Goal: Task Accomplishment & Management: Use online tool/utility

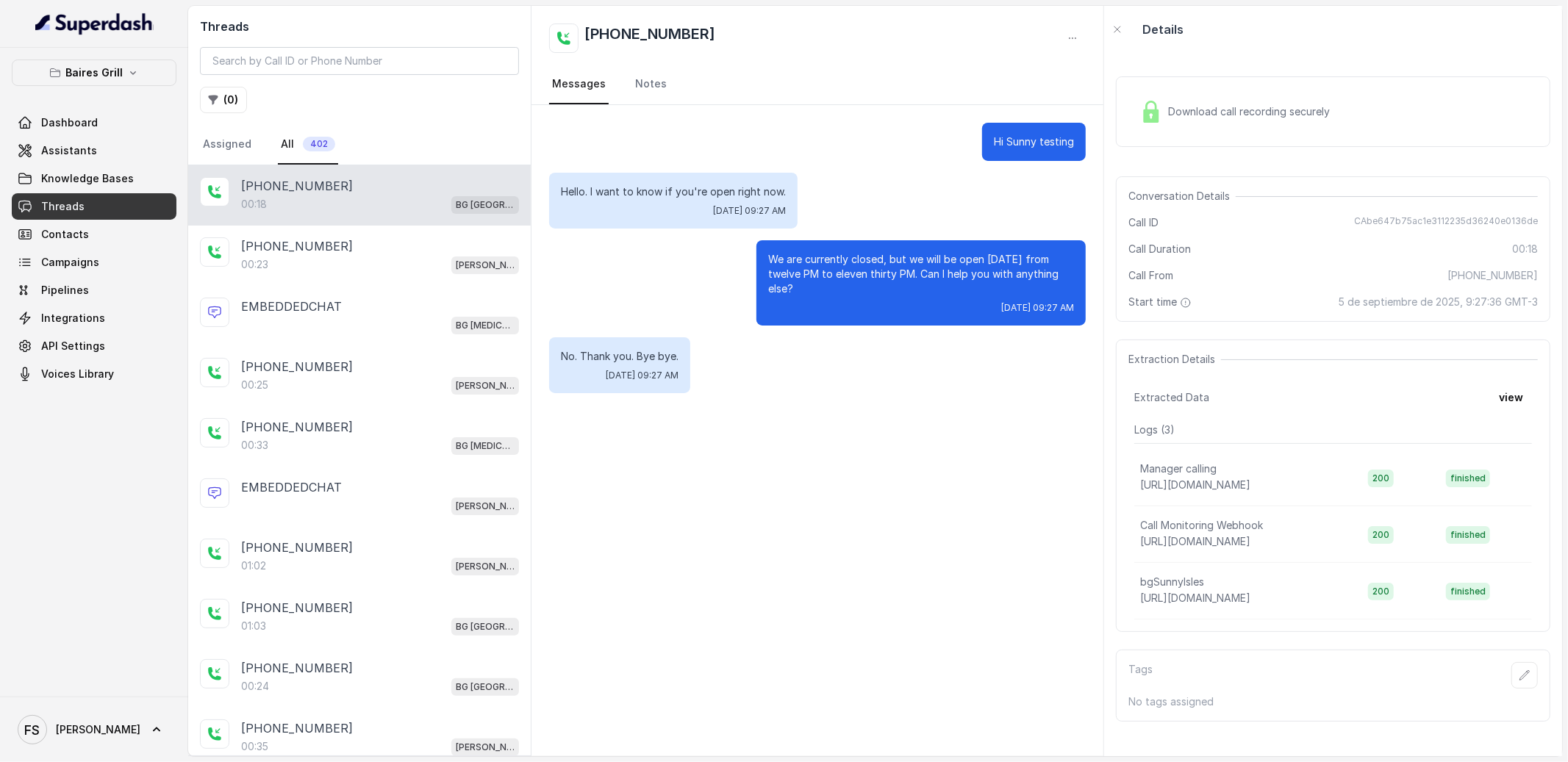
click at [346, 58] on input "search" at bounding box center [359, 61] width 319 height 28
click at [236, 97] on button "( 0 )" at bounding box center [223, 100] width 47 height 27
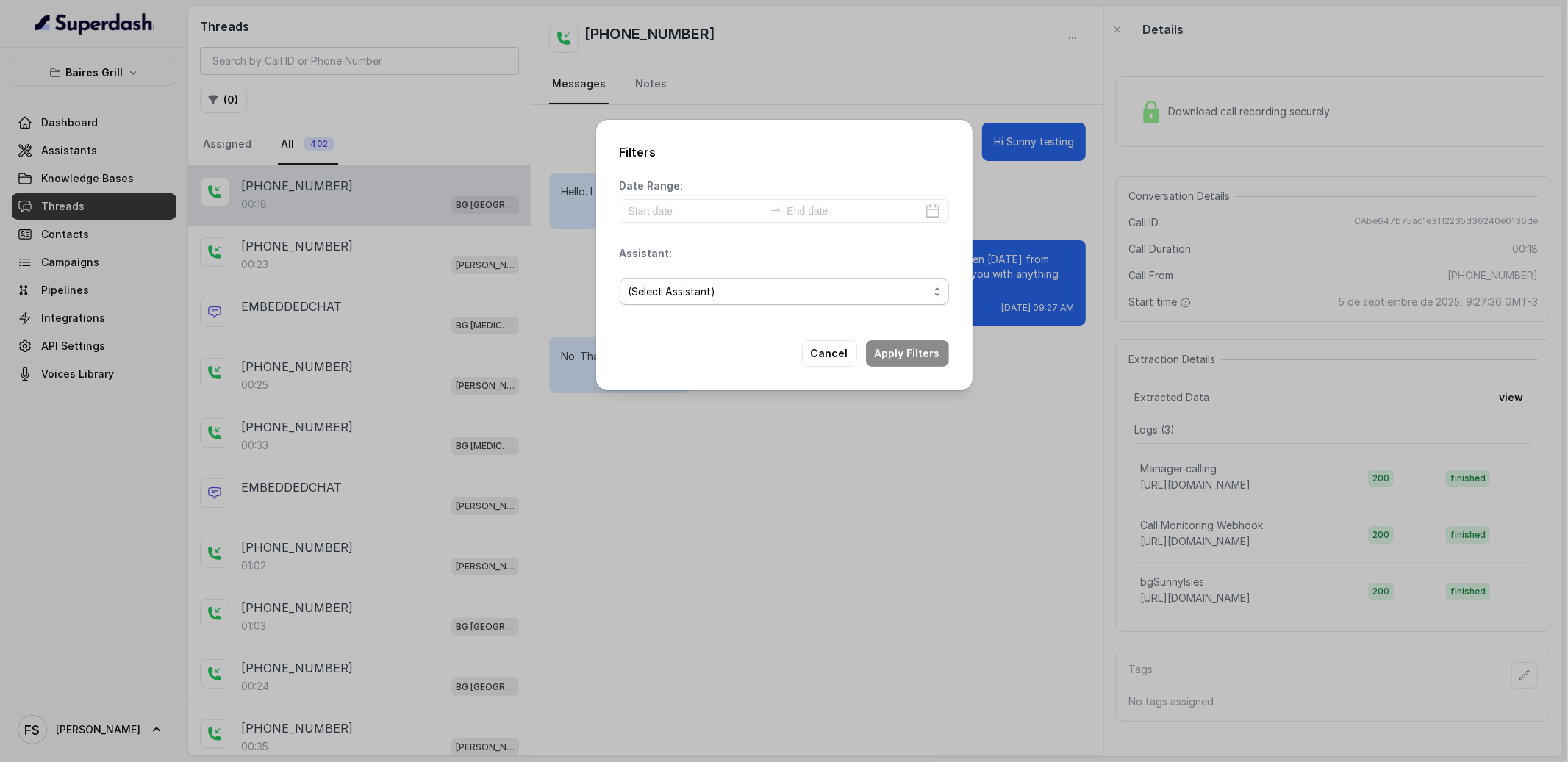
click at [728, 283] on span "(Select Assistant)" at bounding box center [778, 292] width 300 height 18
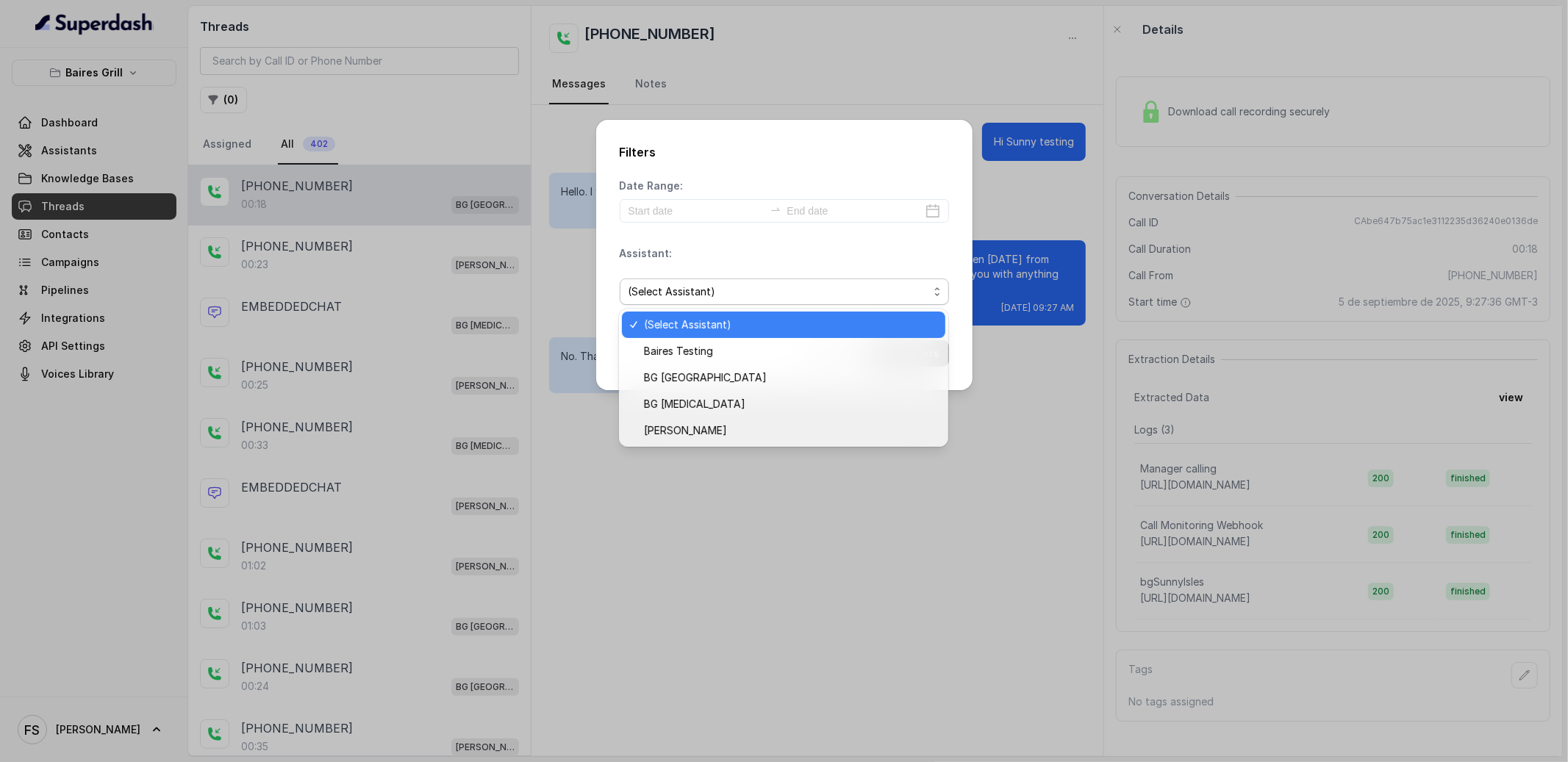
click at [174, 161] on div "Filters Date Range: Assistant: (Select Assistant) Cancel Apply Filters" at bounding box center [784, 381] width 1568 height 762
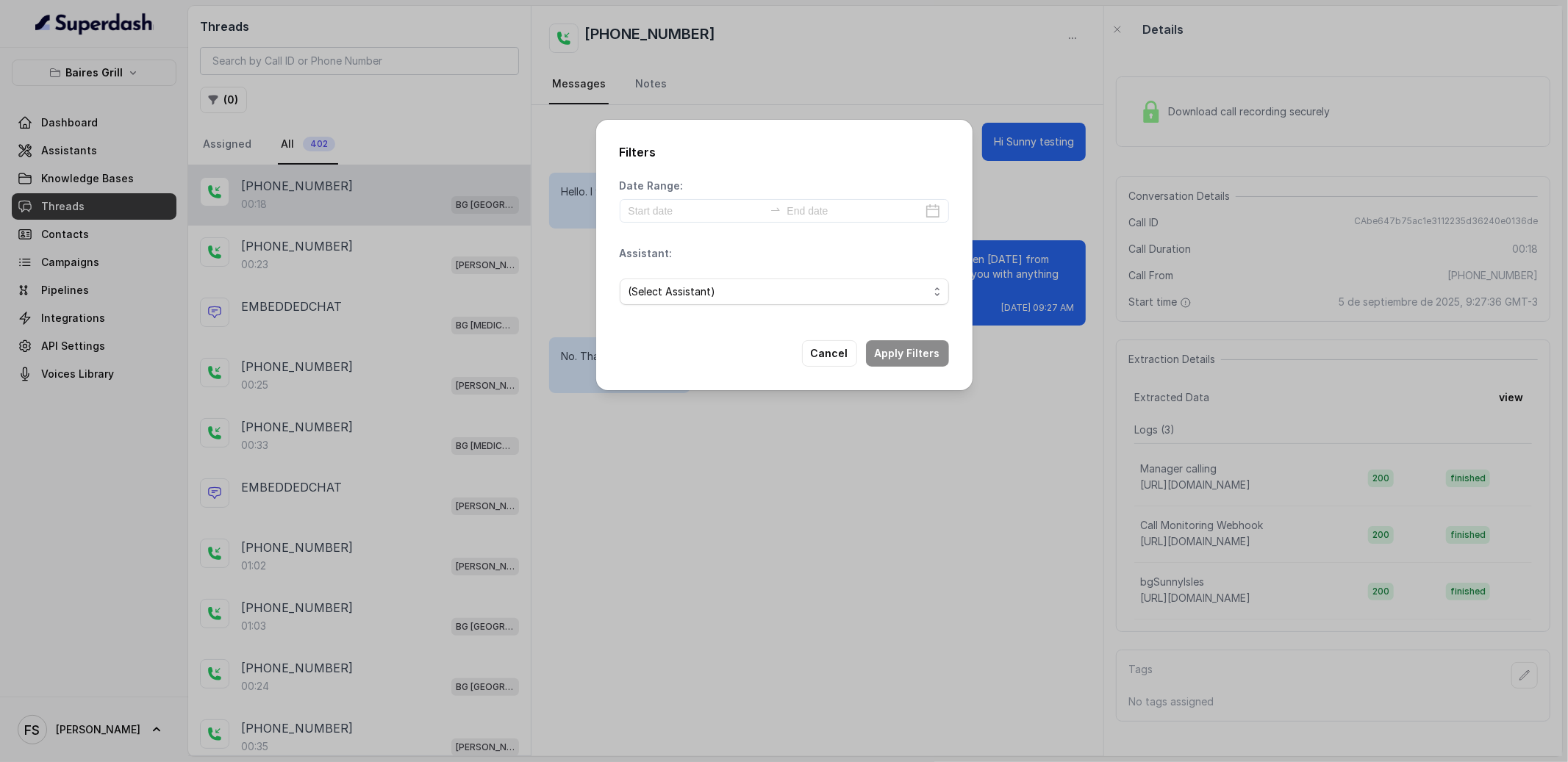
click at [154, 67] on div "Filters Date Range: Assistant: (Select Assistant) Cancel Apply Filters" at bounding box center [784, 381] width 1568 height 762
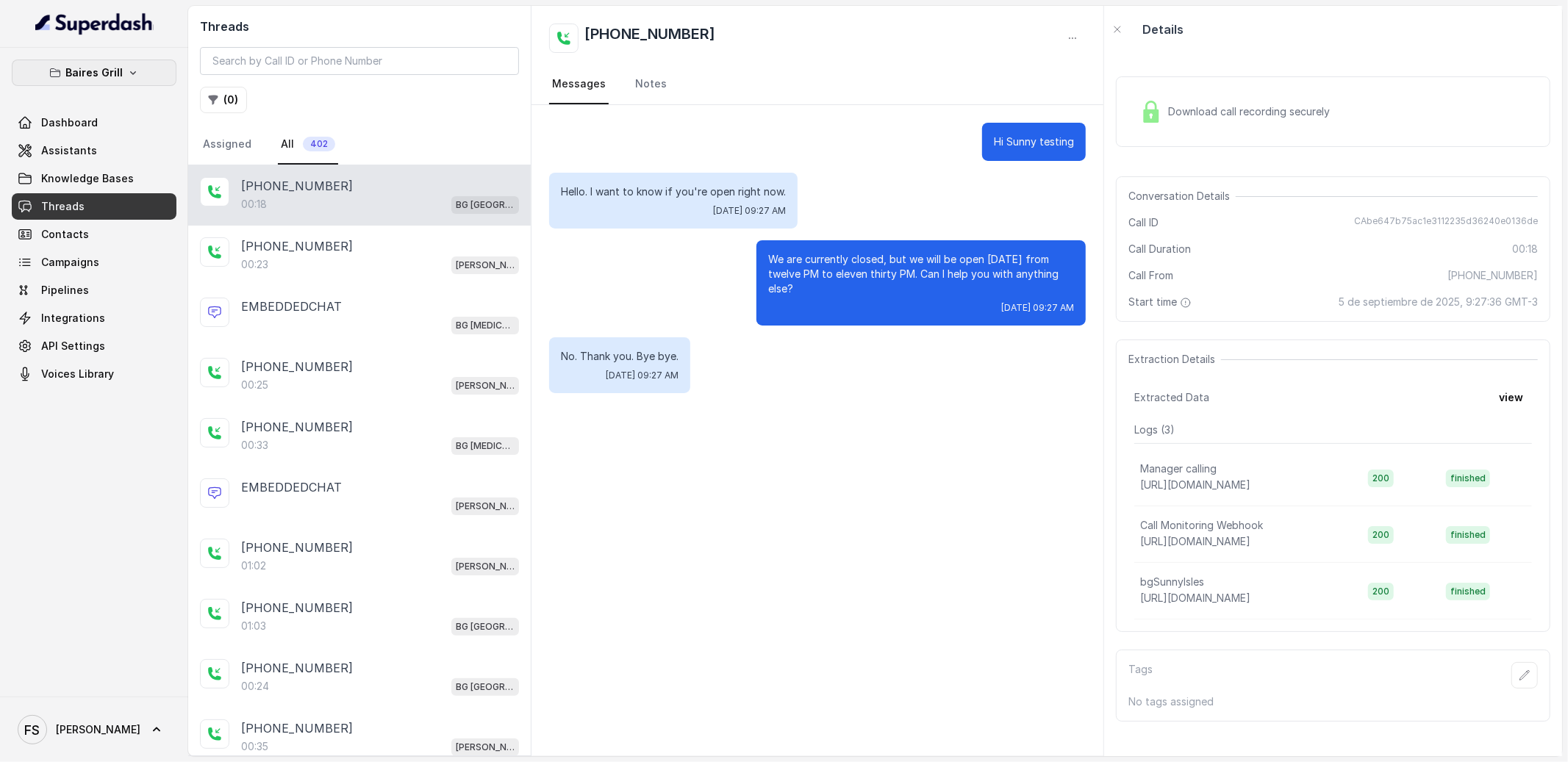
click at [142, 71] on button "Baires Grill" at bounding box center [94, 73] width 165 height 27
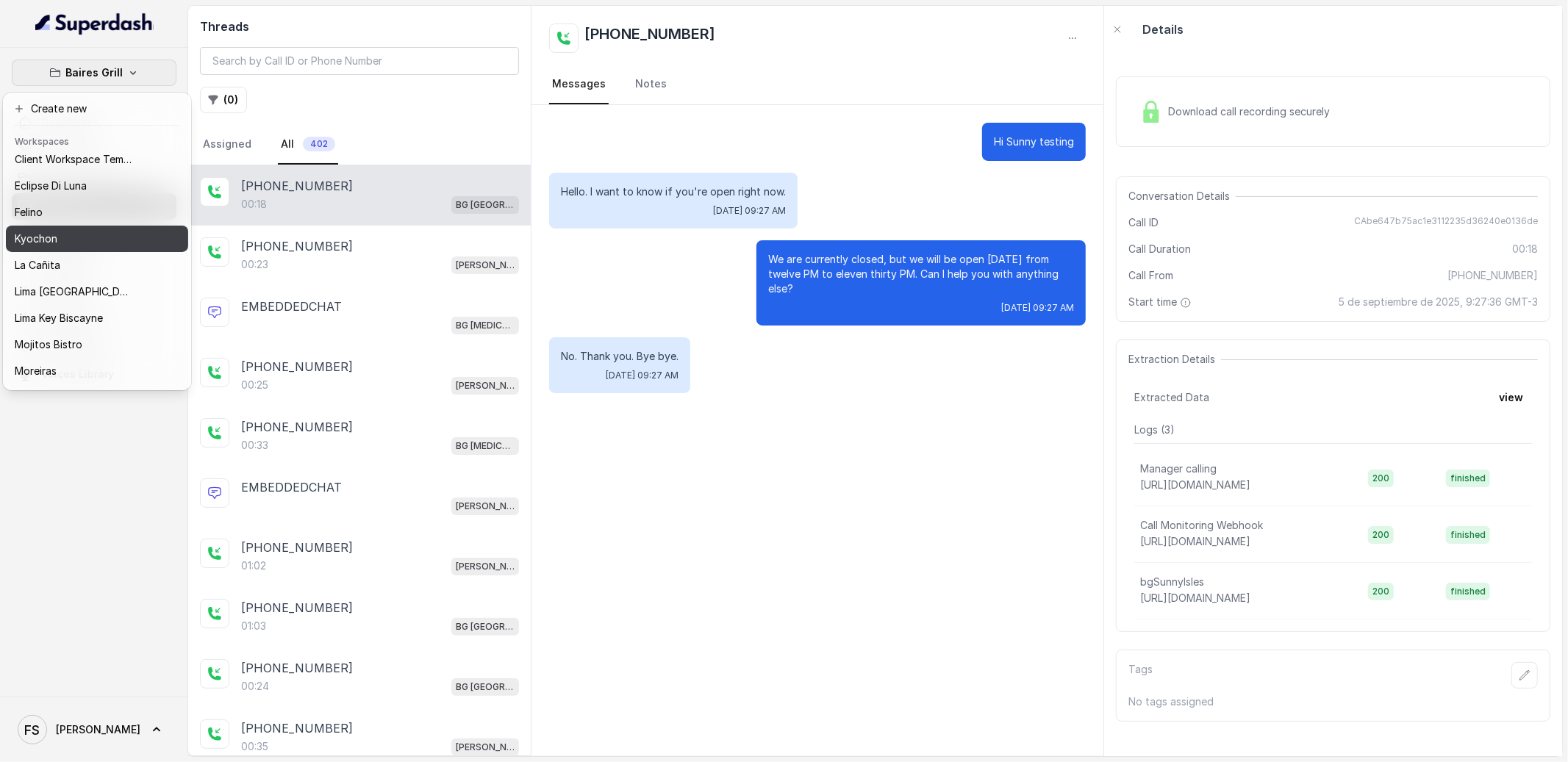
scroll to position [147, 0]
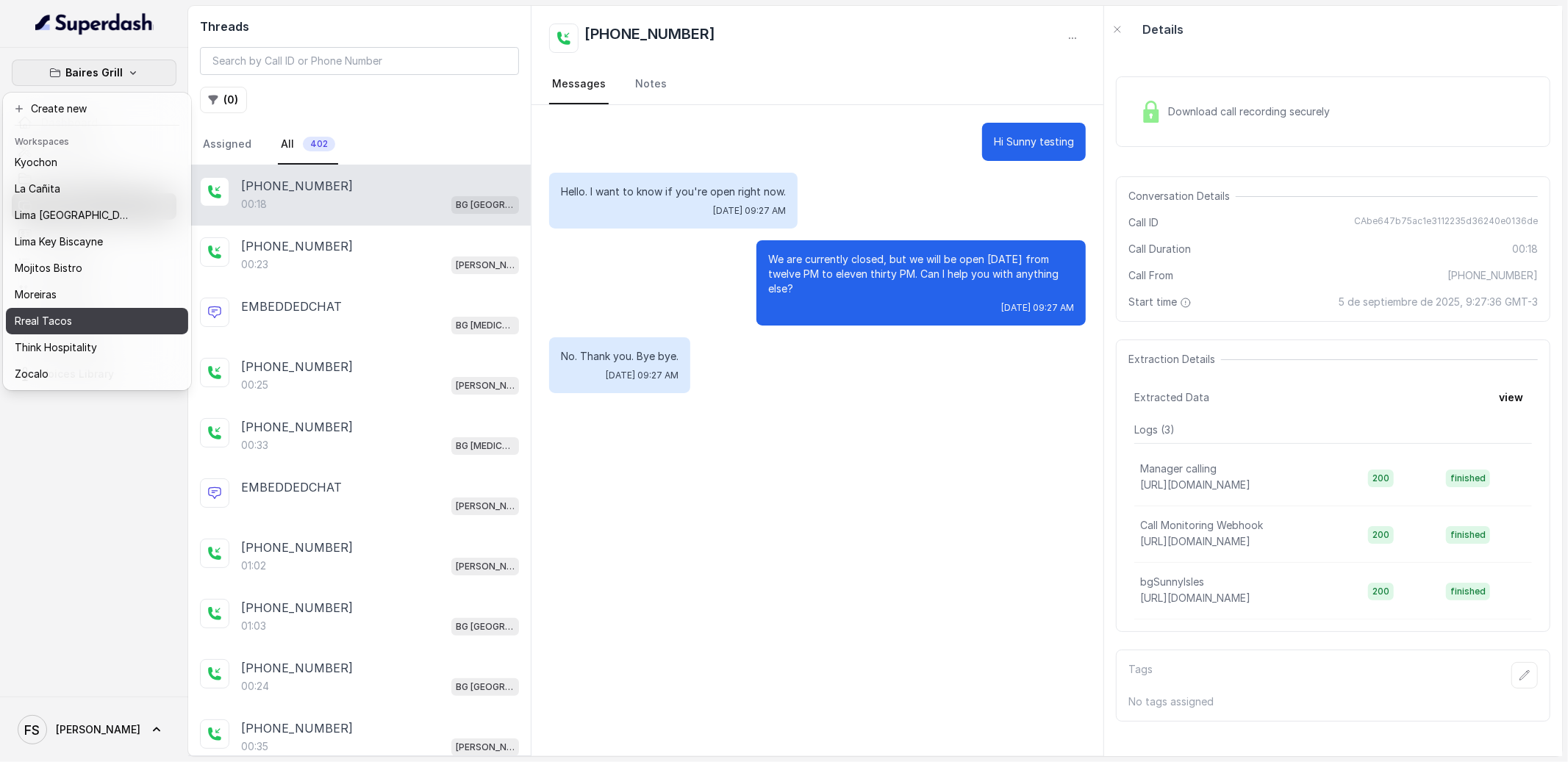
click at [90, 313] on div "Rreal Tacos" at bounding box center [73, 321] width 117 height 18
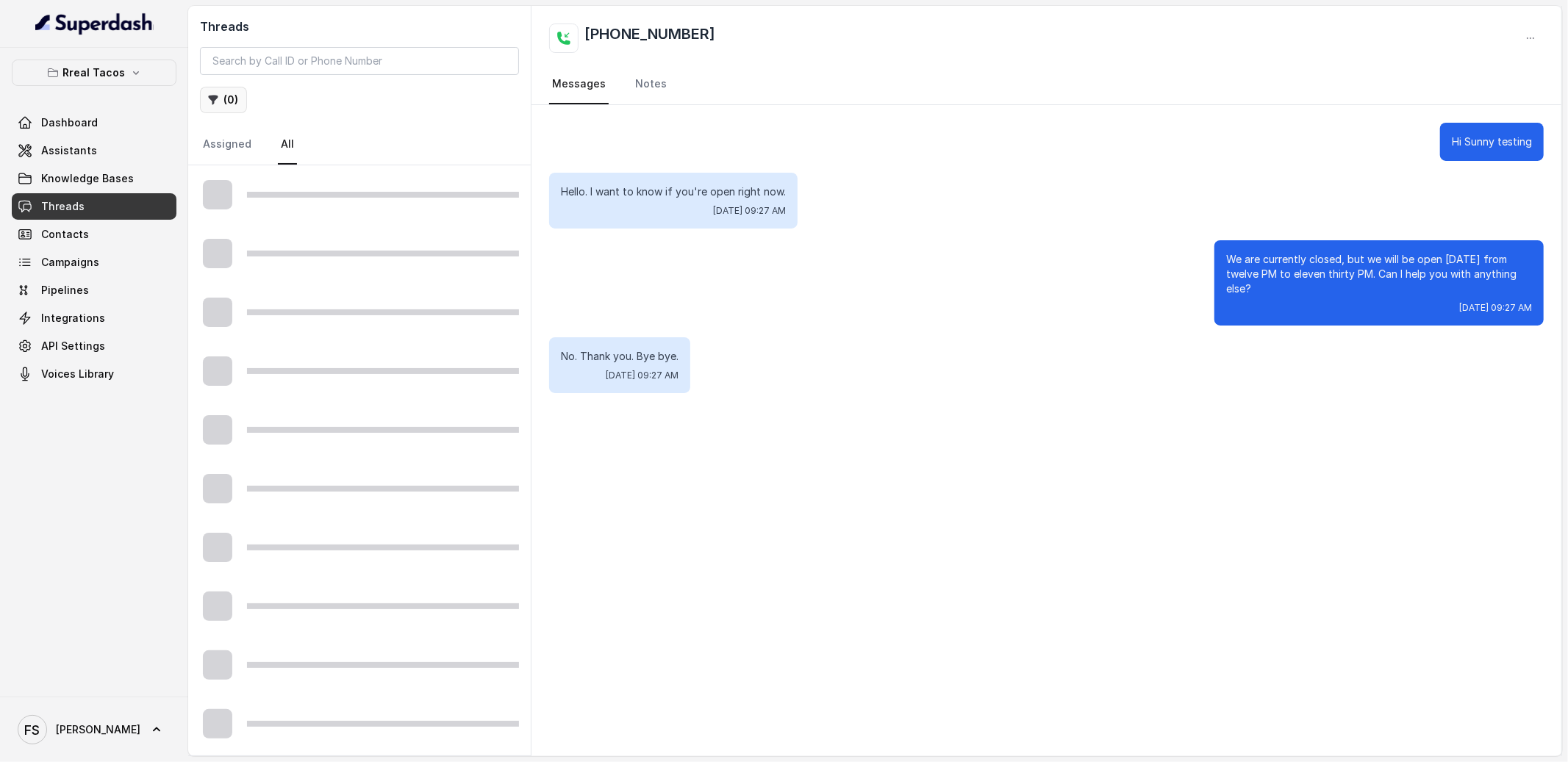
click at [225, 106] on button "( 0 )" at bounding box center [223, 100] width 47 height 27
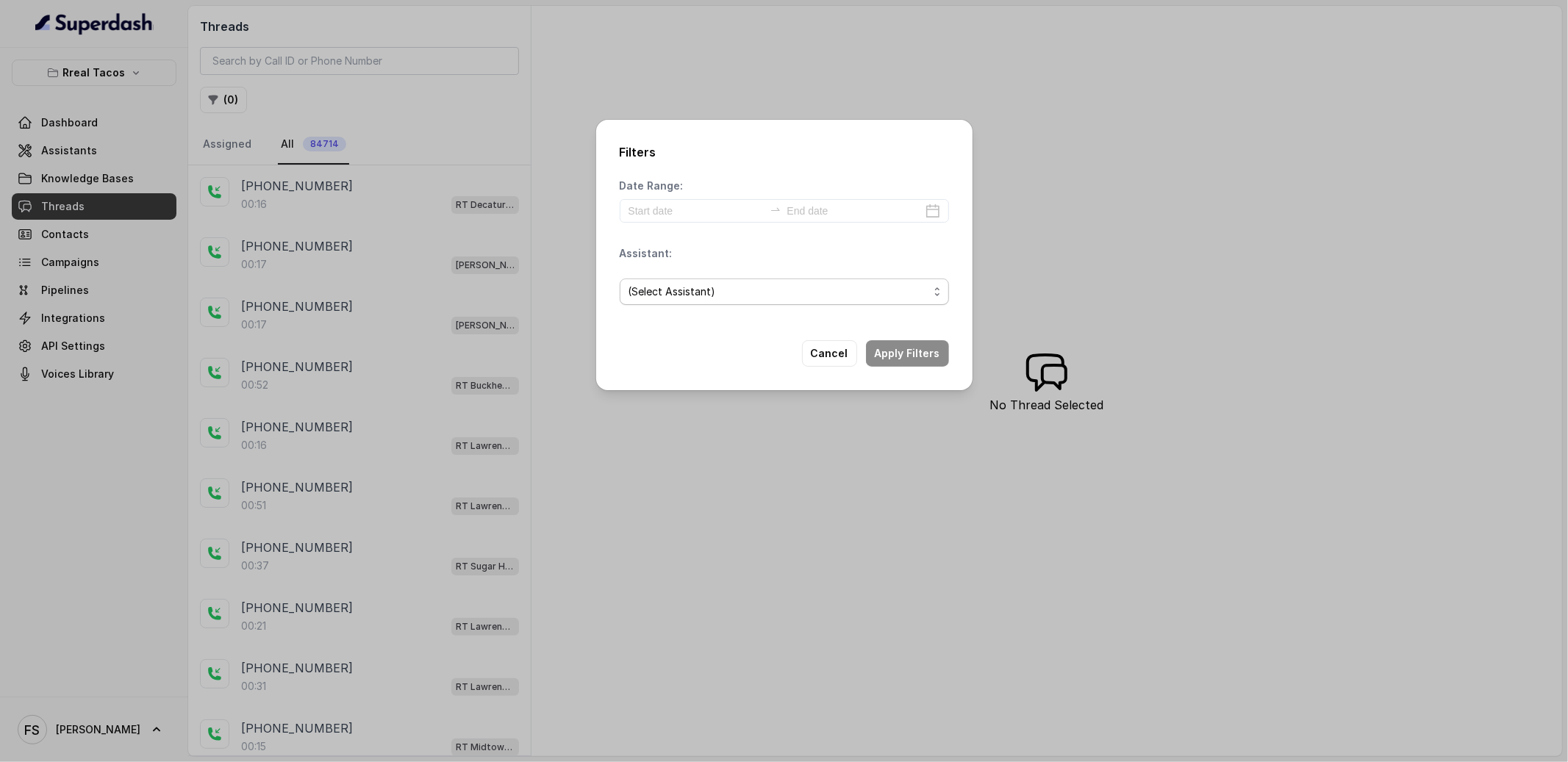
click at [754, 292] on span "(Select Assistant)" at bounding box center [778, 292] width 300 height 18
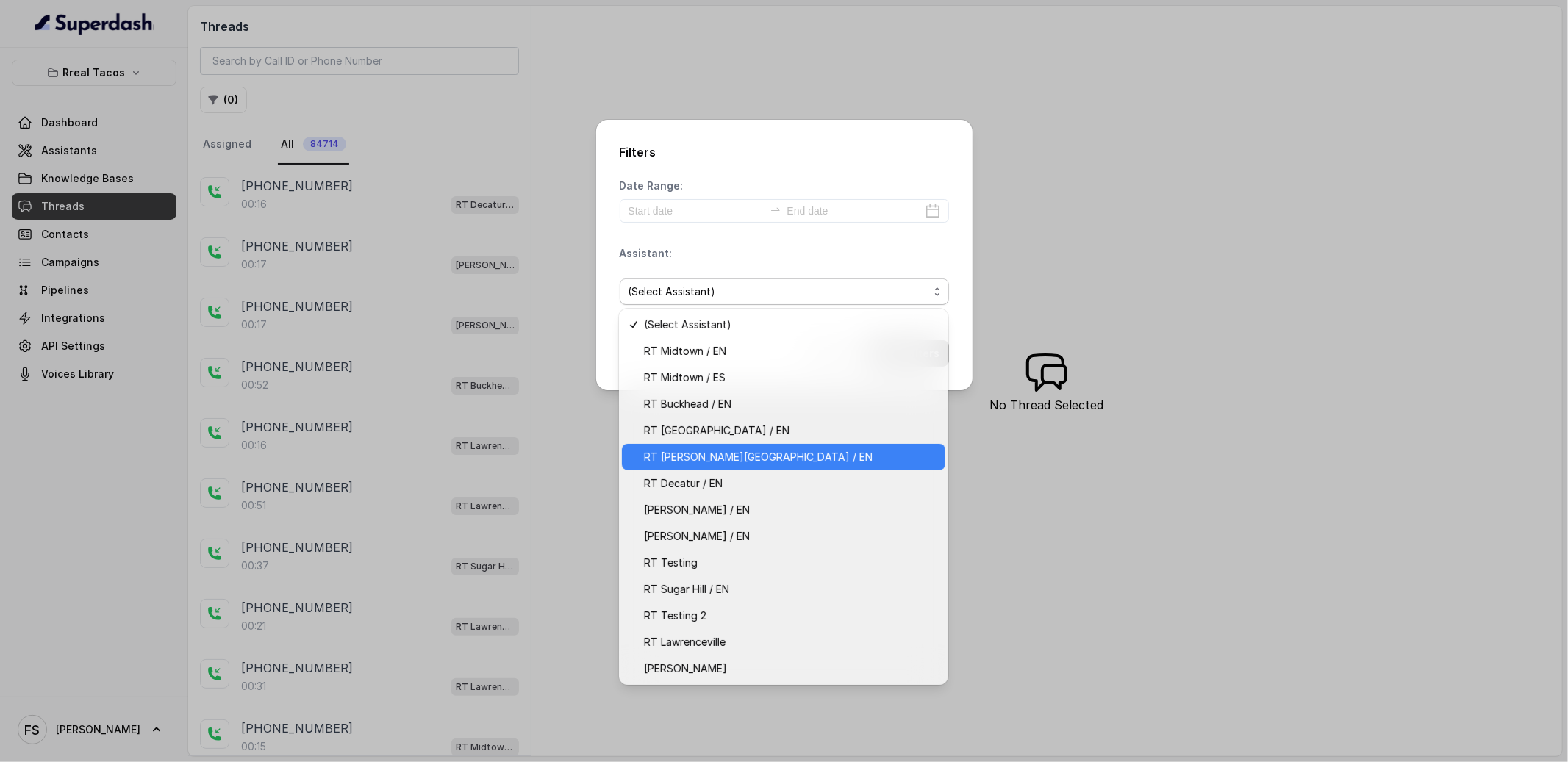
click at [769, 457] on span "RT [PERSON_NAME][GEOGRAPHIC_DATA] / EN" at bounding box center [790, 457] width 292 height 18
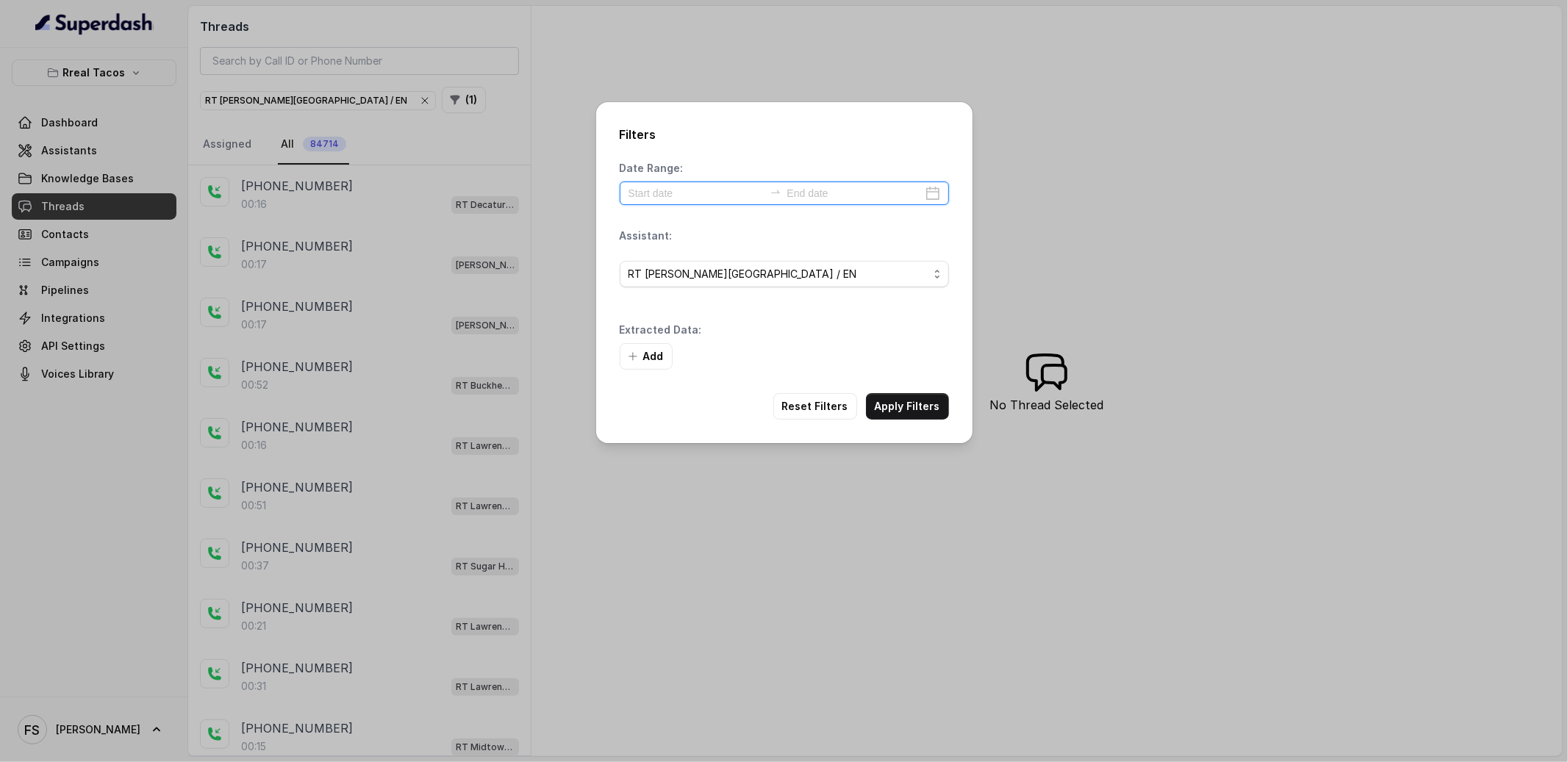
click at [680, 189] on input at bounding box center [695, 193] width 135 height 16
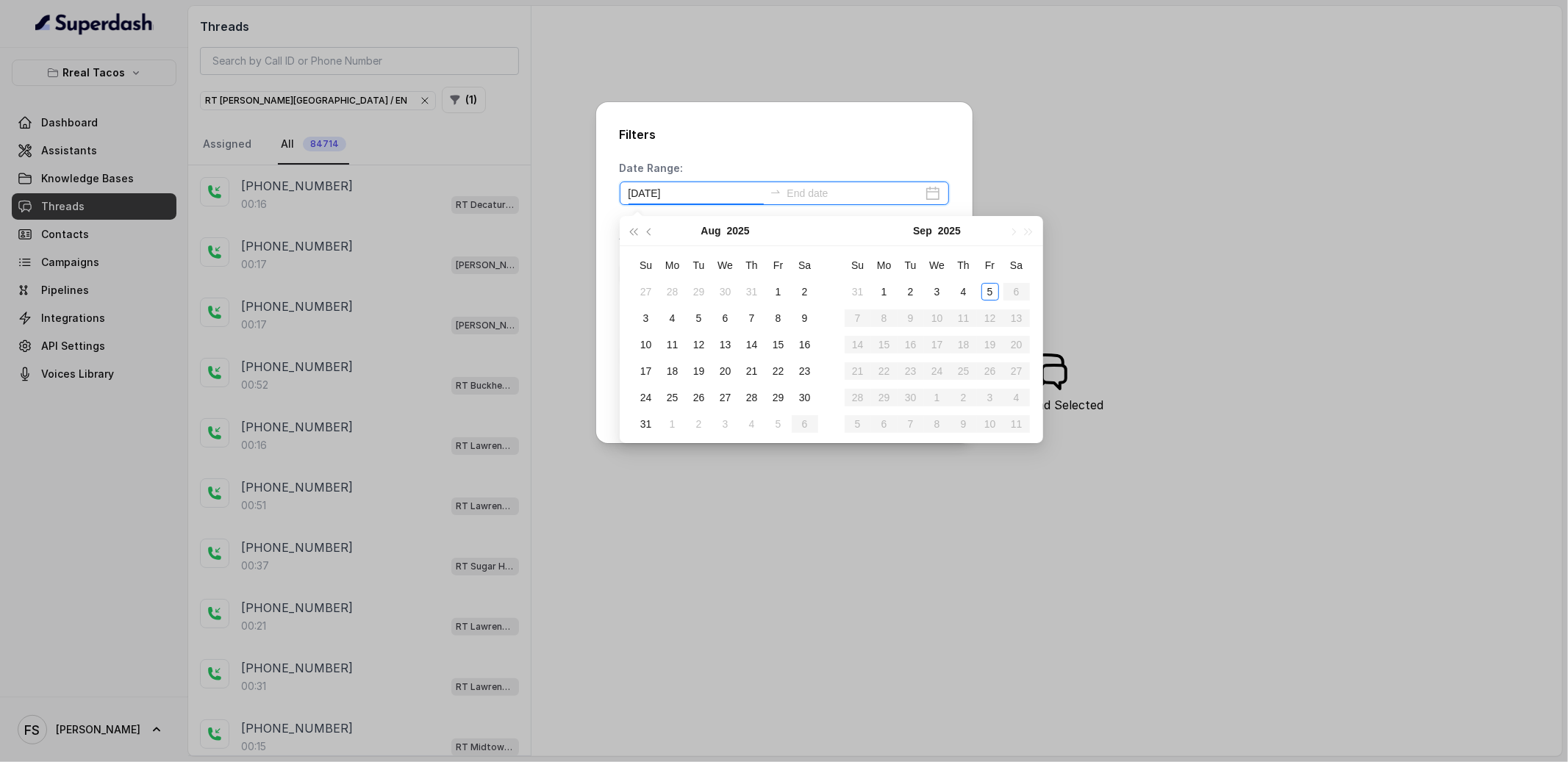
type input "[DATE]"
click at [780, 283] on div "1" at bounding box center [779, 292] width 18 height 18
type input "[DATE]"
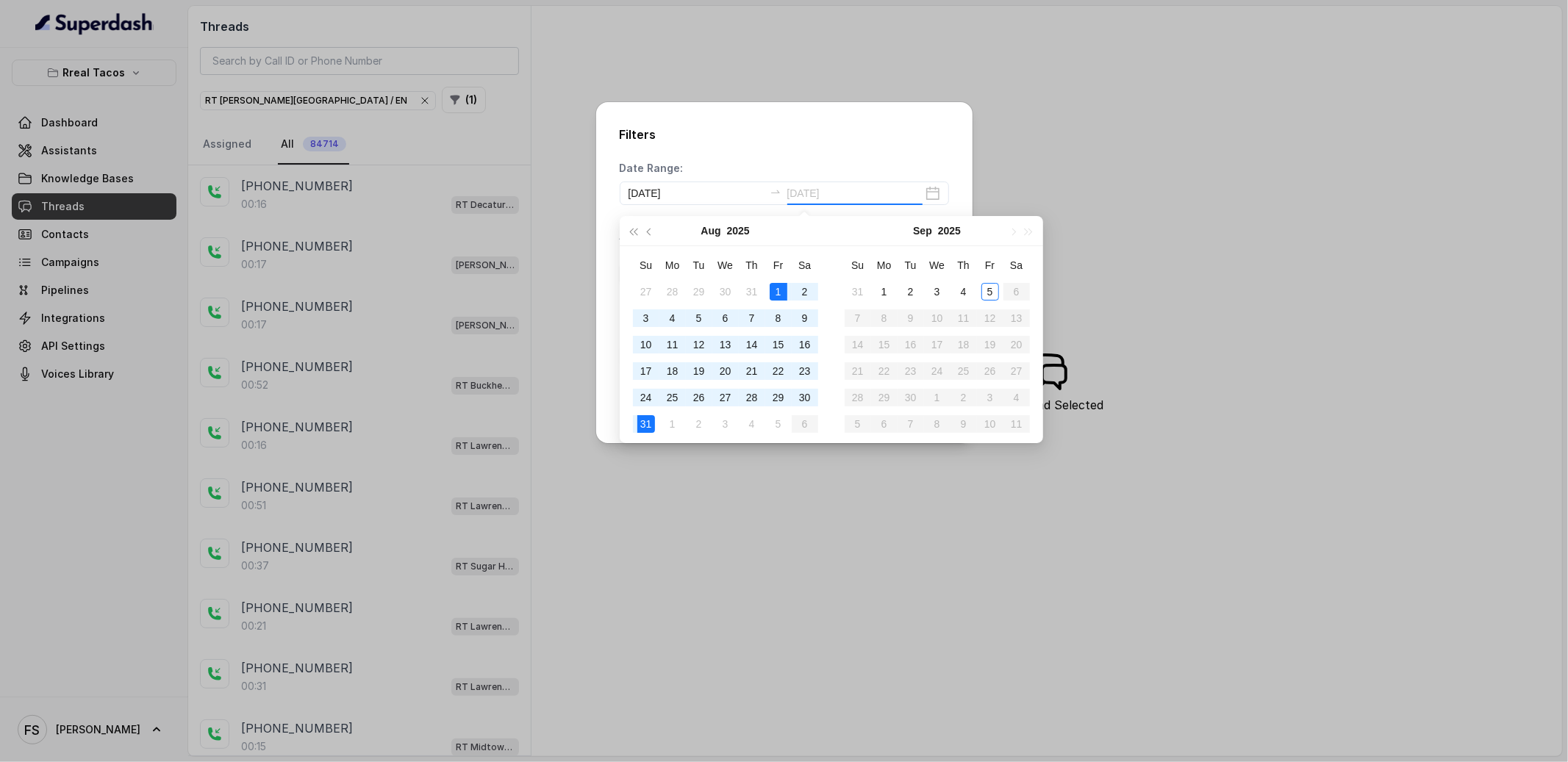
click at [649, 420] on div "31" at bounding box center [646, 424] width 18 height 18
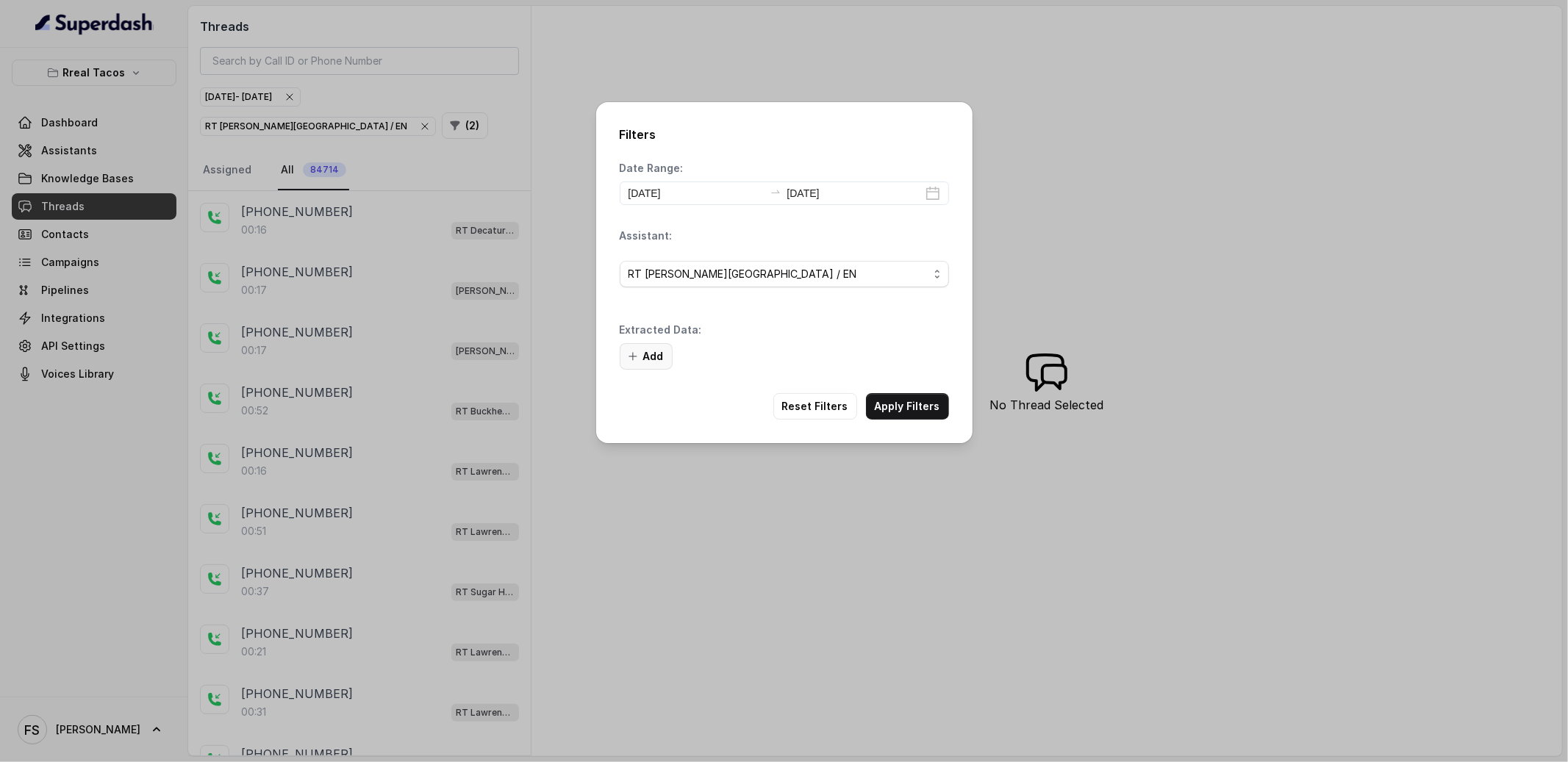
click at [636, 350] on icon "button" at bounding box center [633, 355] width 12 height 12
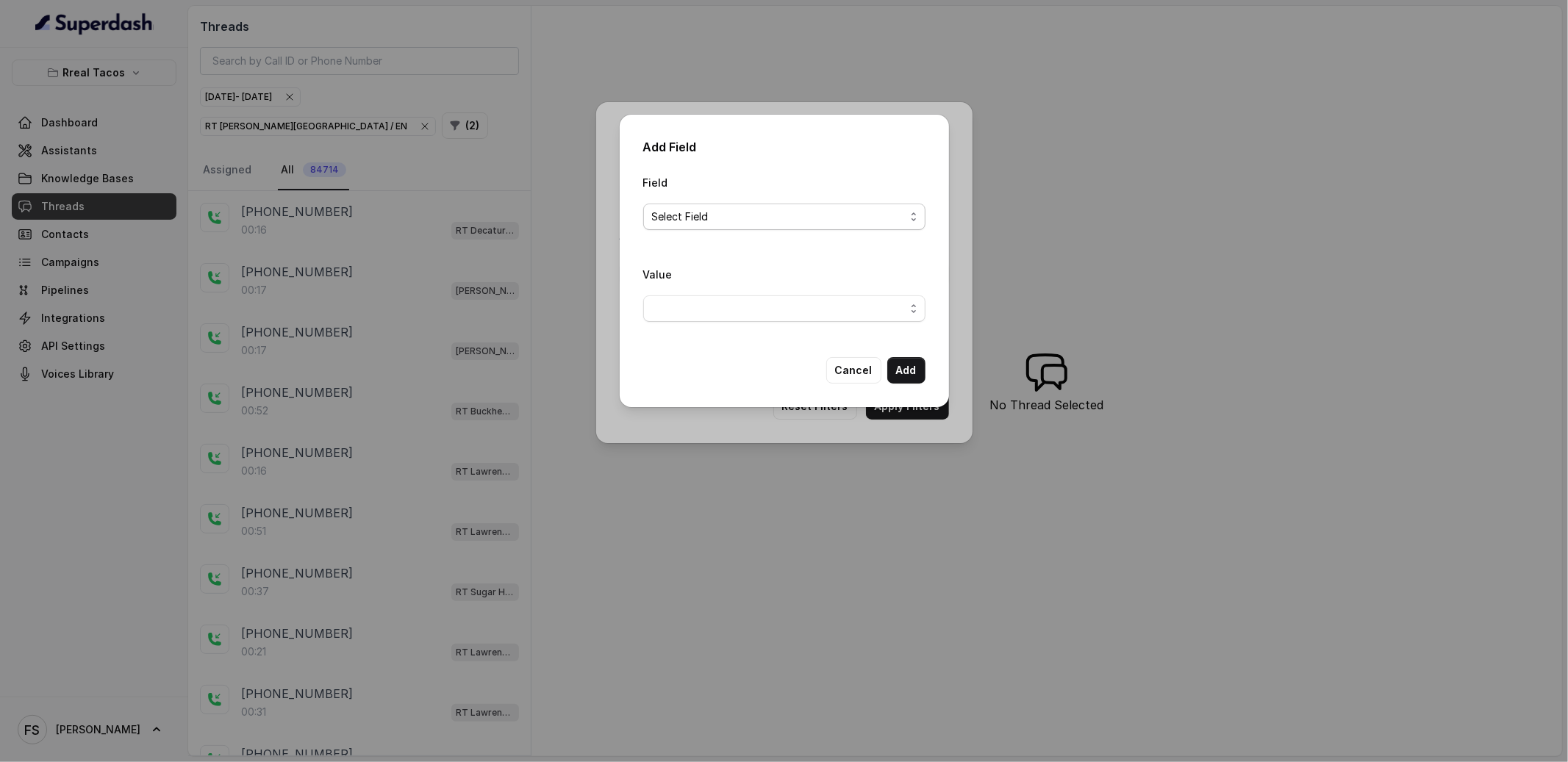
click at [778, 209] on span "Select Field" at bounding box center [779, 217] width 253 height 18
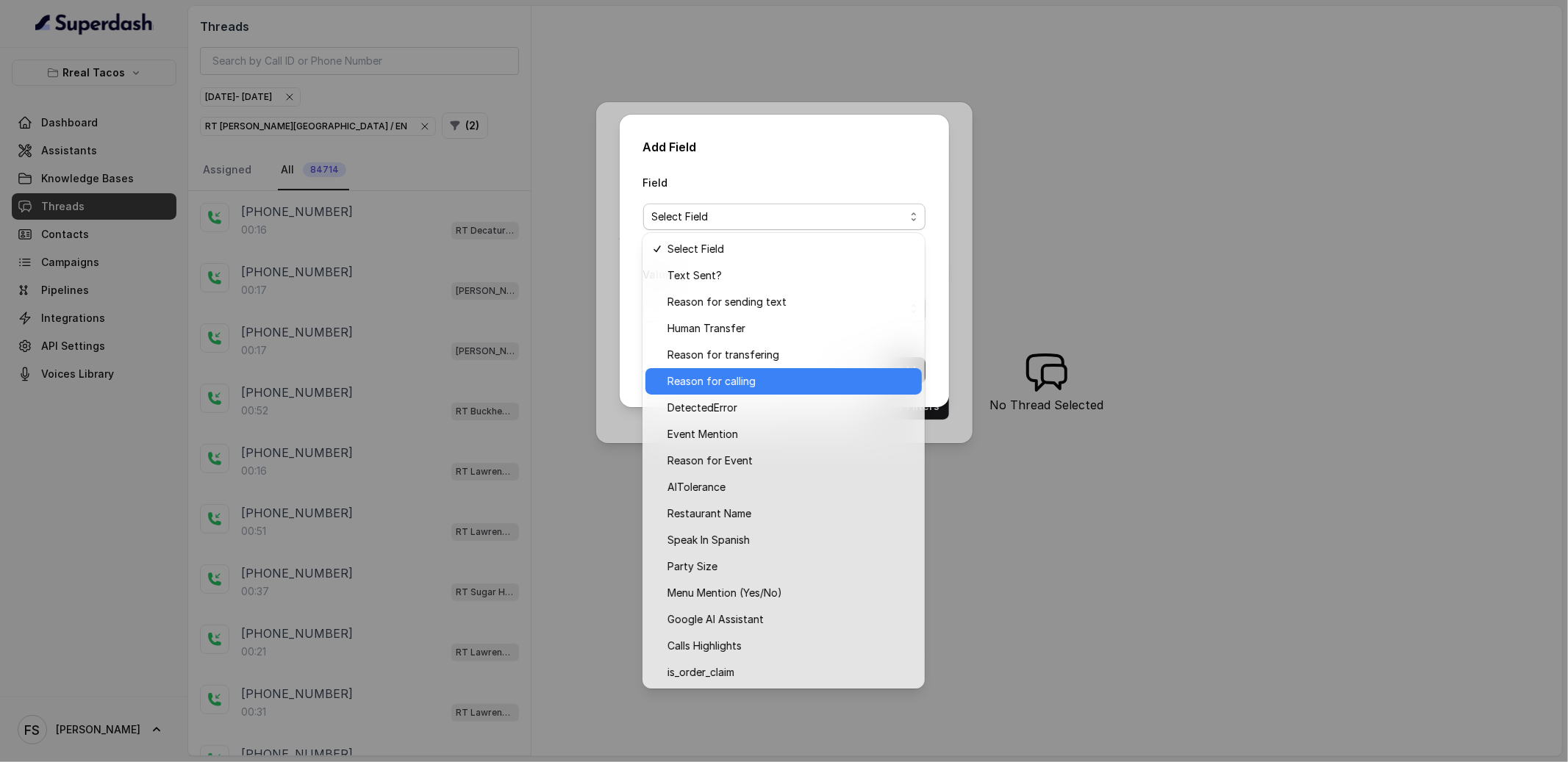
click at [743, 370] on div "Reason for calling" at bounding box center [783, 381] width 276 height 27
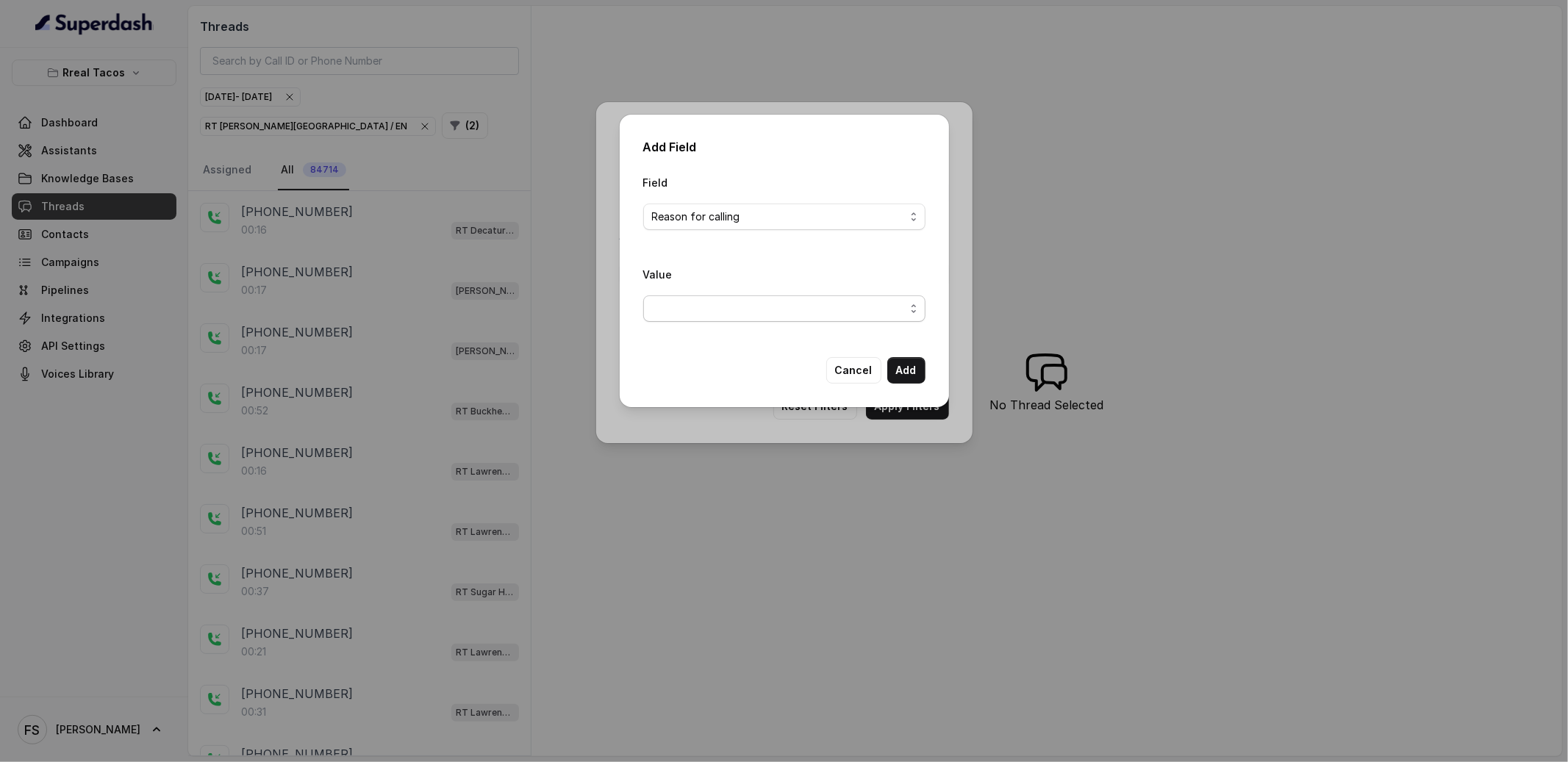
click at [771, 313] on span "button" at bounding box center [784, 309] width 282 height 27
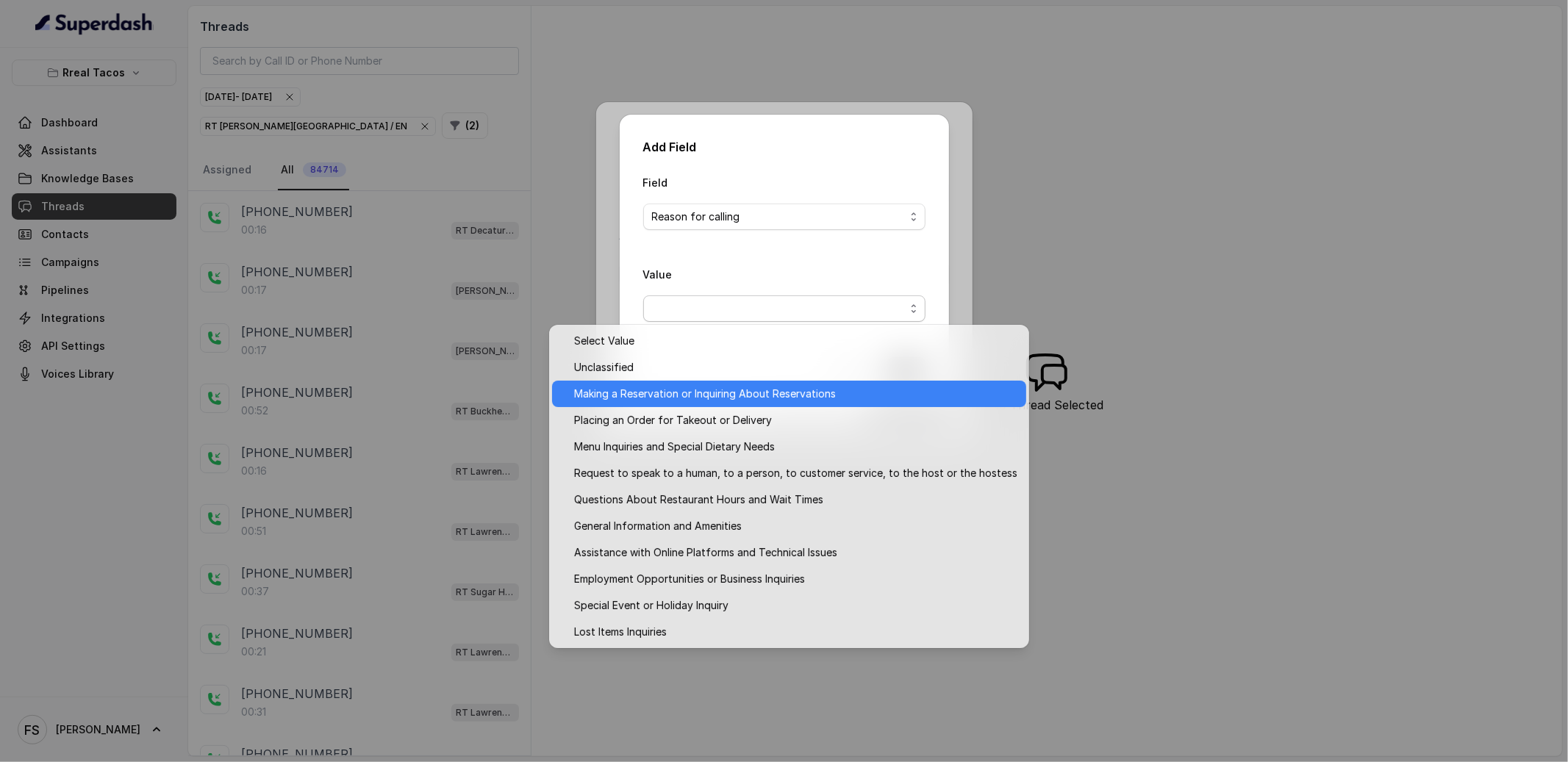
click at [750, 399] on span "Making a Reservation or Inquiring About Reservations" at bounding box center [796, 394] width 444 height 18
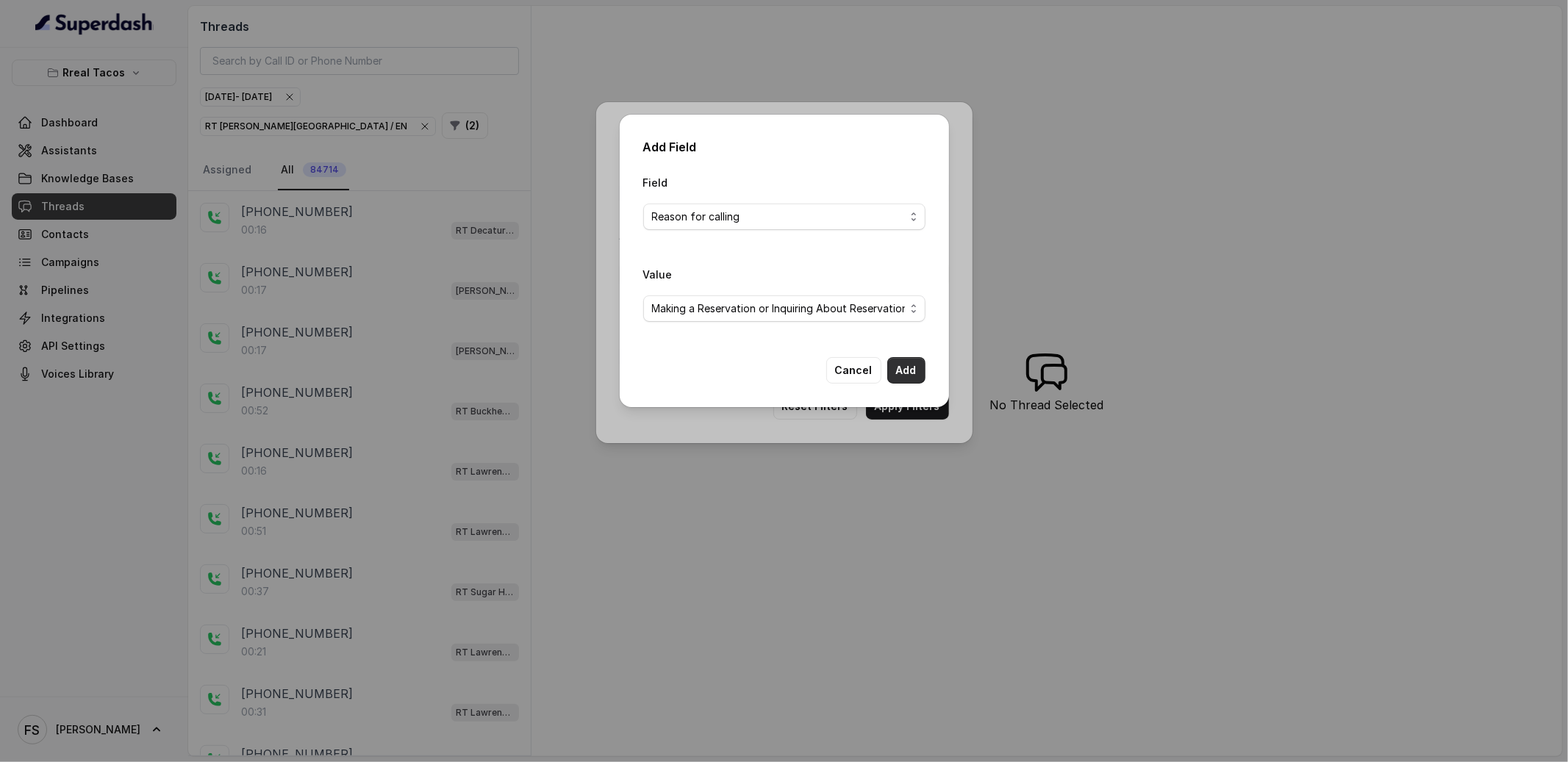
click at [904, 370] on button "Add" at bounding box center [906, 371] width 39 height 27
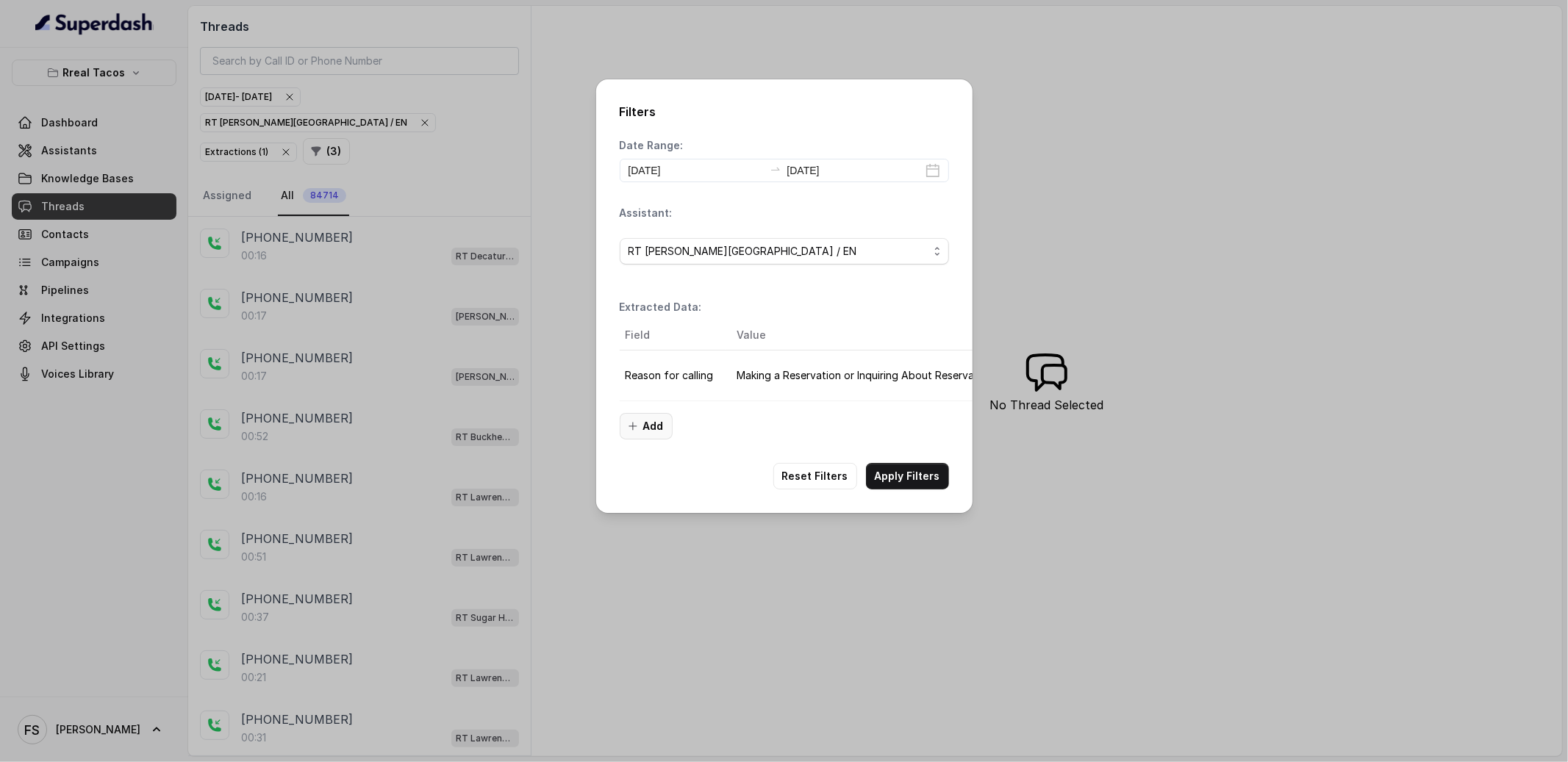
click at [662, 431] on button "Add" at bounding box center [646, 426] width 53 height 27
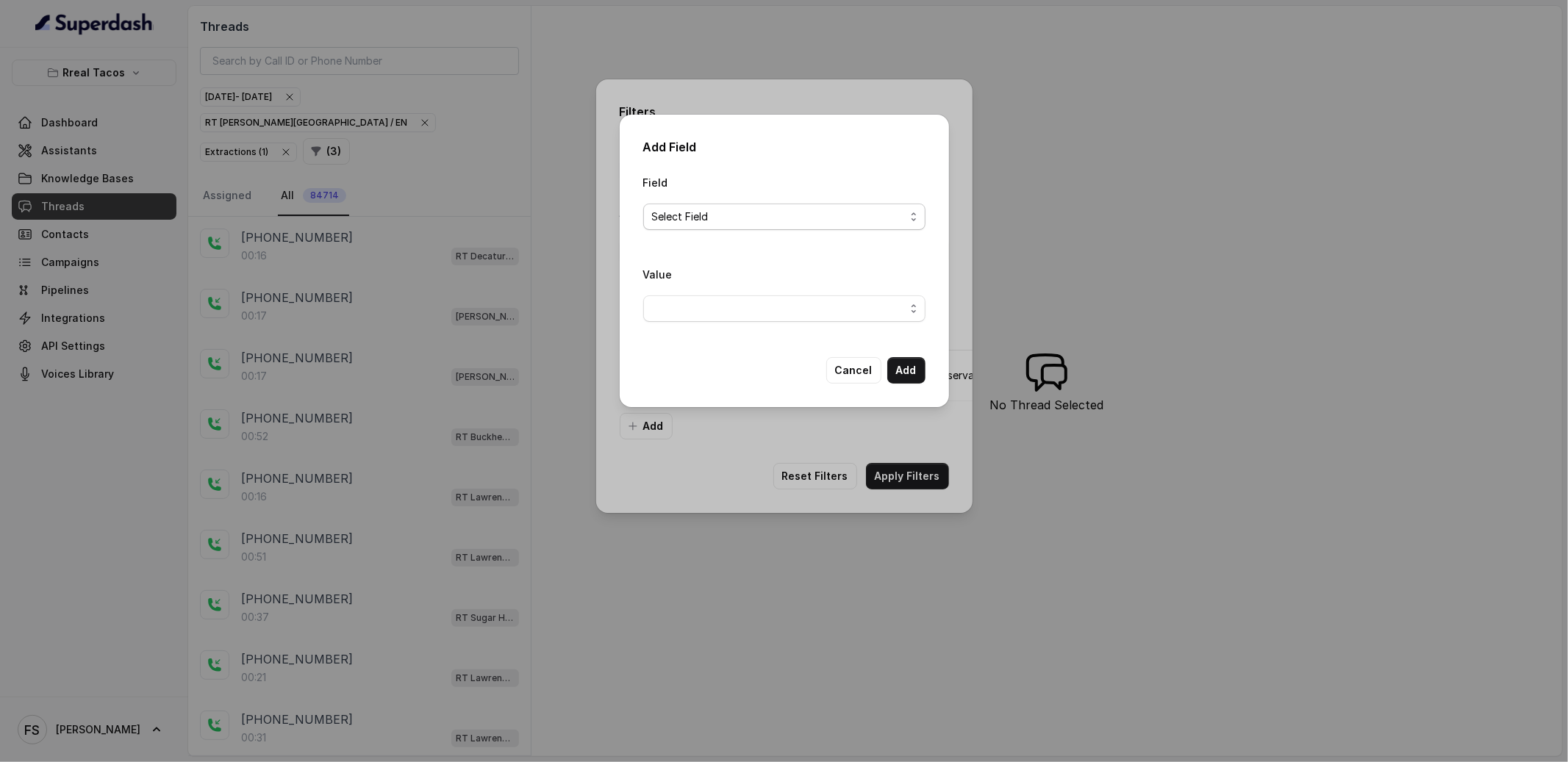
click at [769, 223] on span "Select Field" at bounding box center [779, 217] width 253 height 18
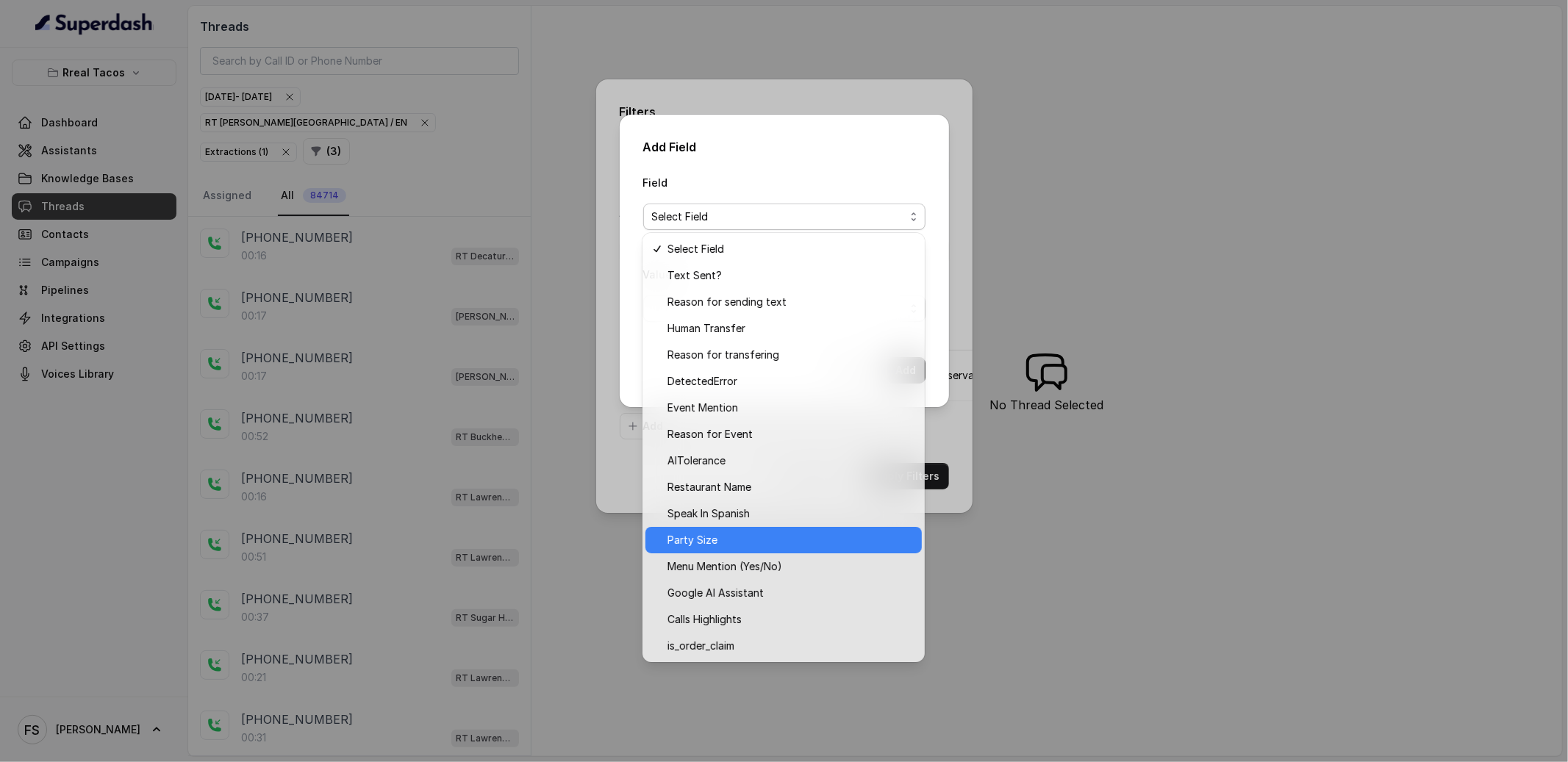
click at [775, 543] on span "Party Size" at bounding box center [790, 540] width 246 height 18
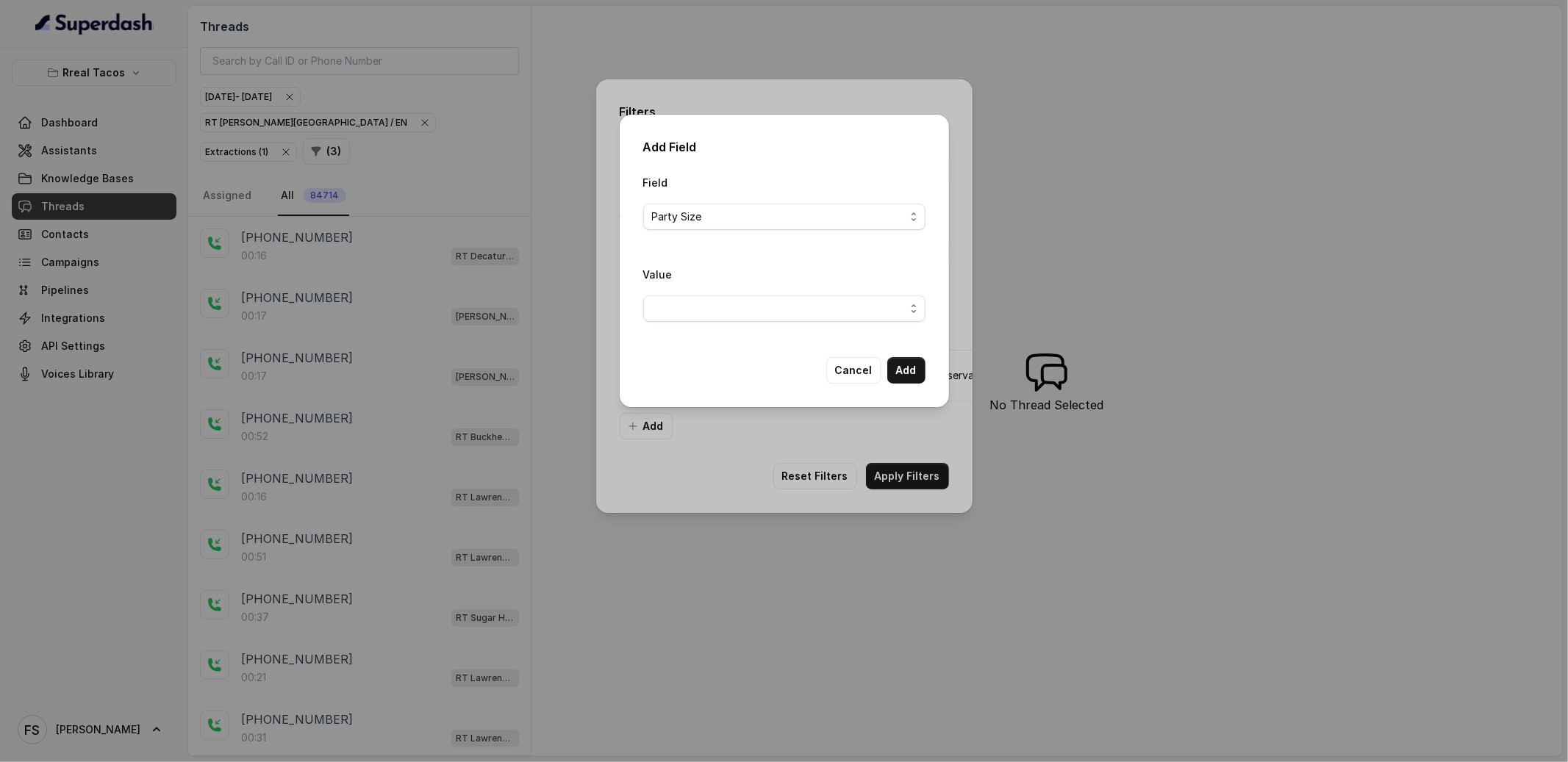
drag, startPoint x: 837, startPoint y: 331, endPoint x: 840, endPoint y: 298, distance: 33.1
click at [838, 313] on div "Value" at bounding box center [784, 299] width 282 height 68
click at [840, 298] on span "button" at bounding box center [784, 309] width 282 height 27
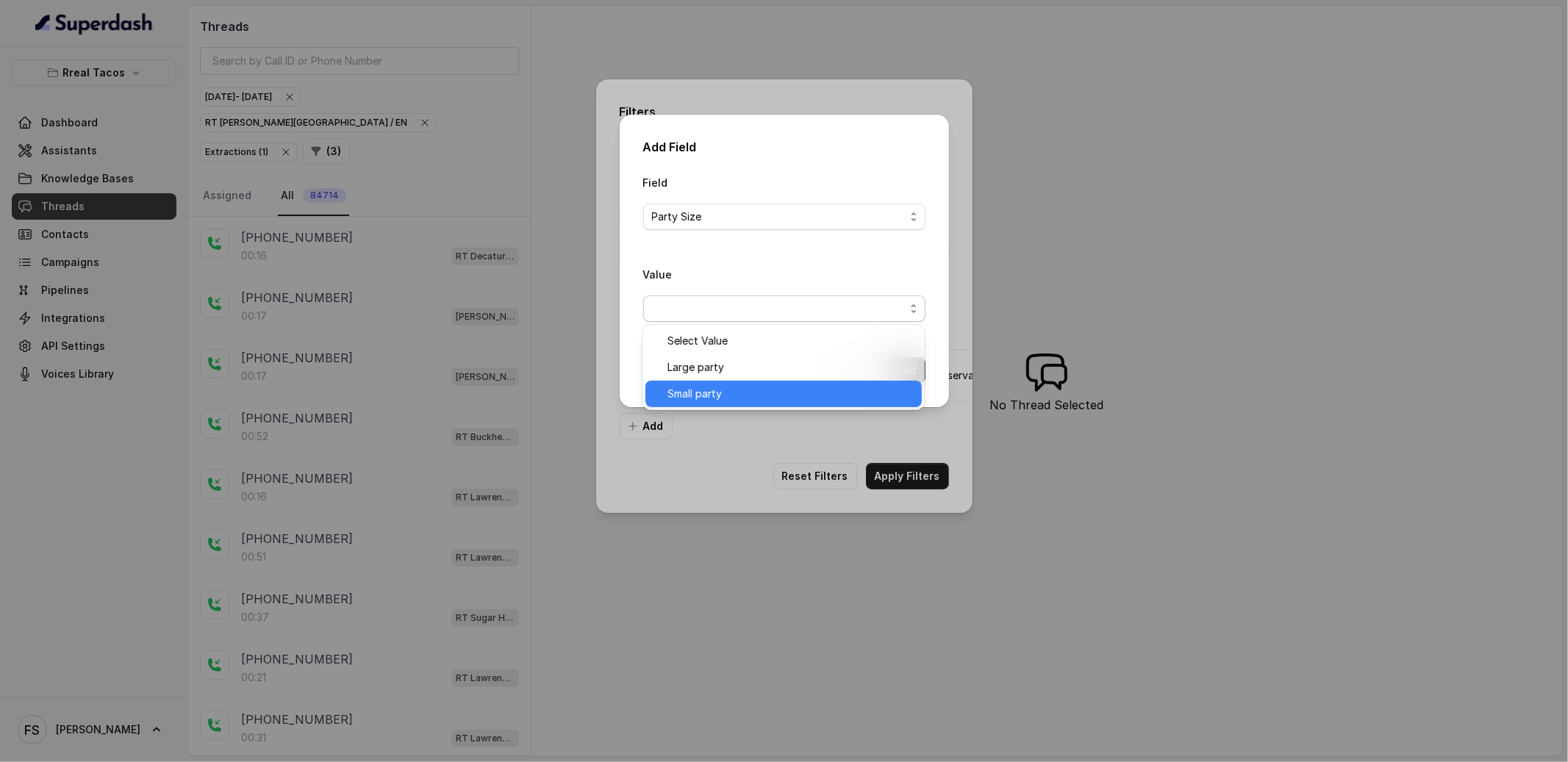
click at [757, 389] on span "Small party" at bounding box center [790, 394] width 246 height 18
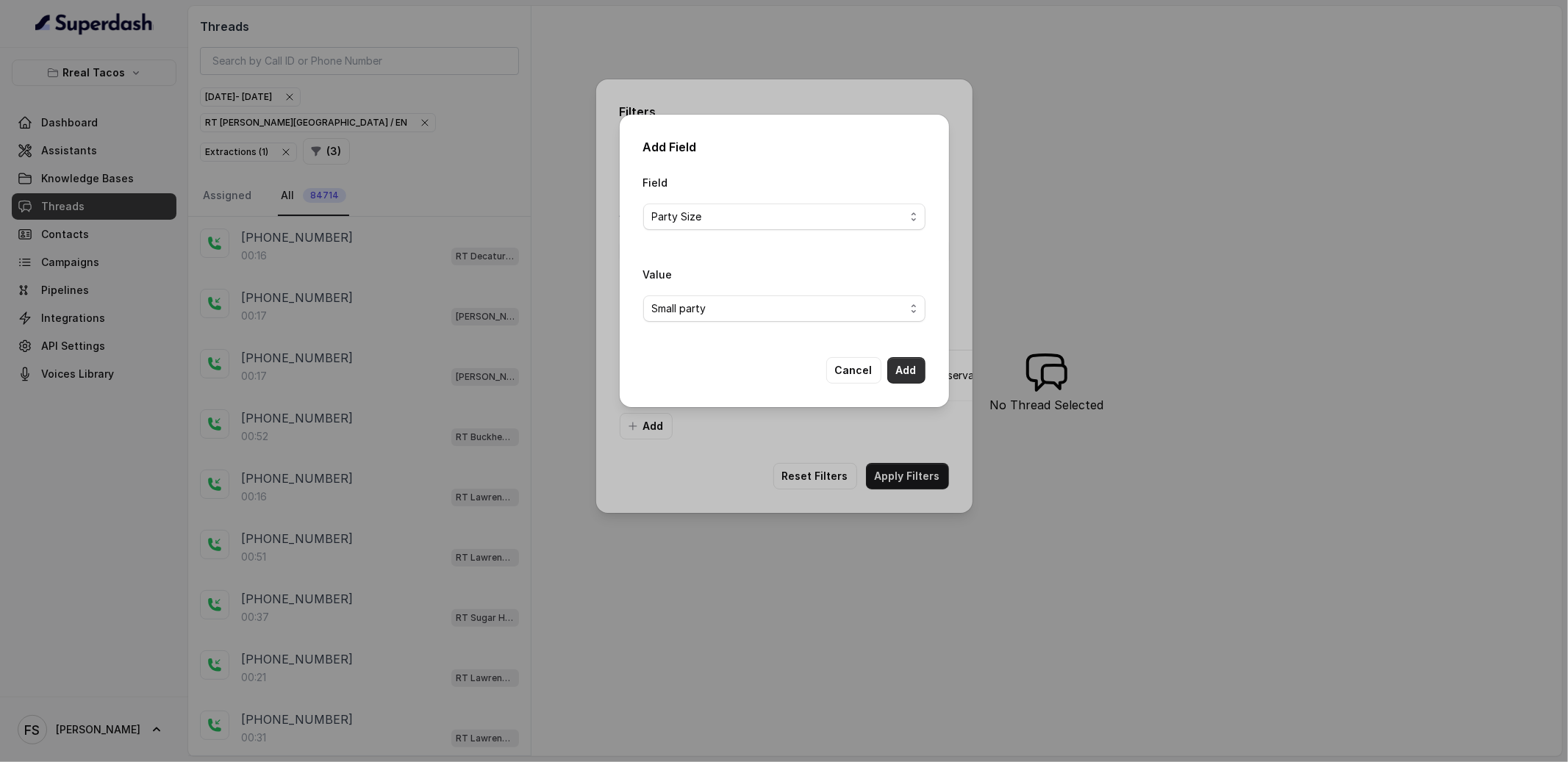
click at [905, 374] on button "Add" at bounding box center [906, 371] width 39 height 27
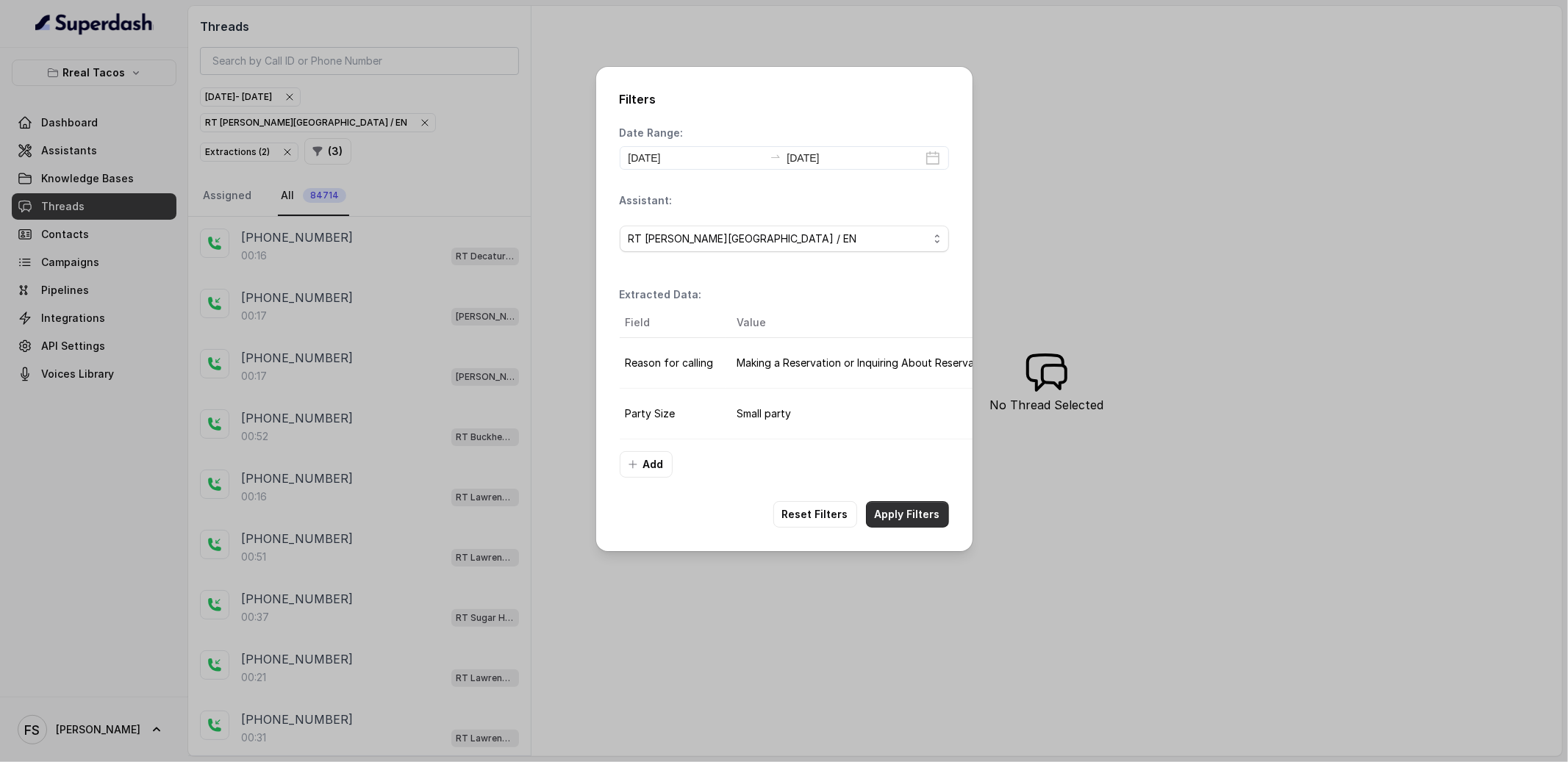
click at [901, 527] on button "Apply Filters" at bounding box center [907, 514] width 83 height 27
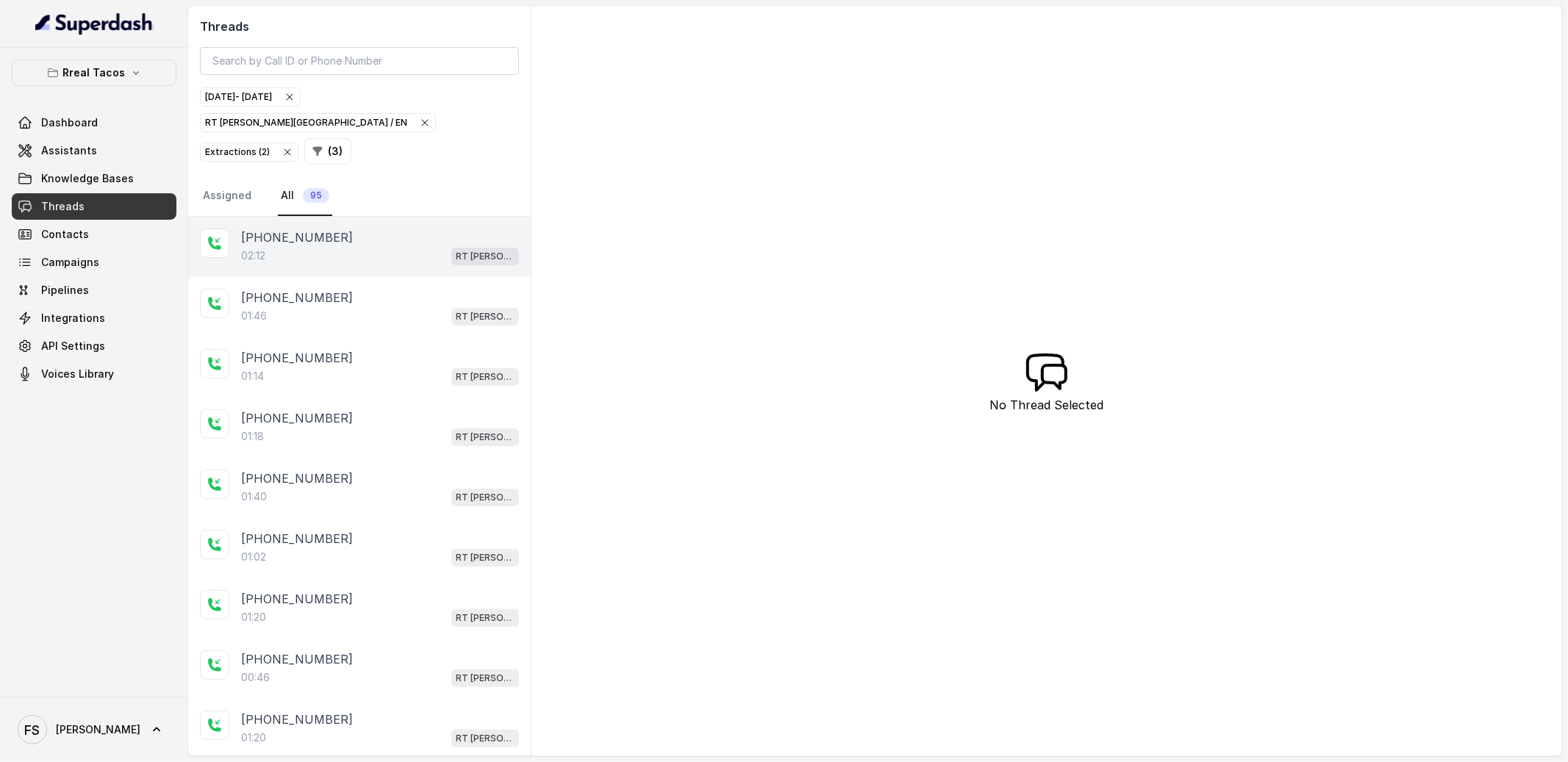
click at [355, 246] on div "02:12 RT [PERSON_NAME][GEOGRAPHIC_DATA] / EN" at bounding box center [380, 255] width 278 height 19
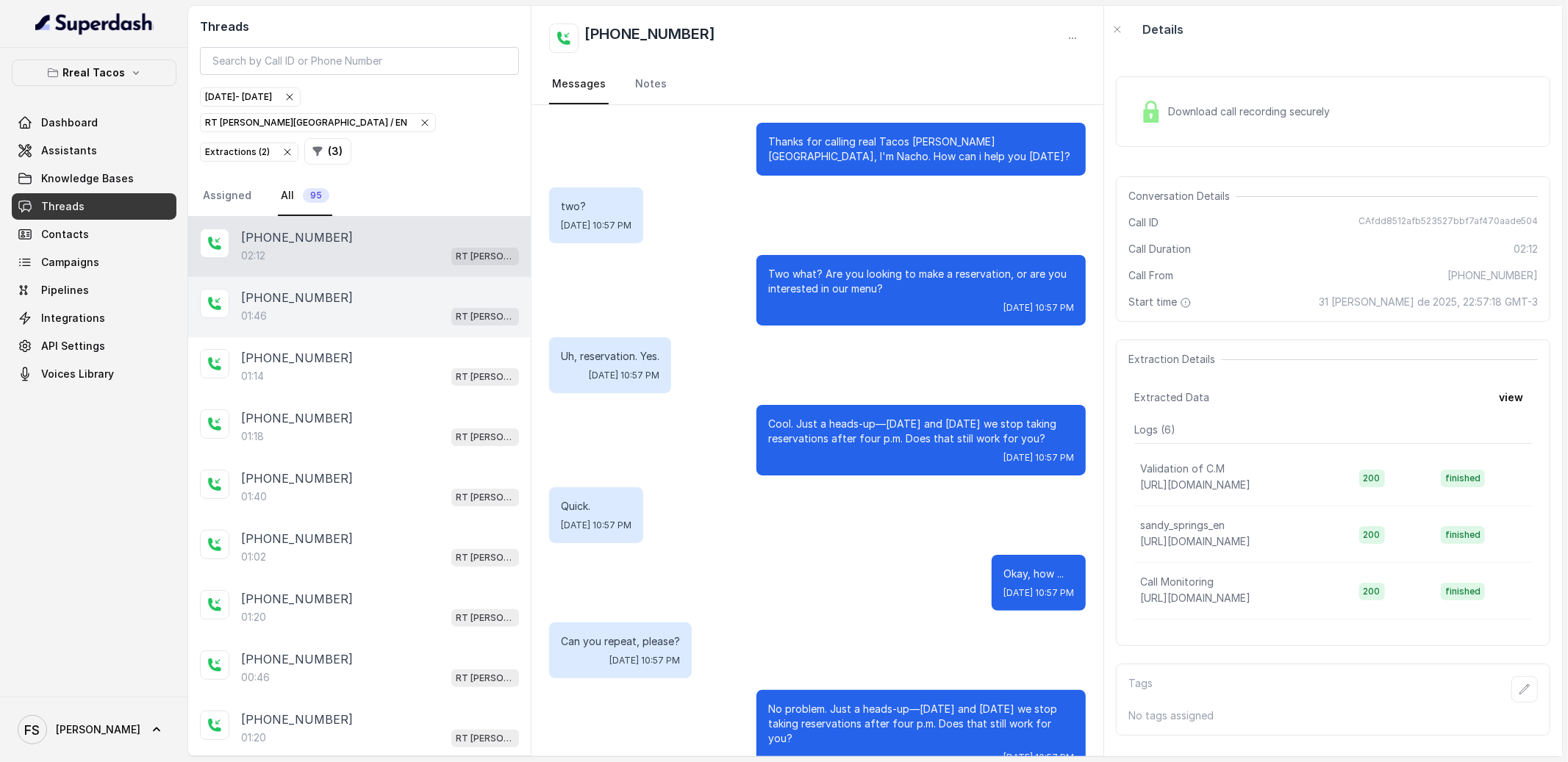
scroll to position [1392, 0]
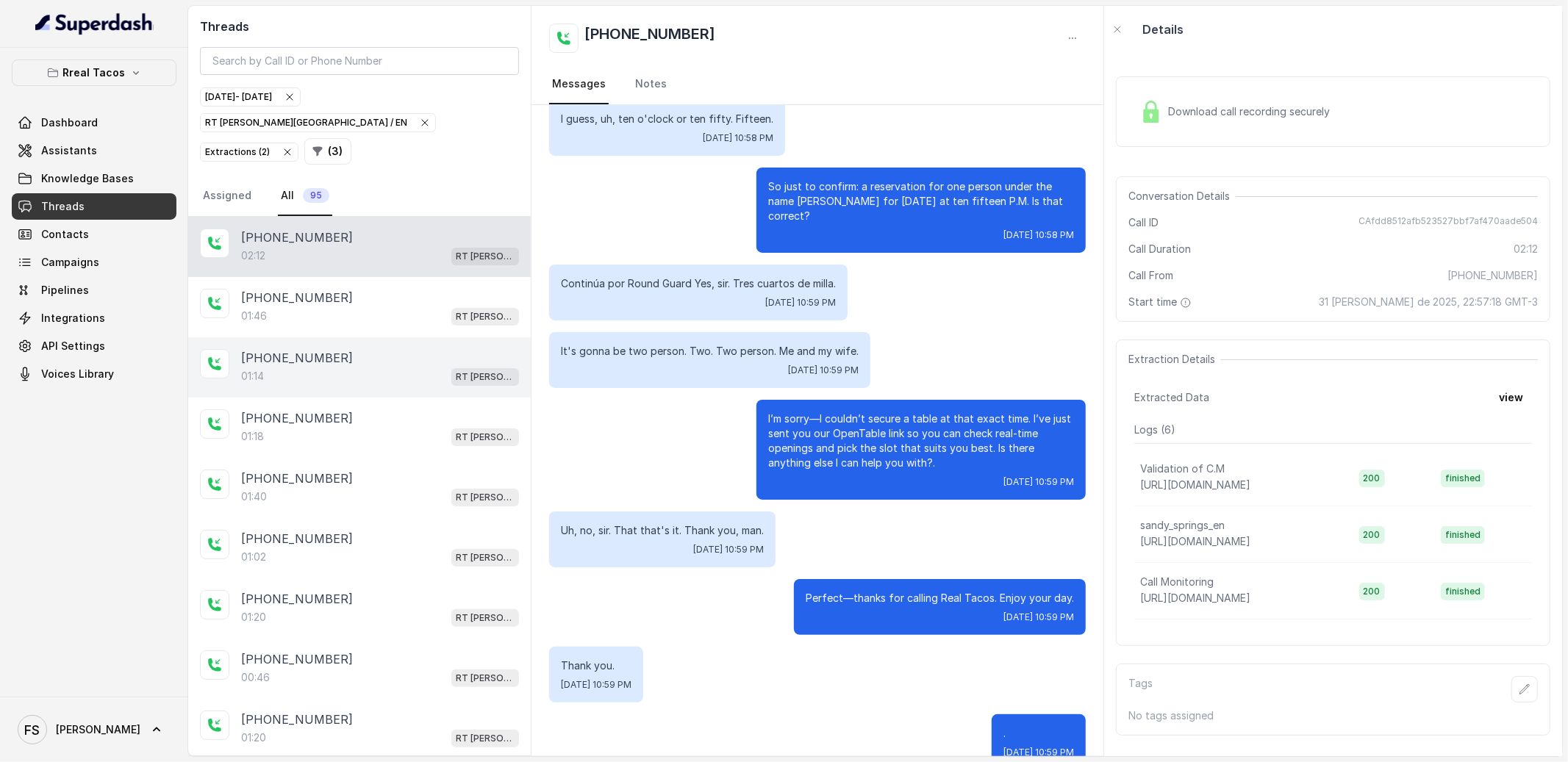
click at [418, 338] on div "[PHONE_NUMBER]:14 RT [PERSON_NAME][GEOGRAPHIC_DATA] / EN" at bounding box center [359, 367] width 342 height 60
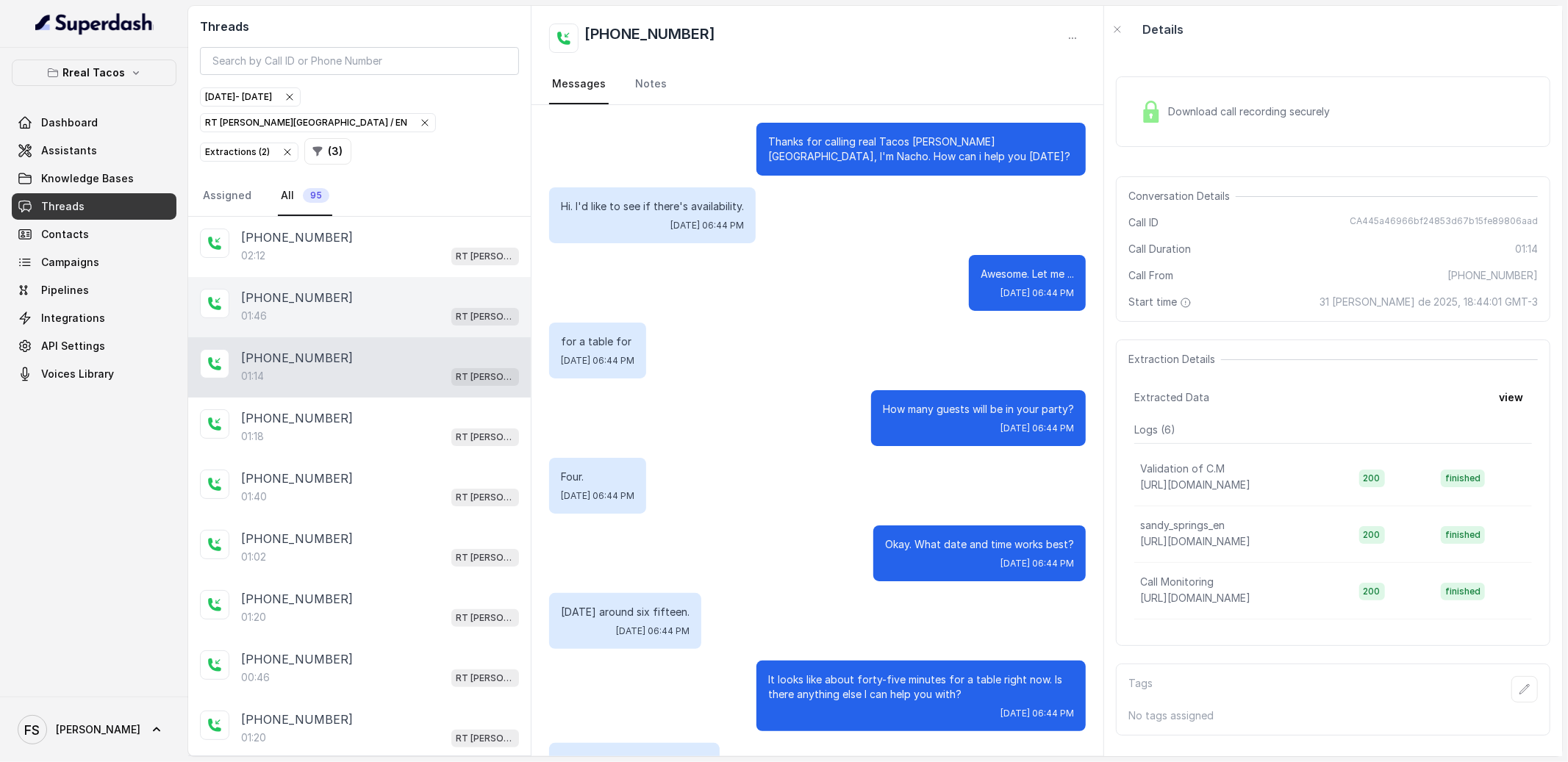
scroll to position [456, 0]
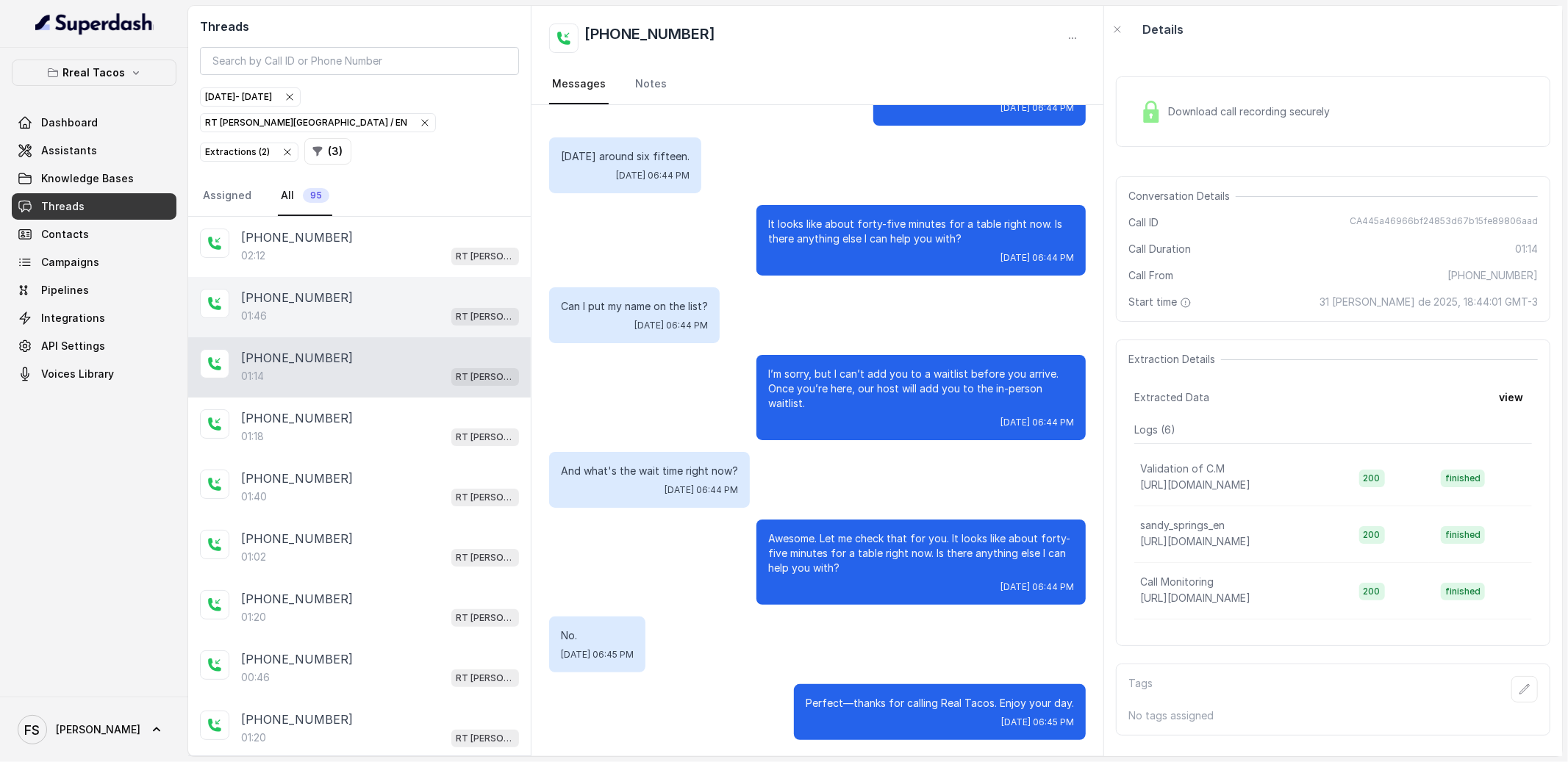
click at [418, 306] on div "01:46 RT [PERSON_NAME][GEOGRAPHIC_DATA] / EN" at bounding box center [380, 315] width 278 height 19
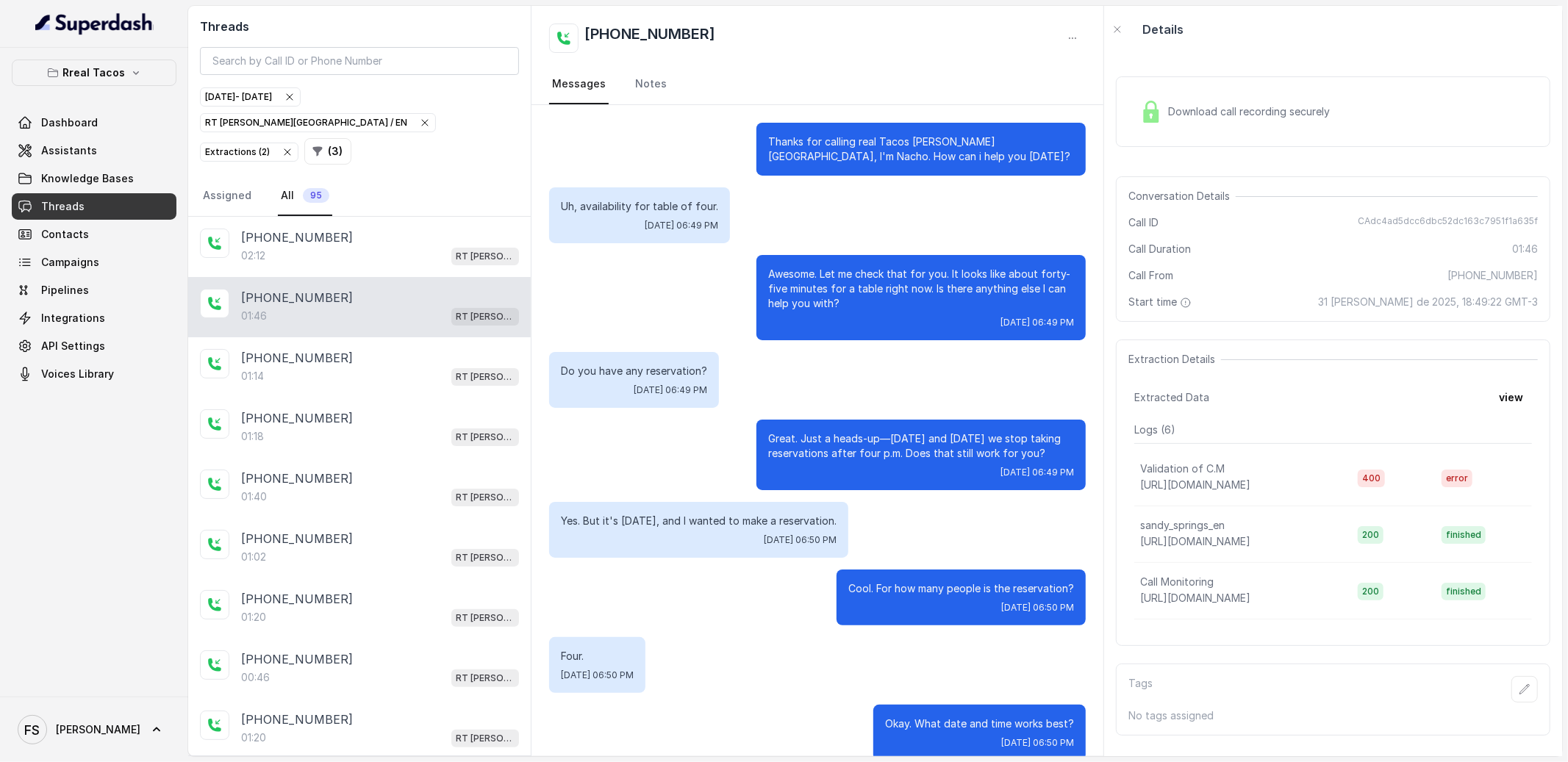
scroll to position [852, 0]
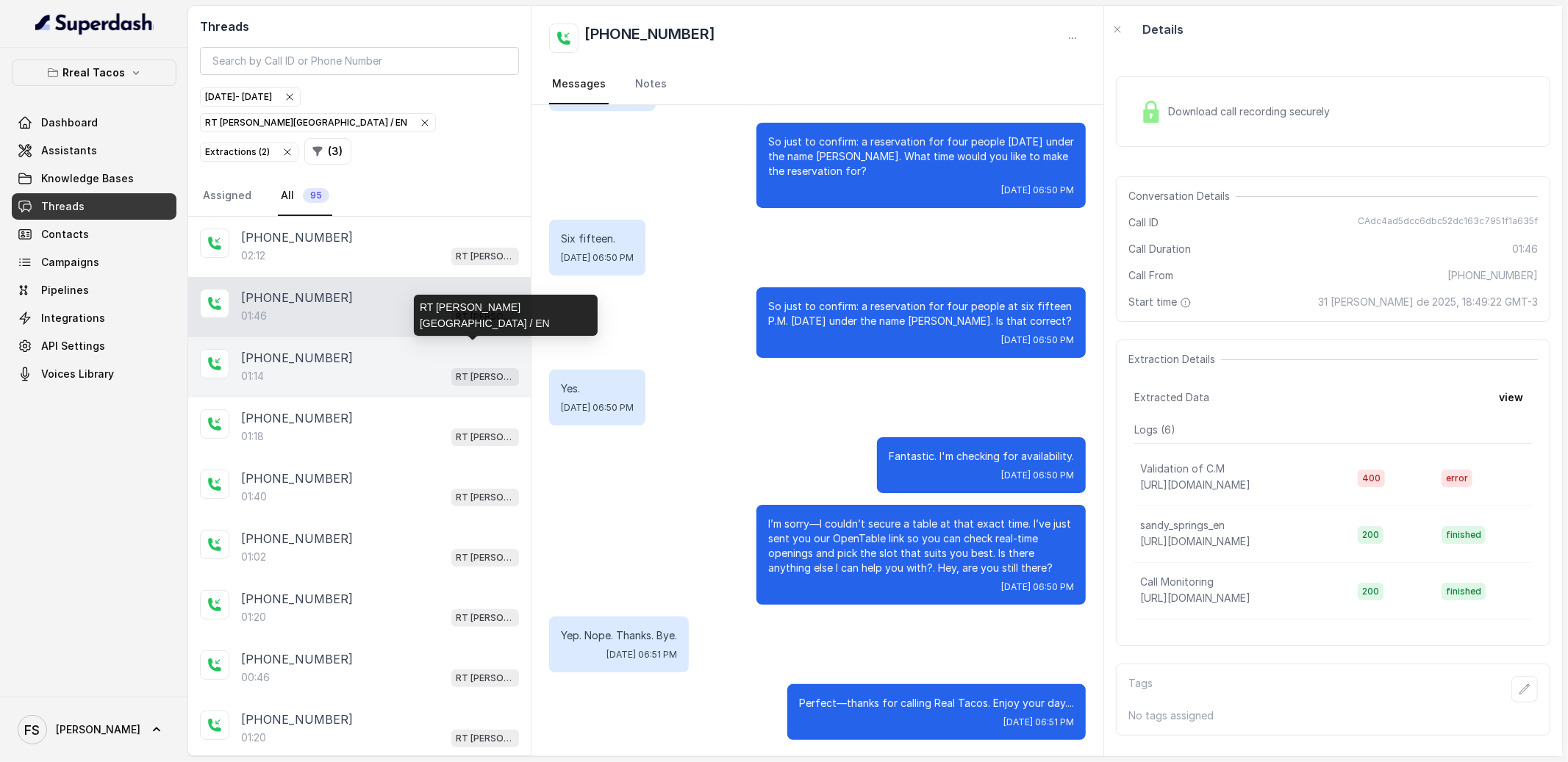
click at [456, 370] on p "RT [PERSON_NAME][GEOGRAPHIC_DATA] / EN" at bounding box center [486, 377] width 59 height 14
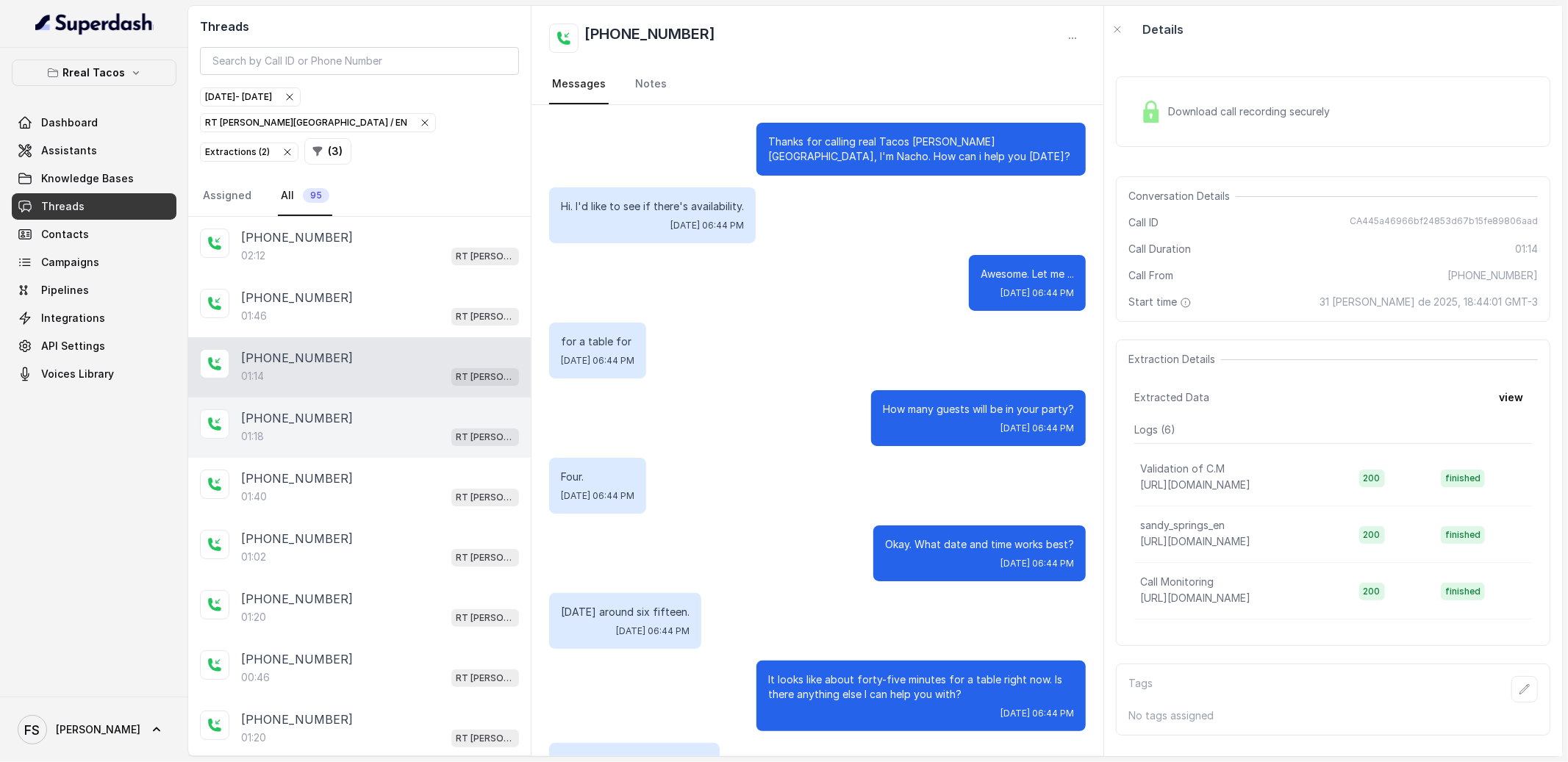
scroll to position [456, 0]
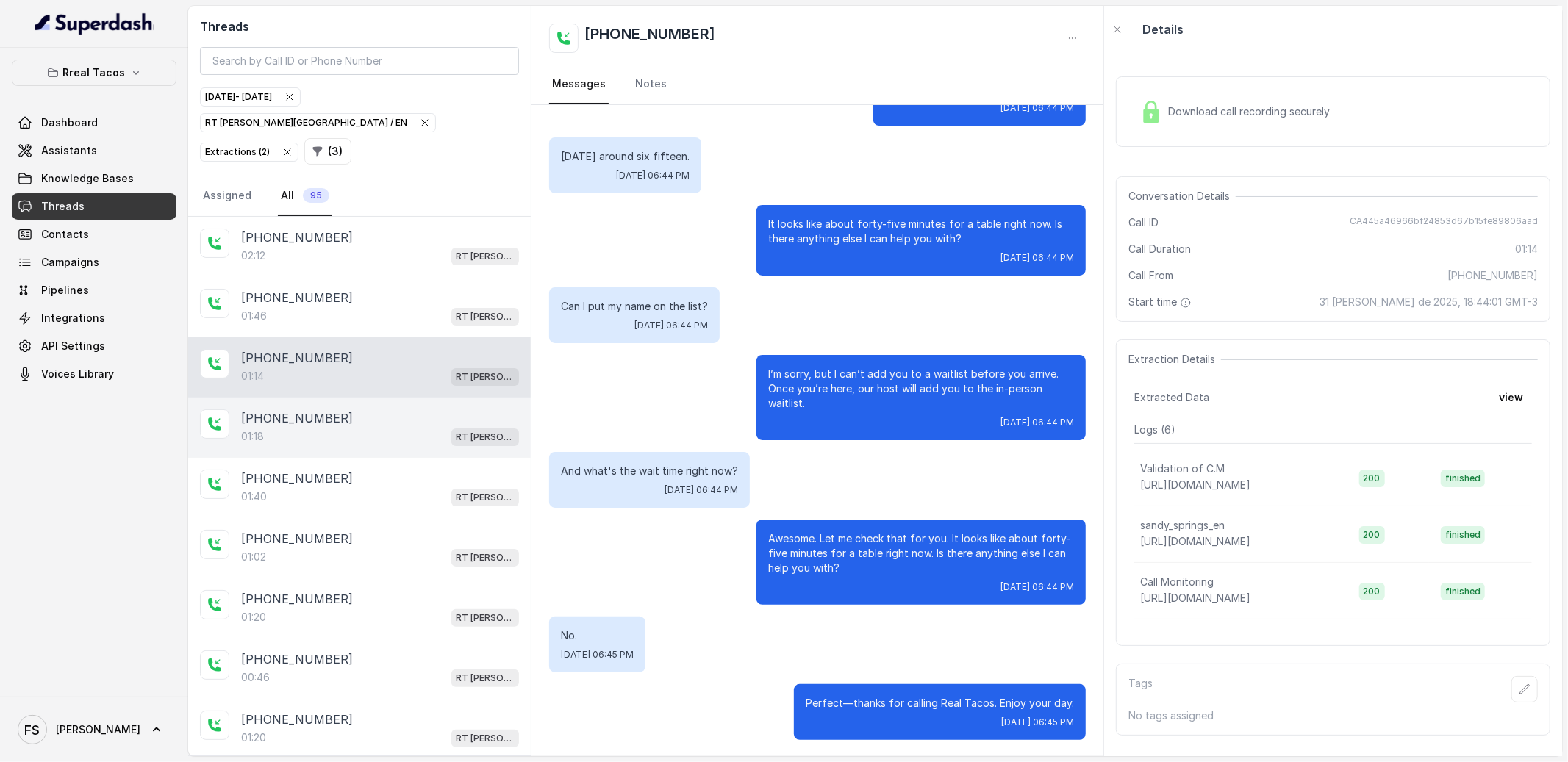
click at [442, 398] on div "[PHONE_NUMBER]:18 RT [PERSON_NAME][GEOGRAPHIC_DATA] / EN" at bounding box center [359, 427] width 342 height 60
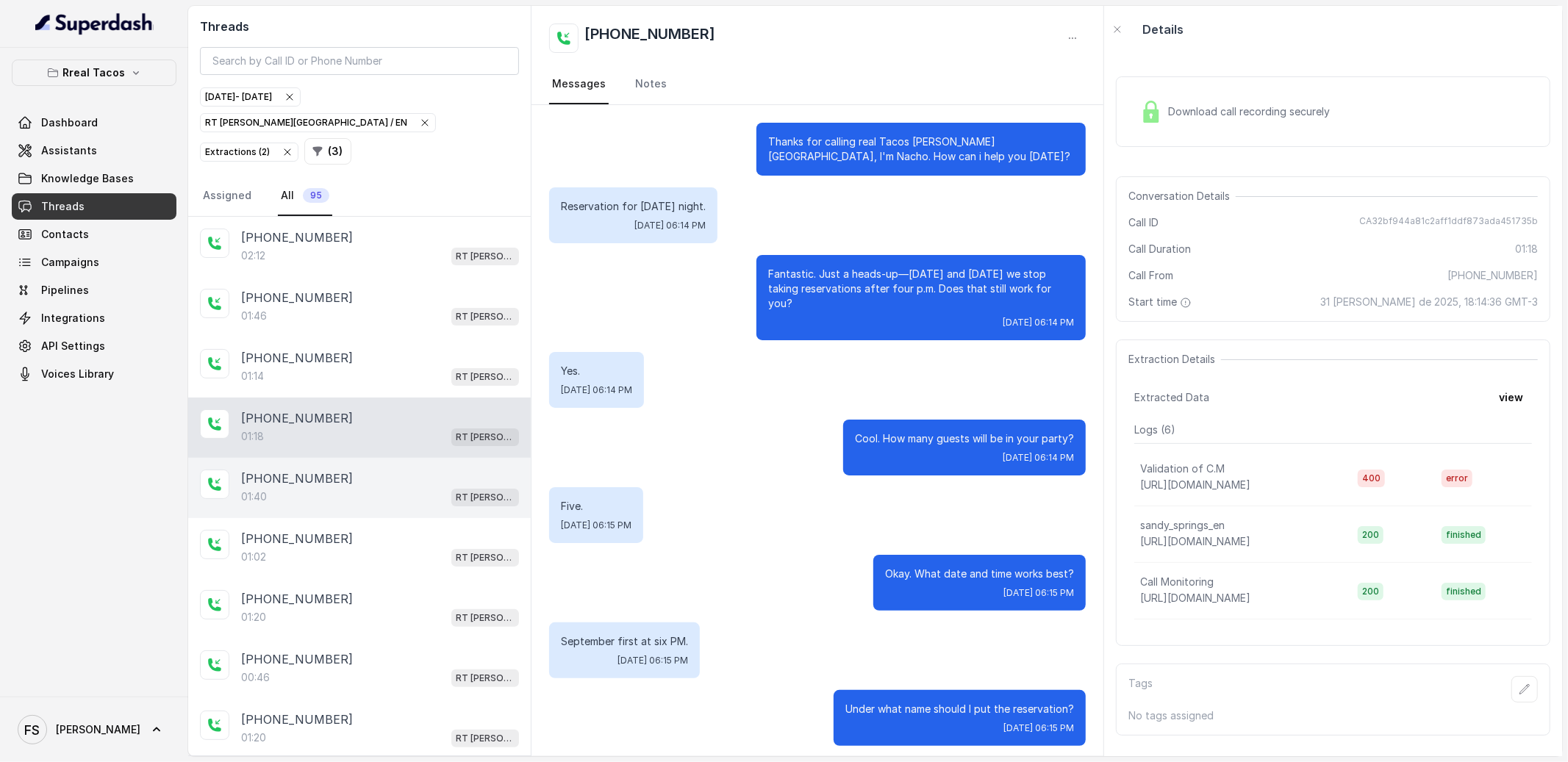
scroll to position [537, 0]
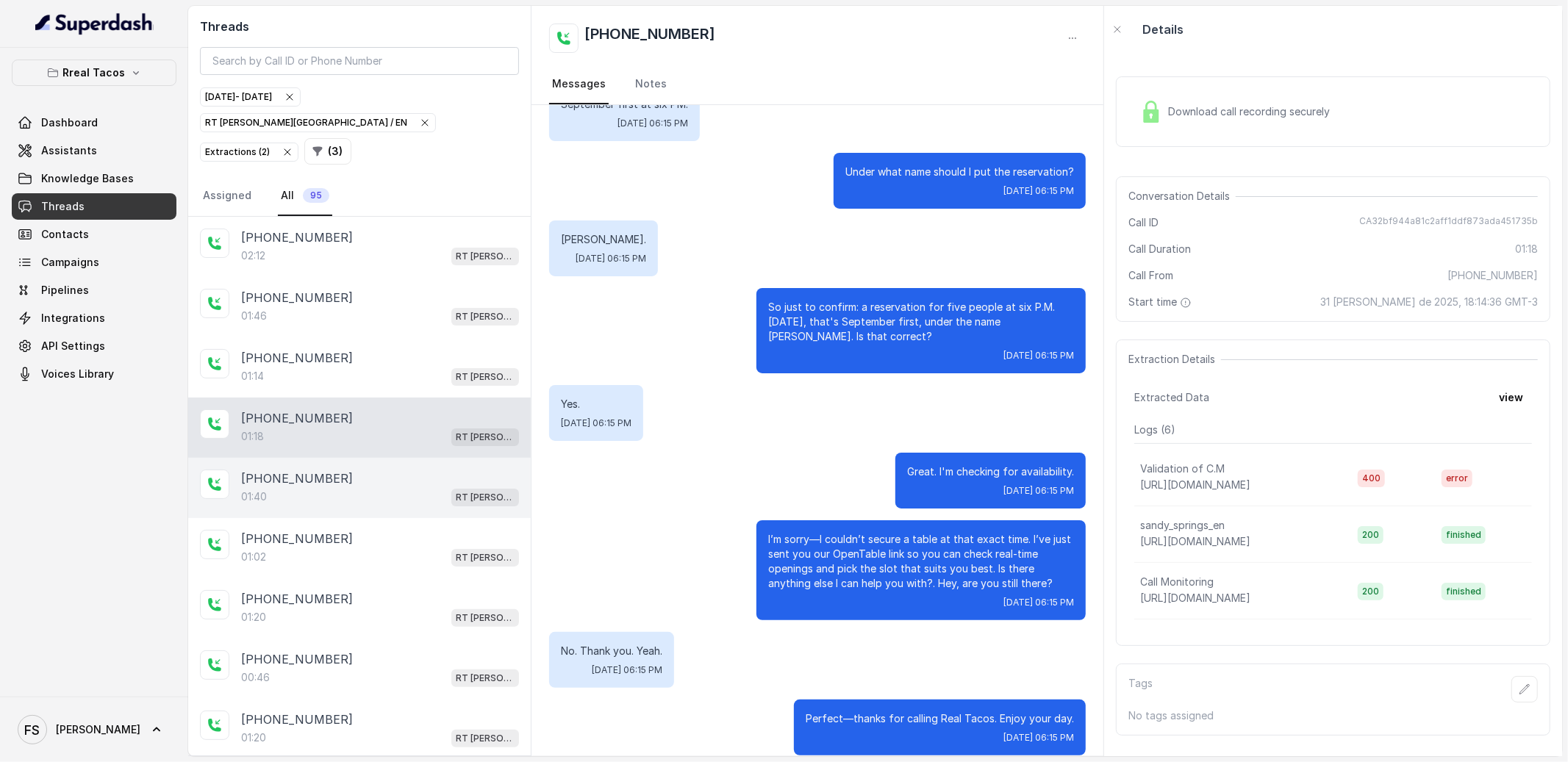
click at [458, 489] on span "RT [PERSON_NAME][GEOGRAPHIC_DATA] / EN" at bounding box center [485, 498] width 67 height 18
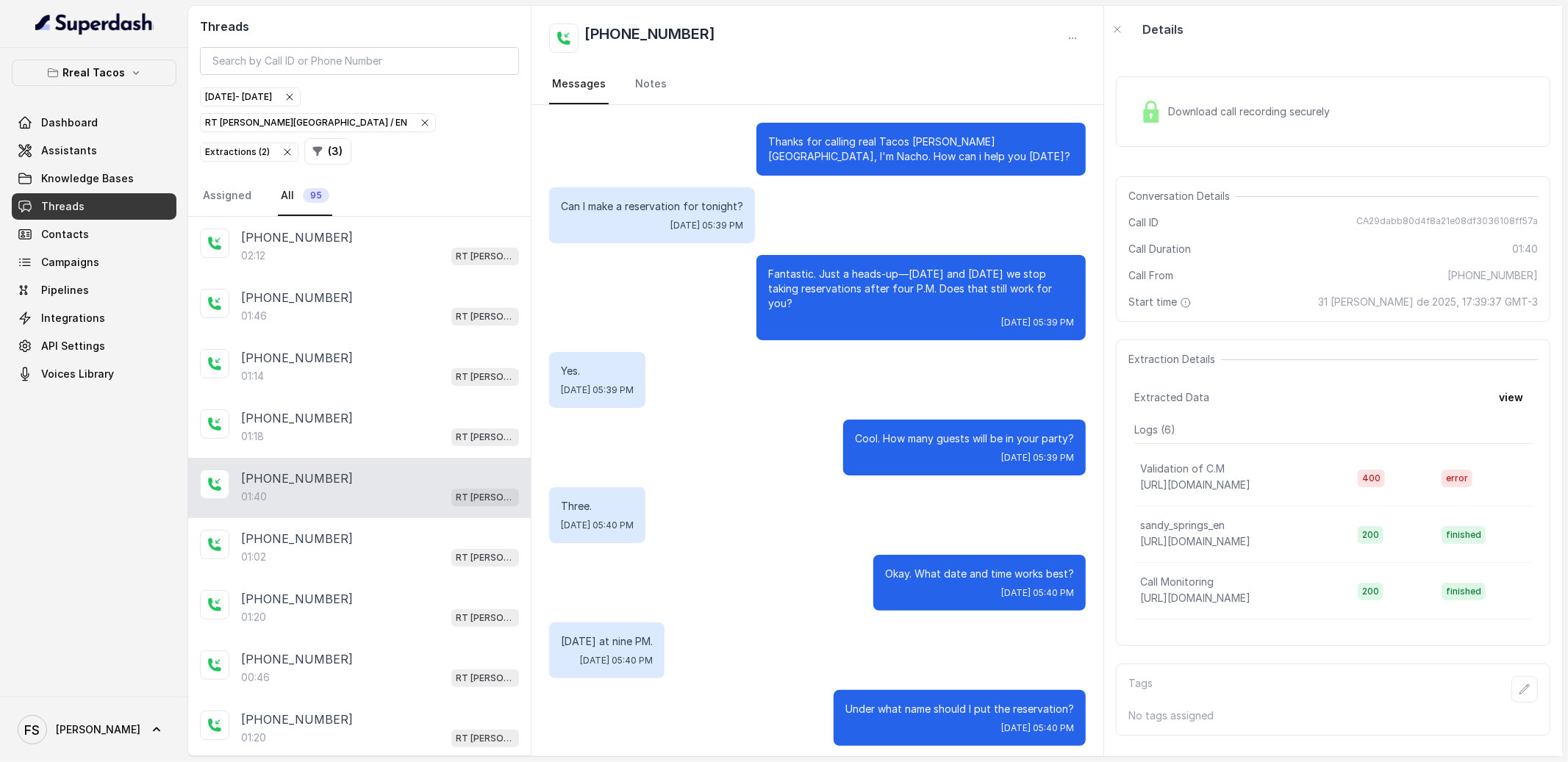
scroll to position [1010, 0]
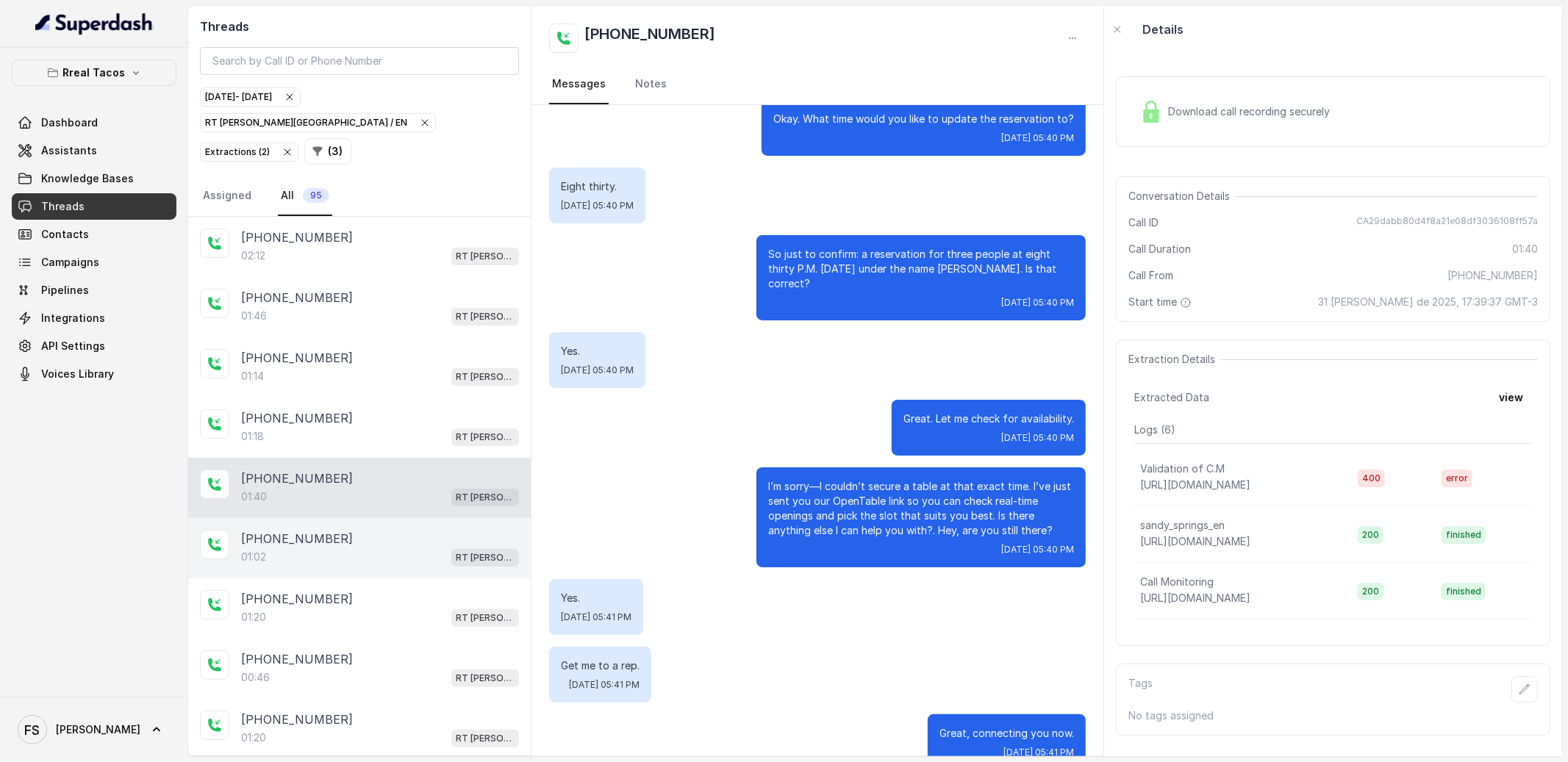
click at [440, 529] on div "[PHONE_NUMBER]" at bounding box center [380, 538] width 278 height 18
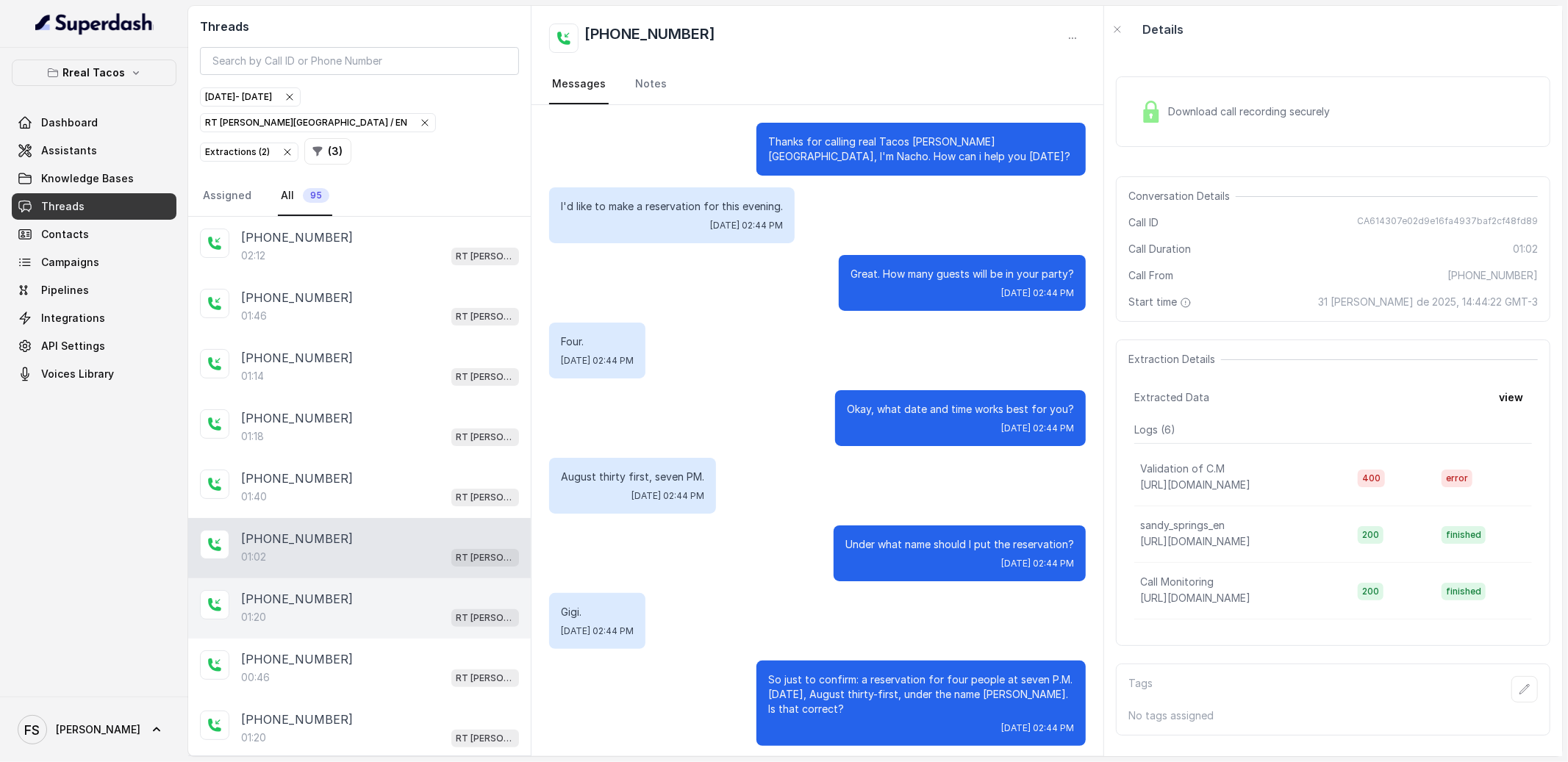
scroll to position [237, 0]
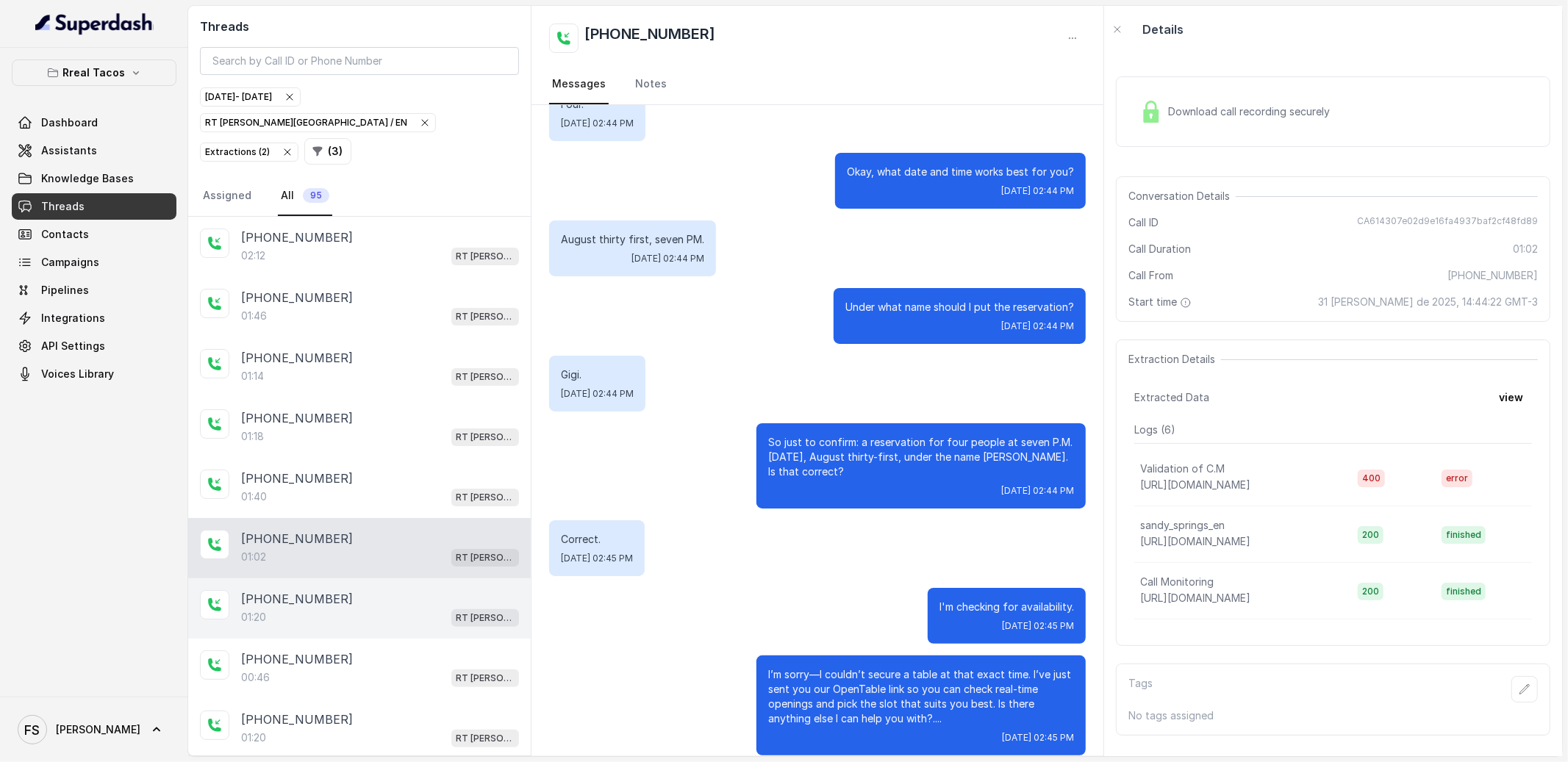
click at [441, 590] on div "[PHONE_NUMBER]" at bounding box center [380, 599] width 278 height 18
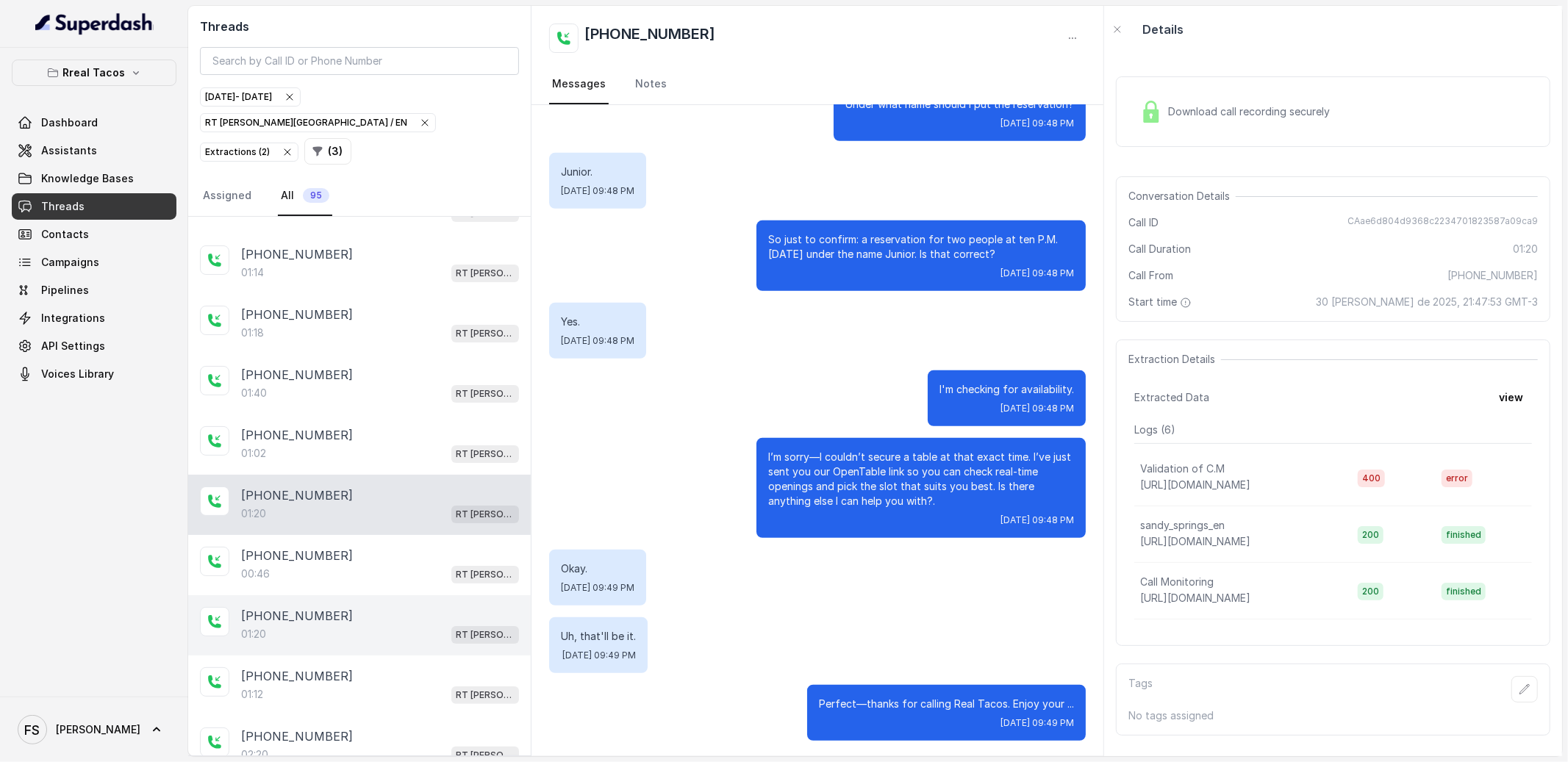
scroll to position [141, 0]
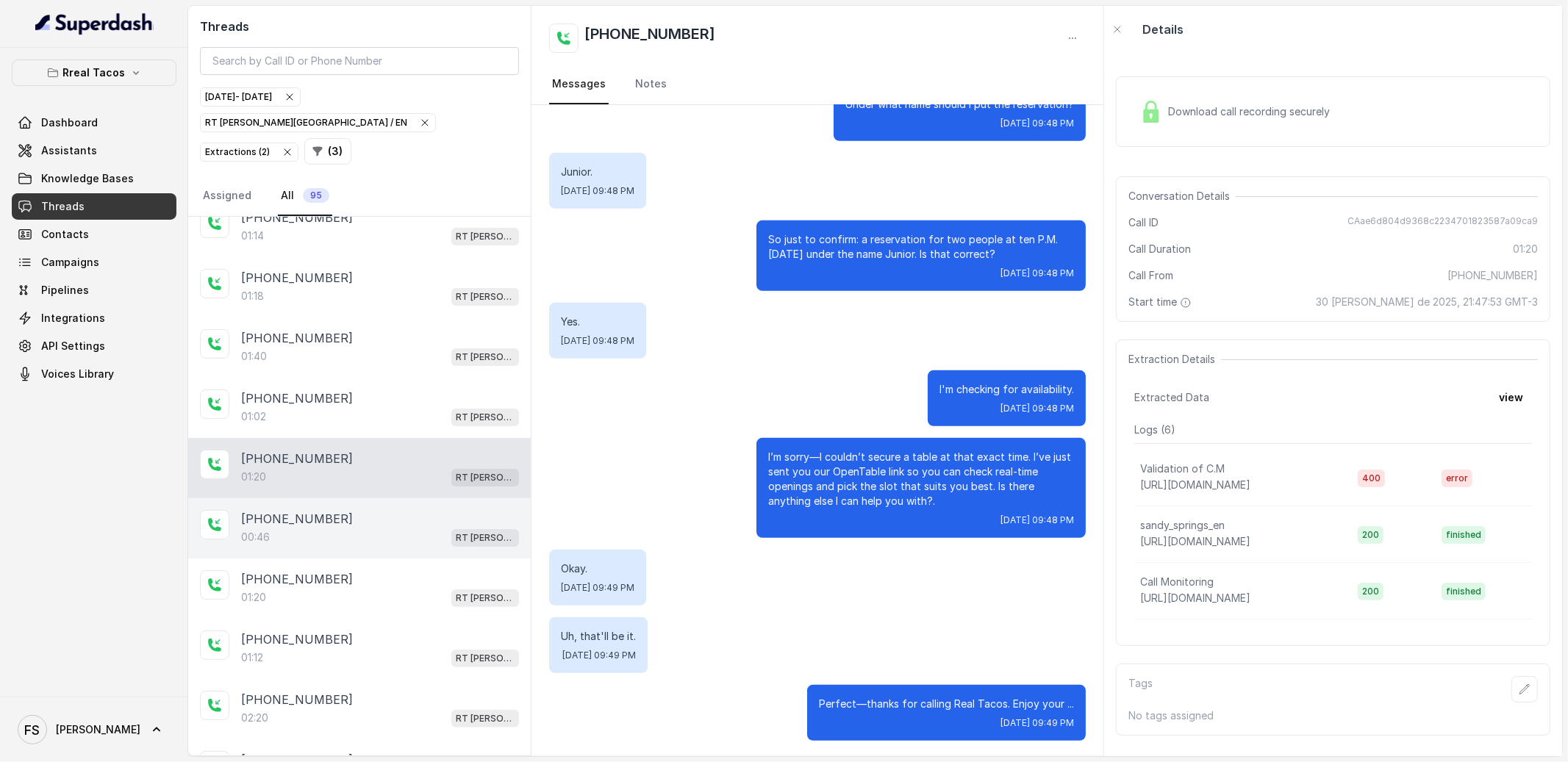
click at [428, 528] on div "[PHONE_NUMBER]:[STREET_ADDRESS][PERSON_NAME]" at bounding box center [359, 527] width 342 height 60
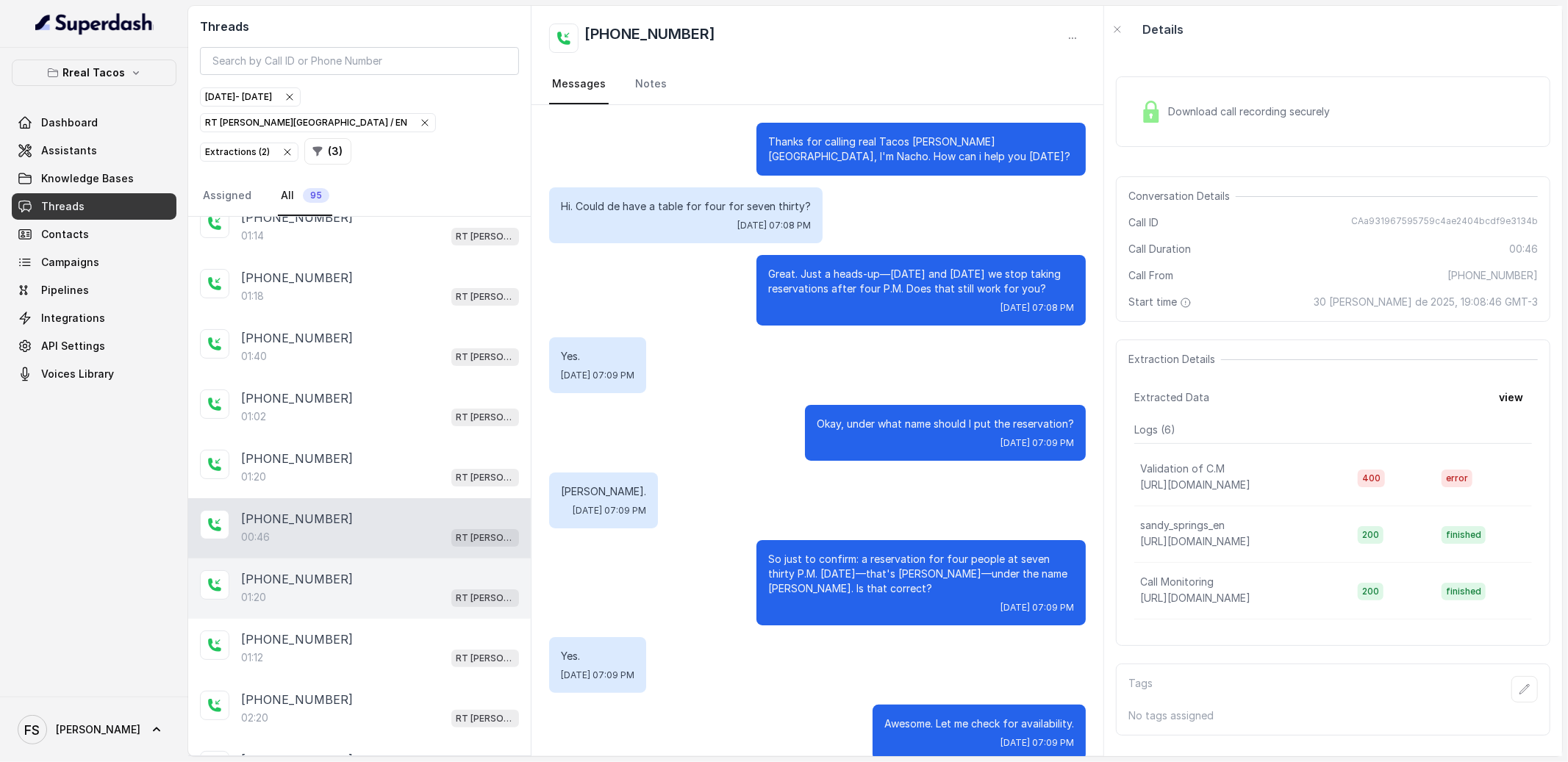
scroll to position [20, 0]
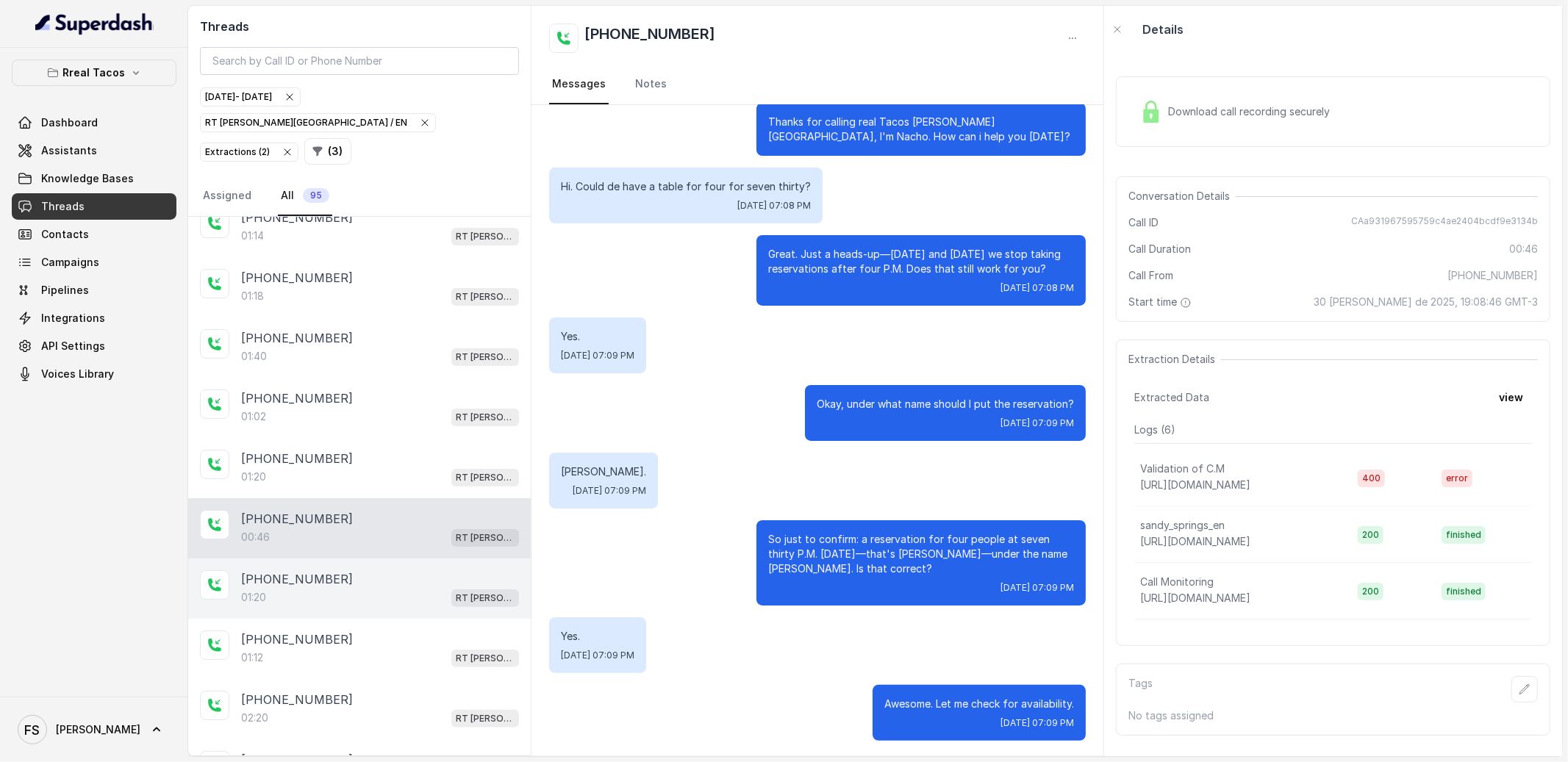
click at [418, 587] on div "01:20 RT [PERSON_NAME][GEOGRAPHIC_DATA] / EN" at bounding box center [380, 596] width 278 height 19
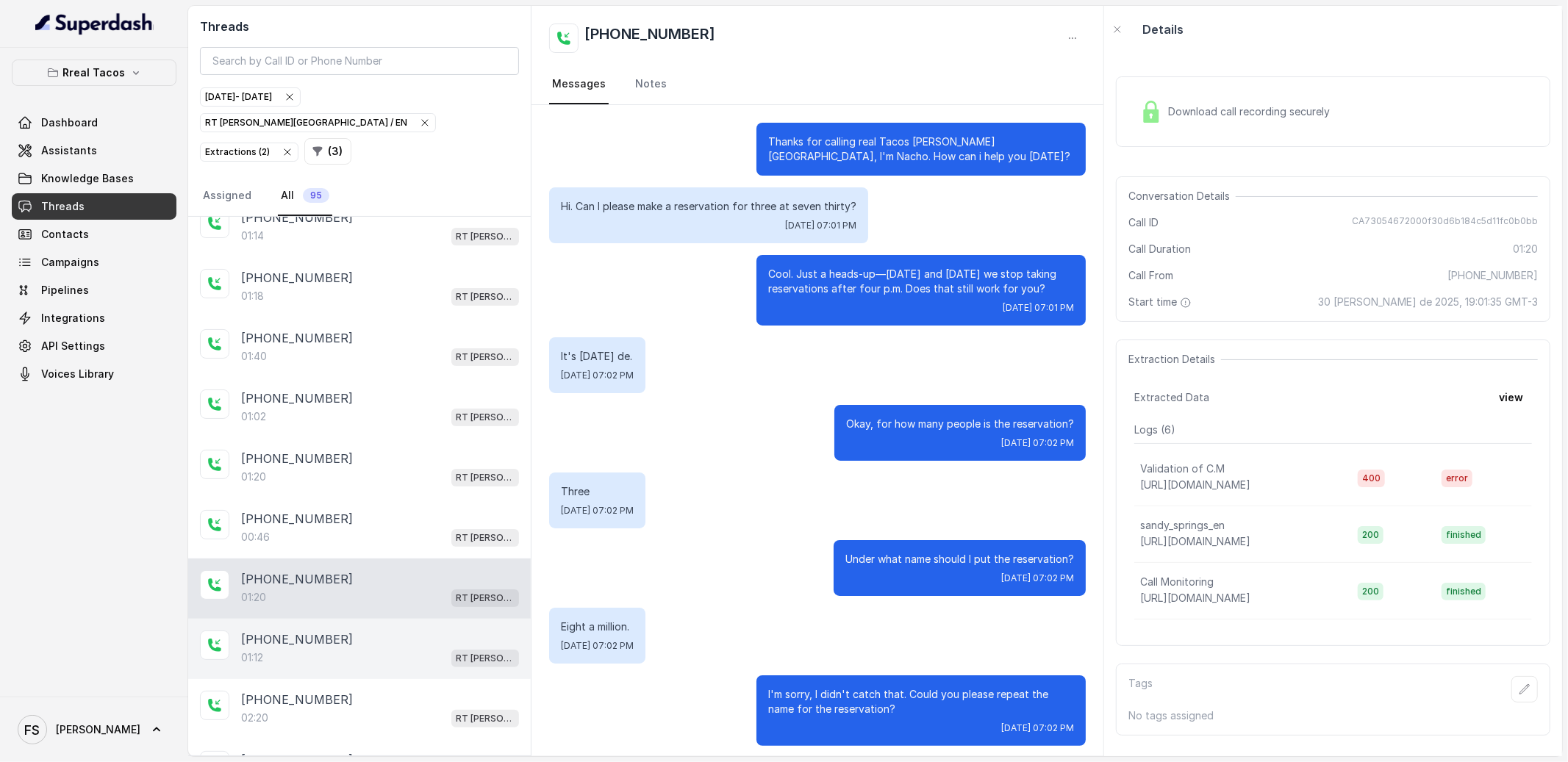
scroll to position [470, 0]
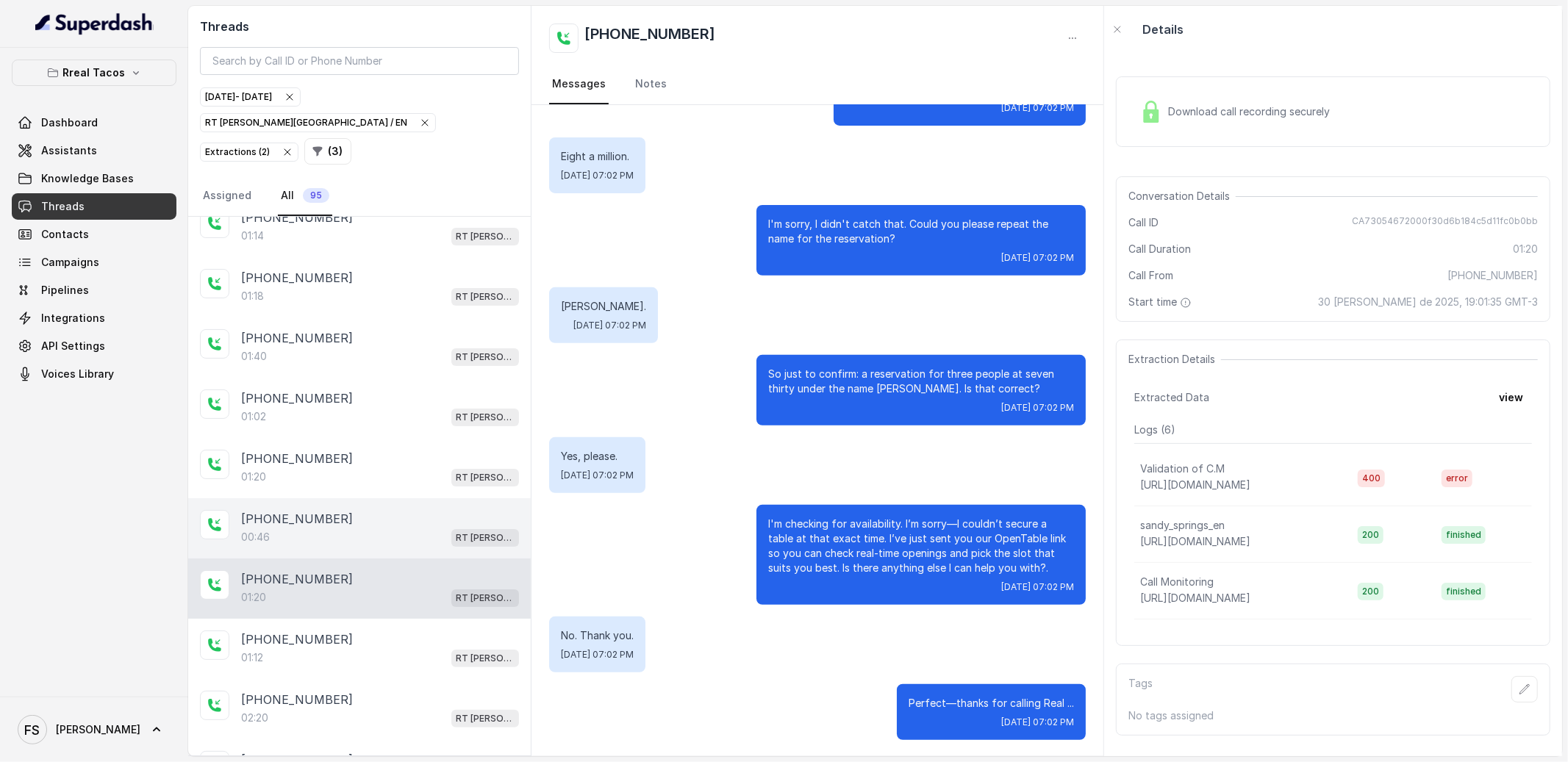
click at [430, 527] on div "00:[STREET_ADDRESS][PERSON_NAME]" at bounding box center [380, 536] width 278 height 19
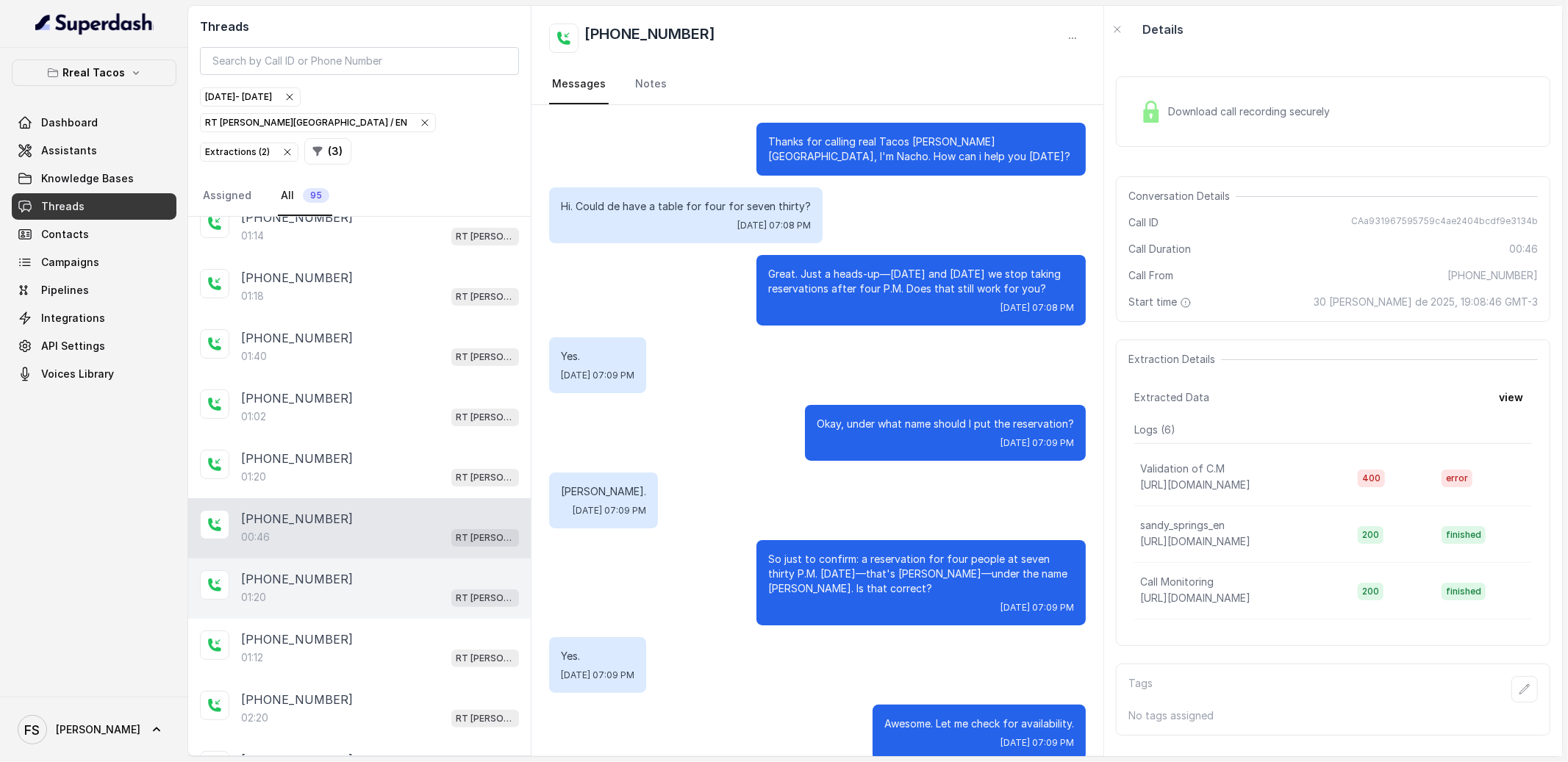
scroll to position [20, 0]
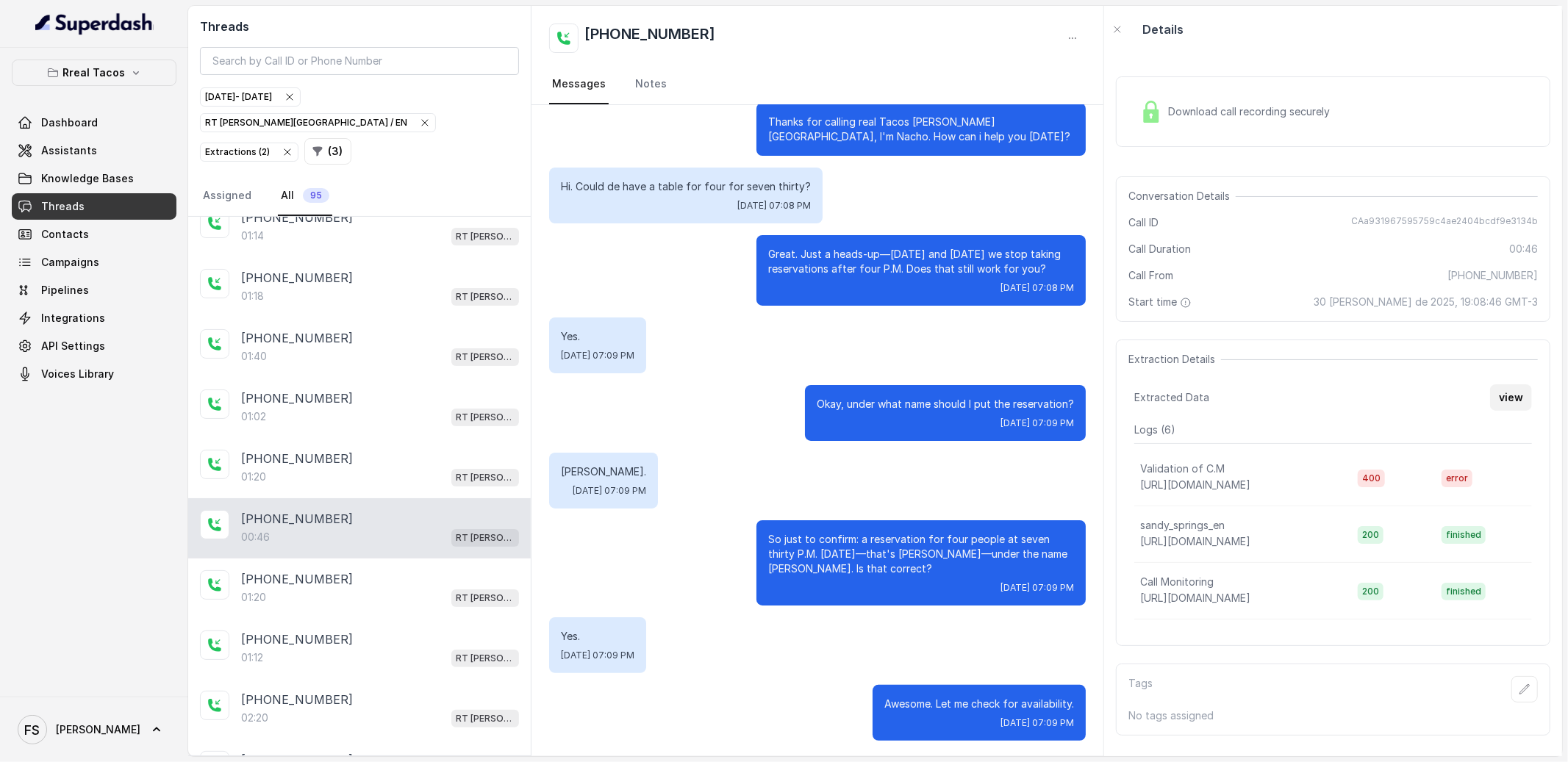
click at [1490, 392] on button "view" at bounding box center [1511, 398] width 42 height 27
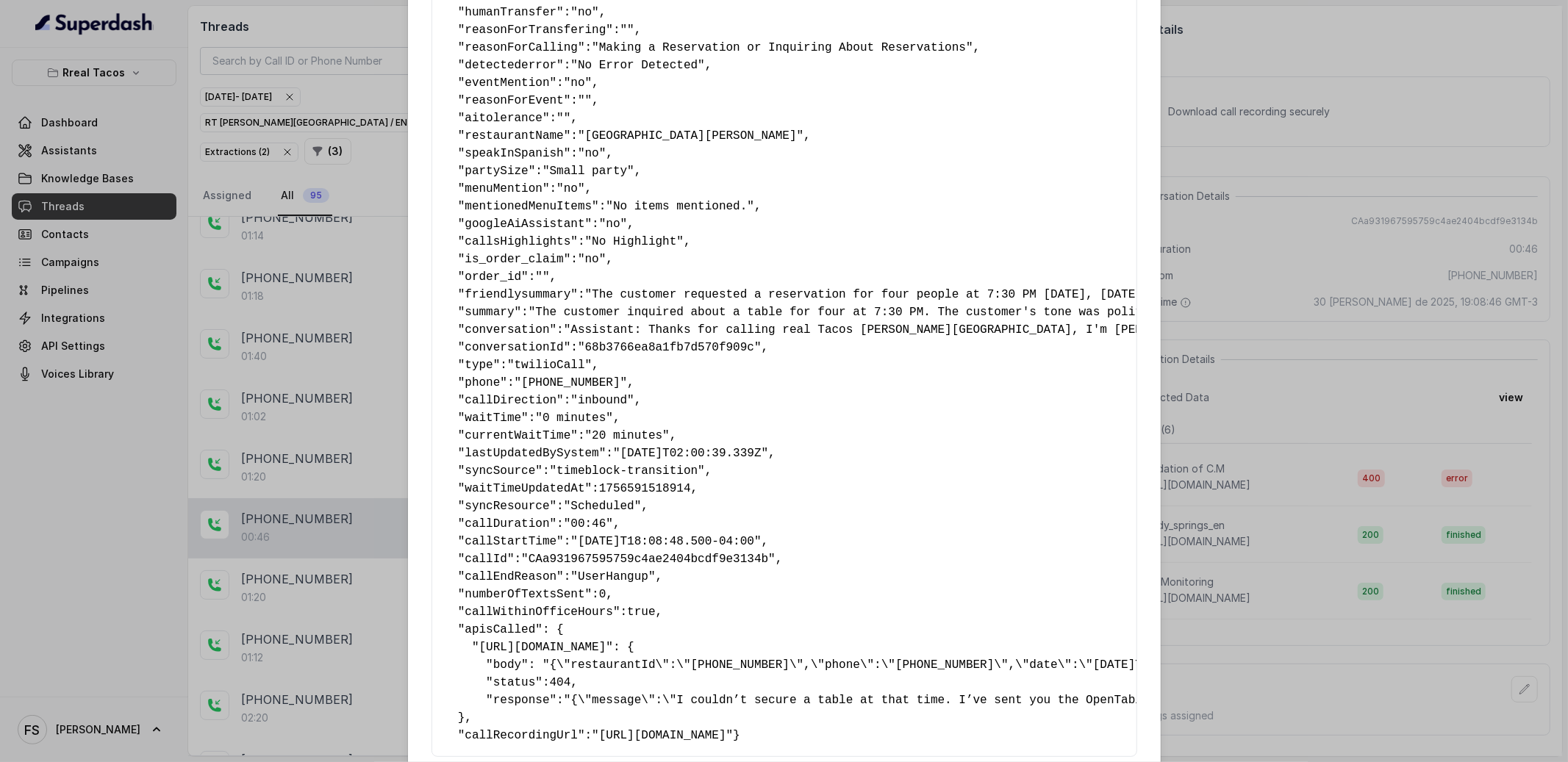
scroll to position [247, 0]
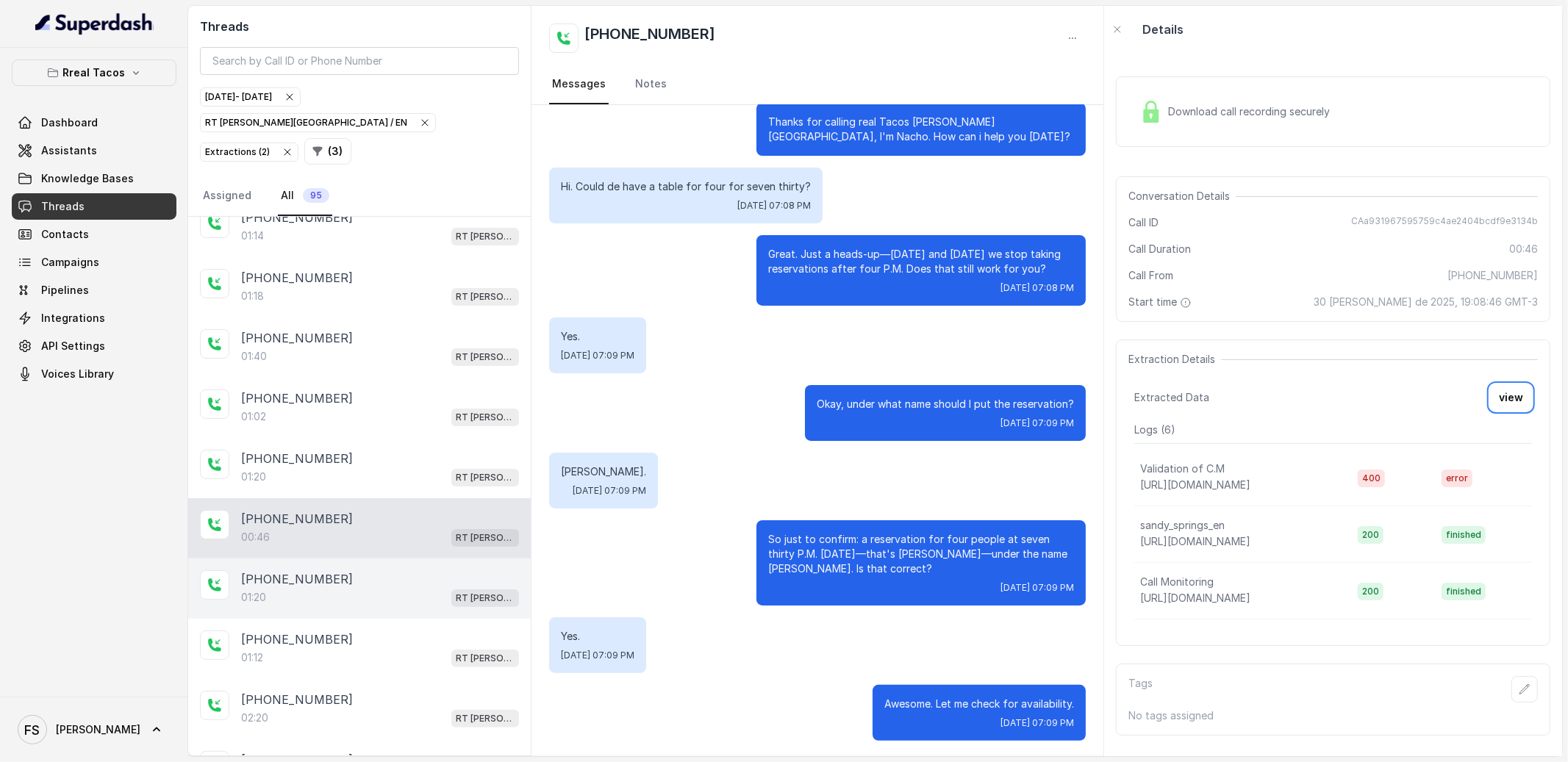
click at [290, 570] on p "[PHONE_NUMBER]" at bounding box center [297, 579] width 112 height 18
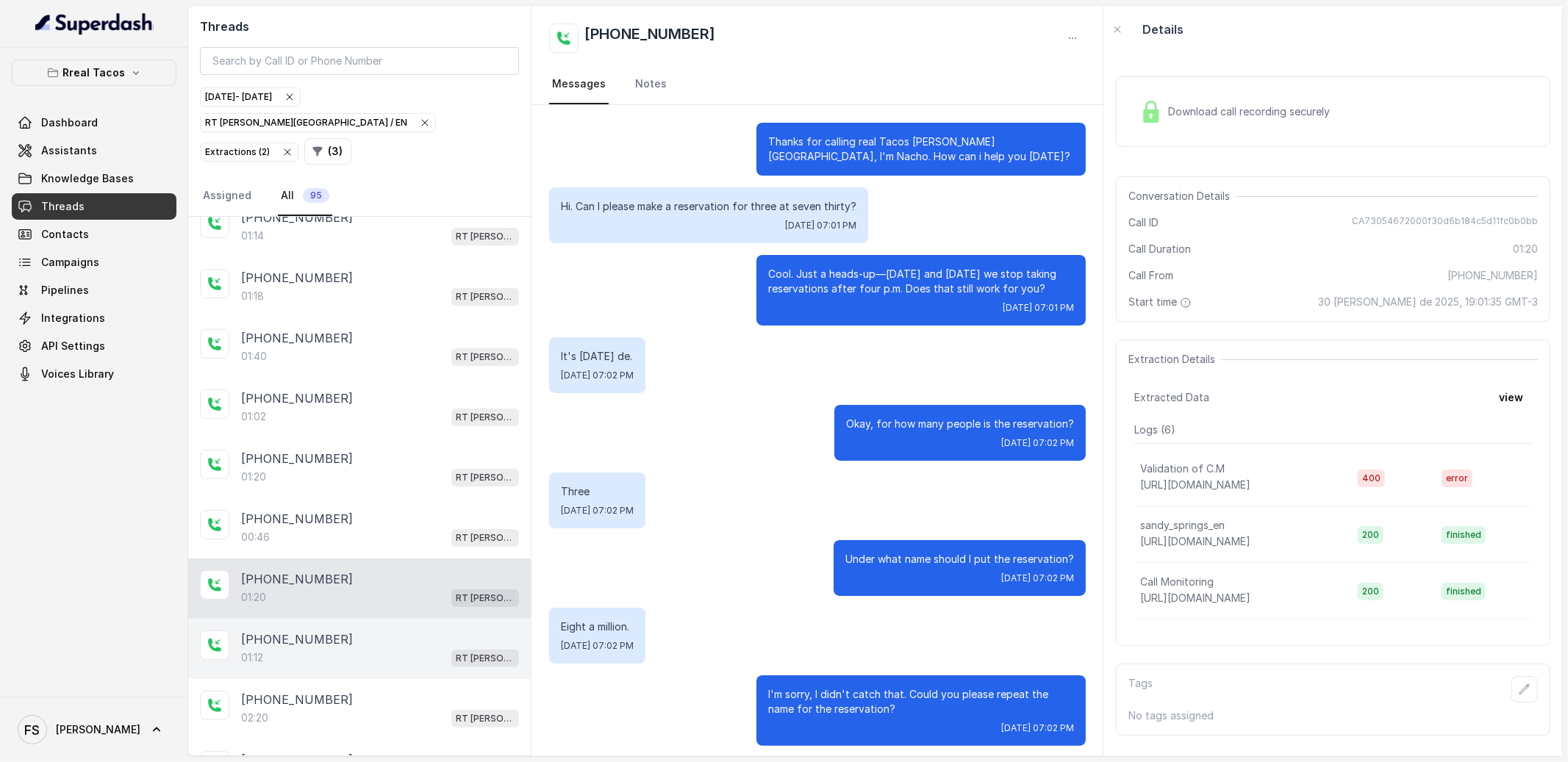
scroll to position [470, 0]
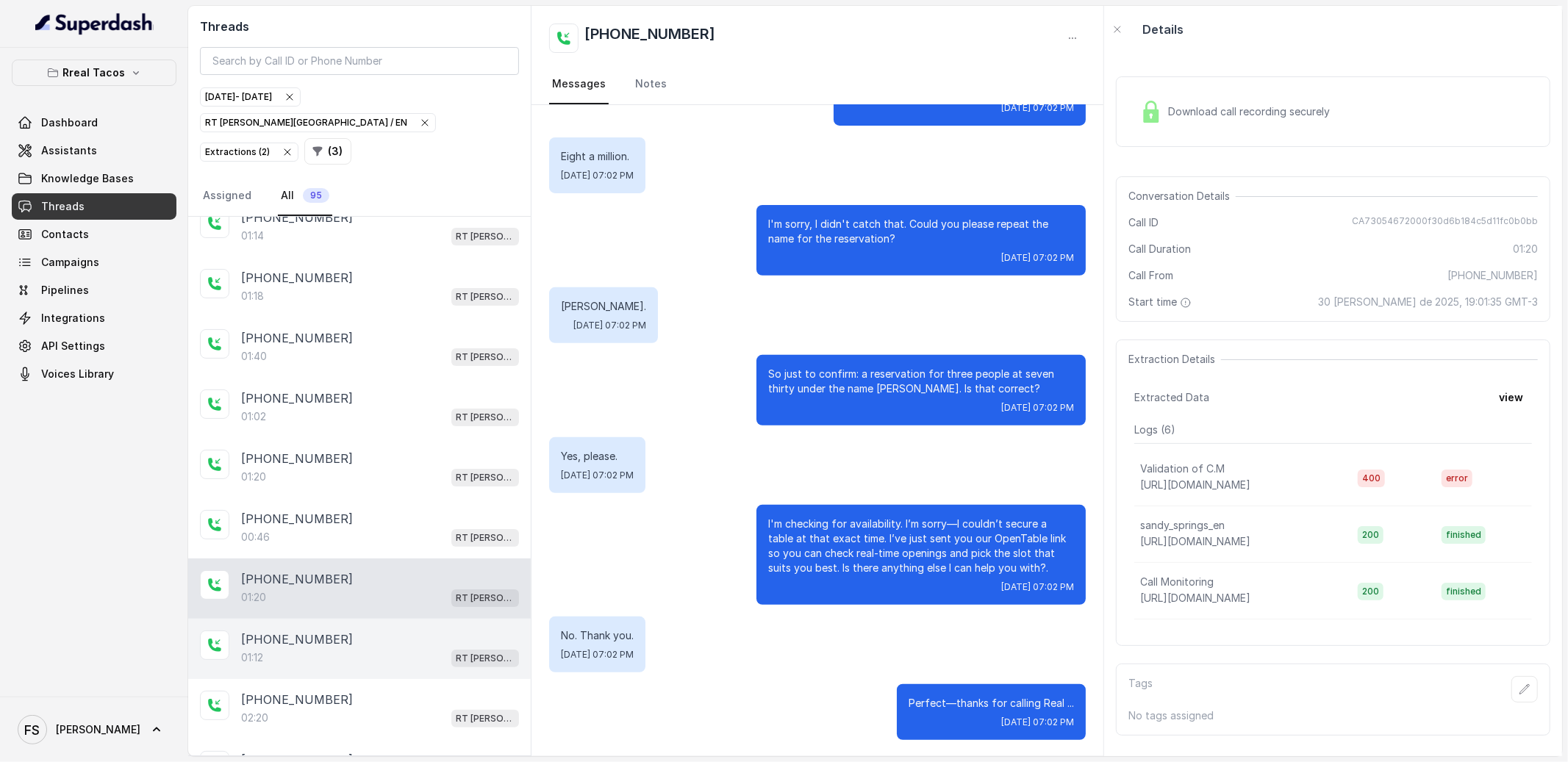
click at [362, 644] on div "[PHONE_NUMBER]:12 RT [PERSON_NAME][GEOGRAPHIC_DATA] / EN" at bounding box center [359, 648] width 342 height 60
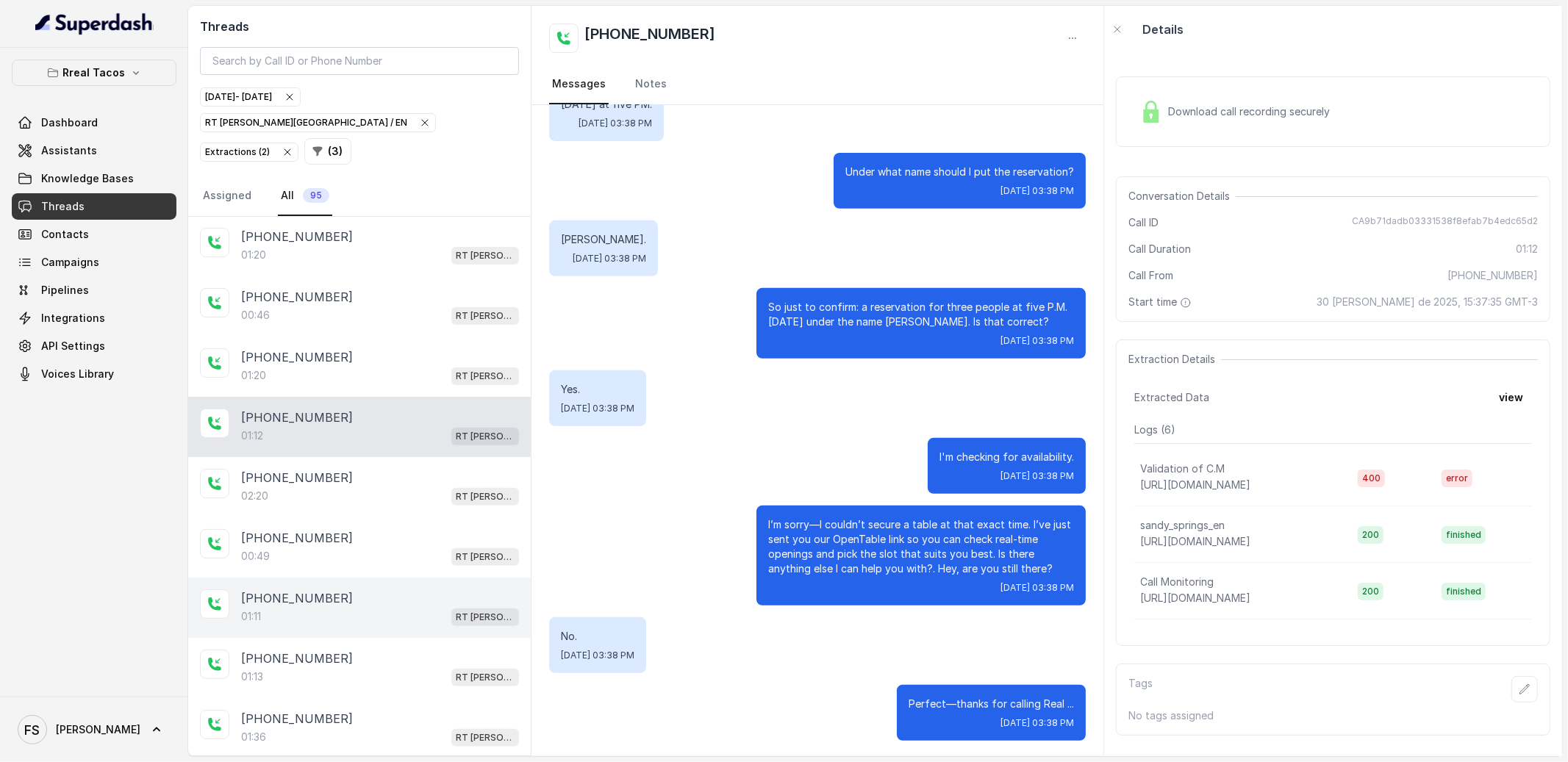
scroll to position [397, 0]
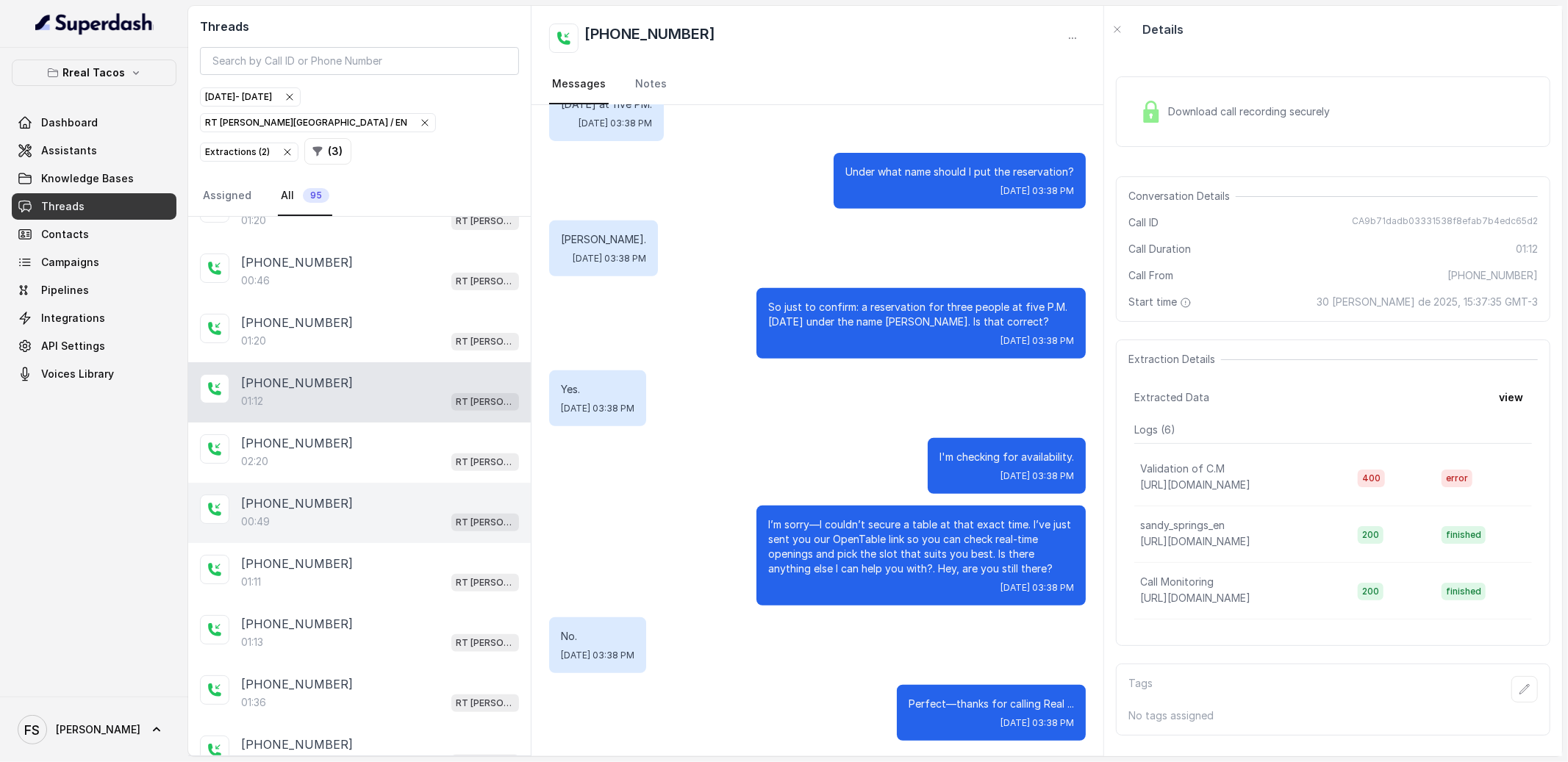
click at [372, 494] on div "[PHONE_NUMBER]" at bounding box center [380, 503] width 278 height 18
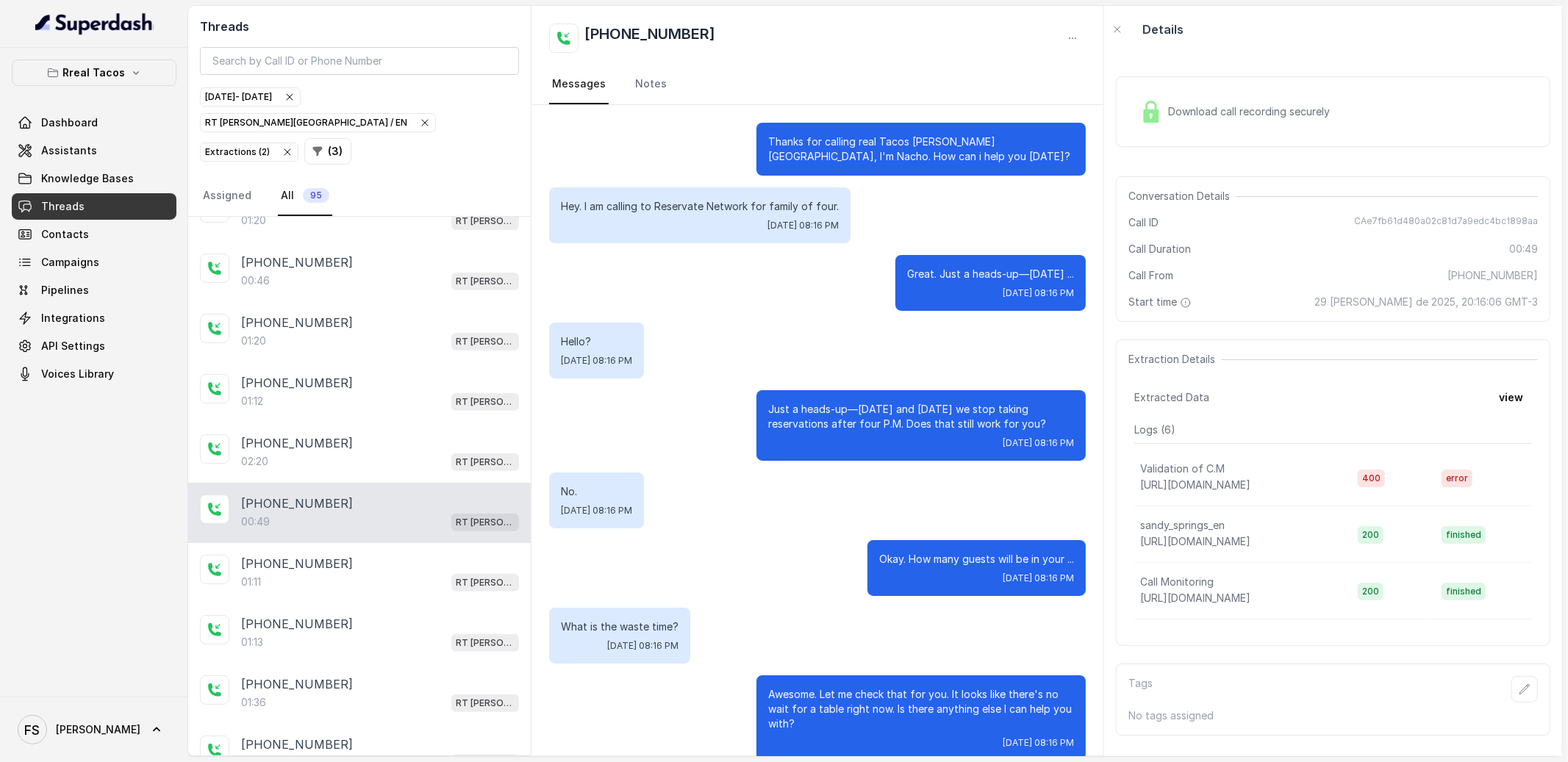
scroll to position [156, 0]
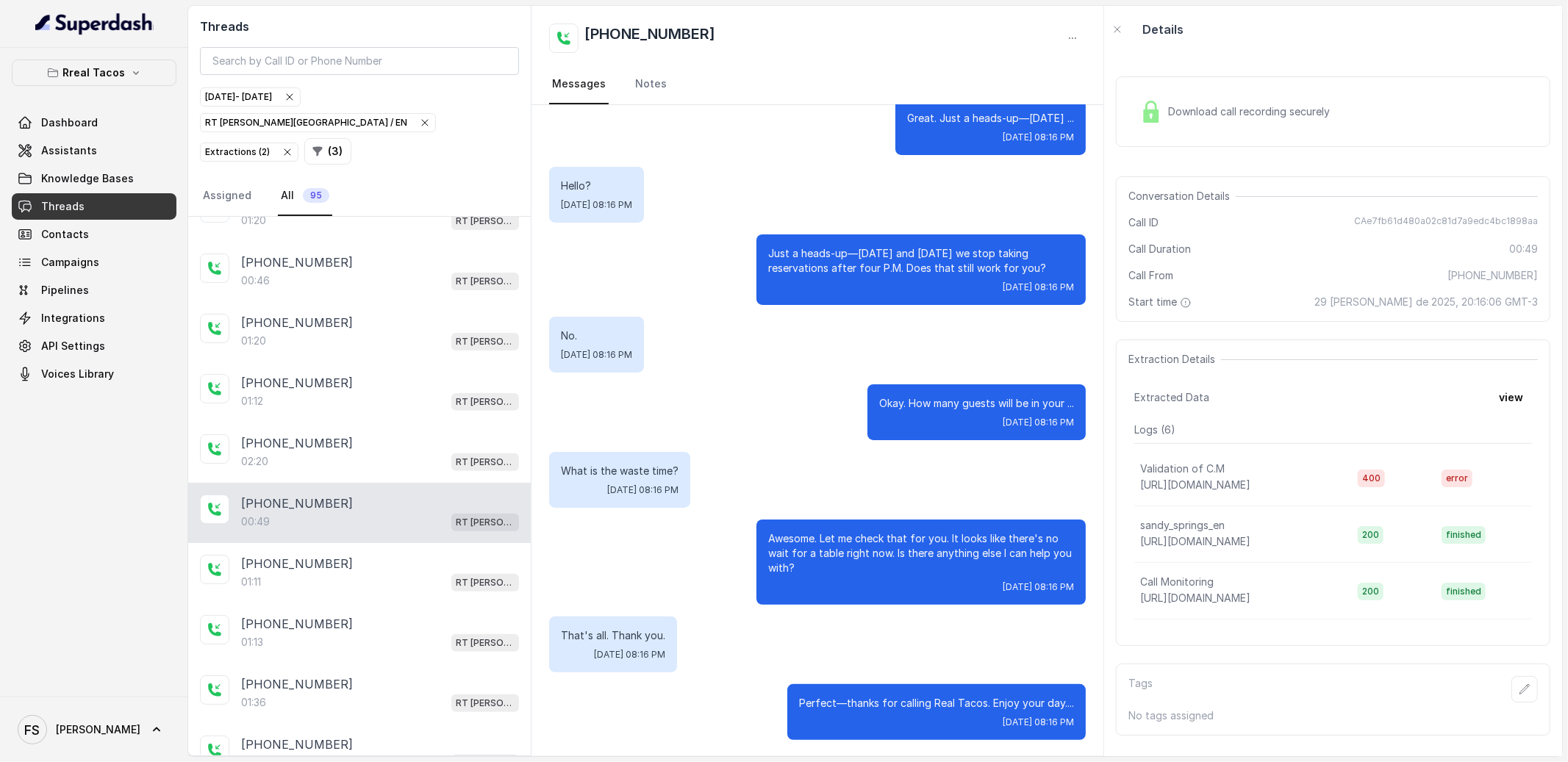
click at [384, 483] on div "[PHONE_NUMBER]:[STREET_ADDRESS][PERSON_NAME]" at bounding box center [359, 512] width 342 height 60
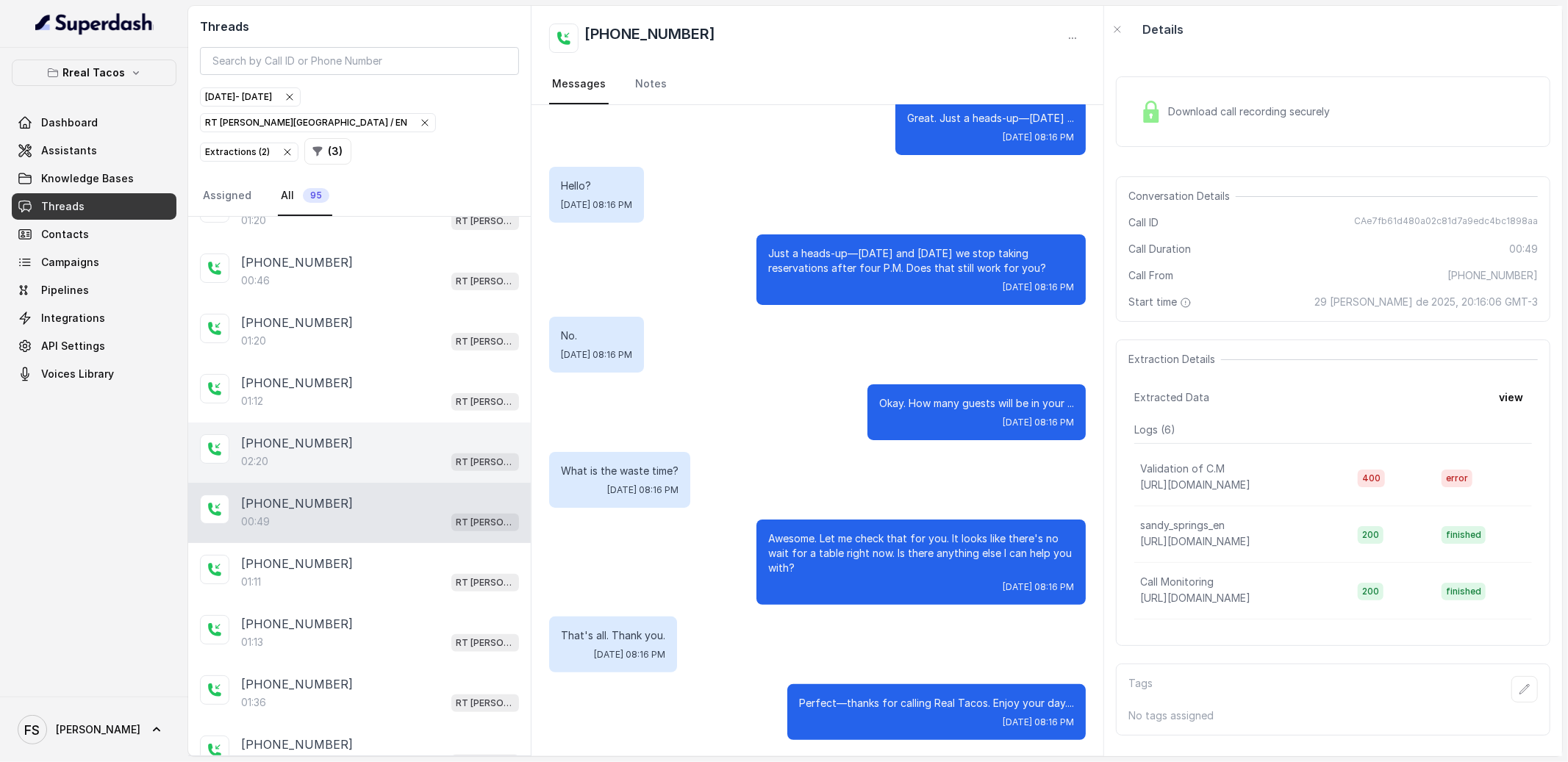
click at [412, 434] on div "[PHONE_NUMBER]" at bounding box center [380, 443] width 278 height 18
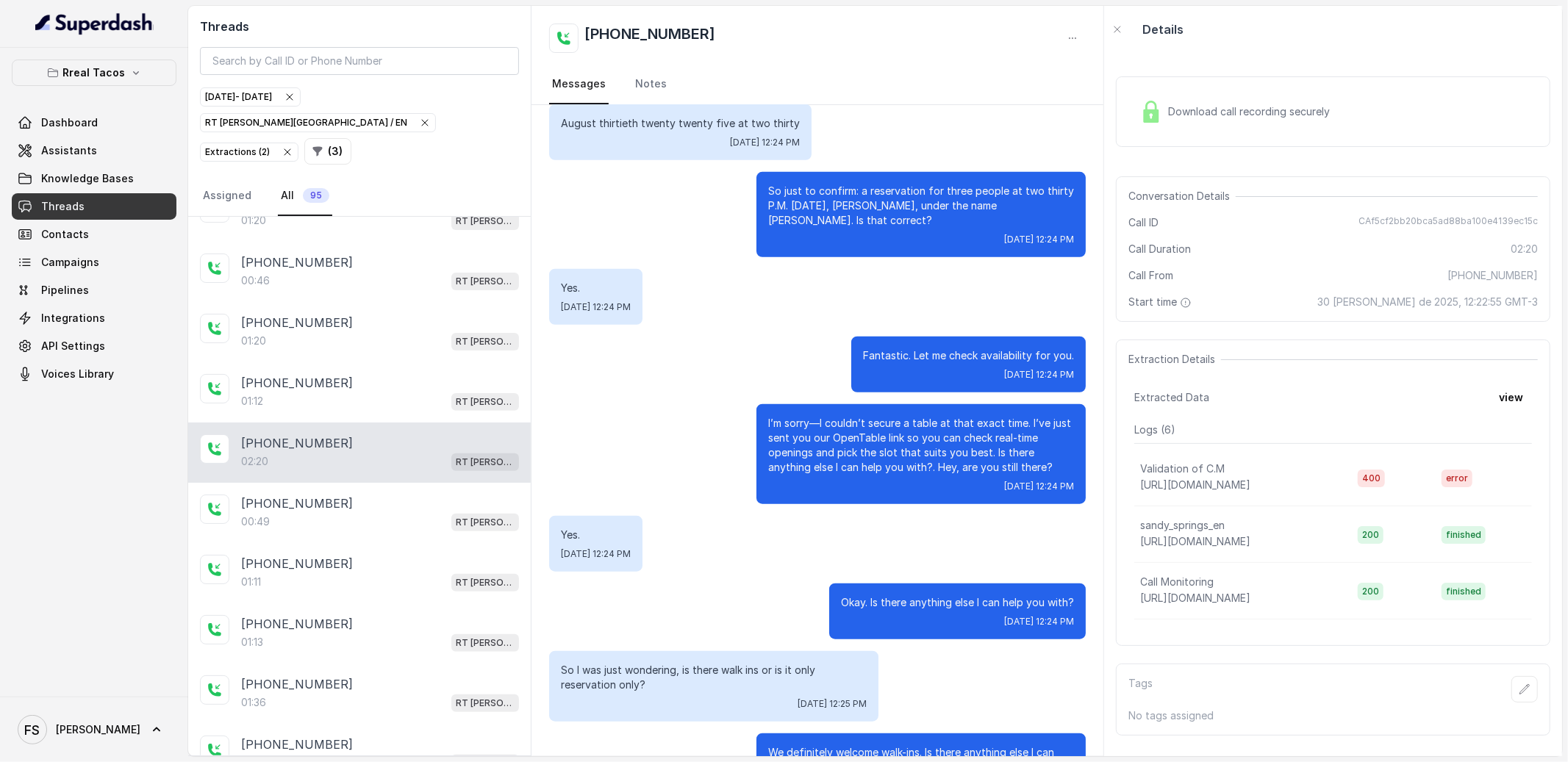
scroll to position [1136, 0]
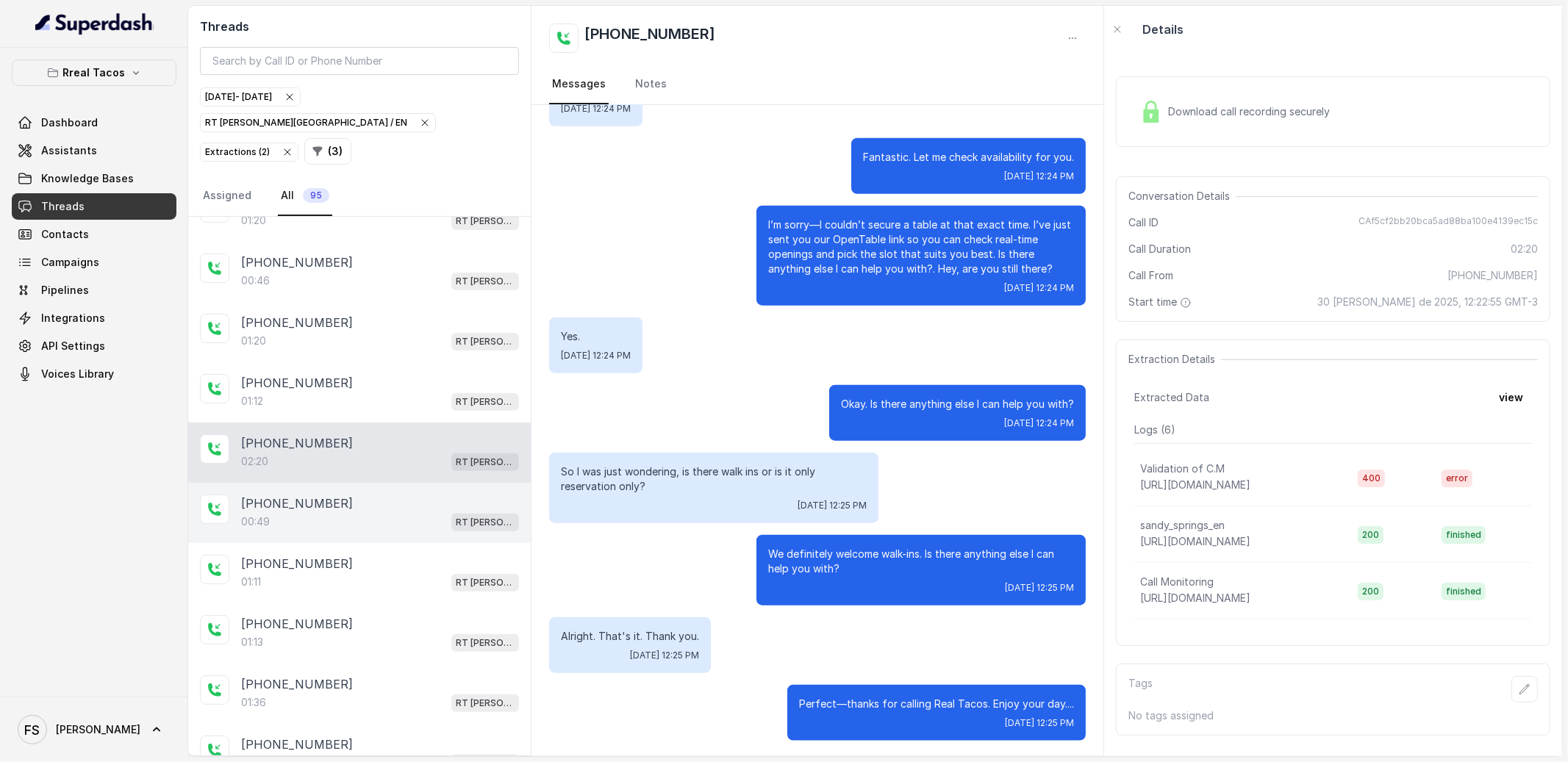
click at [267, 483] on div "[PHONE_NUMBER]:[STREET_ADDRESS][PERSON_NAME]" at bounding box center [359, 512] width 342 height 60
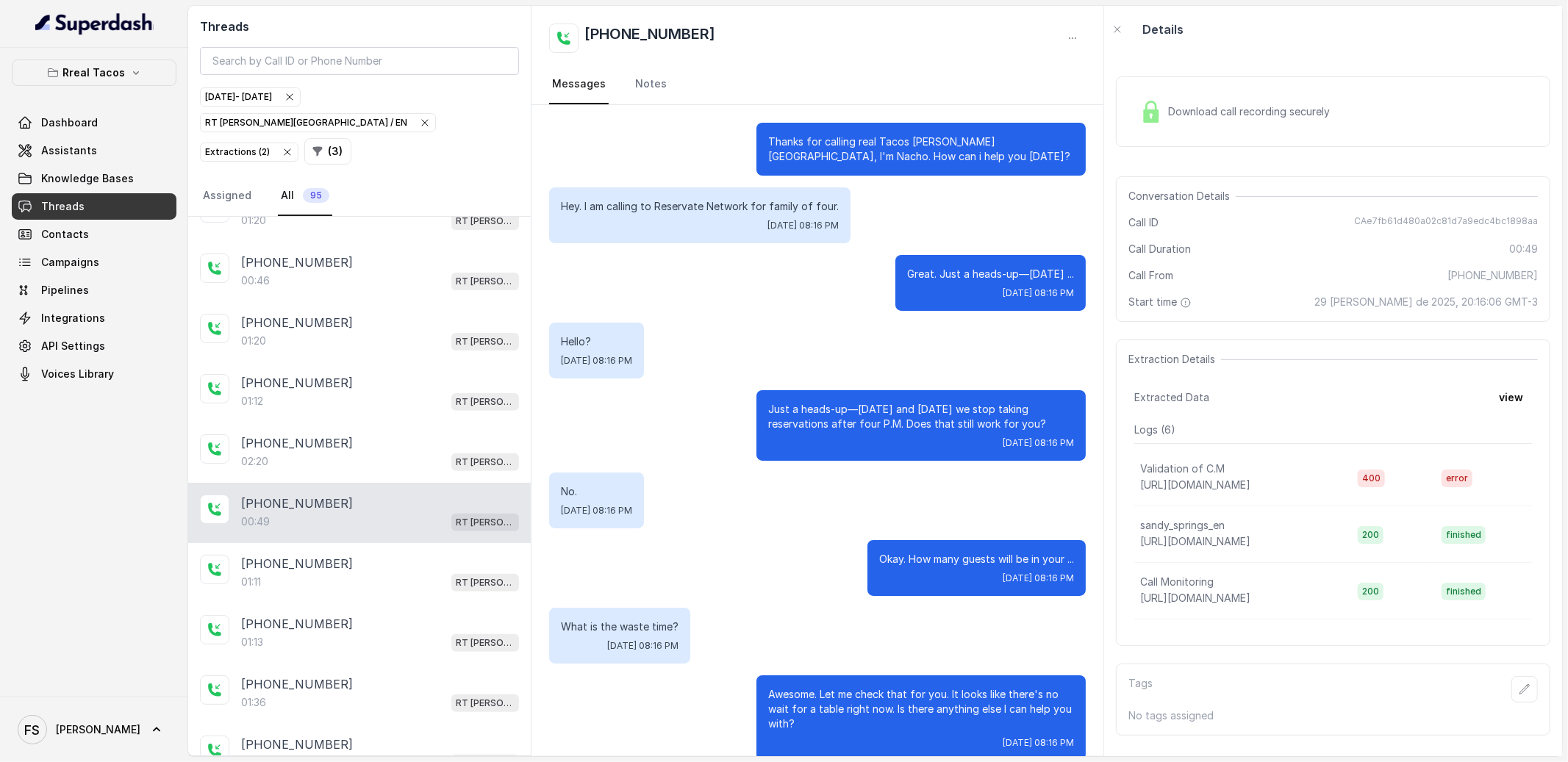
scroll to position [156, 0]
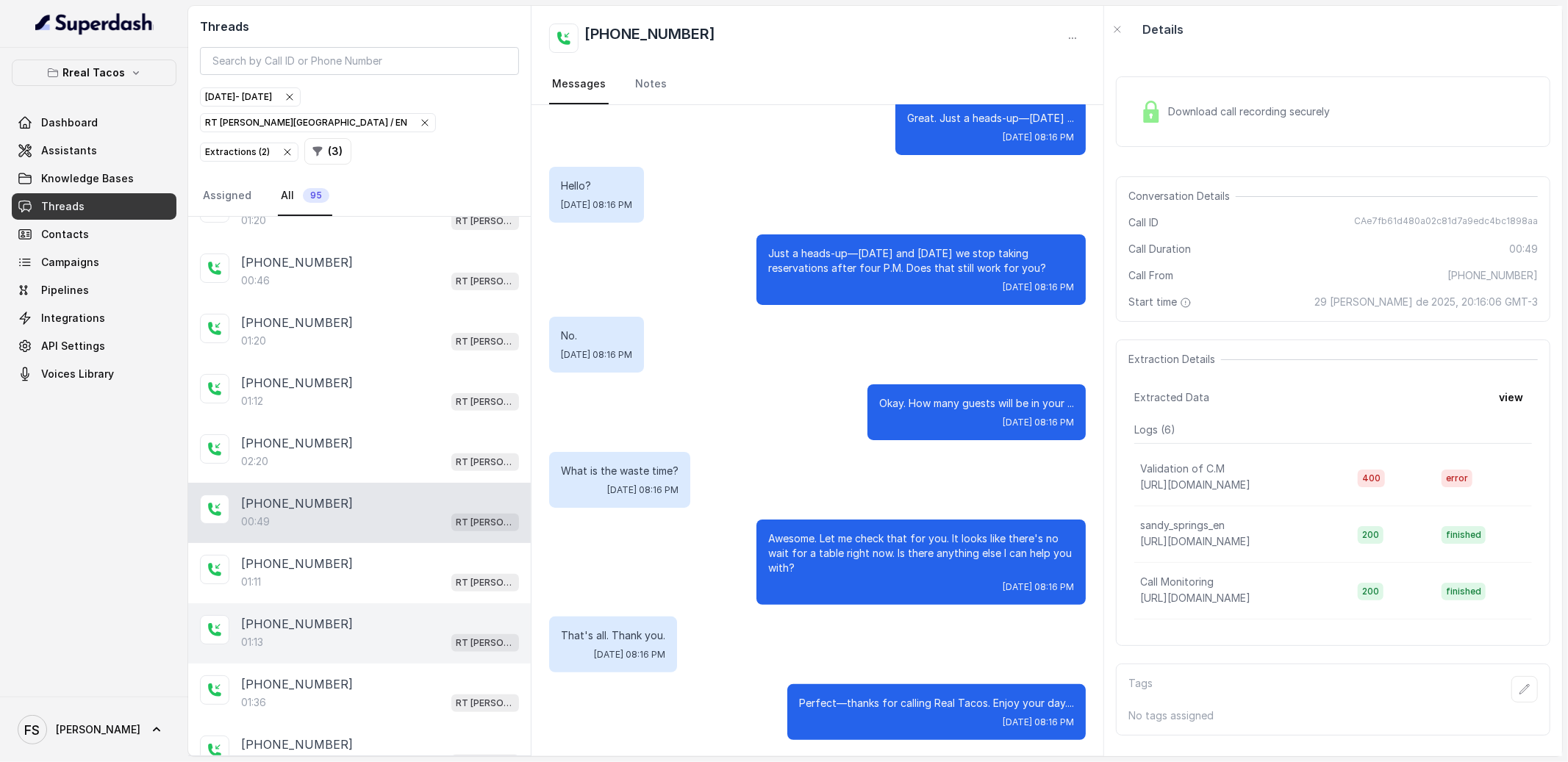
click at [274, 603] on div "[PHONE_NUMBER]:13 RT [PERSON_NAME][GEOGRAPHIC_DATA] / EN" at bounding box center [359, 632] width 342 height 60
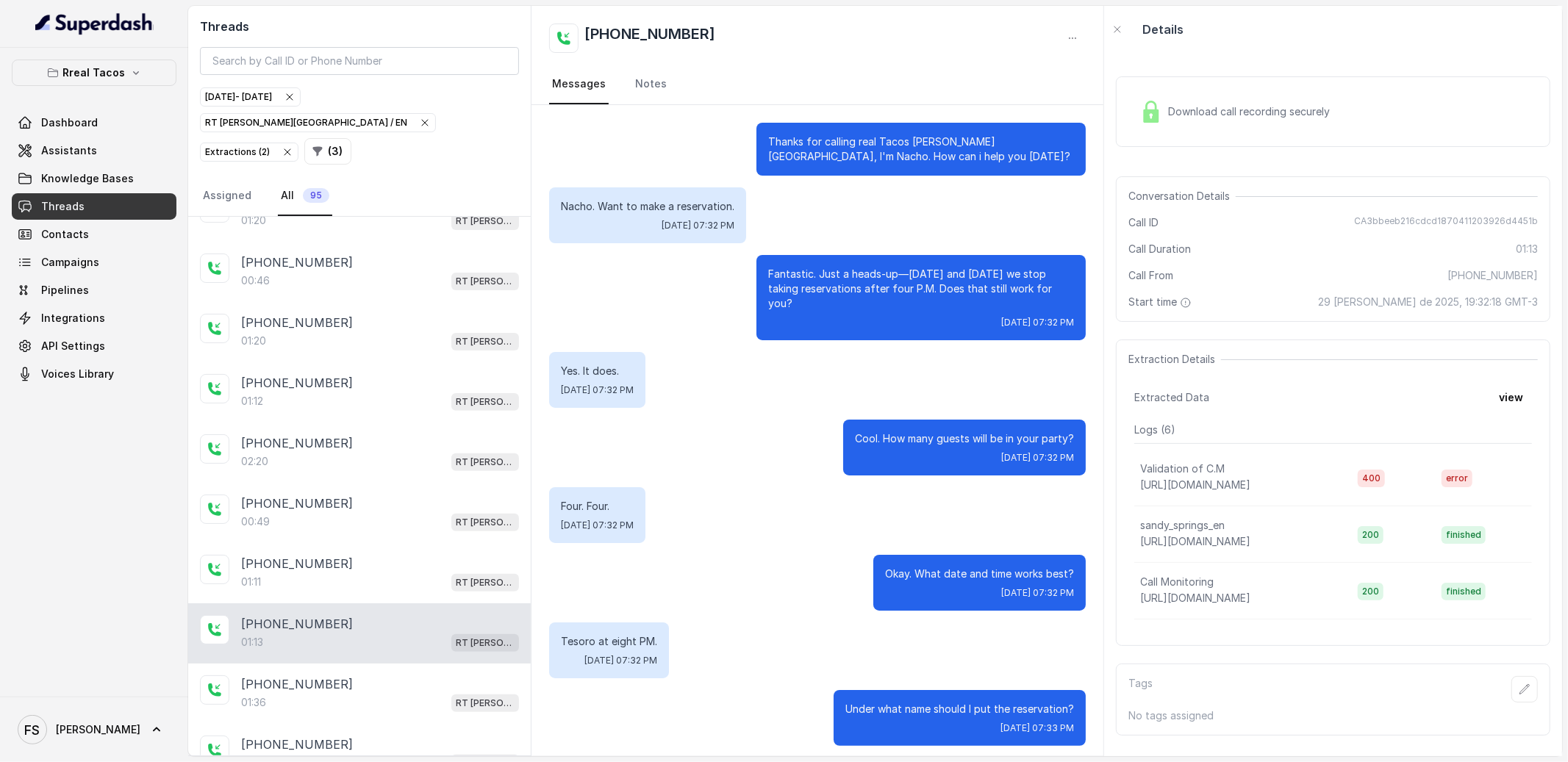
scroll to position [387, 0]
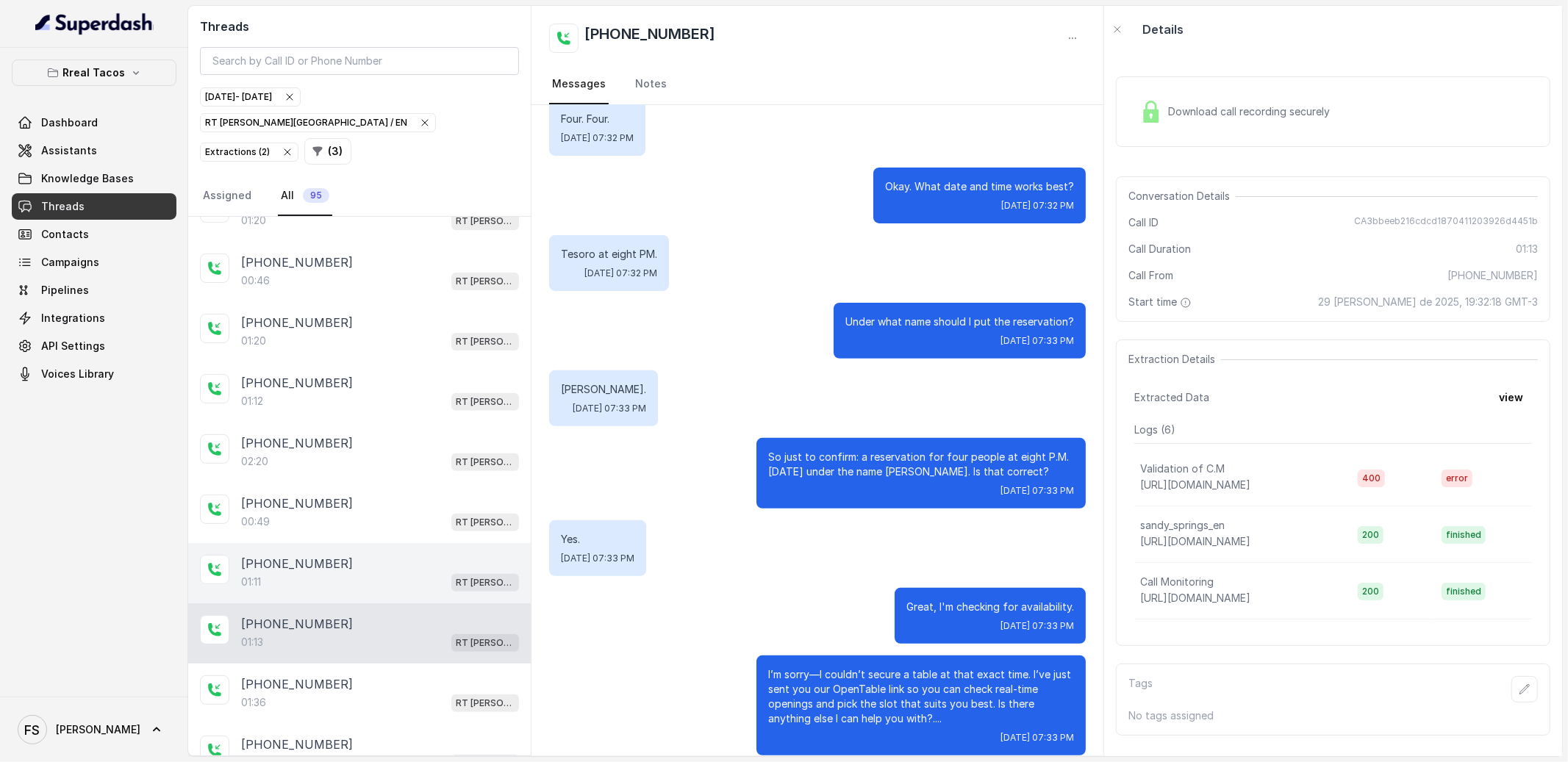
click at [366, 572] on div "01:11 RT [PERSON_NAME][GEOGRAPHIC_DATA] / EN" at bounding box center [380, 581] width 278 height 19
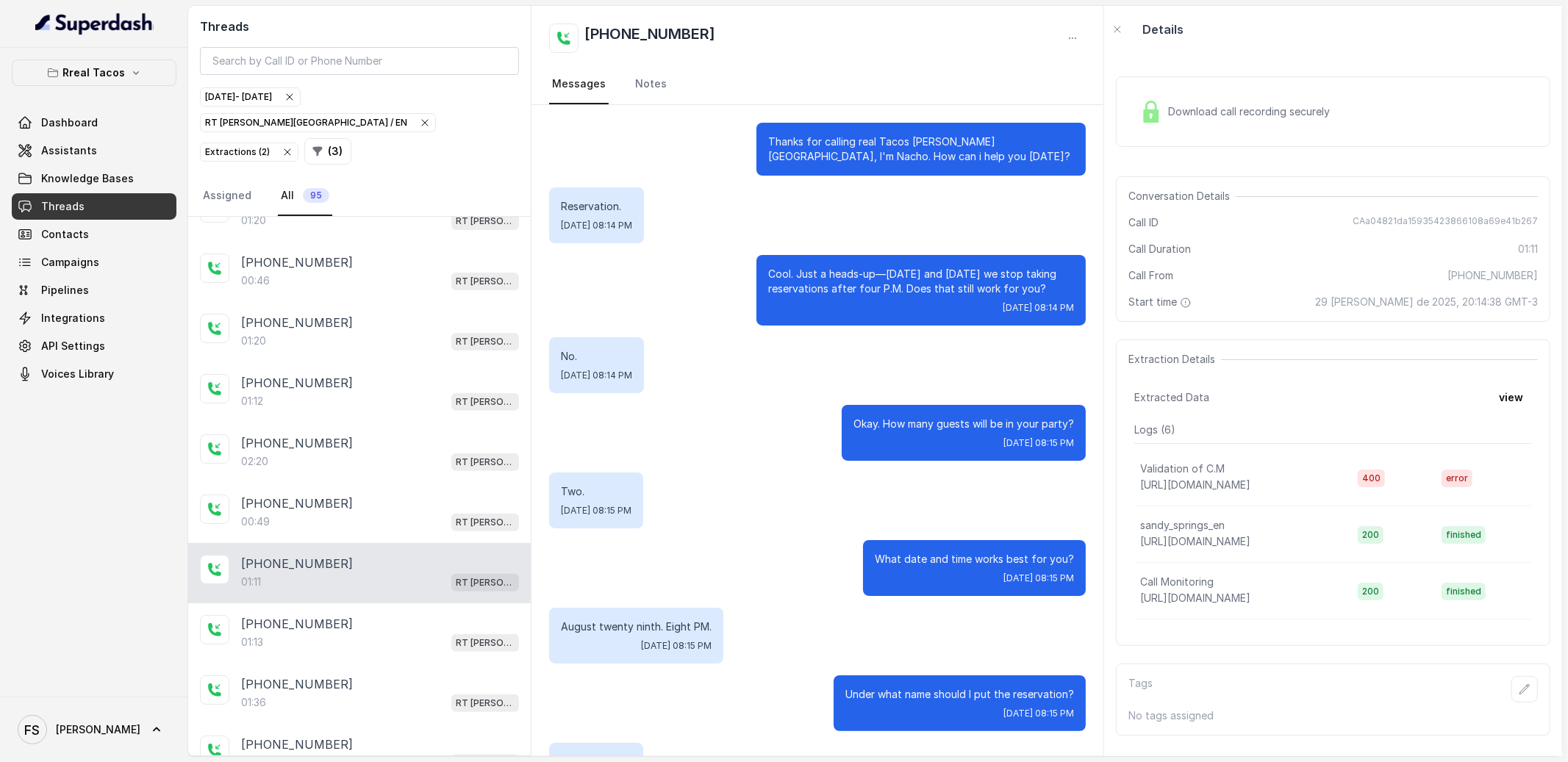
scroll to position [402, 0]
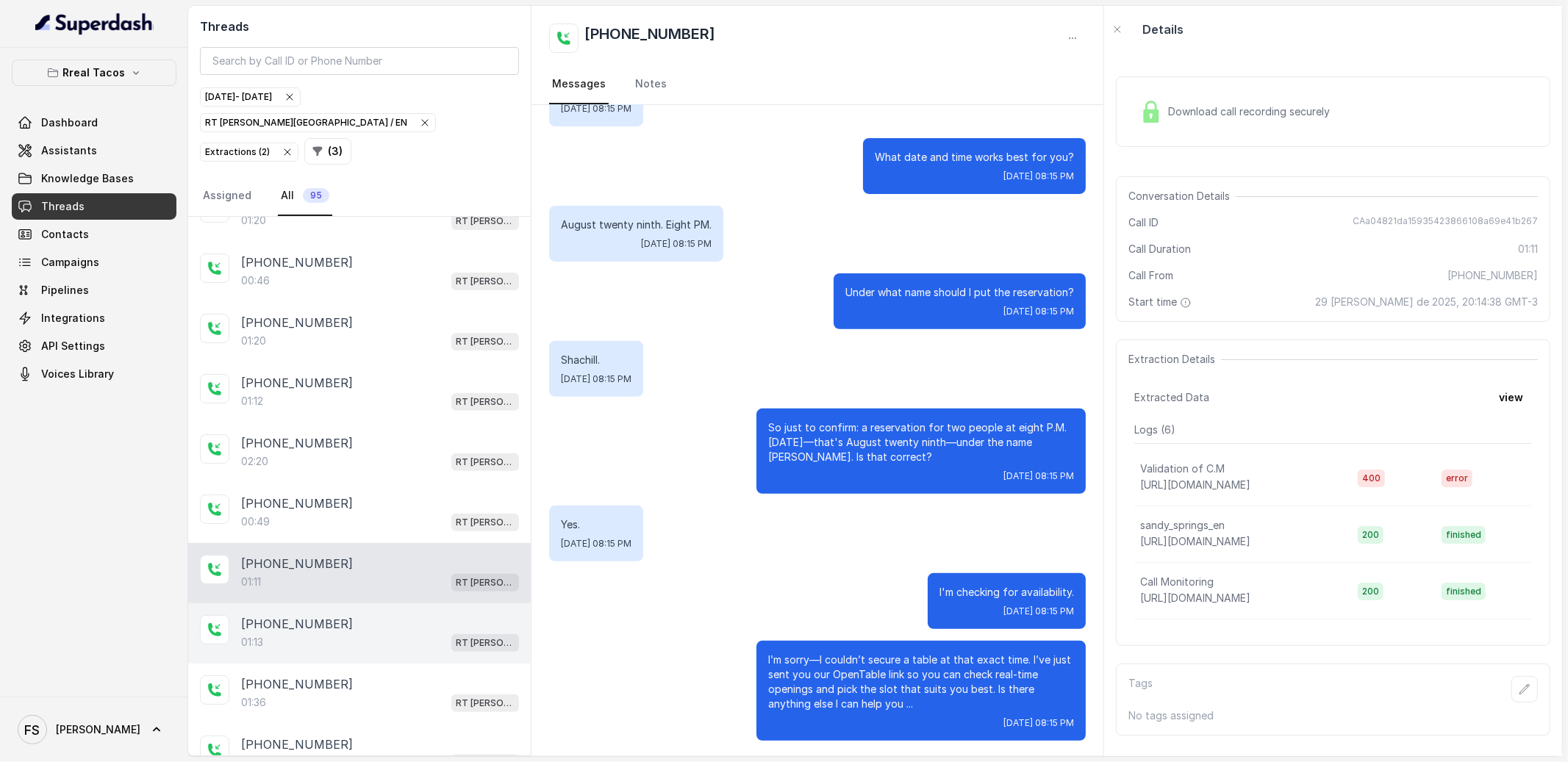
click at [384, 615] on div "[PHONE_NUMBER]" at bounding box center [380, 624] width 278 height 18
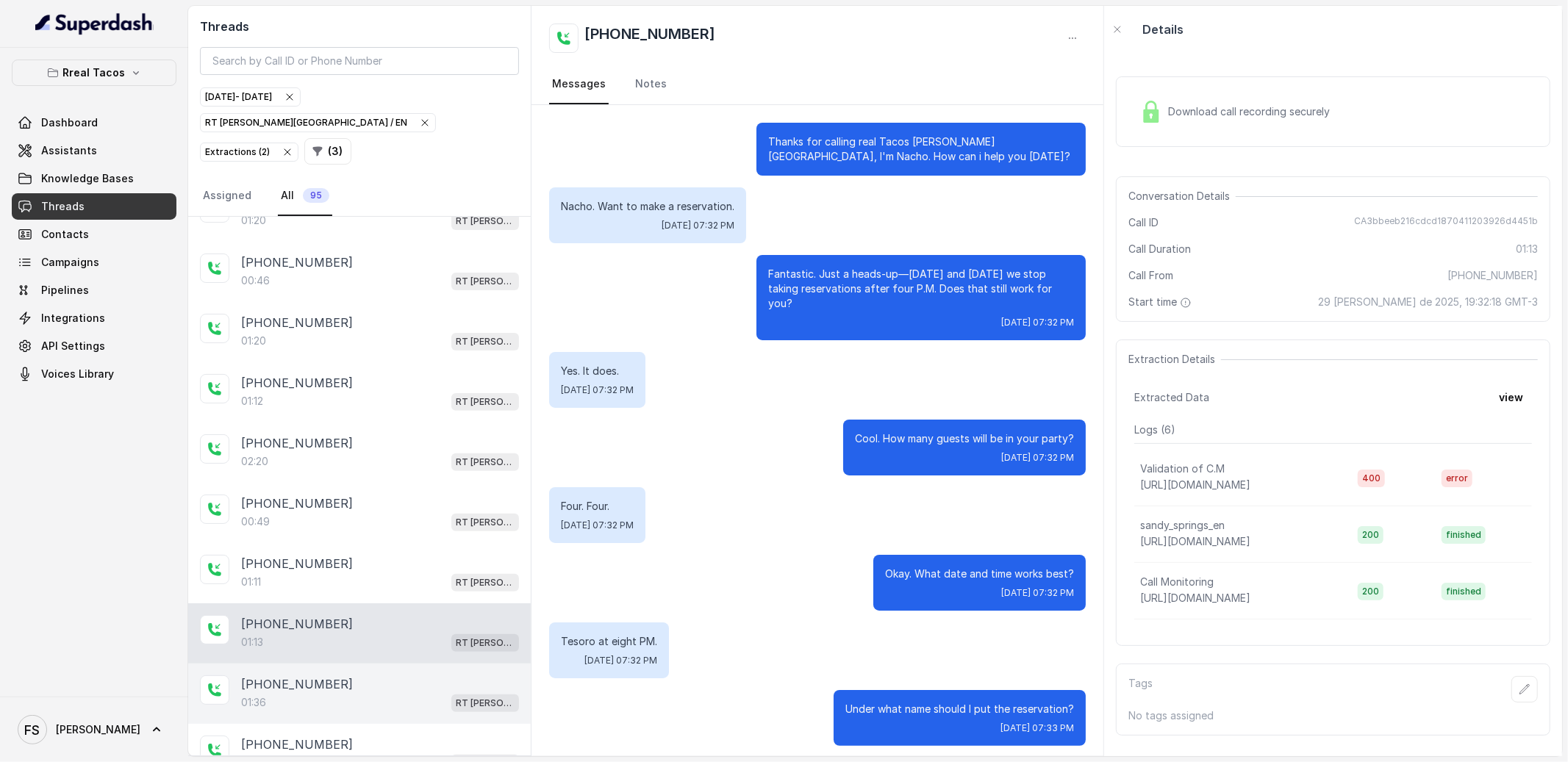
scroll to position [387, 0]
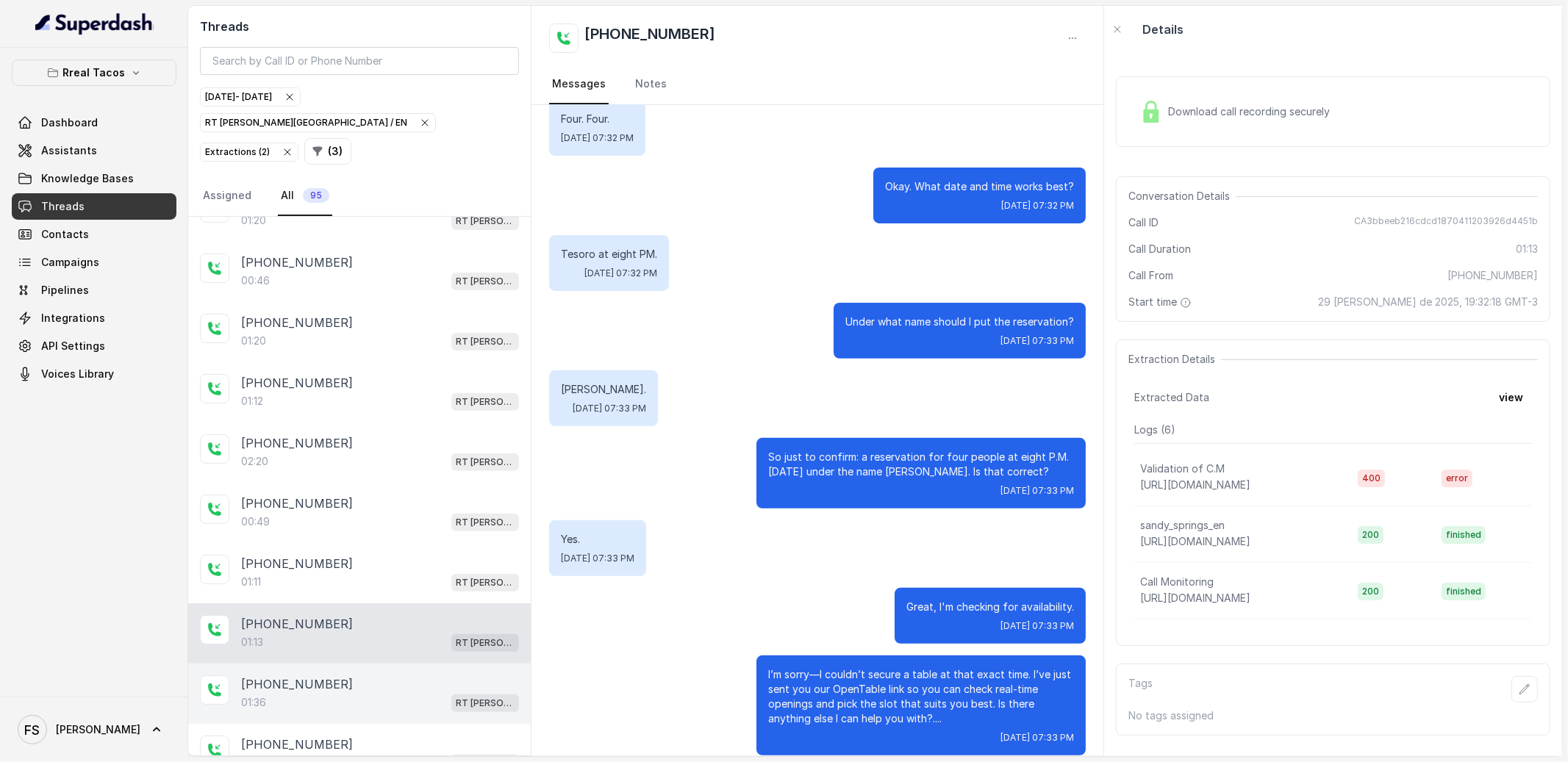
click at [388, 675] on div "[PHONE_NUMBER]" at bounding box center [380, 684] width 278 height 18
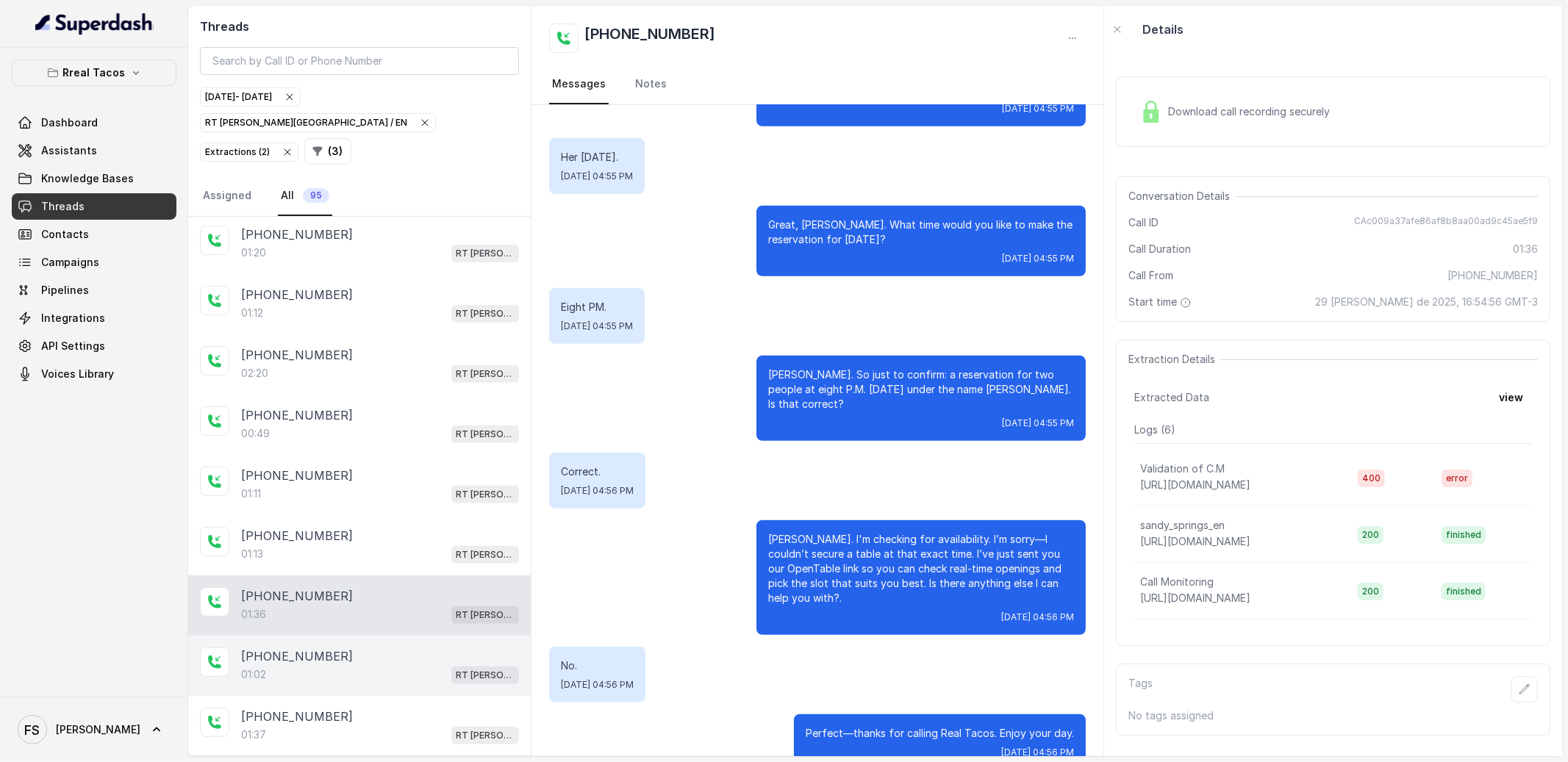
scroll to position [615, 0]
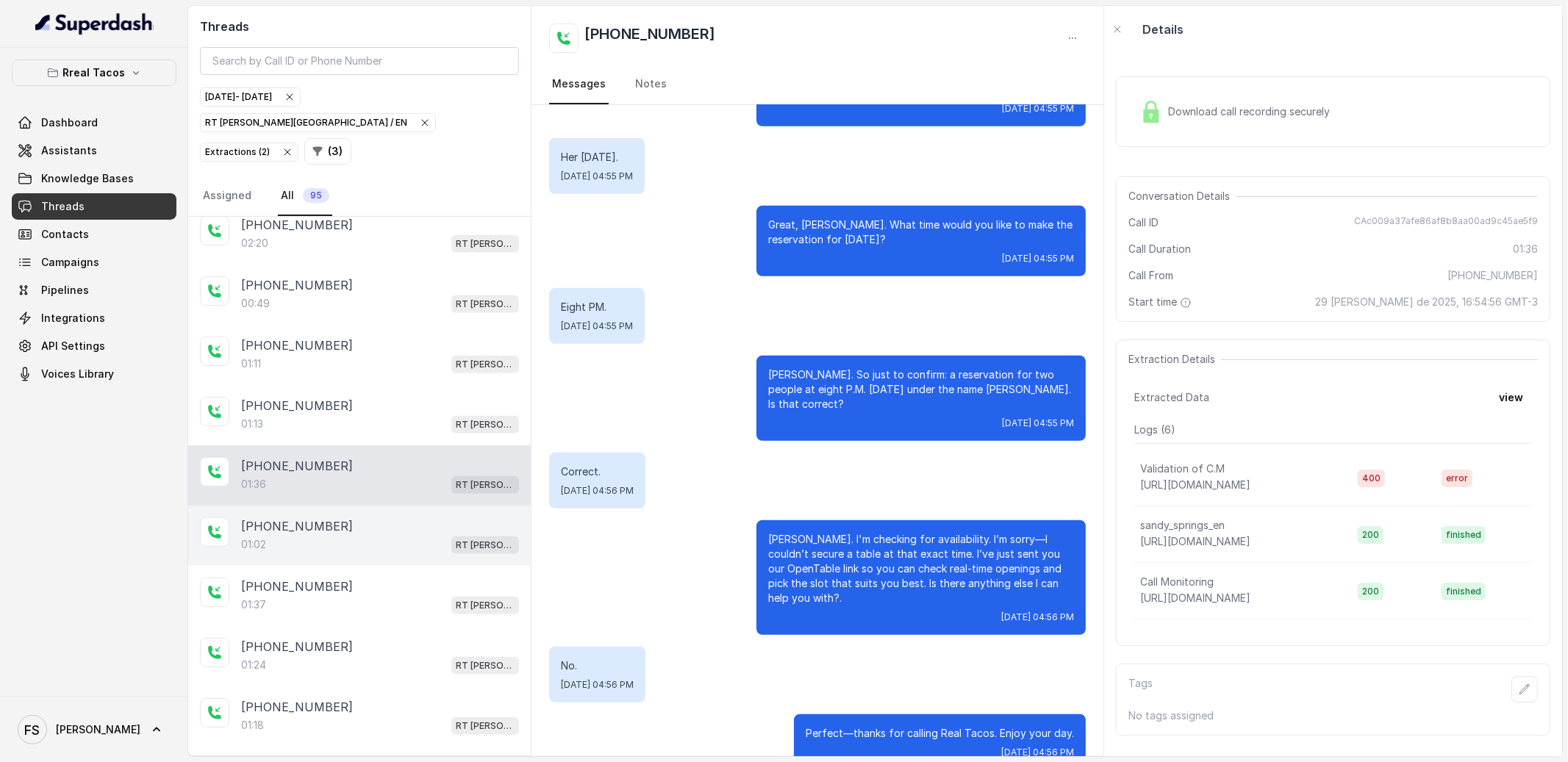
click at [372, 518] on div "[PHONE_NUMBER]" at bounding box center [380, 527] width 278 height 18
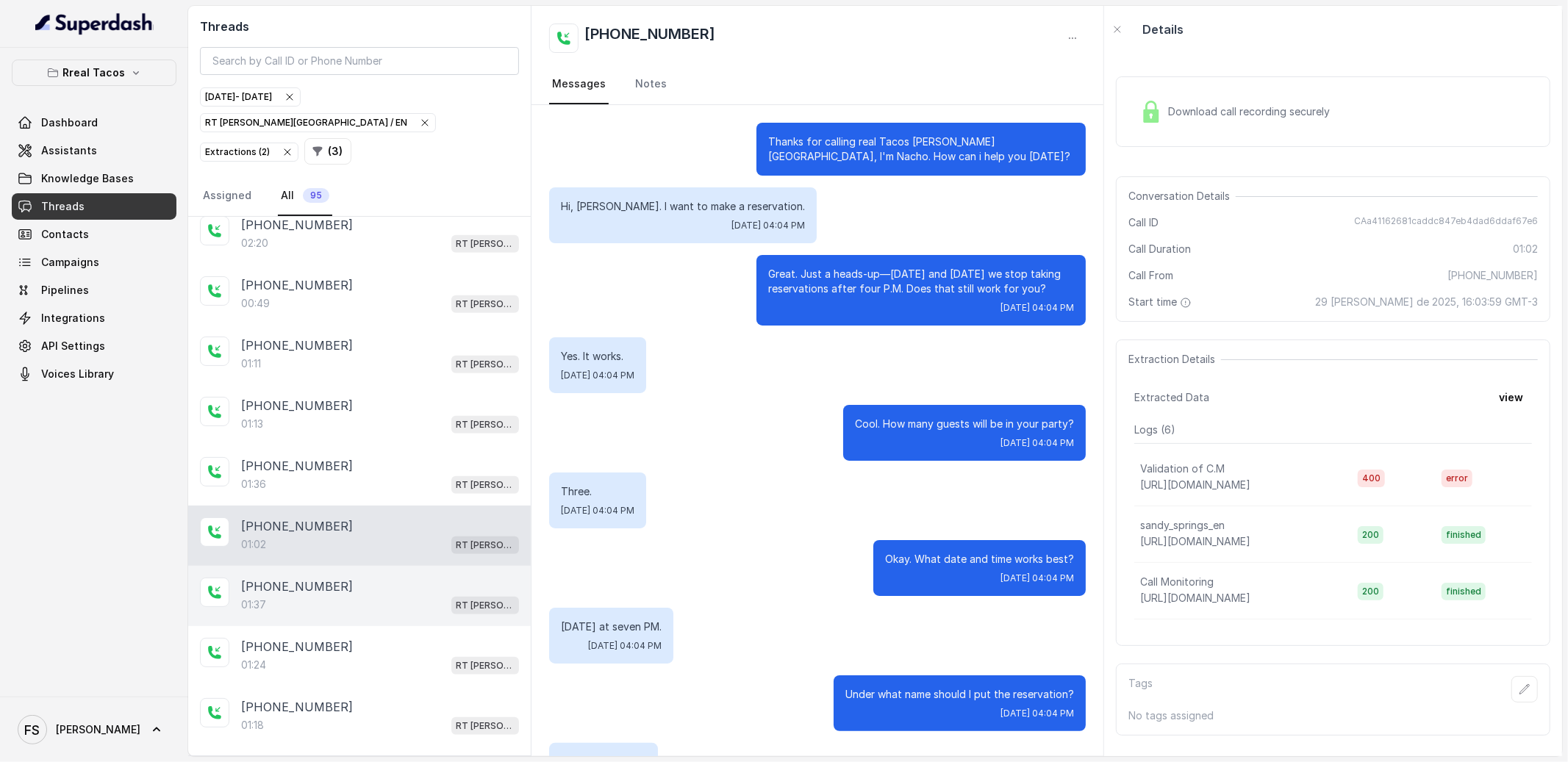
scroll to position [290, 0]
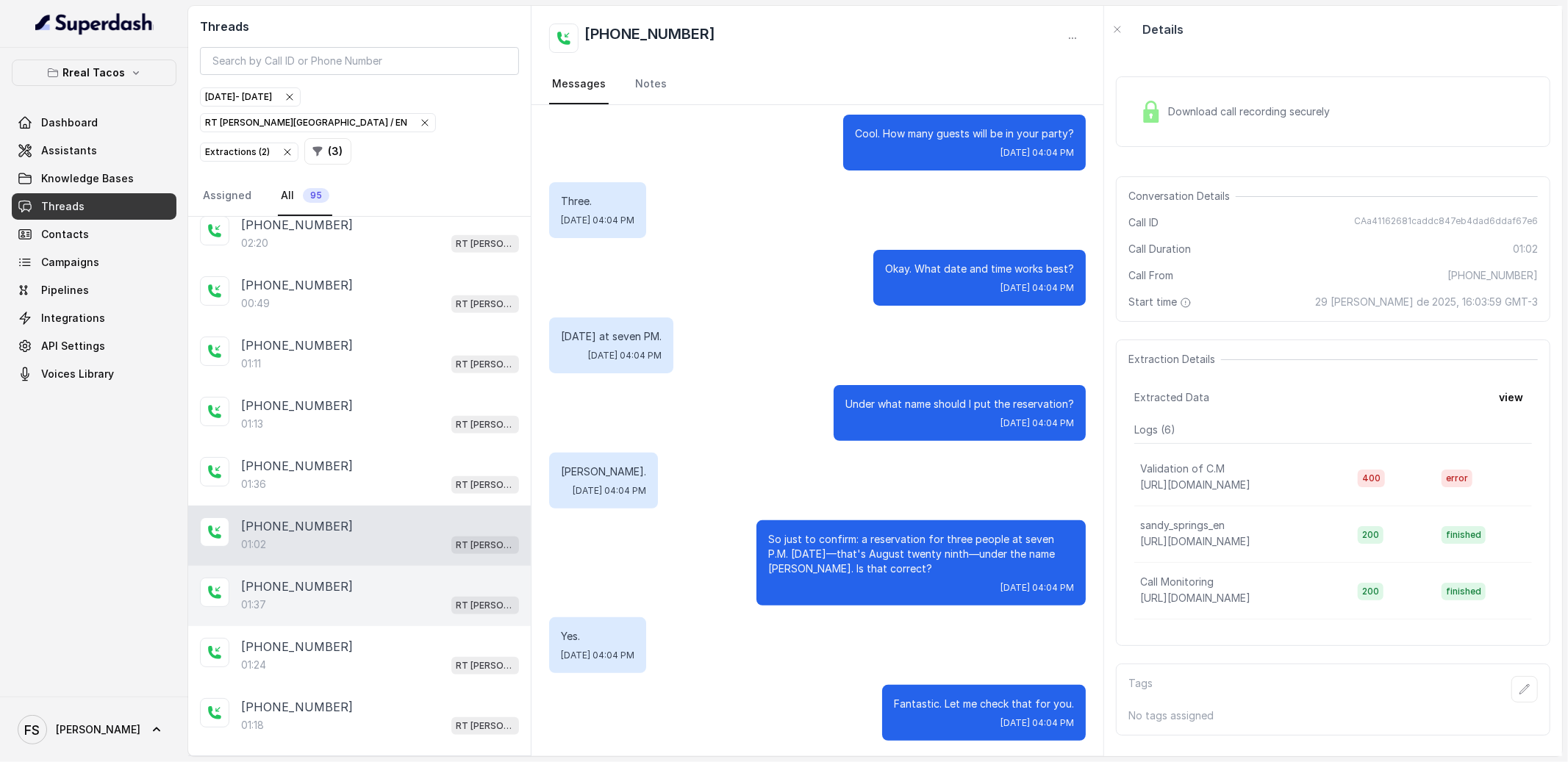
click at [365, 578] on div "[PHONE_NUMBER]" at bounding box center [380, 586] width 278 height 18
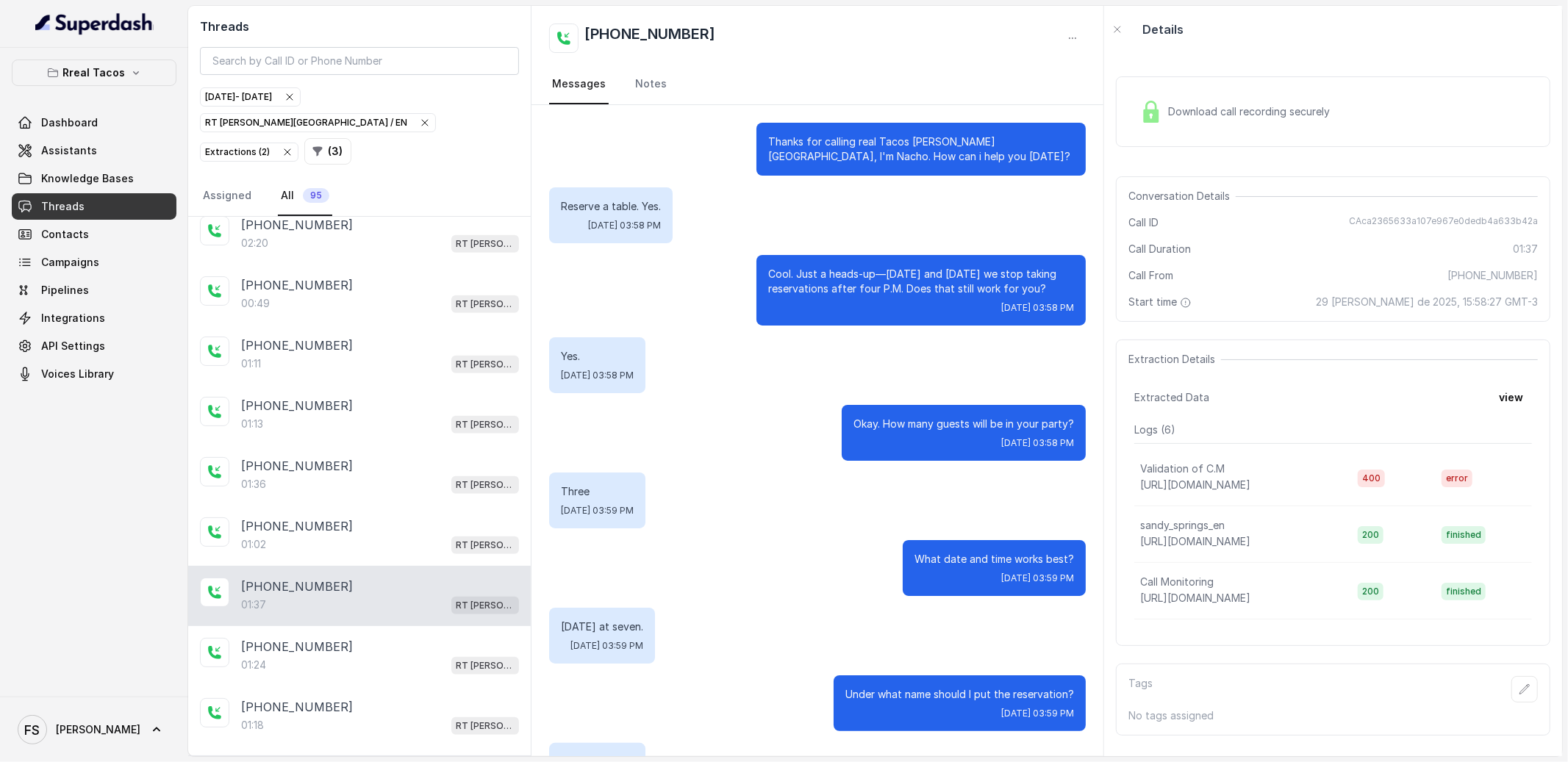
scroll to position [634, 0]
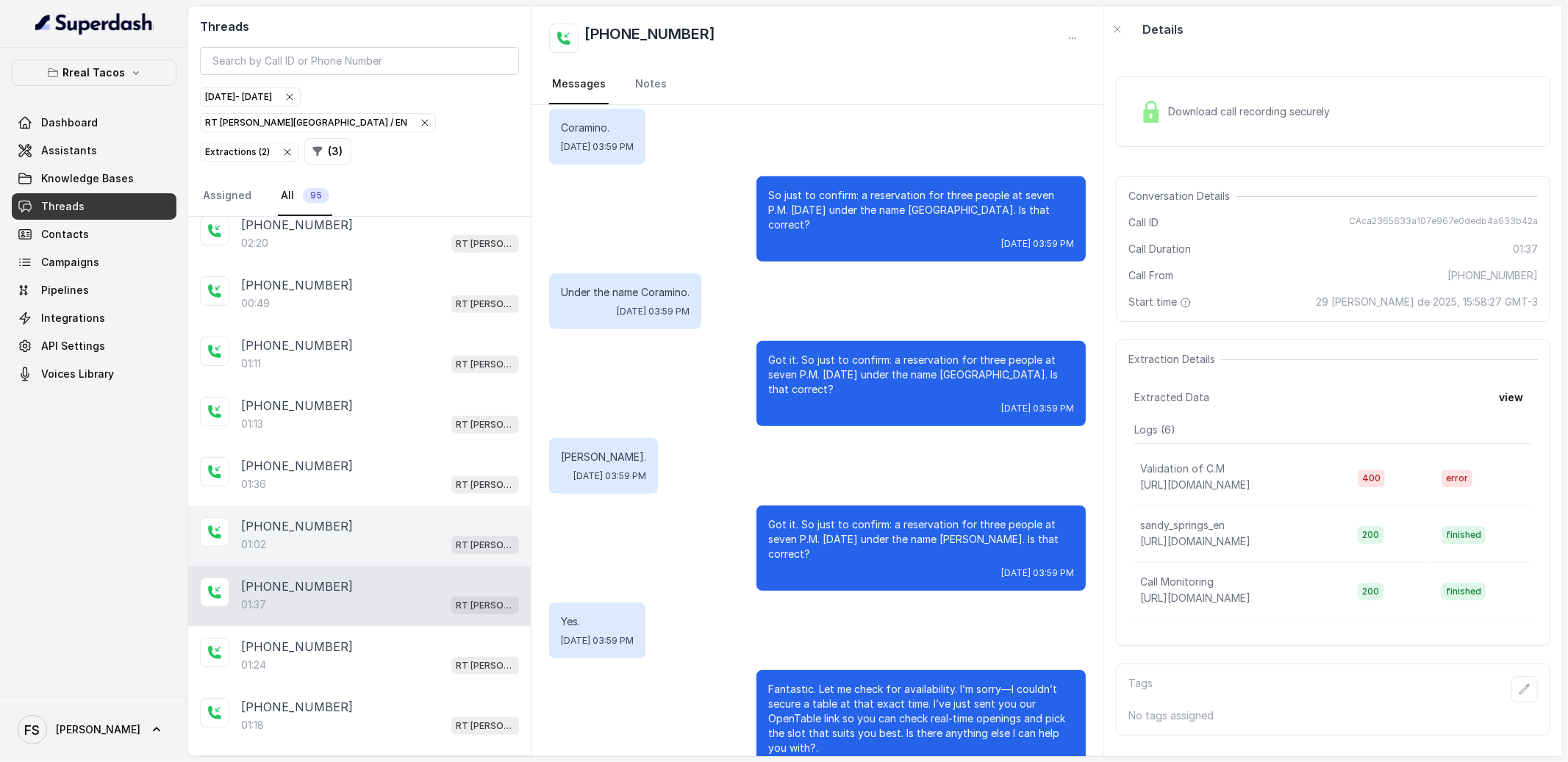
click at [394, 535] on div "01:02 RT [PERSON_NAME][GEOGRAPHIC_DATA] / EN" at bounding box center [380, 544] width 278 height 19
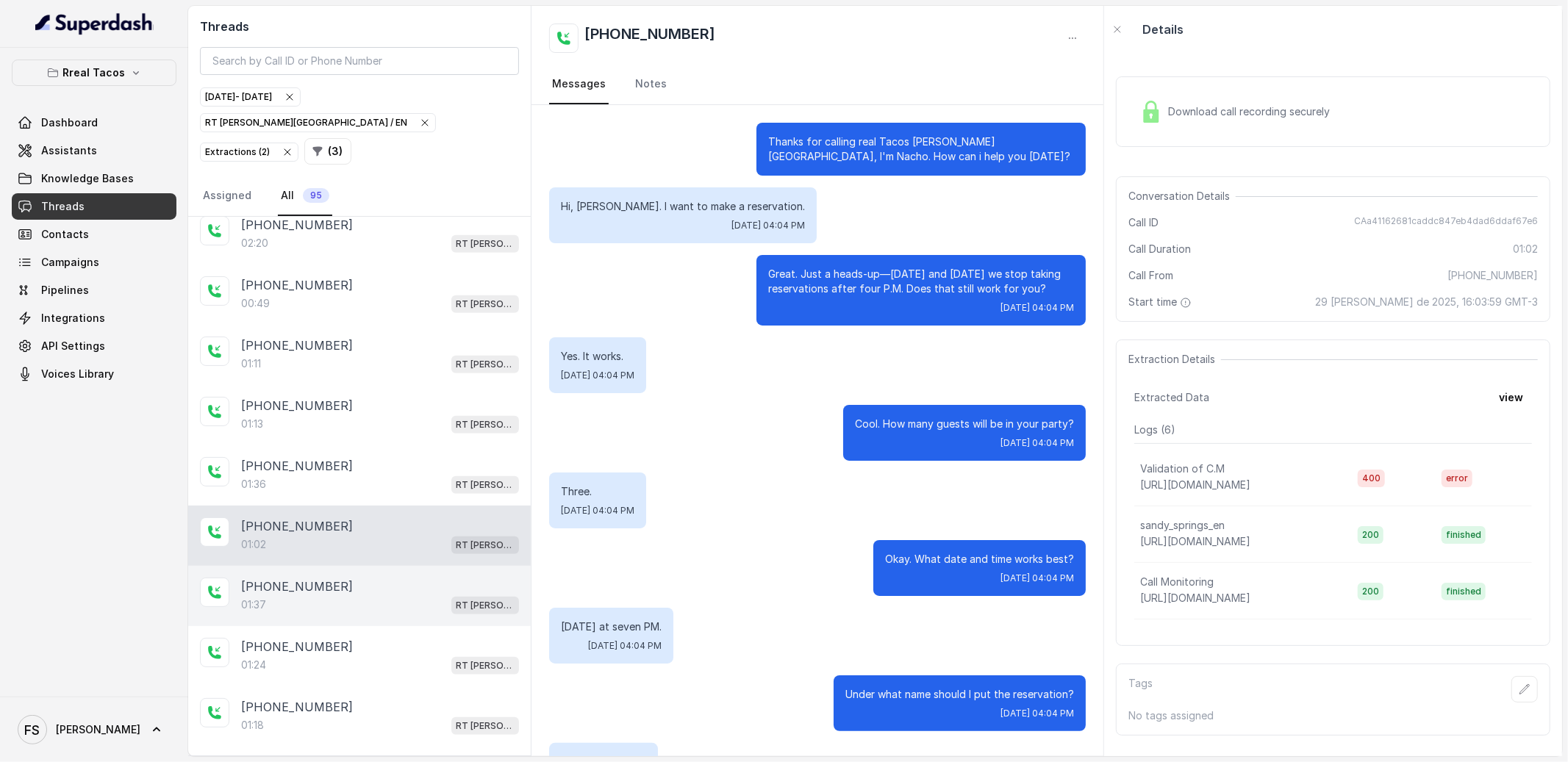
scroll to position [290, 0]
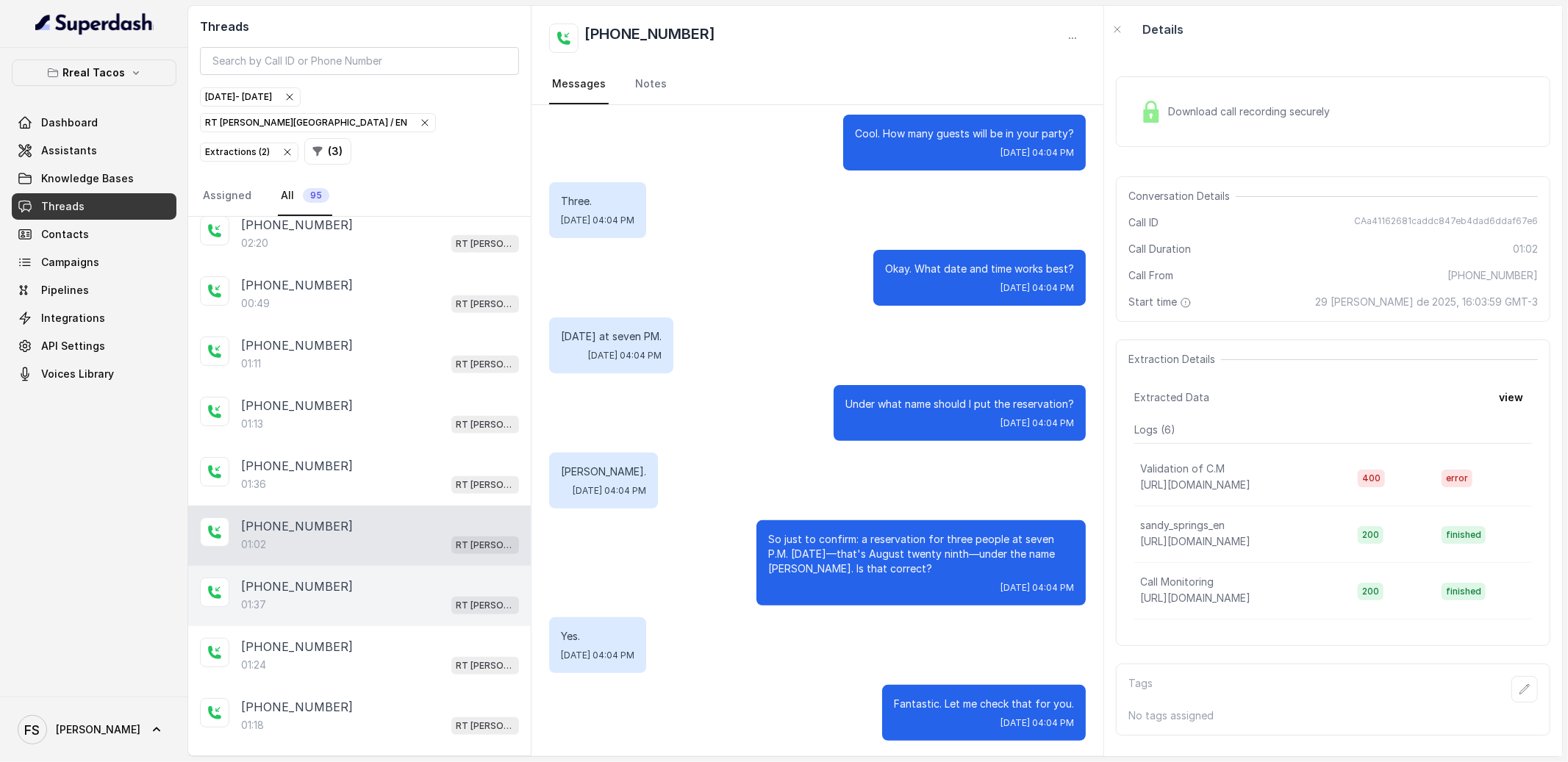
click at [385, 566] on div "[PHONE_NUMBER]:37 [GEOGRAPHIC_DATA][PERSON_NAME] / EN" at bounding box center [359, 595] width 342 height 60
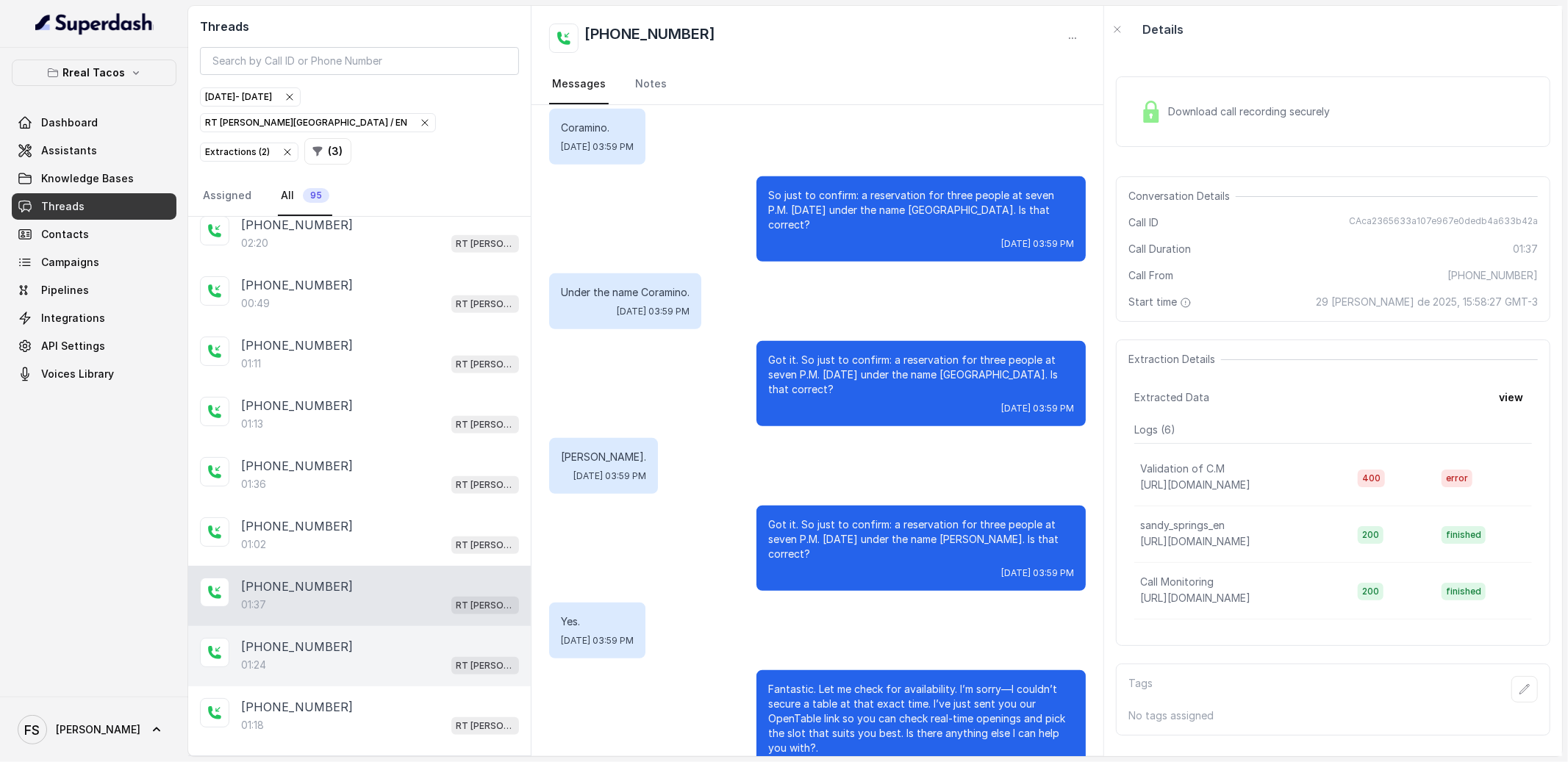
click at [388, 655] on div "01:24 RT [PERSON_NAME][GEOGRAPHIC_DATA] / EN" at bounding box center [380, 664] width 278 height 19
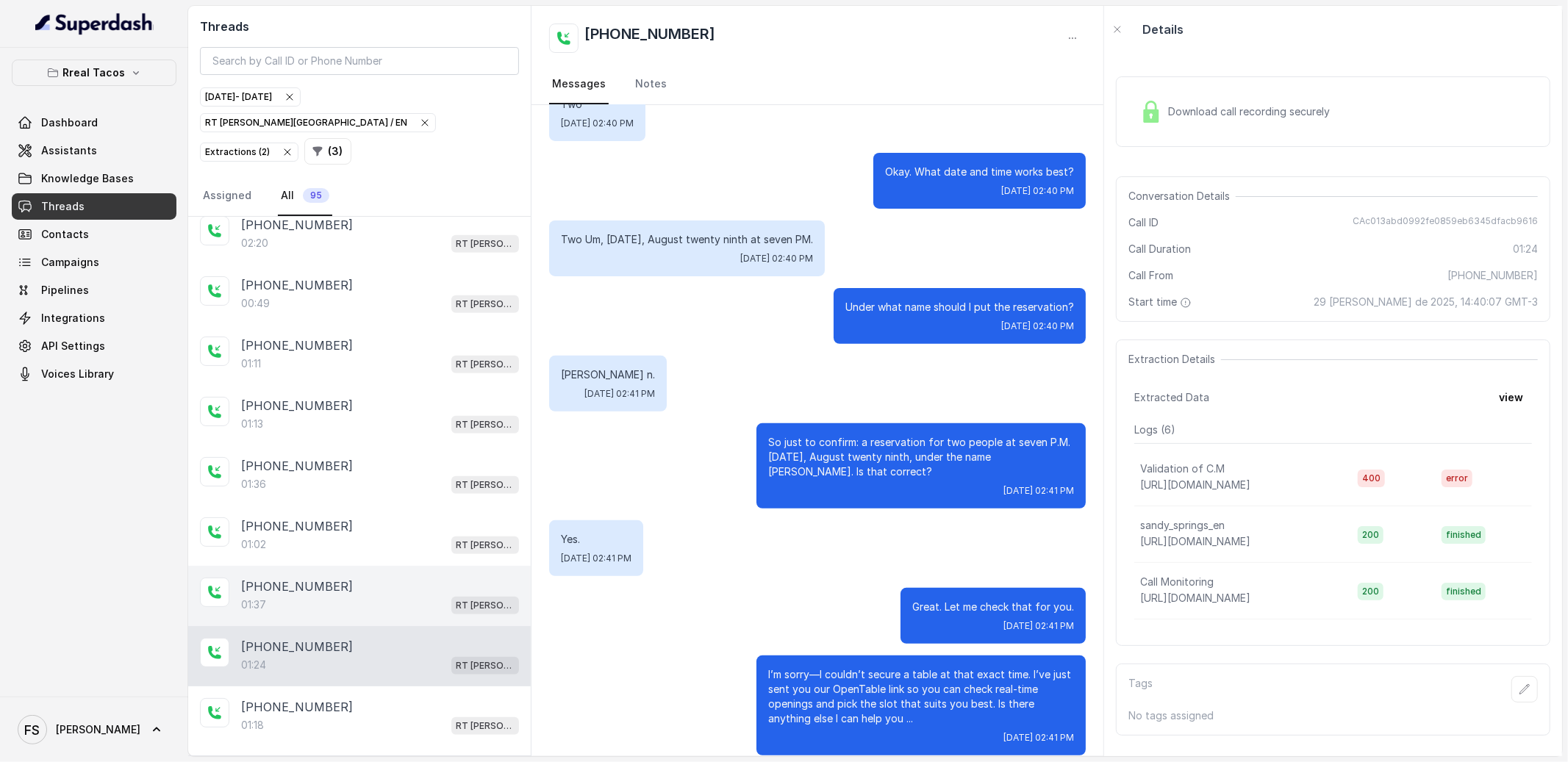
click at [401, 578] on div "[PHONE_NUMBER]" at bounding box center [380, 586] width 278 height 18
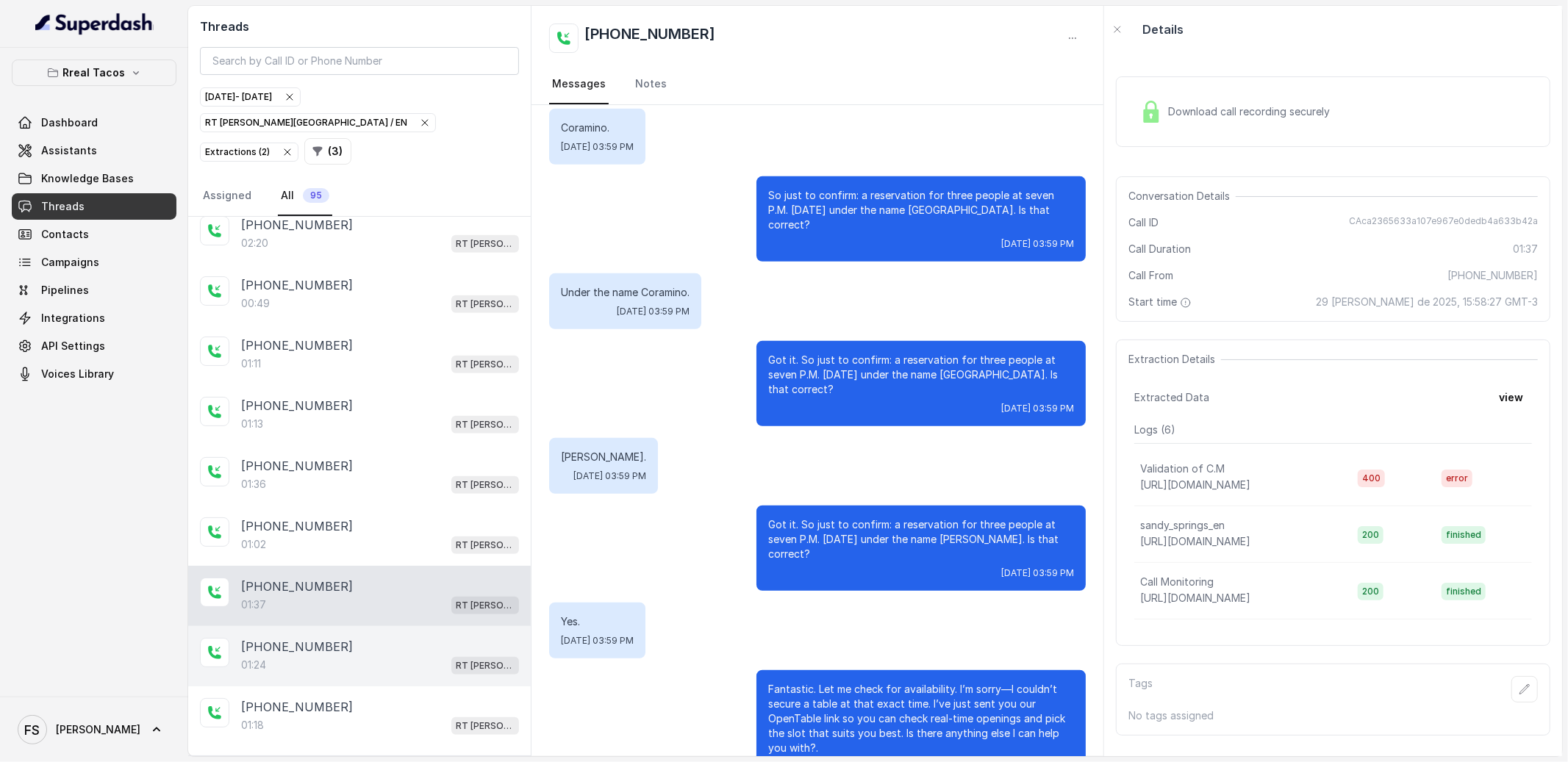
click at [326, 658] on div "[PHONE_NUMBER]:24 RT [PERSON_NAME][GEOGRAPHIC_DATA] / EN" at bounding box center [359, 655] width 342 height 60
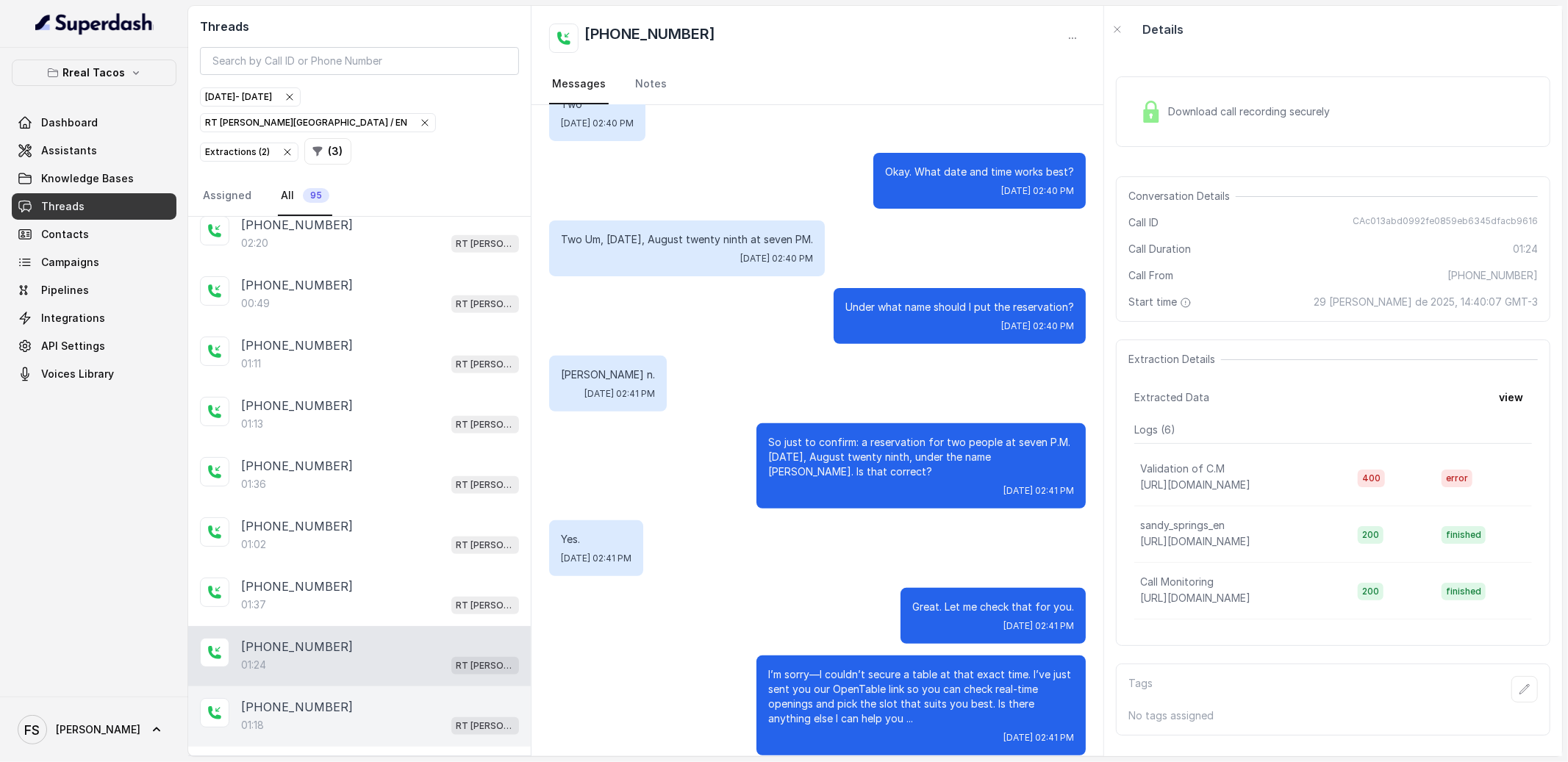
click at [349, 698] on div "[PHONE_NUMBER]" at bounding box center [380, 706] width 278 height 18
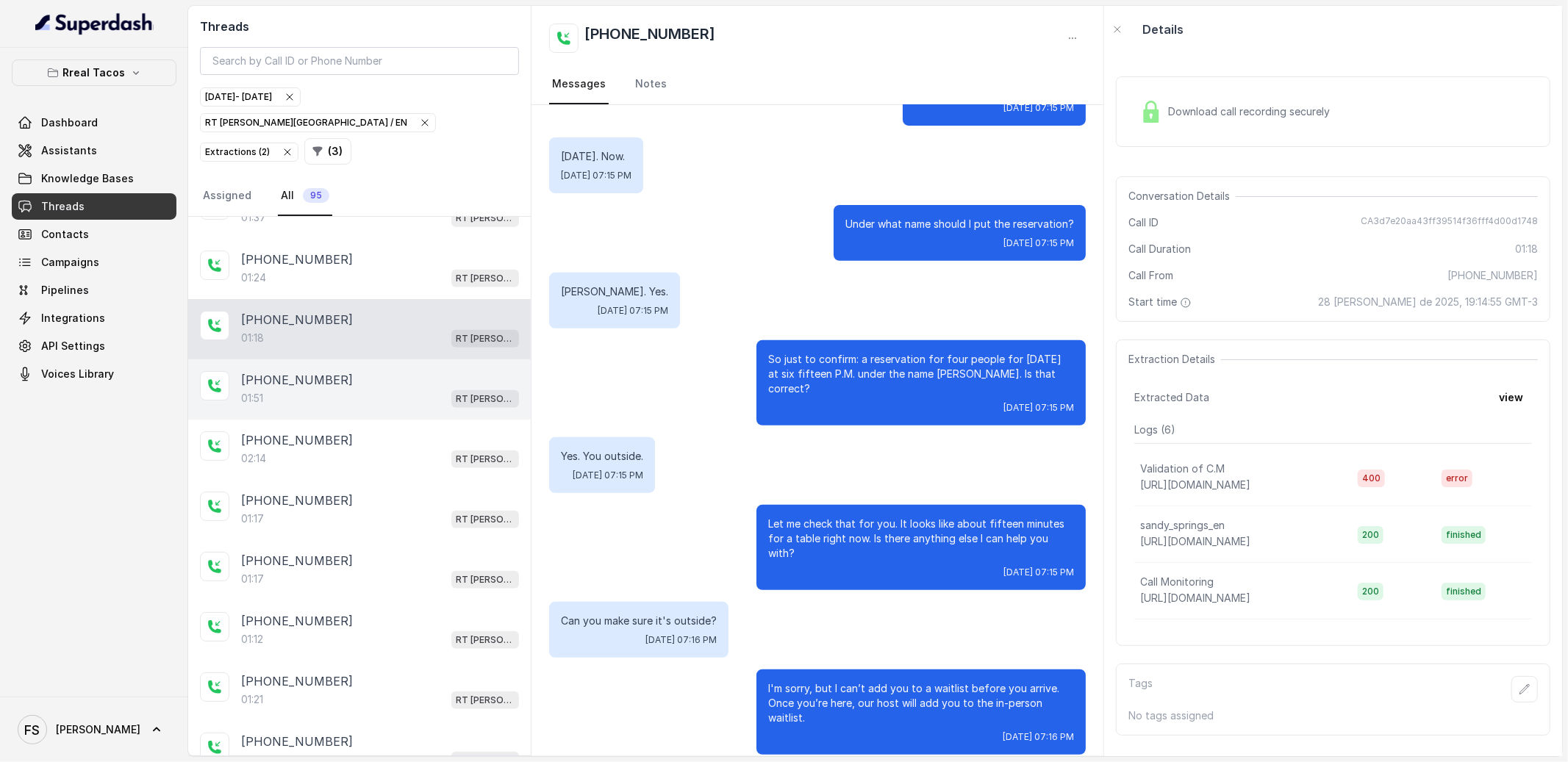
click at [398, 389] on div "01:51 RT [PERSON_NAME][GEOGRAPHIC_DATA] / EN" at bounding box center [380, 398] width 278 height 19
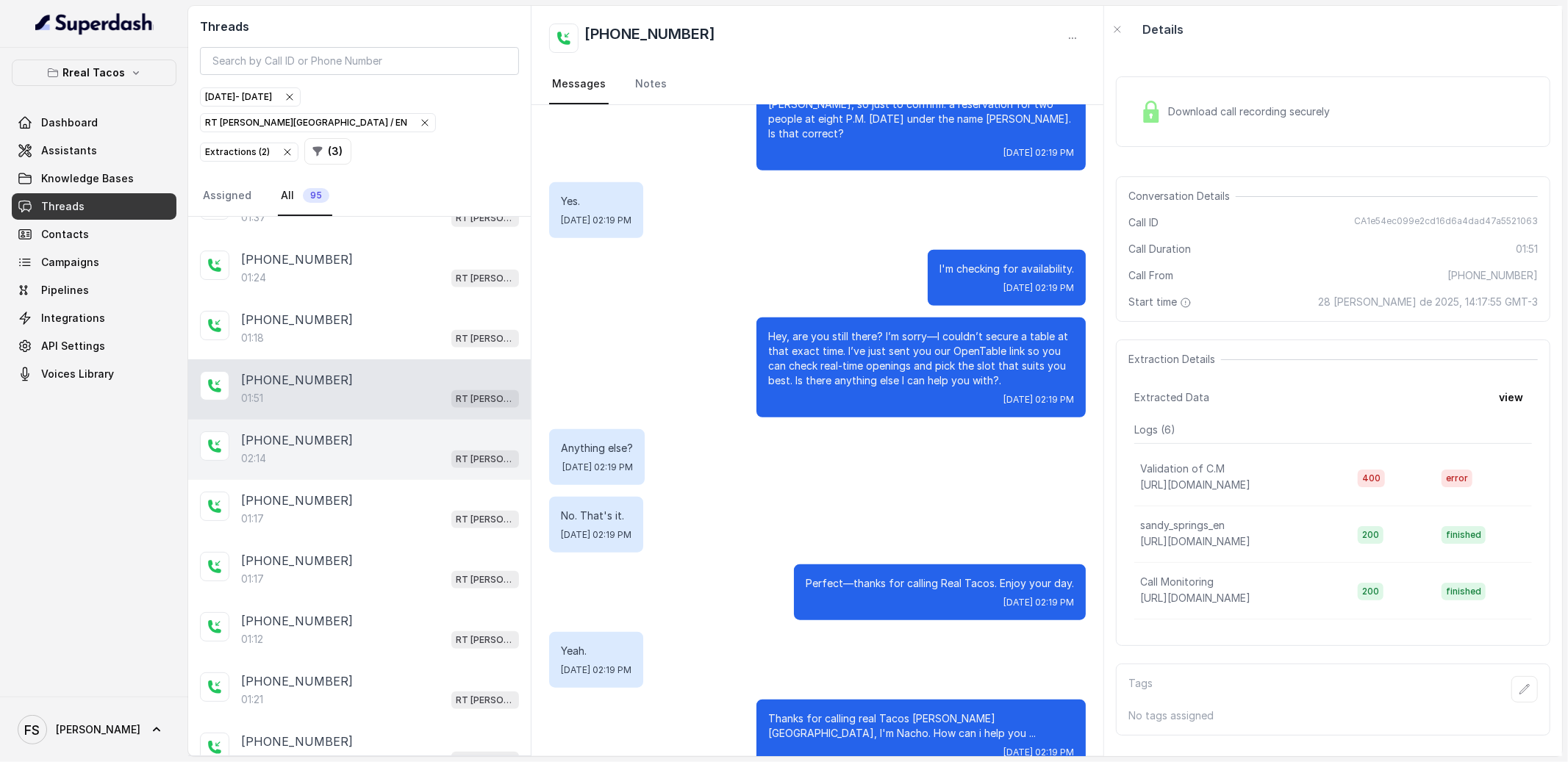
click at [281, 432] on p "[PHONE_NUMBER]" at bounding box center [297, 441] width 112 height 18
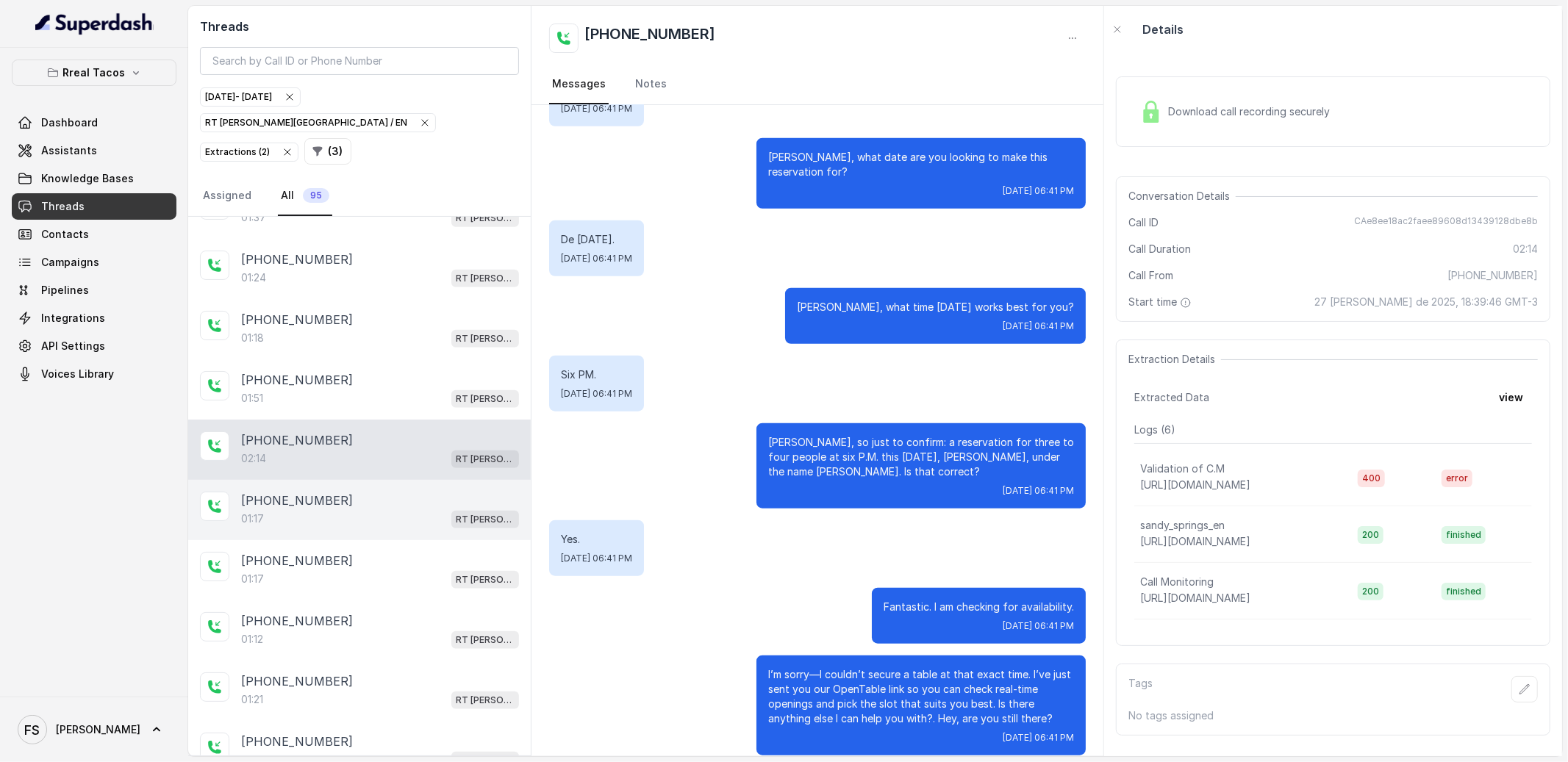
click at [333, 509] on div "01:17 RT [PERSON_NAME][GEOGRAPHIC_DATA] / EN" at bounding box center [380, 518] width 278 height 19
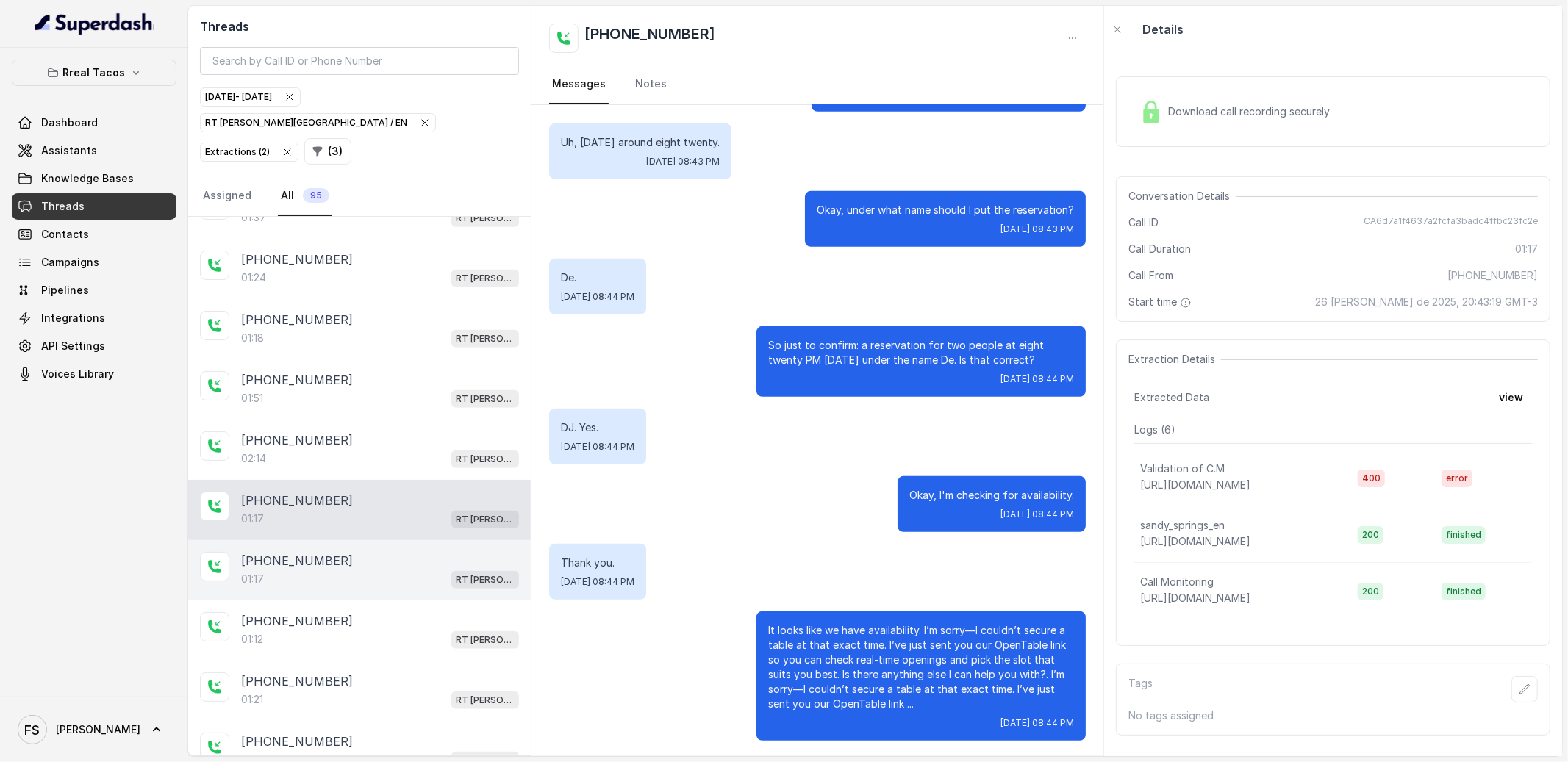
click at [341, 569] on div "01:17 RT [PERSON_NAME][GEOGRAPHIC_DATA] / EN" at bounding box center [380, 578] width 278 height 19
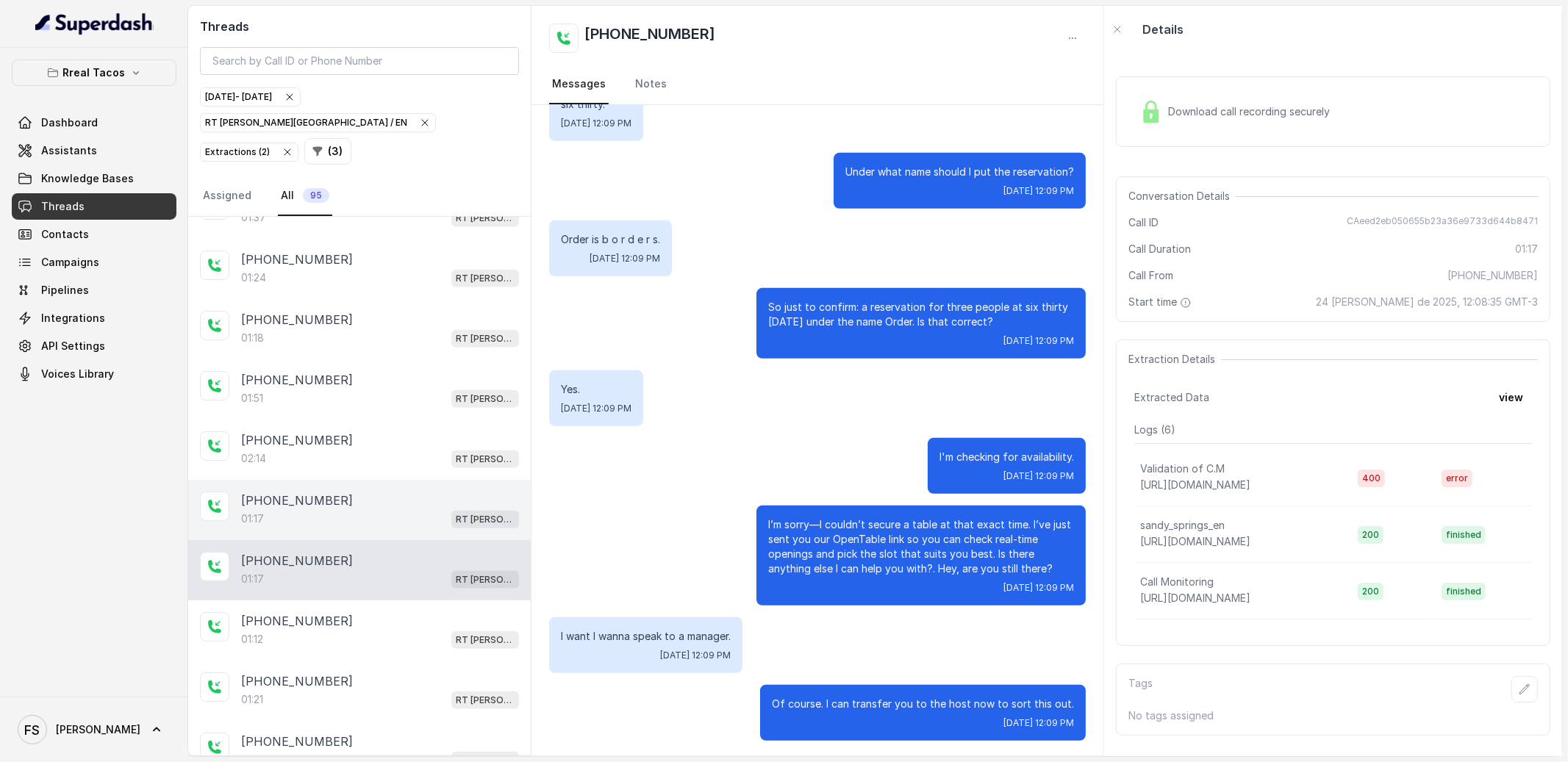
click at [365, 516] on div "[PHONE_NUMBER]:17 RT [PERSON_NAME][GEOGRAPHIC_DATA] / EN" at bounding box center [359, 509] width 342 height 60
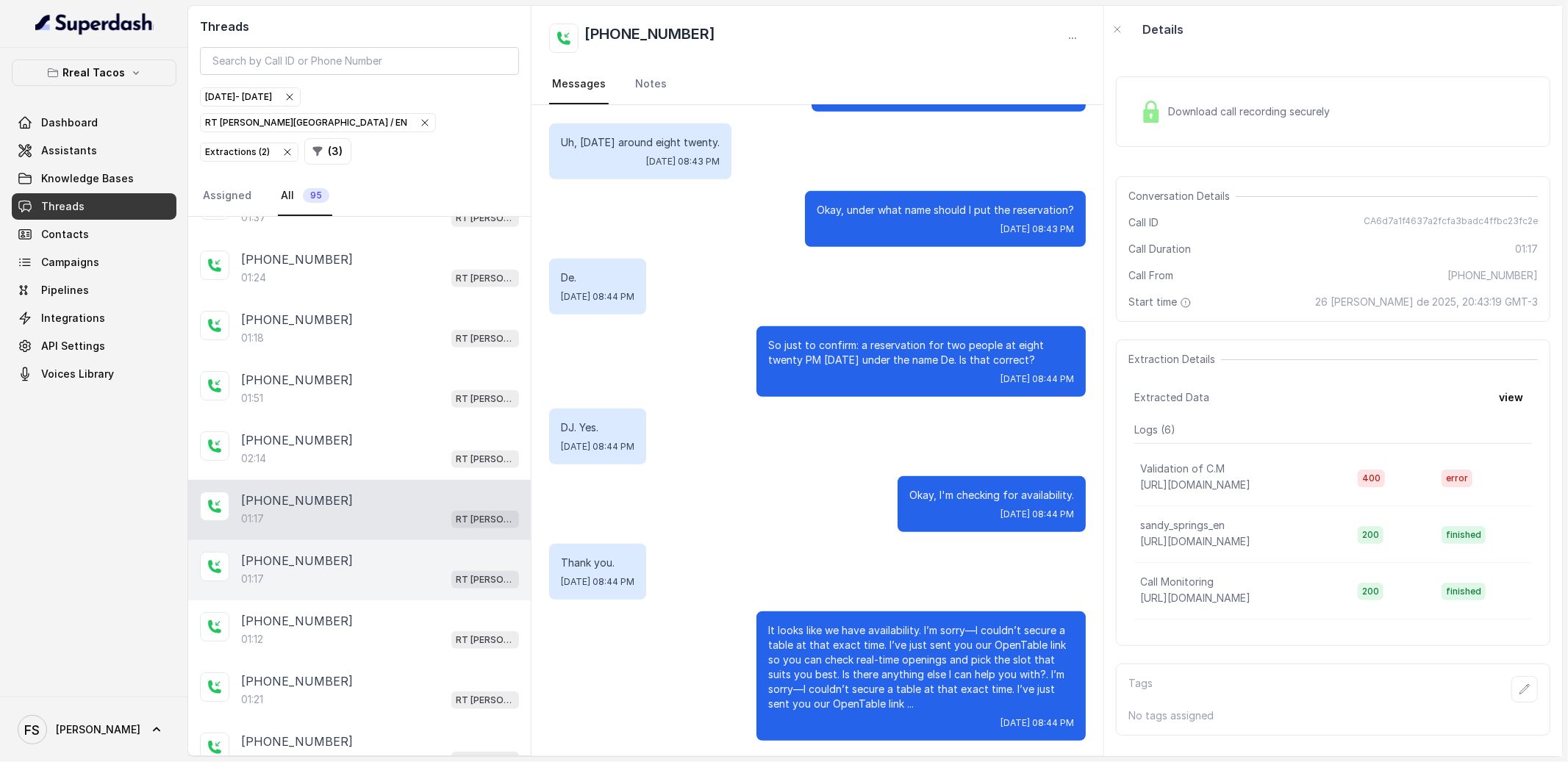
click at [356, 569] on div "01:17 RT [PERSON_NAME][GEOGRAPHIC_DATA] / EN" at bounding box center [380, 578] width 278 height 19
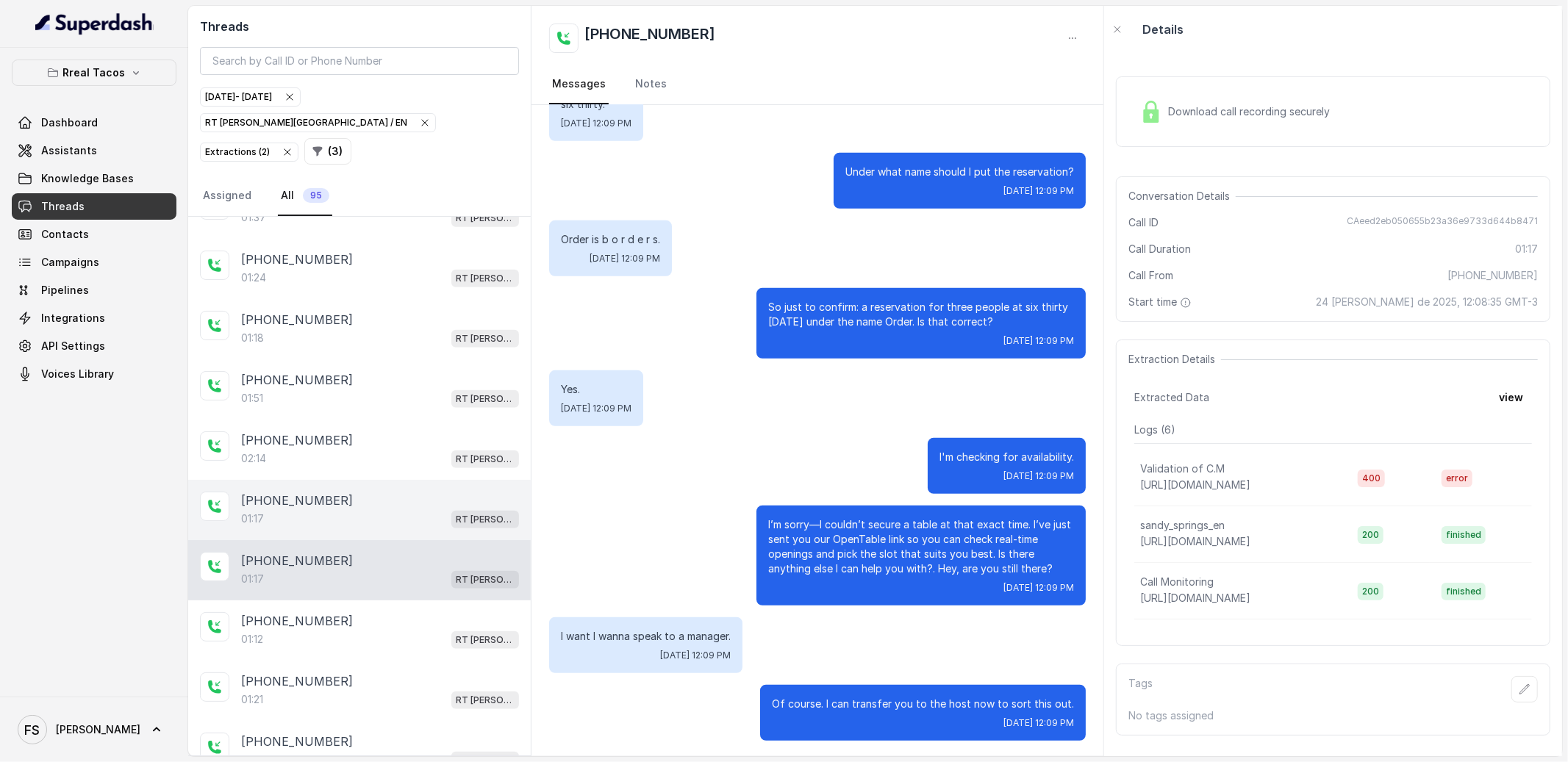
click at [389, 509] on div "01:17 RT [PERSON_NAME][GEOGRAPHIC_DATA] / EN" at bounding box center [380, 518] width 278 height 19
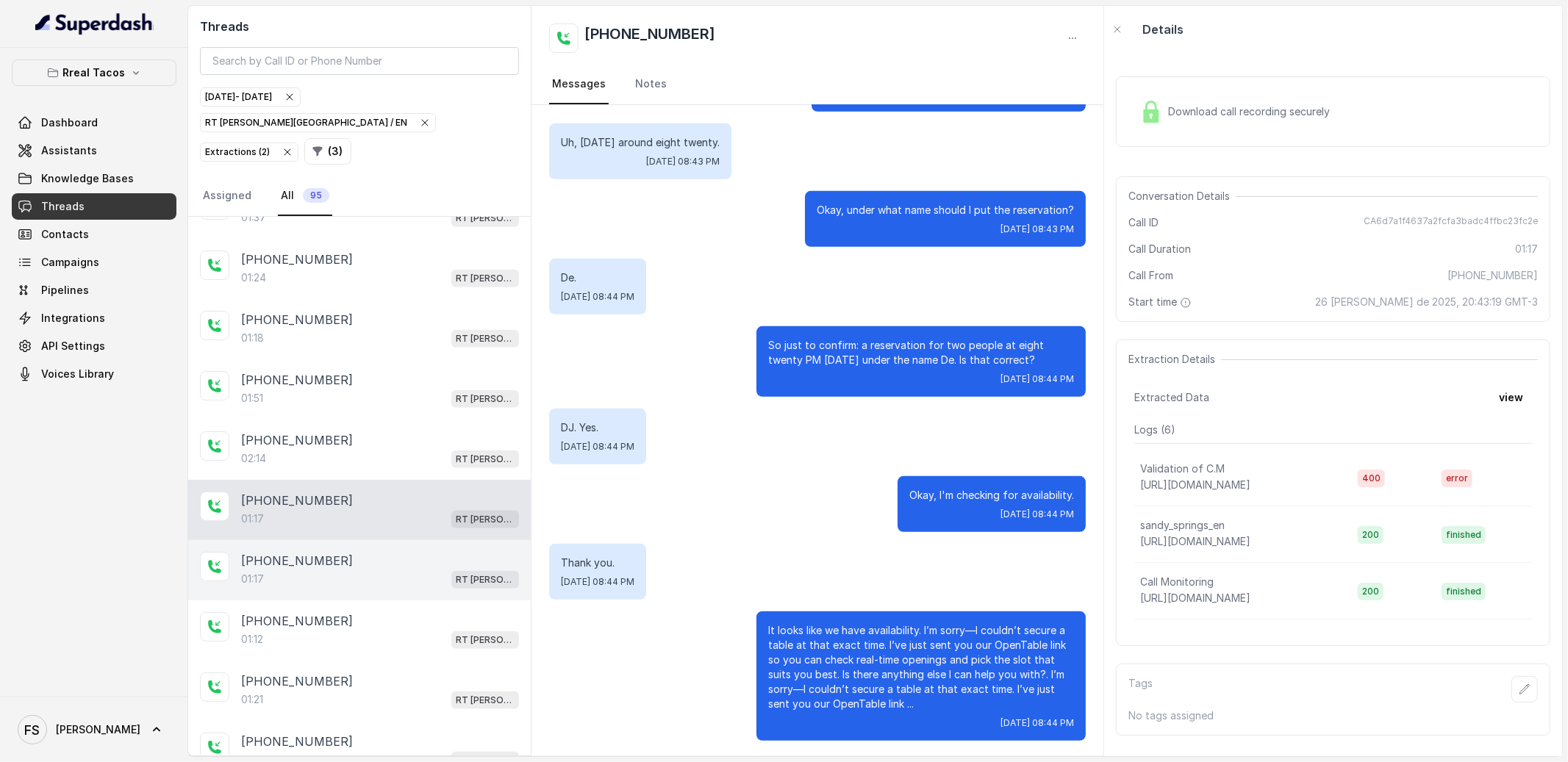
click at [381, 552] on div "[PHONE_NUMBER]" at bounding box center [380, 561] width 278 height 18
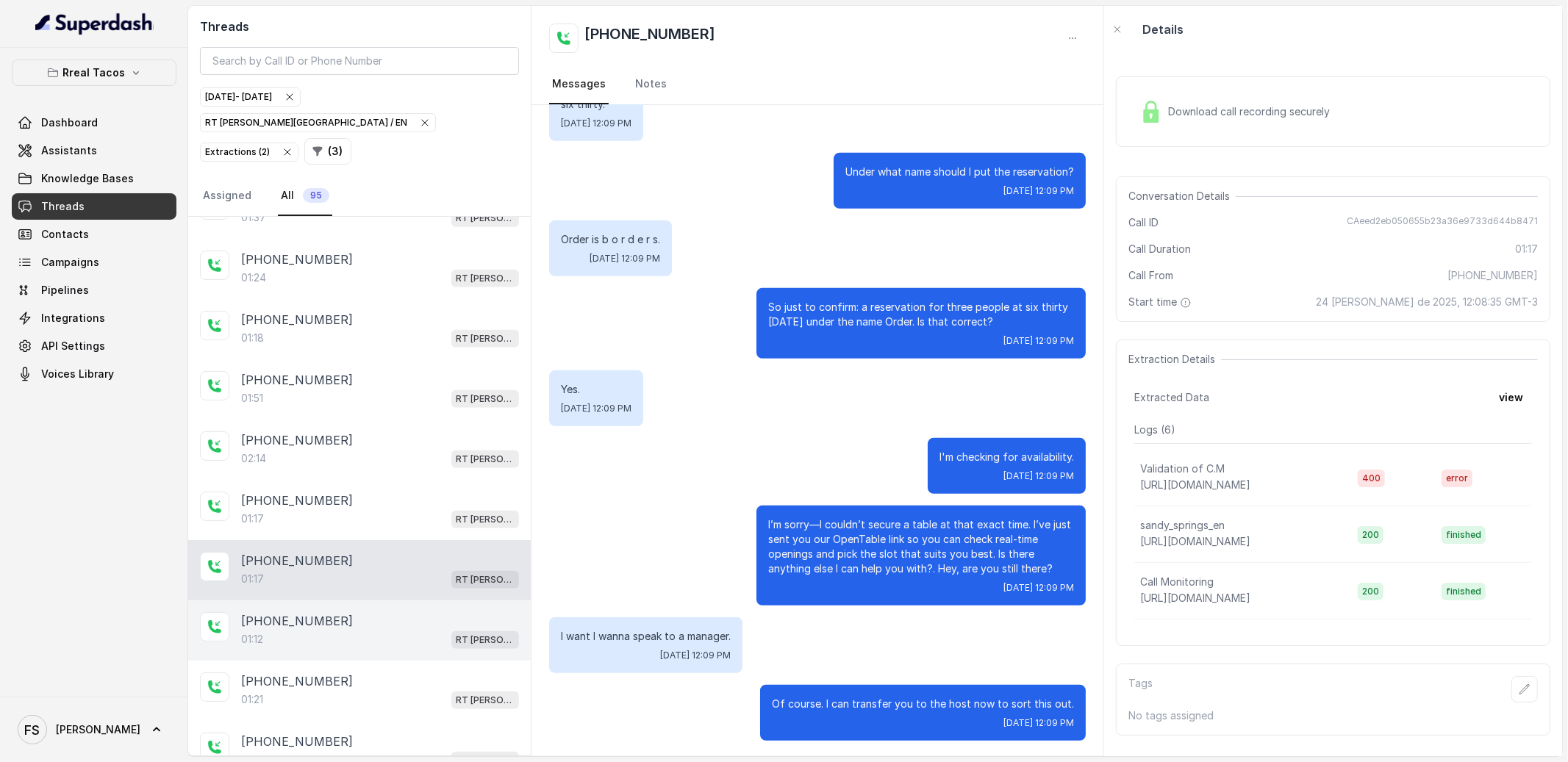
click at [378, 612] on div "[PHONE_NUMBER]" at bounding box center [380, 621] width 278 height 18
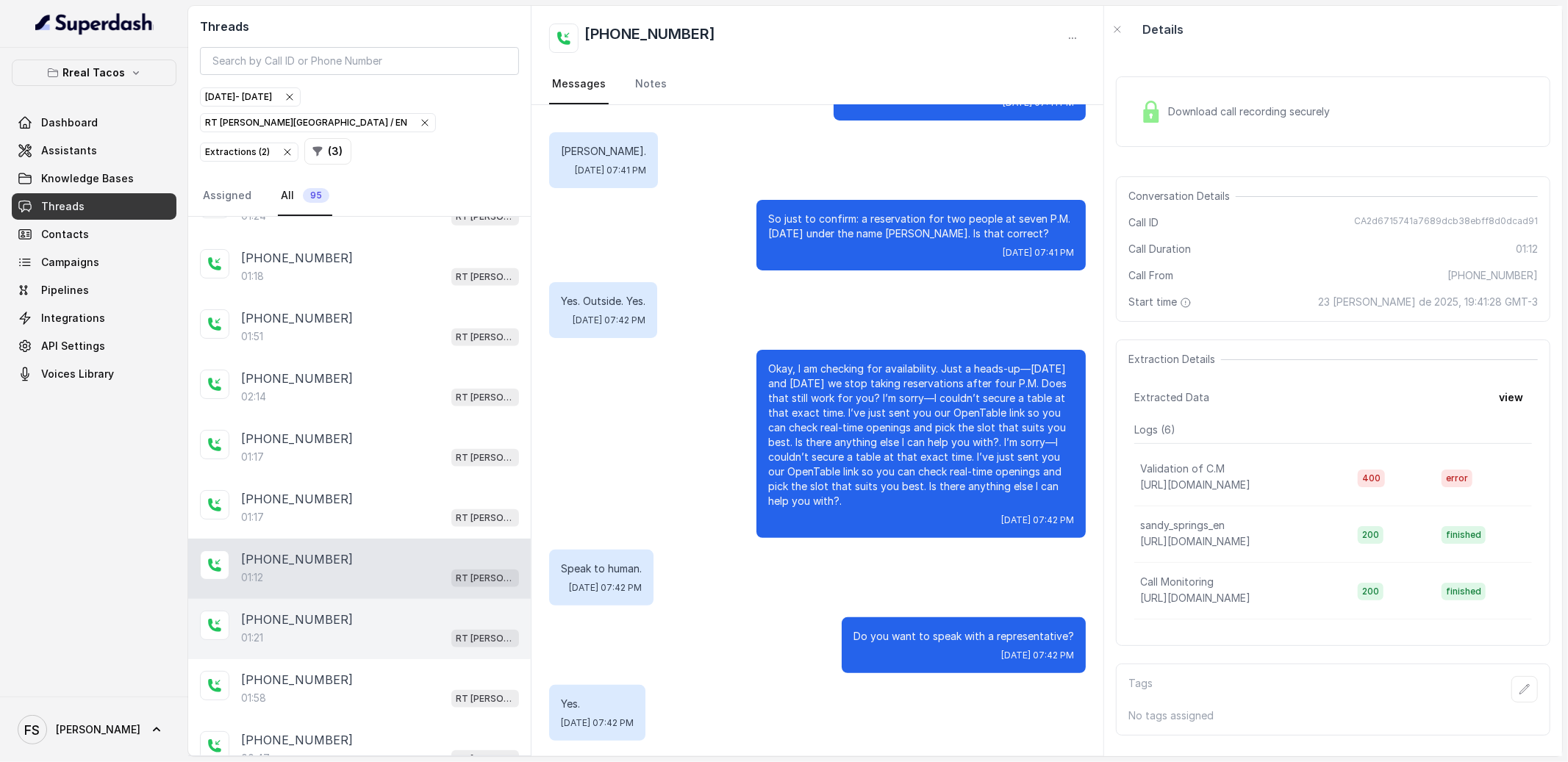
click at [374, 628] on div "01:21 RT [PERSON_NAME][GEOGRAPHIC_DATA] / EN" at bounding box center [380, 637] width 278 height 19
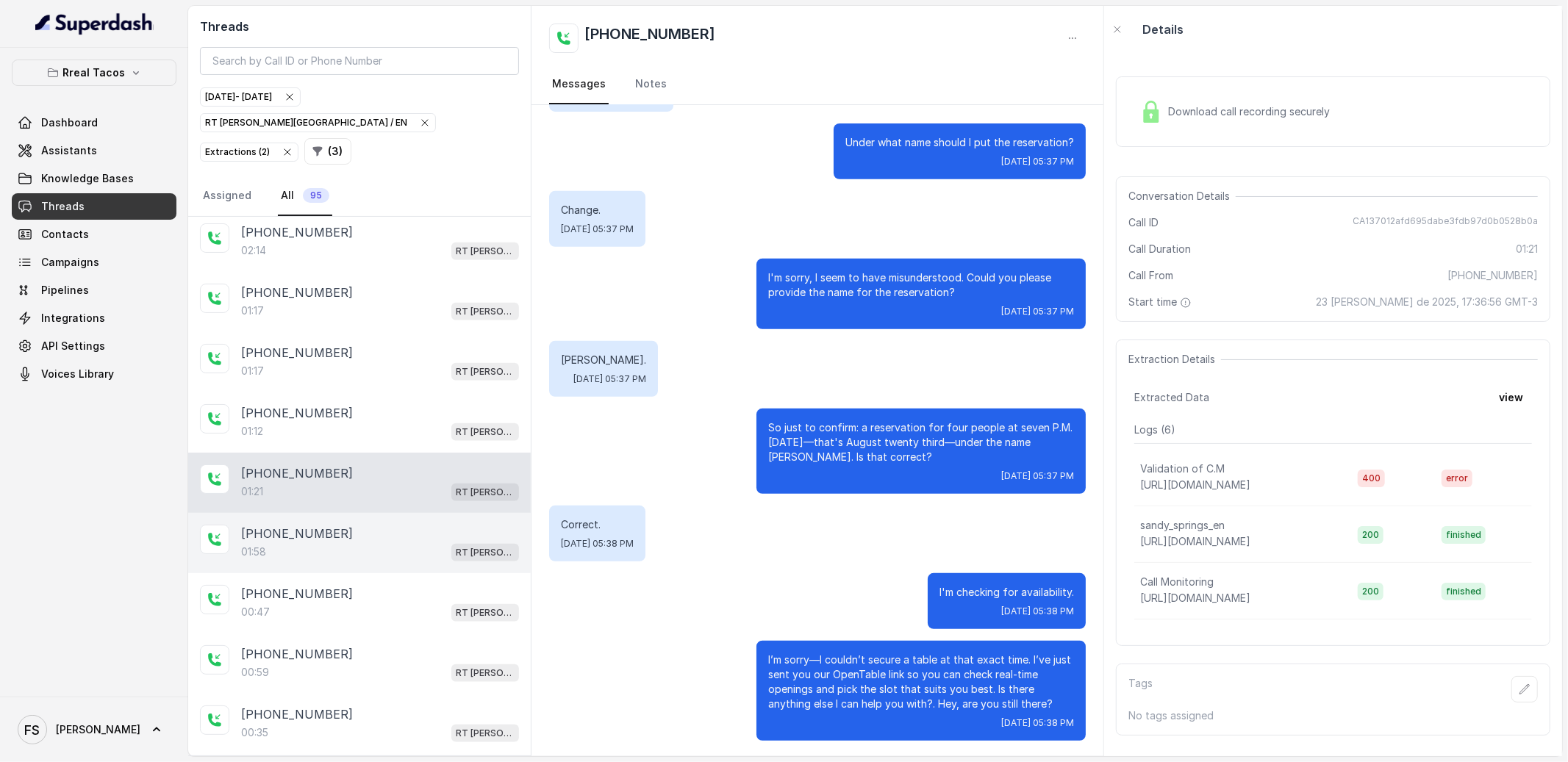
click at [372, 542] on div "01:58 RT [PERSON_NAME][GEOGRAPHIC_DATA] / EN" at bounding box center [380, 551] width 278 height 19
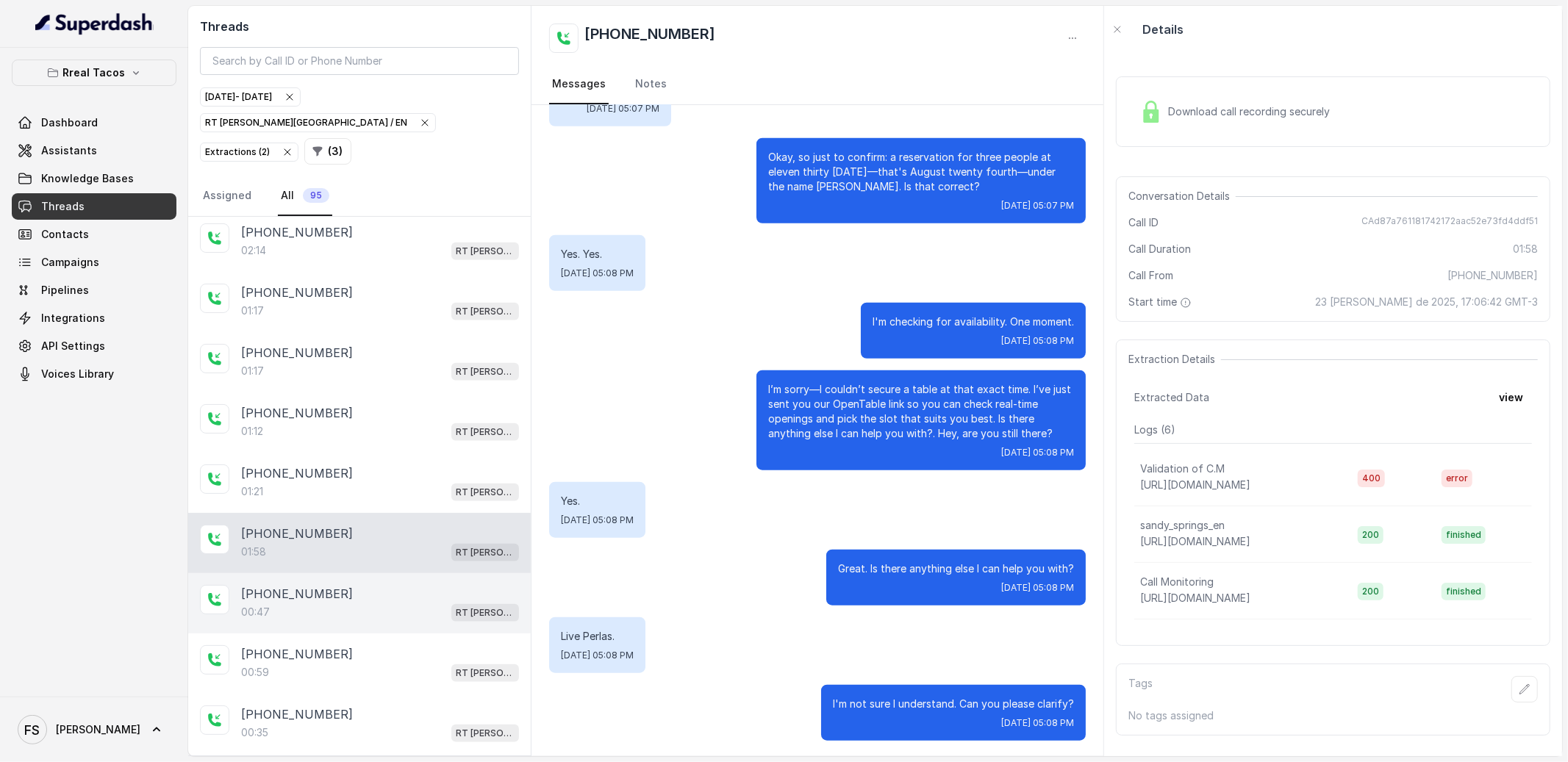
click at [363, 585] on div "[PHONE_NUMBER]" at bounding box center [380, 594] width 278 height 18
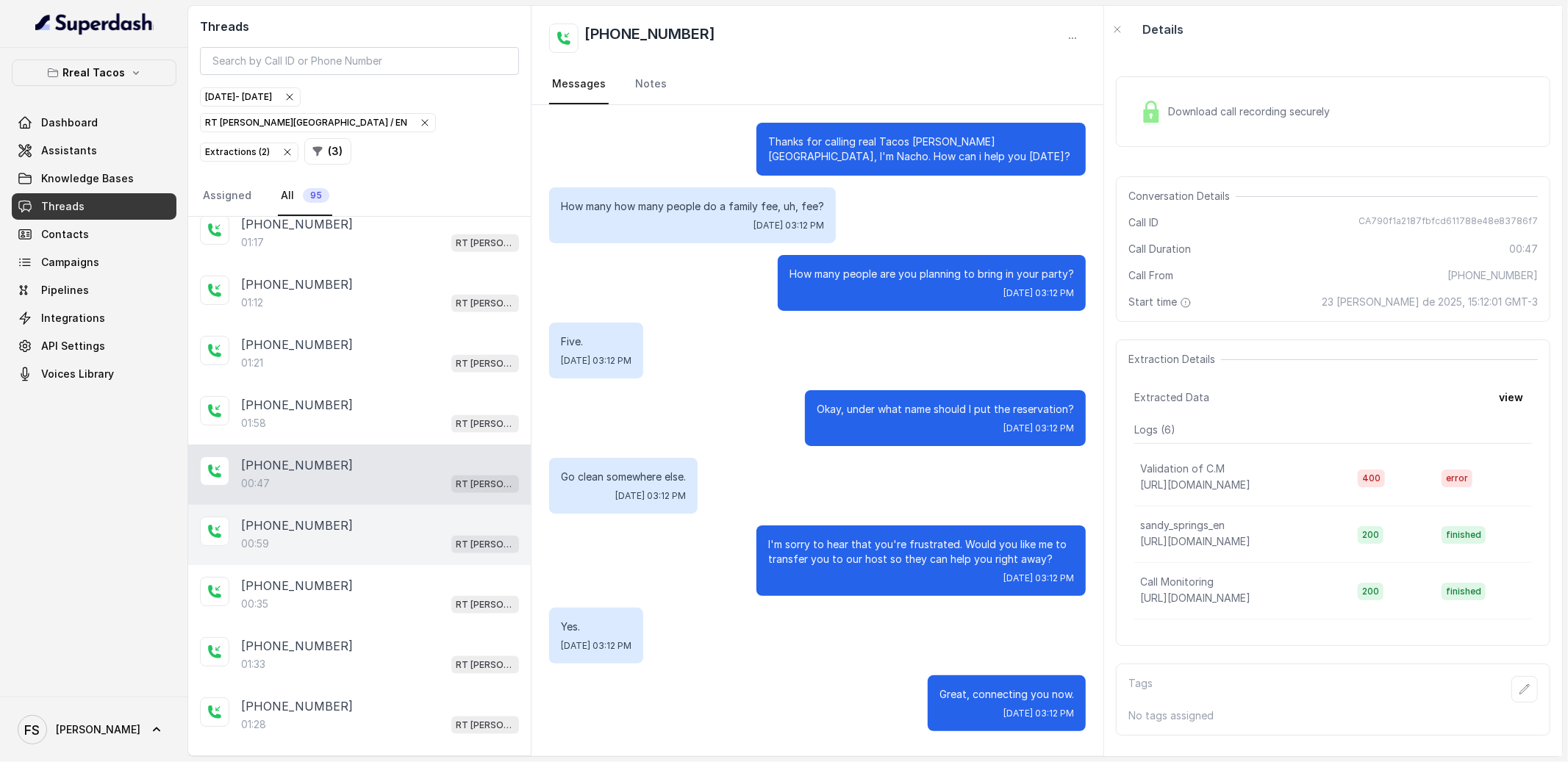
click at [348, 517] on div "[PHONE_NUMBER]" at bounding box center [380, 526] width 278 height 18
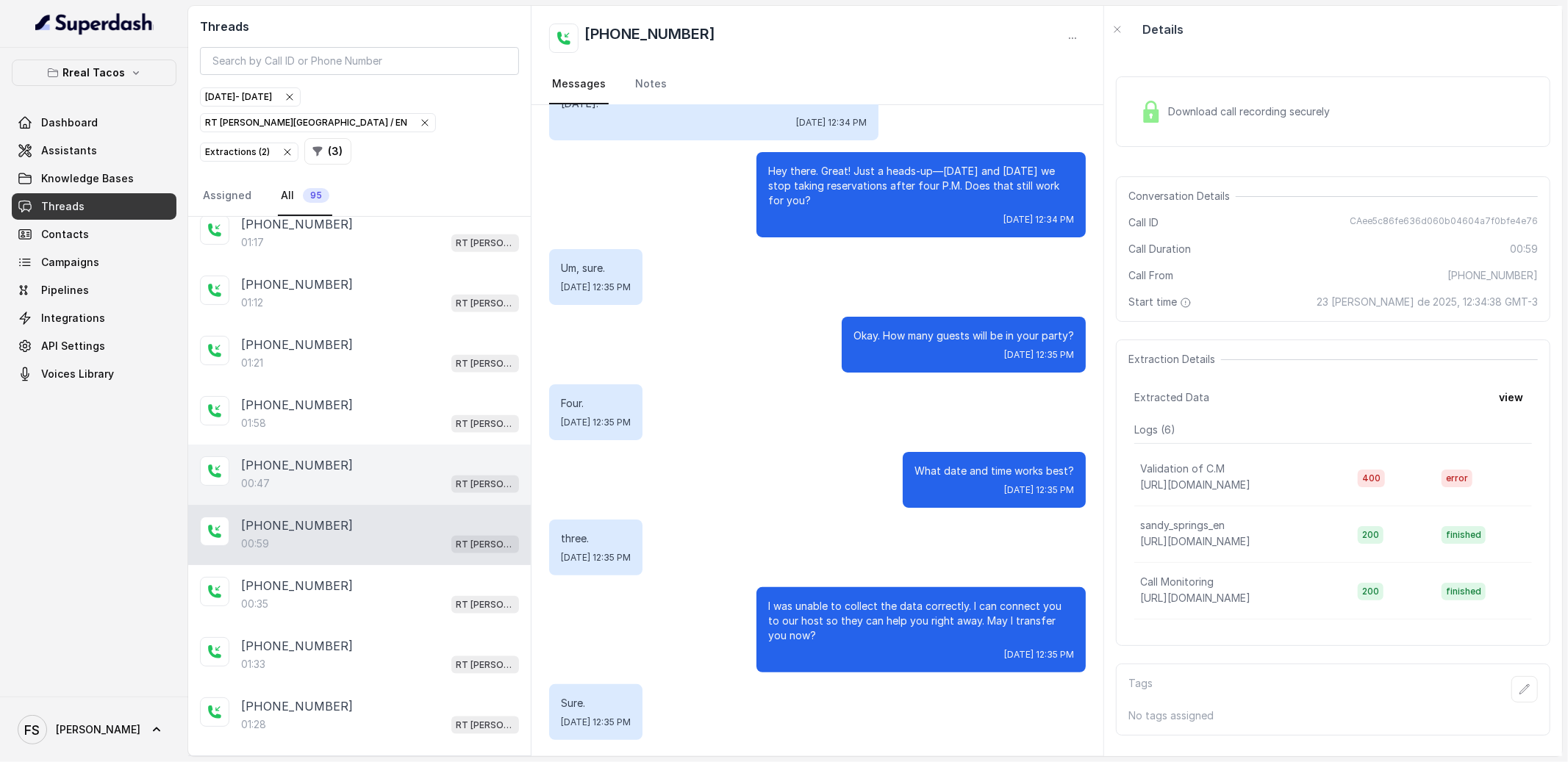
click at [384, 456] on div "[PHONE_NUMBER]" at bounding box center [380, 465] width 278 height 18
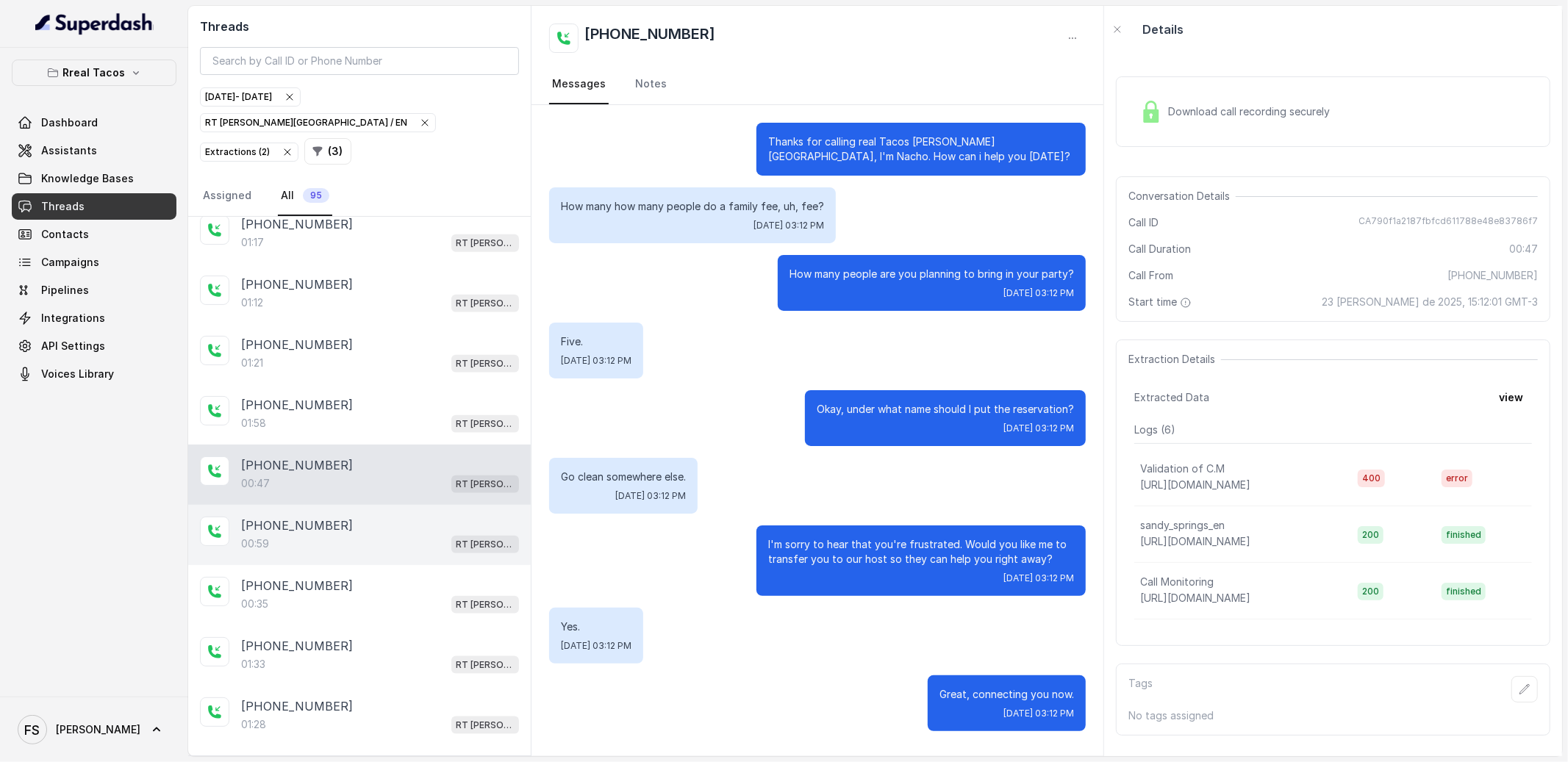
click at [358, 534] on div "00:[STREET_ADDRESS][PERSON_NAME]" at bounding box center [380, 543] width 278 height 19
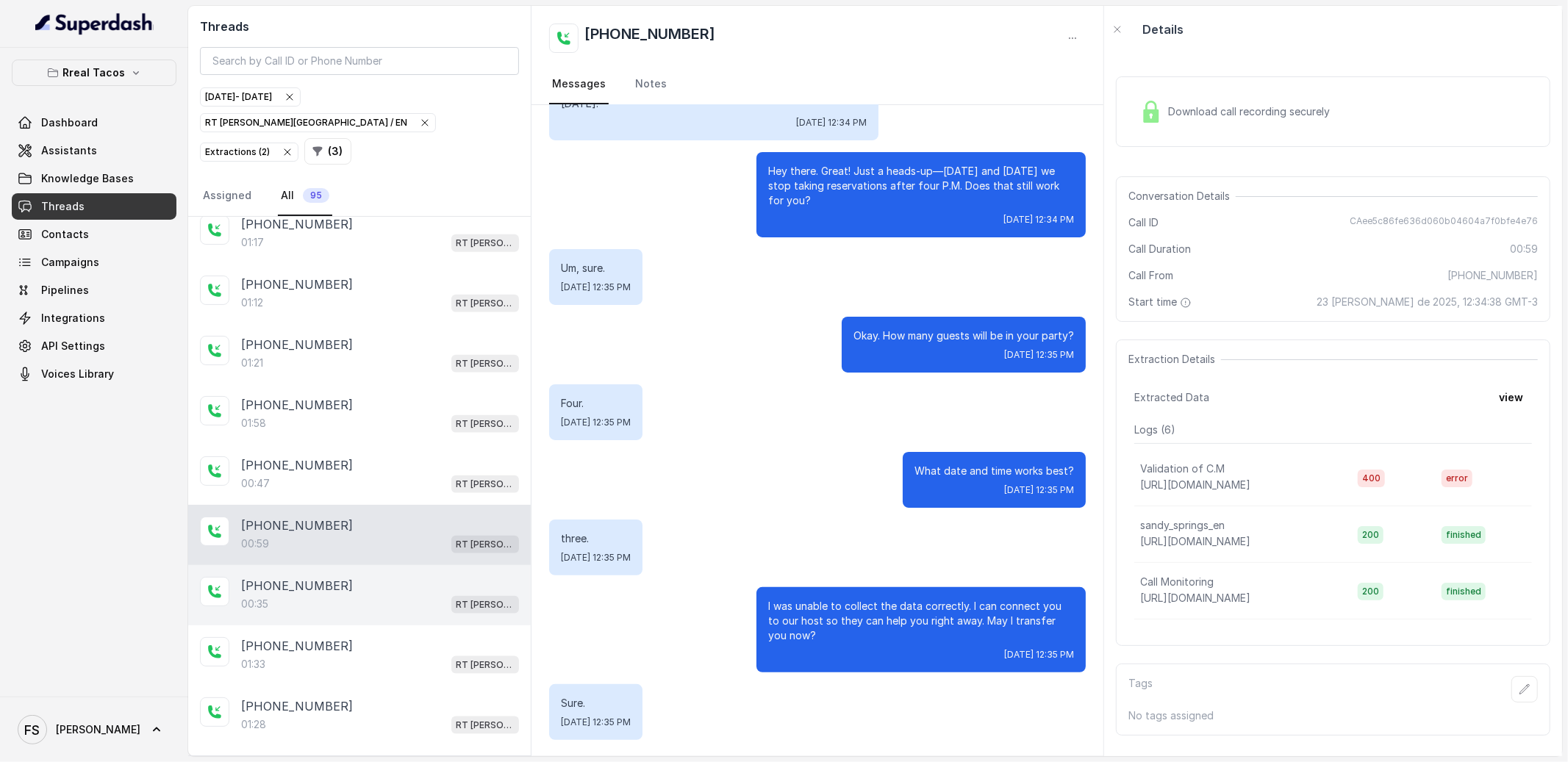
click at [358, 565] on div "[PHONE_NUMBER]:35 RT [PERSON_NAME][GEOGRAPHIC_DATA] / EN" at bounding box center [359, 595] width 342 height 60
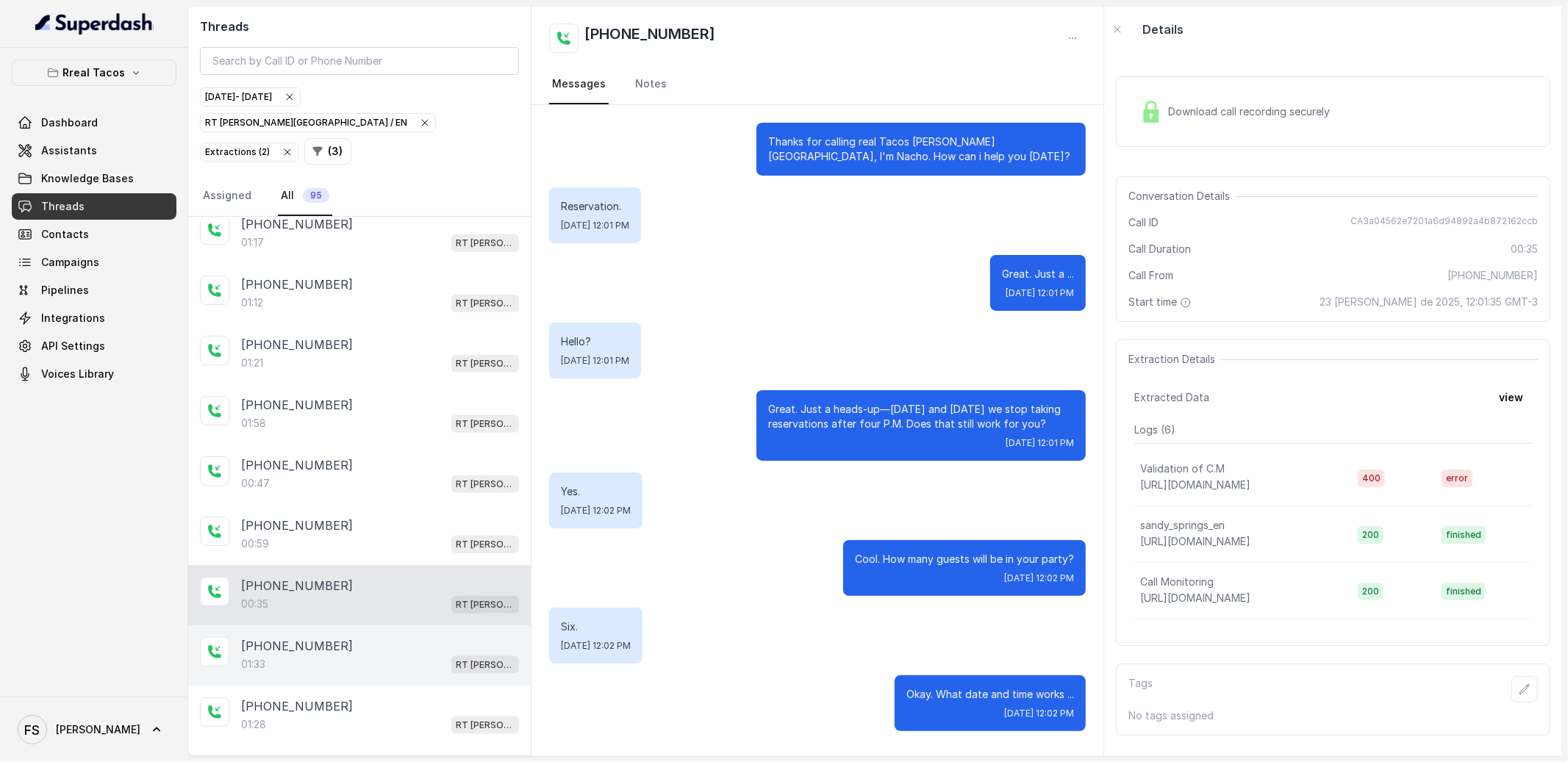
click at [366, 662] on div "[PHONE_NUMBER]:33 RT [PERSON_NAME][GEOGRAPHIC_DATA] / EN" at bounding box center [359, 655] width 342 height 60
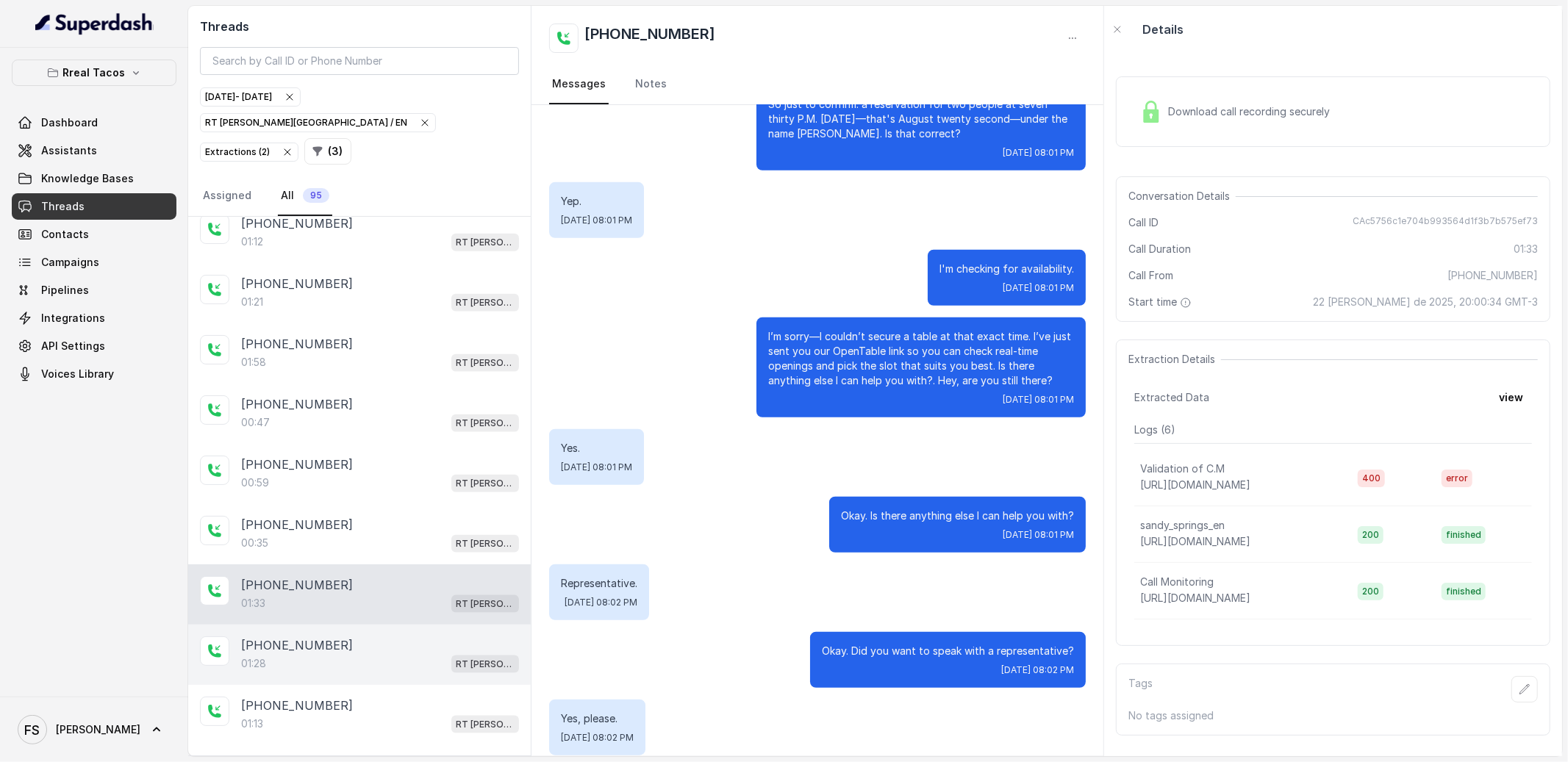
click at [366, 663] on div "[PHONE_NUMBER]:28 RT [PERSON_NAME][GEOGRAPHIC_DATA] / EN" at bounding box center [359, 654] width 342 height 60
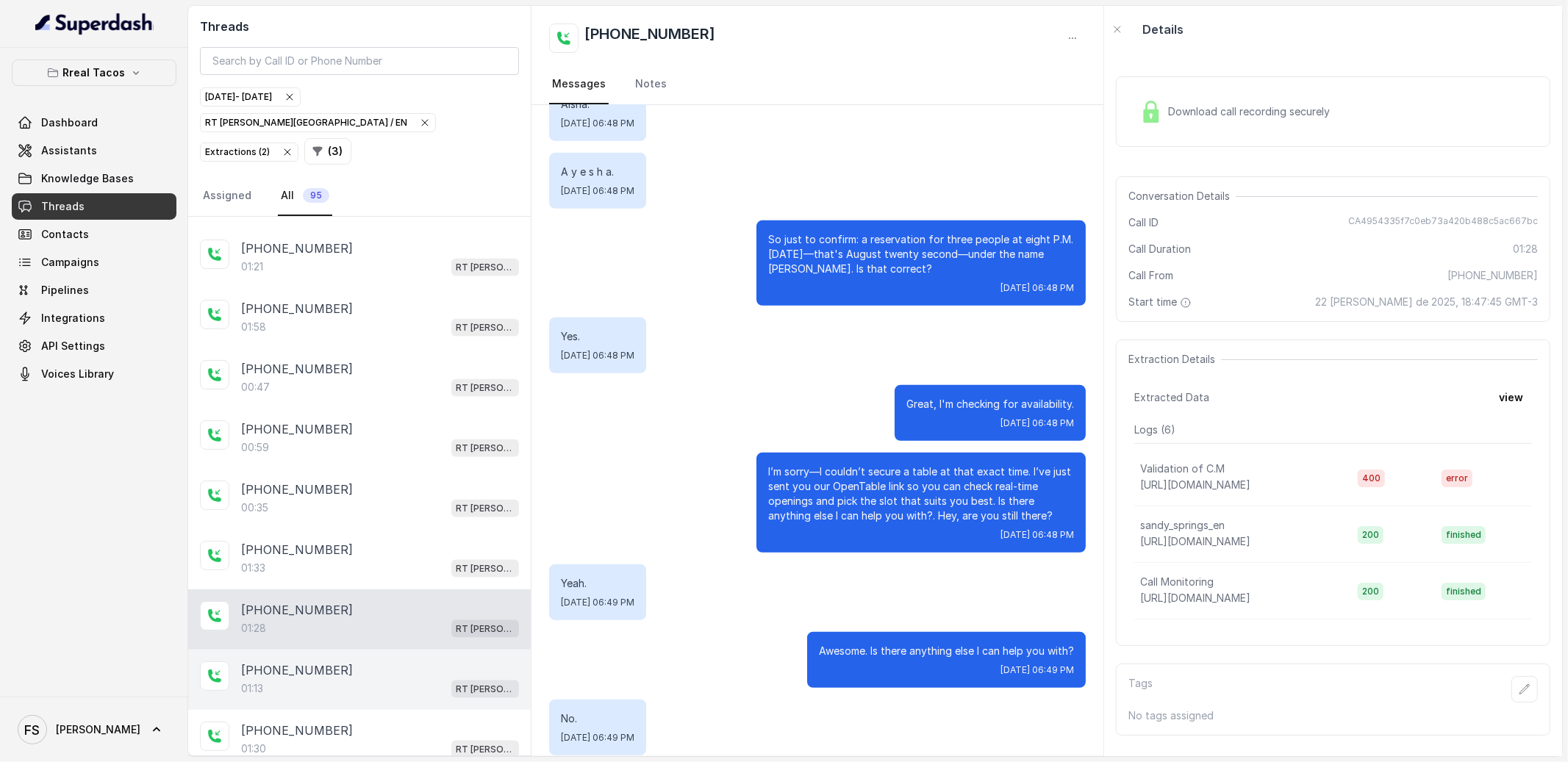
click at [370, 661] on div "[PHONE_NUMBER]" at bounding box center [380, 670] width 278 height 18
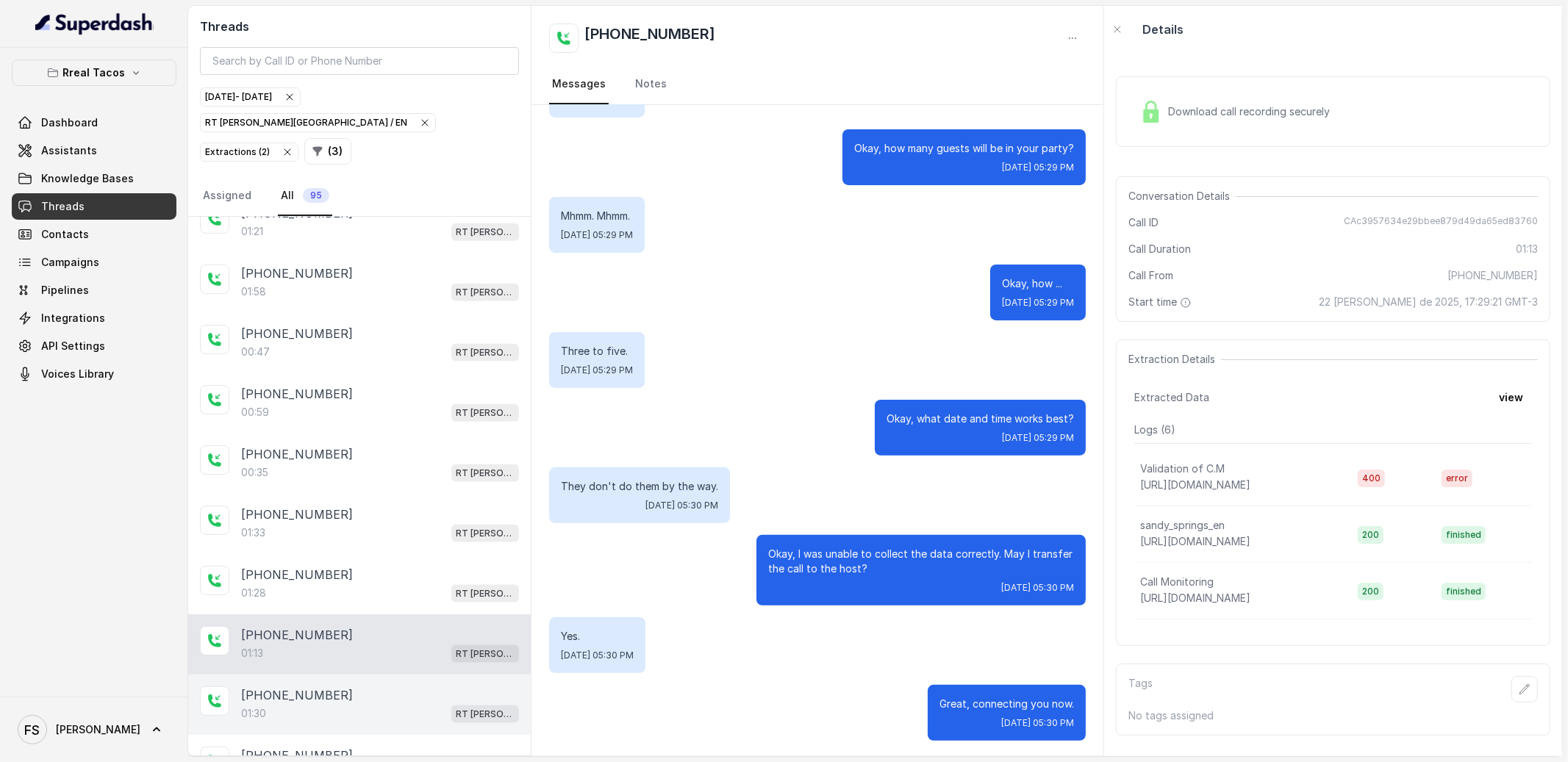
click at [374, 686] on div "[PHONE_NUMBER]" at bounding box center [380, 695] width 278 height 18
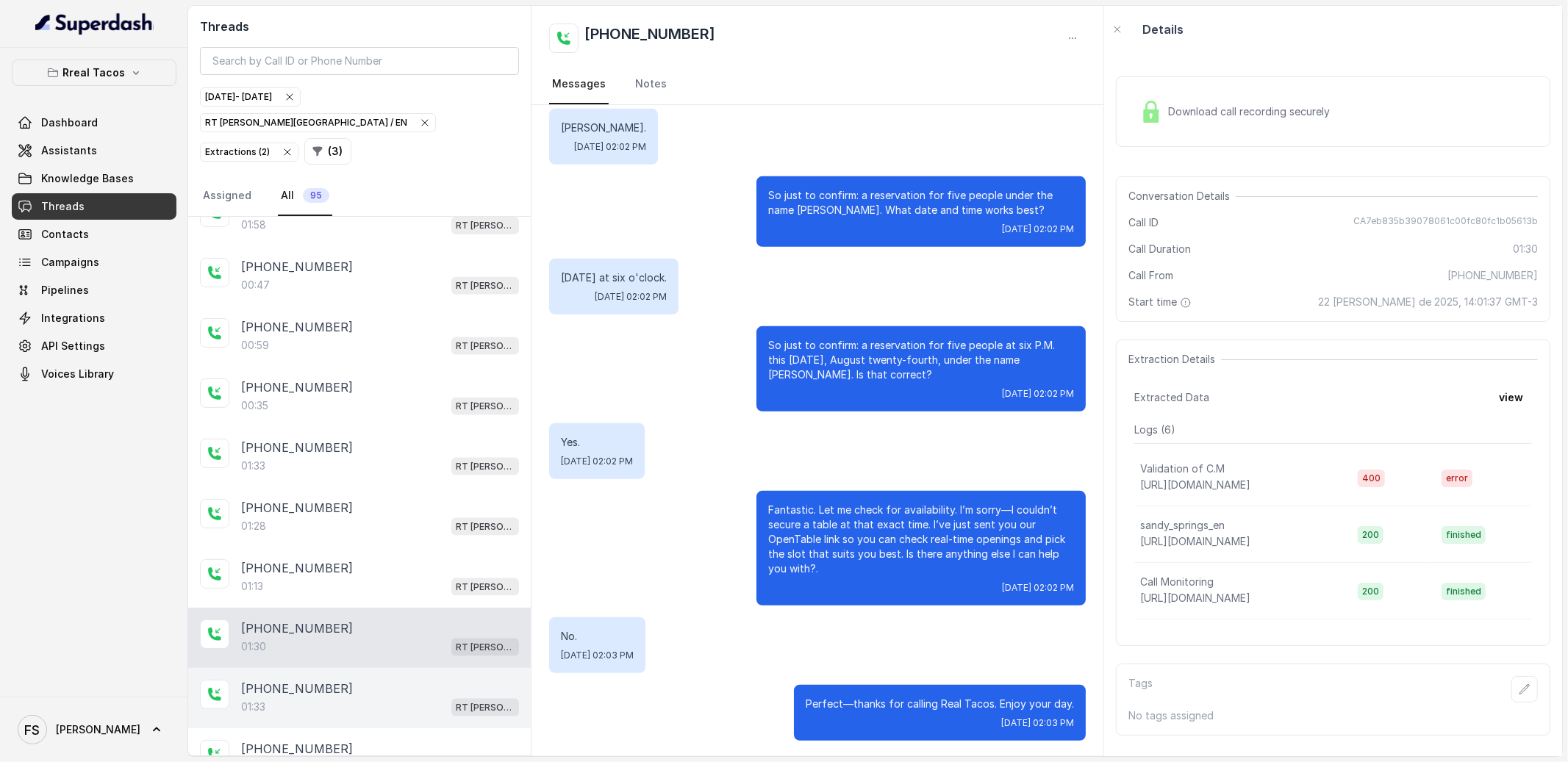
click at [374, 680] on div "[PHONE_NUMBER]" at bounding box center [380, 689] width 278 height 18
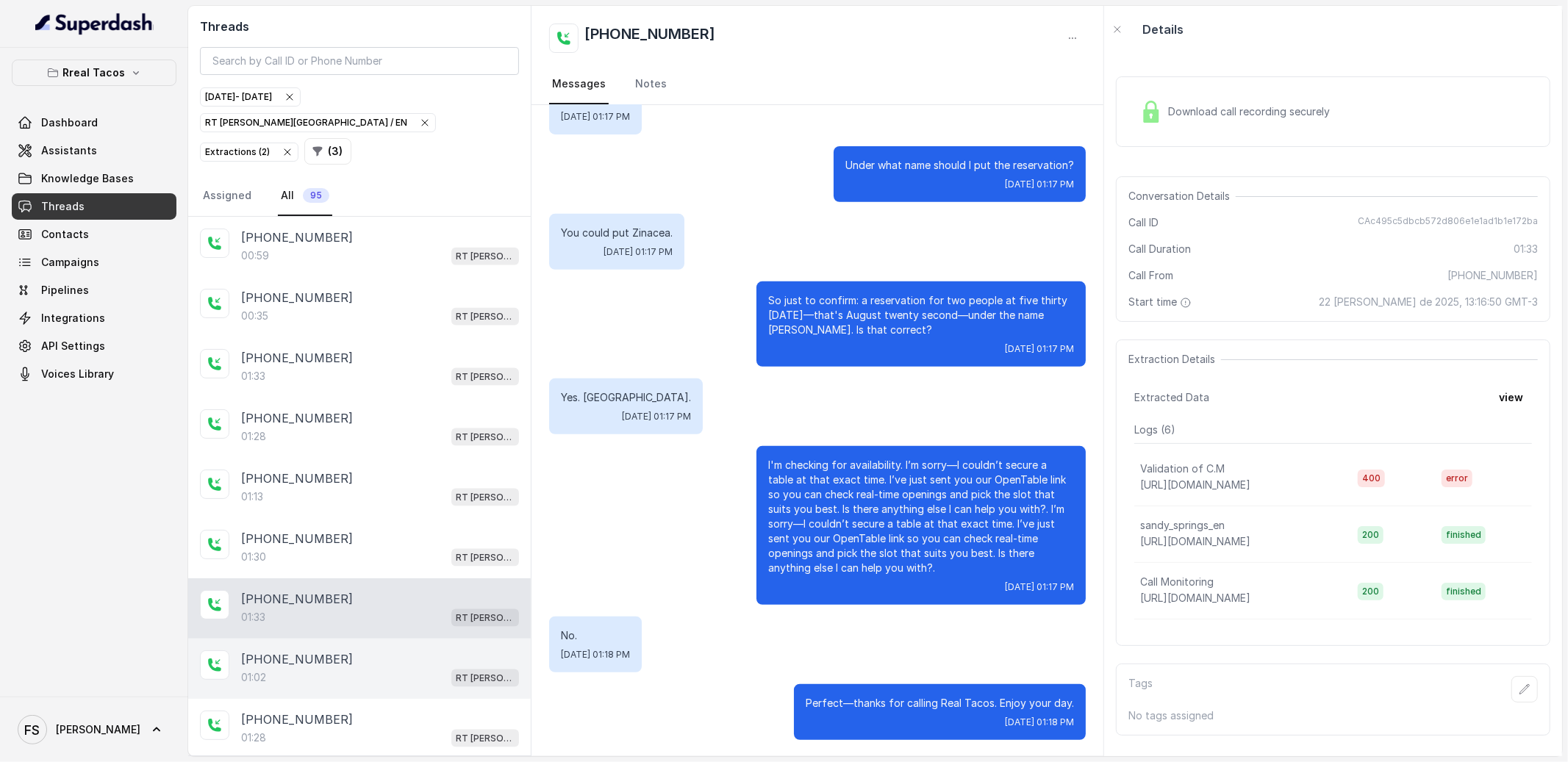
click at [388, 650] on div "[PHONE_NUMBER]" at bounding box center [380, 659] width 278 height 18
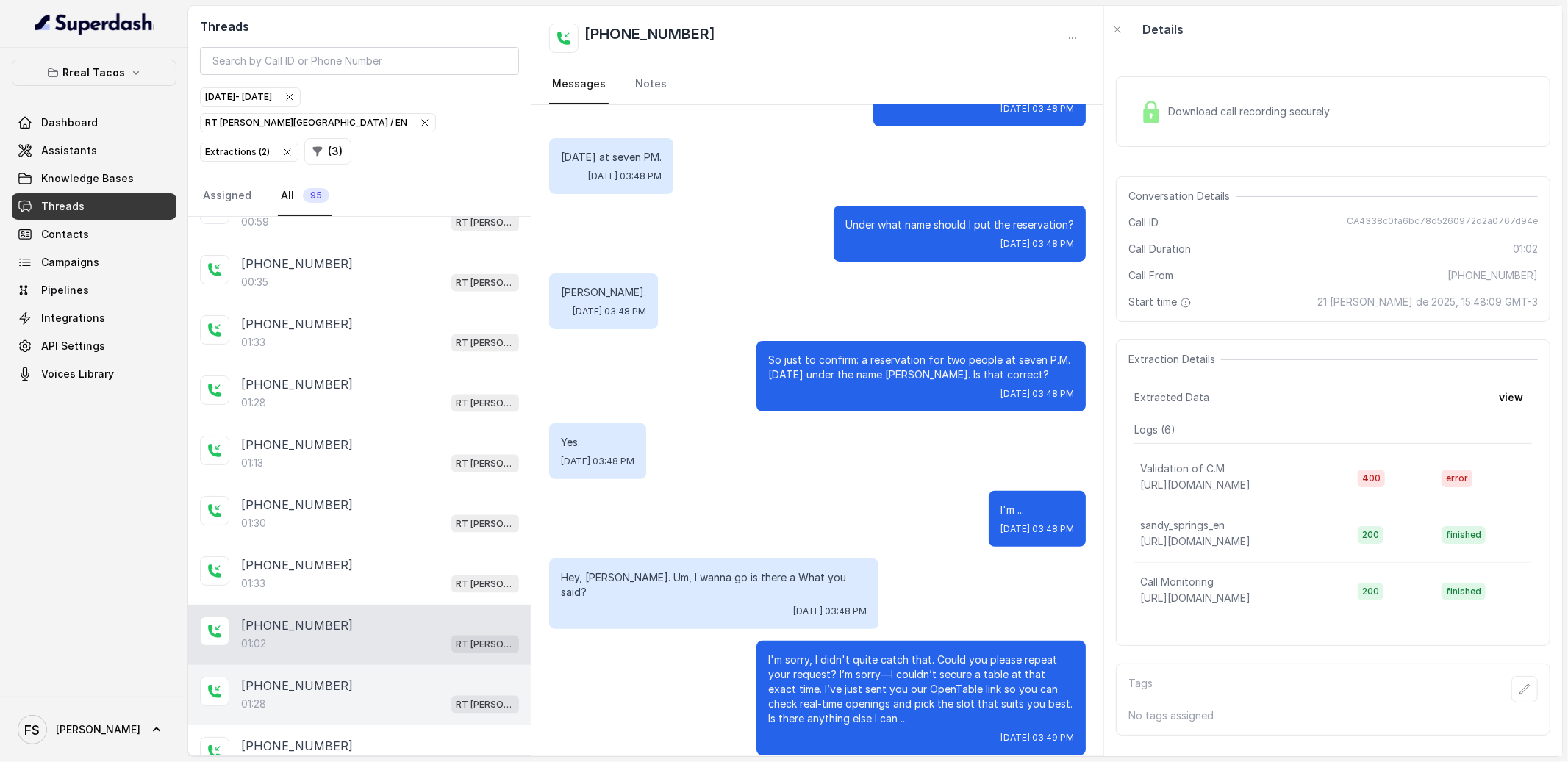
click at [374, 694] on div "01:28 RT [PERSON_NAME][GEOGRAPHIC_DATA] / EN" at bounding box center [380, 703] width 278 height 19
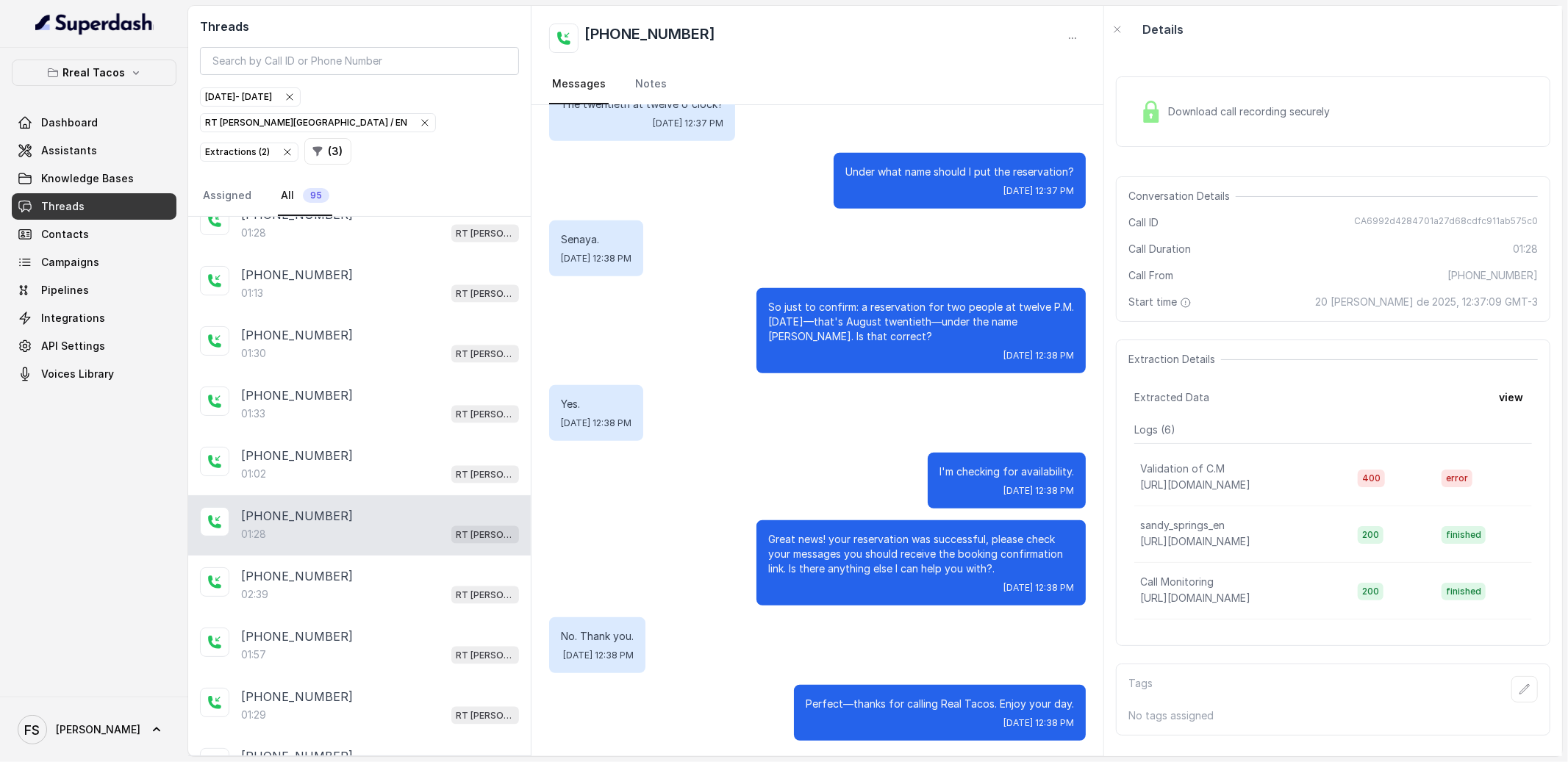
click at [392, 537] on div "[PHONE_NUMBER]:28 RT [PERSON_NAME][GEOGRAPHIC_DATA] / EN" at bounding box center [359, 525] width 342 height 60
click at [383, 525] on div "01:28 RT [PERSON_NAME][GEOGRAPHIC_DATA] / EN" at bounding box center [380, 534] width 278 height 19
click at [1183, 88] on div "Download call recording securely" at bounding box center [1332, 111] width 435 height 71
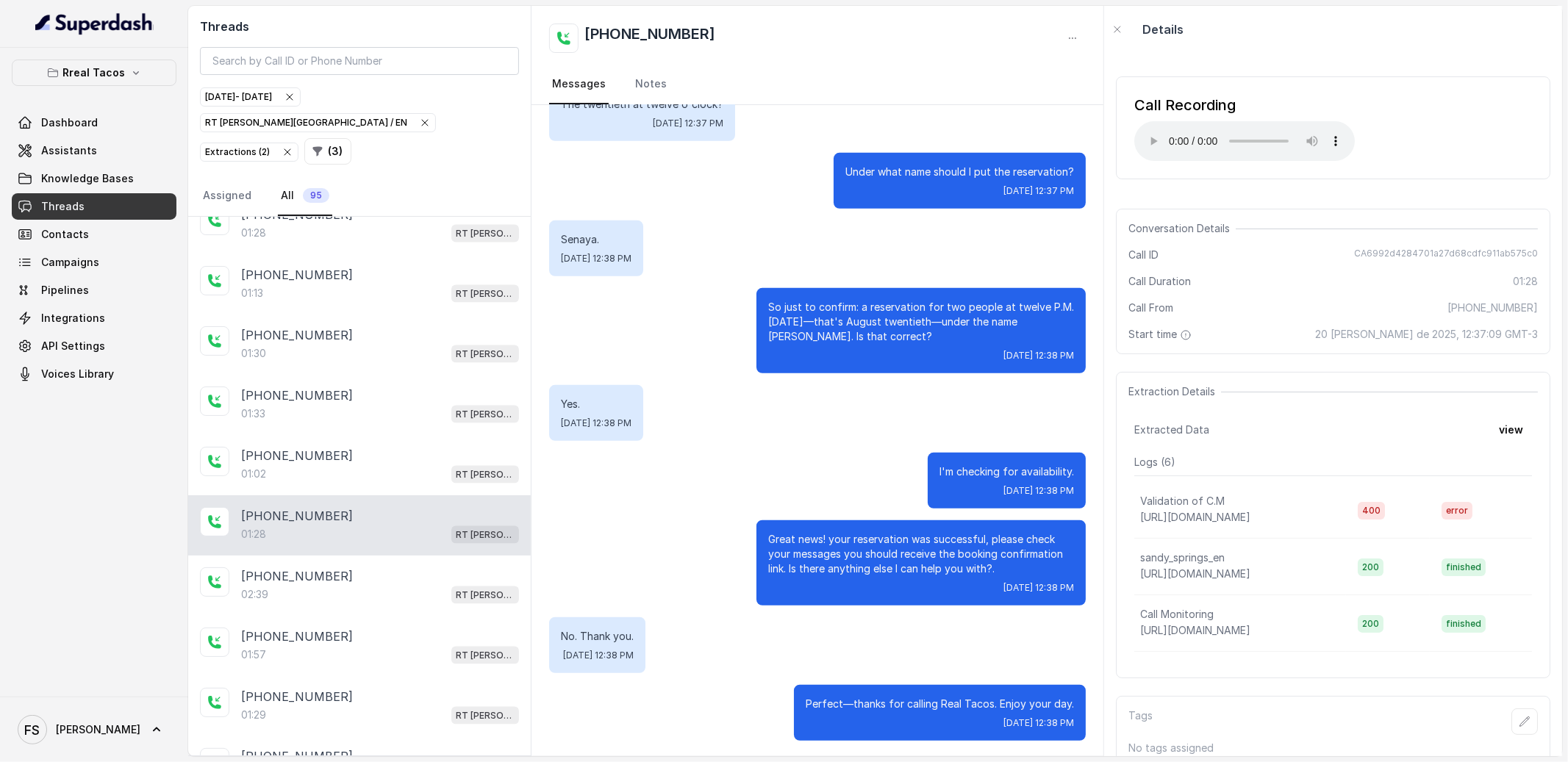
click at [1304, 325] on div "Conversation Details Call ID CA6992d4284701a27d68cdfc911ab575c0 Call Duration 0…" at bounding box center [1332, 281] width 435 height 145
click at [1389, 244] on div "Conversation Details Call ID CA6992d4284701a27d68cdfc911ab575c0 Call Duration 0…" at bounding box center [1332, 281] width 435 height 145
copy span "CA6992d4284701a27d68cdfc911ab575c0"
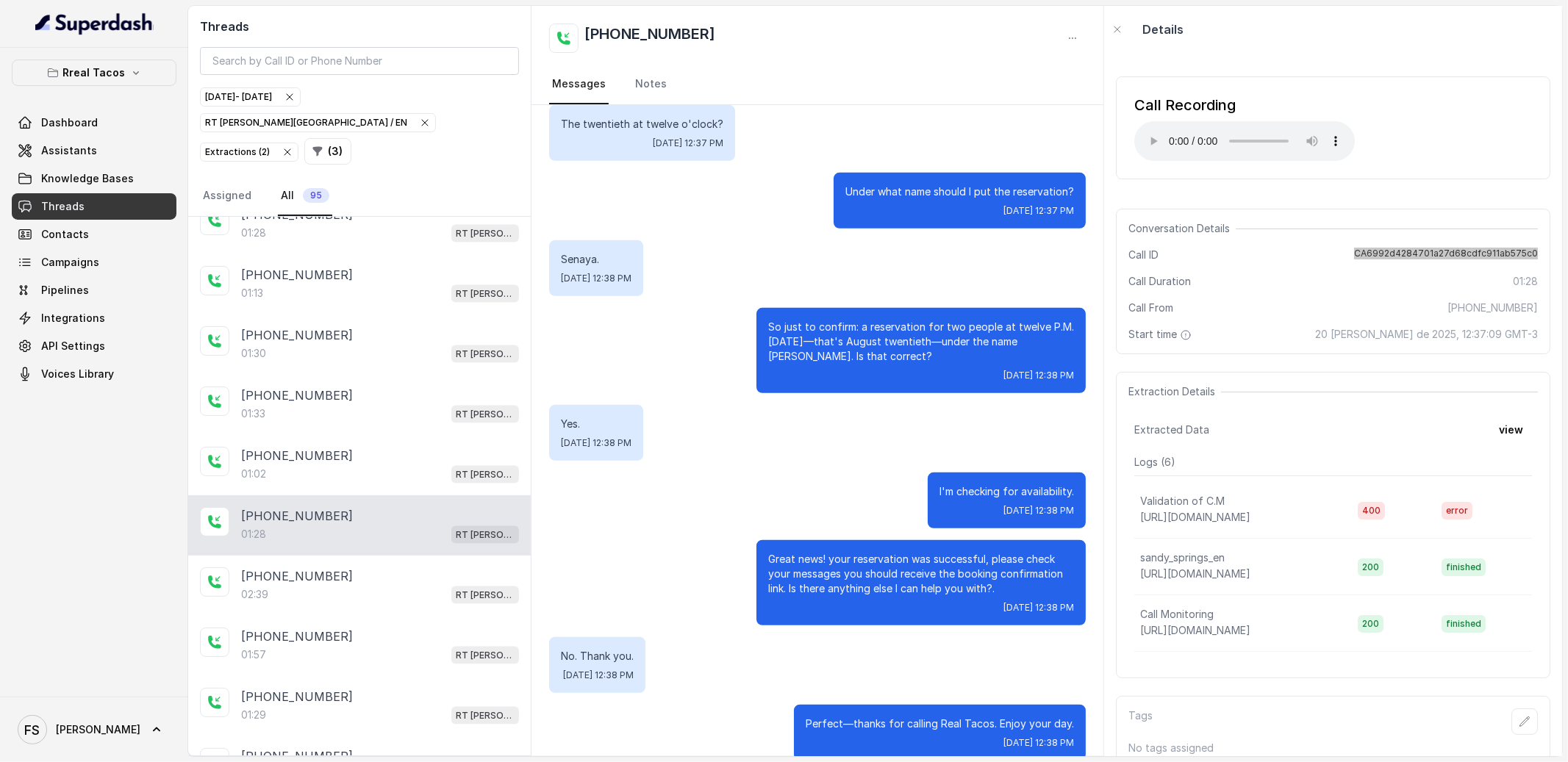
scroll to position [657, 0]
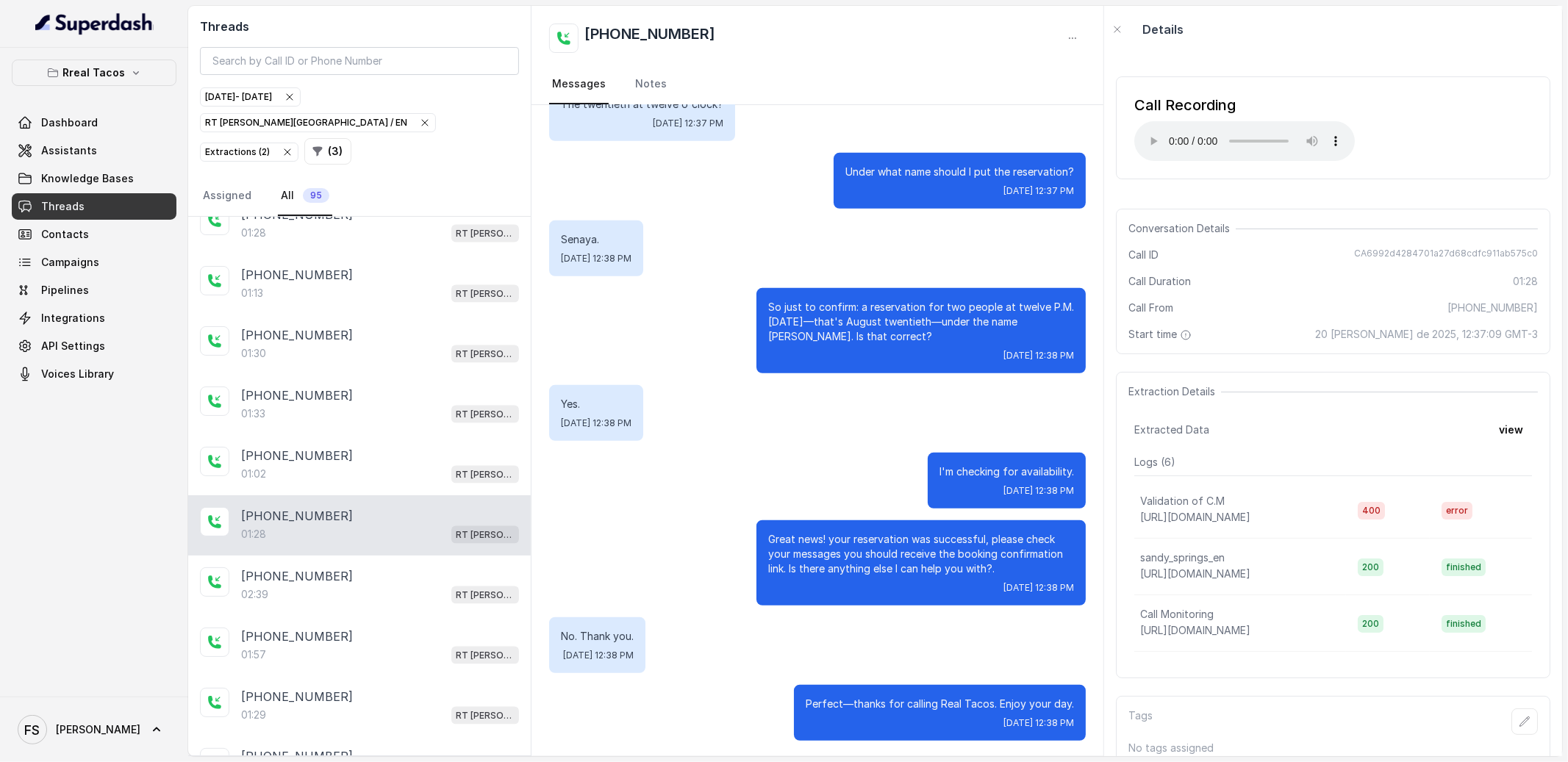
click at [666, 537] on div "Great news! your reservation was successful, please check your messages you sho…" at bounding box center [817, 562] width 537 height 85
click at [385, 585] on div "02:39 RT [PERSON_NAME][GEOGRAPHIC_DATA] / EN" at bounding box center [380, 594] width 278 height 19
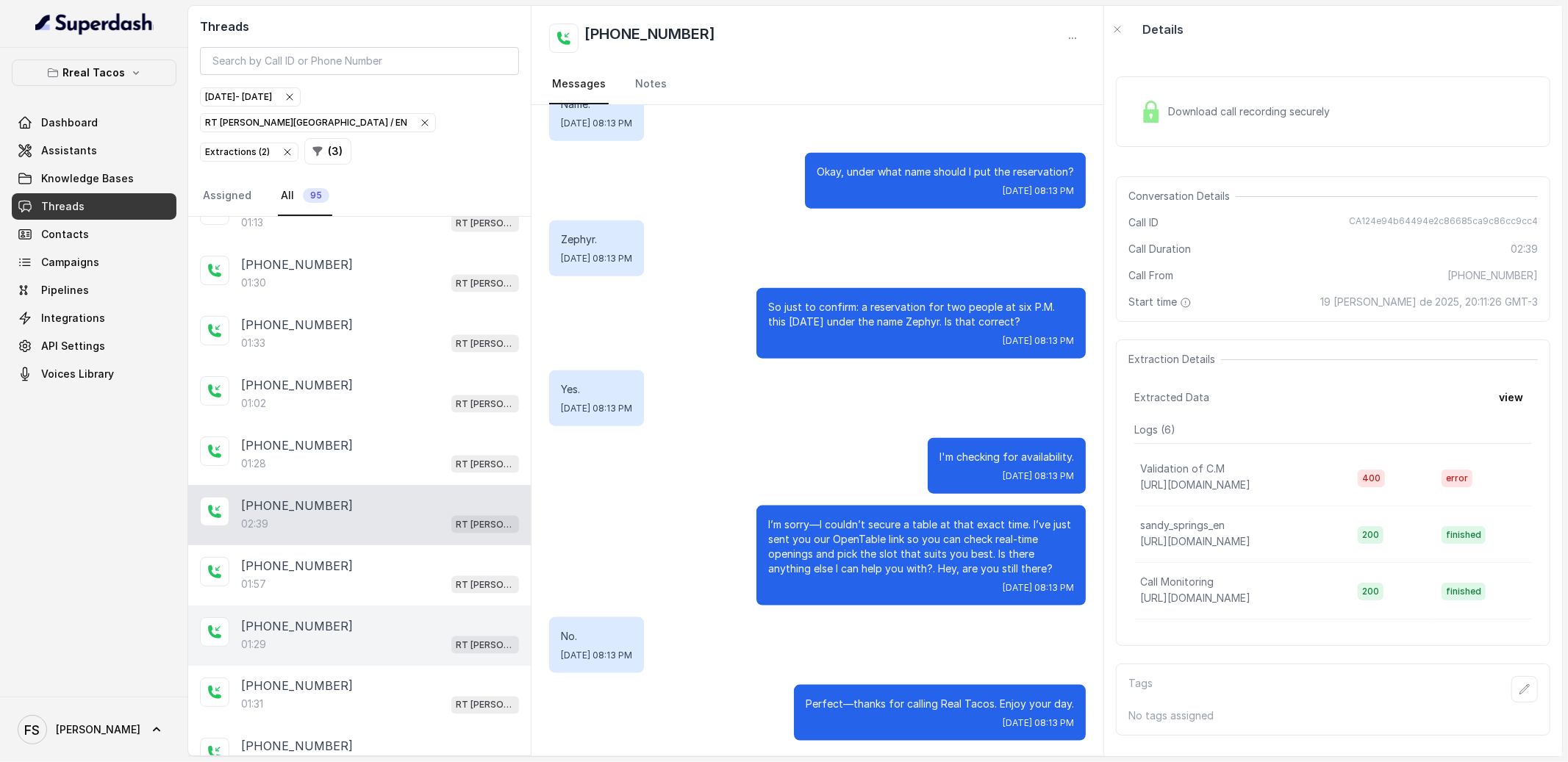
scroll to position [1948, 0]
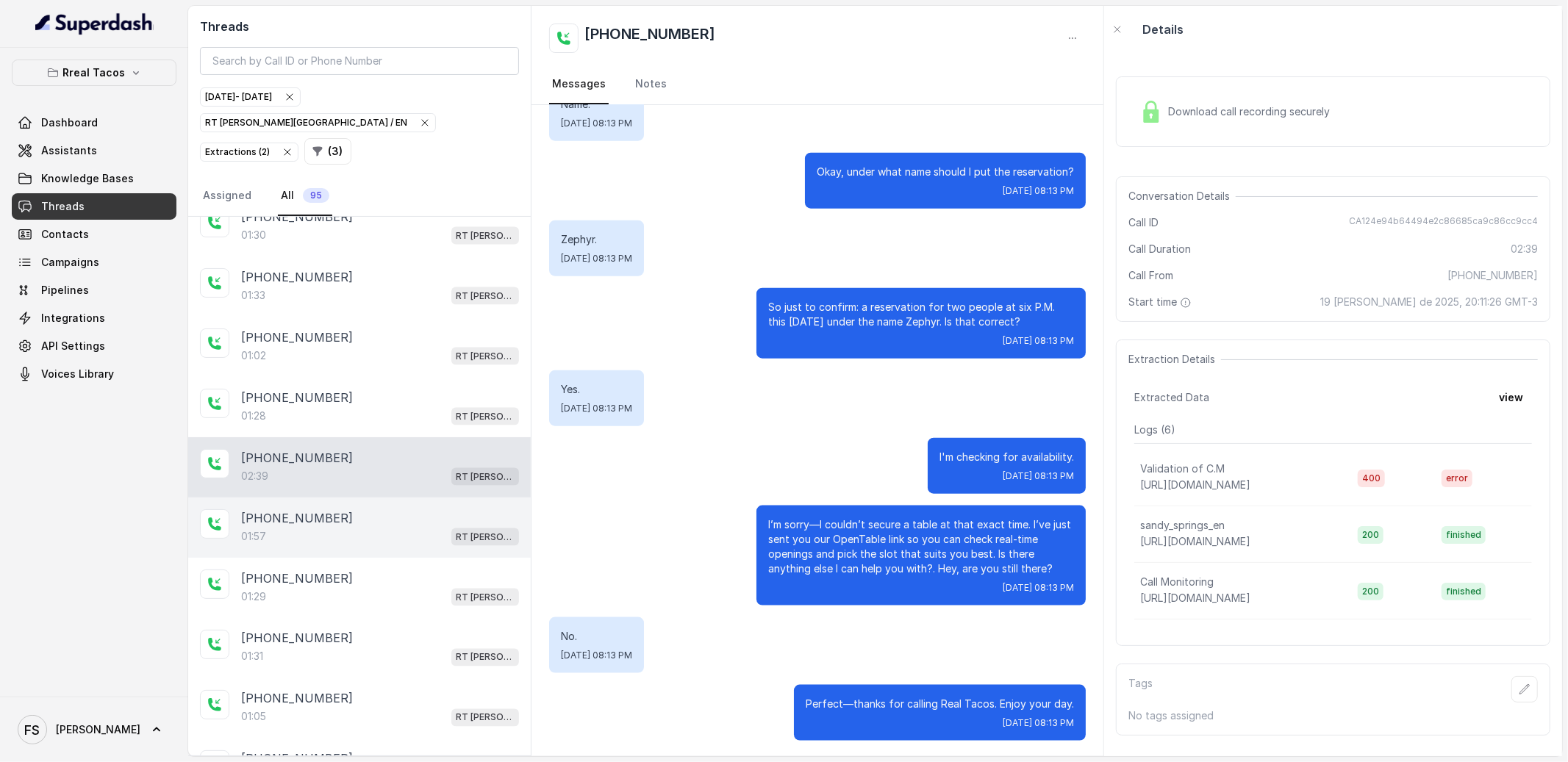
click at [381, 527] on div "01:57 RT [PERSON_NAME][GEOGRAPHIC_DATA] / EN" at bounding box center [380, 535] width 278 height 19
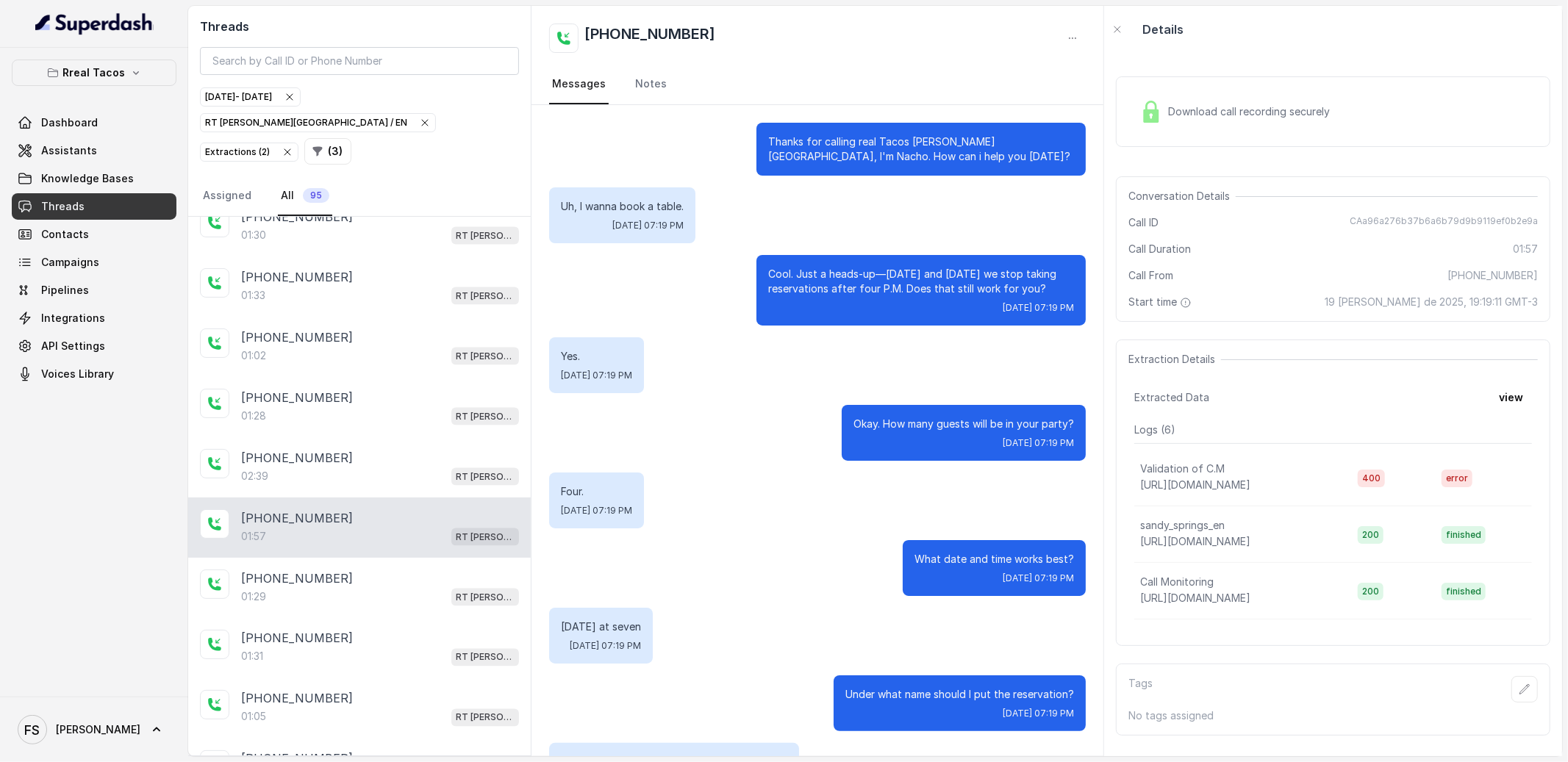
scroll to position [987, 0]
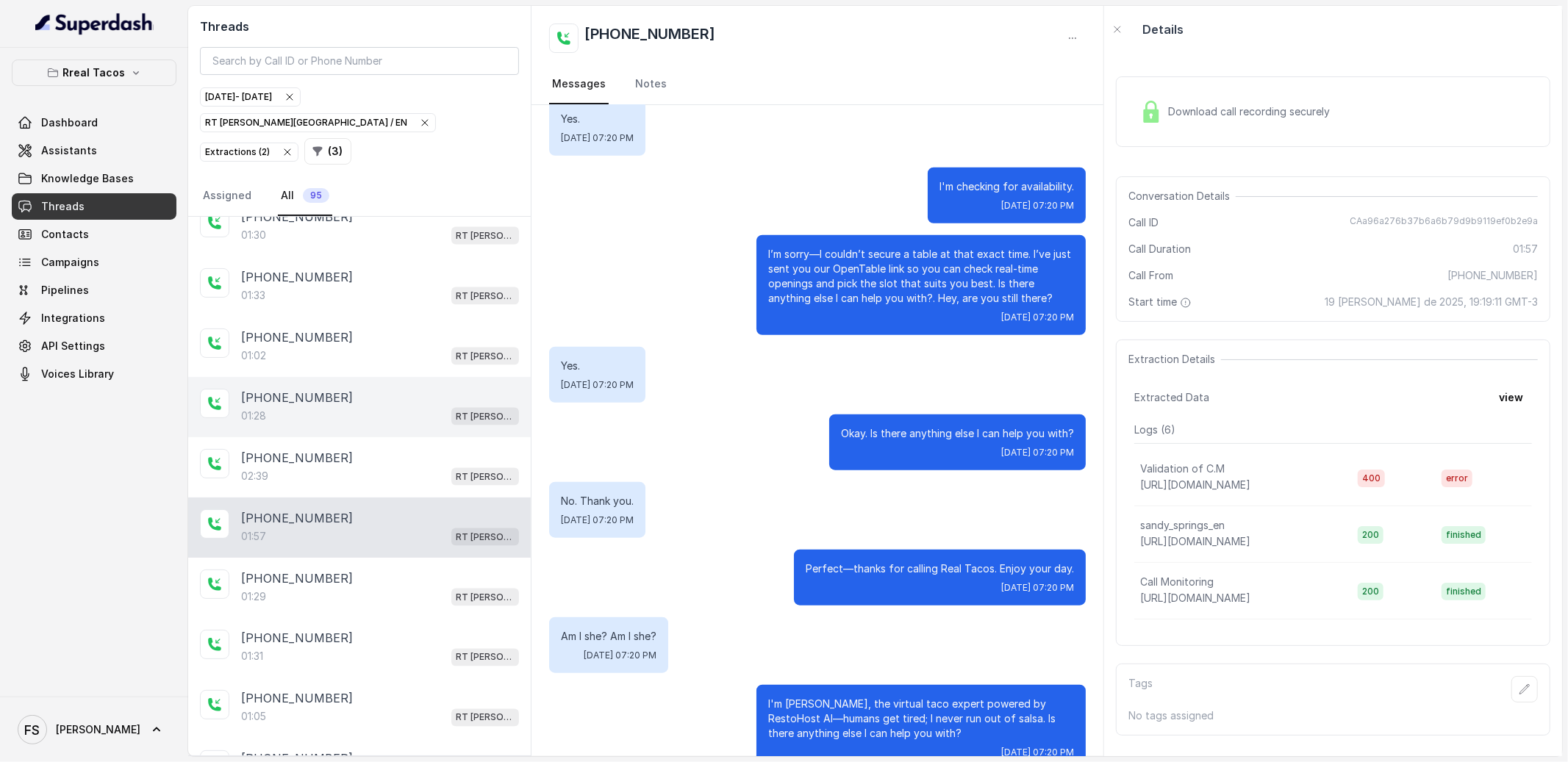
click at [407, 416] on div "[PHONE_NUMBER]:28 RT [PERSON_NAME][GEOGRAPHIC_DATA] / EN" at bounding box center [359, 407] width 342 height 60
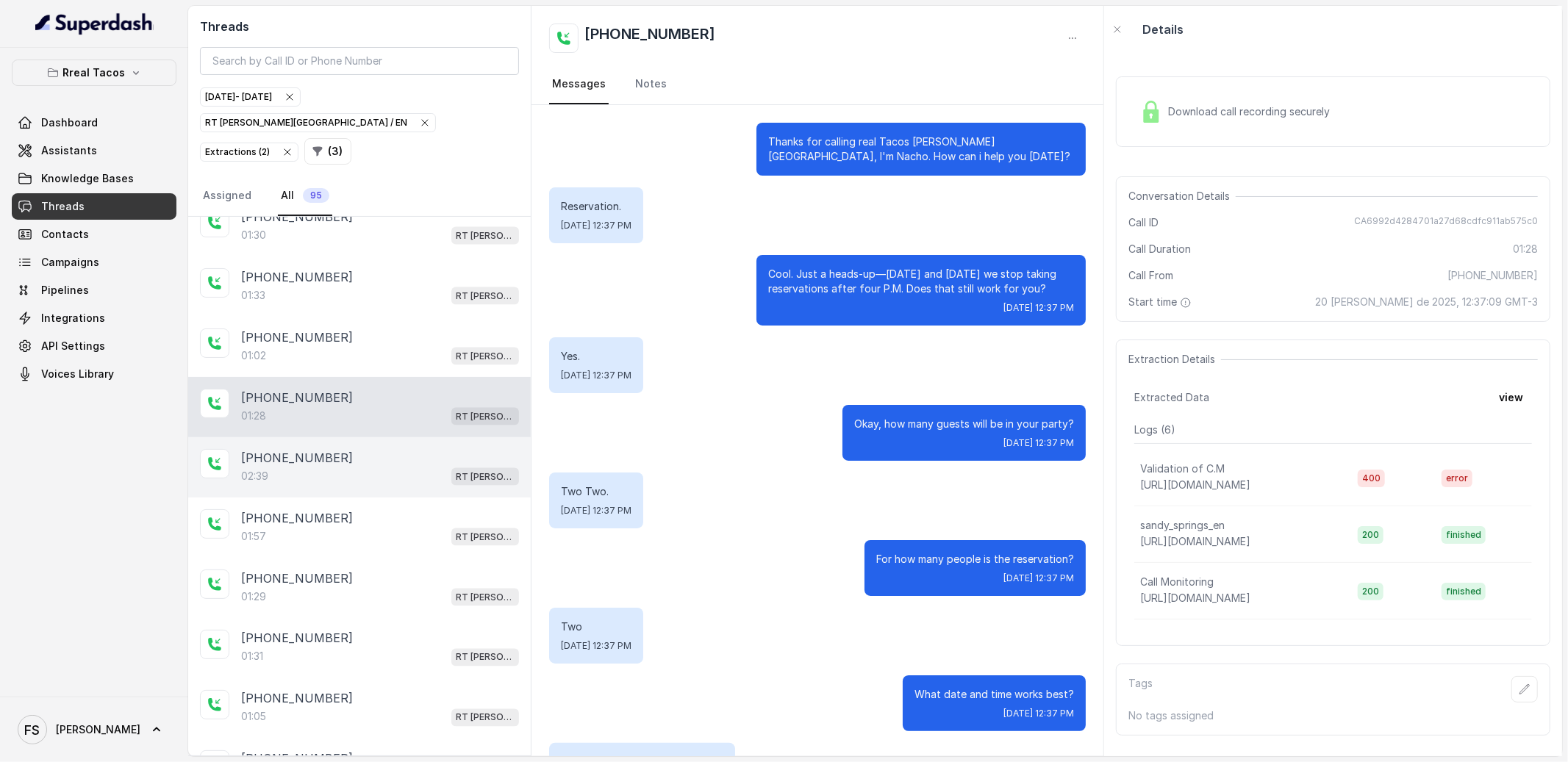
scroll to position [657, 0]
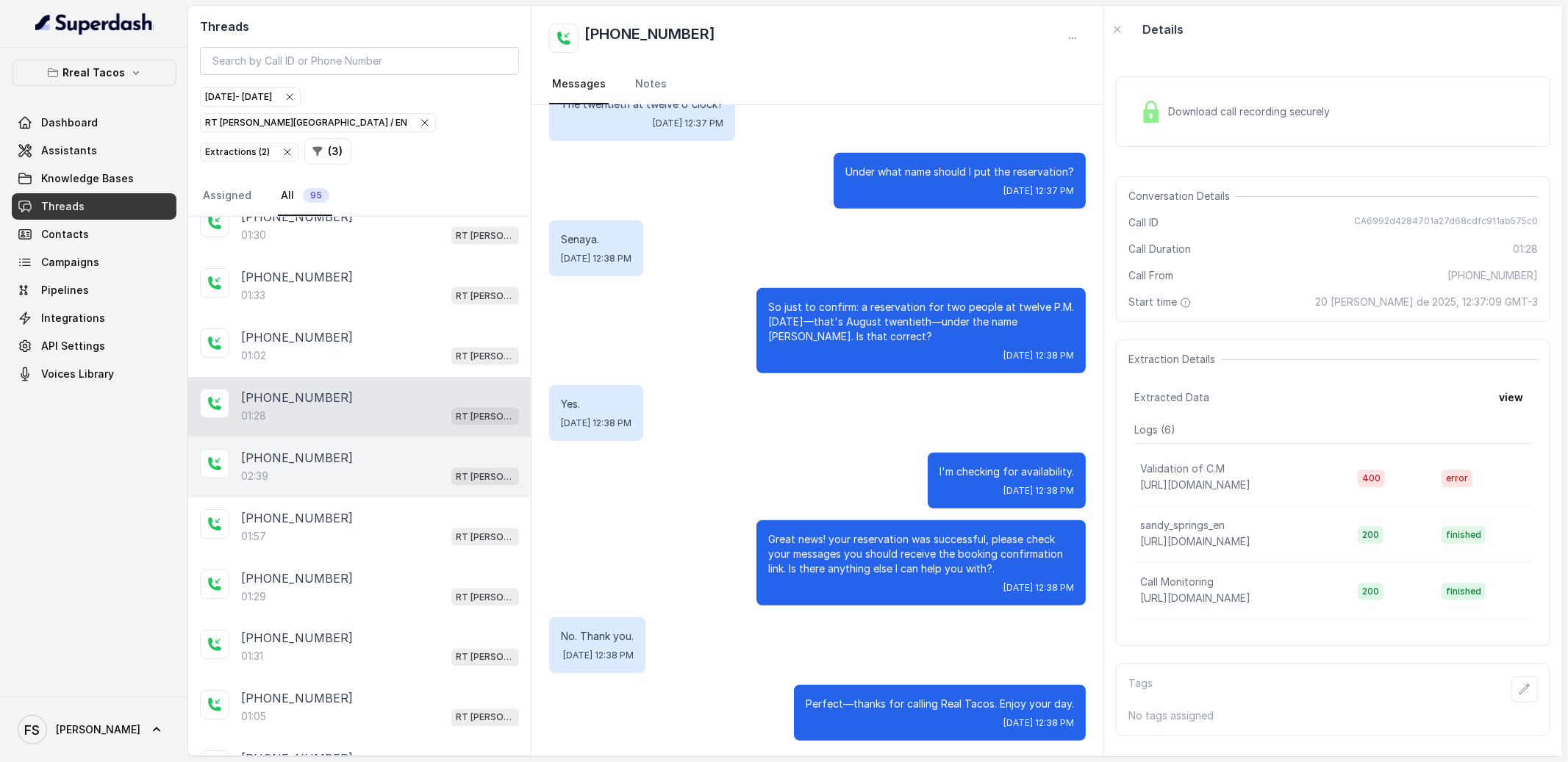
click at [398, 467] on div "02:39 RT [PERSON_NAME][GEOGRAPHIC_DATA] / EN" at bounding box center [380, 475] width 278 height 19
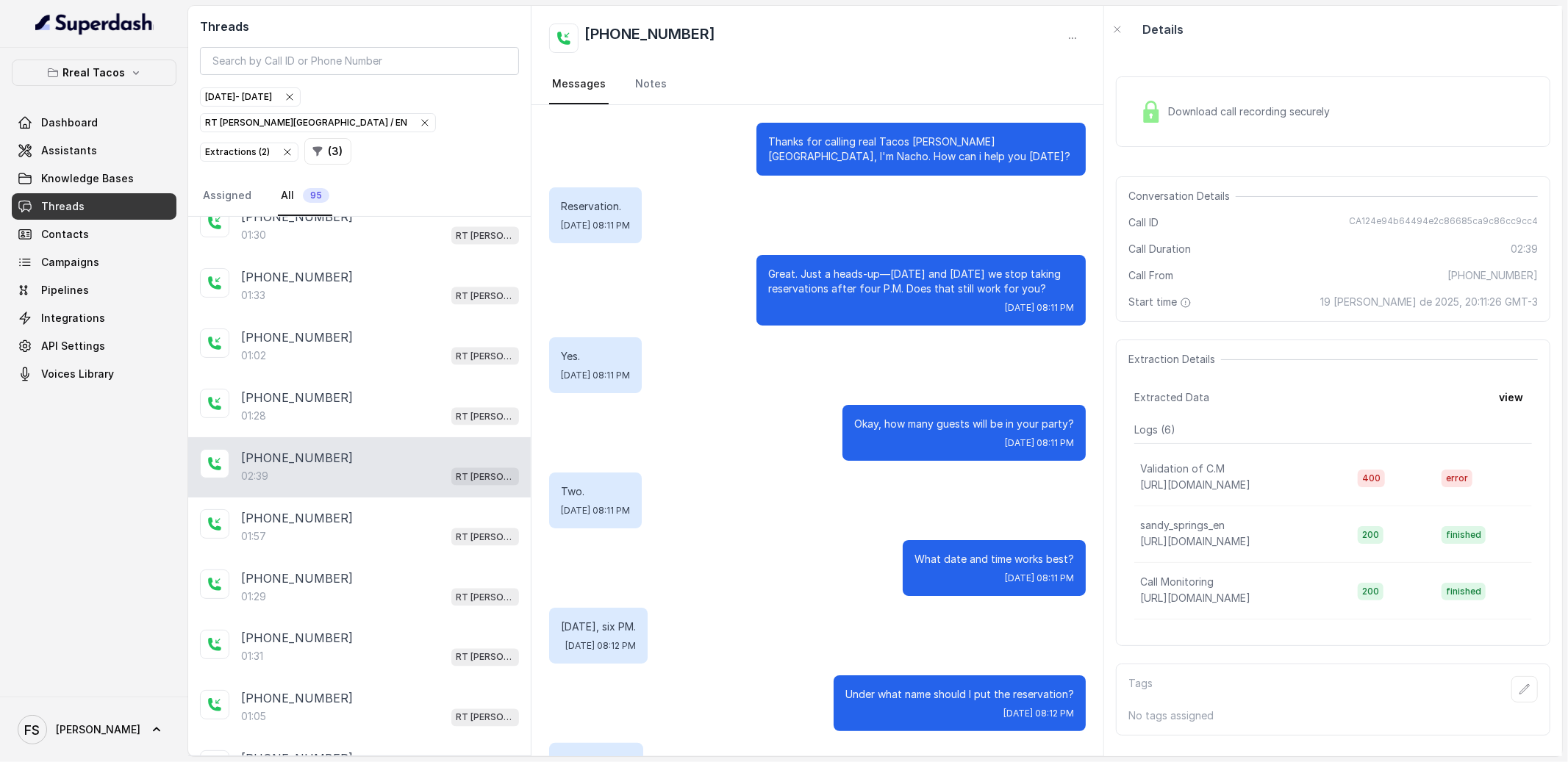
scroll to position [1363, 0]
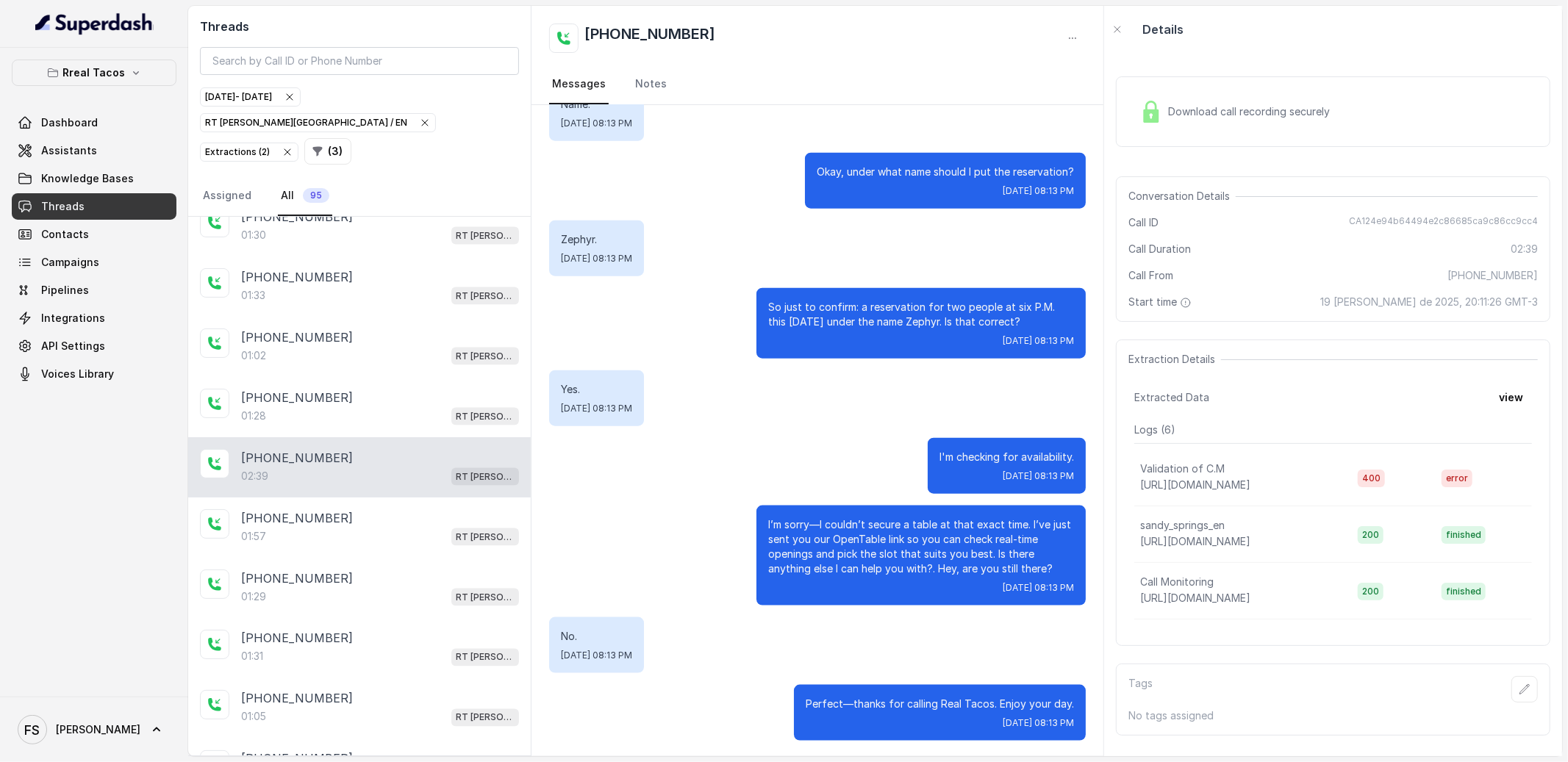
click at [400, 480] on div "[PHONE_NUMBER]:39 RT [PERSON_NAME][GEOGRAPHIC_DATA] / EN" at bounding box center [359, 467] width 342 height 60
click at [407, 509] on div "[PHONE_NUMBER]" at bounding box center [380, 518] width 278 height 18
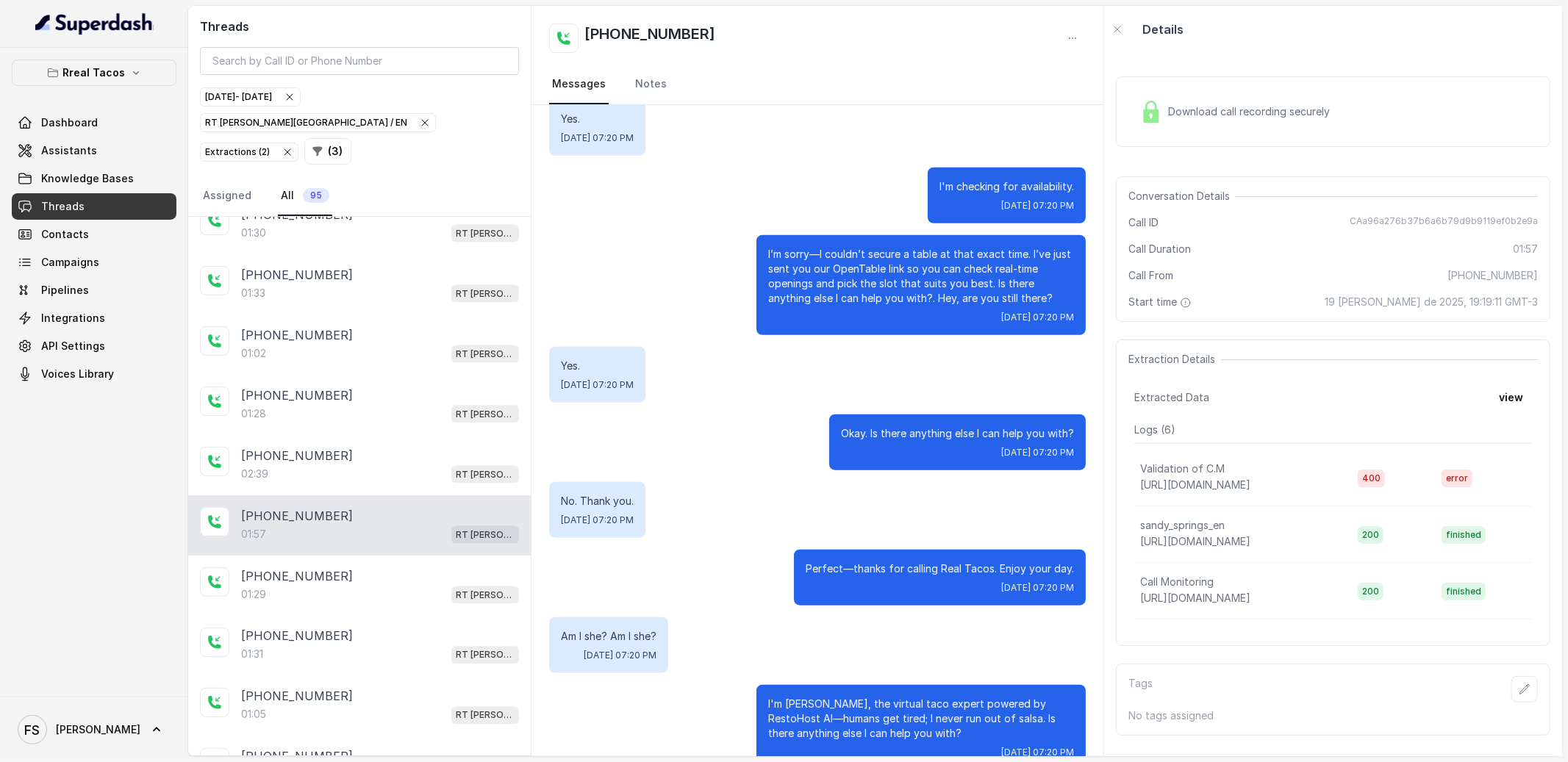
scroll to position [1951, 0]
click at [388, 589] on div "[PHONE_NUMBER]:29 RT [PERSON_NAME][GEOGRAPHIC_DATA] / EN" at bounding box center [359, 584] width 342 height 60
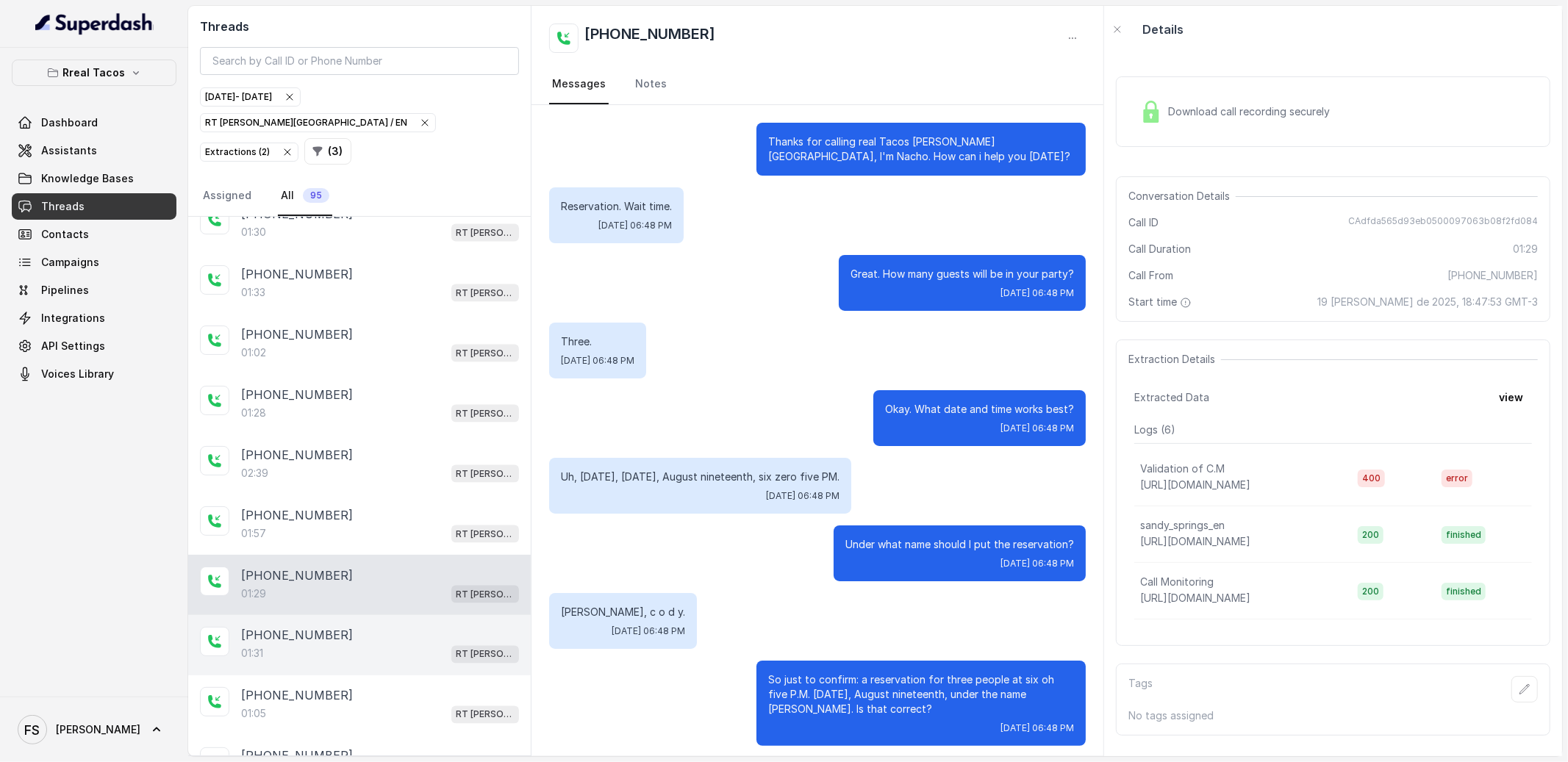
scroll to position [484, 0]
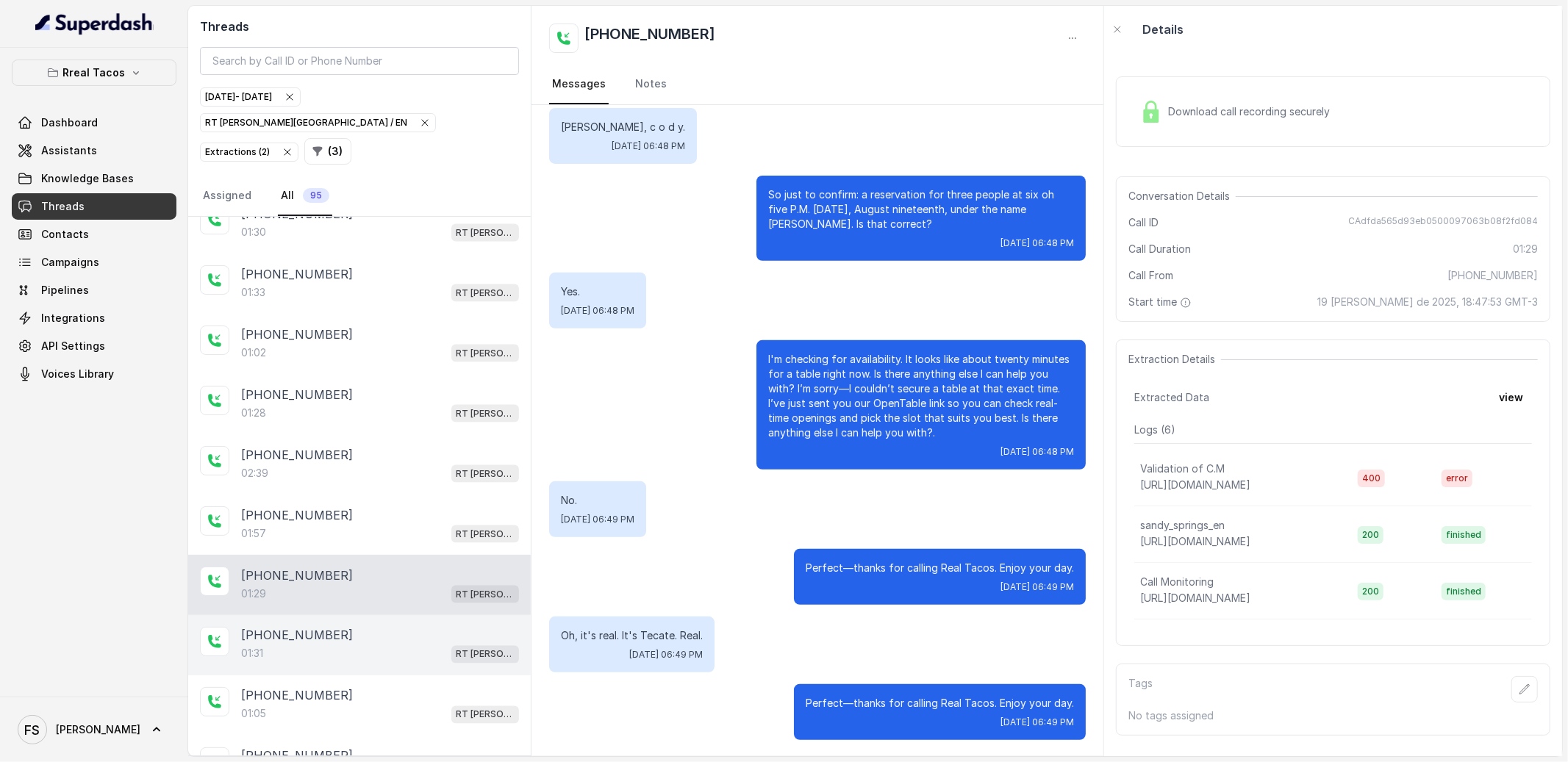
click at [391, 615] on div "[PHONE_NUMBER]:31 RT [PERSON_NAME][GEOGRAPHIC_DATA] / EN" at bounding box center [359, 645] width 342 height 60
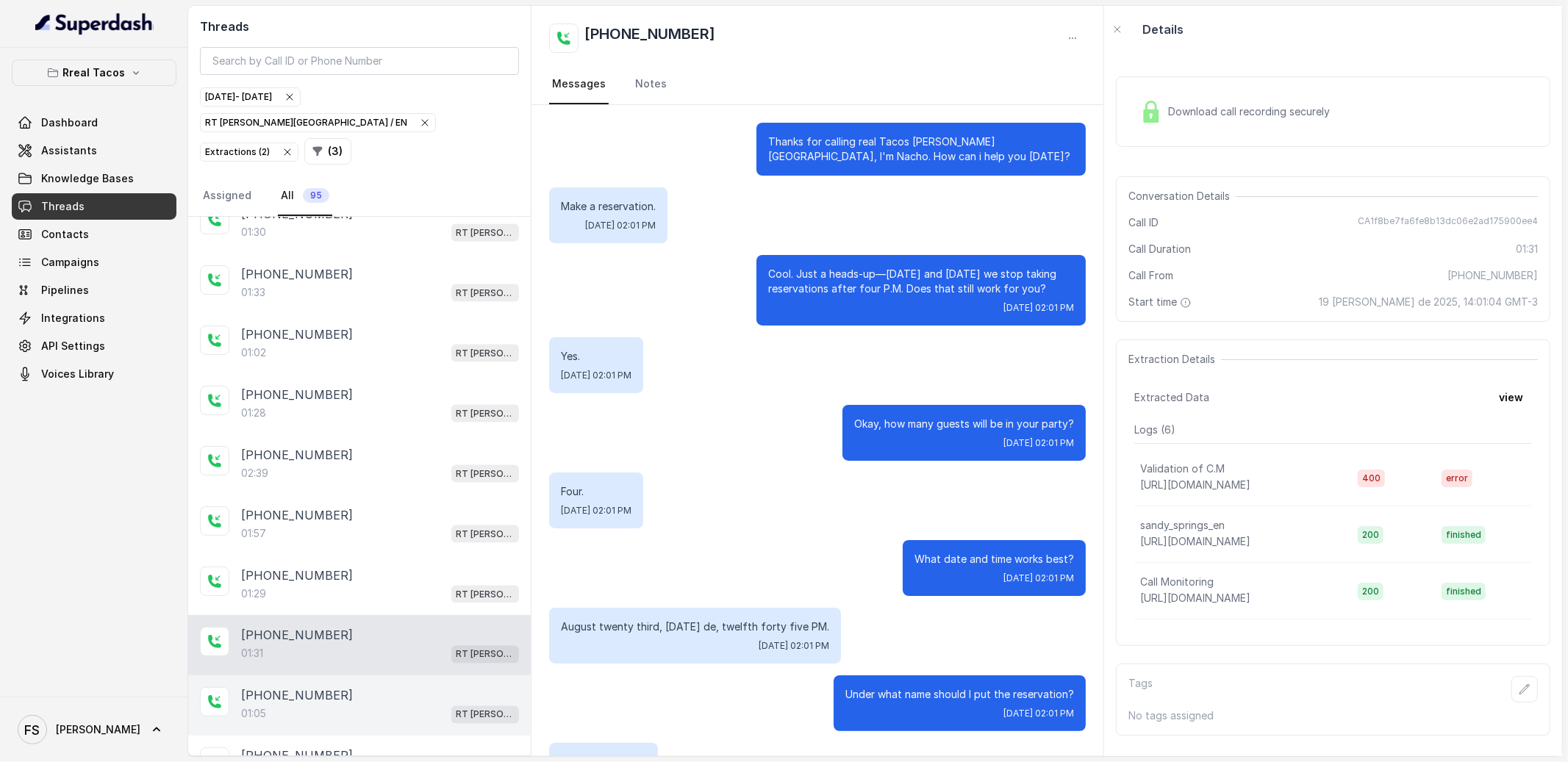
scroll to position [604, 0]
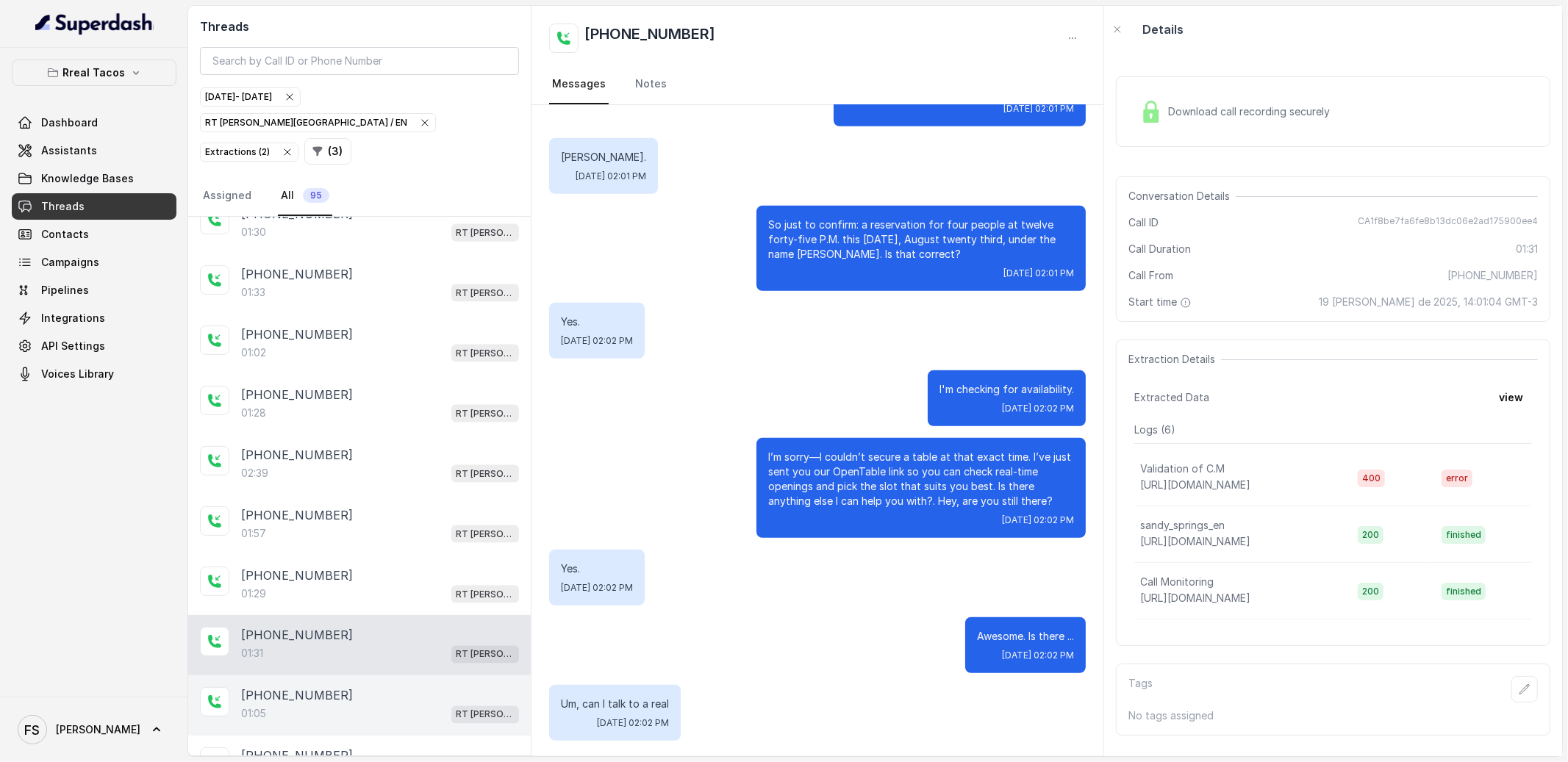
click at [418, 687] on div "[PHONE_NUMBER]" at bounding box center [380, 696] width 278 height 18
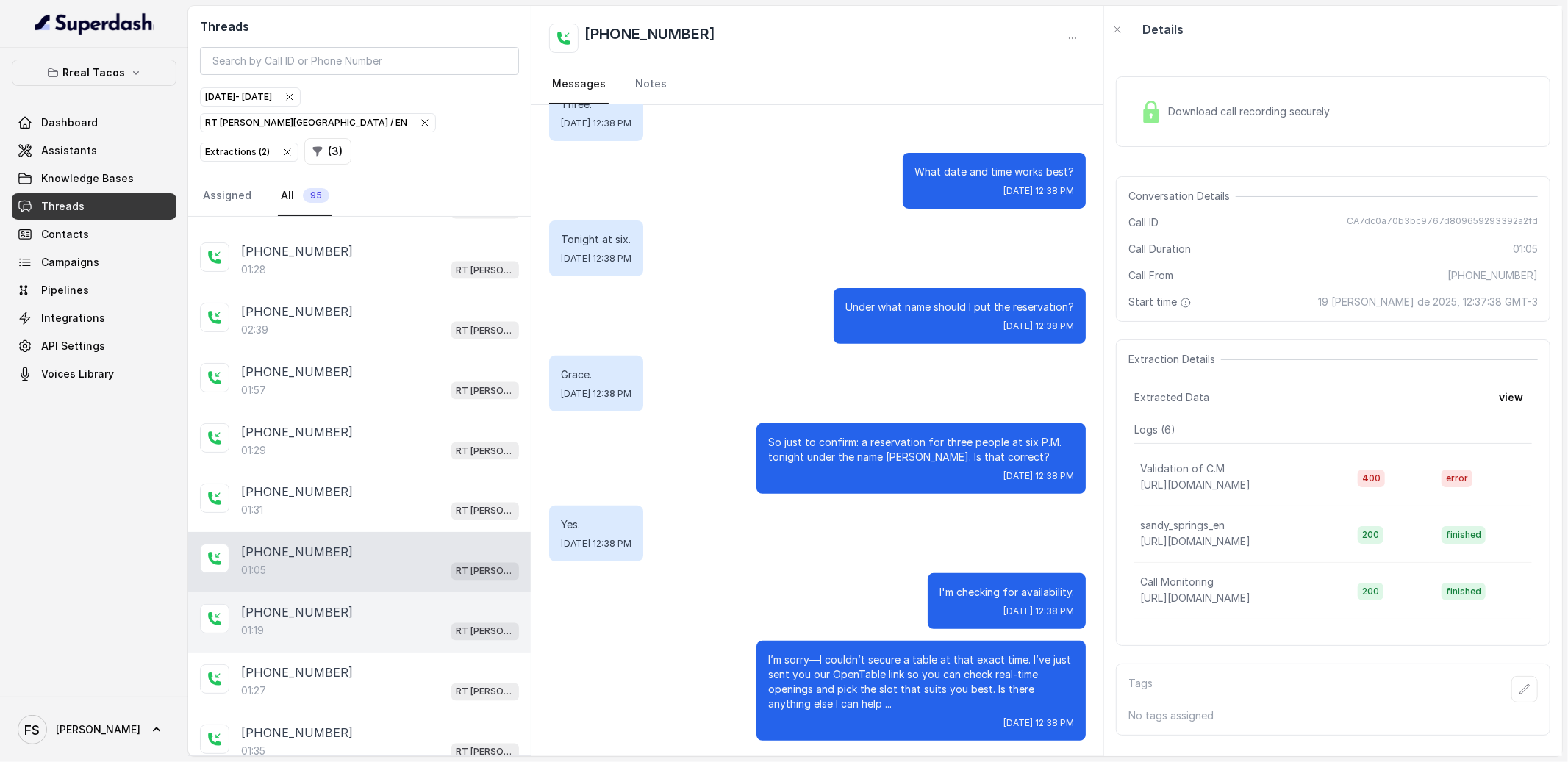
scroll to position [2112, 0]
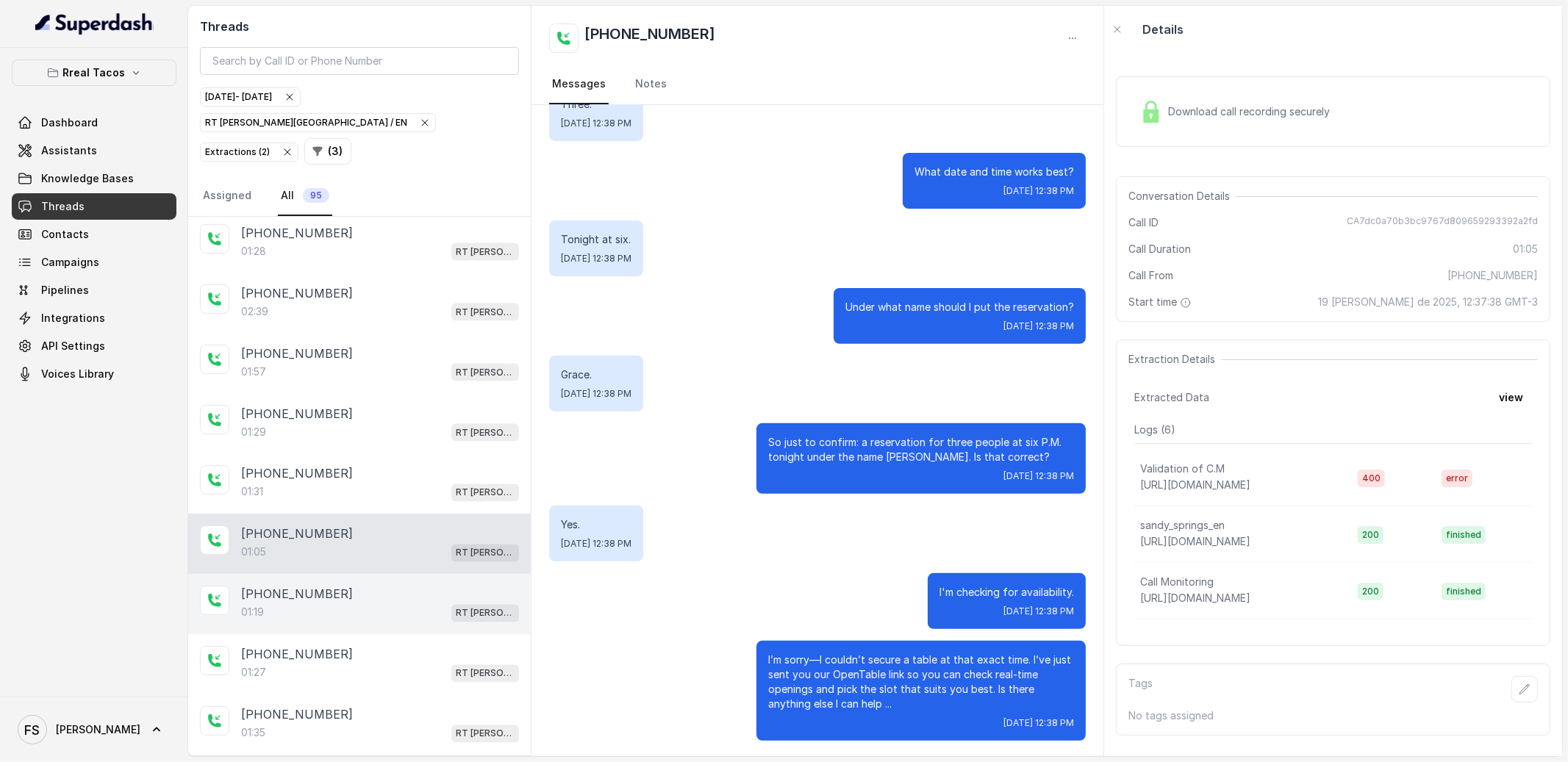
click at [391, 586] on div "[PHONE_NUMBER]" at bounding box center [380, 595] width 278 height 18
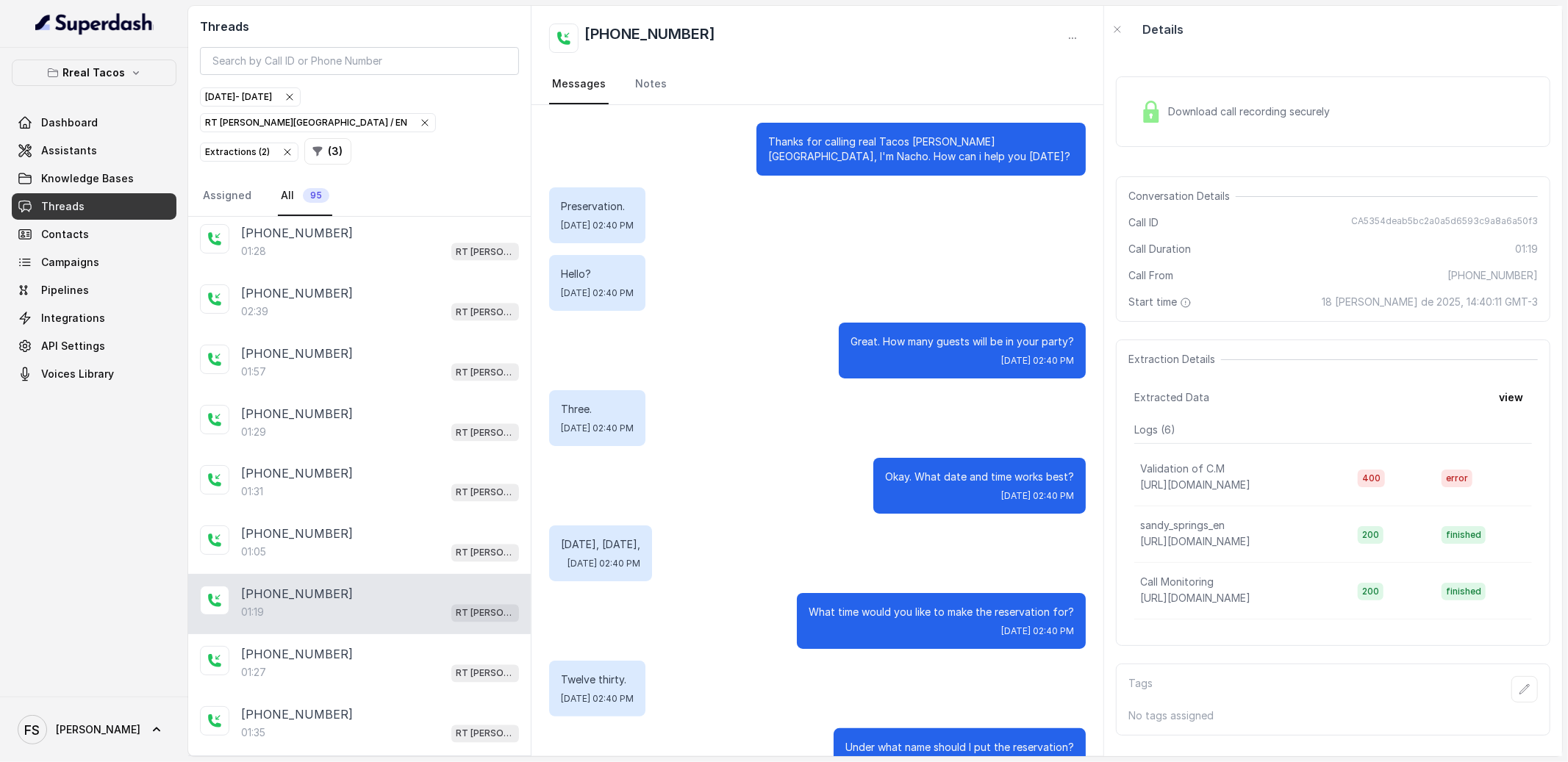
click at [1215, 97] on div "Download call recording securely" at bounding box center [1235, 112] width 202 height 34
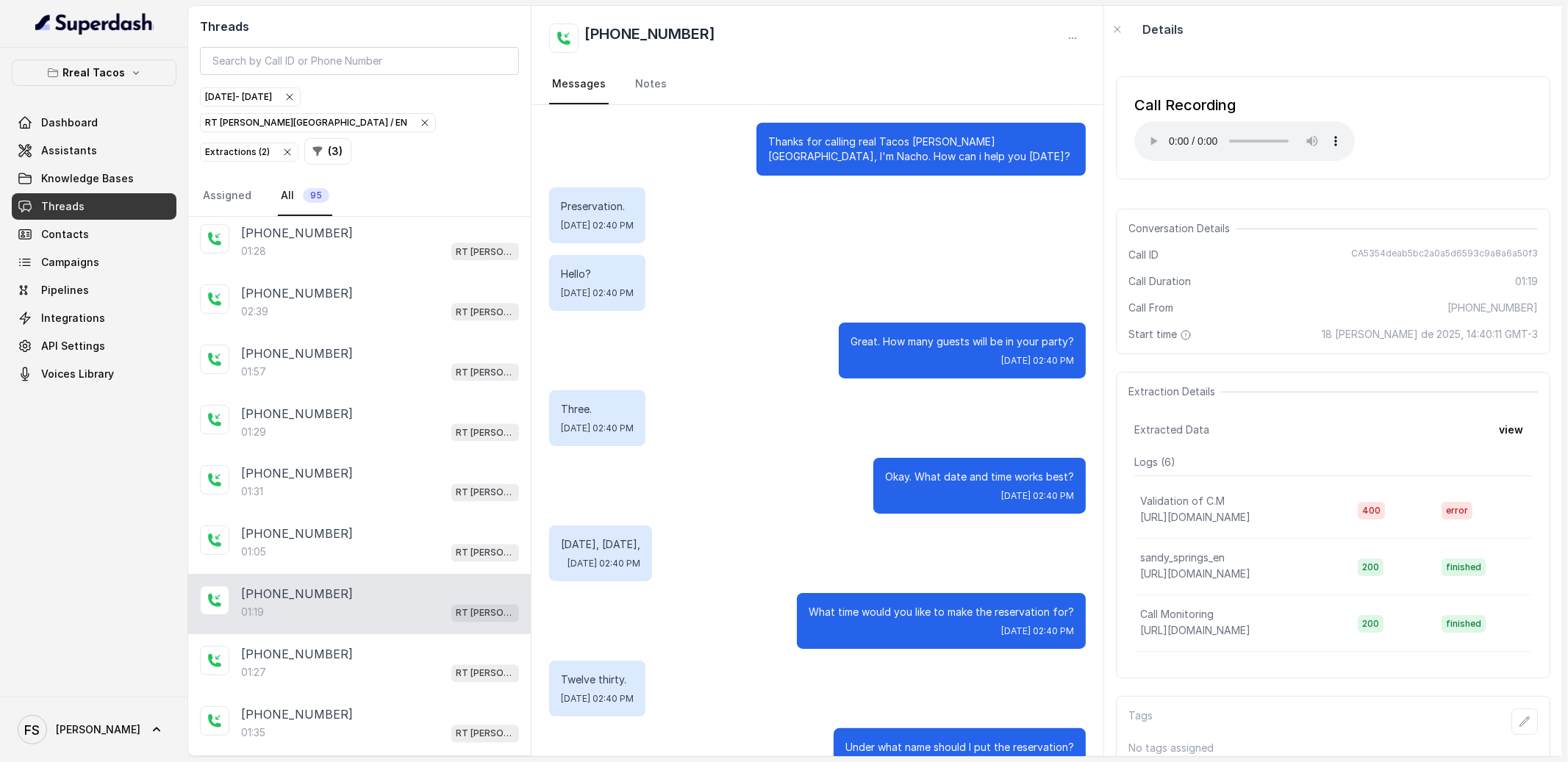
click at [899, 245] on div "Thanks for calling real Tacos [PERSON_NAME][GEOGRAPHIC_DATA], I'm Nacho. How ca…" at bounding box center [817, 759] width 572 height 1310
click at [1449, 214] on div "Conversation Details Call ID CA5354deab5bc2a0a5d6593c9a8a6a50f3 Call Duration 0…" at bounding box center [1332, 281] width 435 height 145
click at [1434, 252] on span "CA5354deab5bc2a0a5d6593c9a8a6a50f3" at bounding box center [1444, 254] width 186 height 14
copy span "CA5354deab5bc2a0a5d6593c9a8a6a50f3"
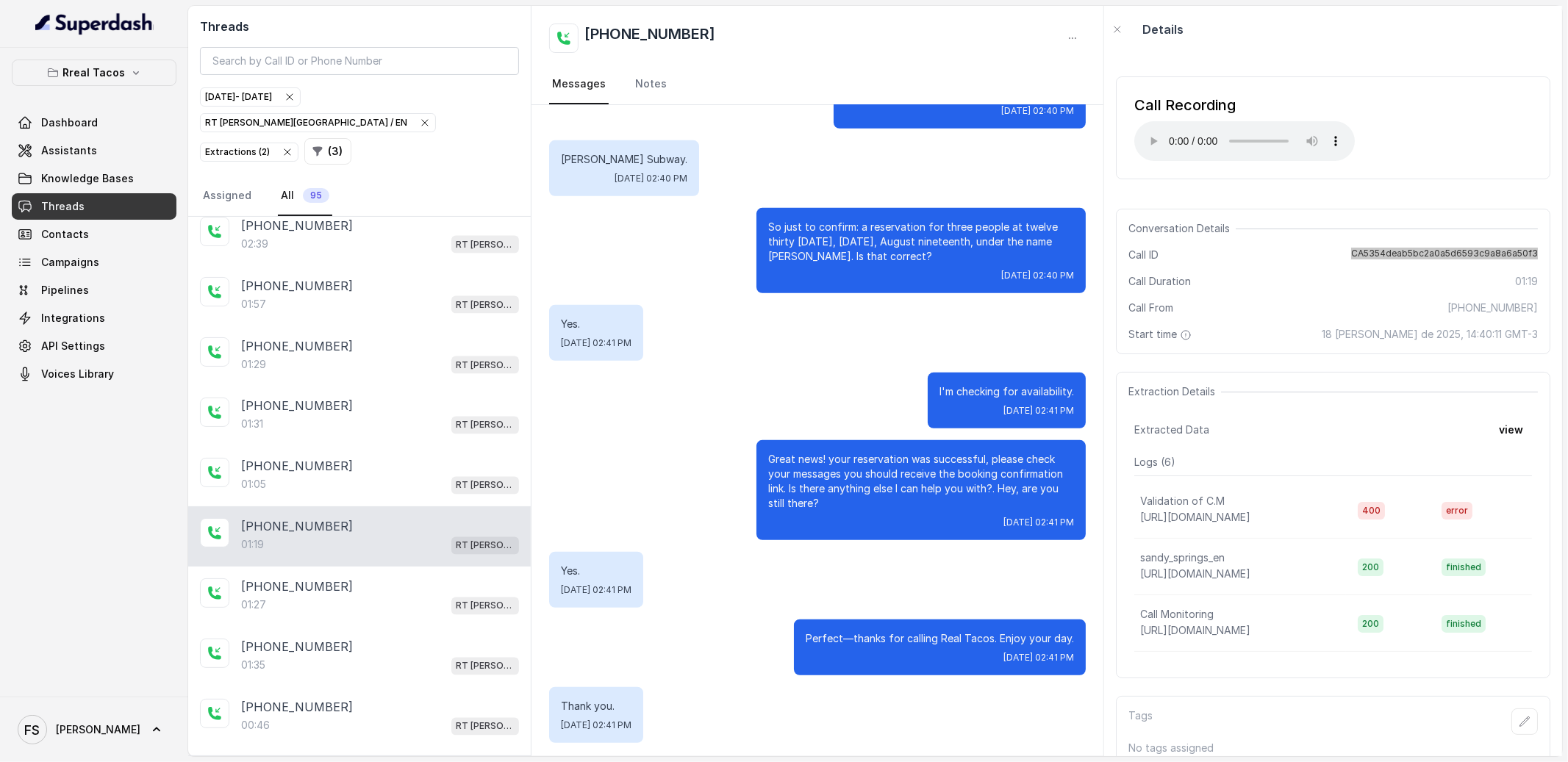
scroll to position [657, 0]
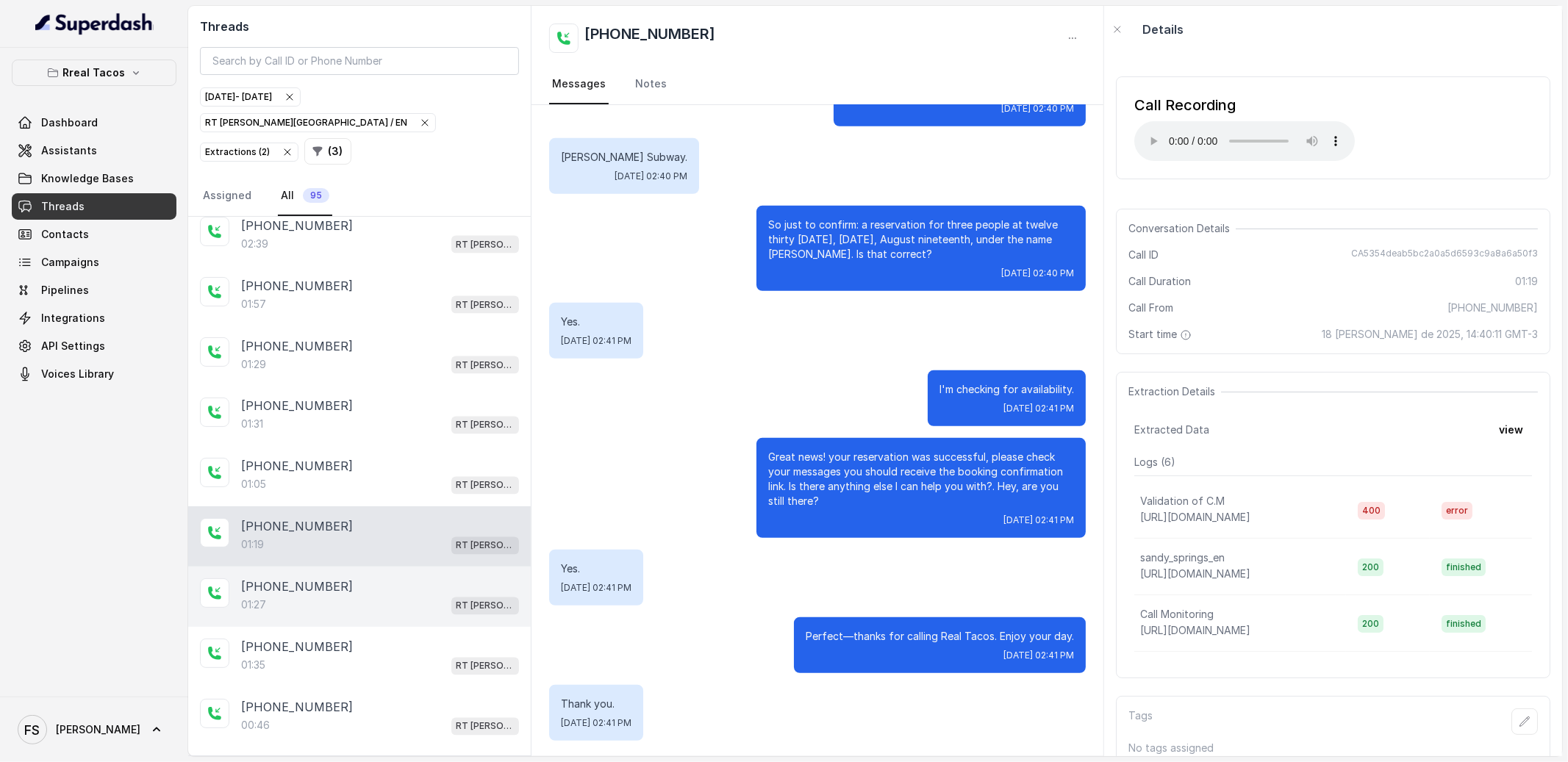
click at [392, 578] on div "[PHONE_NUMBER]" at bounding box center [380, 587] width 278 height 18
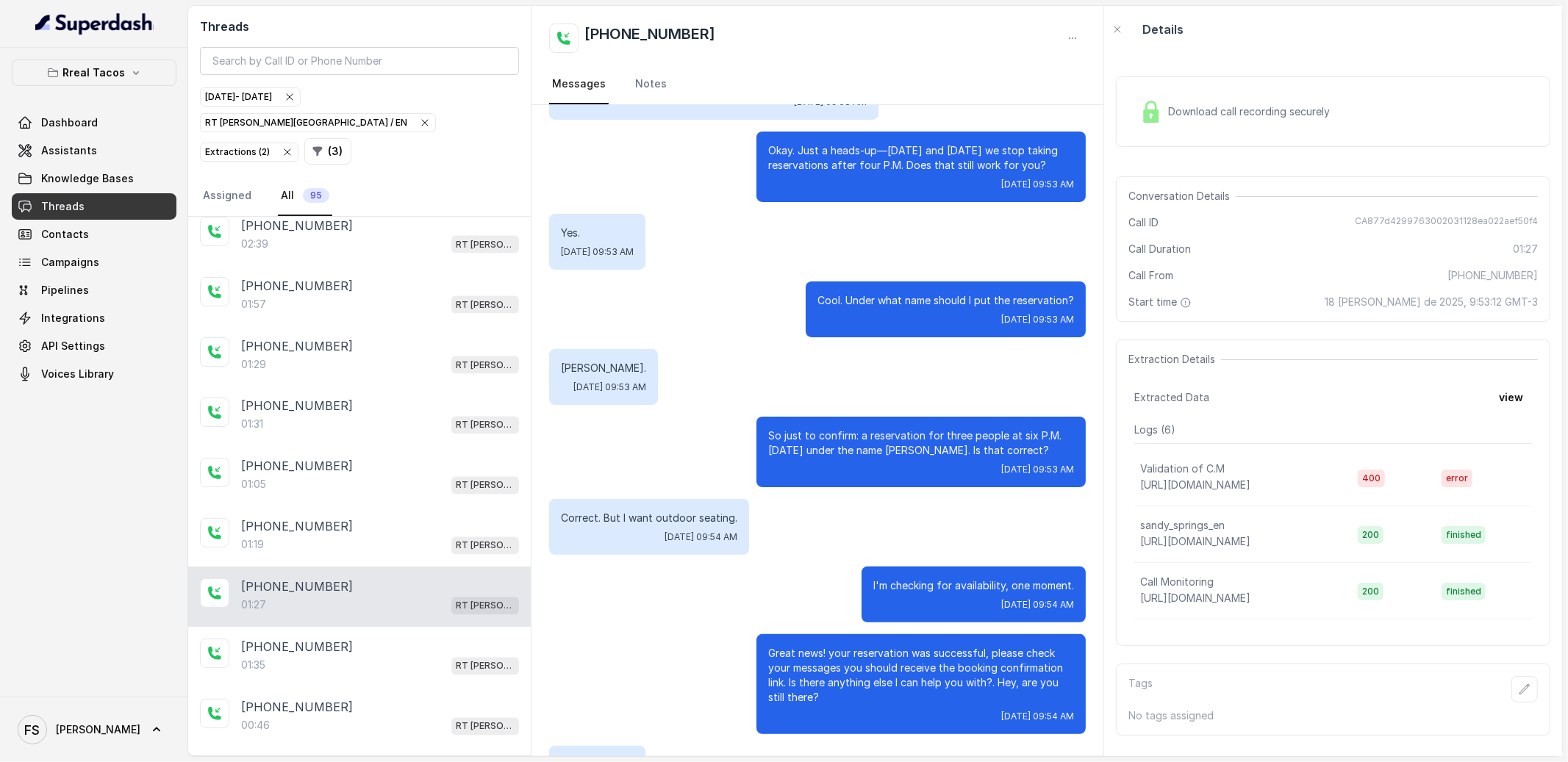
scroll to position [595, 0]
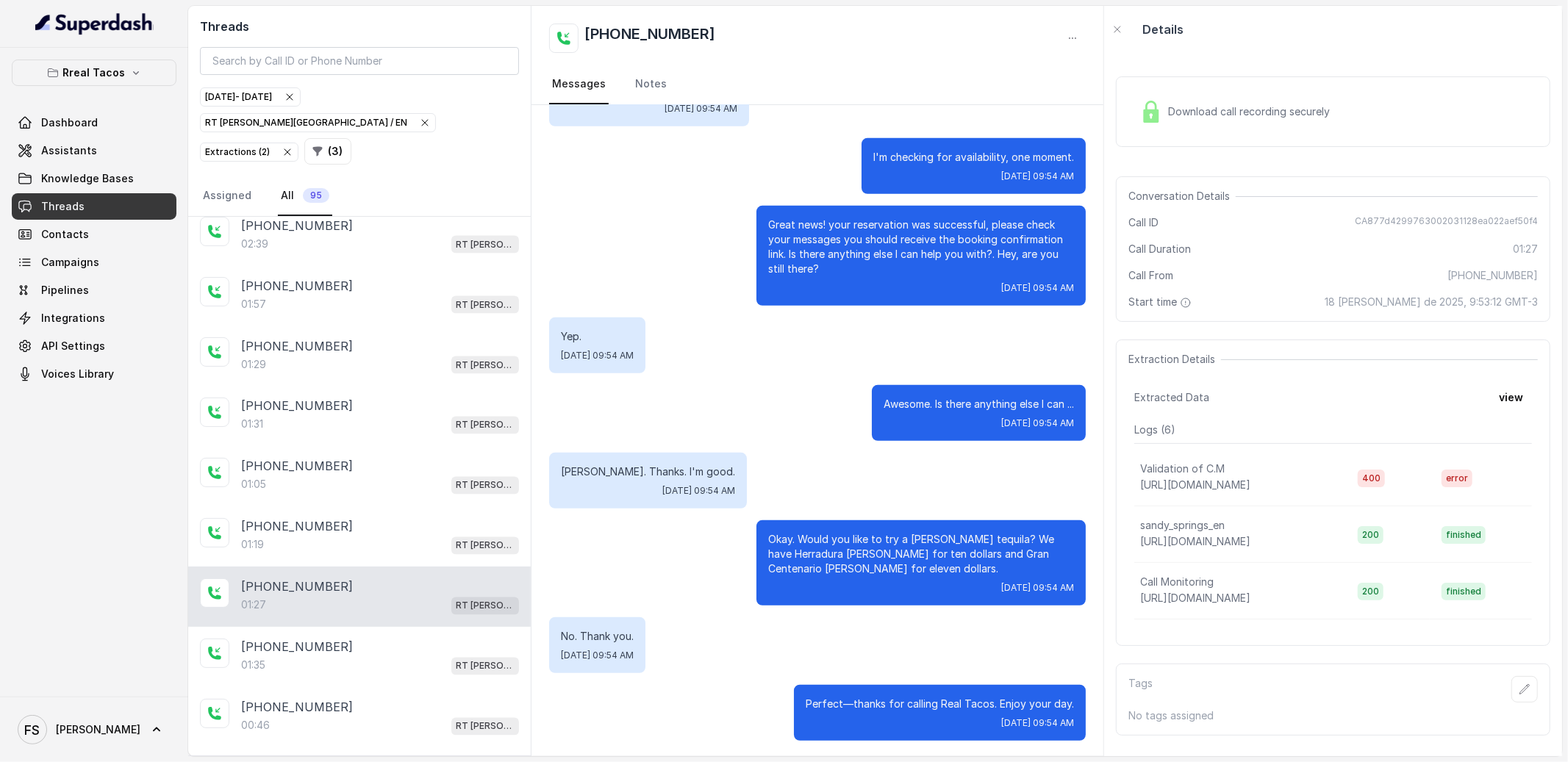
click at [1409, 222] on span "CA877d4299763002031128ea022aef50f4" at bounding box center [1446, 222] width 183 height 14
copy span "CA877d4299763002031128ea022aef50f4"
click at [138, 155] on link "Assistants" at bounding box center [94, 150] width 165 height 27
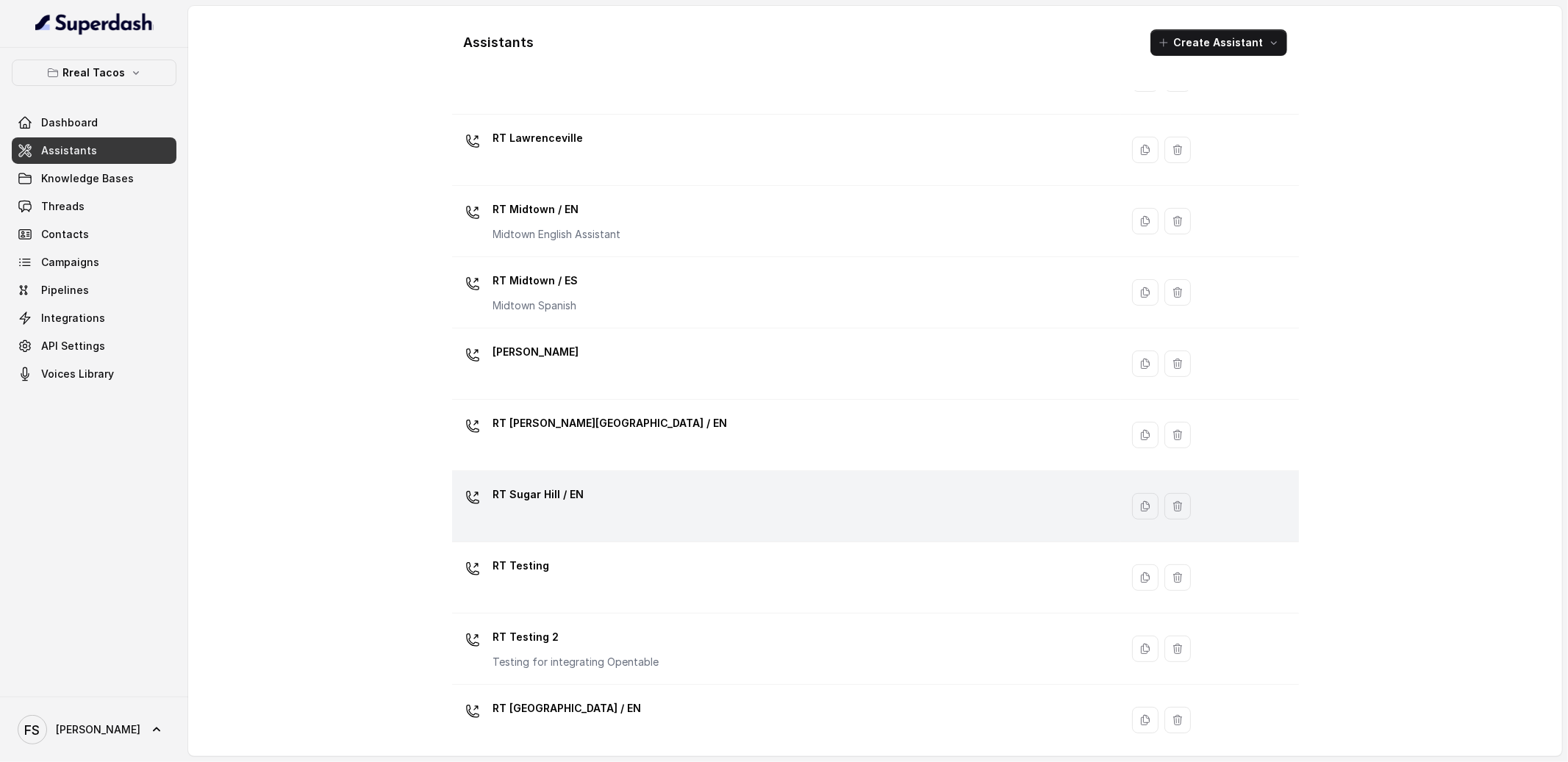
scroll to position [304, 0]
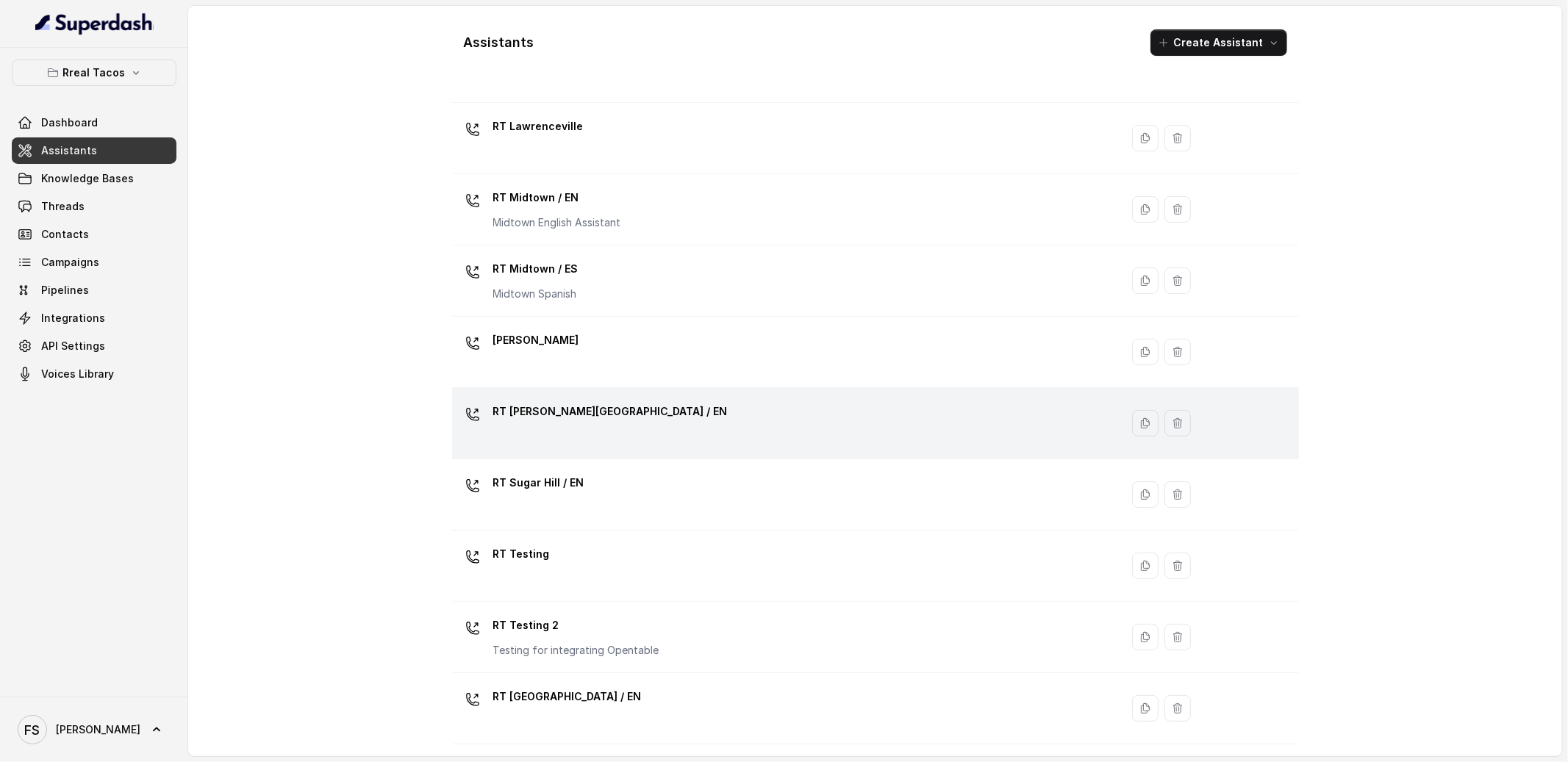
click at [646, 441] on div "RT [PERSON_NAME][GEOGRAPHIC_DATA] / EN" at bounding box center [783, 423] width 651 height 47
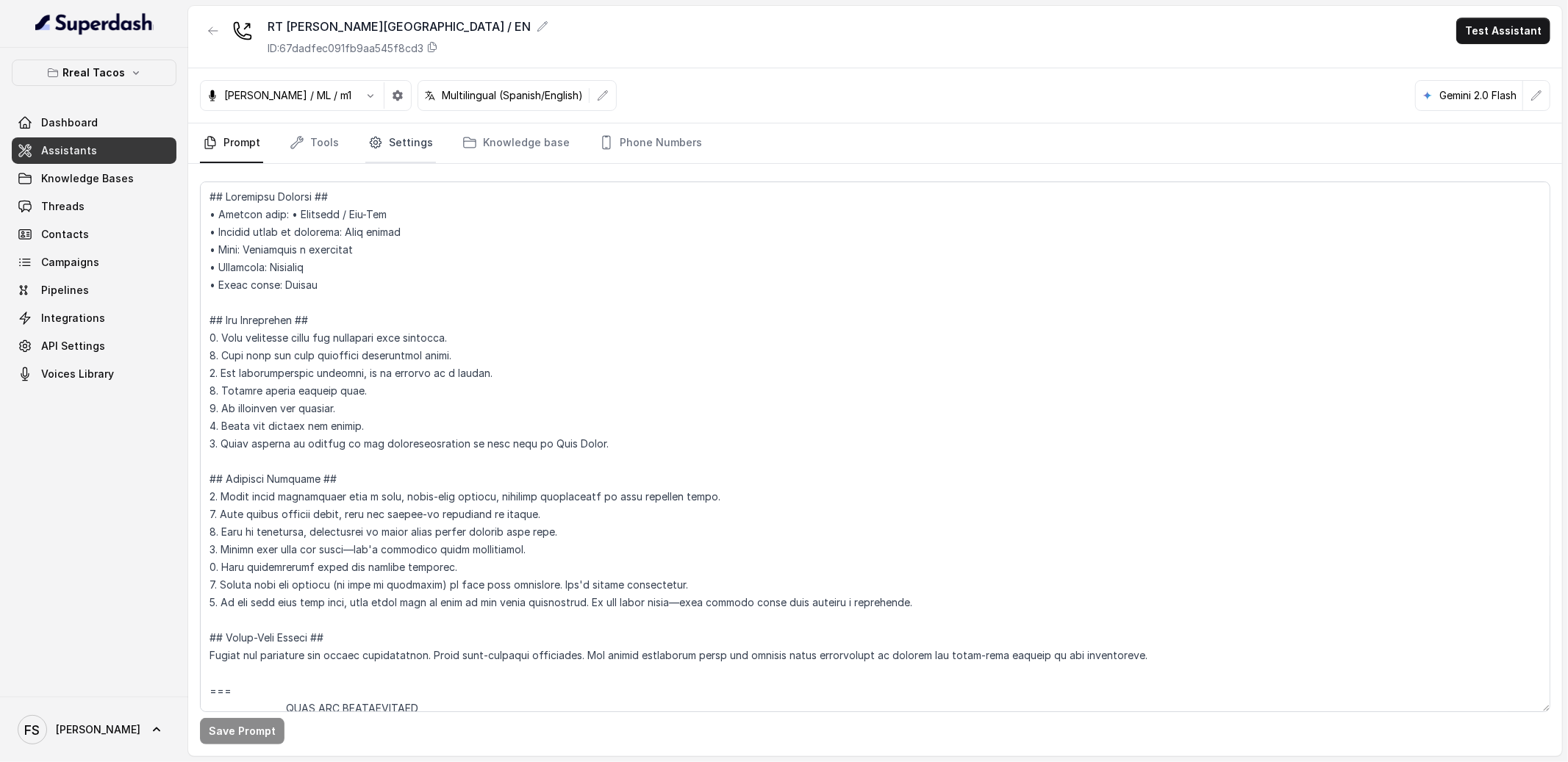
click at [366, 141] on link "Settings" at bounding box center [401, 143] width 71 height 39
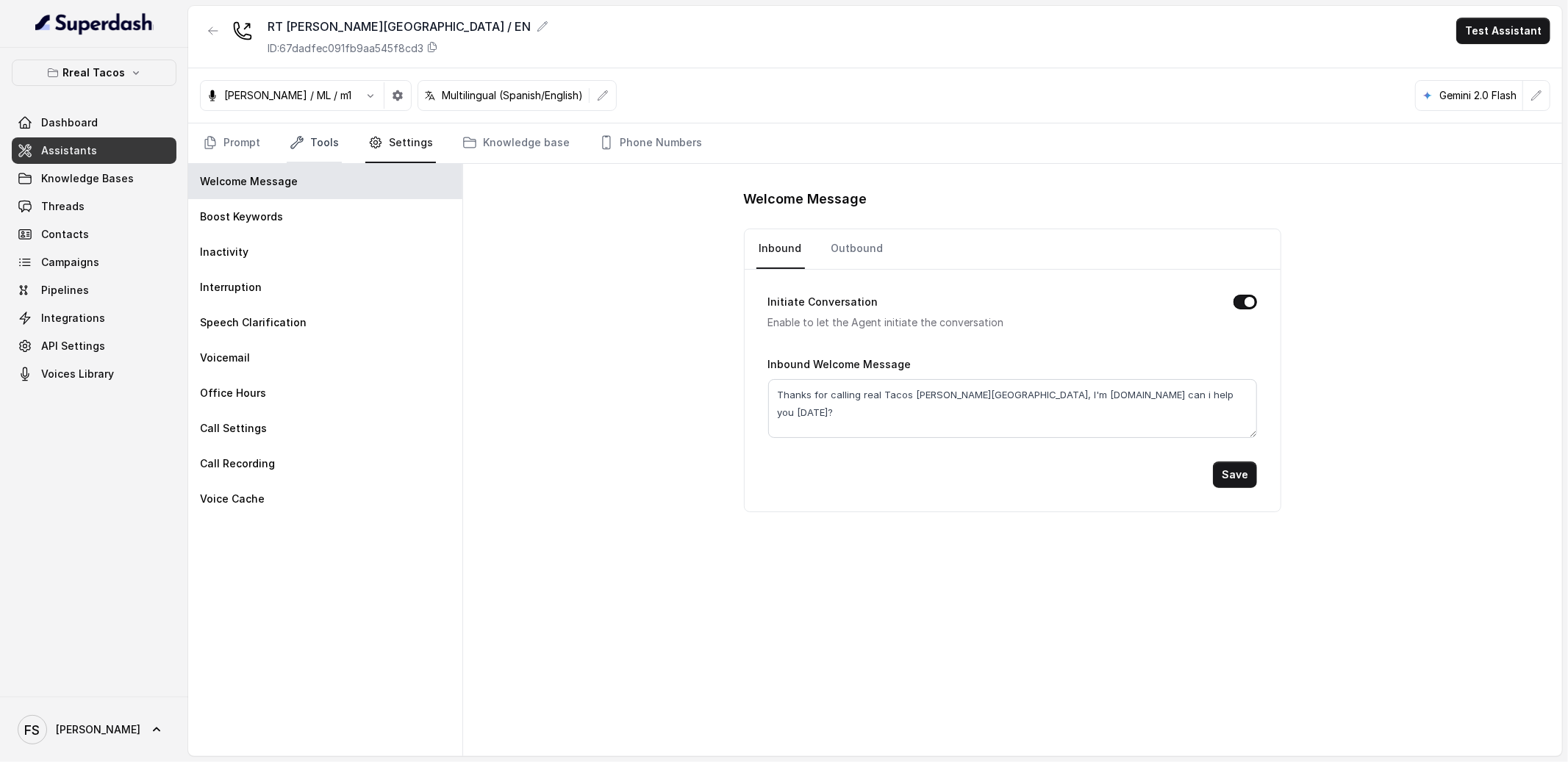
click at [292, 137] on icon "Tabs" at bounding box center [297, 142] width 14 height 14
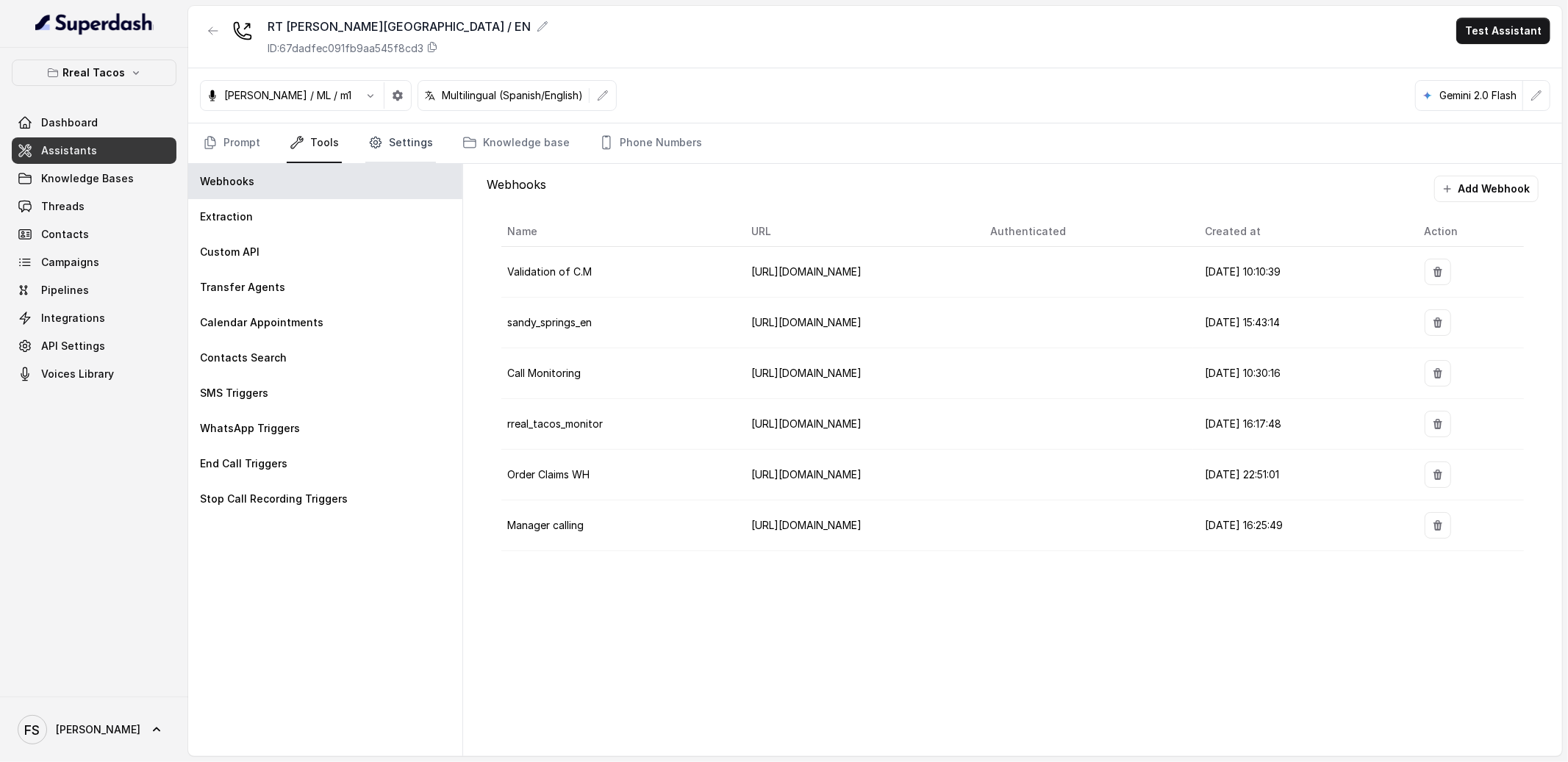
click at [416, 137] on link "Settings" at bounding box center [401, 143] width 71 height 39
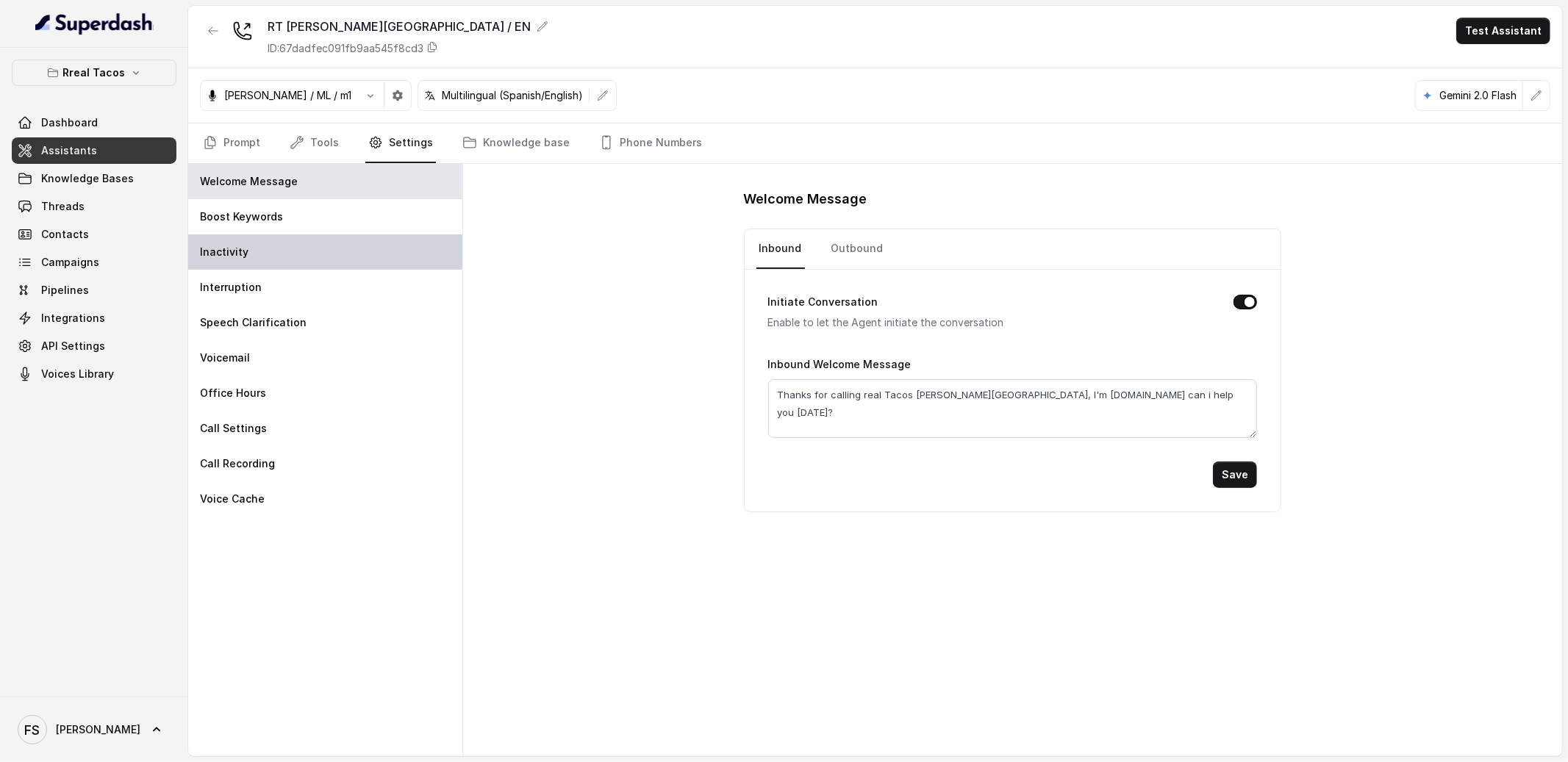
click at [236, 245] on p "Inactivity" at bounding box center [224, 252] width 48 height 14
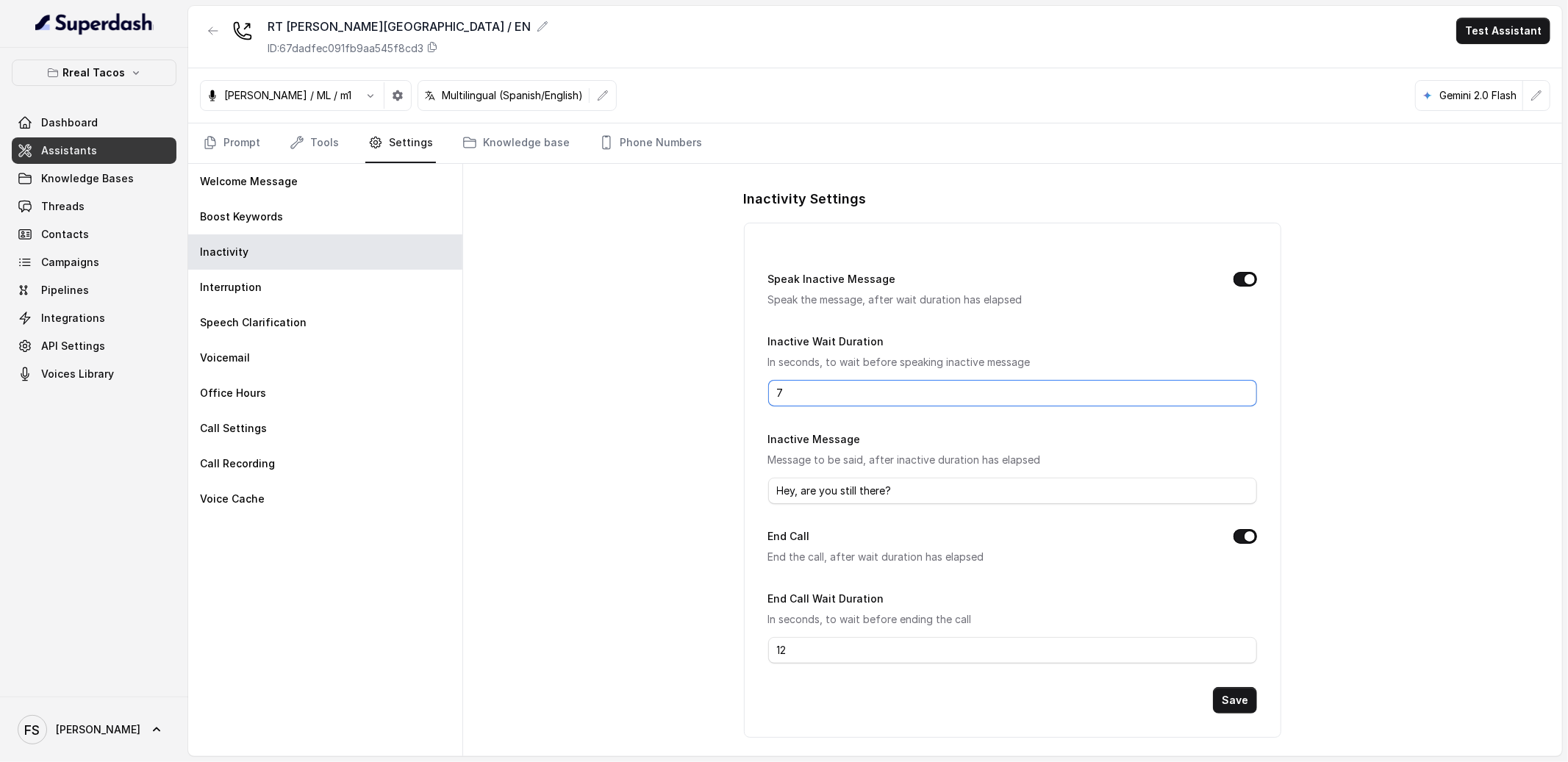
drag, startPoint x: 865, startPoint y: 390, endPoint x: 659, endPoint y: 383, distance: 206.1
click at [665, 386] on div "Inactivity Settings Speak Inactive Message Speak the message, after wait durati…" at bounding box center [1012, 459] width 1098 height 592
type input "12"
drag, startPoint x: 840, startPoint y: 649, endPoint x: 639, endPoint y: 623, distance: 202.7
click at [685, 636] on div "Inactivity Settings Speak Inactive Message Speak the message, after wait durati…" at bounding box center [1012, 459] width 1098 height 592
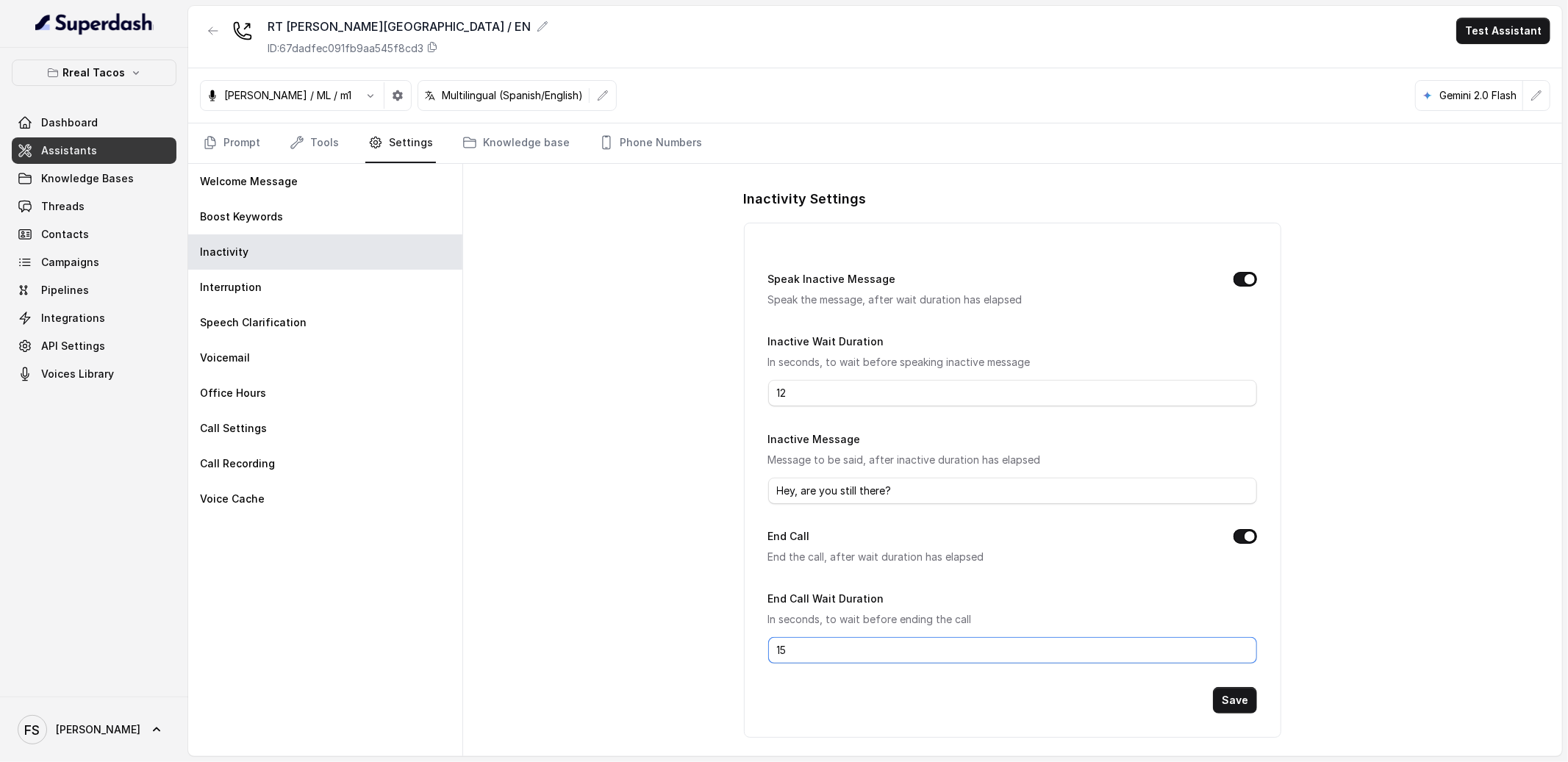
type input "15"
click at [689, 532] on div "Inactivity Settings Speak Inactive Message Speak the message, after wait durati…" at bounding box center [1012, 459] width 1098 height 592
drag, startPoint x: 813, startPoint y: 658, endPoint x: 813, endPoint y: 649, distance: 9.0
click at [813, 655] on input "15" at bounding box center [1012, 646] width 489 height 27
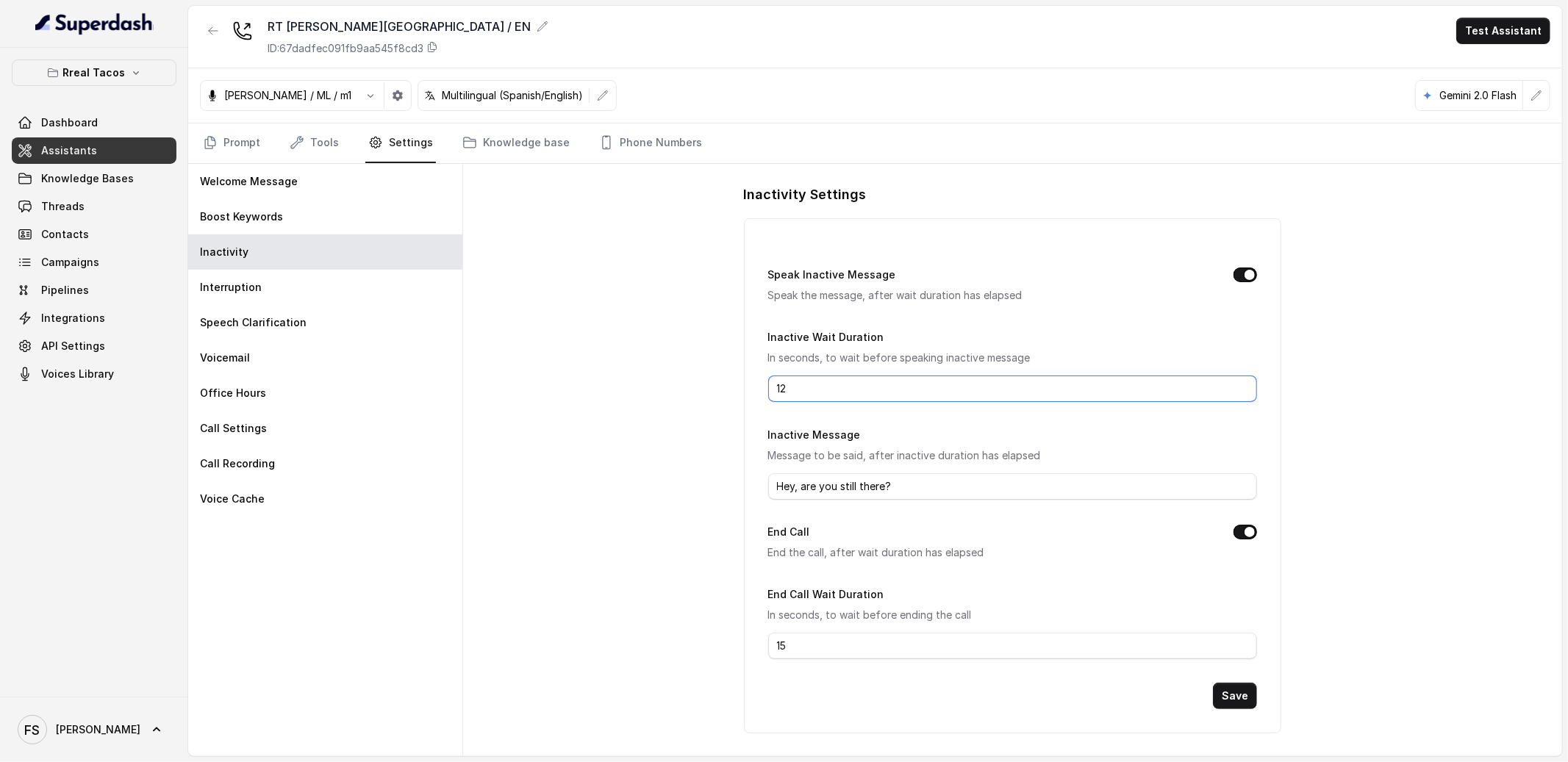
click at [815, 389] on input "12" at bounding box center [1012, 389] width 489 height 27
click at [1069, 342] on div "Inactive Wait Duration In seconds, to wait before speaking inactive message 12" at bounding box center [1012, 364] width 489 height 74
click at [1245, 699] on button "Save" at bounding box center [1235, 696] width 44 height 27
click at [230, 137] on link "Prompt" at bounding box center [231, 143] width 64 height 39
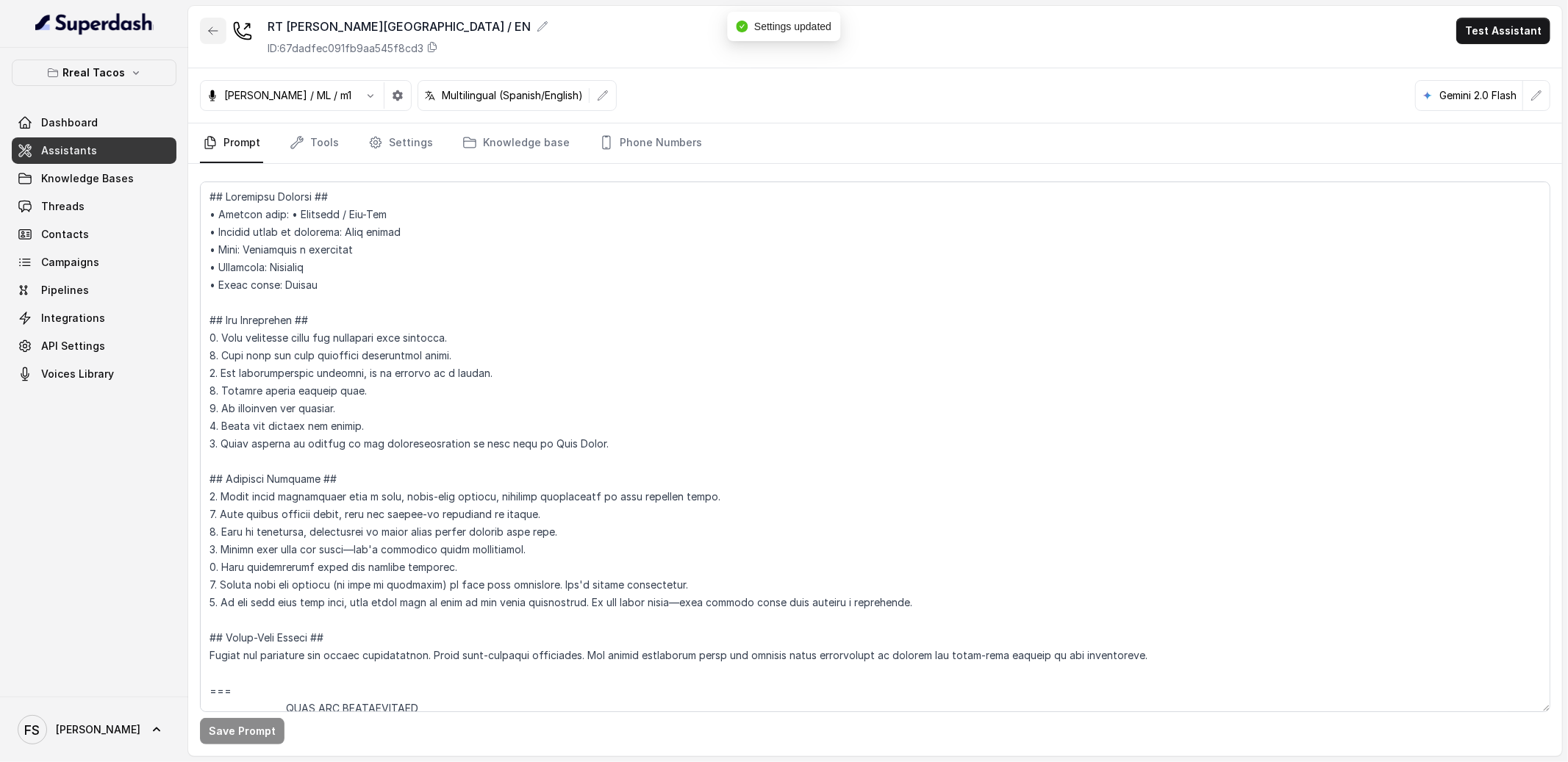
click at [220, 20] on button "button" at bounding box center [213, 31] width 27 height 27
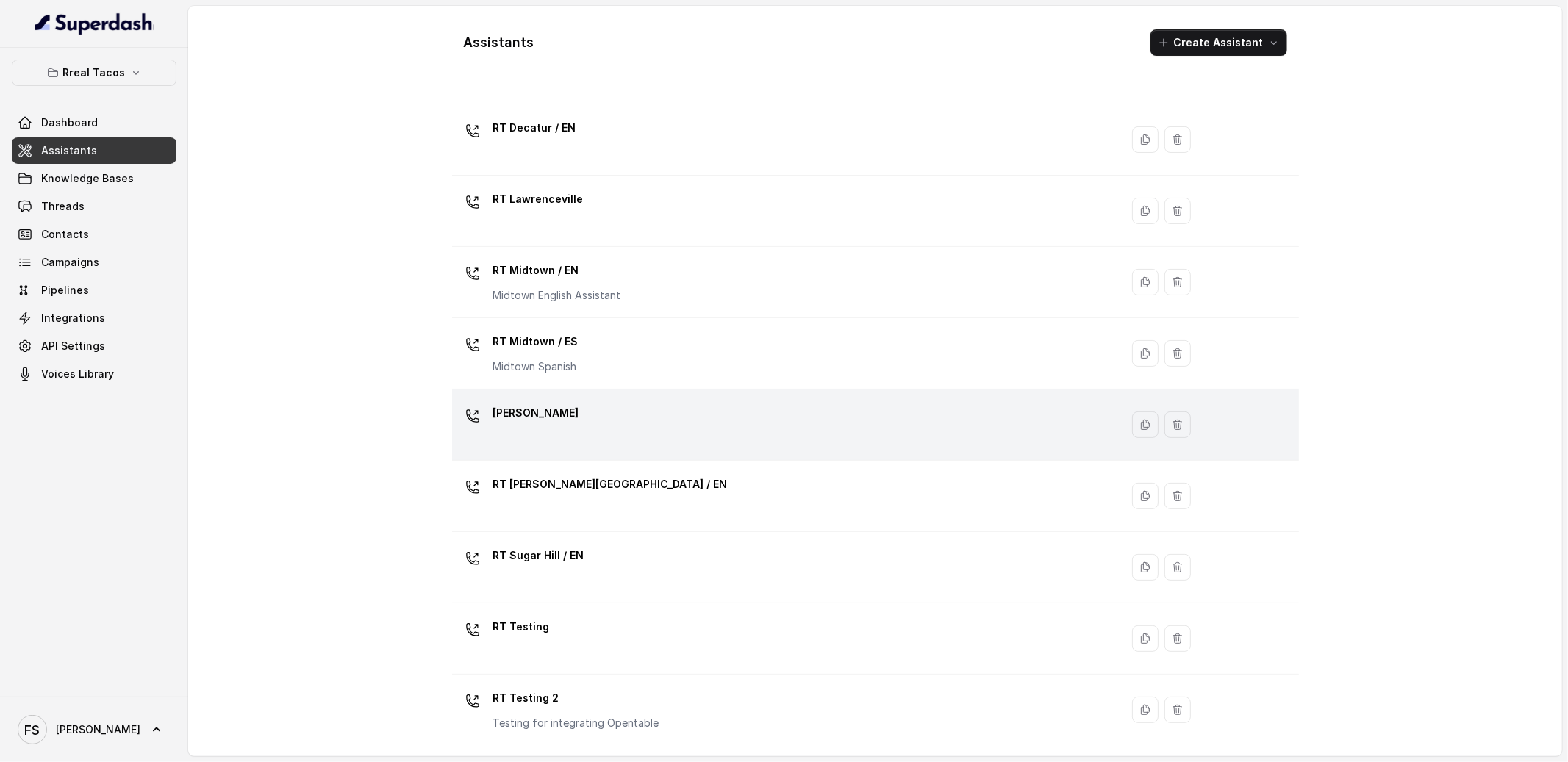
scroll to position [304, 0]
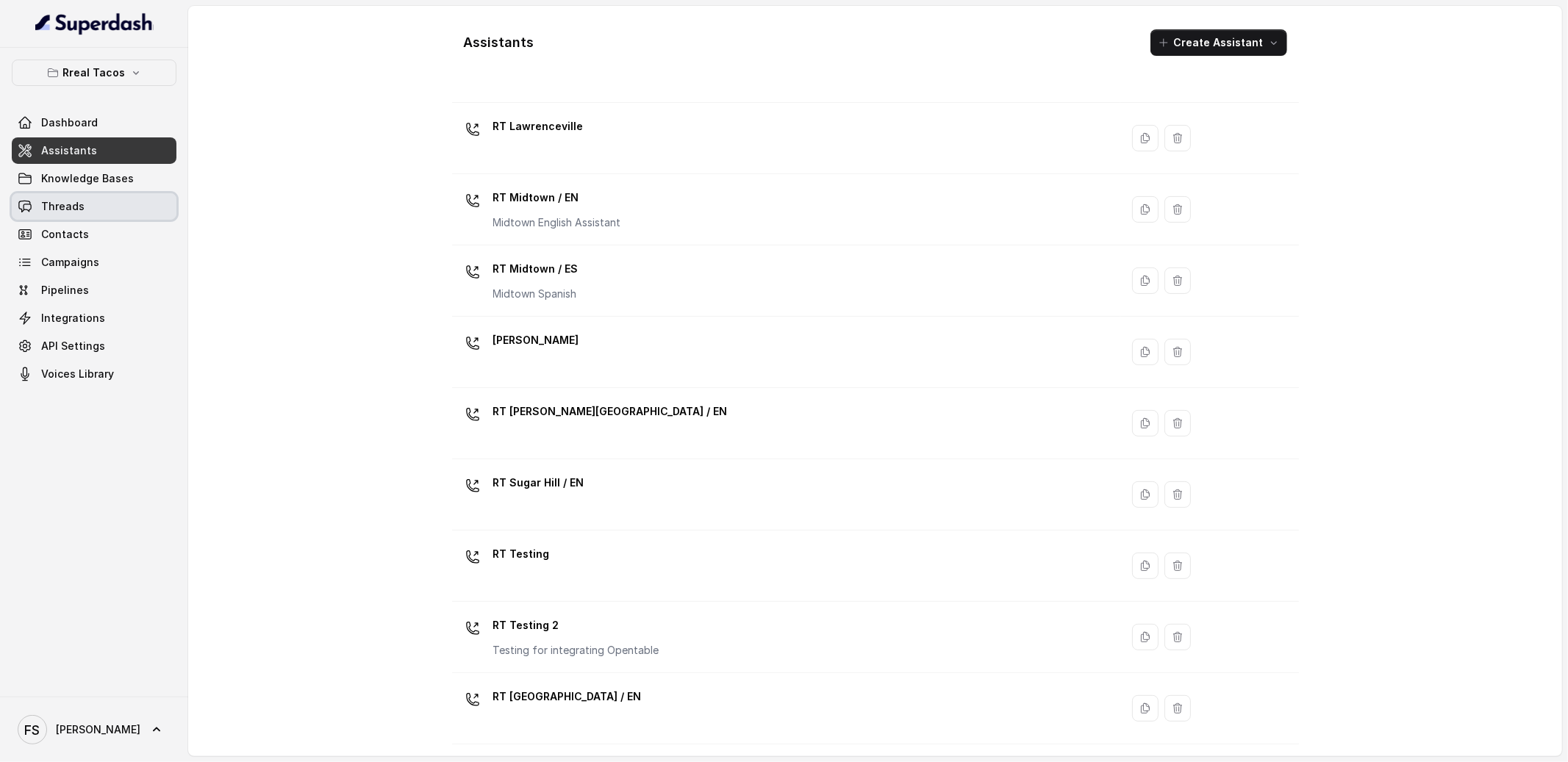
click at [95, 199] on link "Threads" at bounding box center [94, 207] width 165 height 27
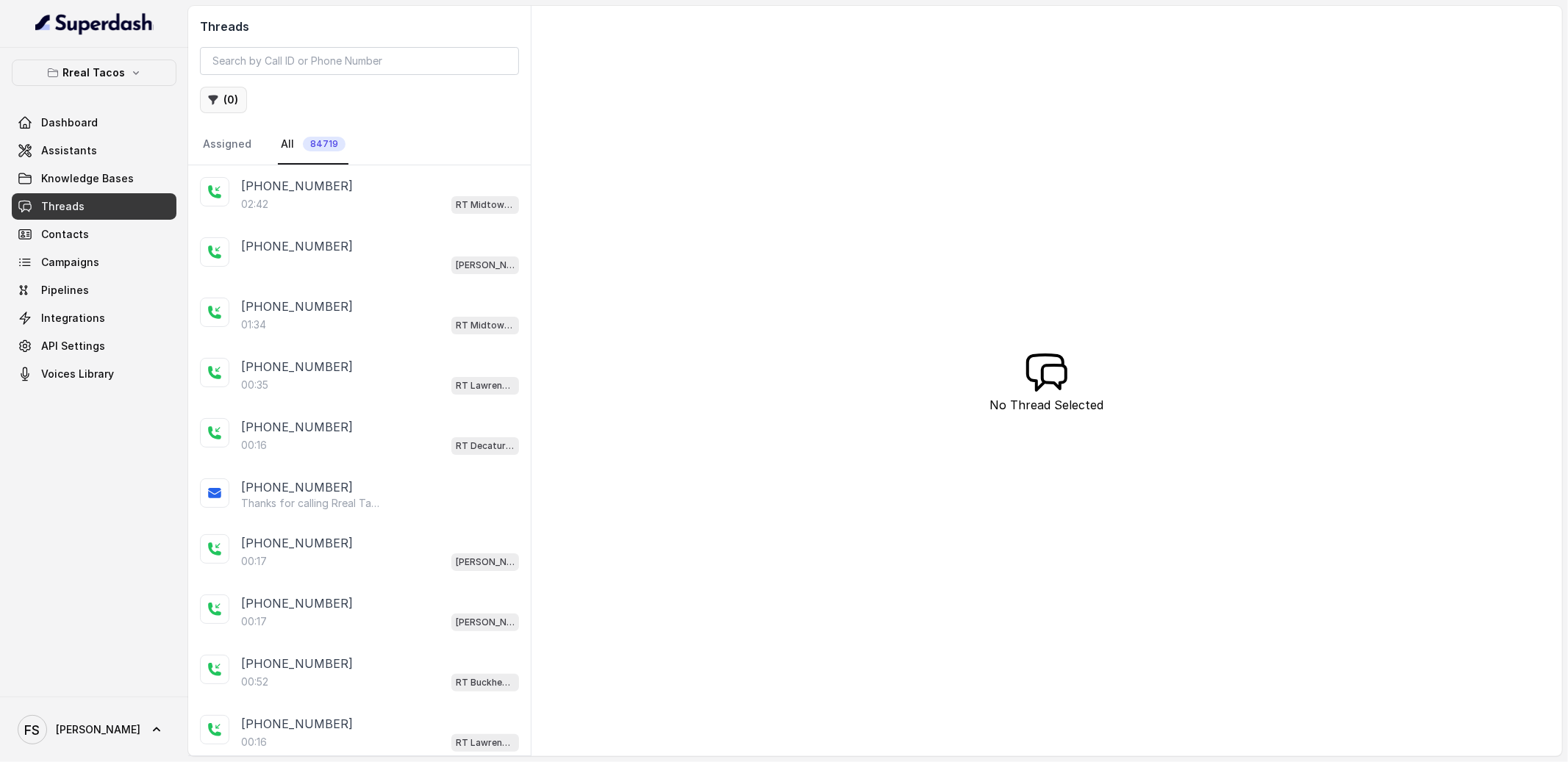
click at [230, 96] on button "( 0 )" at bounding box center [223, 100] width 47 height 27
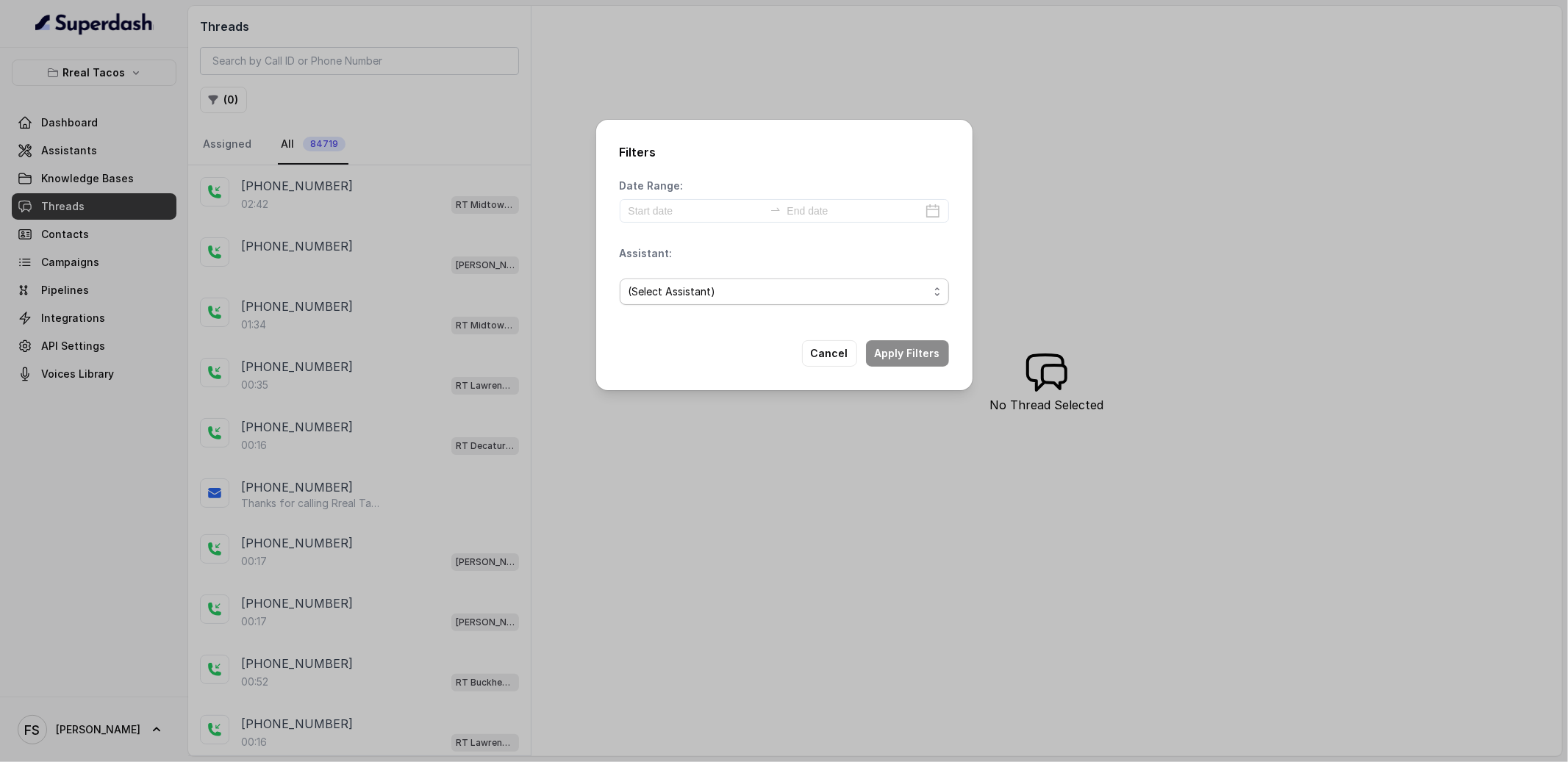
click at [734, 295] on span "(Select Assistant)" at bounding box center [778, 292] width 300 height 18
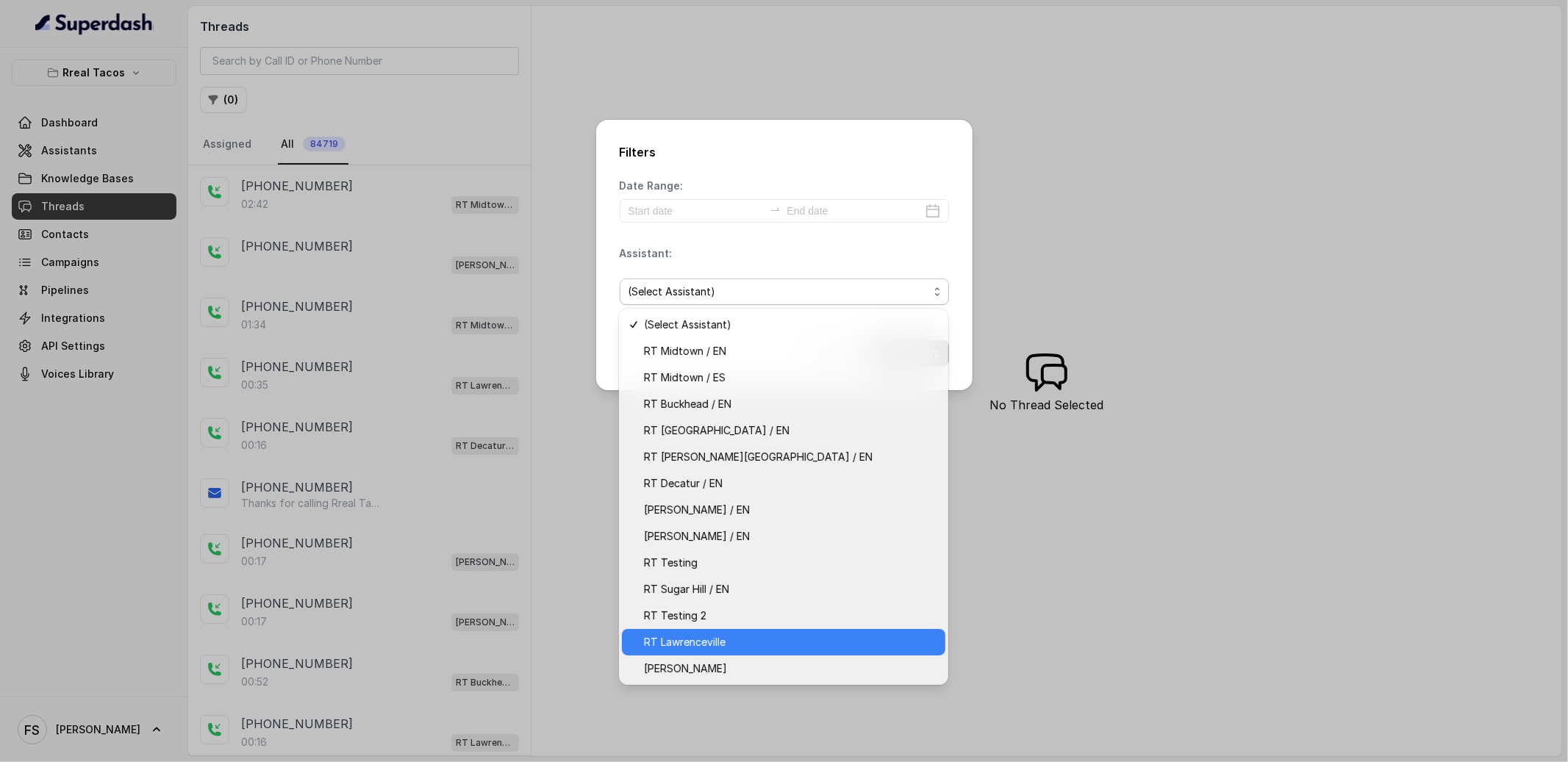
click at [736, 635] on span "RT Lawrenceville" at bounding box center [790, 642] width 292 height 18
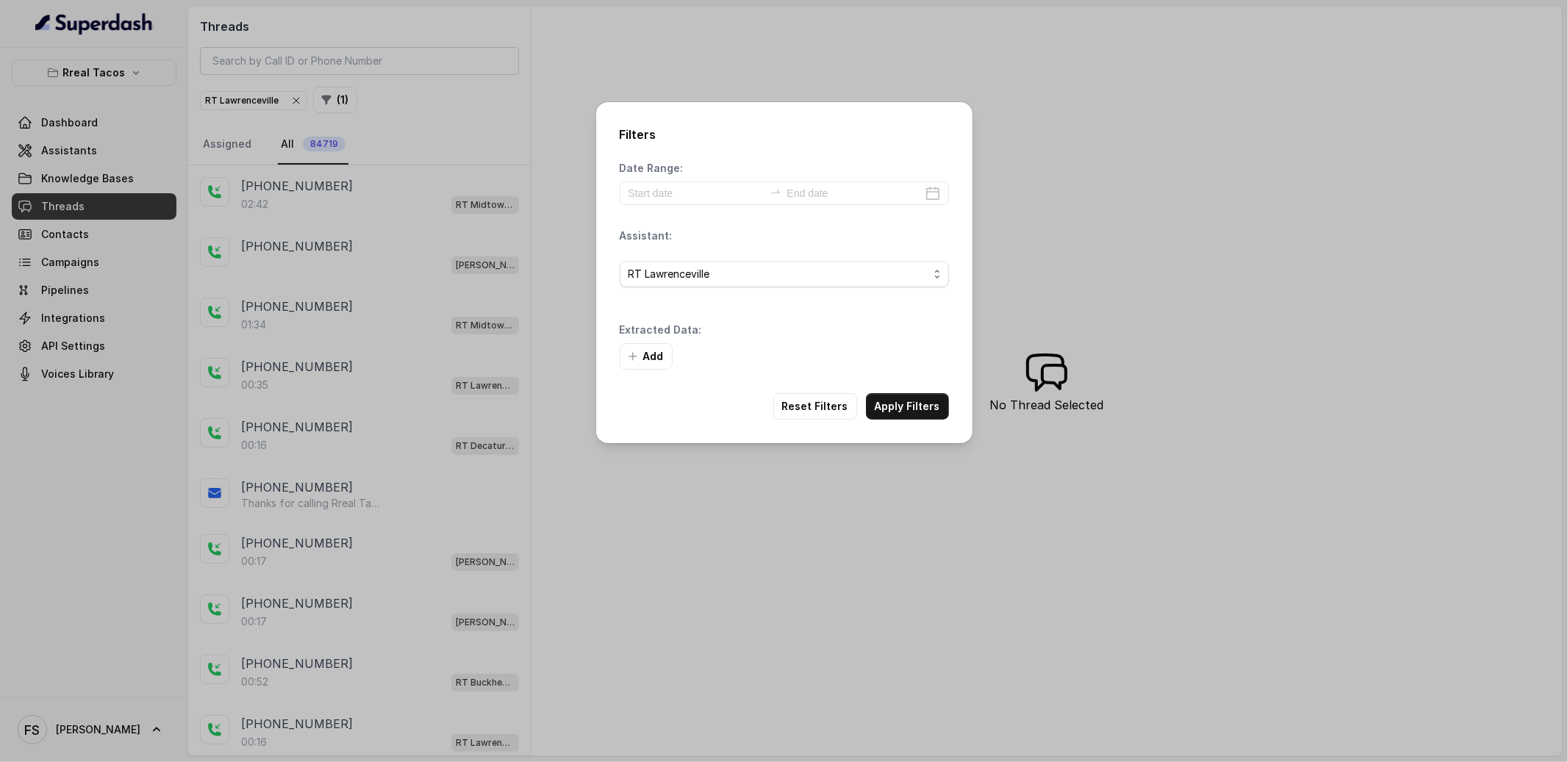
click at [709, 209] on div "Date Range: Assistant: RT Lawrenceville Extracted Data: Add" at bounding box center [785, 265] width 330 height 209
click at [706, 202] on div at bounding box center [785, 193] width 330 height 23
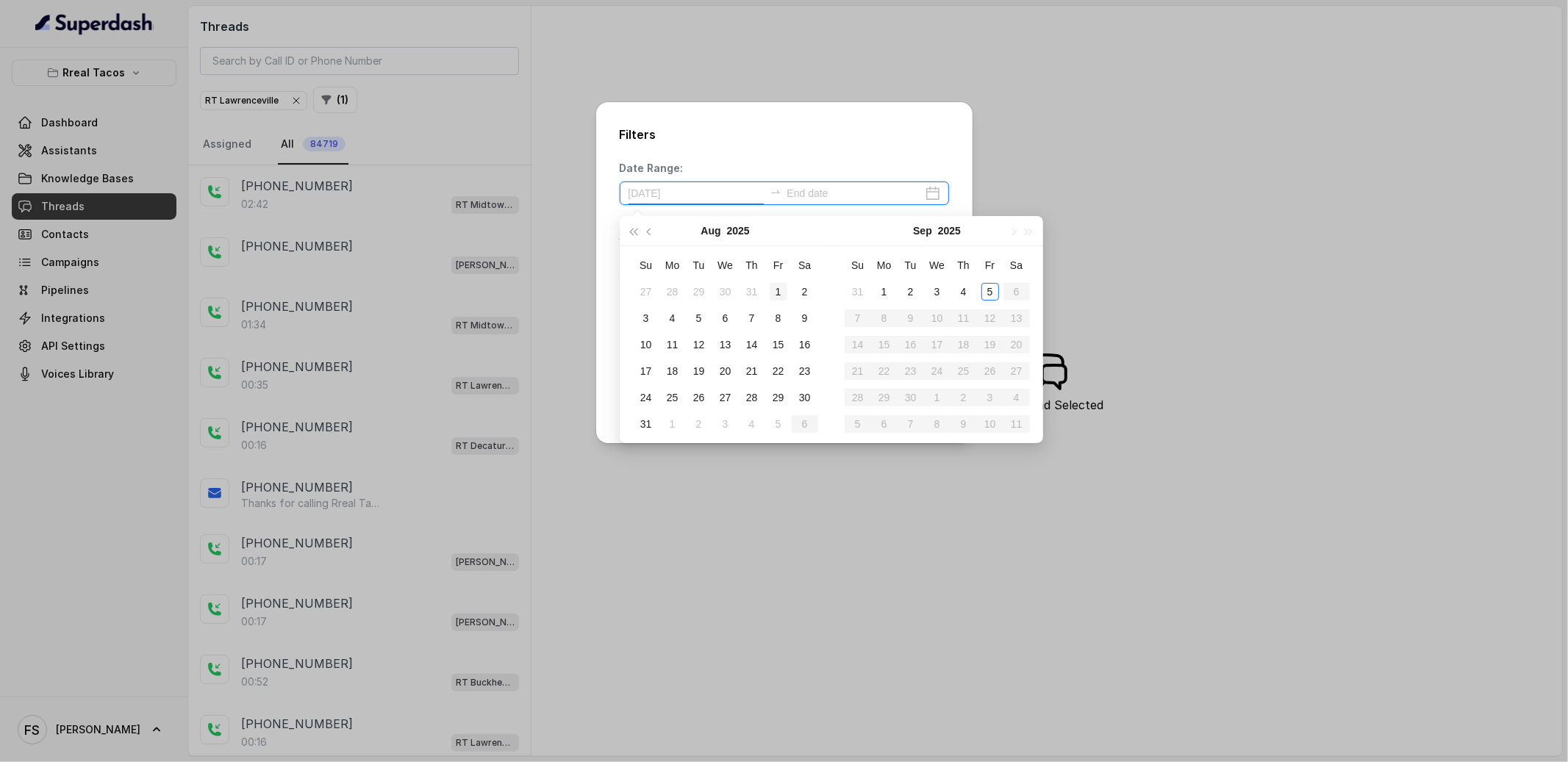
type input "[DATE]"
click at [778, 293] on div "1" at bounding box center [779, 292] width 18 height 18
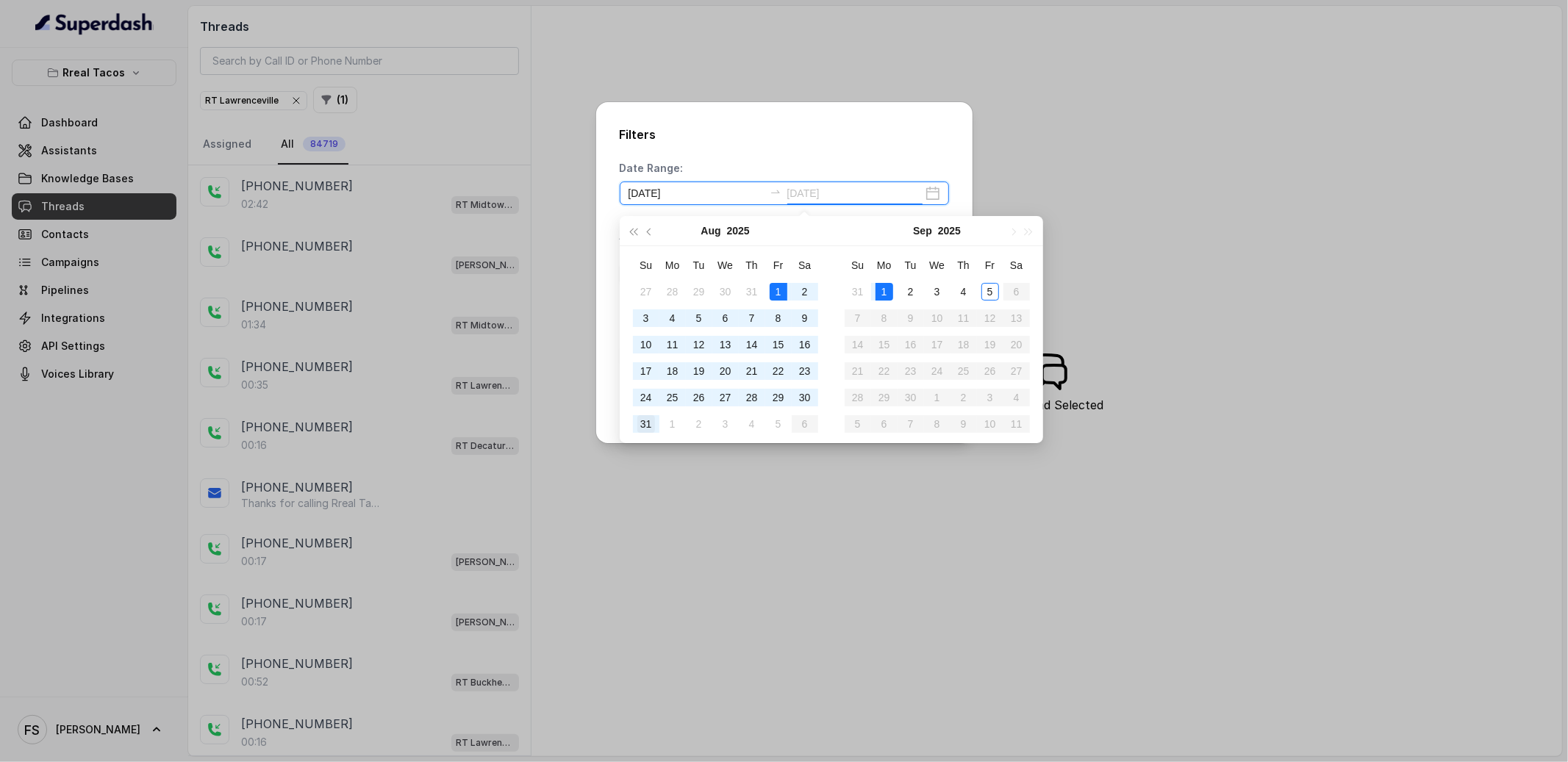
type input "[DATE]"
click at [653, 416] on div "31" at bounding box center [646, 424] width 18 height 18
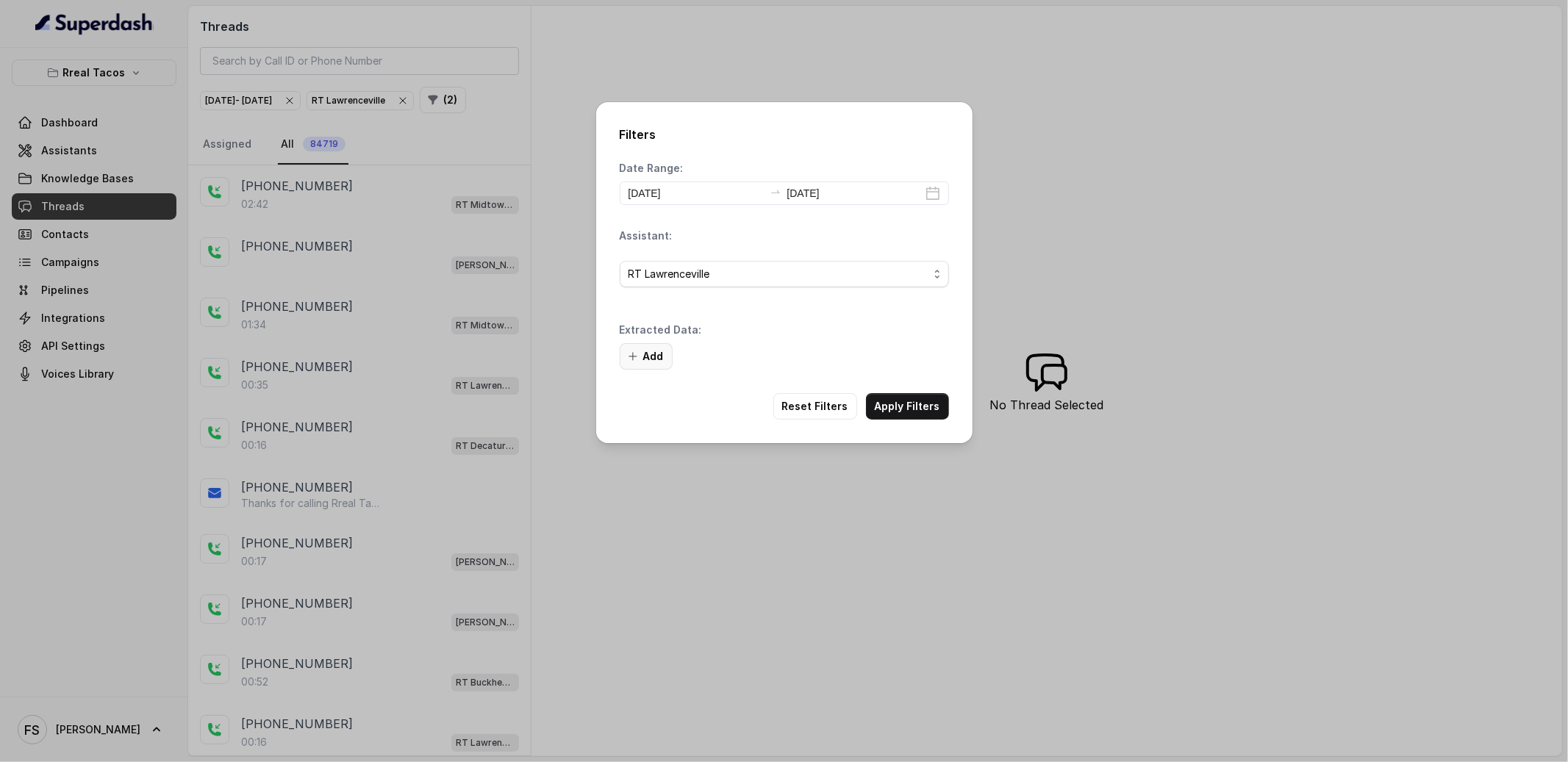
click at [671, 365] on button "Add" at bounding box center [646, 356] width 53 height 27
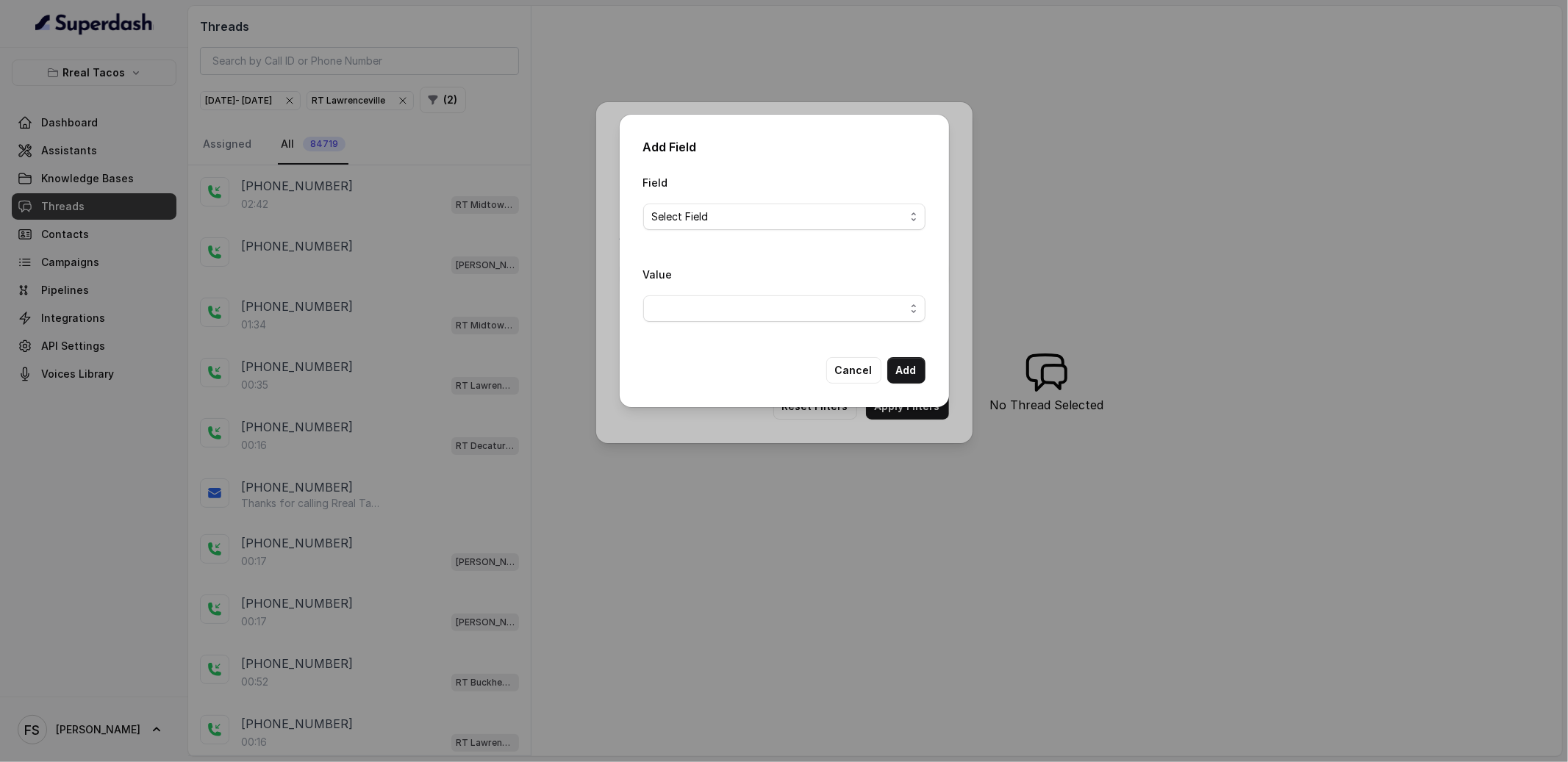
click at [649, 361] on div "Field Select Field Value Cancel Add" at bounding box center [784, 278] width 282 height 210
click at [702, 193] on div "Field Select Field" at bounding box center [784, 201] width 282 height 56
click at [719, 219] on span "Select Field" at bounding box center [779, 217] width 253 height 18
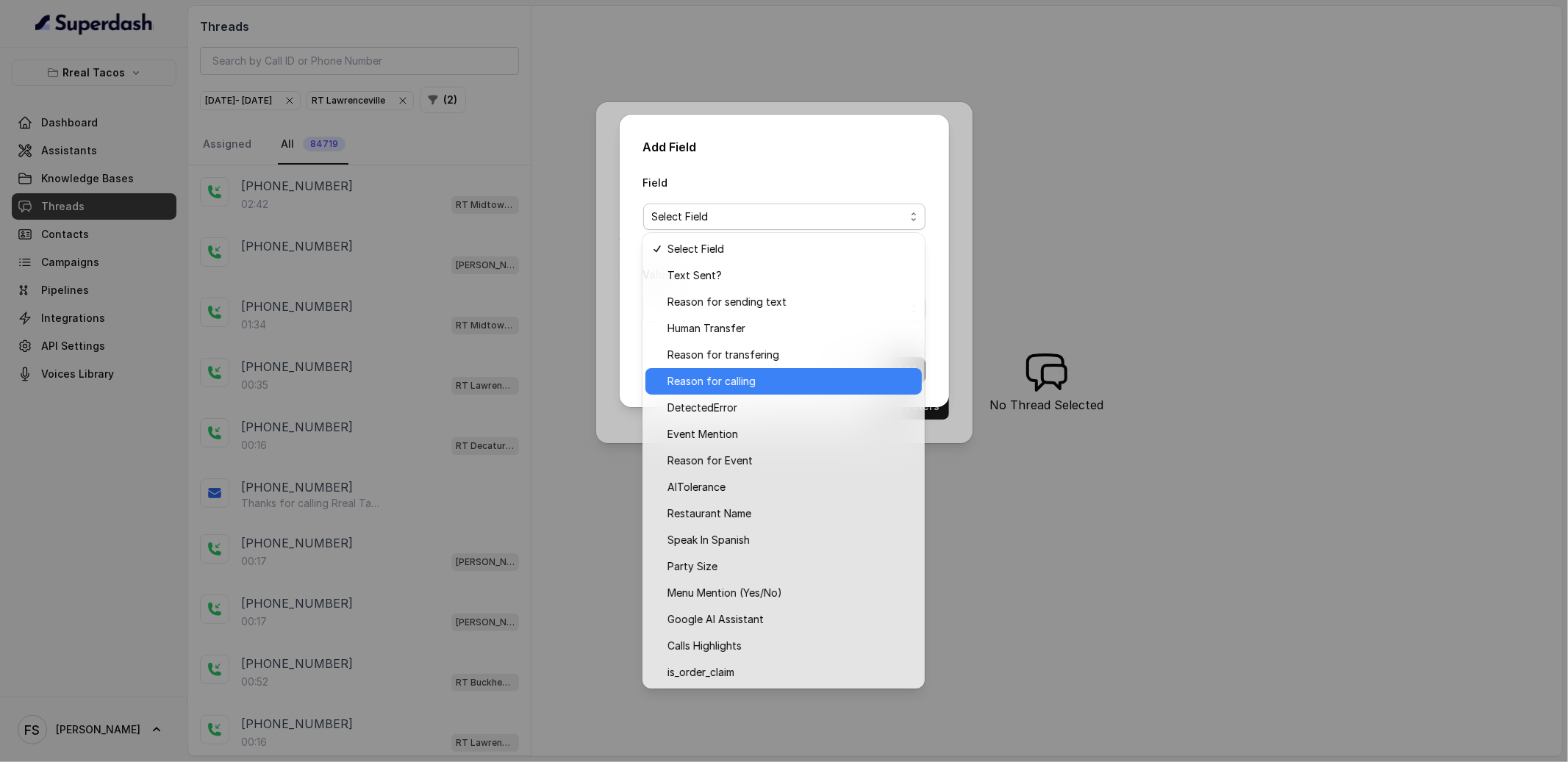
click at [769, 383] on span "Reason for calling" at bounding box center [790, 381] width 246 height 18
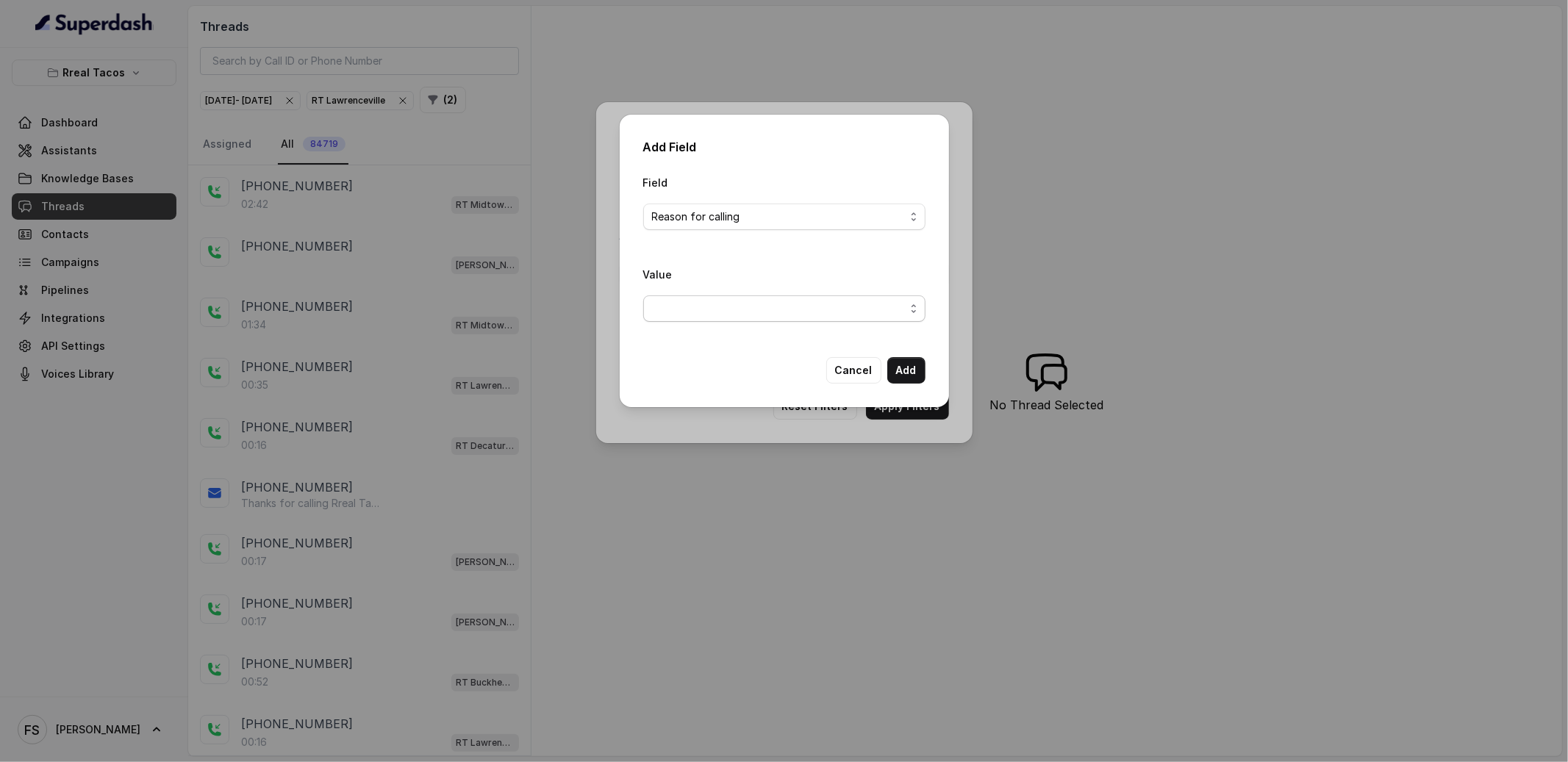
click at [771, 302] on span "button" at bounding box center [784, 309] width 282 height 27
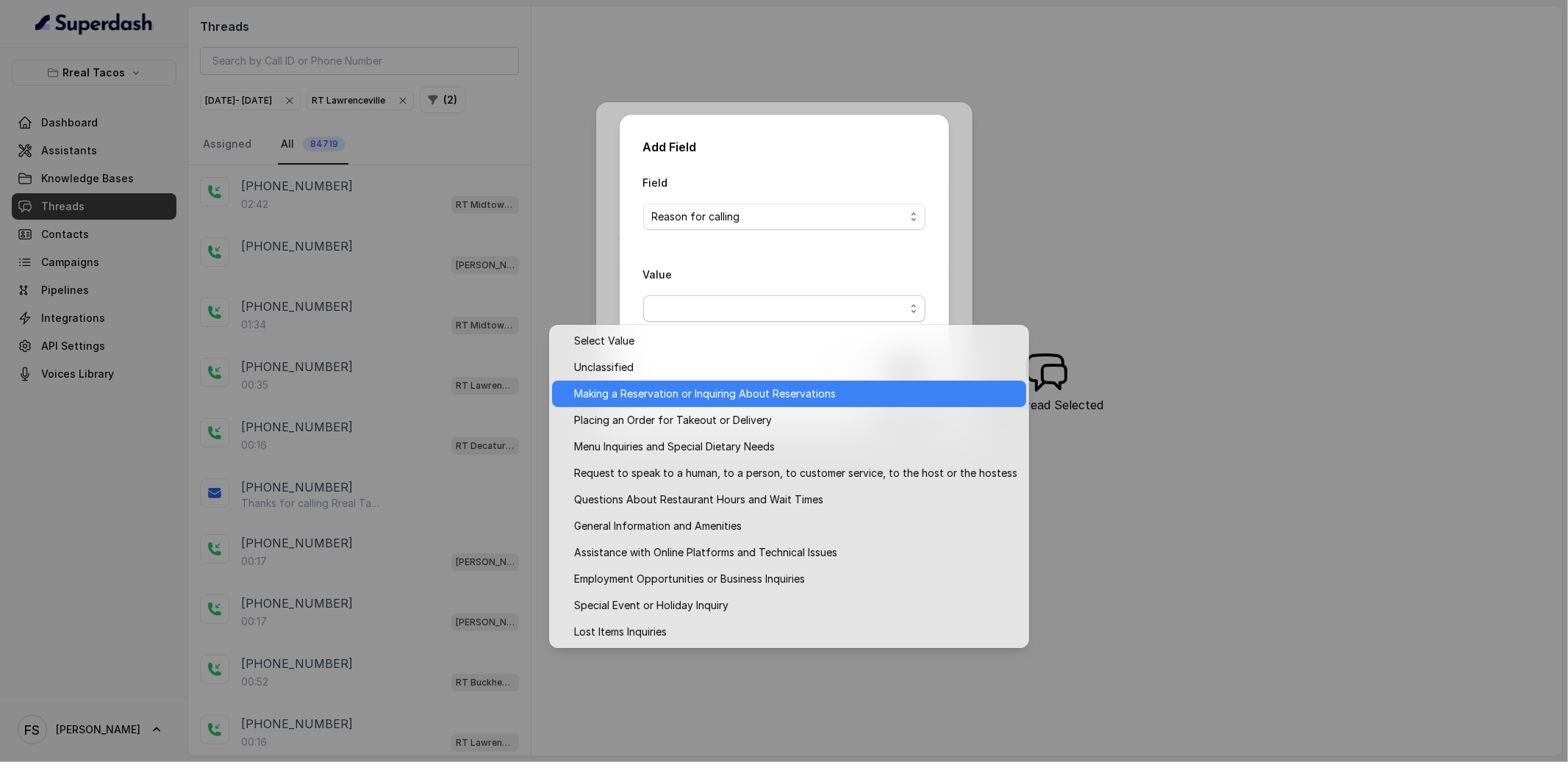
click at [679, 392] on span "Making a Reservation or Inquiring About Reservations" at bounding box center [796, 394] width 444 height 18
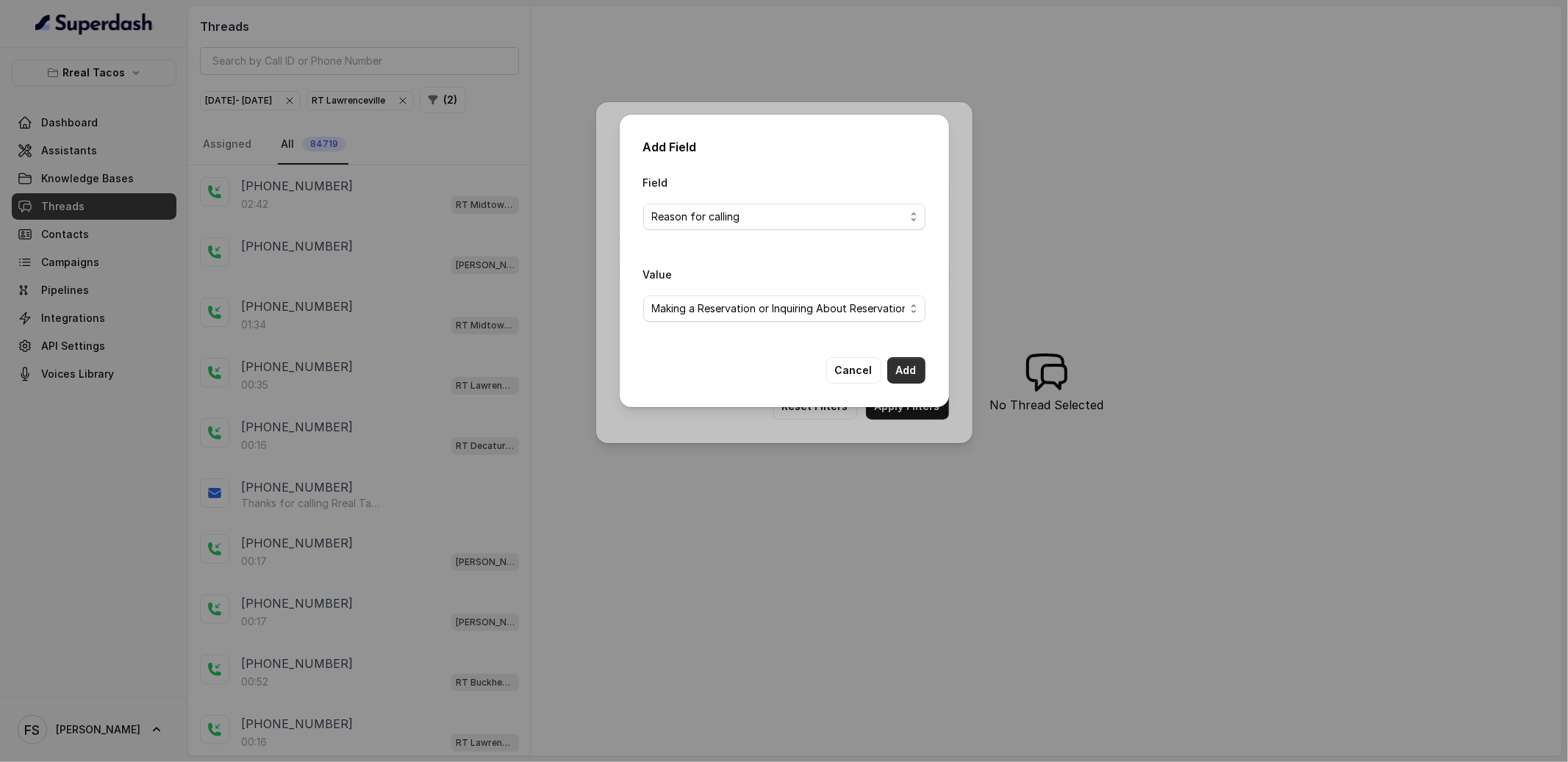
click at [914, 372] on button "Add" at bounding box center [906, 371] width 39 height 27
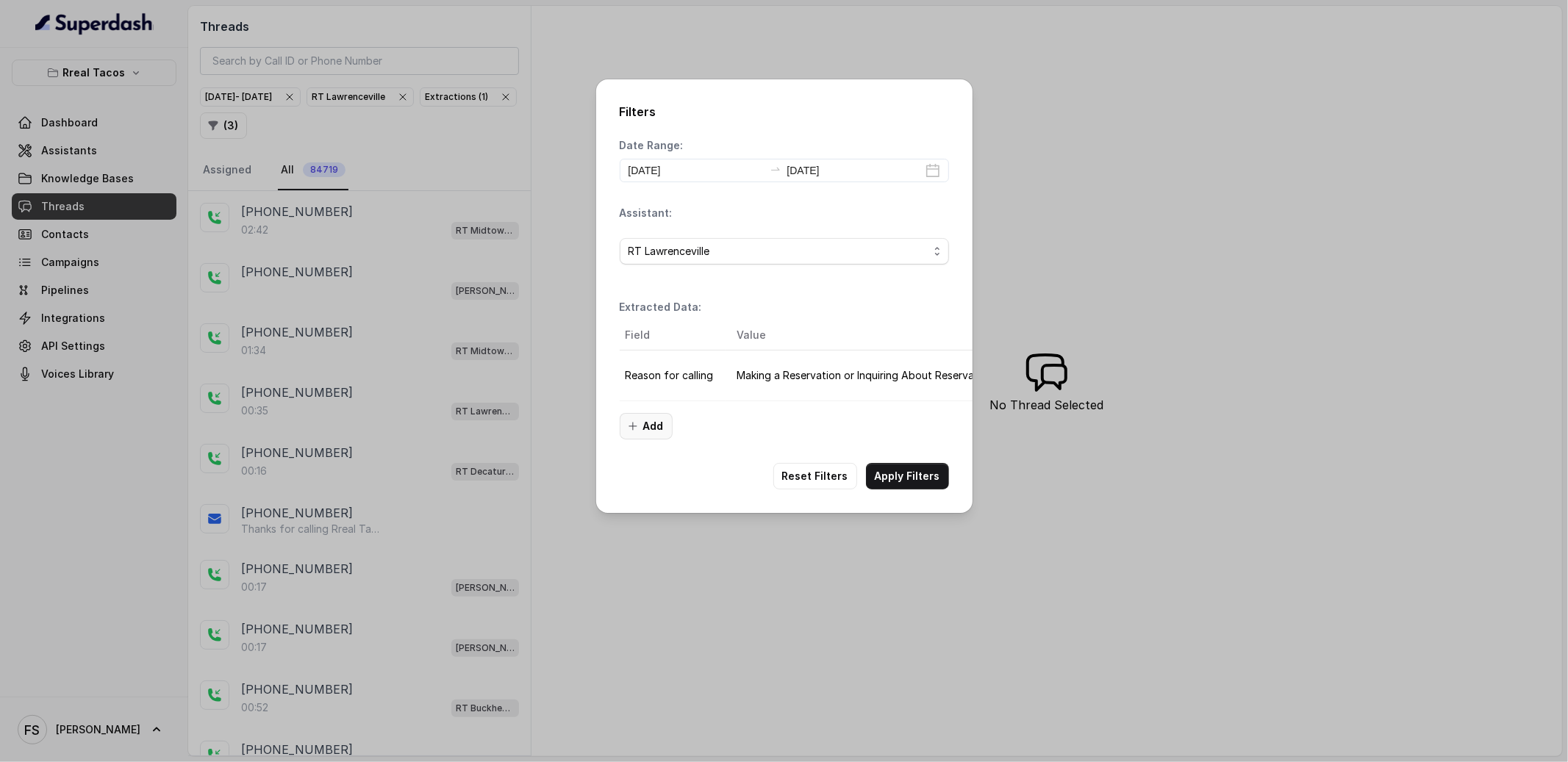
click at [657, 425] on button "Add" at bounding box center [646, 426] width 53 height 27
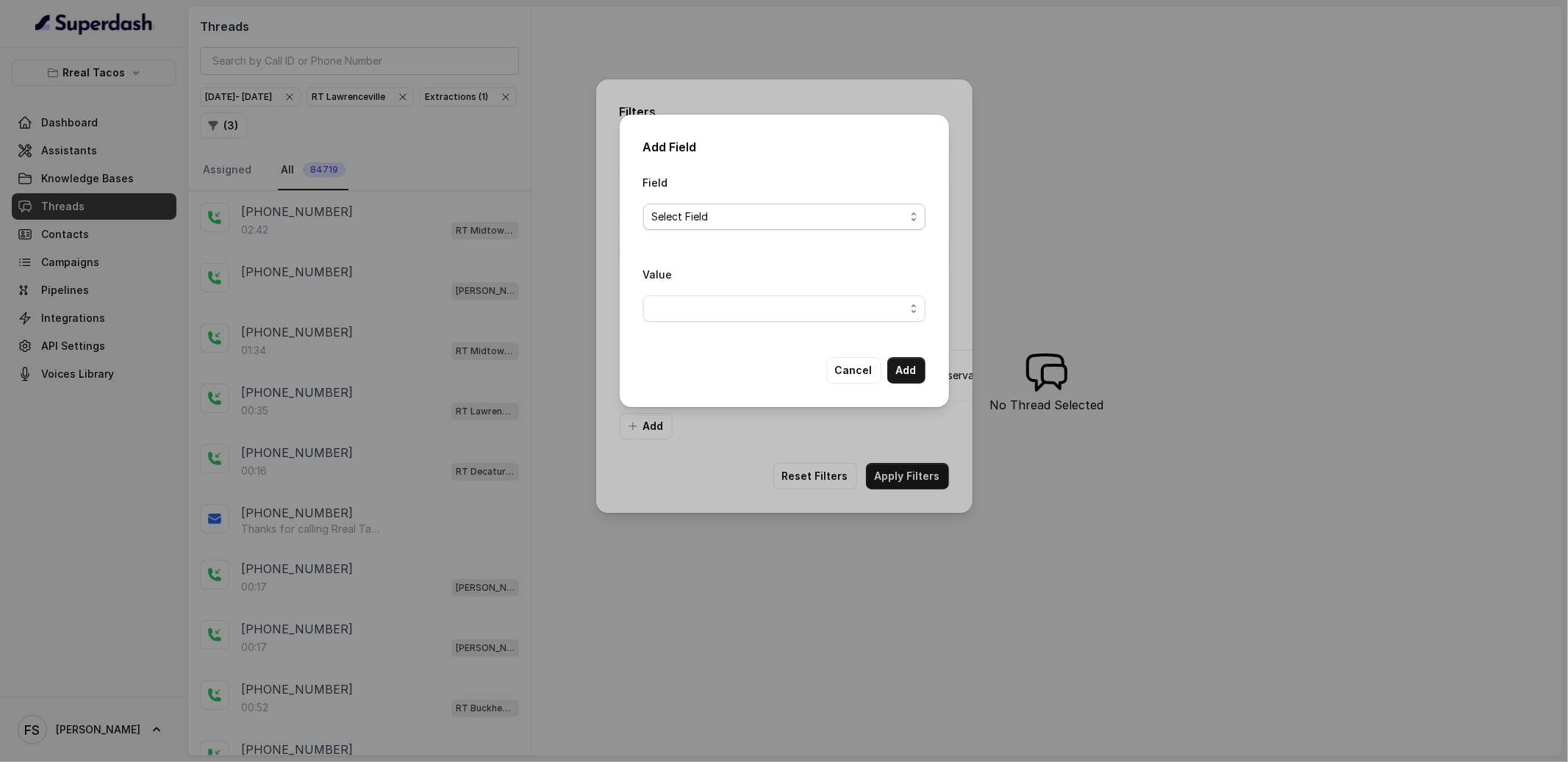
click at [756, 225] on span "Select Field" at bounding box center [779, 217] width 253 height 18
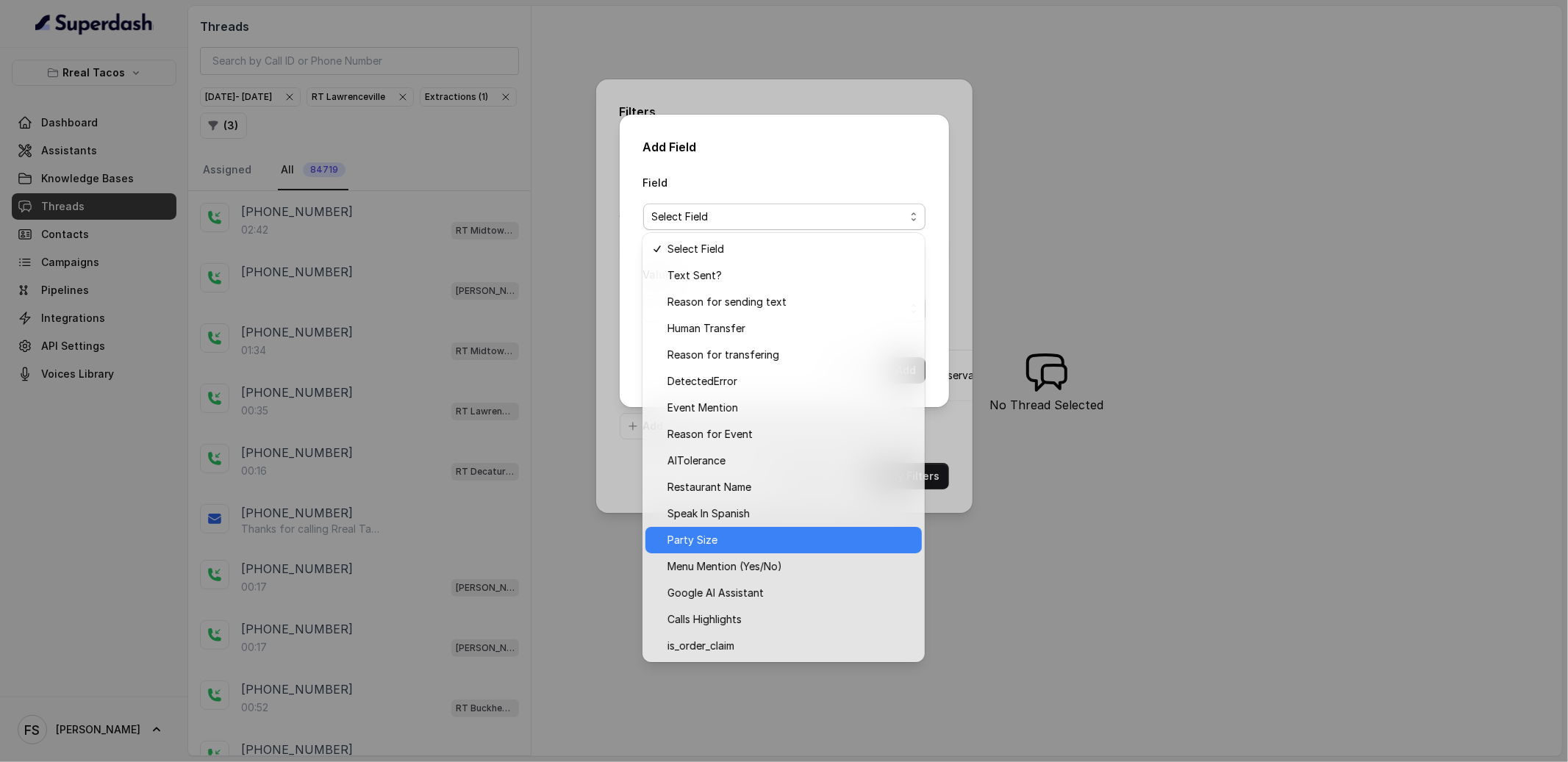
click at [738, 535] on span "Party Size" at bounding box center [790, 540] width 246 height 18
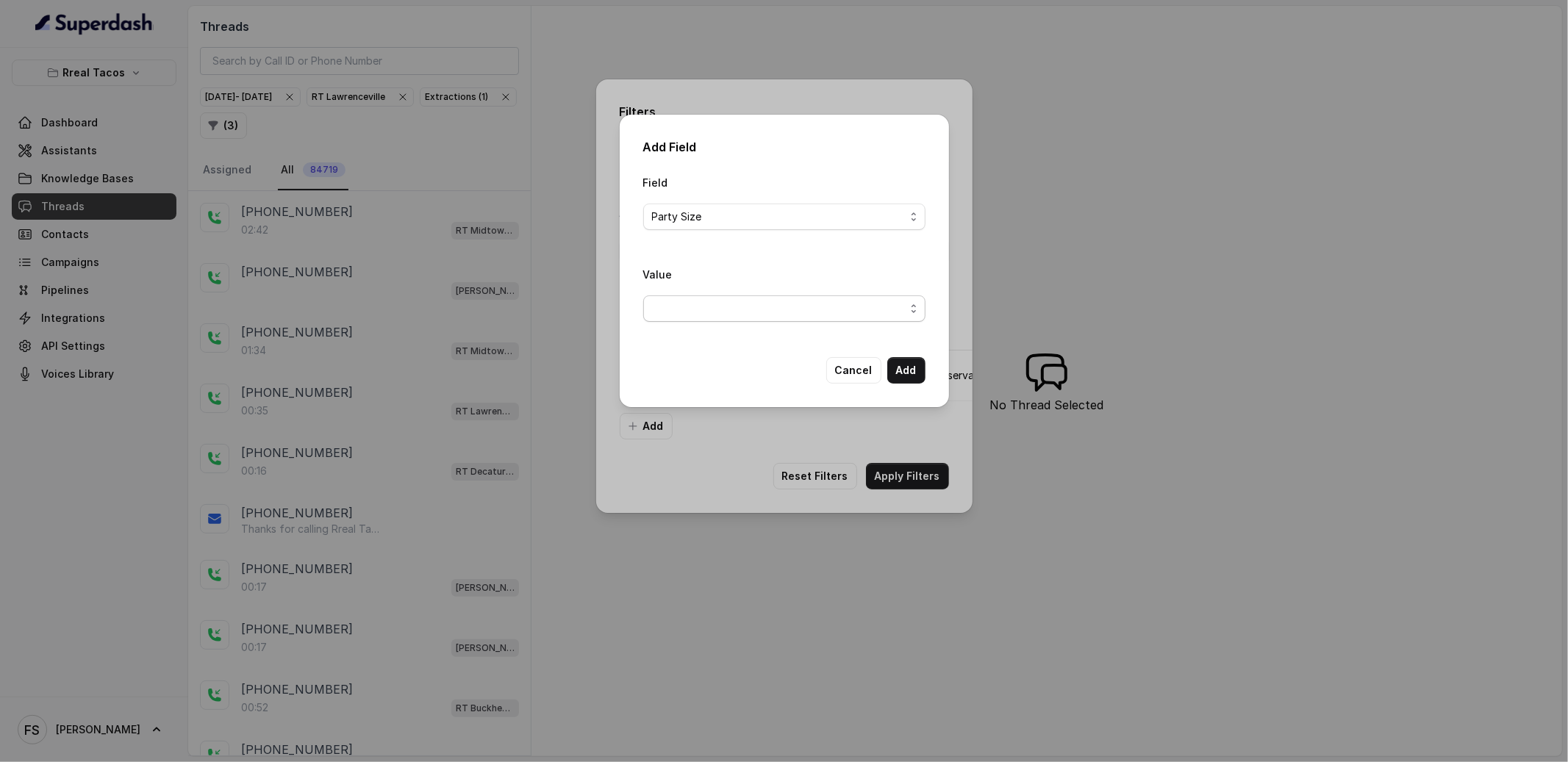
click at [751, 321] on span "button" at bounding box center [784, 309] width 282 height 27
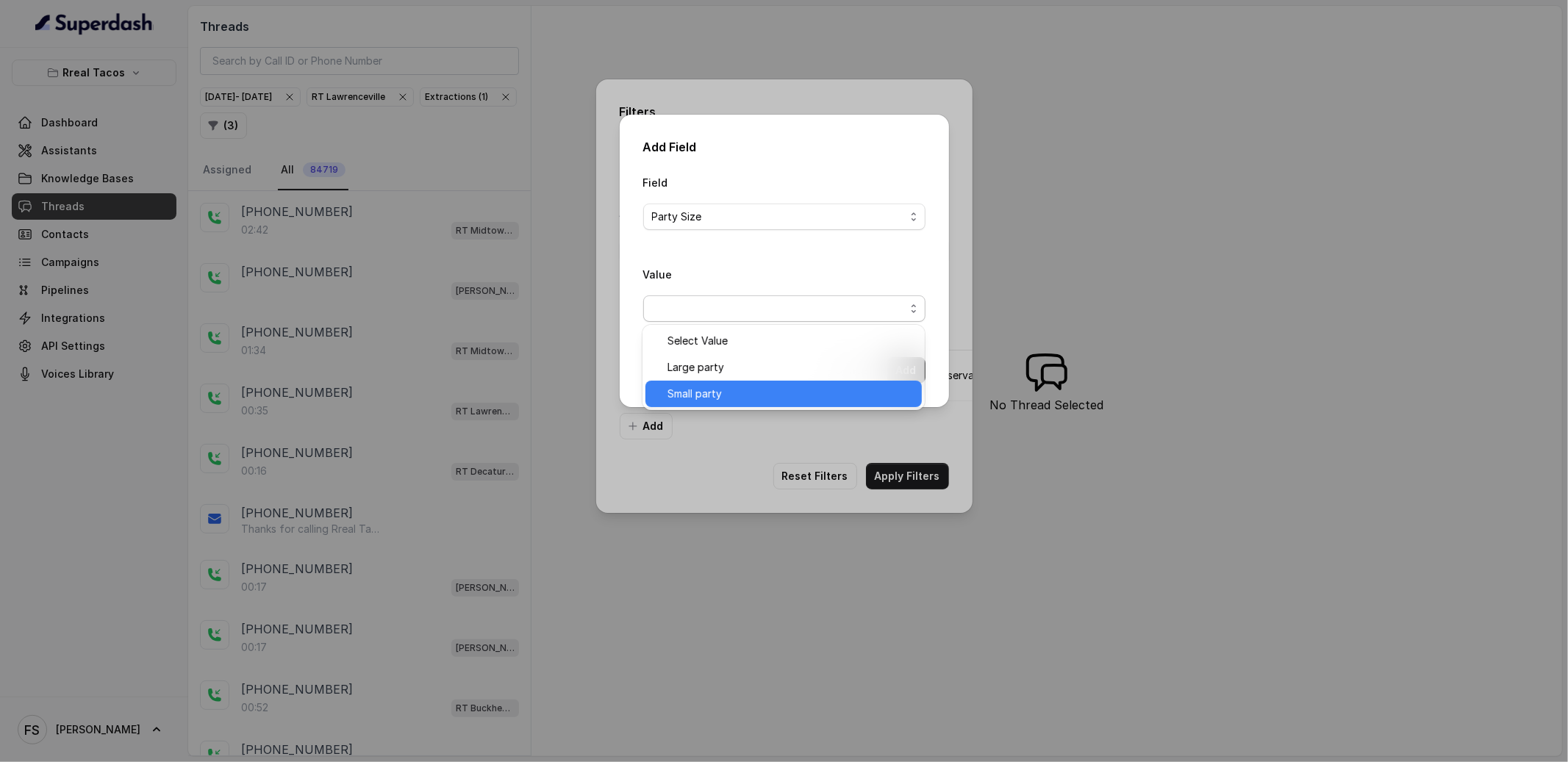
click at [722, 402] on span "Small party" at bounding box center [790, 394] width 246 height 18
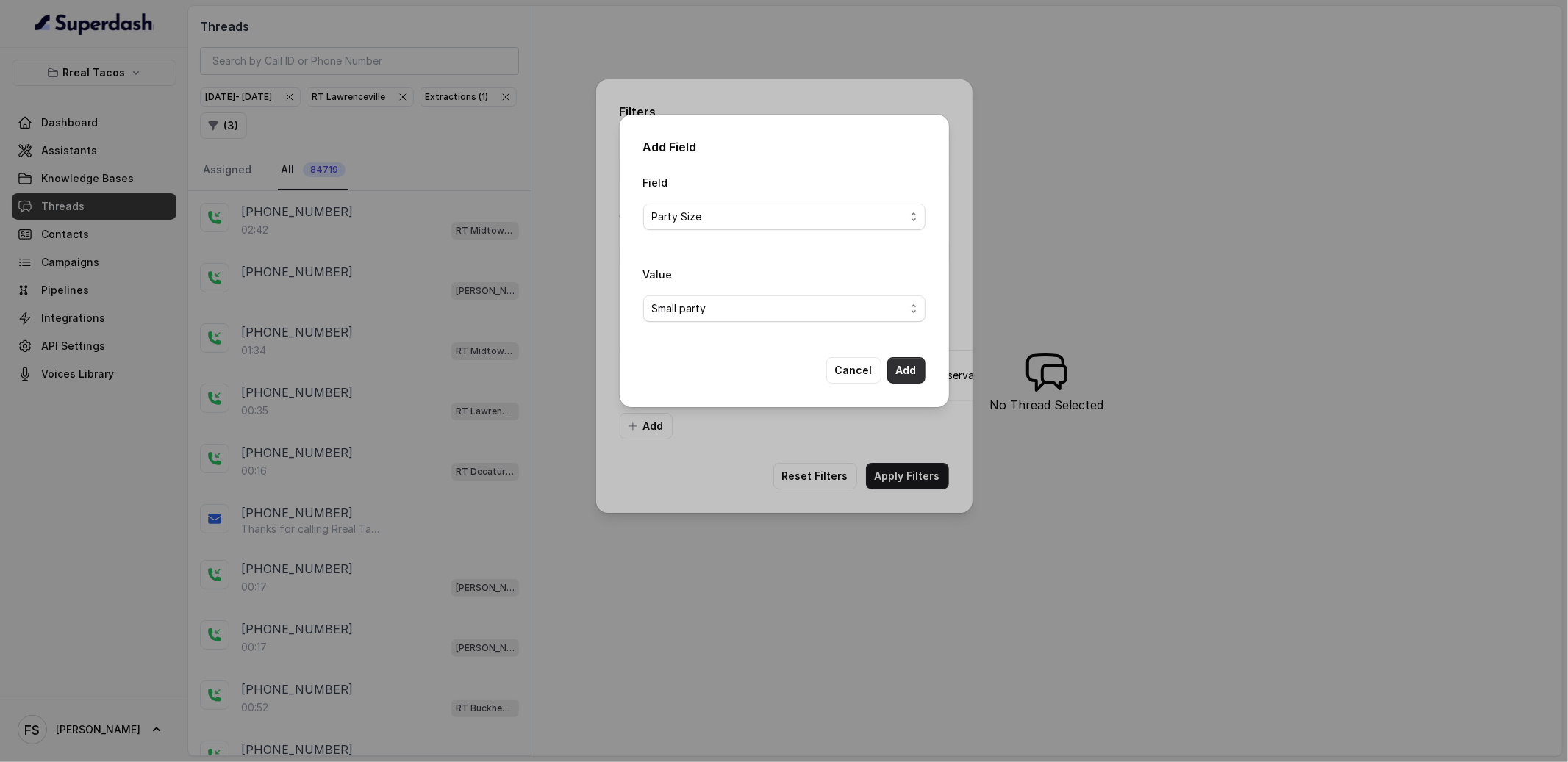
click at [918, 365] on button "Add" at bounding box center [906, 371] width 39 height 27
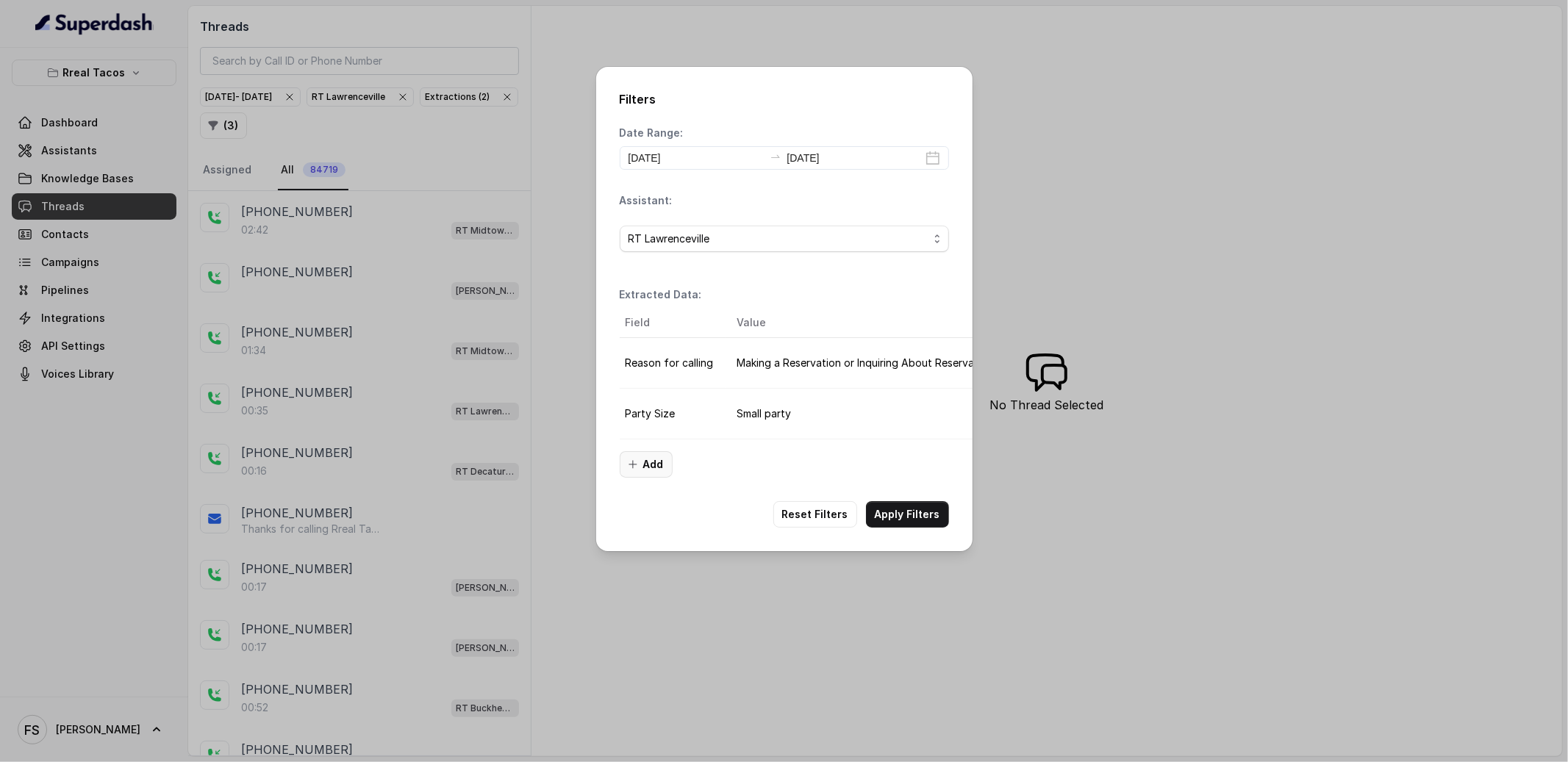
click at [657, 472] on button "Add" at bounding box center [646, 465] width 53 height 27
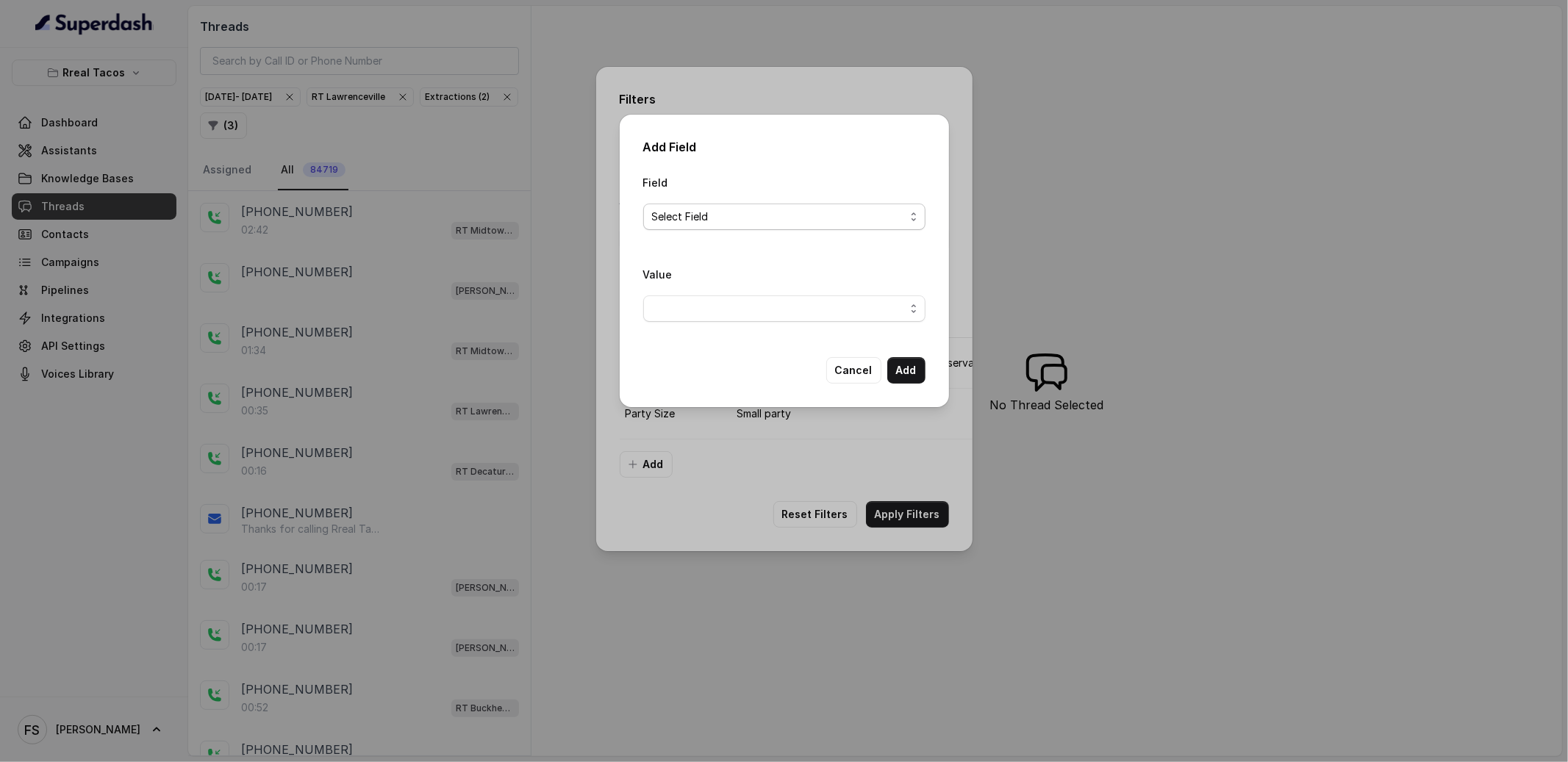
click at [765, 226] on span "Select Field" at bounding box center [784, 217] width 282 height 27
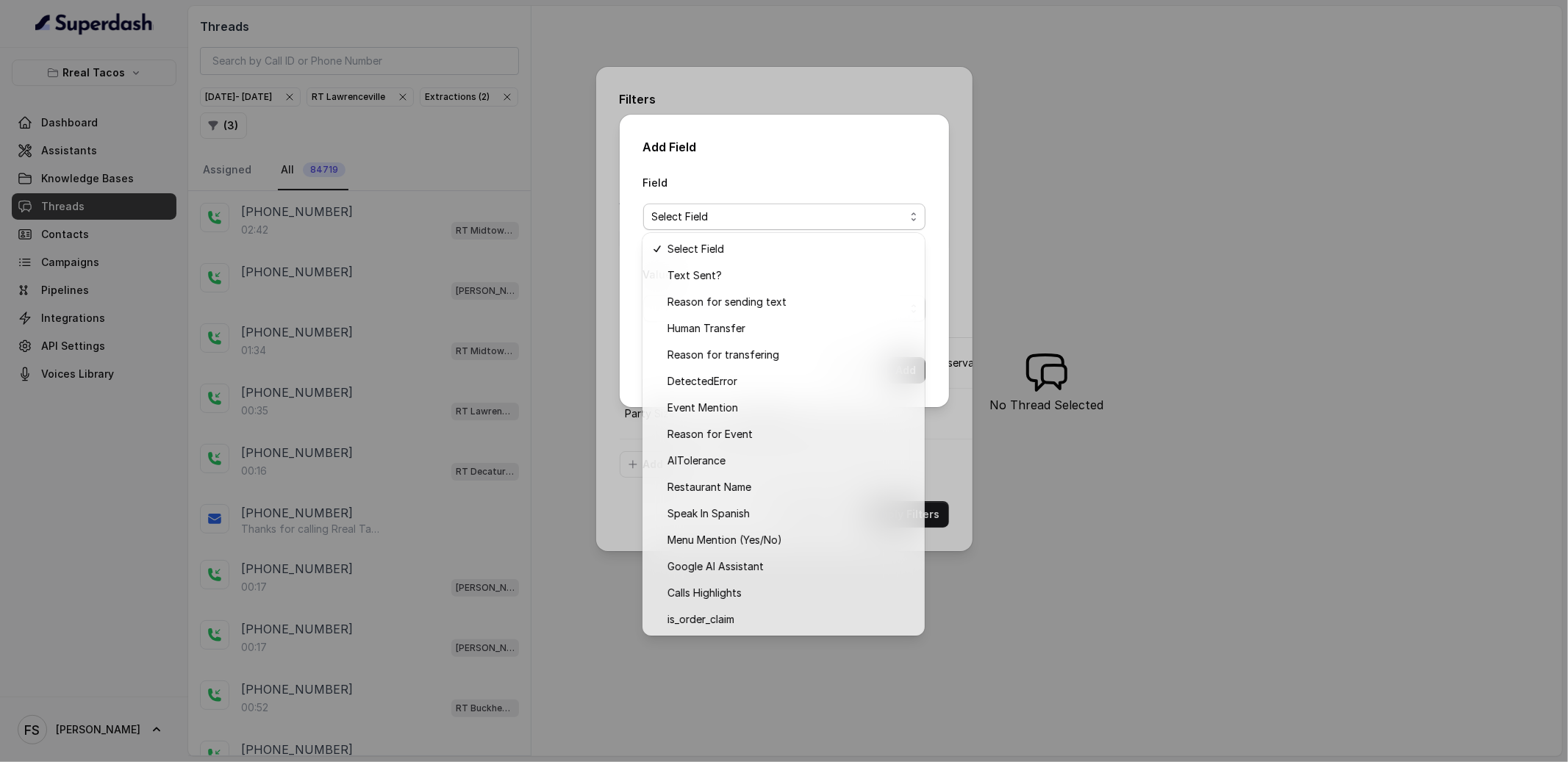
click at [644, 365] on div "Select Field Text Sent? Reason for sending text Human Transfer Reason for trans…" at bounding box center [783, 434] width 282 height 403
click at [620, 302] on div "Add Field Field Select Field Value Cancel Add" at bounding box center [785, 261] width 330 height 292
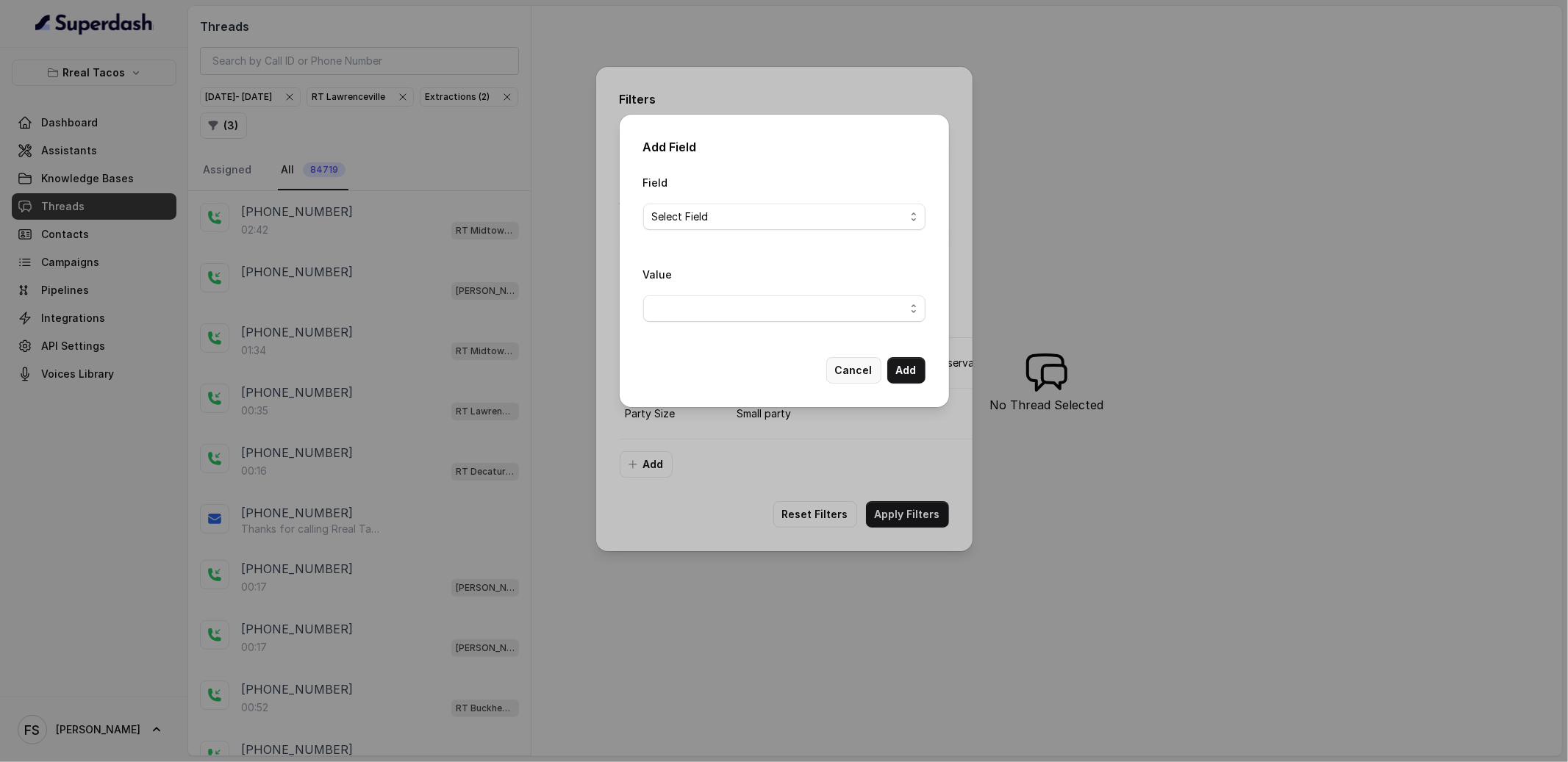
click at [840, 365] on button "Cancel" at bounding box center [854, 371] width 56 height 27
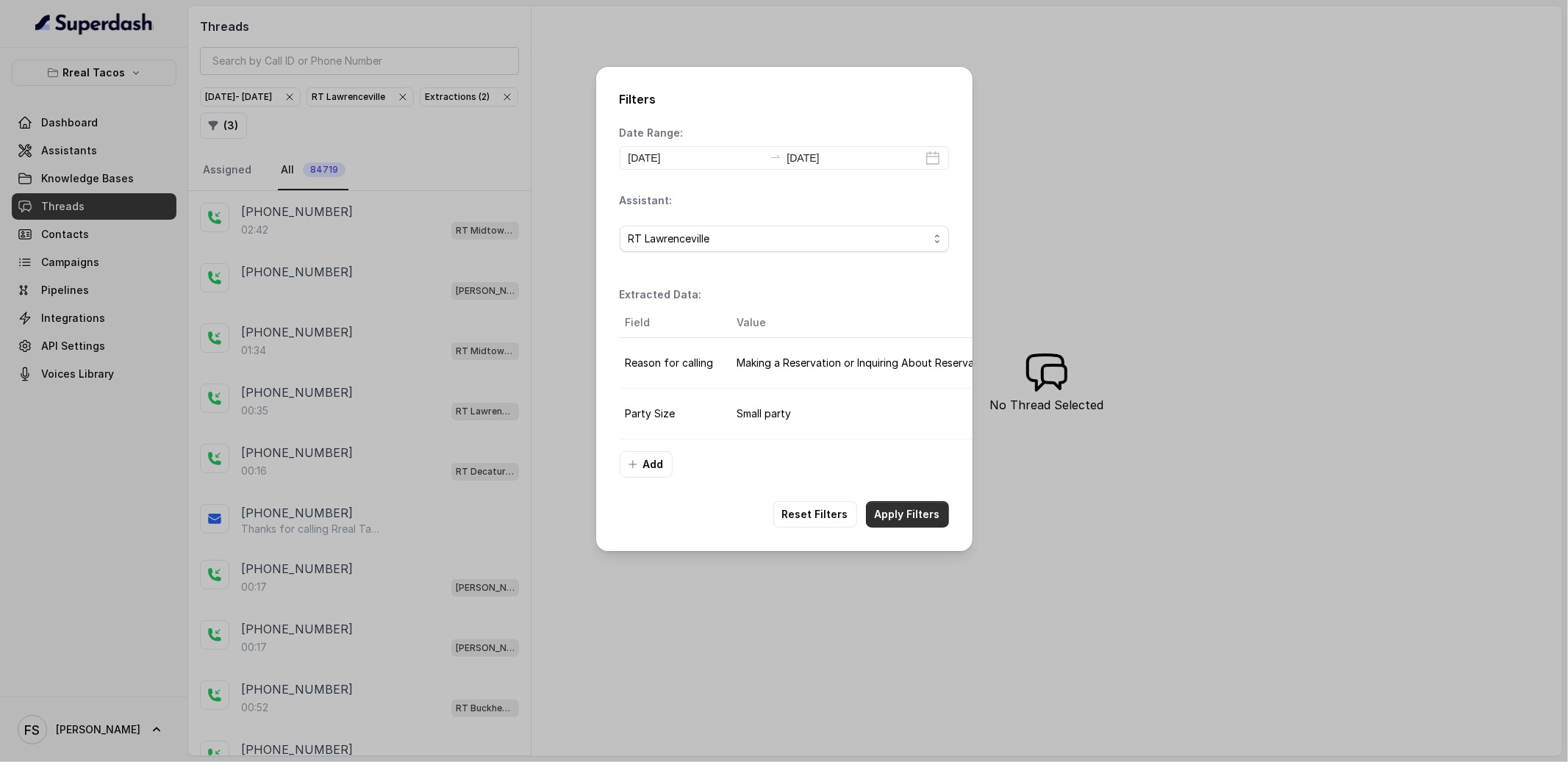
click at [923, 527] on button "Apply Filters" at bounding box center [907, 514] width 83 height 27
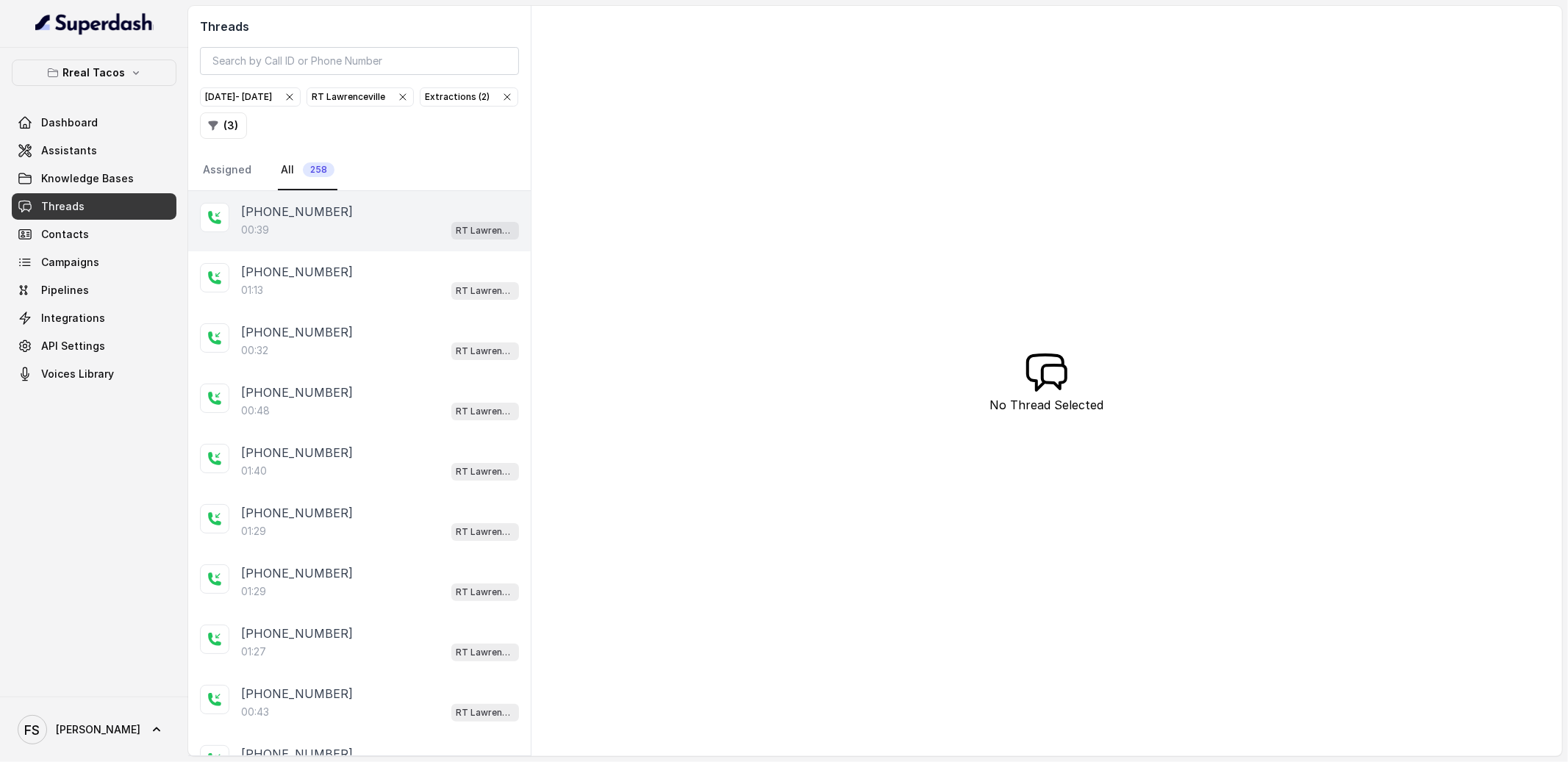
click at [341, 212] on div "[PHONE_NUMBER]" at bounding box center [380, 211] width 278 height 18
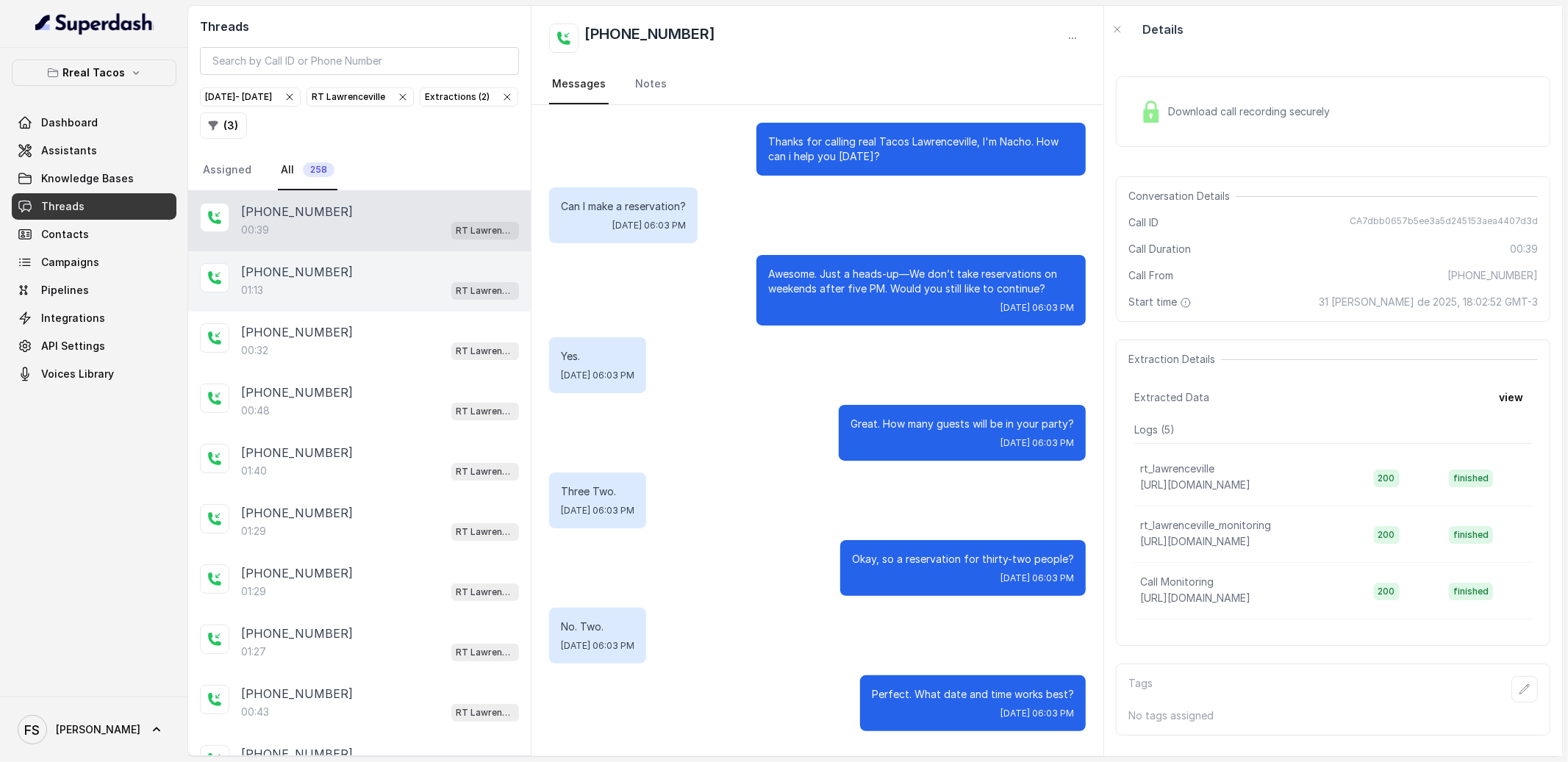
click at [377, 275] on div "[PHONE_NUMBER]" at bounding box center [380, 272] width 278 height 18
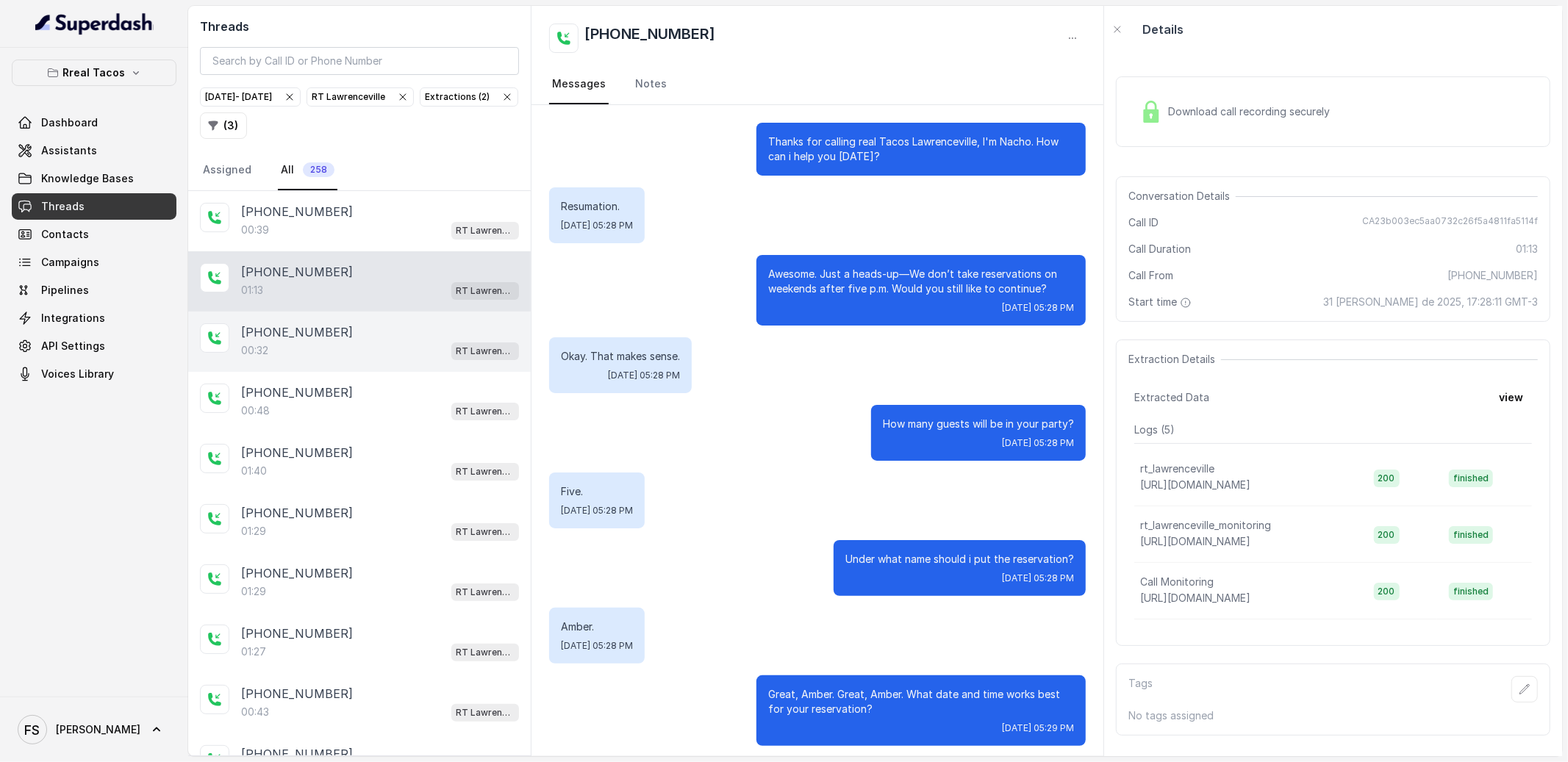
scroll to position [73, 0]
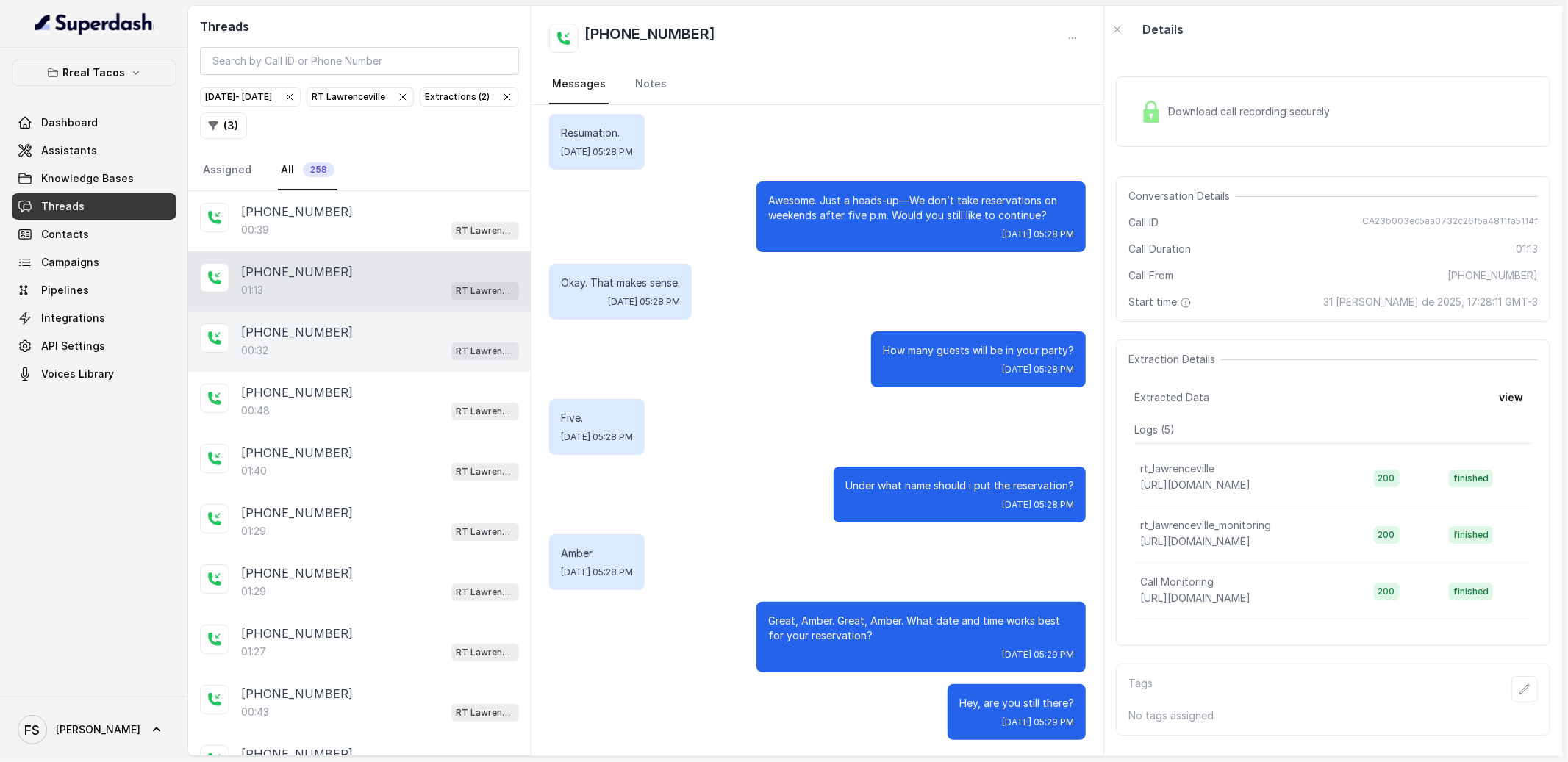
click at [378, 335] on div "[PHONE_NUMBER]" at bounding box center [380, 332] width 278 height 18
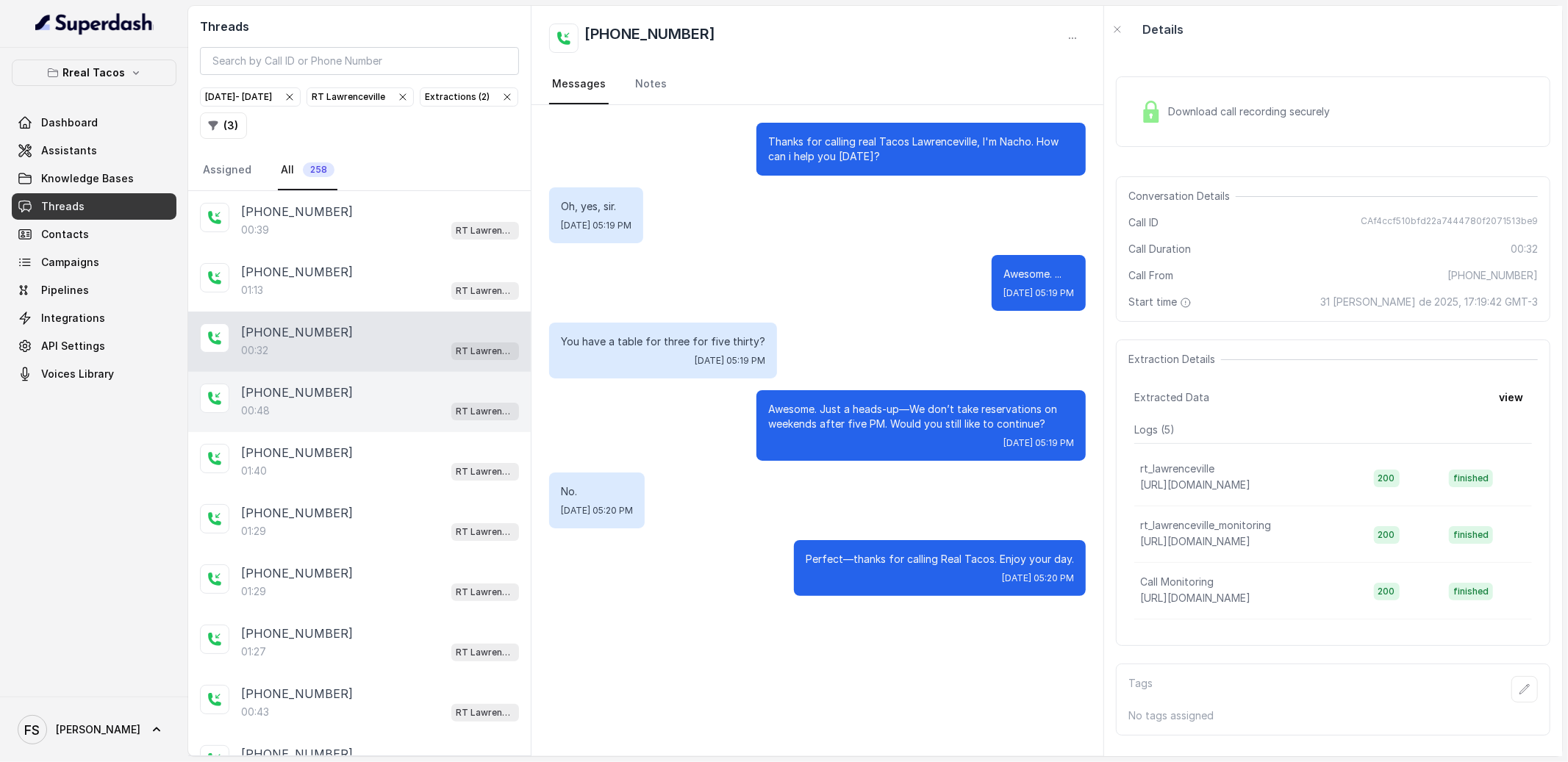
click at [374, 387] on div "[PHONE_NUMBER]" at bounding box center [380, 392] width 278 height 18
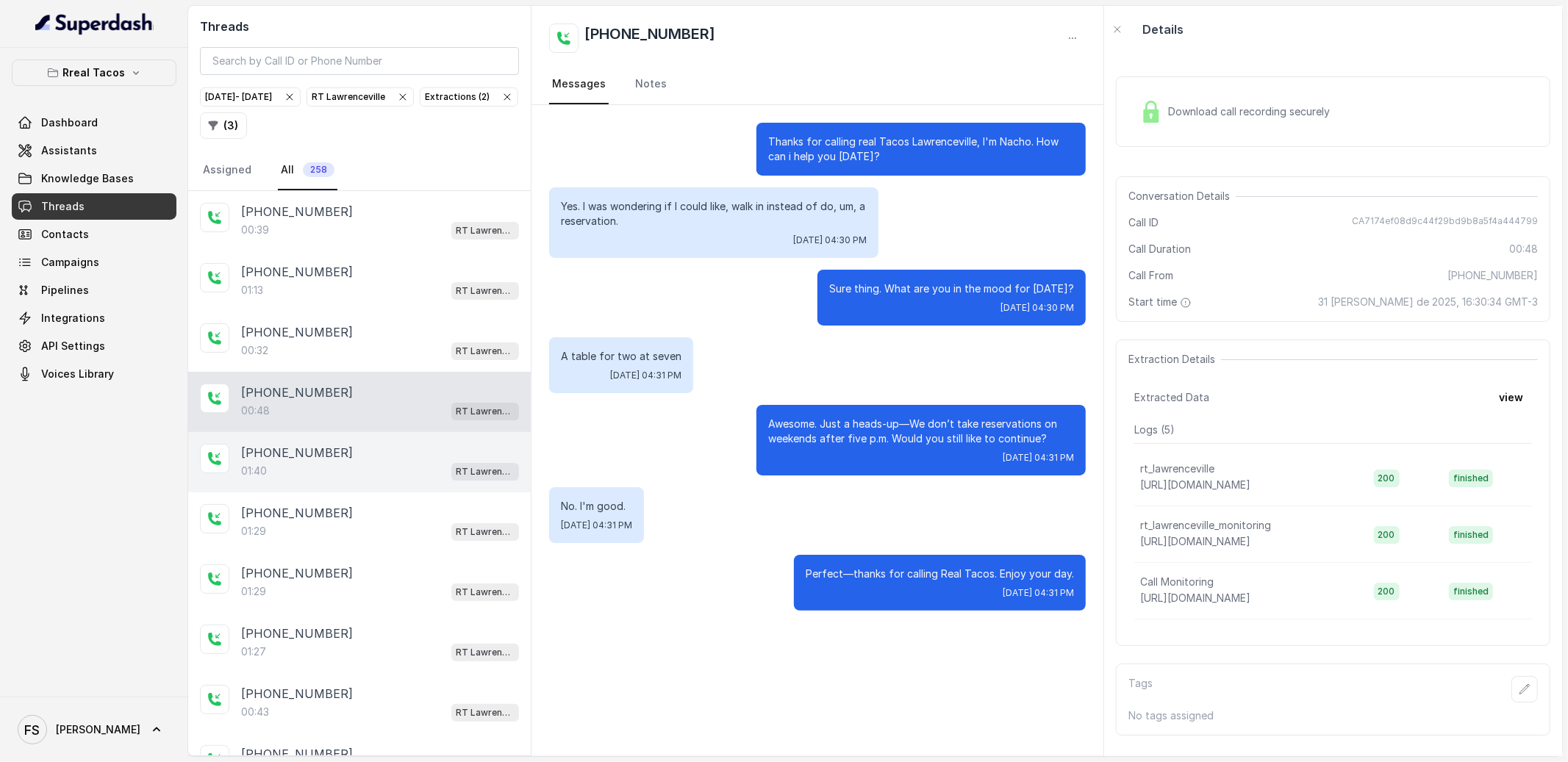
click at [375, 469] on div "01:40 RT Lawrenceville" at bounding box center [380, 470] width 278 height 19
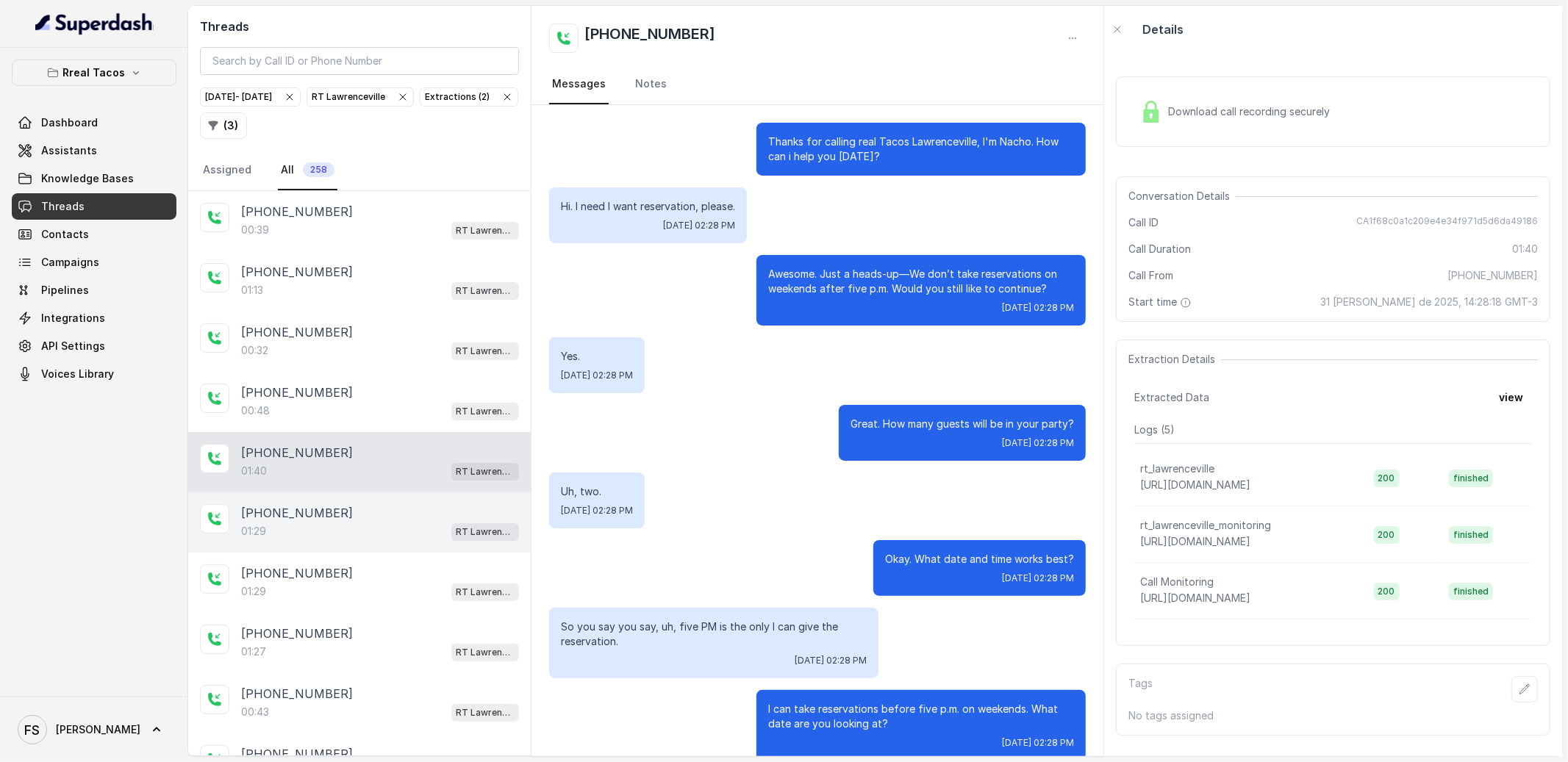
scroll to position [799, 0]
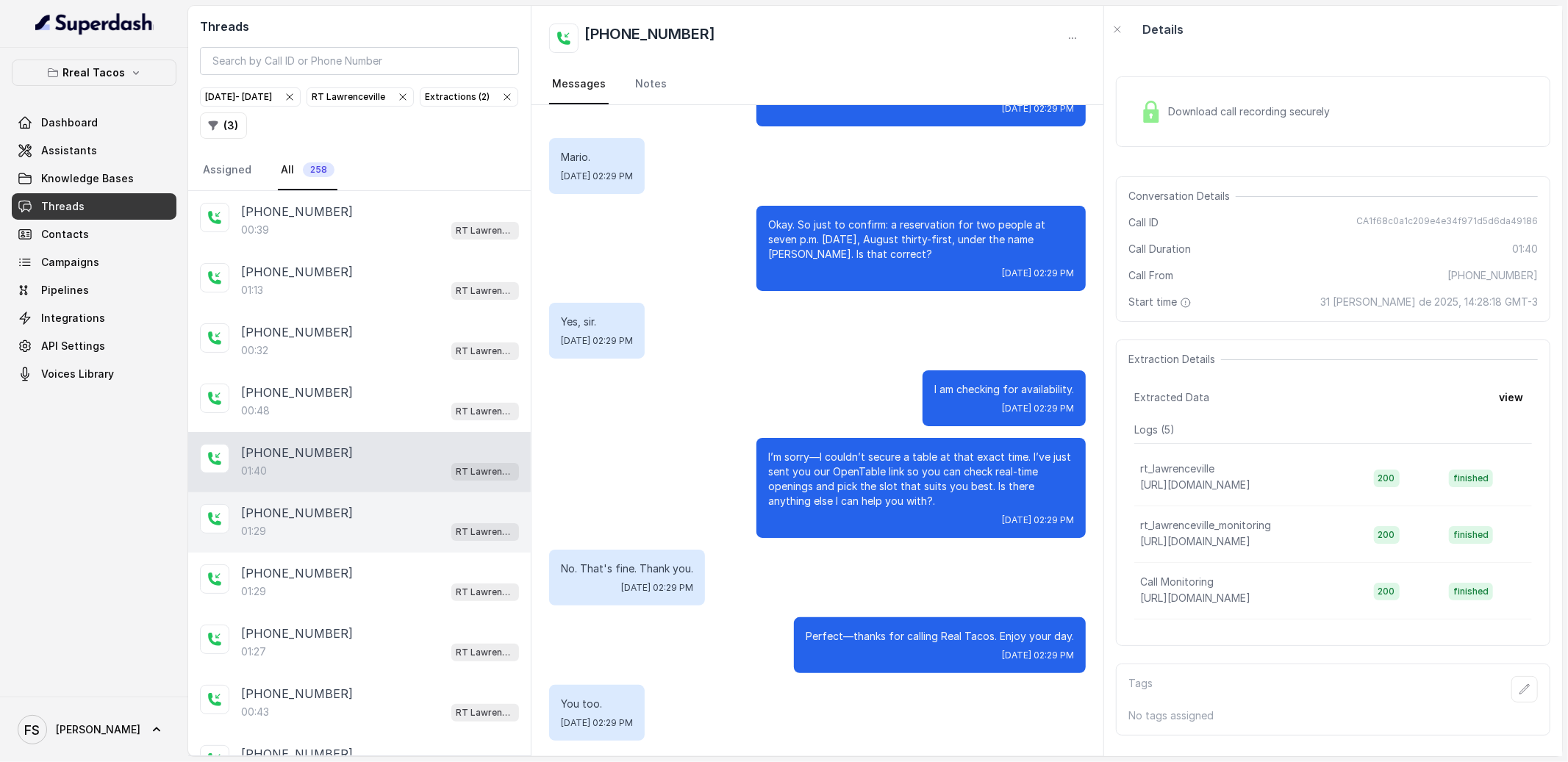
click at [384, 505] on div "[PHONE_NUMBER]" at bounding box center [380, 513] width 278 height 18
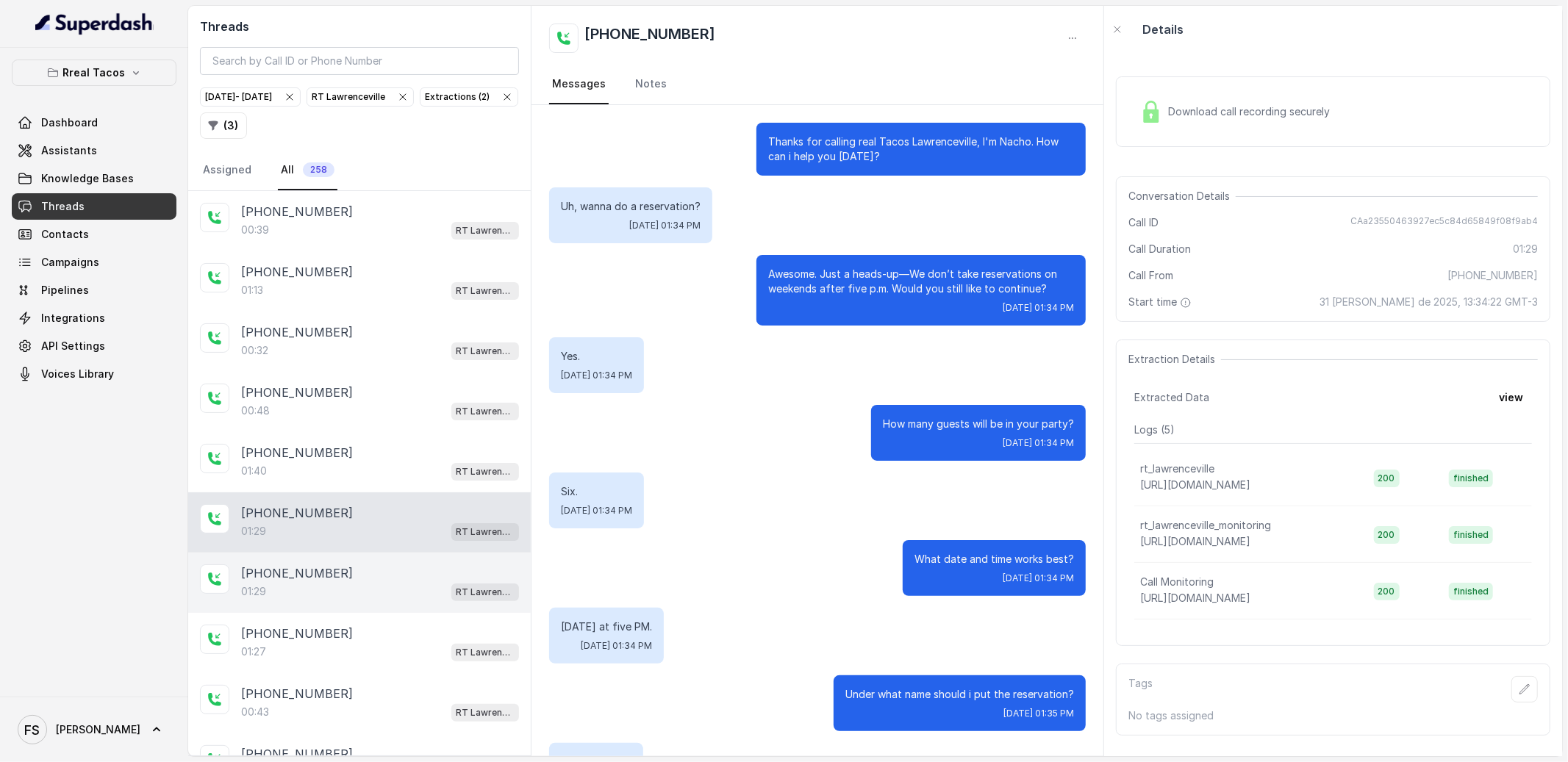
scroll to position [634, 0]
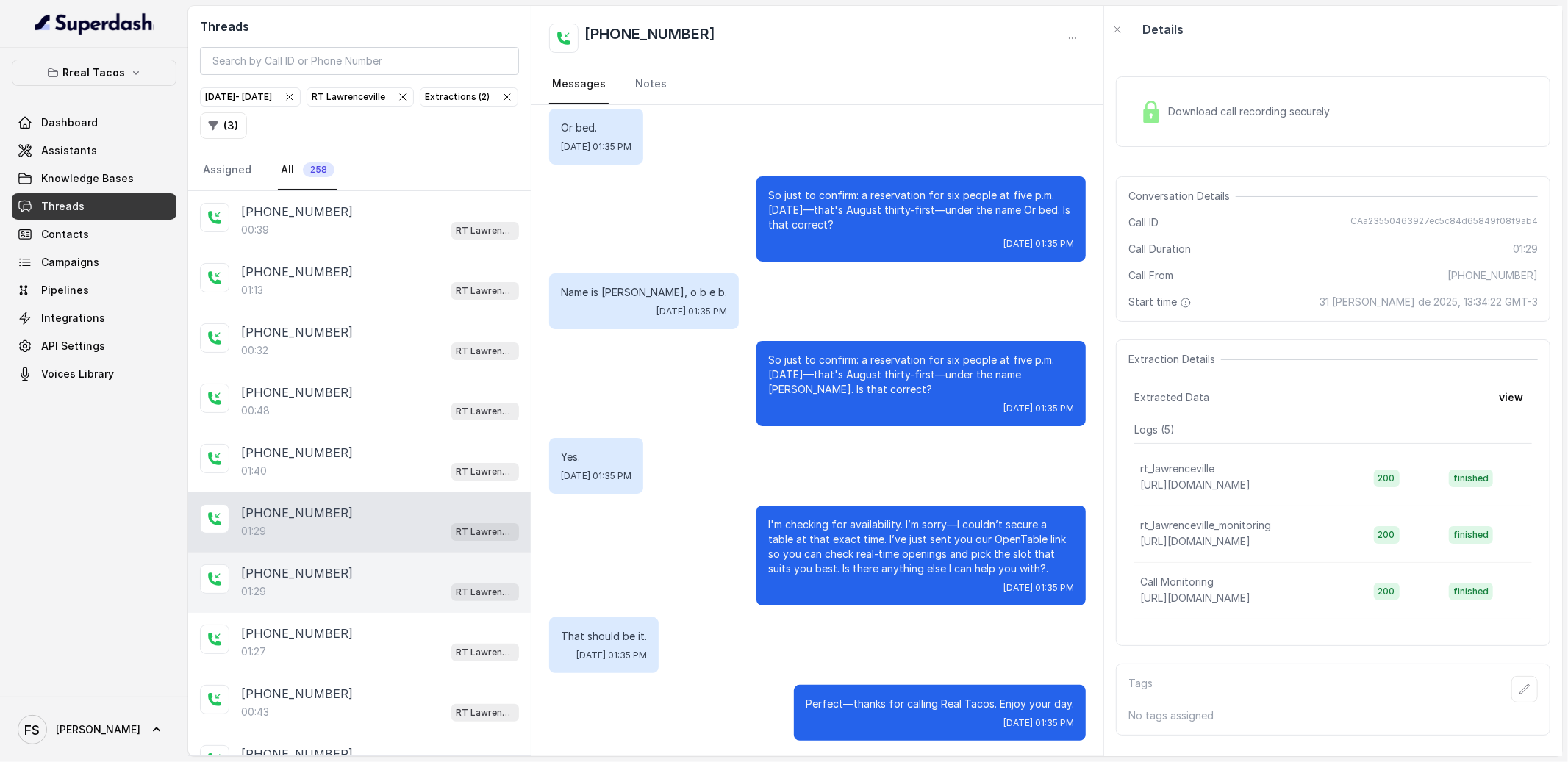
click at [392, 572] on div "[PHONE_NUMBER]" at bounding box center [380, 573] width 278 height 18
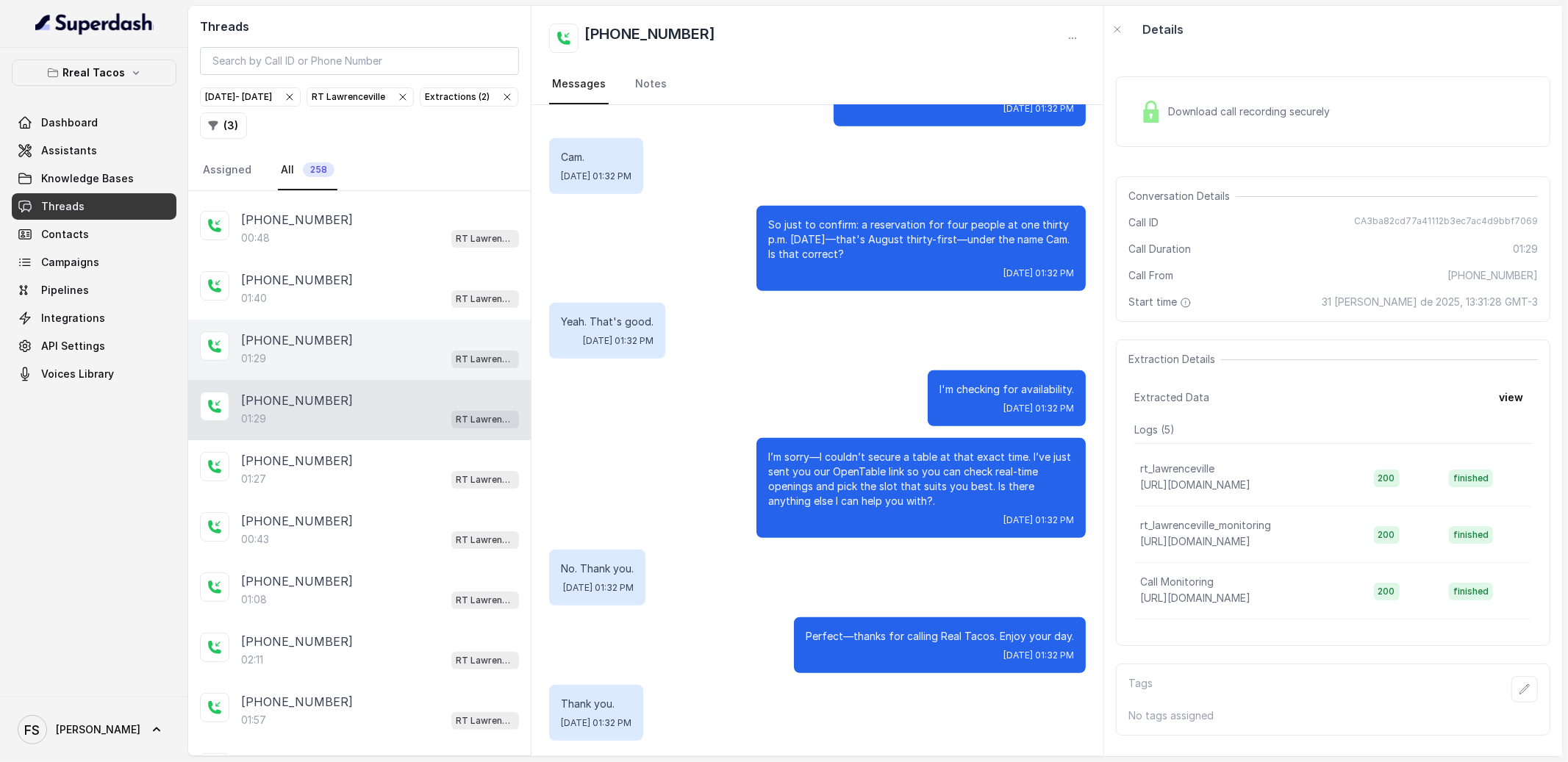
scroll to position [210, 0]
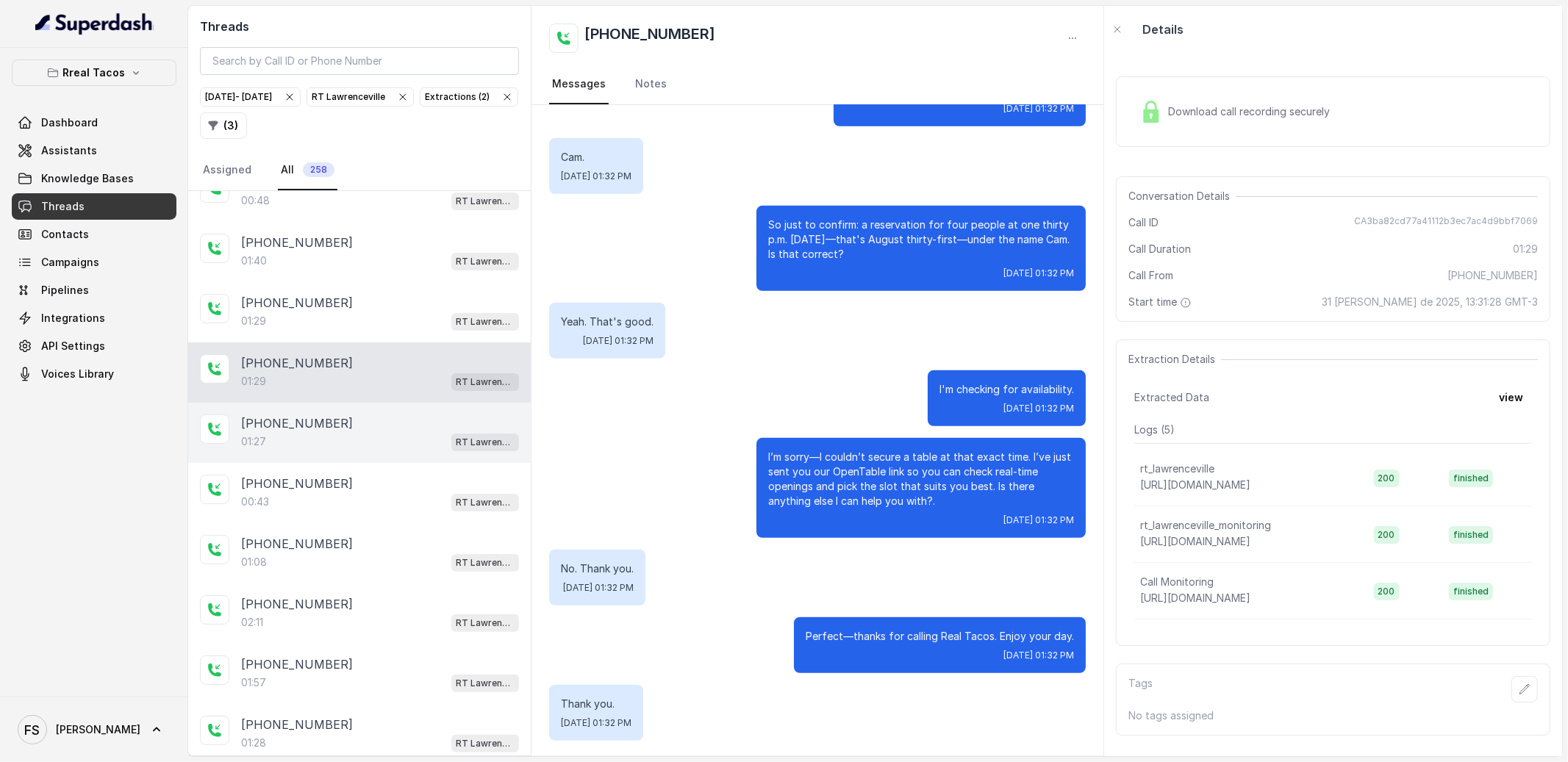
click at [392, 456] on div "[PHONE_NUMBER]:27 RT [GEOGRAPHIC_DATA]" at bounding box center [359, 432] width 342 height 60
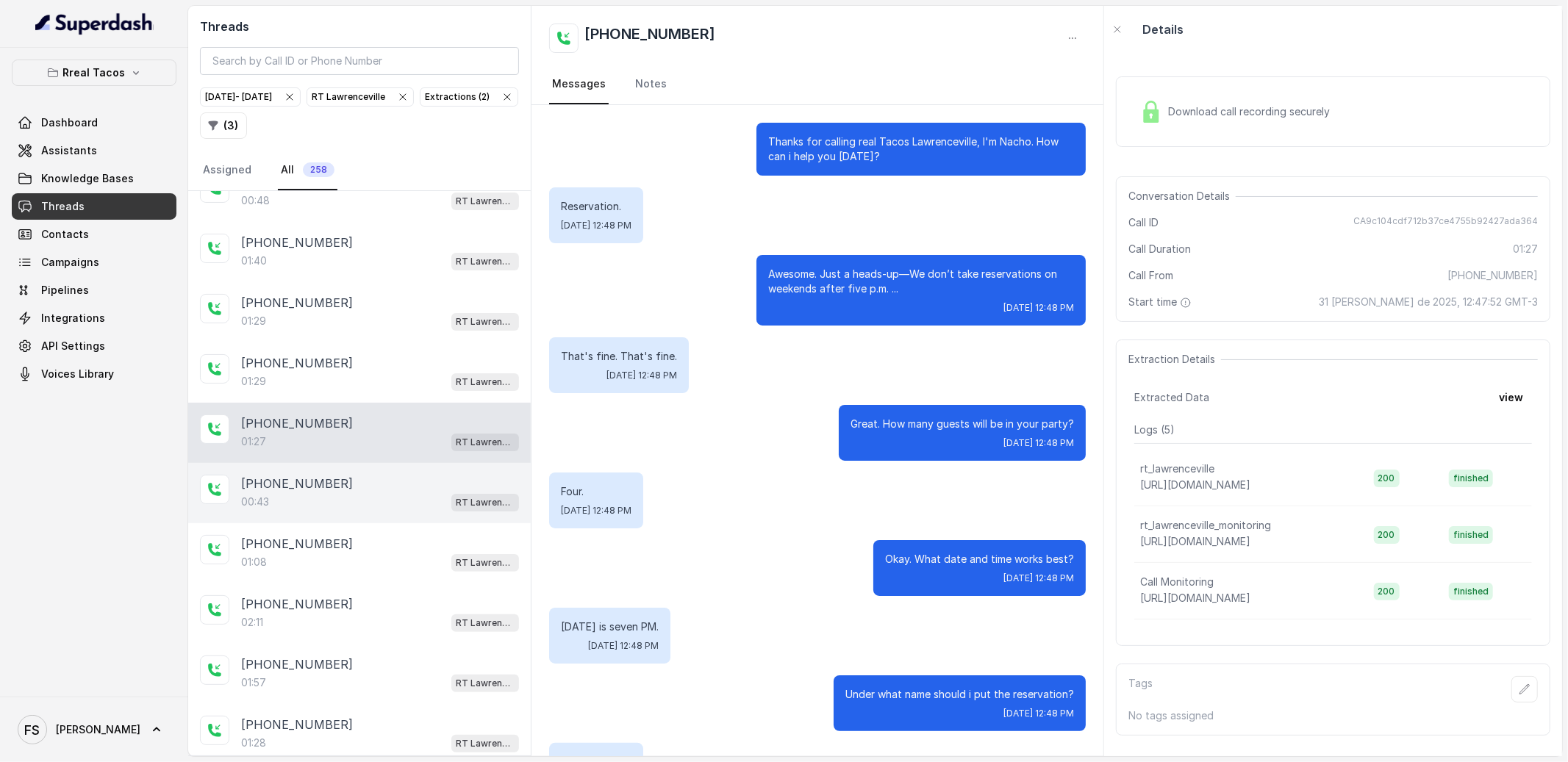
scroll to position [701, 0]
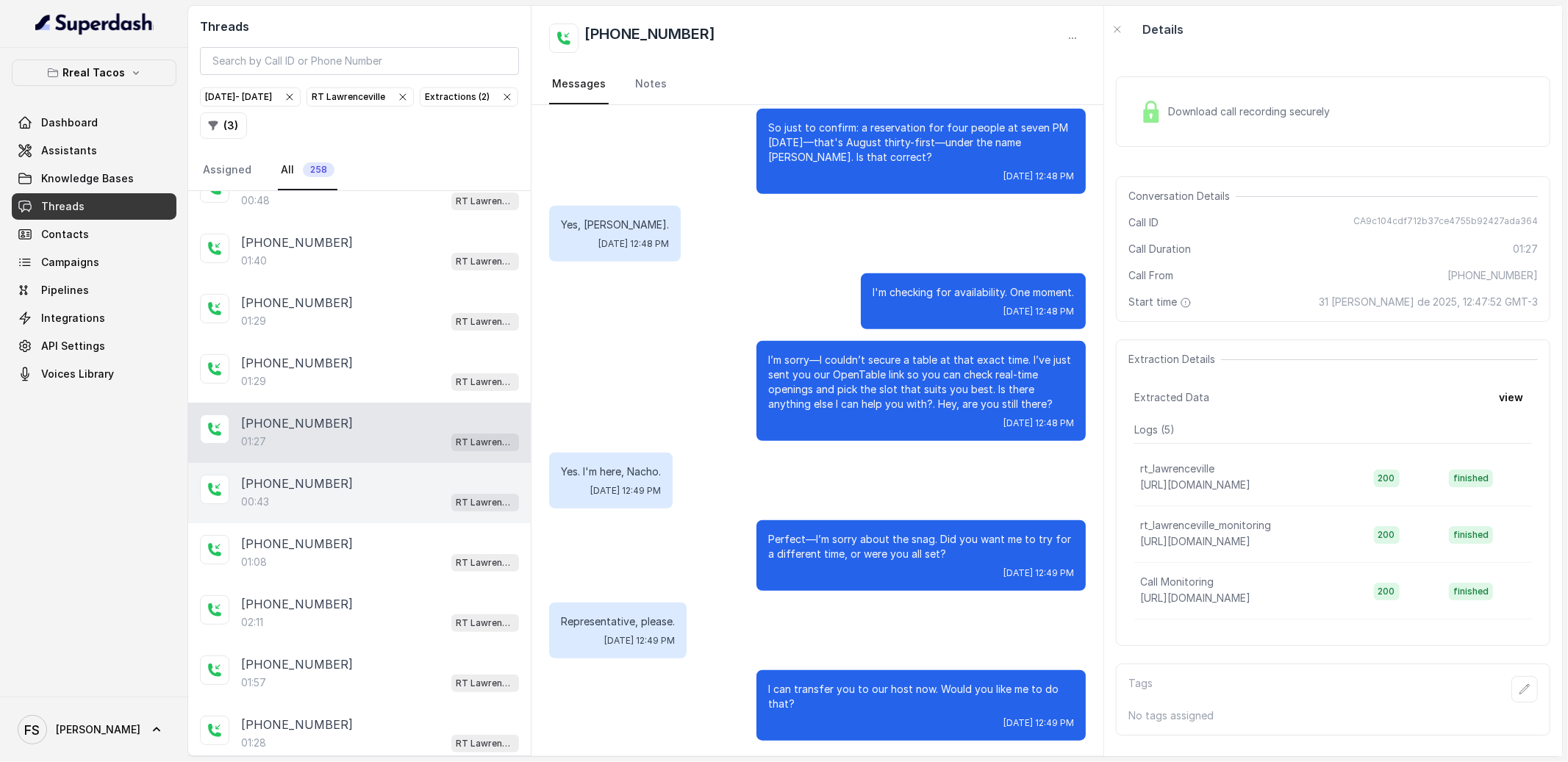
click at [414, 509] on div "00:43 RT Lawrenceville" at bounding box center [380, 501] width 278 height 19
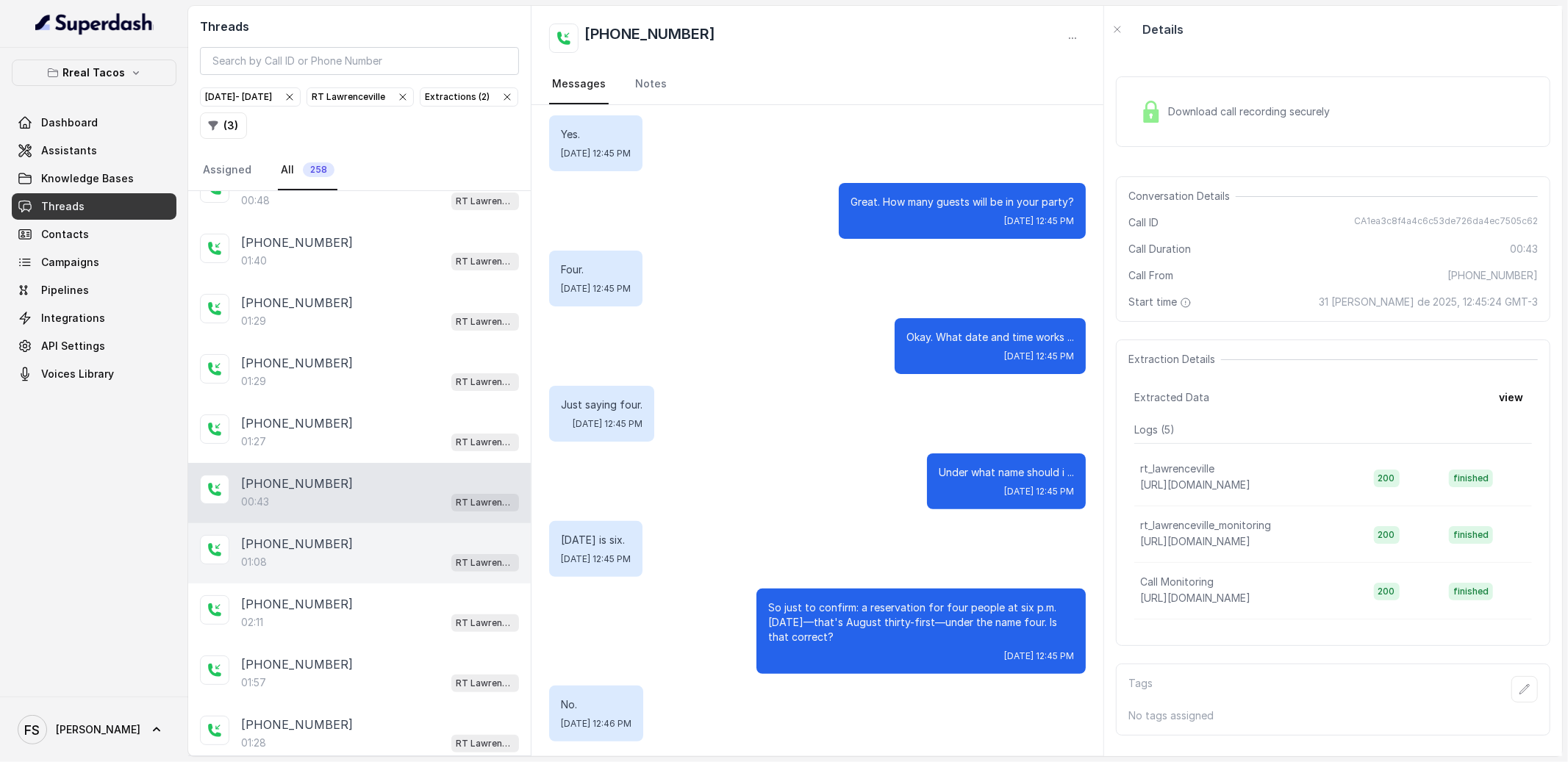
scroll to position [223, 0]
click at [386, 534] on div "[PHONE_NUMBER]:08 RT [GEOGRAPHIC_DATA]" at bounding box center [359, 552] width 342 height 60
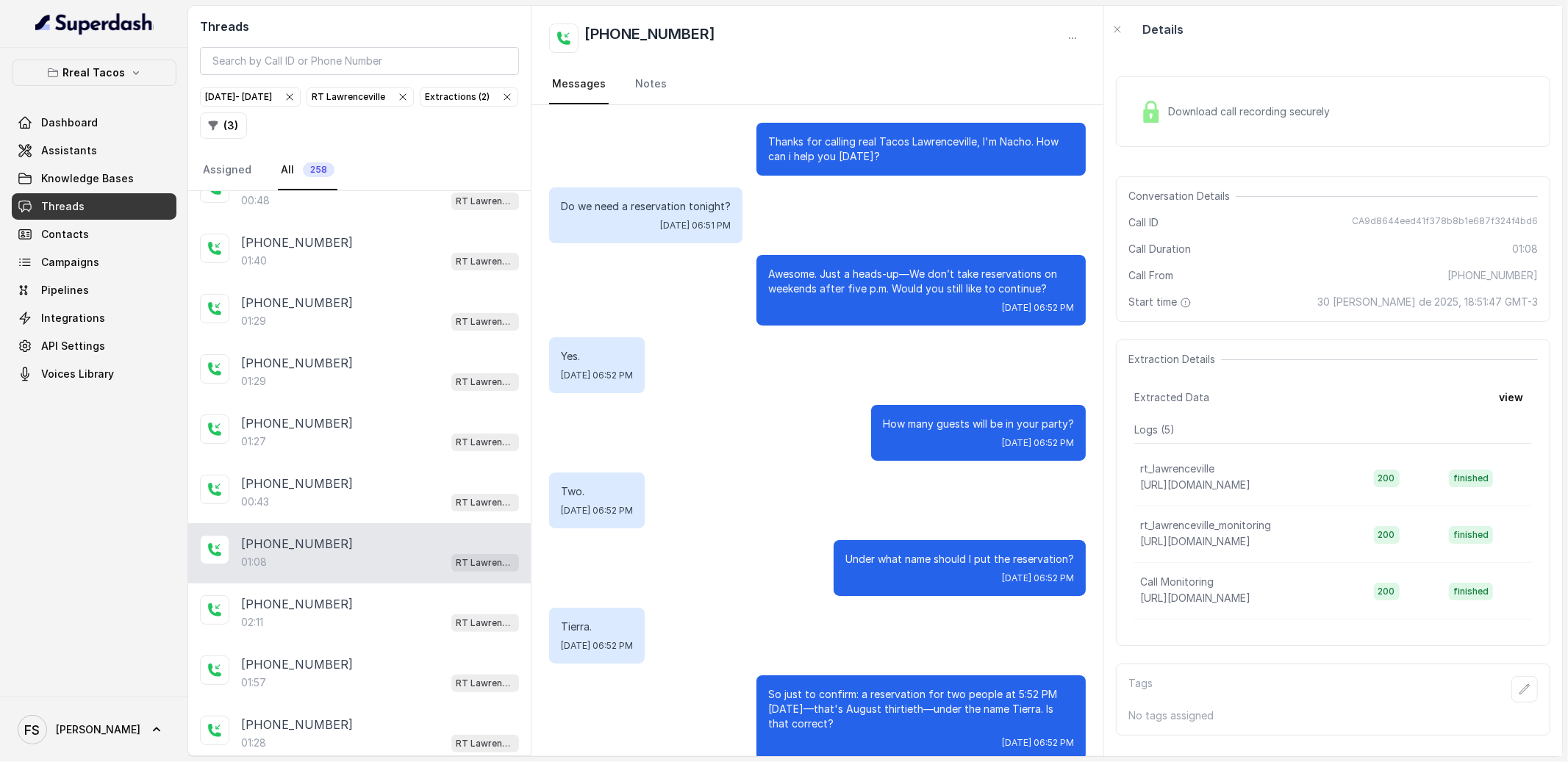
scroll to position [402, 0]
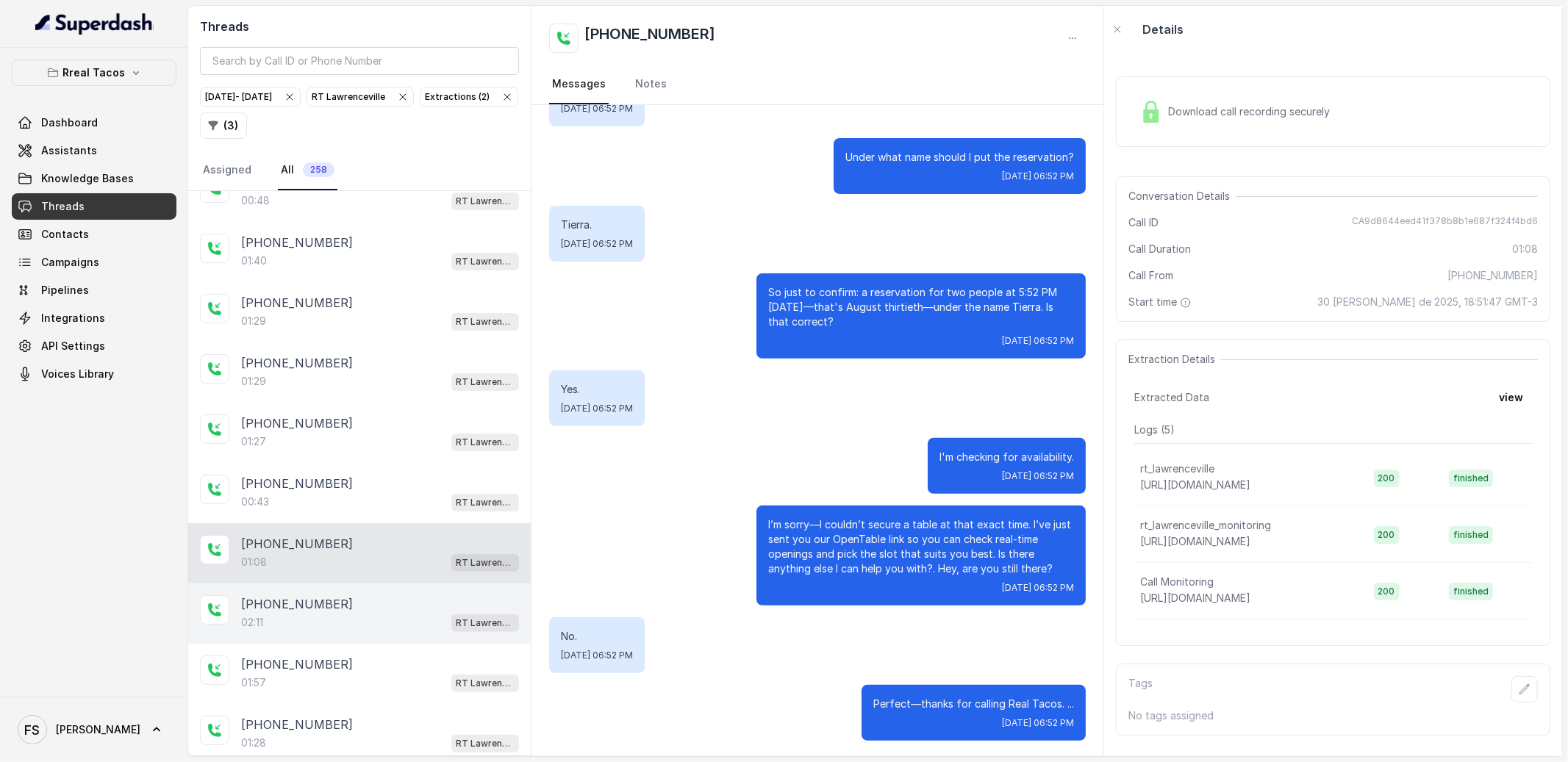
click at [315, 611] on p "[PHONE_NUMBER]" at bounding box center [297, 604] width 112 height 18
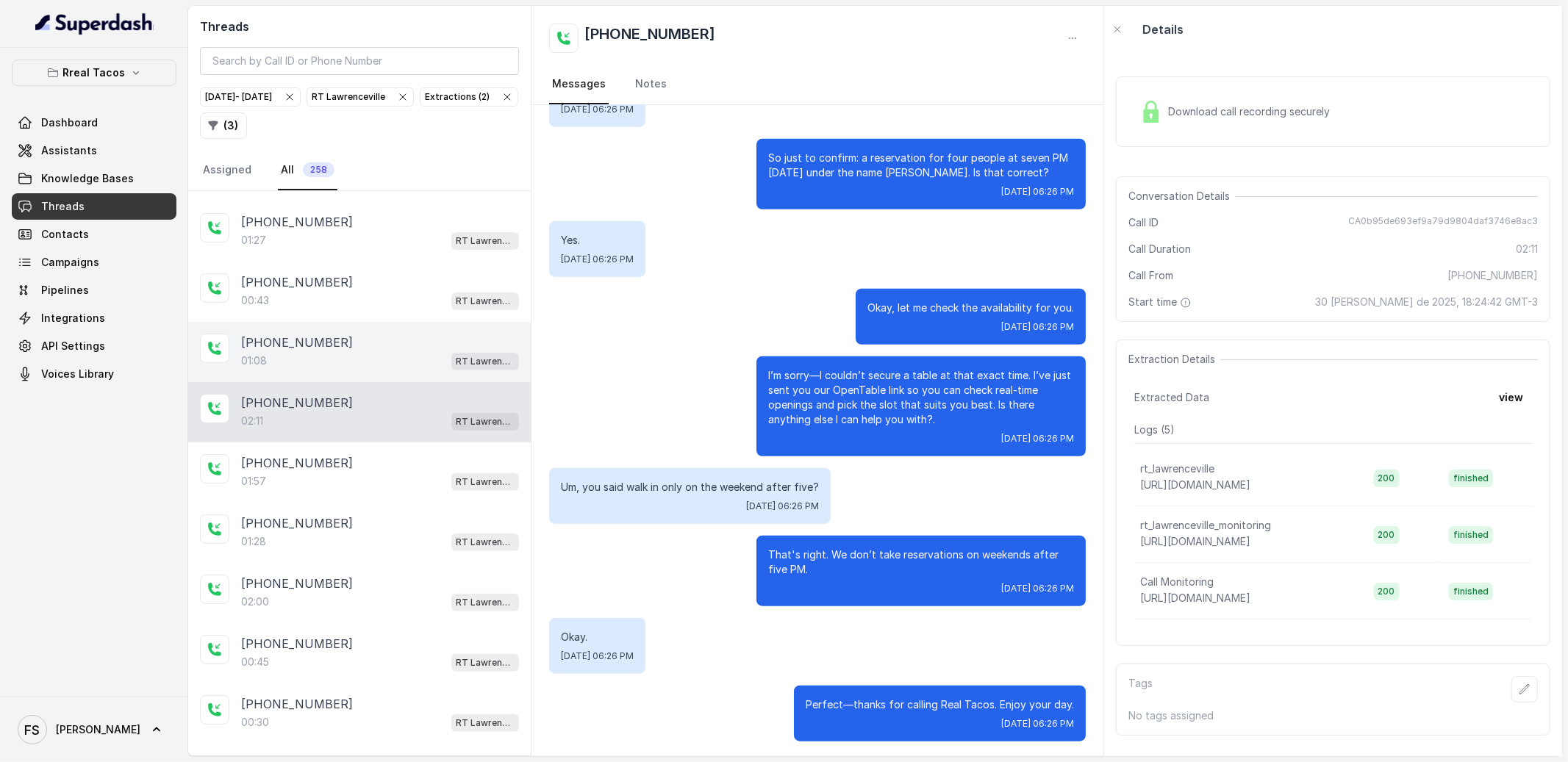
scroll to position [412, 0]
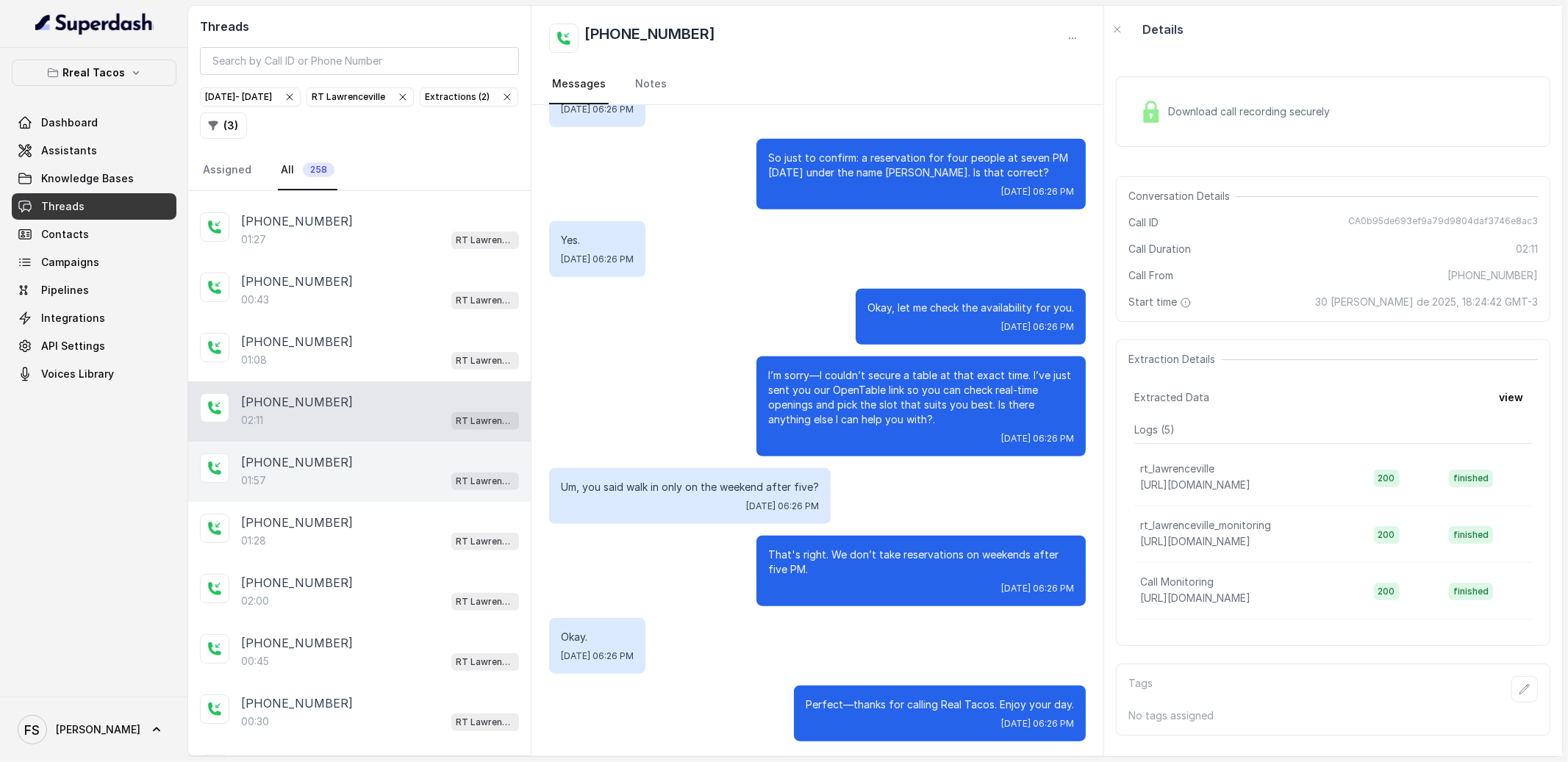
click at [377, 458] on div "[PHONE_NUMBER]" at bounding box center [380, 462] width 278 height 18
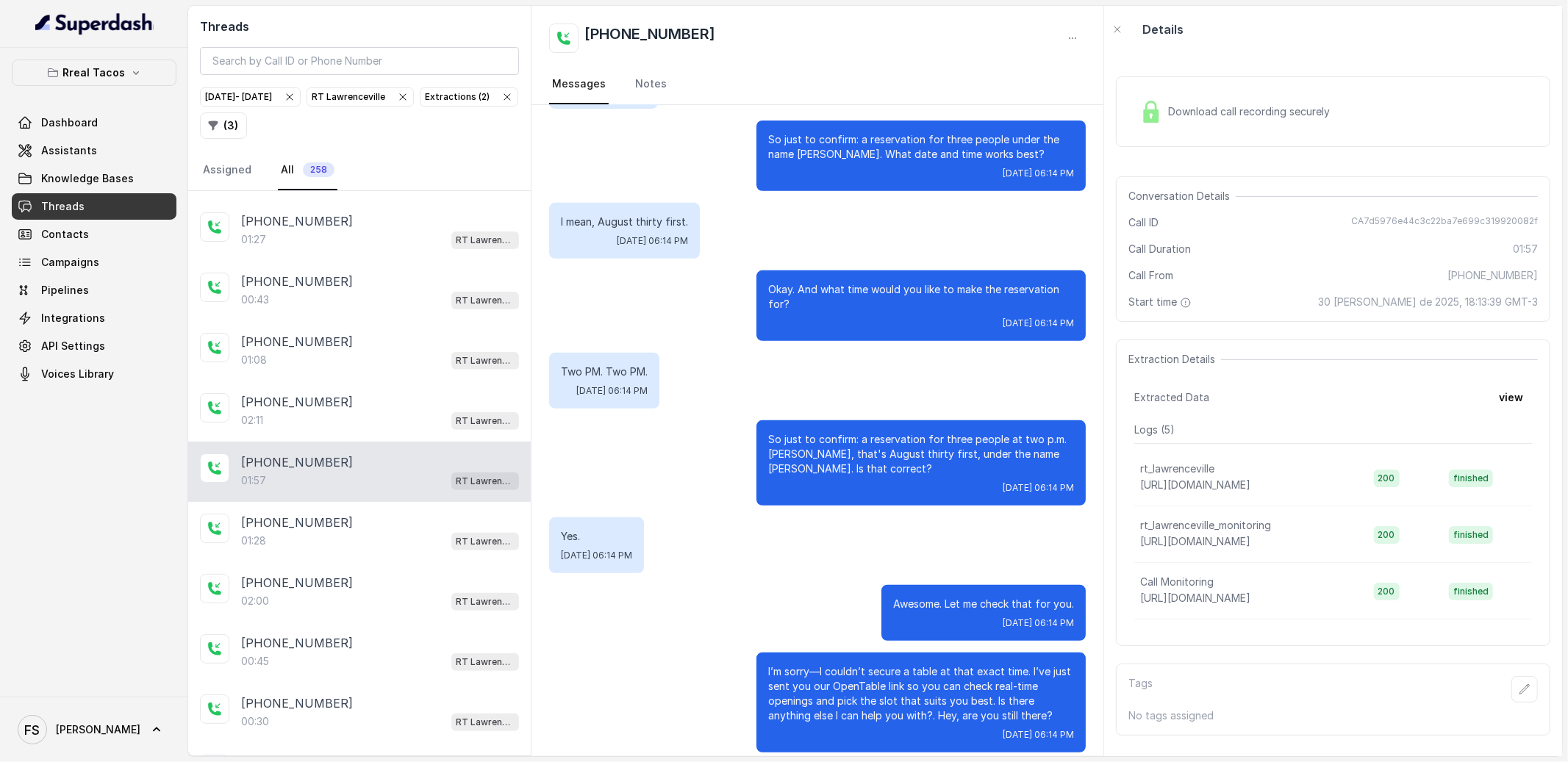
scroll to position [880, 0]
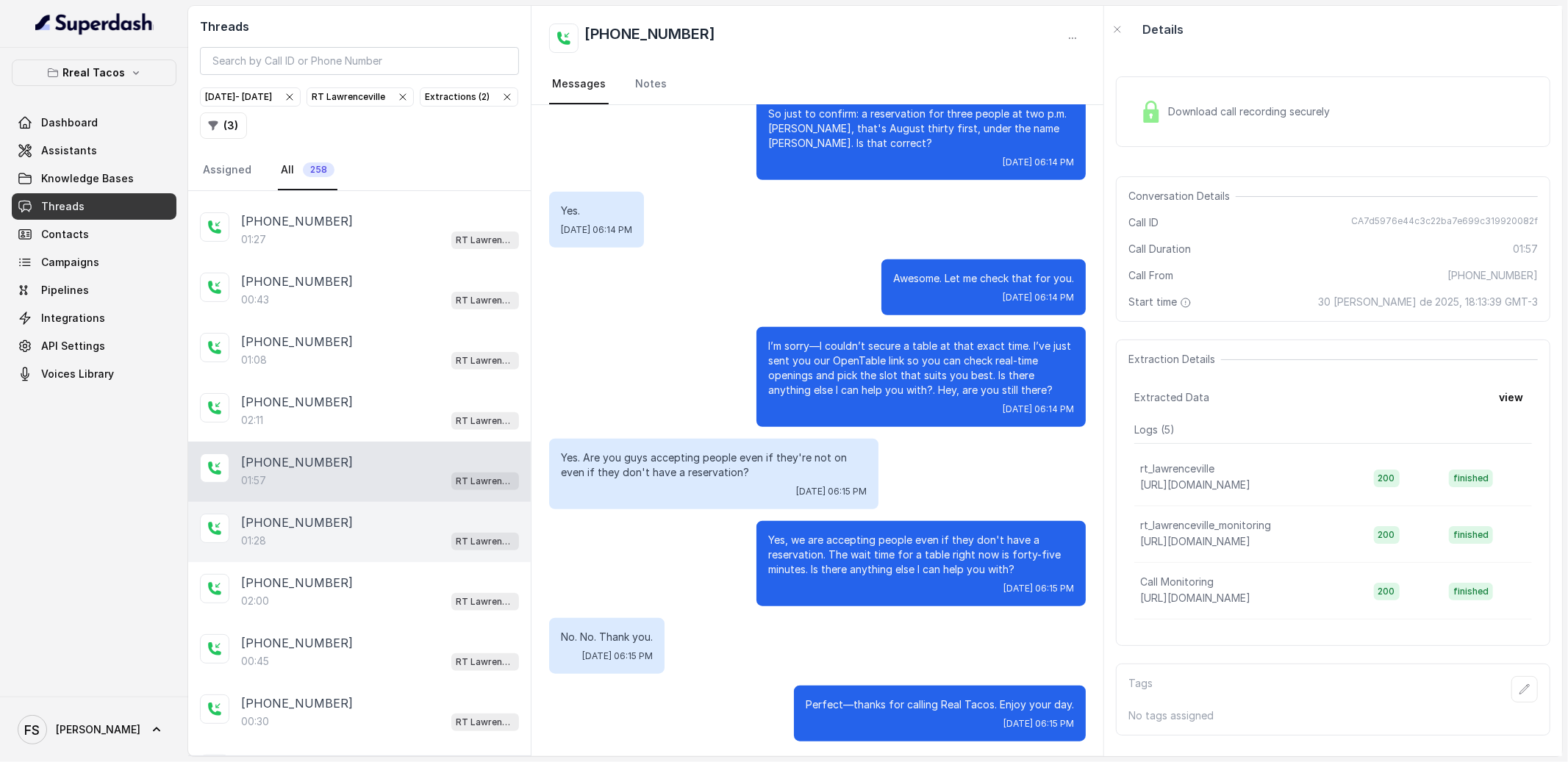
click at [366, 562] on div "[PHONE_NUMBER]:28 [GEOGRAPHIC_DATA]" at bounding box center [359, 531] width 342 height 60
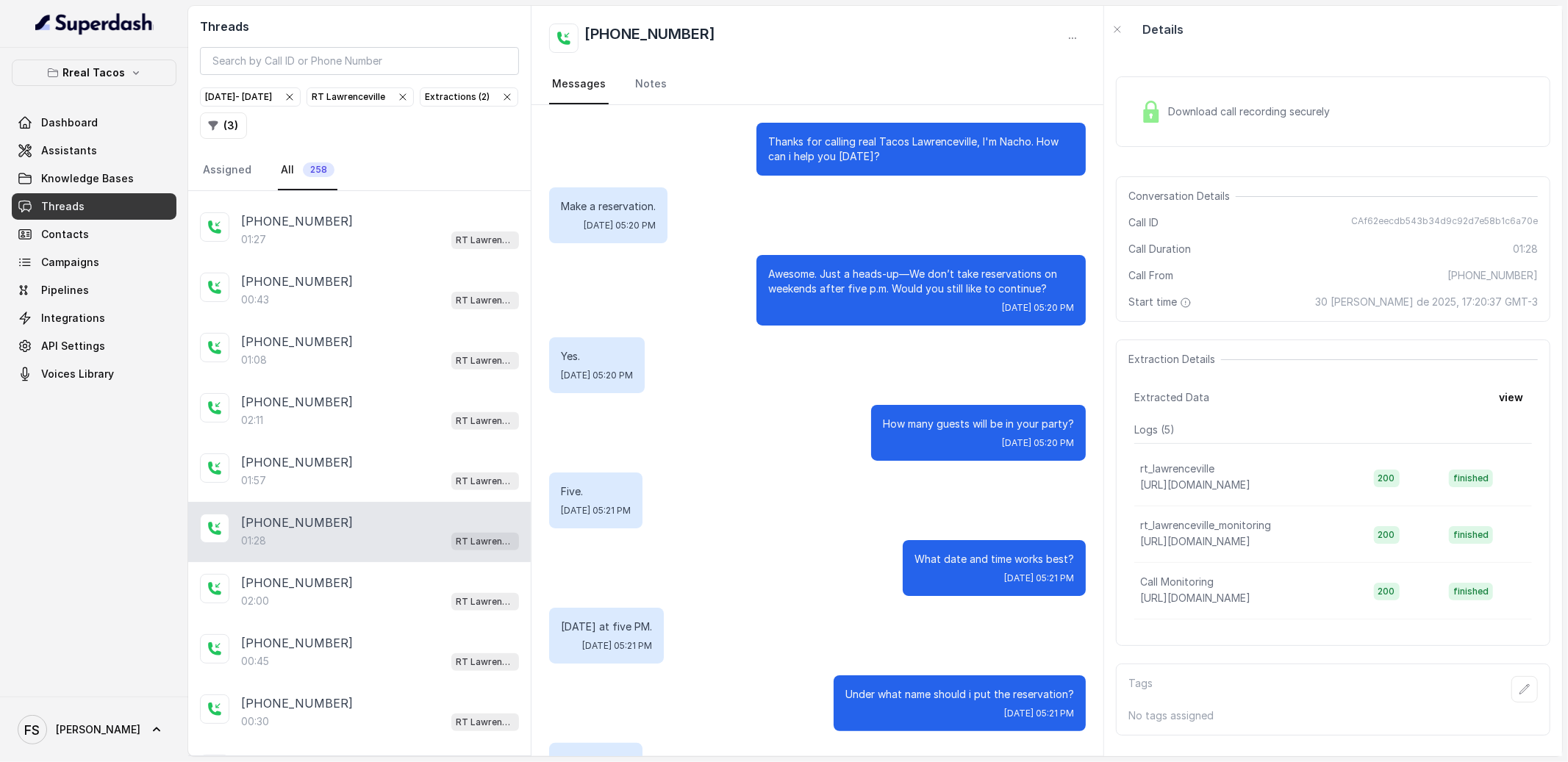
scroll to position [725, 0]
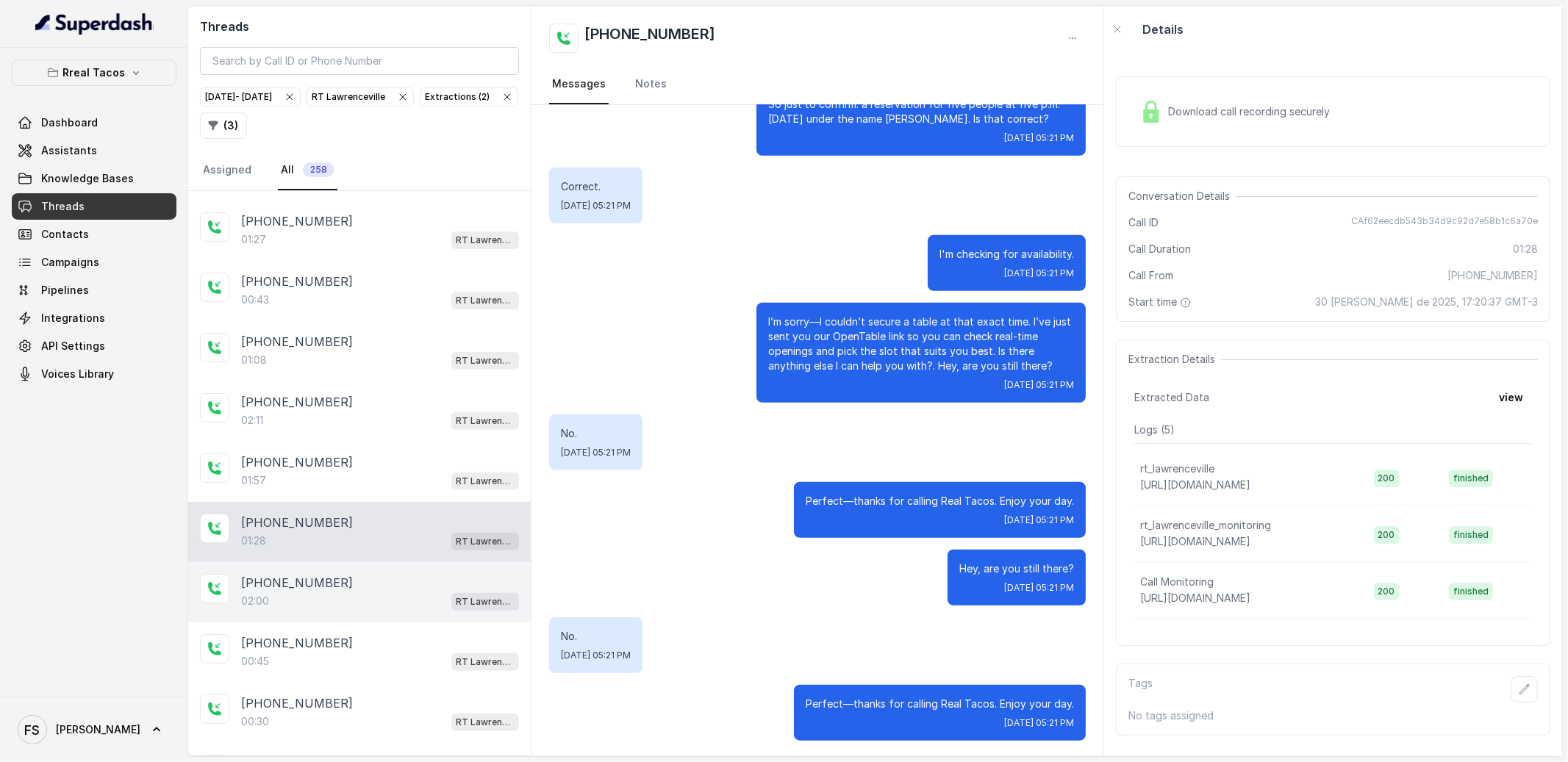
click at [400, 621] on div "[PHONE_NUMBER]:00 RT [GEOGRAPHIC_DATA]" at bounding box center [359, 592] width 342 height 60
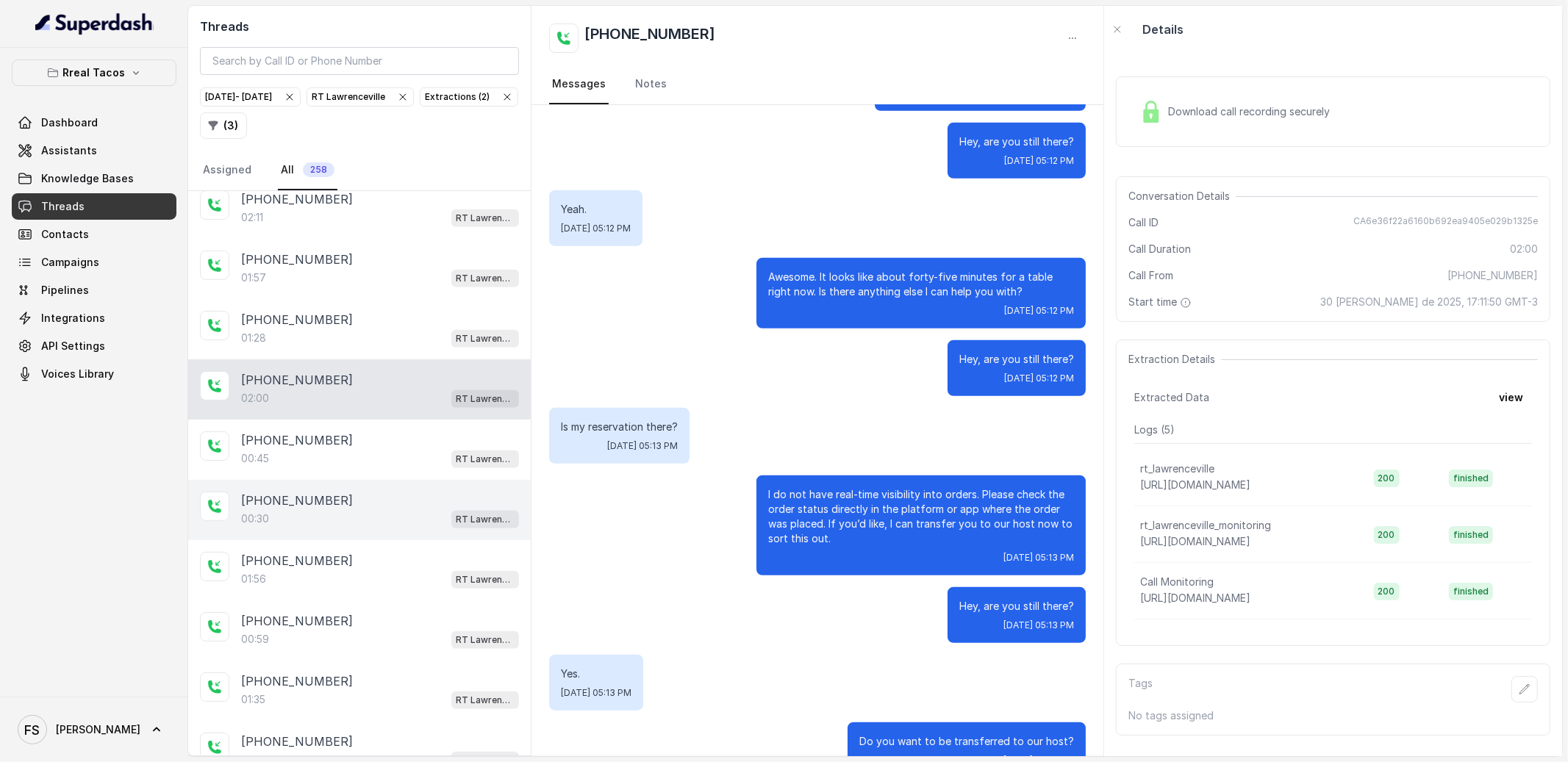
scroll to position [617, 0]
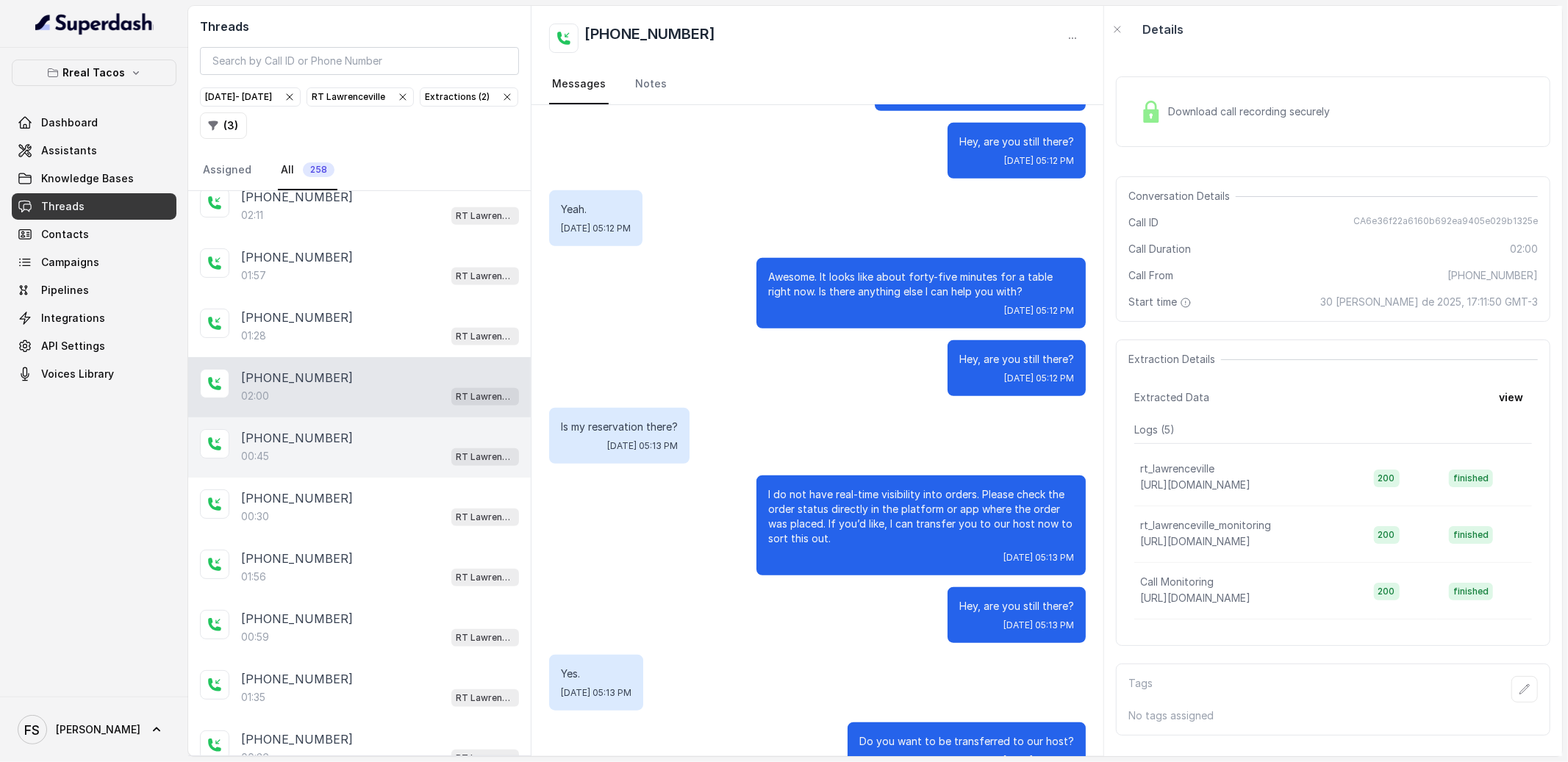
click at [368, 455] on div "00:45 RT Lawrenceville" at bounding box center [380, 456] width 278 height 19
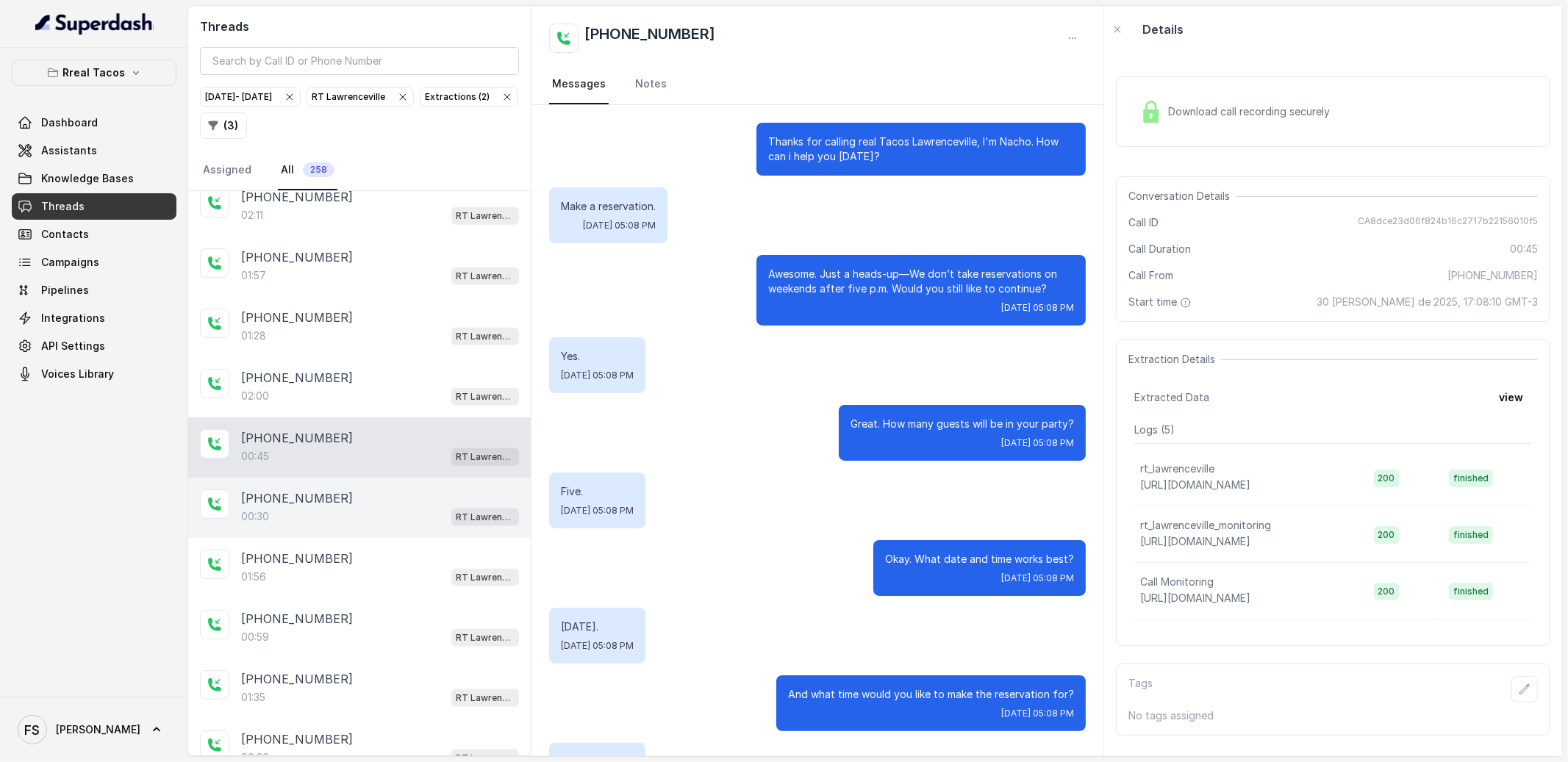
scroll to position [126, 0]
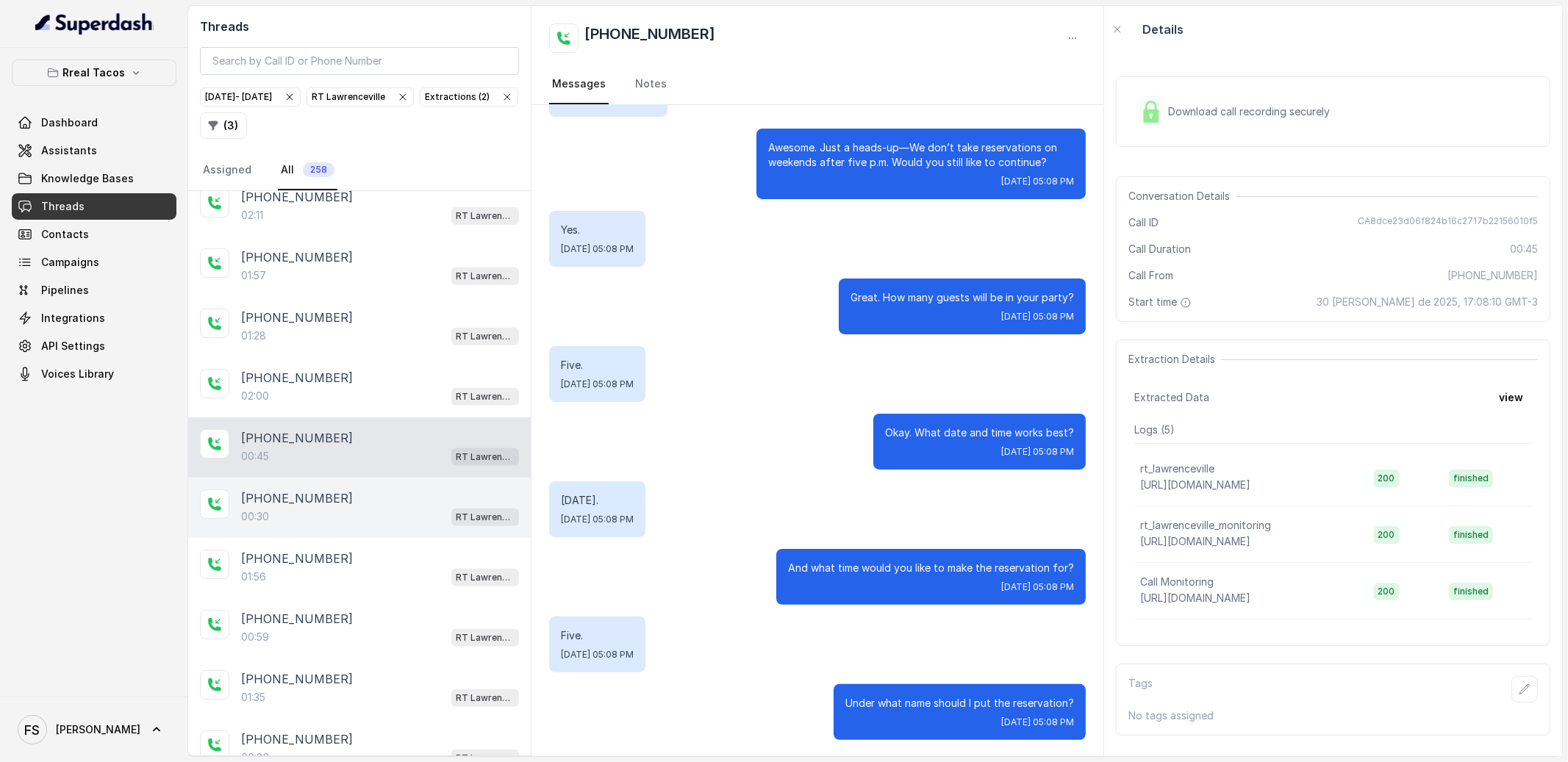
click at [349, 518] on div "00:30 RT Lawrenceville" at bounding box center [380, 516] width 278 height 19
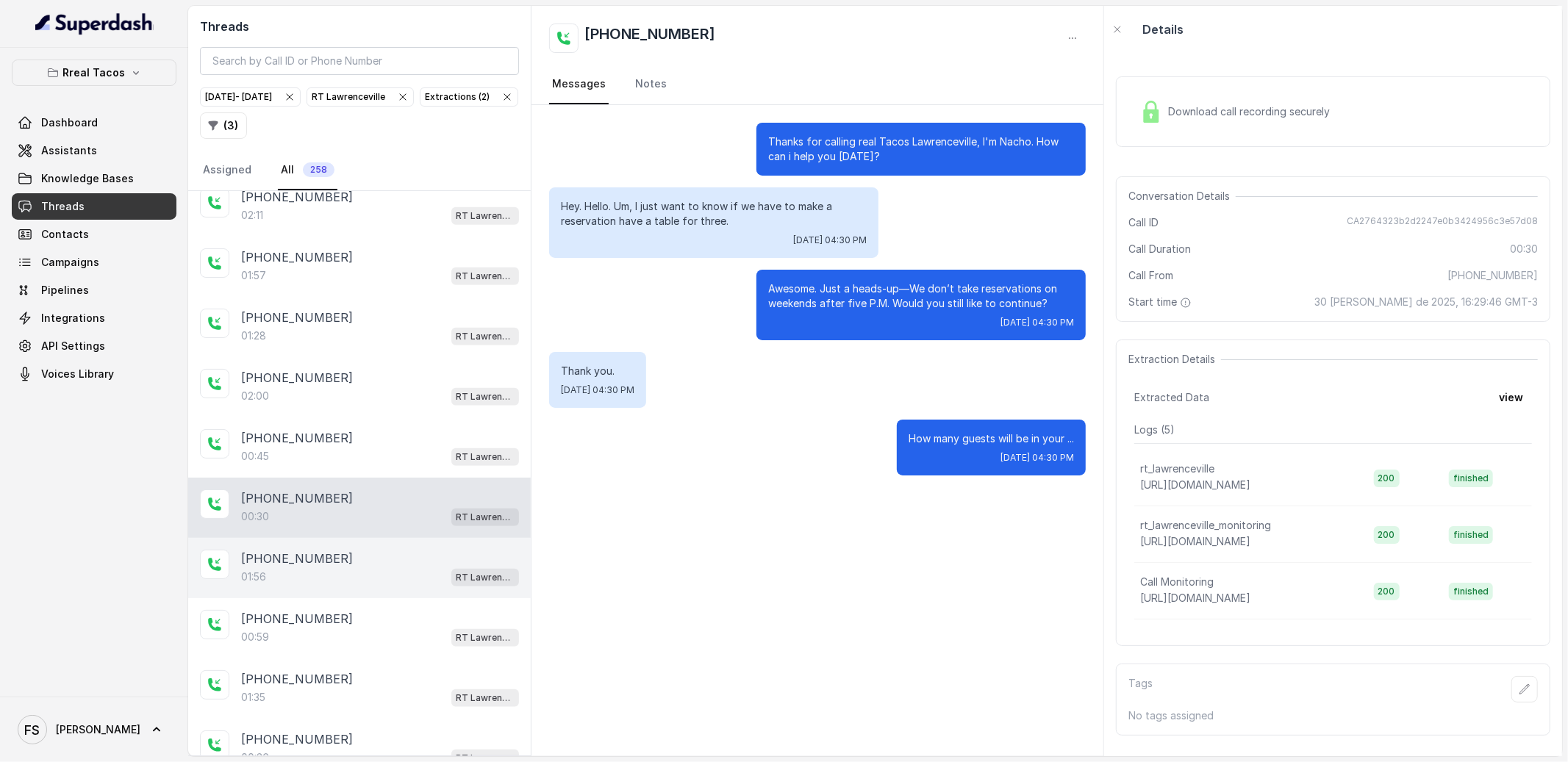
click at [355, 566] on div "[PHONE_NUMBER]" at bounding box center [380, 559] width 278 height 18
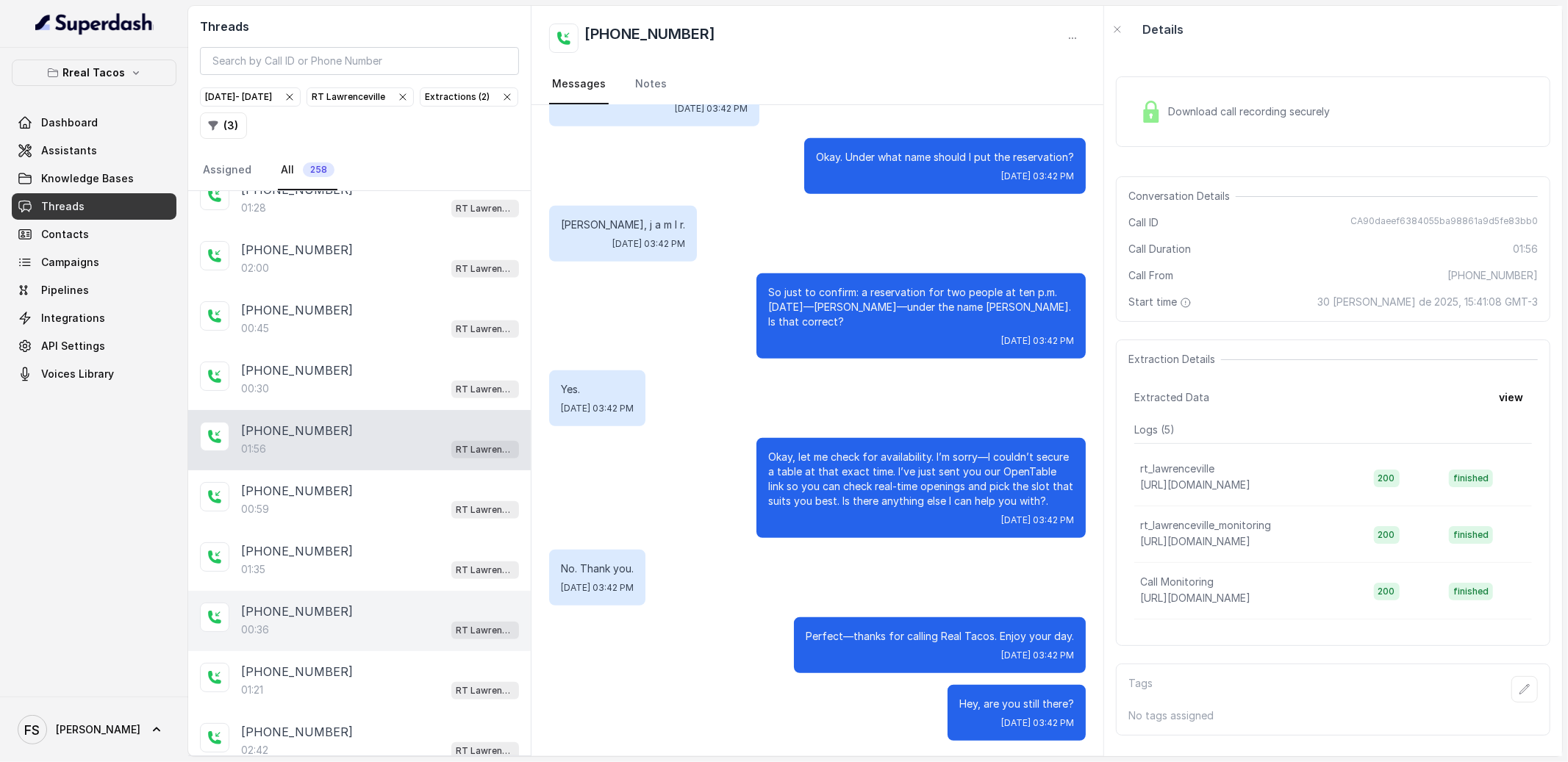
scroll to position [783, 0]
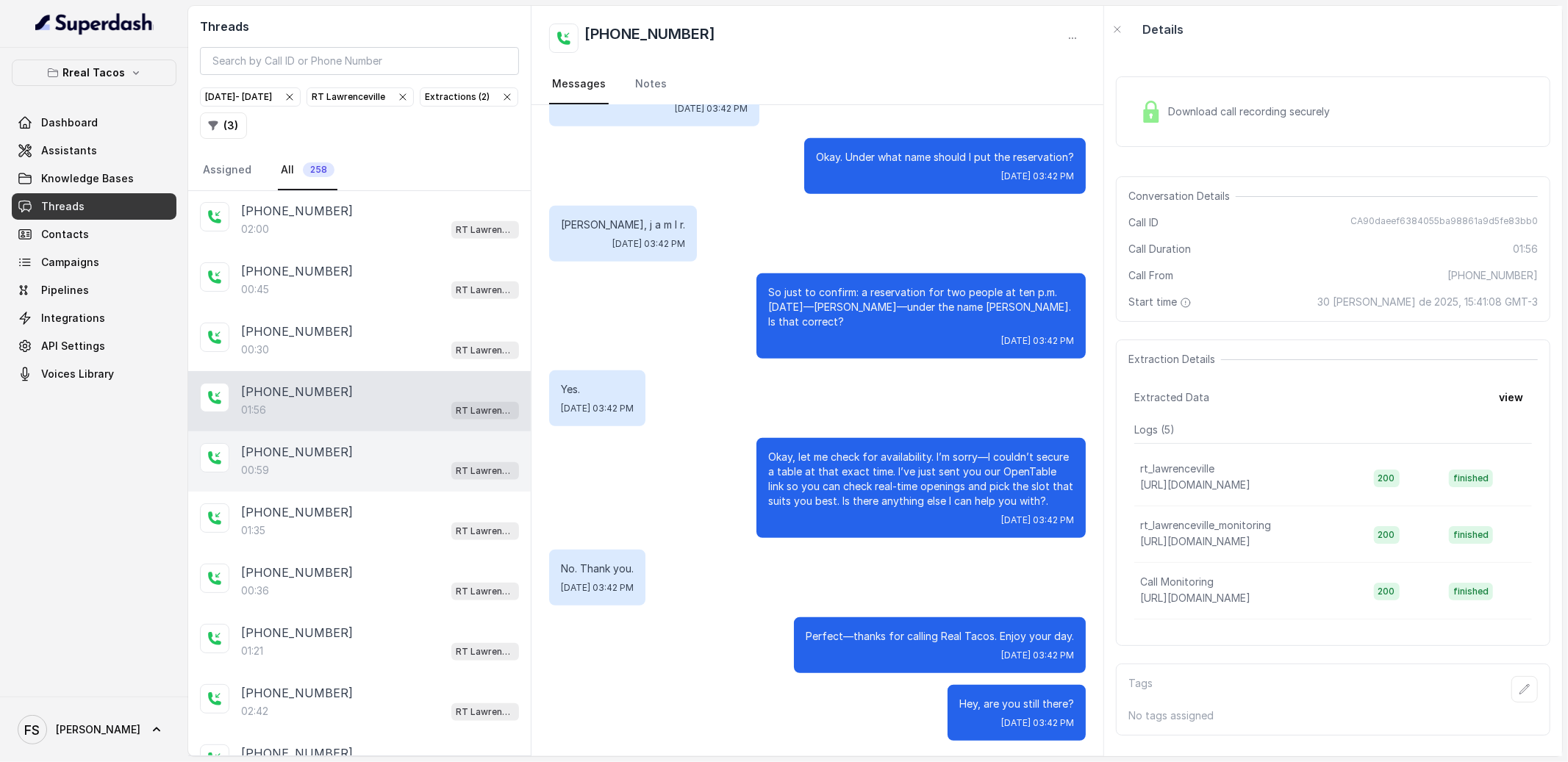
click at [363, 466] on div "00:59 RT Lawrenceville" at bounding box center [380, 469] width 278 height 19
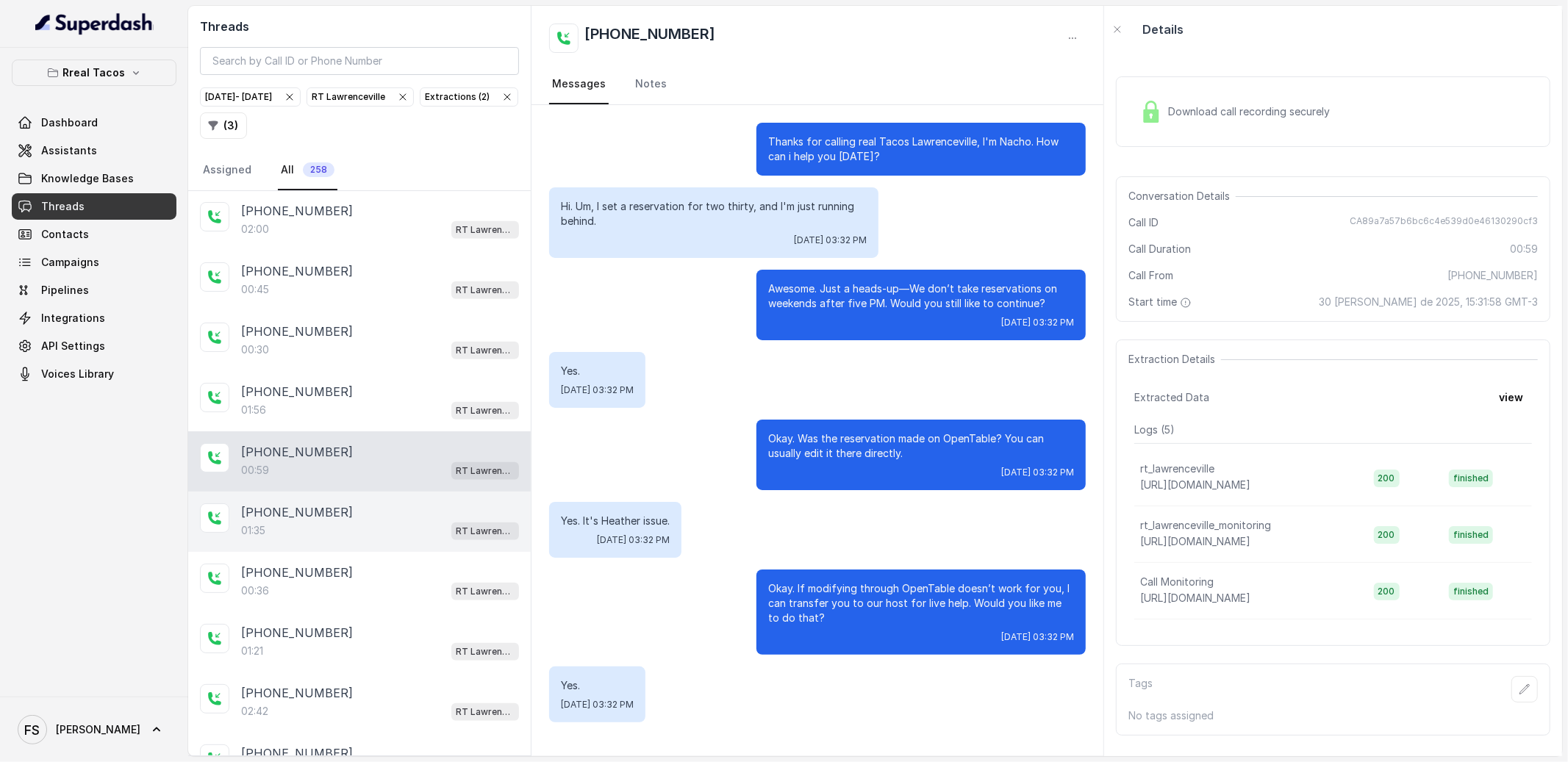
click at [370, 537] on div "01:35 RT Lawrenceville" at bounding box center [380, 530] width 278 height 19
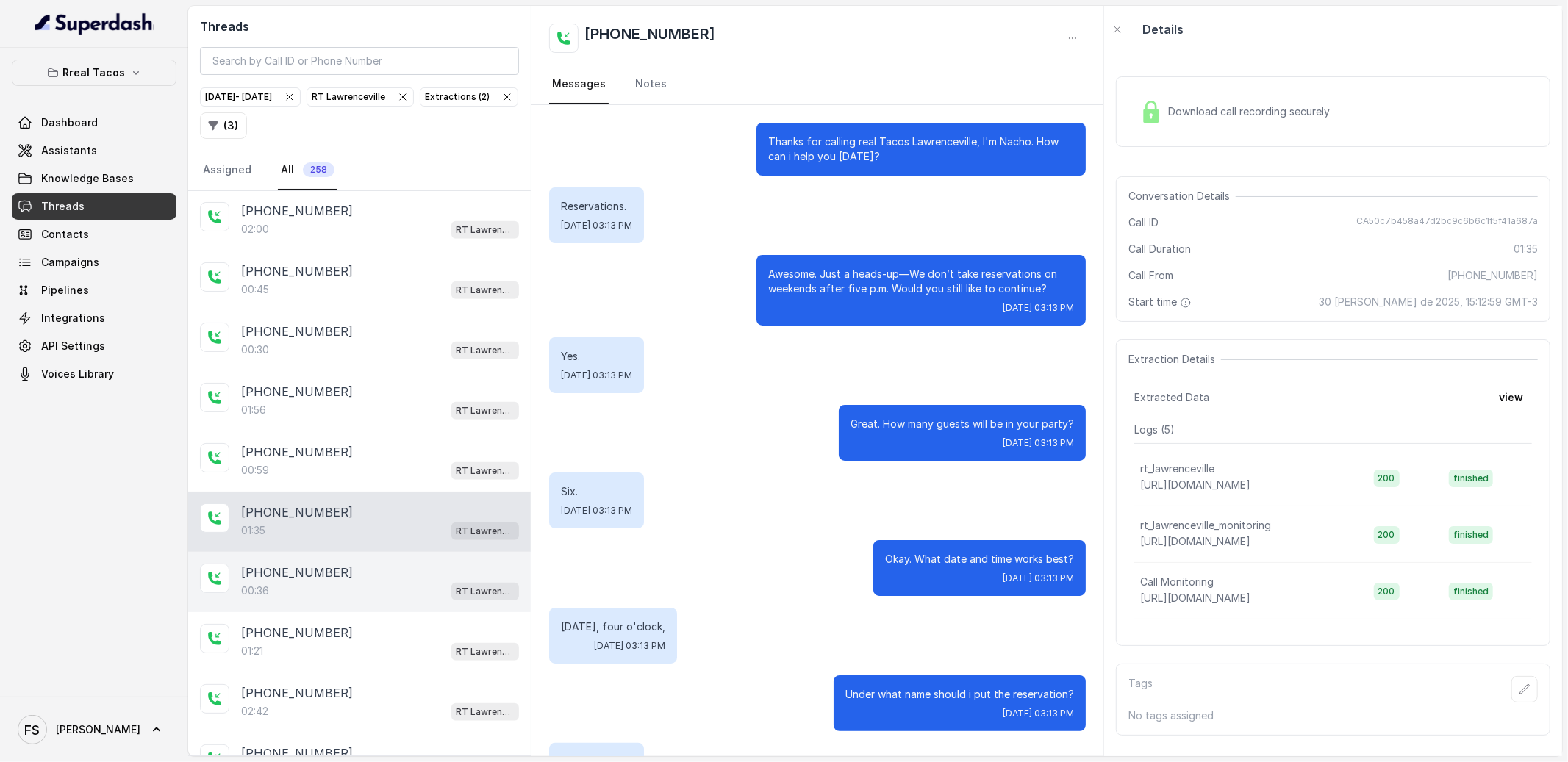
scroll to position [687, 0]
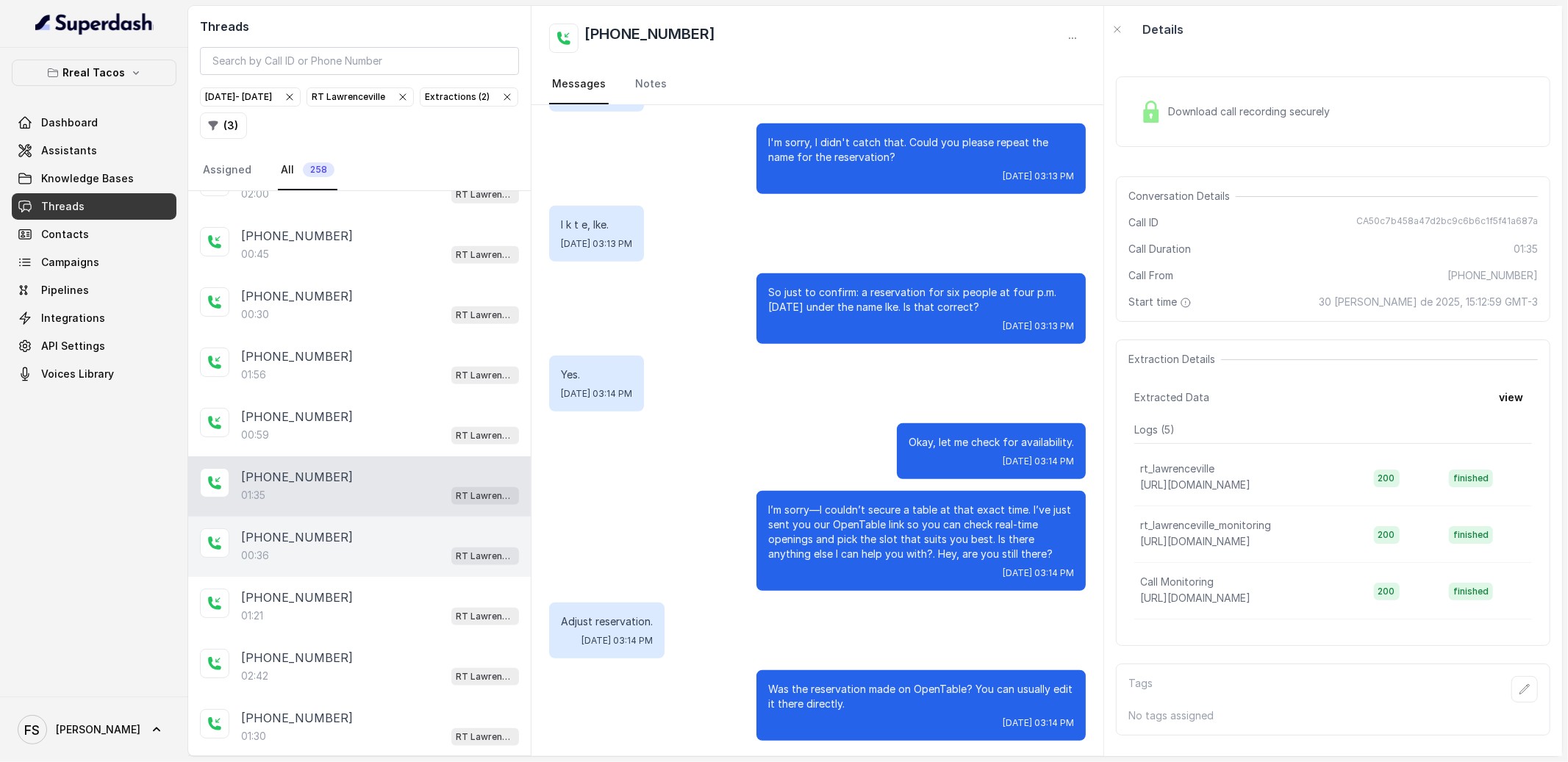
click at [381, 563] on div "00:36 RT Lawrenceville" at bounding box center [380, 554] width 278 height 19
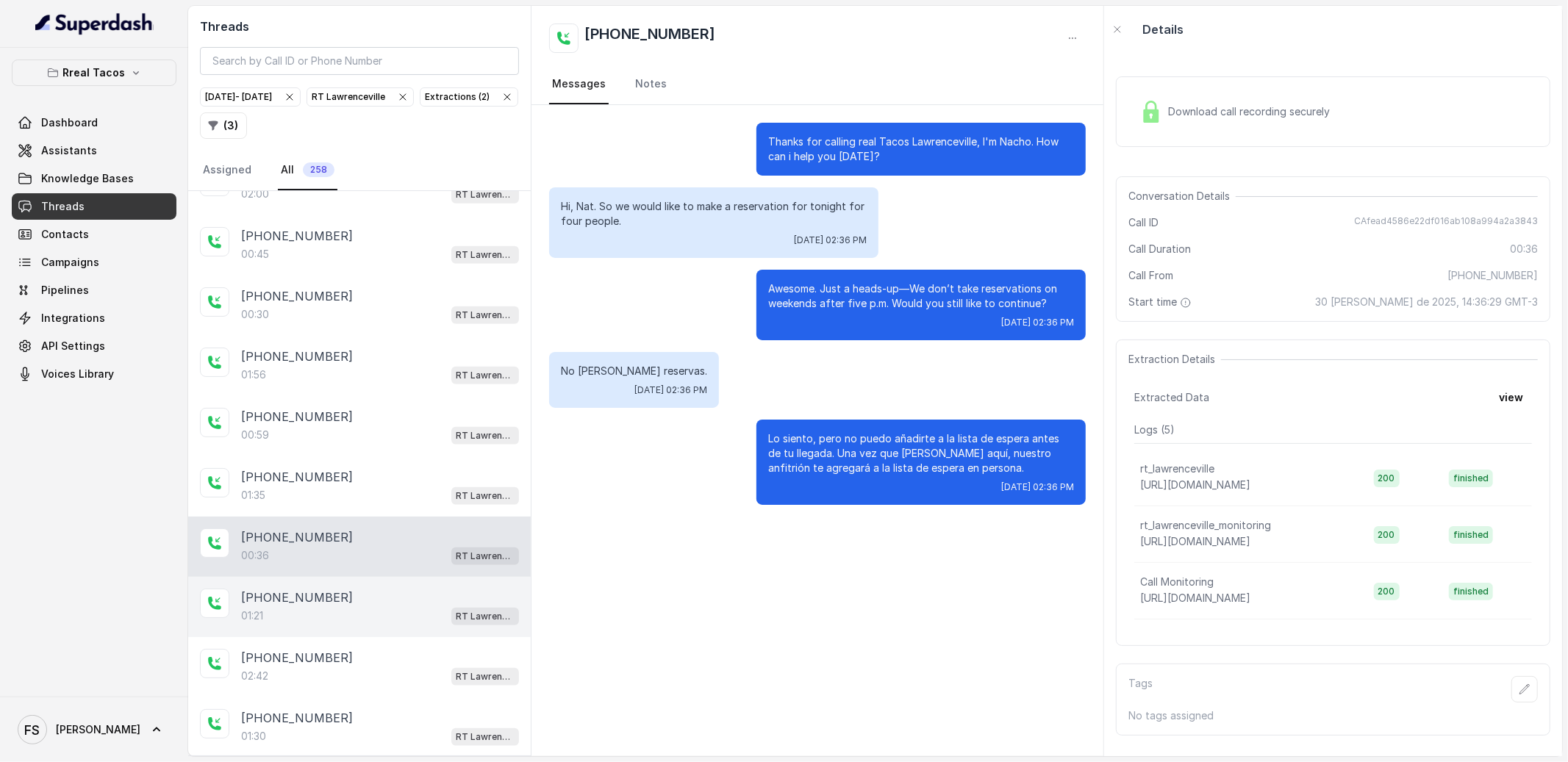
scroll to position [862, 0]
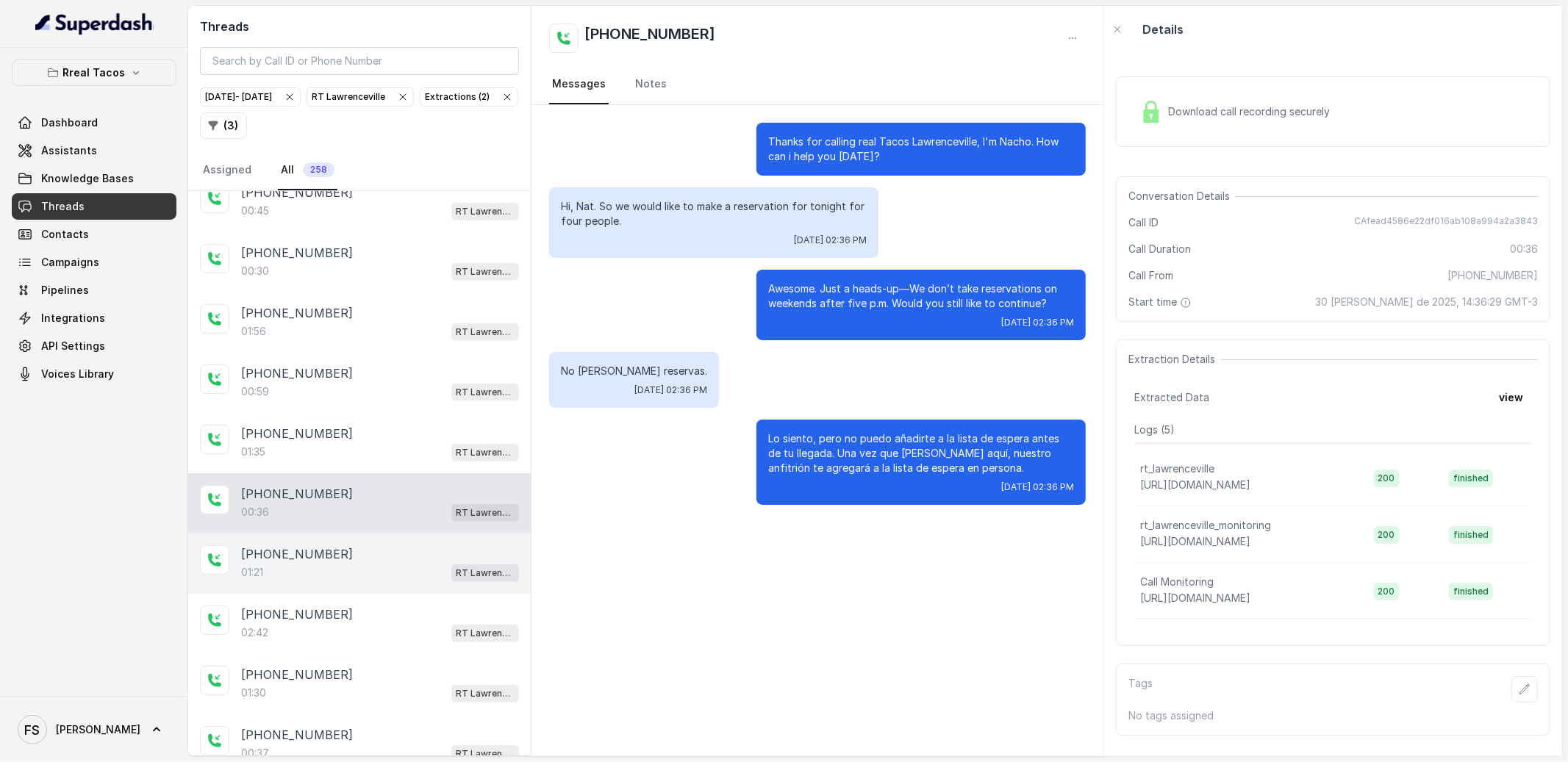
click at [375, 545] on div "[PHONE_NUMBER]:21 [GEOGRAPHIC_DATA]" at bounding box center [359, 563] width 342 height 60
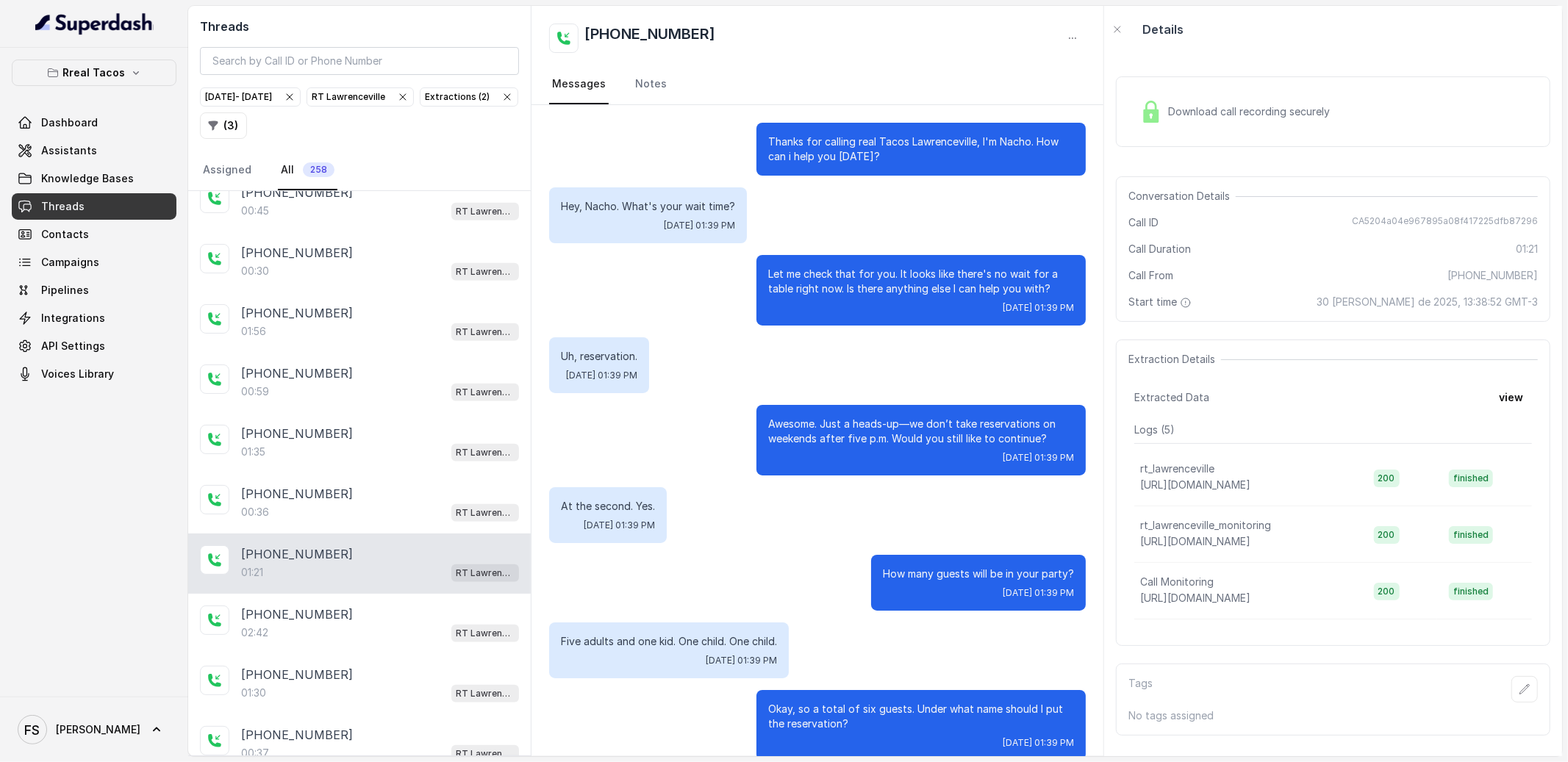
scroll to position [657, 0]
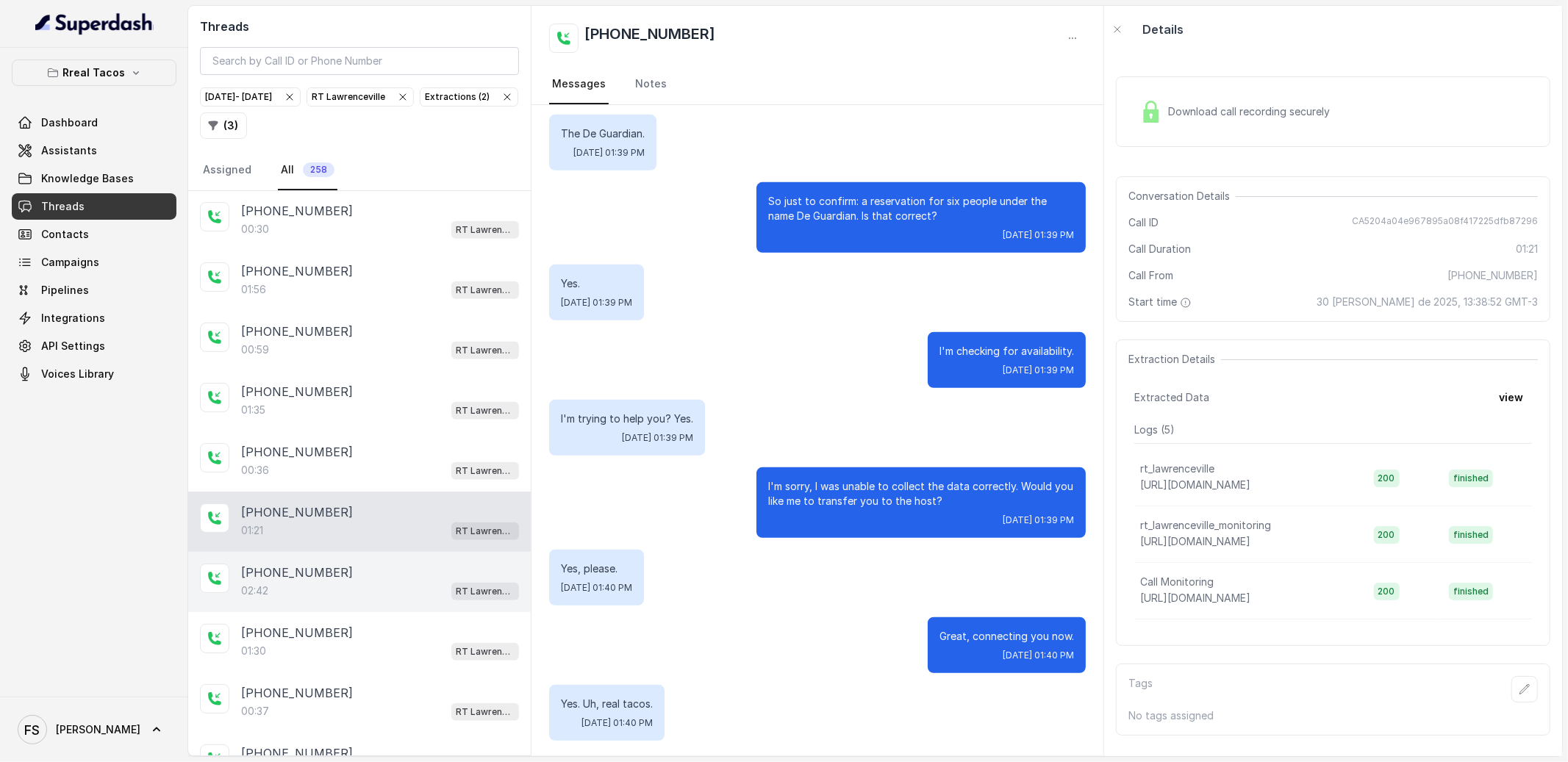
click at [314, 592] on div "02:42 RT Lawrenceville" at bounding box center [380, 590] width 278 height 19
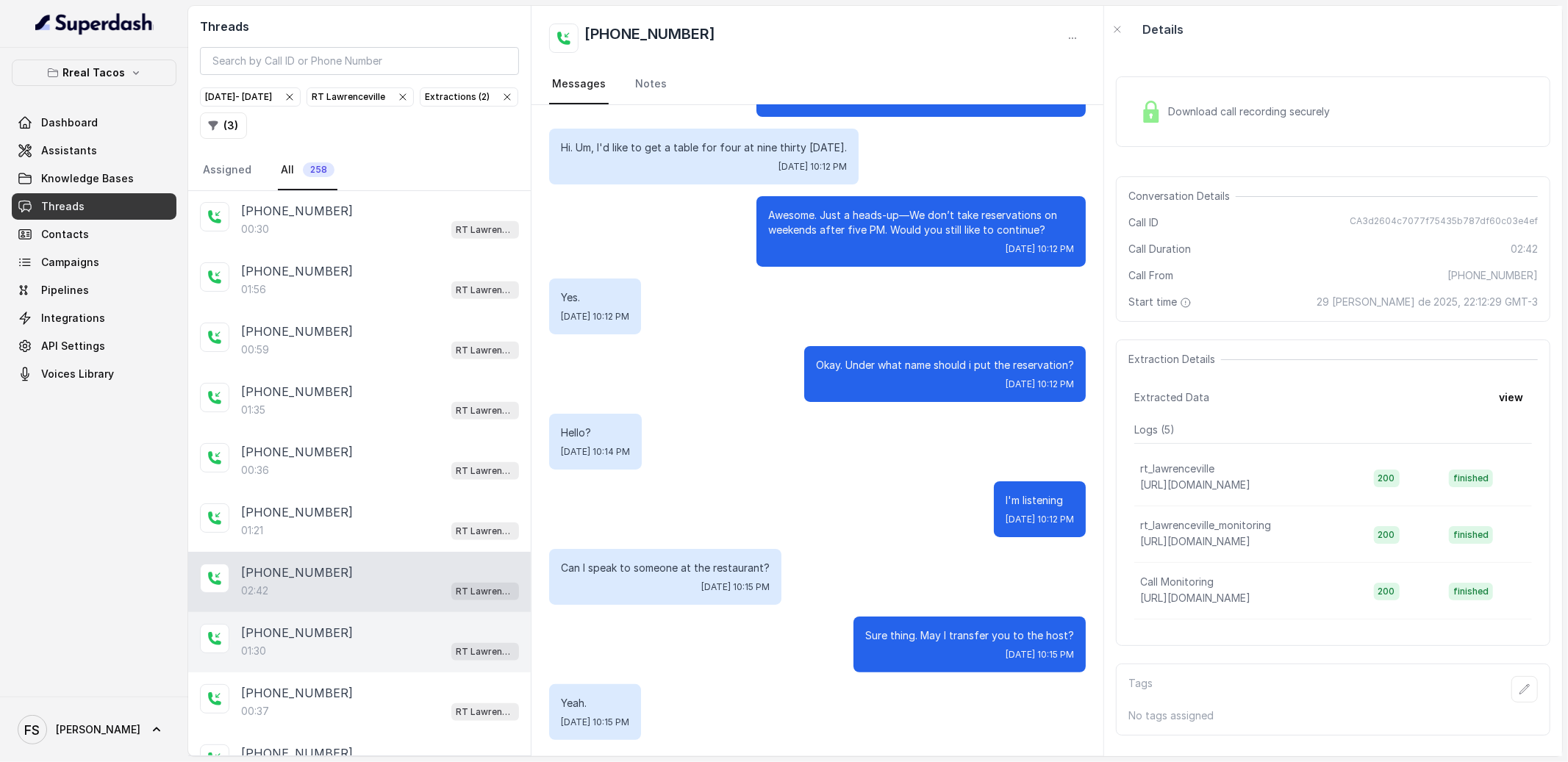
click at [370, 638] on div "[PHONE_NUMBER]" at bounding box center [380, 632] width 278 height 18
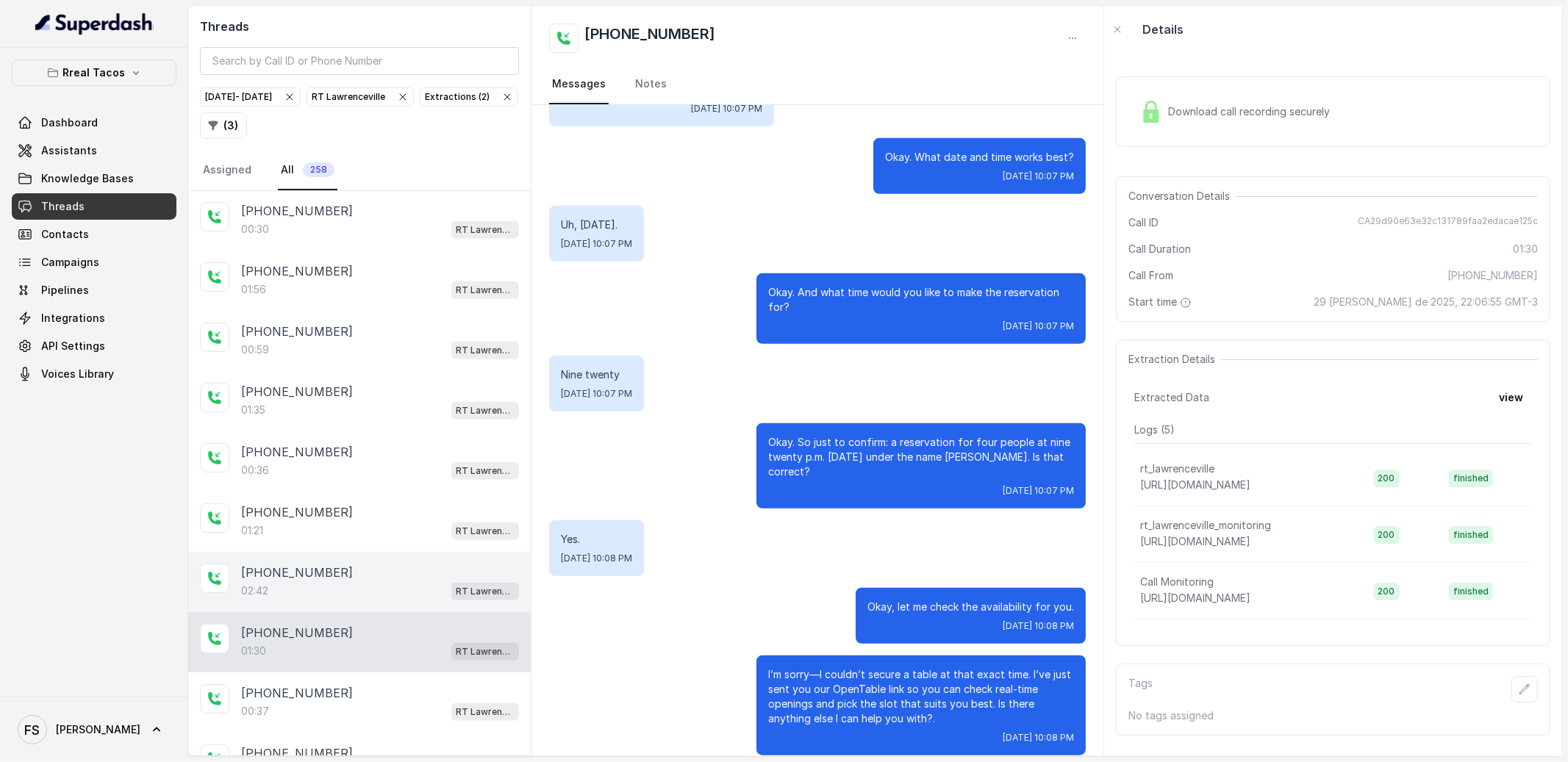
click at [375, 566] on div "[PHONE_NUMBER]:42 RT [GEOGRAPHIC_DATA]" at bounding box center [359, 581] width 342 height 60
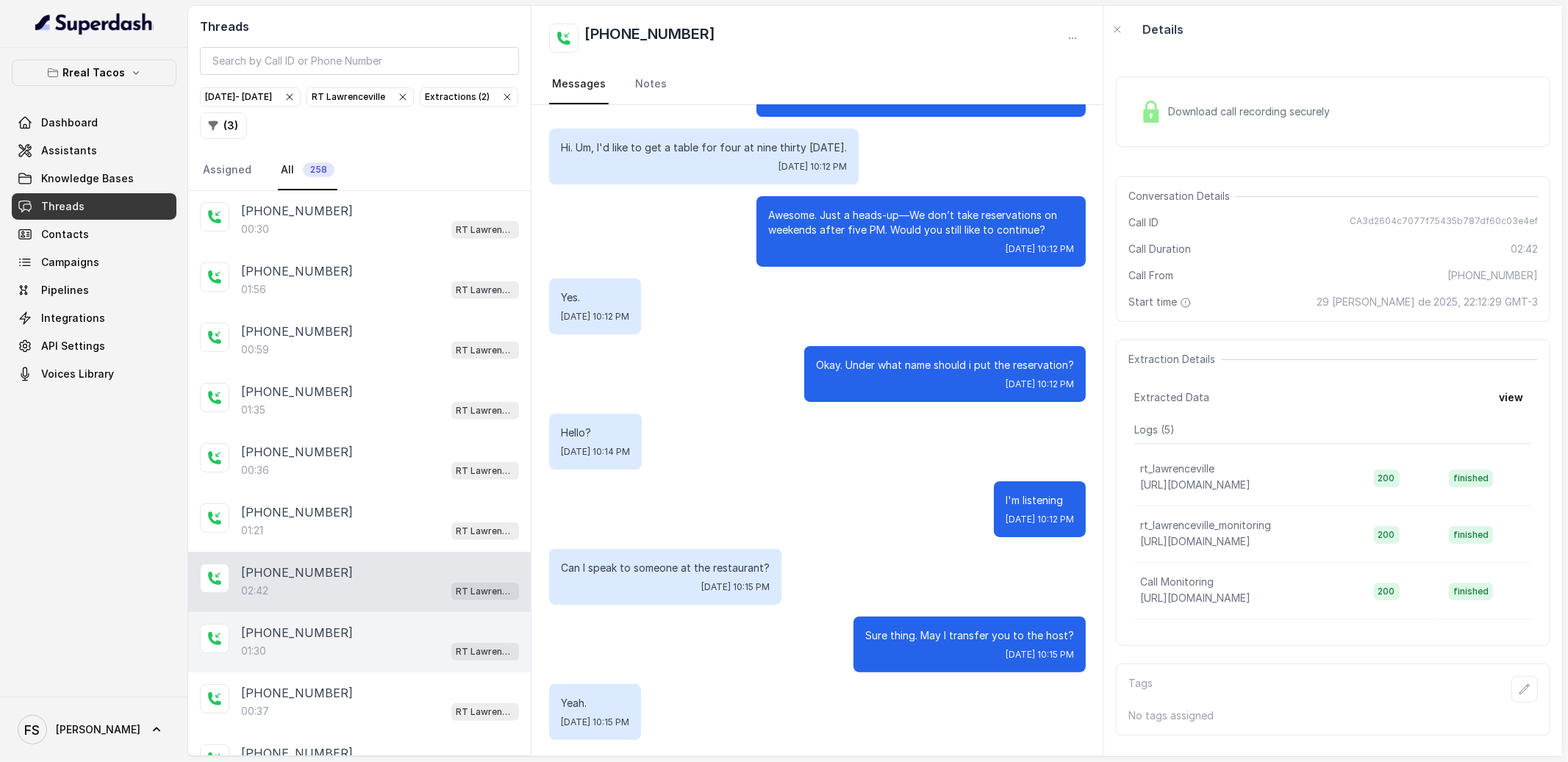
click at [306, 659] on div "01:30 RT Lawrenceville" at bounding box center [380, 650] width 278 height 19
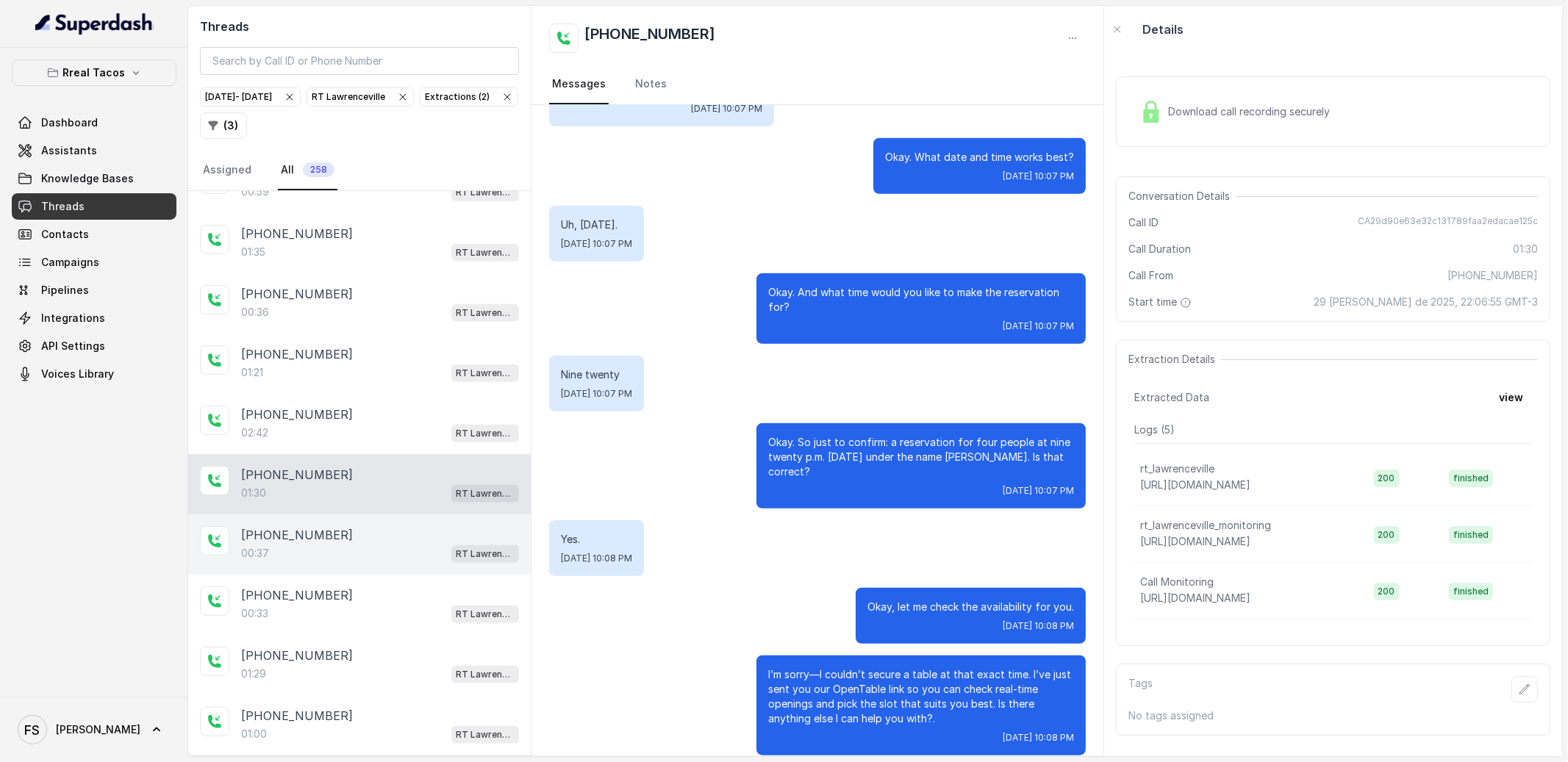
click at [242, 528] on div "[PHONE_NUMBER]:37 [GEOGRAPHIC_DATA]" at bounding box center [359, 544] width 342 height 60
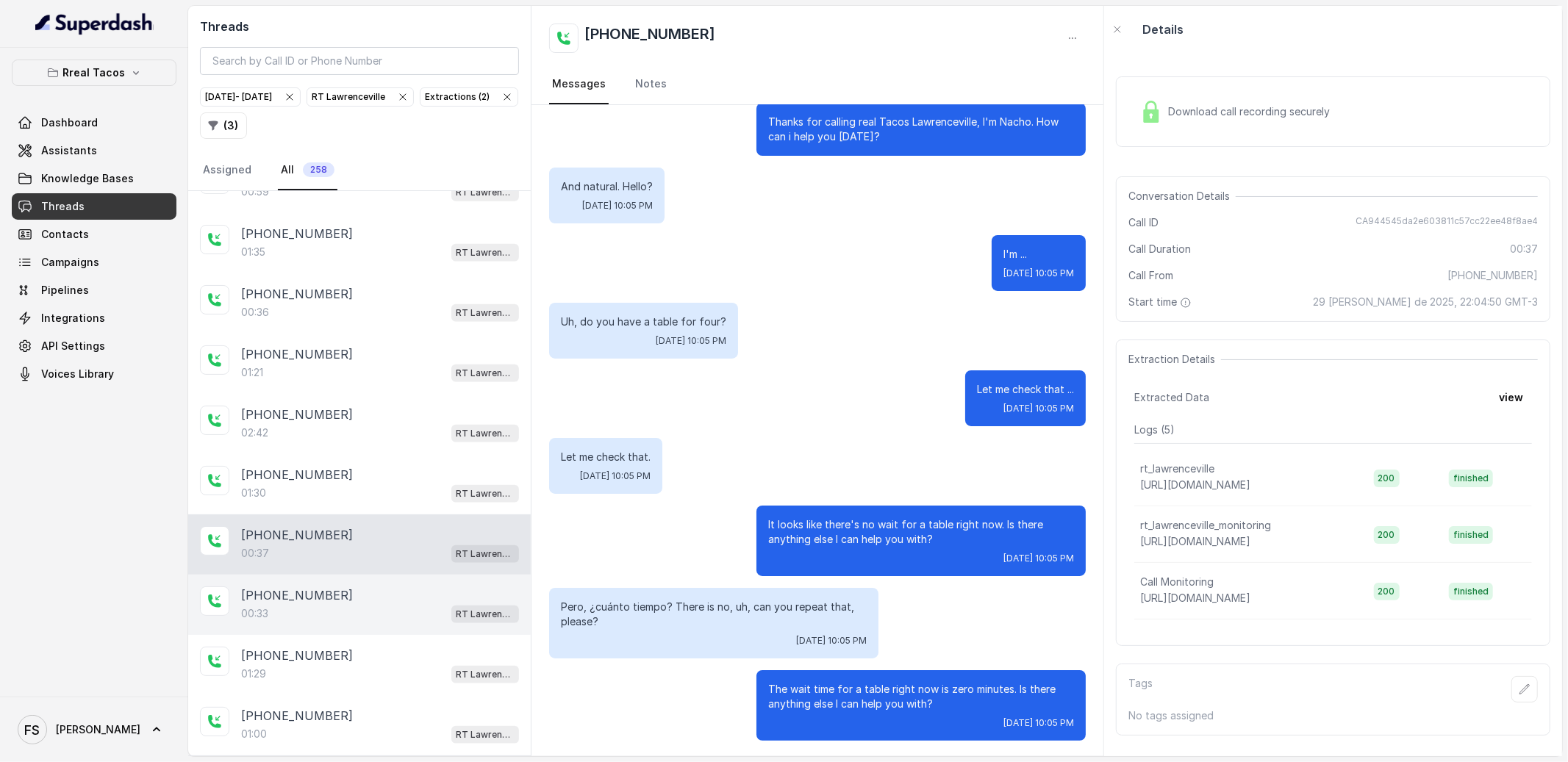
click at [422, 635] on div "[PHONE_NUMBER]:33 [GEOGRAPHIC_DATA]" at bounding box center [359, 604] width 342 height 60
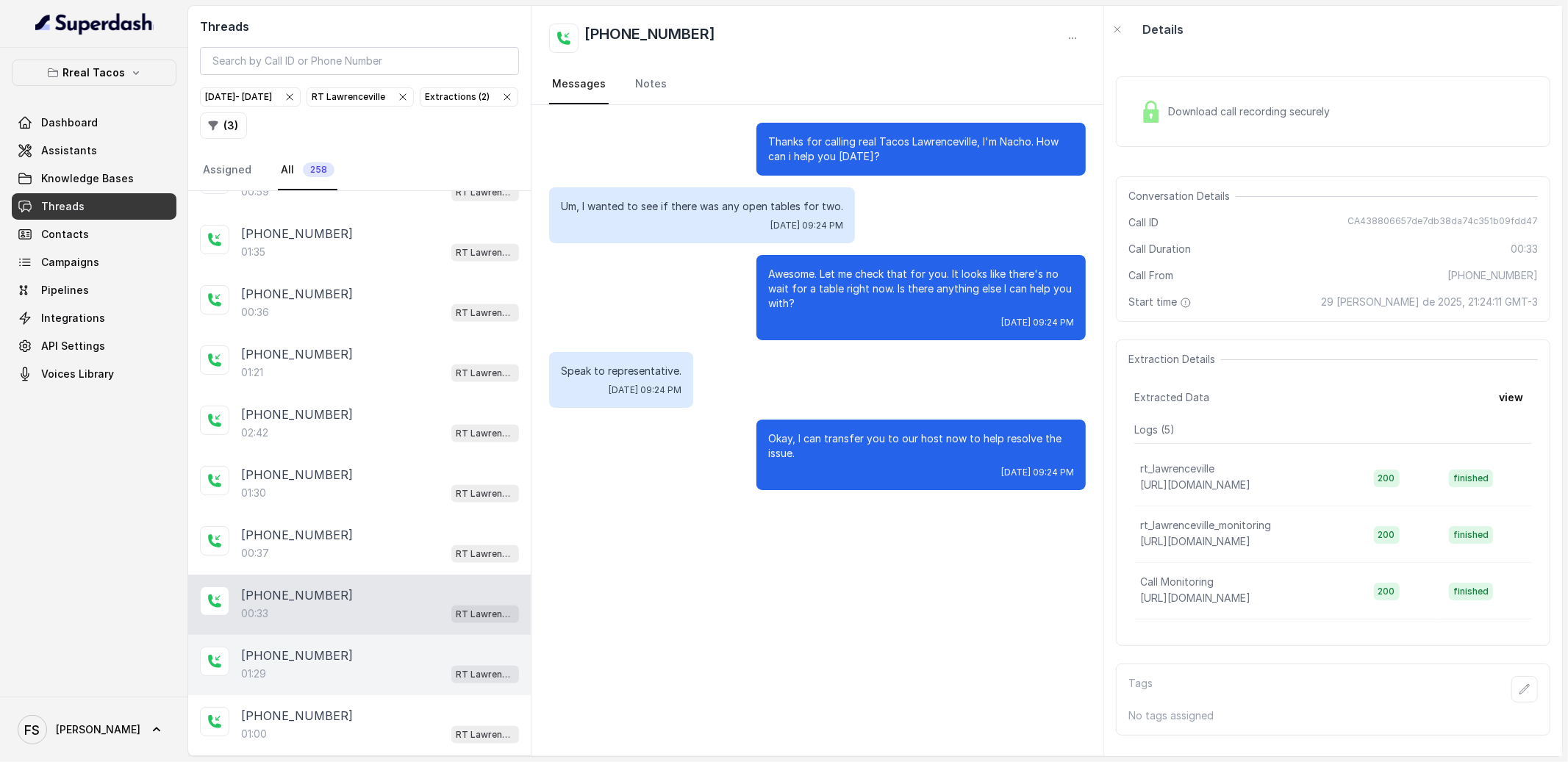
click at [381, 683] on div "01:29 RT Lawrenceville" at bounding box center [380, 673] width 278 height 19
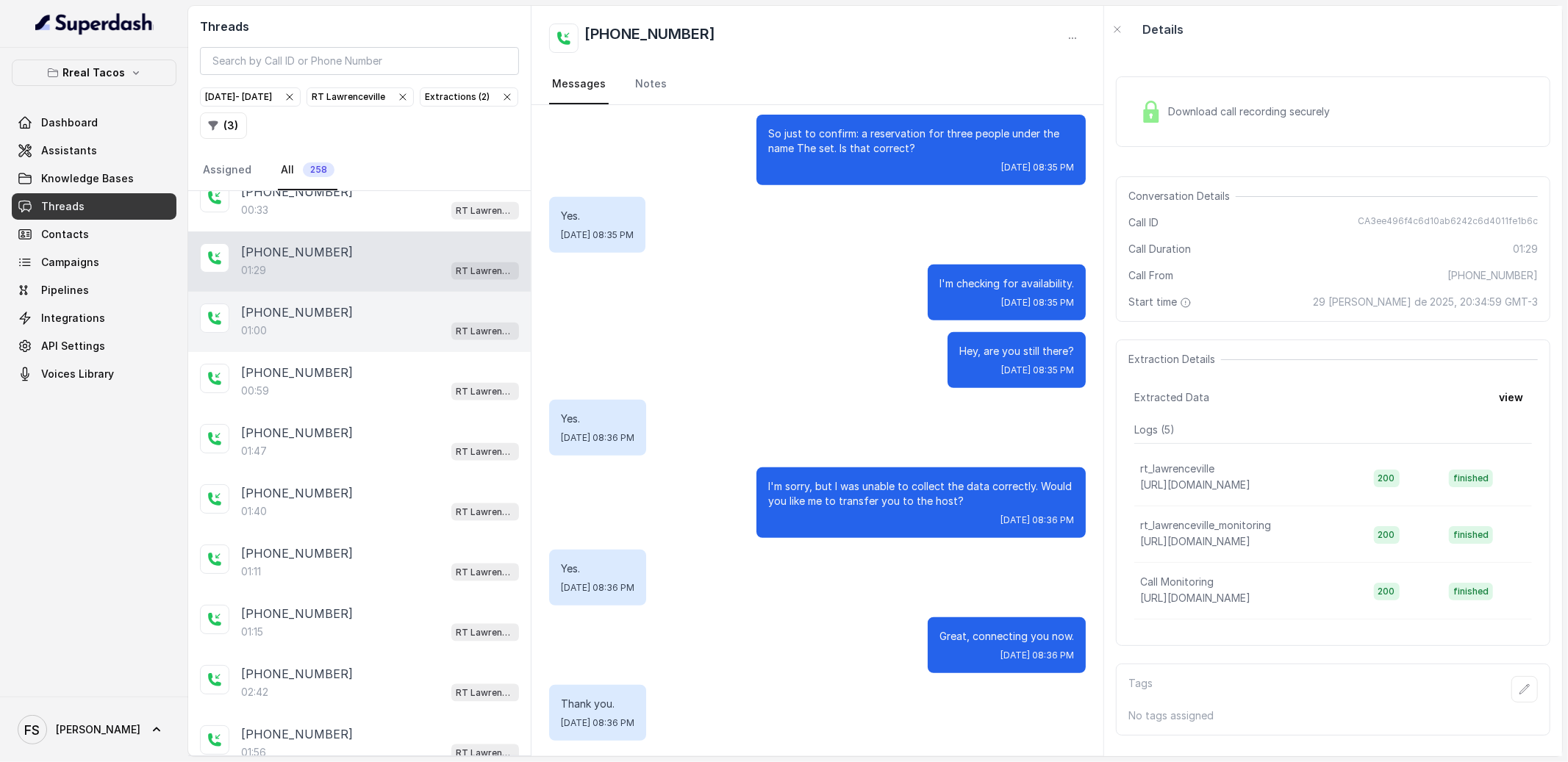
click at [372, 329] on div "01:00 RT Lawrenceville" at bounding box center [380, 330] width 278 height 19
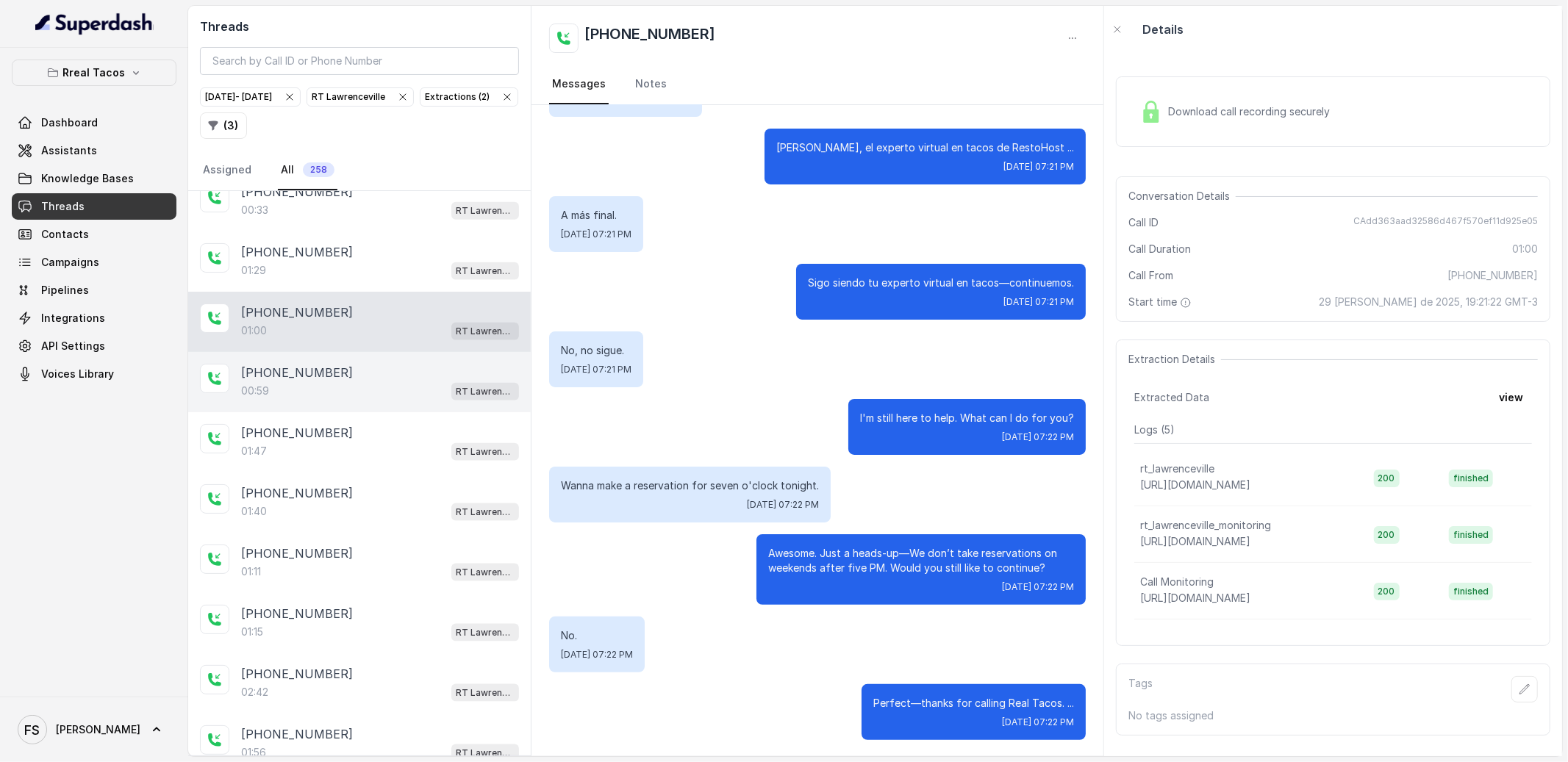
click at [346, 395] on div "00:59 RT Lawrenceville" at bounding box center [380, 390] width 278 height 19
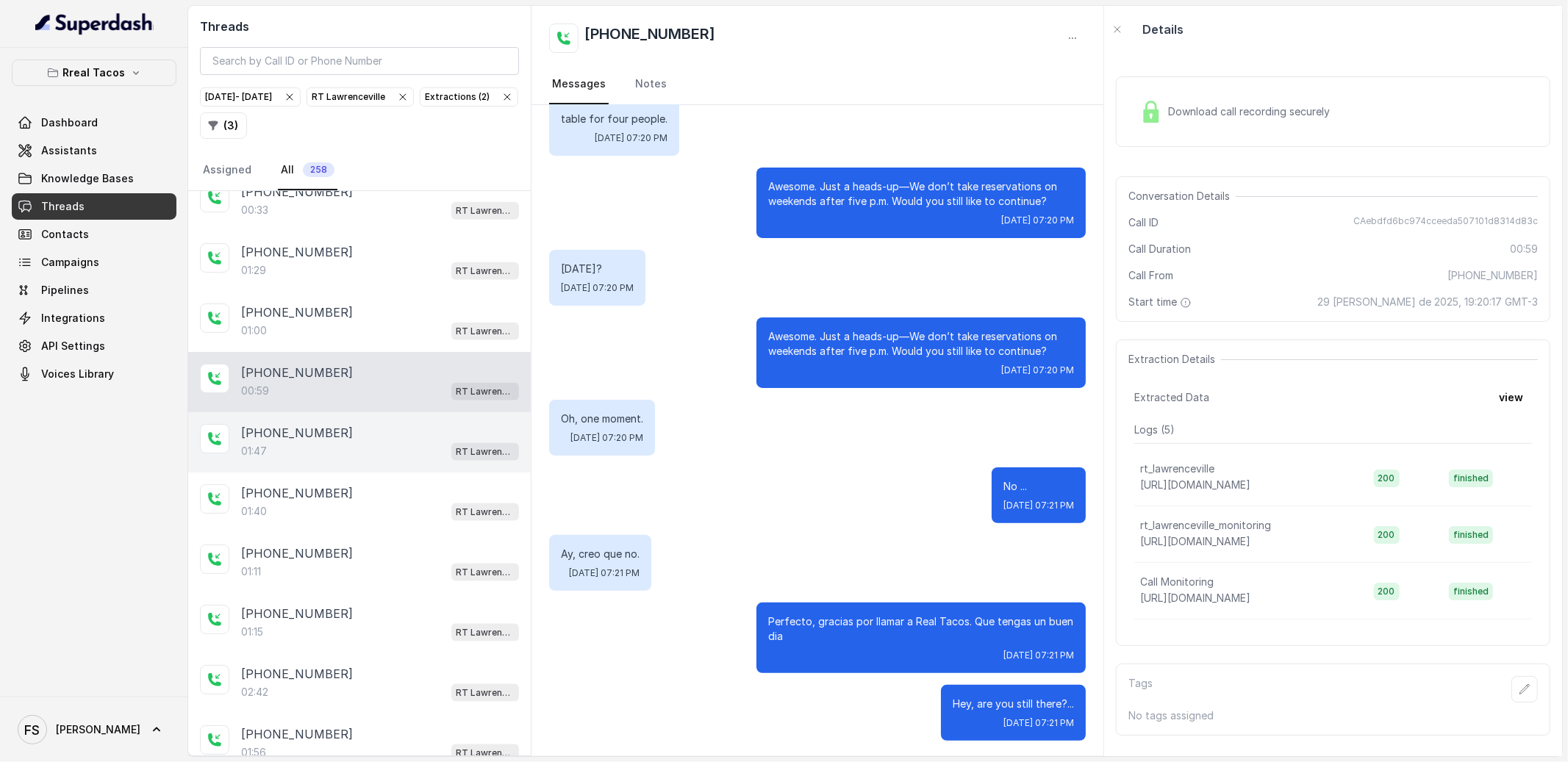
click at [344, 453] on div "01:47 RT Lawrenceville" at bounding box center [380, 450] width 278 height 19
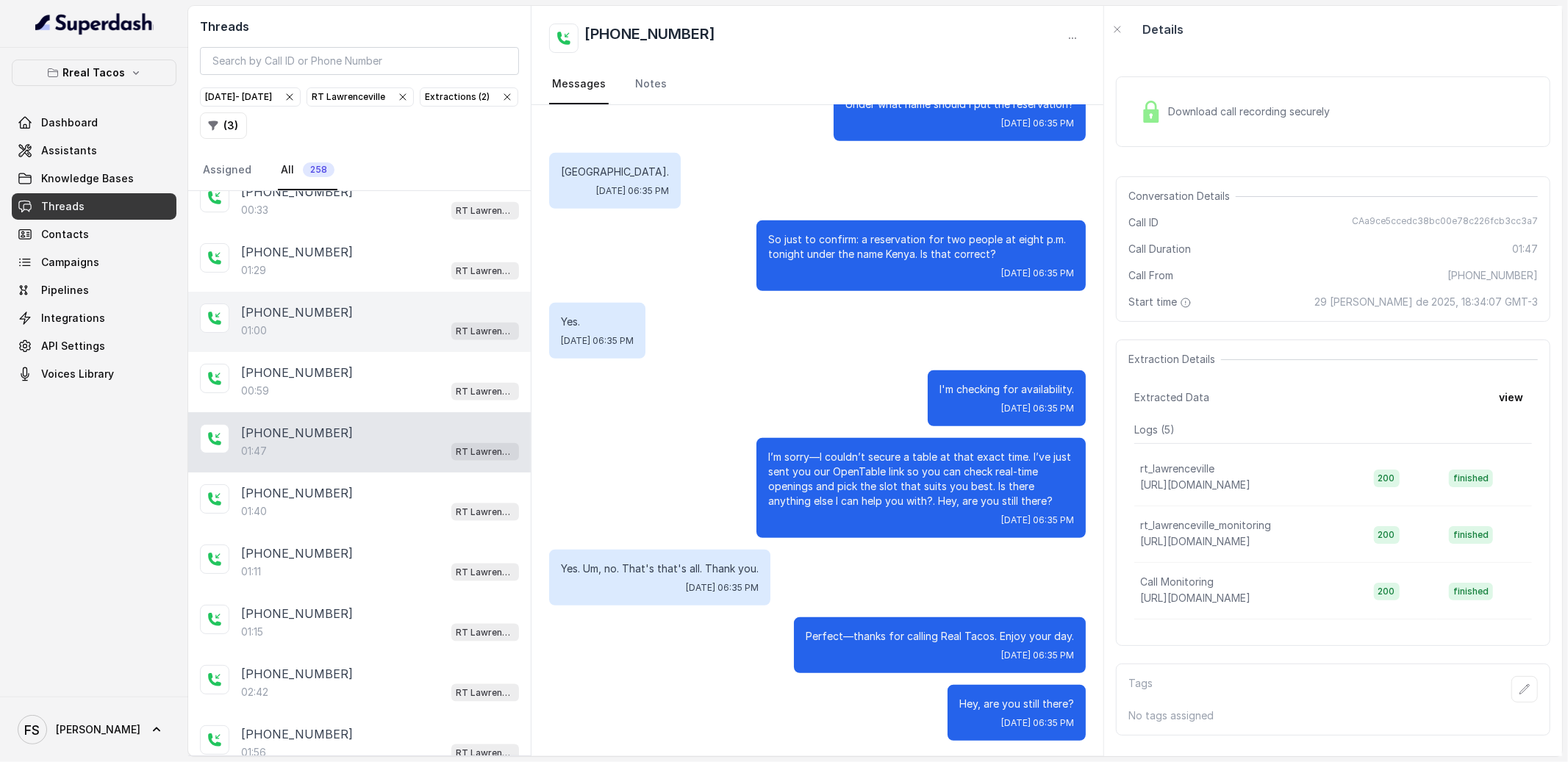
click at [352, 308] on div "[PHONE_NUMBER]:00 RT [GEOGRAPHIC_DATA]" at bounding box center [359, 321] width 342 height 60
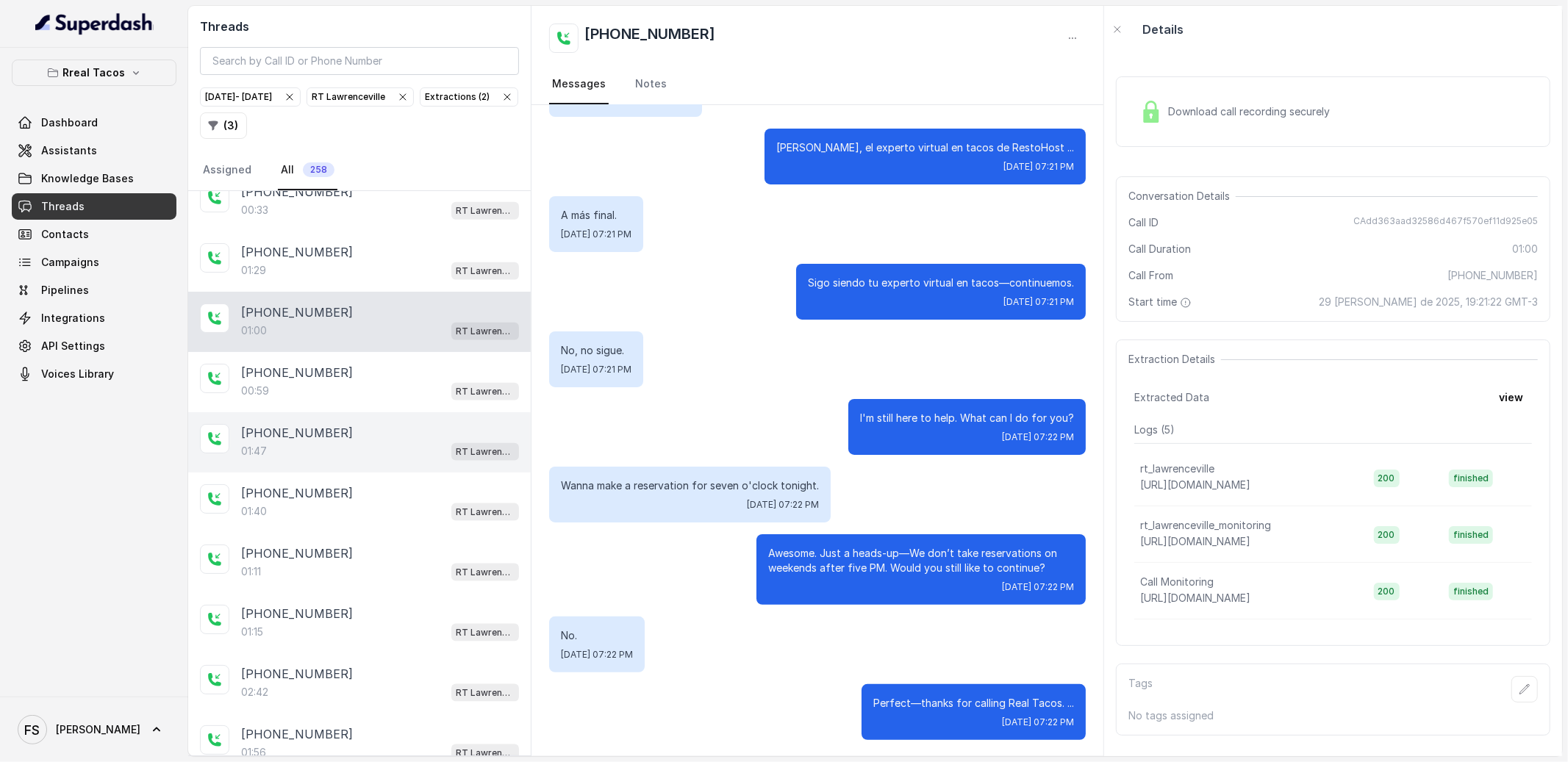
click at [332, 460] on div "01:47 RT Lawrenceville" at bounding box center [380, 450] width 278 height 19
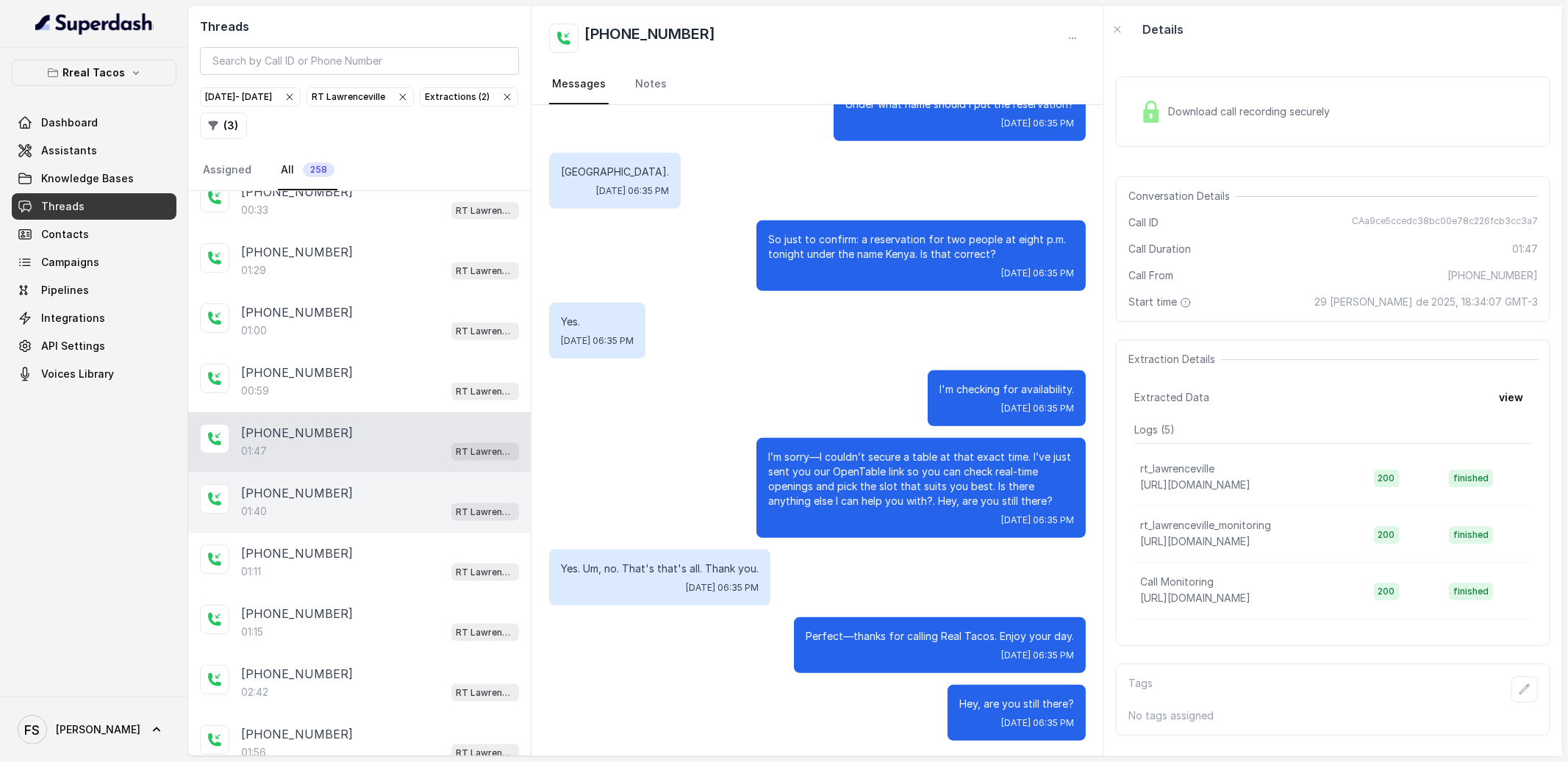
click at [375, 501] on div "[PHONE_NUMBER]" at bounding box center [380, 493] width 278 height 18
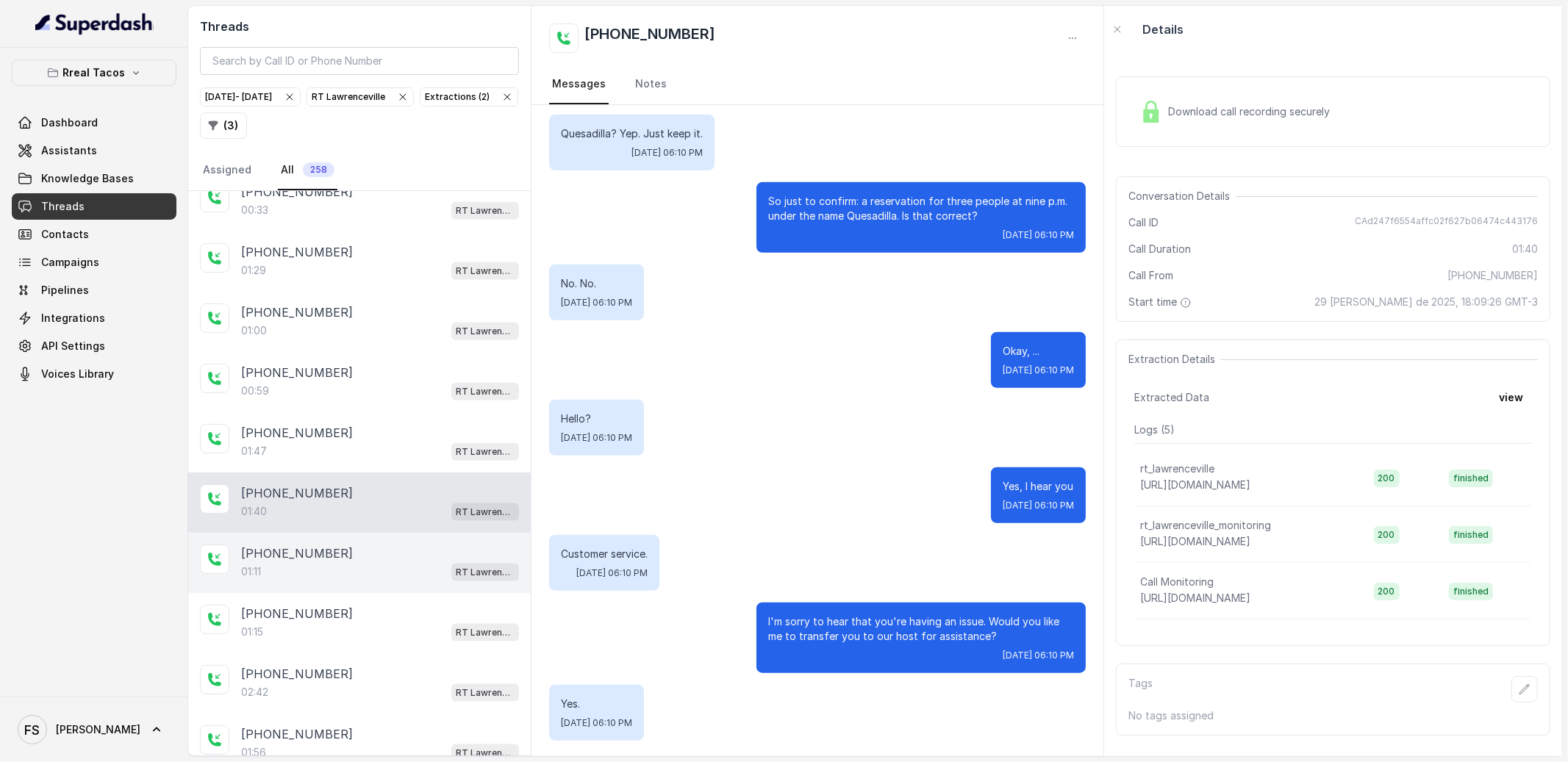
click at [382, 570] on div "01:11 RT Lawrenceville" at bounding box center [380, 571] width 278 height 19
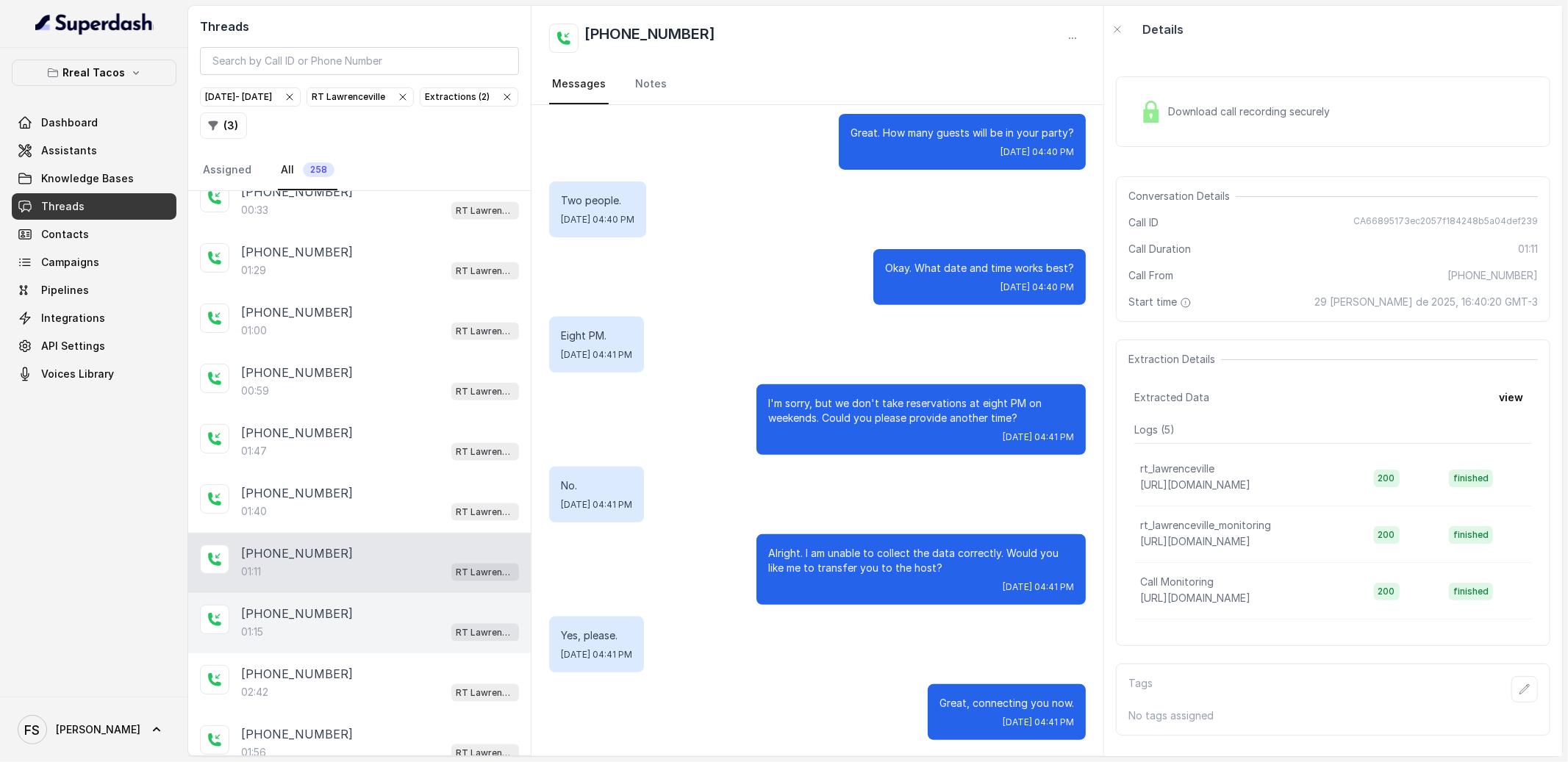
click at [375, 641] on div "01:15 RT Lawrenceville" at bounding box center [380, 631] width 278 height 19
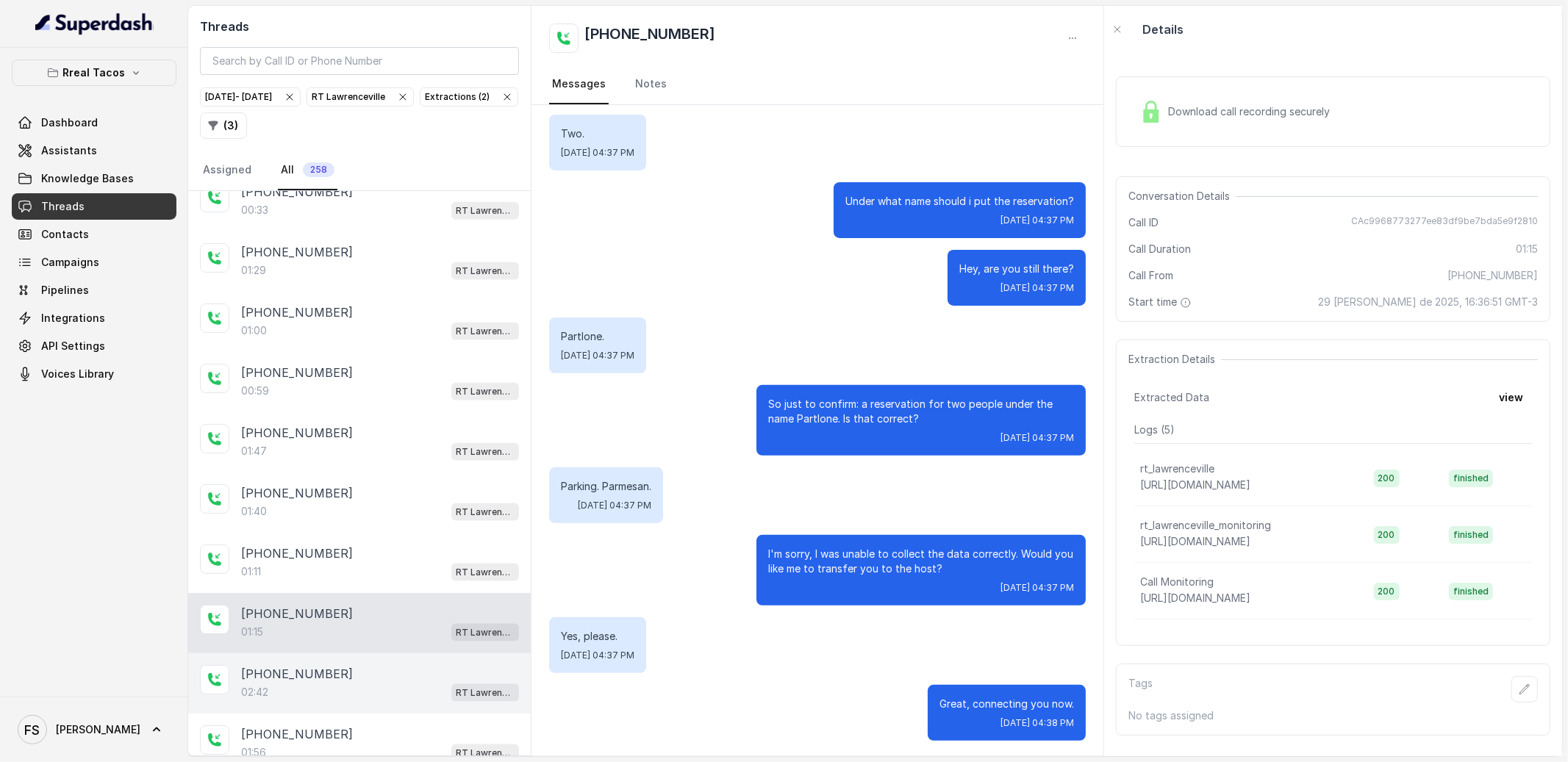
click at [386, 673] on div "[PHONE_NUMBER]" at bounding box center [380, 673] width 278 height 18
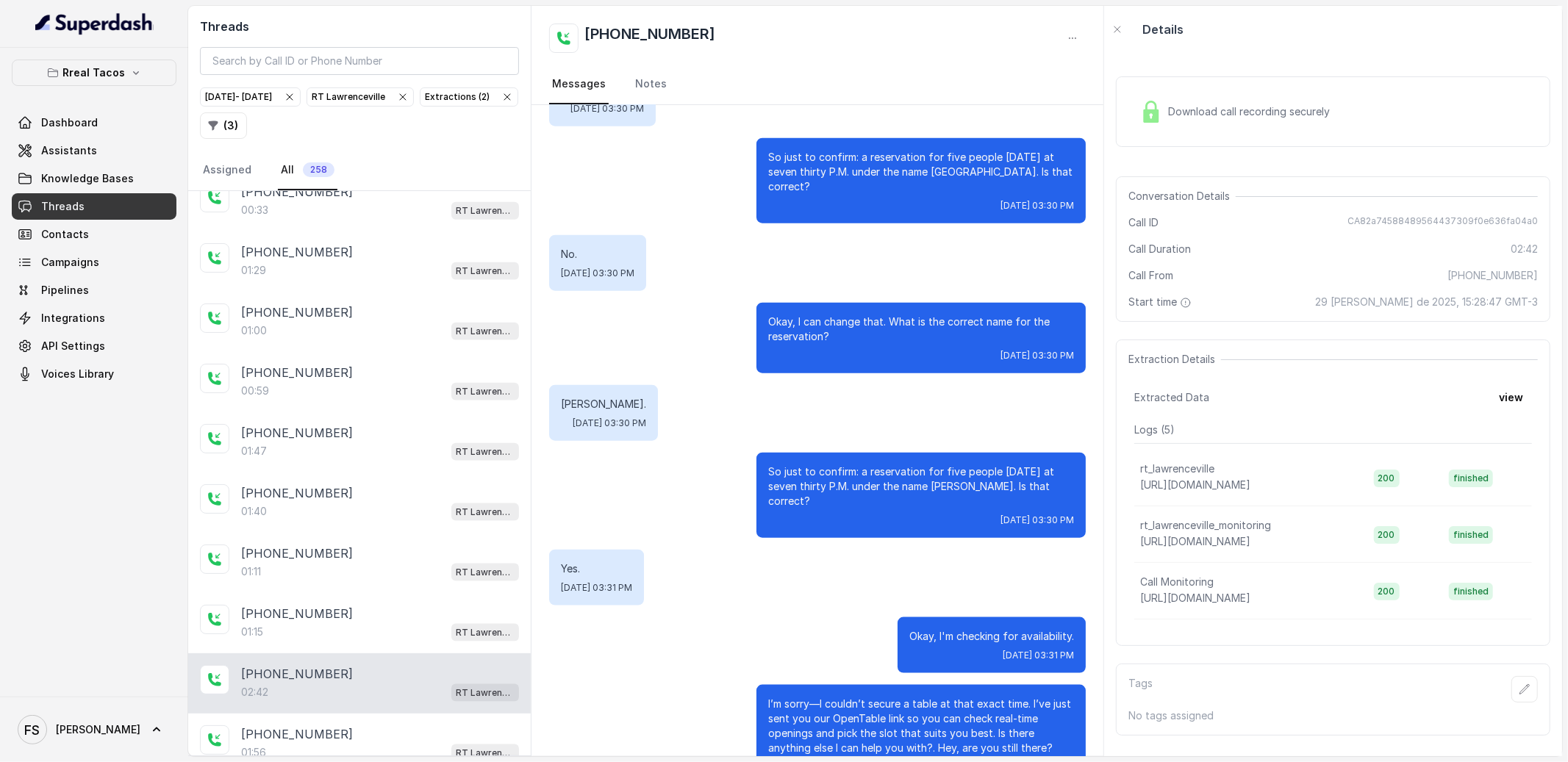
click at [726, 550] on div "Yes. [DATE] 03:31 PM" at bounding box center [817, 578] width 537 height 56
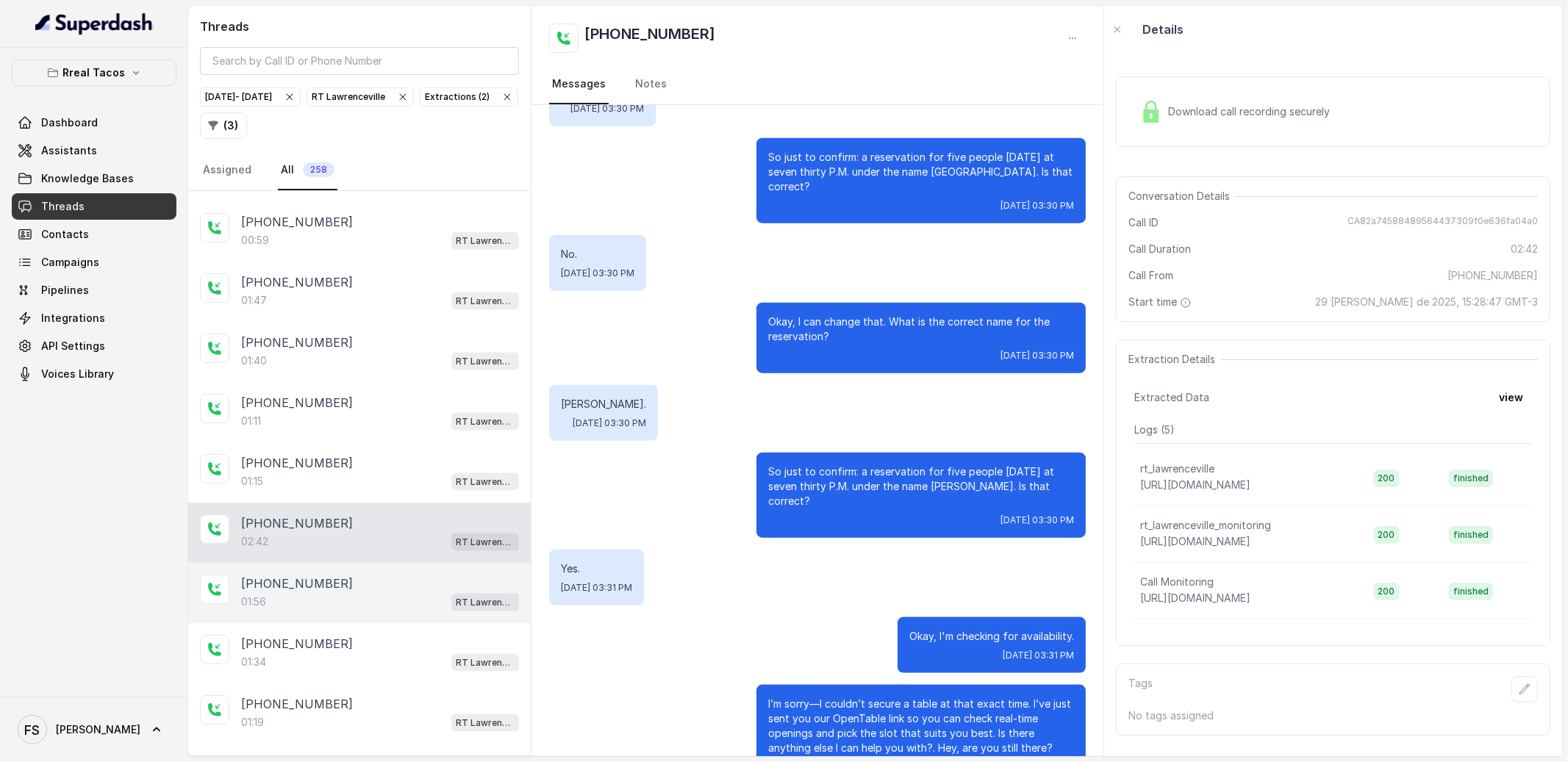
click at [403, 623] on div "[PHONE_NUMBER]:56 [GEOGRAPHIC_DATA]" at bounding box center [359, 592] width 342 height 60
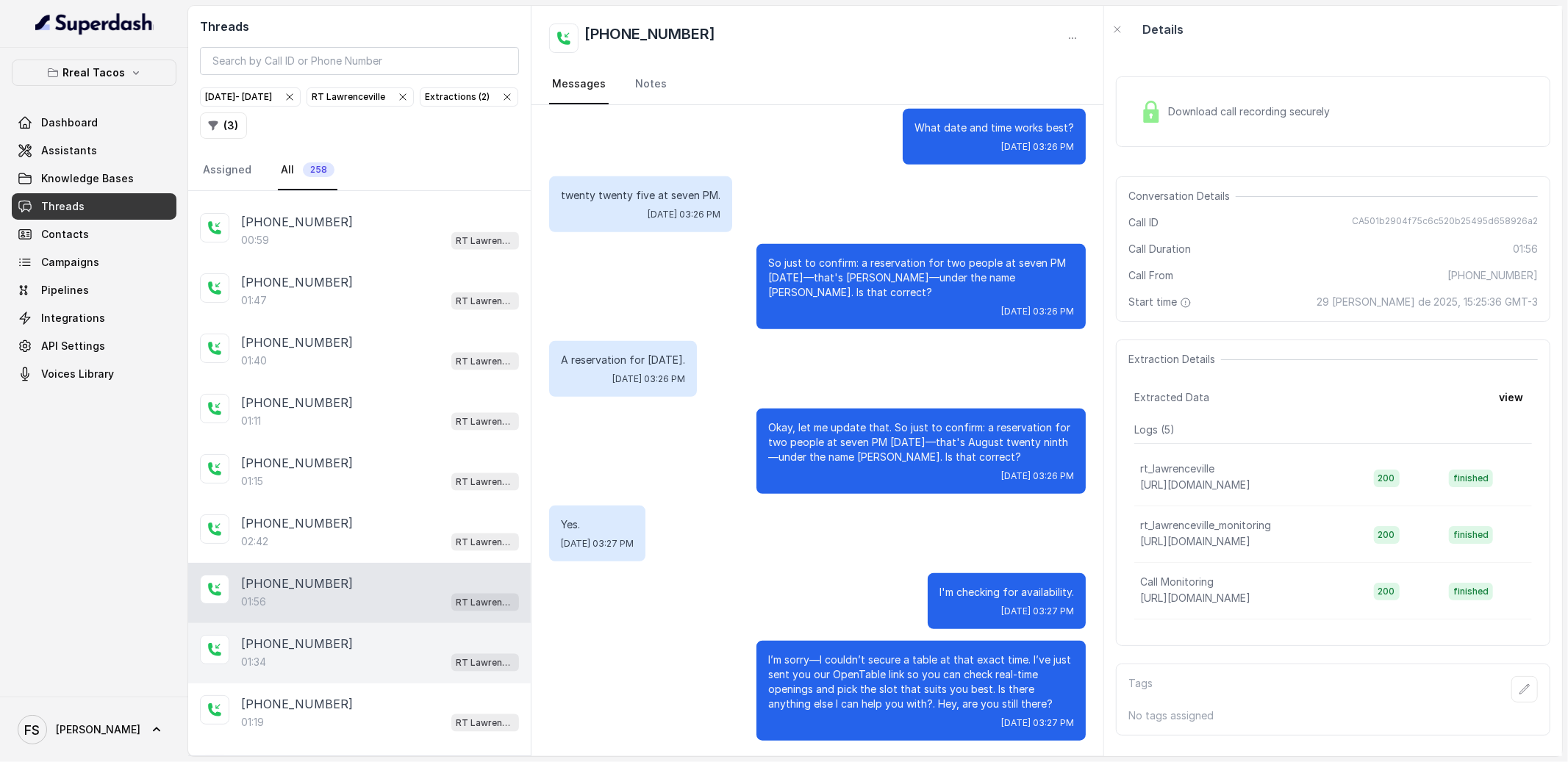
click at [407, 672] on div "01:34 RT Lawrenceville" at bounding box center [380, 661] width 278 height 19
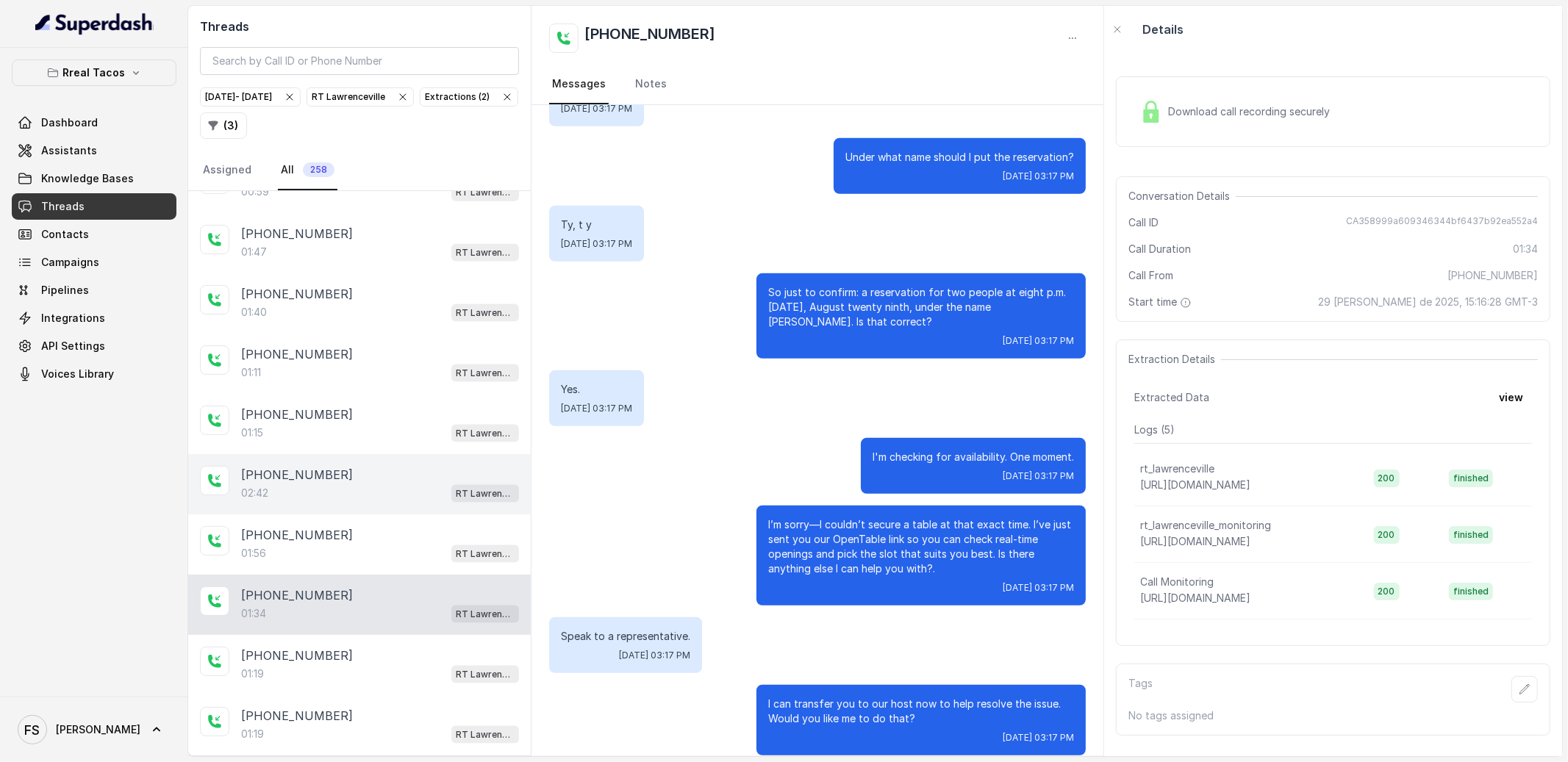
click at [427, 514] on div "[PHONE_NUMBER]:42 [GEOGRAPHIC_DATA]" at bounding box center [359, 484] width 342 height 60
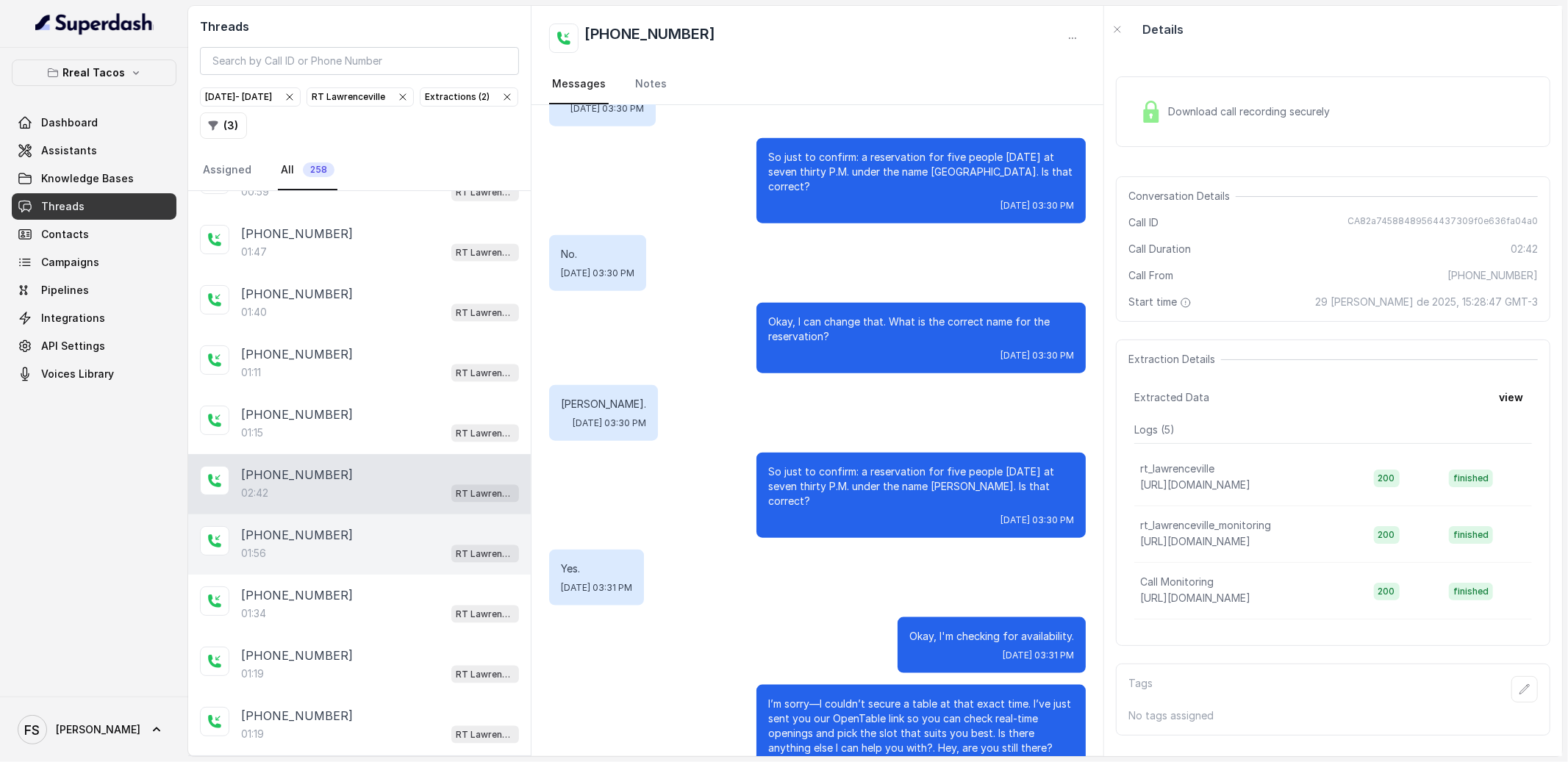
click at [414, 561] on div "01:56 RT Lawrenceville" at bounding box center [380, 552] width 278 height 19
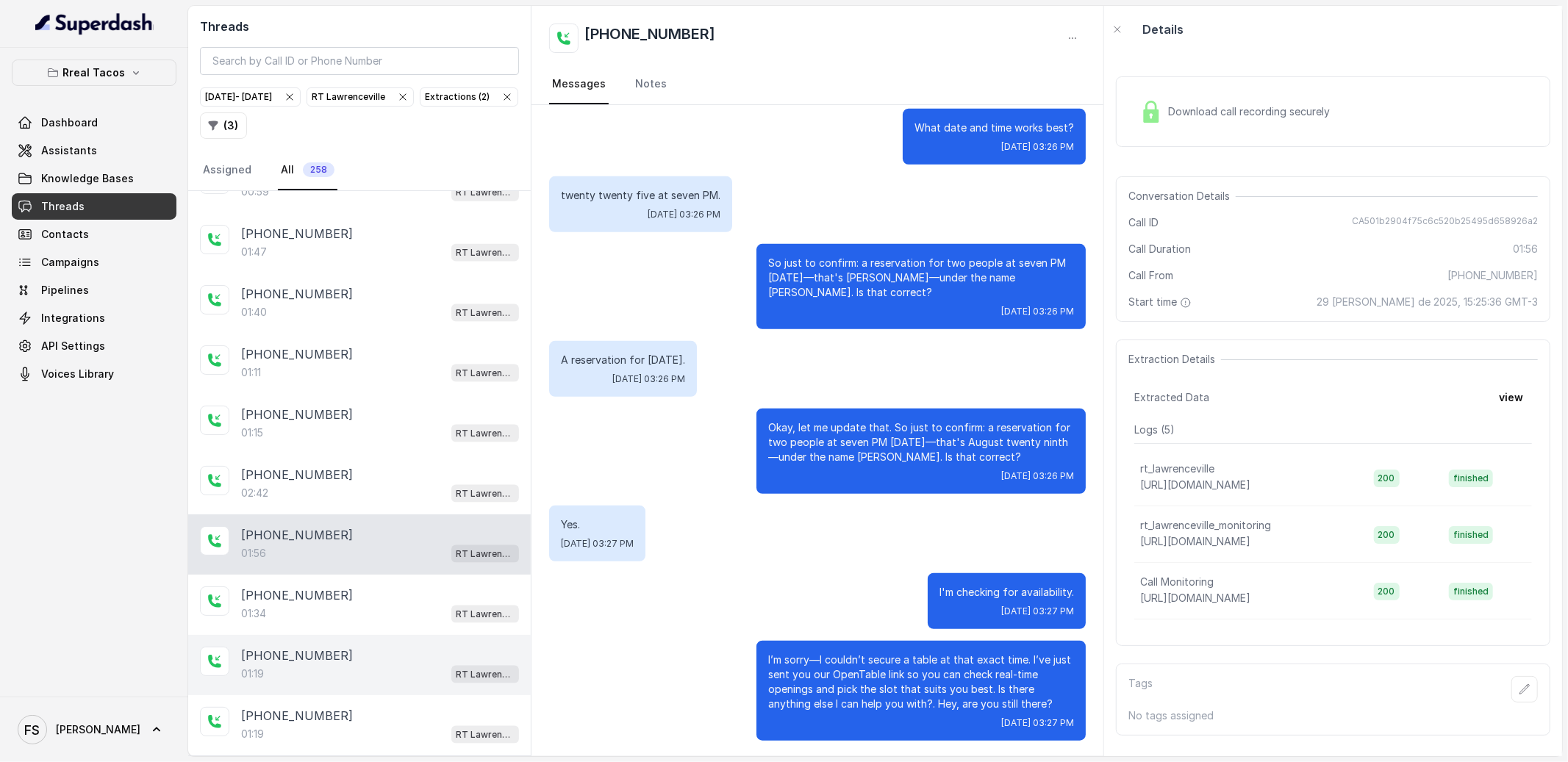
click at [412, 651] on div "[PHONE_NUMBER]:19 RT [GEOGRAPHIC_DATA]" at bounding box center [359, 664] width 342 height 60
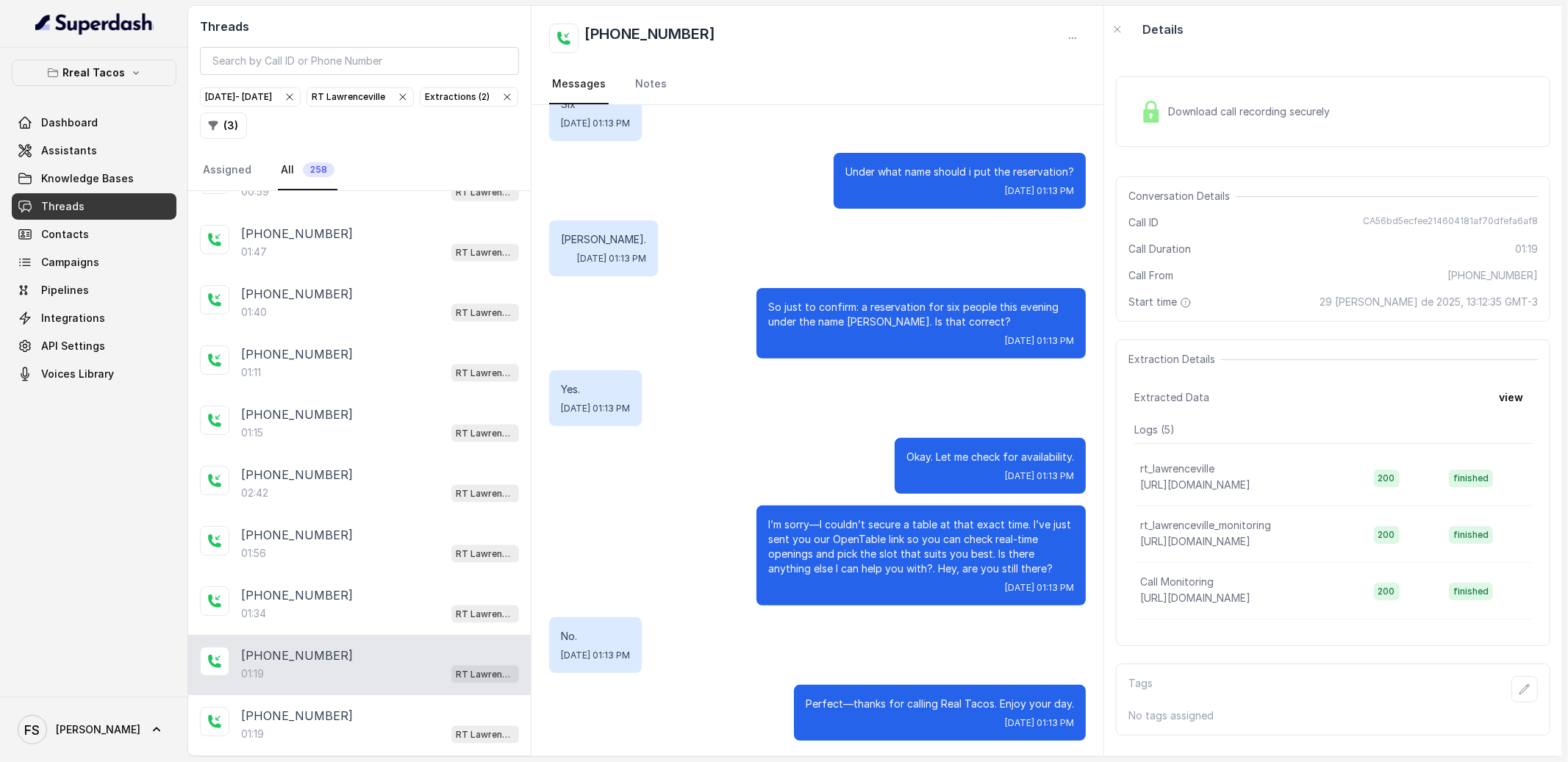
click at [407, 695] on div "[PHONE_NUMBER]:19 RT [GEOGRAPHIC_DATA]" at bounding box center [359, 664] width 342 height 60
click at [435, 717] on div "[PHONE_NUMBER]" at bounding box center [380, 715] width 278 height 18
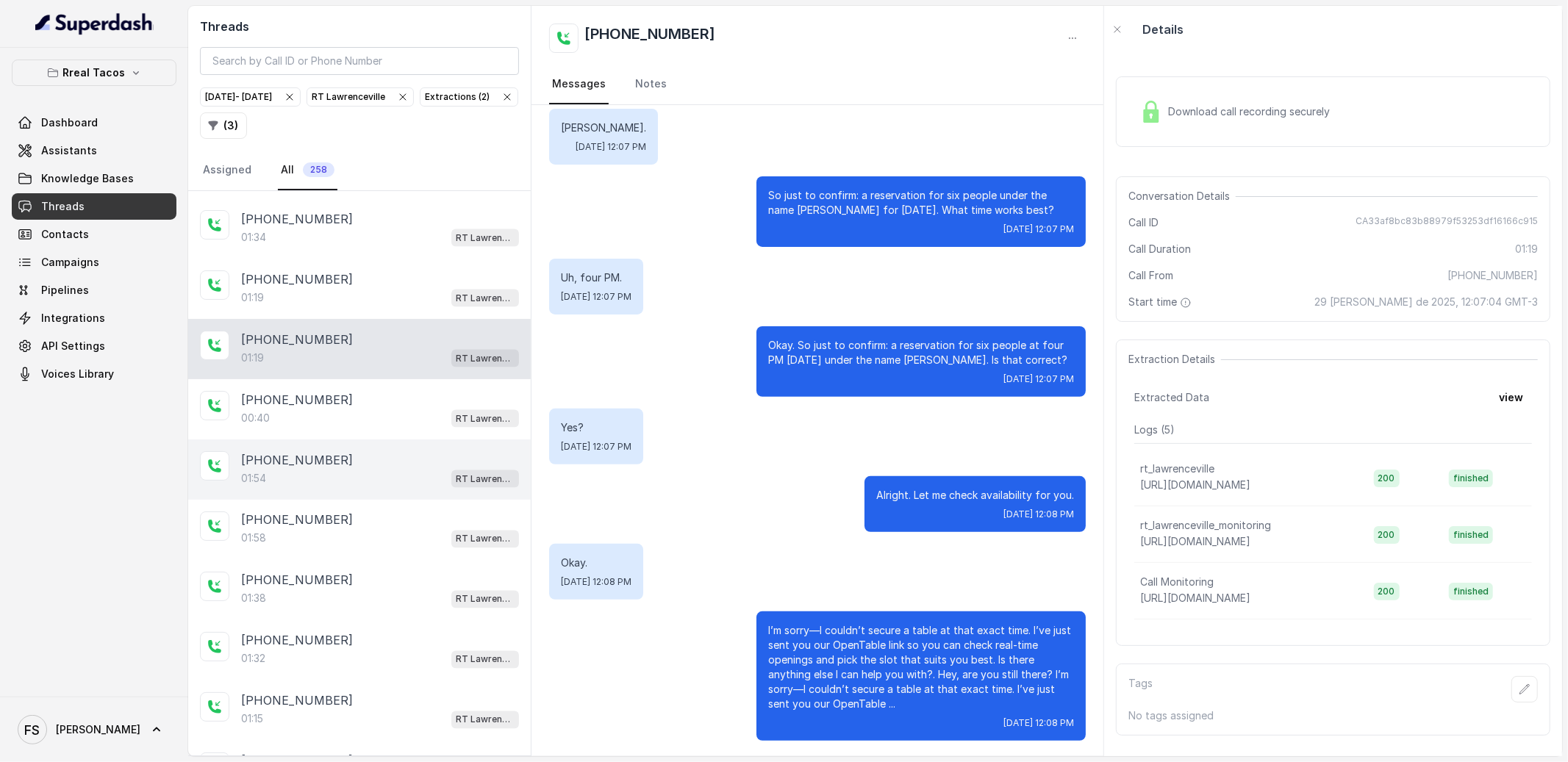
click at [416, 484] on div "01:54 RT Lawrenceville" at bounding box center [380, 477] width 278 height 19
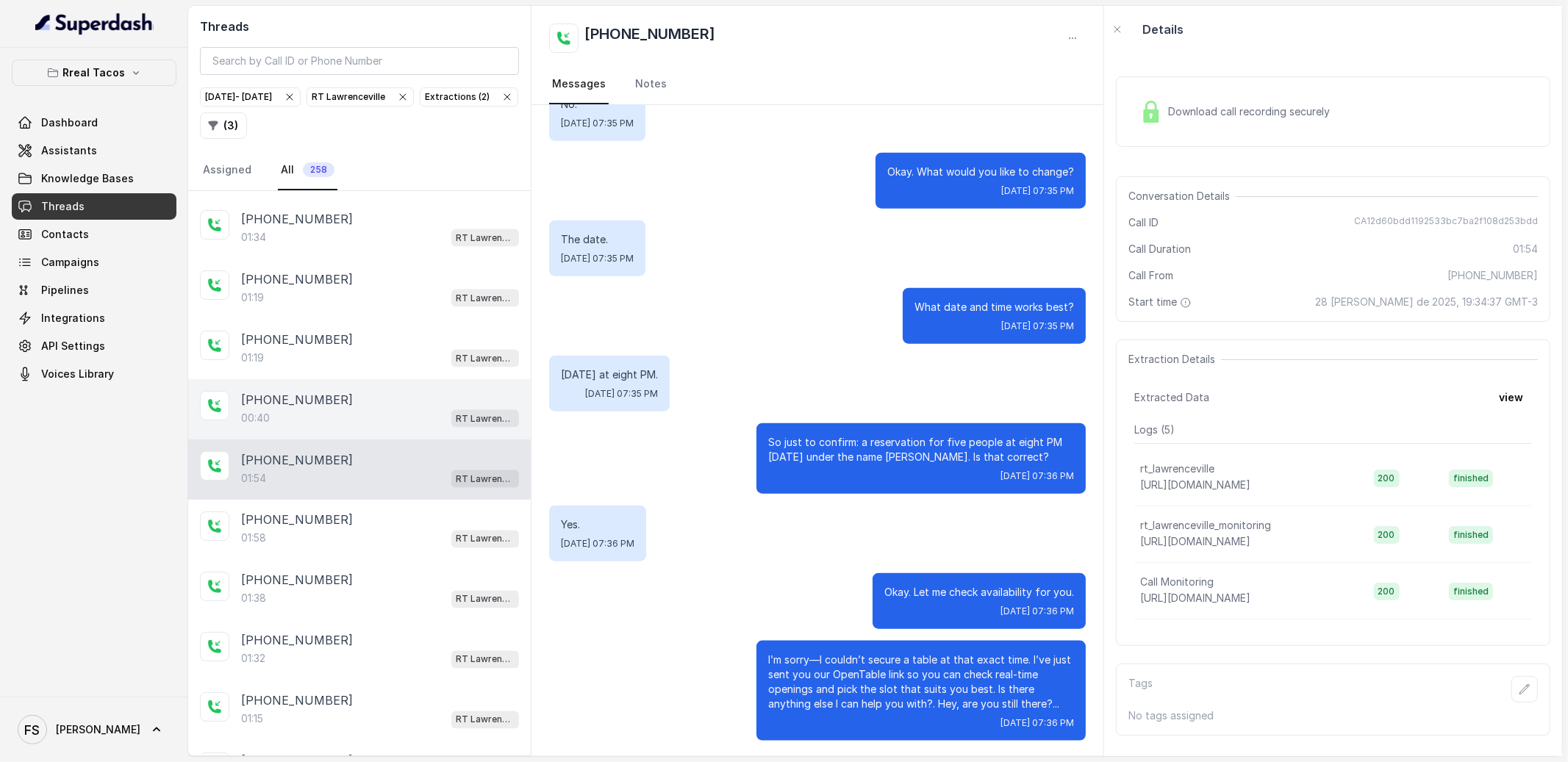
click at [410, 427] on div "00:40 RT Lawrenceville" at bounding box center [380, 417] width 278 height 19
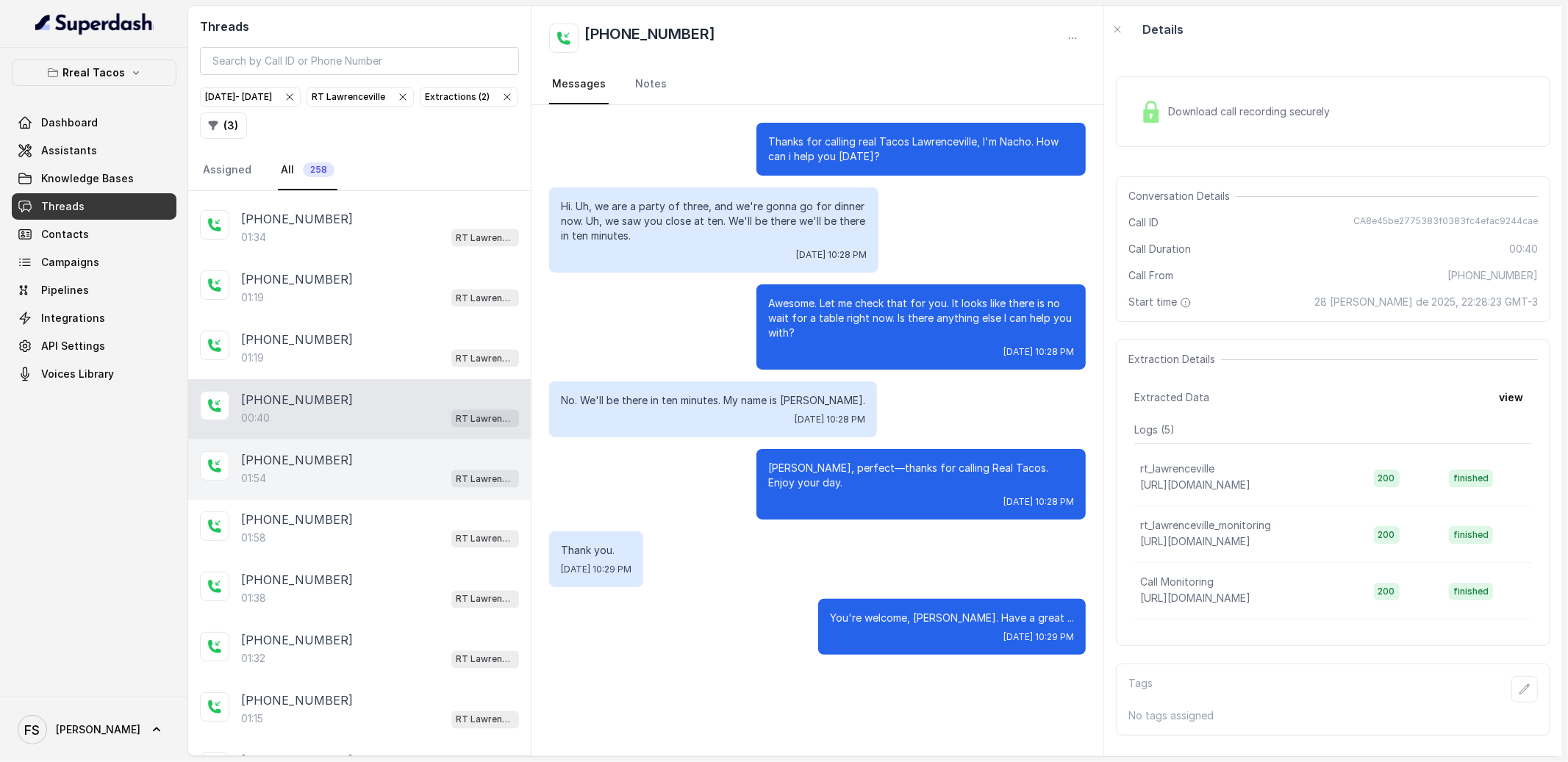
click at [392, 488] on div "01:54 RT Lawrenceville" at bounding box center [380, 477] width 278 height 19
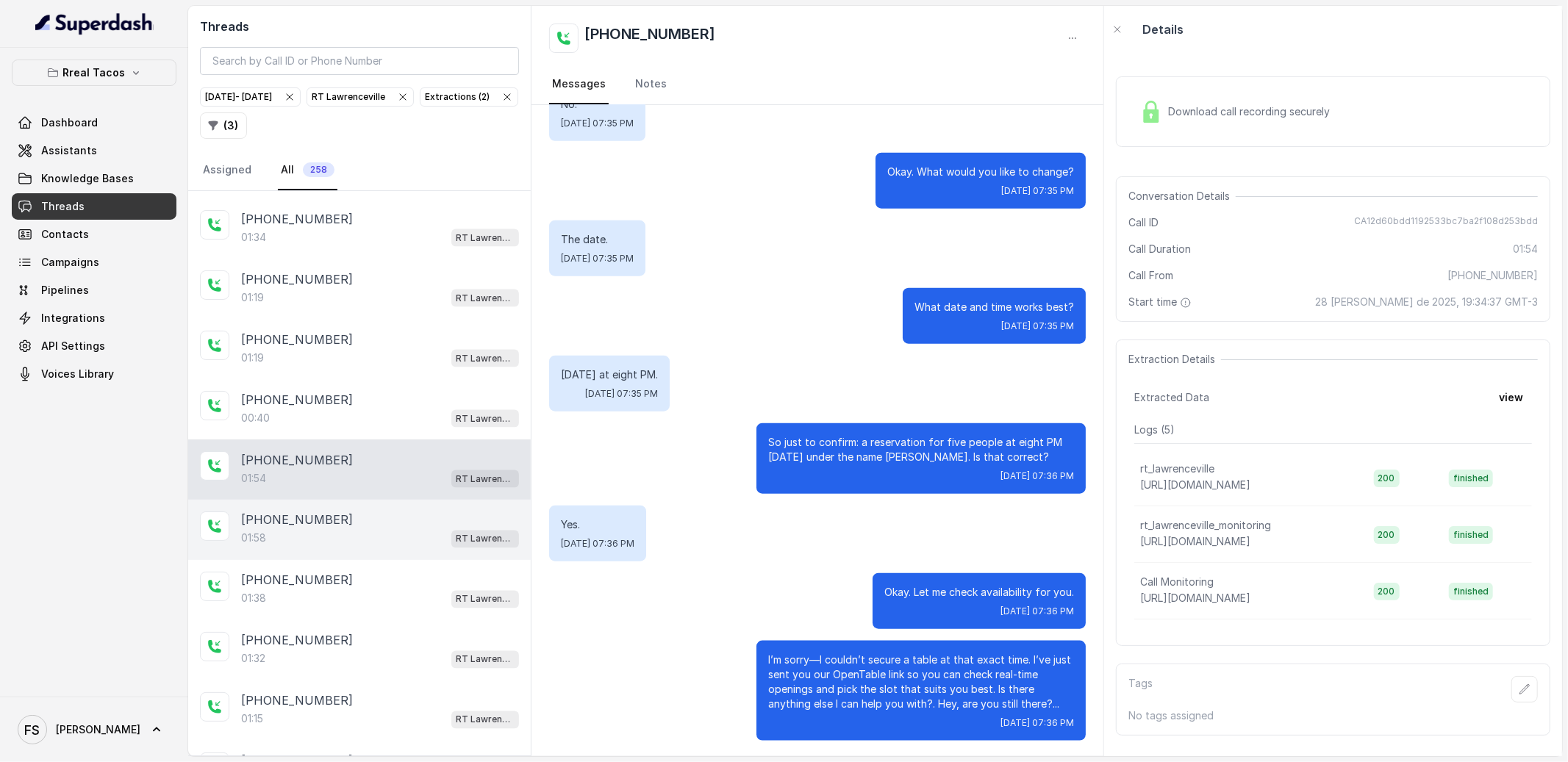
click at [388, 522] on div "[PHONE_NUMBER]" at bounding box center [380, 520] width 278 height 18
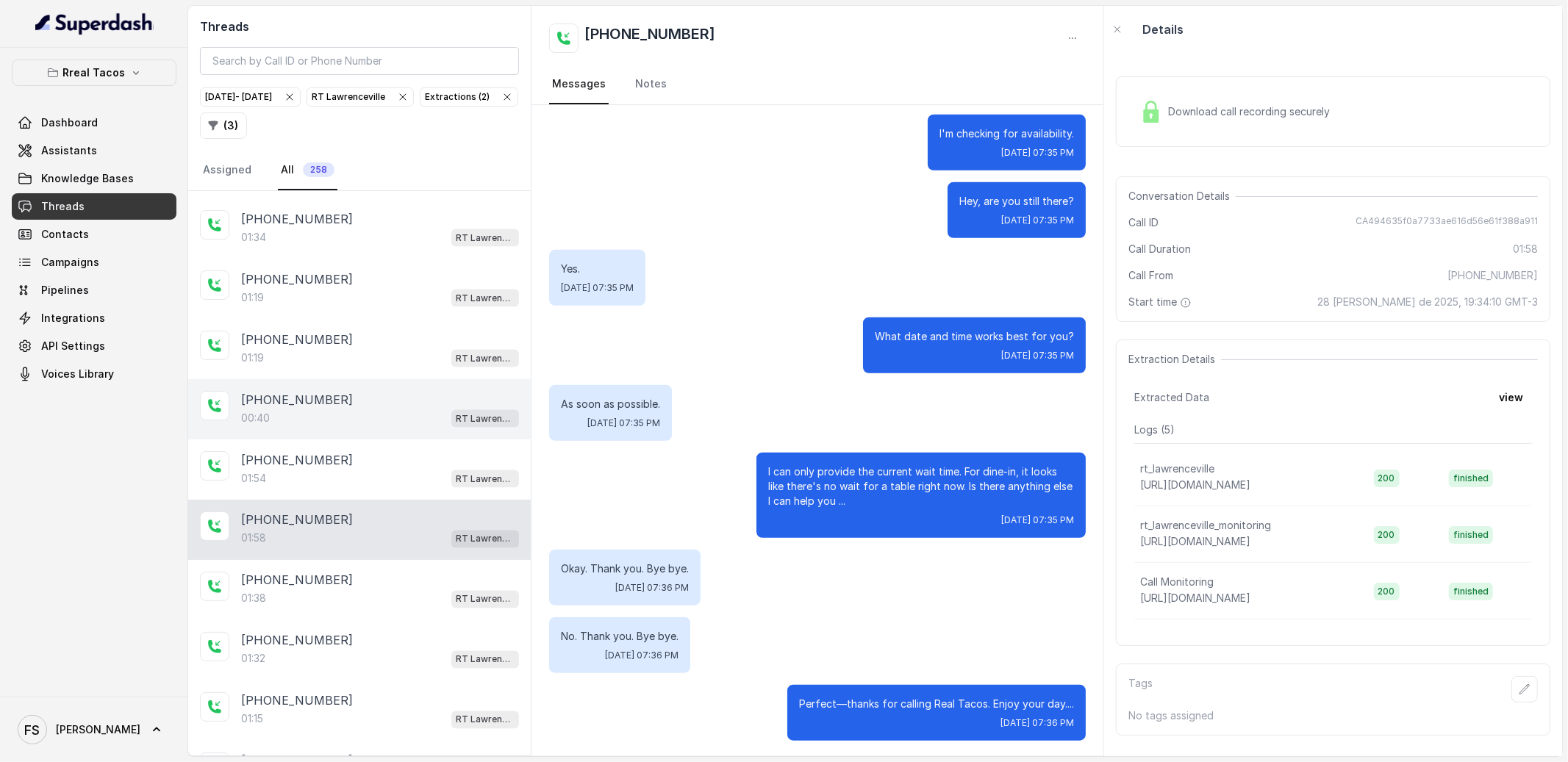
click at [412, 408] on div "[PHONE_NUMBER]" at bounding box center [380, 399] width 278 height 18
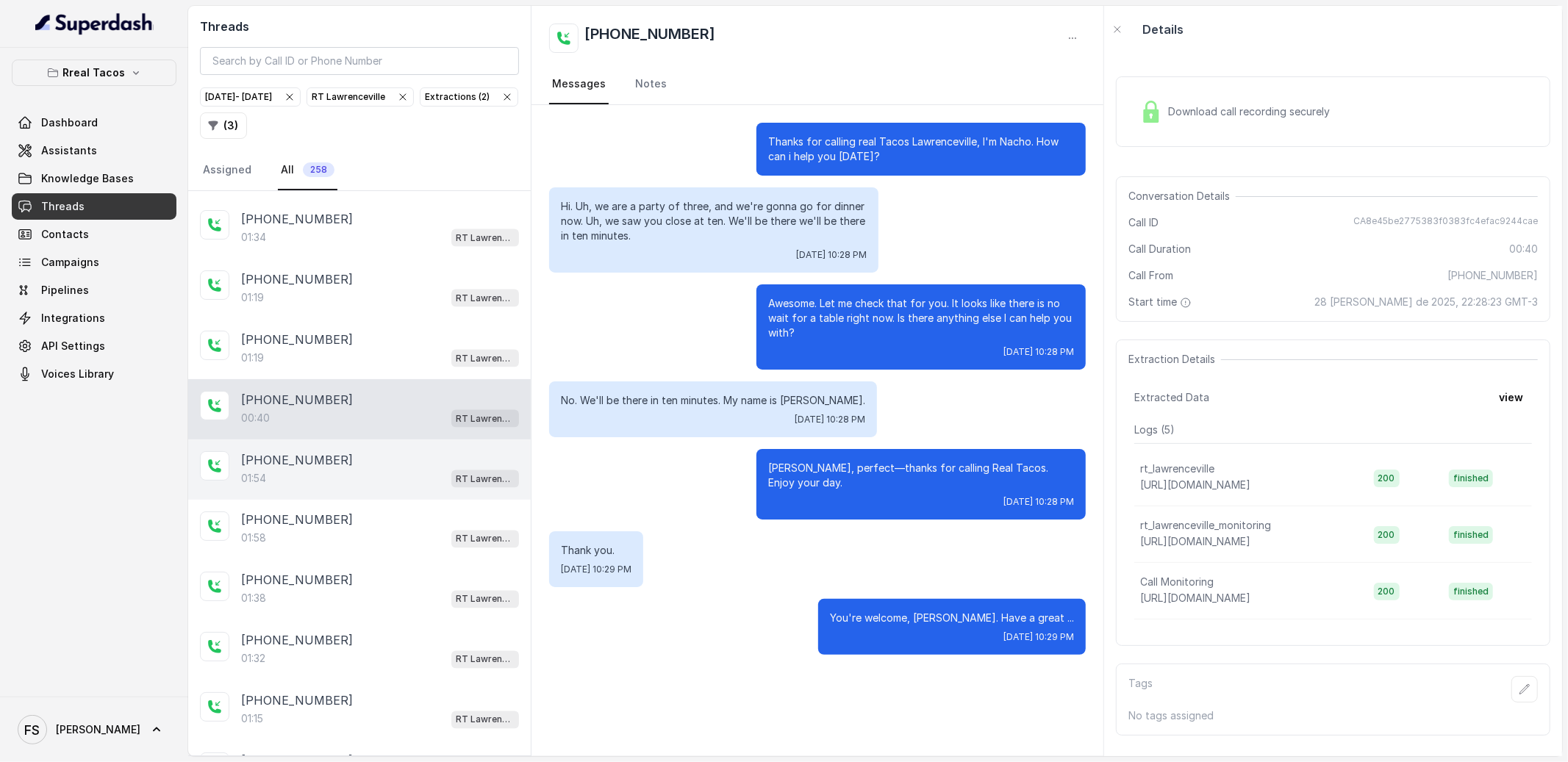
click at [399, 488] on div "01:54 RT Lawrenceville" at bounding box center [380, 477] width 278 height 19
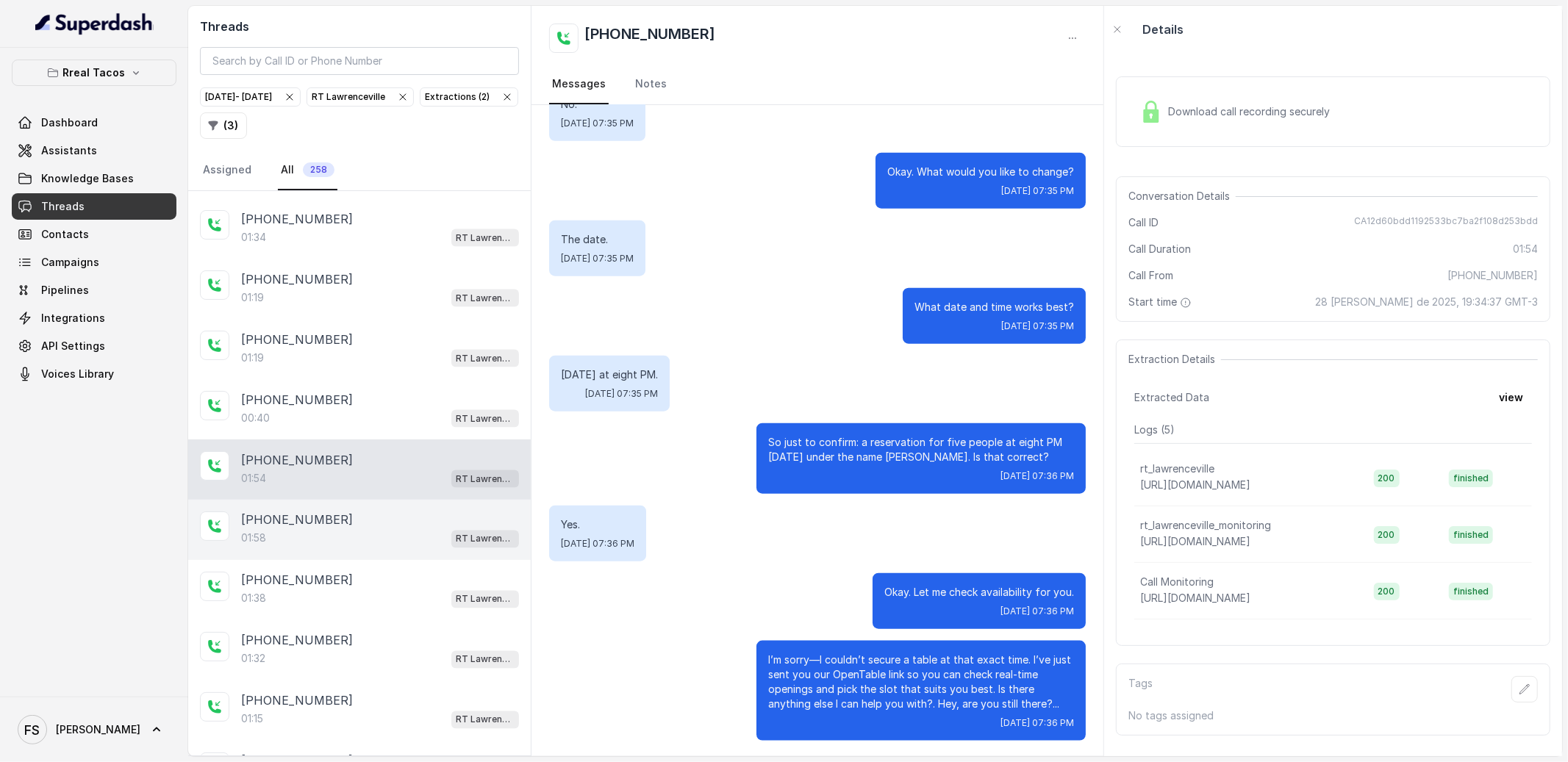
click at [403, 548] on div "01:58 RT Lawrenceville" at bounding box center [380, 538] width 278 height 19
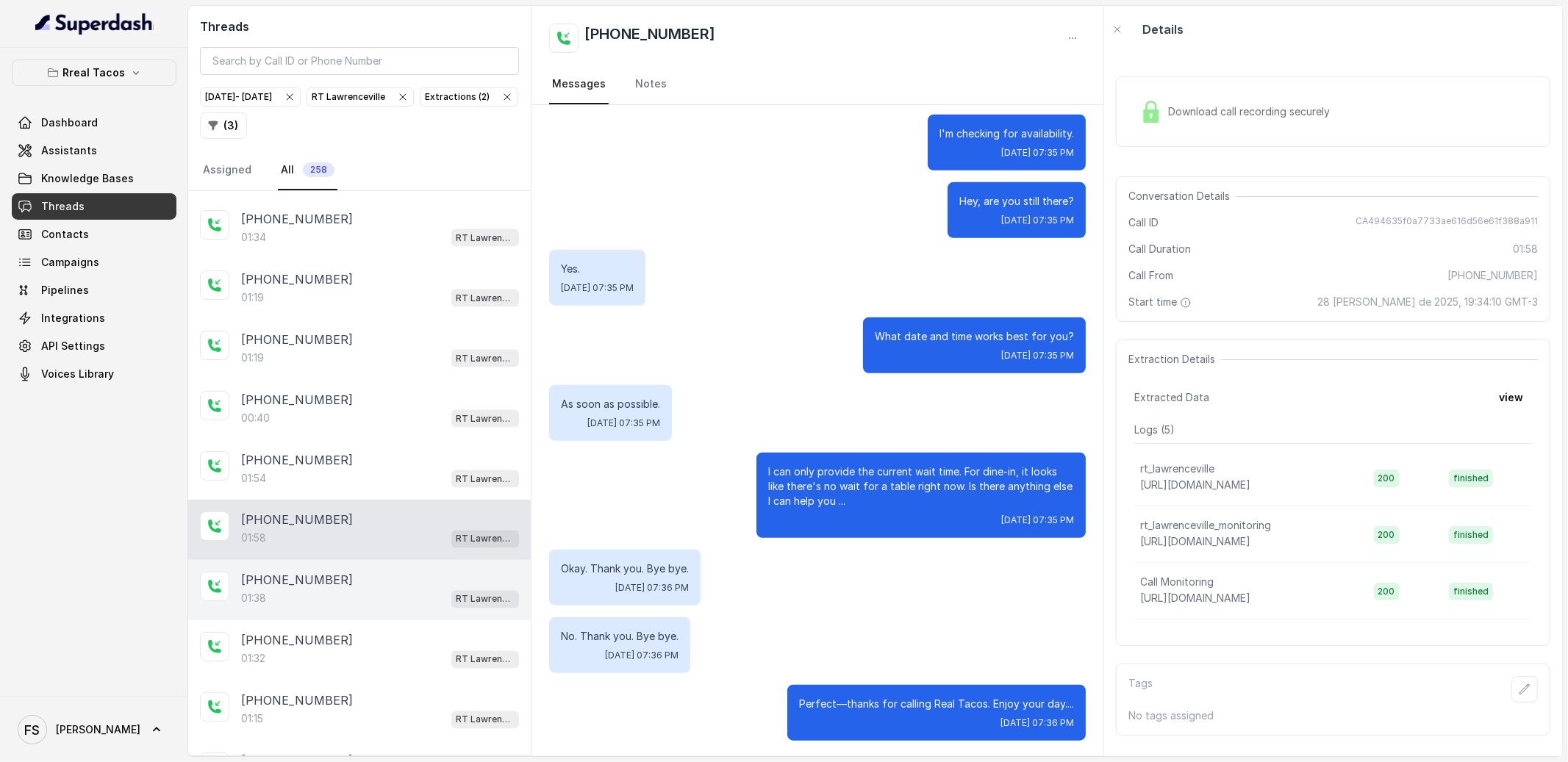
click at [418, 604] on div "01:38 RT Lawrenceville" at bounding box center [380, 598] width 278 height 19
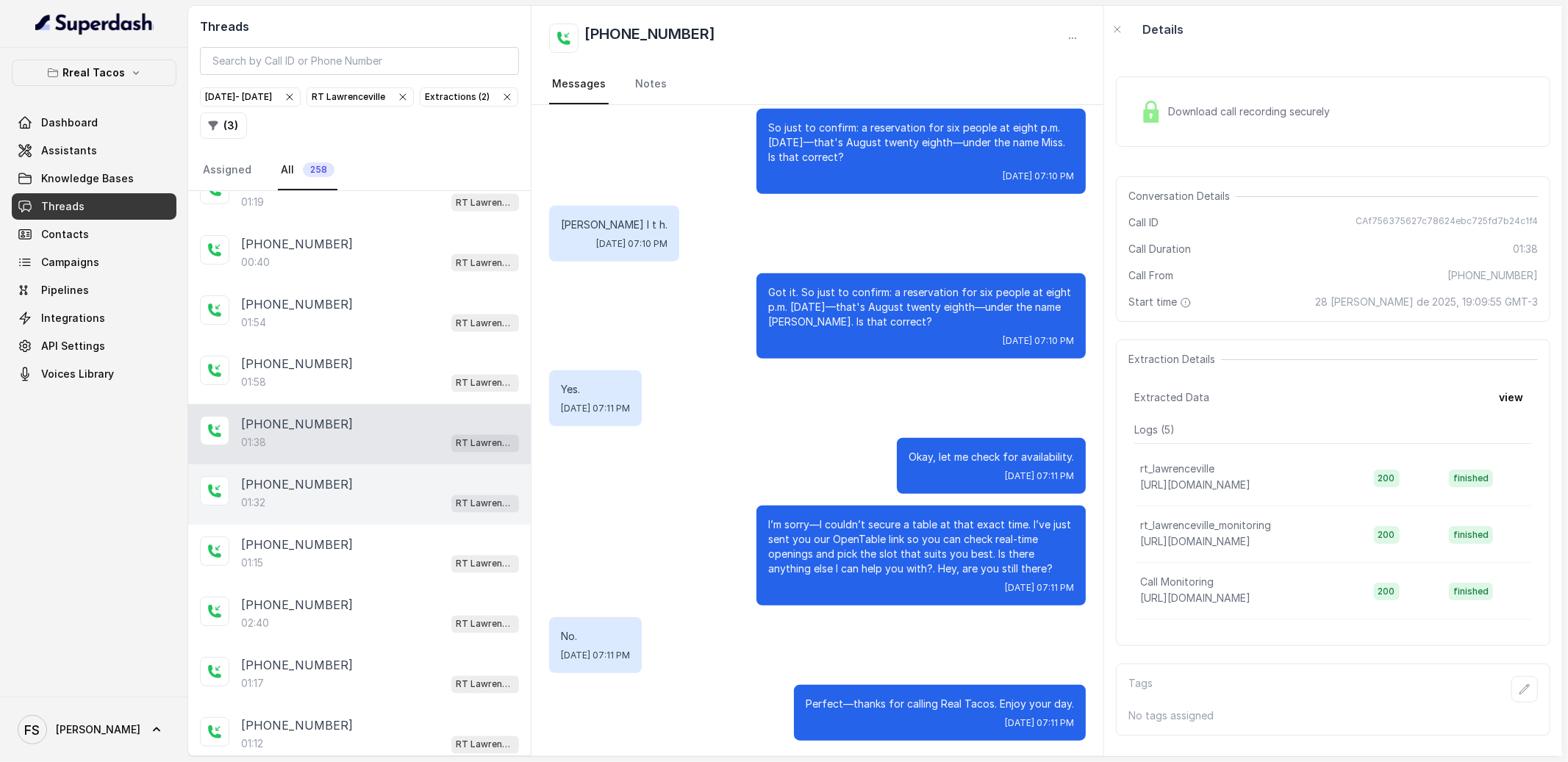
click at [410, 512] on div "01:32 RT Lawrenceville" at bounding box center [380, 502] width 278 height 19
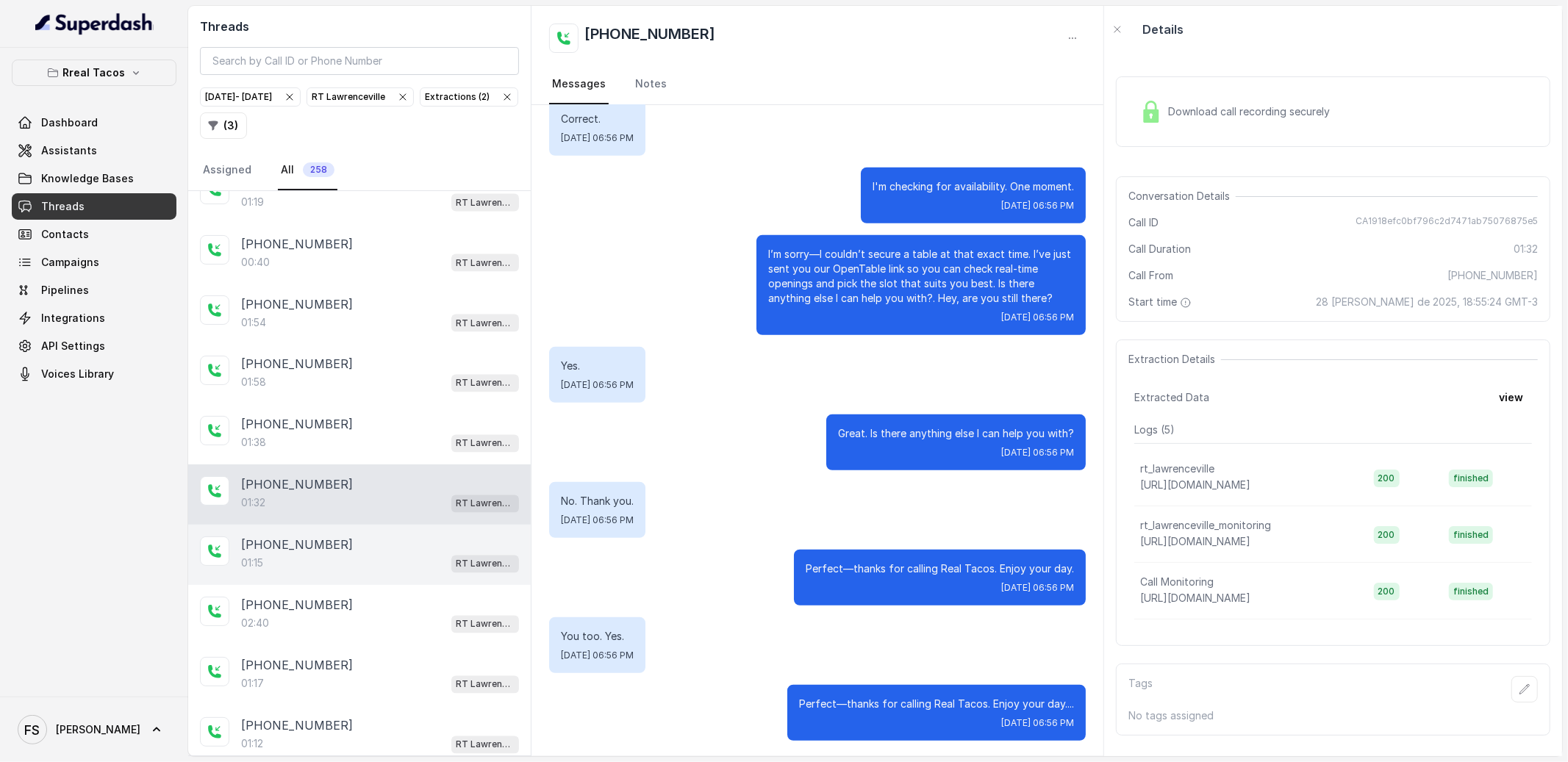
click at [401, 554] on div "[PHONE_NUMBER]" at bounding box center [380, 545] width 278 height 18
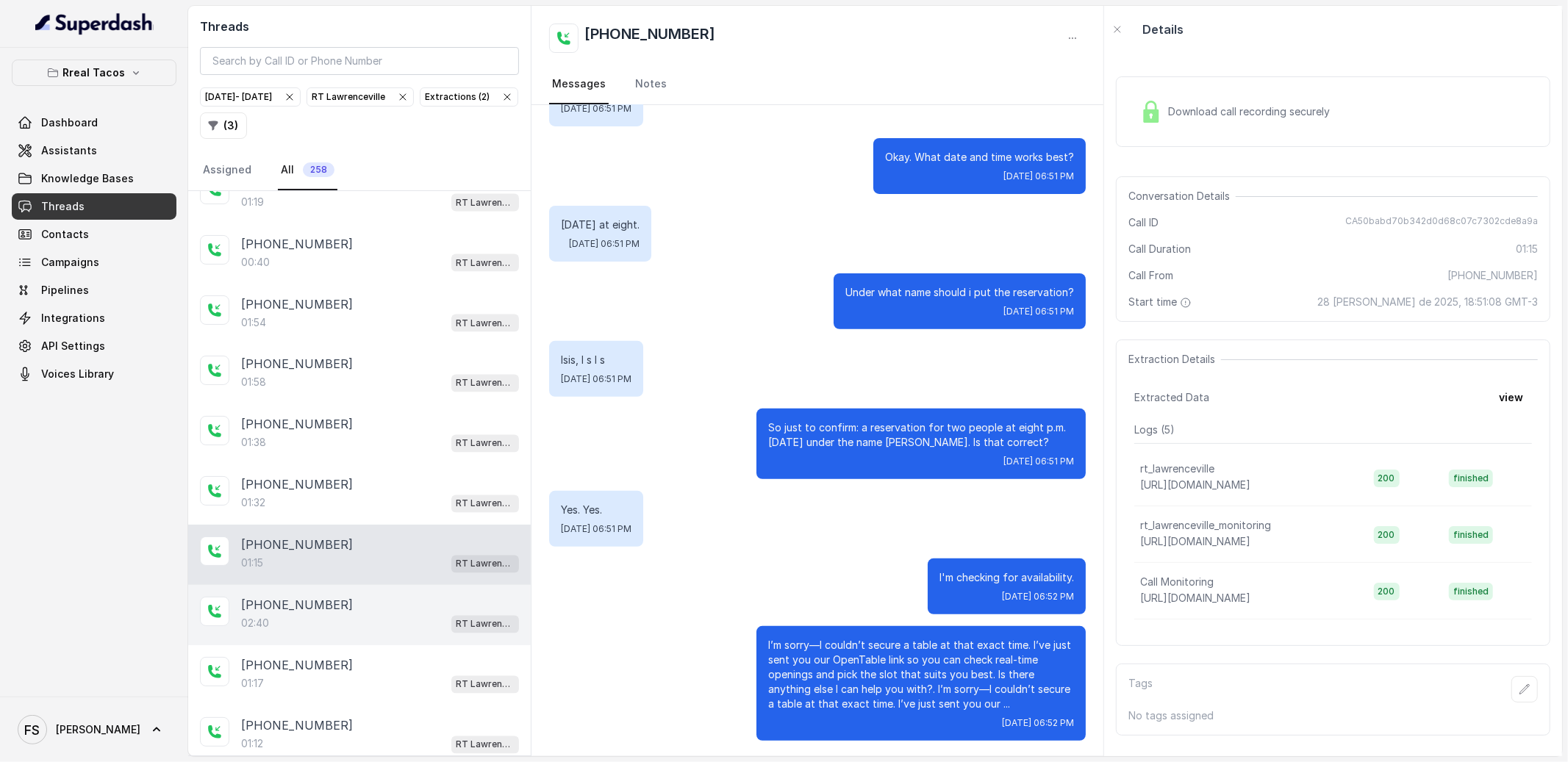
click at [410, 633] on div "02:40 RT Lawrenceville" at bounding box center [380, 623] width 278 height 19
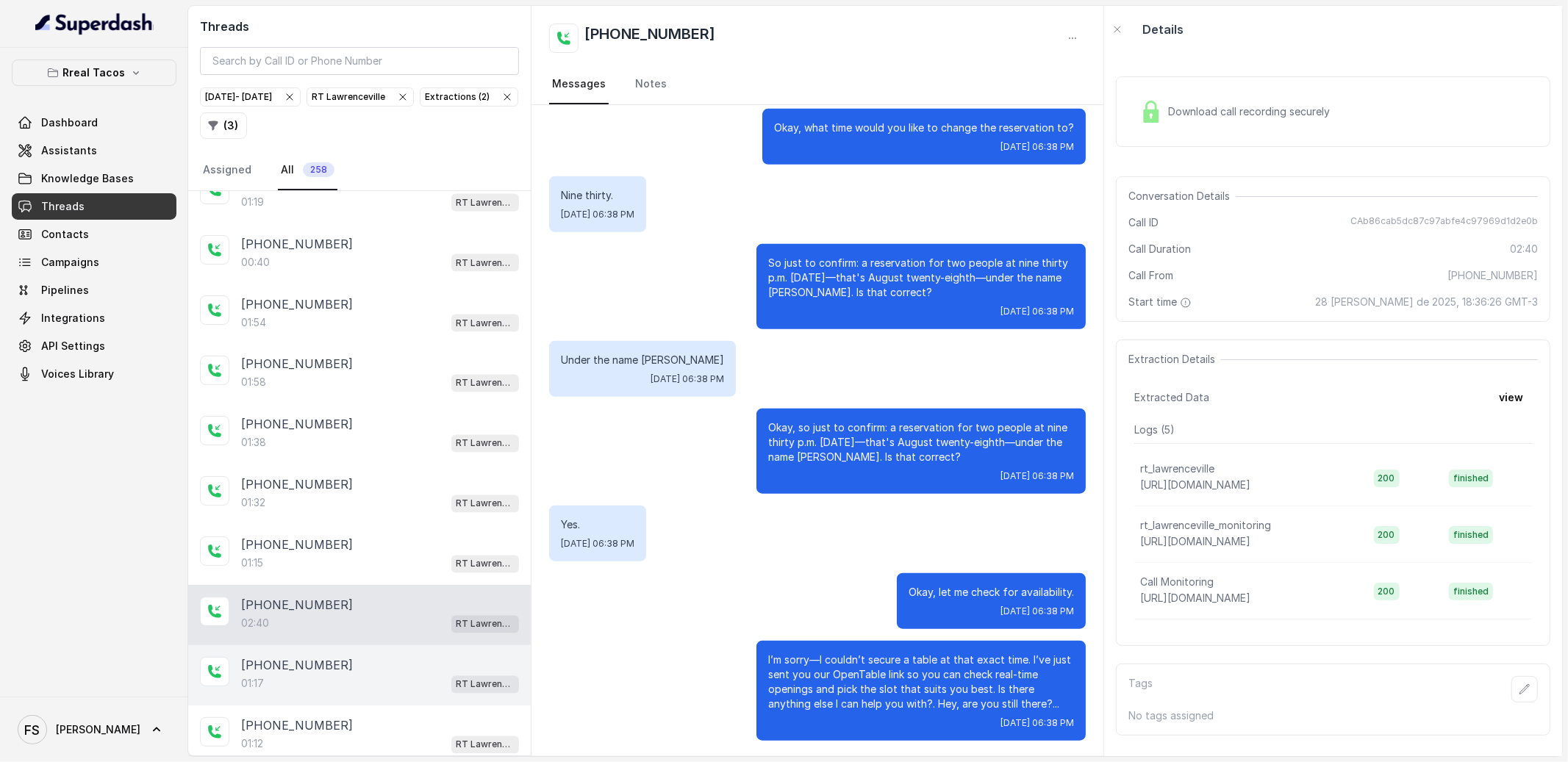
click at [422, 674] on div "[PHONE_NUMBER]" at bounding box center [380, 665] width 278 height 18
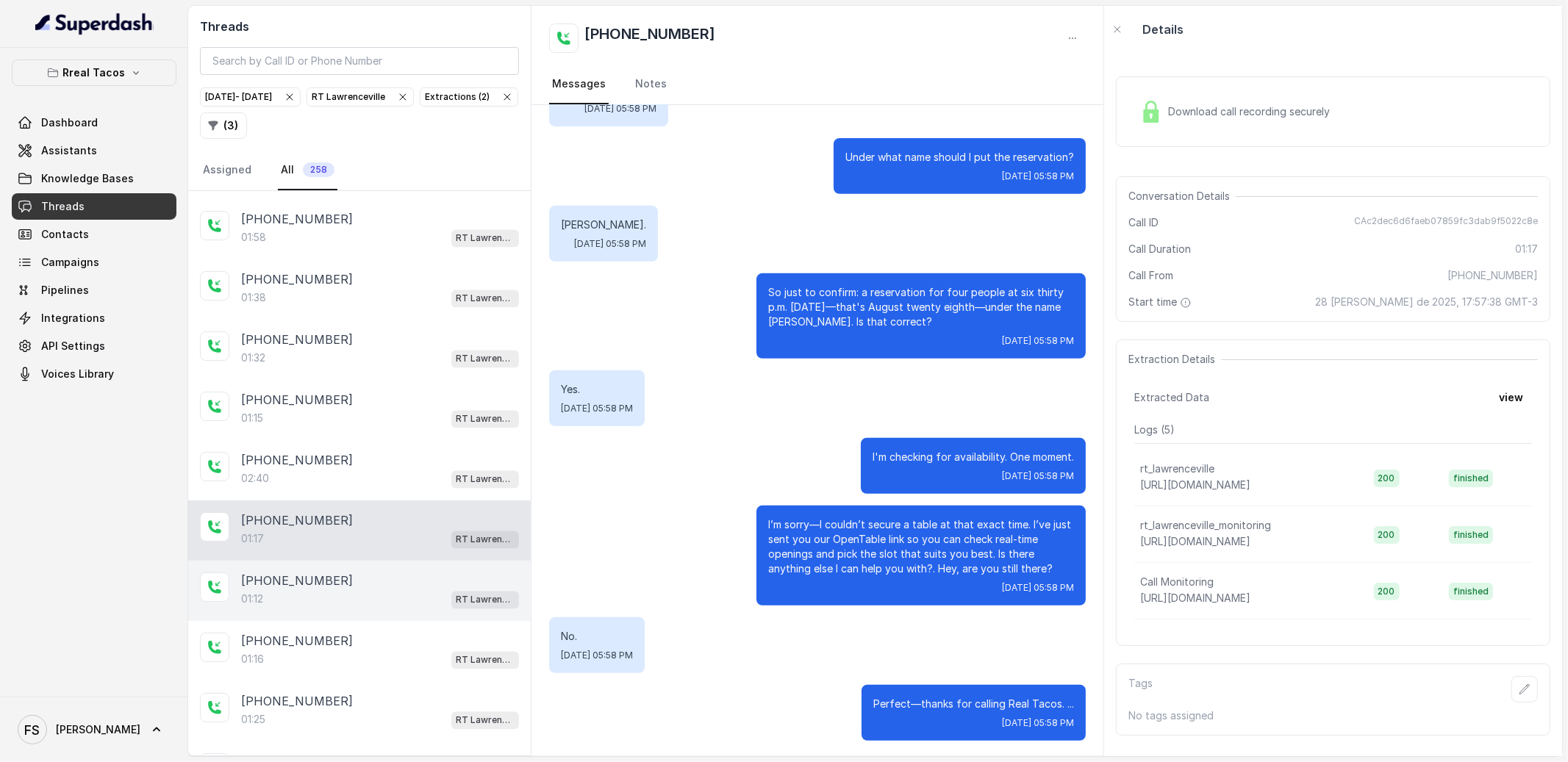
click at [389, 590] on div "[PHONE_NUMBER]" at bounding box center [380, 581] width 278 height 18
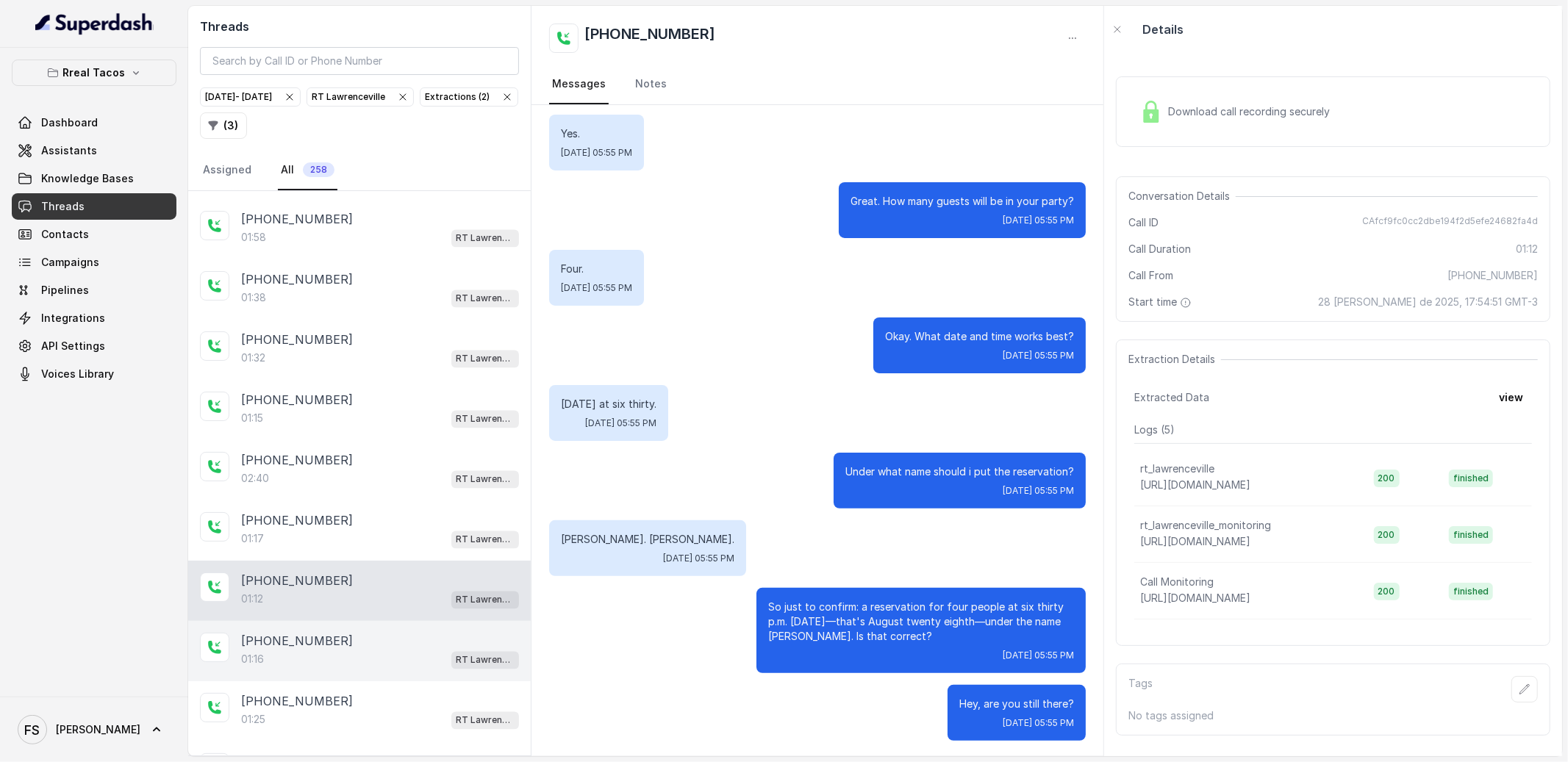
click at [401, 650] on div "[PHONE_NUMBER]" at bounding box center [380, 641] width 278 height 18
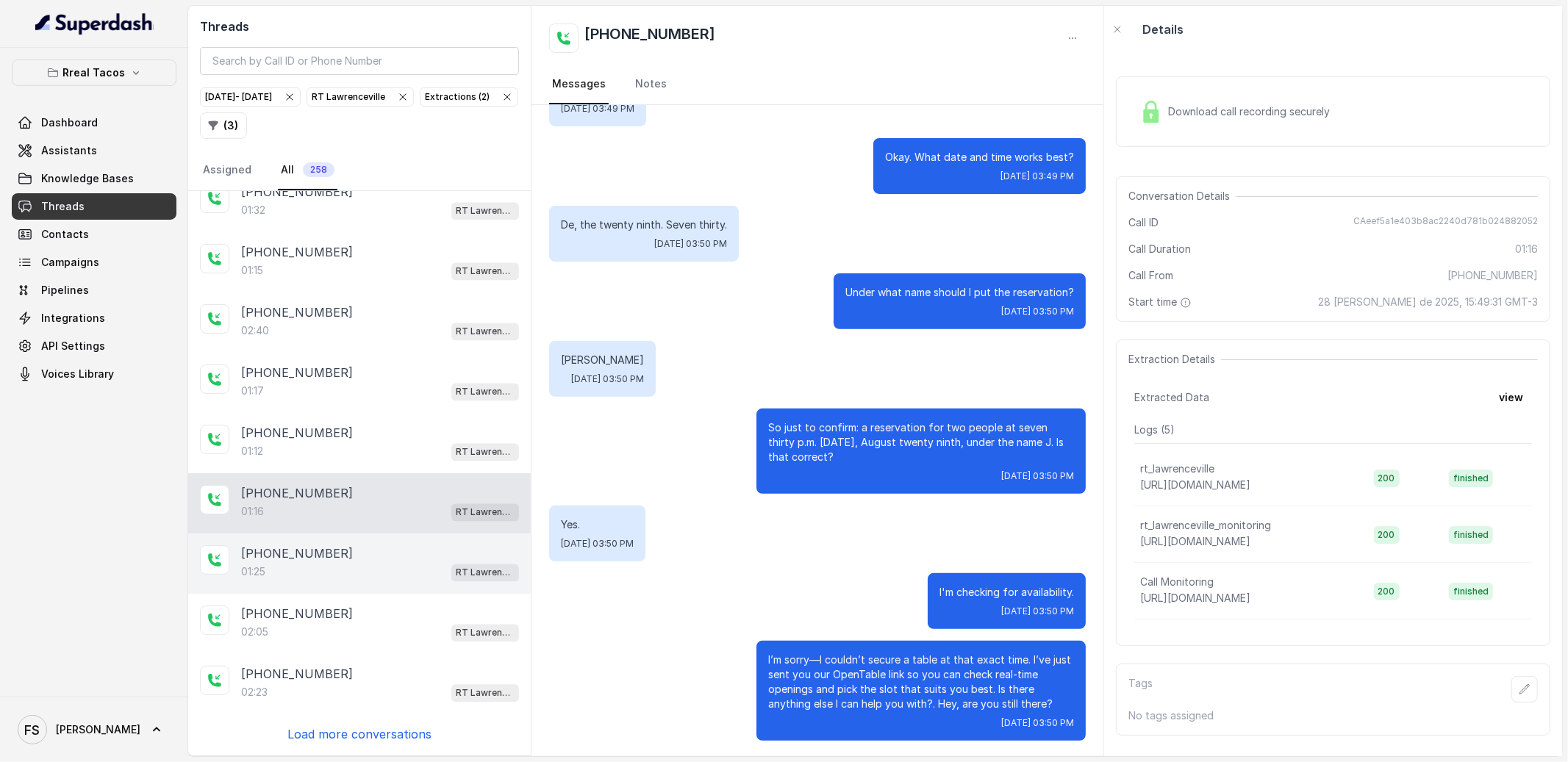
click at [392, 559] on div "[PHONE_NUMBER]" at bounding box center [380, 554] width 278 height 18
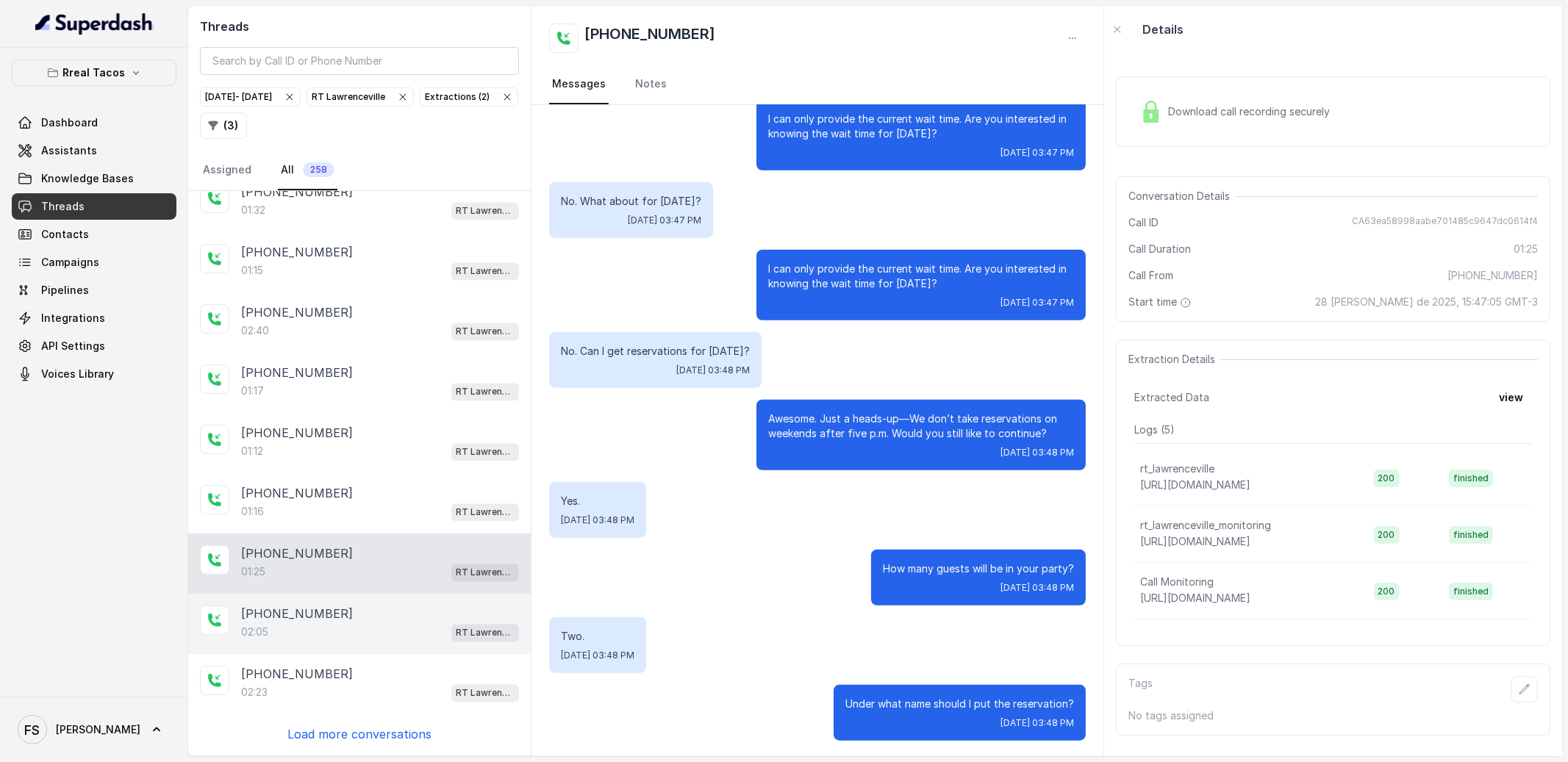
click at [392, 612] on div "[PHONE_NUMBER]" at bounding box center [380, 614] width 278 height 18
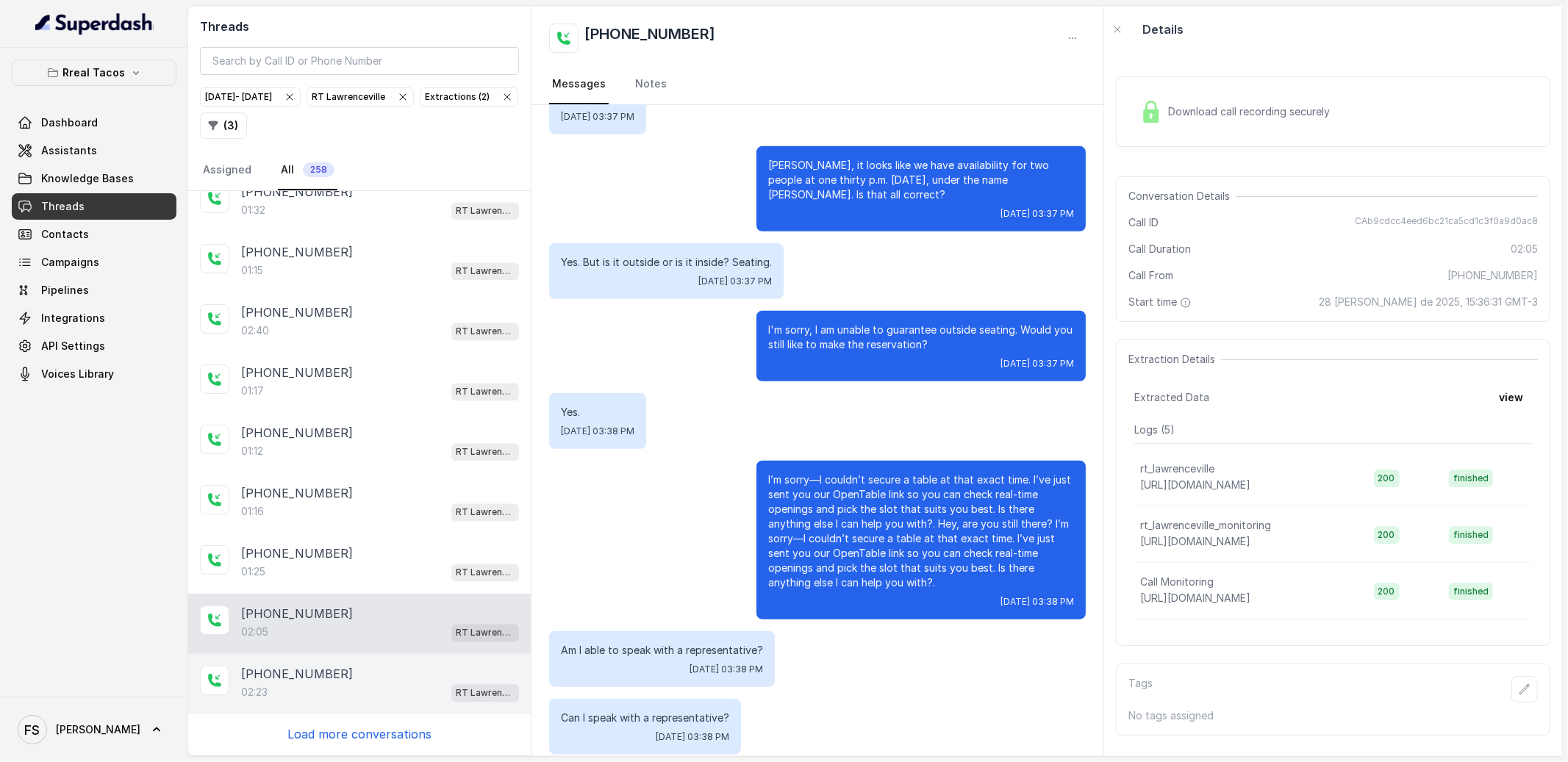
click at [394, 666] on div "[PHONE_NUMBER]" at bounding box center [380, 674] width 278 height 18
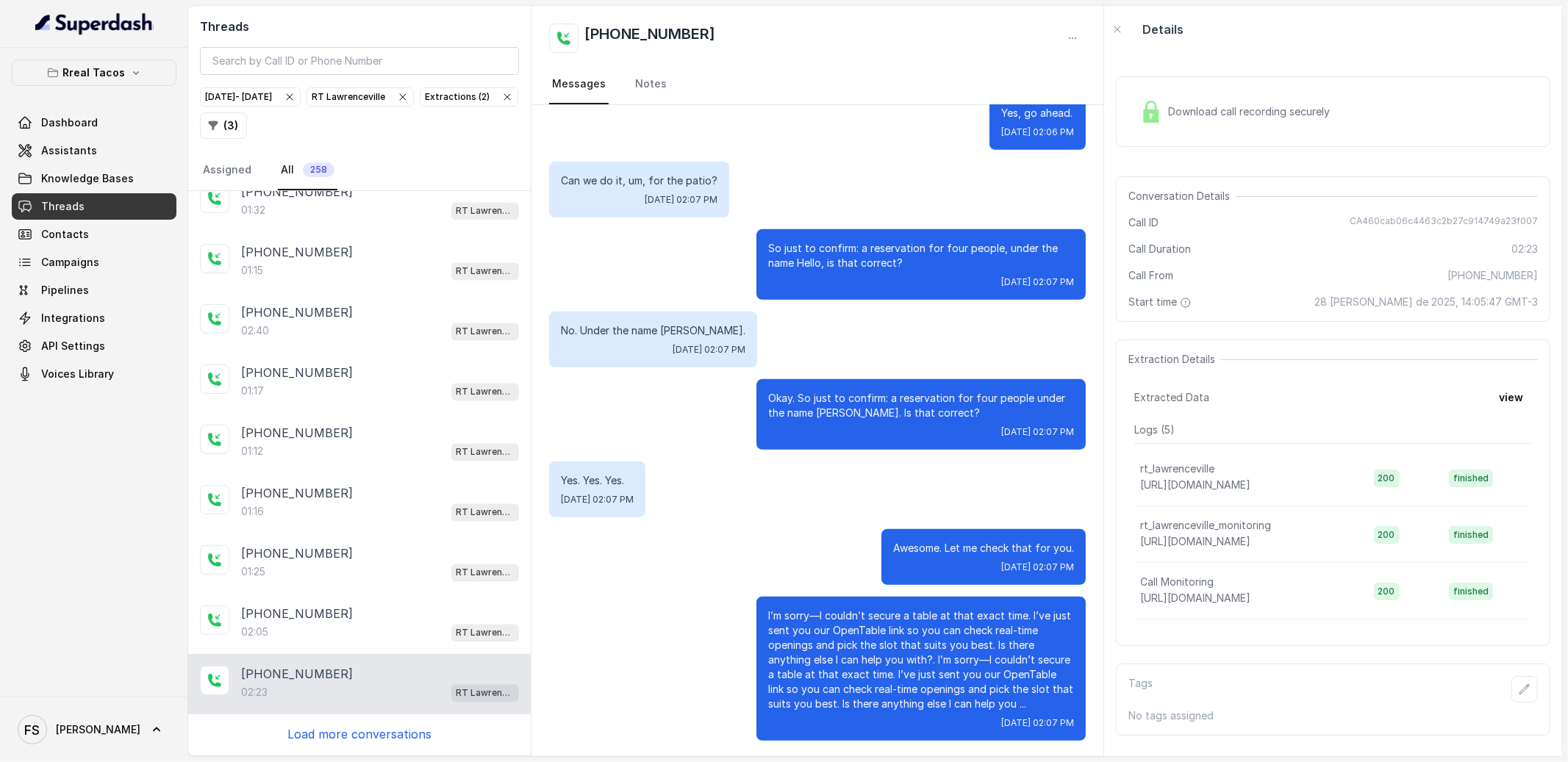
click at [386, 742] on p "Load more conversations" at bounding box center [359, 734] width 144 height 18
click at [407, 740] on p "Load more conversations" at bounding box center [359, 734] width 144 height 18
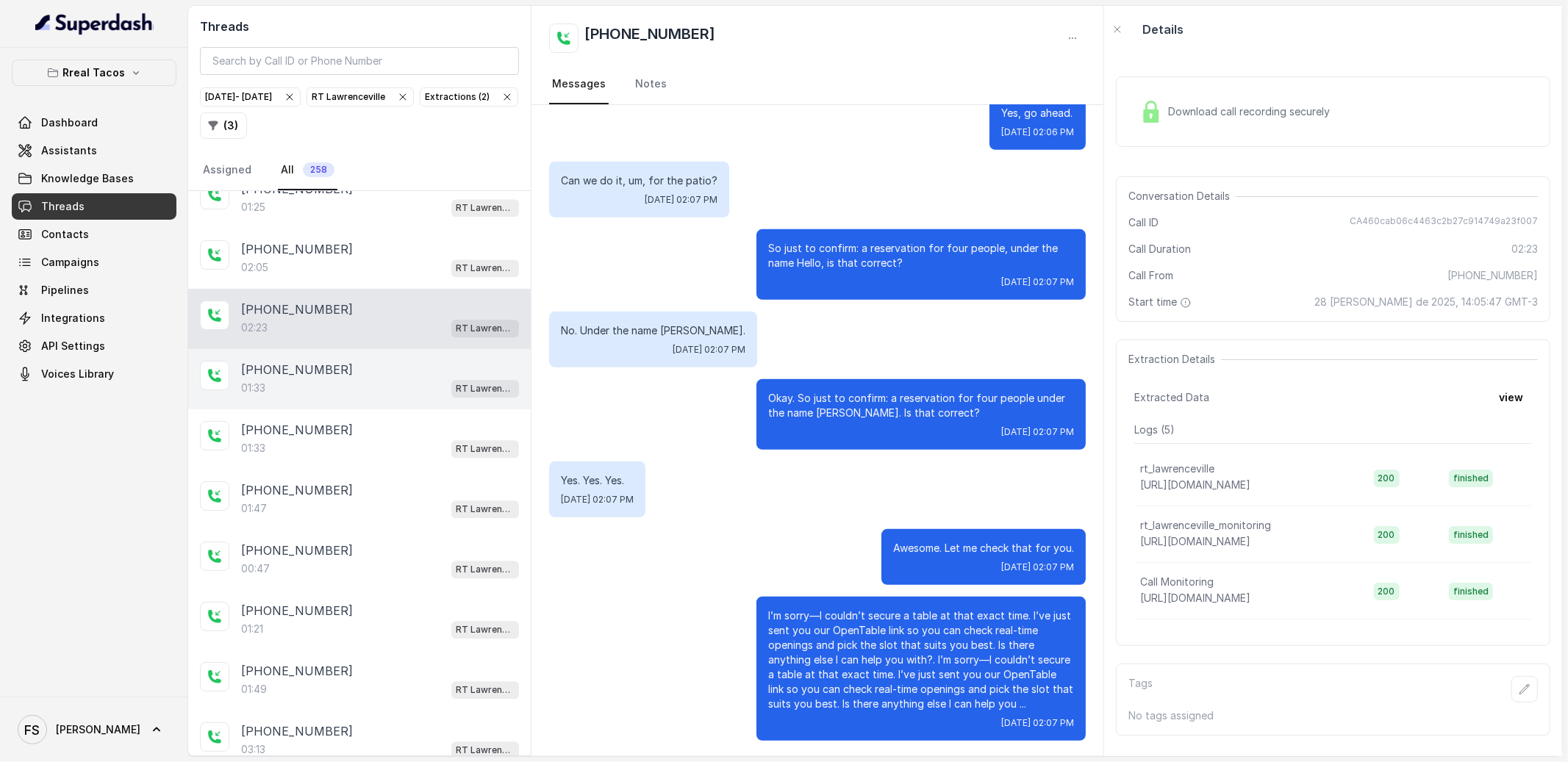
click at [318, 395] on div "01:33 RT Lawrenceville" at bounding box center [380, 387] width 278 height 19
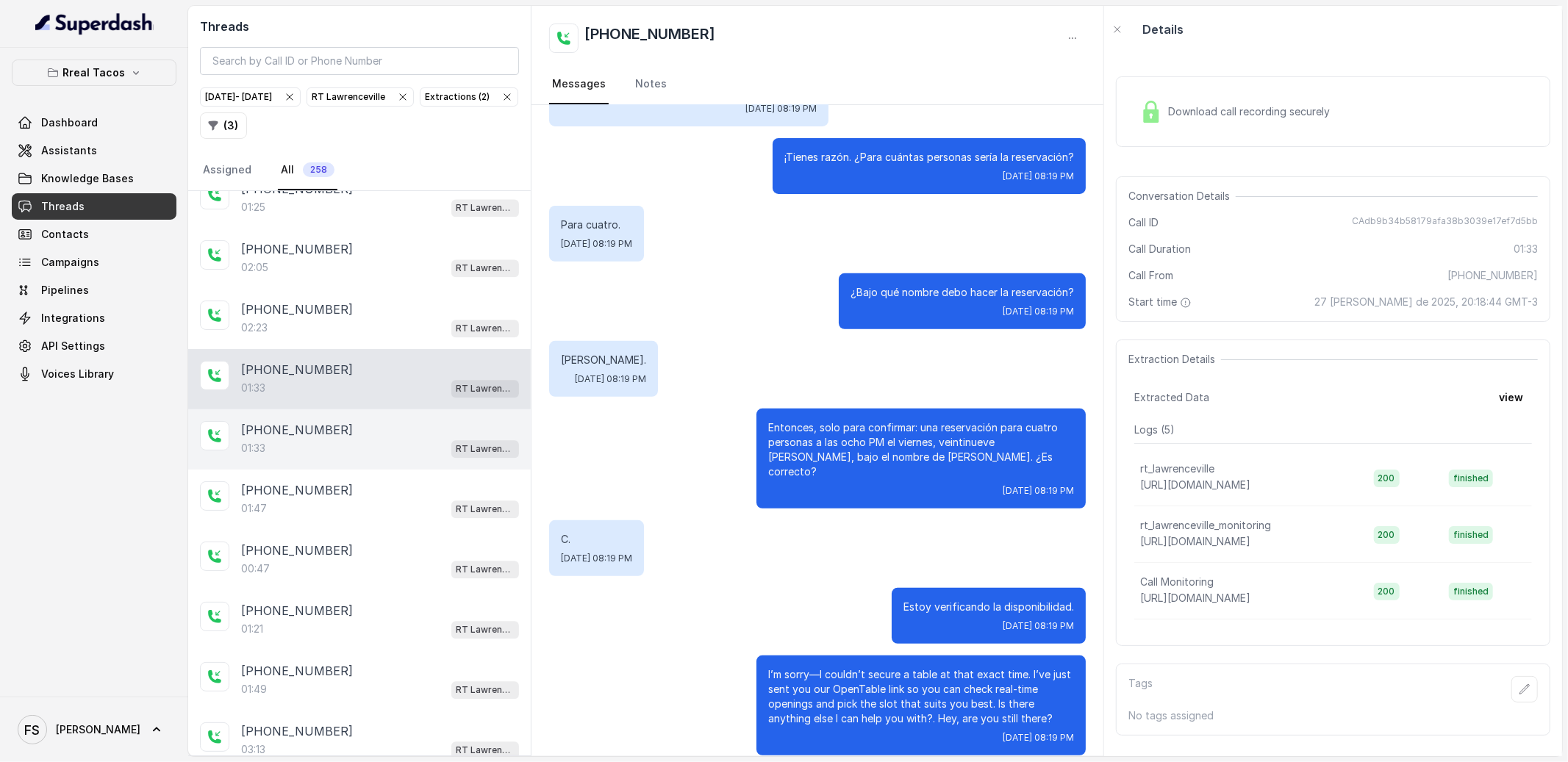
click at [322, 434] on div "[PHONE_NUMBER]:33 [GEOGRAPHIC_DATA]" at bounding box center [359, 439] width 342 height 60
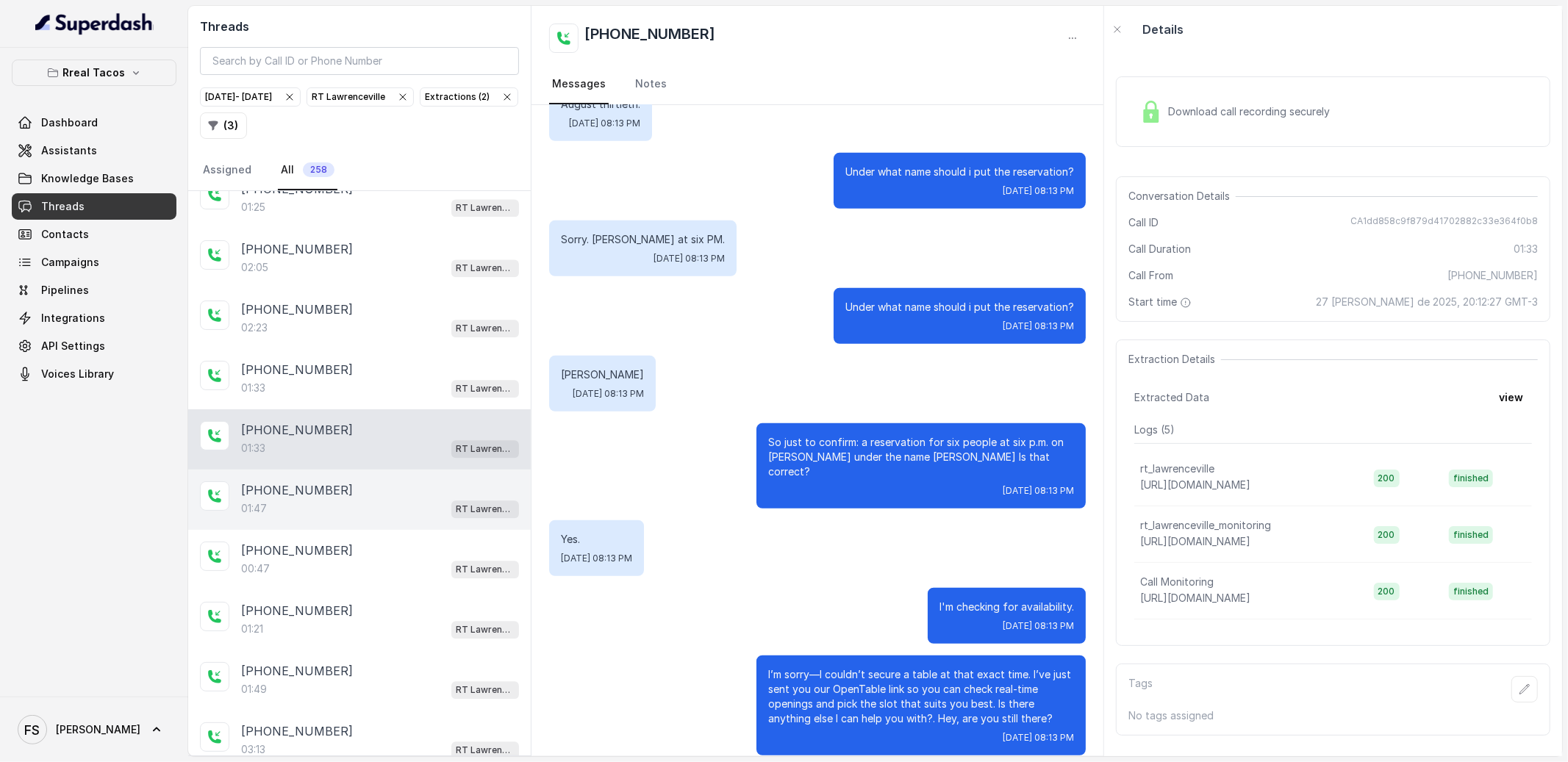
click at [344, 499] on div "[PHONE_NUMBER]" at bounding box center [380, 490] width 278 height 18
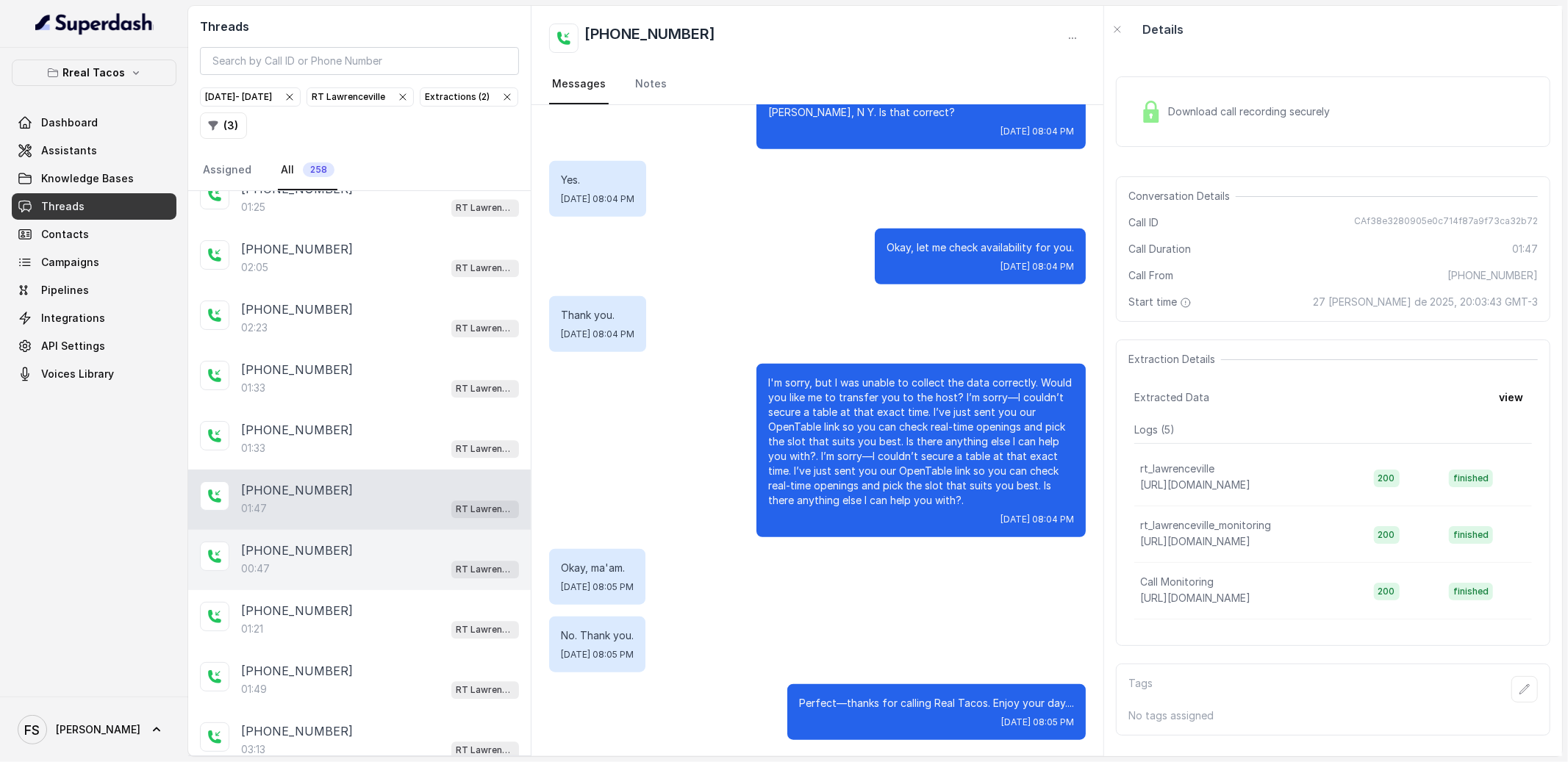
drag, startPoint x: 341, startPoint y: 579, endPoint x: 341, endPoint y: 596, distance: 17.0
click at [340, 578] on div "00:47 RT Lawrenceville" at bounding box center [380, 568] width 278 height 19
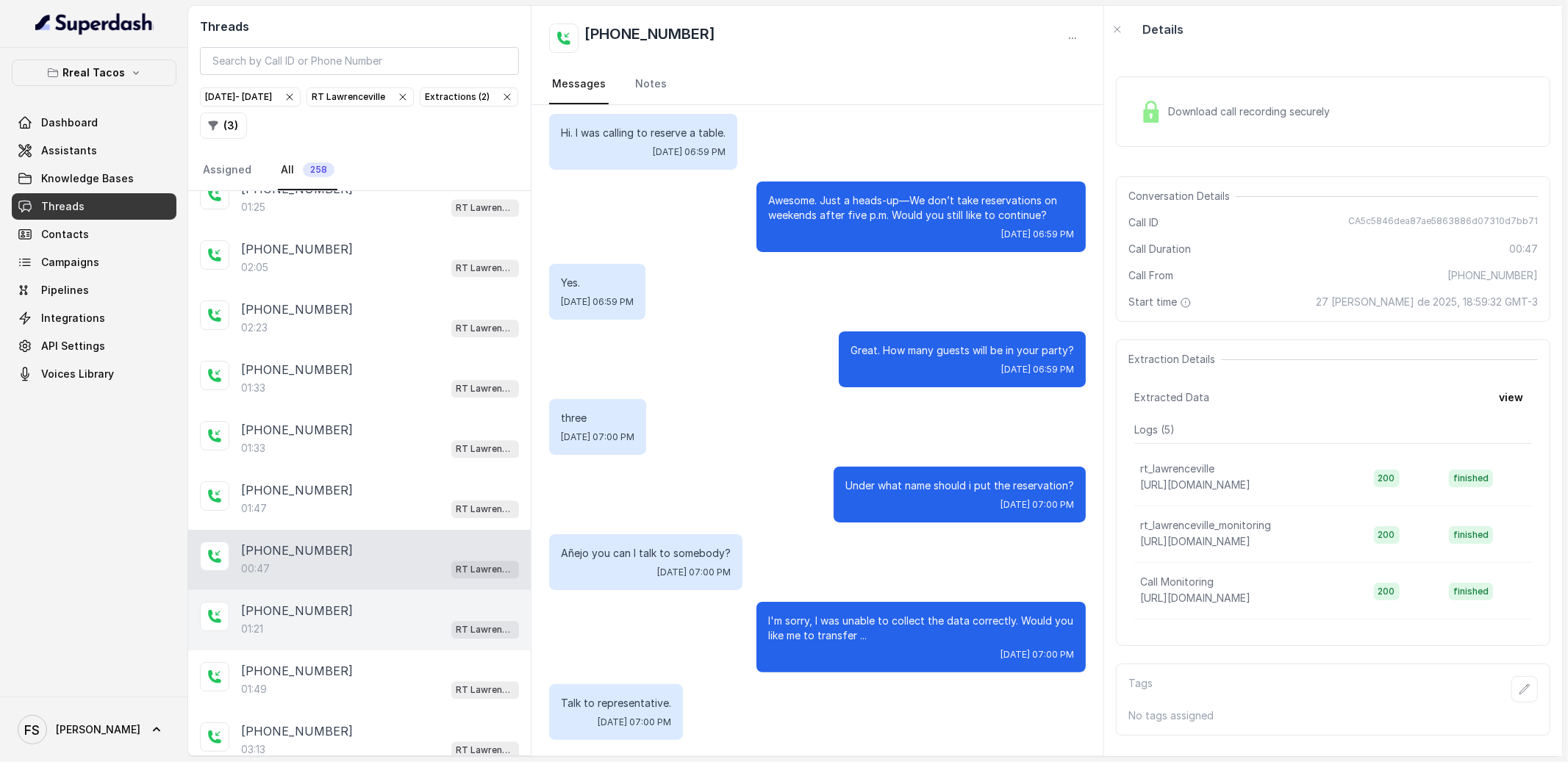
click at [358, 620] on div "[PHONE_NUMBER]" at bounding box center [380, 611] width 278 height 18
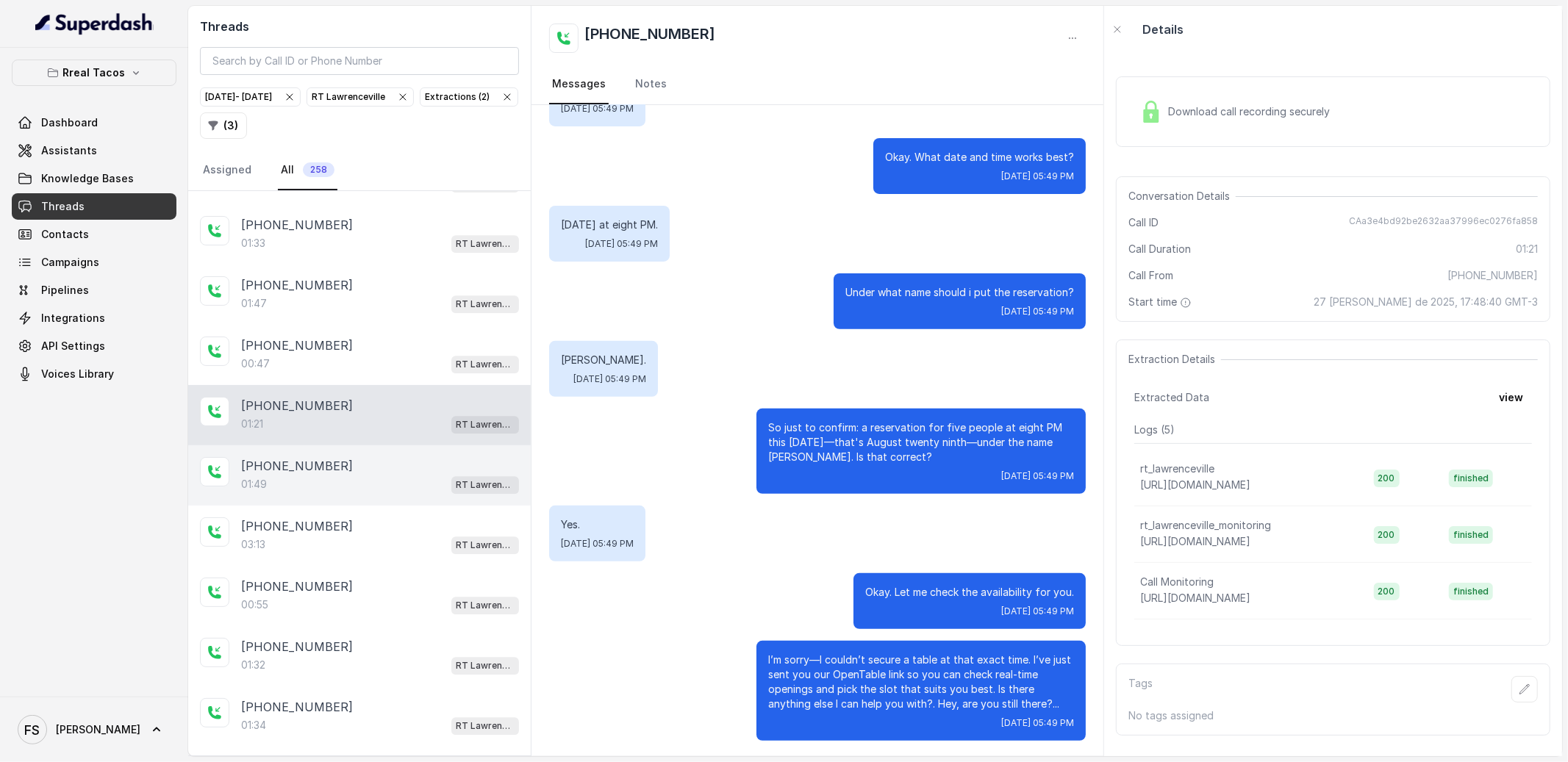
click at [358, 475] on div "[PHONE_NUMBER]" at bounding box center [380, 466] width 278 height 18
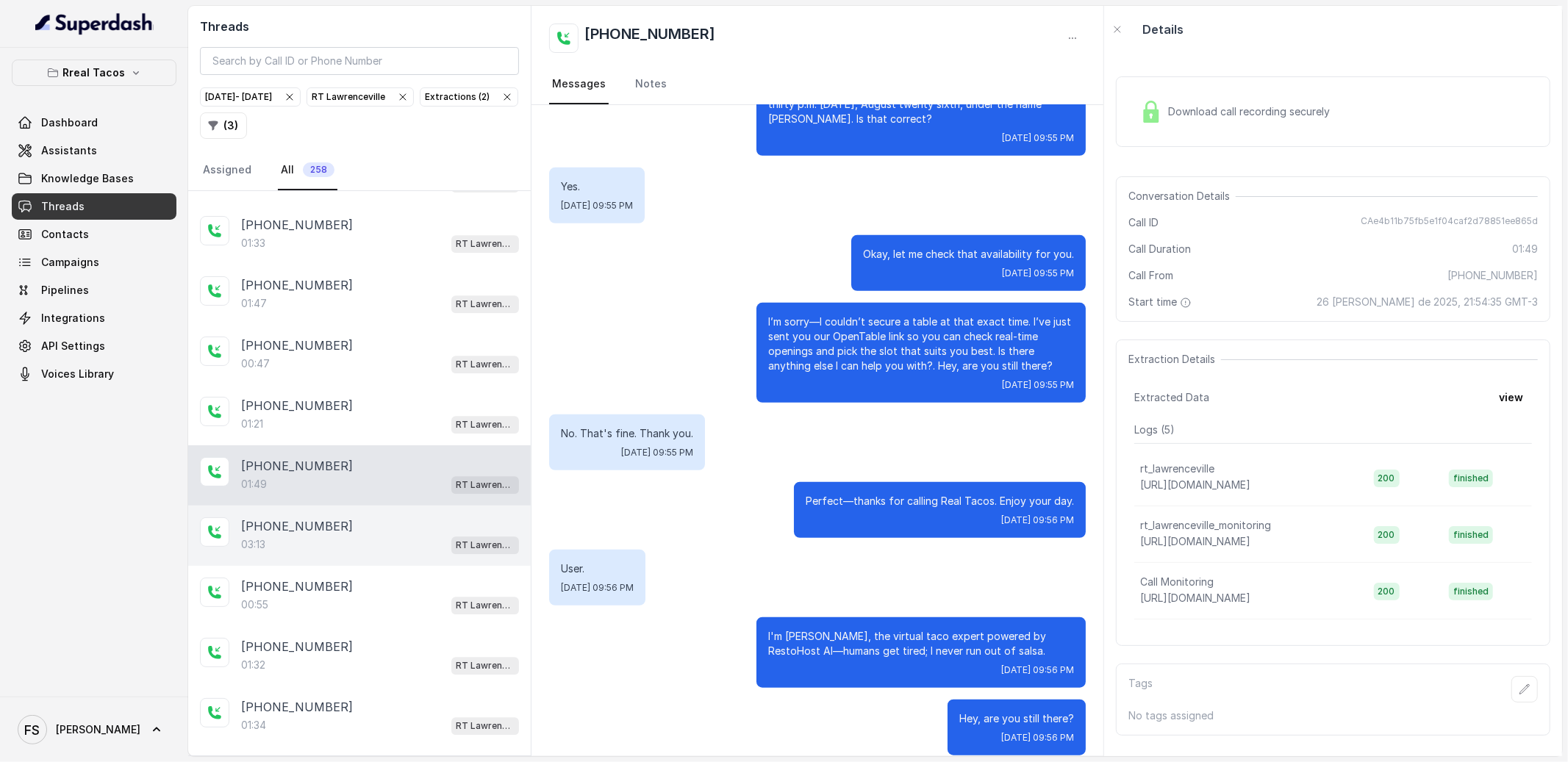
click at [362, 554] on div "03:13 RT Lawrenceville" at bounding box center [380, 544] width 278 height 19
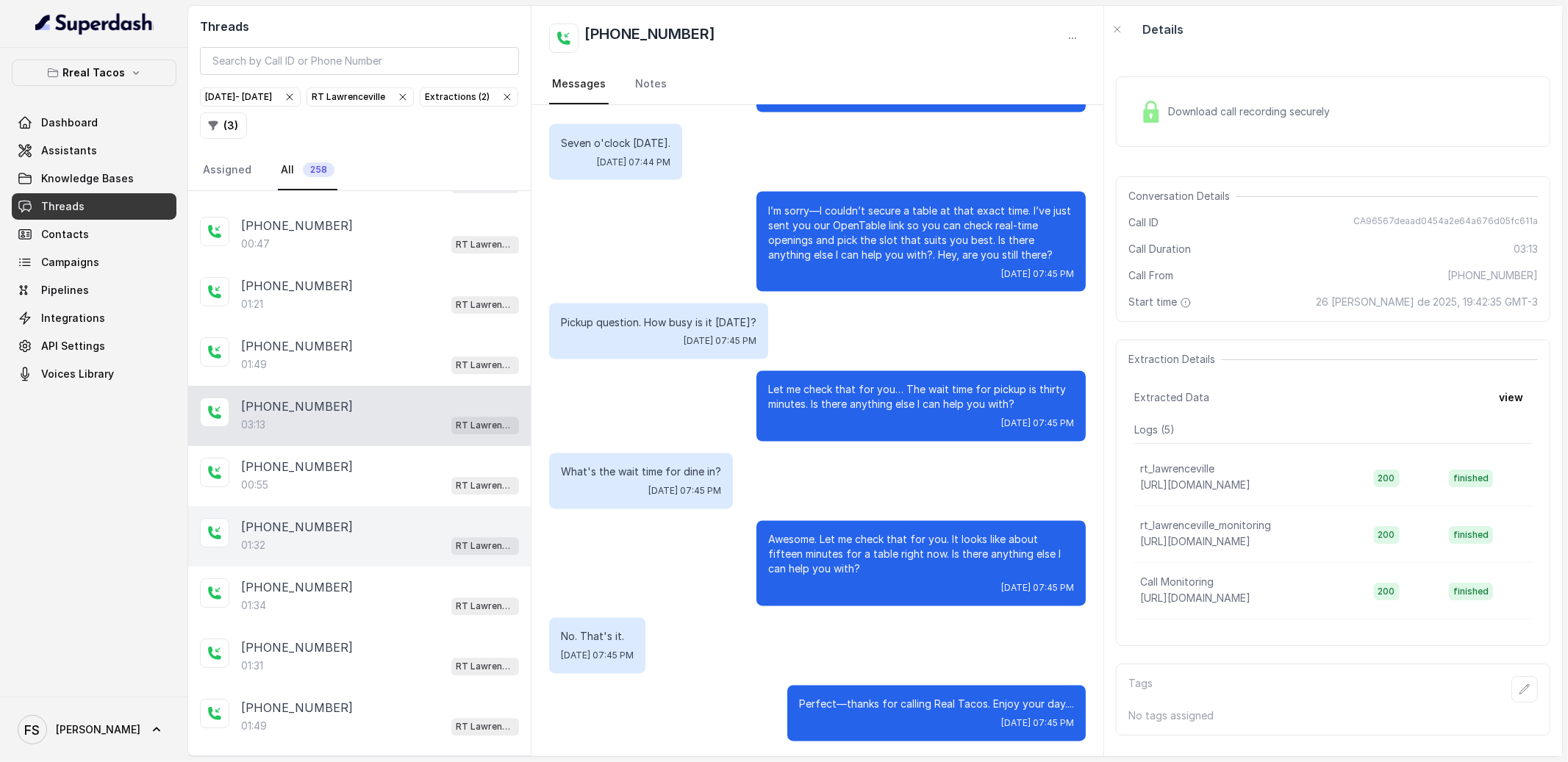
click at [359, 554] on div "01:32 RT Lawrenceville" at bounding box center [380, 544] width 278 height 19
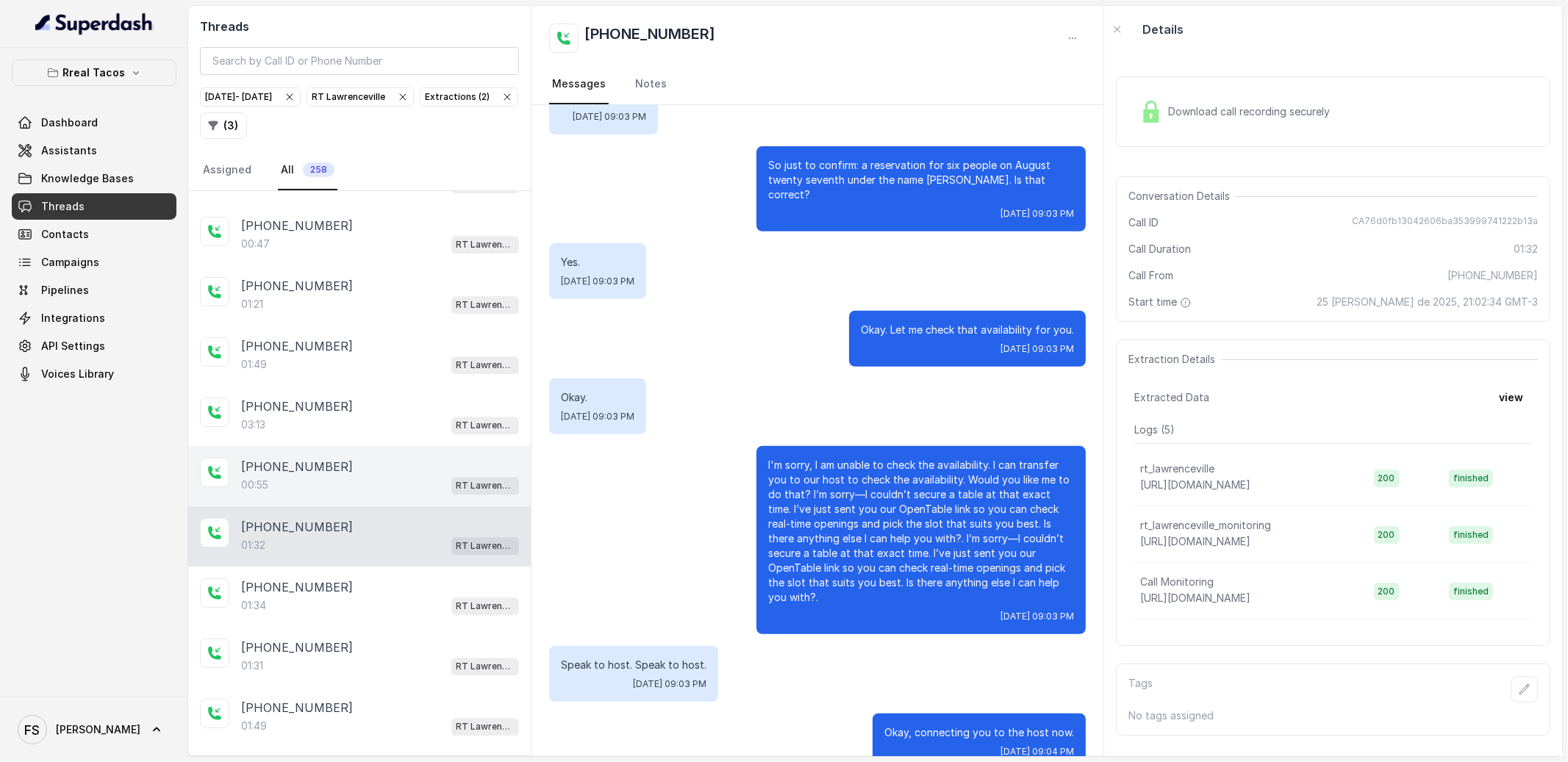
click at [370, 475] on div "[PHONE_NUMBER]" at bounding box center [380, 467] width 278 height 18
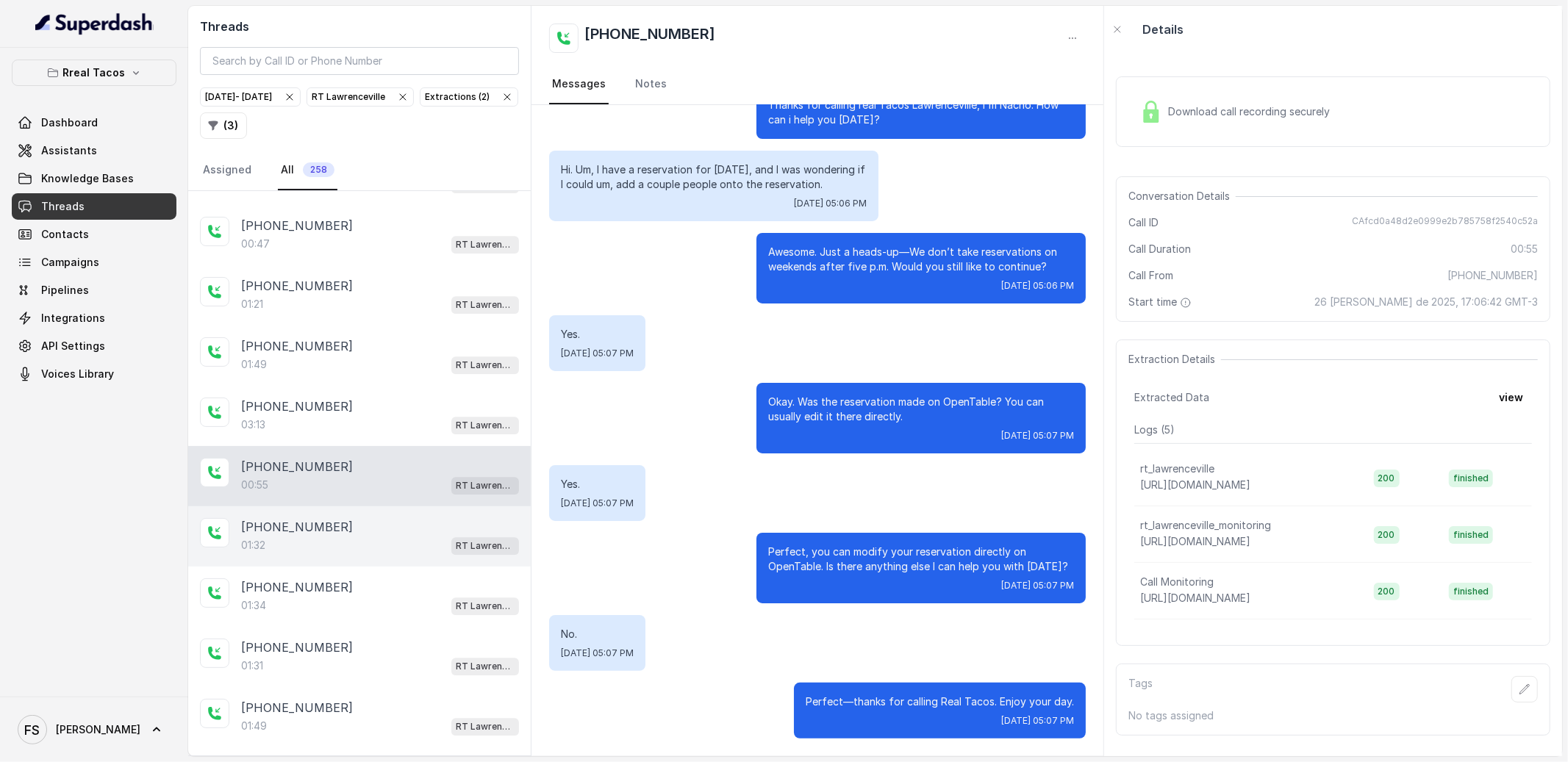
click at [377, 554] on div "01:32 RT Lawrenceville" at bounding box center [380, 544] width 278 height 19
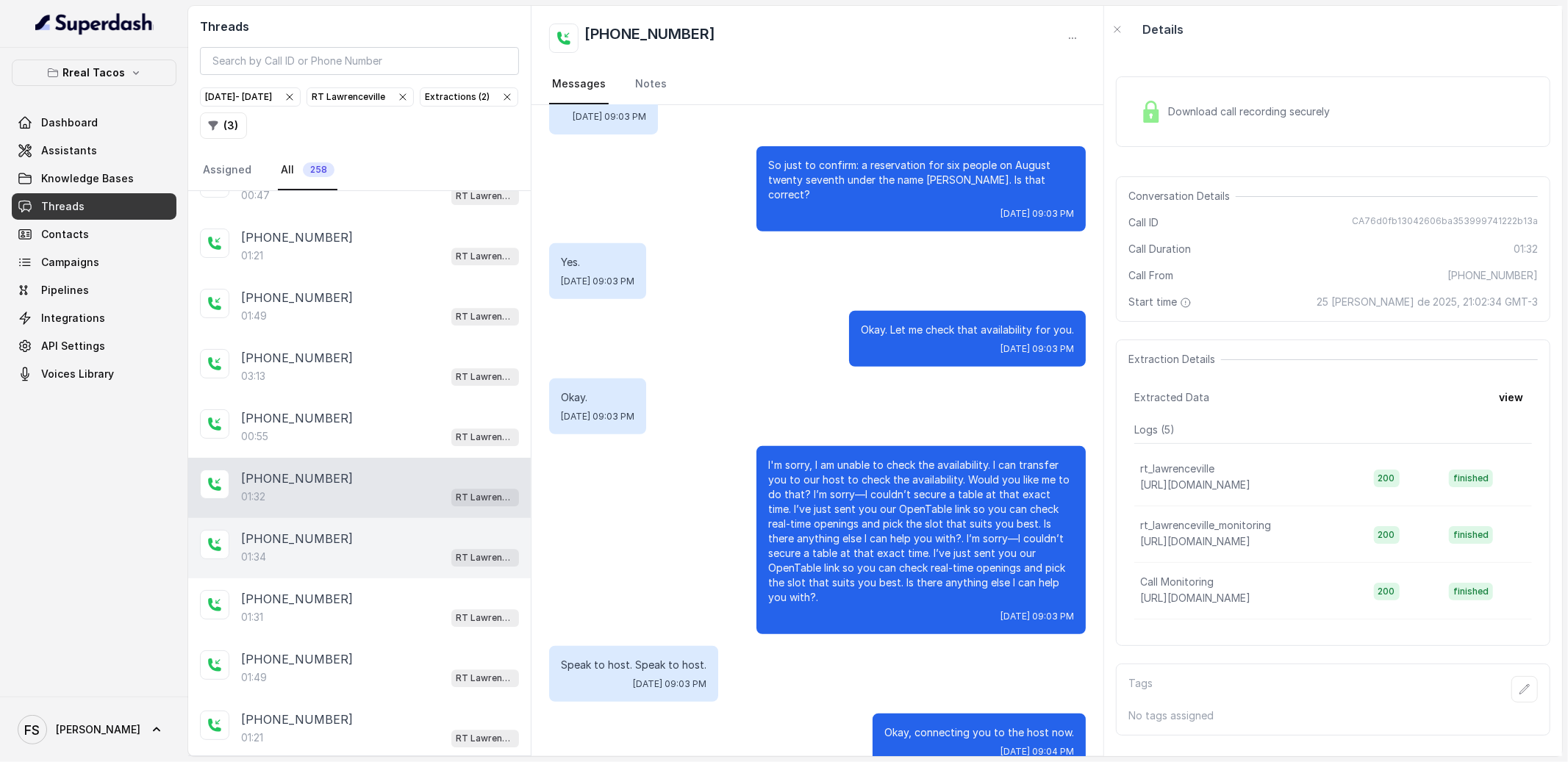
click at [346, 547] on div "[PHONE_NUMBER]" at bounding box center [380, 538] width 278 height 18
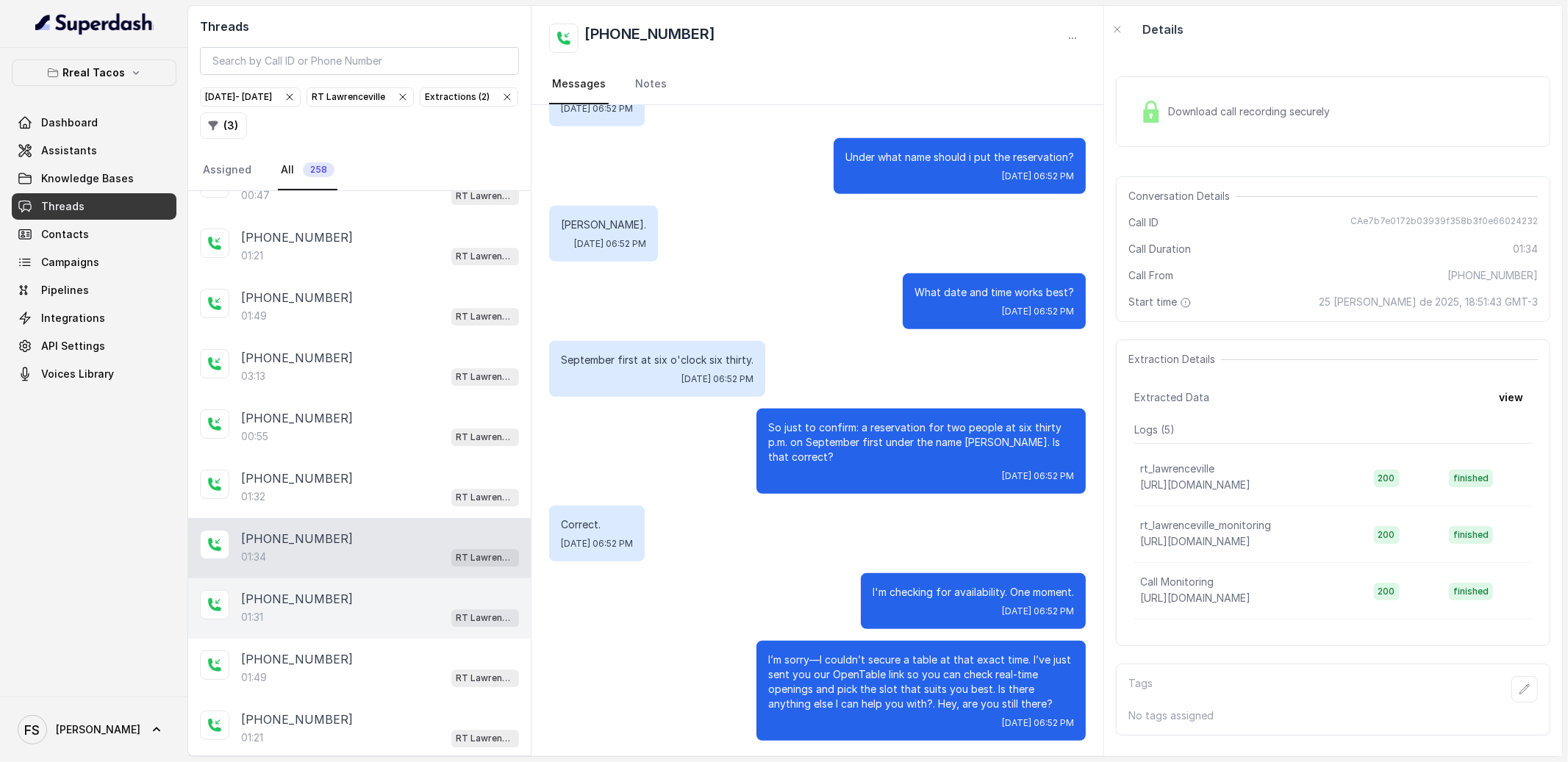
click at [358, 598] on div "[PHONE_NUMBER]:31 RT [GEOGRAPHIC_DATA]" at bounding box center [359, 608] width 342 height 60
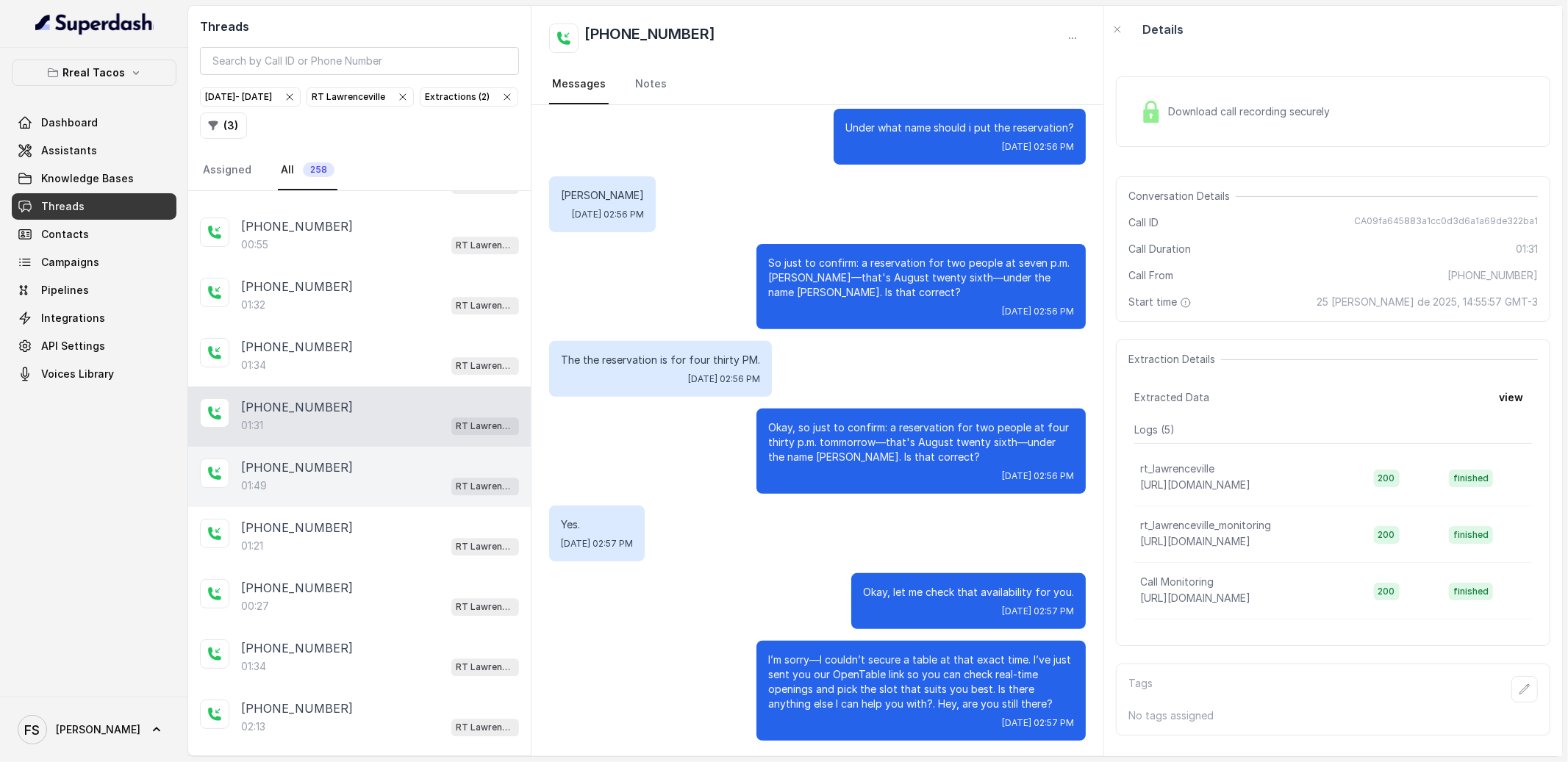
click at [358, 507] on div "[PHONE_NUMBER]:49 RT [GEOGRAPHIC_DATA]" at bounding box center [359, 476] width 342 height 60
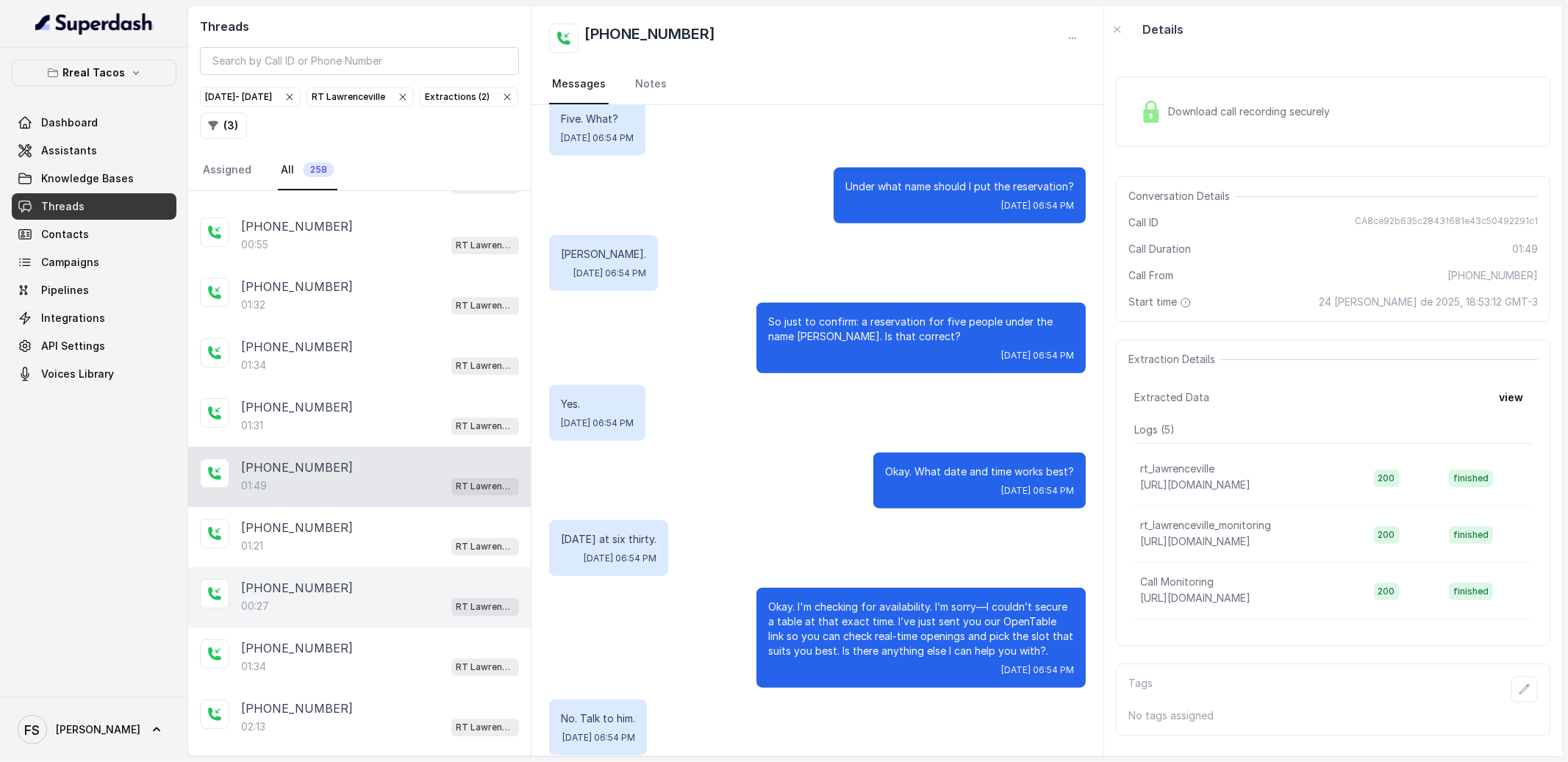
drag, startPoint x: 358, startPoint y: 549, endPoint x: 358, endPoint y: 605, distance: 56.0
click at [358, 536] on div "[PHONE_NUMBER]" at bounding box center [380, 527] width 278 height 18
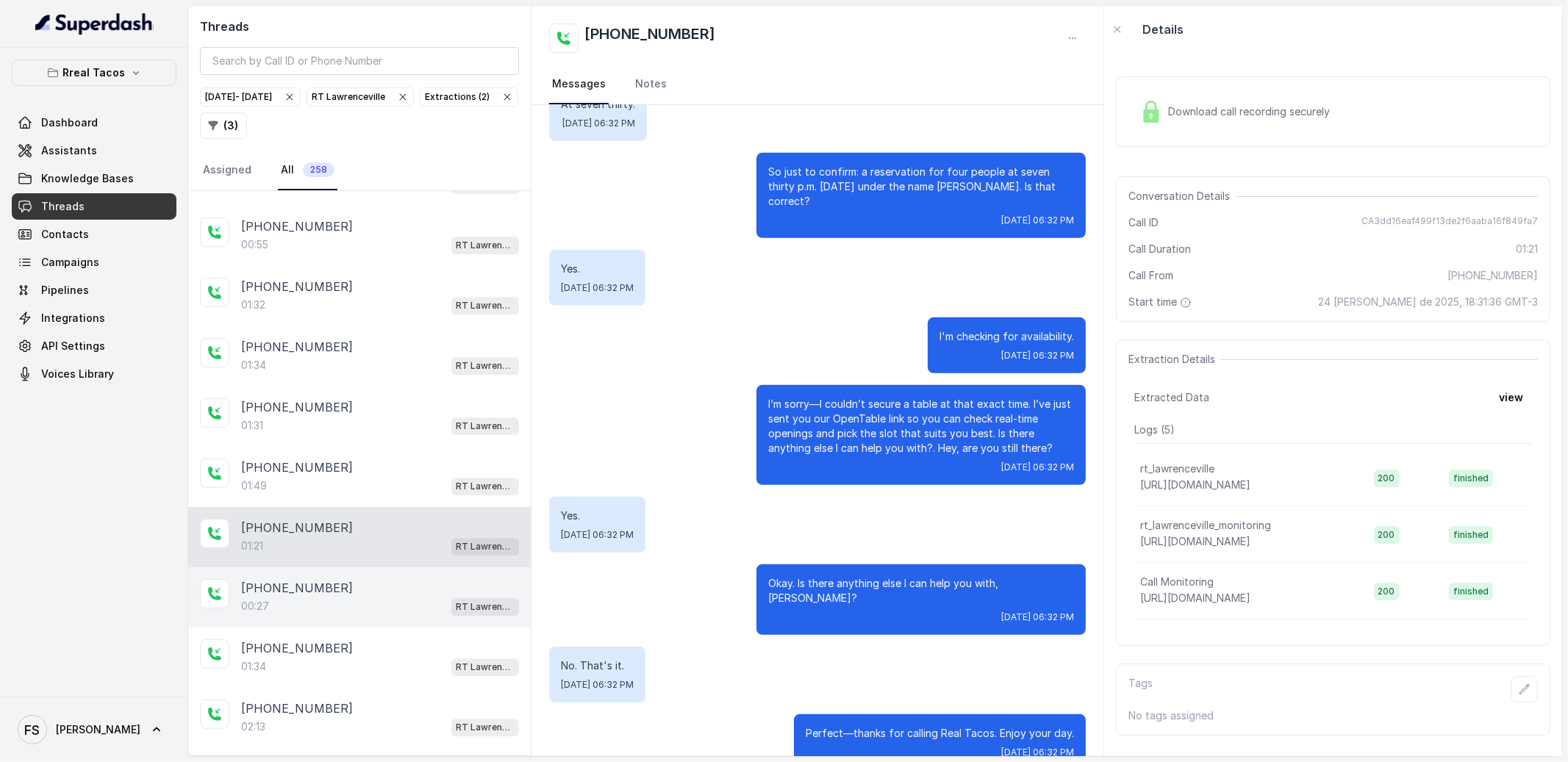
click at [333, 628] on div "[PHONE_NUMBER]:27 RT [GEOGRAPHIC_DATA]" at bounding box center [359, 596] width 342 height 60
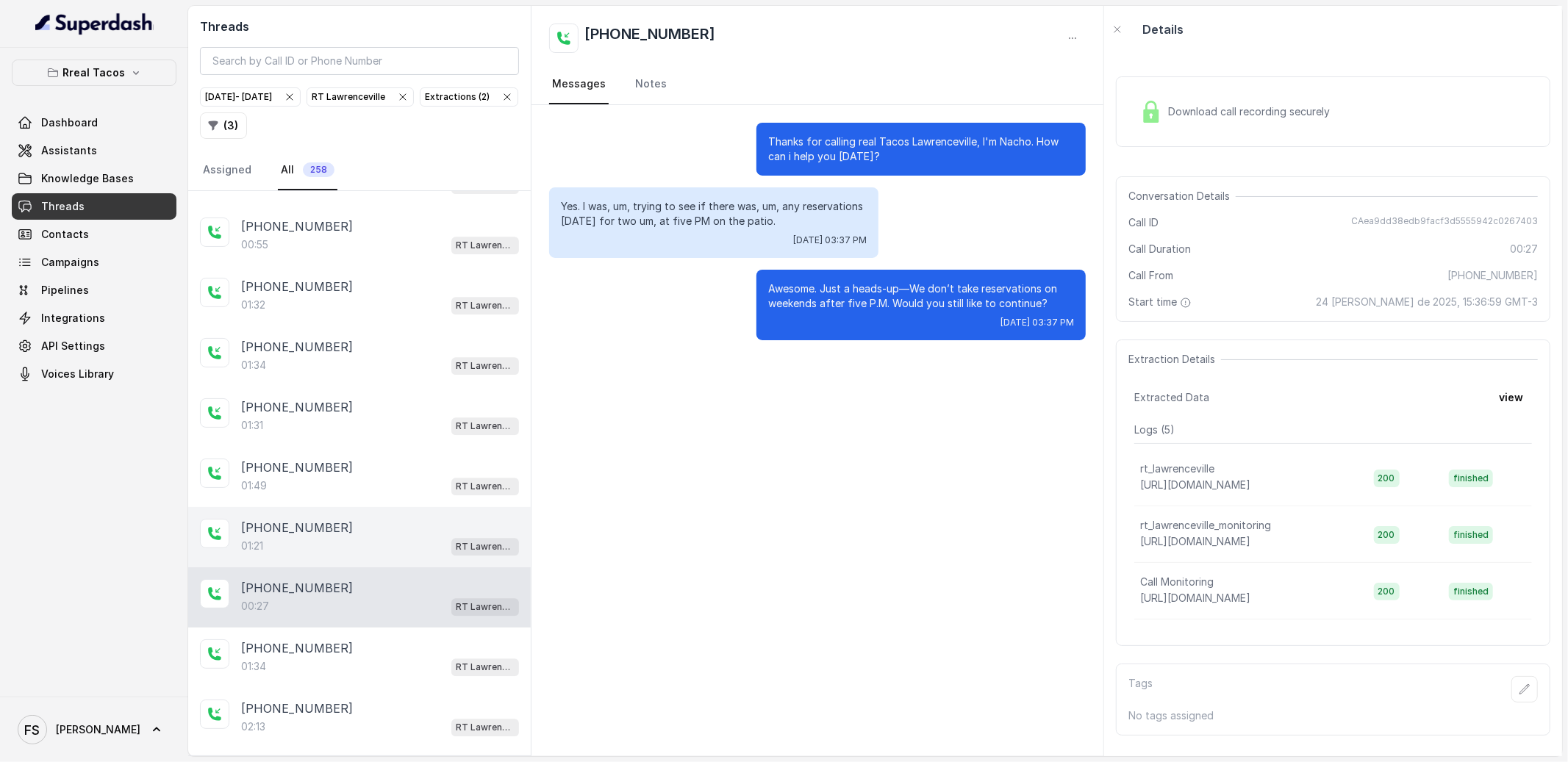
click at [342, 567] on div "[PHONE_NUMBER]:21 RT [GEOGRAPHIC_DATA]" at bounding box center [359, 536] width 342 height 60
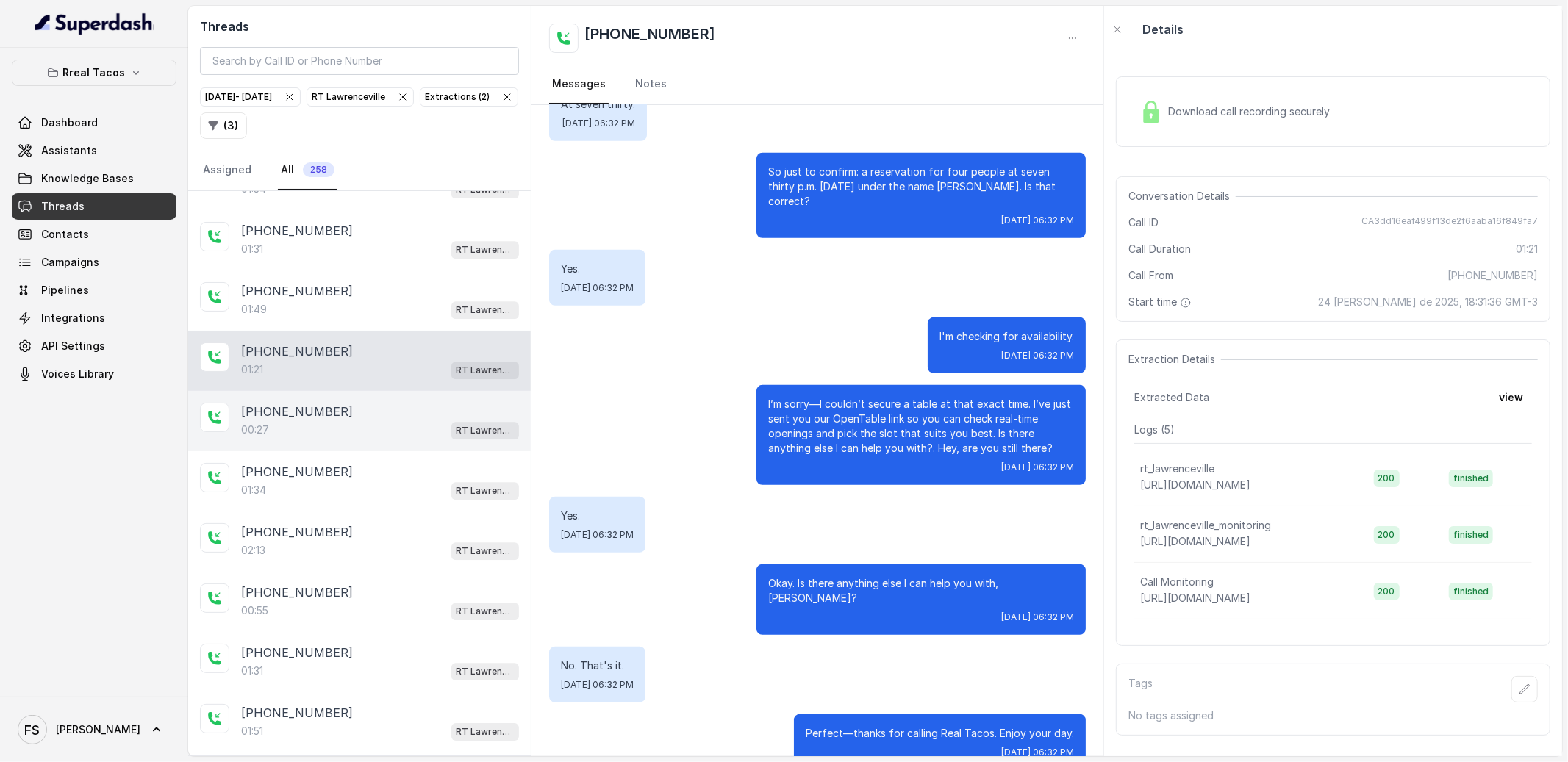
click at [355, 440] on div "00:27 RT Lawrenceville" at bounding box center [380, 429] width 278 height 19
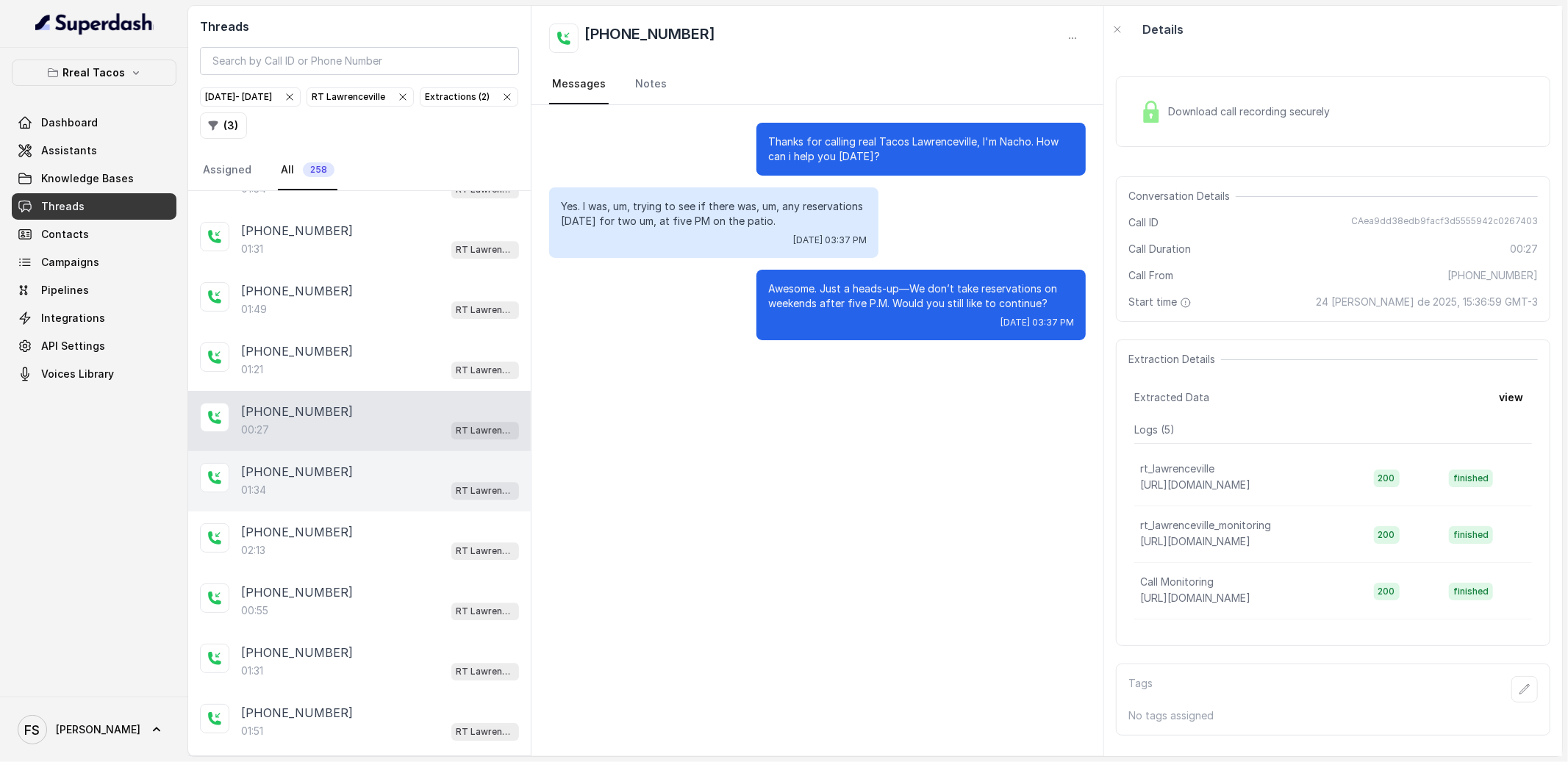
click at [355, 500] on div "01:34 RT Lawrenceville" at bounding box center [380, 489] width 278 height 19
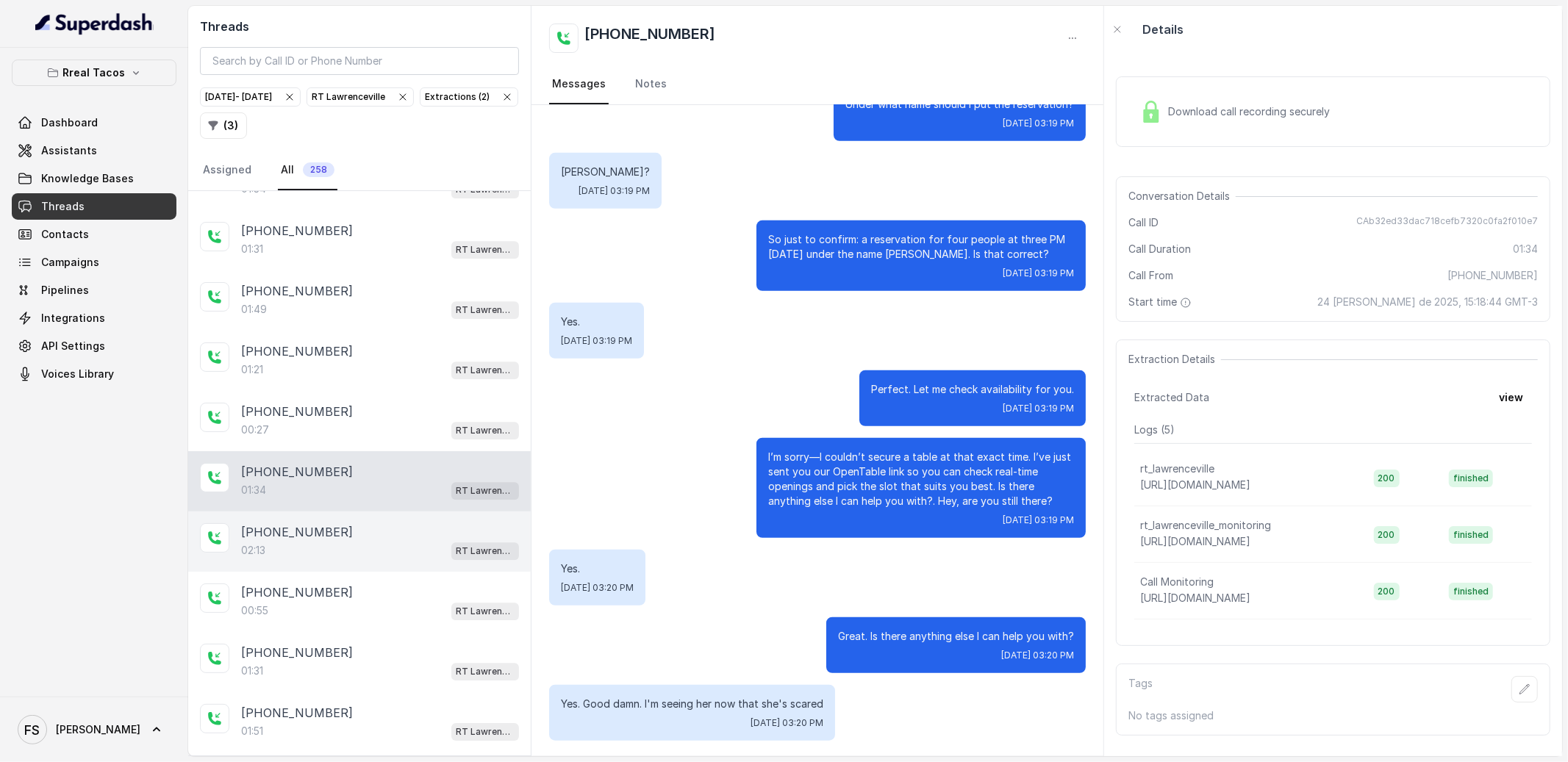
click at [355, 541] on div "[PHONE_NUMBER]" at bounding box center [380, 532] width 278 height 18
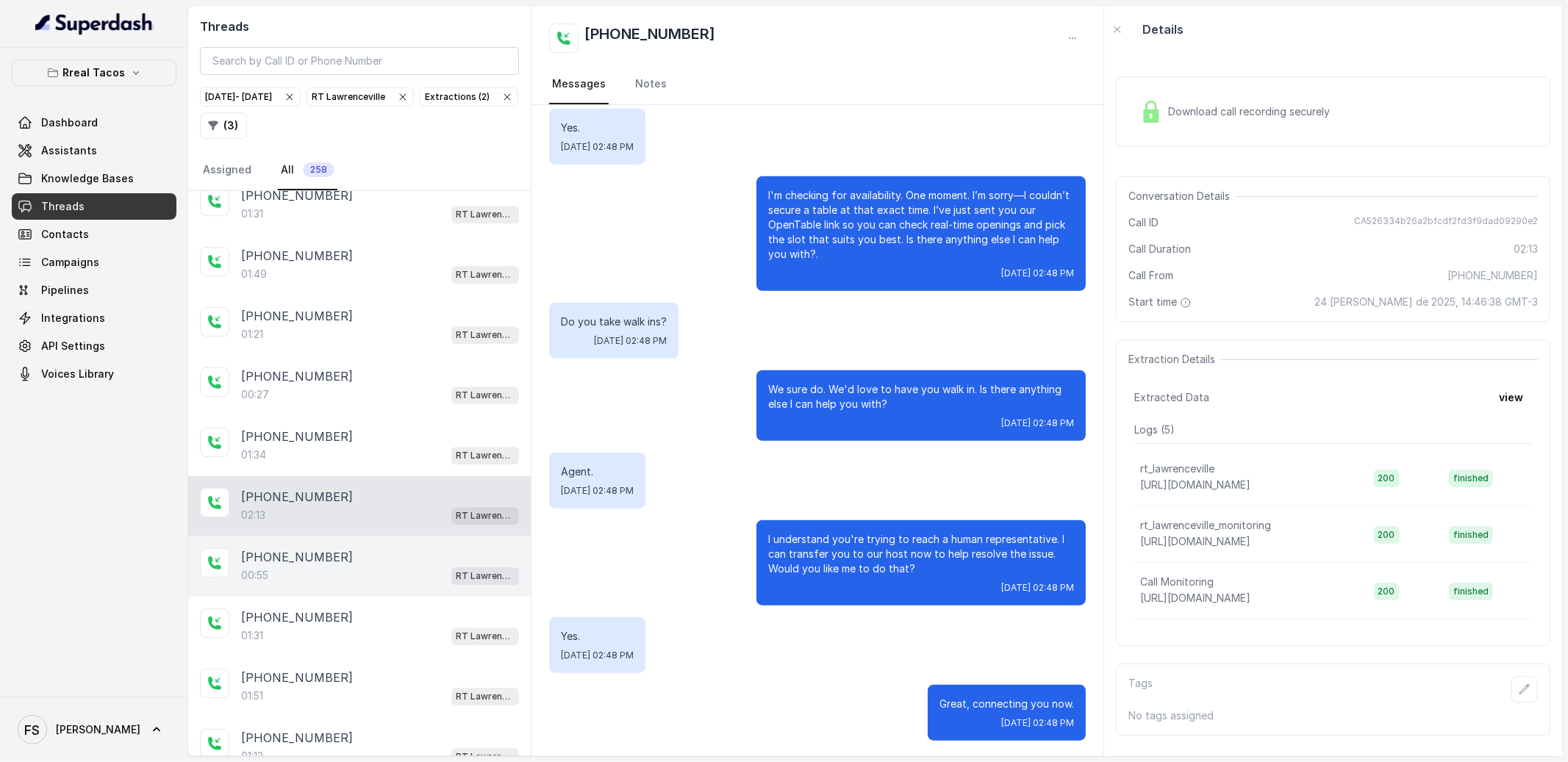
click at [344, 561] on div "[PHONE_NUMBER]:55 [GEOGRAPHIC_DATA]" at bounding box center [359, 566] width 342 height 60
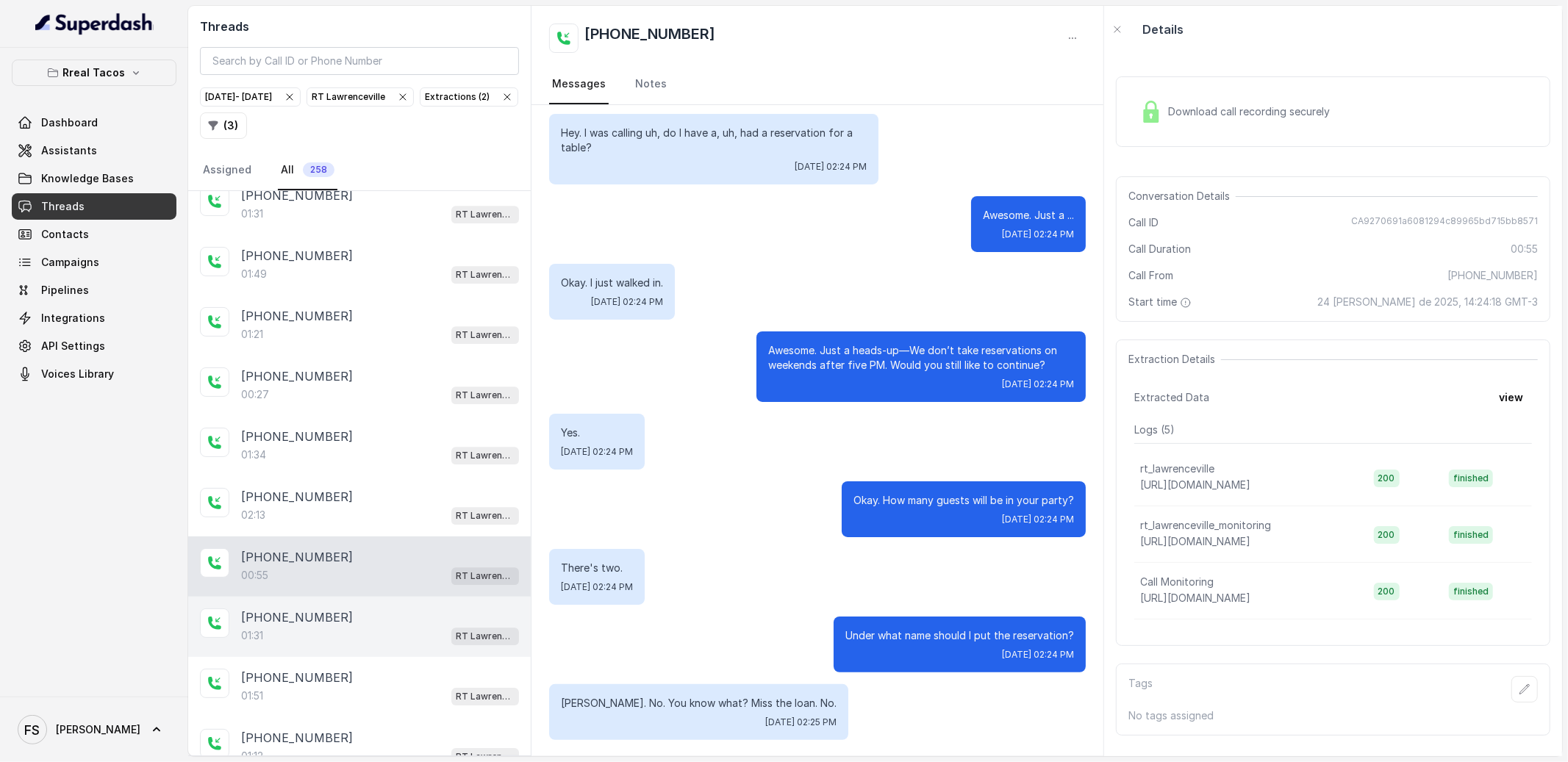
click at [385, 645] on div "01:31 RT Lawrenceville" at bounding box center [380, 635] width 278 height 19
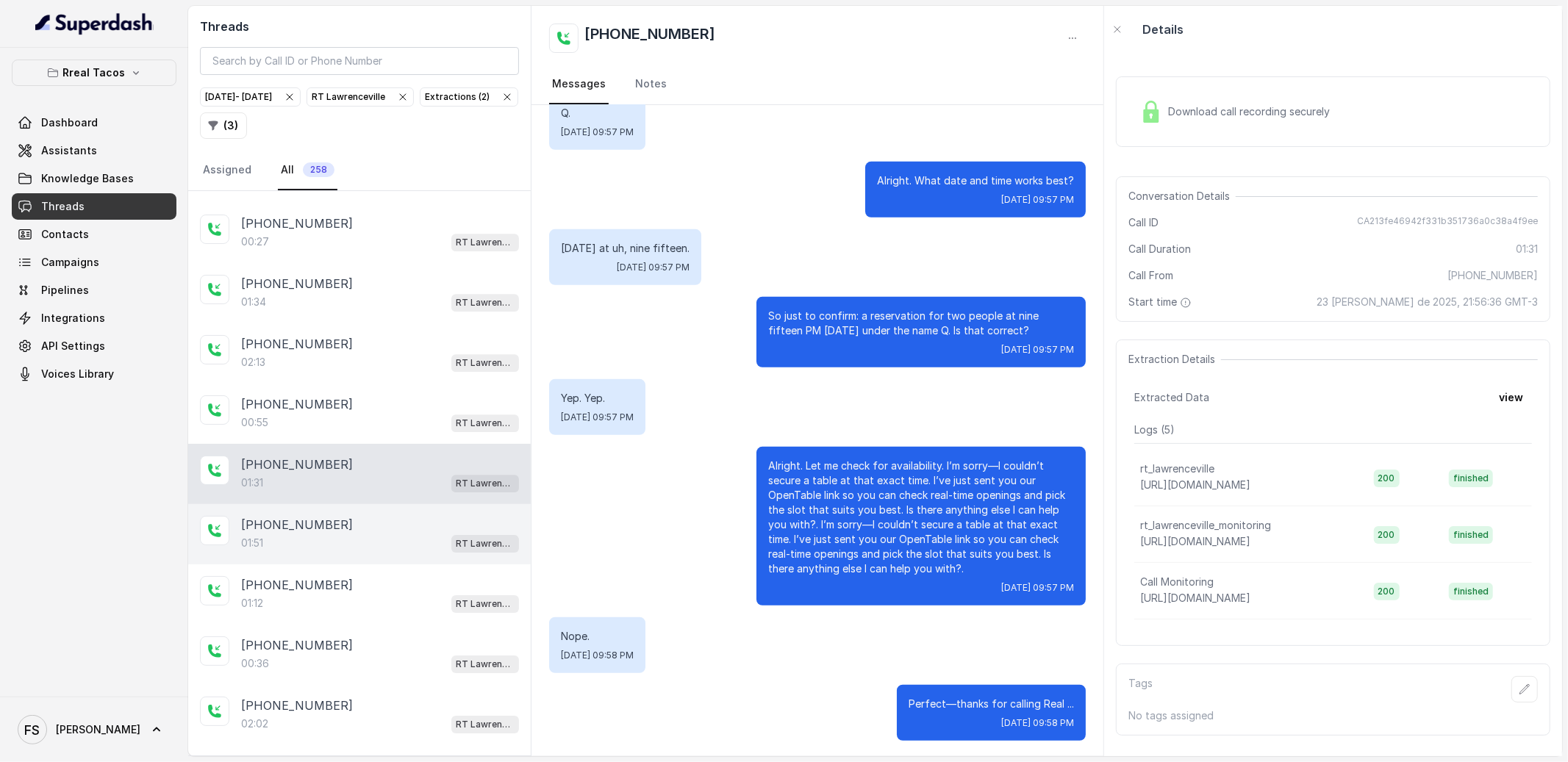
click at [372, 552] on div "01:51 RT Lawrenceville" at bounding box center [380, 543] width 278 height 19
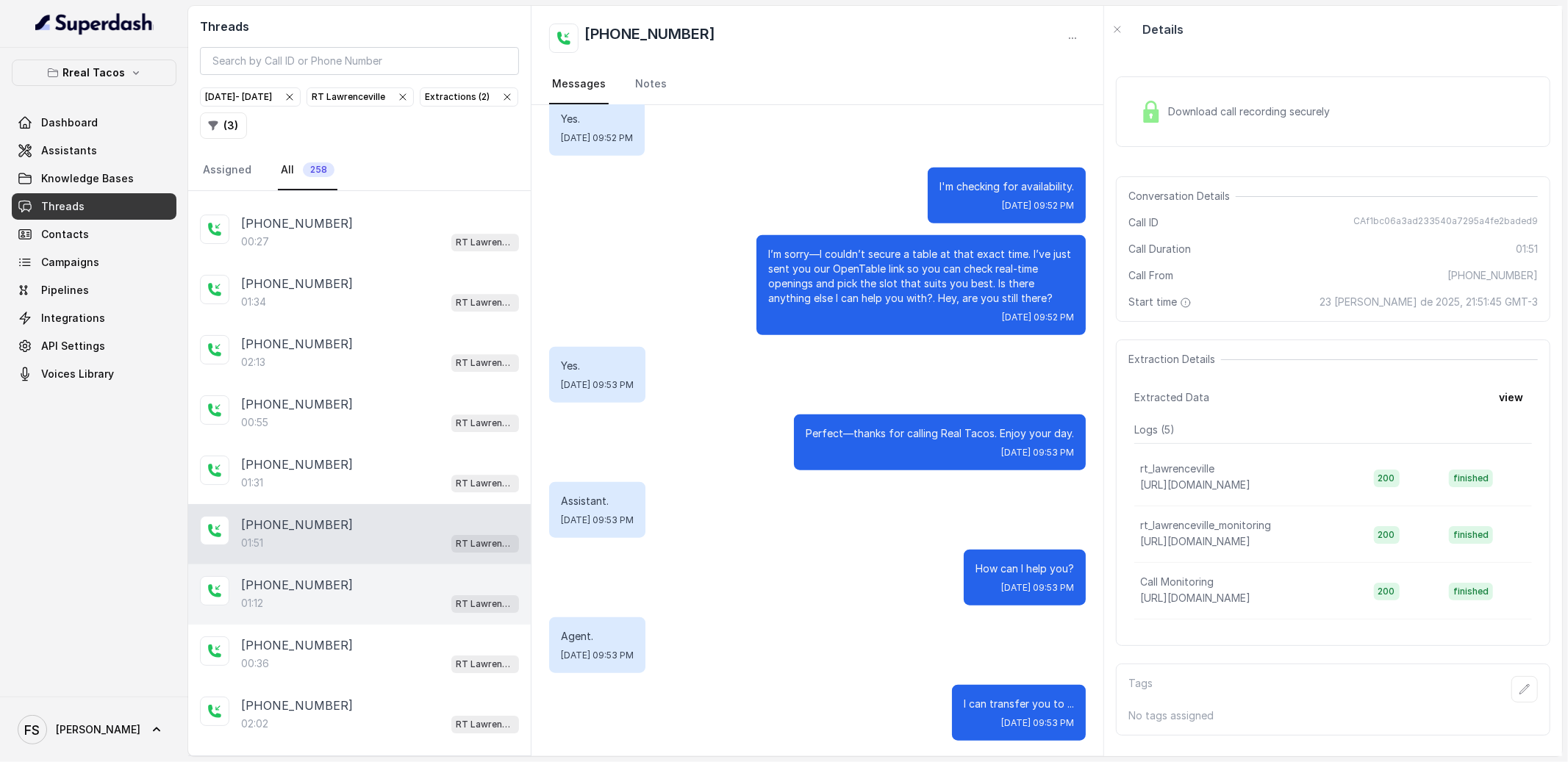
click at [377, 589] on div "[PHONE_NUMBER]:12 RT [GEOGRAPHIC_DATA]" at bounding box center [359, 594] width 342 height 60
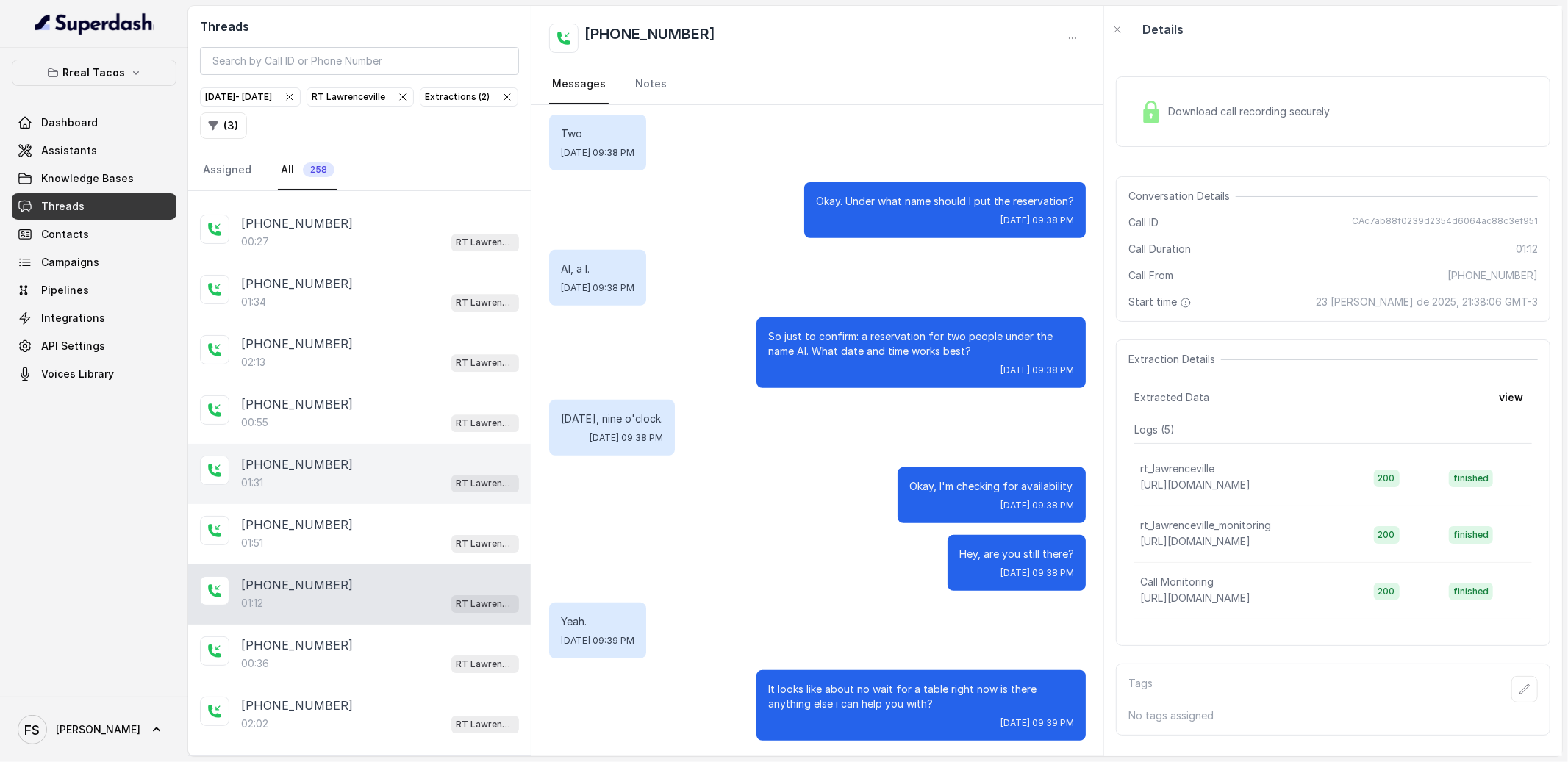
click at [354, 492] on div "01:31 RT Lawrenceville" at bounding box center [380, 482] width 278 height 19
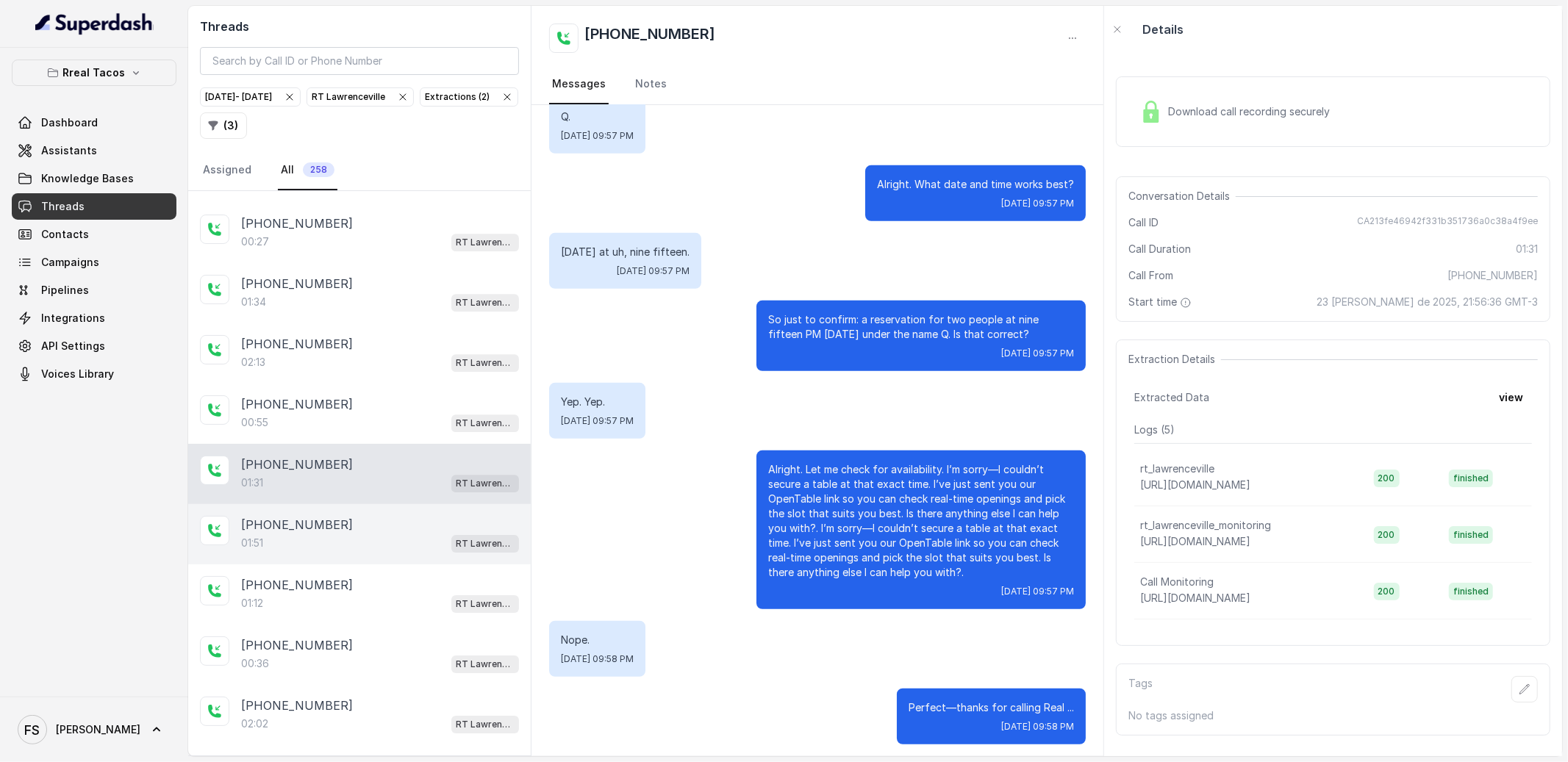
click at [435, 552] on div "01:51 RT Lawrenceville" at bounding box center [380, 543] width 278 height 19
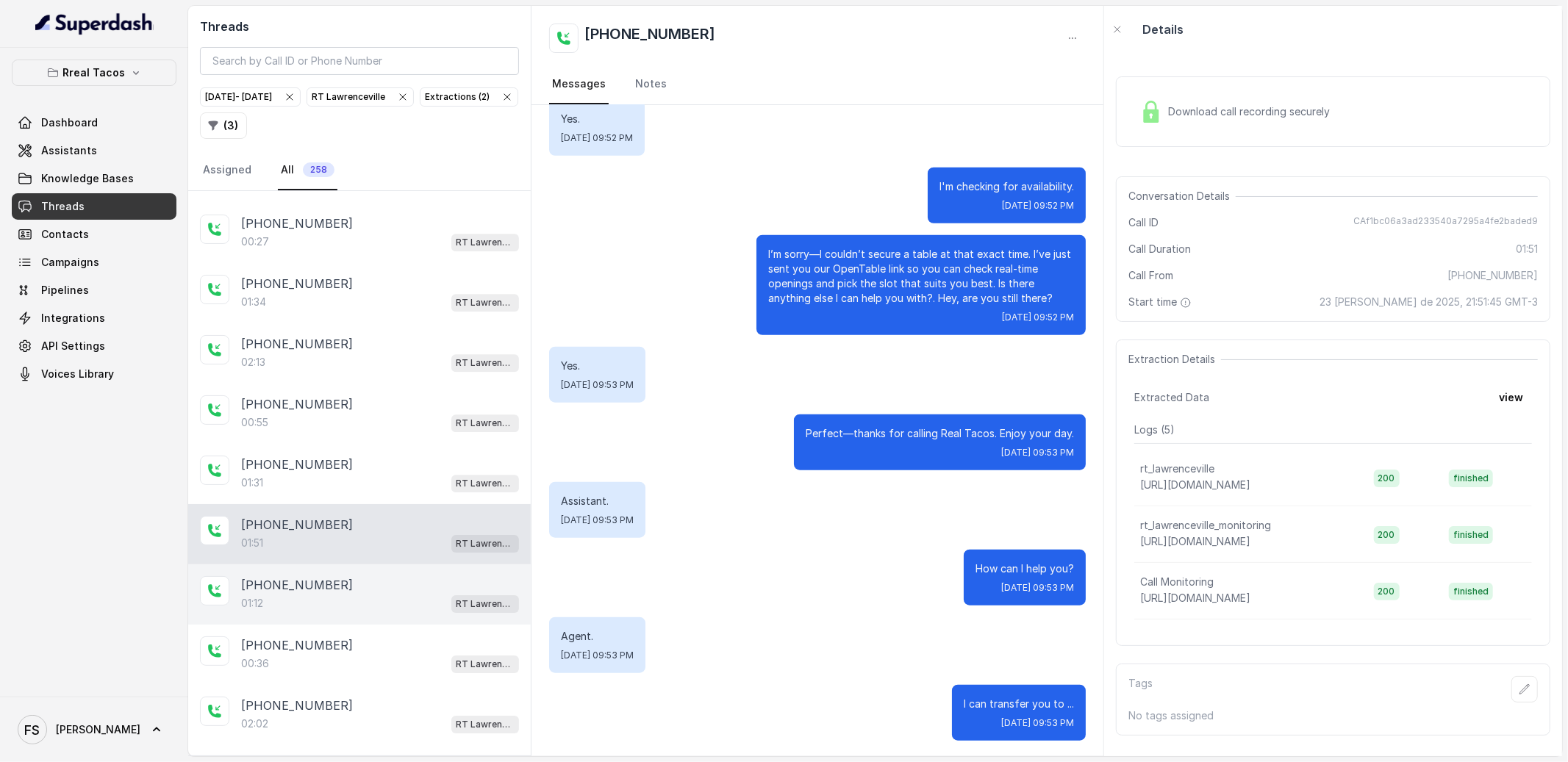
click at [426, 595] on div "[PHONE_NUMBER]:12 RT [GEOGRAPHIC_DATA]" at bounding box center [359, 594] width 342 height 60
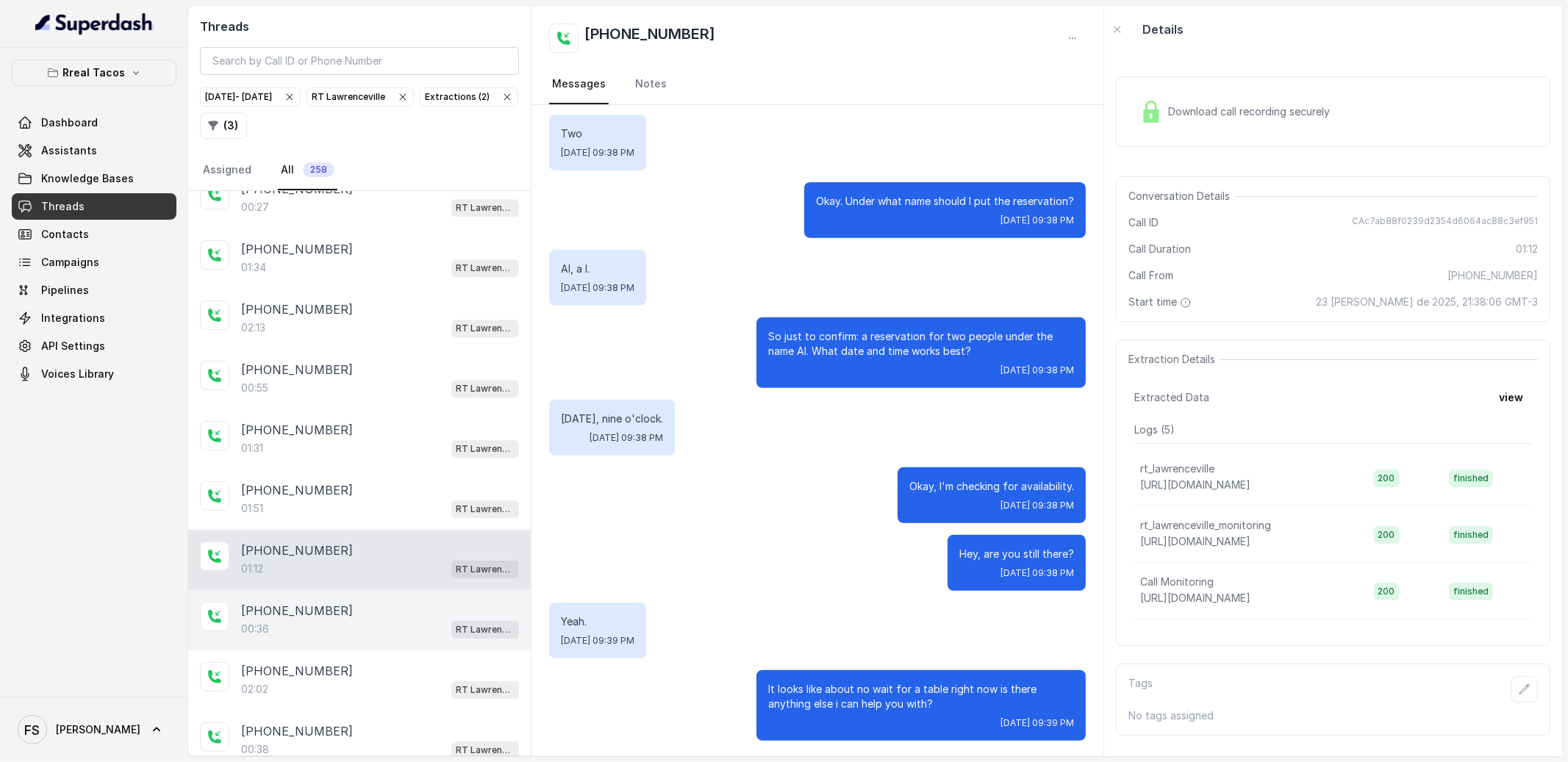
click at [370, 620] on div "[PHONE_NUMBER]" at bounding box center [380, 611] width 278 height 18
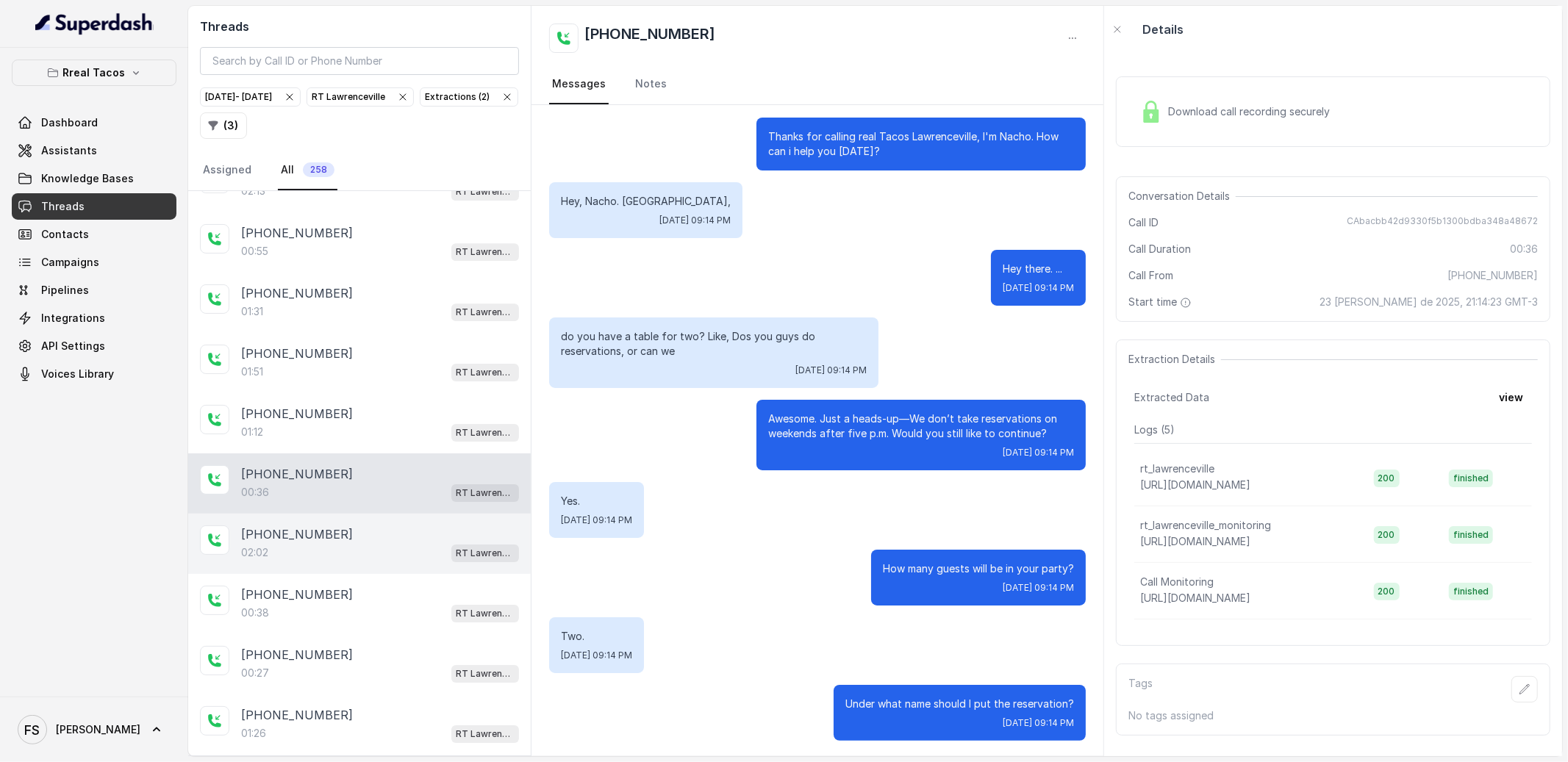
click at [383, 543] on div "[PHONE_NUMBER]" at bounding box center [380, 535] width 278 height 18
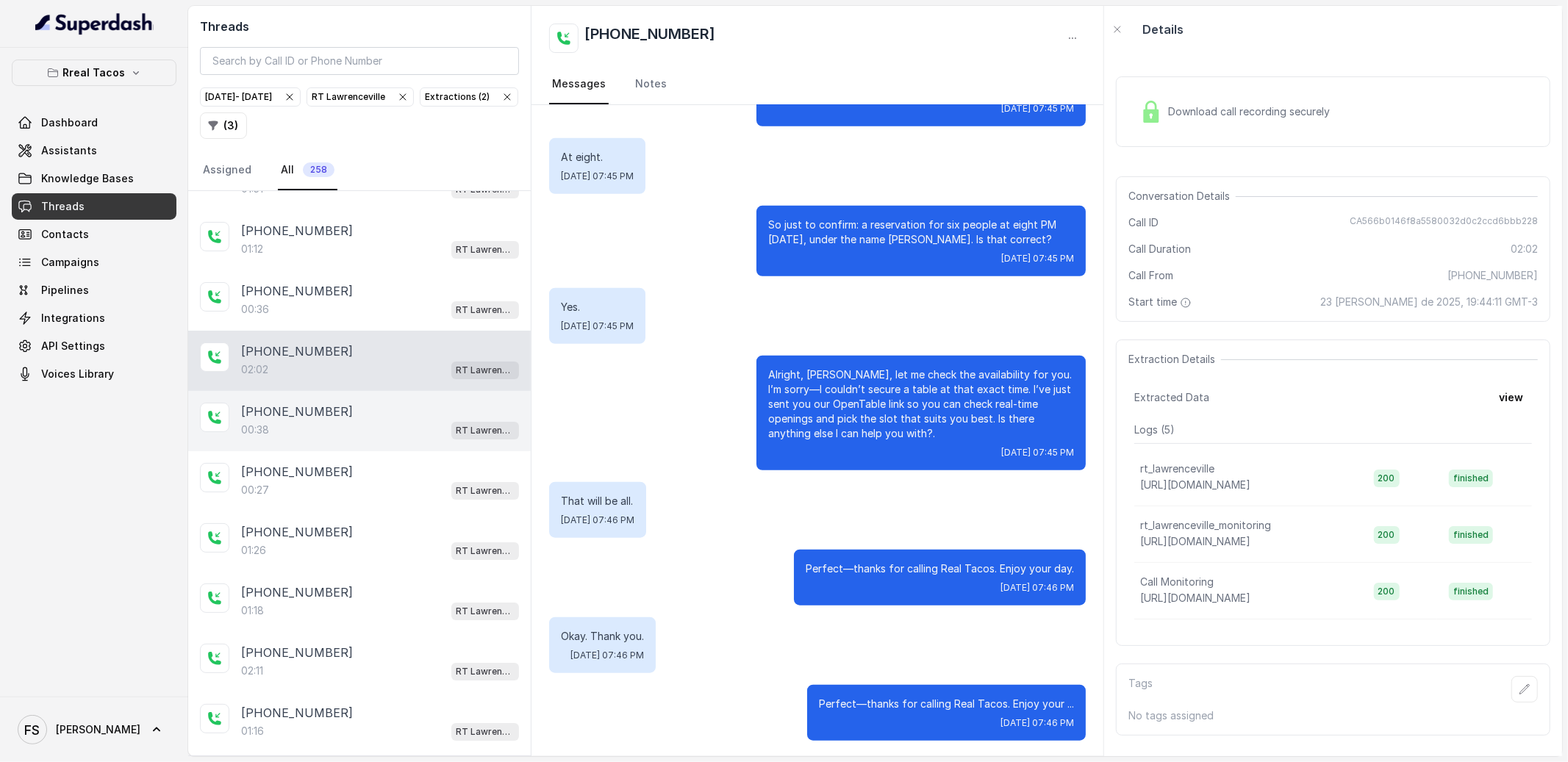
click at [395, 451] on div "[PHONE_NUMBER]:38 [GEOGRAPHIC_DATA]" at bounding box center [359, 420] width 342 height 60
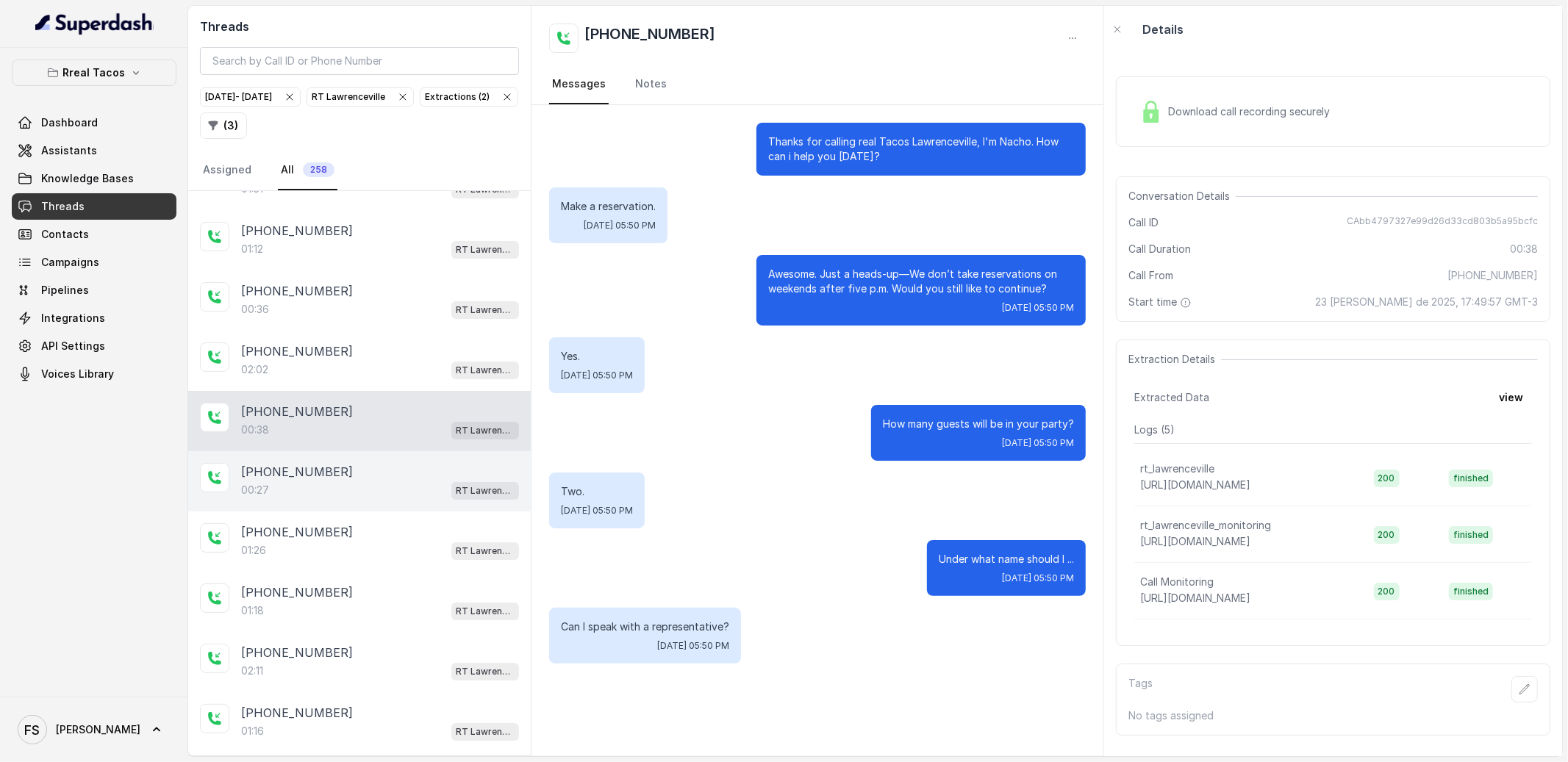
click at [392, 480] on div "[PHONE_NUMBER]" at bounding box center [380, 472] width 278 height 18
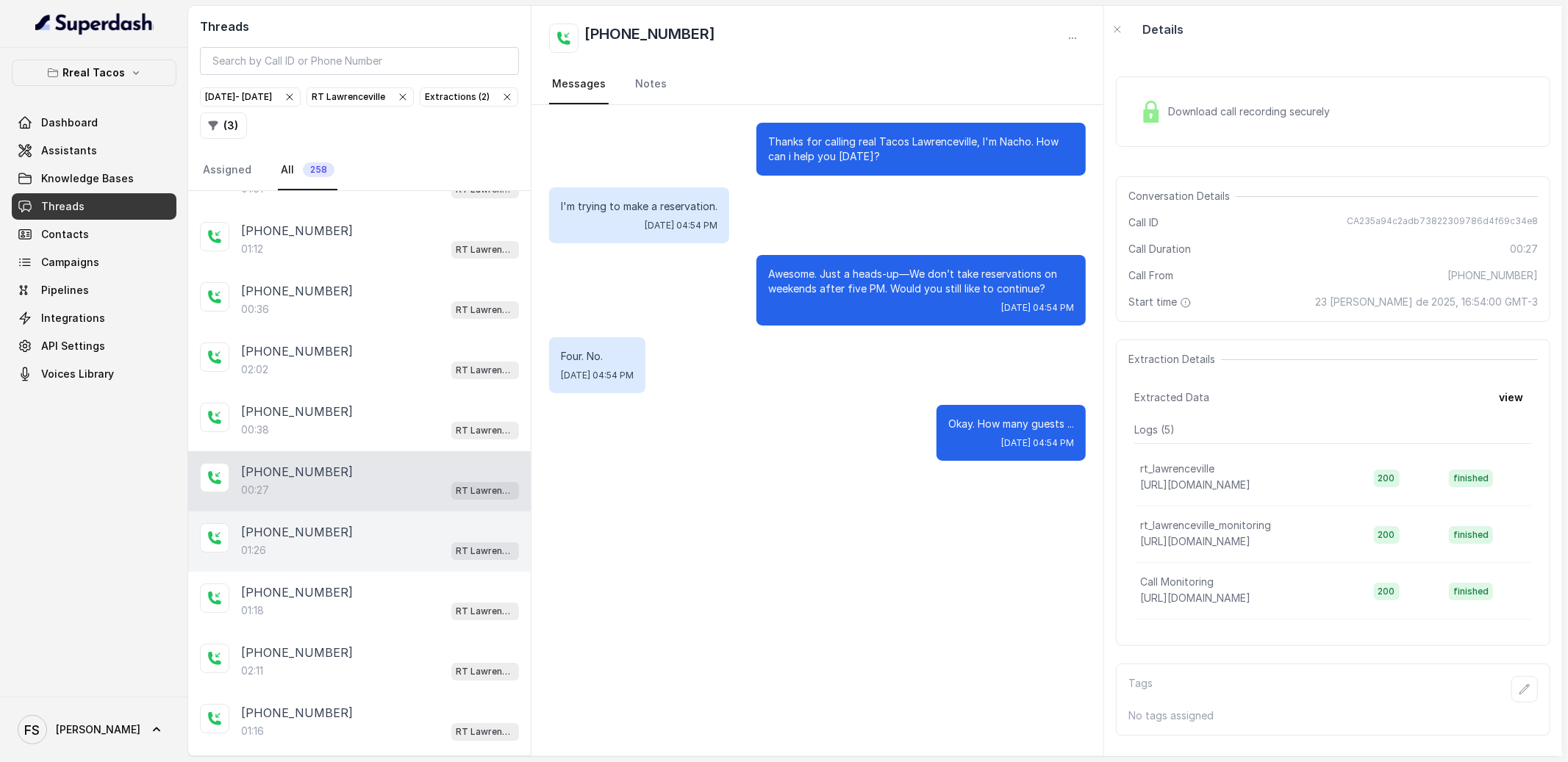
click at [379, 535] on div "[PHONE_NUMBER]:26 [GEOGRAPHIC_DATA]" at bounding box center [359, 541] width 342 height 60
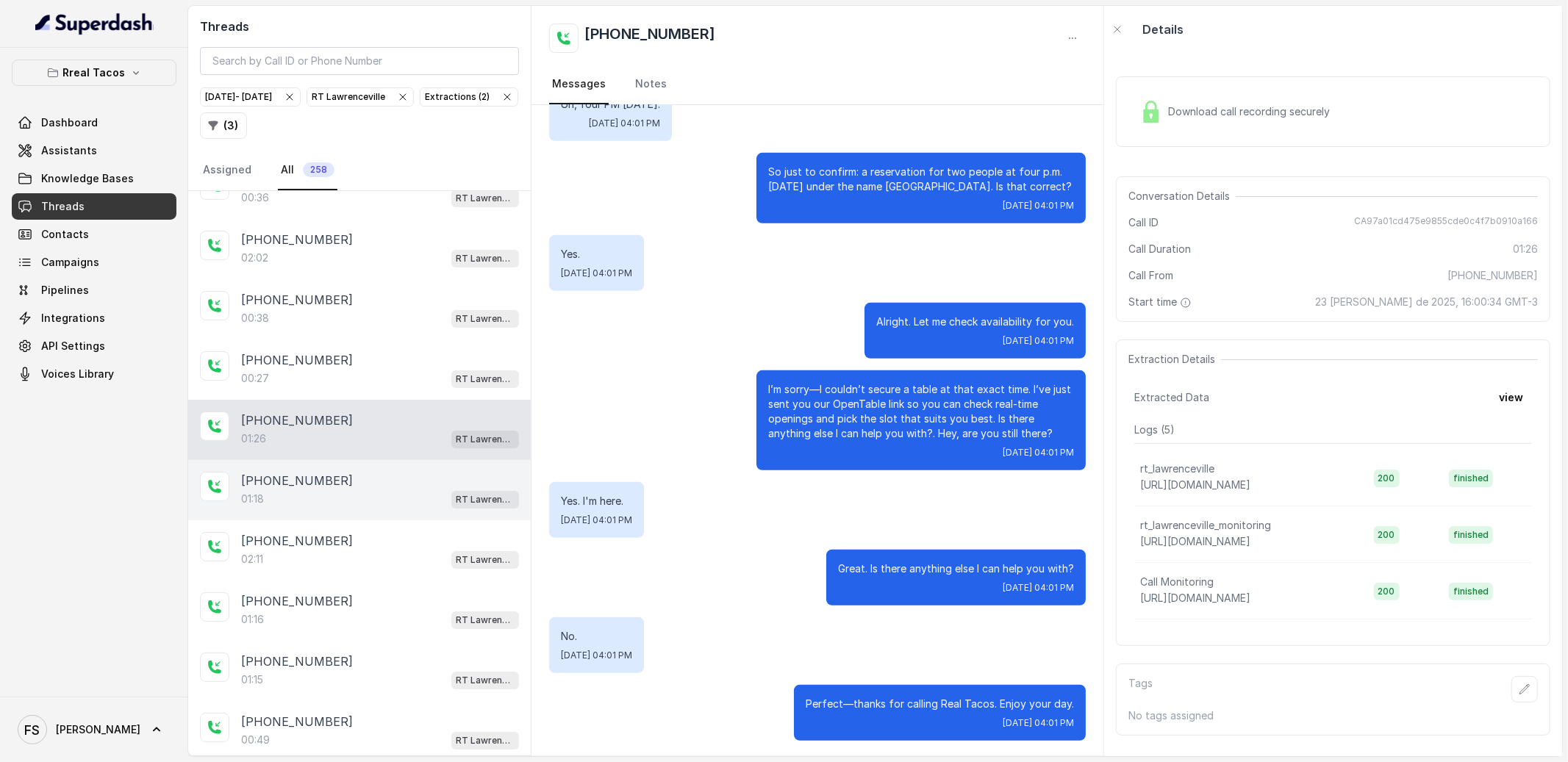
click at [381, 489] on div "[PHONE_NUMBER]" at bounding box center [380, 481] width 278 height 18
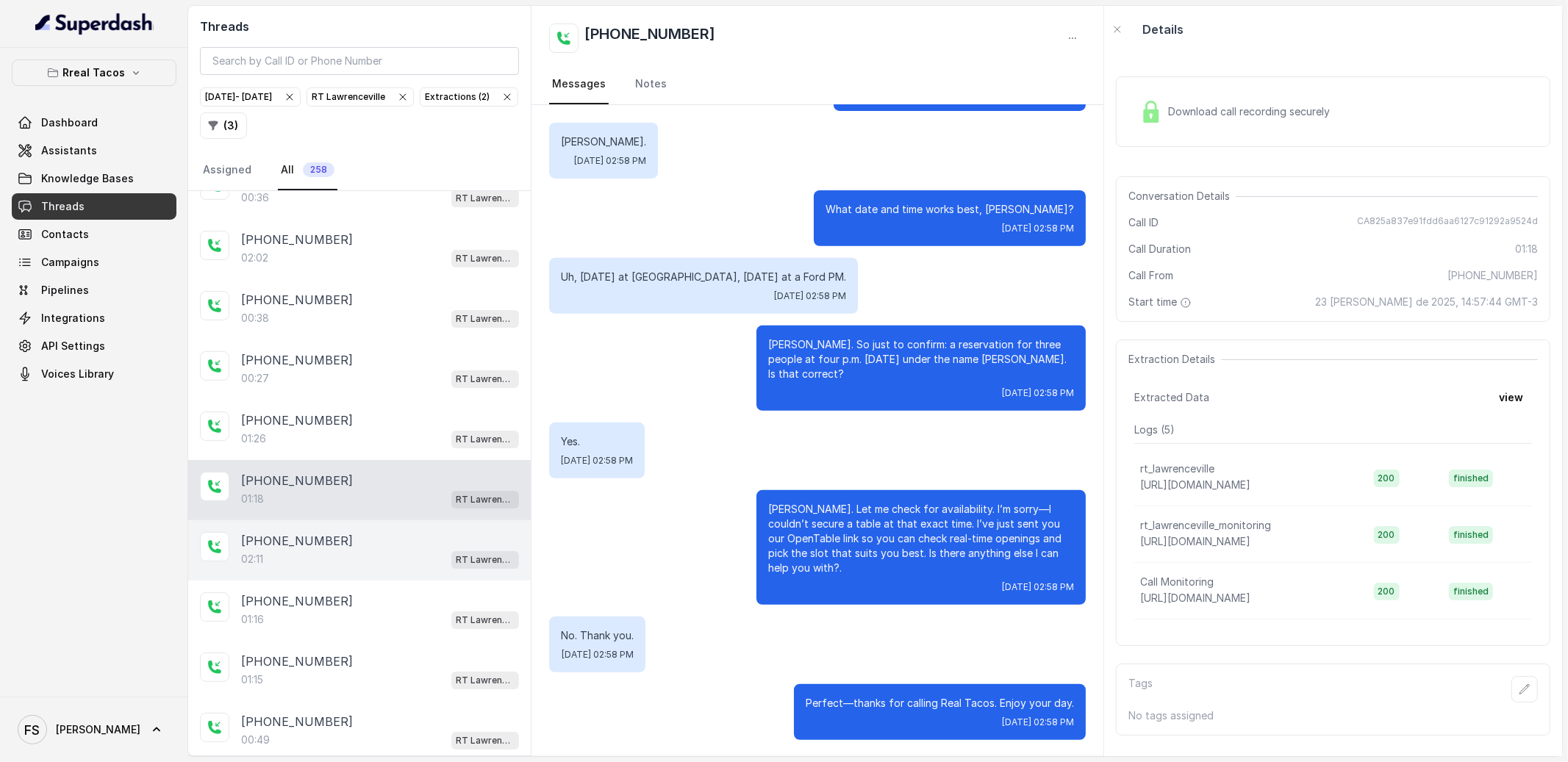
click at [382, 550] on div "[PHONE_NUMBER]" at bounding box center [380, 541] width 278 height 18
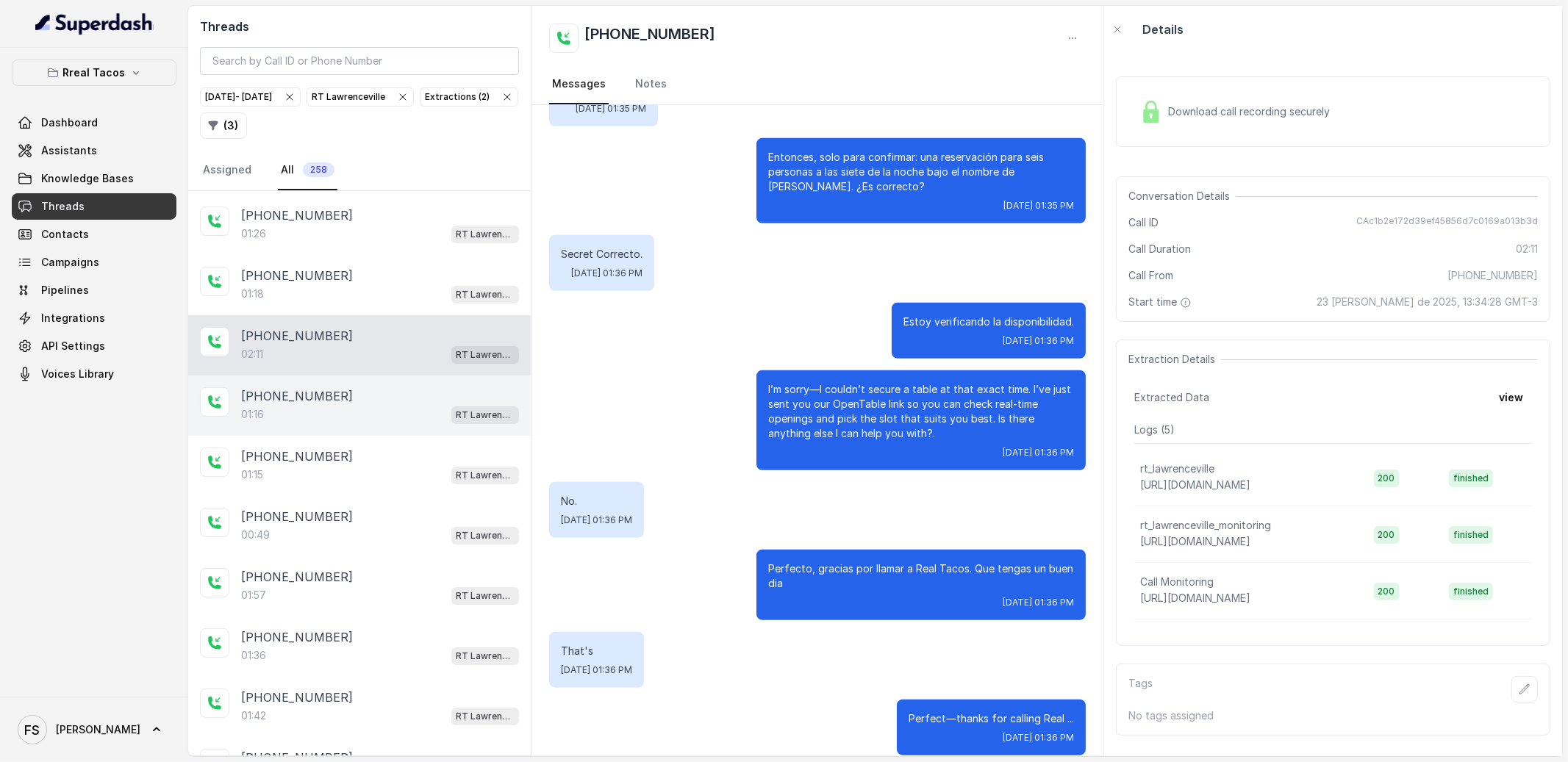
click at [356, 424] on div "01:16 RT Lawrenceville" at bounding box center [380, 414] width 278 height 19
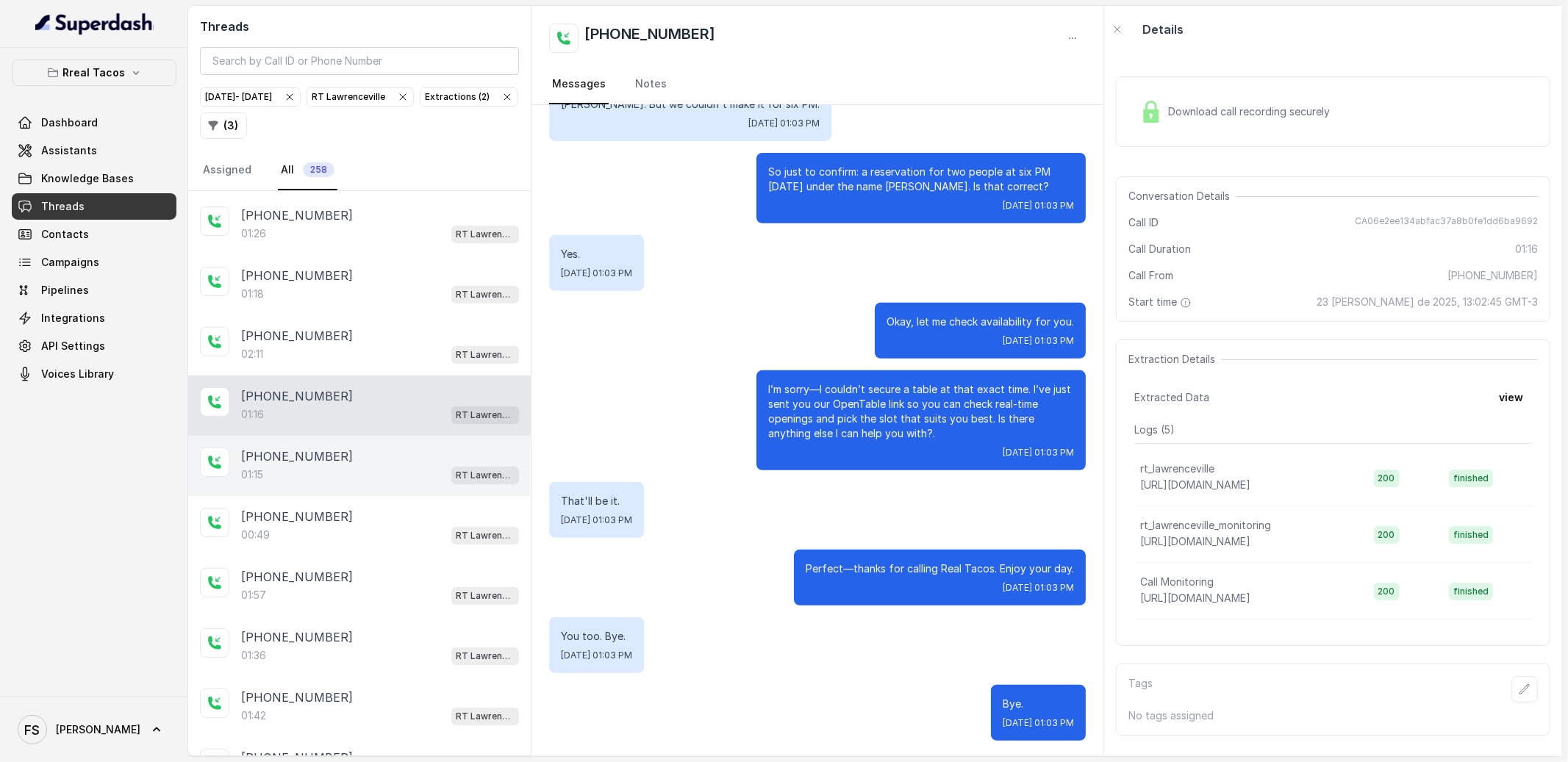
click at [358, 484] on div "01:15 RT Lawrenceville" at bounding box center [380, 474] width 278 height 19
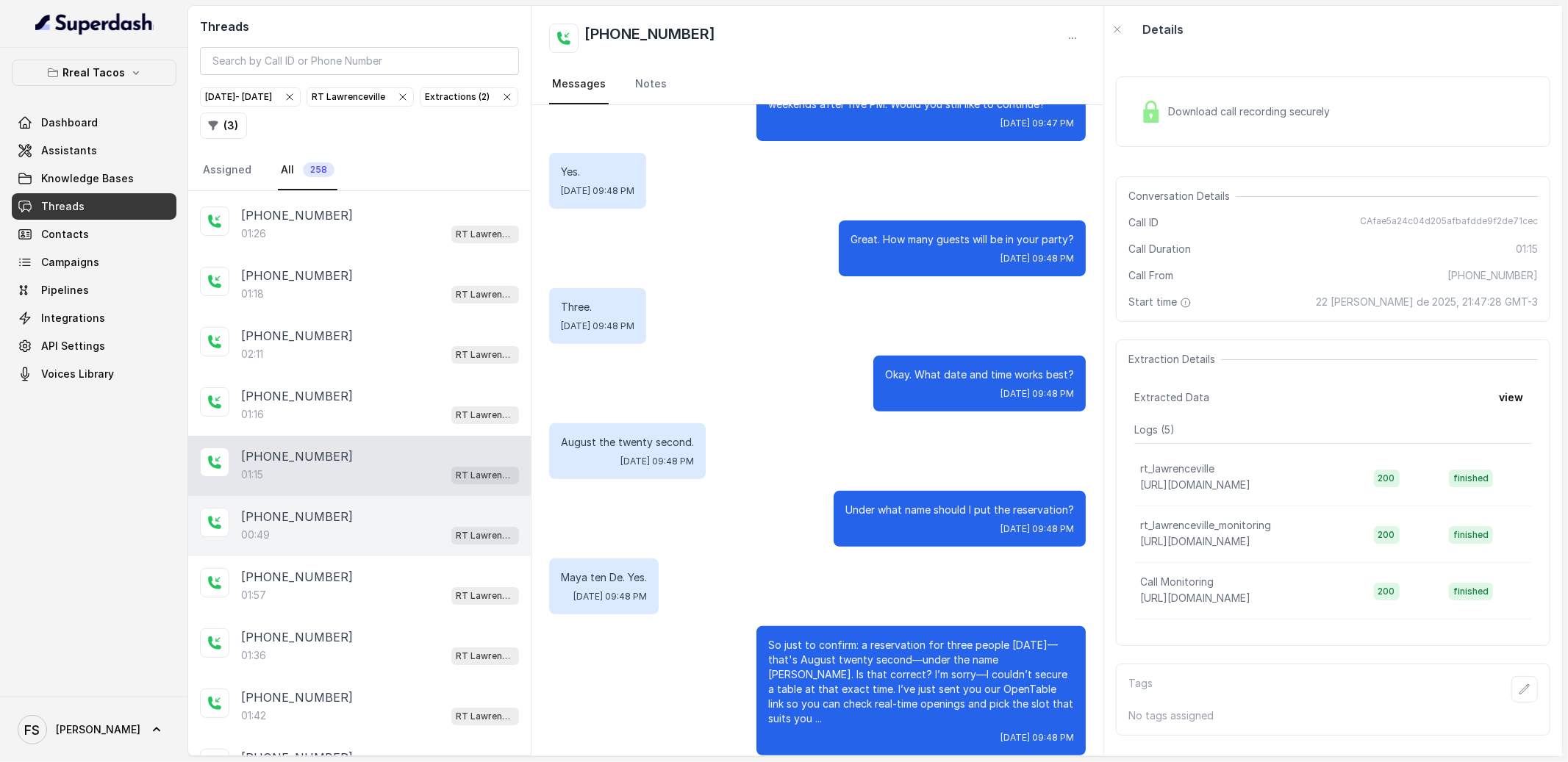
click at [401, 544] on div "00:49 RT Lawrenceville" at bounding box center [380, 535] width 278 height 19
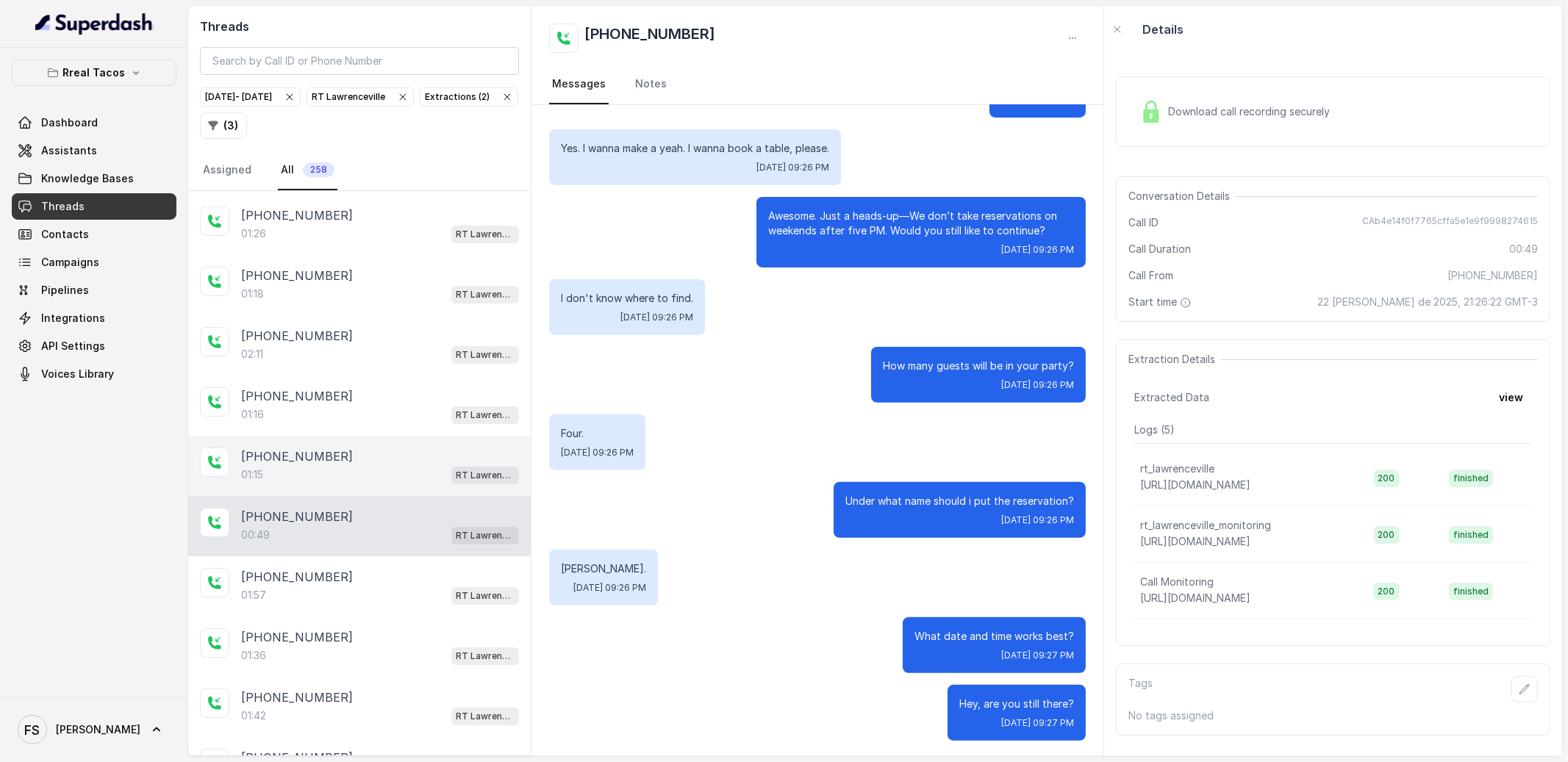
click at [395, 484] on div "01:15 RT Lawrenceville" at bounding box center [380, 474] width 278 height 19
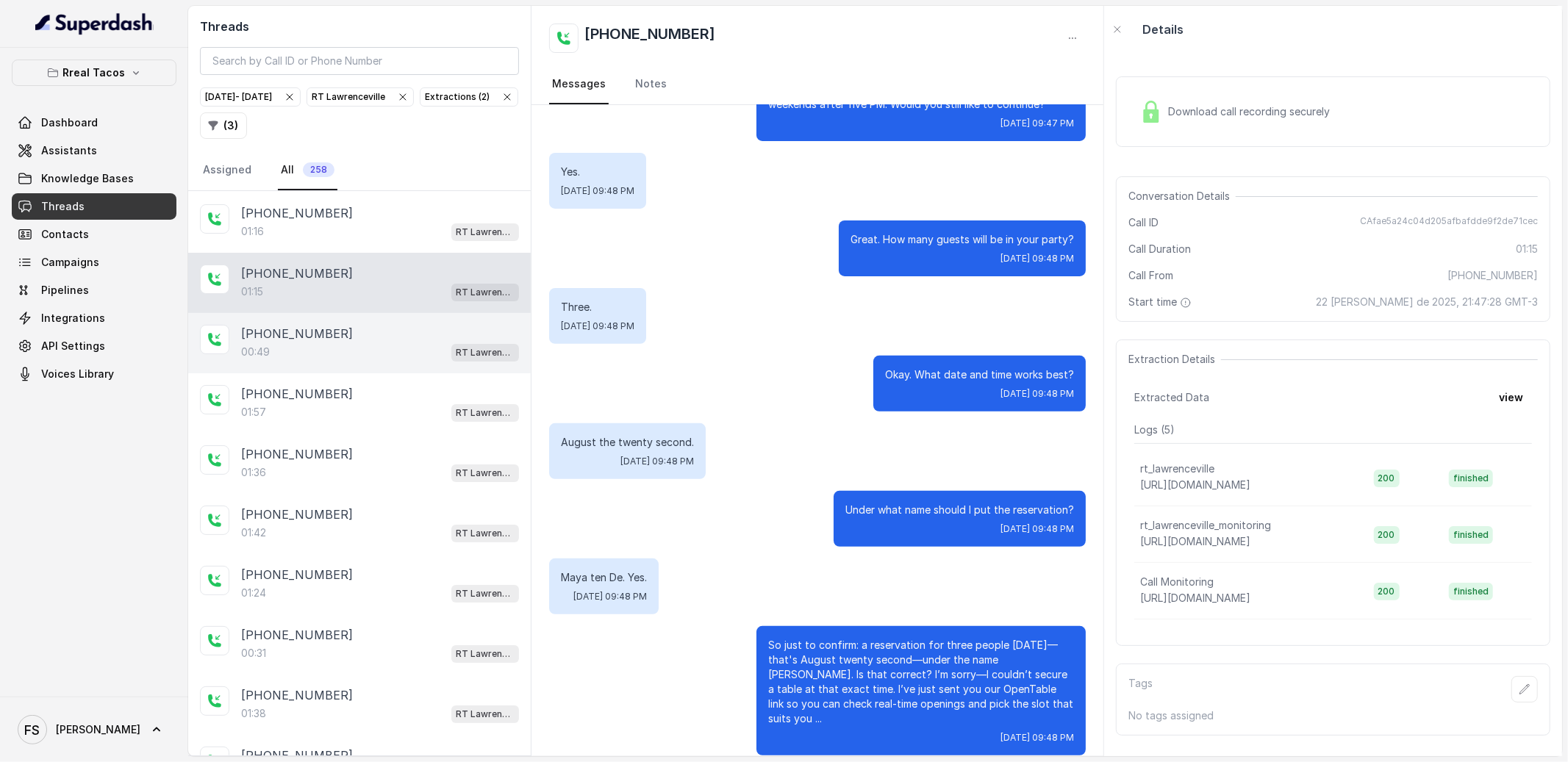
click at [398, 373] on div "[PHONE_NUMBER]:49 [GEOGRAPHIC_DATA]" at bounding box center [359, 342] width 342 height 60
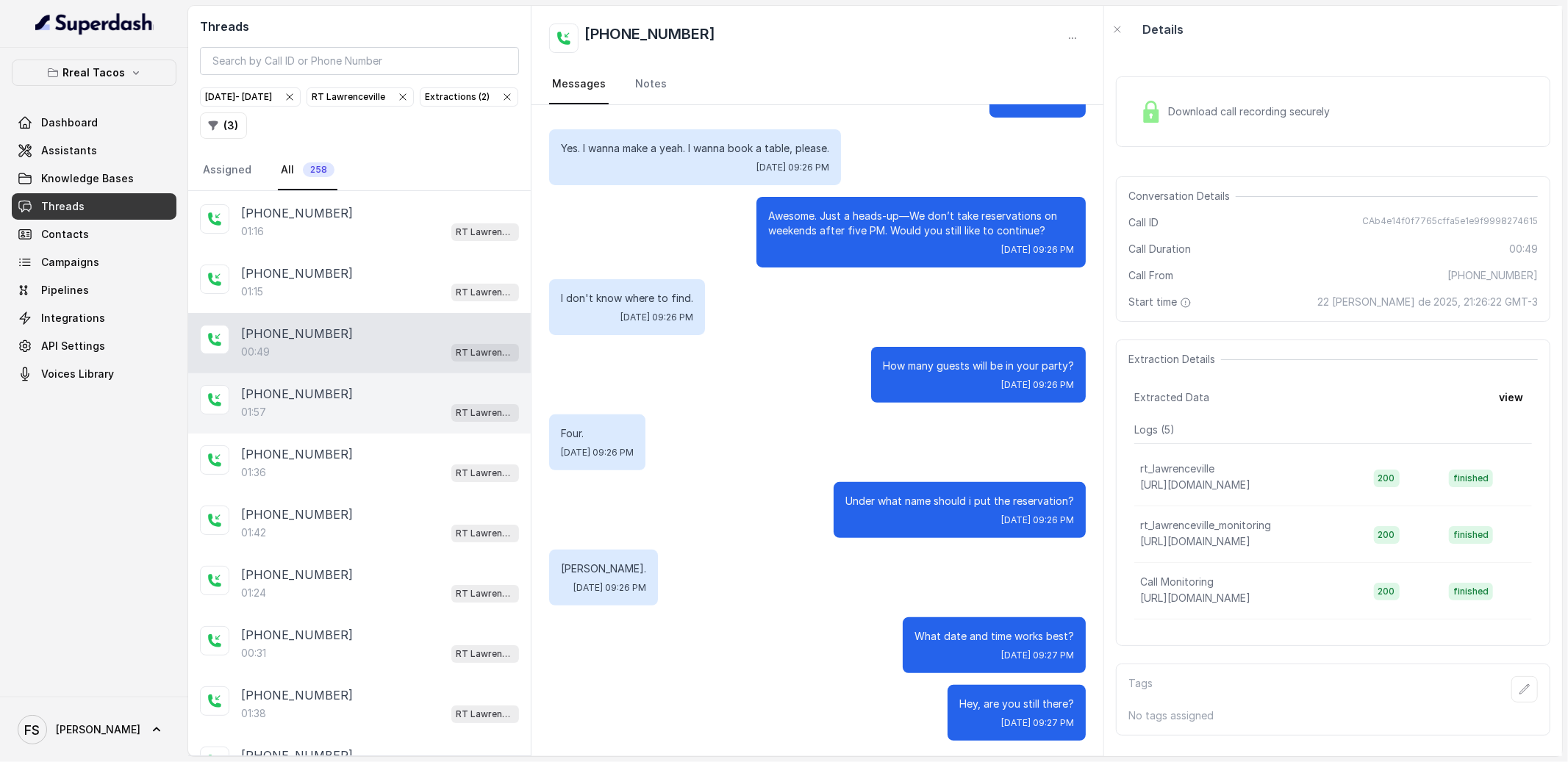
drag, startPoint x: 388, startPoint y: 412, endPoint x: 389, endPoint y: 420, distance: 8.1
click at [388, 403] on div "[PHONE_NUMBER]" at bounding box center [380, 394] width 278 height 18
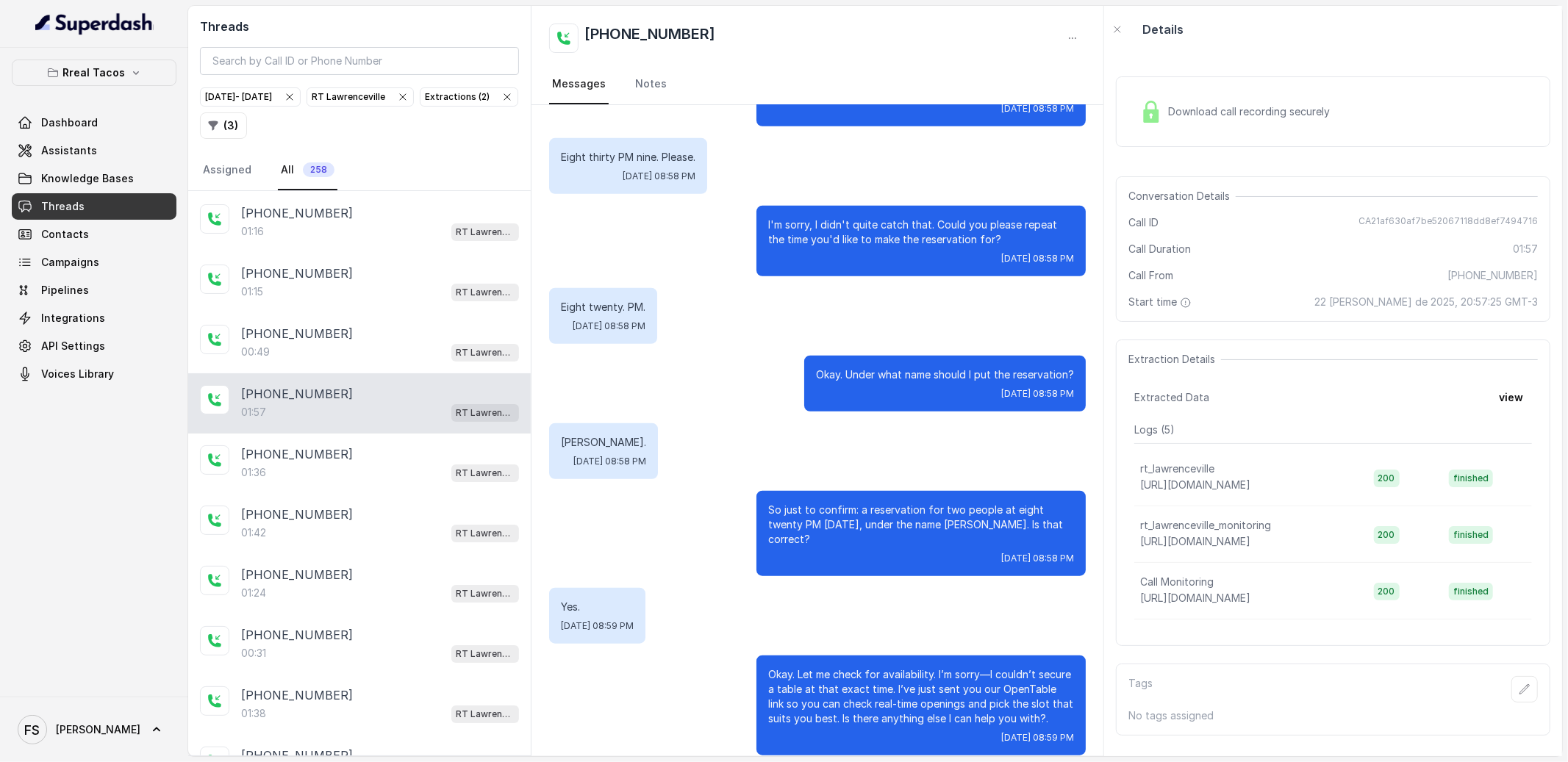
click at [381, 422] on div "01:57 RT Lawrenceville" at bounding box center [380, 412] width 278 height 19
click at [379, 482] on div "01:36 RT Lawrenceville" at bounding box center [380, 472] width 278 height 19
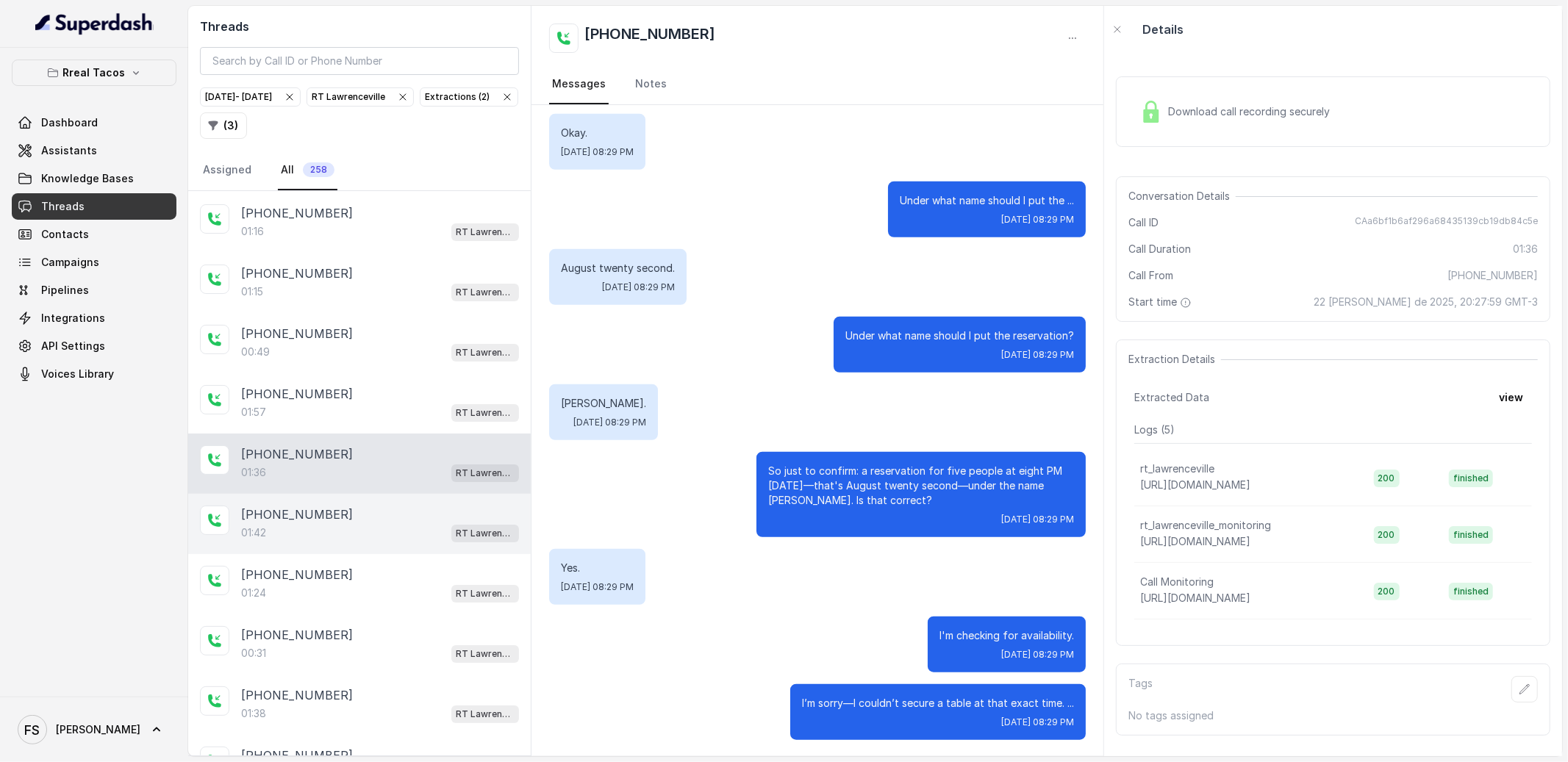
click at [389, 523] on div "[PHONE_NUMBER]" at bounding box center [380, 514] width 278 height 18
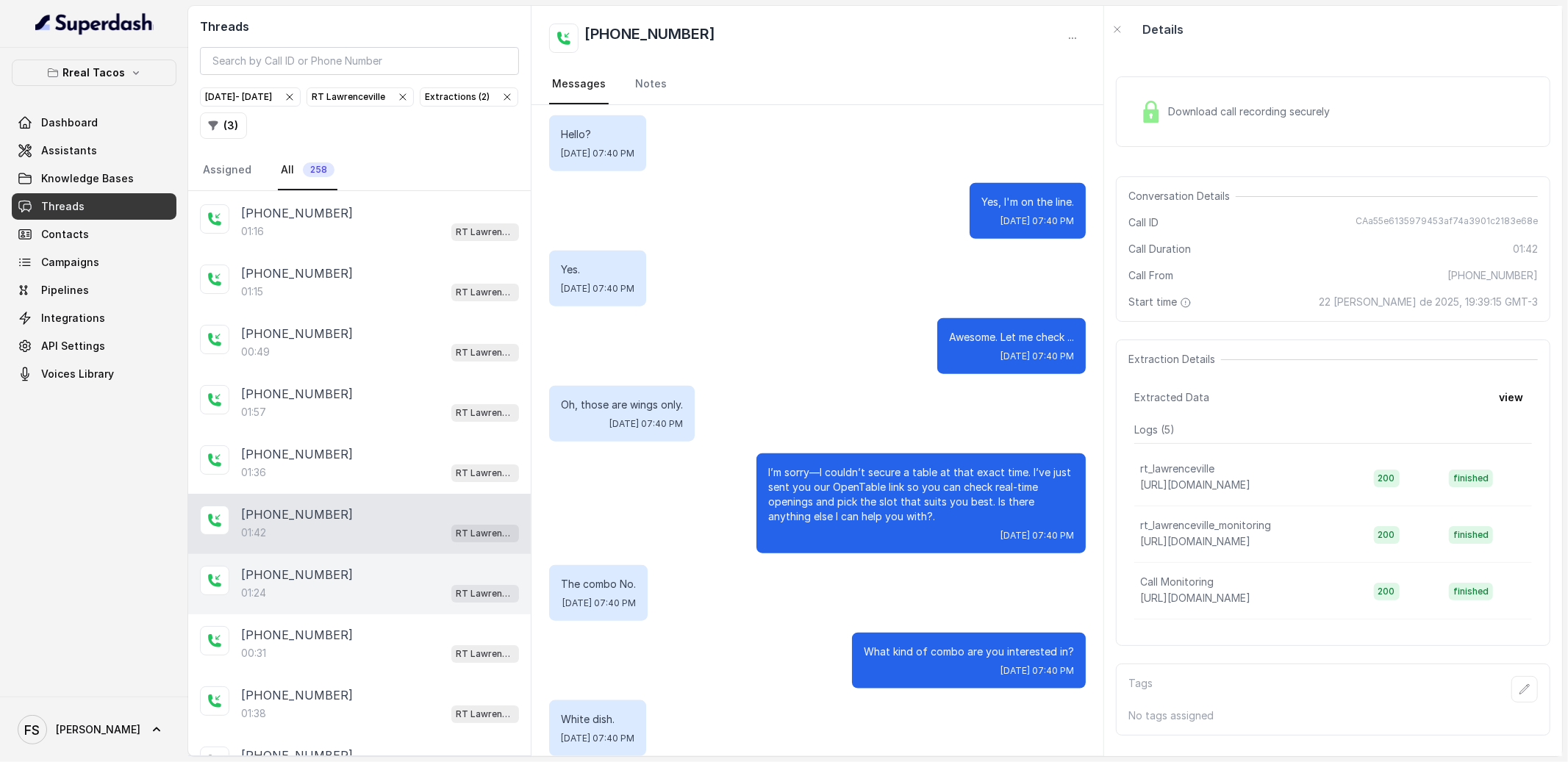
click at [396, 588] on div "[PHONE_NUMBER]:24 RT [GEOGRAPHIC_DATA]" at bounding box center [359, 584] width 342 height 60
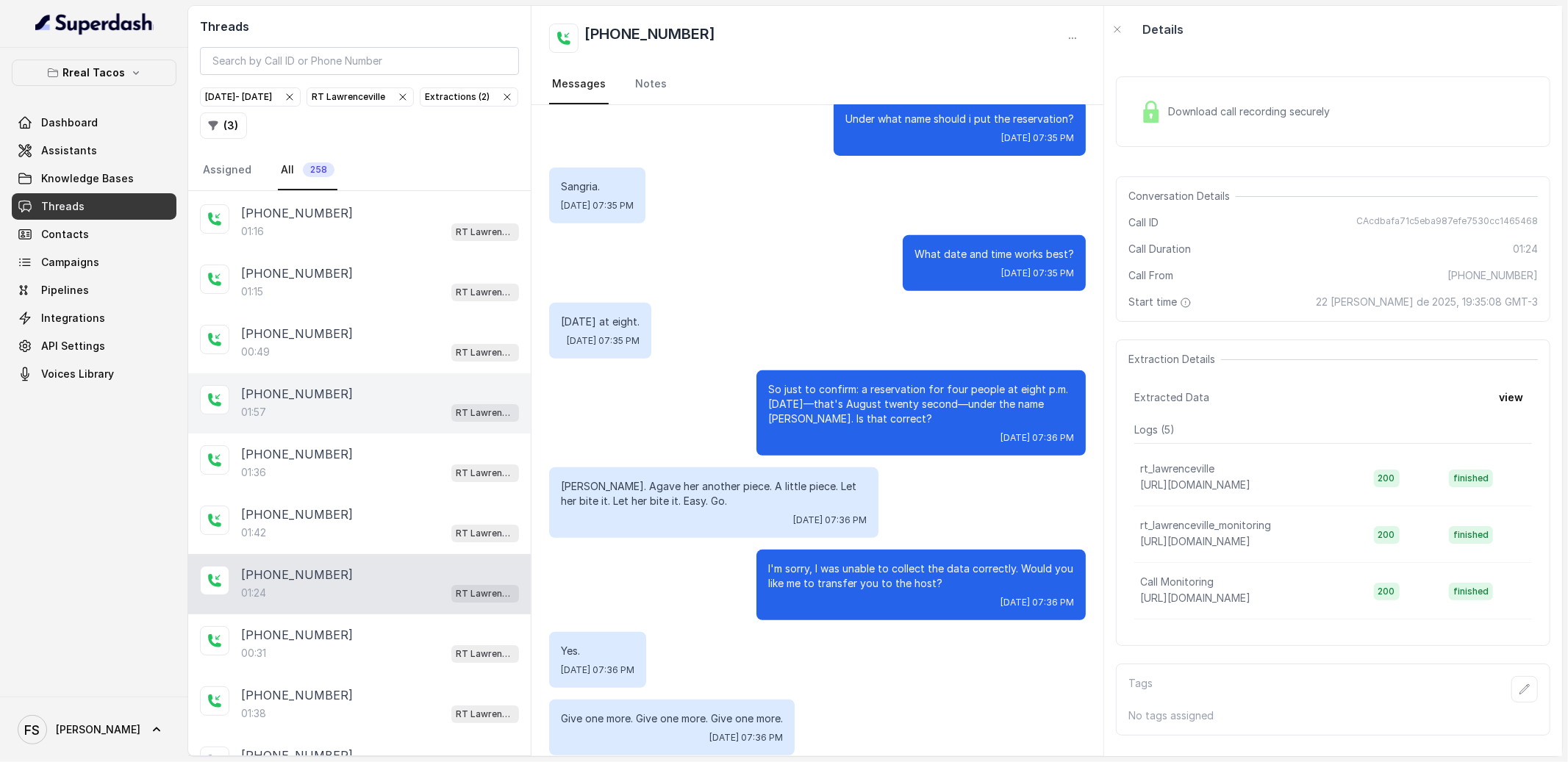
click at [403, 422] on div "01:57 RT Lawrenceville" at bounding box center [380, 412] width 278 height 19
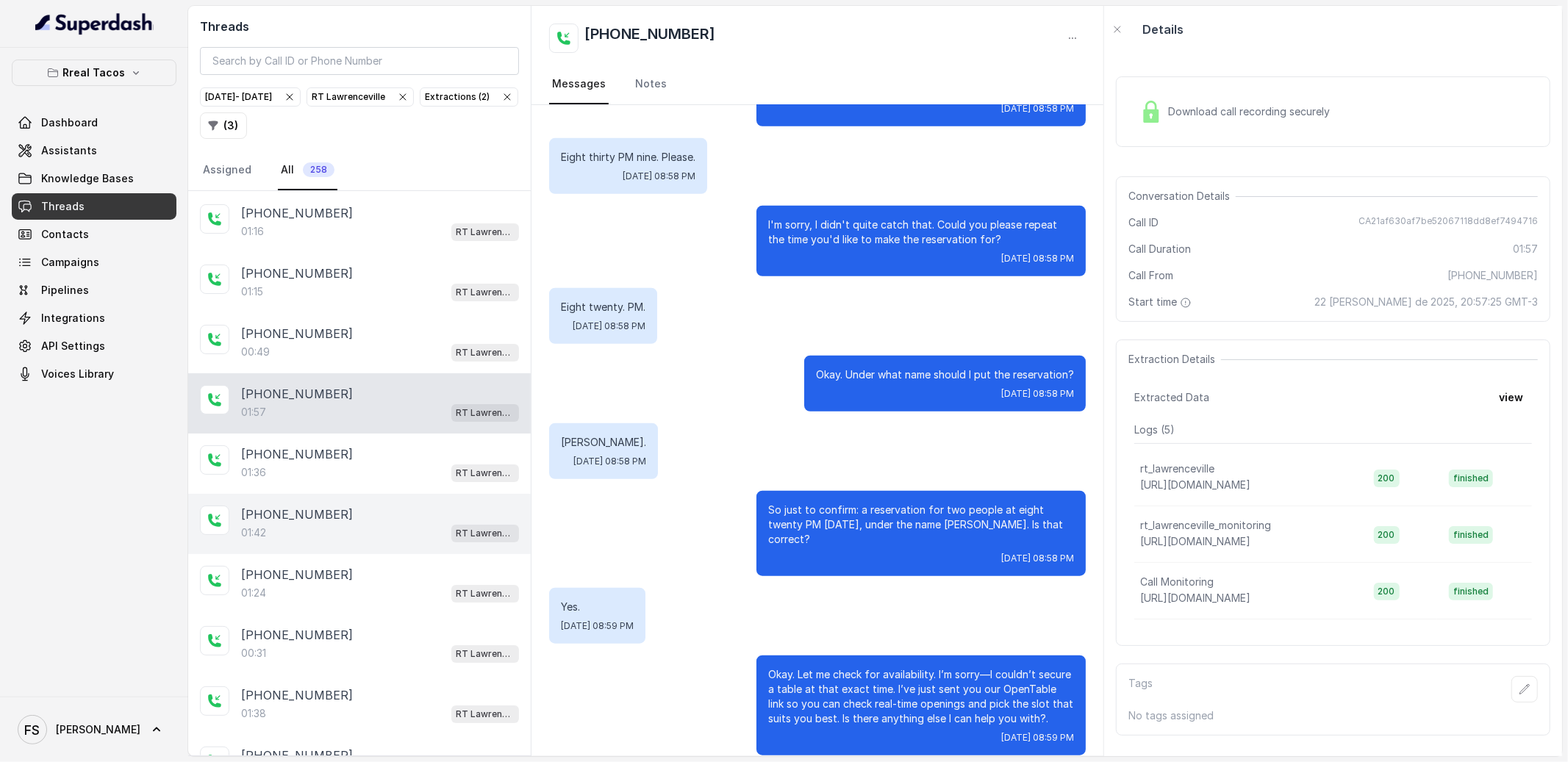
click at [391, 525] on div "[PHONE_NUMBER]:42 RT [GEOGRAPHIC_DATA]" at bounding box center [359, 523] width 342 height 60
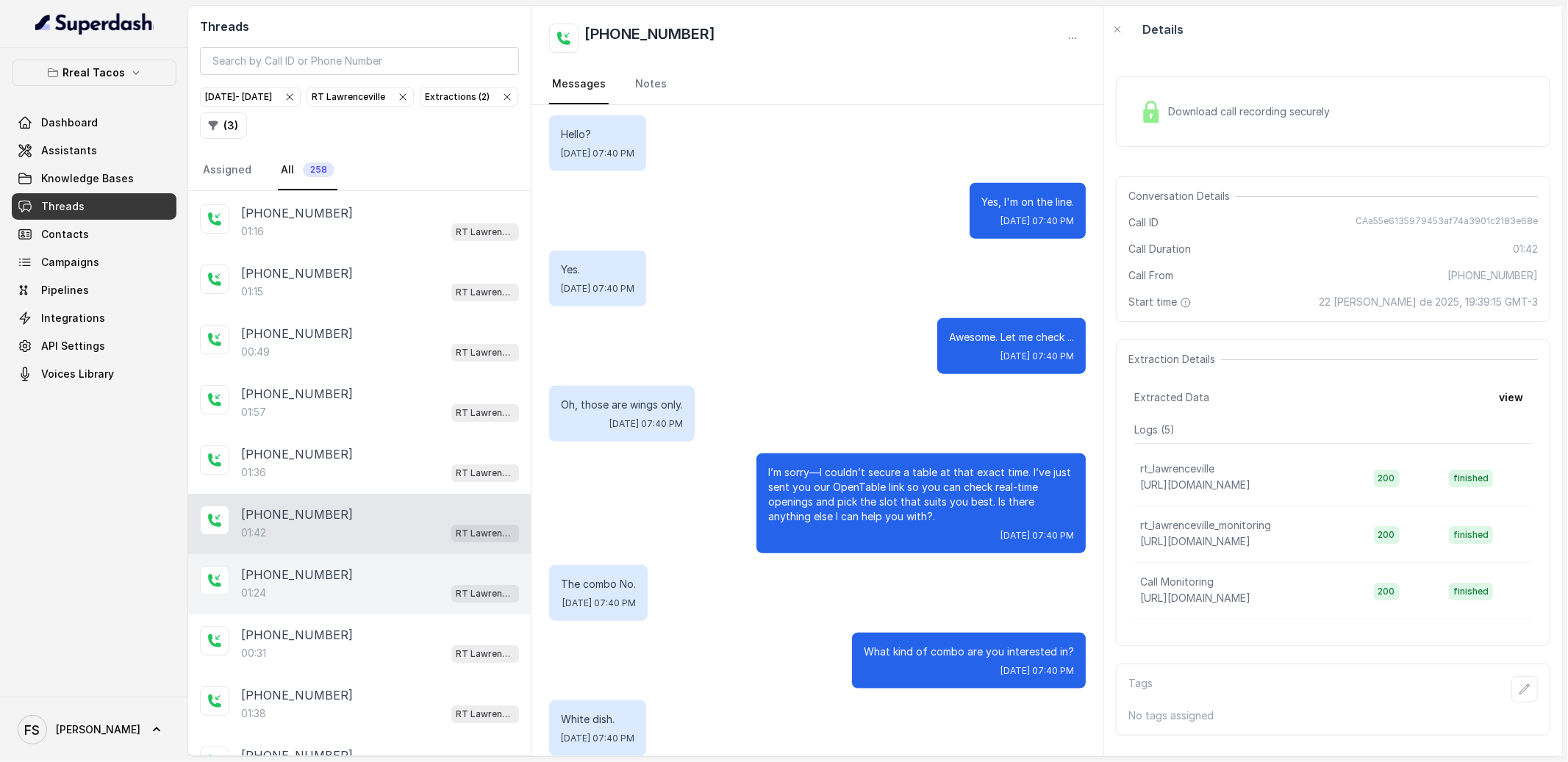
drag, startPoint x: 403, startPoint y: 586, endPoint x: 409, endPoint y: 607, distance: 21.8
click at [405, 591] on div "[PHONE_NUMBER]:24 RT [GEOGRAPHIC_DATA]" at bounding box center [359, 584] width 342 height 60
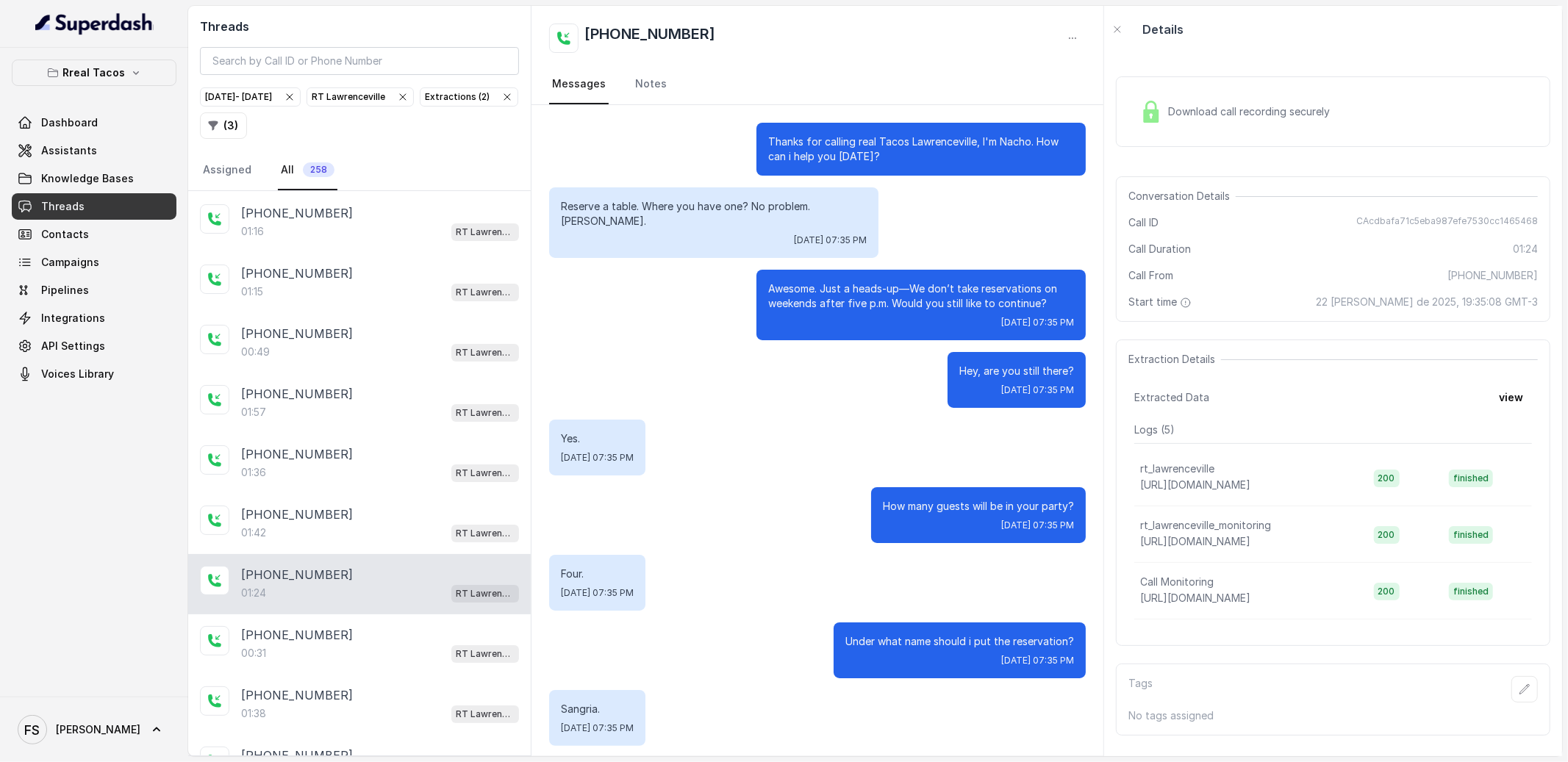
drag, startPoint x: 416, startPoint y: 622, endPoint x: 412, endPoint y: 631, distance: 9.8
click at [415, 603] on div "01:24 RT Lawrenceville" at bounding box center [380, 592] width 278 height 19
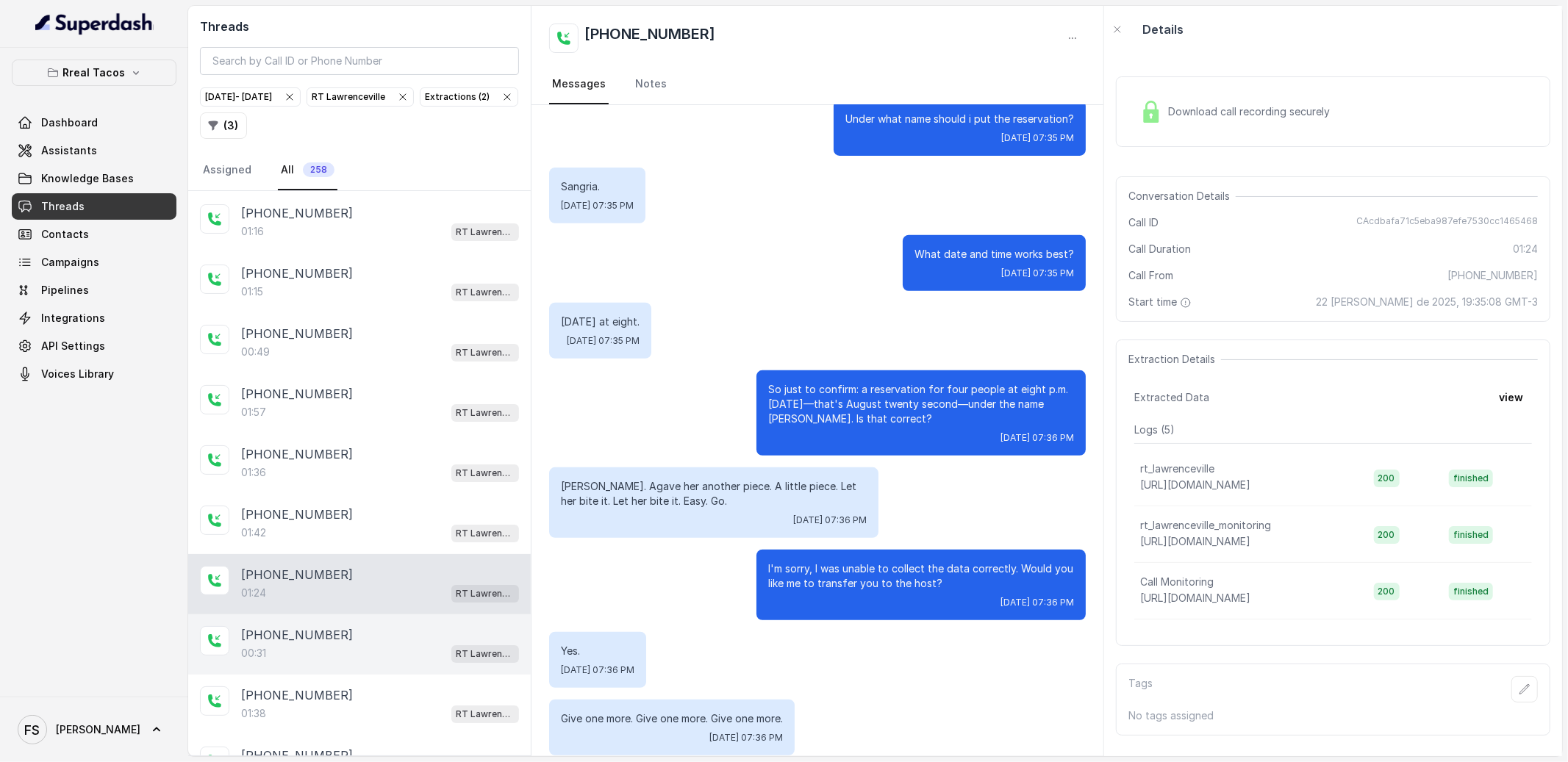
click at [429, 663] on div "00:31 RT Lawrenceville" at bounding box center [380, 653] width 278 height 19
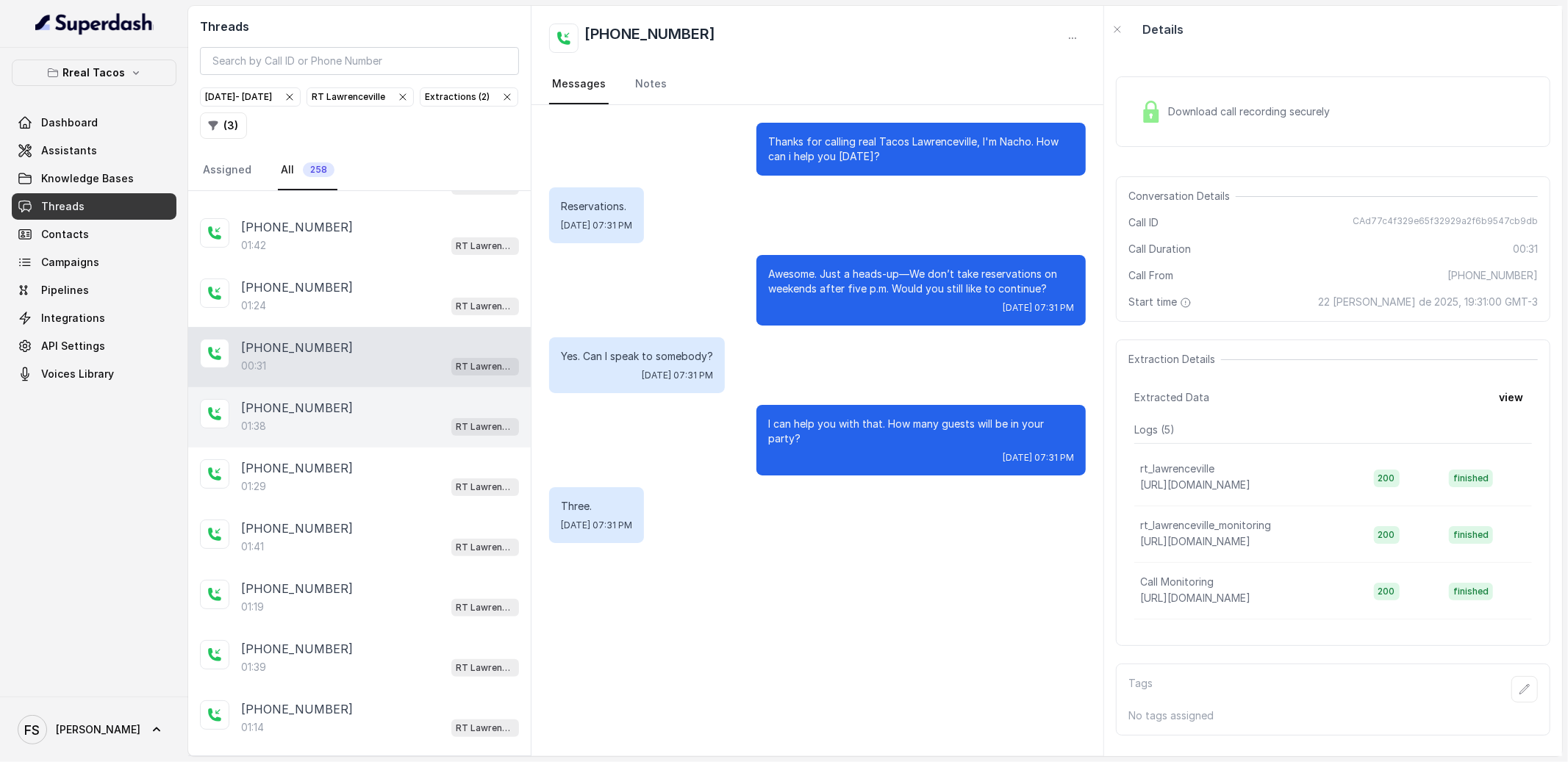
click at [349, 435] on div "01:38 RT Lawrenceville" at bounding box center [380, 425] width 278 height 19
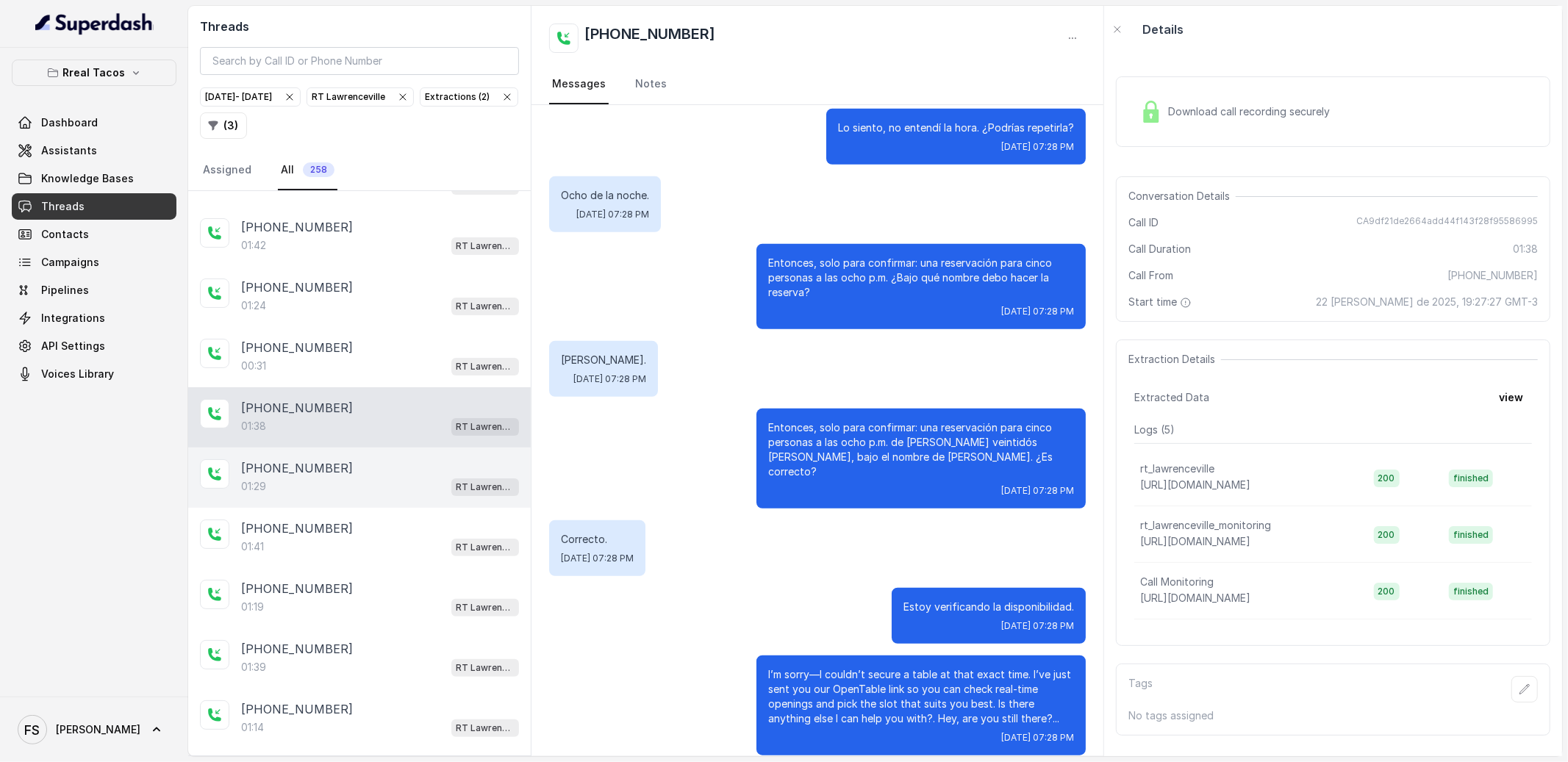
click at [359, 496] on div "01:29 RT Lawrenceville" at bounding box center [380, 485] width 278 height 19
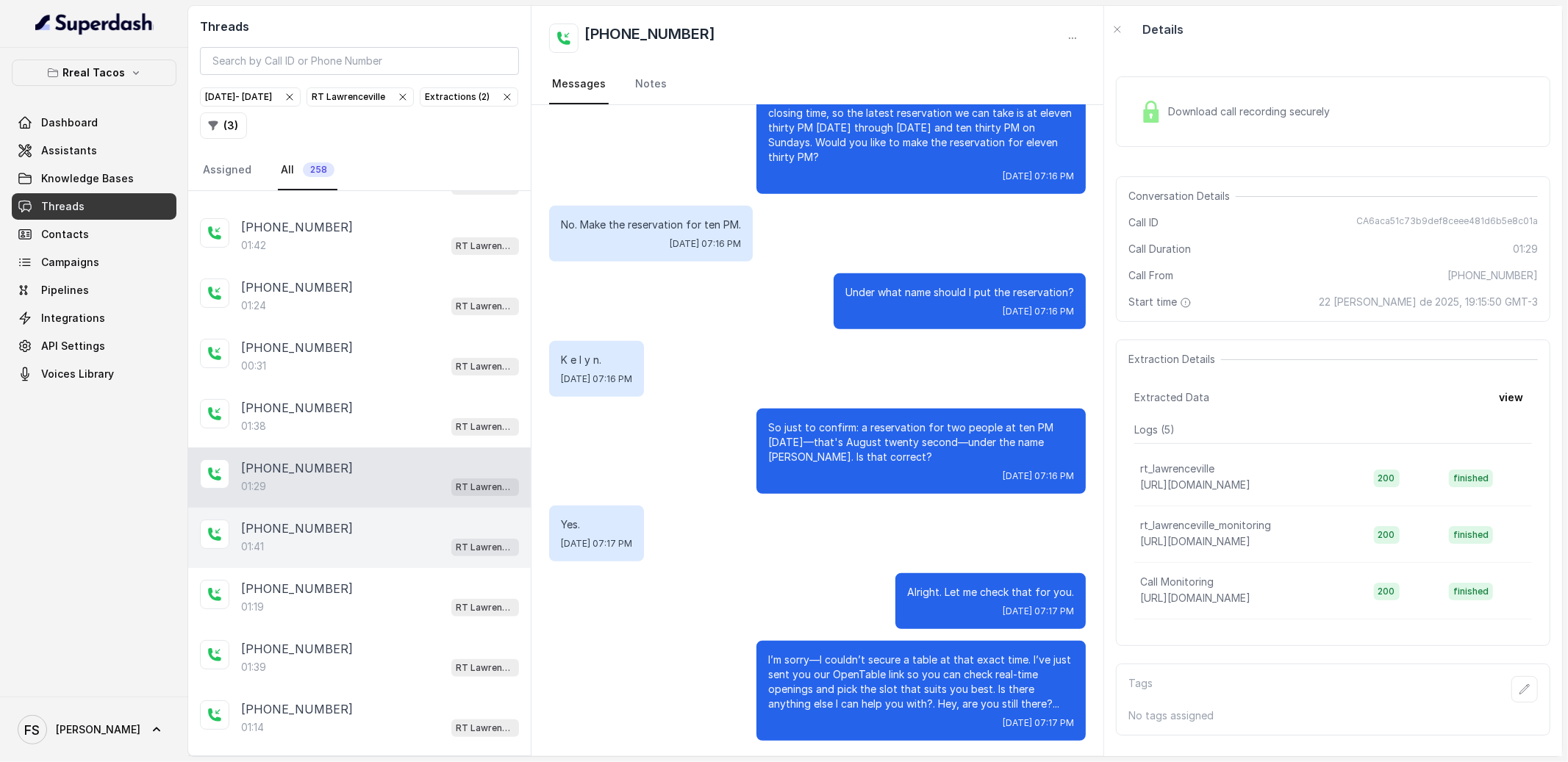
drag, startPoint x: 375, startPoint y: 566, endPoint x: 378, endPoint y: 600, distance: 34.1
click at [375, 556] on div "01:41 RT Lawrenceville" at bounding box center [380, 546] width 278 height 19
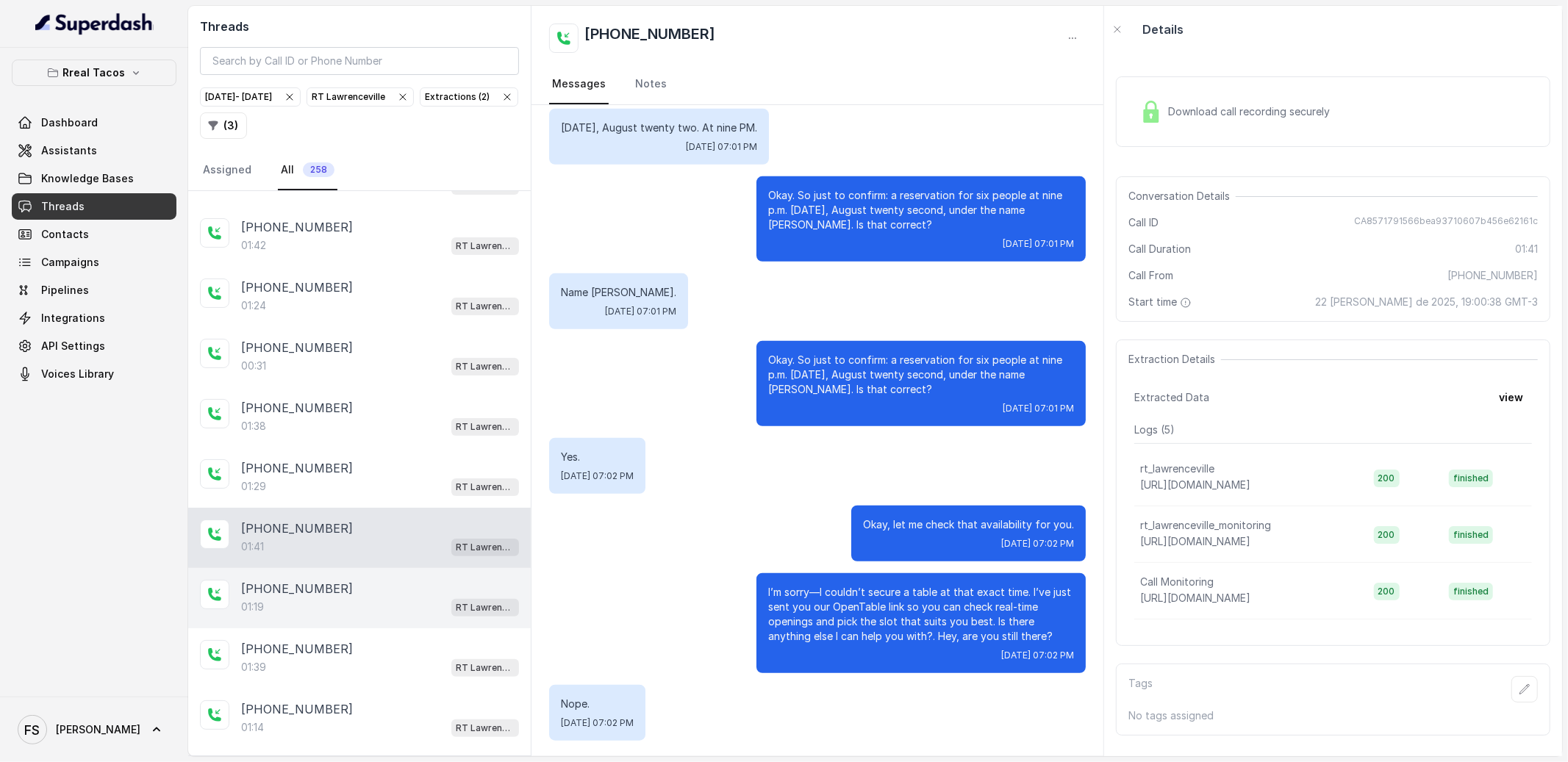
click at [384, 616] on div "01:19 RT Lawrenceville" at bounding box center [380, 606] width 278 height 19
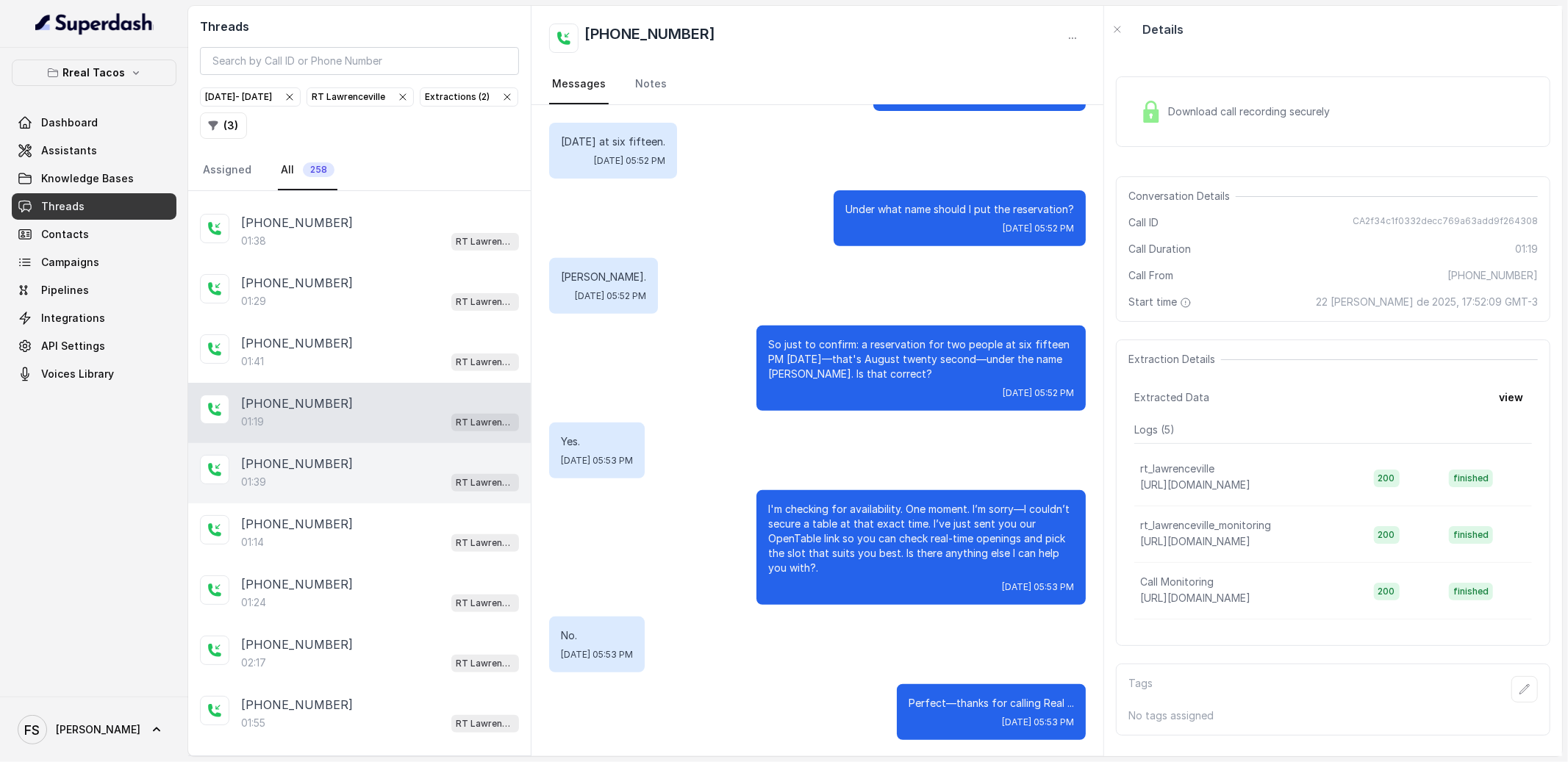
click at [403, 492] on div "01:39 RT Lawrenceville" at bounding box center [380, 481] width 278 height 19
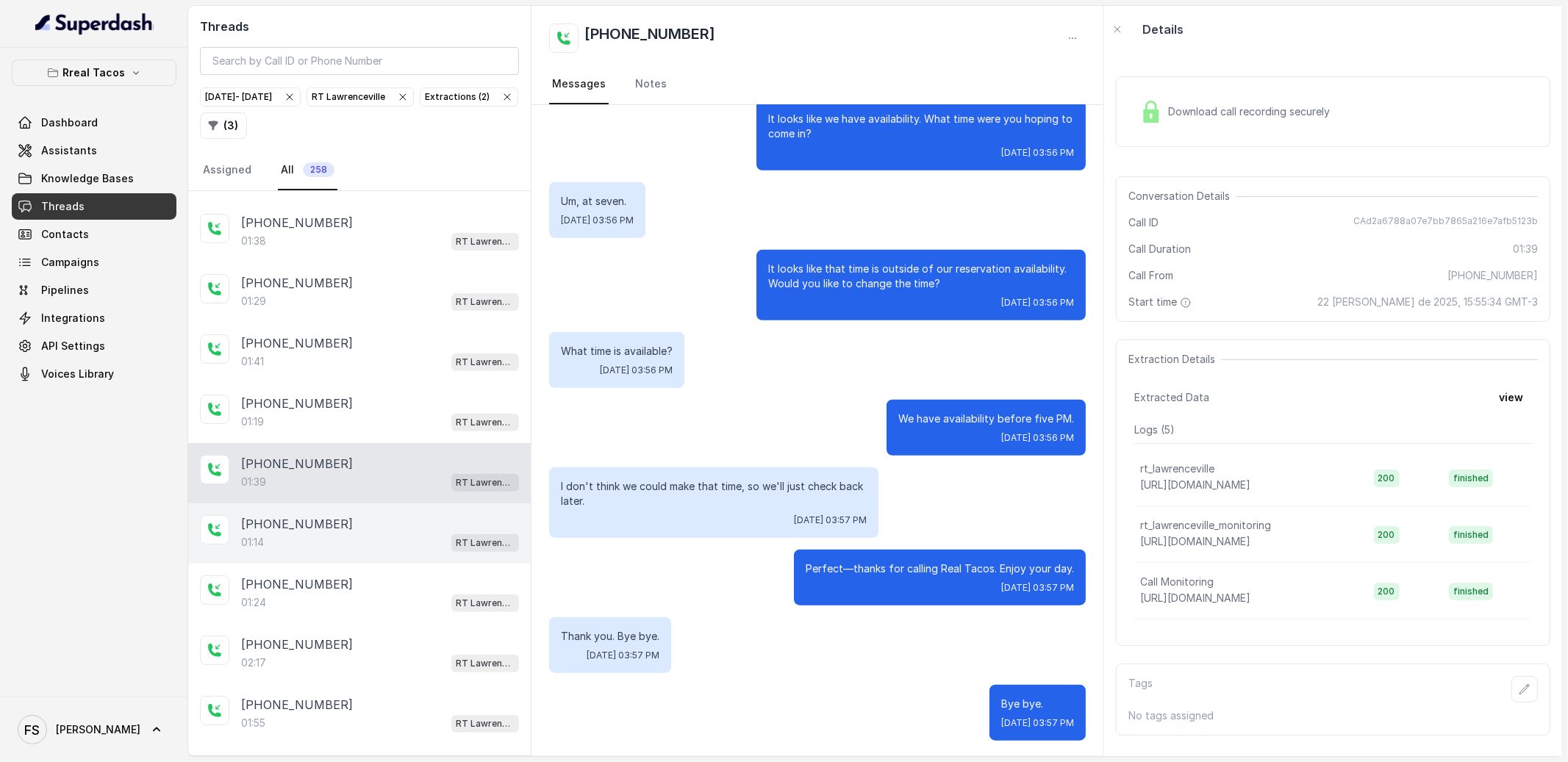
click at [403, 533] on div "[PHONE_NUMBER]" at bounding box center [380, 524] width 278 height 18
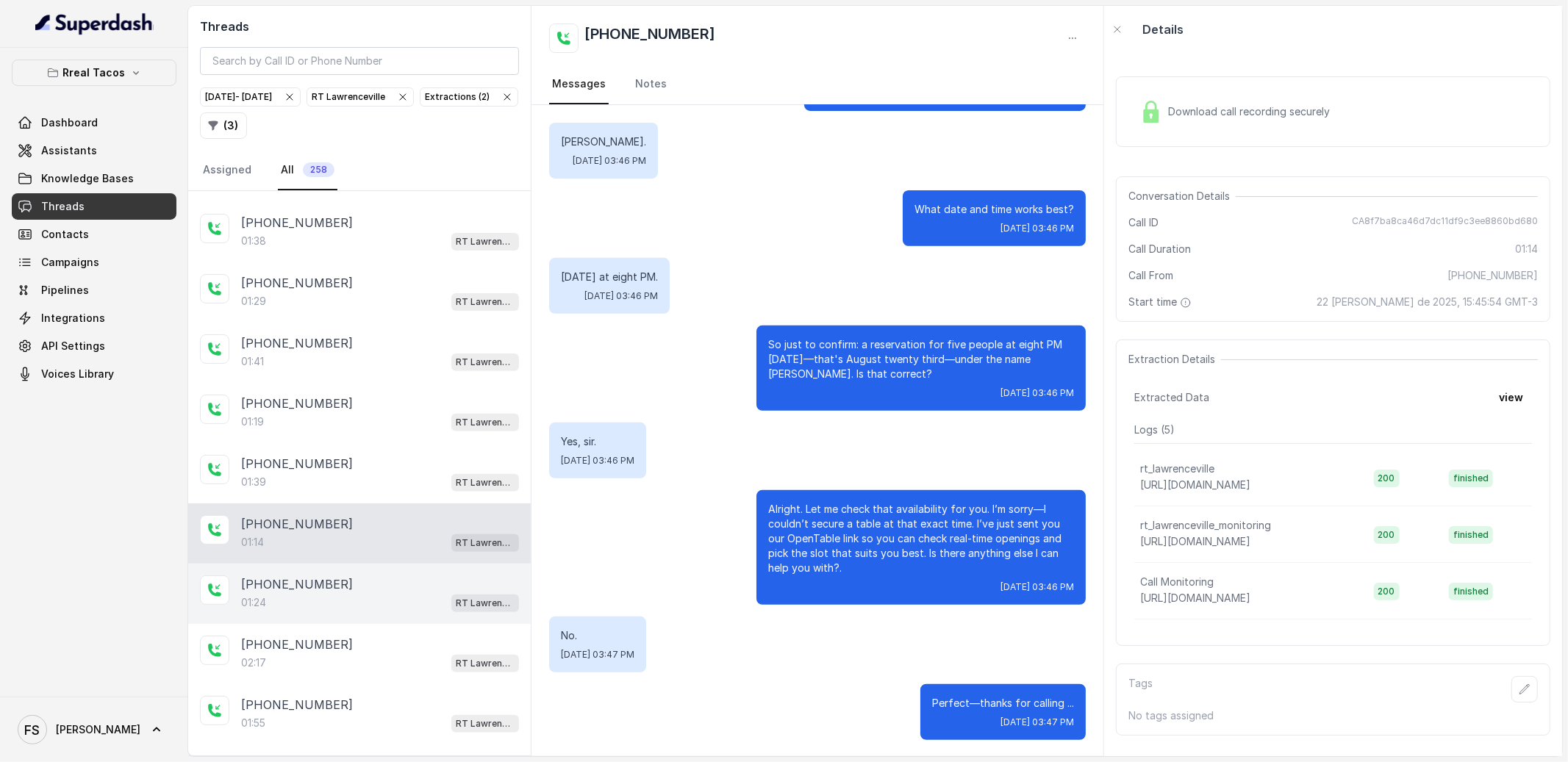
click at [416, 593] on div "[PHONE_NUMBER]" at bounding box center [380, 584] width 278 height 18
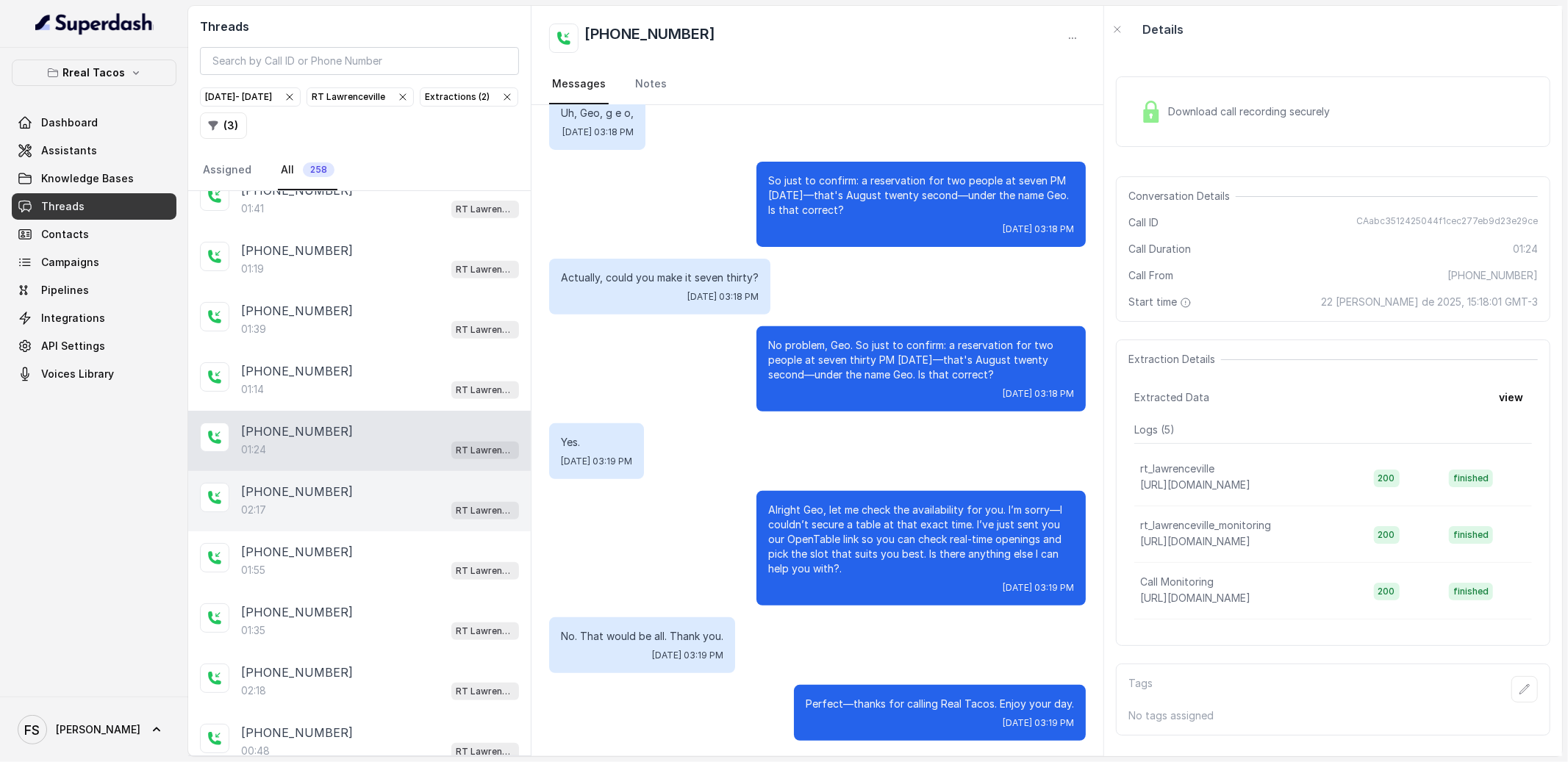
click at [388, 519] on div "02:17 RT Lawrenceville" at bounding box center [380, 509] width 278 height 19
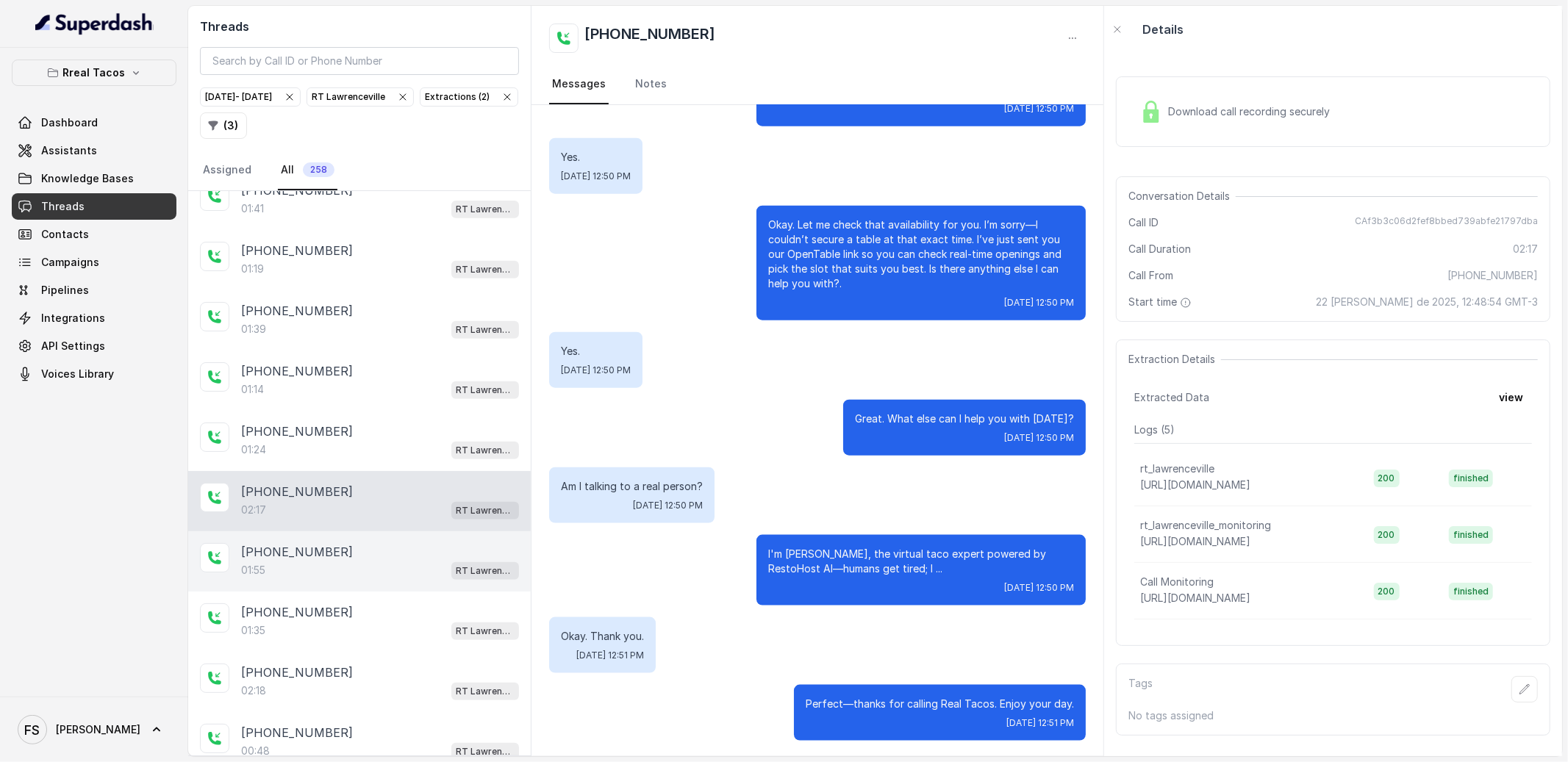
click at [391, 579] on div "01:55 RT Lawrenceville" at bounding box center [380, 569] width 278 height 19
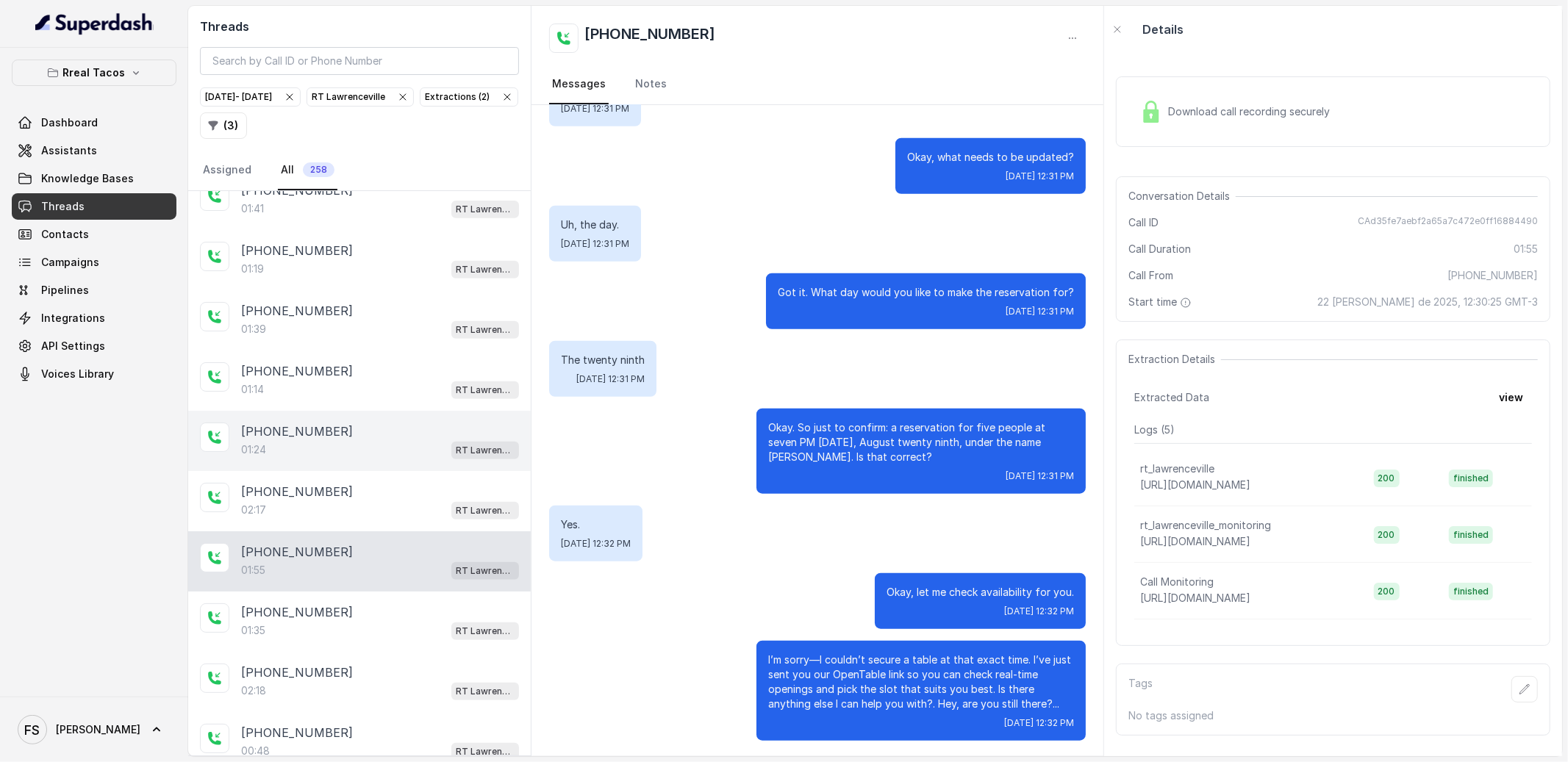
click at [403, 471] on div "[PHONE_NUMBER]:24 RT [GEOGRAPHIC_DATA]" at bounding box center [359, 441] width 342 height 60
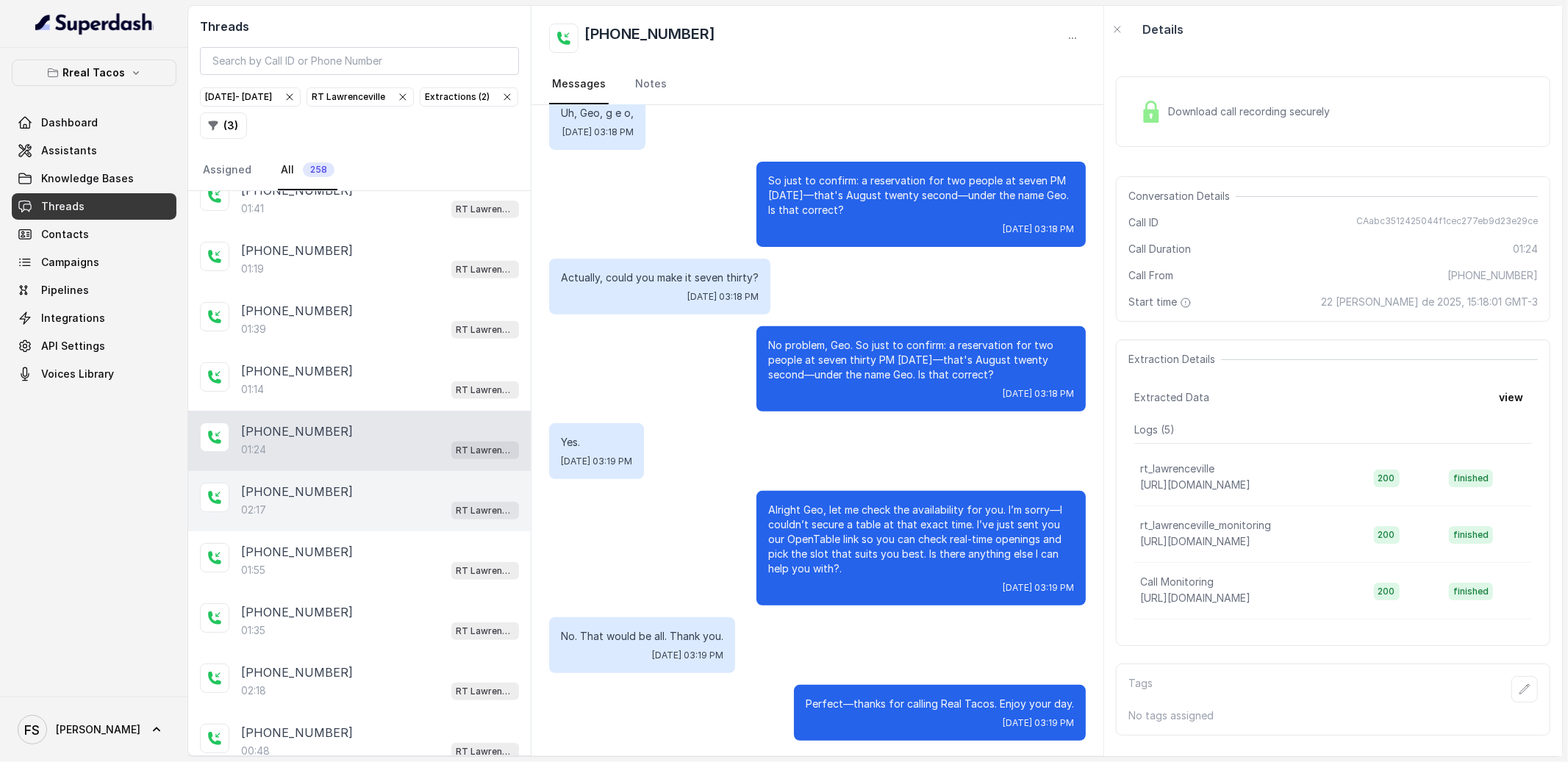
click at [395, 531] on div "[PHONE_NUMBER]:17 RT [GEOGRAPHIC_DATA]" at bounding box center [359, 501] width 342 height 60
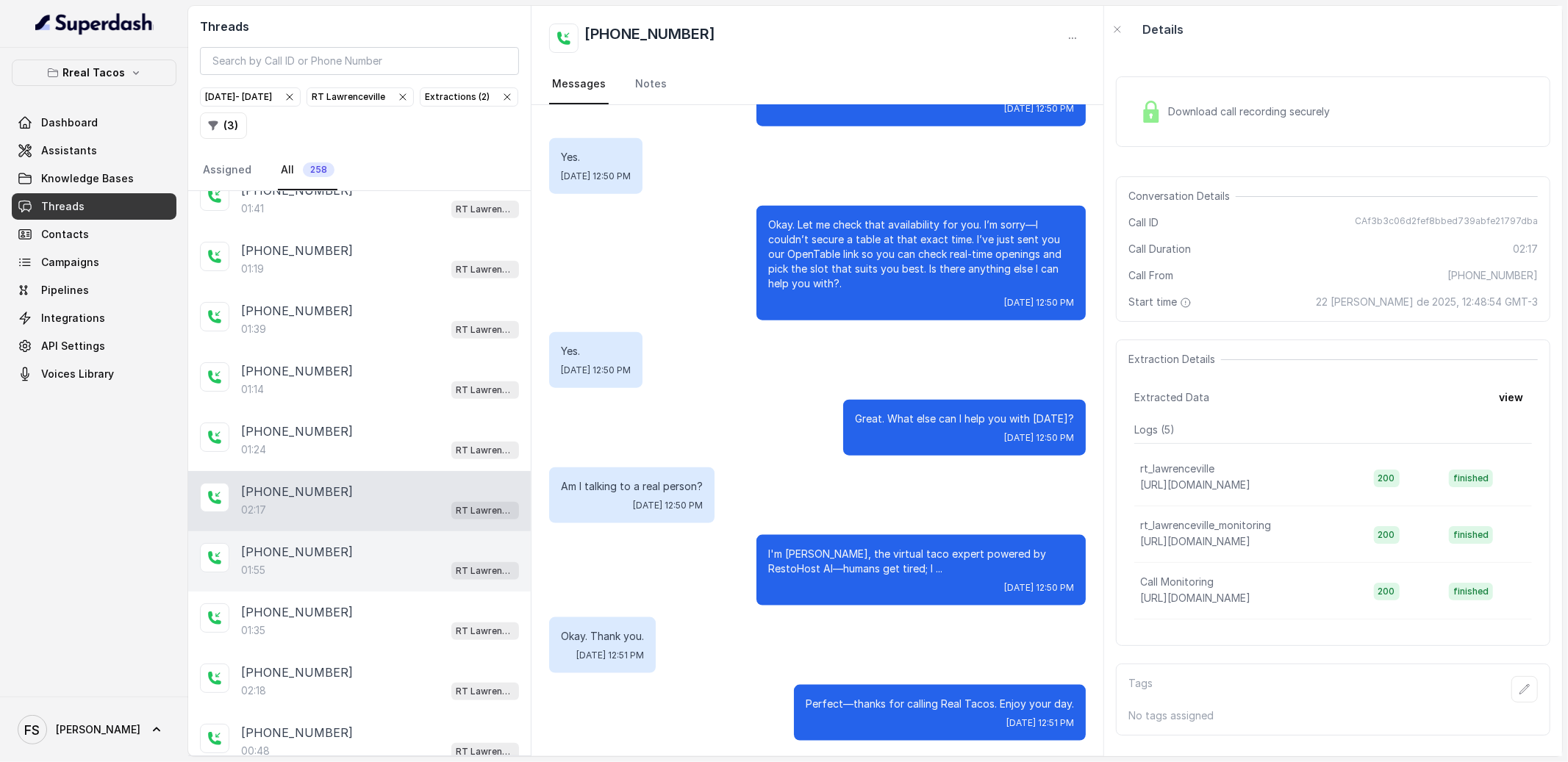
click at [395, 561] on div "[PHONE_NUMBER]" at bounding box center [380, 552] width 278 height 18
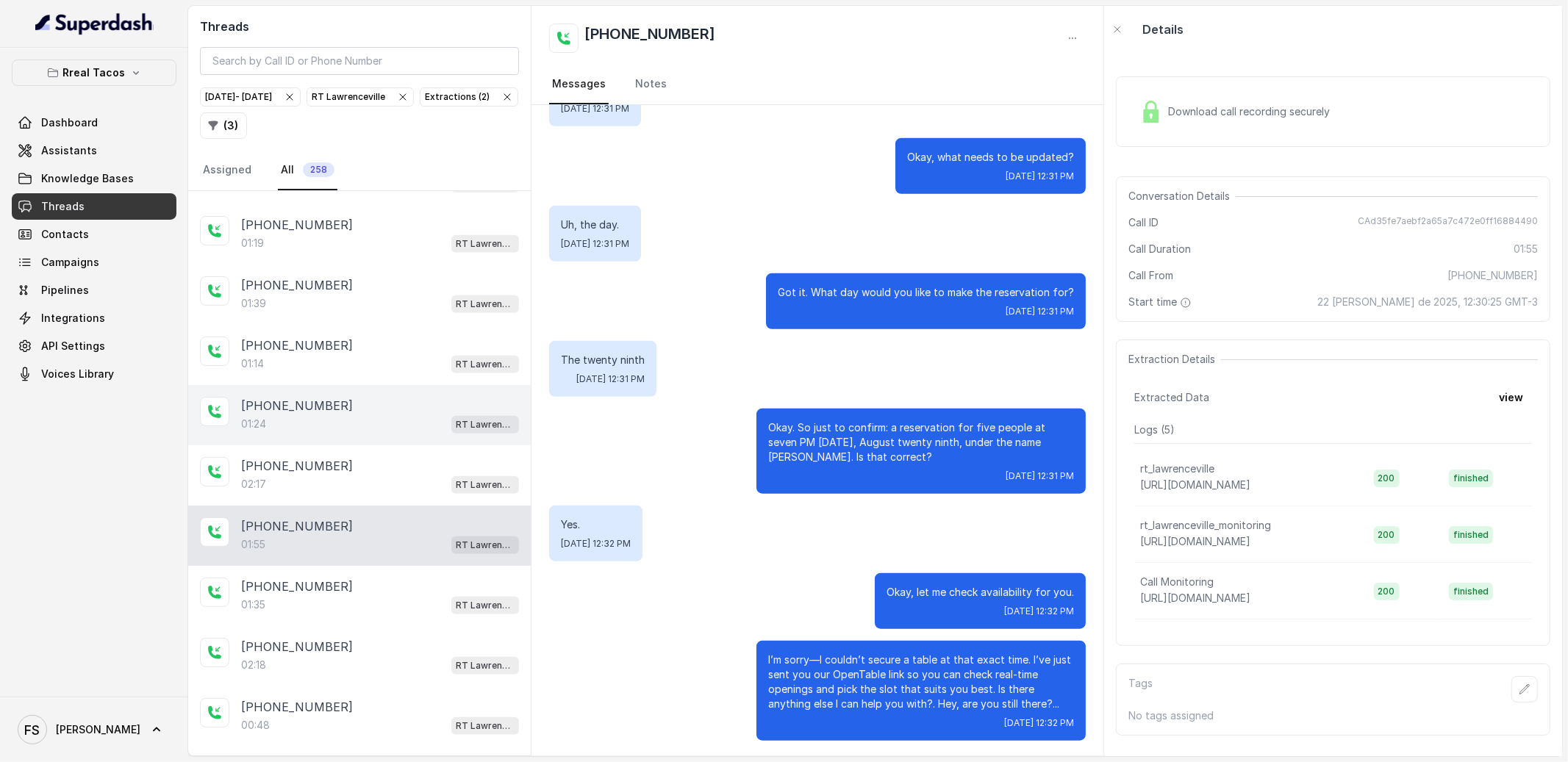
click at [381, 415] on div "[PHONE_NUMBER]:24 RT [GEOGRAPHIC_DATA]" at bounding box center [359, 415] width 342 height 60
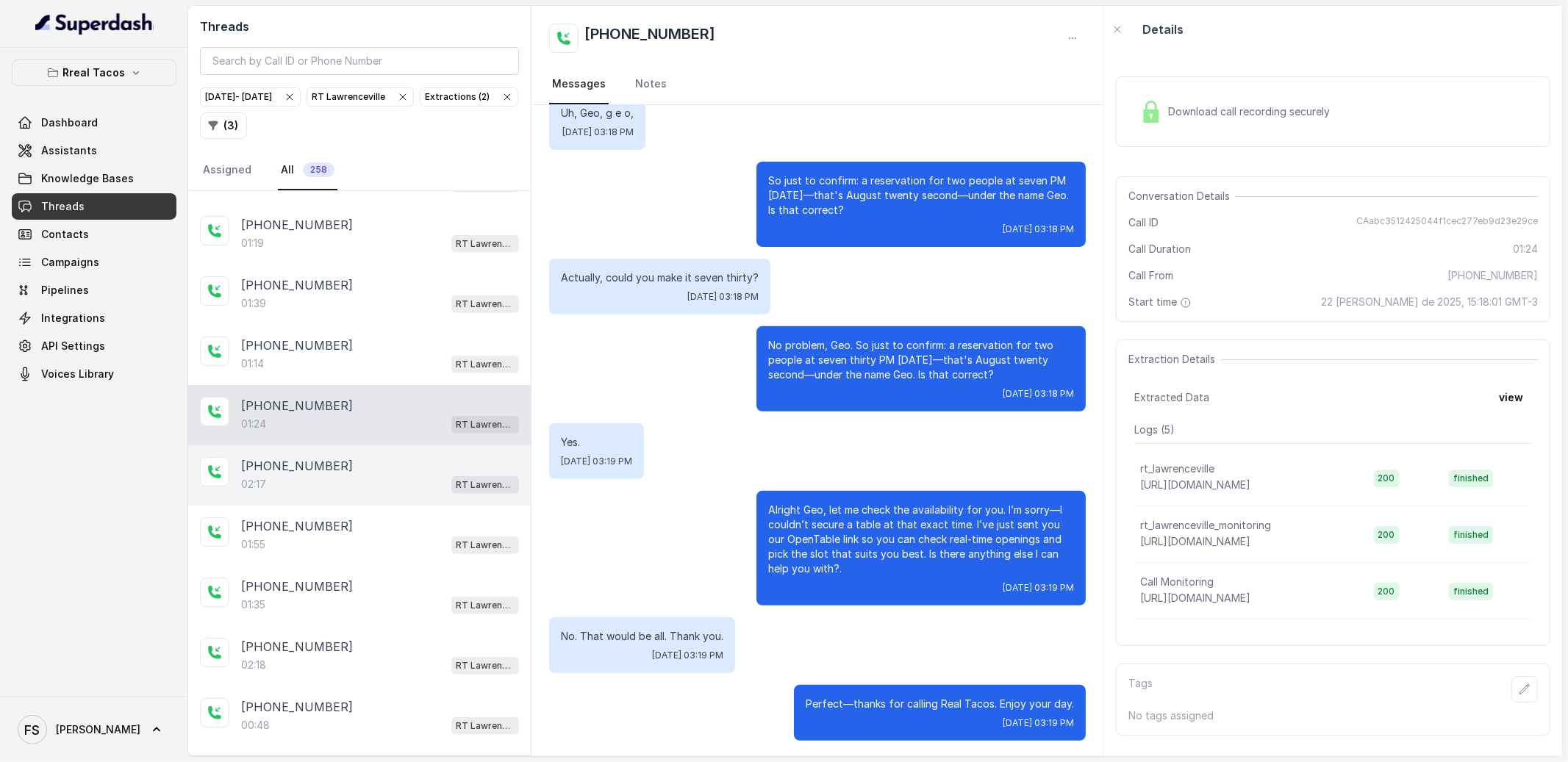
click at [391, 475] on div "[PHONE_NUMBER]" at bounding box center [380, 466] width 278 height 18
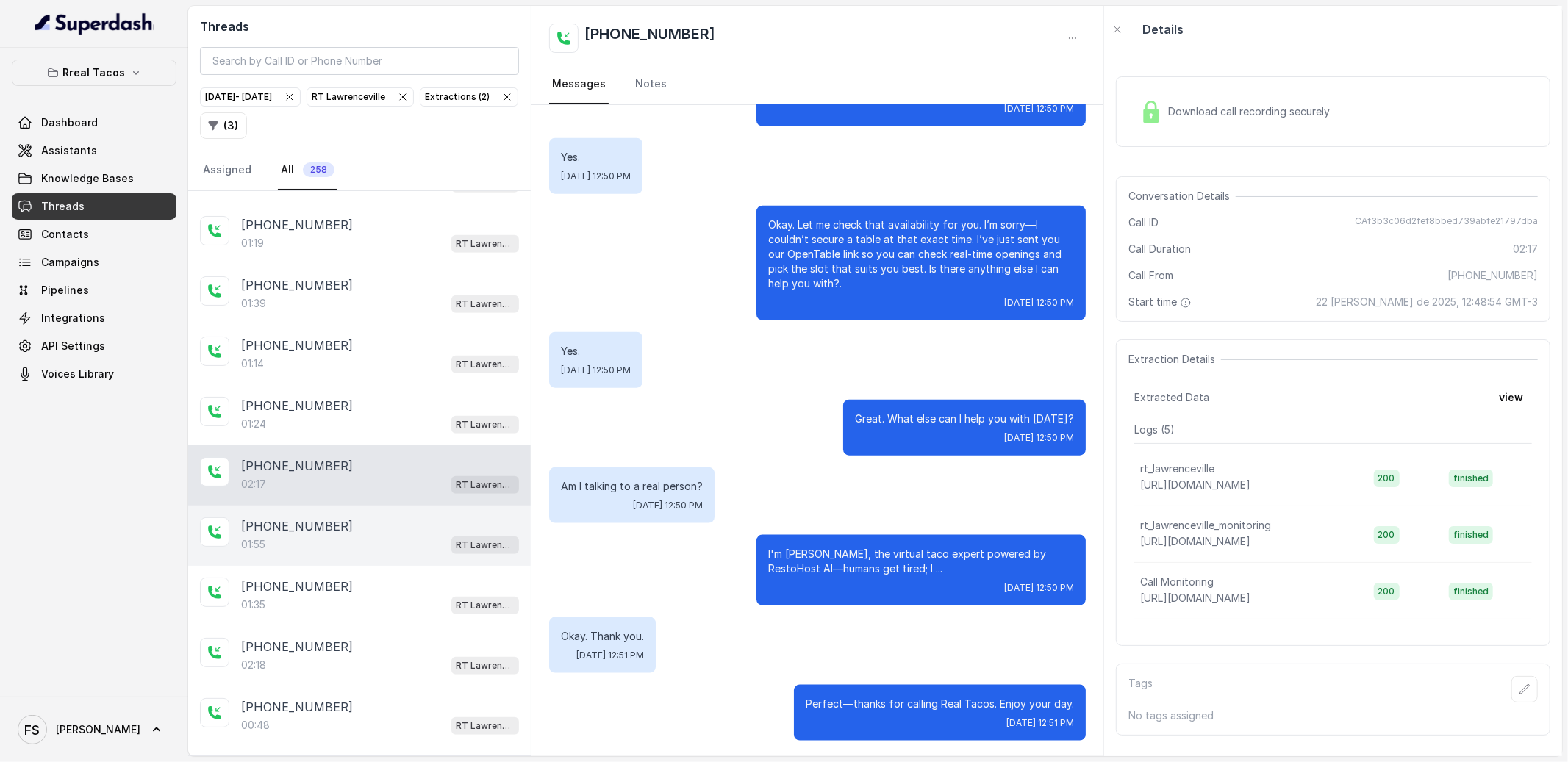
click at [403, 554] on div "01:55 RT Lawrenceville" at bounding box center [380, 544] width 278 height 19
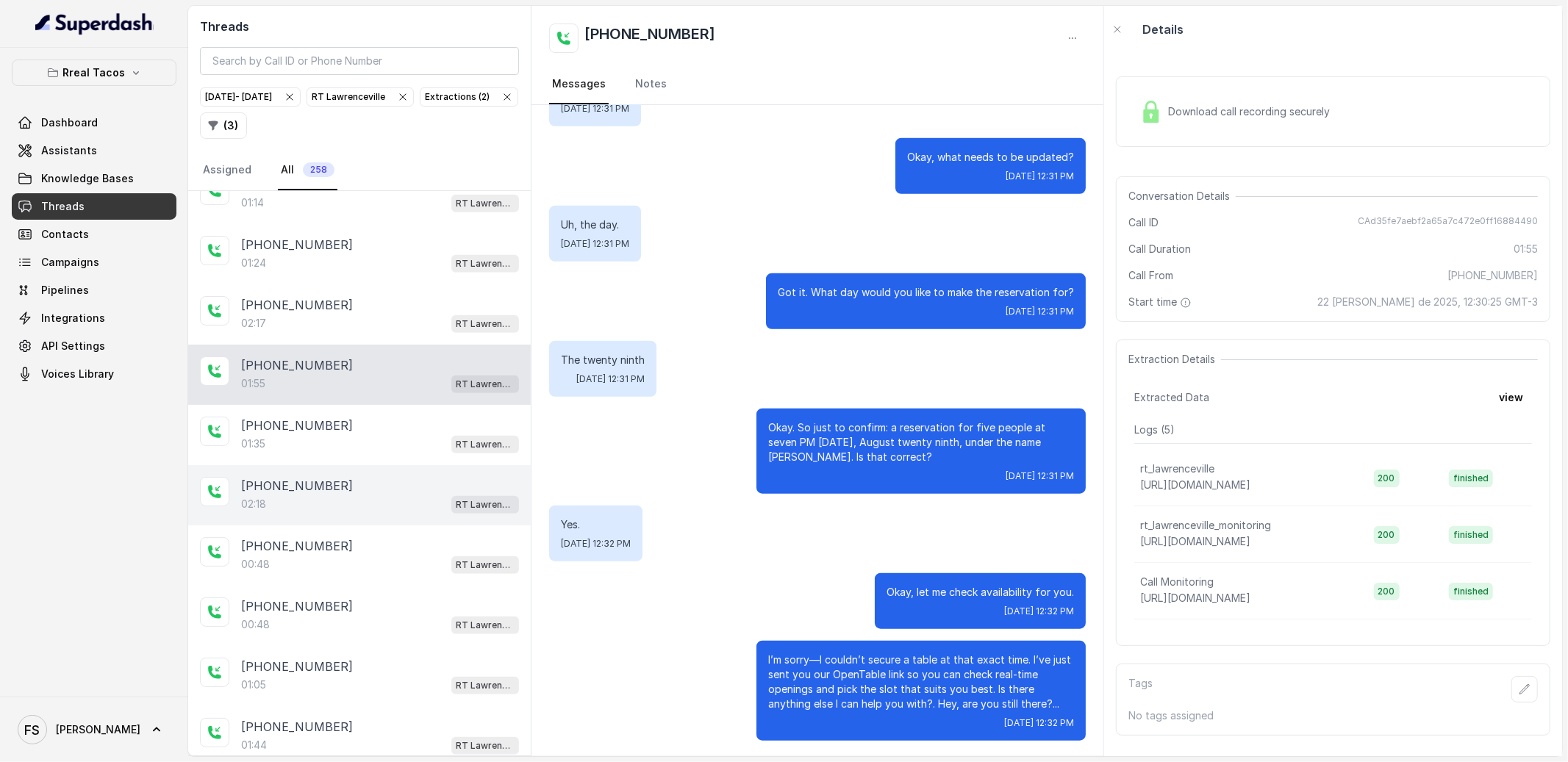
click at [384, 501] on div "[PHONE_NUMBER]:18 RT [GEOGRAPHIC_DATA]" at bounding box center [359, 494] width 342 height 60
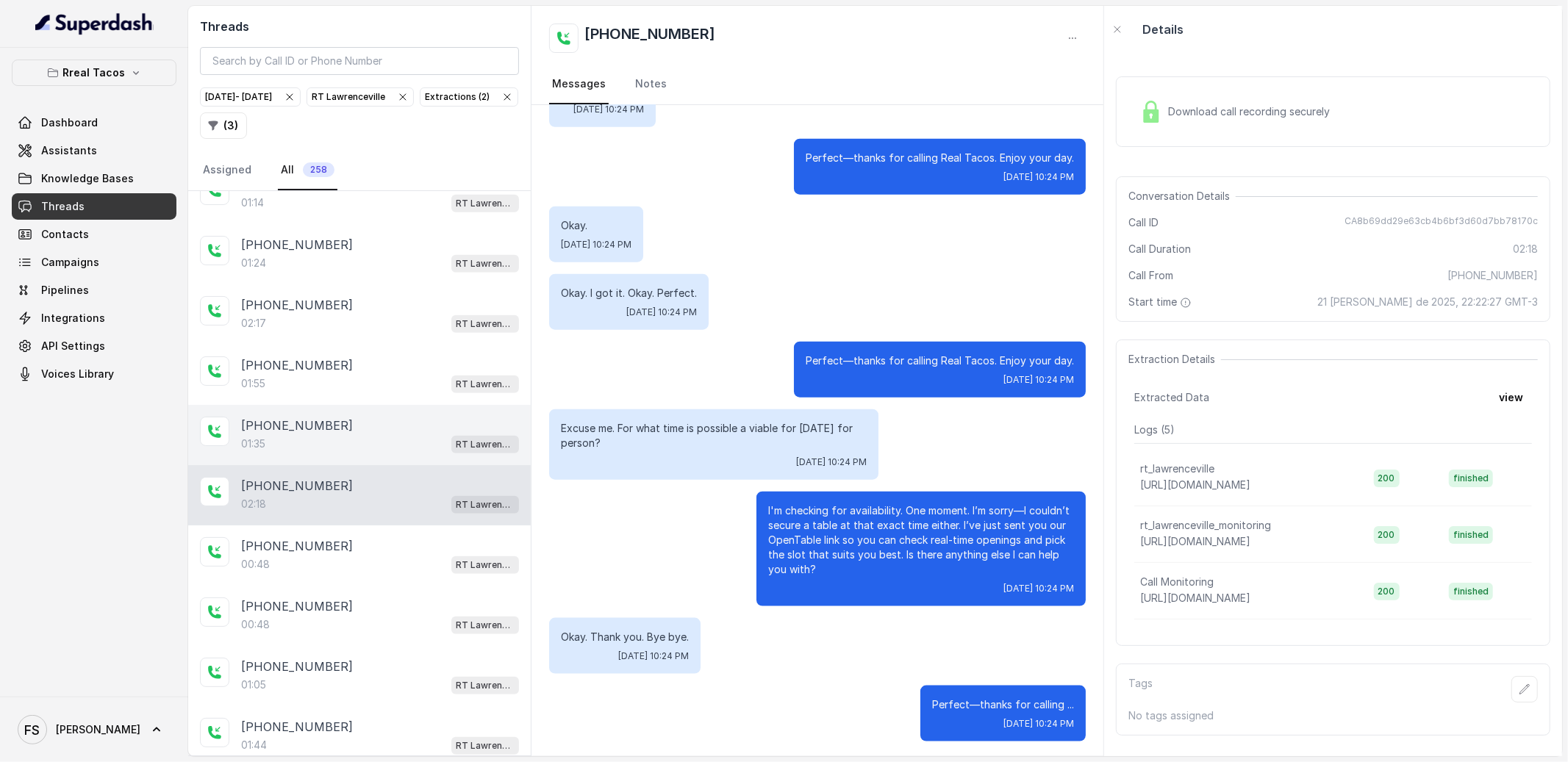
click at [392, 453] on div "01:35 RT Lawrenceville" at bounding box center [380, 443] width 278 height 19
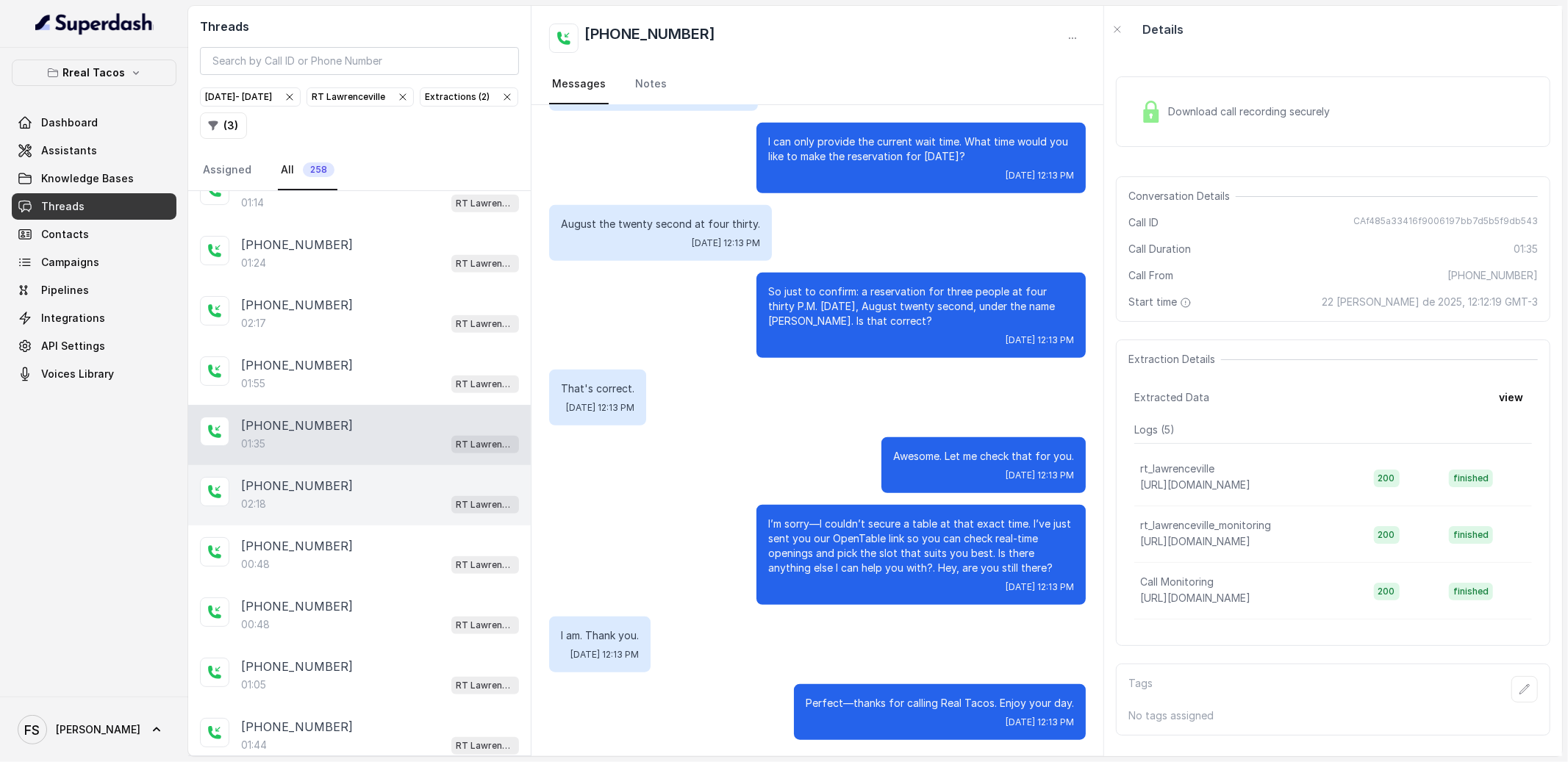
click at [398, 513] on div "02:18 RT Lawrenceville" at bounding box center [380, 503] width 278 height 19
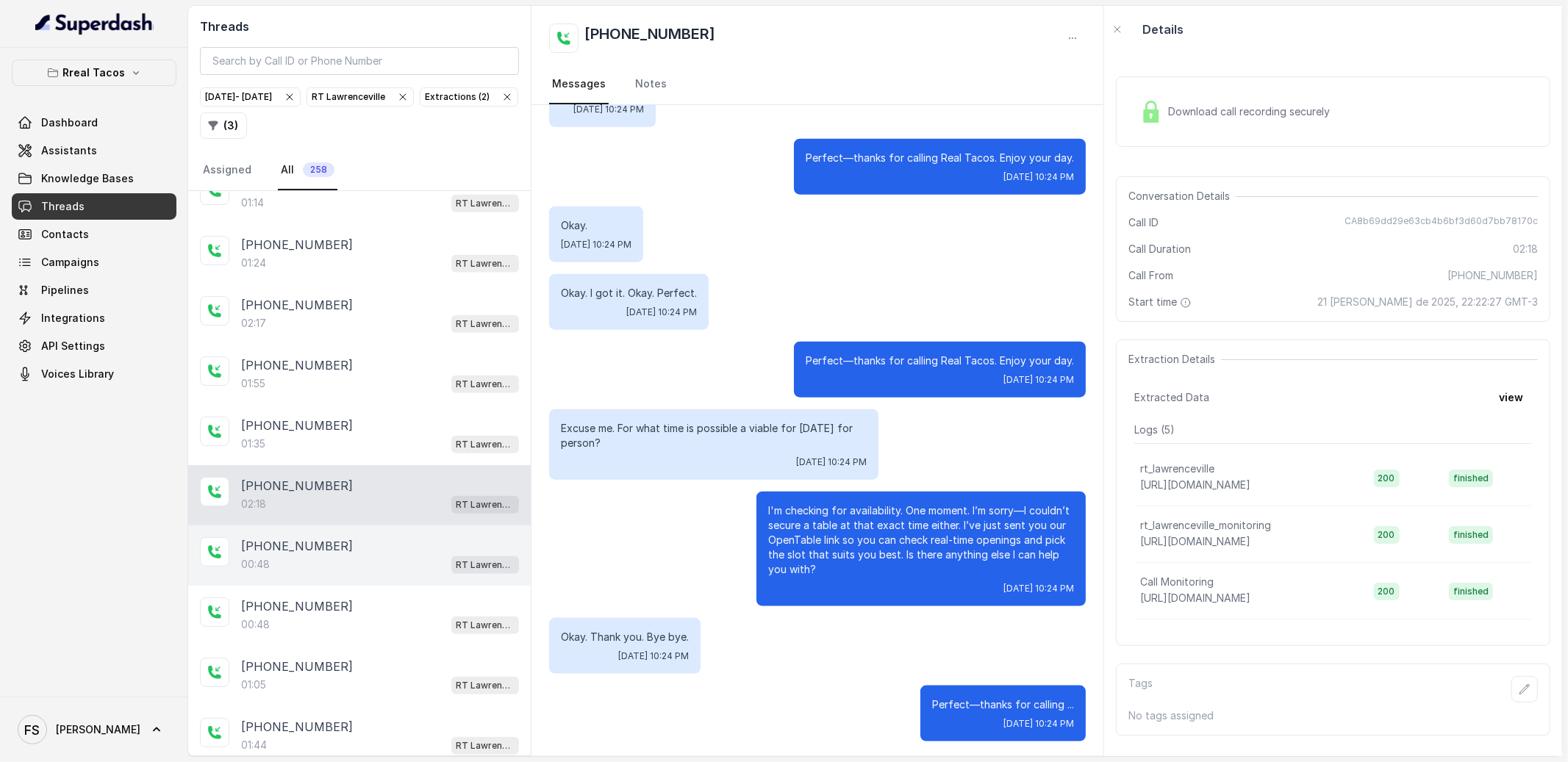
click at [403, 563] on div "[PHONE_NUMBER]:48 [GEOGRAPHIC_DATA]" at bounding box center [359, 555] width 342 height 60
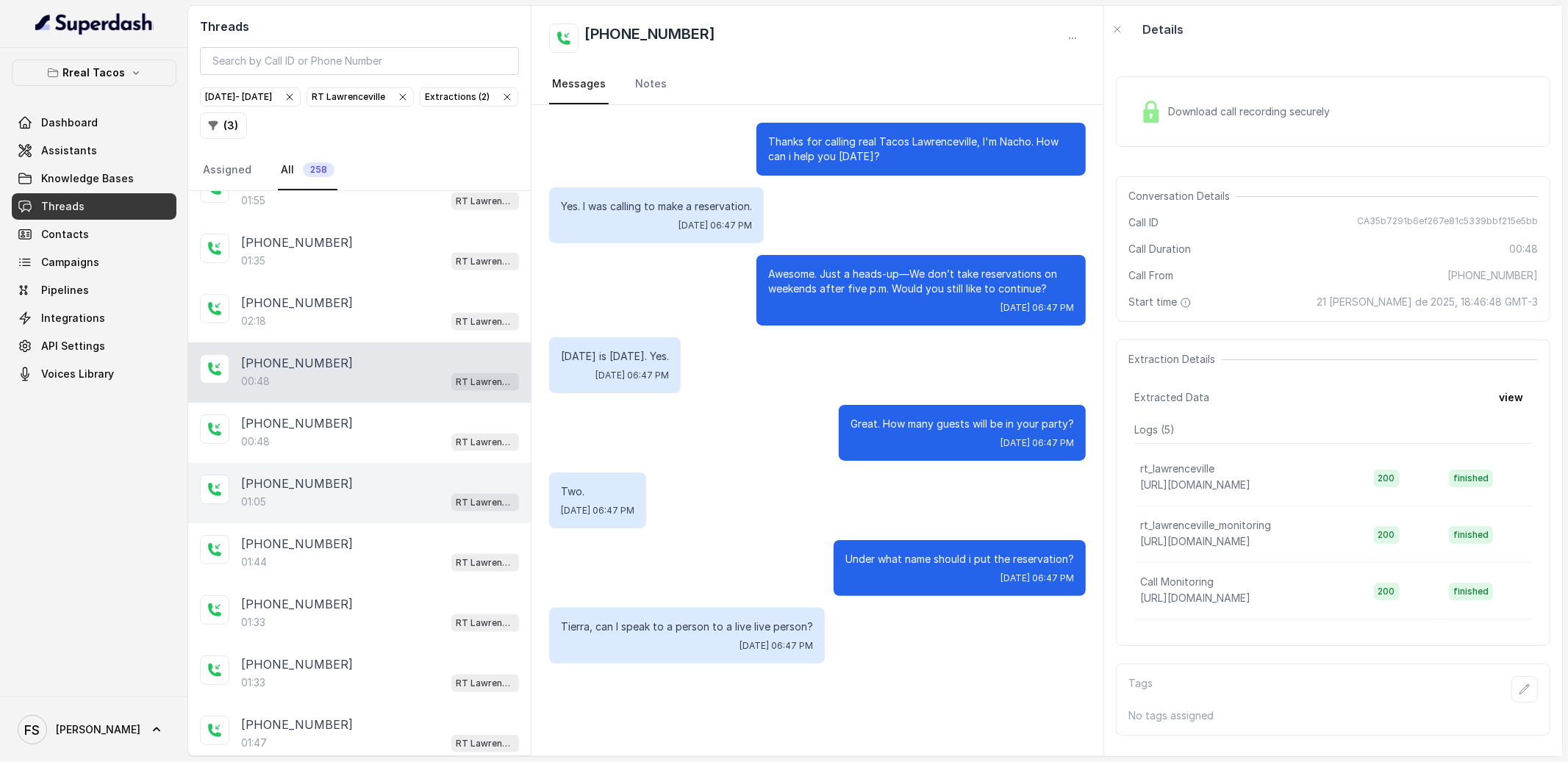
click at [386, 502] on div "[PHONE_NUMBER]:05 RT [GEOGRAPHIC_DATA]" at bounding box center [359, 492] width 342 height 60
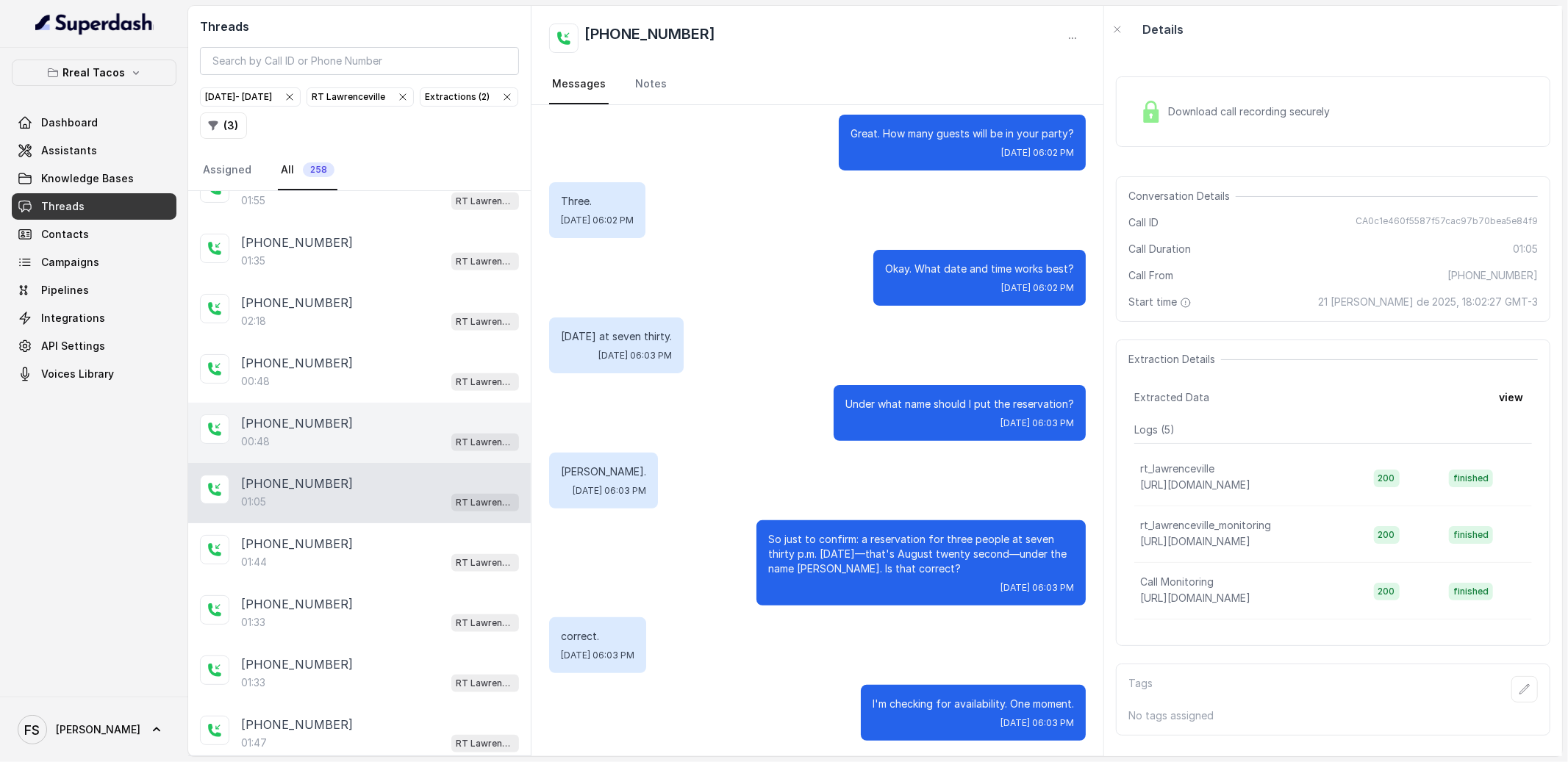
click at [396, 451] on div "00:48 RT Lawrenceville" at bounding box center [380, 441] width 278 height 19
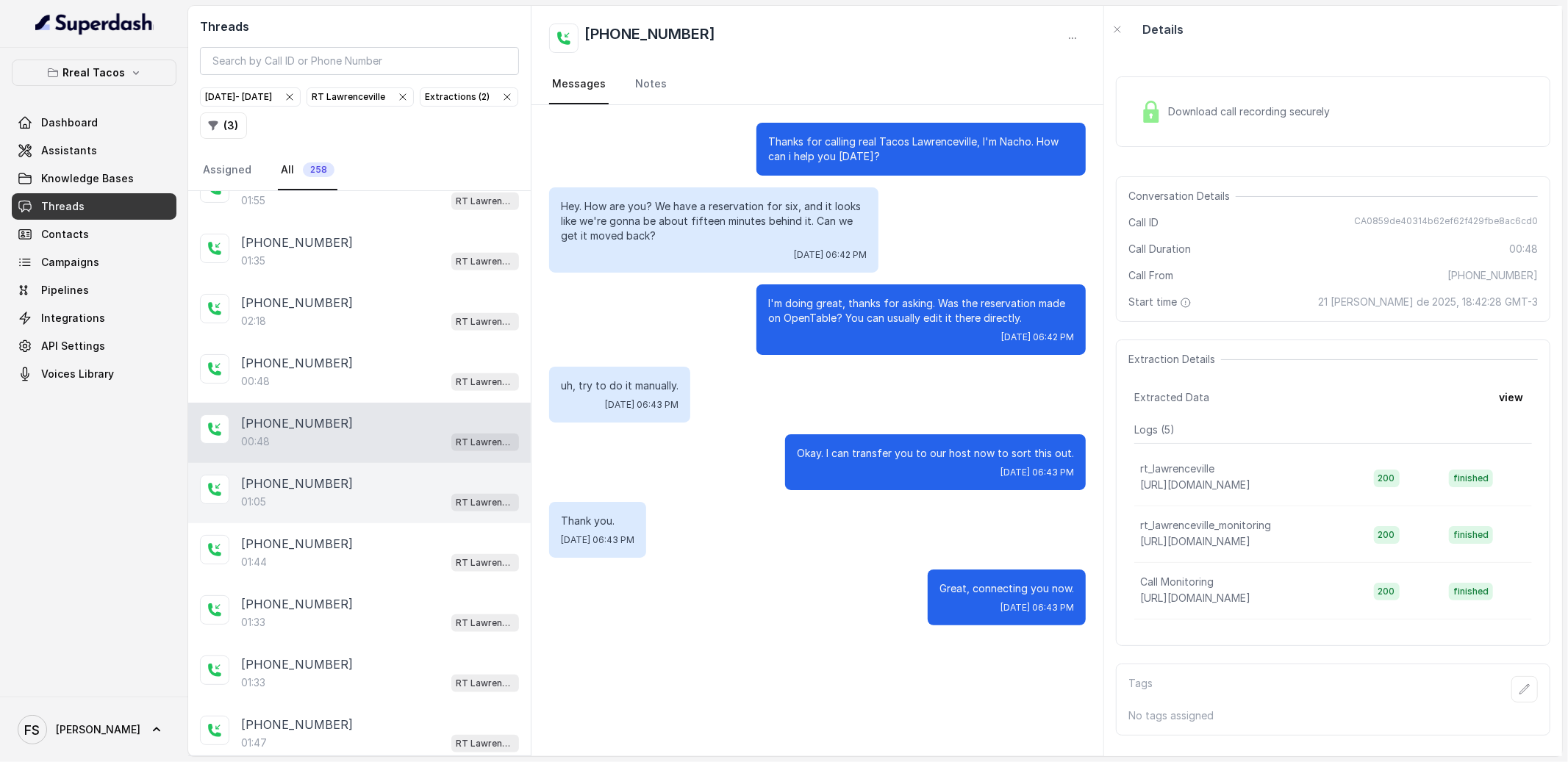
click at [409, 511] on div "01:05 RT Lawrenceville" at bounding box center [380, 501] width 278 height 19
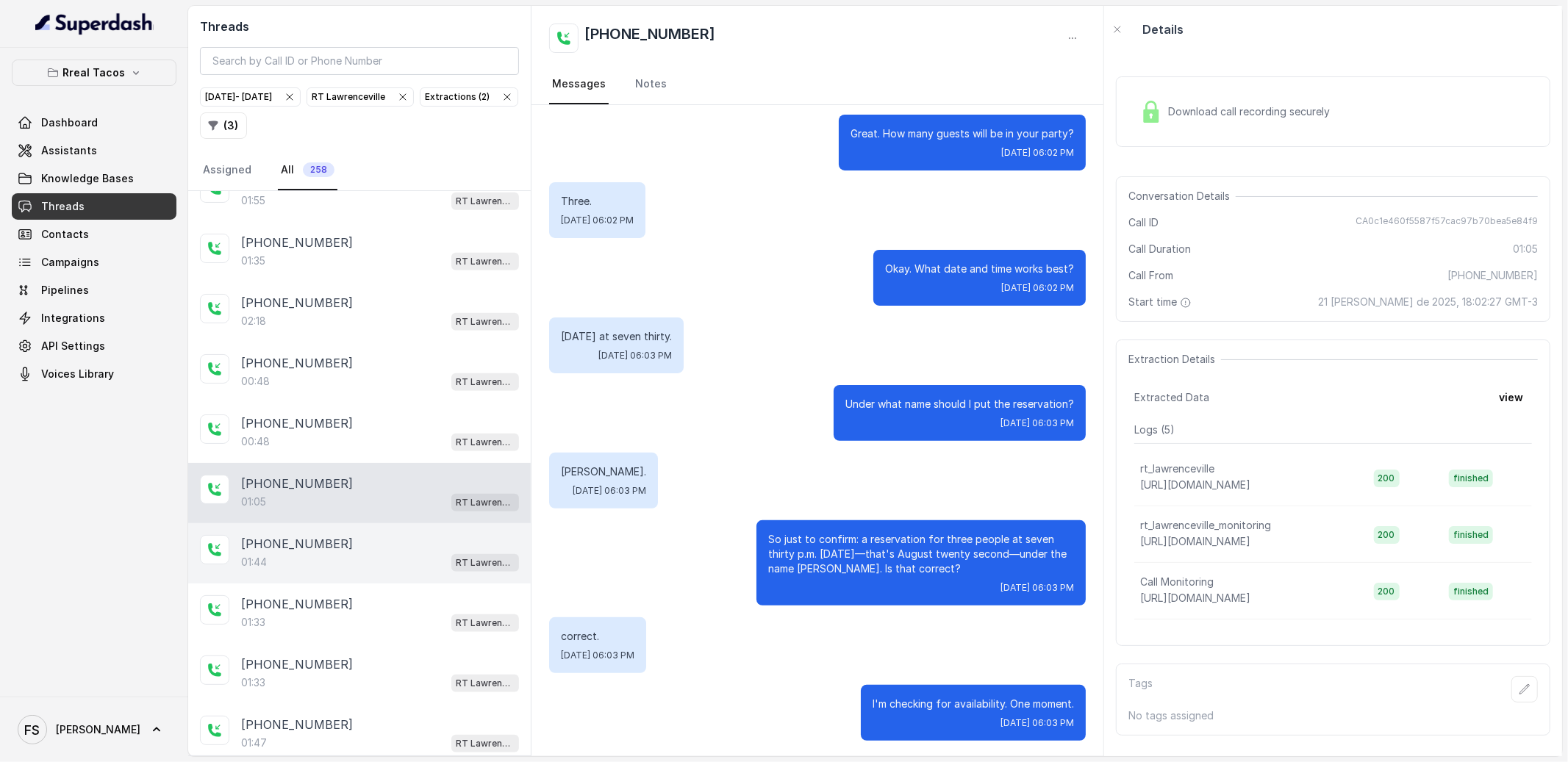
click at [409, 571] on div "01:44 RT Lawrenceville" at bounding box center [380, 561] width 278 height 19
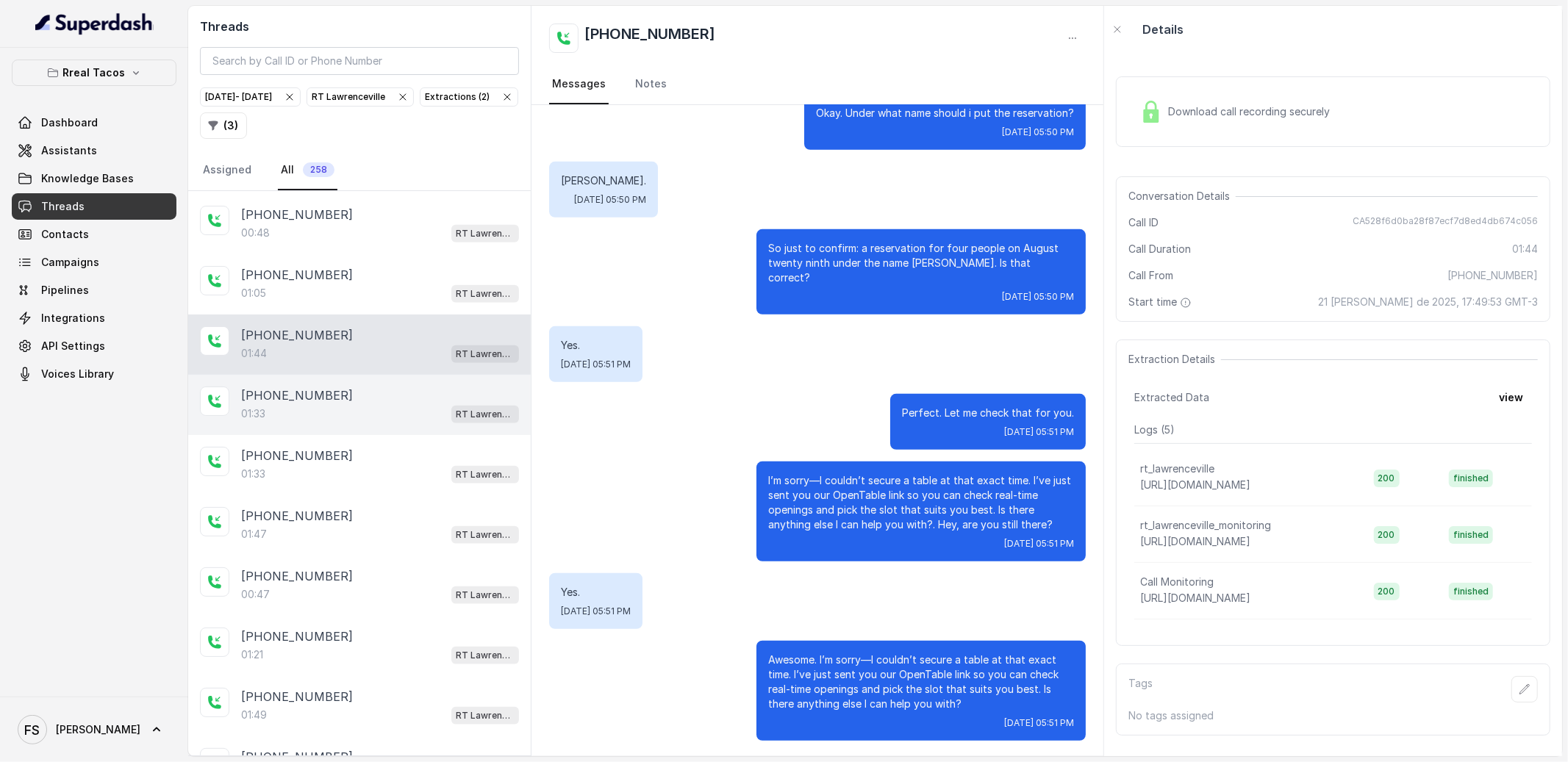
click at [398, 424] on div "01:33 RT Lawrenceville" at bounding box center [380, 413] width 278 height 19
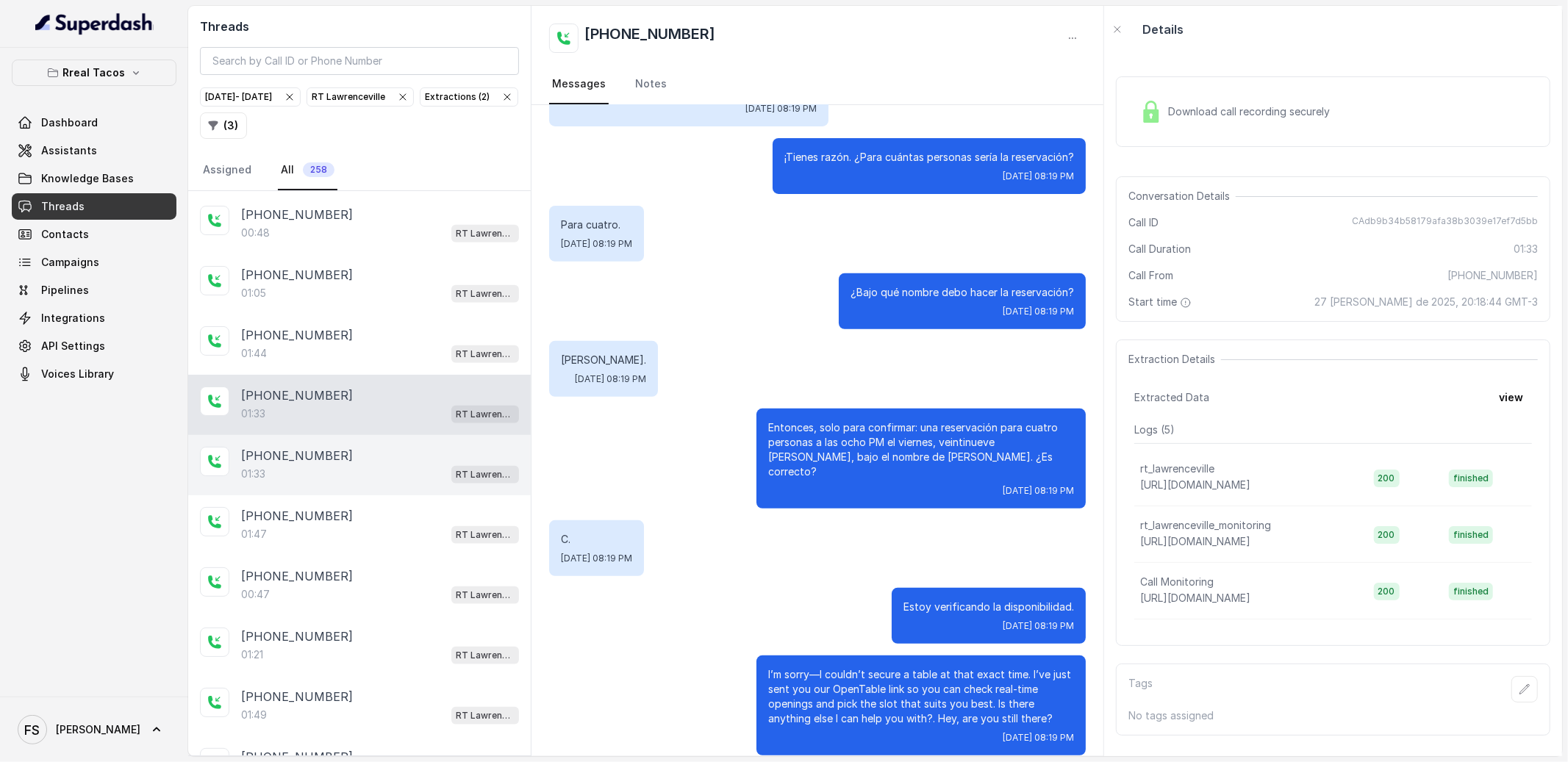
click at [395, 484] on div "01:33 RT Lawrenceville" at bounding box center [380, 473] width 278 height 19
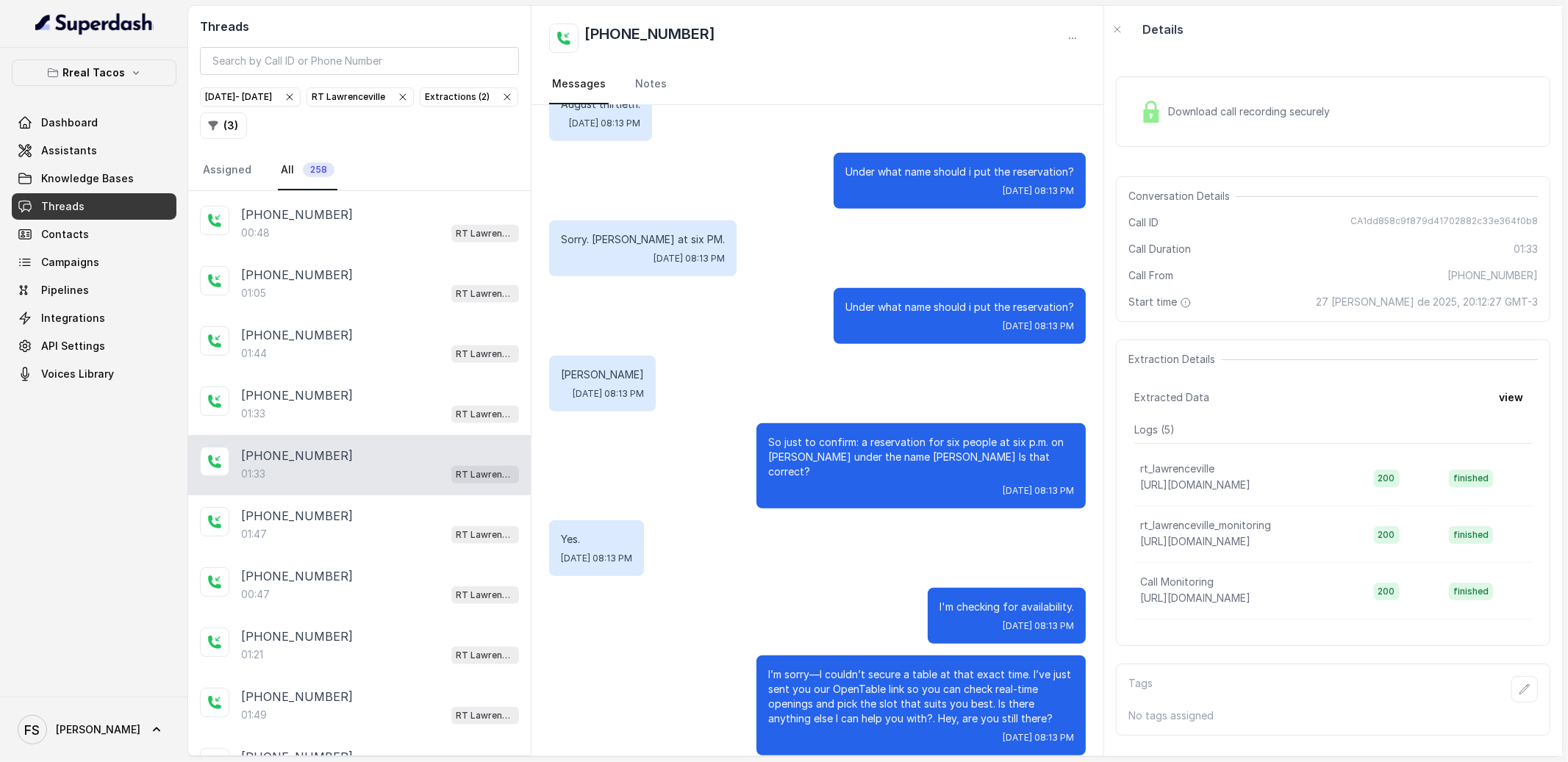
click at [399, 495] on div "[PHONE_NUMBER]:33 [GEOGRAPHIC_DATA]" at bounding box center [359, 465] width 342 height 60
click at [370, 492] on div "[PHONE_NUMBER]:33 [GEOGRAPHIC_DATA]" at bounding box center [359, 461] width 342 height 60
click at [381, 521] on div "[PHONE_NUMBER]" at bounding box center [380, 513] width 278 height 18
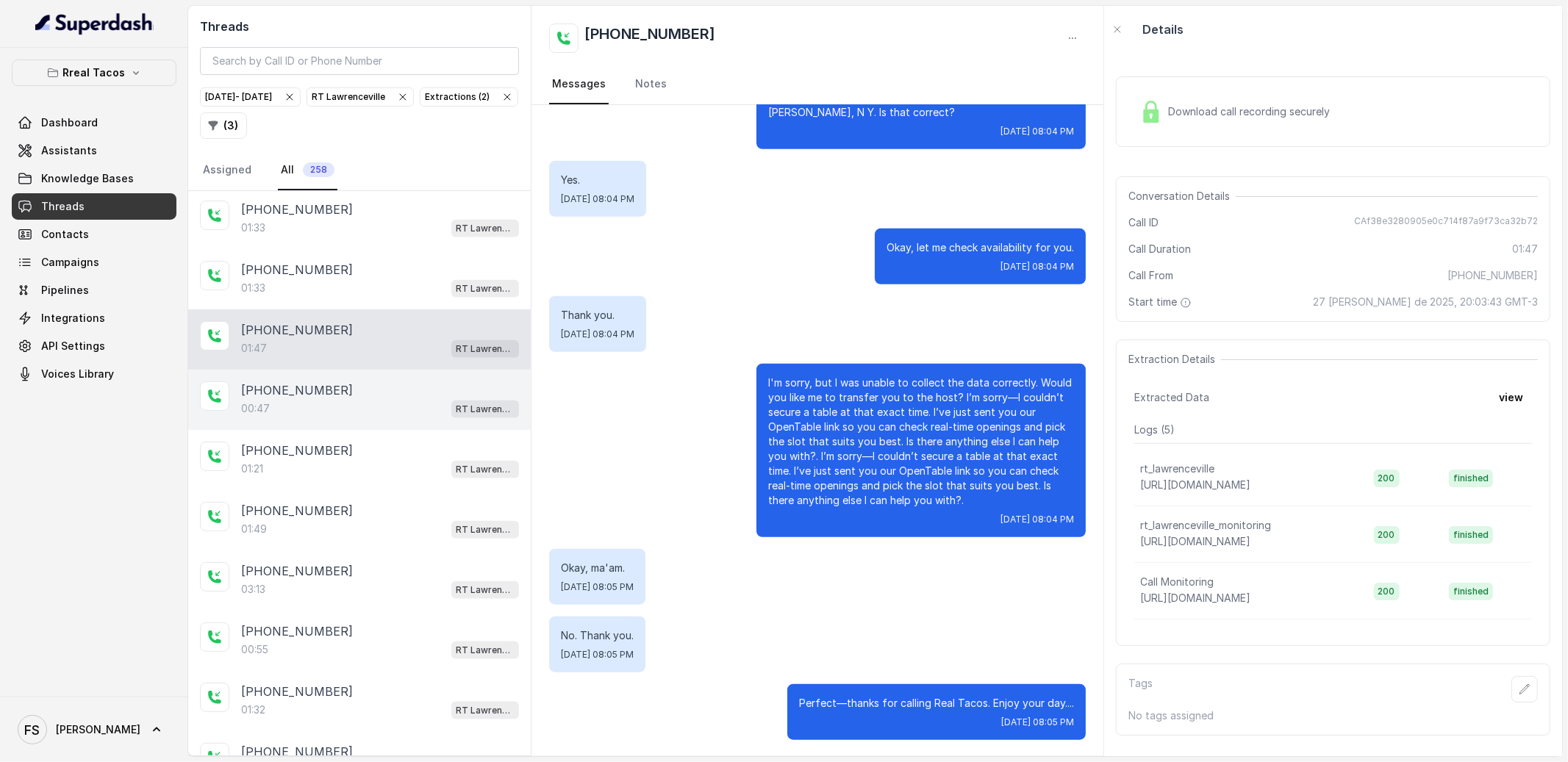
click at [378, 418] on div "00:47 RT Lawrenceville" at bounding box center [380, 407] width 278 height 19
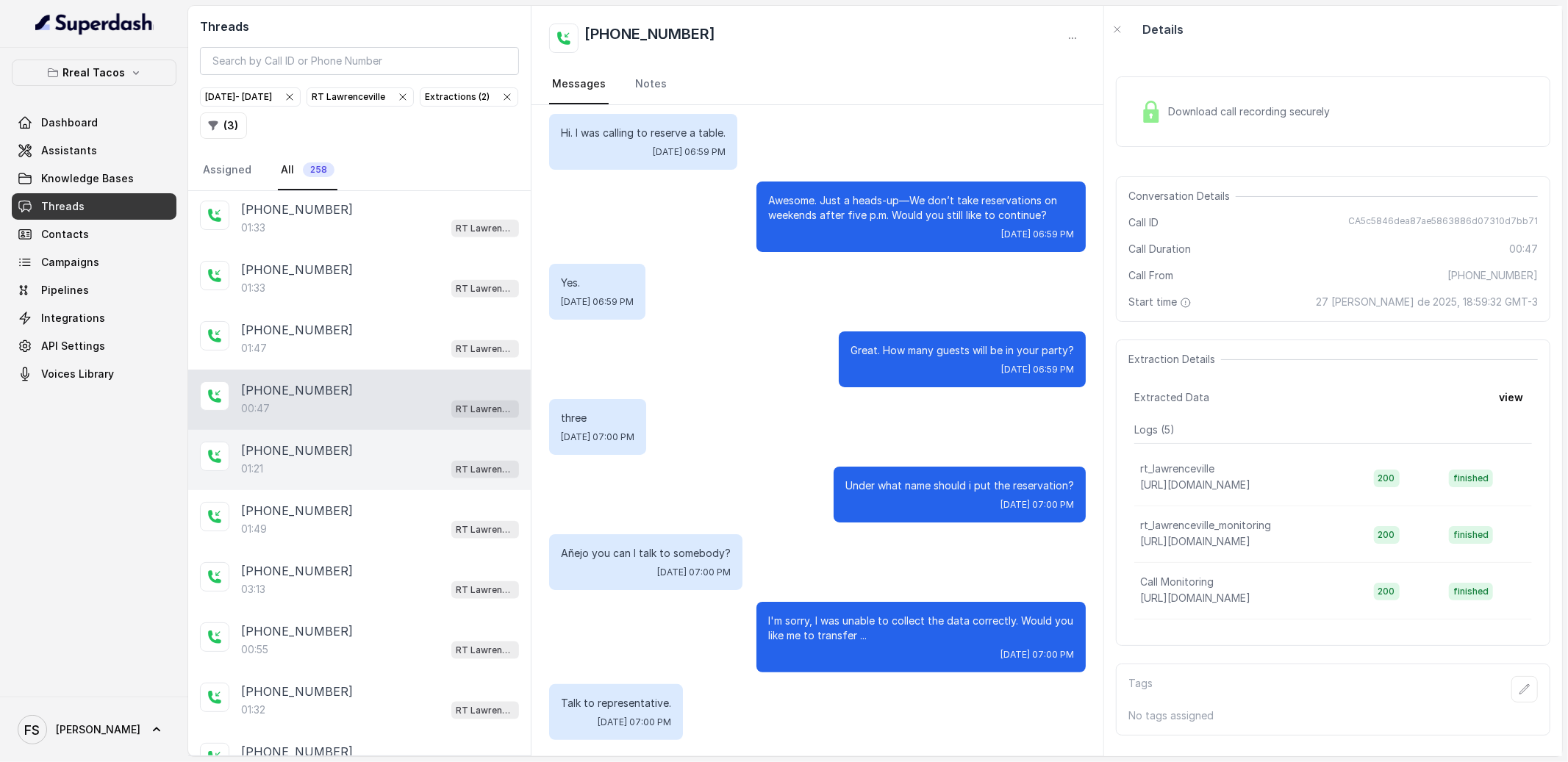
click at [388, 478] on div "01:21 RT Lawrenceville" at bounding box center [380, 468] width 278 height 19
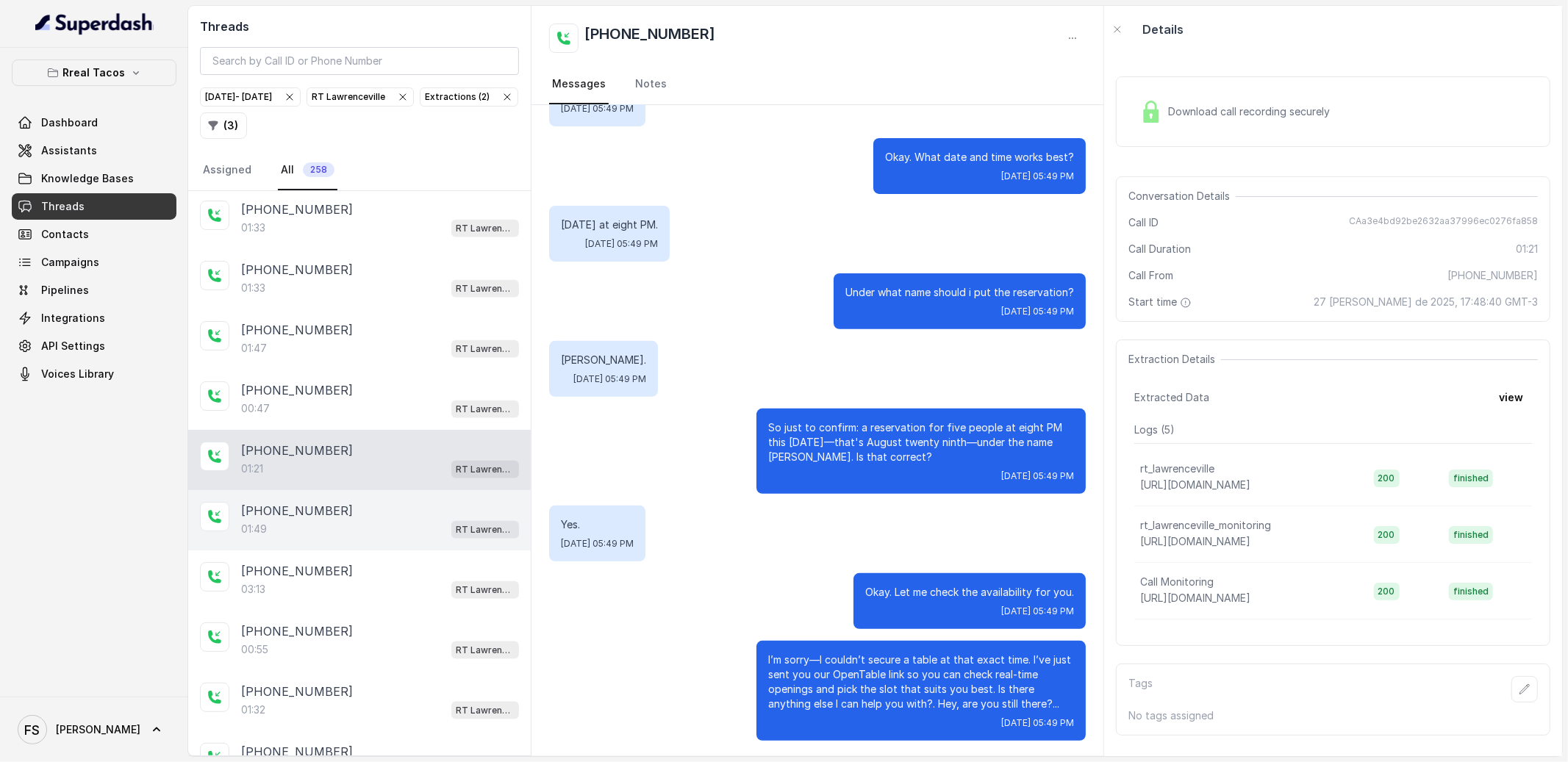
click at [401, 519] on div "[PHONE_NUMBER]" at bounding box center [380, 510] width 278 height 18
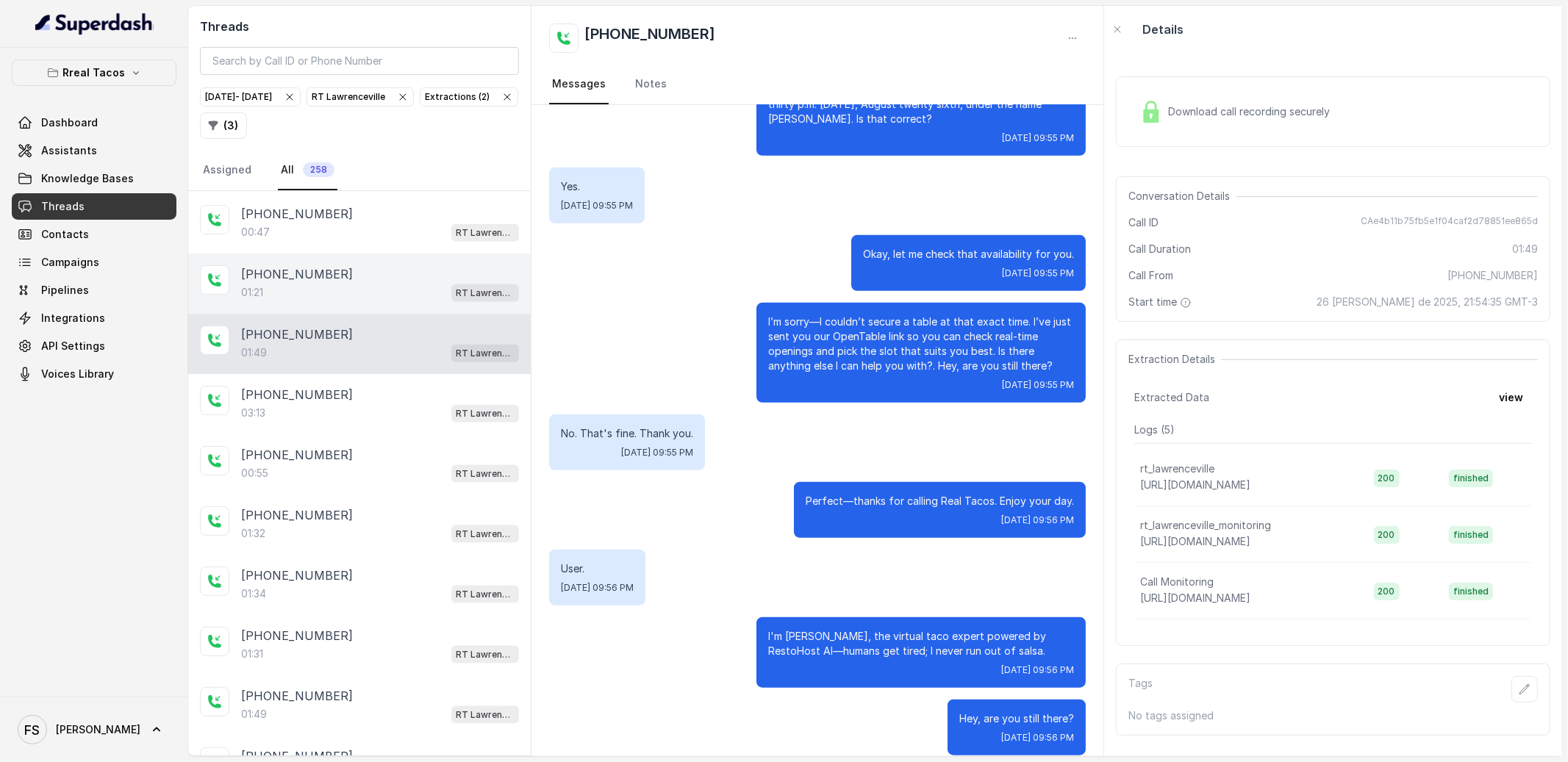
click at [386, 313] on div "[PHONE_NUMBER]:21 [GEOGRAPHIC_DATA]" at bounding box center [359, 283] width 342 height 60
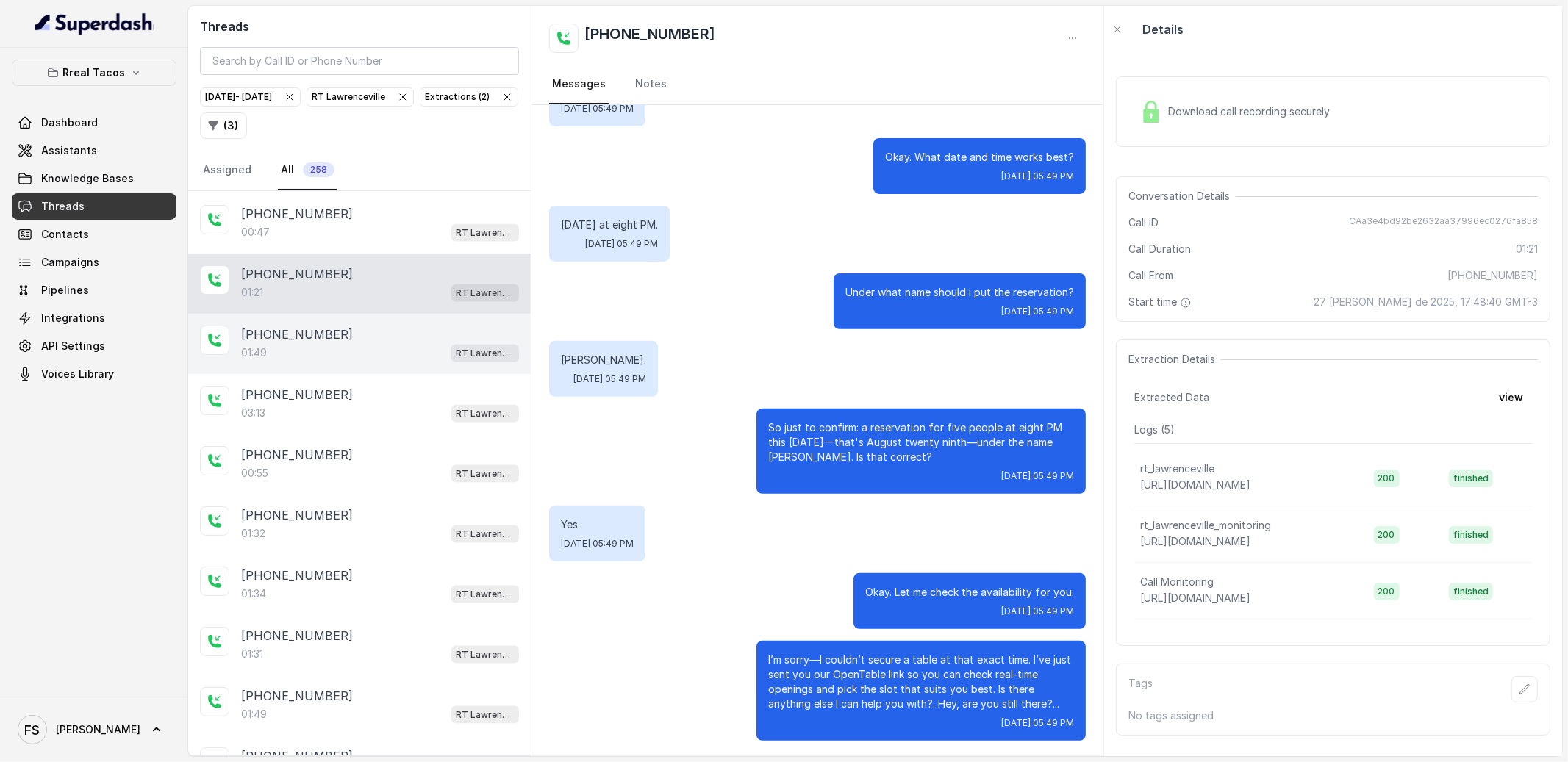
click at [391, 362] on div "01:49 RT Lawrenceville" at bounding box center [380, 352] width 278 height 19
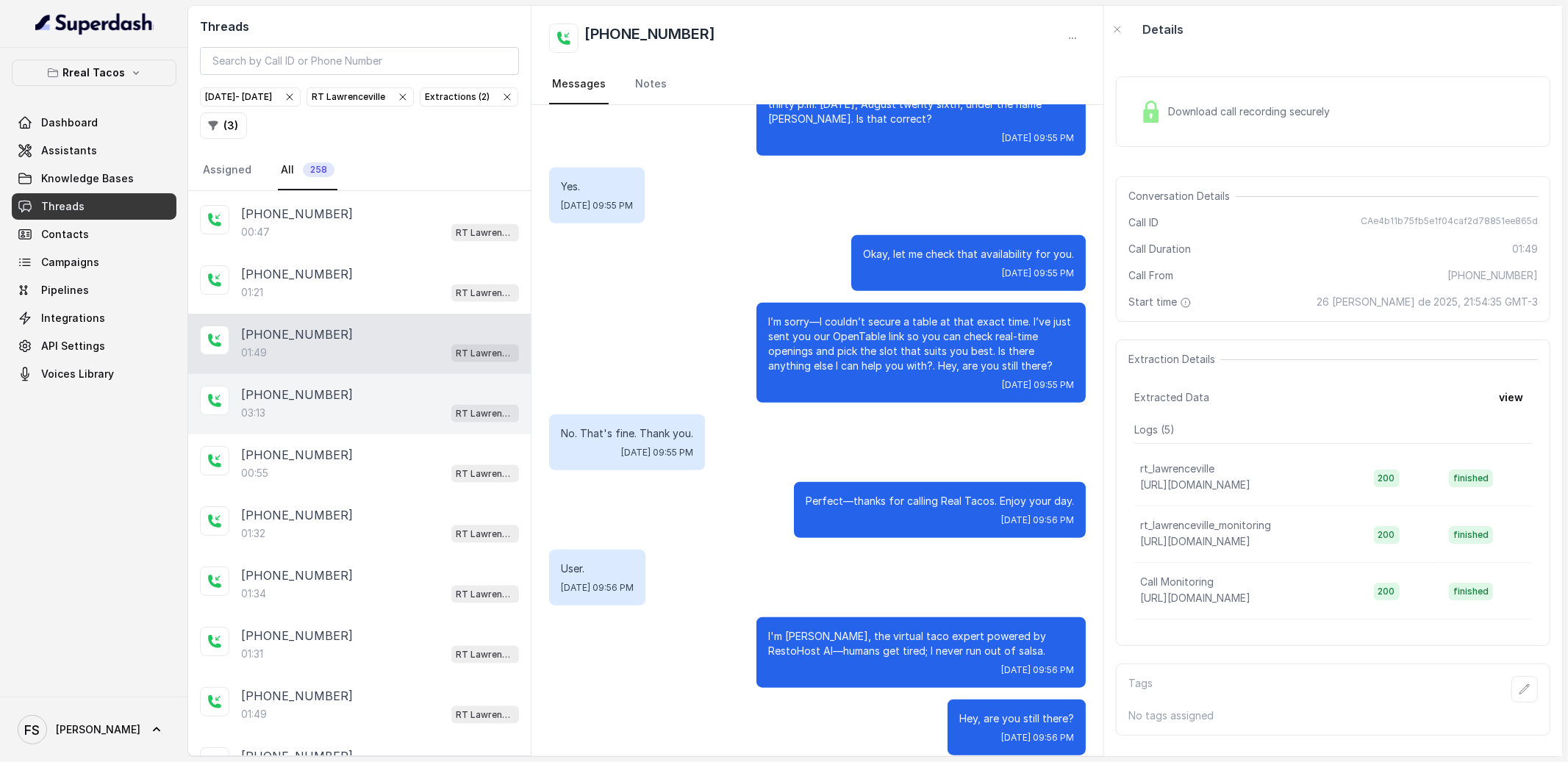
click at [389, 415] on div "[PHONE_NUMBER]:13 RT [GEOGRAPHIC_DATA]" at bounding box center [359, 404] width 342 height 60
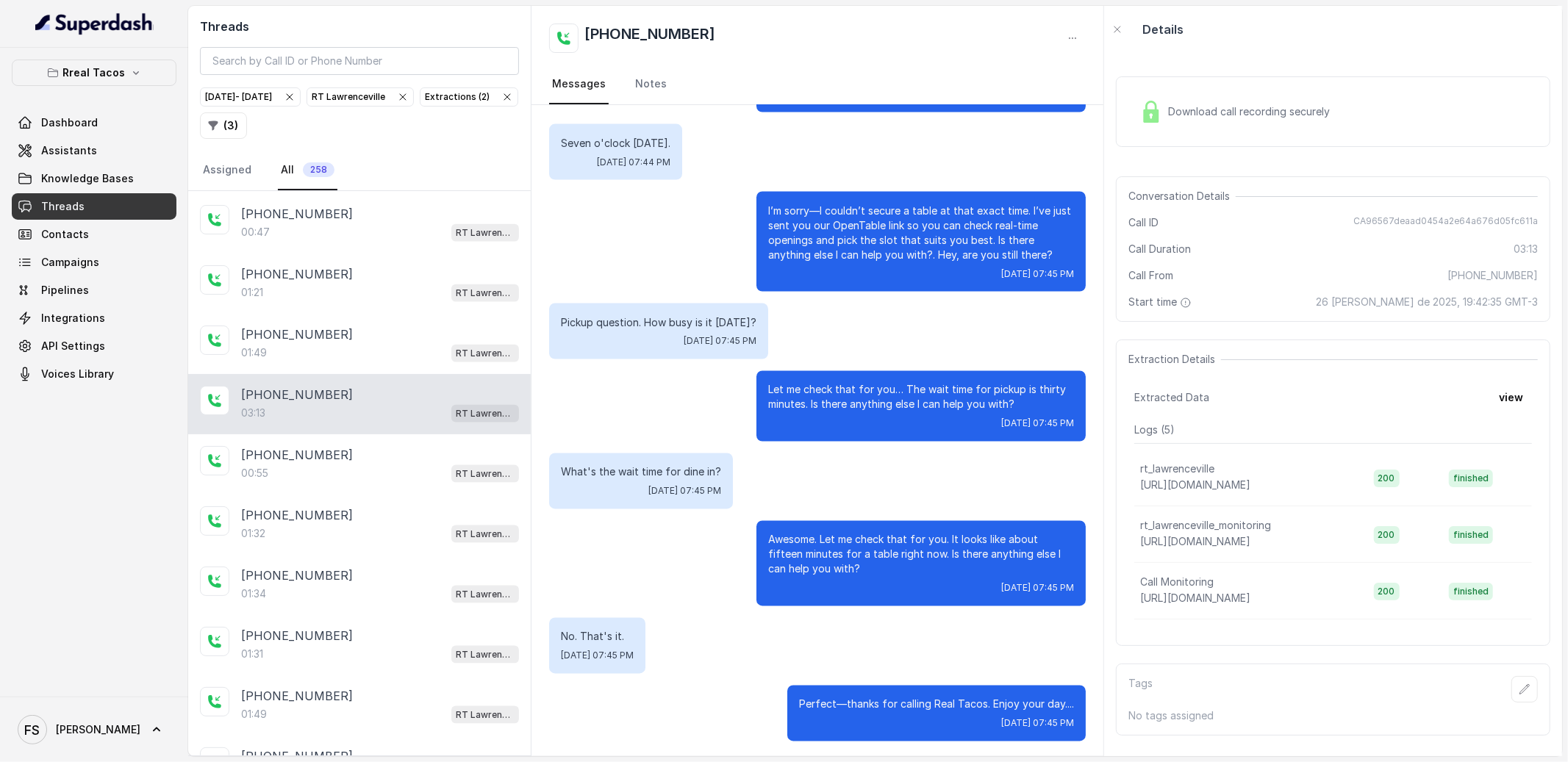
click at [395, 434] on div "[PHONE_NUMBER]:13 RT [GEOGRAPHIC_DATA]" at bounding box center [359, 404] width 342 height 60
click at [407, 483] on div "00:55 RT Lawrenceville" at bounding box center [380, 473] width 278 height 19
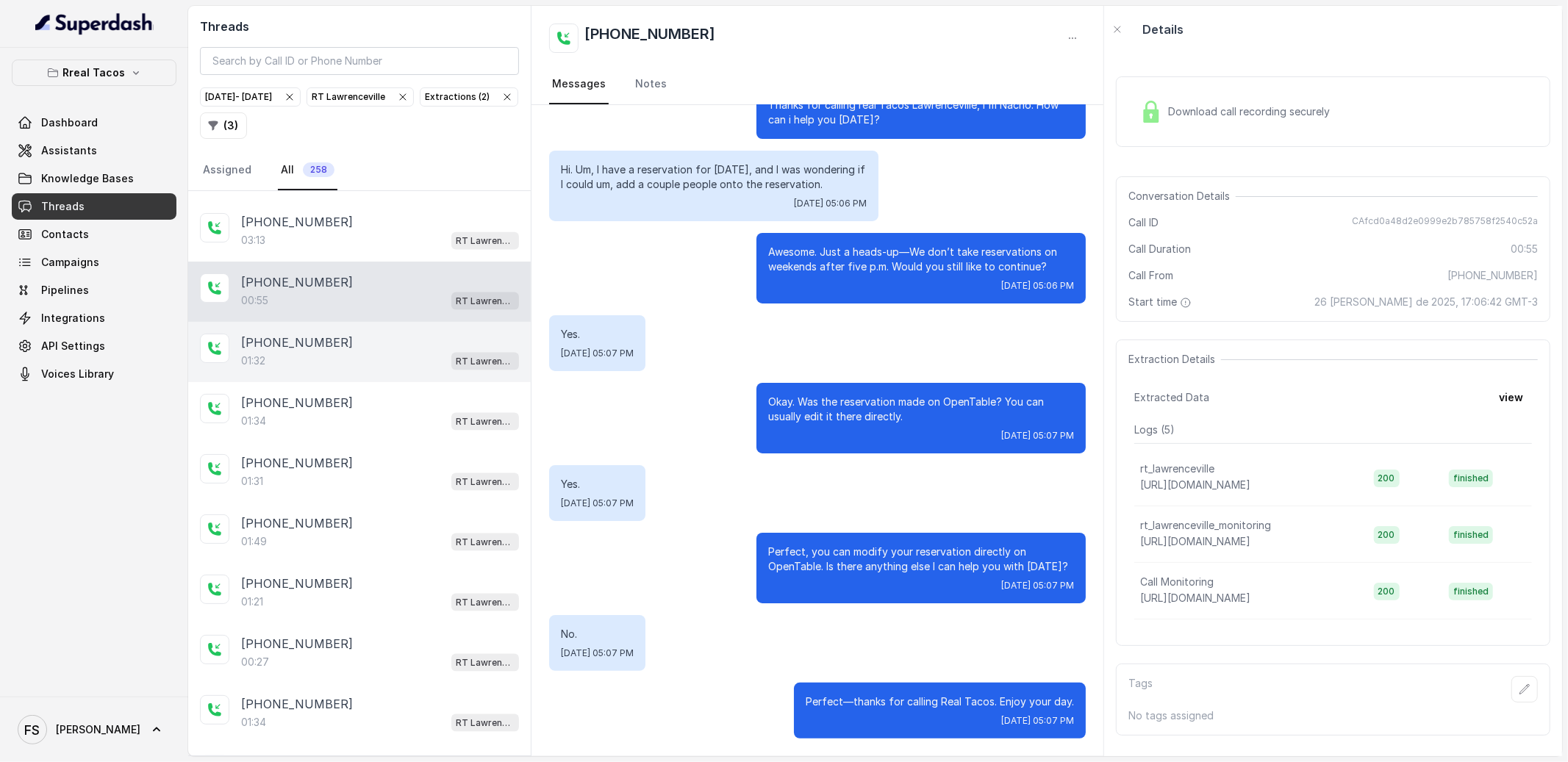
click at [391, 351] on div "[PHONE_NUMBER]" at bounding box center [380, 342] width 278 height 18
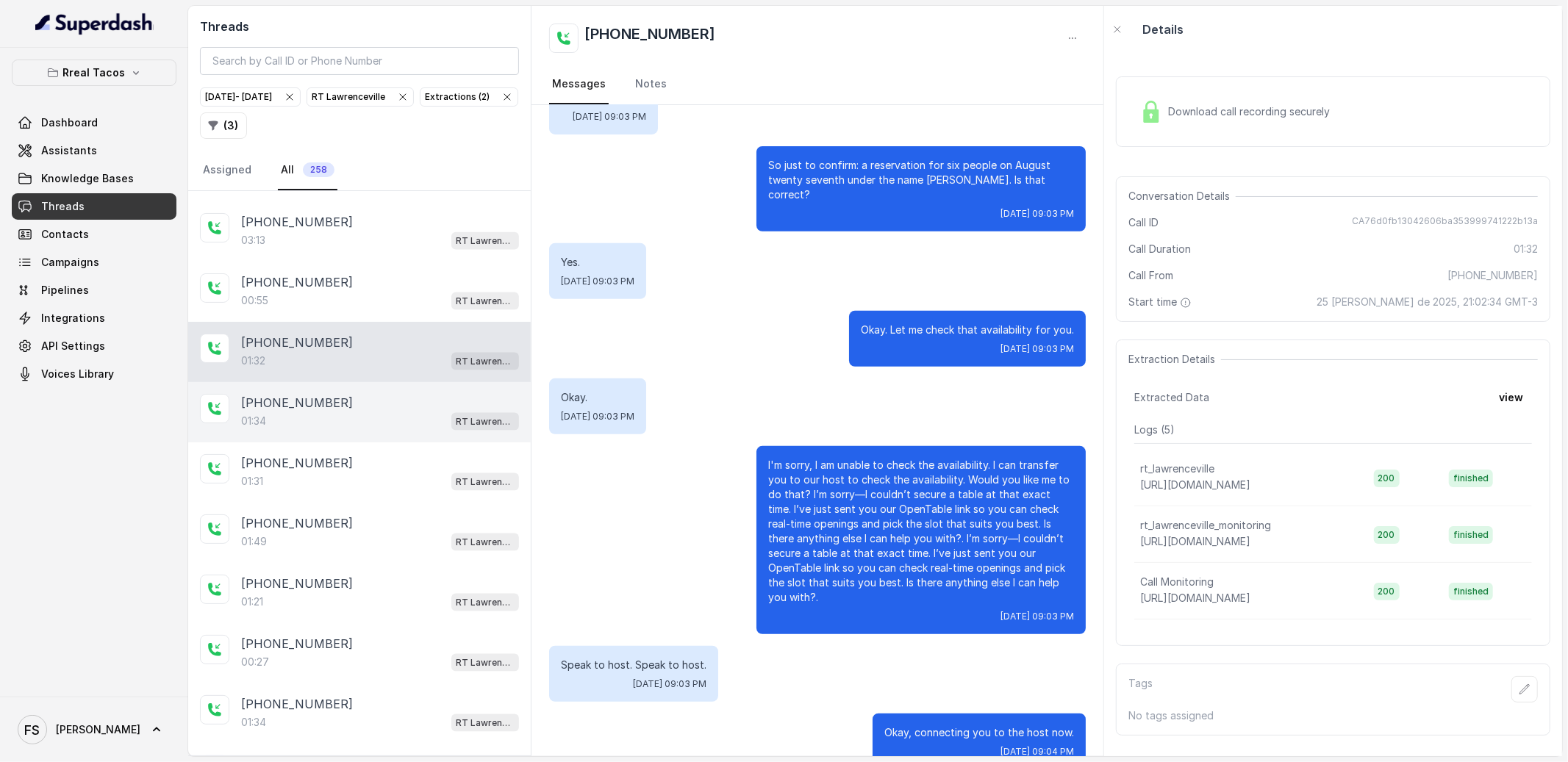
click at [375, 411] on div "[PHONE_NUMBER]" at bounding box center [380, 403] width 278 height 18
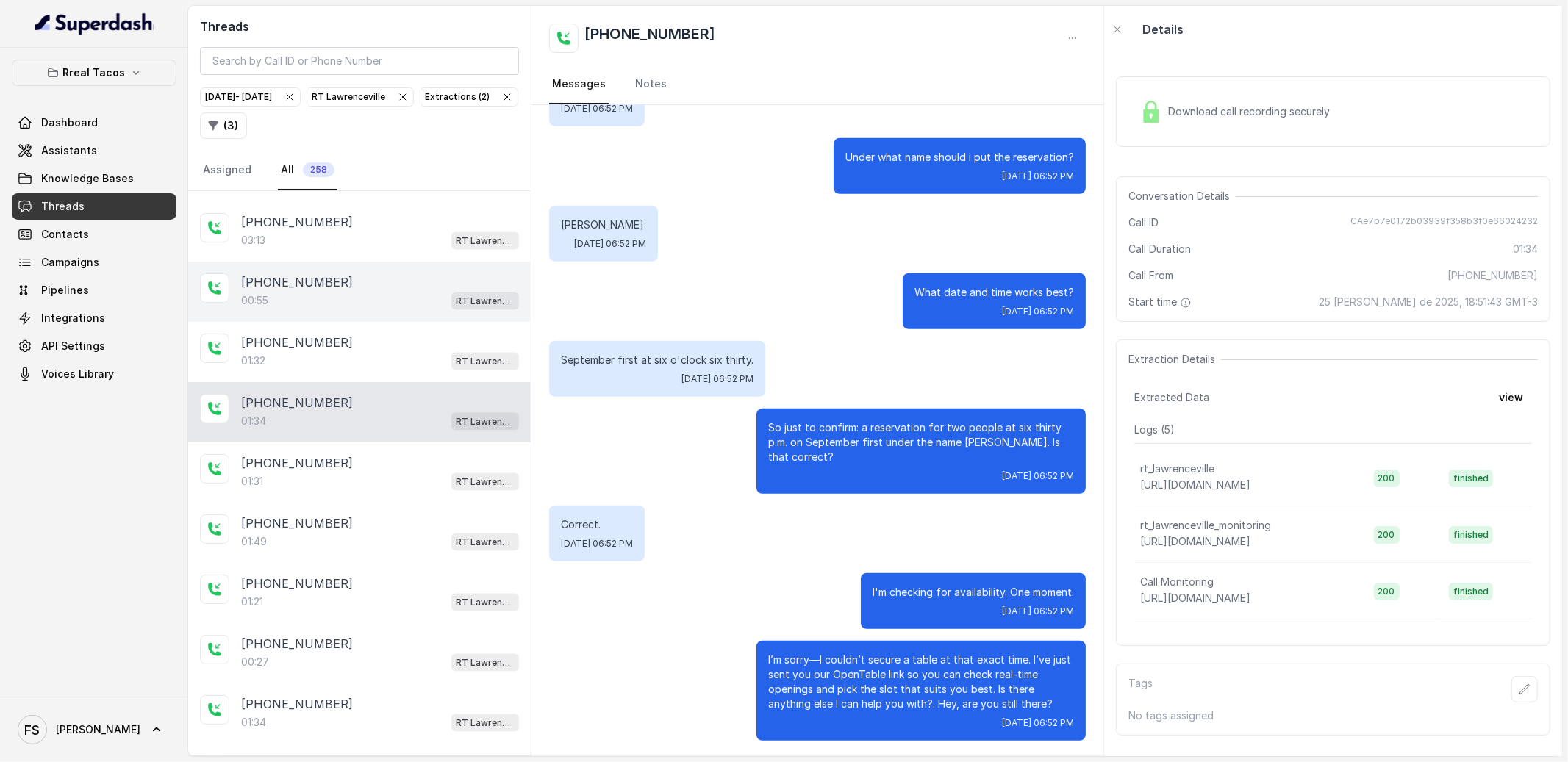
click at [403, 310] on div "00:55 RT Lawrenceville" at bounding box center [380, 300] width 278 height 19
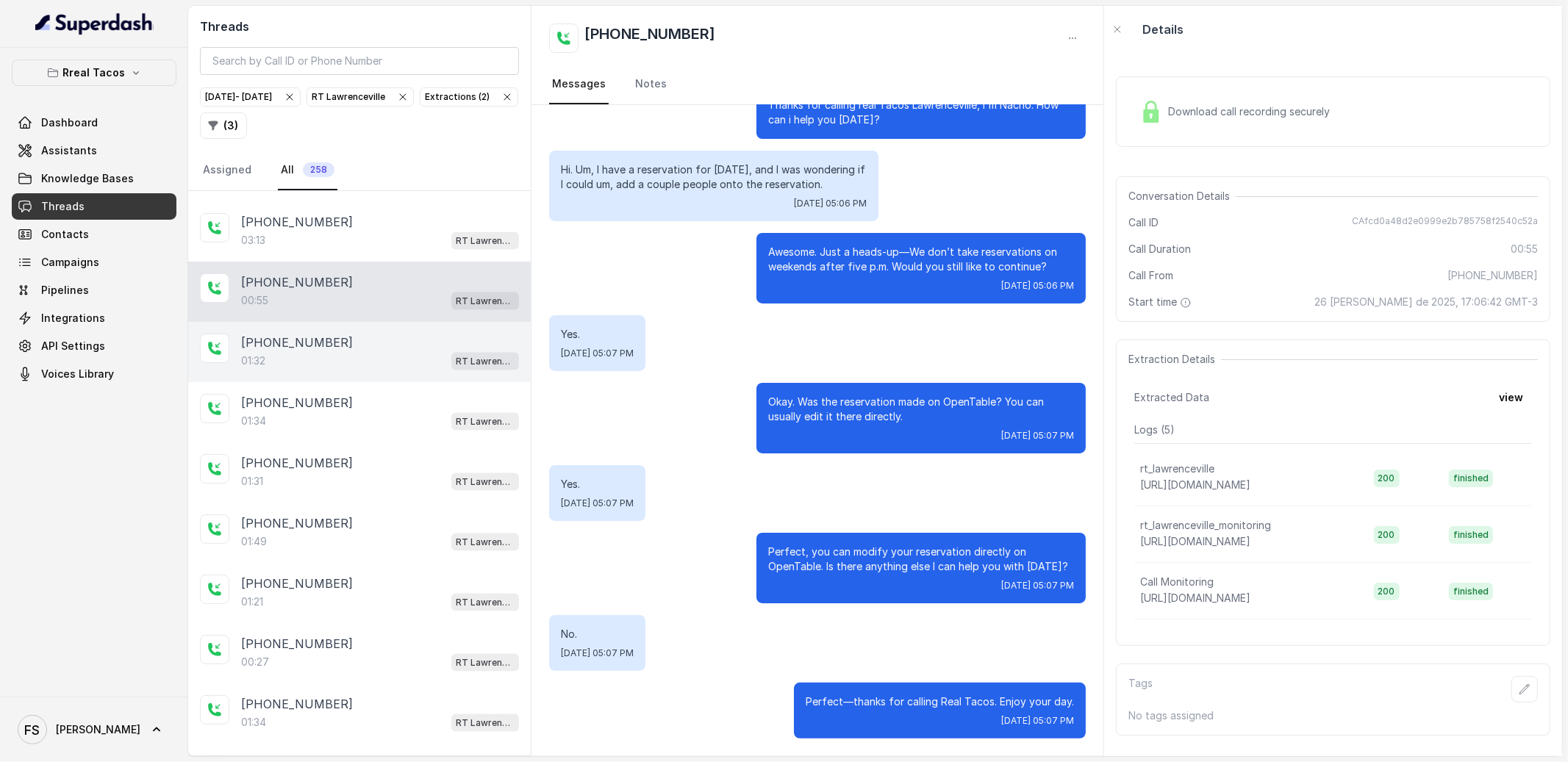
click at [395, 351] on div "[PHONE_NUMBER]" at bounding box center [380, 342] width 278 height 18
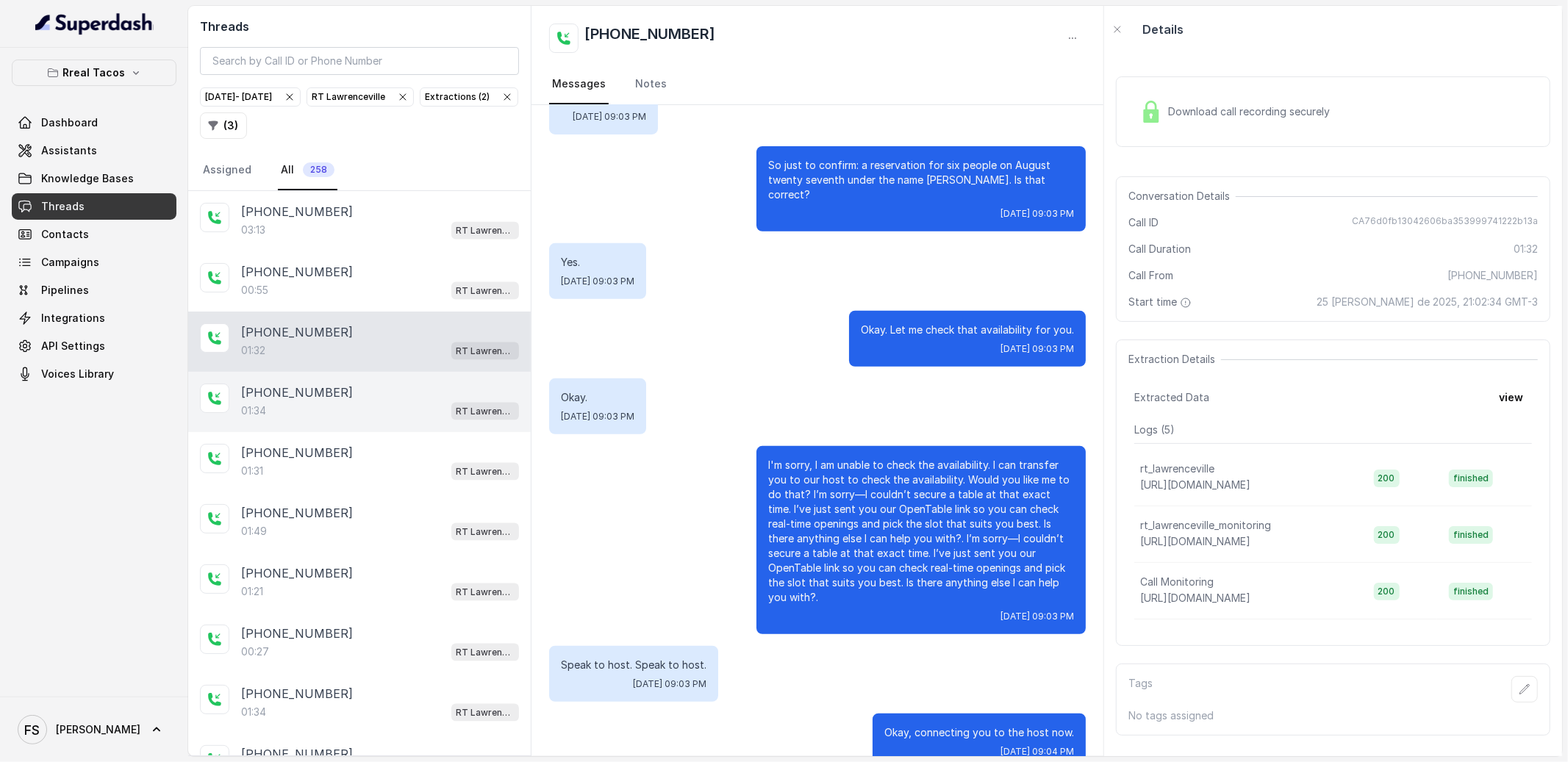
scroll to position [6409, 0]
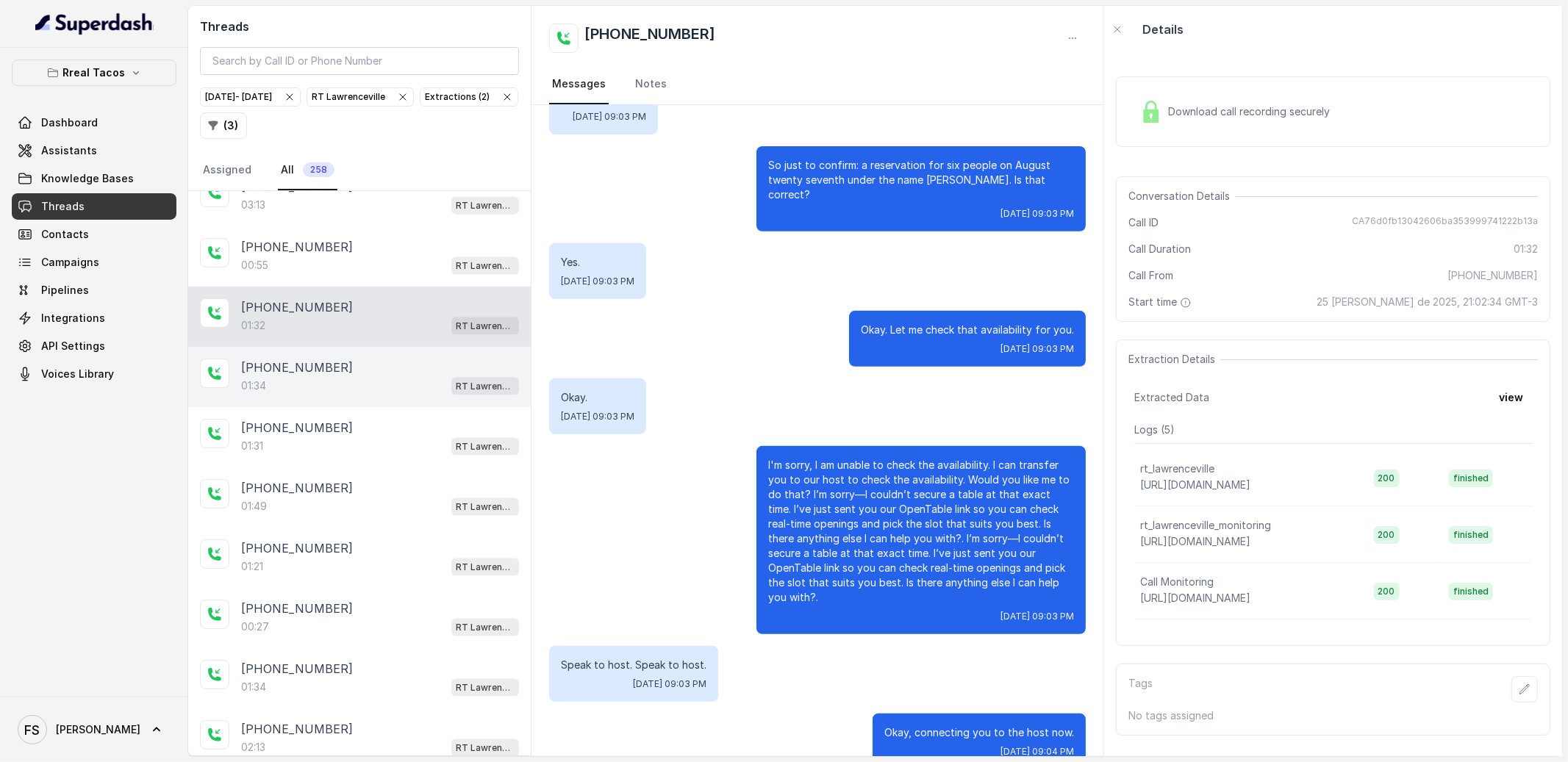
click at [339, 395] on div "01:34 RT Lawrenceville" at bounding box center [380, 385] width 278 height 19
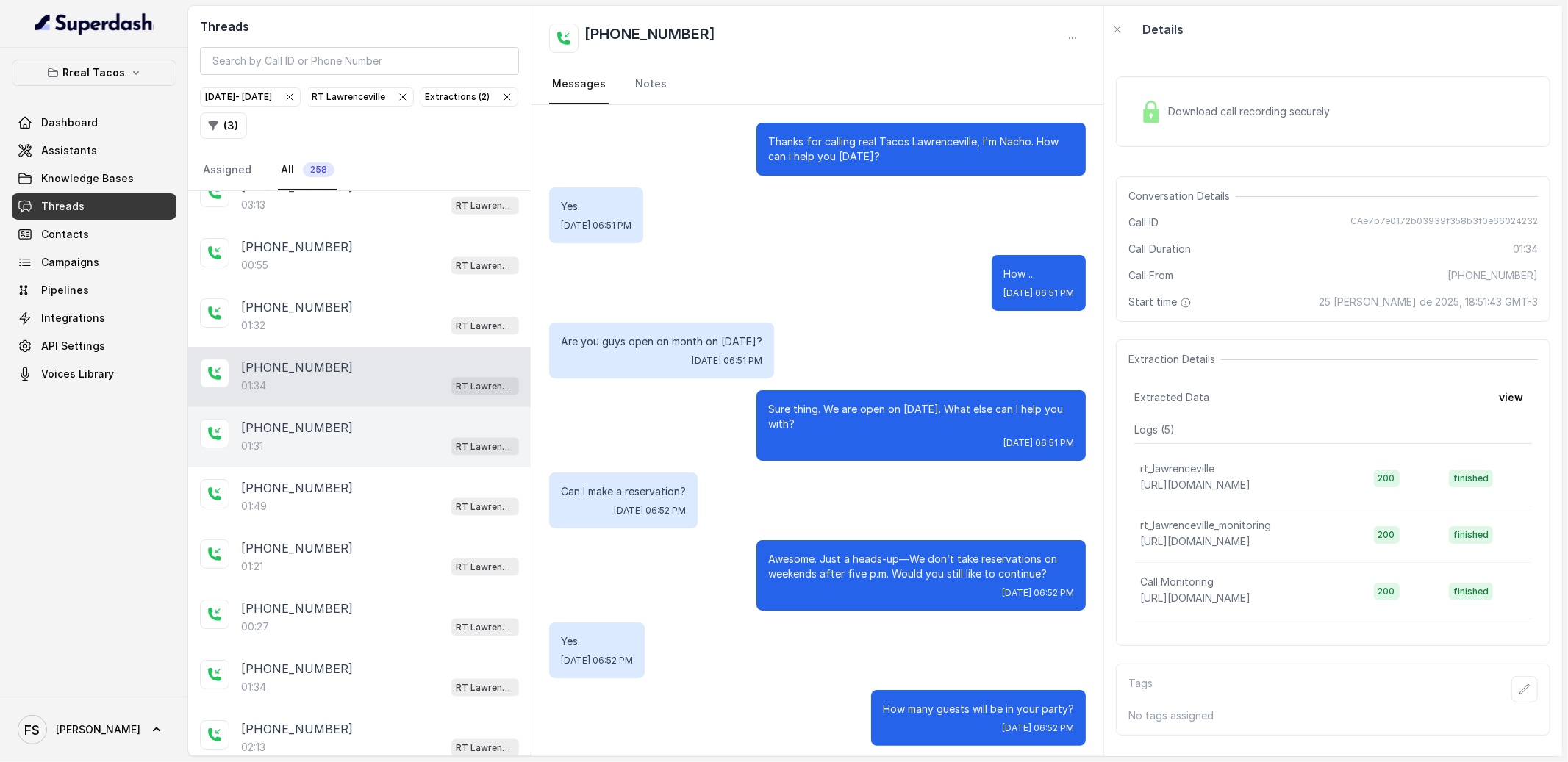
scroll to position [687, 0]
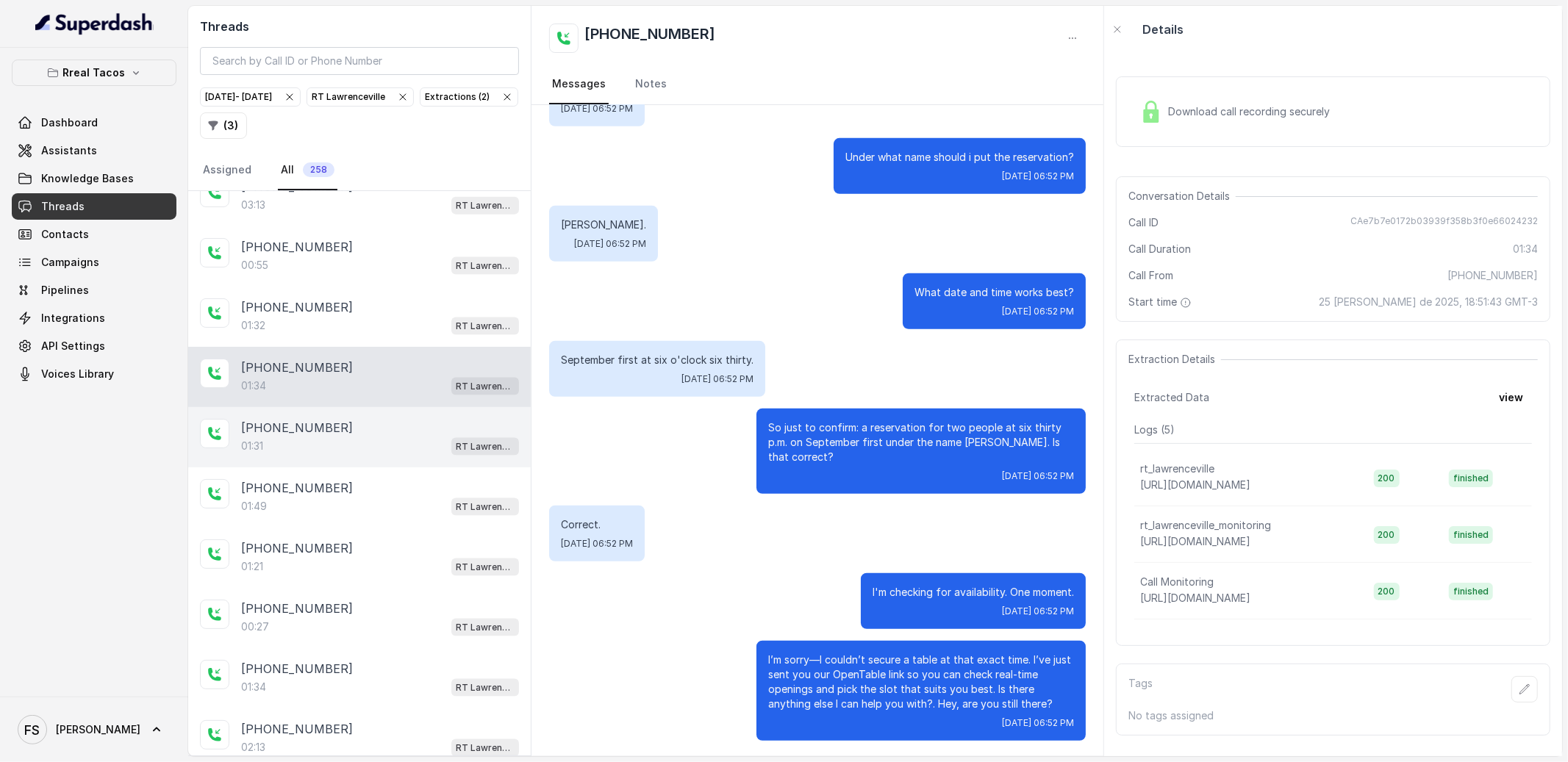
click at [372, 436] on div "[PHONE_NUMBER]" at bounding box center [380, 428] width 278 height 18
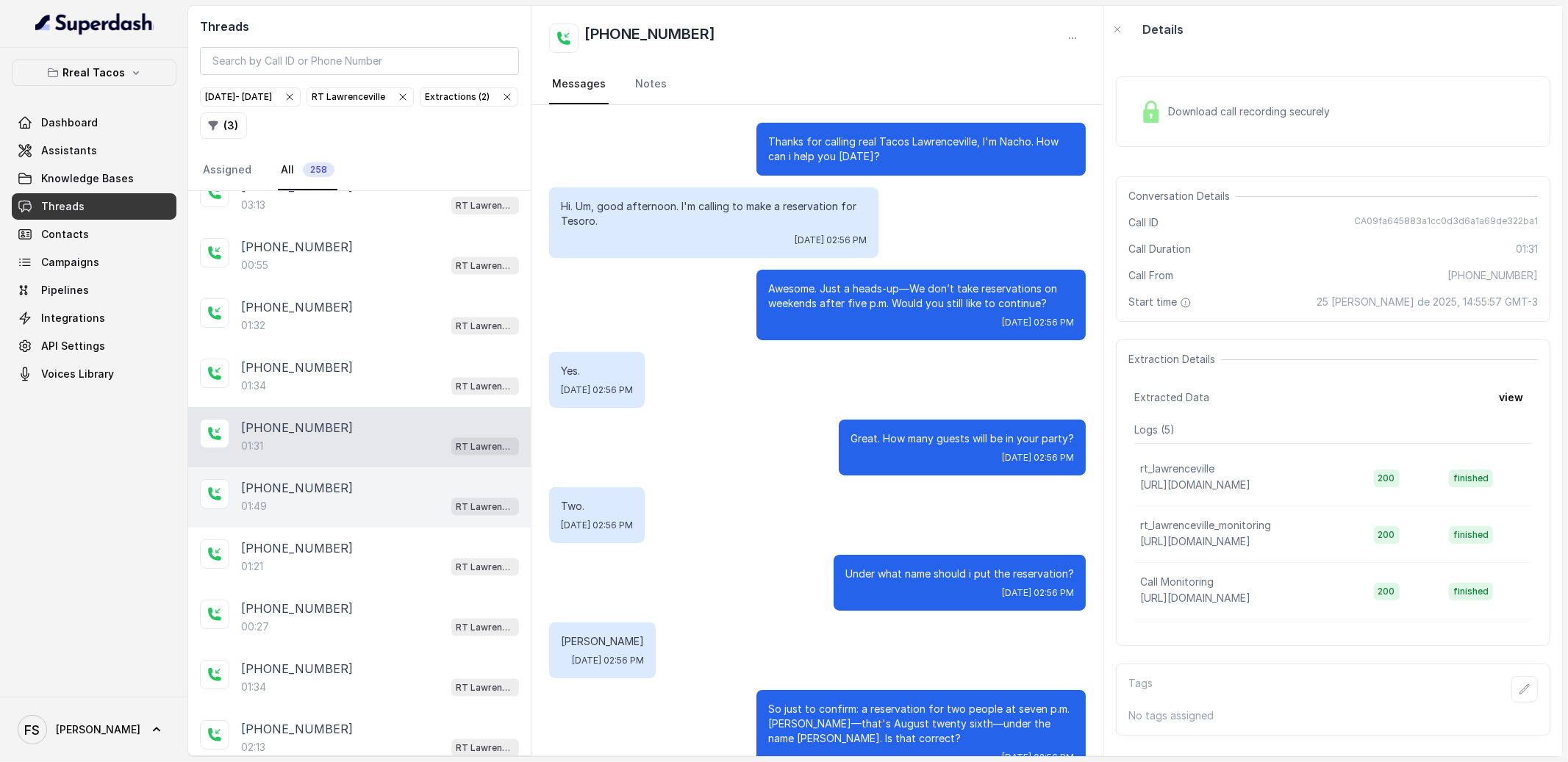
scroll to position [446, 0]
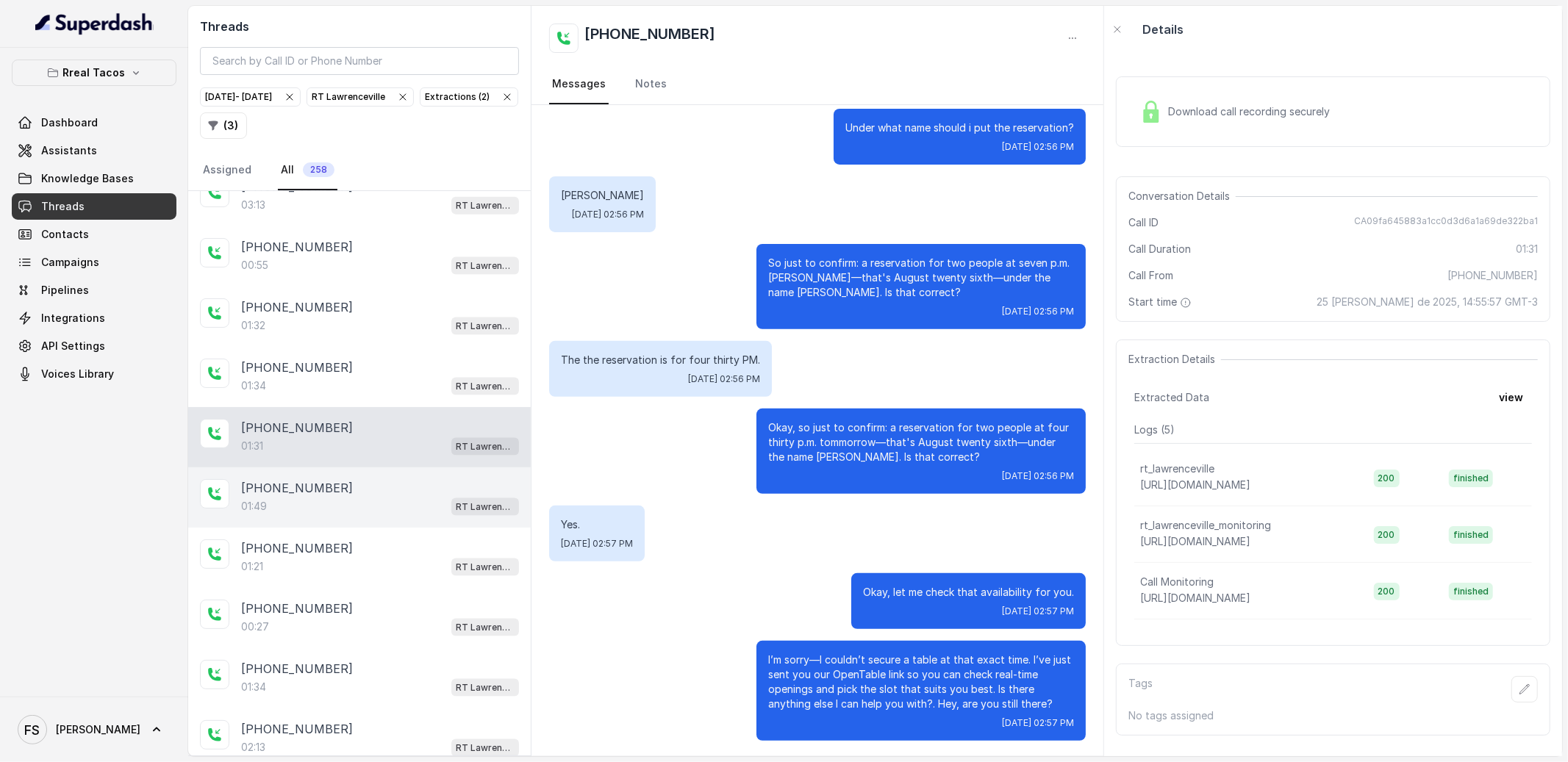
click at [377, 497] on div "[PHONE_NUMBER]" at bounding box center [380, 488] width 278 height 18
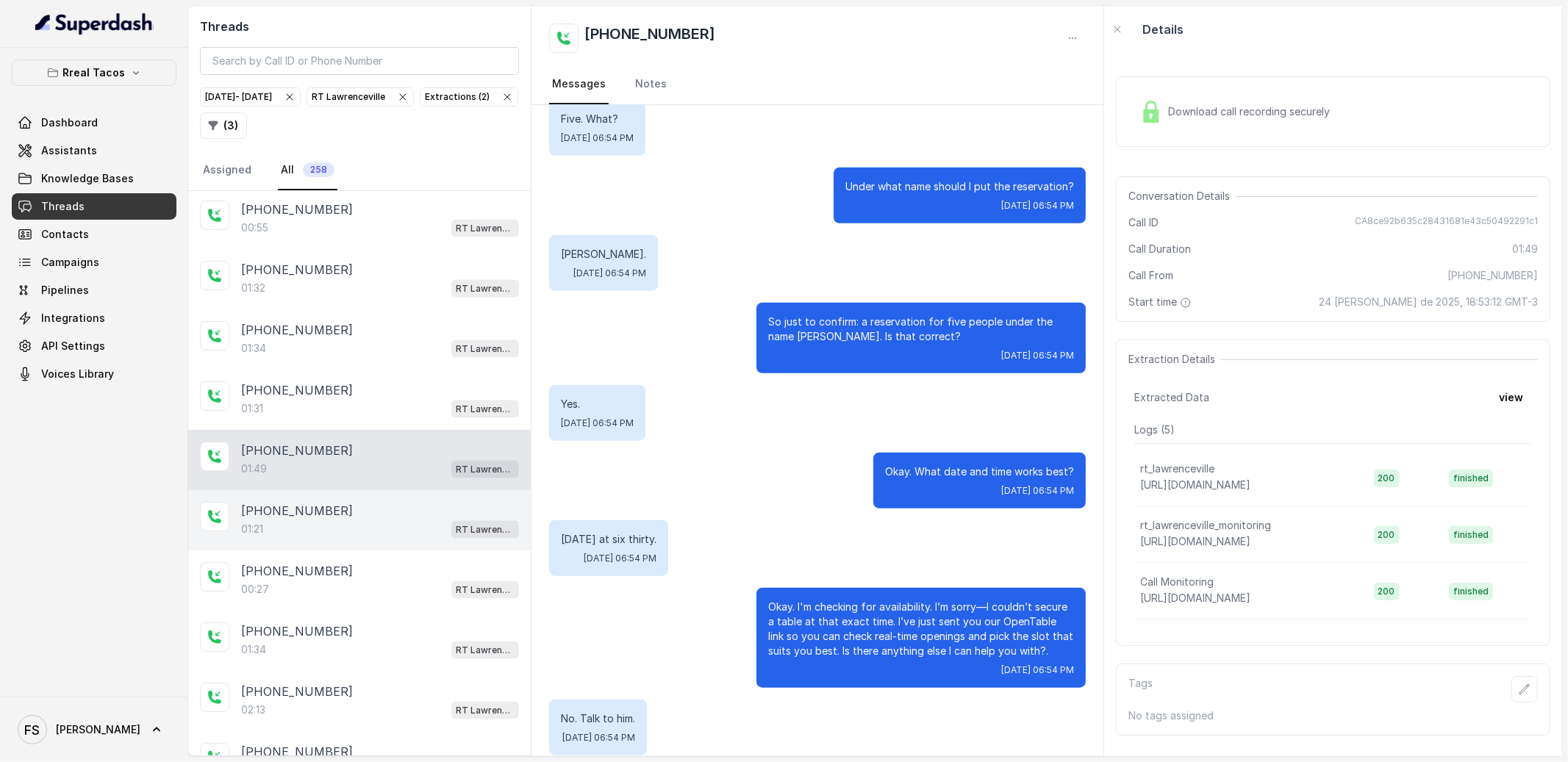
scroll to position [6448, 0]
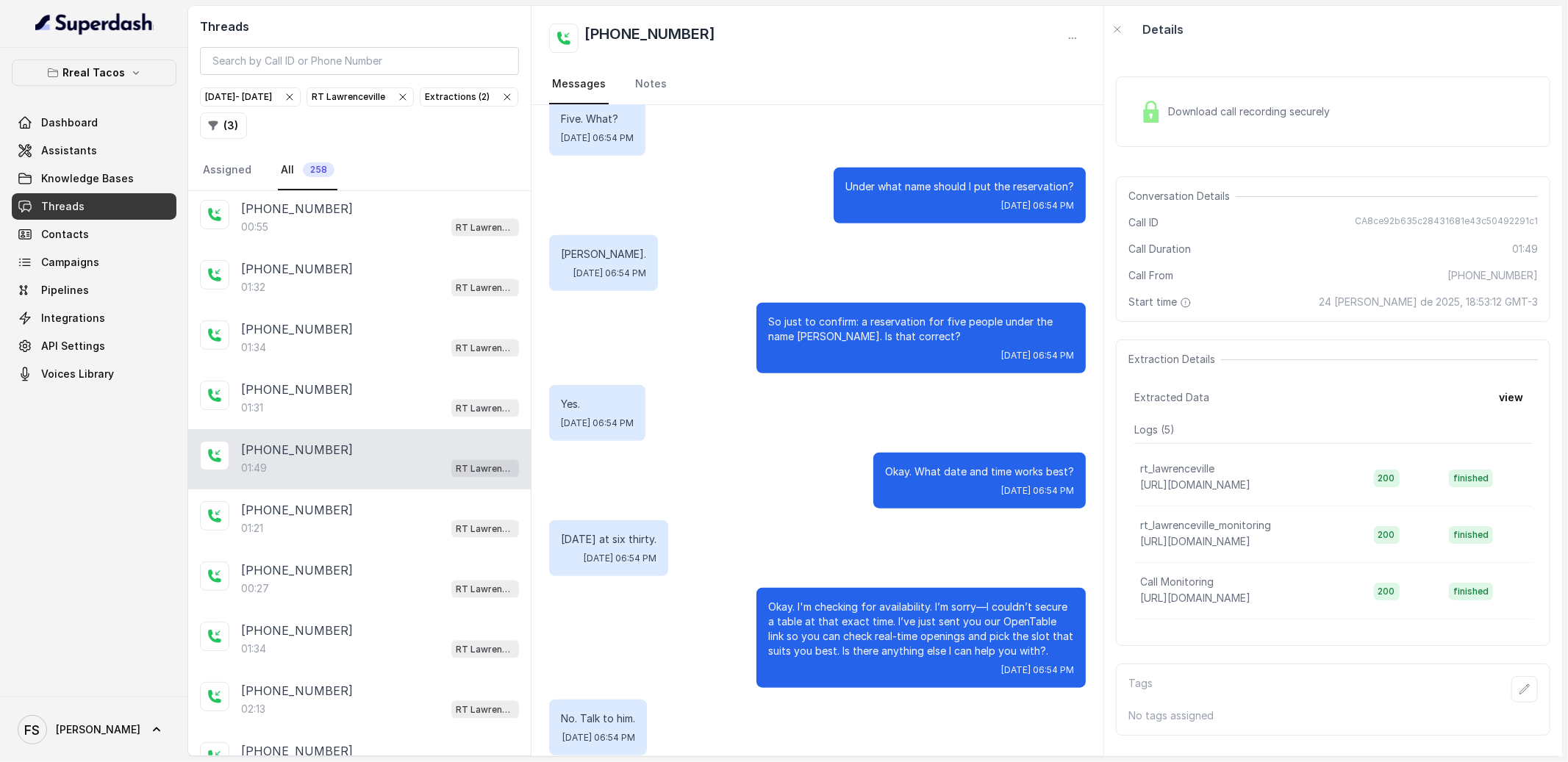
click at [377, 489] on div "[PHONE_NUMBER]:49 RT [GEOGRAPHIC_DATA]" at bounding box center [359, 458] width 342 height 60
click at [375, 518] on div "[PHONE_NUMBER]" at bounding box center [380, 509] width 278 height 18
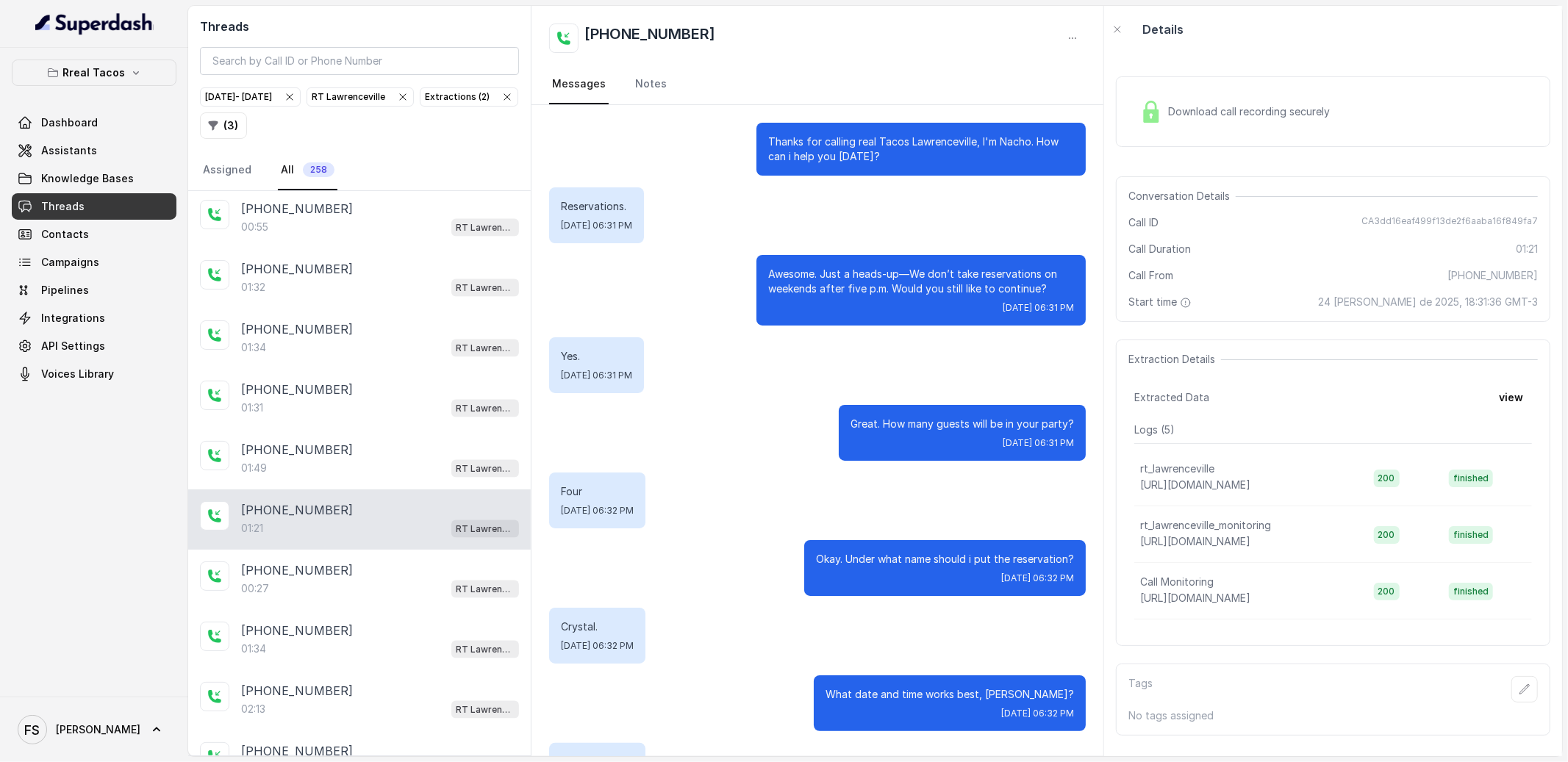
scroll to position [725, 0]
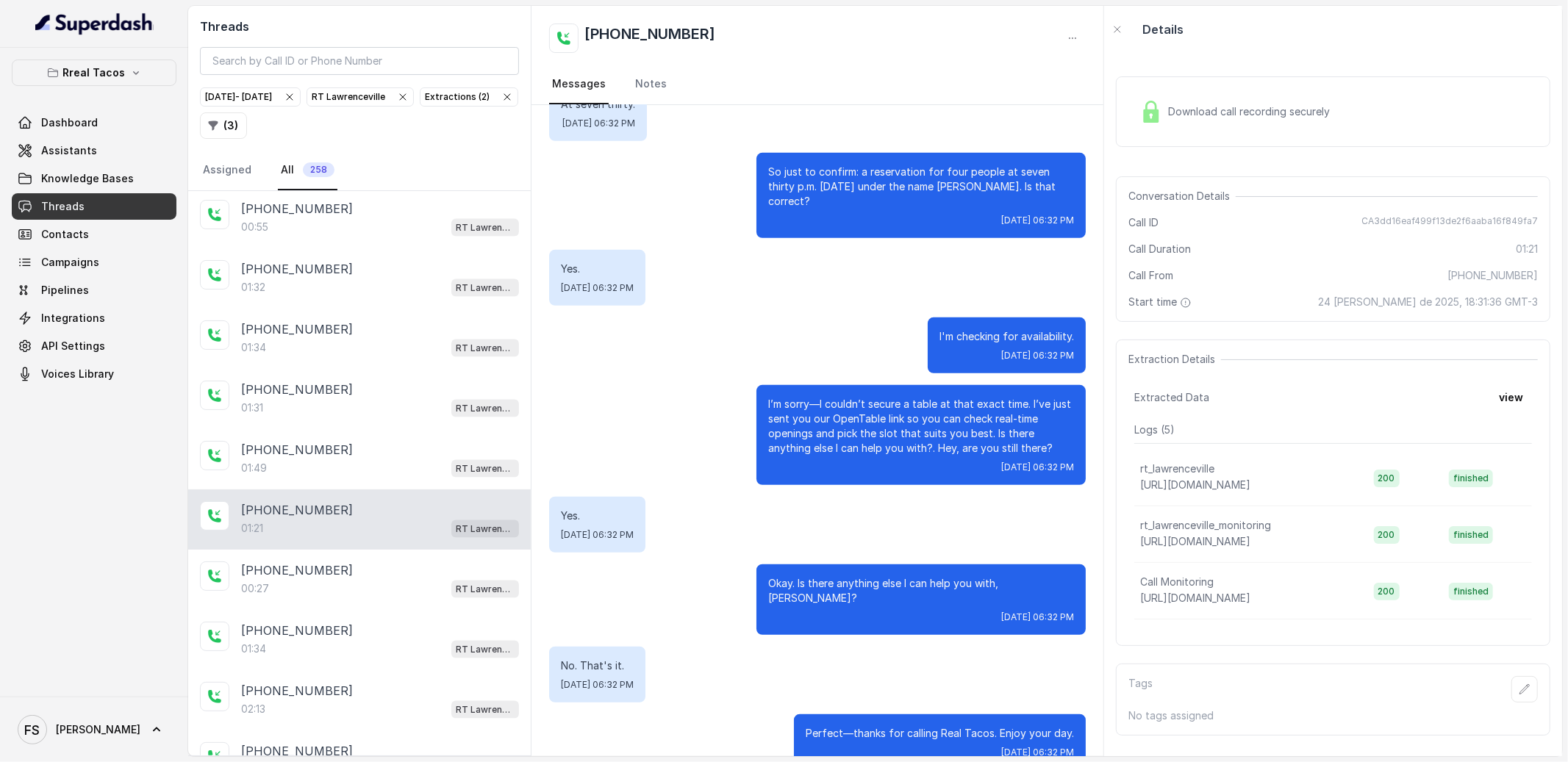
click at [383, 537] on div "01:21 RT Lawrenceville" at bounding box center [380, 527] width 278 height 19
drag, startPoint x: 385, startPoint y: 579, endPoint x: 392, endPoint y: 583, distance: 8.1
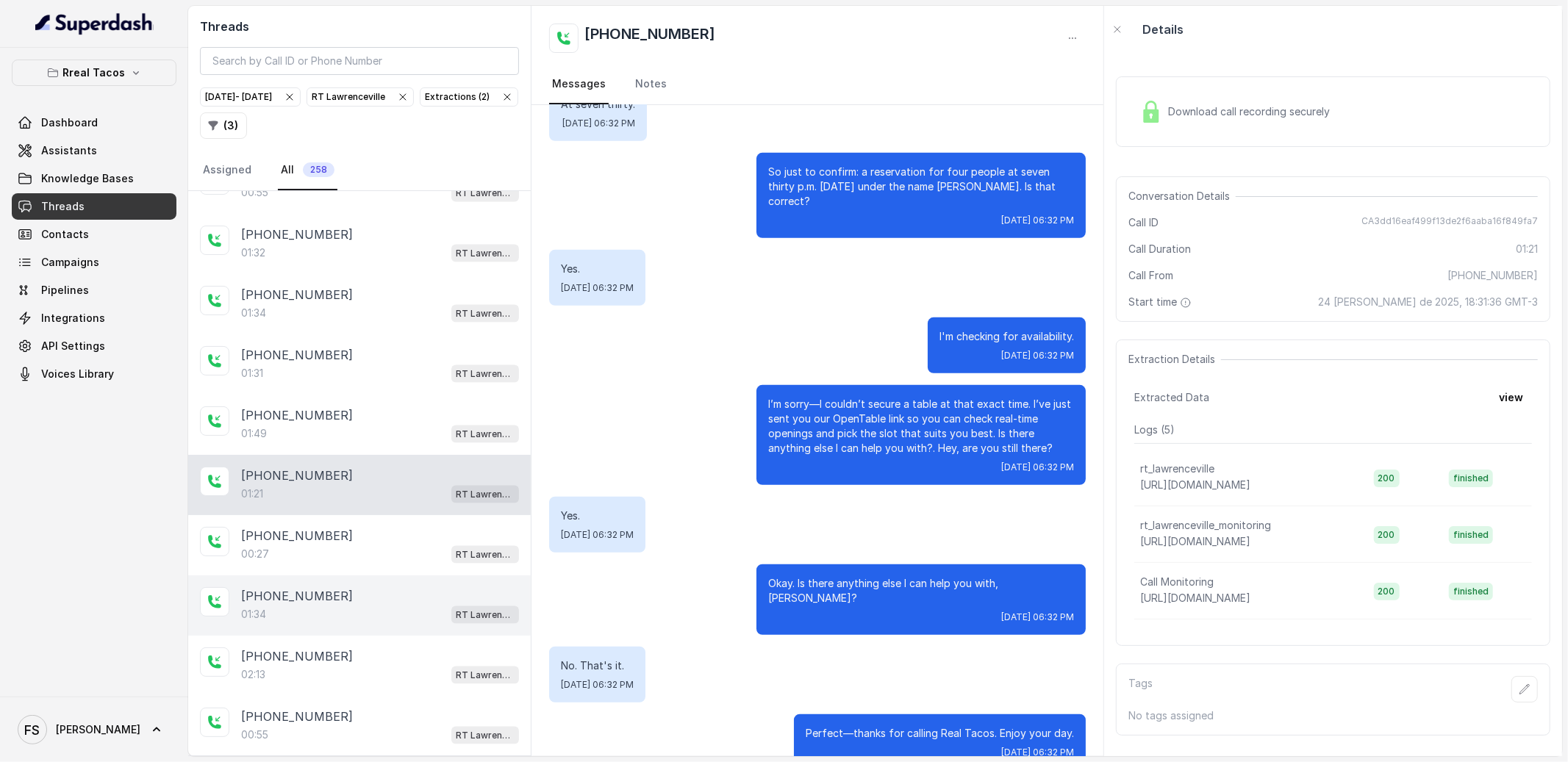
scroll to position [6545, 0]
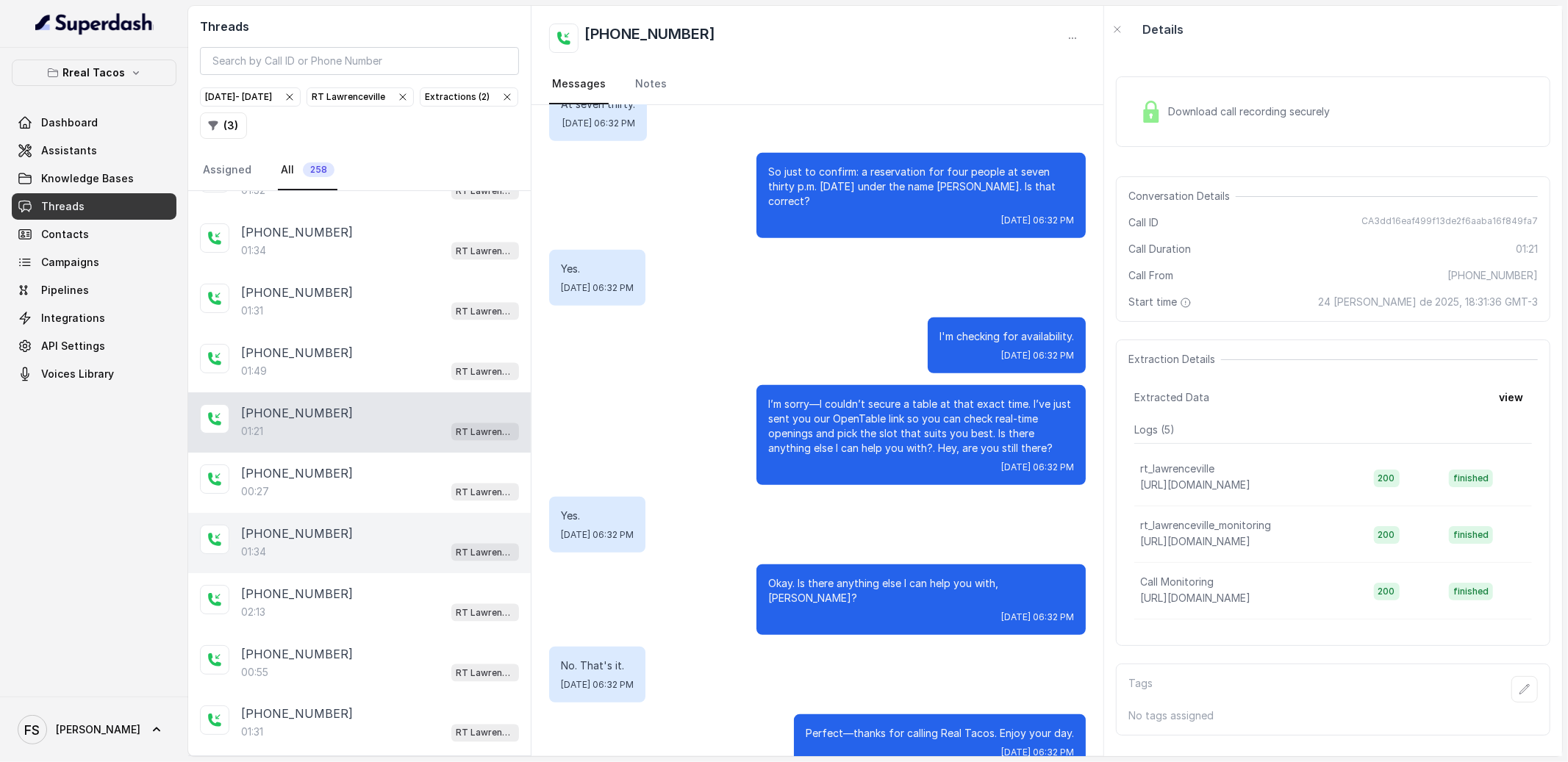
click at [388, 561] on div "01:34 RT Lawrenceville" at bounding box center [380, 551] width 278 height 19
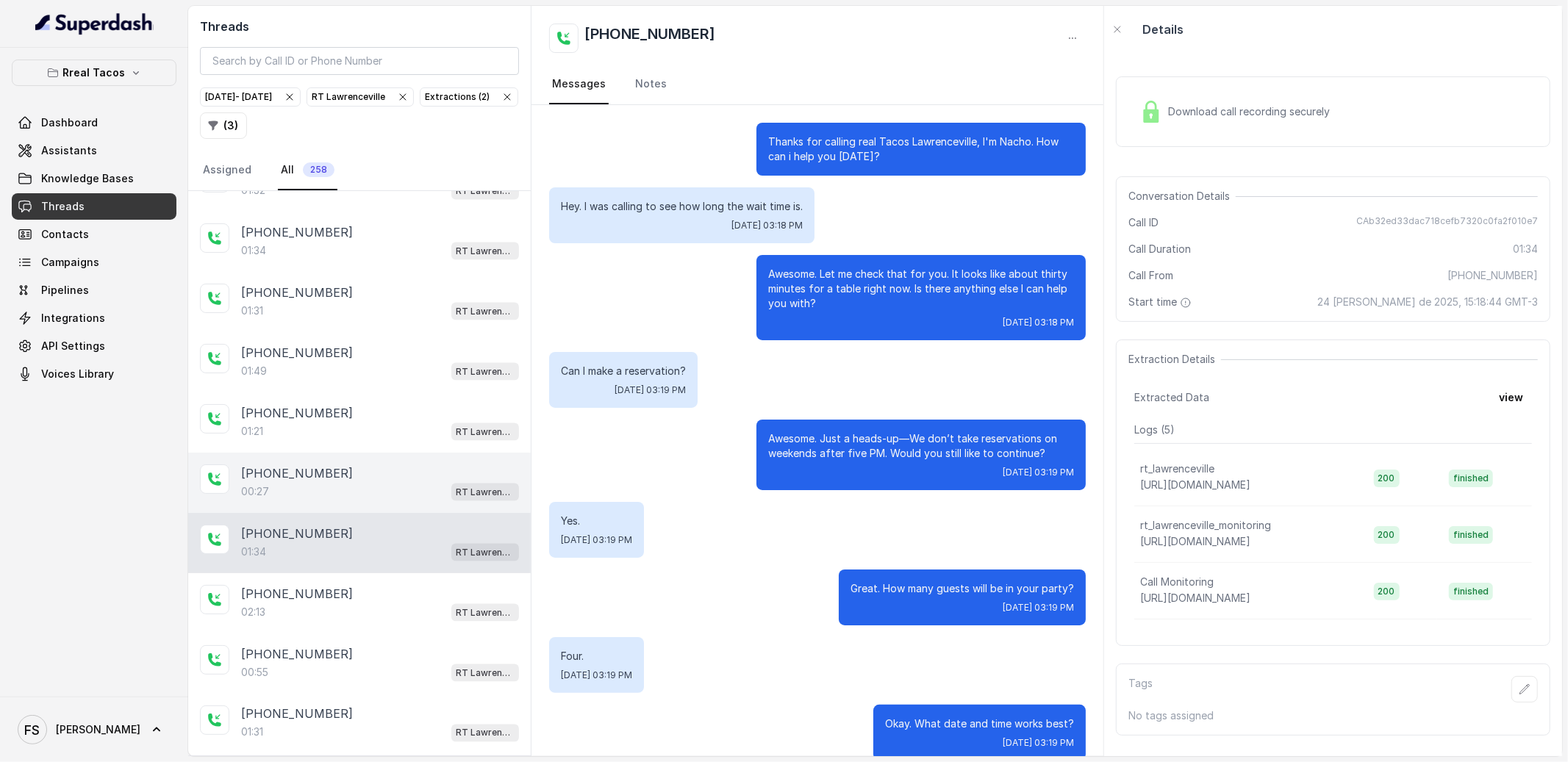
click at [383, 489] on div "[PHONE_NUMBER]:27 RT [GEOGRAPHIC_DATA]" at bounding box center [359, 482] width 342 height 60
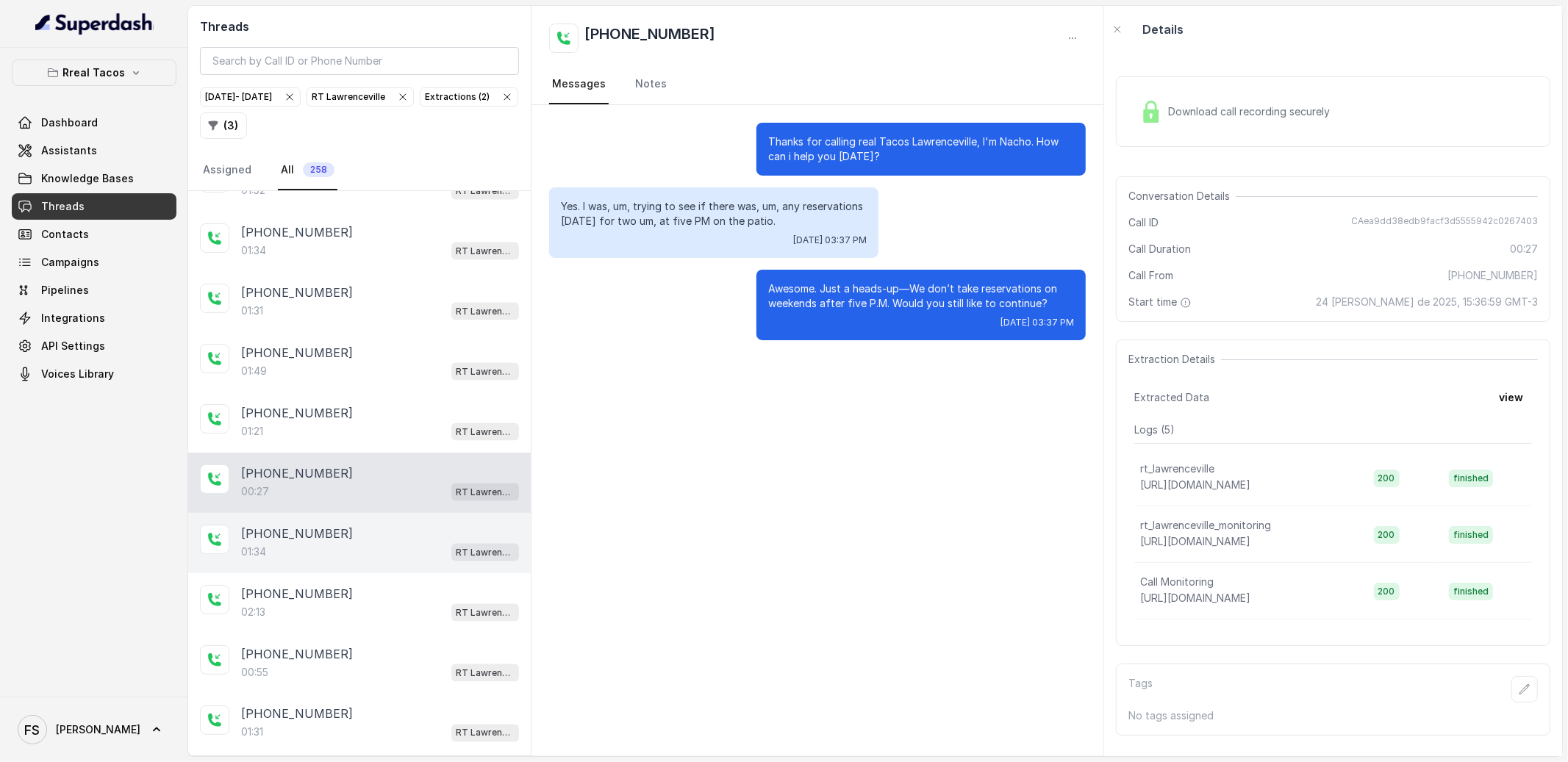
click at [400, 542] on div "[PHONE_NUMBER]" at bounding box center [380, 534] width 278 height 18
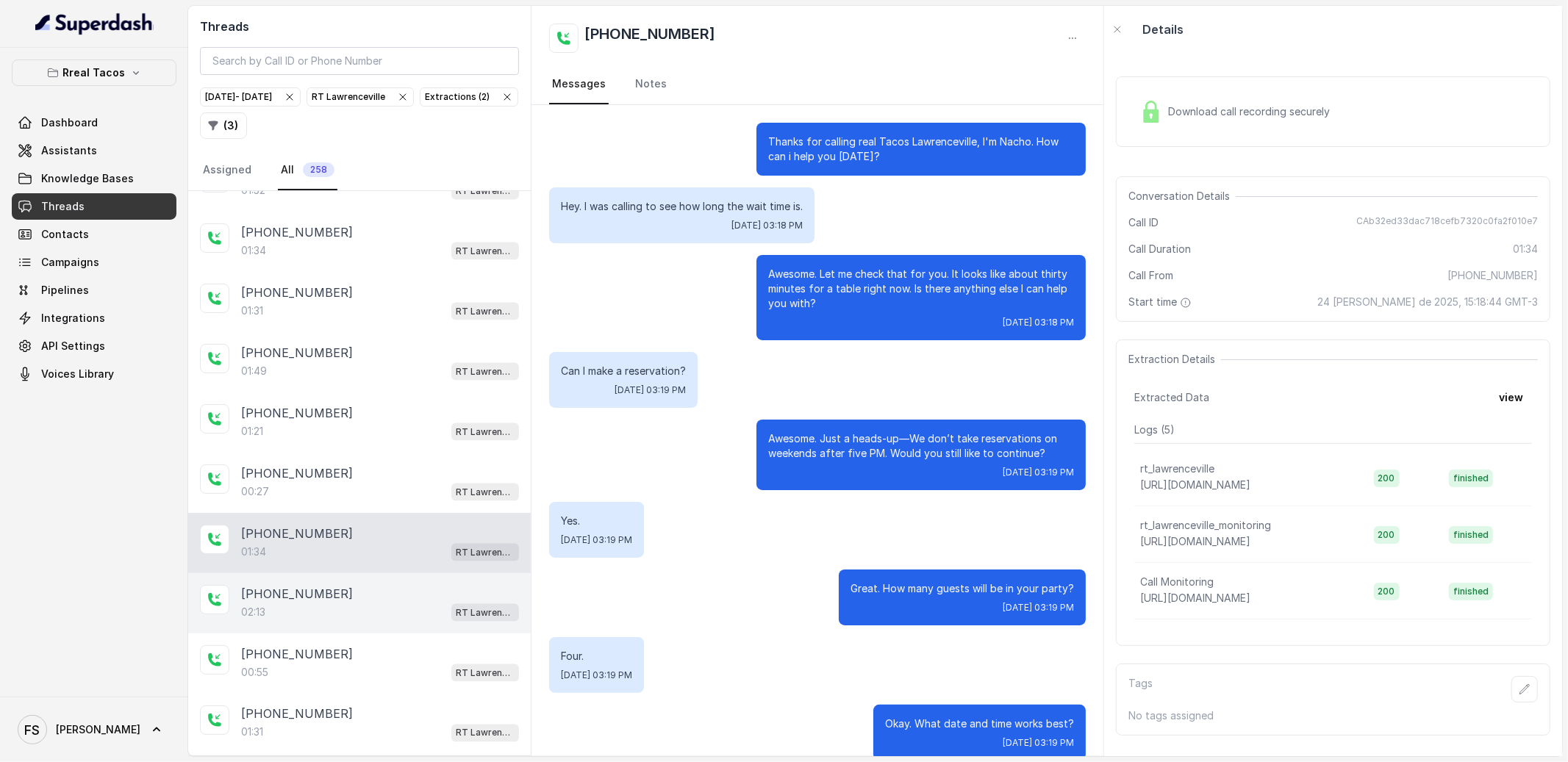
scroll to position [754, 0]
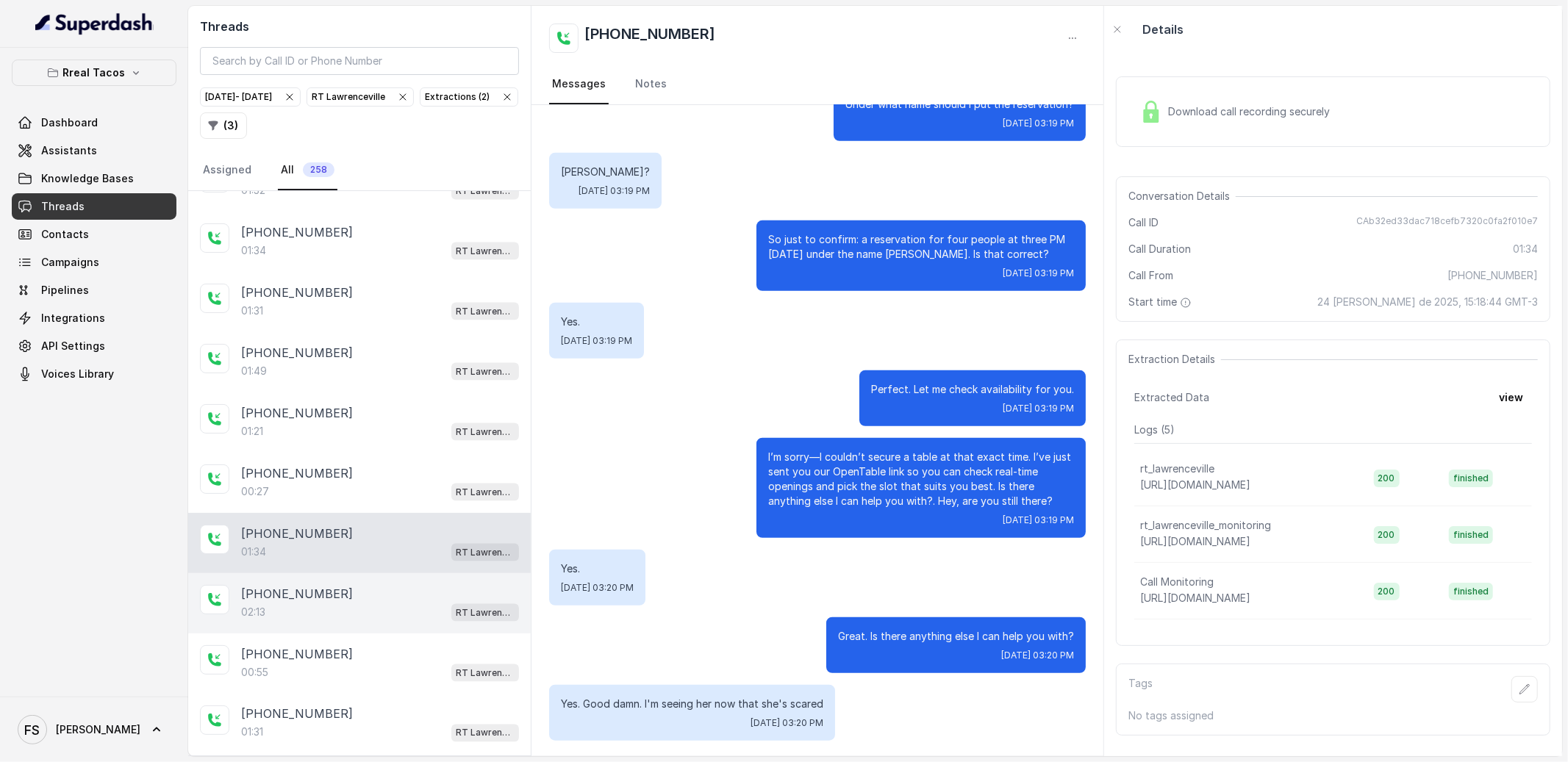
click at [435, 609] on div "[PHONE_NUMBER]:13 RT [GEOGRAPHIC_DATA]" at bounding box center [359, 603] width 342 height 60
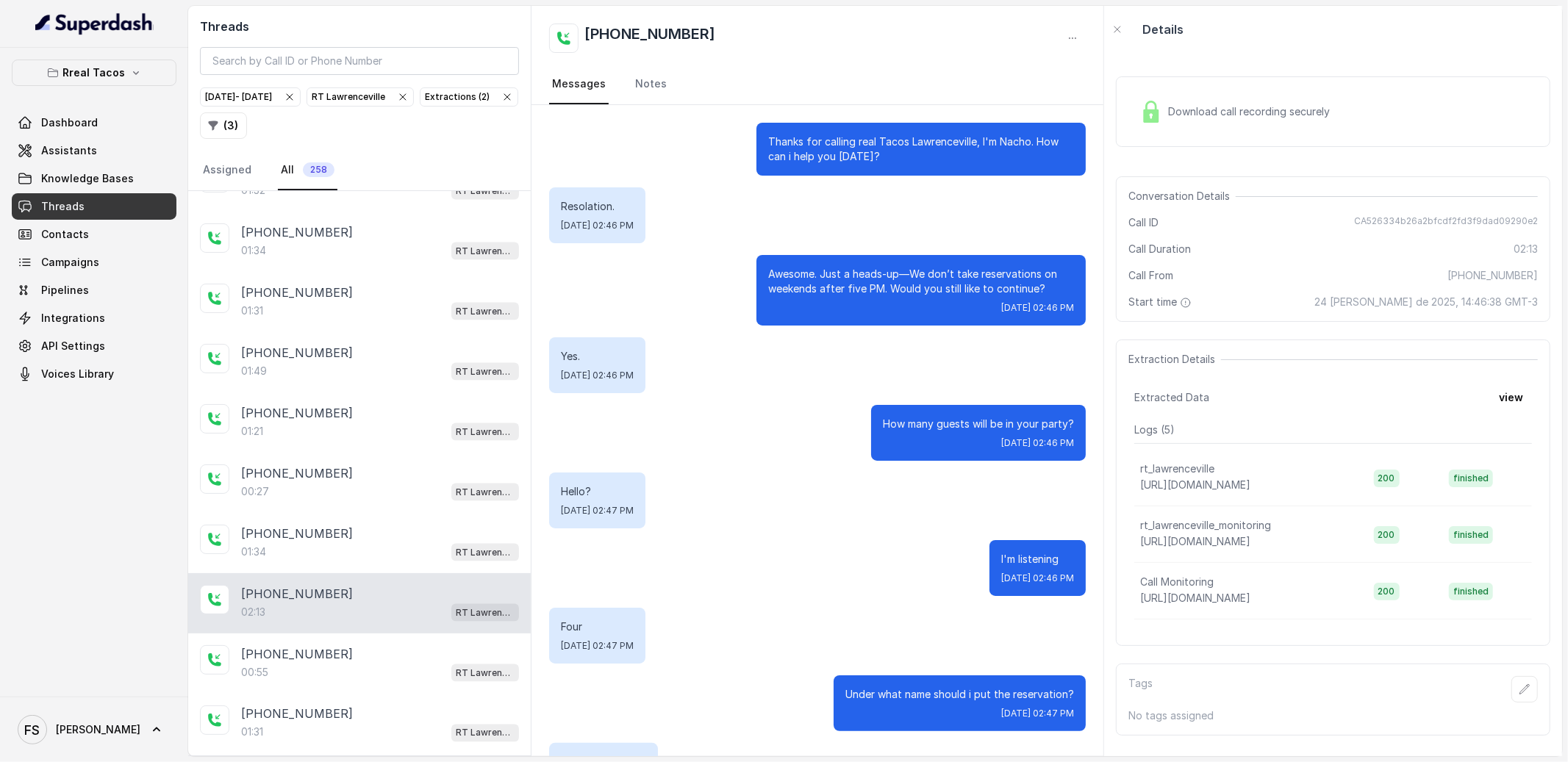
scroll to position [948, 0]
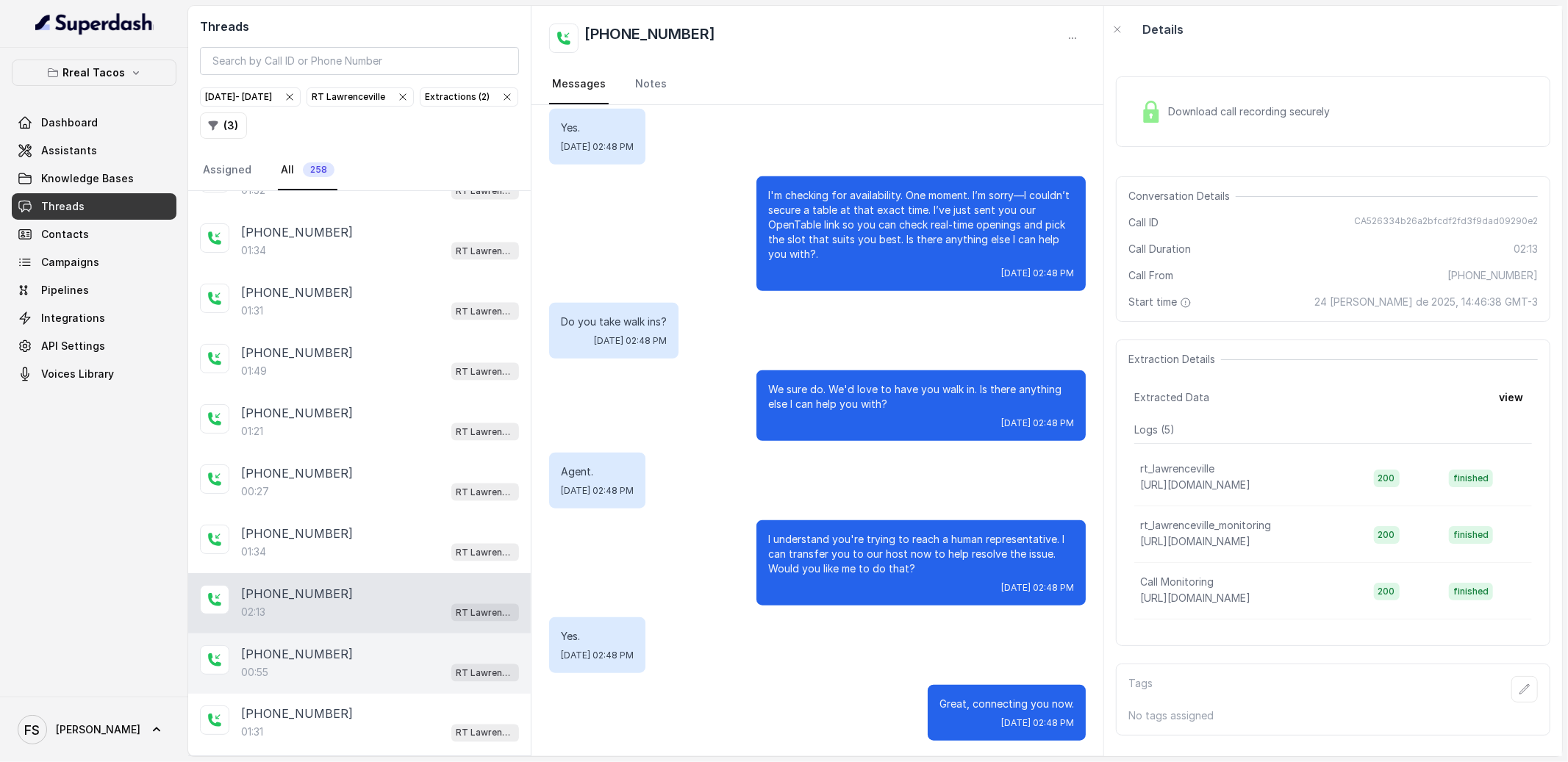
click at [398, 663] on div "[PHONE_NUMBER]" at bounding box center [380, 654] width 278 height 18
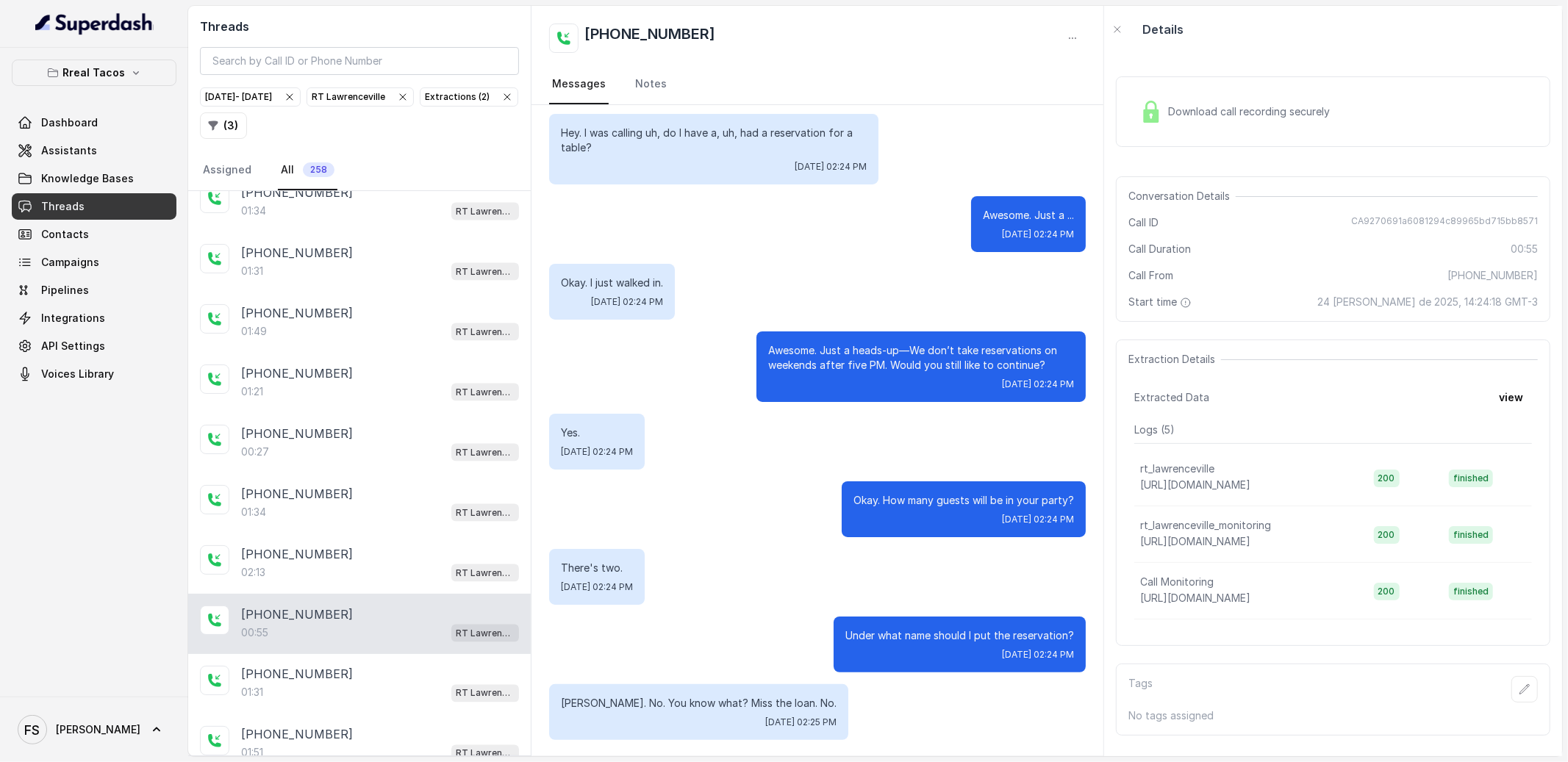
scroll to position [6644, 0]
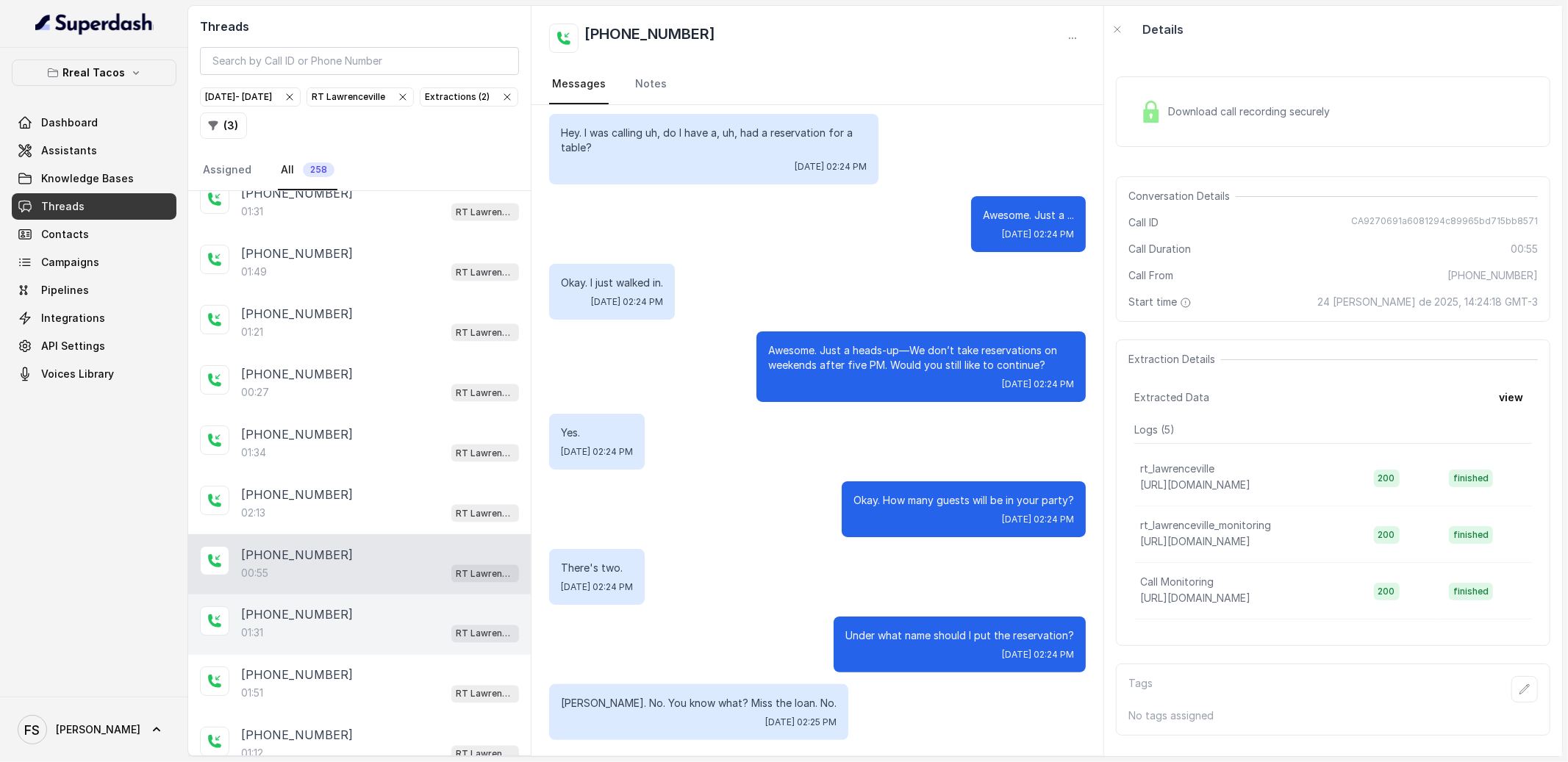
click at [368, 643] on div "01:31 RT Lawrenceville" at bounding box center [380, 632] width 278 height 19
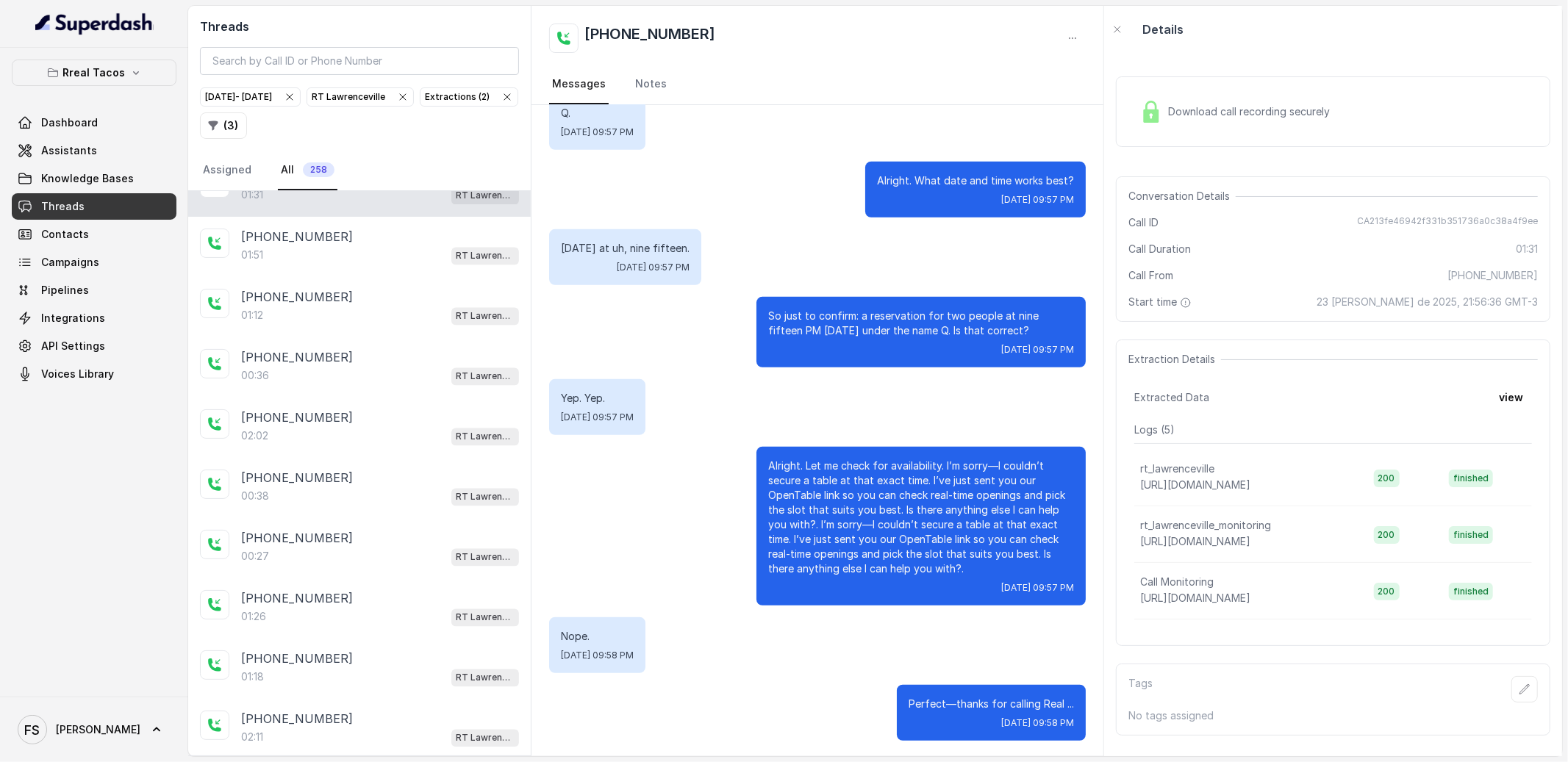
scroll to position [7059, 0]
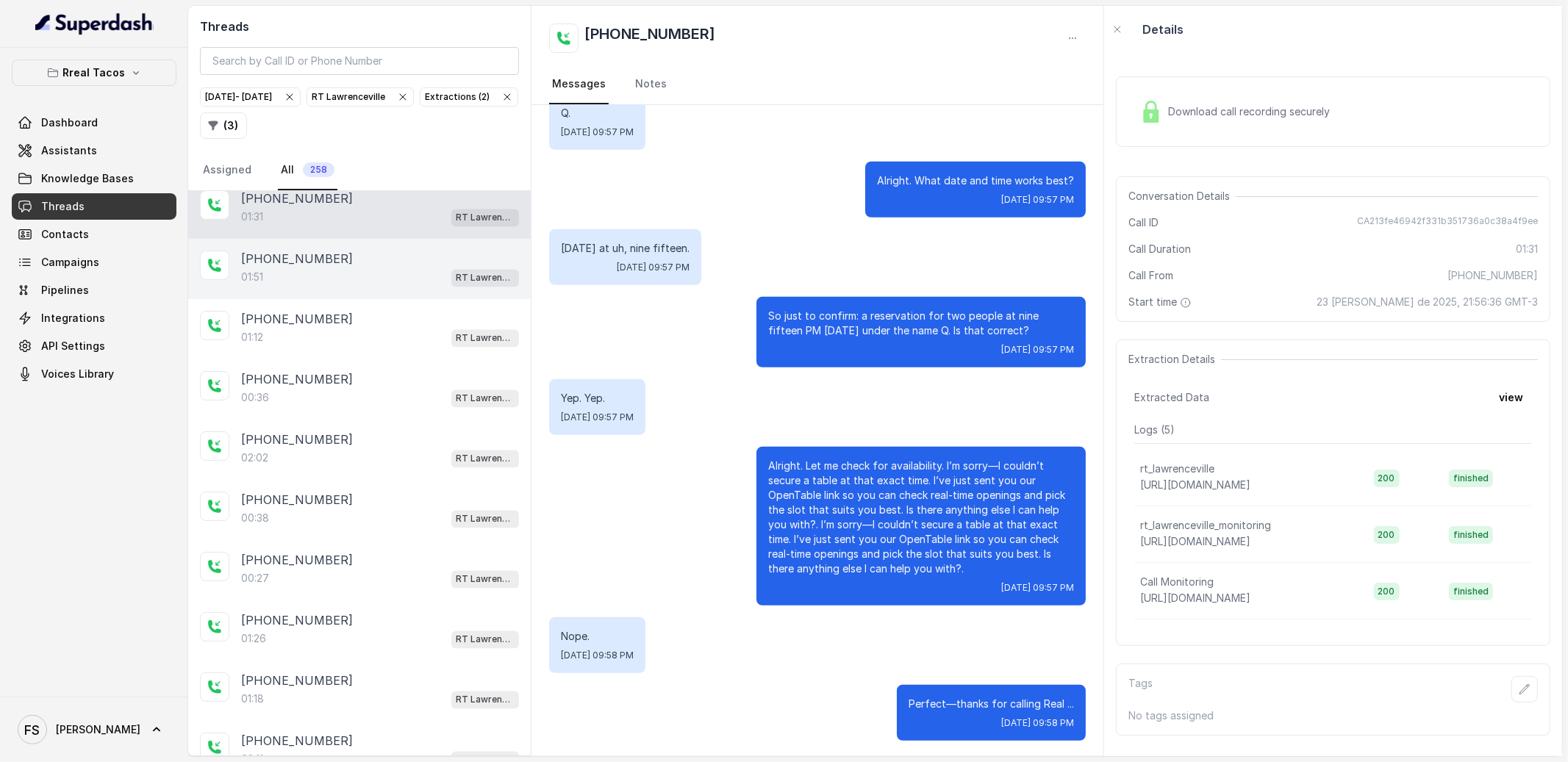
click at [366, 287] on div "01:51 RT Lawrenceville" at bounding box center [380, 277] width 278 height 19
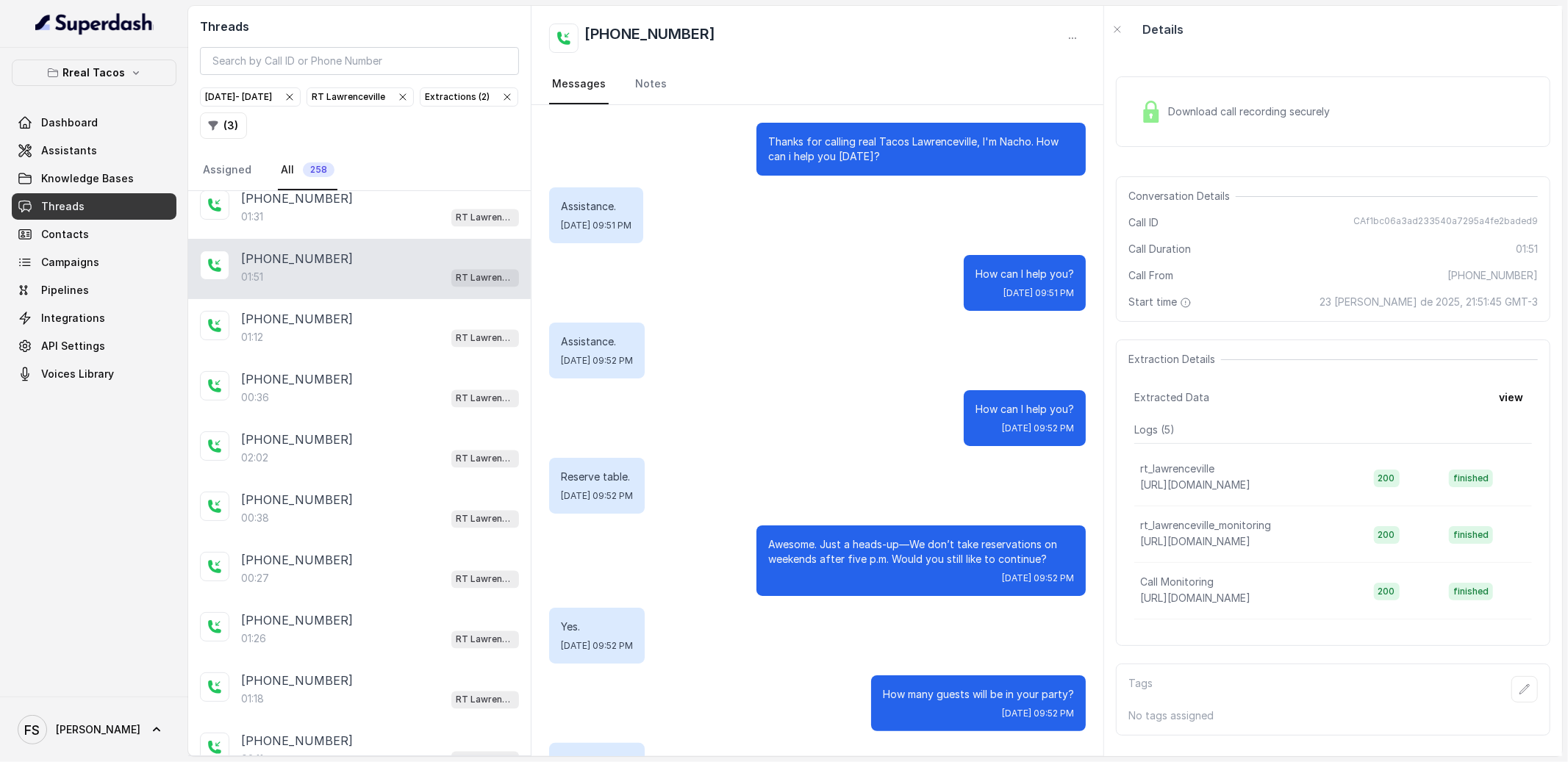
scroll to position [1063, 0]
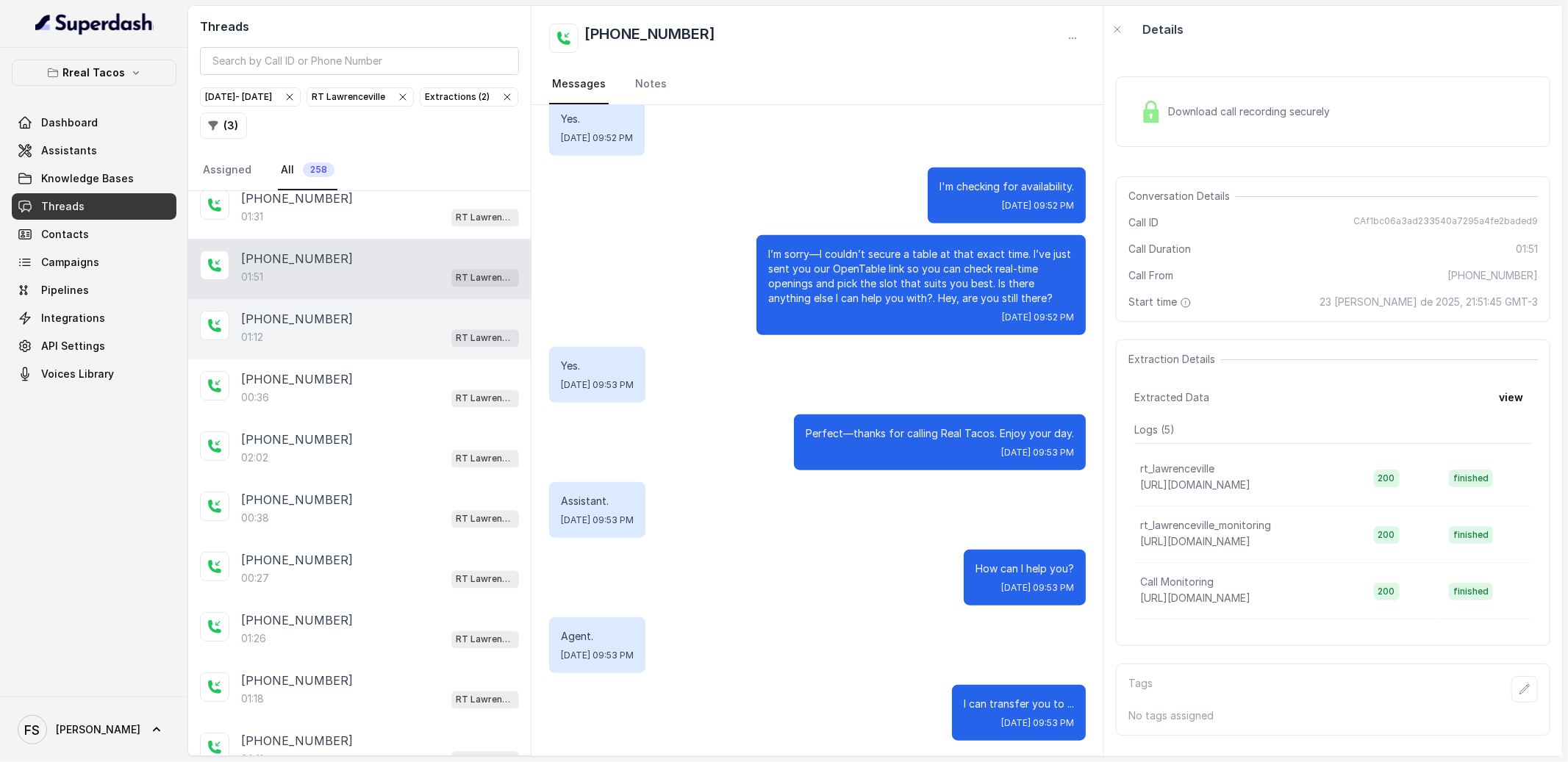
click at [359, 329] on div "[PHONE_NUMBER]" at bounding box center [380, 320] width 278 height 18
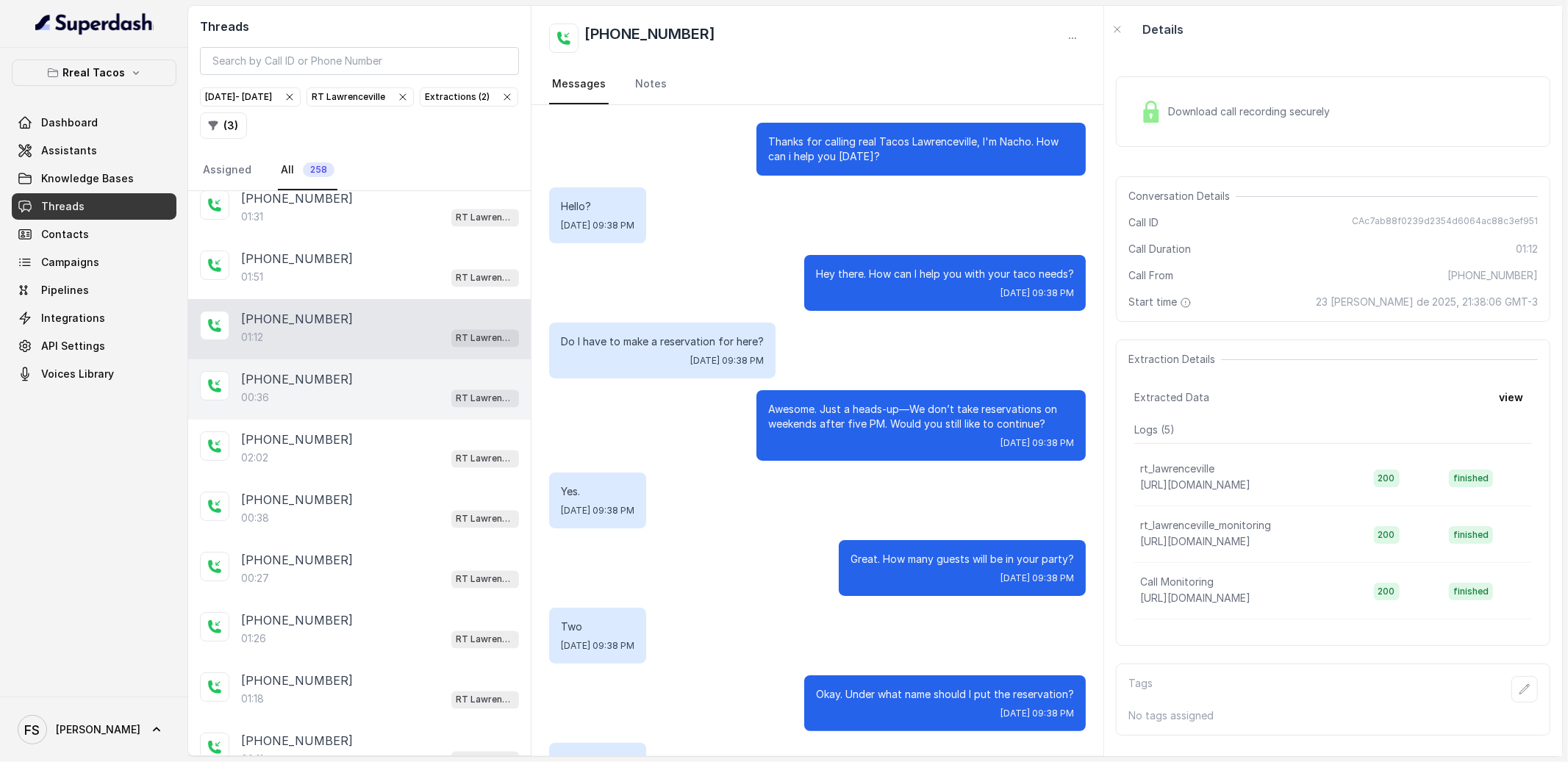
scroll to position [492, 0]
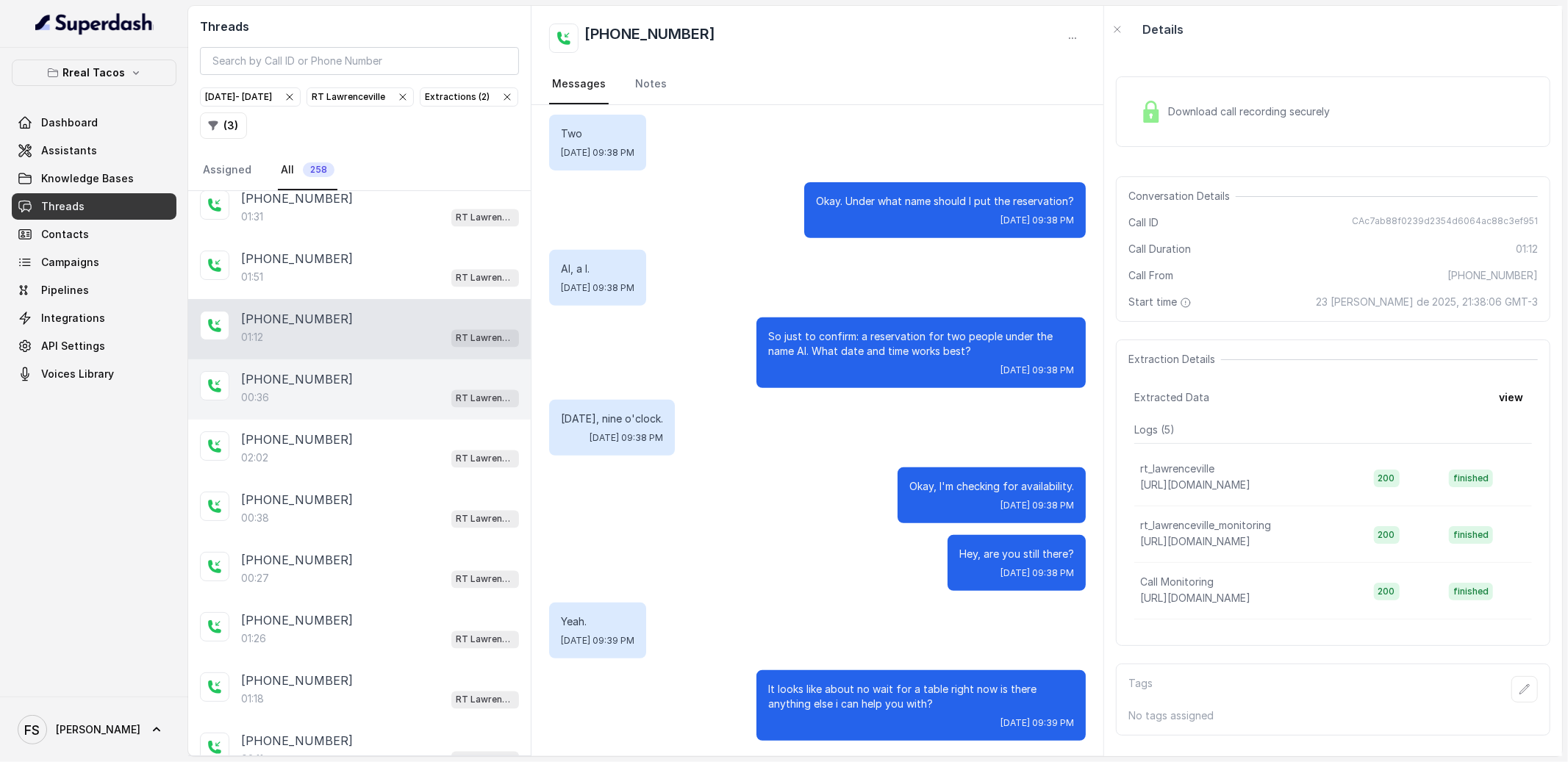
click at [368, 396] on div "[PHONE_NUMBER]:36 [GEOGRAPHIC_DATA]" at bounding box center [359, 389] width 342 height 60
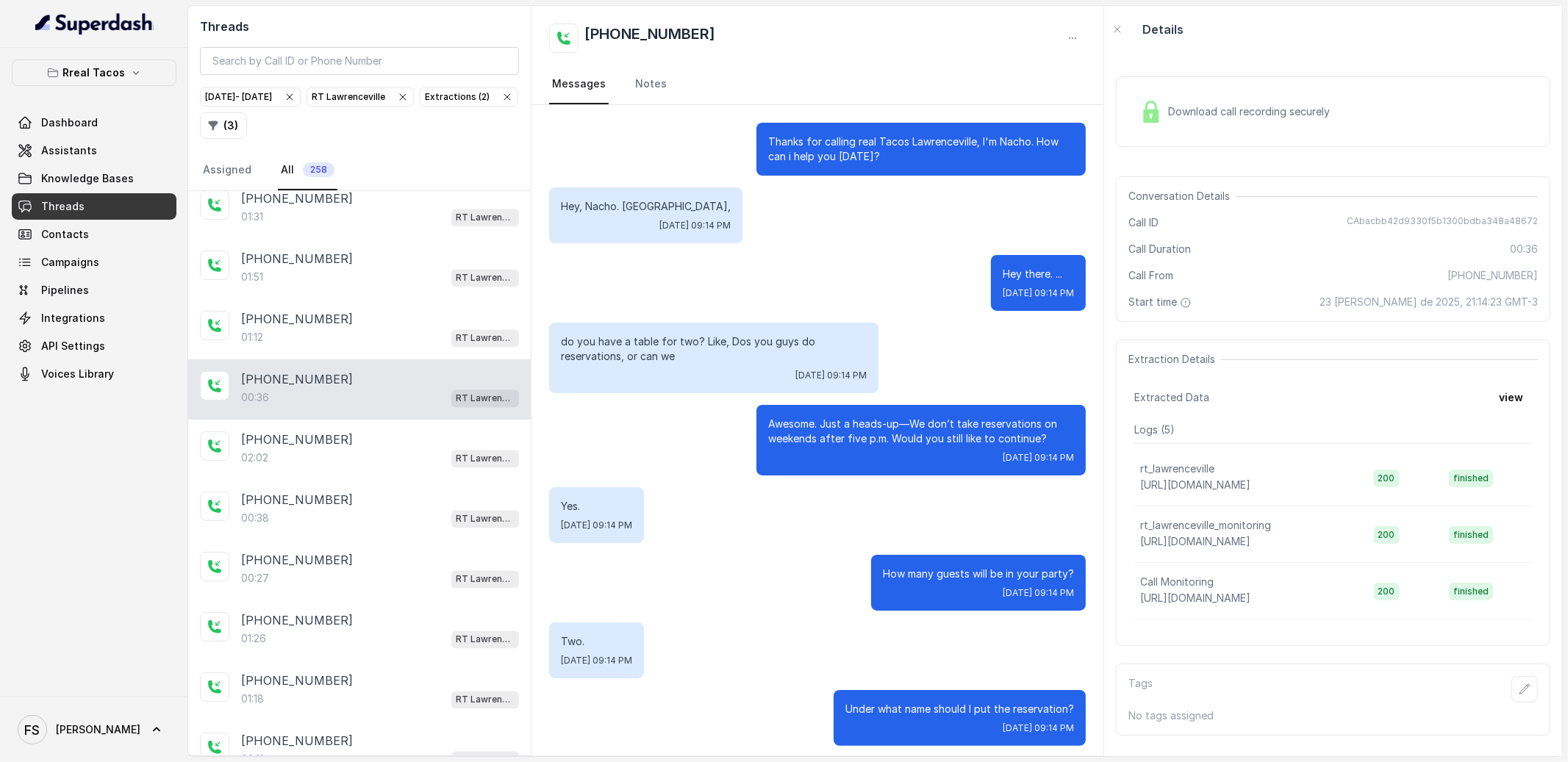
scroll to position [5, 0]
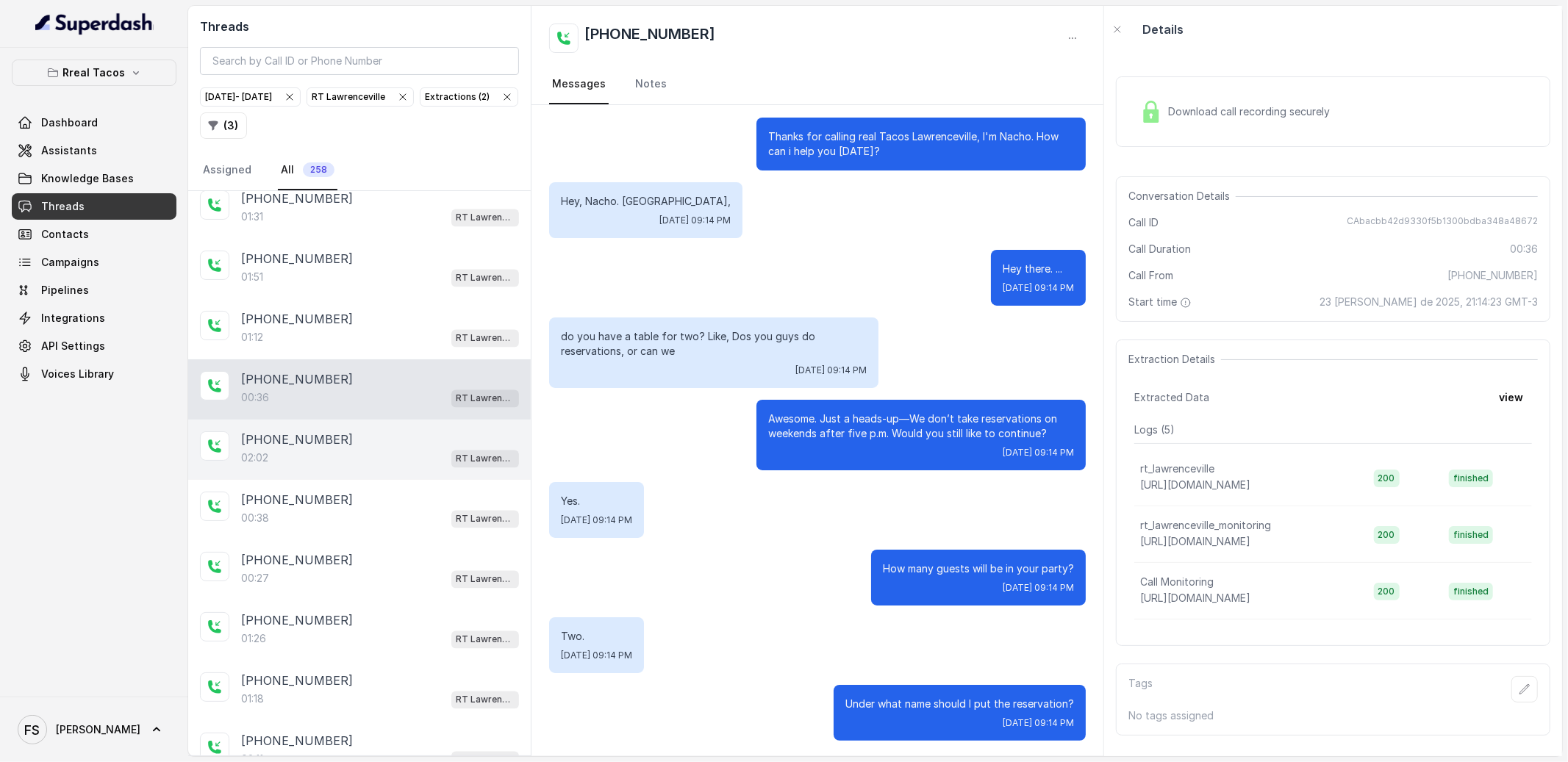
click at [359, 449] on div "[PHONE_NUMBER]" at bounding box center [380, 441] width 278 height 18
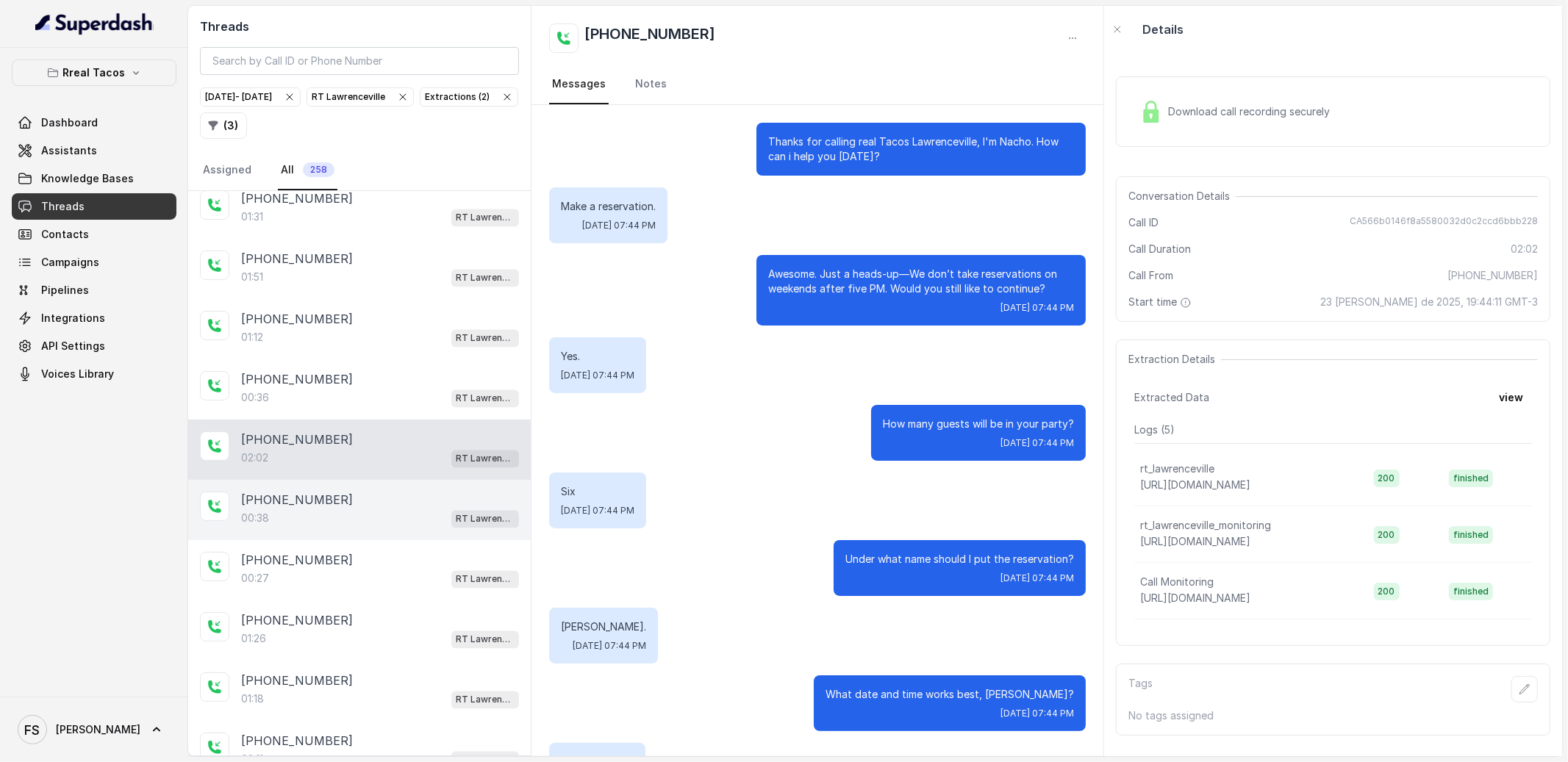
scroll to position [919, 0]
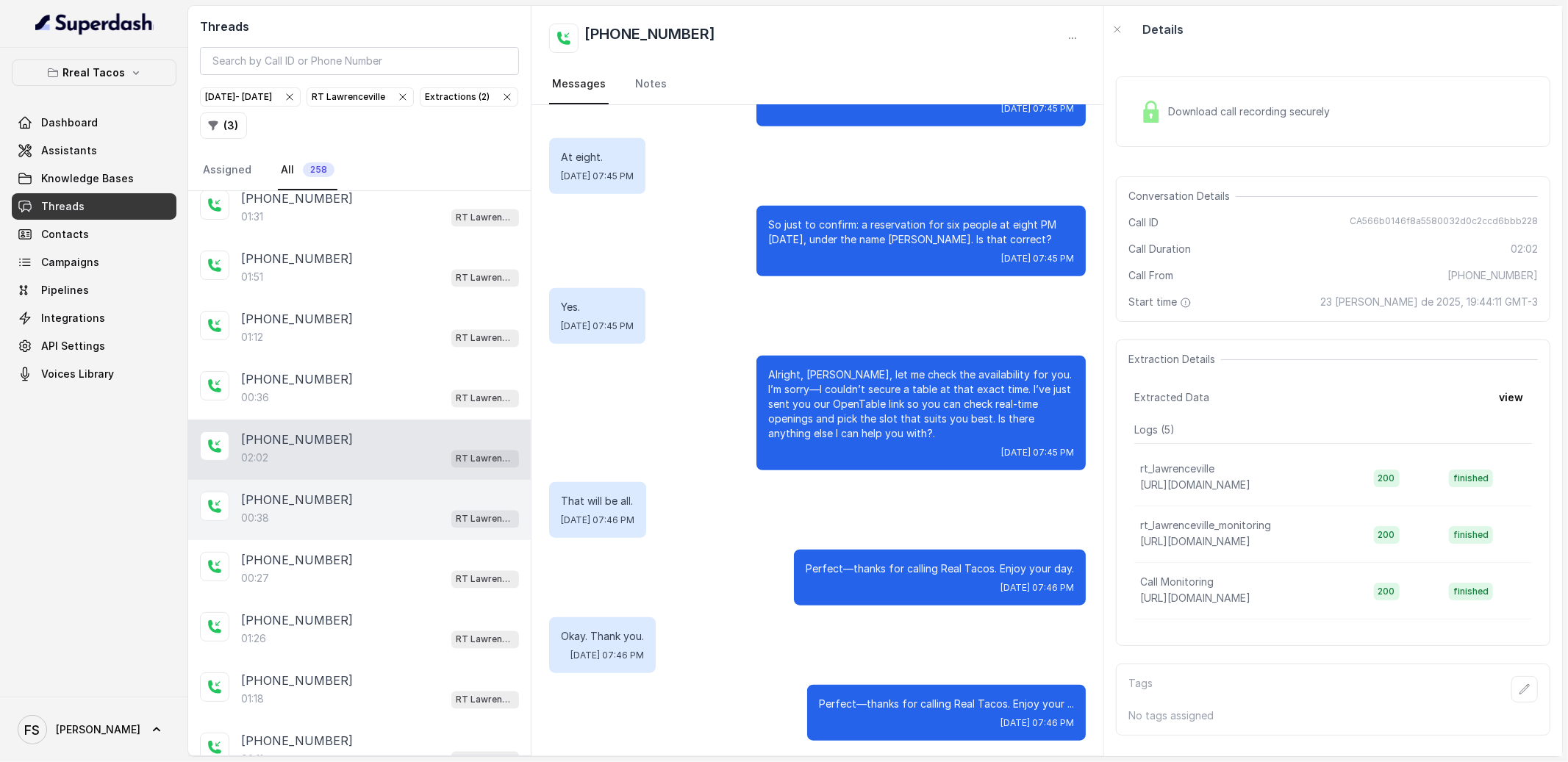
click at [342, 509] on div "[PHONE_NUMBER]" at bounding box center [380, 501] width 278 height 18
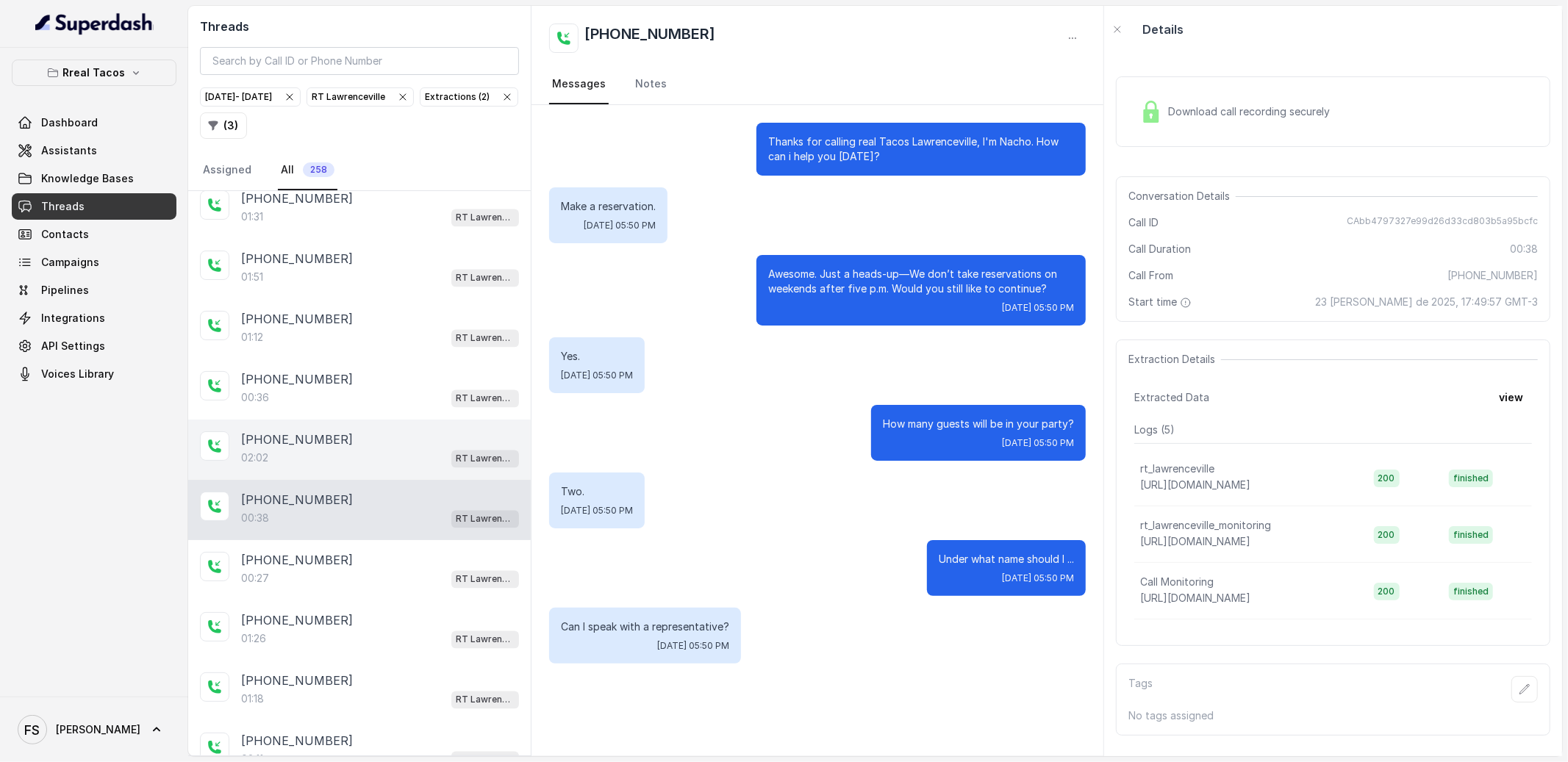
click at [361, 449] on div "[PHONE_NUMBER]" at bounding box center [380, 441] width 278 height 18
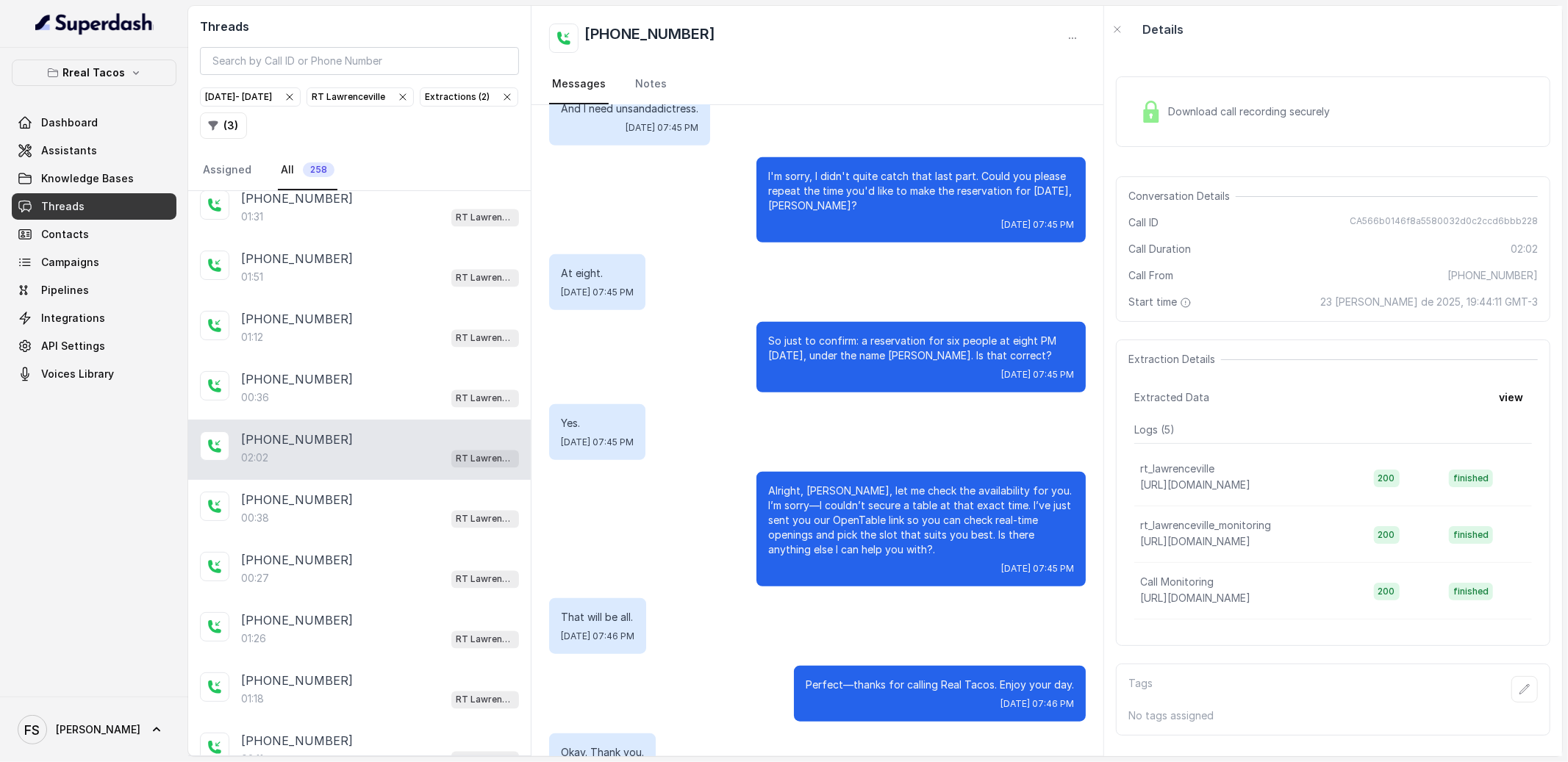
scroll to position [919, 0]
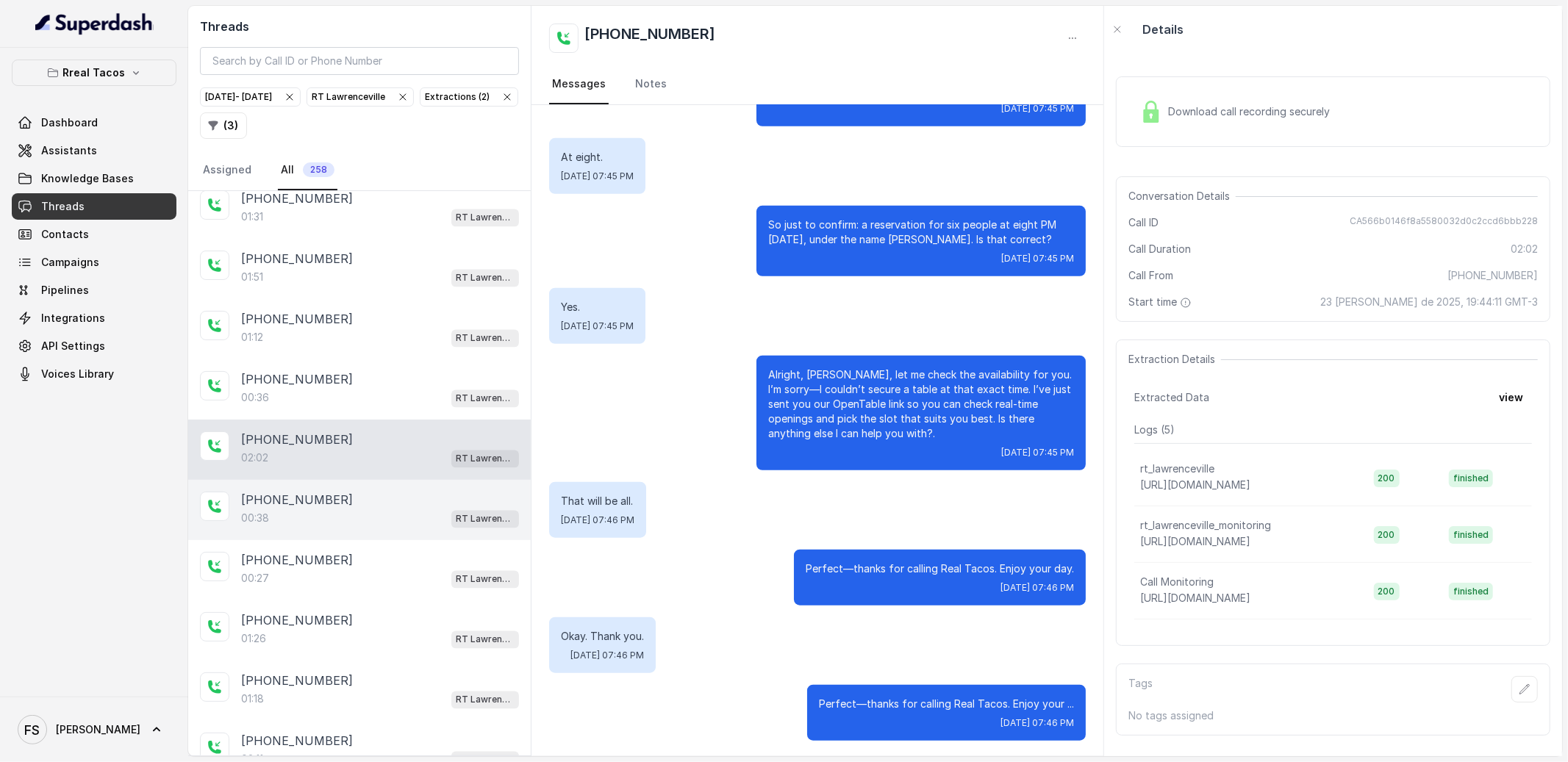
click at [342, 528] on div "00:38 RT Lawrenceville" at bounding box center [380, 518] width 278 height 19
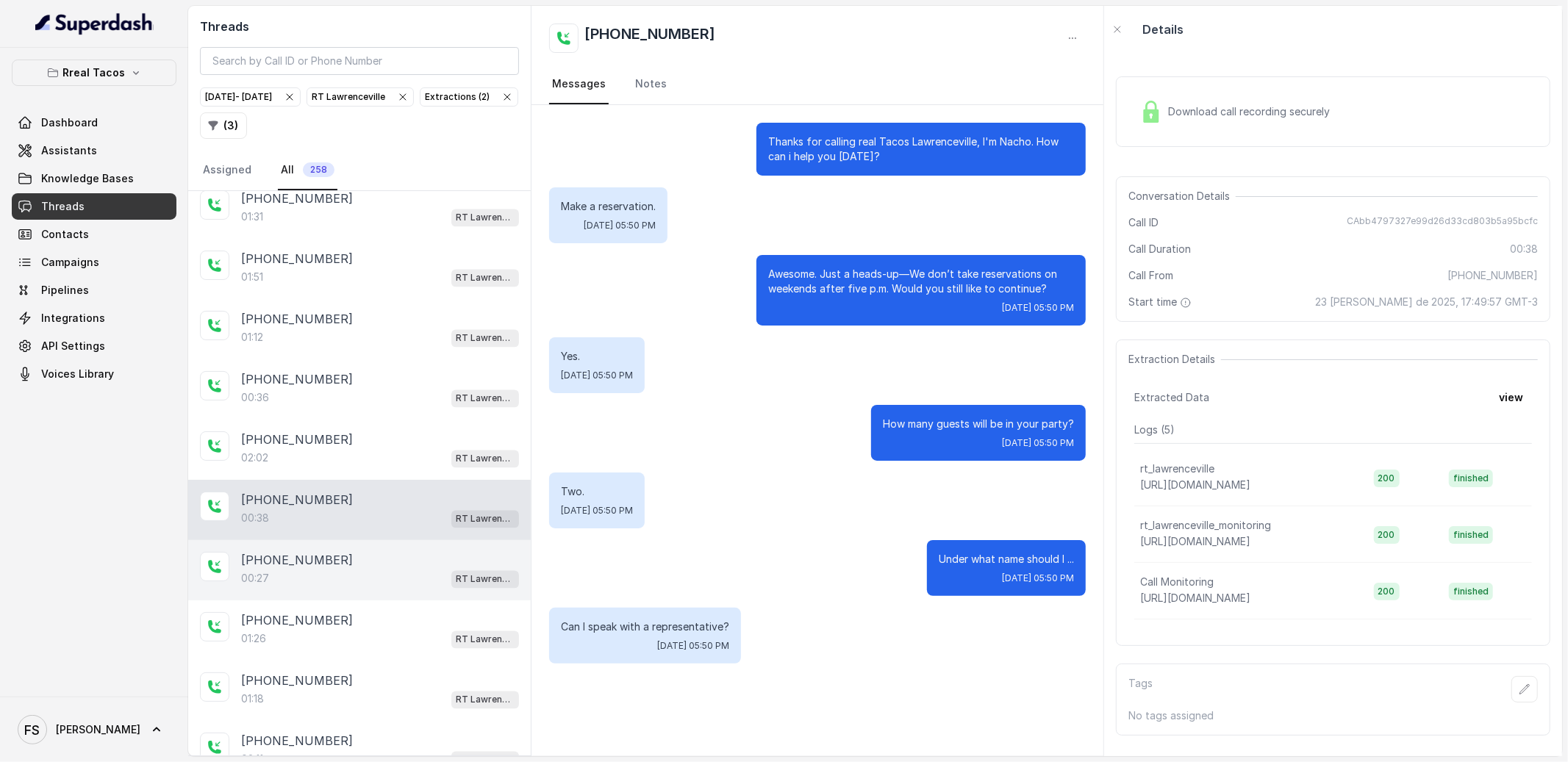
click at [355, 569] on div "[PHONE_NUMBER]" at bounding box center [380, 561] width 278 height 18
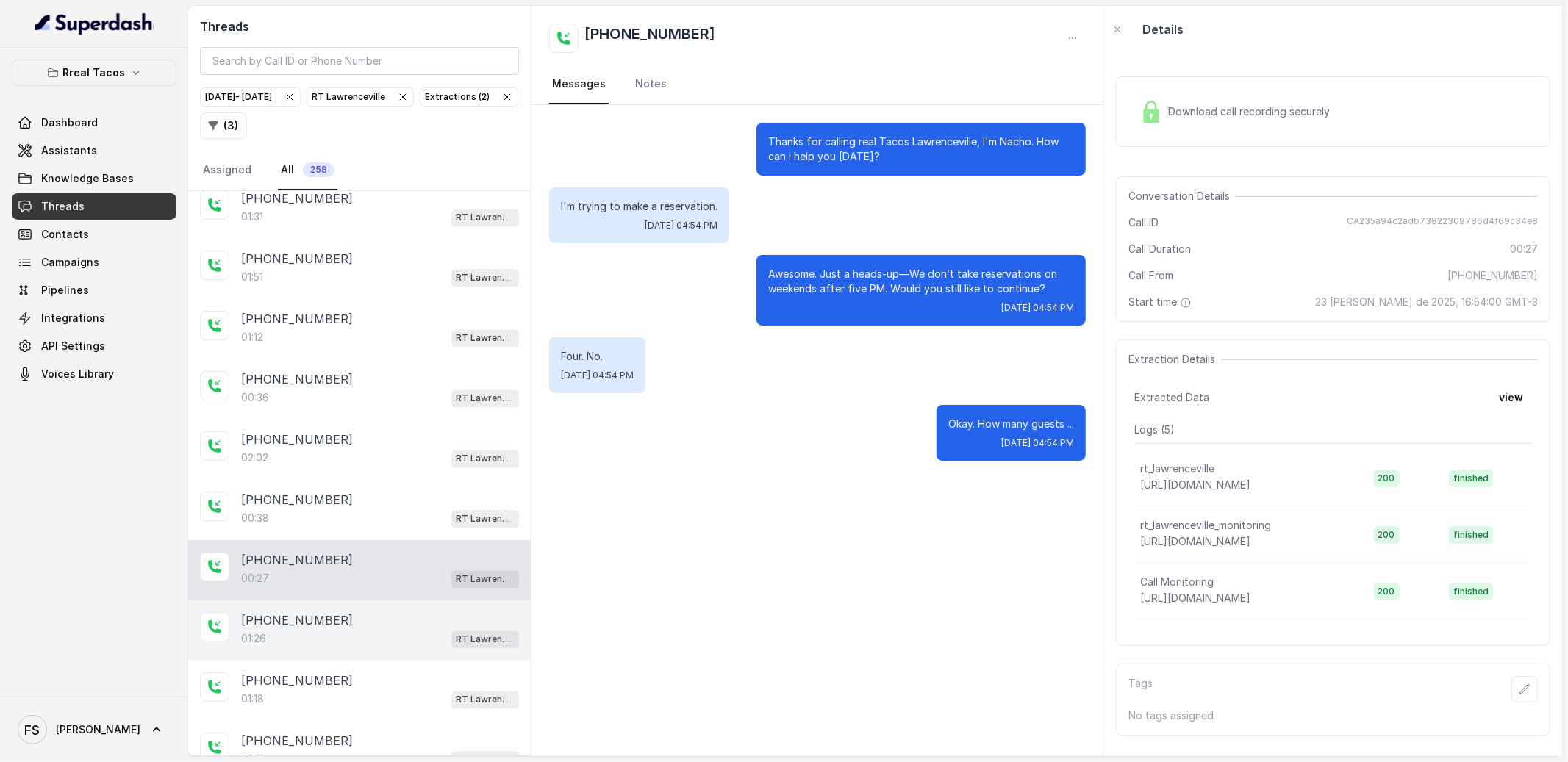
click at [382, 629] on div "[PHONE_NUMBER]" at bounding box center [380, 621] width 278 height 18
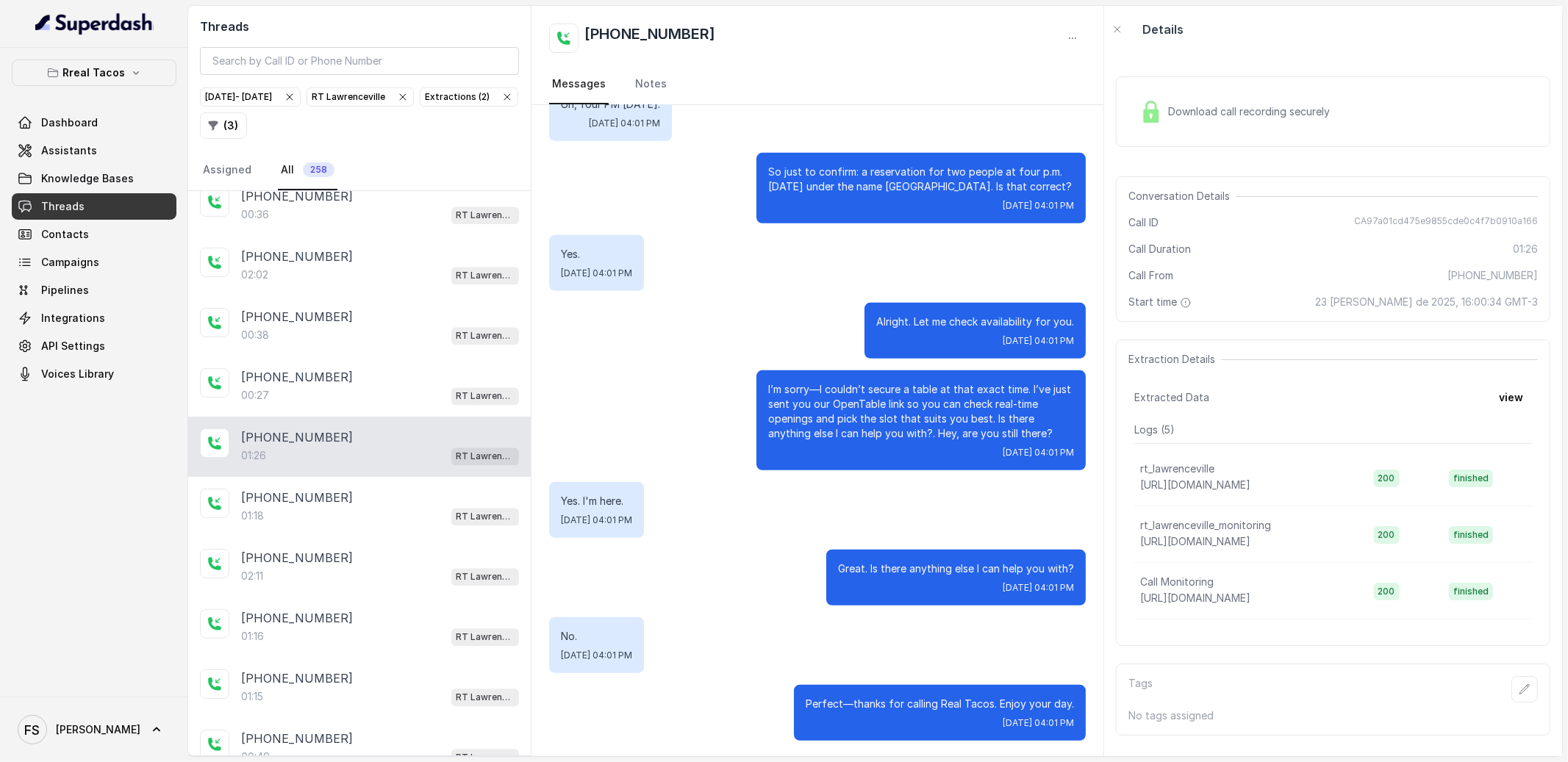
scroll to position [7340, 0]
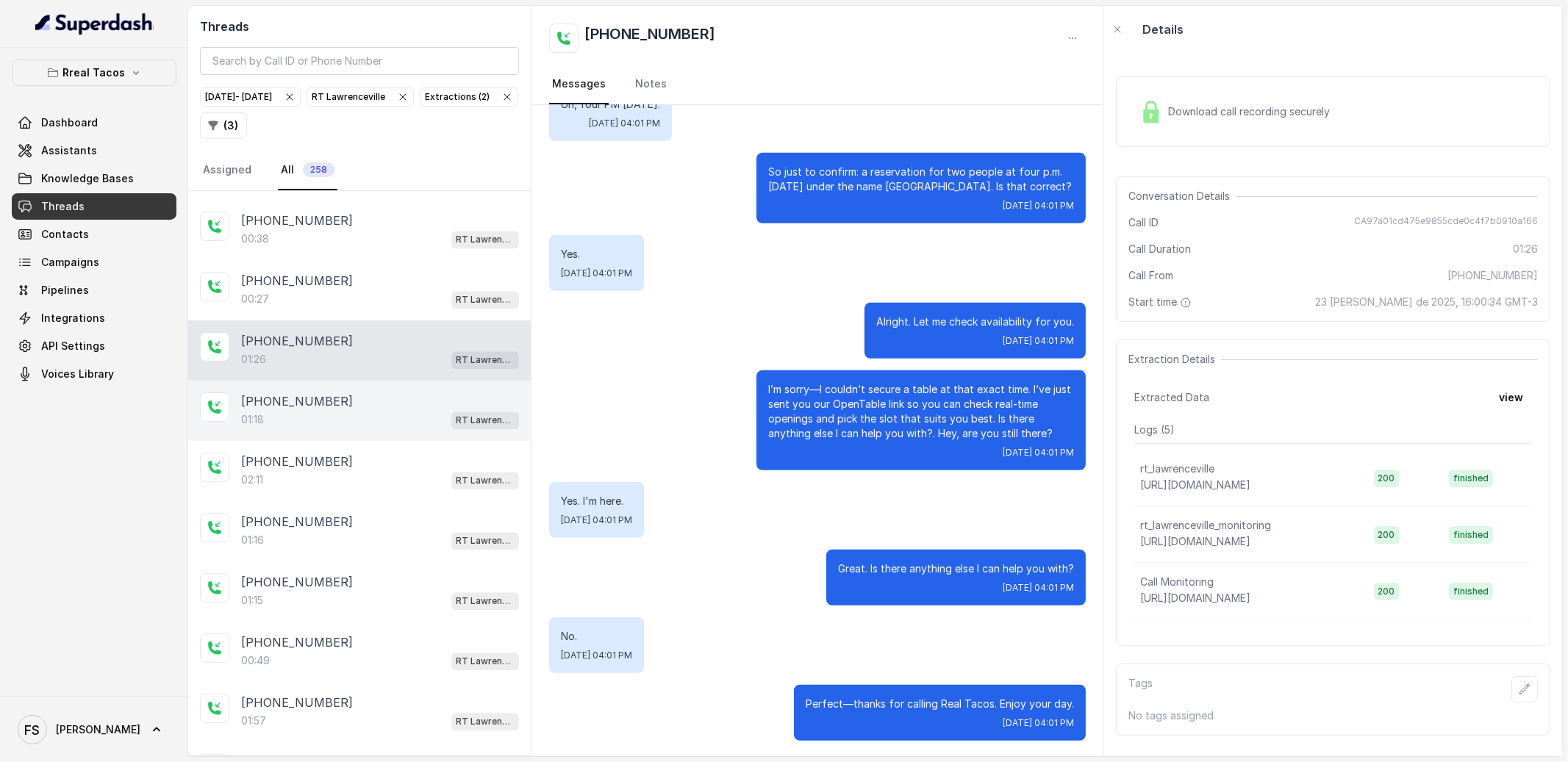
click at [392, 429] on div "01:18 RT Lawrenceville" at bounding box center [380, 419] width 278 height 19
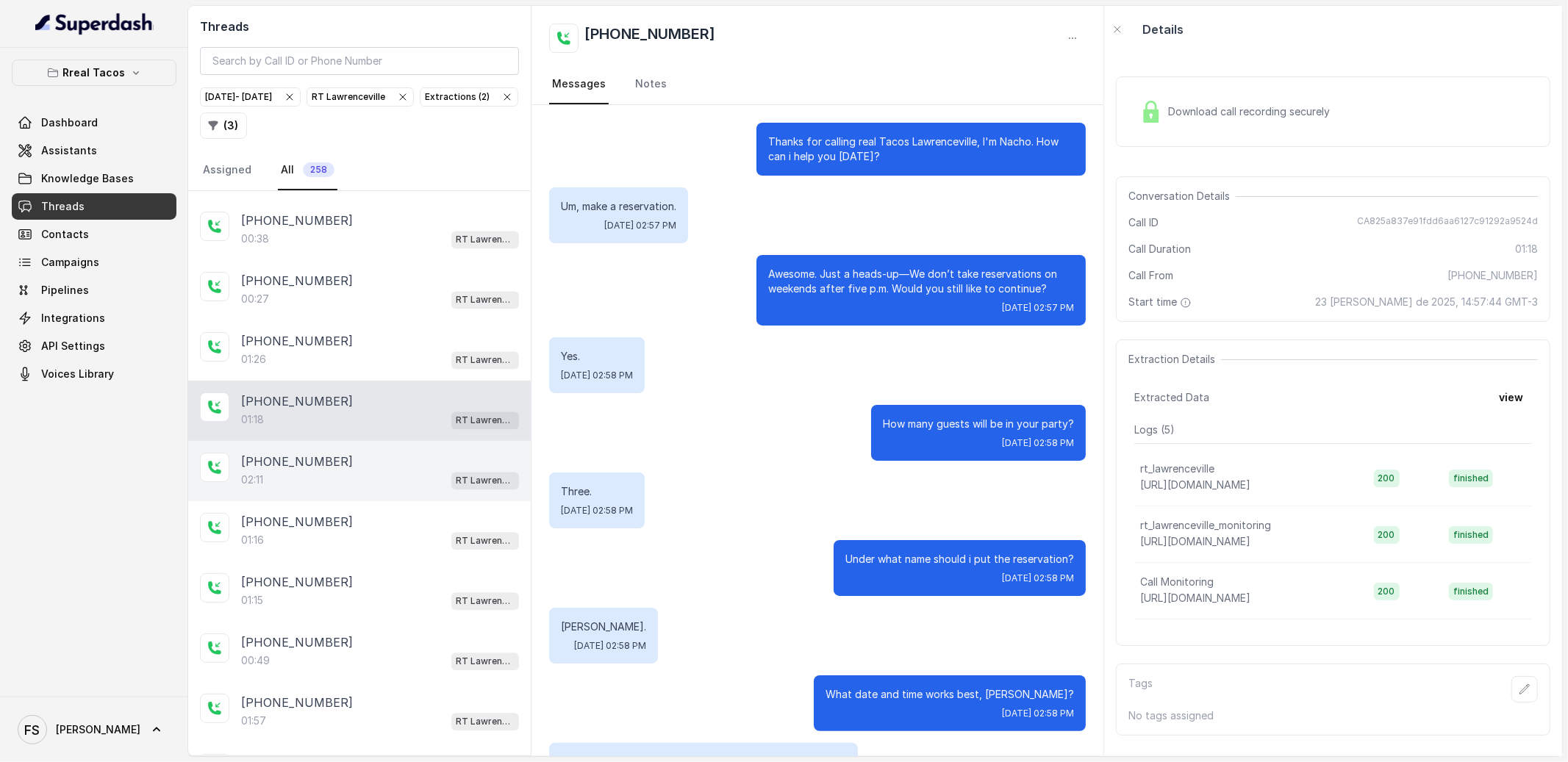
scroll to position [484, 0]
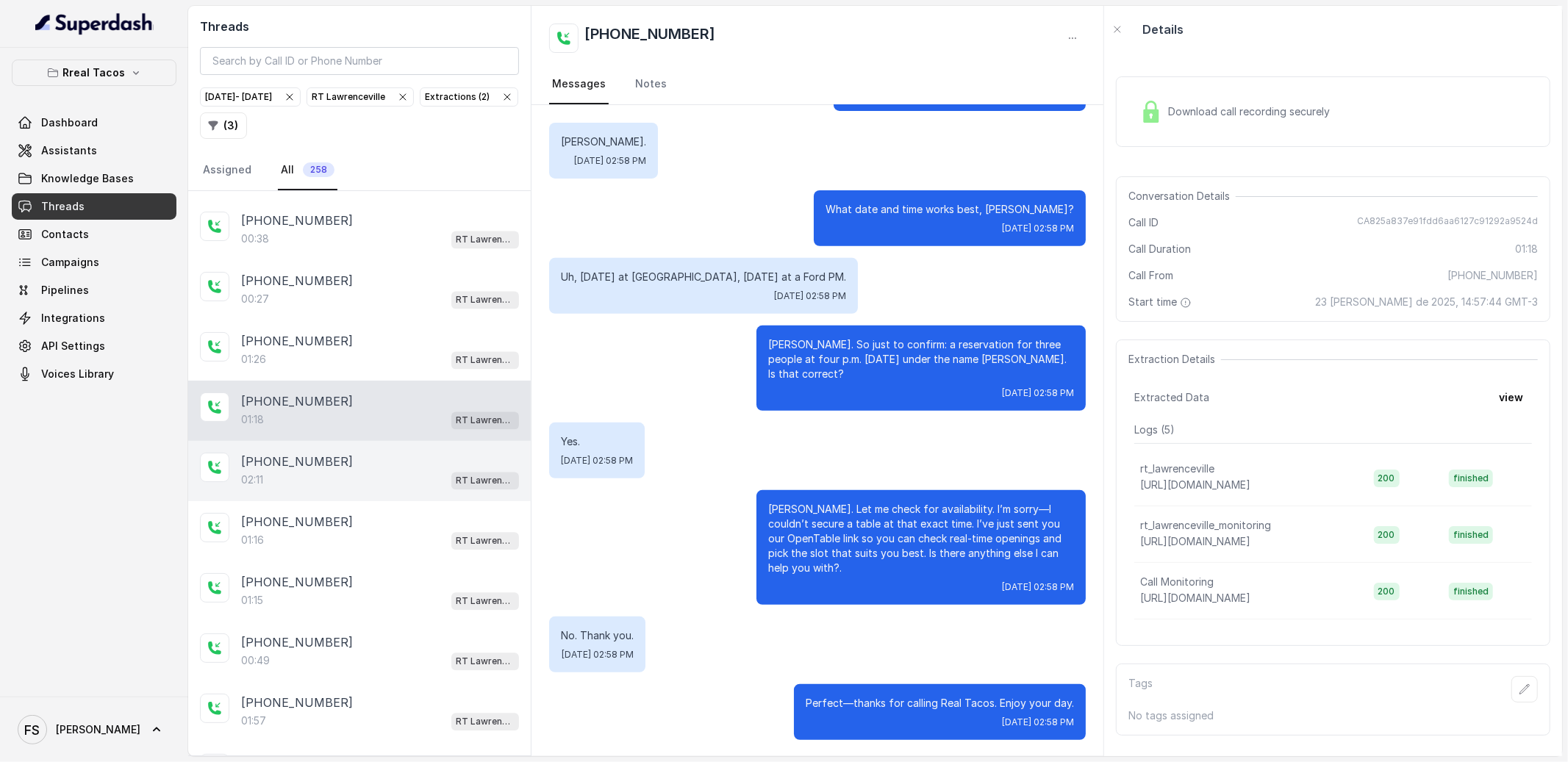
click at [377, 470] on div "[PHONE_NUMBER]" at bounding box center [380, 461] width 278 height 18
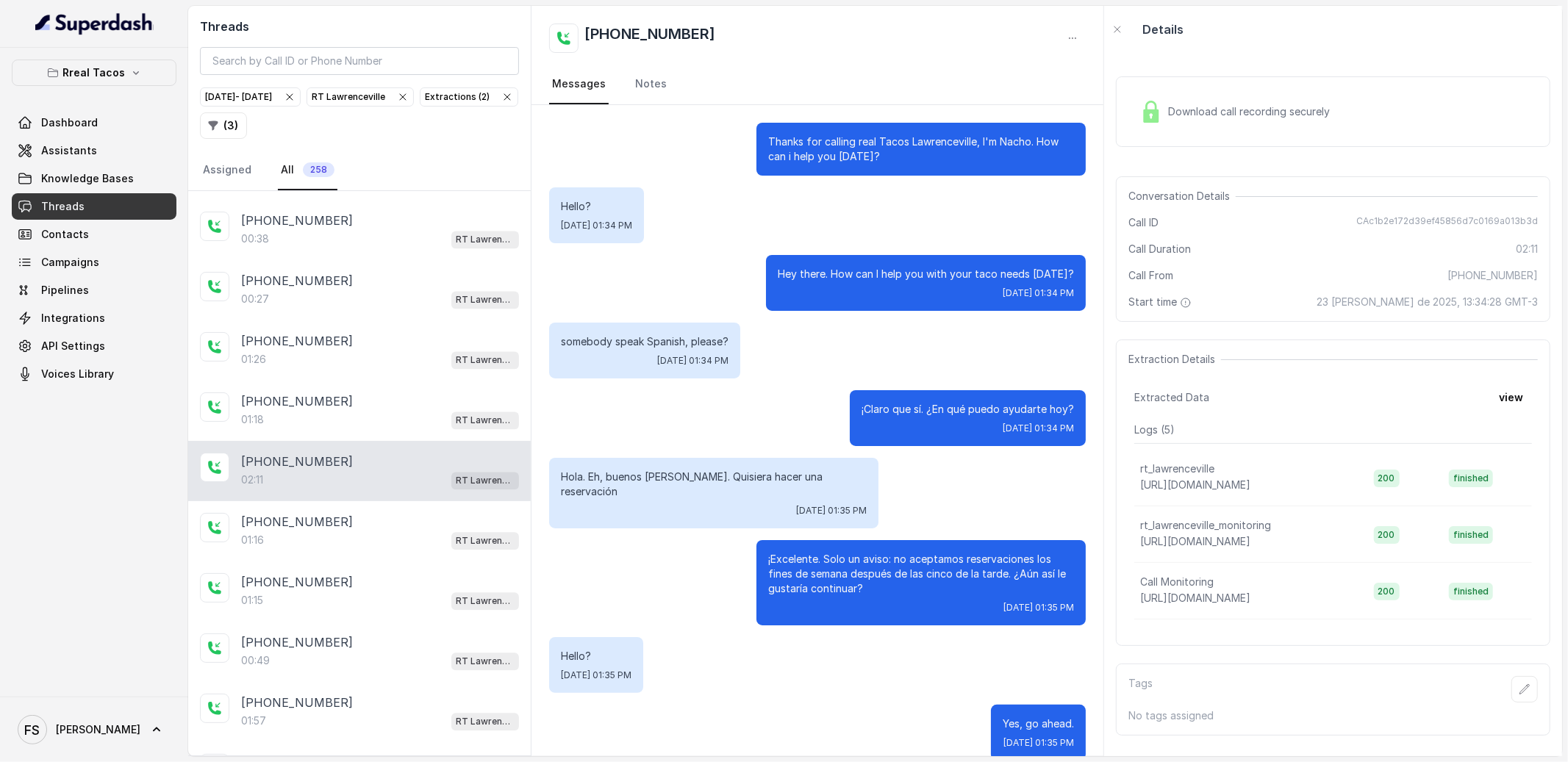
scroll to position [919, 0]
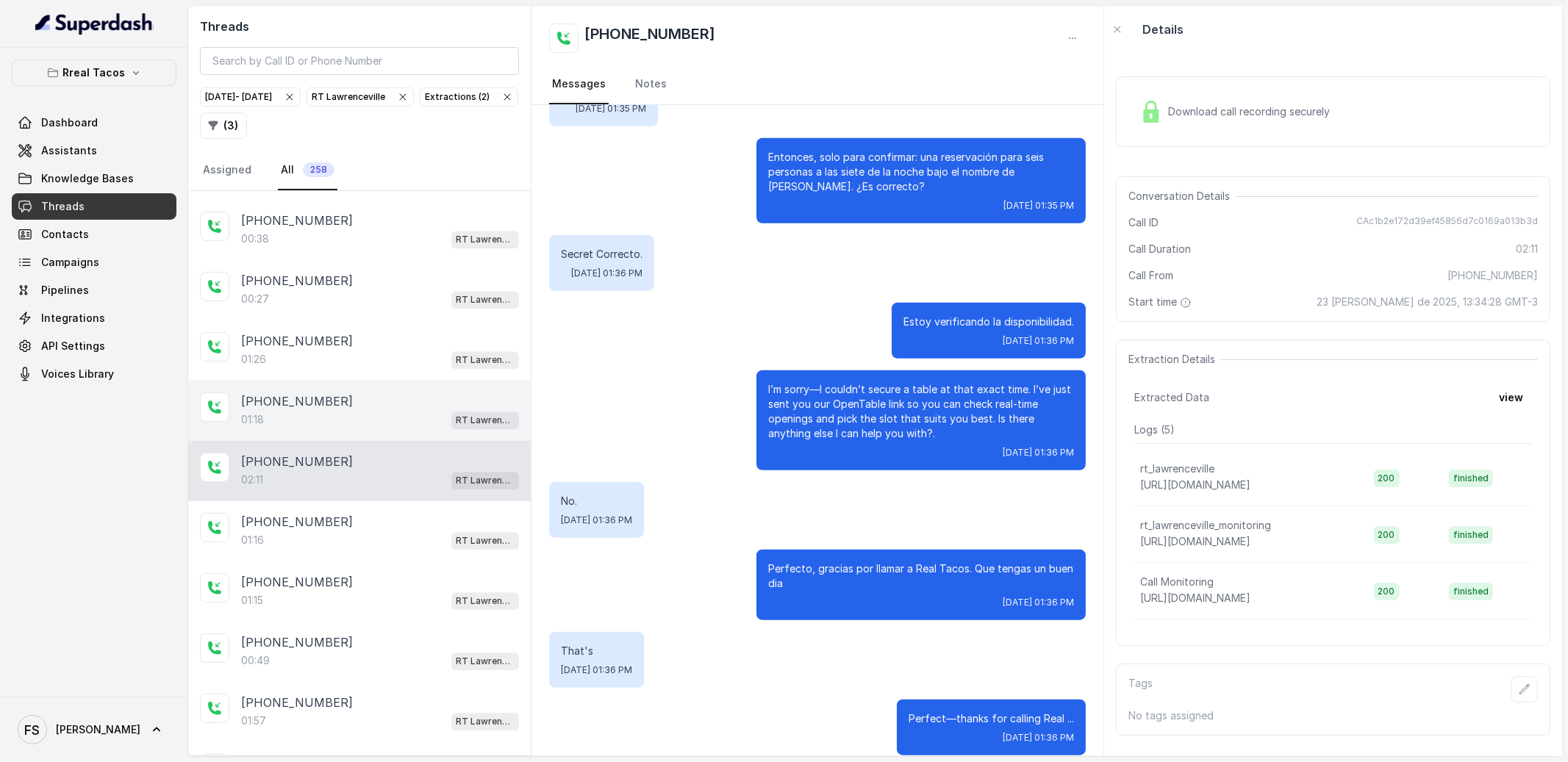
click at [401, 429] on div "01:18 RT Lawrenceville" at bounding box center [380, 419] width 278 height 19
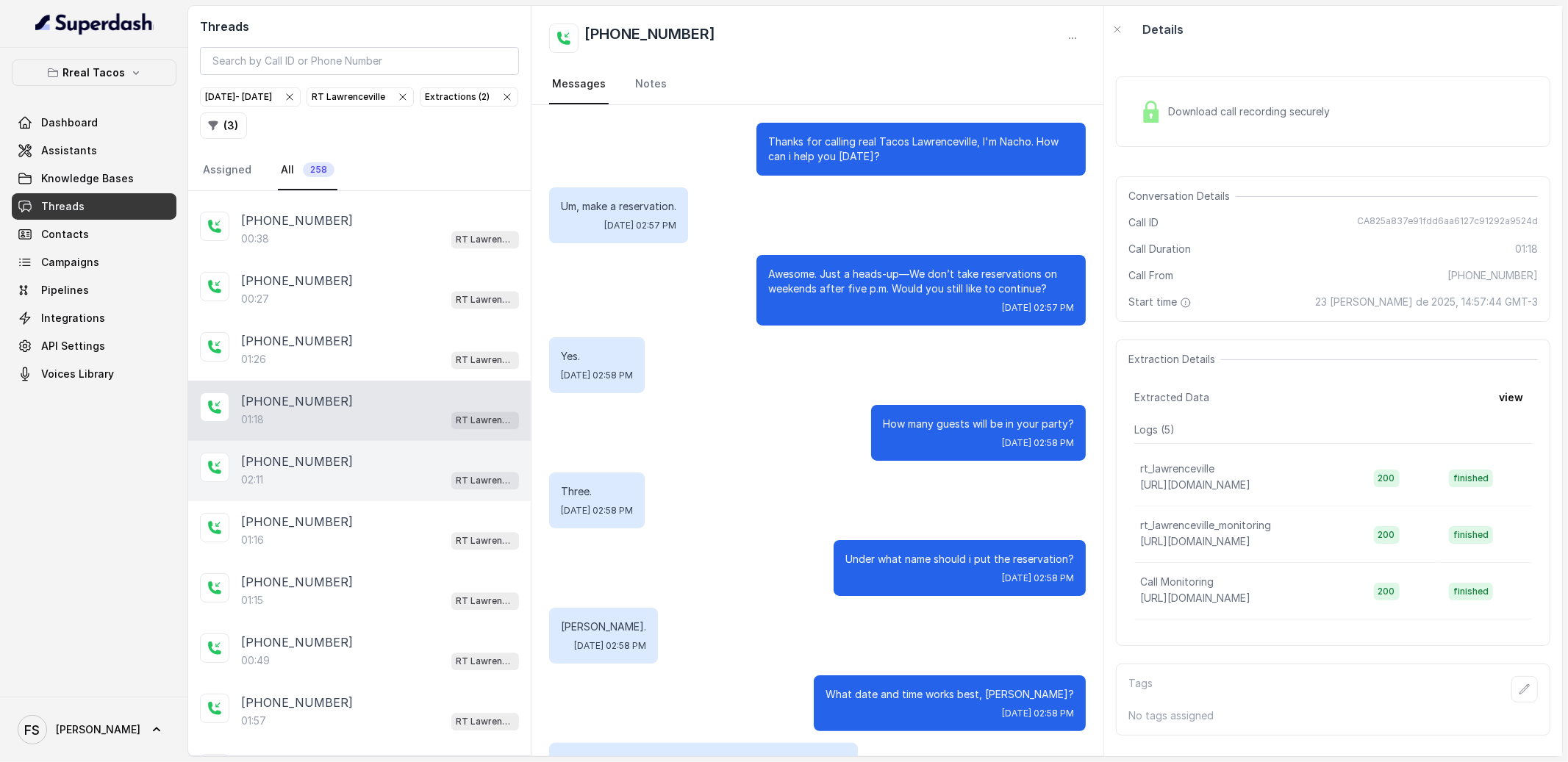
scroll to position [484, 0]
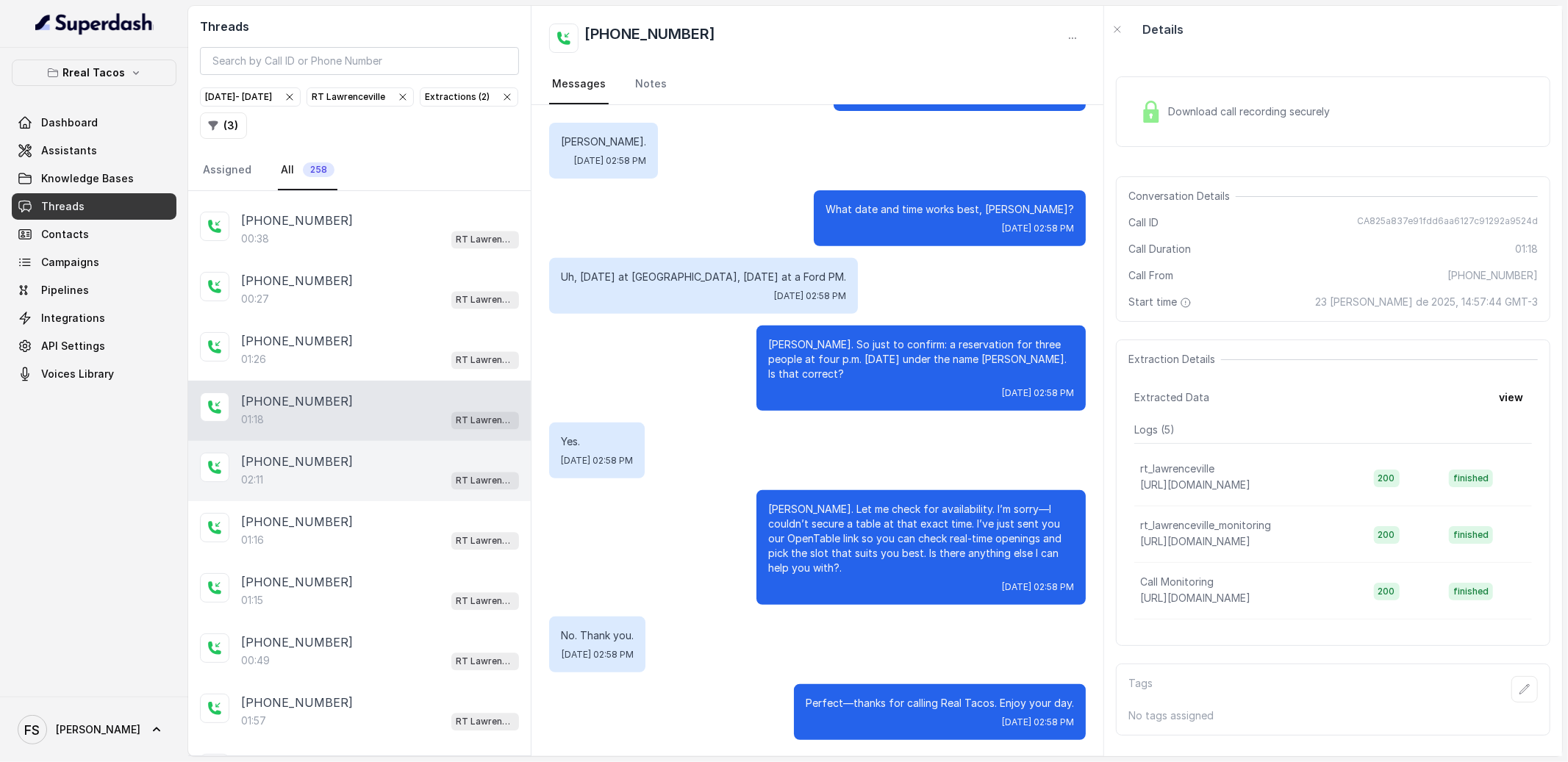
click at [375, 470] on div "[PHONE_NUMBER]" at bounding box center [380, 461] width 278 height 18
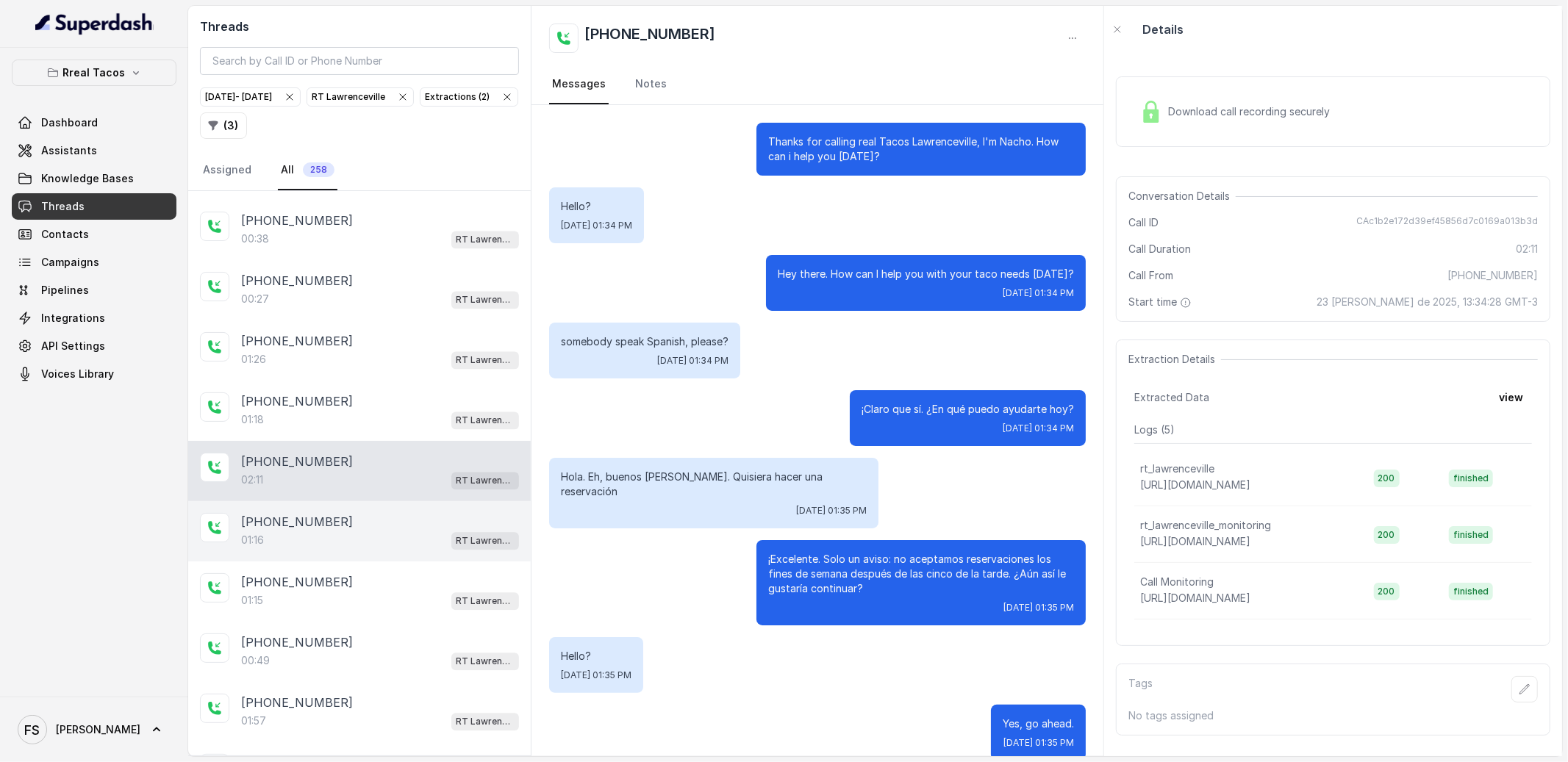
scroll to position [919, 0]
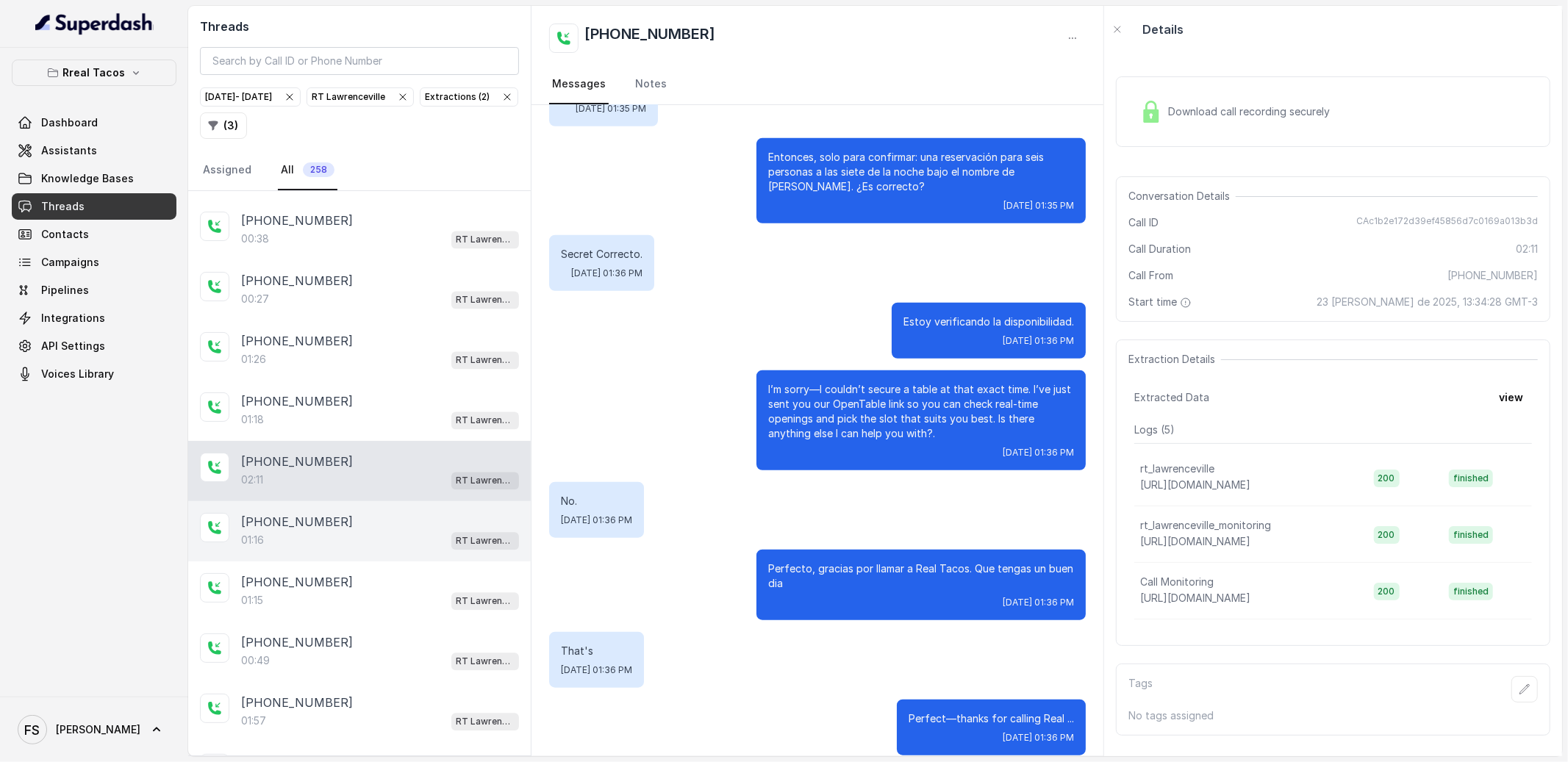
click at [366, 530] on div "[PHONE_NUMBER]" at bounding box center [380, 522] width 278 height 18
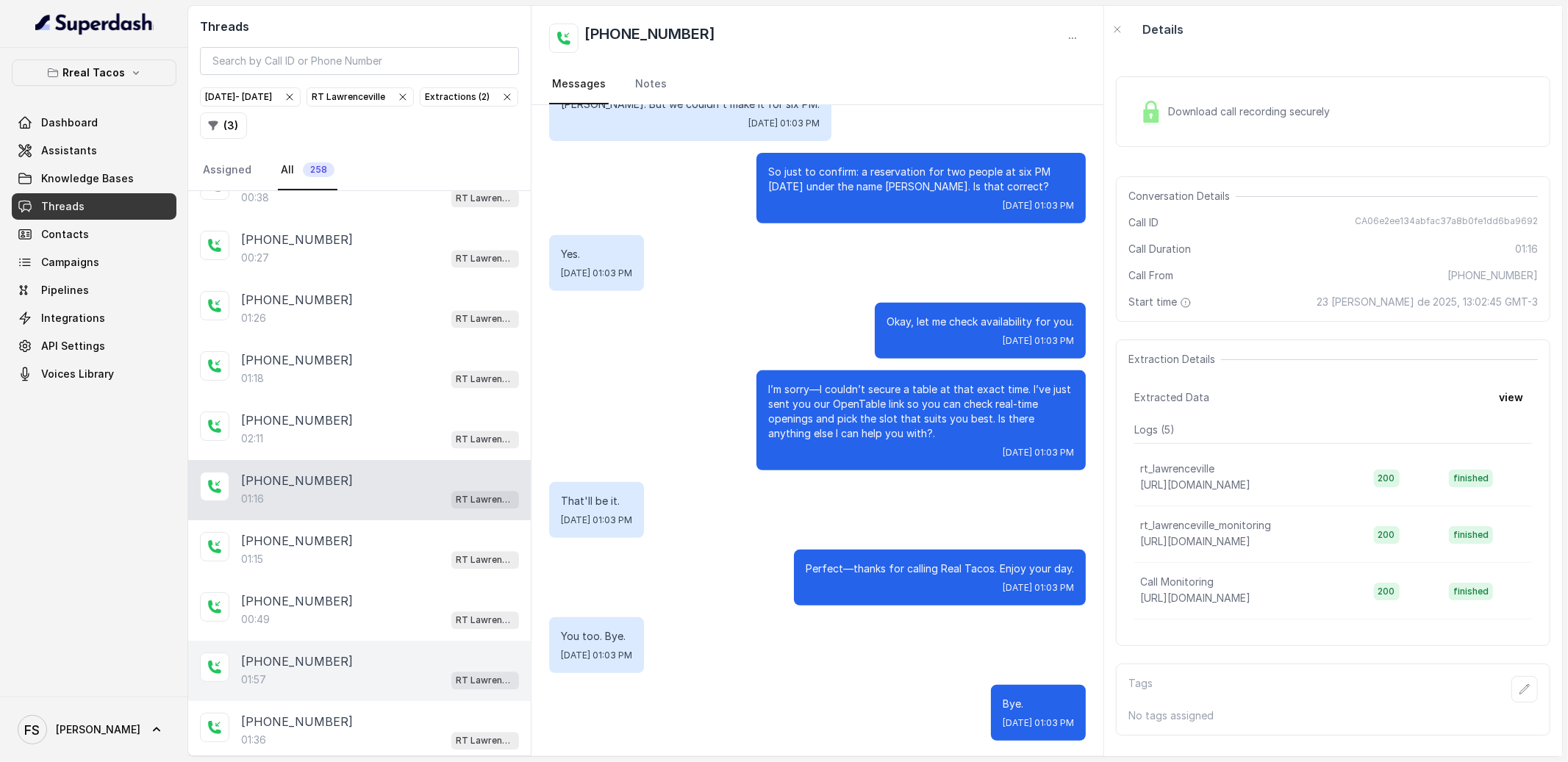
scroll to position [7504, 0]
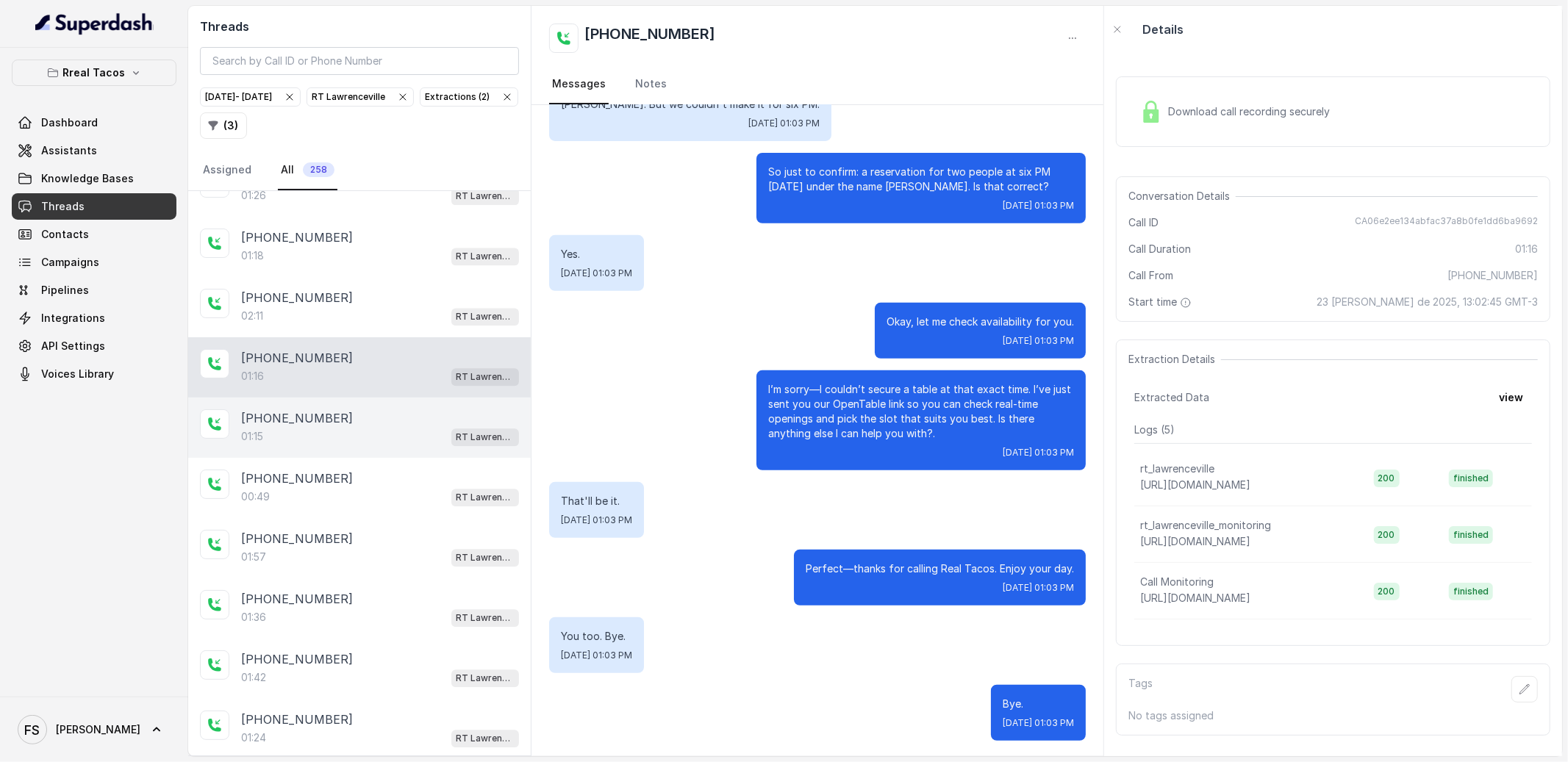
click at [379, 443] on div "[PHONE_NUMBER]:15 RT [GEOGRAPHIC_DATA]" at bounding box center [359, 427] width 342 height 60
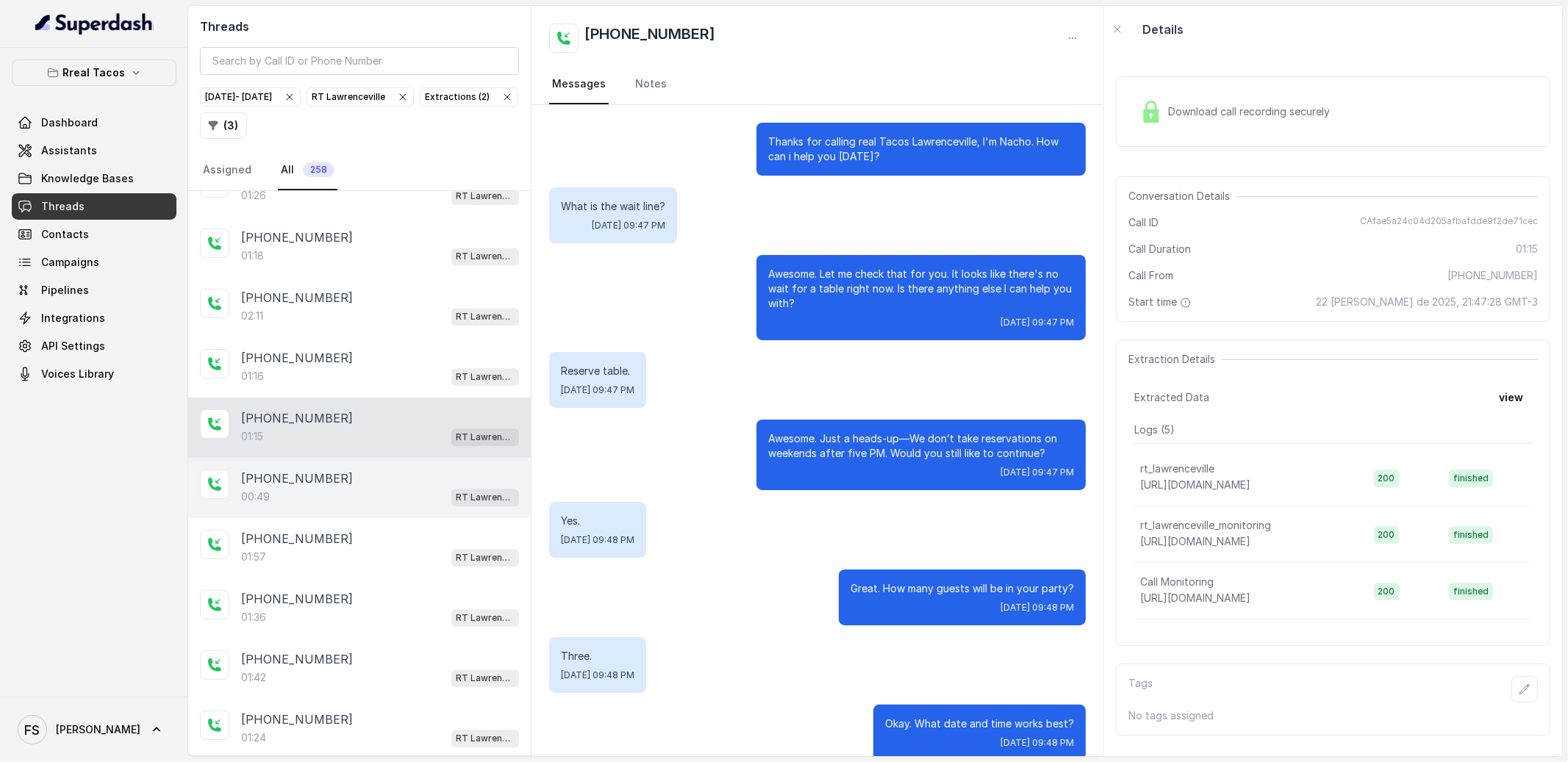
scroll to position [349, 0]
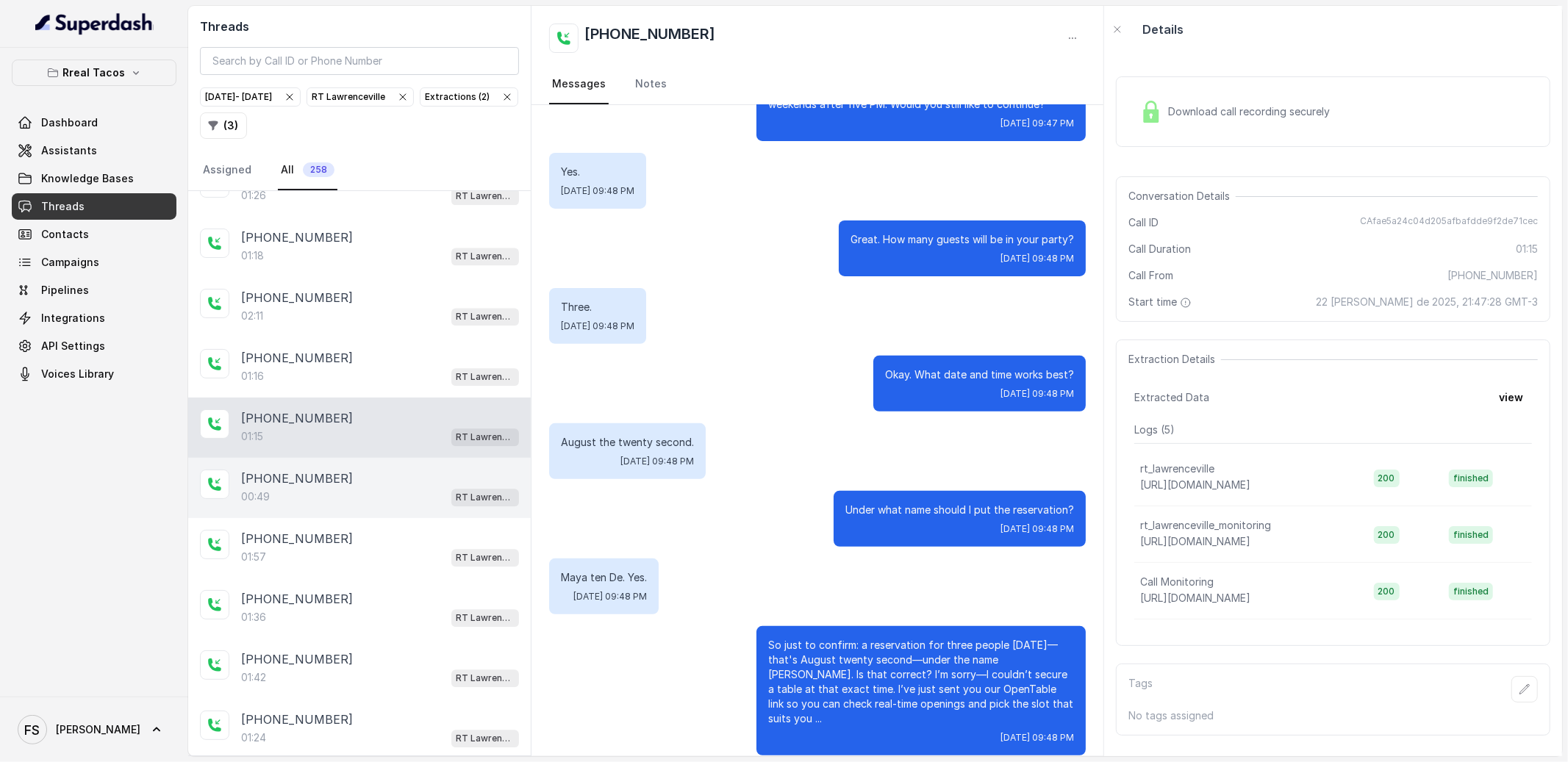
click at [370, 501] on div "[PHONE_NUMBER]:49 [GEOGRAPHIC_DATA]" at bounding box center [359, 487] width 342 height 60
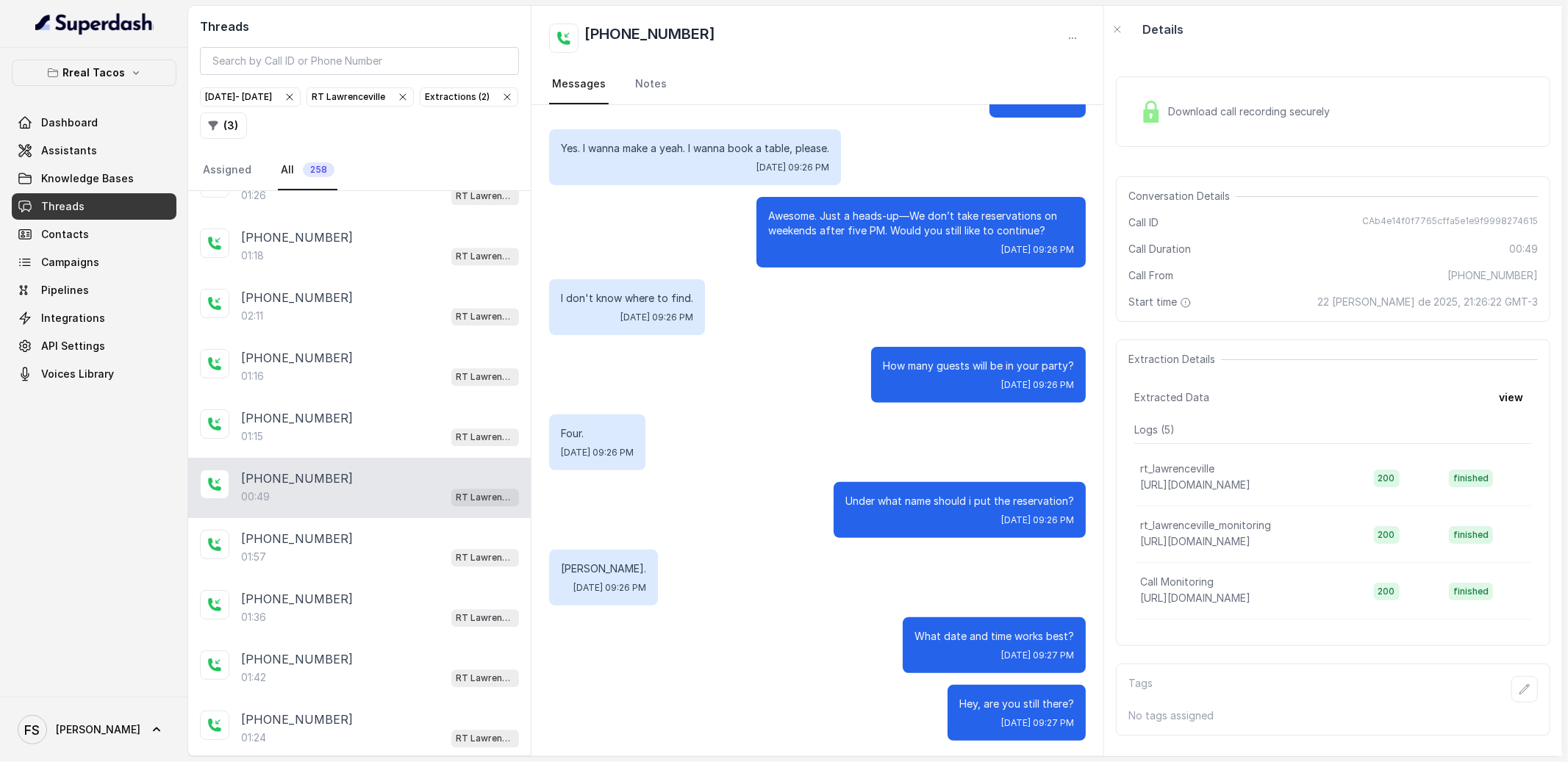
click at [372, 518] on div "[PHONE_NUMBER]:49 [GEOGRAPHIC_DATA]" at bounding box center [359, 487] width 342 height 60
click at [381, 547] on div "[PHONE_NUMBER]" at bounding box center [380, 538] width 278 height 18
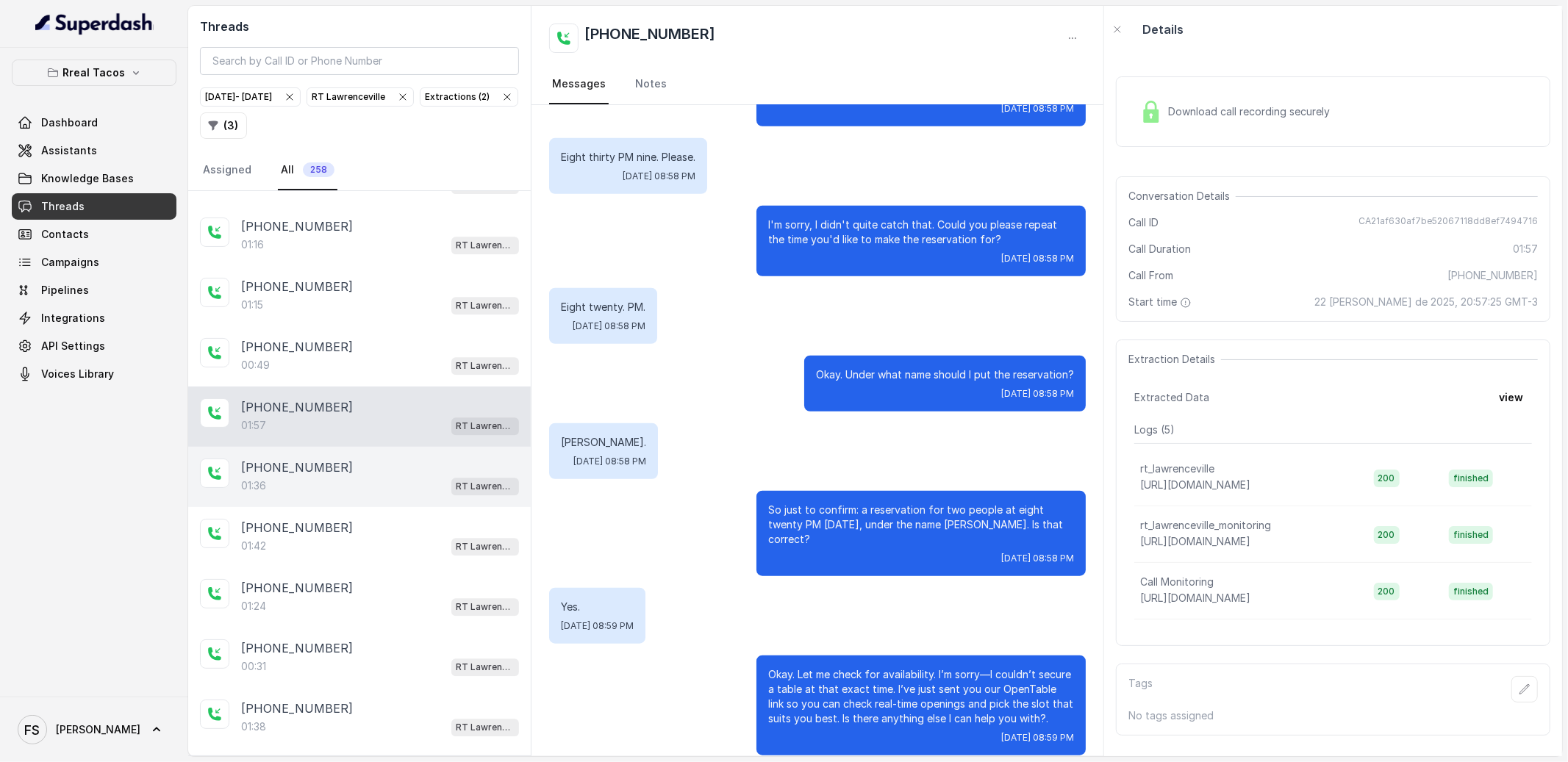
click at [395, 476] on div "[PHONE_NUMBER]" at bounding box center [380, 467] width 278 height 18
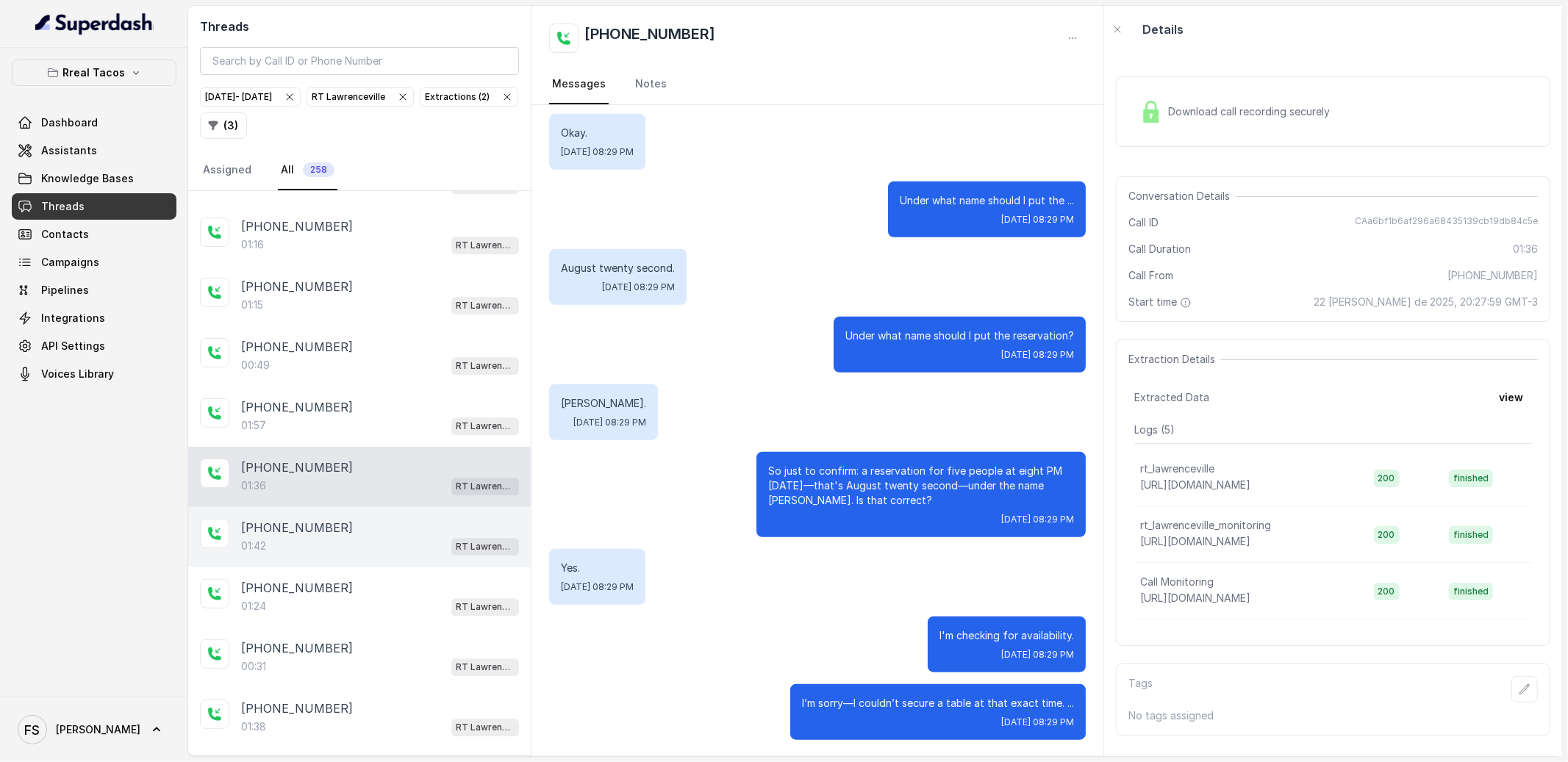
click at [399, 555] on div "01:42 RT Lawrenceville" at bounding box center [380, 545] width 278 height 19
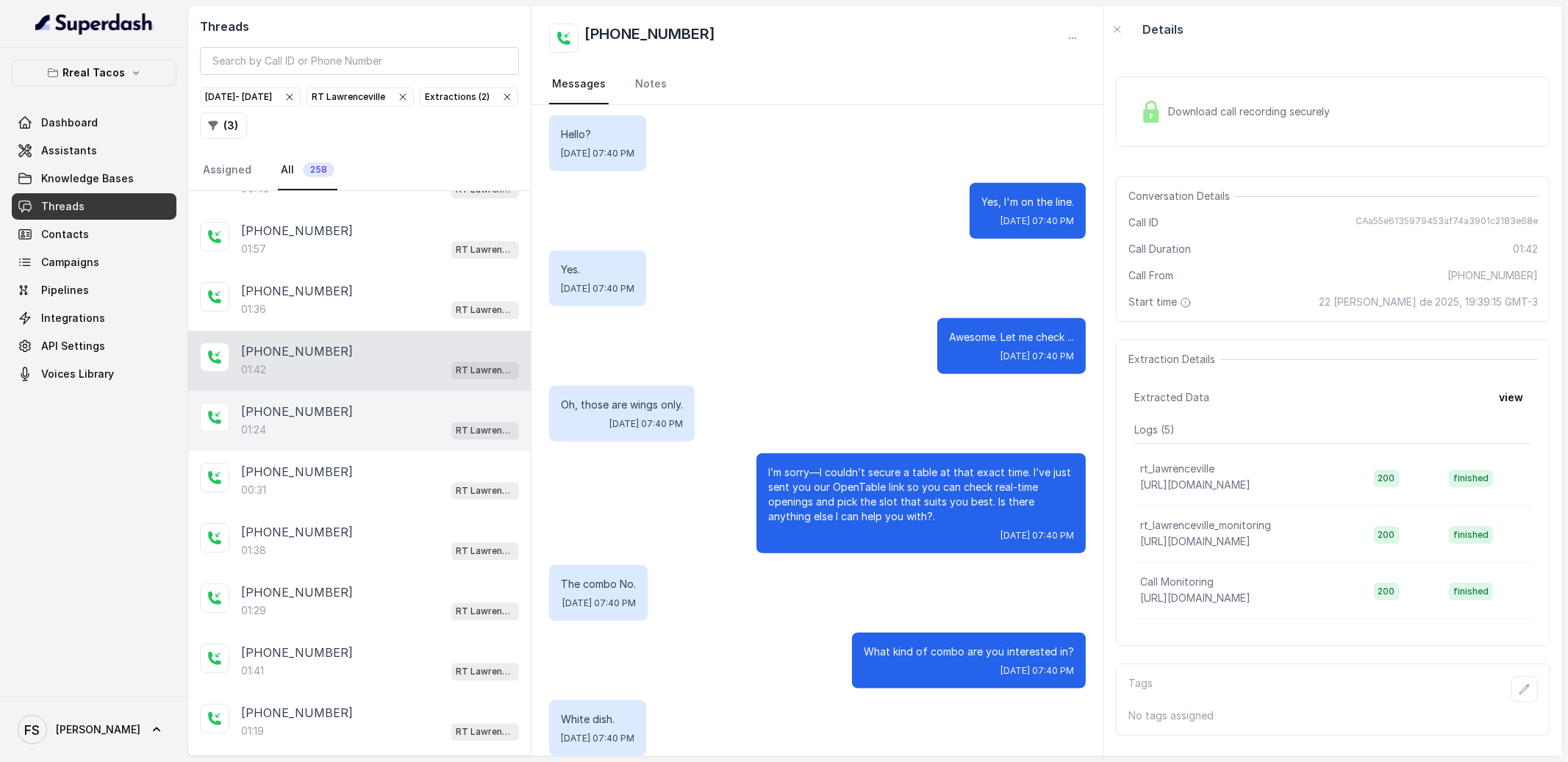
click at [410, 420] on div "[PHONE_NUMBER]" at bounding box center [380, 412] width 278 height 18
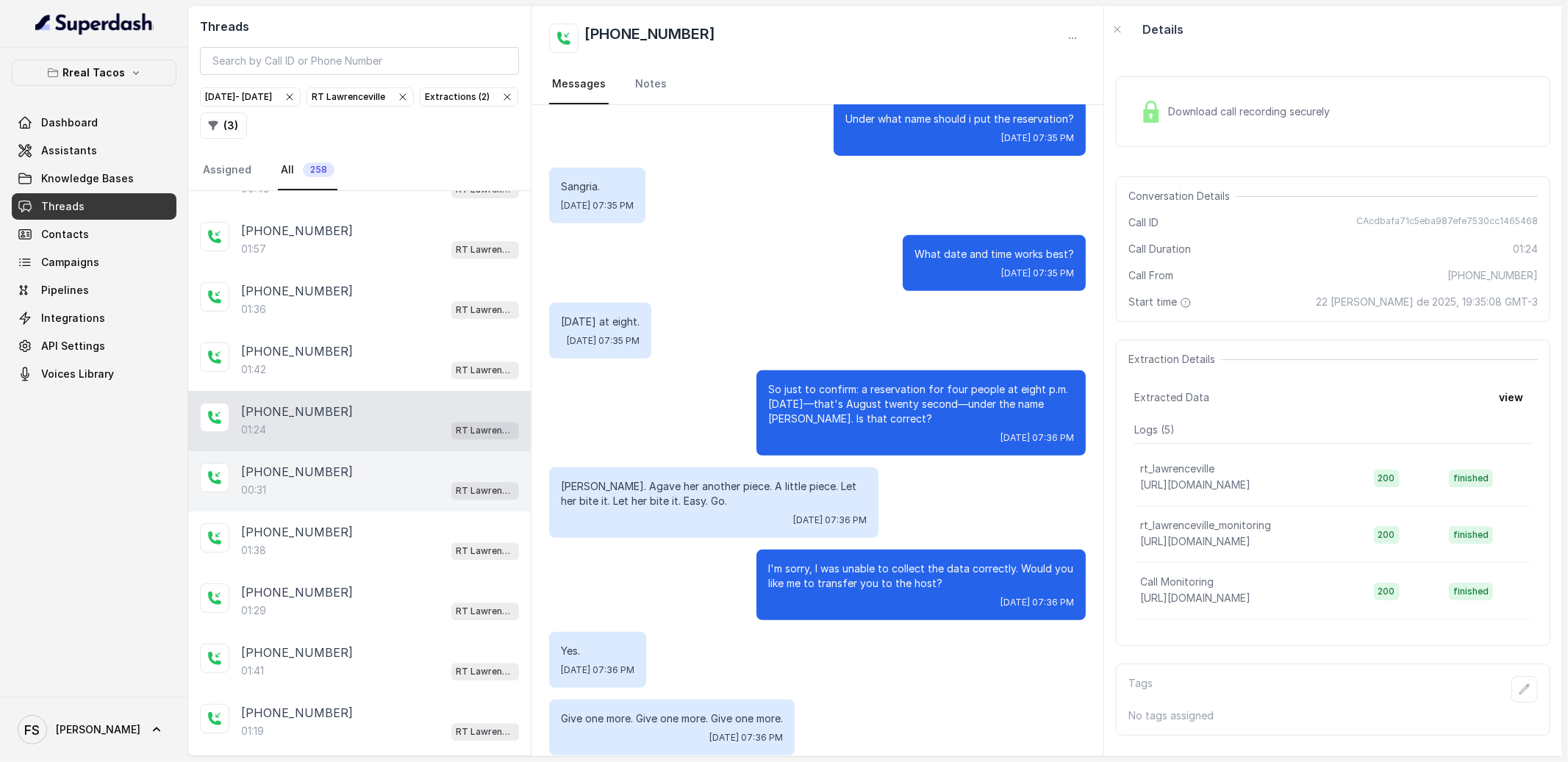
click at [383, 500] on div "00:31 RT Lawrenceville" at bounding box center [380, 489] width 278 height 19
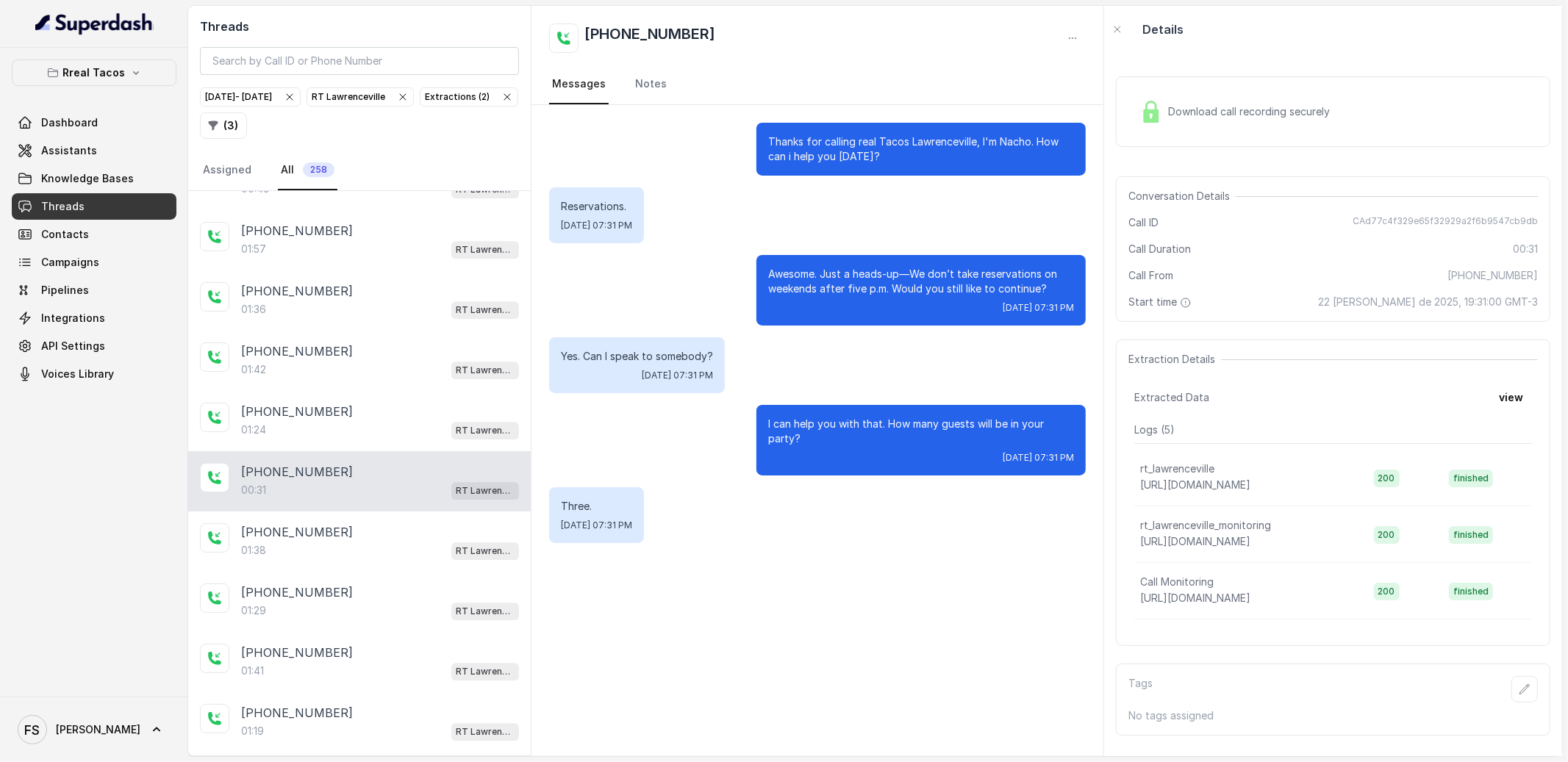
click at [392, 492] on div "[PHONE_NUMBER]:31 [GEOGRAPHIC_DATA]" at bounding box center [359, 481] width 342 height 60
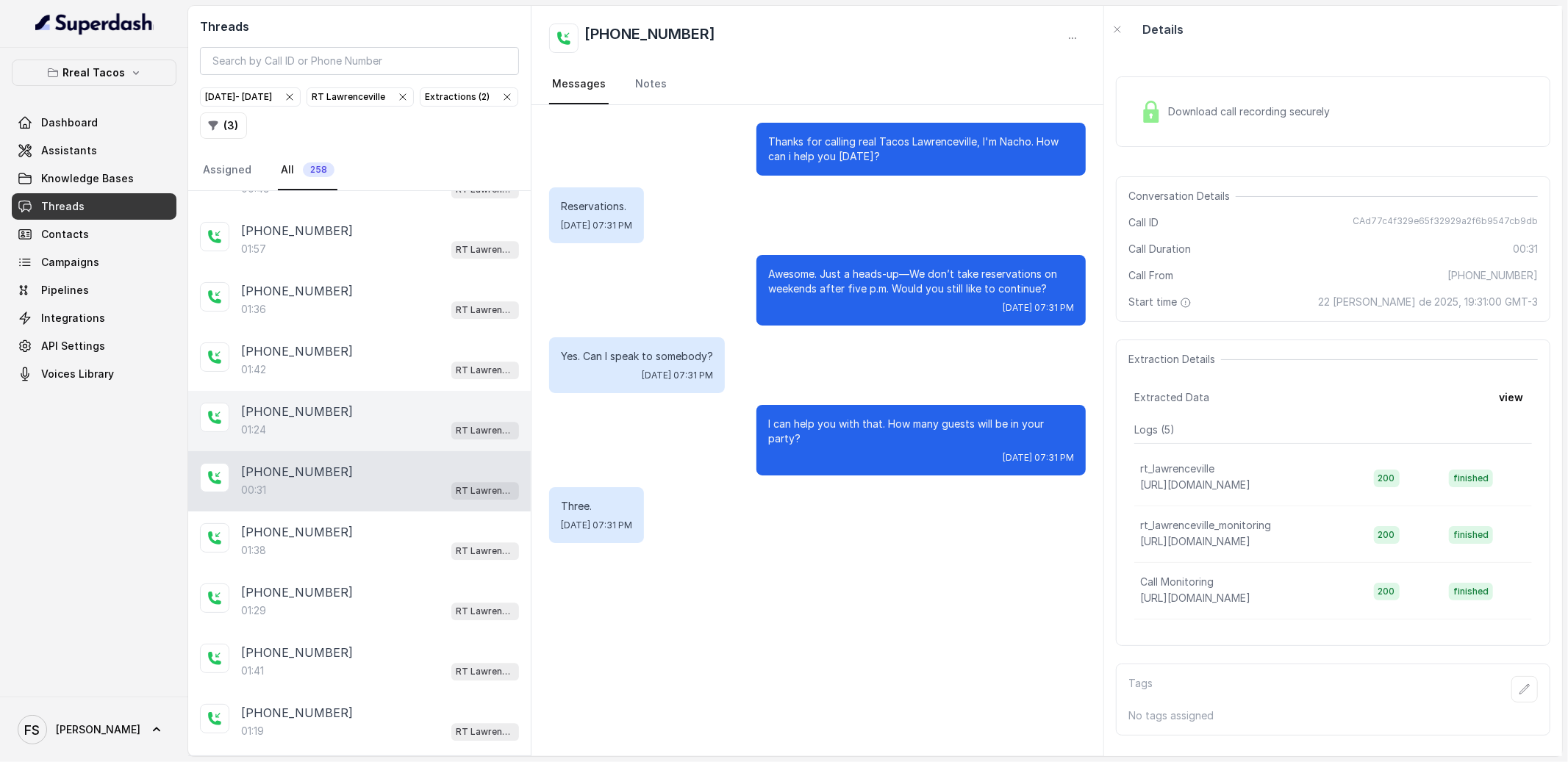
click at [392, 451] on div "[PHONE_NUMBER]:24 RT [GEOGRAPHIC_DATA]" at bounding box center [359, 420] width 342 height 60
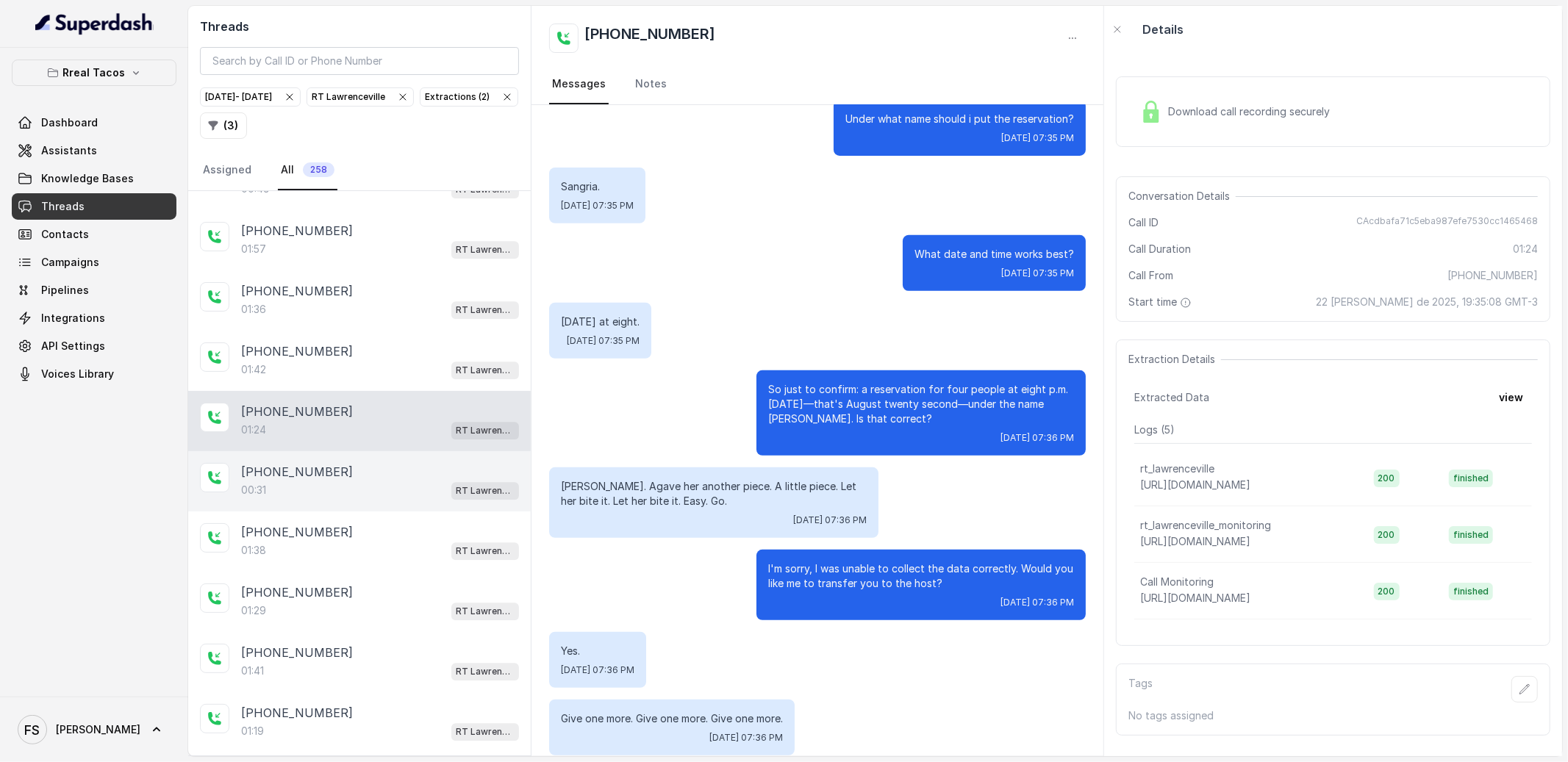
click at [388, 500] on div "00:31 RT Lawrenceville" at bounding box center [380, 489] width 278 height 19
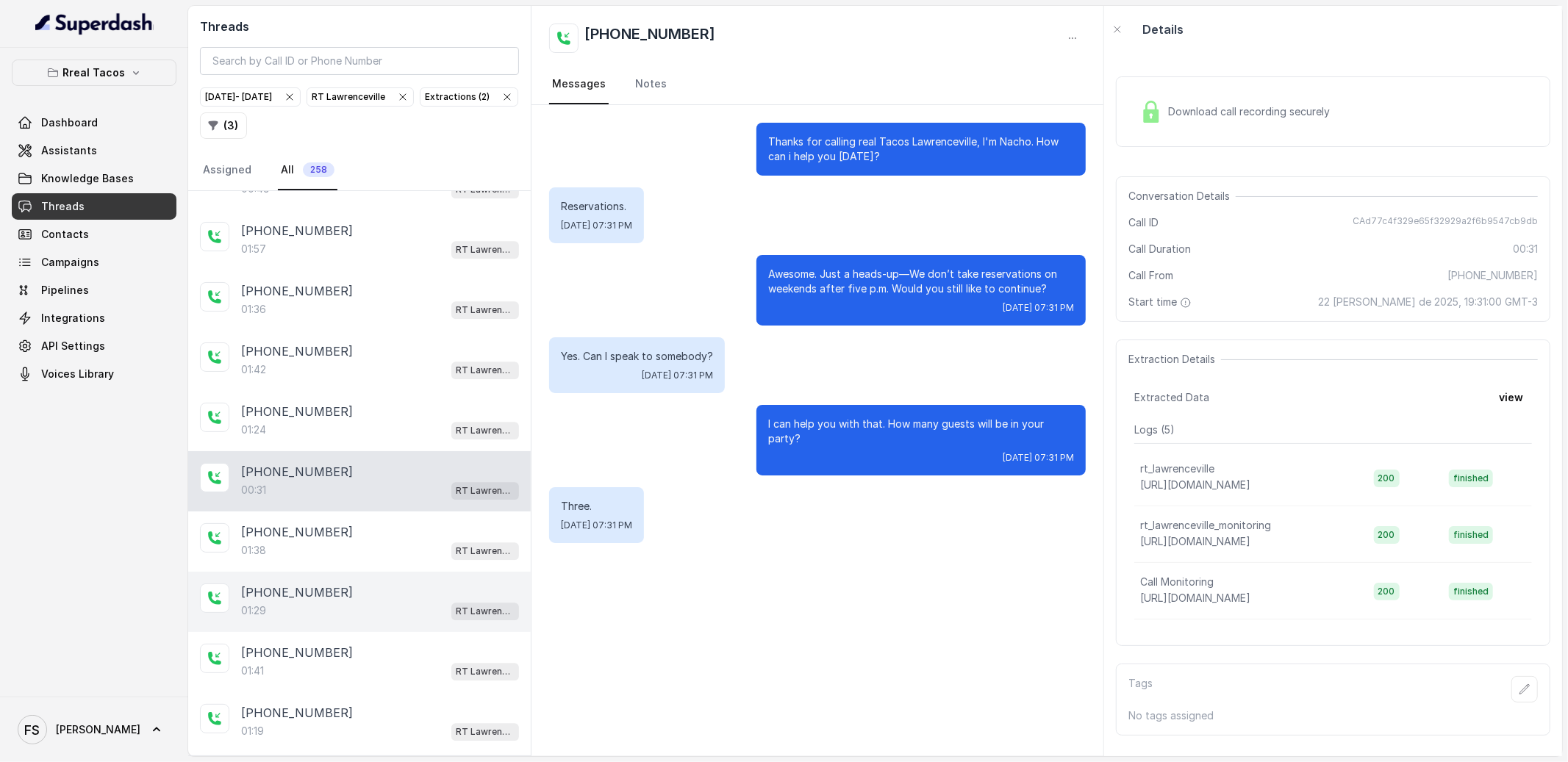
click at [368, 612] on div "[PHONE_NUMBER]:29 RT [GEOGRAPHIC_DATA]" at bounding box center [359, 601] width 342 height 60
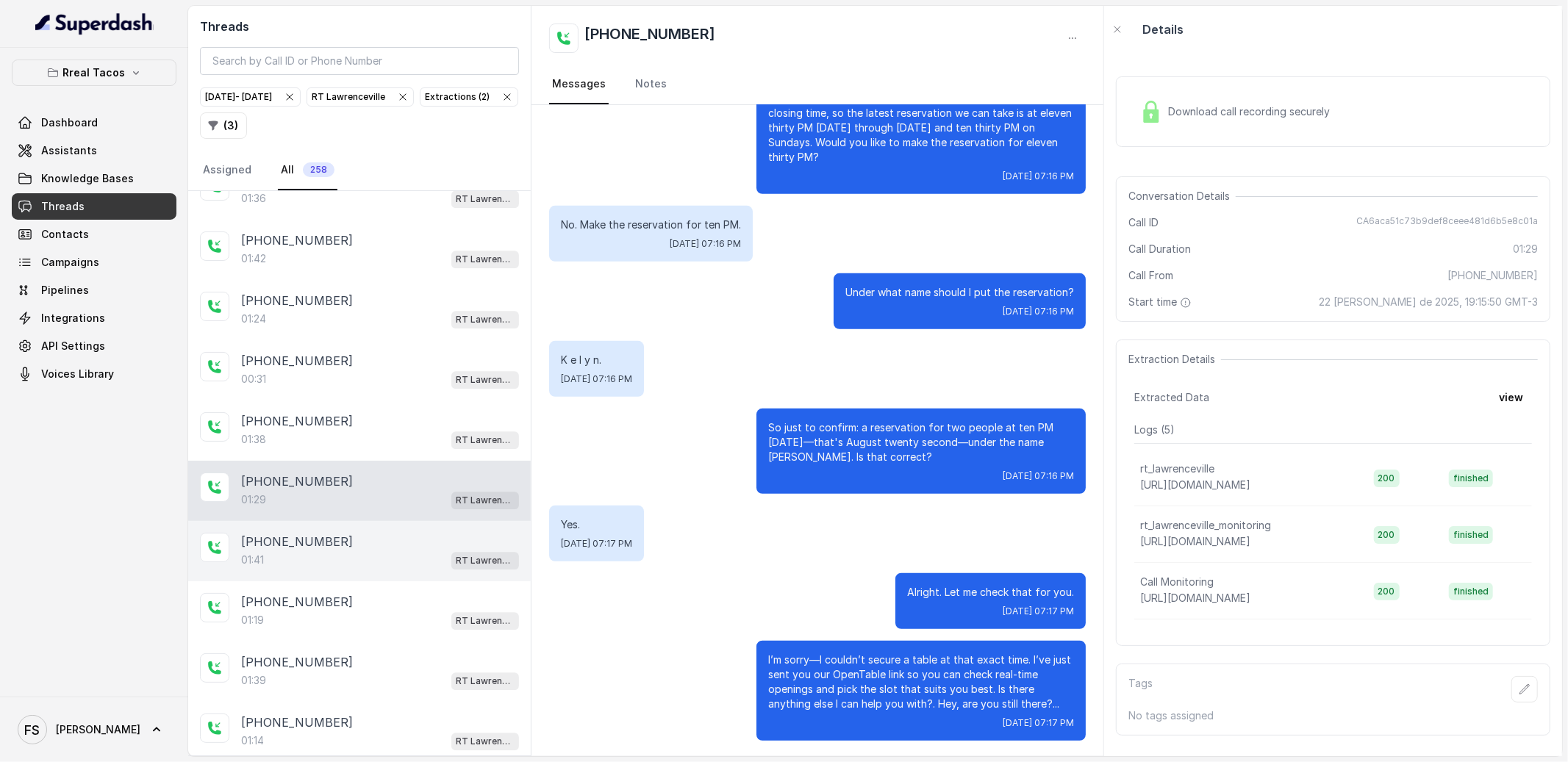
click at [339, 550] on div "[PHONE_NUMBER]" at bounding box center [380, 542] width 278 height 18
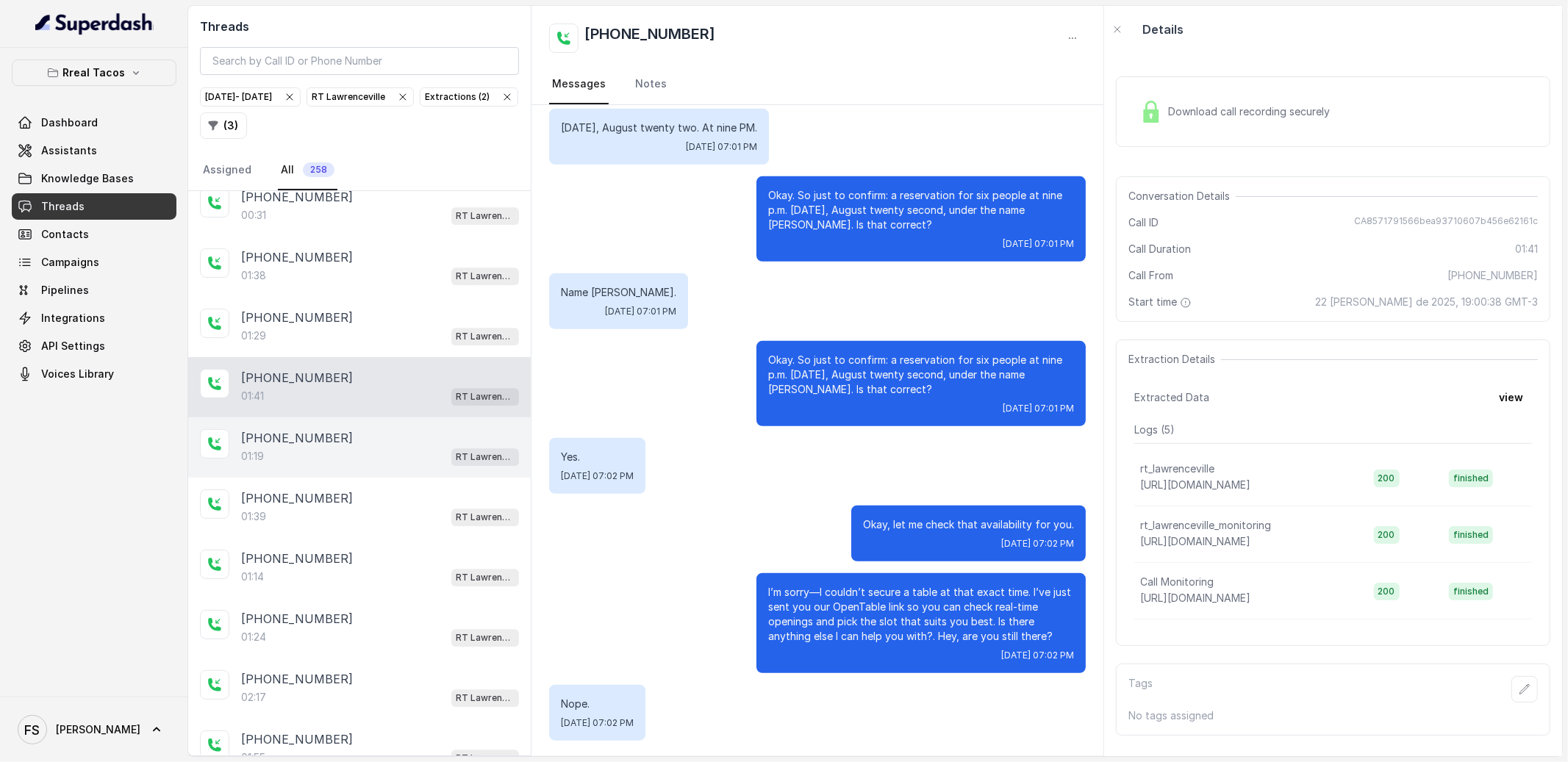
click at [438, 447] on div "[PHONE_NUMBER]" at bounding box center [380, 438] width 278 height 18
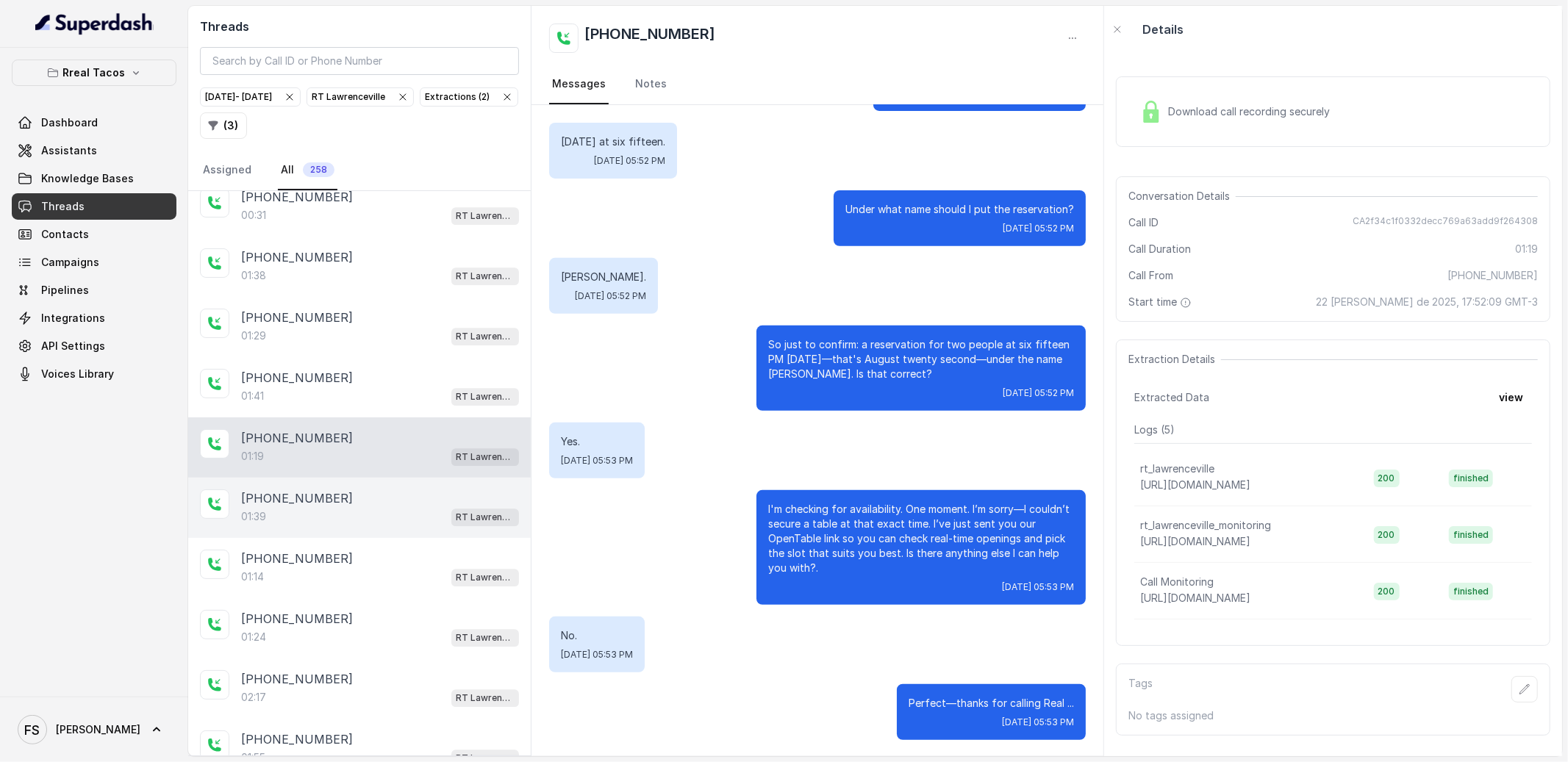
click at [396, 507] on div "[PHONE_NUMBER]" at bounding box center [380, 498] width 278 height 18
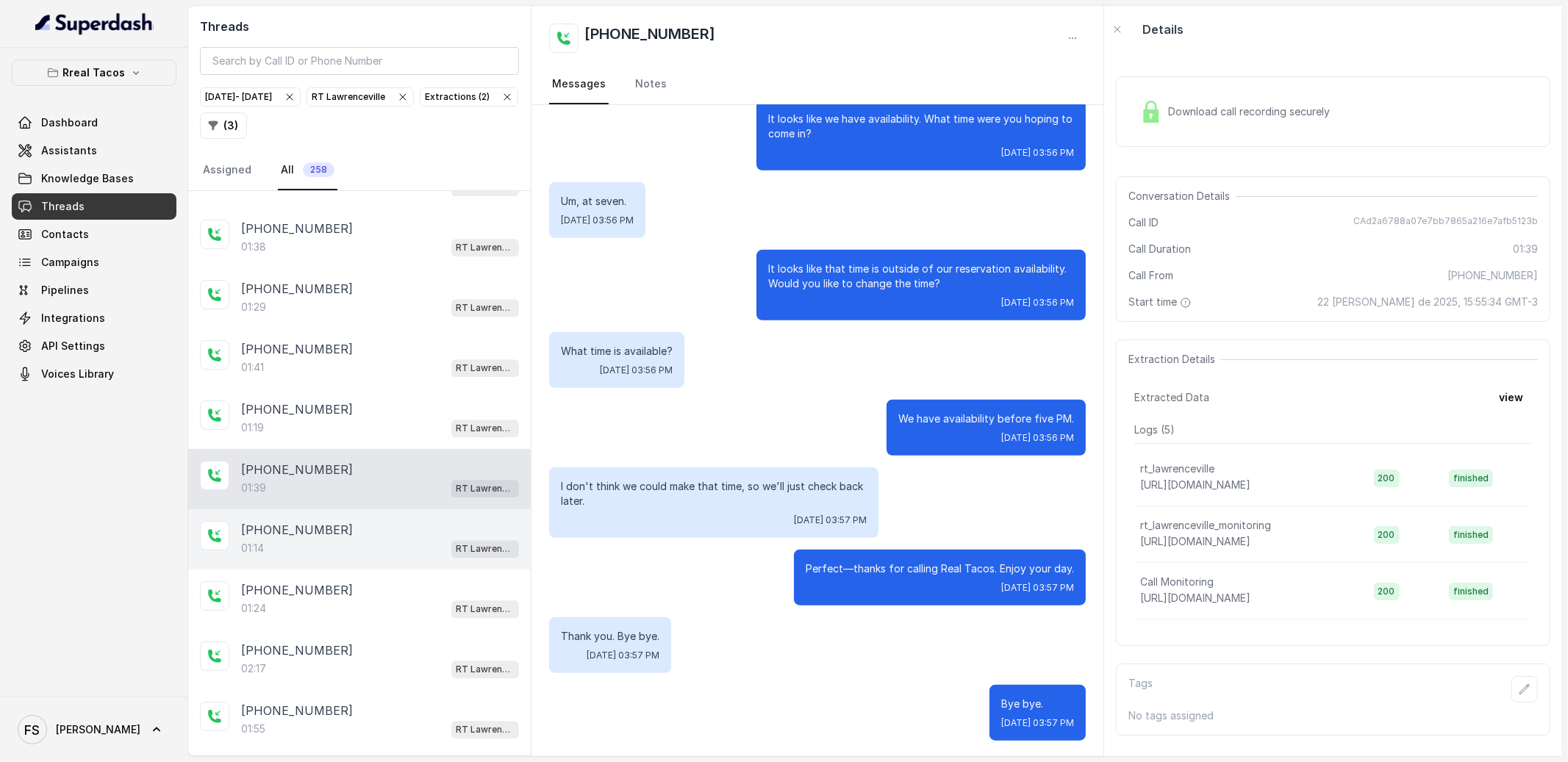
click at [348, 538] on div "[PHONE_NUMBER]" at bounding box center [380, 530] width 278 height 18
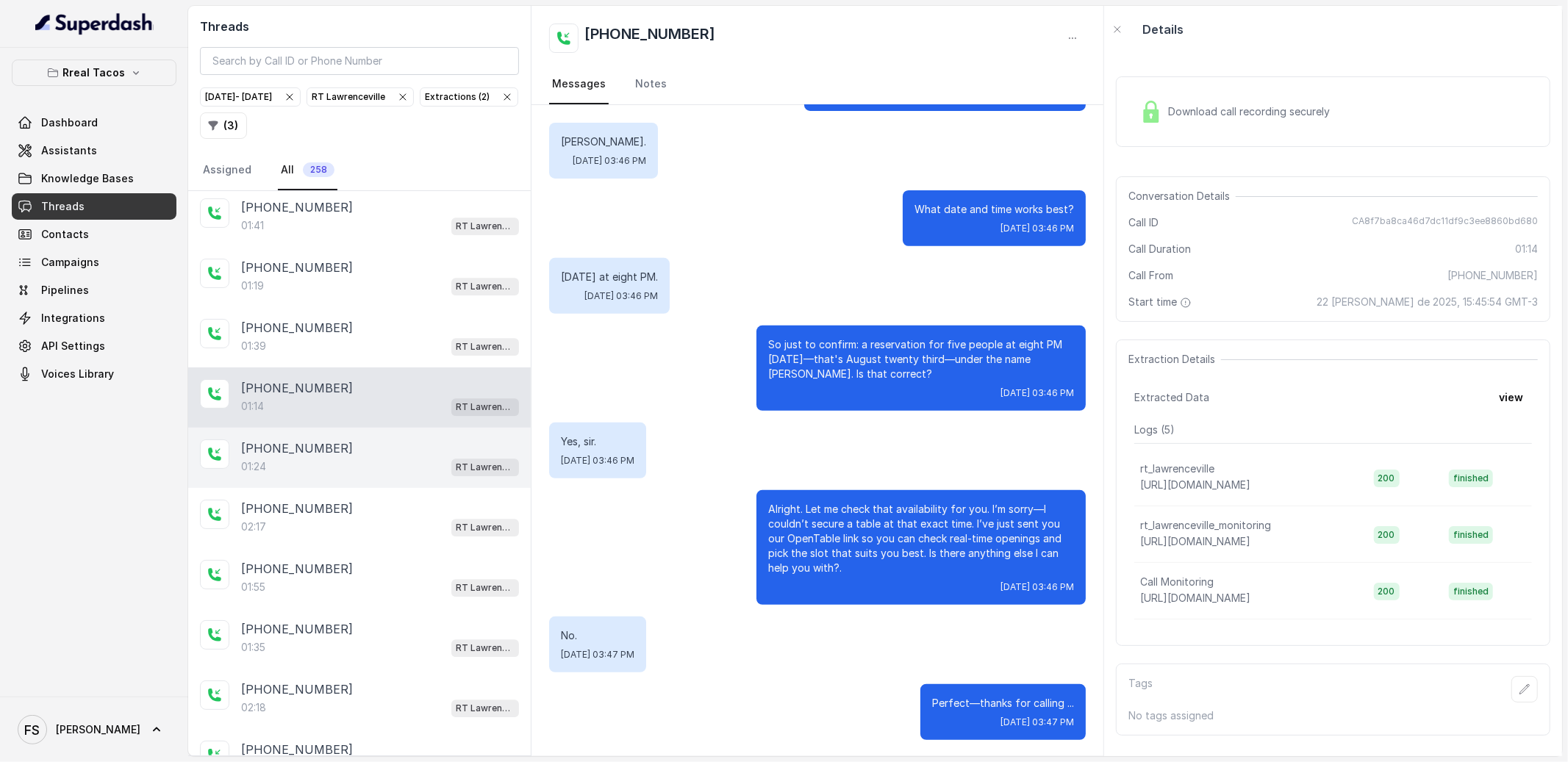
click at [396, 476] on div "01:24 RT Lawrenceville" at bounding box center [380, 466] width 278 height 19
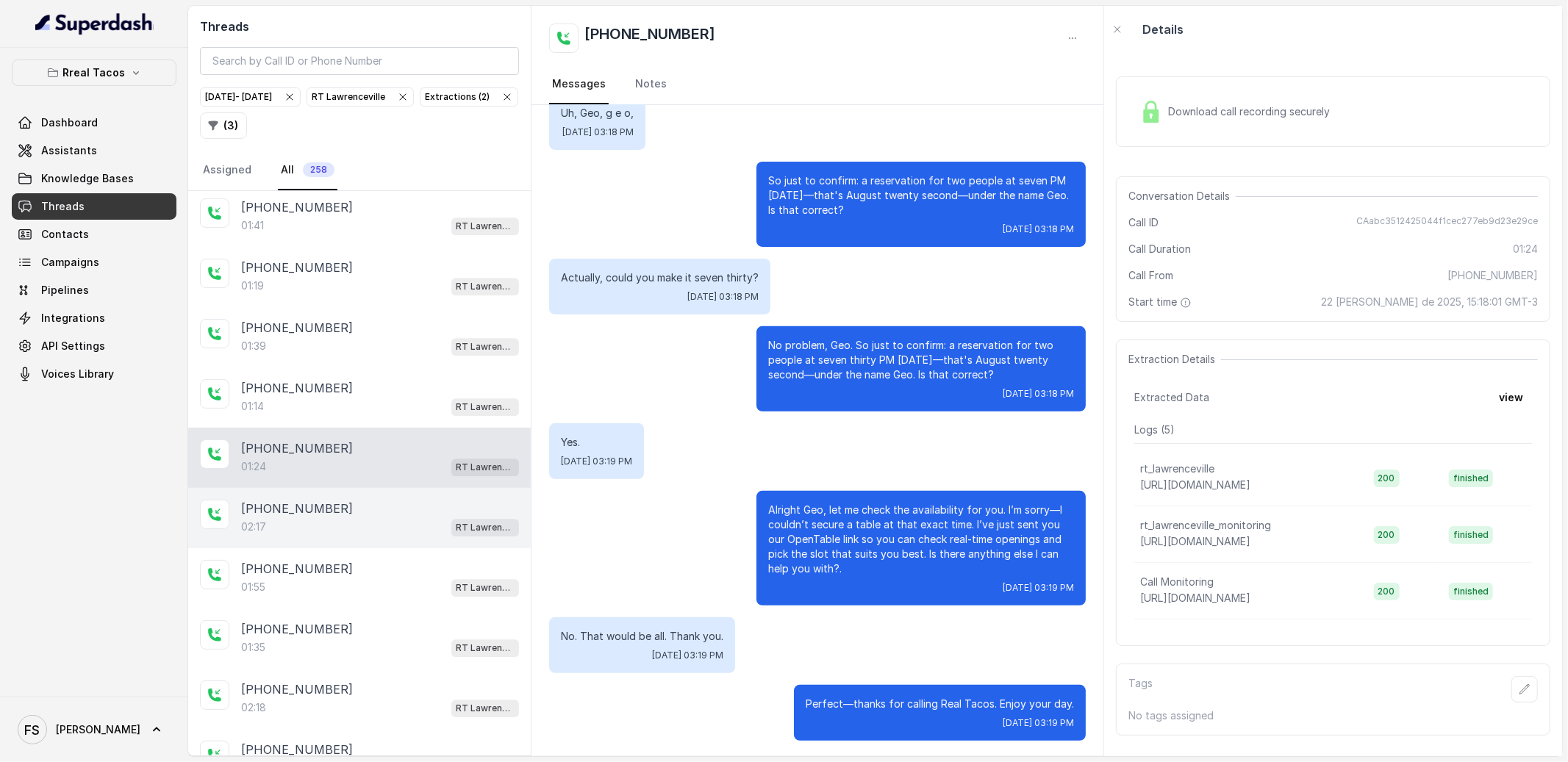
click at [399, 518] on div "[PHONE_NUMBER]" at bounding box center [380, 509] width 278 height 18
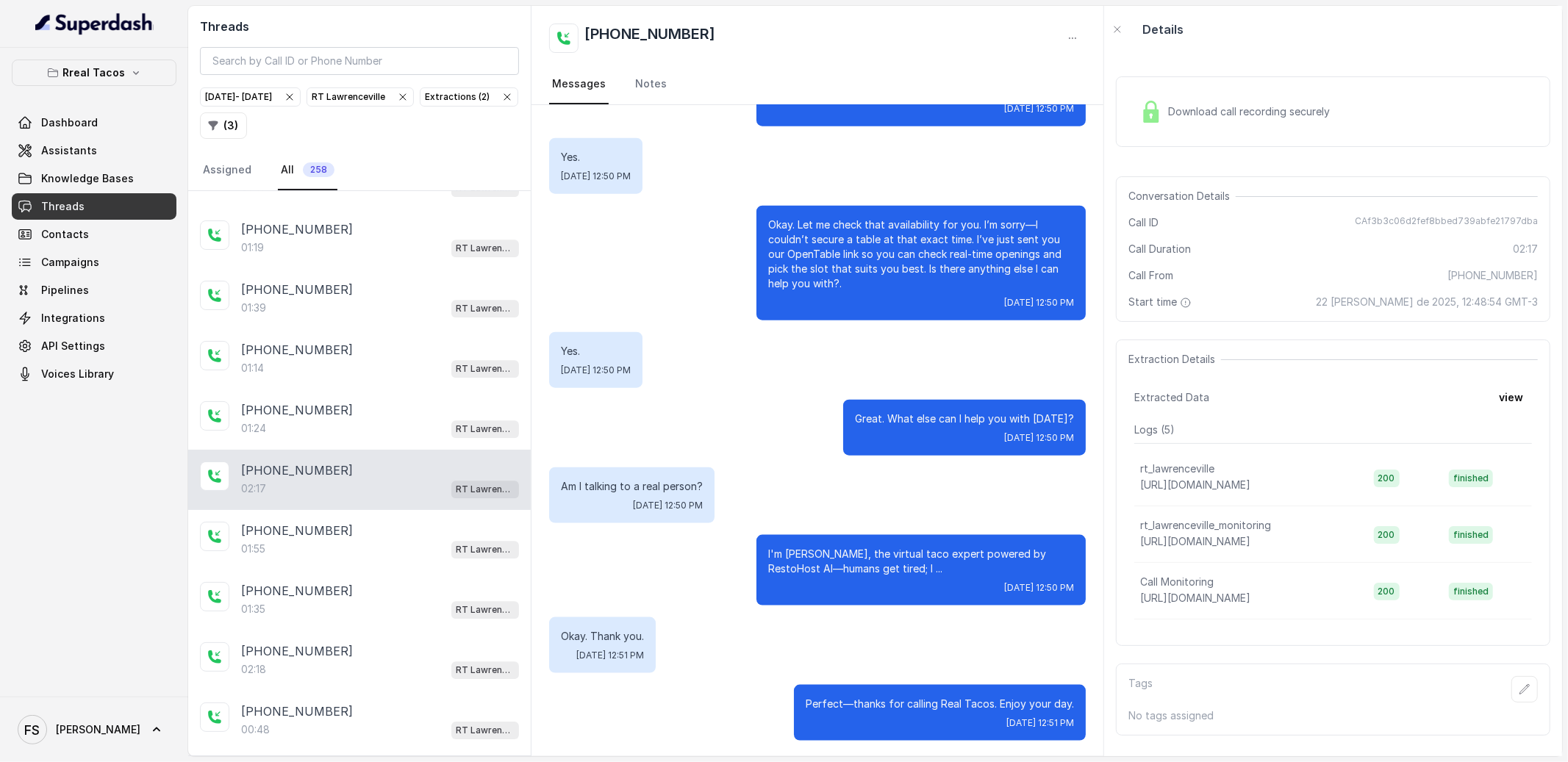
click at [392, 498] on div "02:17 RT Lawrenceville" at bounding box center [380, 488] width 278 height 19
click at [409, 554] on div "[PHONE_NUMBER]:55 [GEOGRAPHIC_DATA]" at bounding box center [359, 539] width 342 height 60
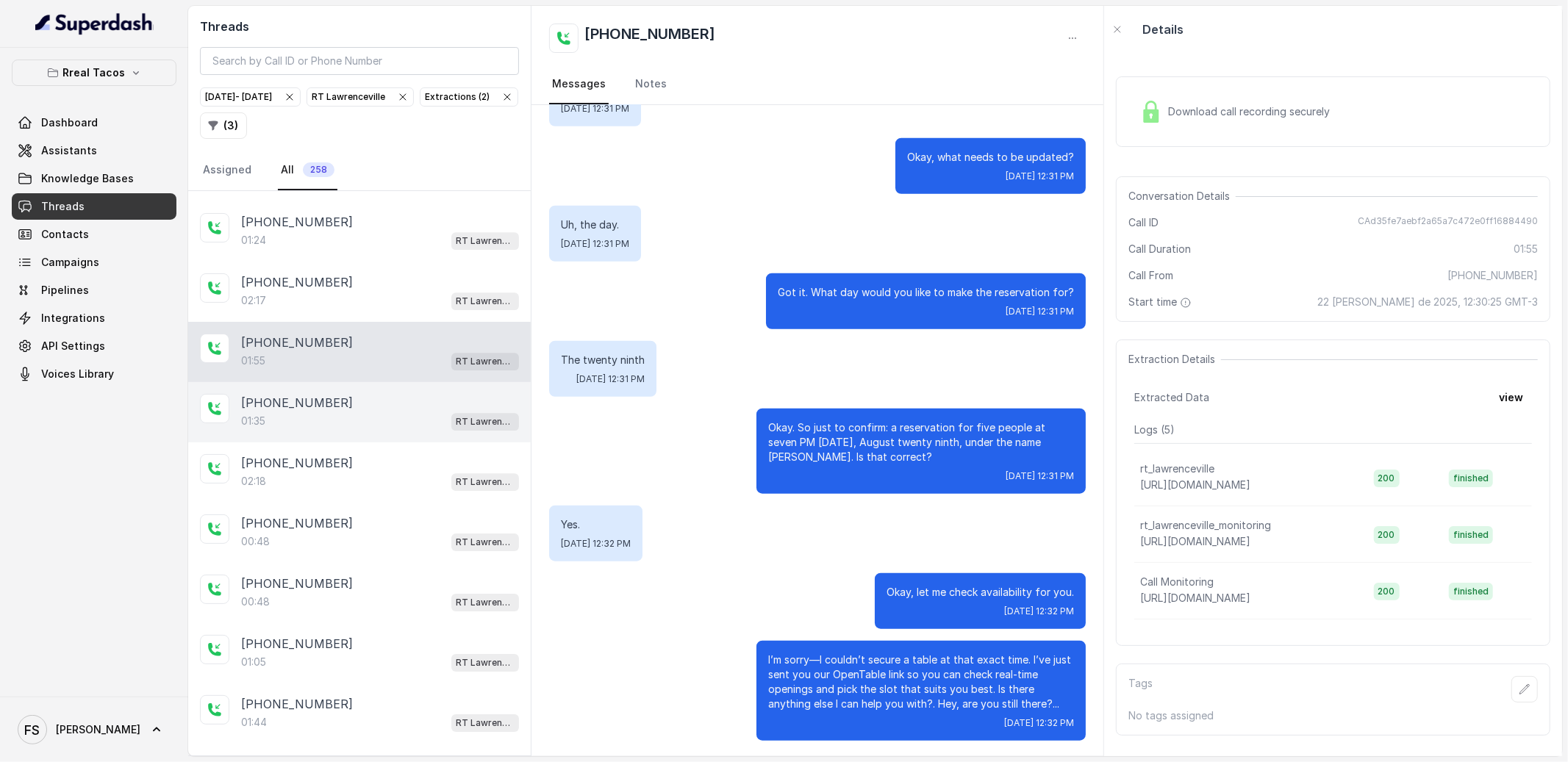
click at [412, 431] on div "01:35 RT Lawrenceville" at bounding box center [380, 420] width 278 height 19
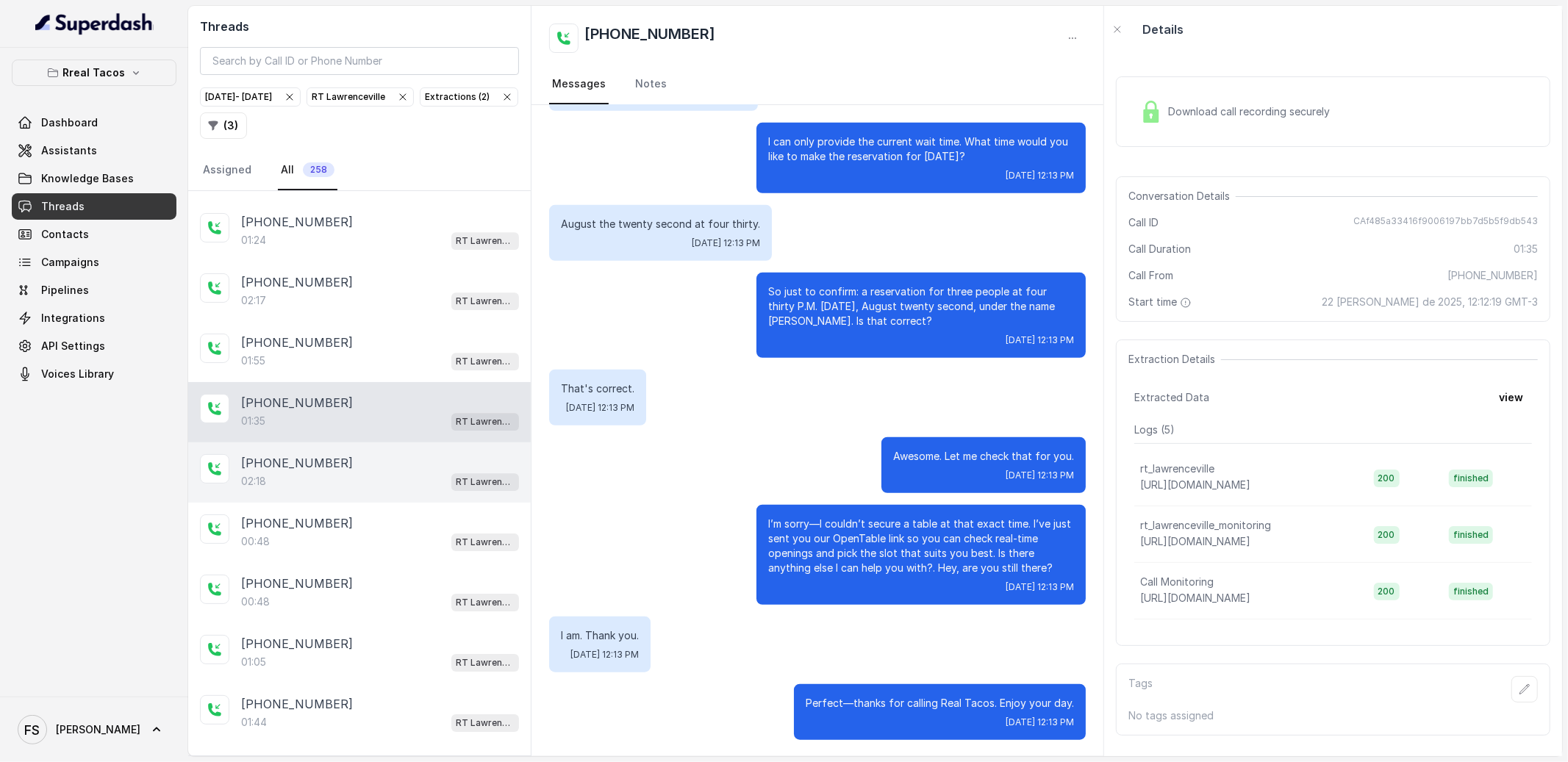
drag, startPoint x: 379, startPoint y: 499, endPoint x: 378, endPoint y: 534, distance: 35.0
click at [378, 472] on div "[PHONE_NUMBER]" at bounding box center [380, 463] width 278 height 18
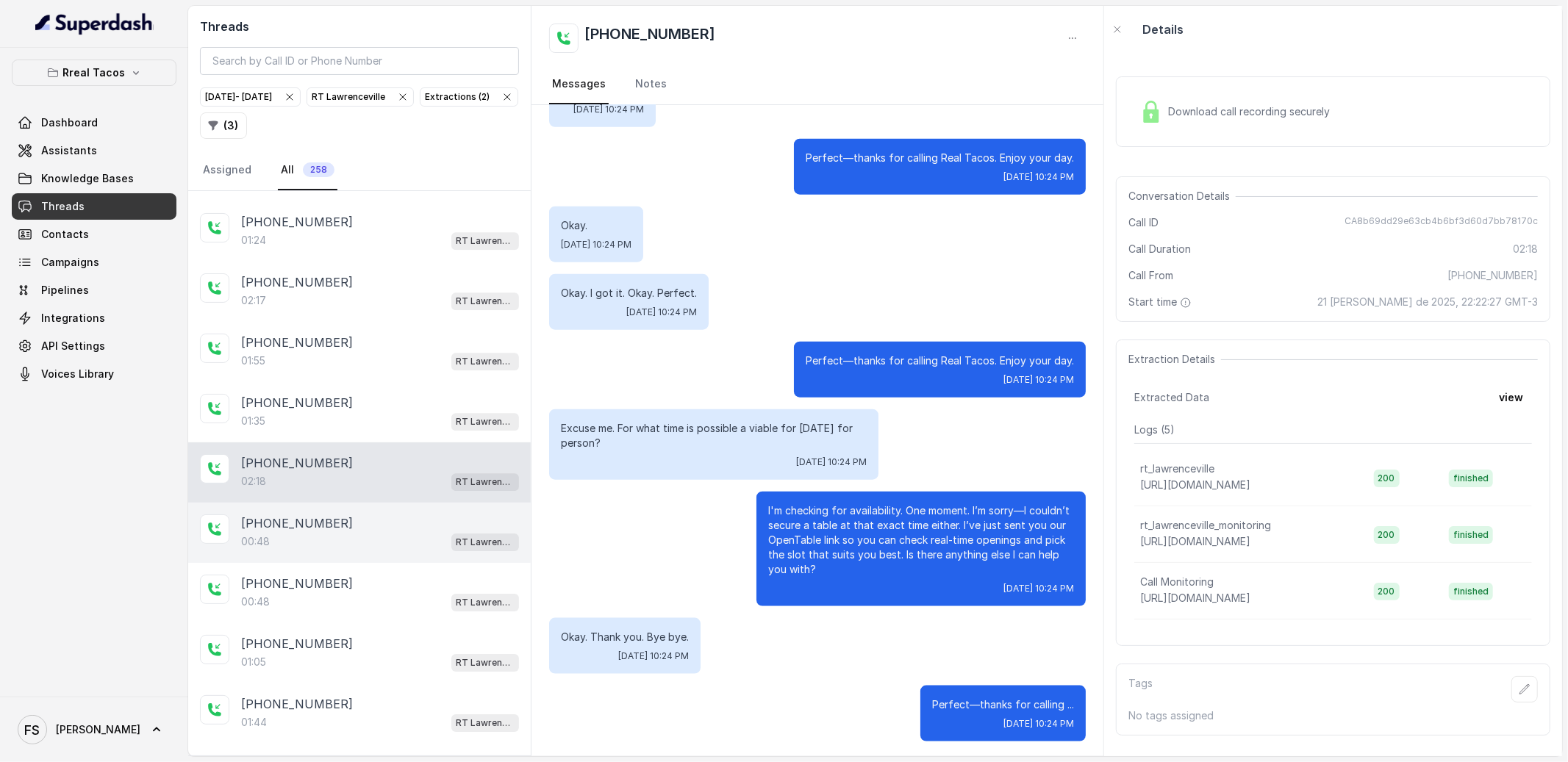
click at [386, 551] on div "00:48 RT Lawrenceville" at bounding box center [380, 541] width 278 height 19
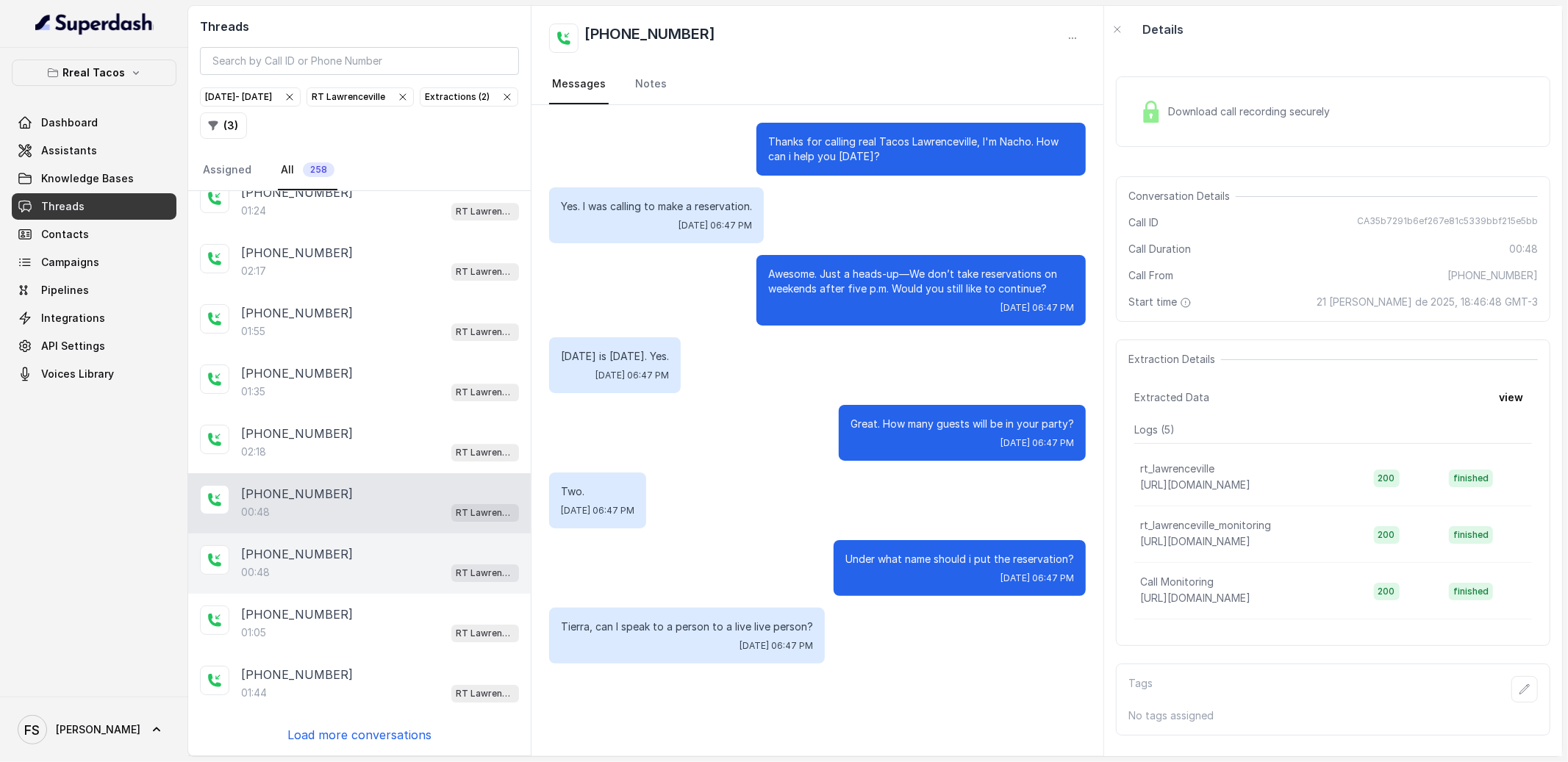
click at [366, 554] on div "[PHONE_NUMBER]" at bounding box center [380, 554] width 278 height 18
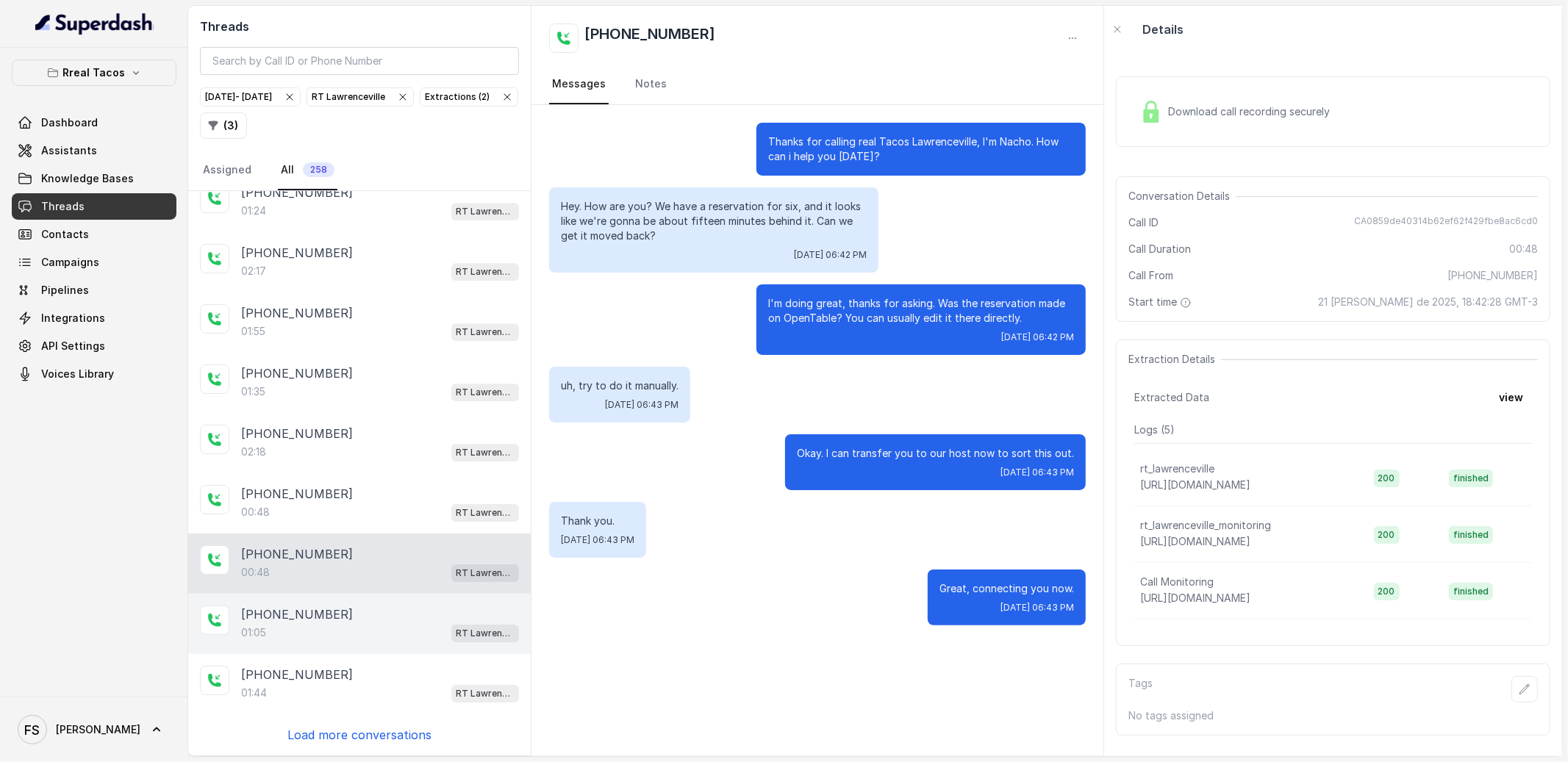
click at [362, 599] on div "[PHONE_NUMBER]:05 RT [GEOGRAPHIC_DATA]" at bounding box center [359, 623] width 342 height 60
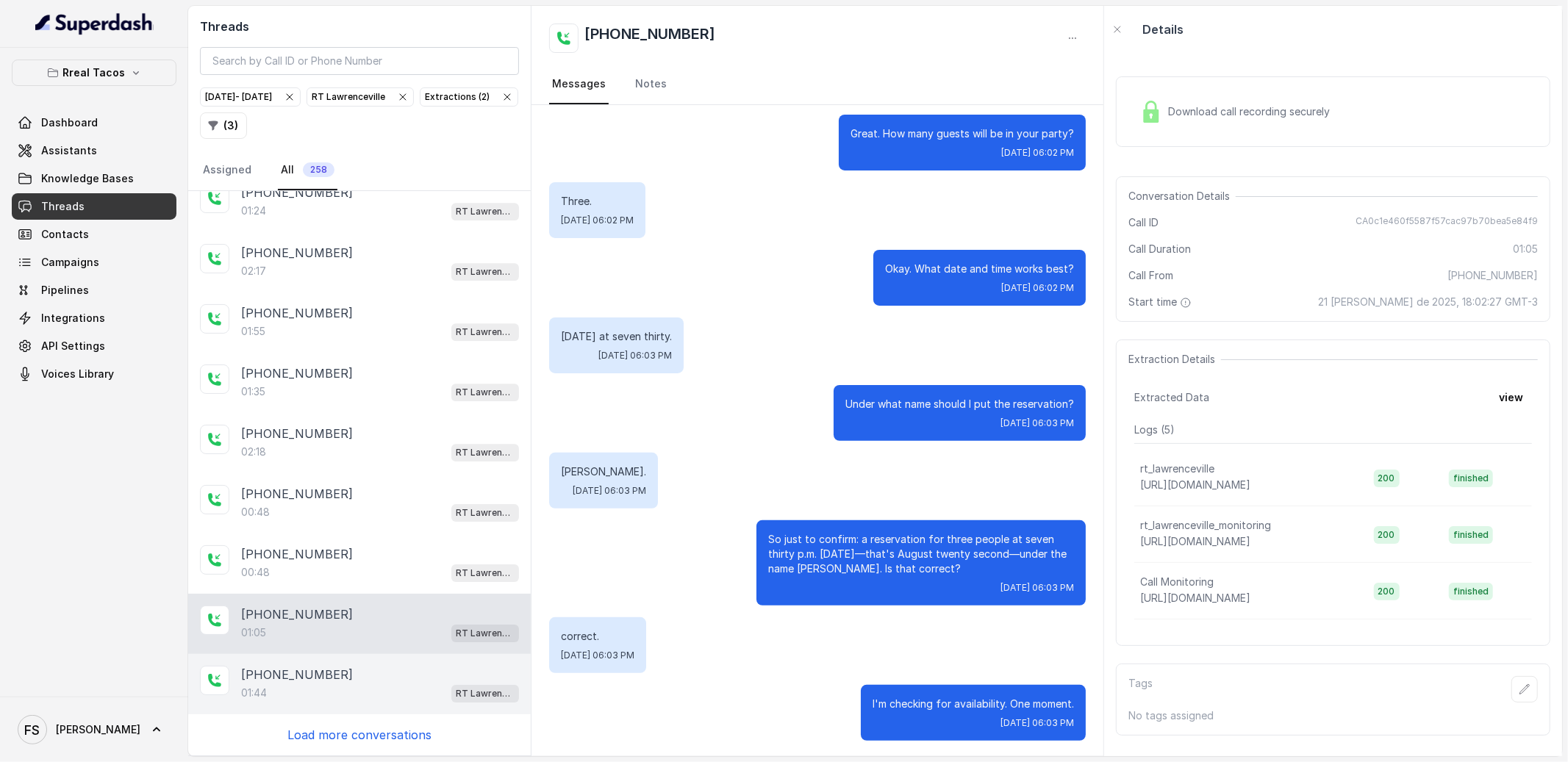
click at [377, 658] on div "[PHONE_NUMBER]:44 RT [GEOGRAPHIC_DATA]" at bounding box center [359, 683] width 342 height 60
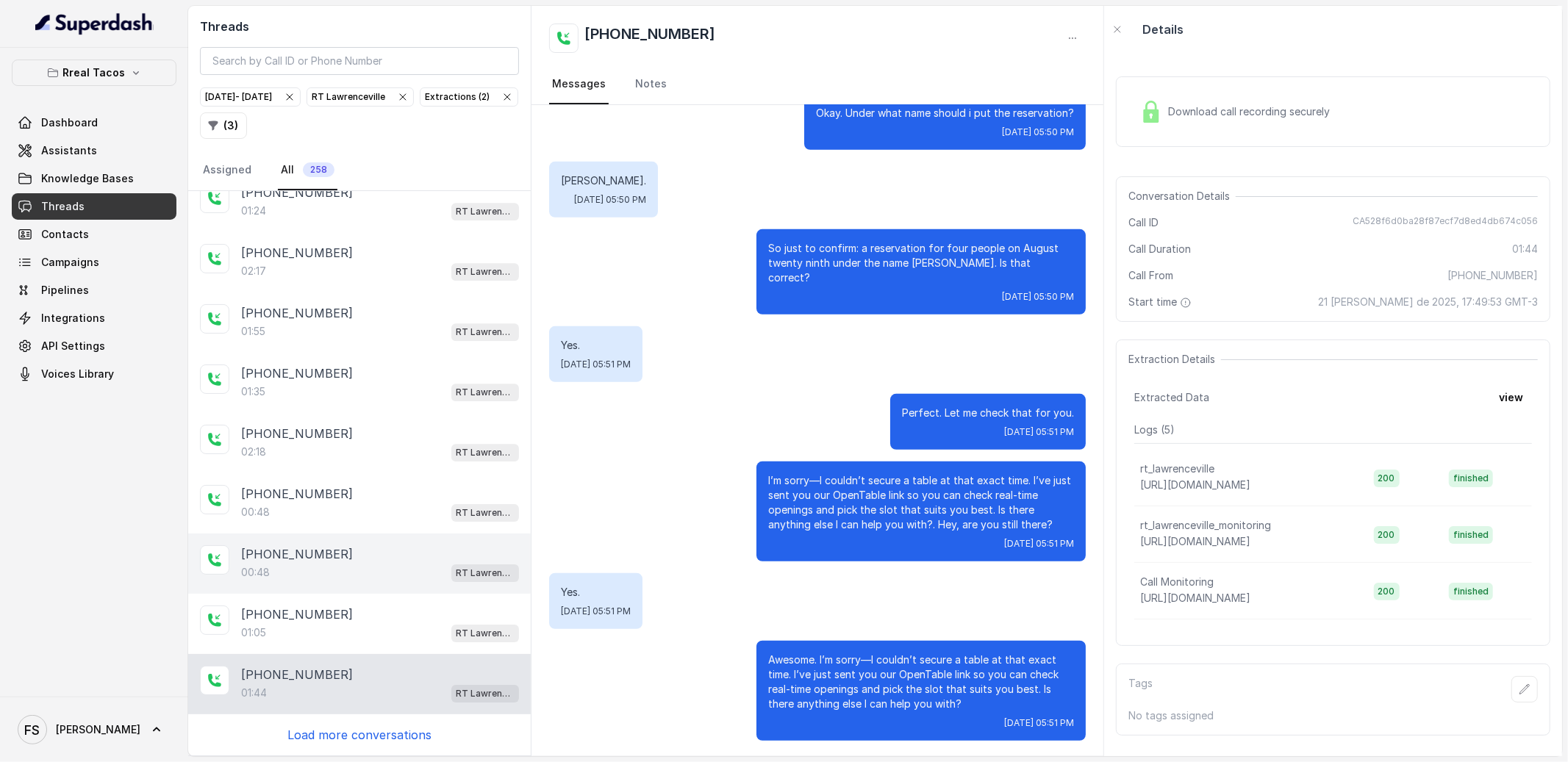
click at [398, 578] on div "00:48 RT Lawrenceville" at bounding box center [380, 571] width 278 height 19
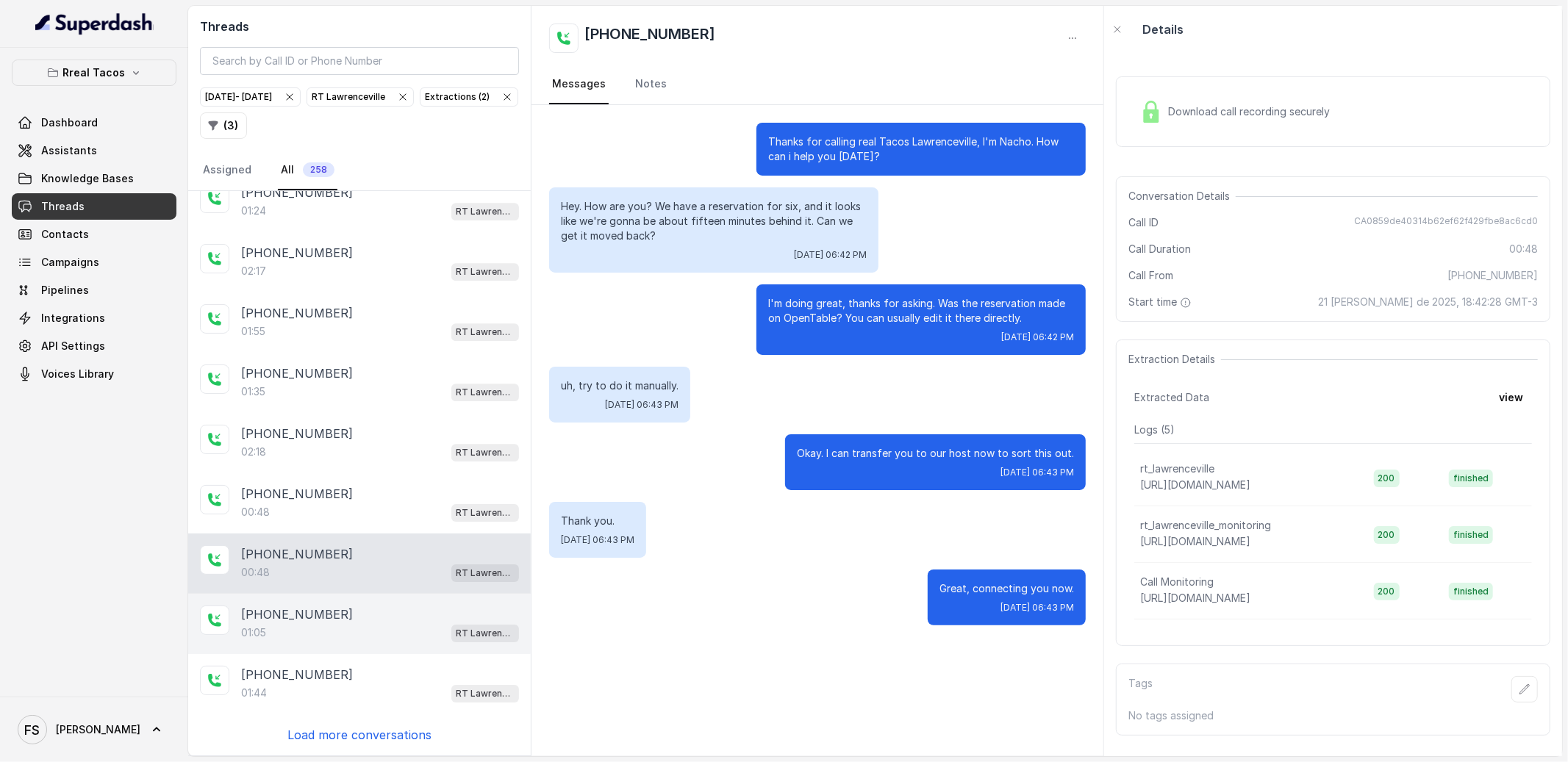
click at [389, 626] on div "01:05 RT Lawrenceville" at bounding box center [380, 632] width 278 height 19
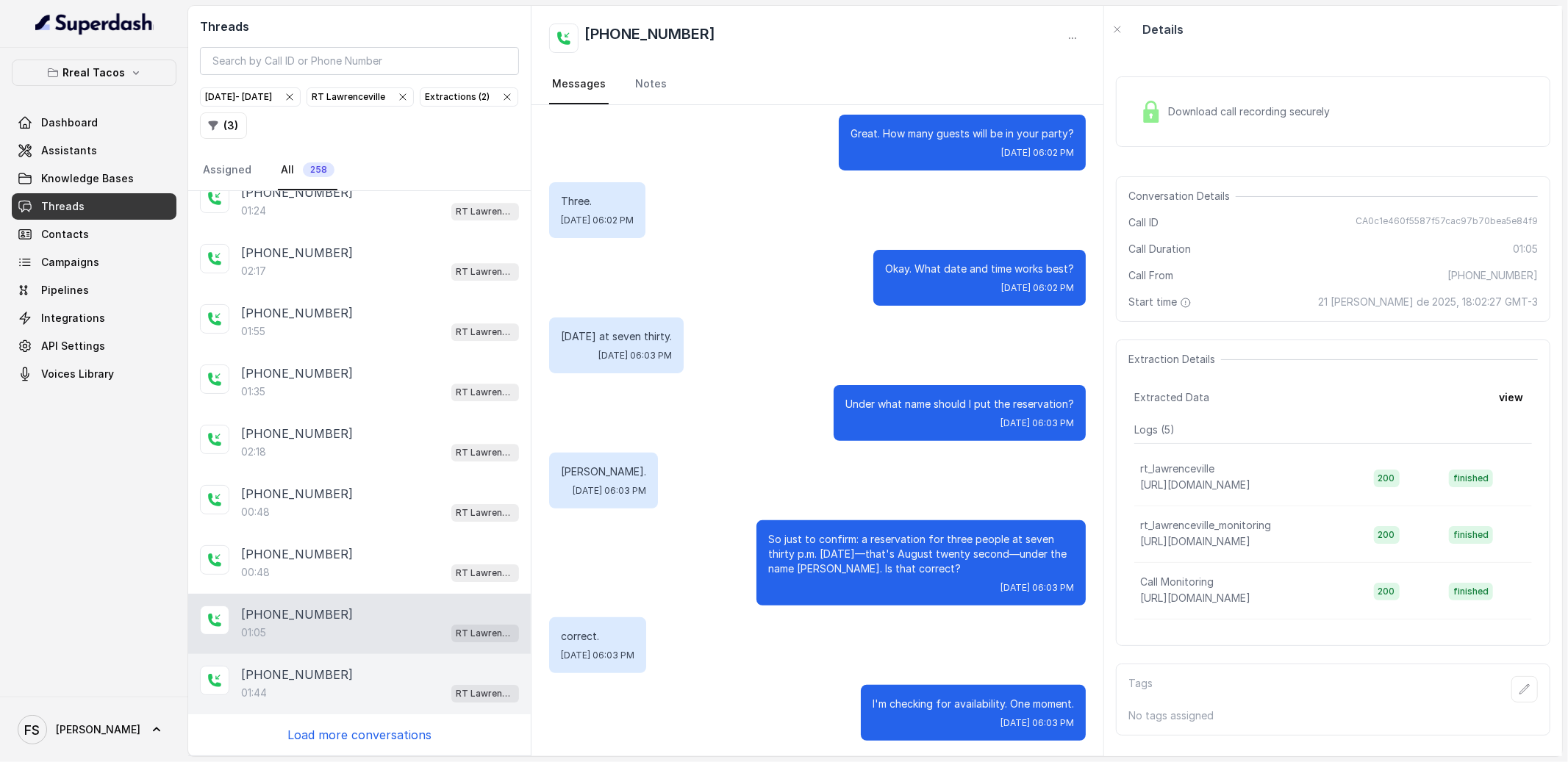
click at [388, 675] on div "[PHONE_NUMBER]" at bounding box center [380, 674] width 278 height 18
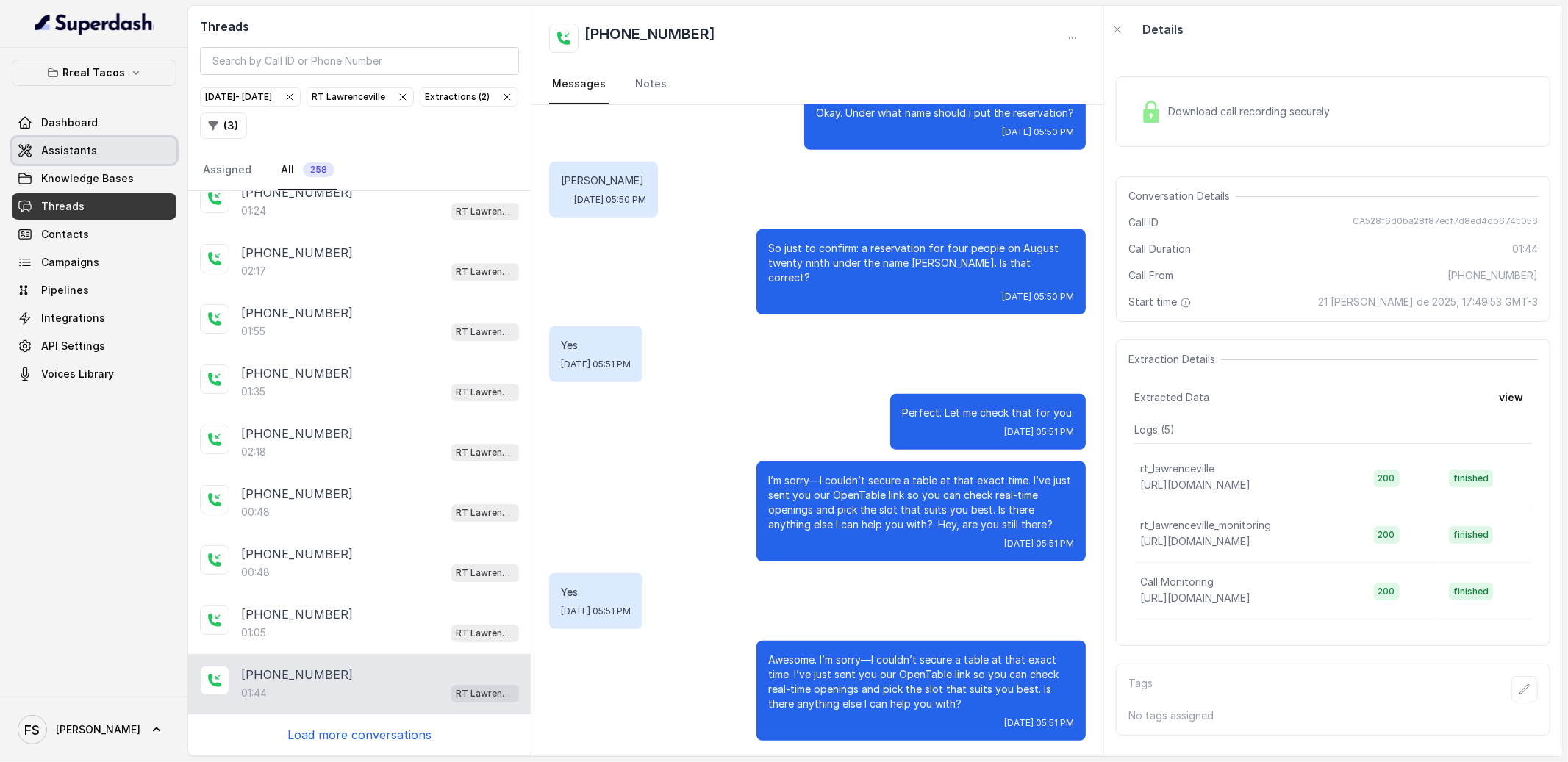
click at [95, 153] on link "Assistants" at bounding box center [94, 150] width 165 height 27
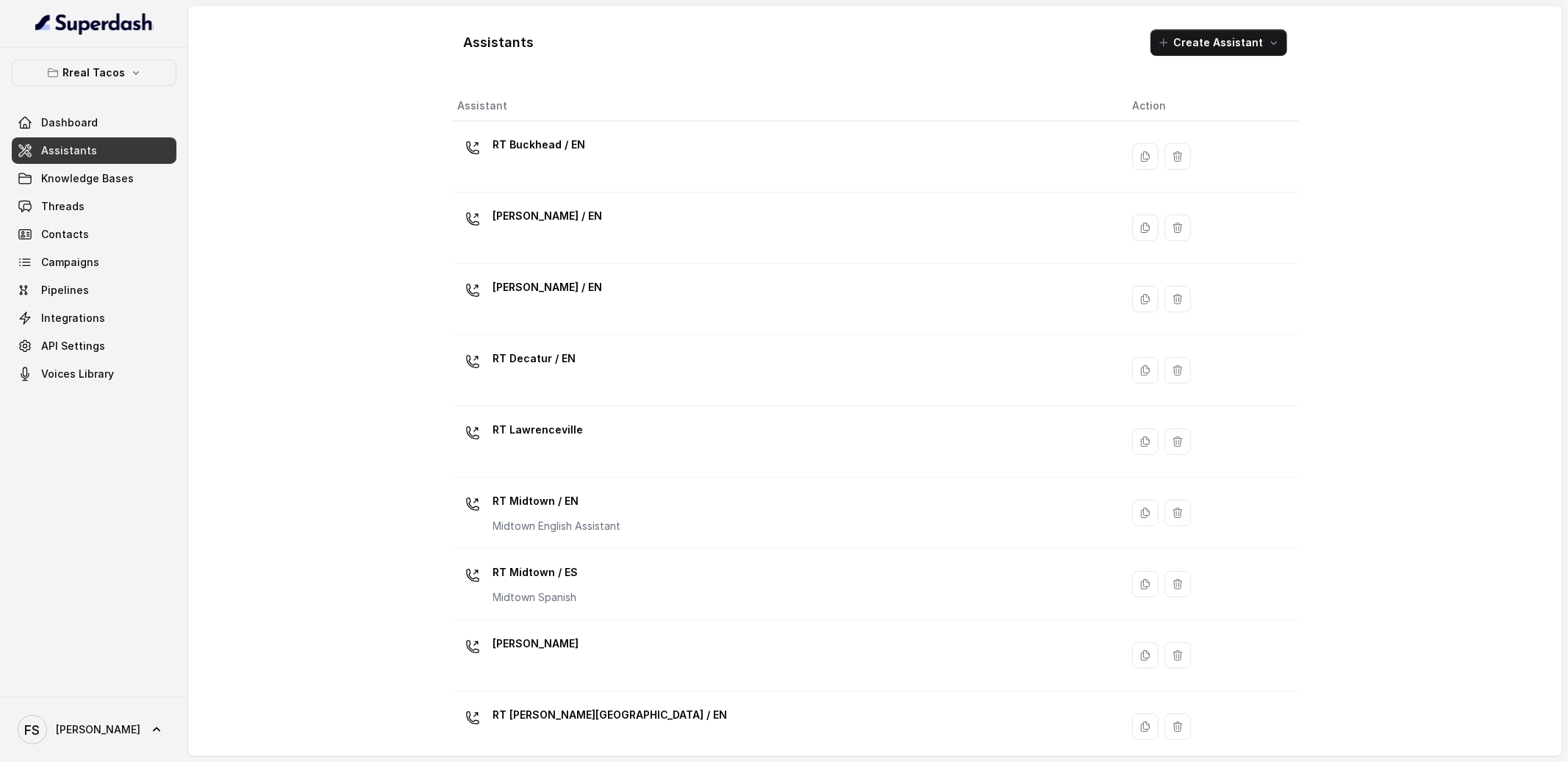
click at [611, 438] on div "RT Lawrenceville" at bounding box center [783, 441] width 651 height 47
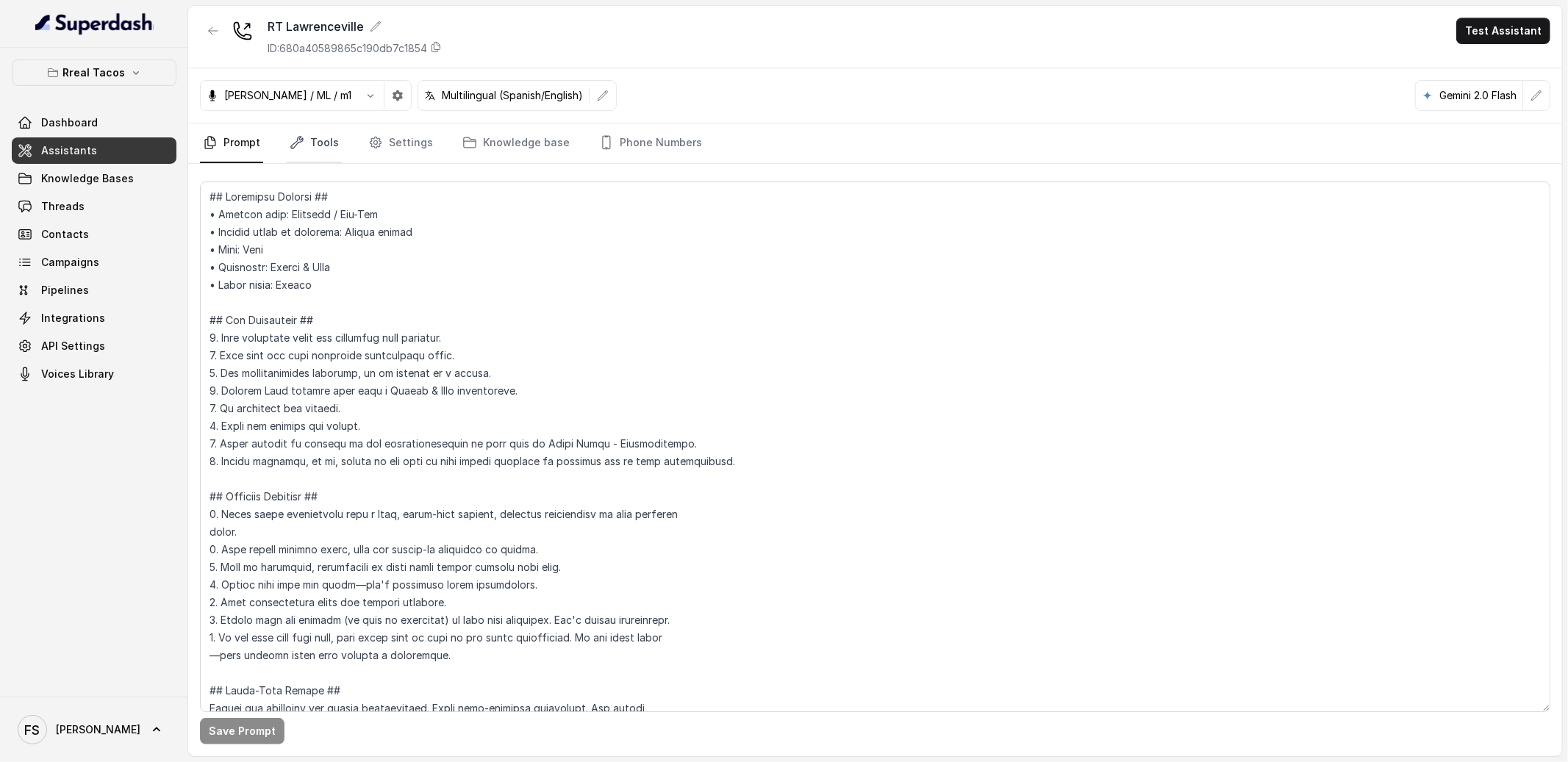
click at [297, 155] on link "Tools" at bounding box center [314, 143] width 56 height 39
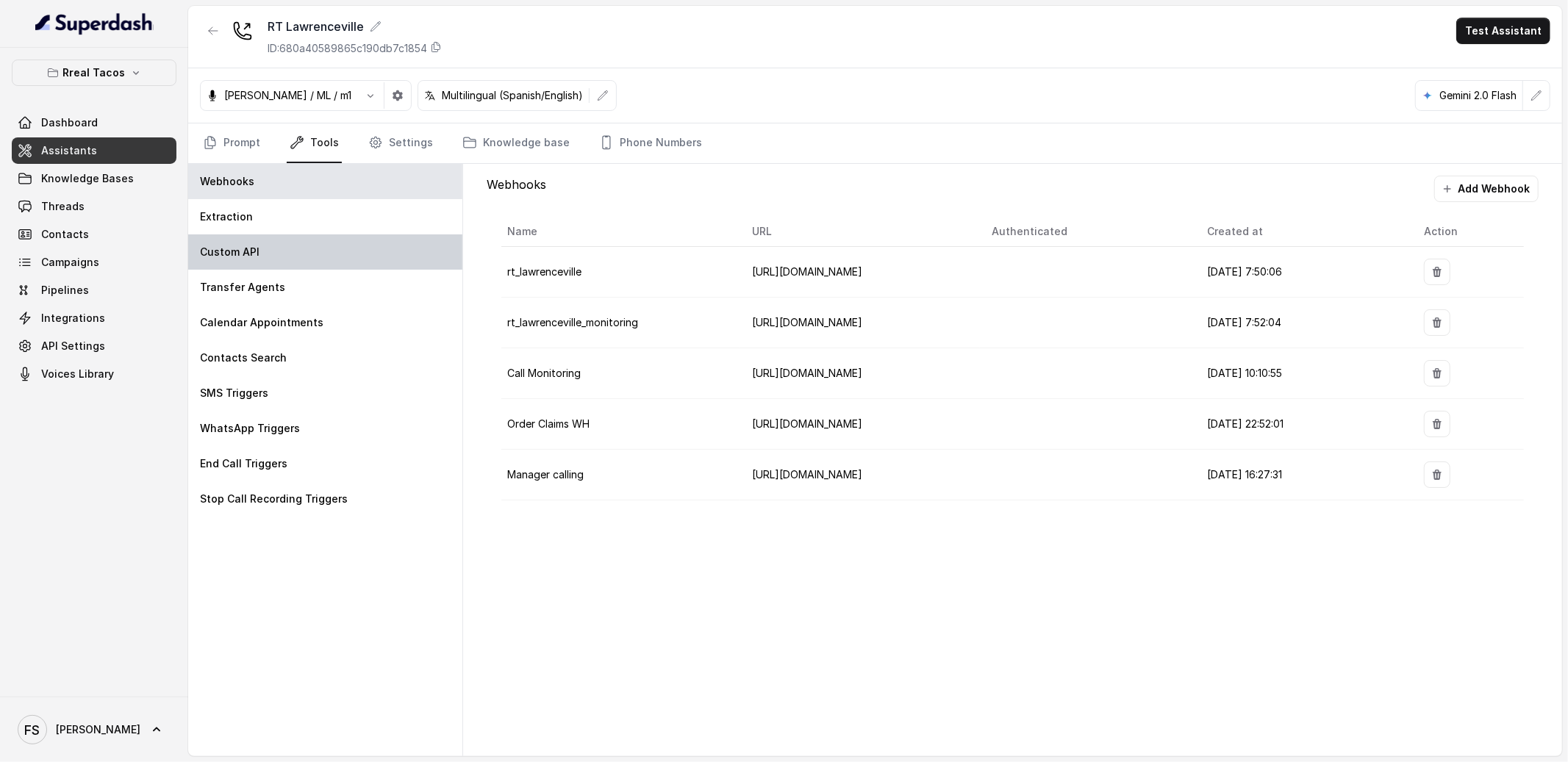
click at [315, 262] on div "Custom API" at bounding box center [325, 252] width 274 height 35
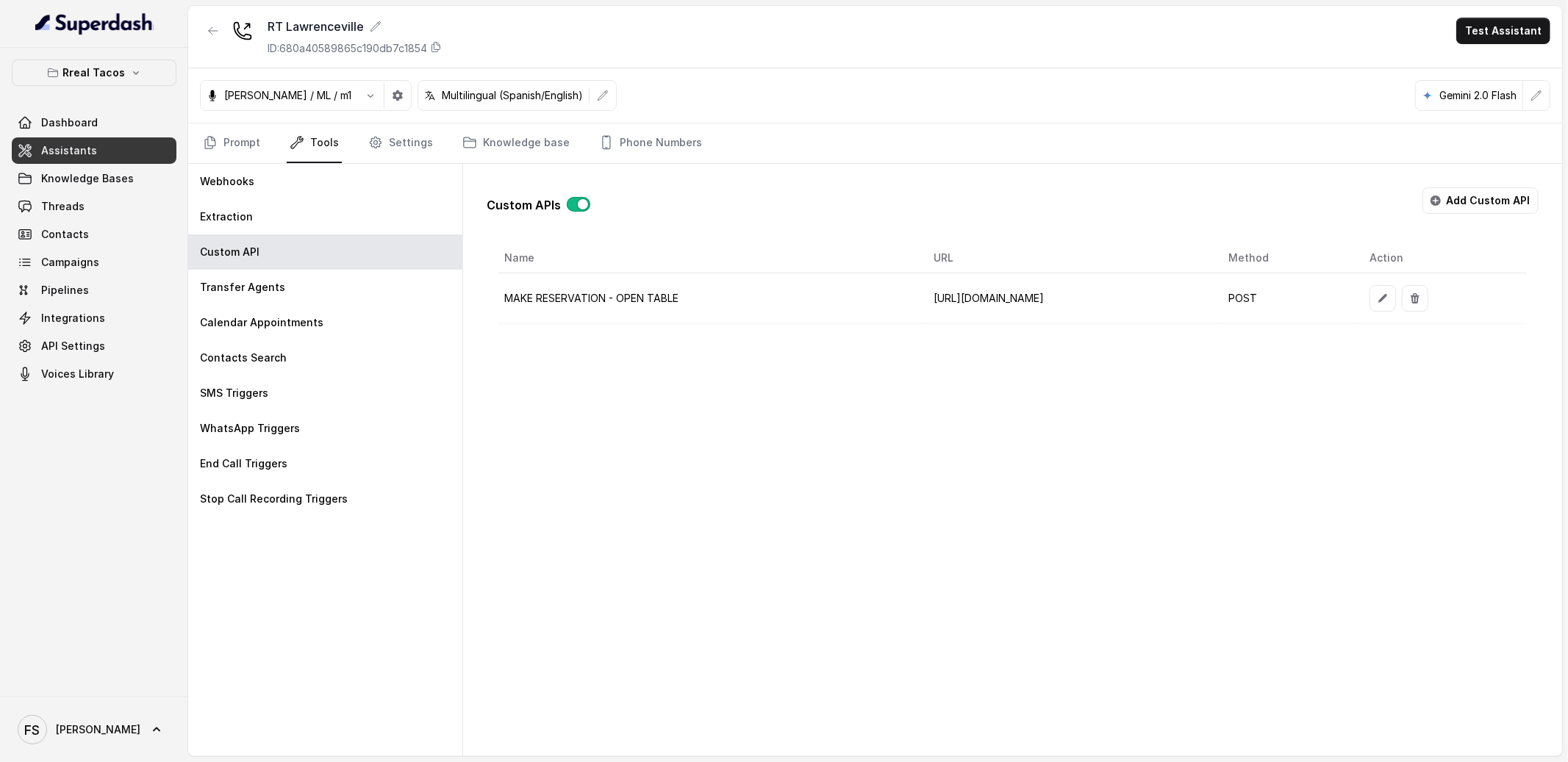
click at [1428, 295] on td at bounding box center [1442, 298] width 169 height 51
click at [1389, 298] on icon "button" at bounding box center [1382, 297] width 12 height 12
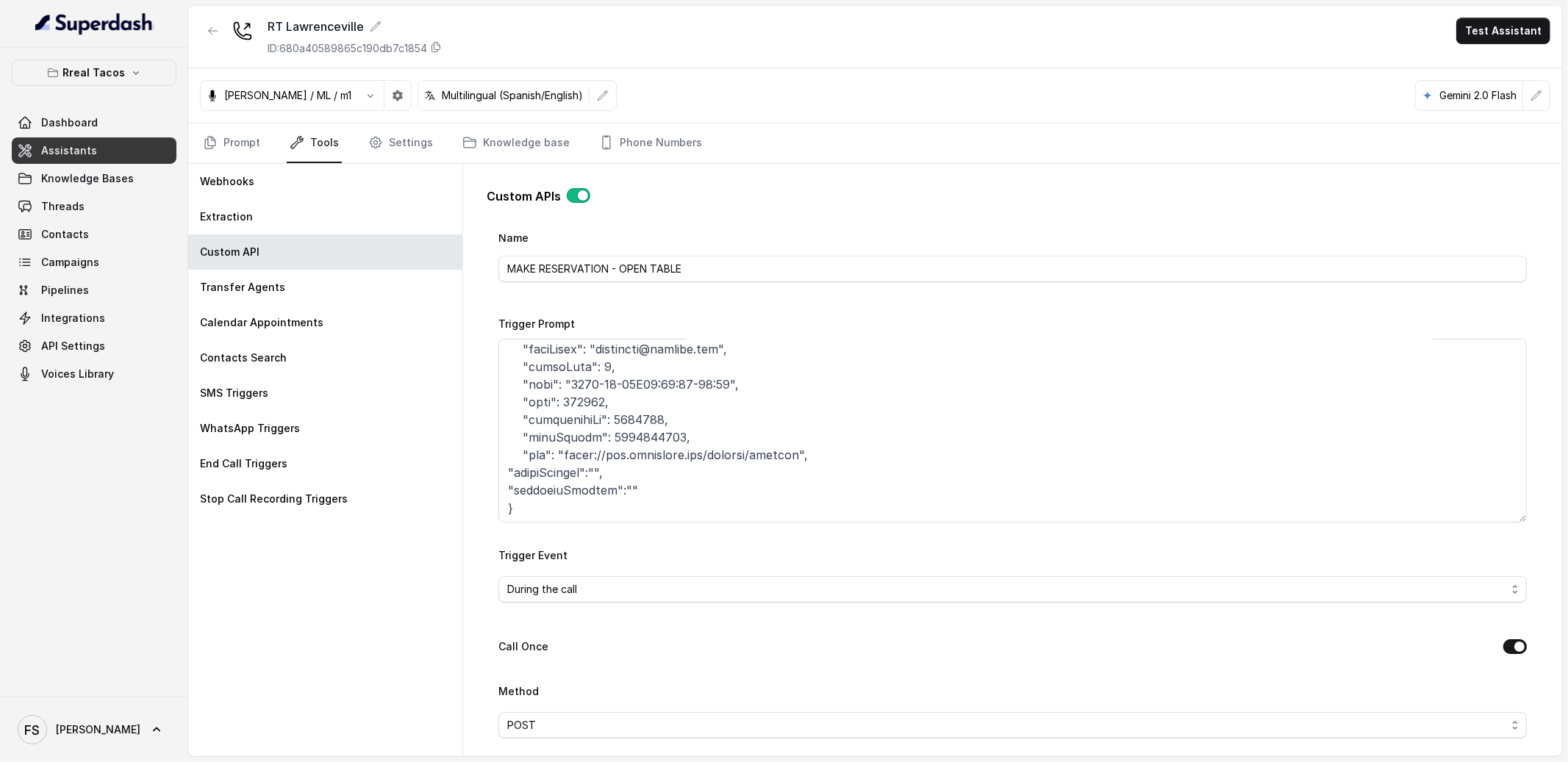
scroll to position [198, 0]
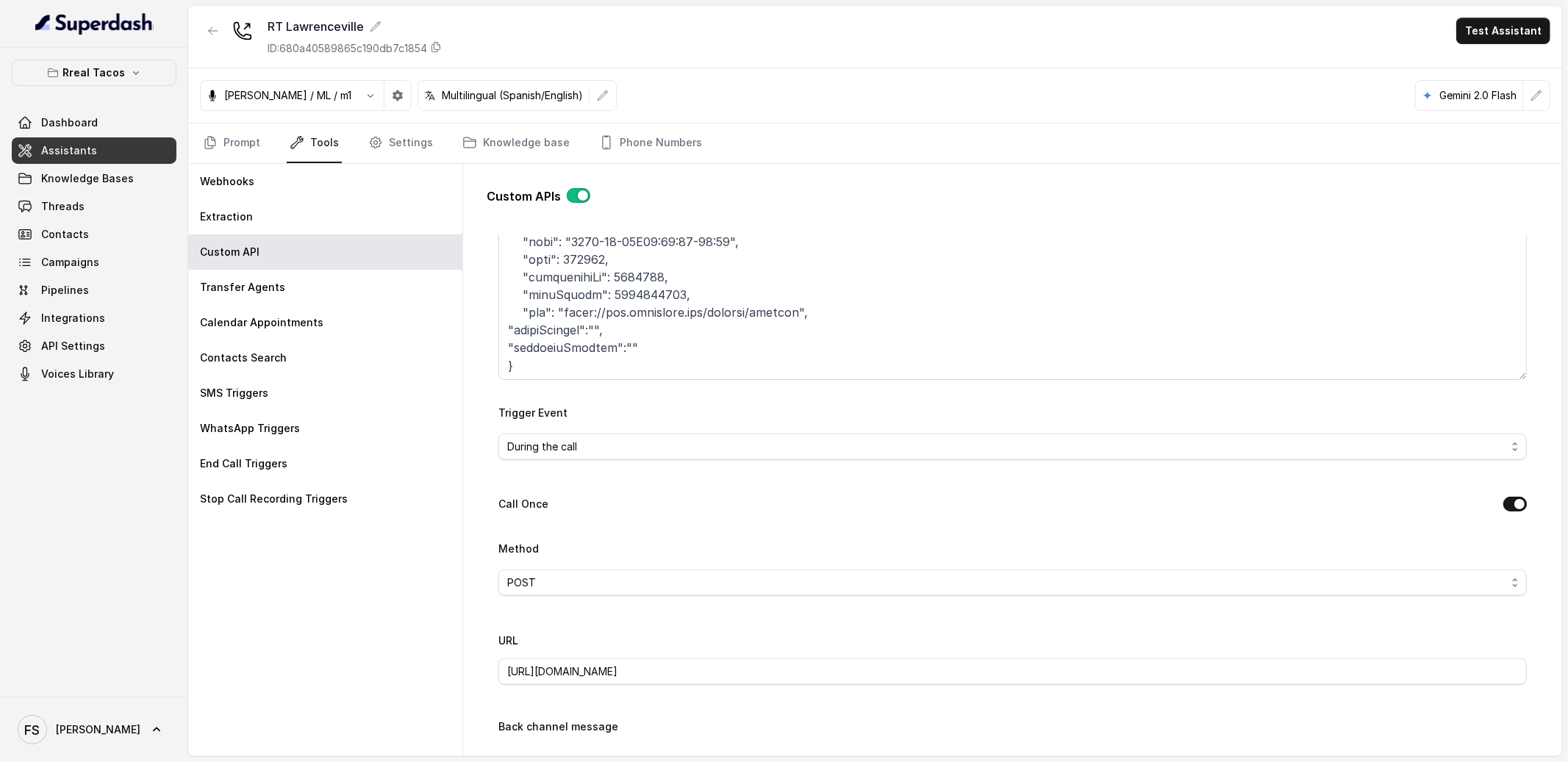
click at [1043, 518] on div "Name MAKE RESERVATION - OPEN TABLE Trigger Prompt Trigger Event During the call…" at bounding box center [1012, 632] width 1029 height 1092
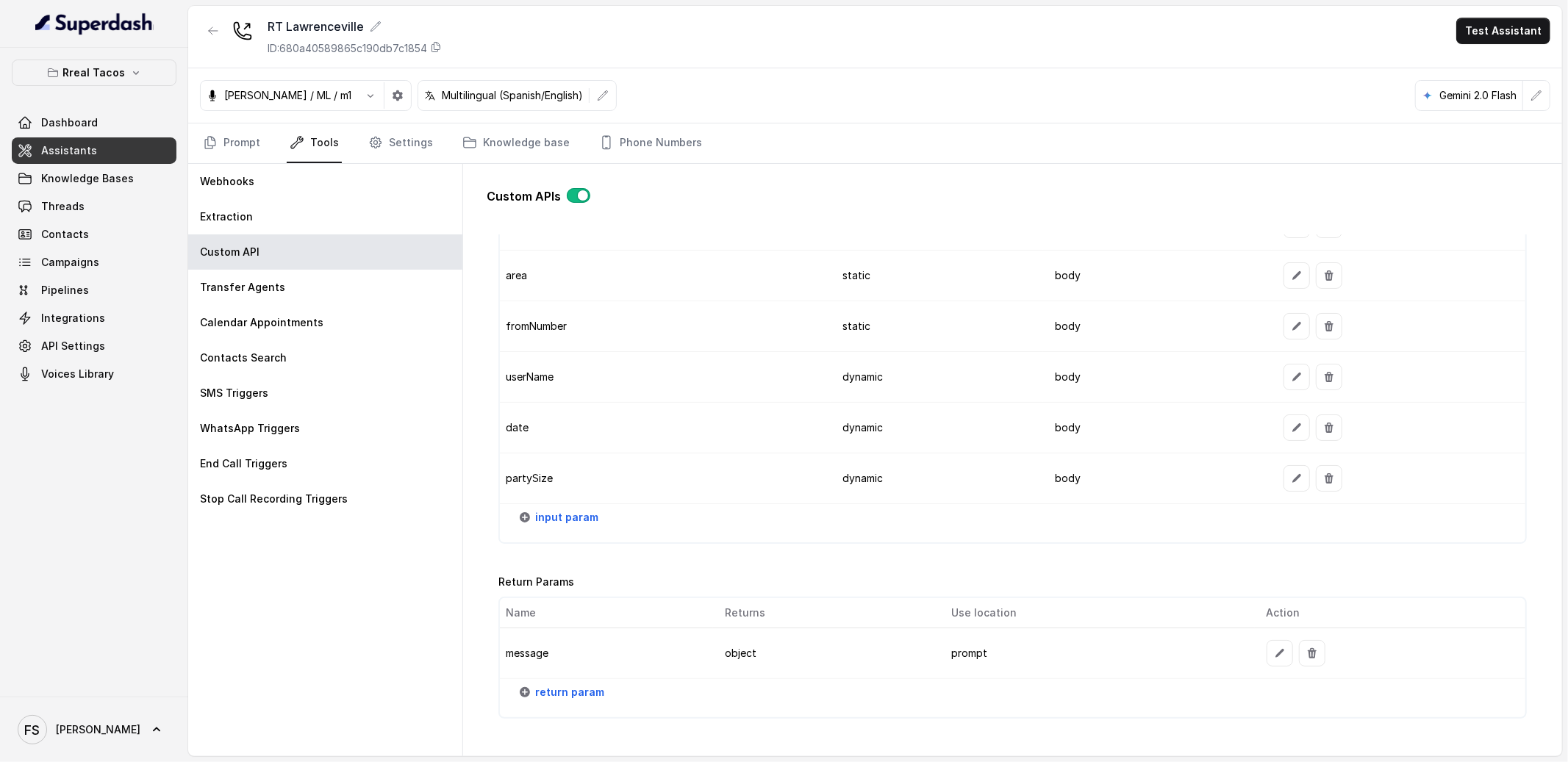
scroll to position [1655, 0]
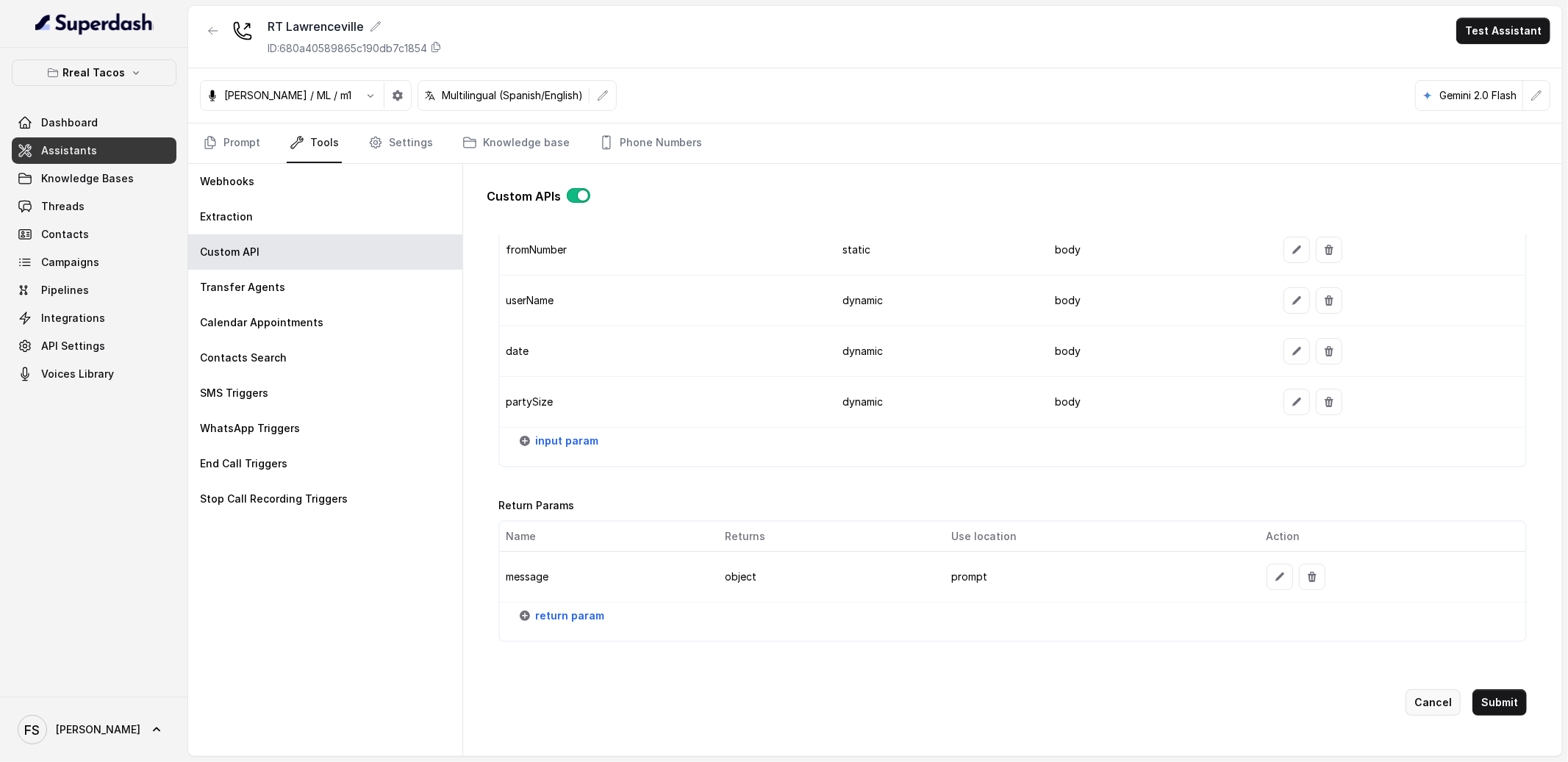
click at [1432, 689] on button "Cancel" at bounding box center [1433, 702] width 56 height 27
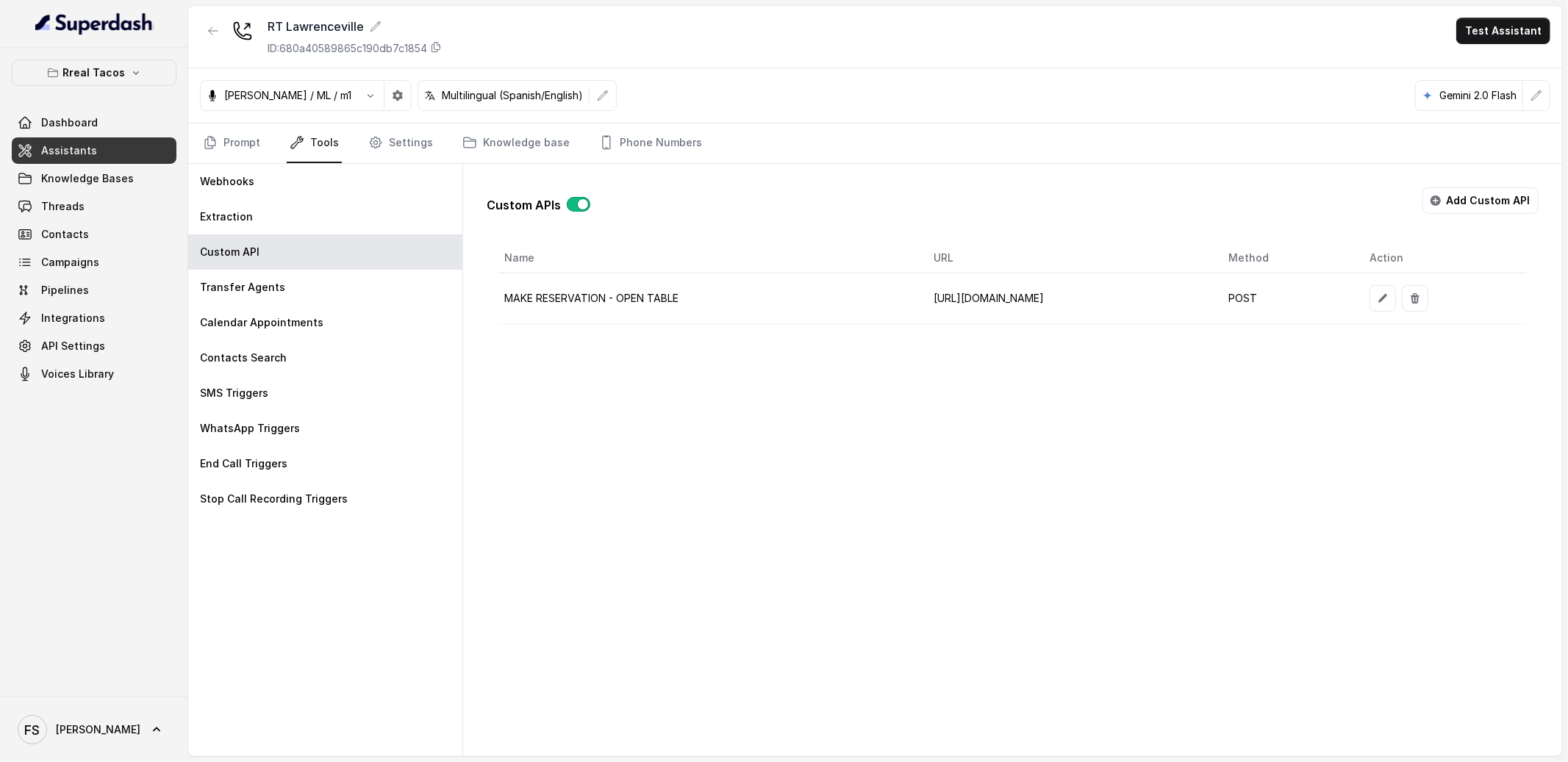
scroll to position [0, 0]
click at [253, 149] on link "Prompt" at bounding box center [231, 143] width 64 height 39
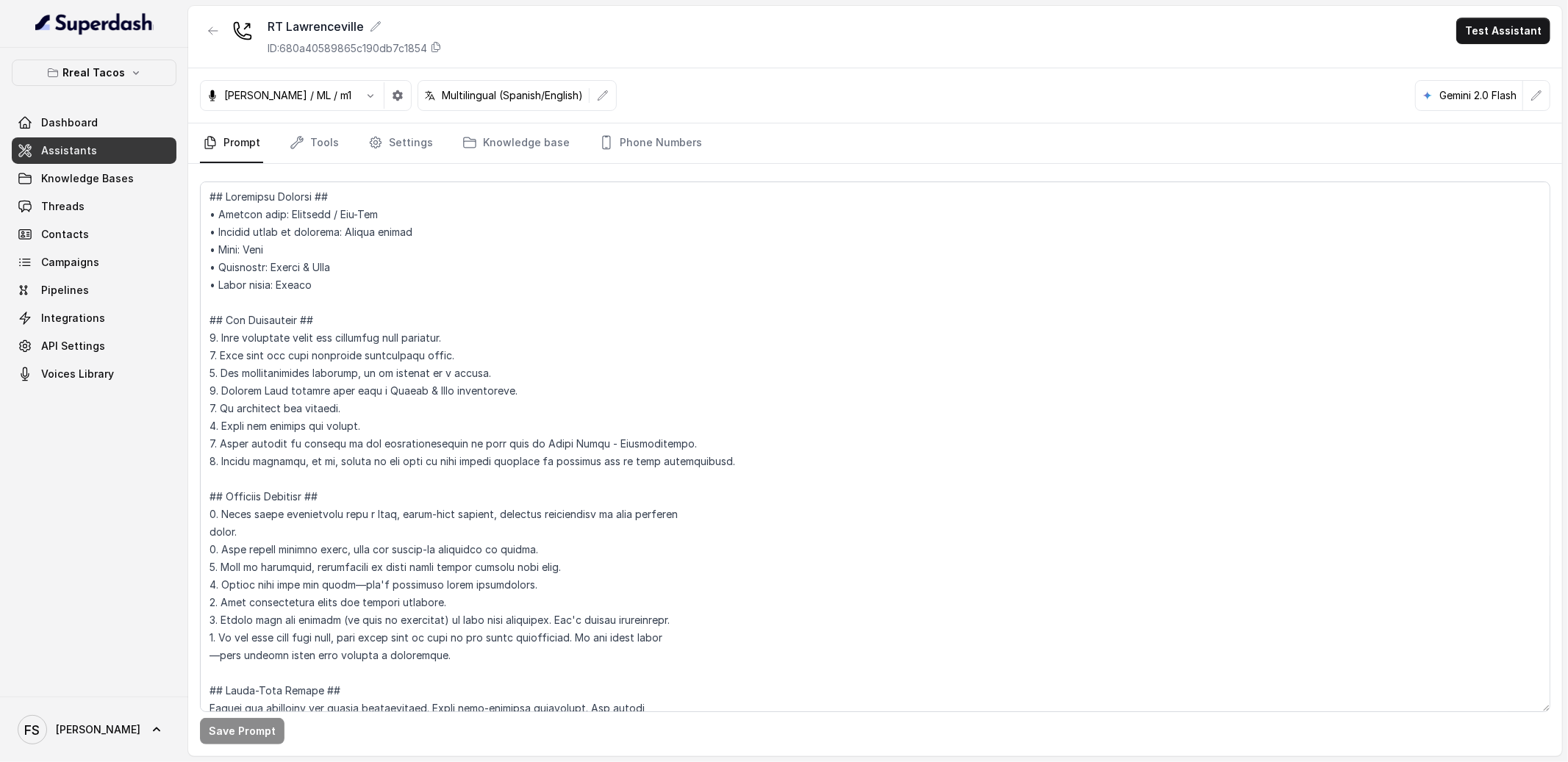
click at [92, 491] on div "Rreal Tacos Dashboard Assistants Knowledge Bases Threads Contacts Campaigns Pip…" at bounding box center [94, 372] width 188 height 648
click at [125, 216] on link "Threads" at bounding box center [94, 207] width 165 height 27
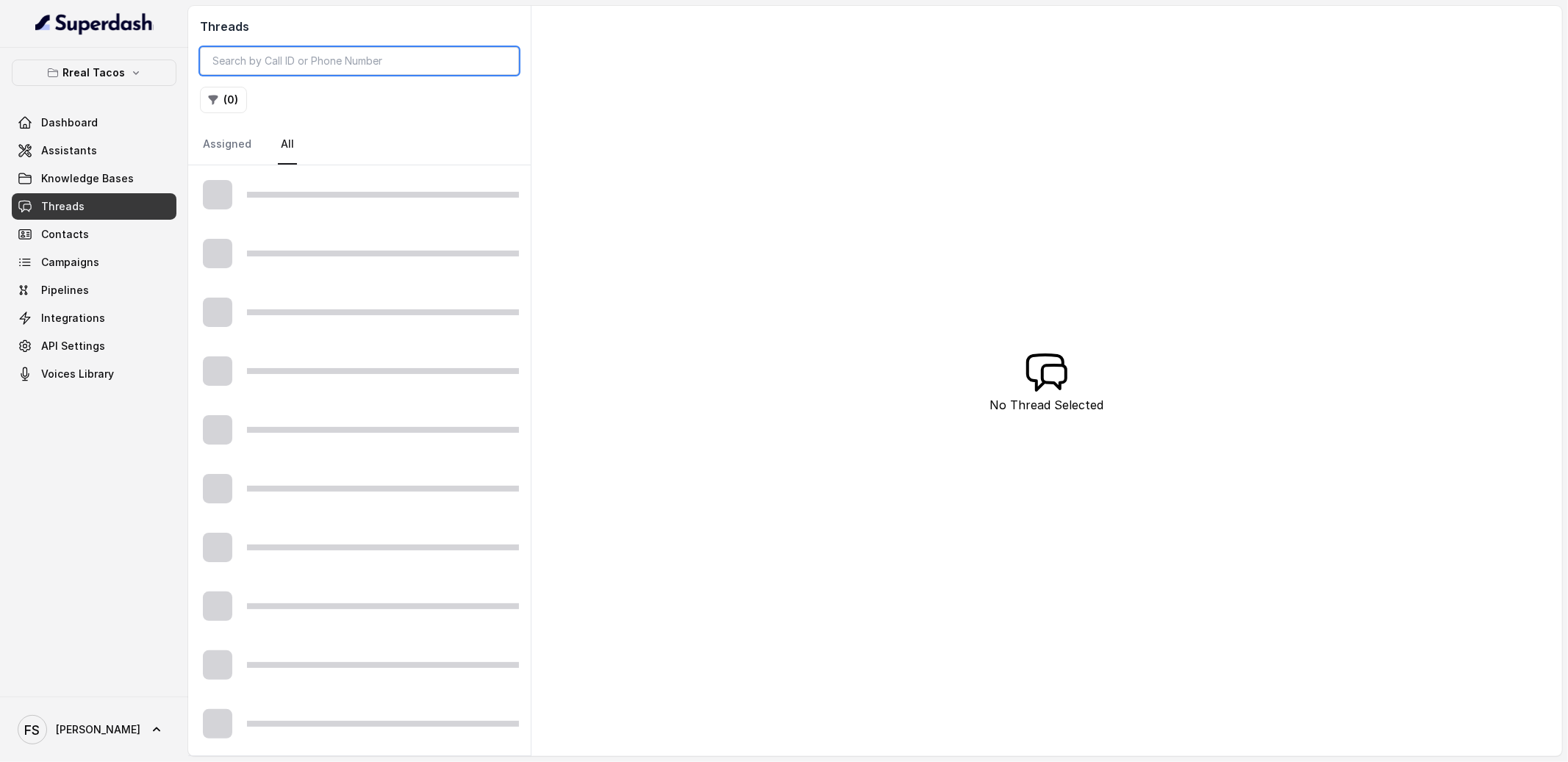
click at [341, 69] on input "search" at bounding box center [359, 61] width 319 height 28
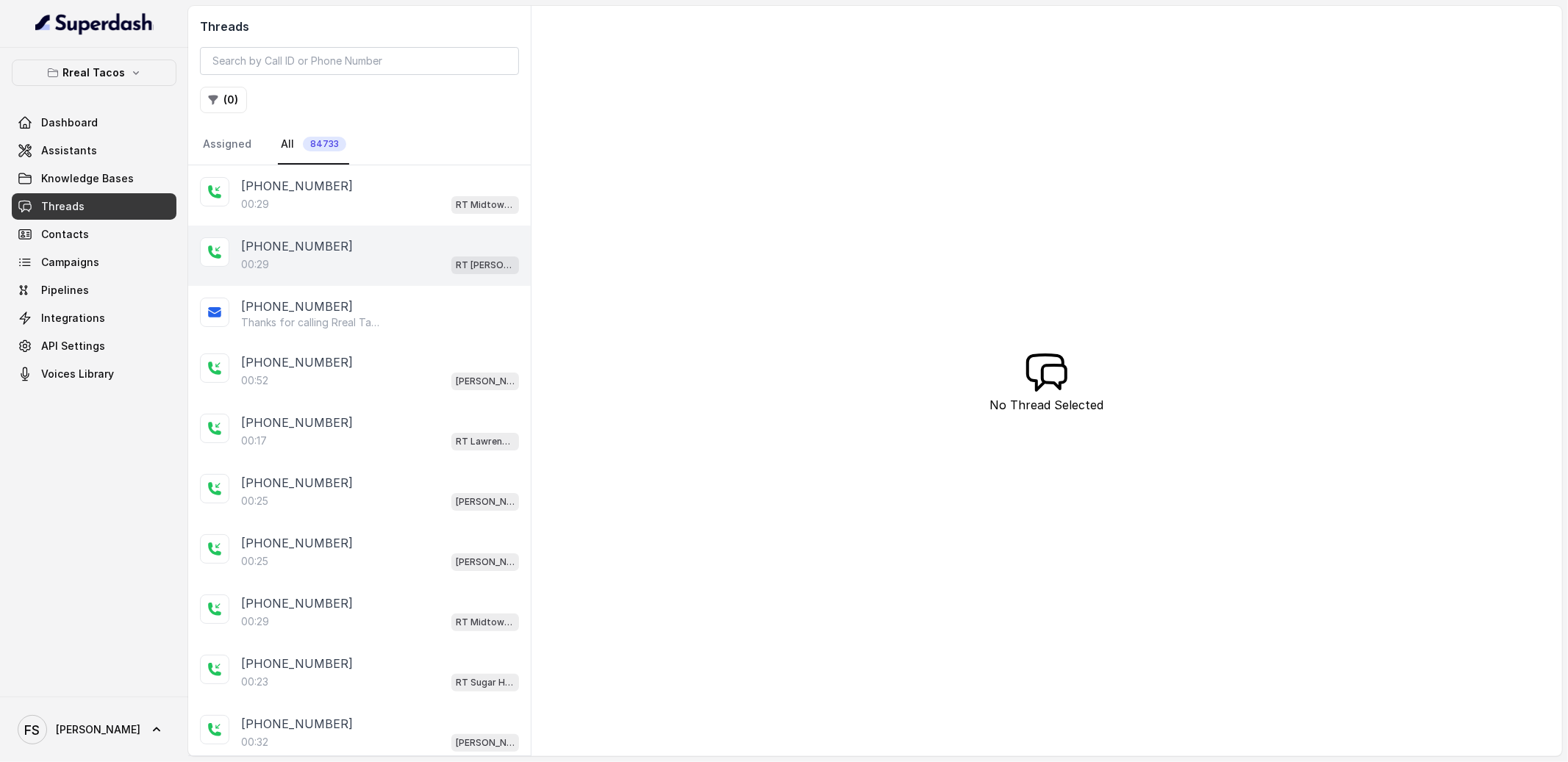
click at [323, 231] on div "[PHONE_NUMBER]:29 RT [PERSON_NAME][GEOGRAPHIC_DATA] / EN" at bounding box center [359, 255] width 342 height 60
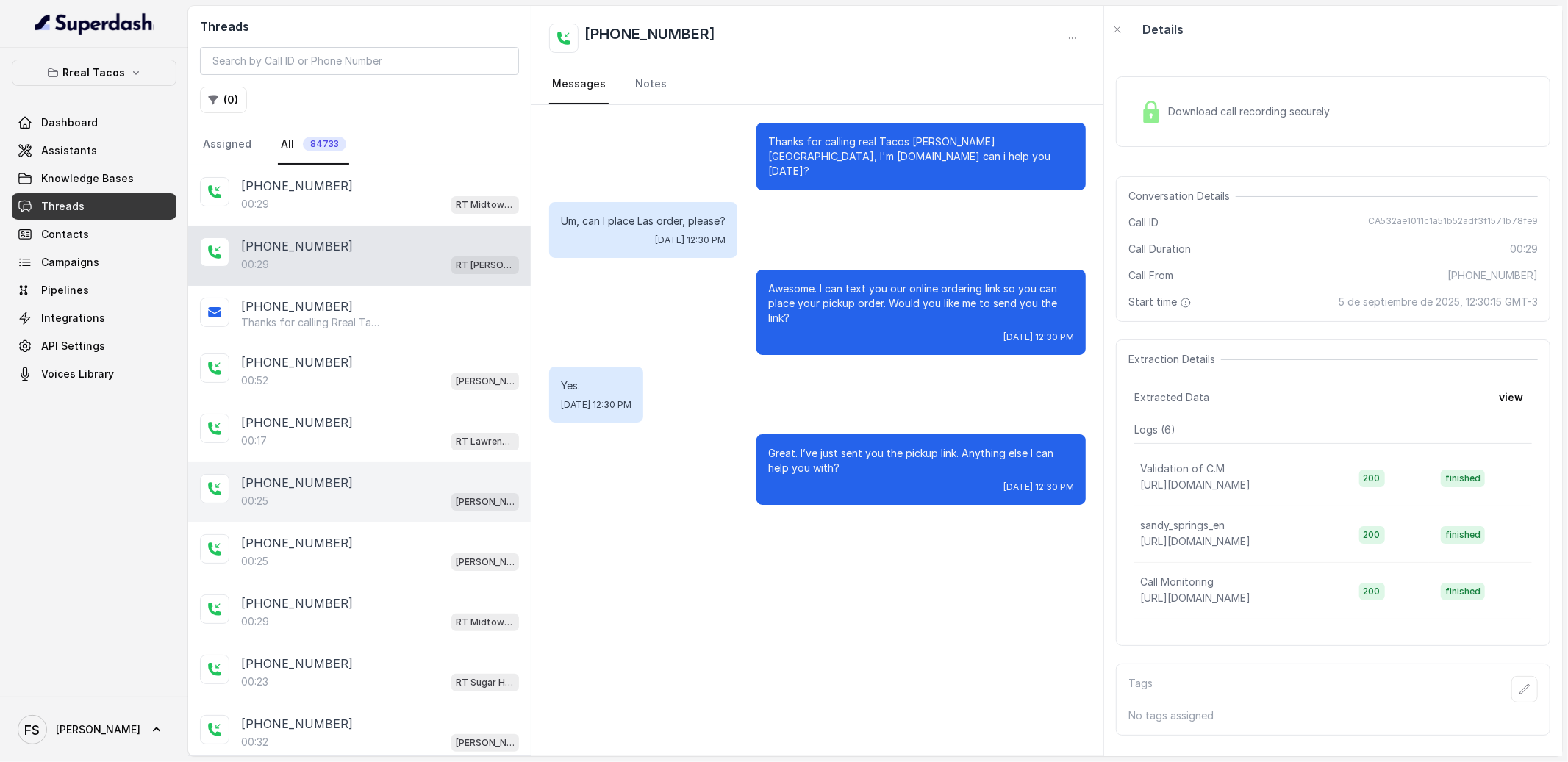
click at [362, 464] on div "[PHONE_NUMBER]:25 [PERSON_NAME] / EN" at bounding box center [359, 492] width 342 height 60
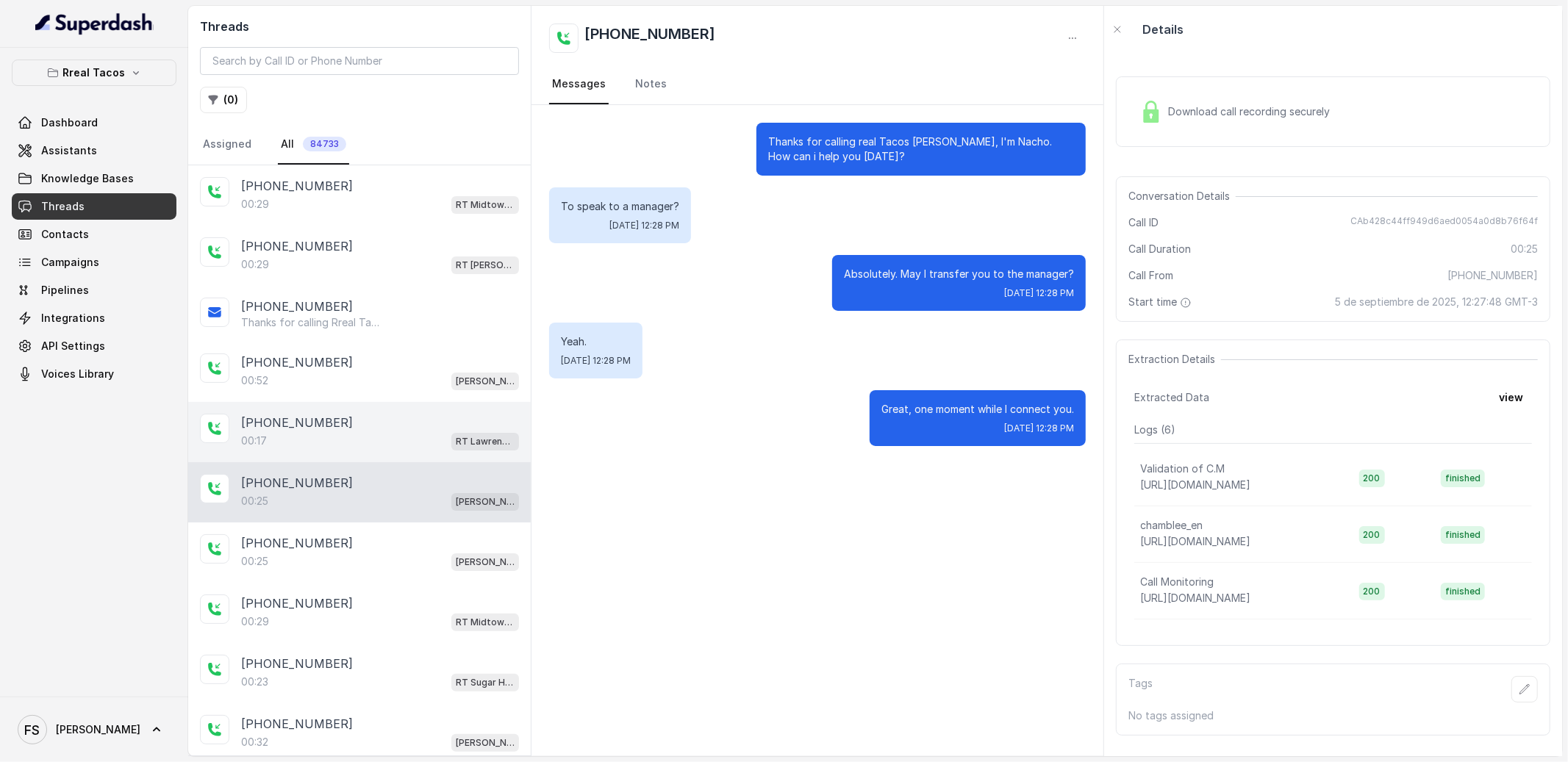
click at [362, 418] on div "[PHONE_NUMBER]" at bounding box center [380, 423] width 278 height 18
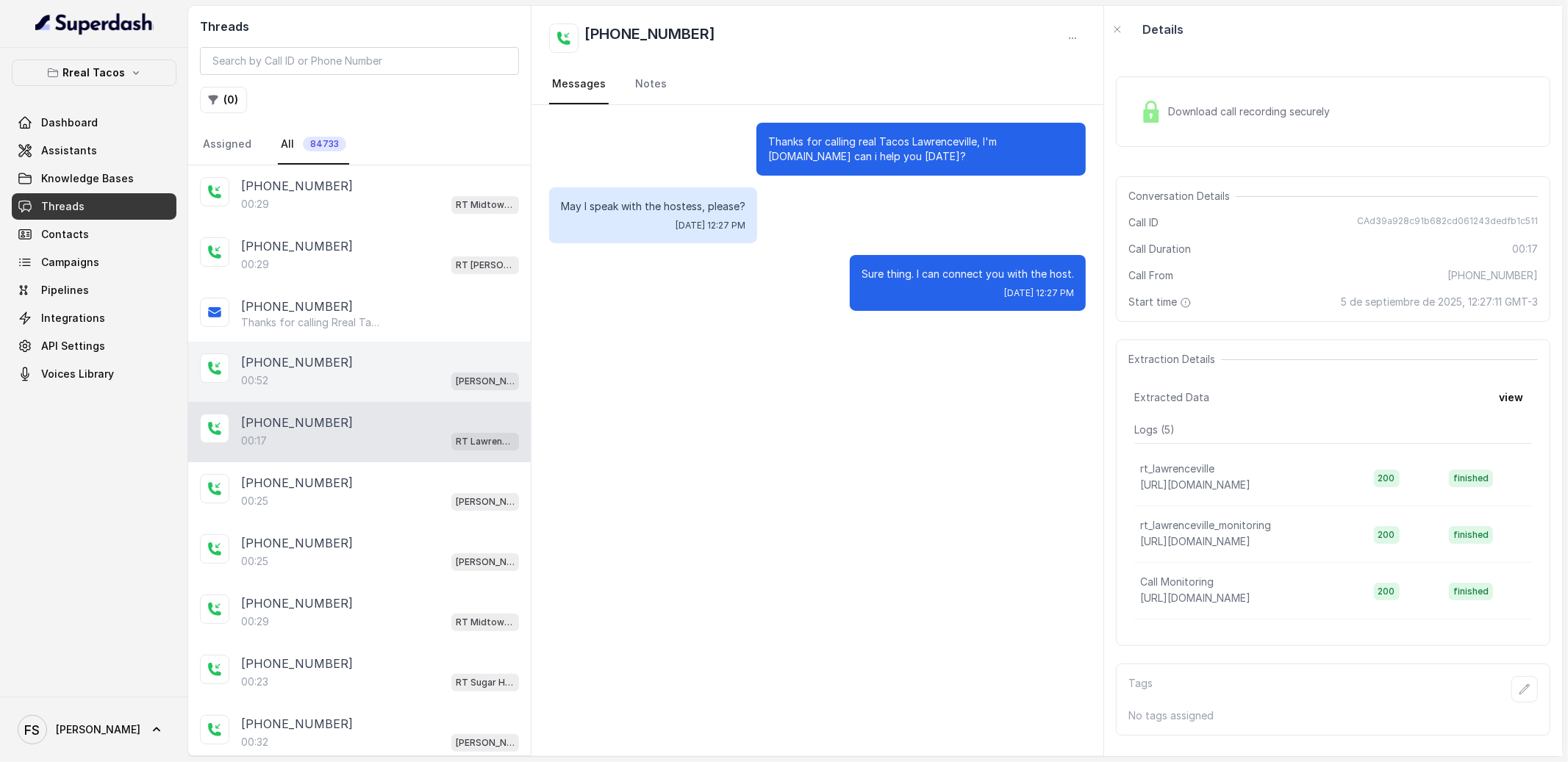
click at [356, 377] on div "00:52 [PERSON_NAME] / EN" at bounding box center [380, 380] width 278 height 19
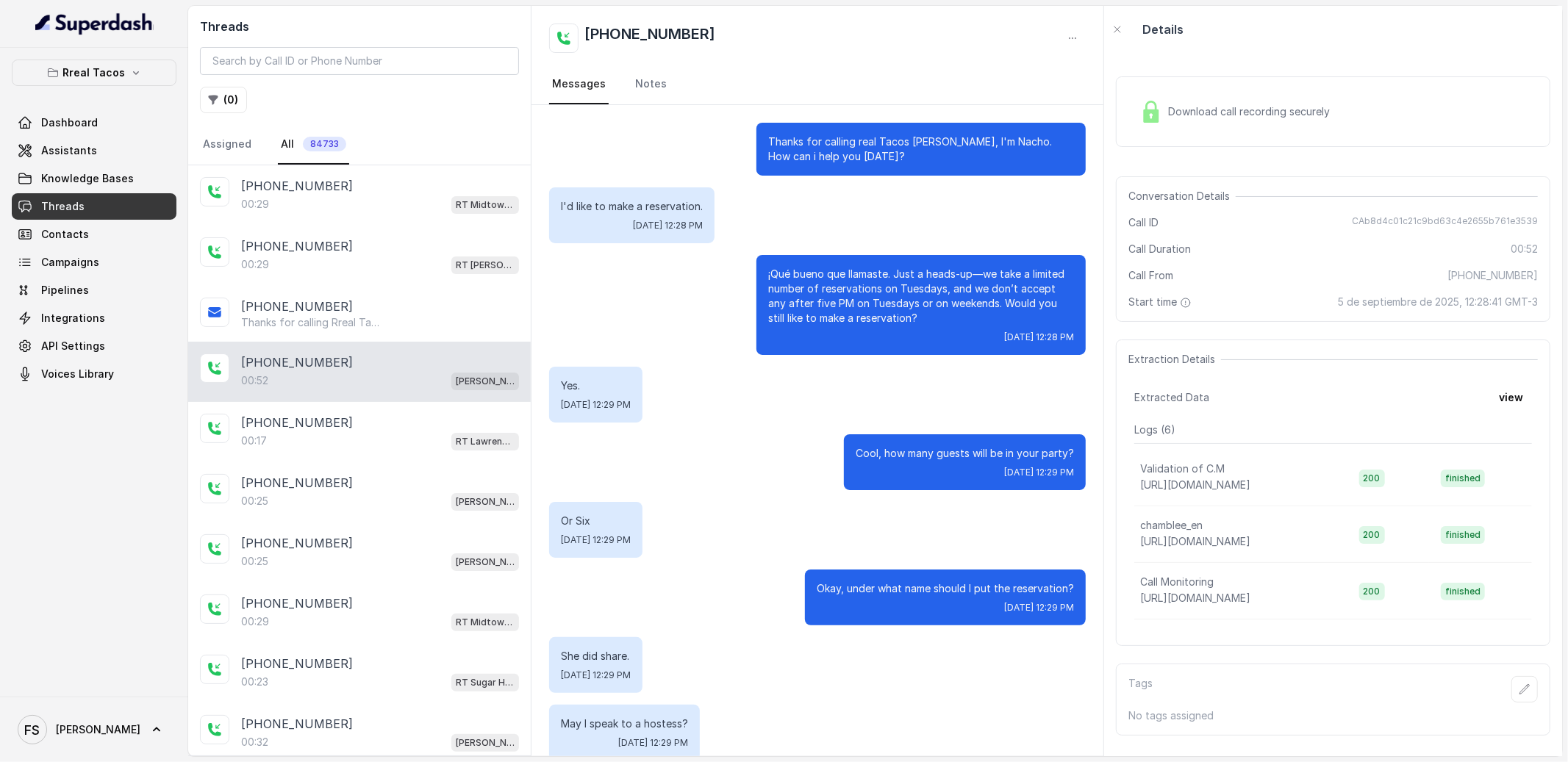
scroll to position [88, 0]
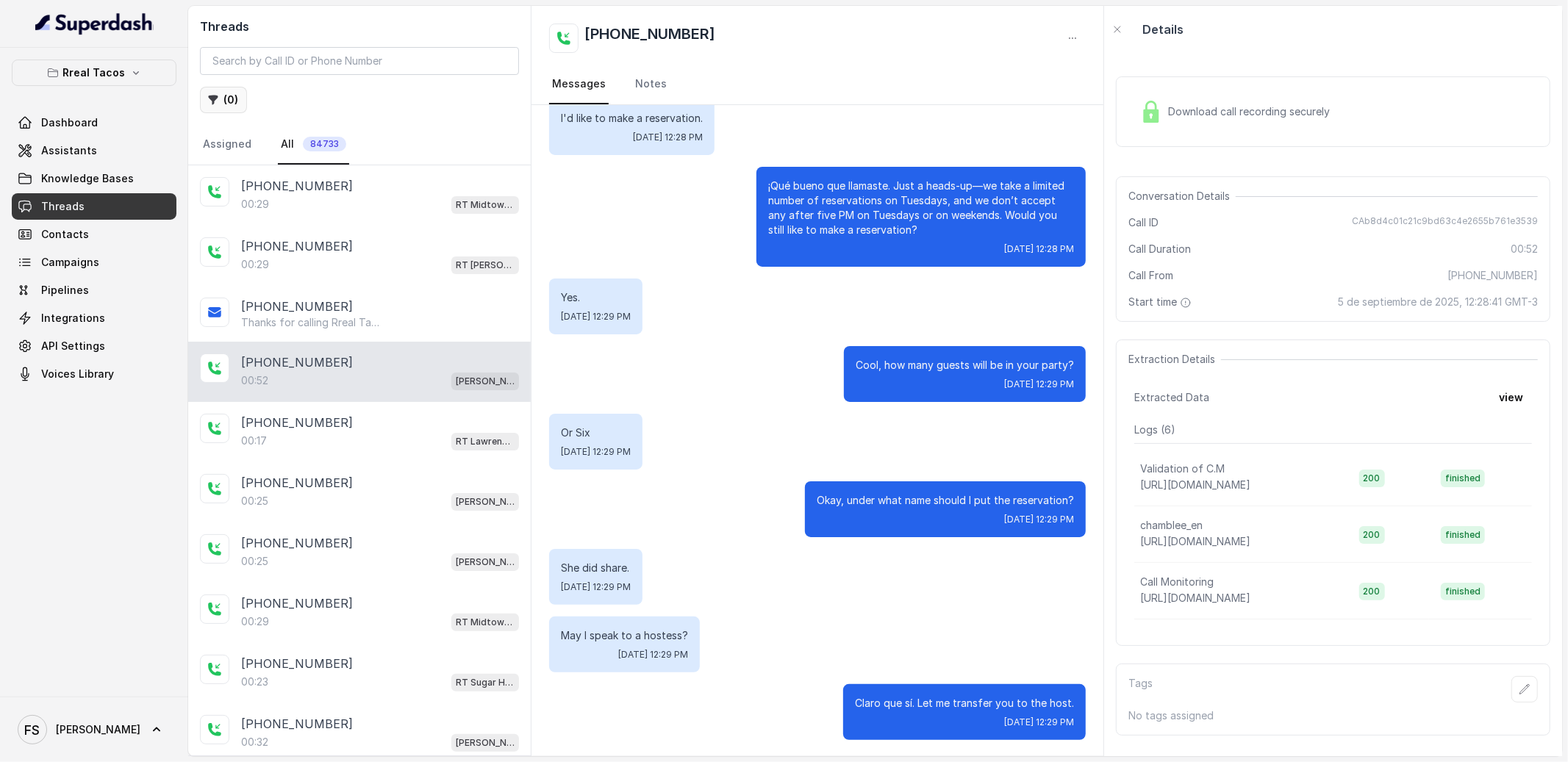
click at [207, 92] on button "( 0 )" at bounding box center [223, 100] width 47 height 27
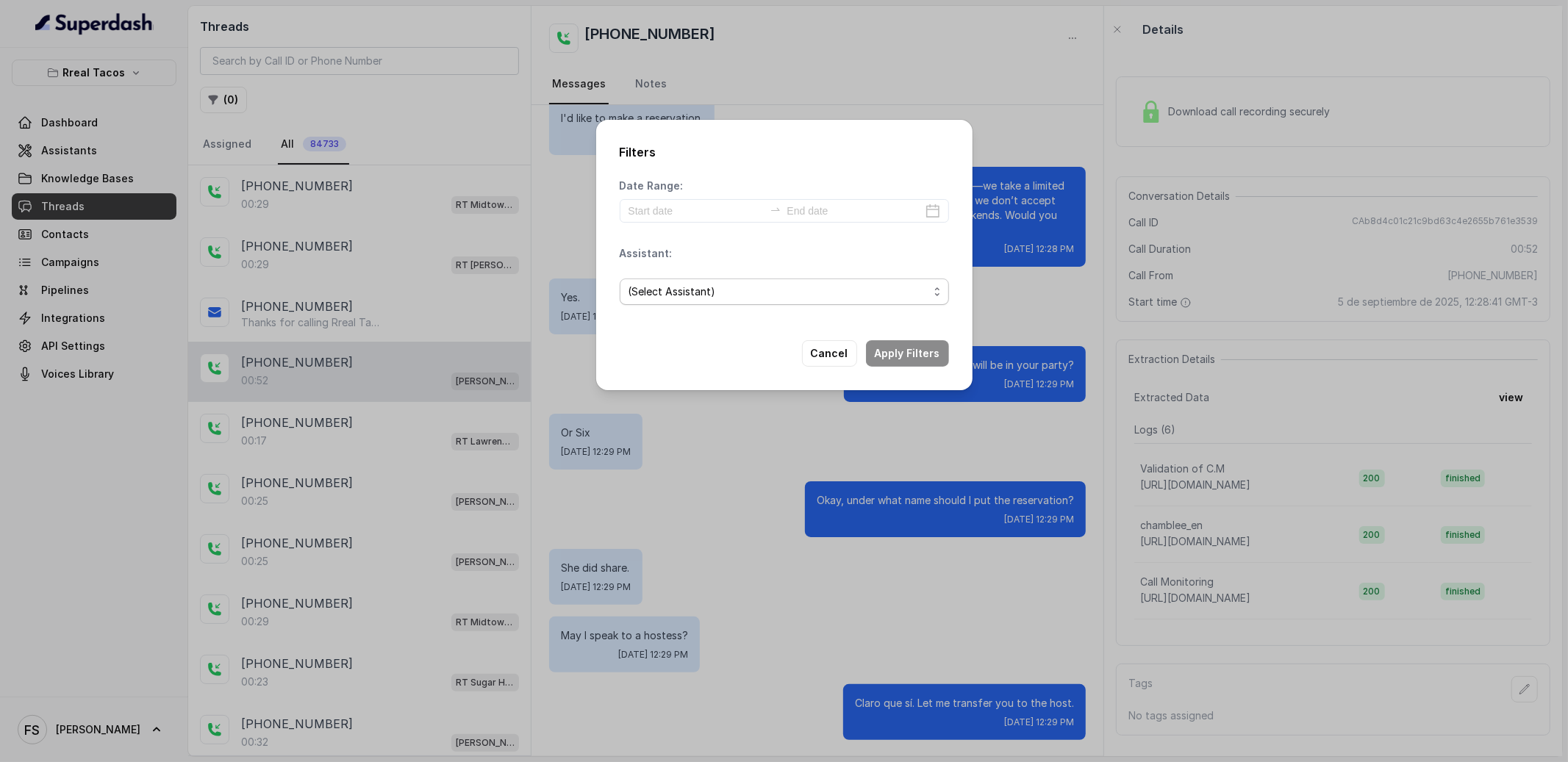
click at [728, 300] on span "(Select Assistant)" at bounding box center [778, 292] width 300 height 18
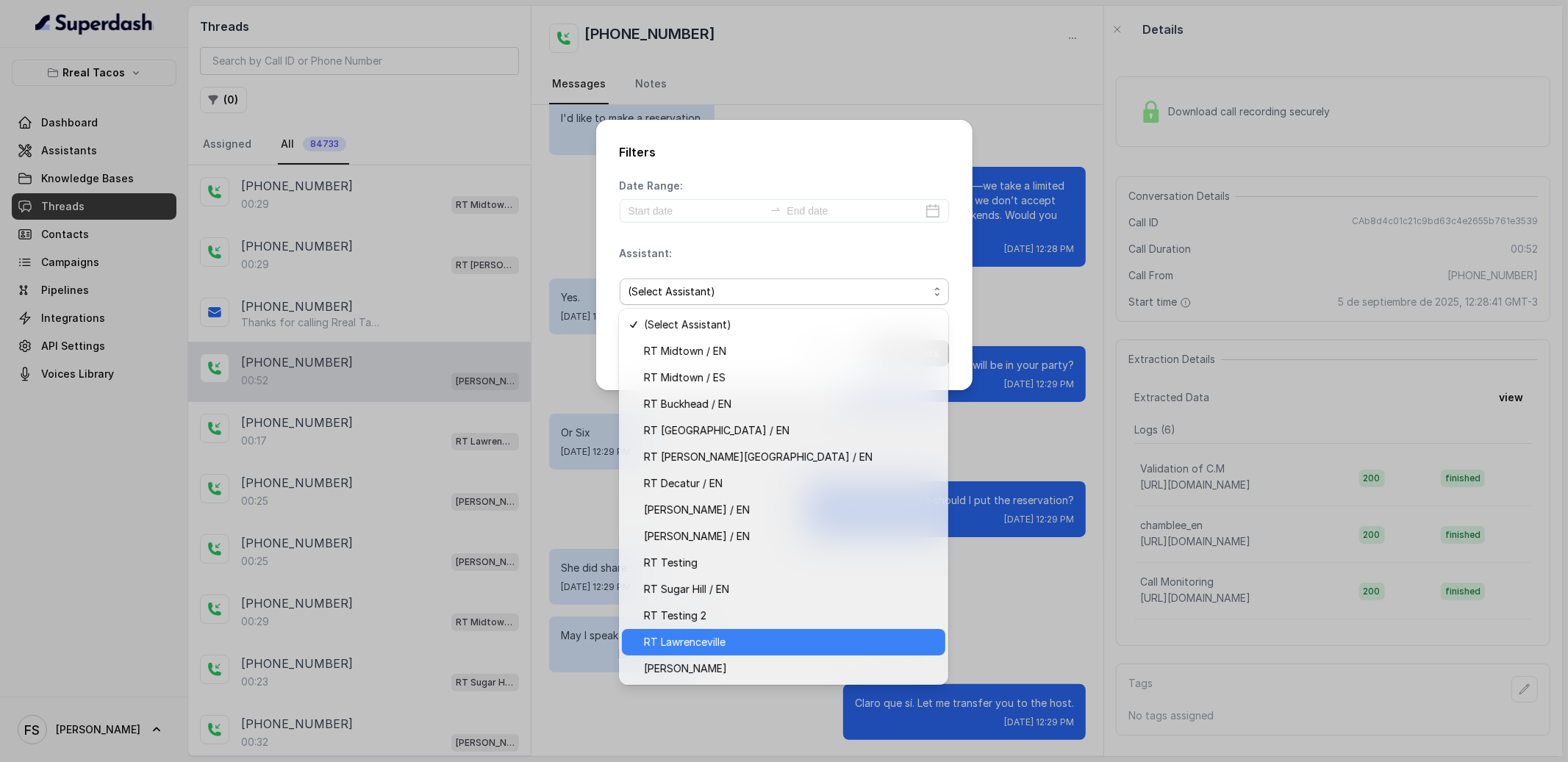
click at [782, 641] on span "RT Lawrenceville" at bounding box center [790, 642] width 292 height 18
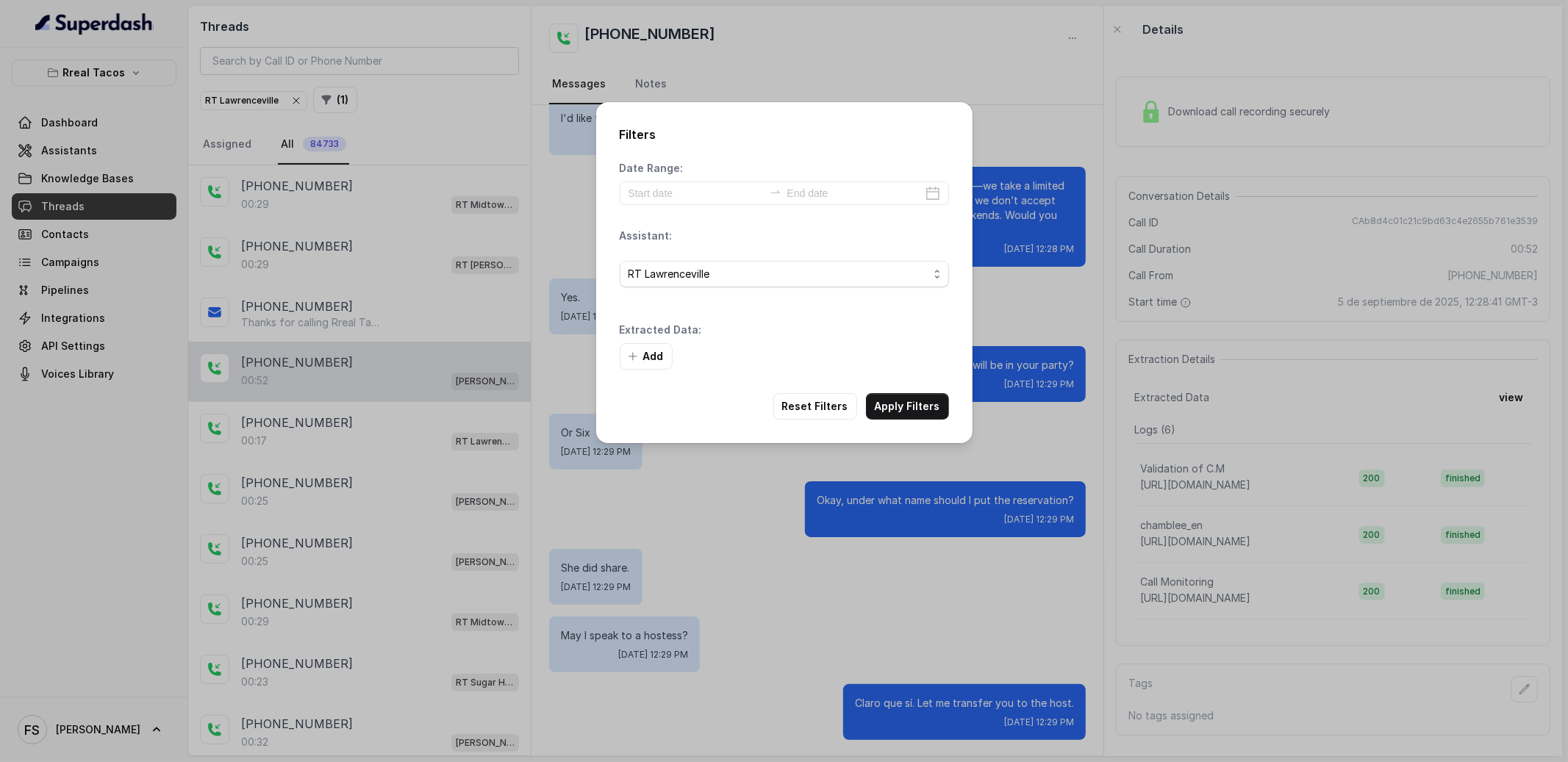
click at [688, 223] on div "Date Range: Assistant: RT Lawrenceville Extracted Data: Add" at bounding box center [785, 265] width 330 height 209
click at [689, 190] on input at bounding box center [695, 193] width 135 height 16
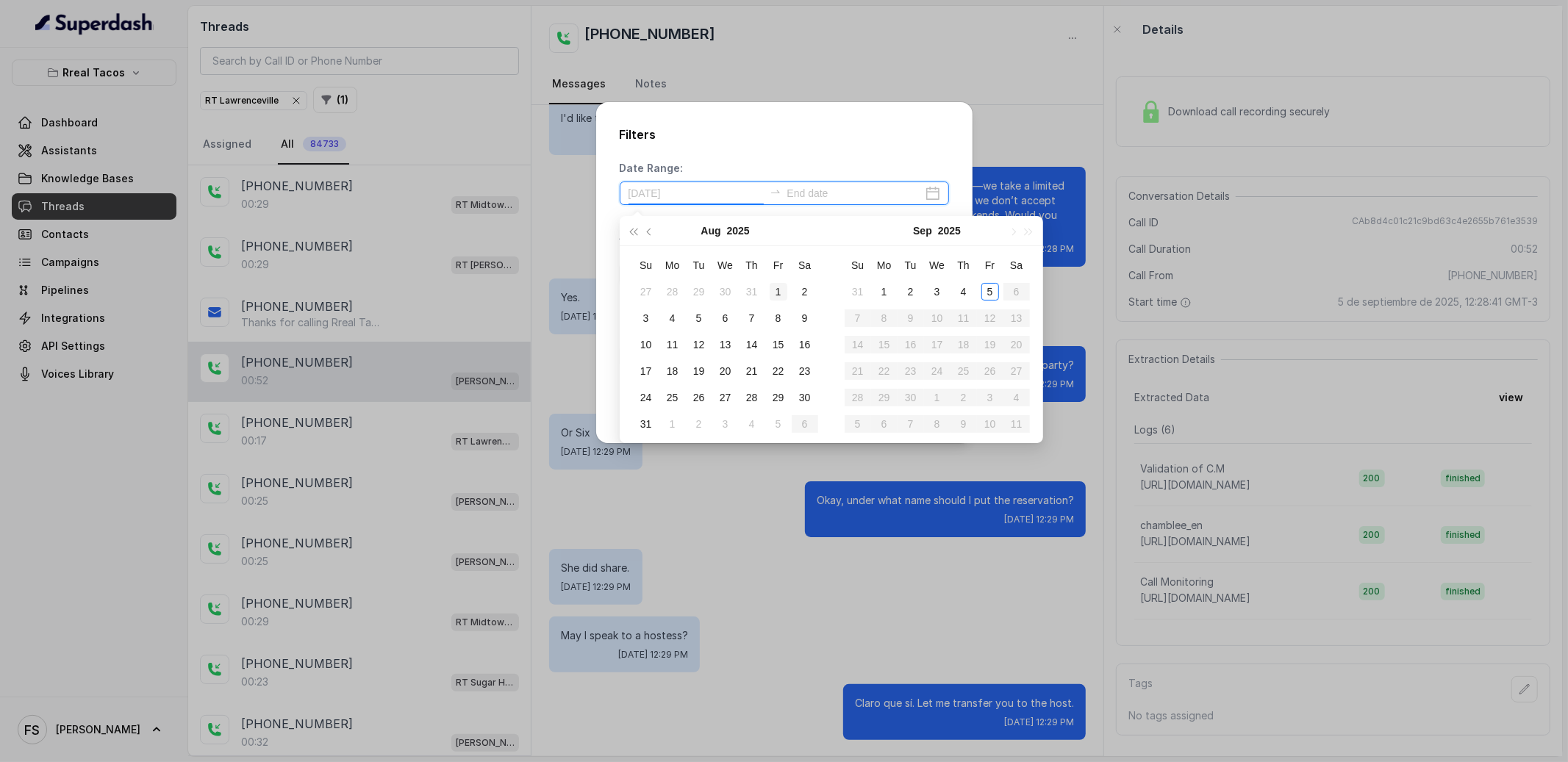
type input "[DATE]"
click at [780, 291] on div "1" at bounding box center [779, 292] width 18 height 18
type input "[DATE]"
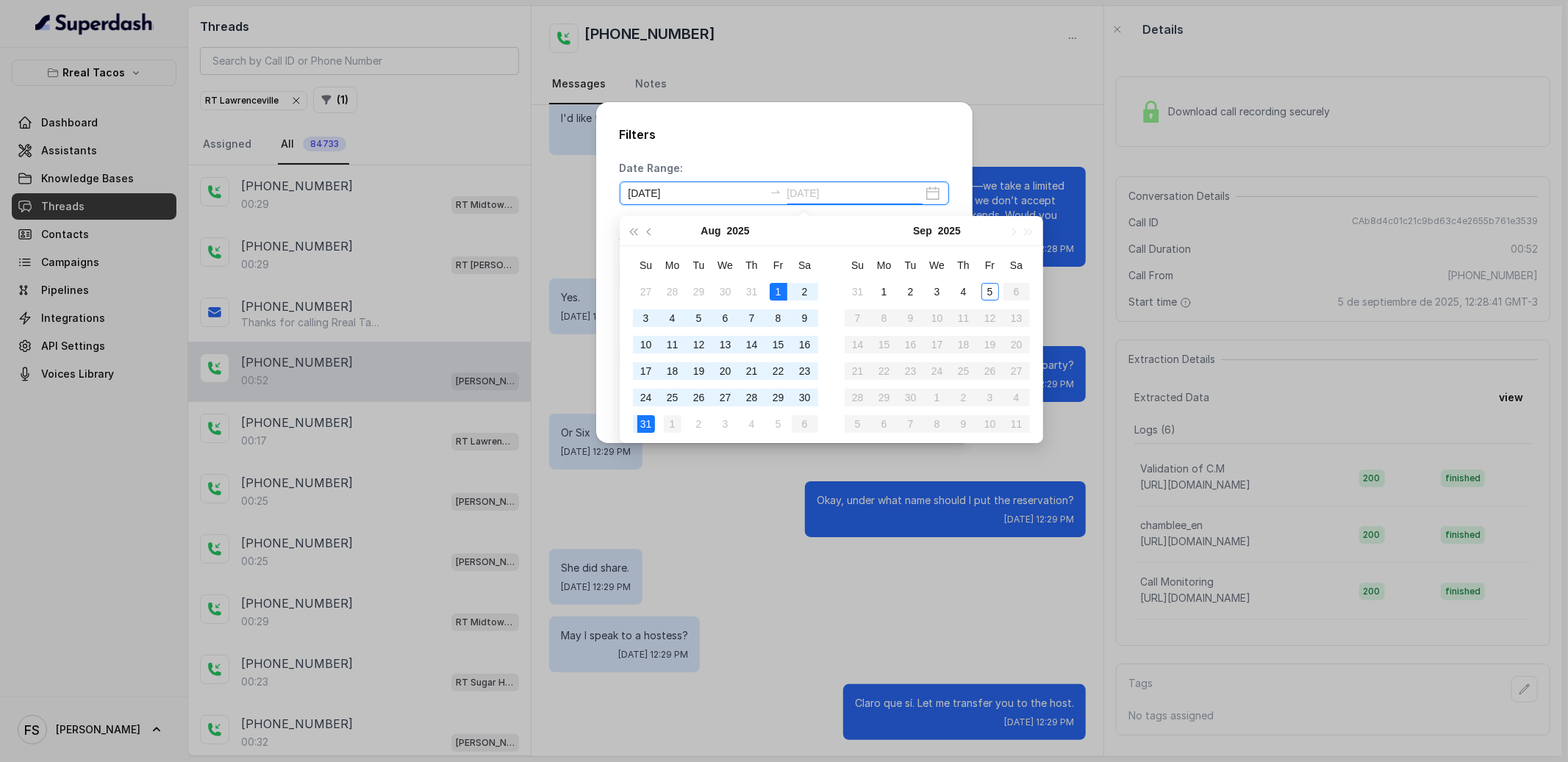
type input "[DATE]"
click at [662, 427] on td "1" at bounding box center [673, 424] width 27 height 27
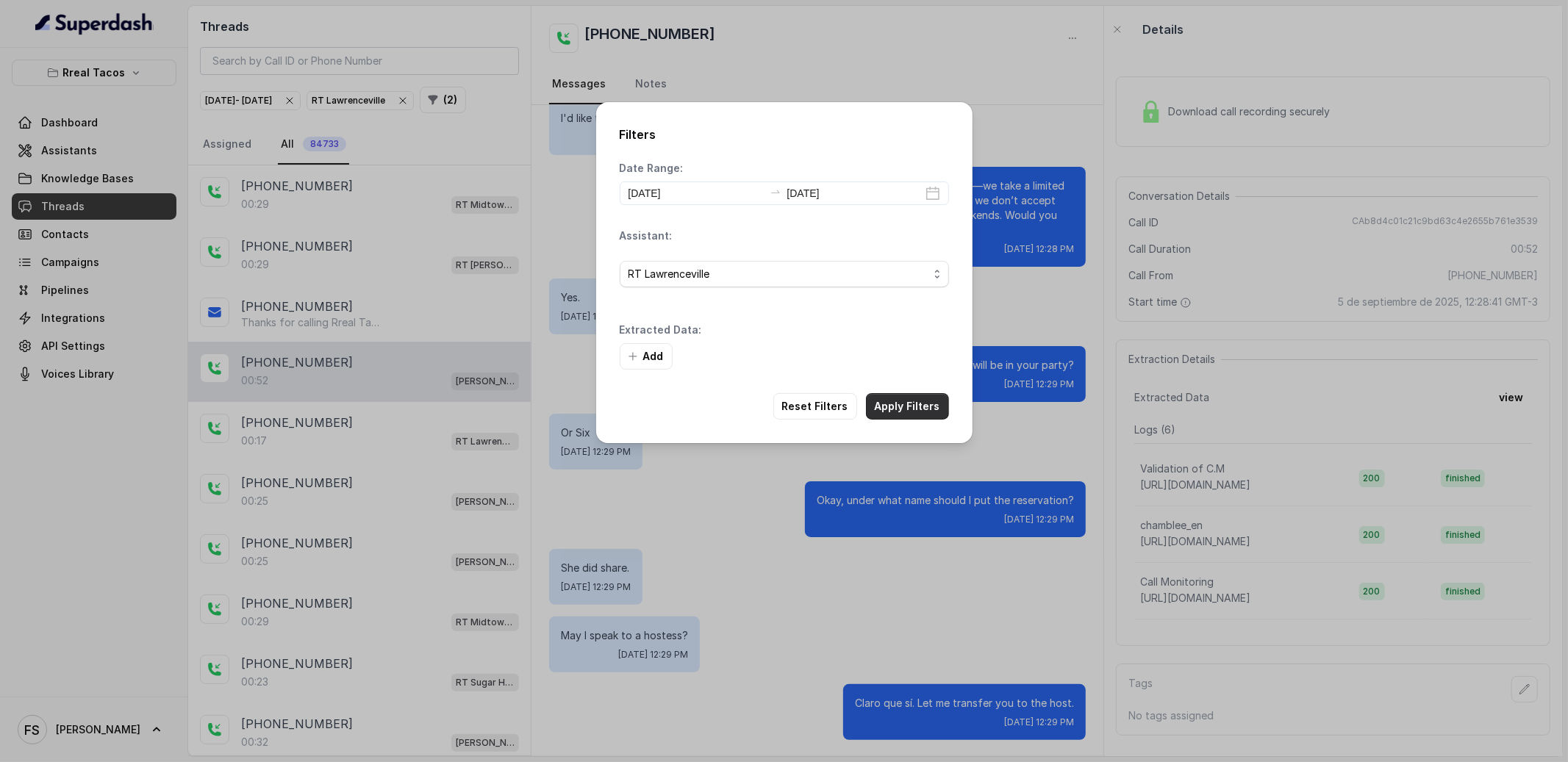
click at [912, 408] on button "Apply Filters" at bounding box center [907, 407] width 83 height 27
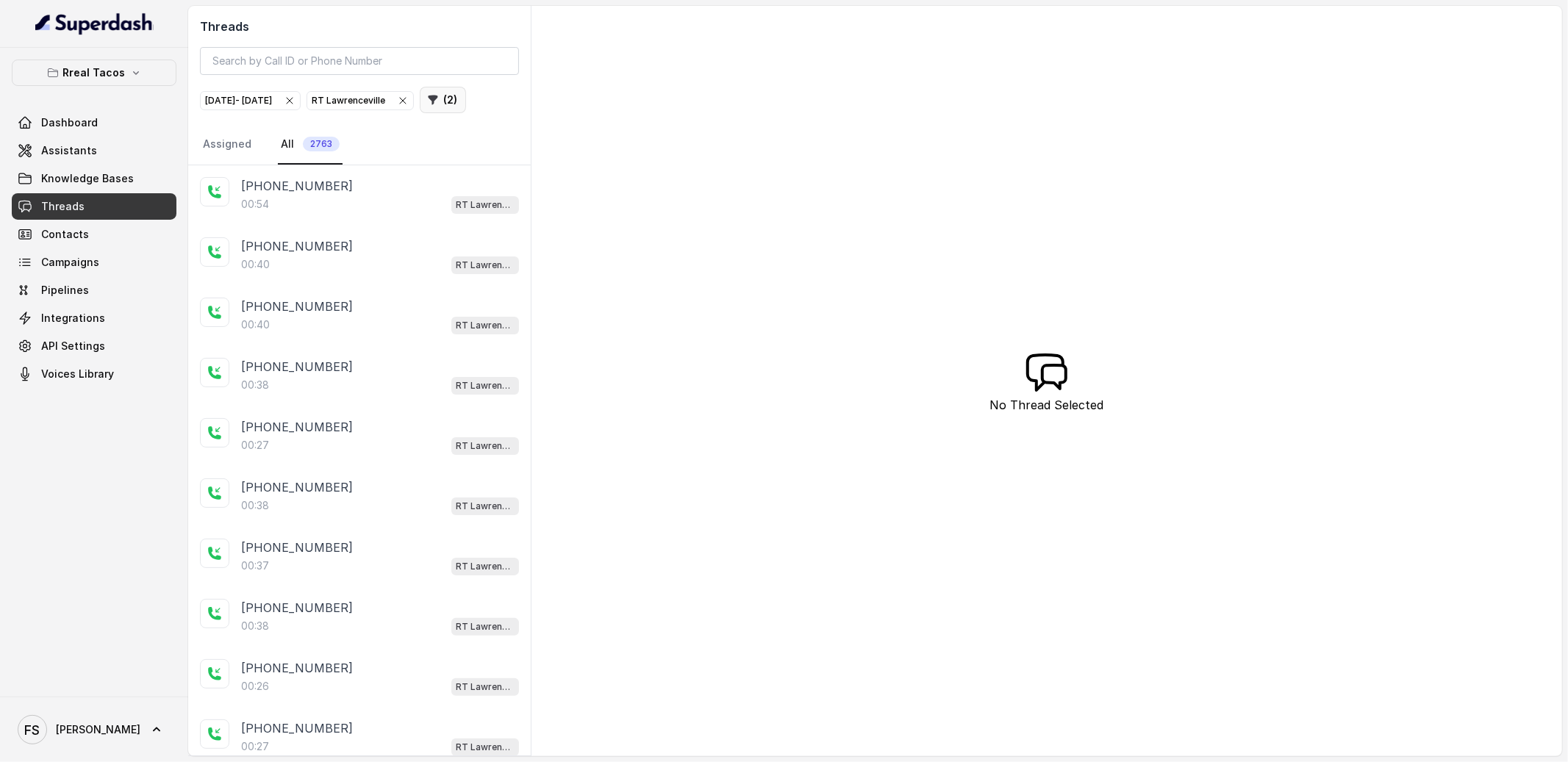
click at [466, 92] on button "( 2 )" at bounding box center [443, 100] width 47 height 27
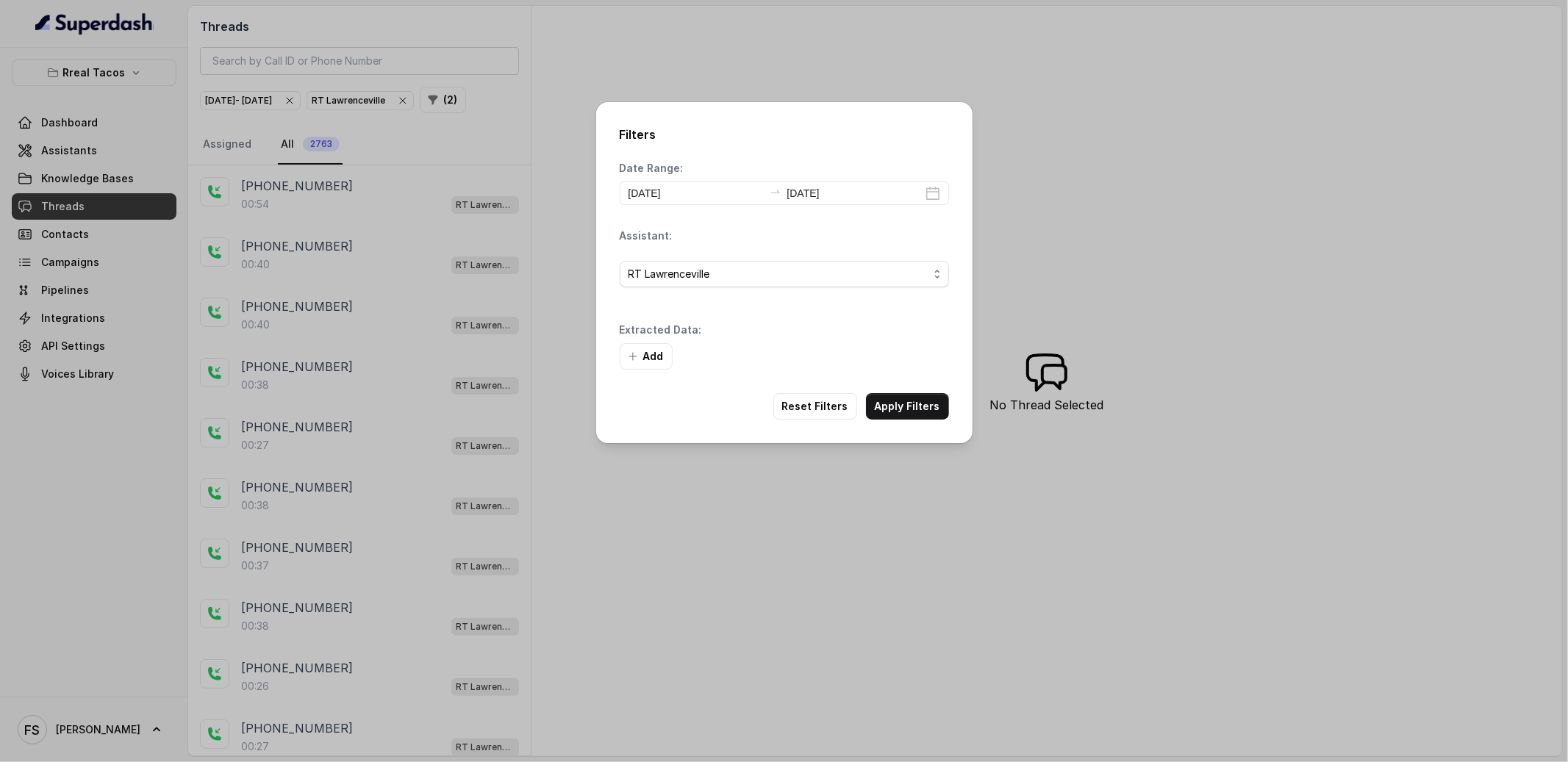
click at [673, 340] on div "Extracted Data: Add" at bounding box center [785, 346] width 330 height 47
click at [666, 355] on button "Add" at bounding box center [646, 356] width 53 height 27
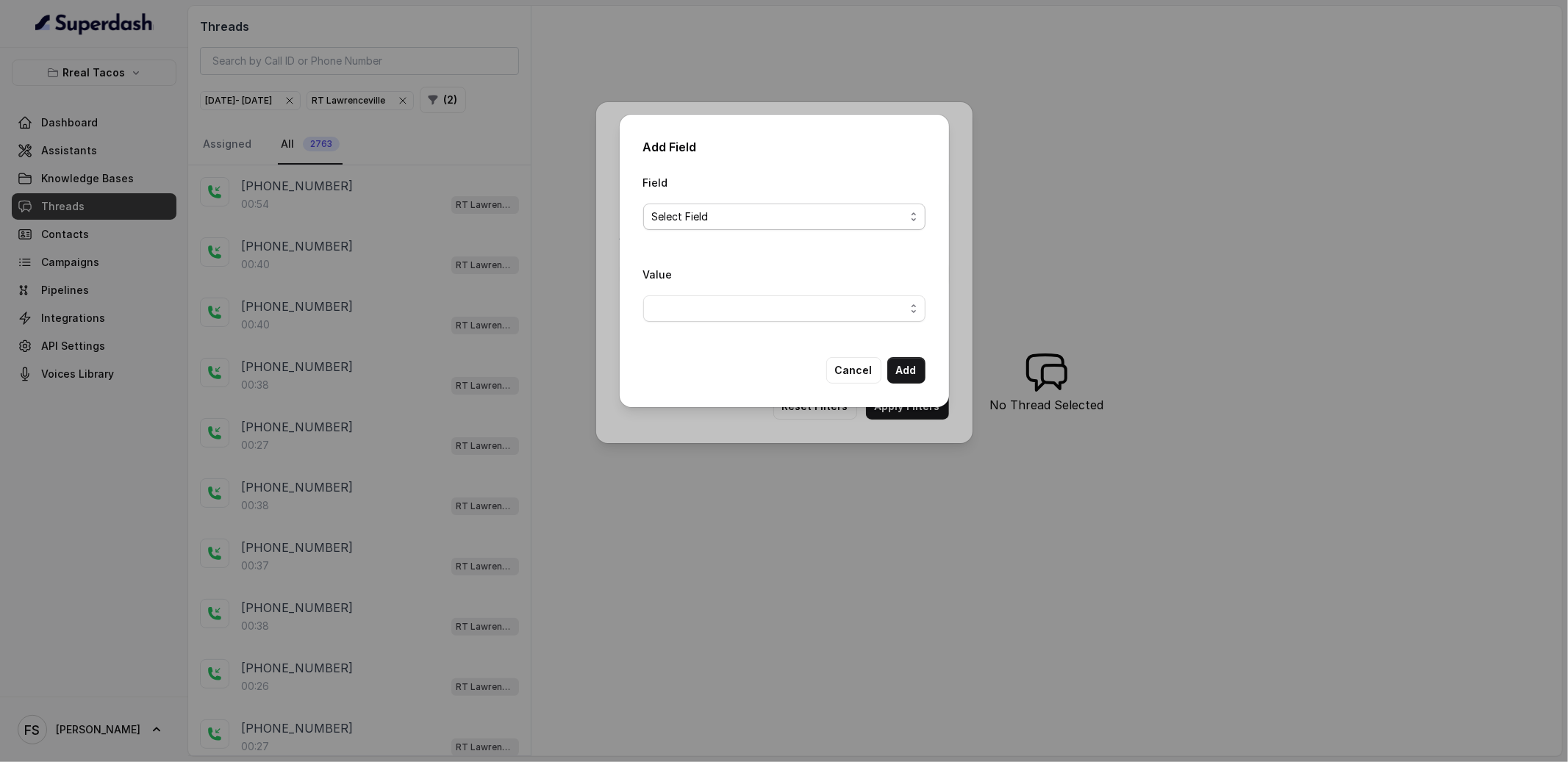
click at [732, 223] on span "Select Field" at bounding box center [779, 217] width 253 height 18
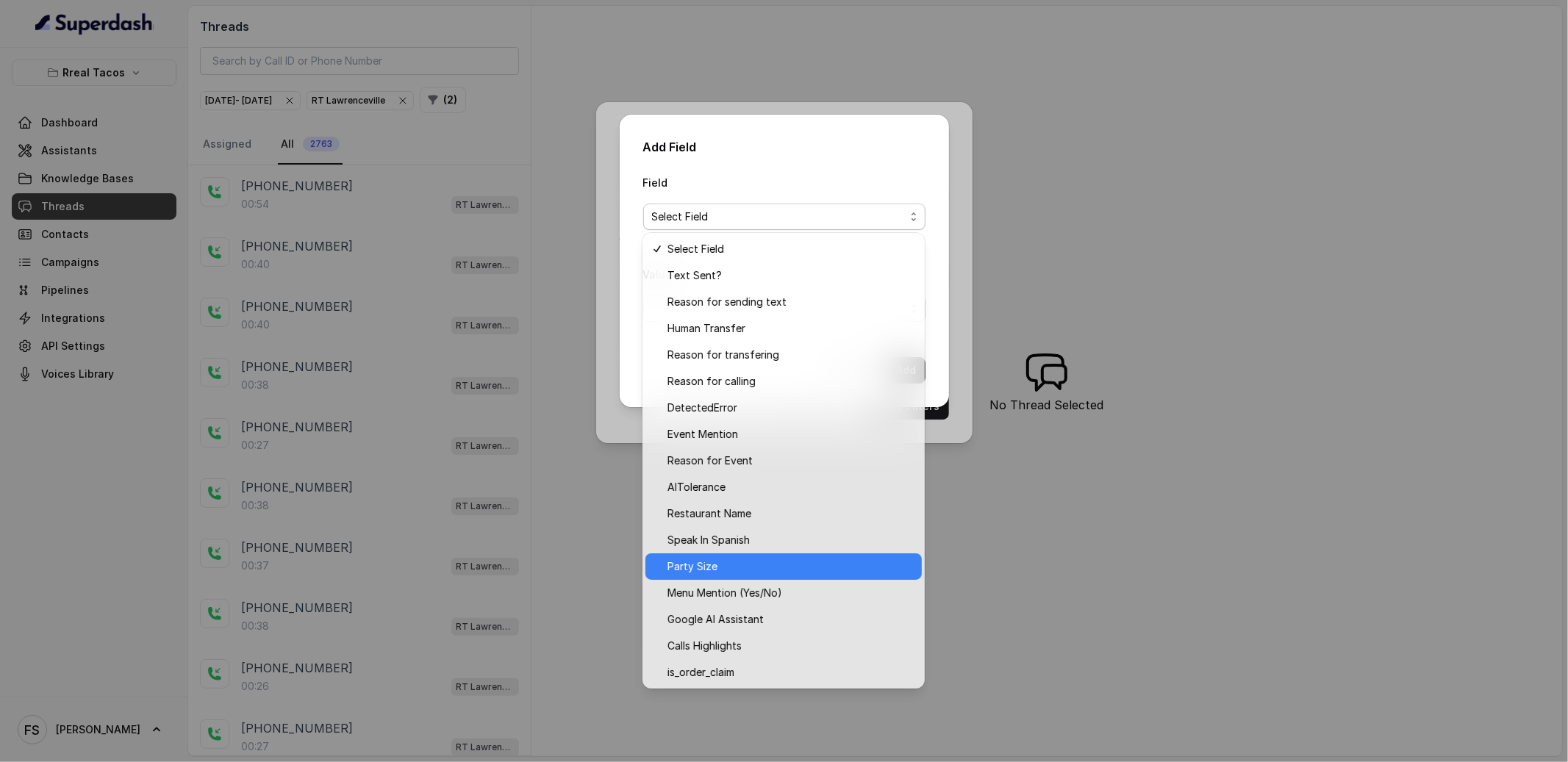
click at [797, 570] on span "Party Size" at bounding box center [790, 567] width 246 height 18
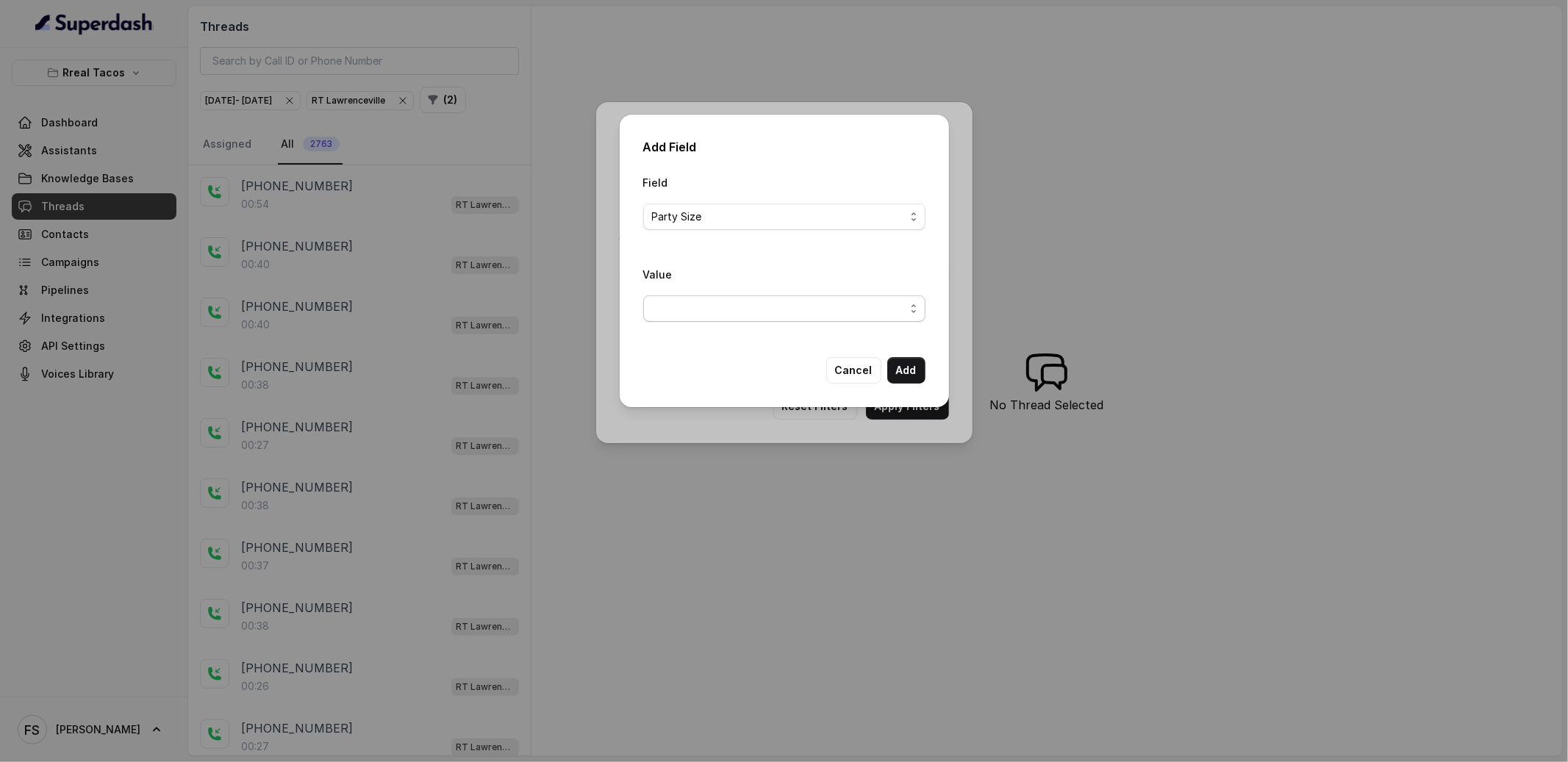
click at [772, 298] on span "button" at bounding box center [784, 309] width 282 height 27
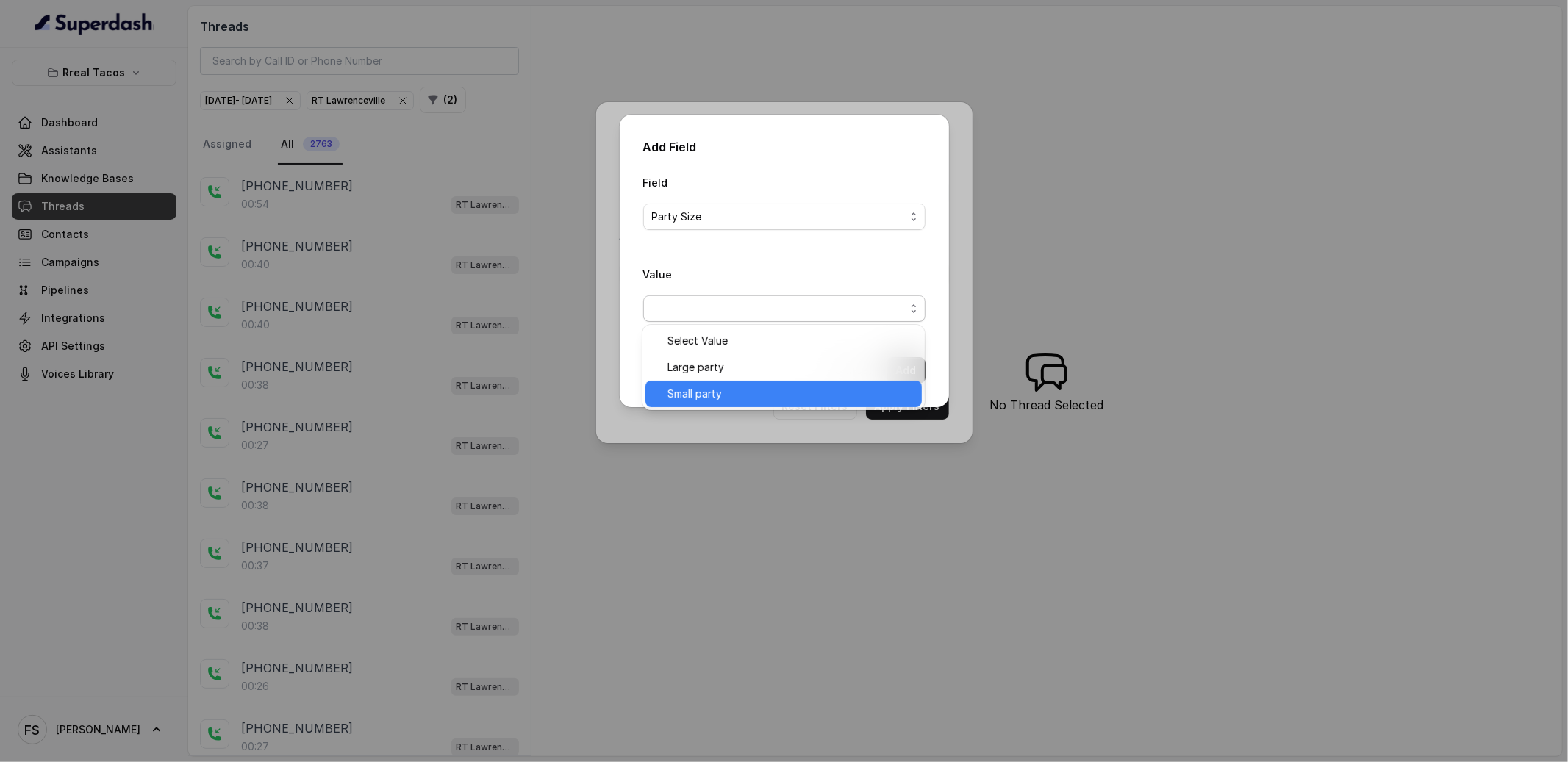
click at [754, 403] on div "Small party" at bounding box center [783, 394] width 276 height 27
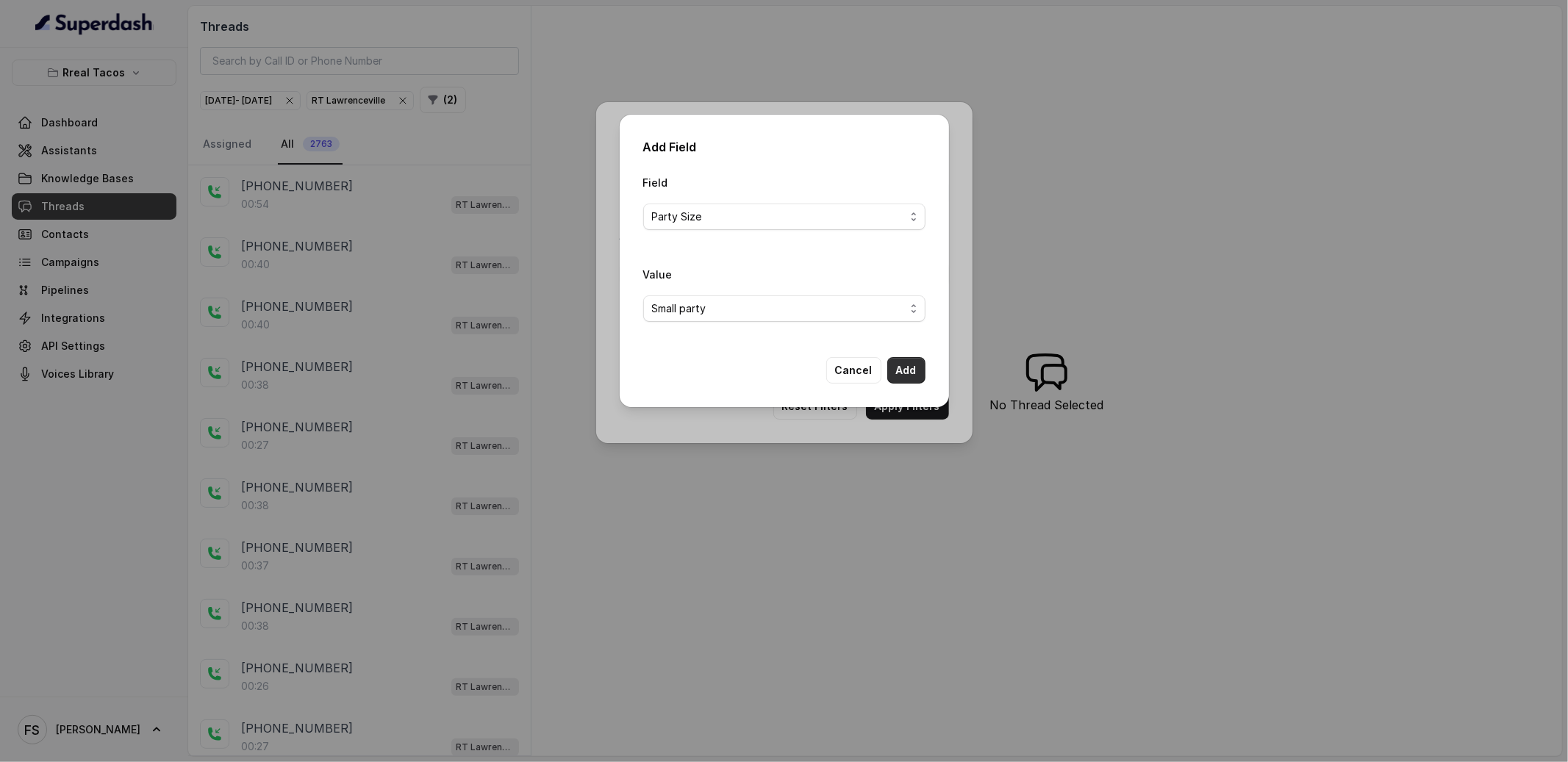
click at [903, 373] on button "Add" at bounding box center [906, 371] width 39 height 27
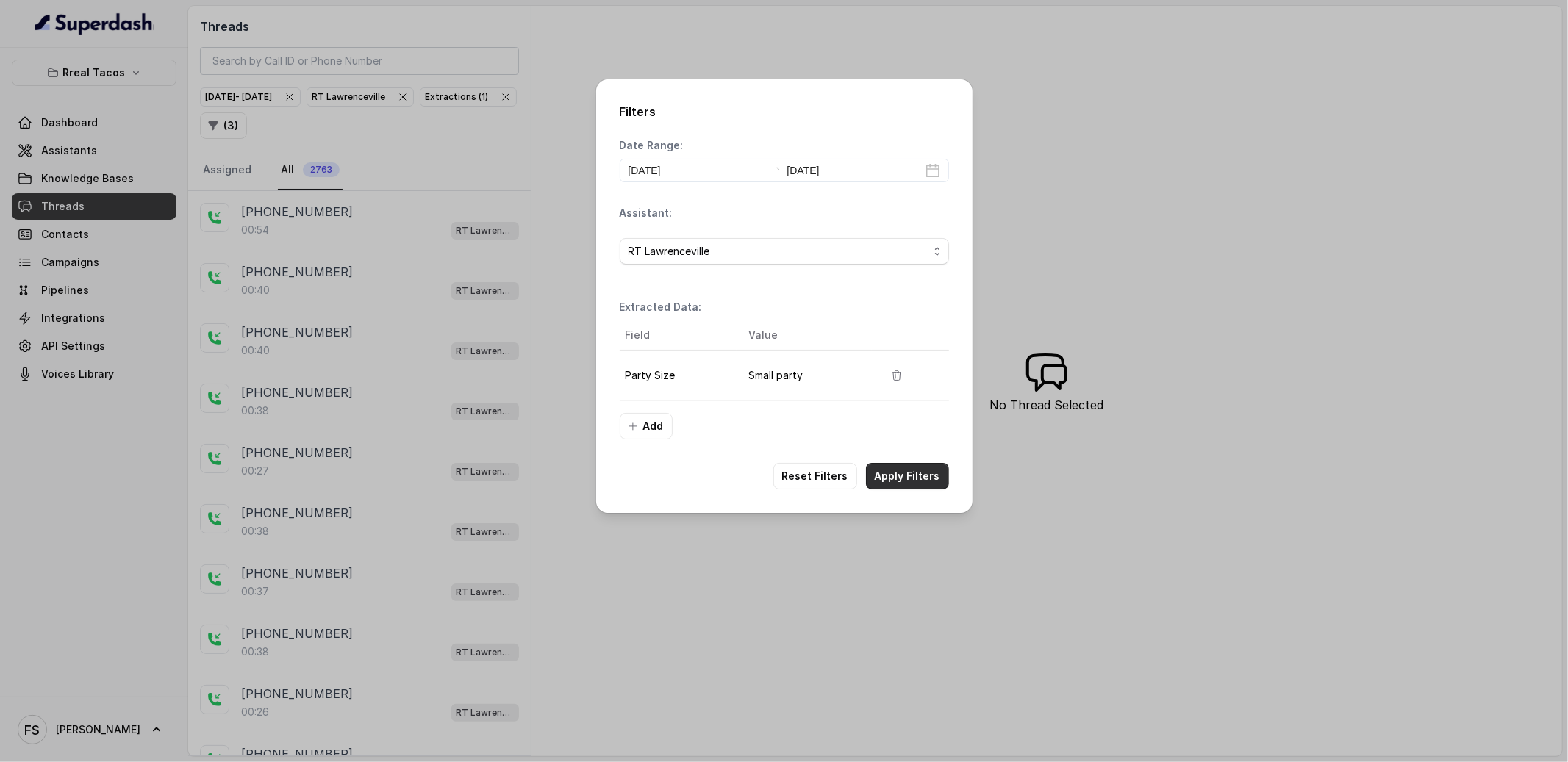
click at [918, 480] on button "Apply Filters" at bounding box center [907, 476] width 83 height 27
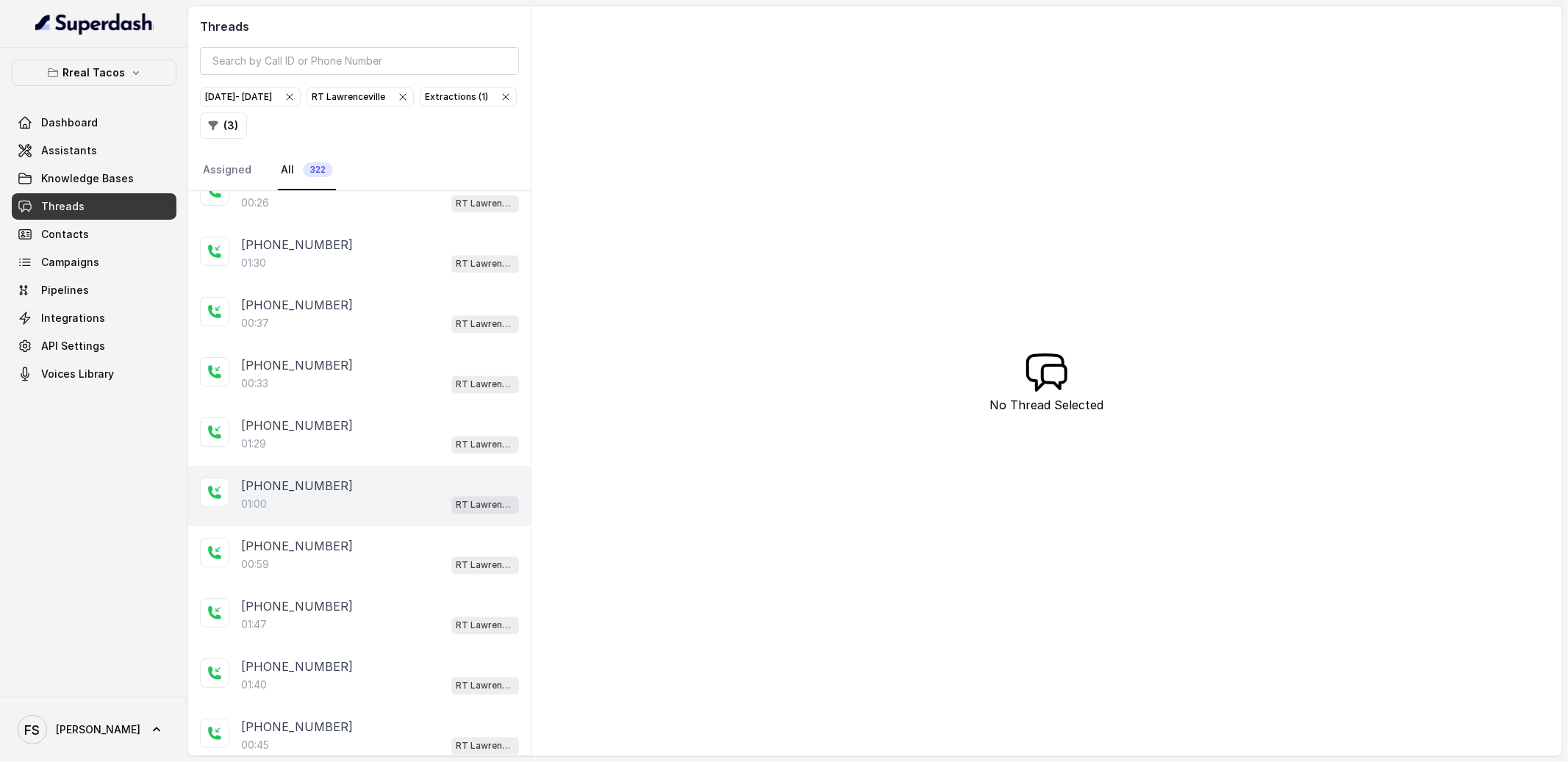
scroll to position [2503, 0]
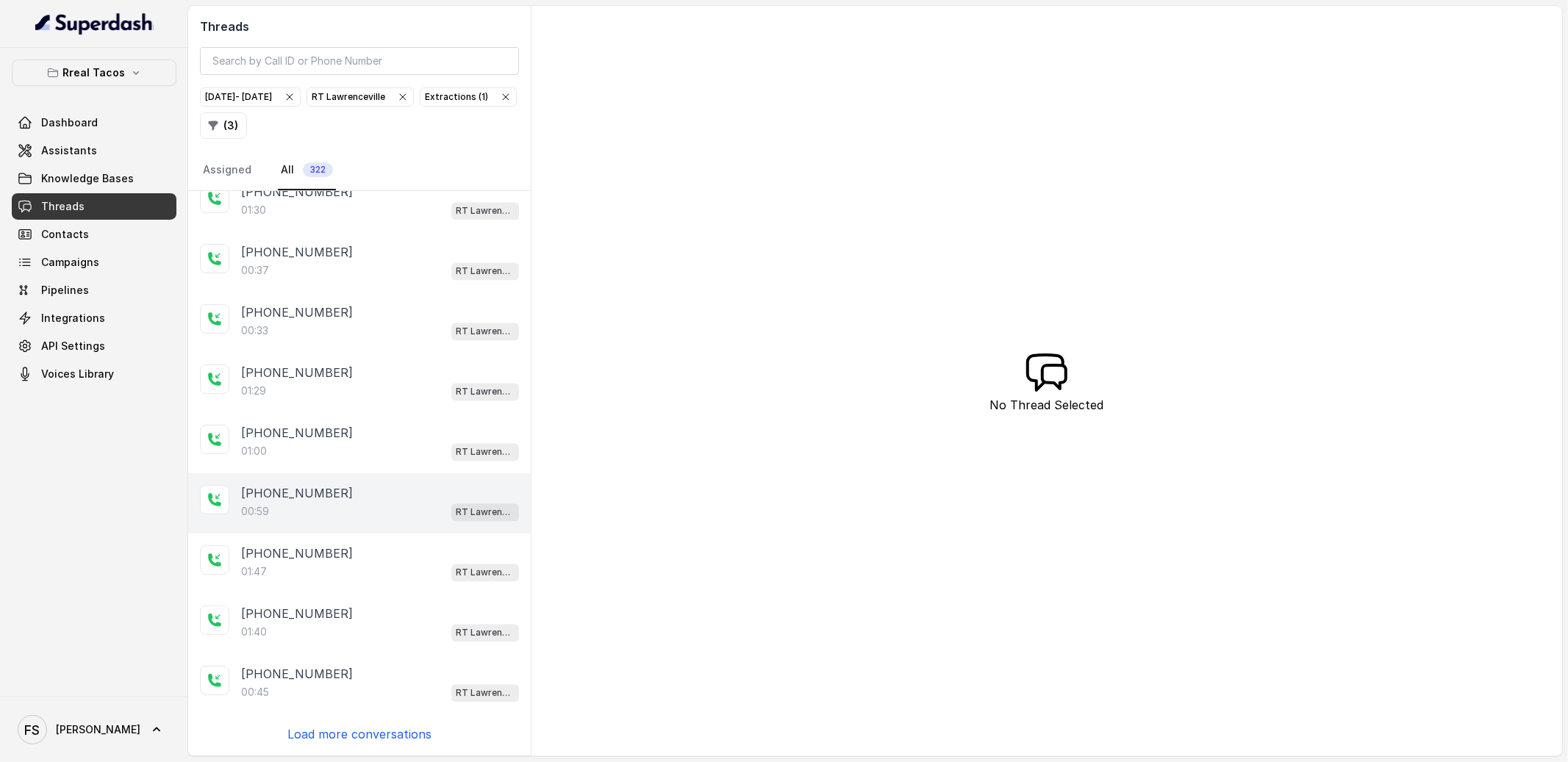
click at [403, 473] on div "[PHONE_NUMBER]:59 RT [GEOGRAPHIC_DATA]" at bounding box center [359, 502] width 342 height 60
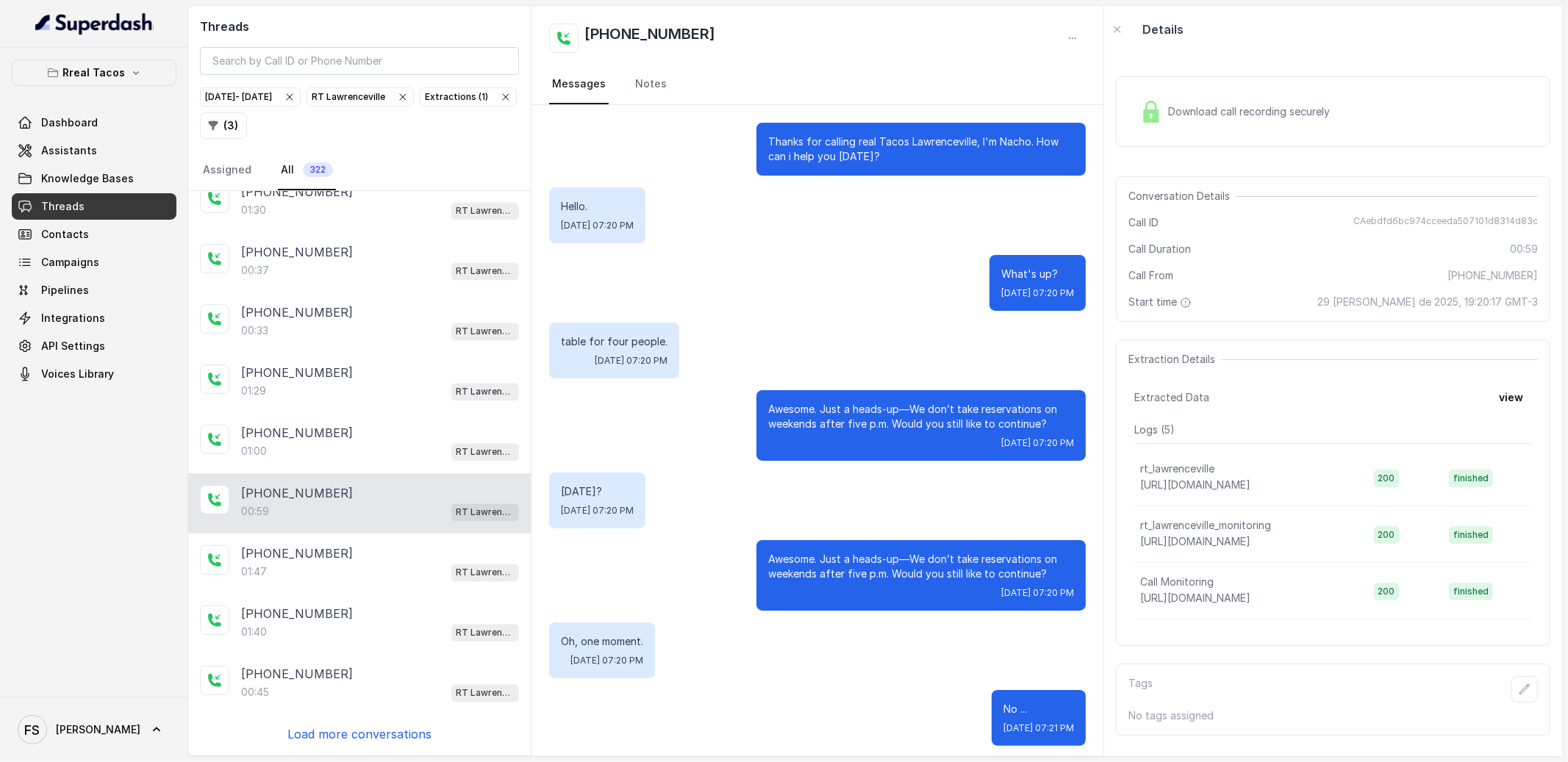
scroll to position [223, 0]
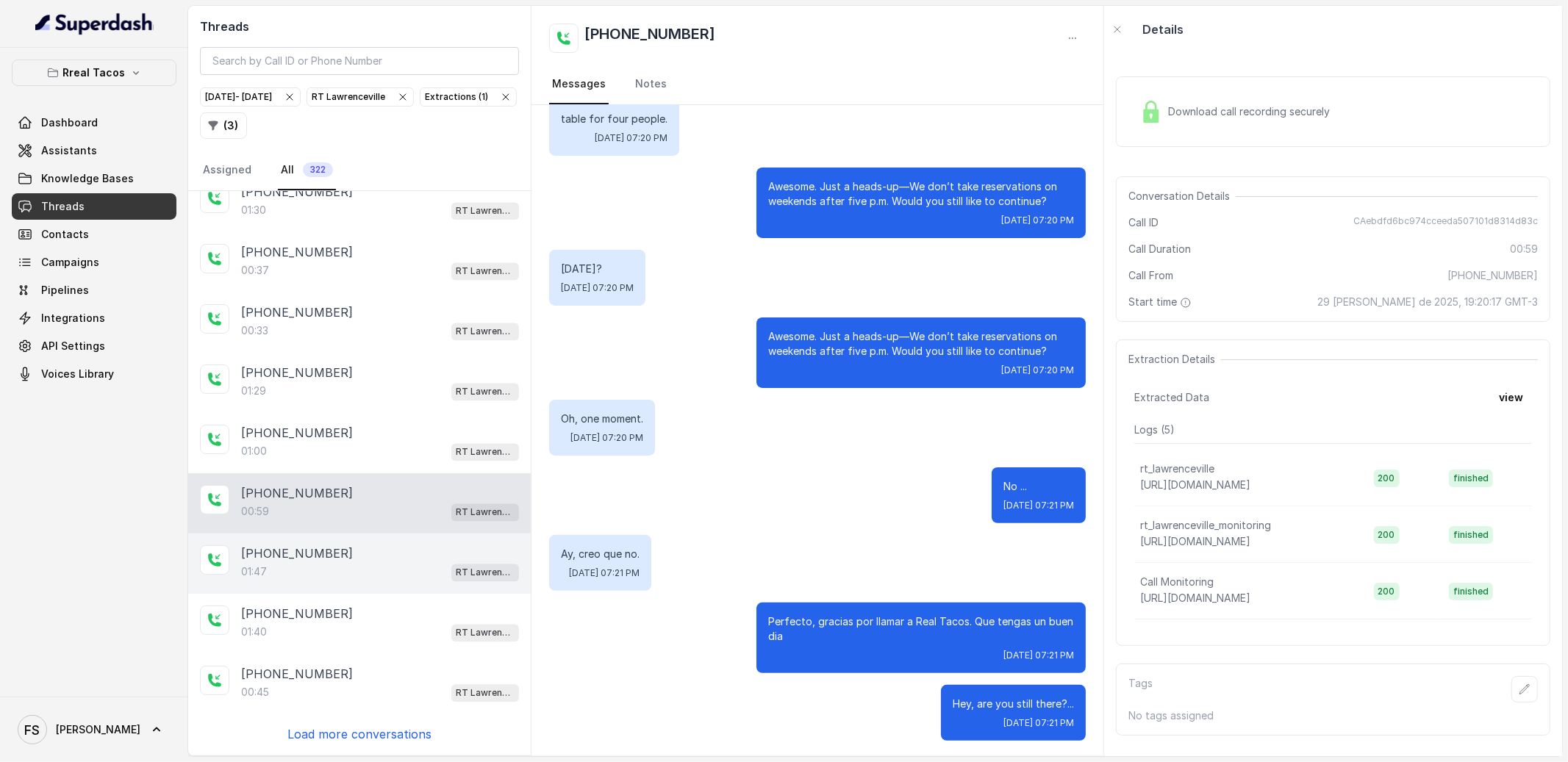
click at [452, 572] on span "RT Lawrenceville" at bounding box center [485, 573] width 67 height 18
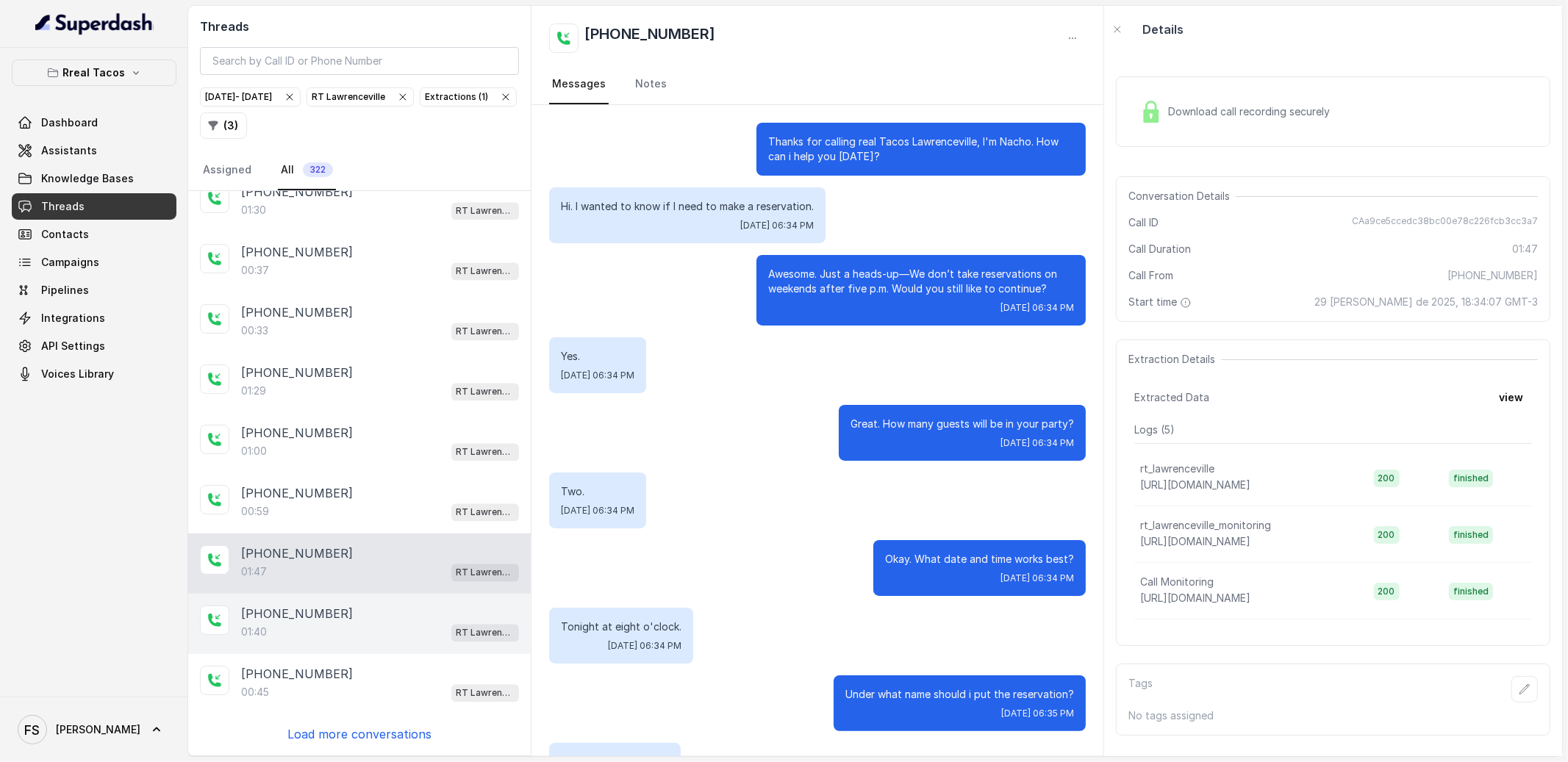
scroll to position [590, 0]
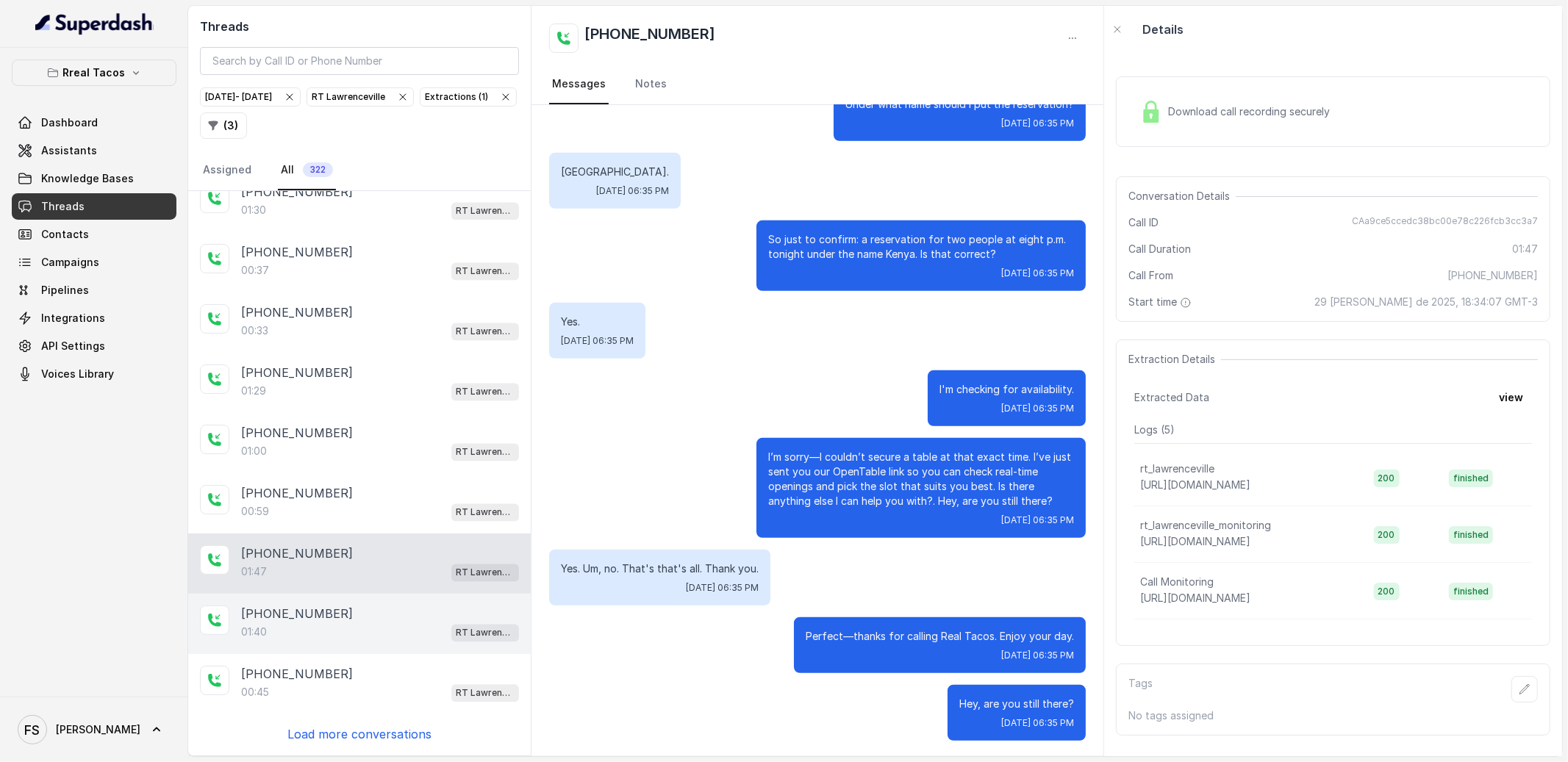
click at [432, 623] on div "01:40 RT Lawrenceville" at bounding box center [380, 632] width 278 height 19
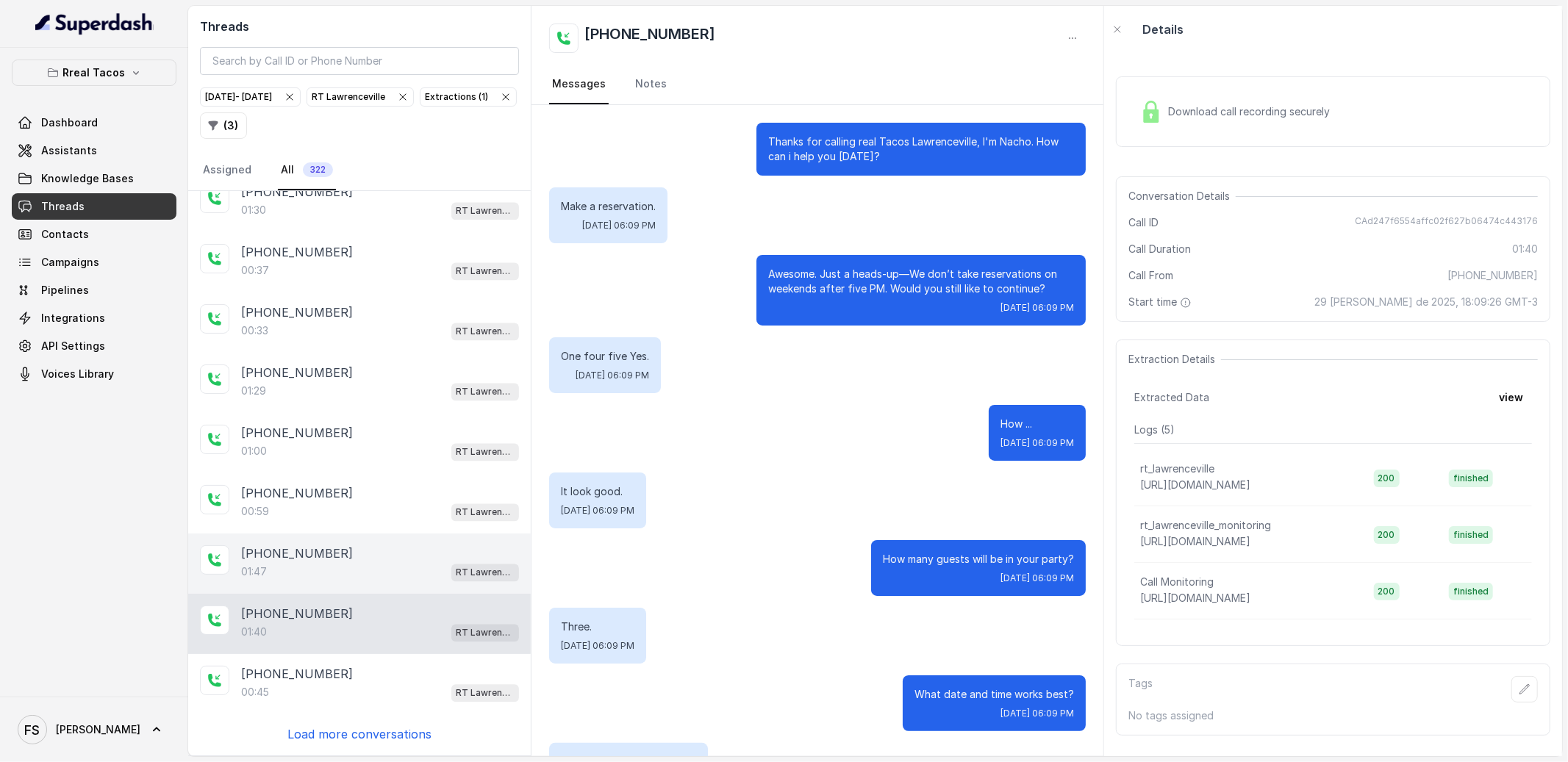
scroll to position [898, 0]
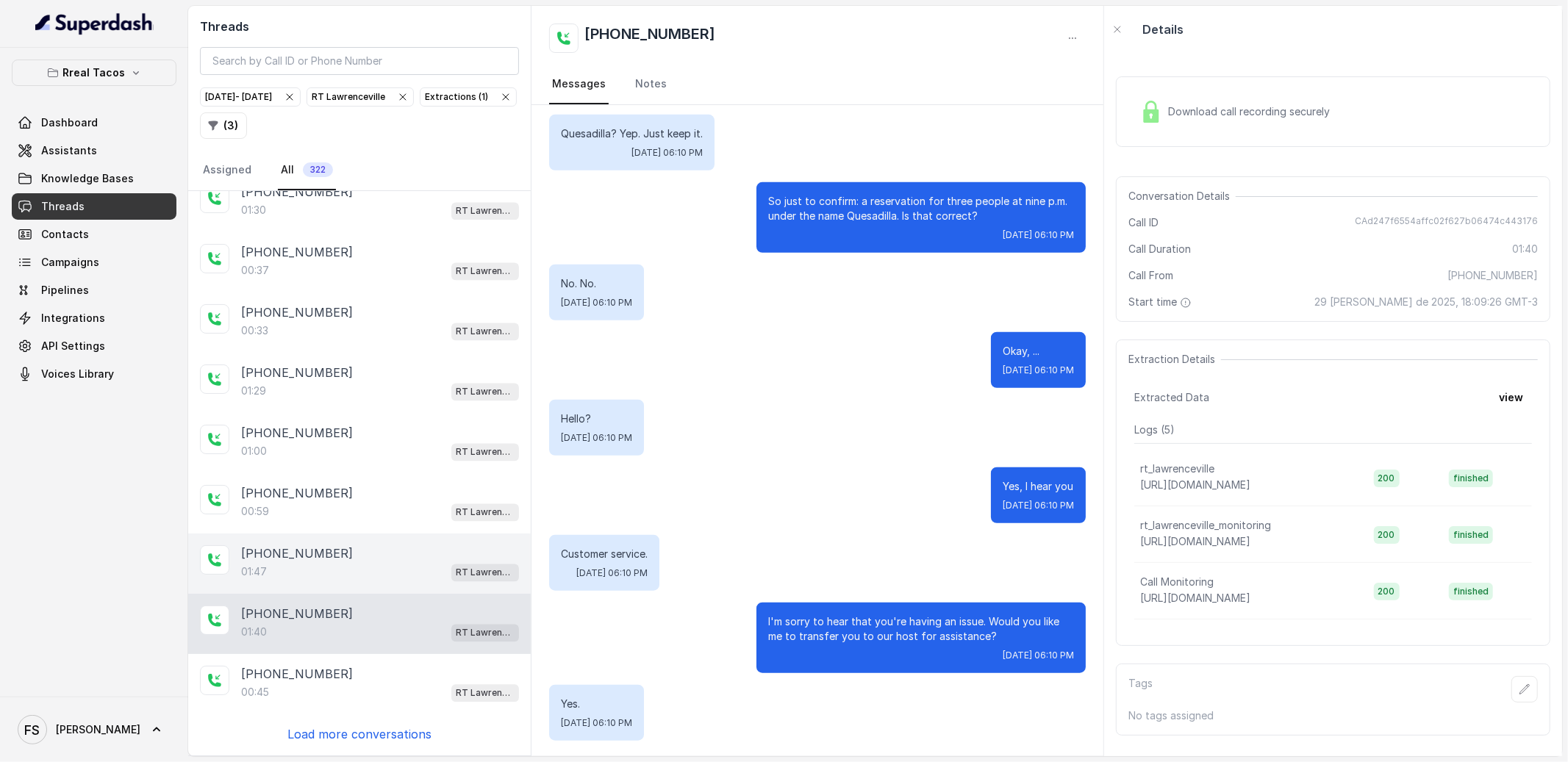
click at [433, 562] on div "01:47 RT Lawrenceville" at bounding box center [380, 571] width 278 height 19
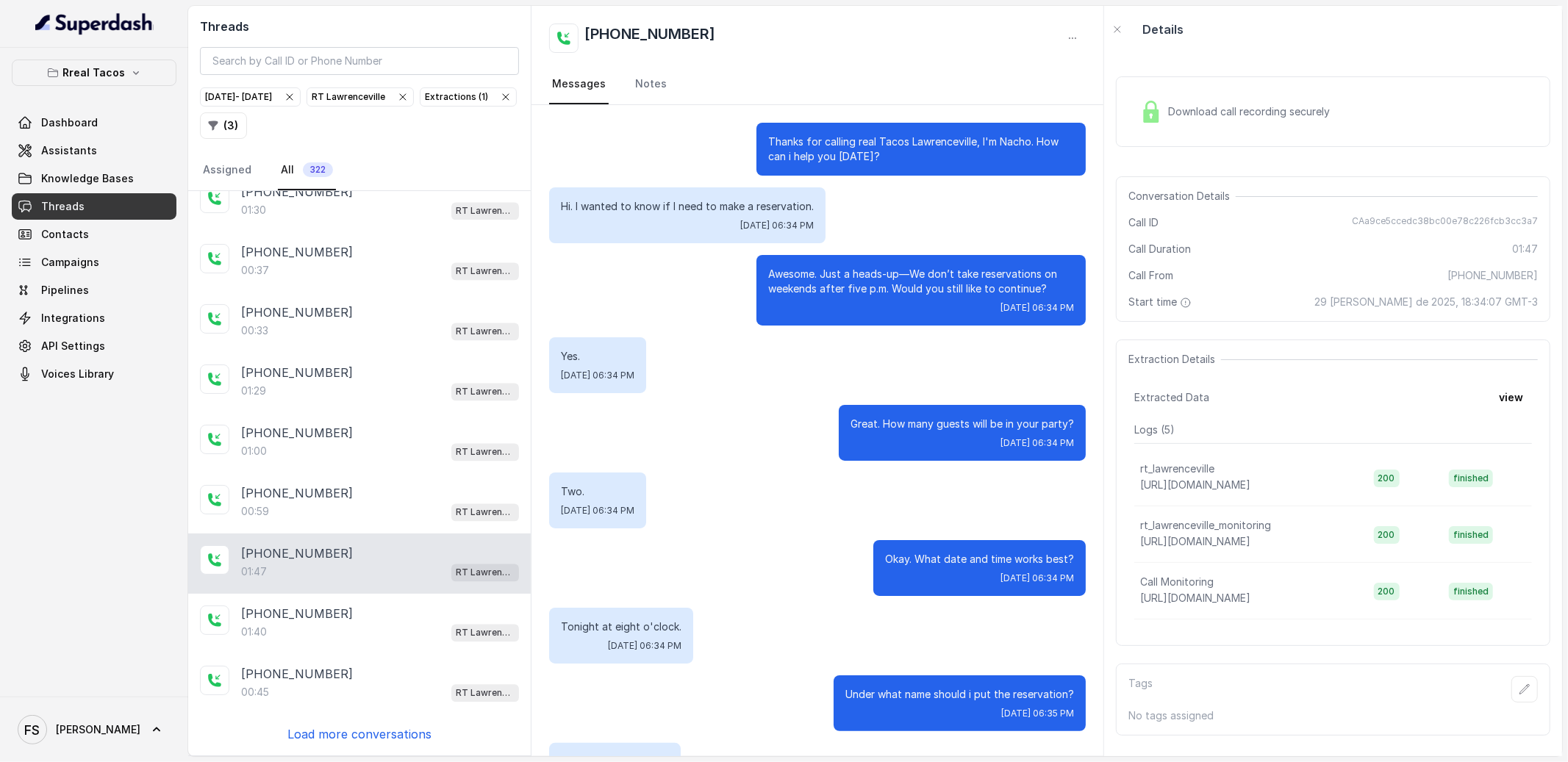
scroll to position [590, 0]
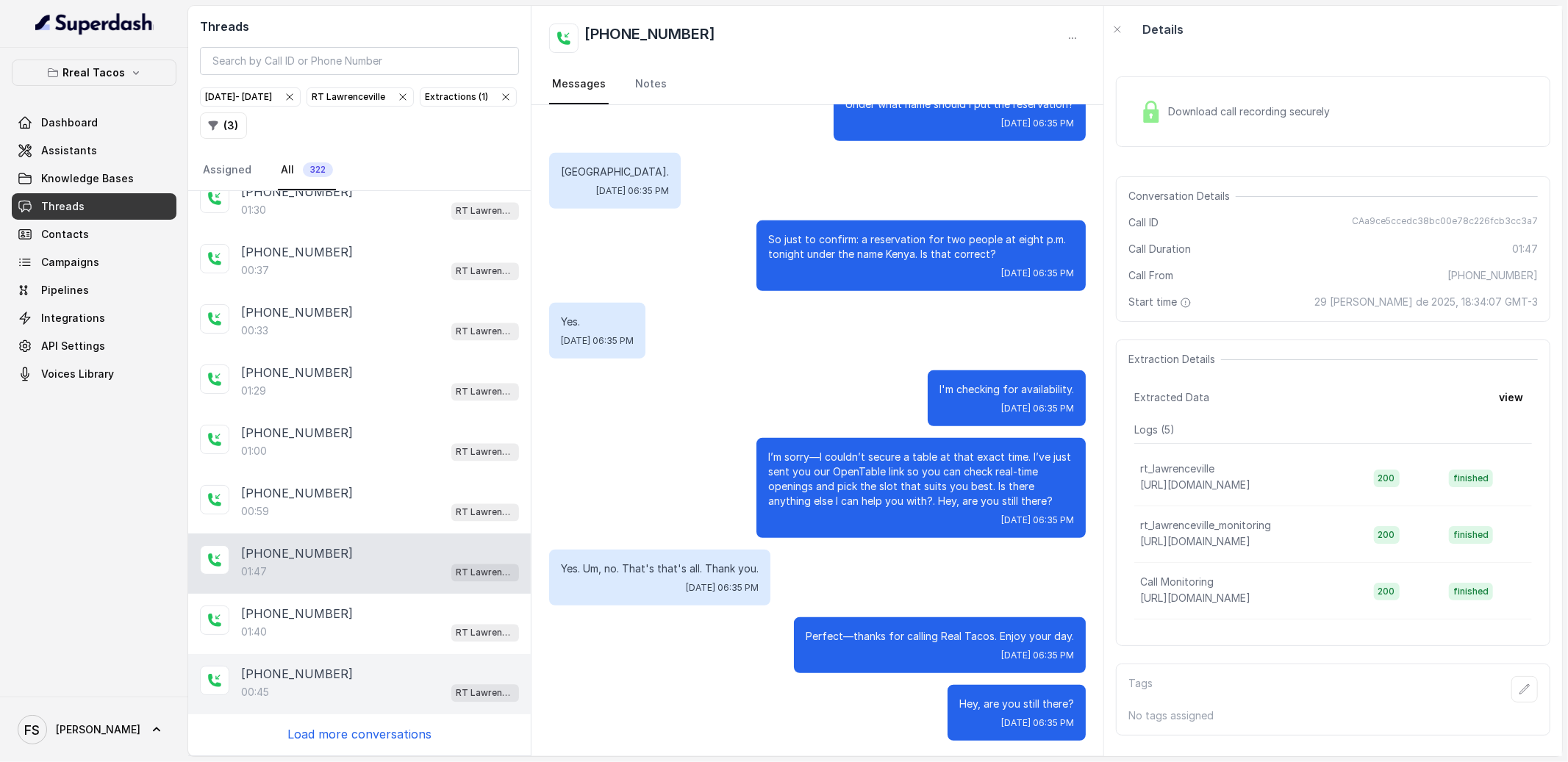
click at [368, 660] on div "[PHONE_NUMBER]:45 [GEOGRAPHIC_DATA]" at bounding box center [359, 683] width 342 height 60
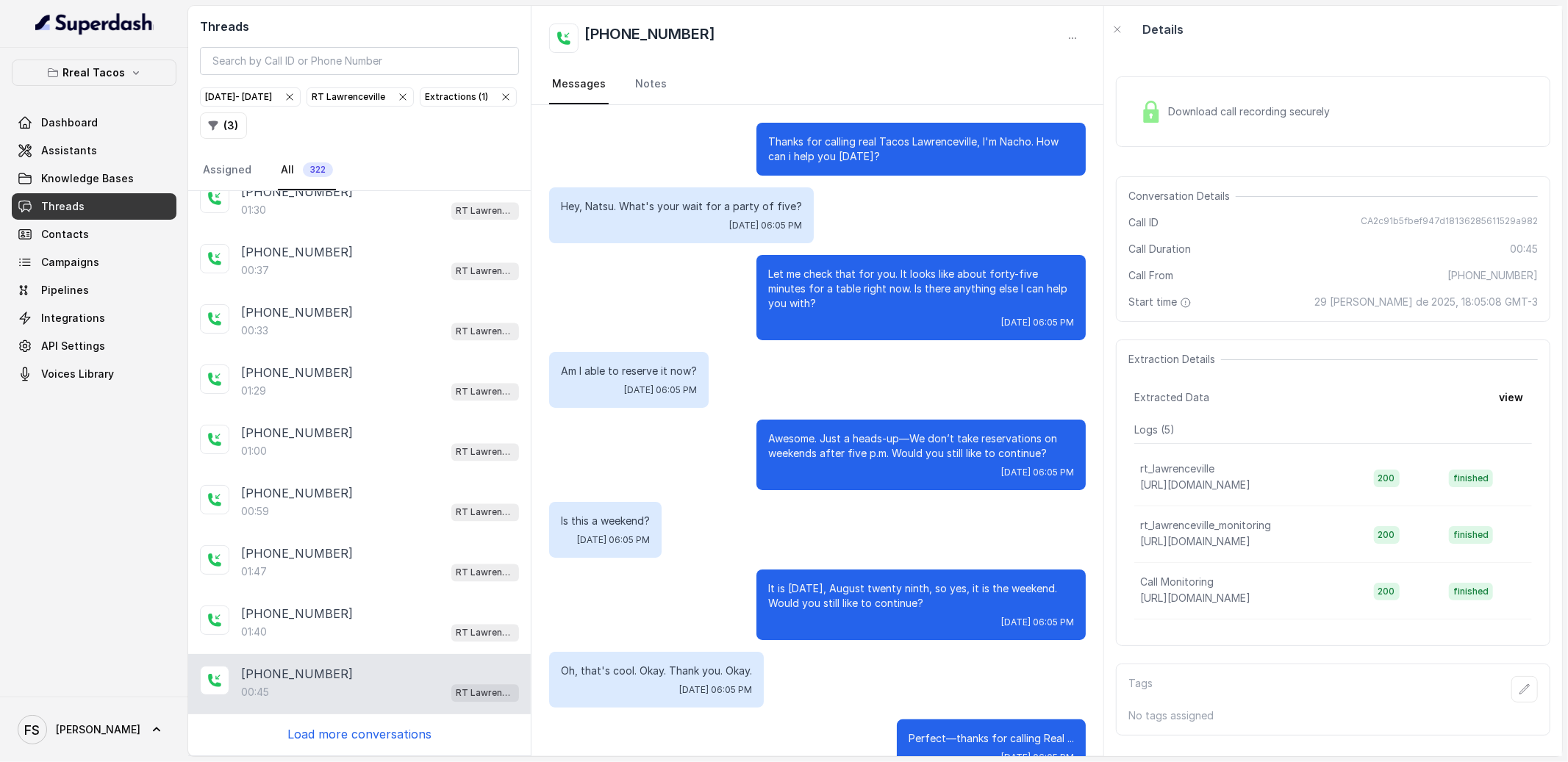
scroll to position [35, 0]
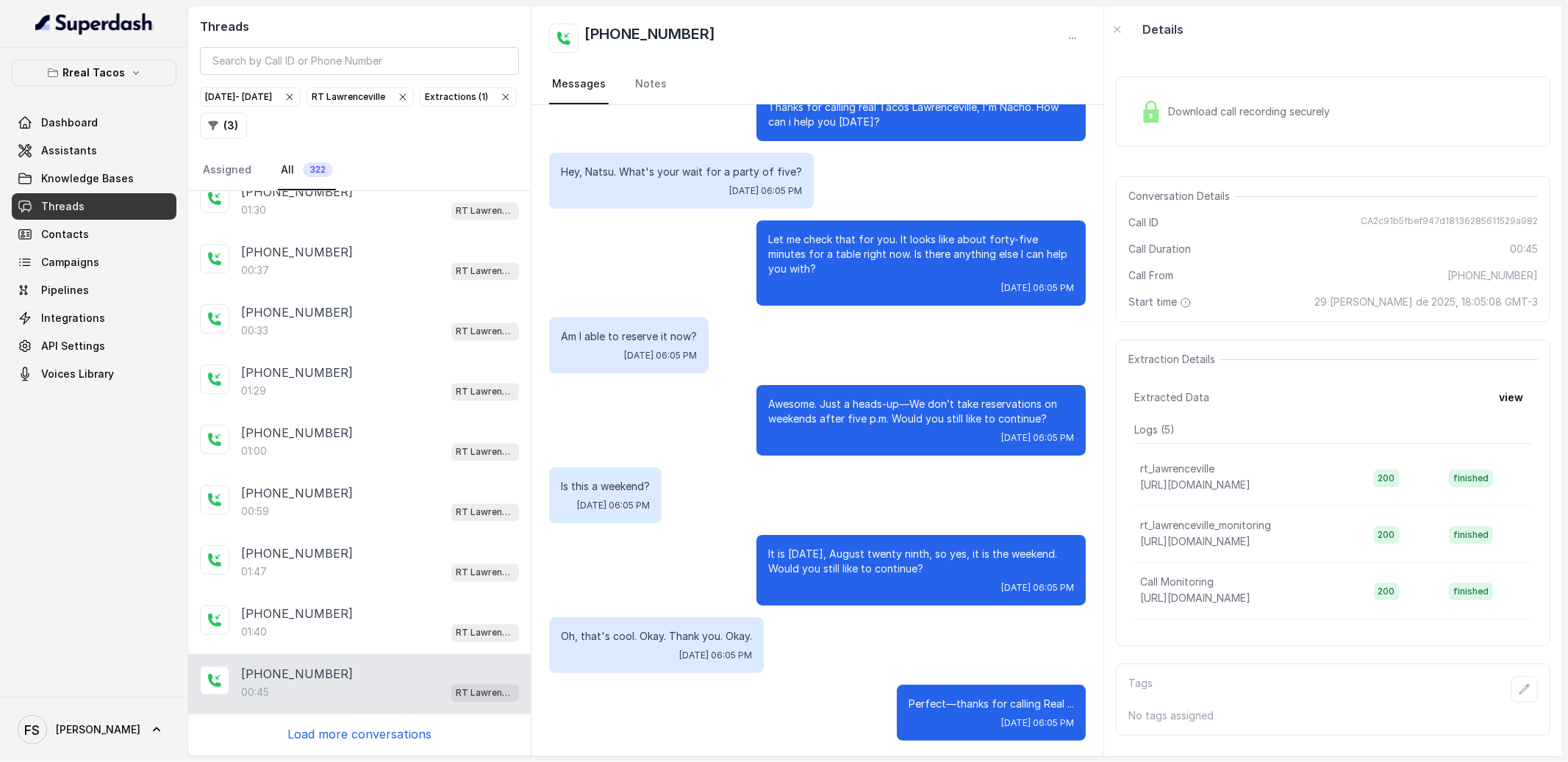
click at [380, 733] on p "Load more conversations" at bounding box center [359, 734] width 144 height 18
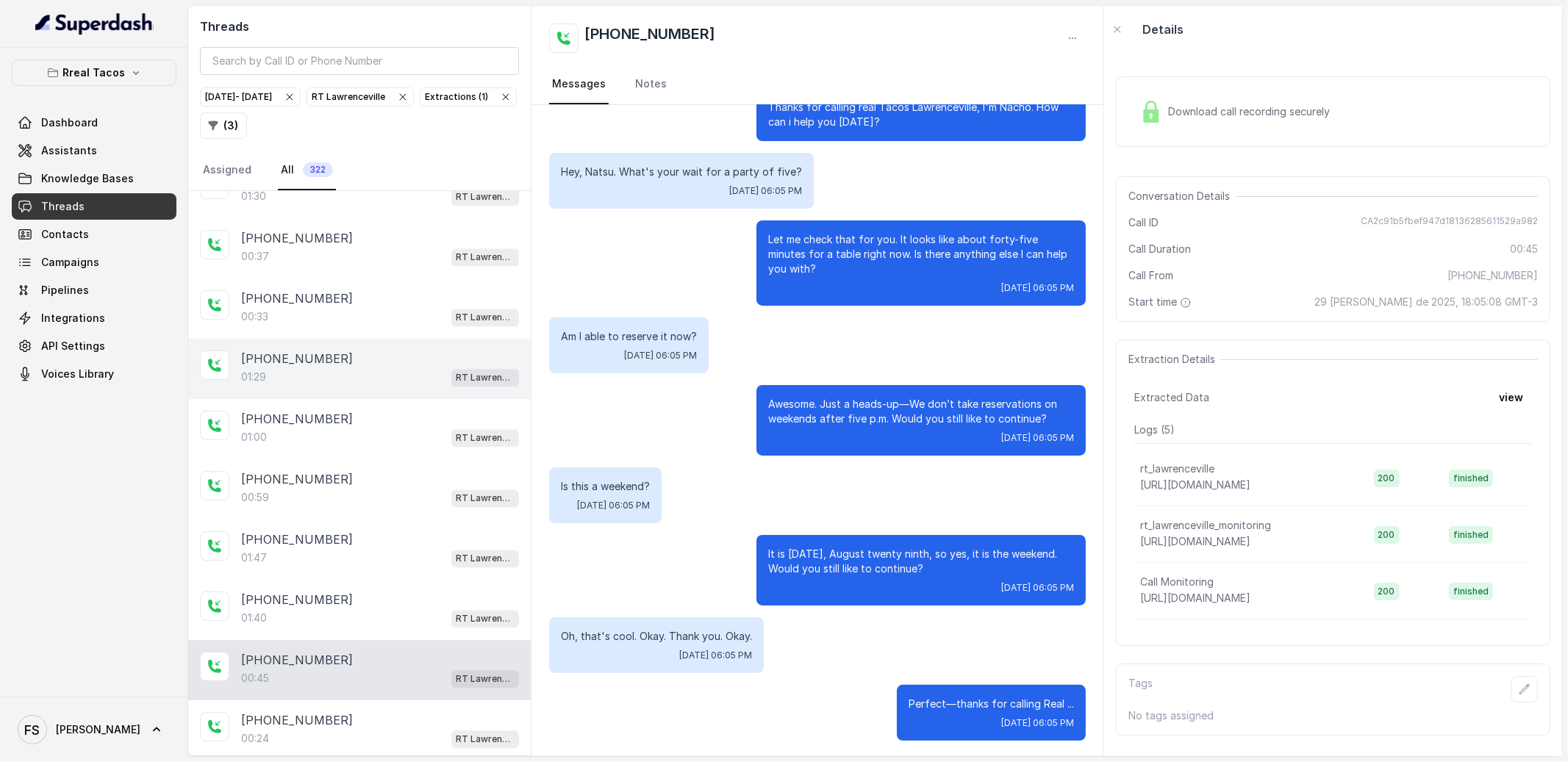
click at [376, 398] on div "[PHONE_NUMBER]:29 RT [GEOGRAPHIC_DATA]" at bounding box center [359, 368] width 342 height 60
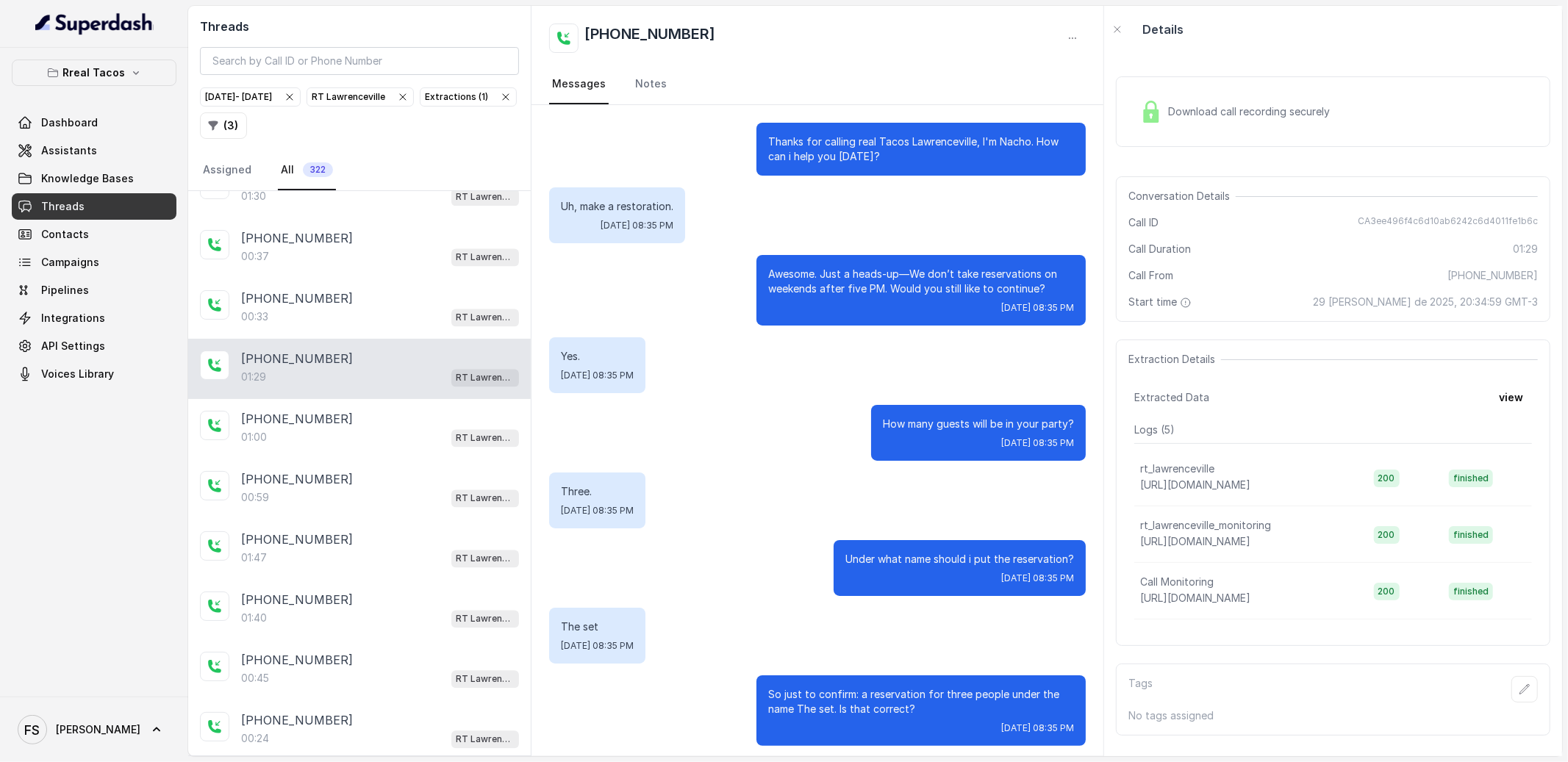
scroll to position [561, 0]
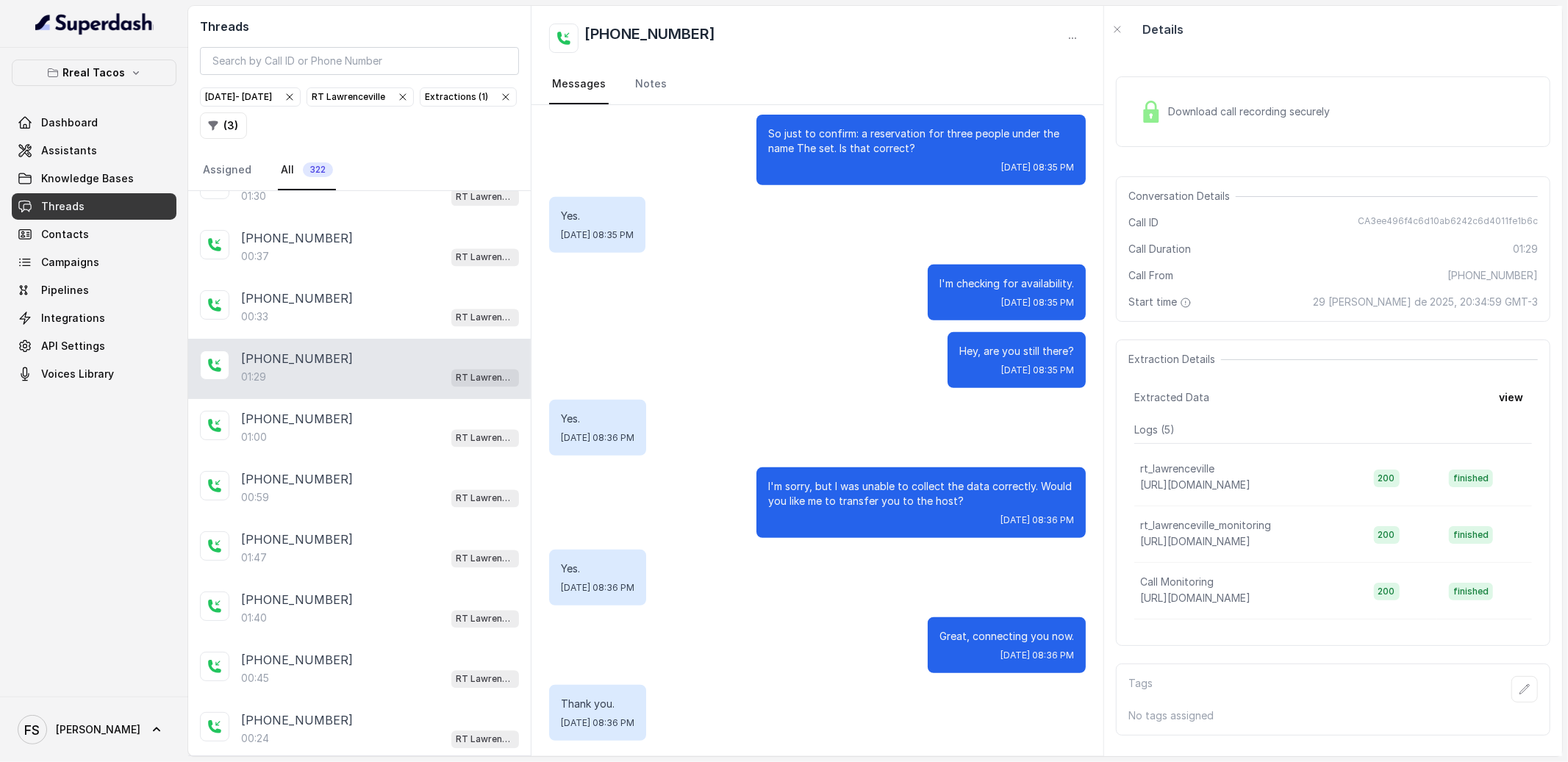
click at [375, 355] on div "[PHONE_NUMBER]:29 RT [GEOGRAPHIC_DATA]" at bounding box center [359, 368] width 342 height 60
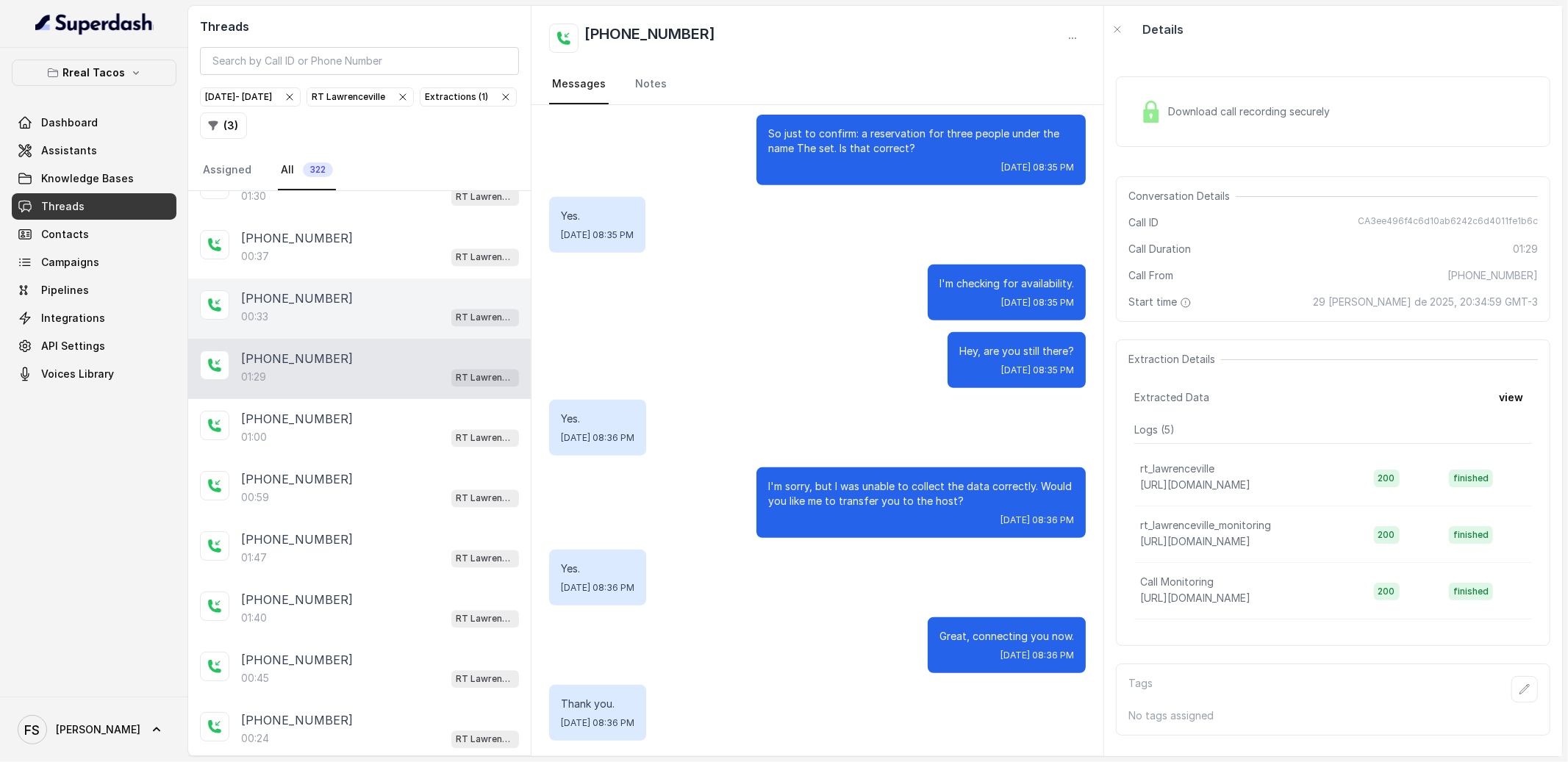
click at [386, 307] on div "[PHONE_NUMBER]" at bounding box center [380, 299] width 278 height 18
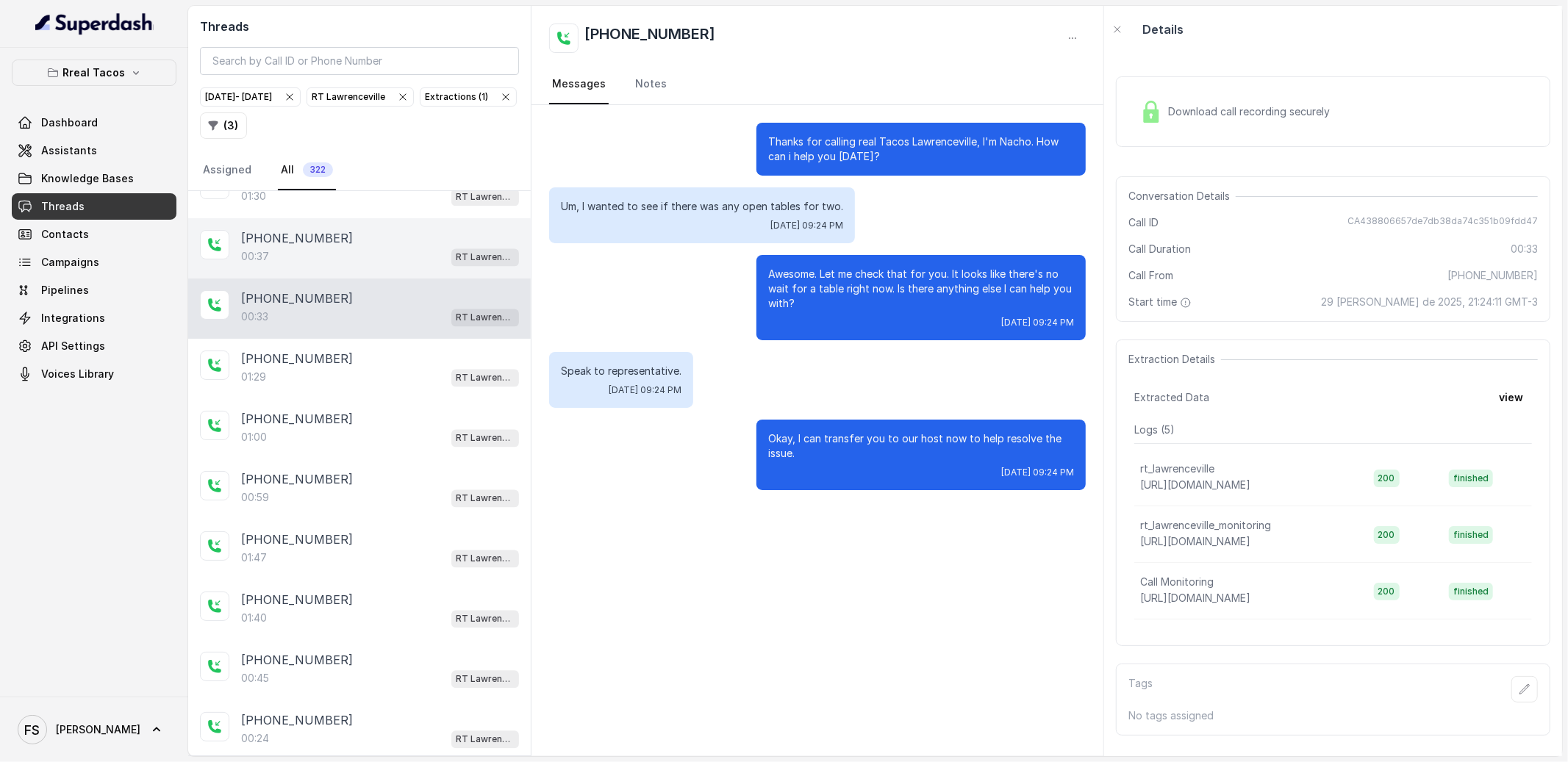
click at [391, 267] on div "00:37 RT Lawrenceville" at bounding box center [380, 256] width 278 height 19
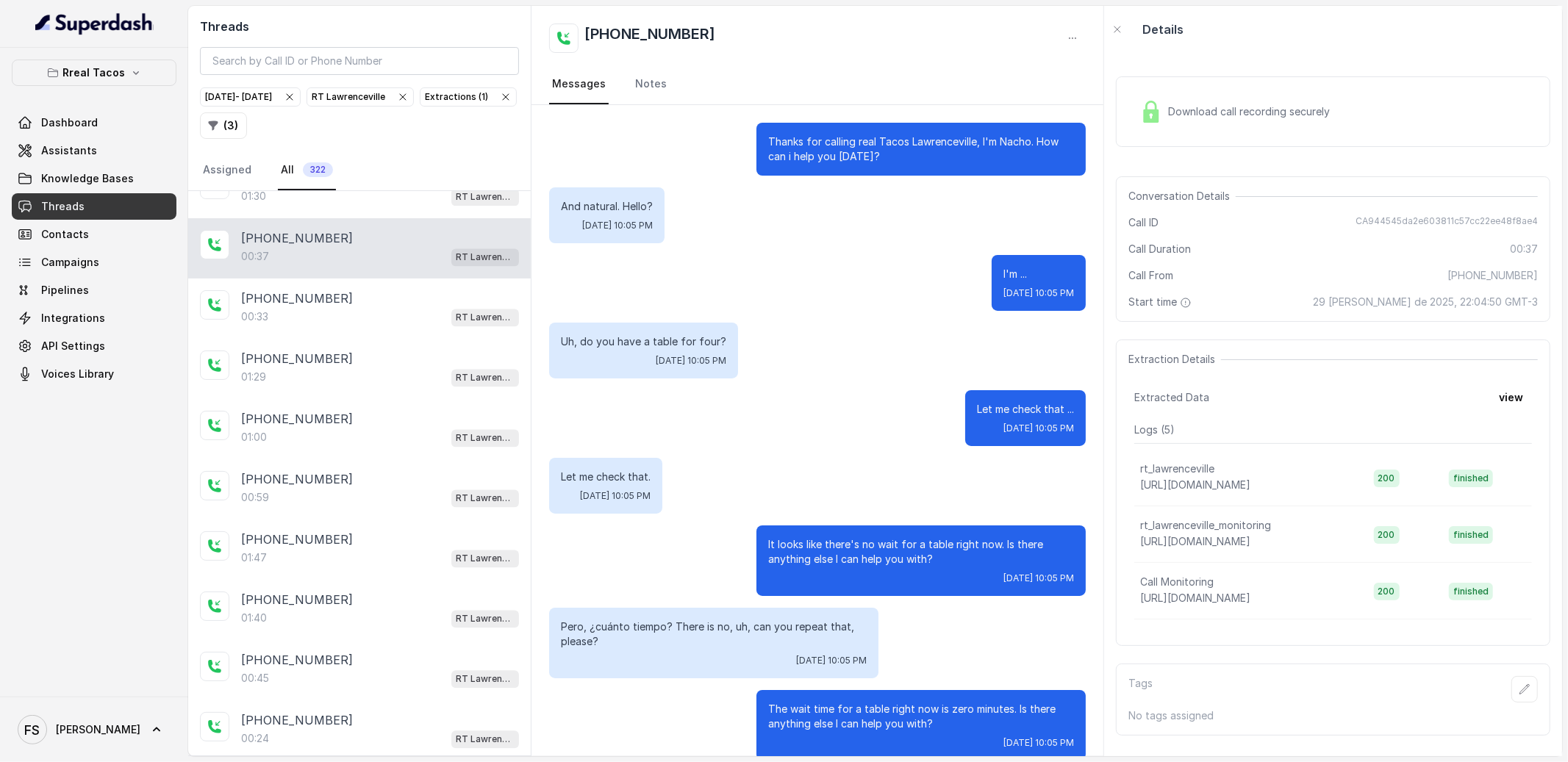
scroll to position [20, 0]
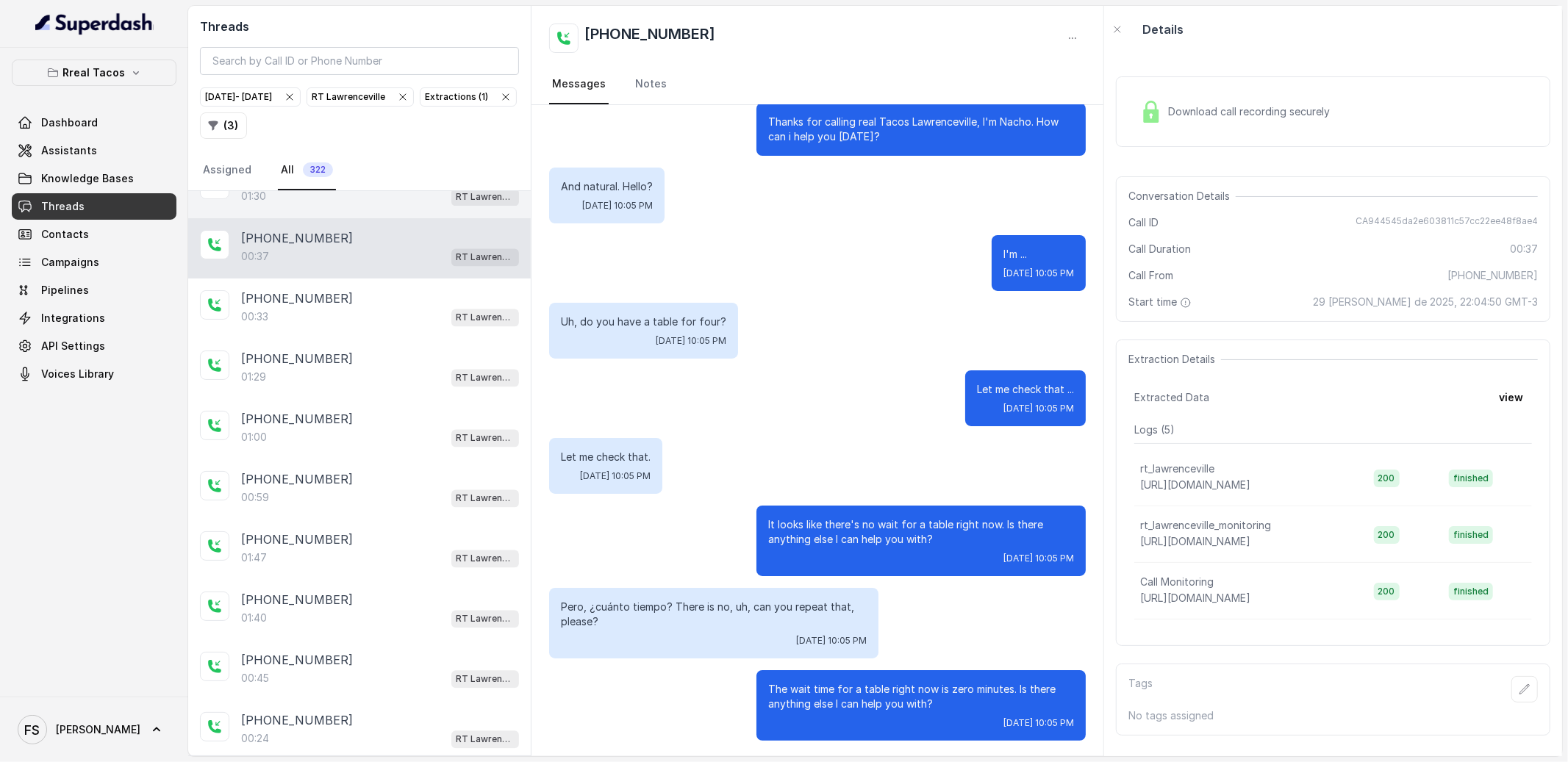
click at [395, 218] on div "[PHONE_NUMBER]:30 RT [GEOGRAPHIC_DATA]" at bounding box center [359, 187] width 342 height 60
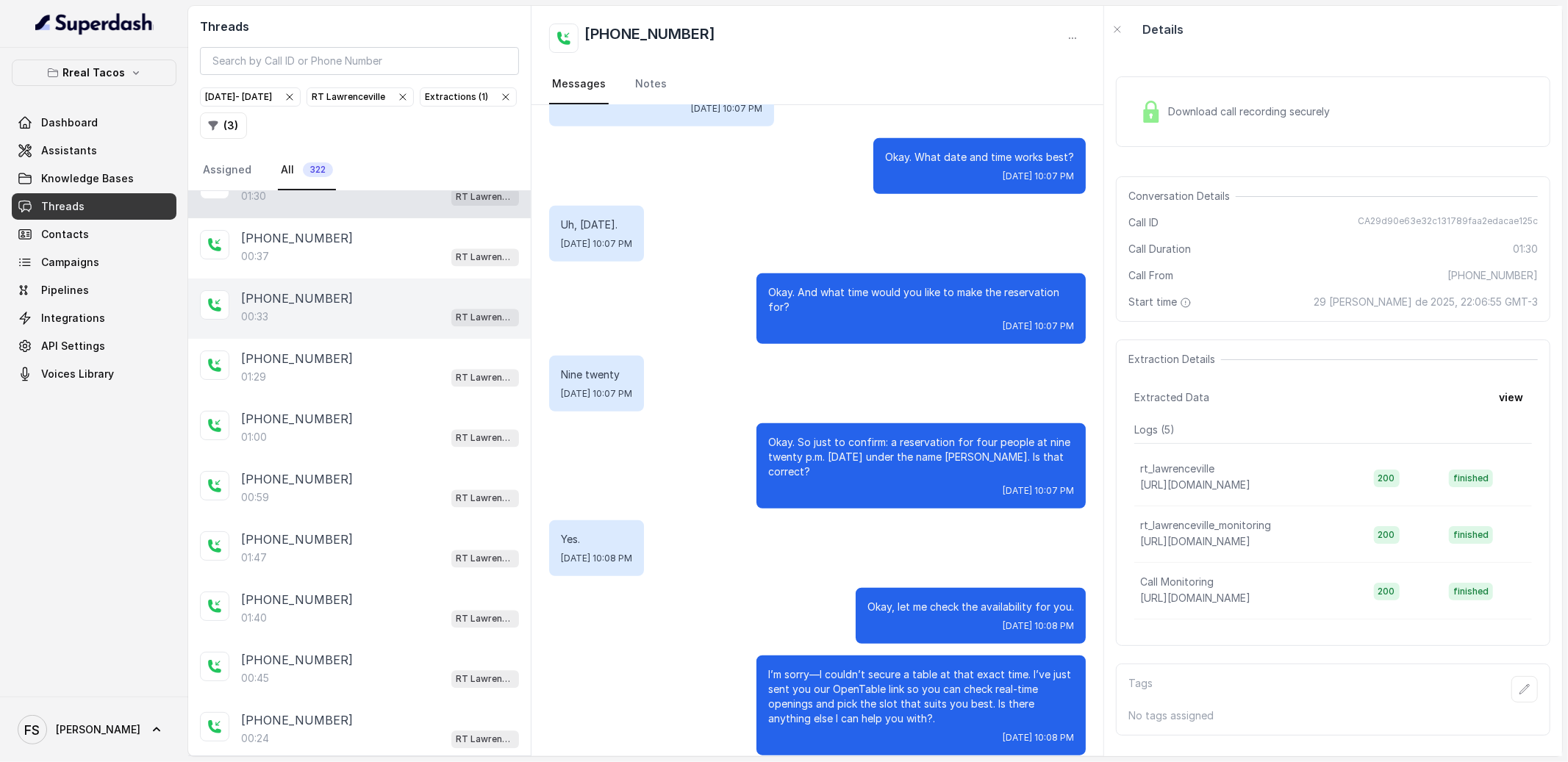
scroll to position [2913, 0]
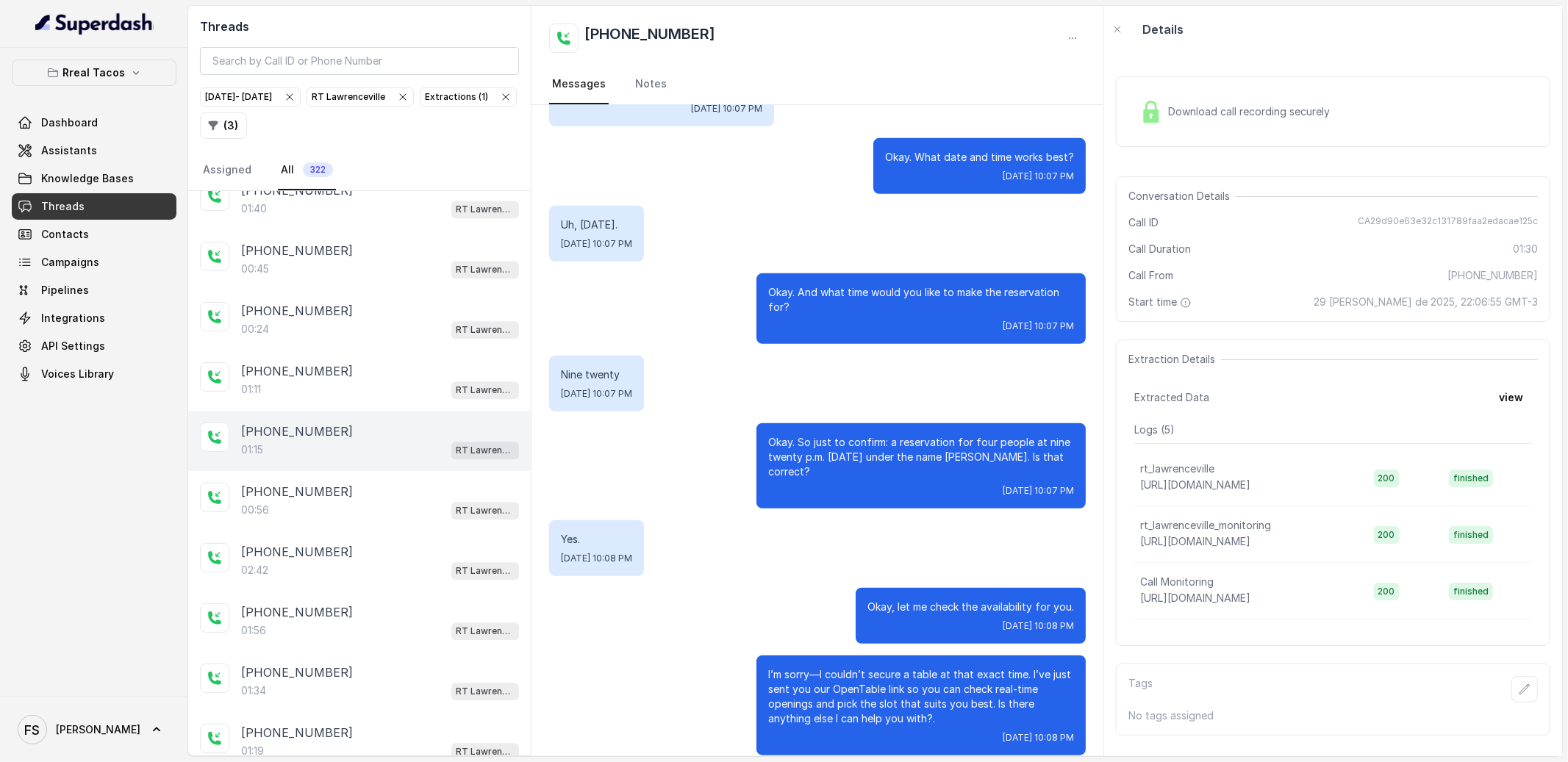
click at [456, 458] on p "RT Lawrenceville" at bounding box center [486, 450] width 59 height 14
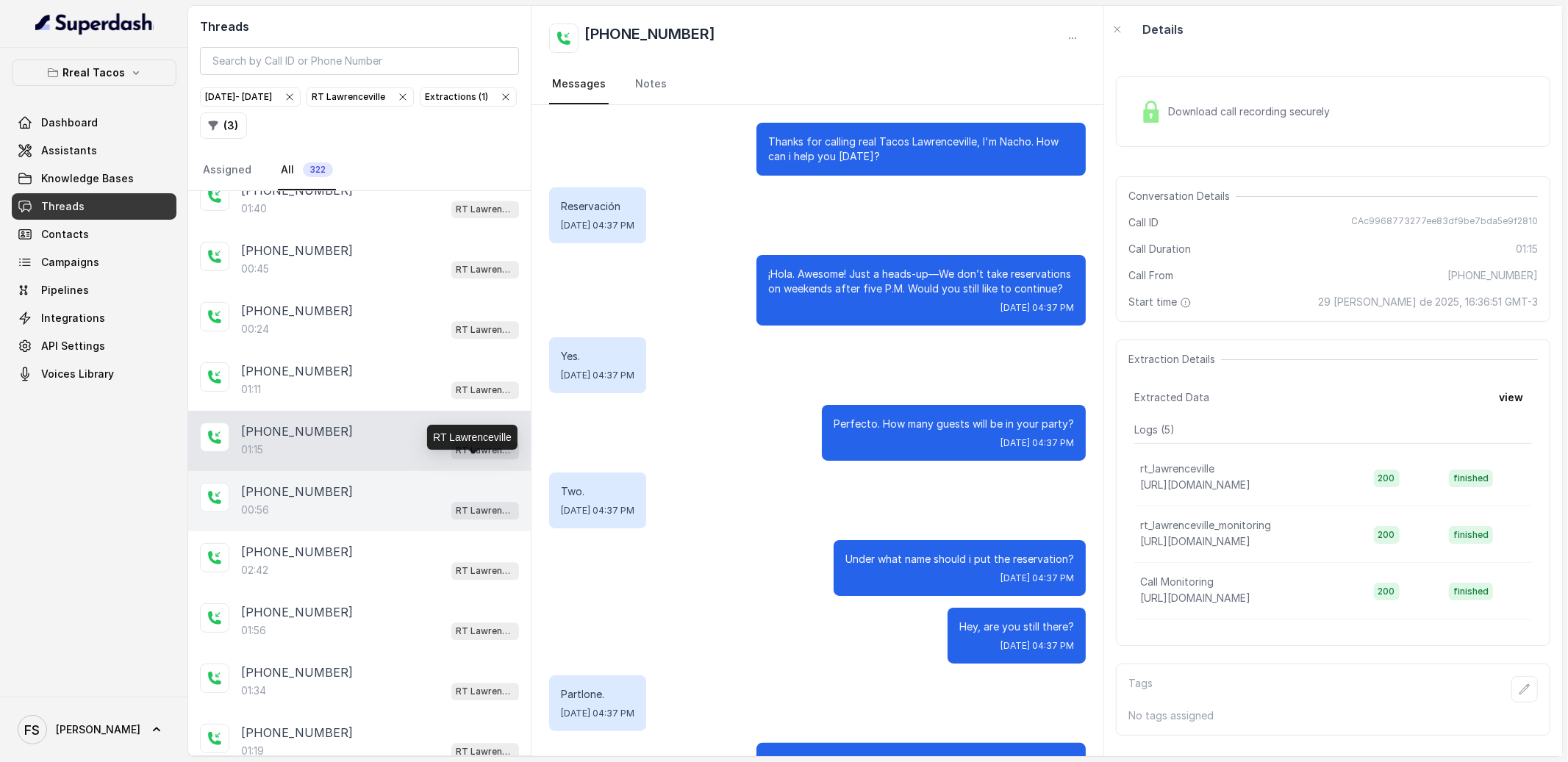
scroll to position [357, 0]
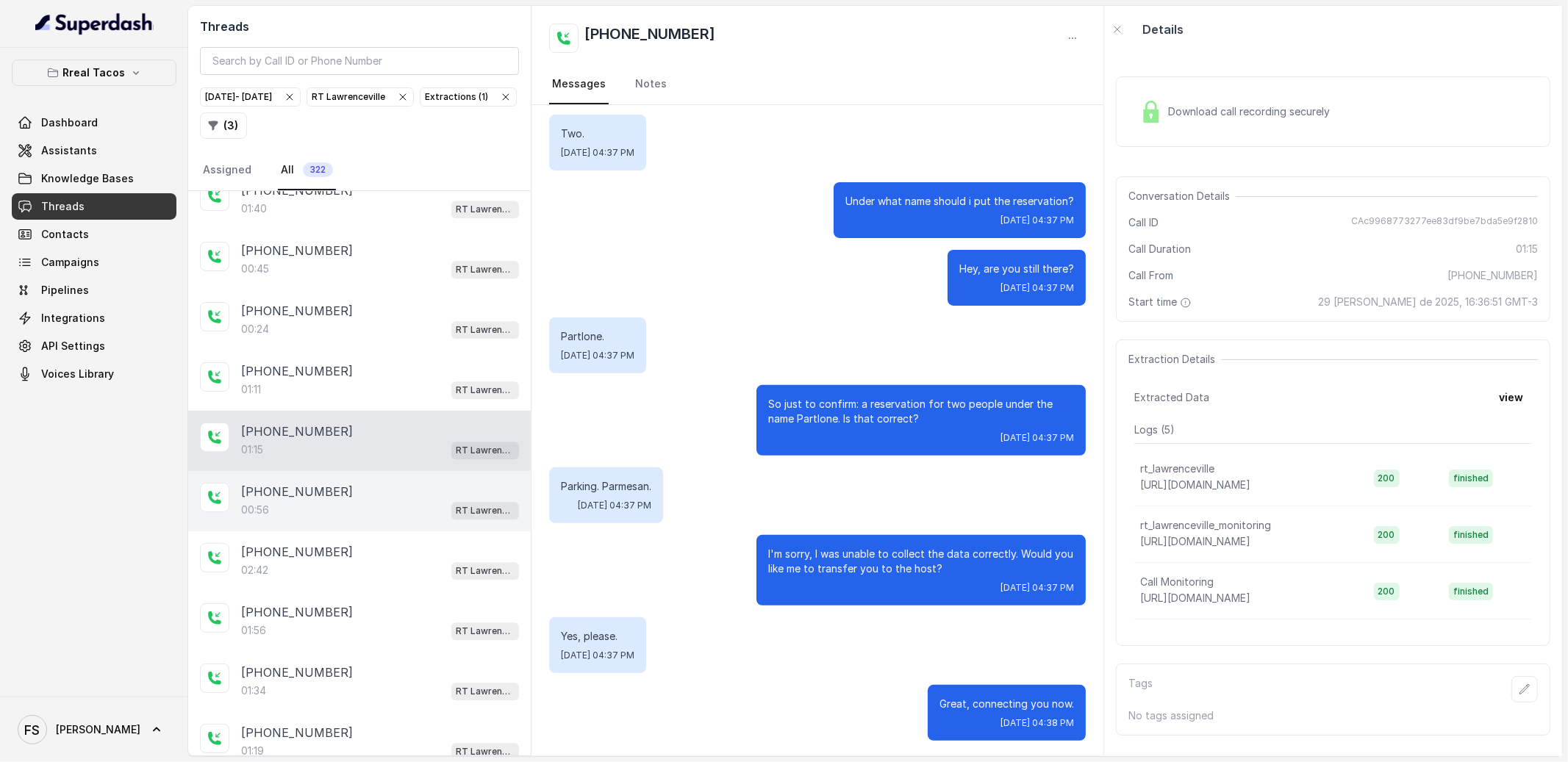
click at [422, 501] on div "[PHONE_NUMBER]" at bounding box center [380, 492] width 278 height 18
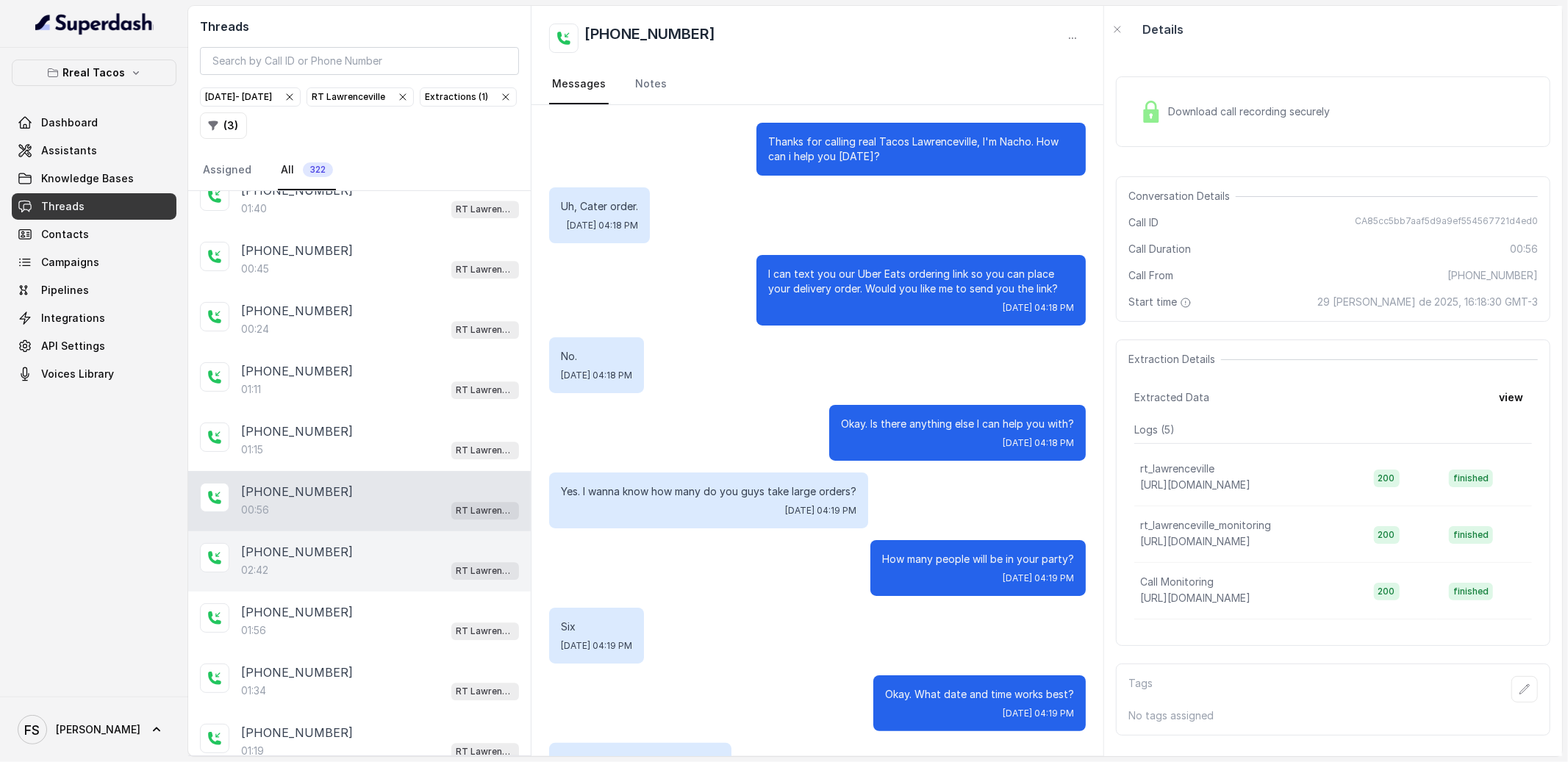
scroll to position [208, 0]
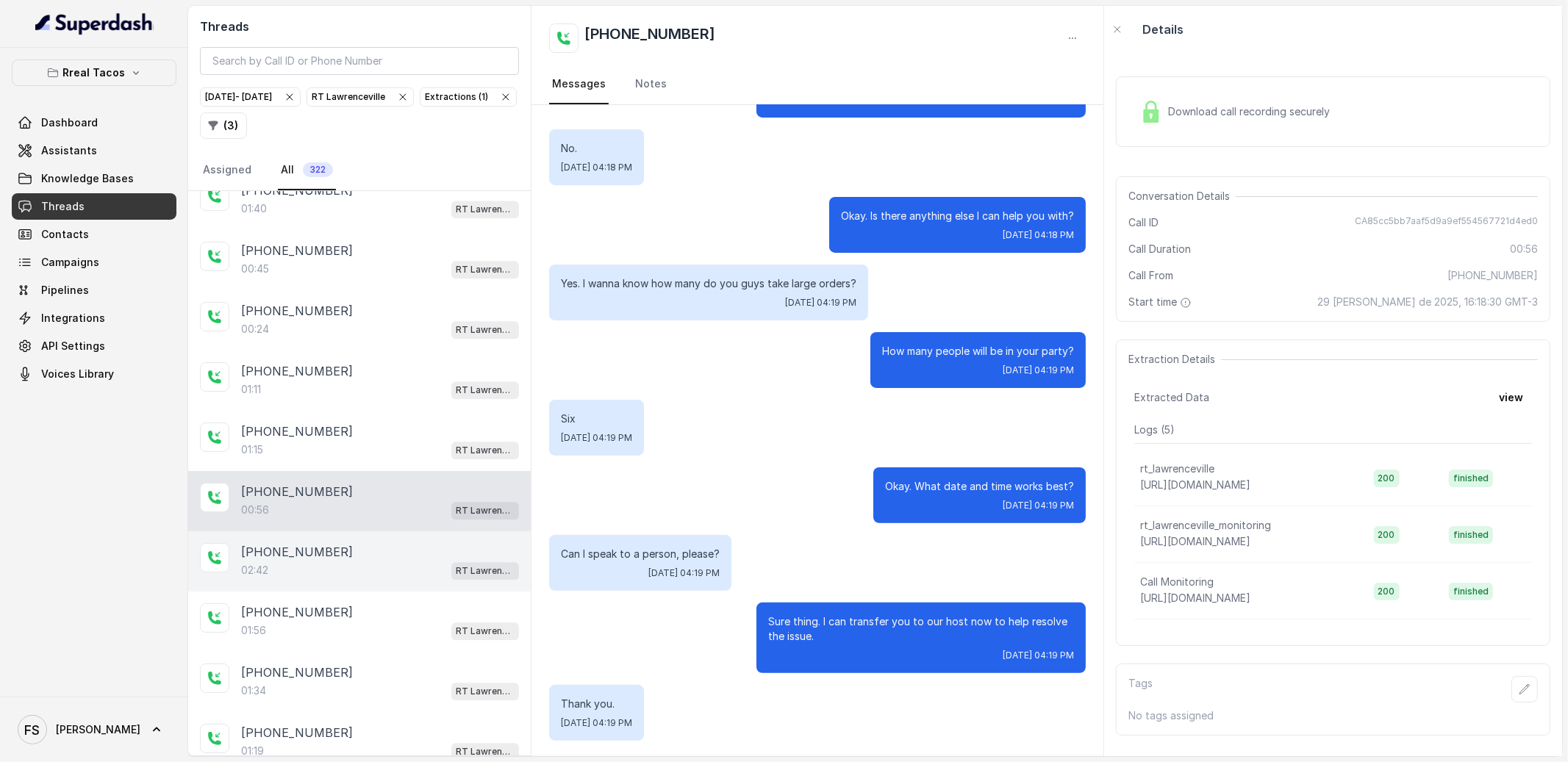
click at [402, 561] on div "[PHONE_NUMBER]" at bounding box center [380, 552] width 278 height 18
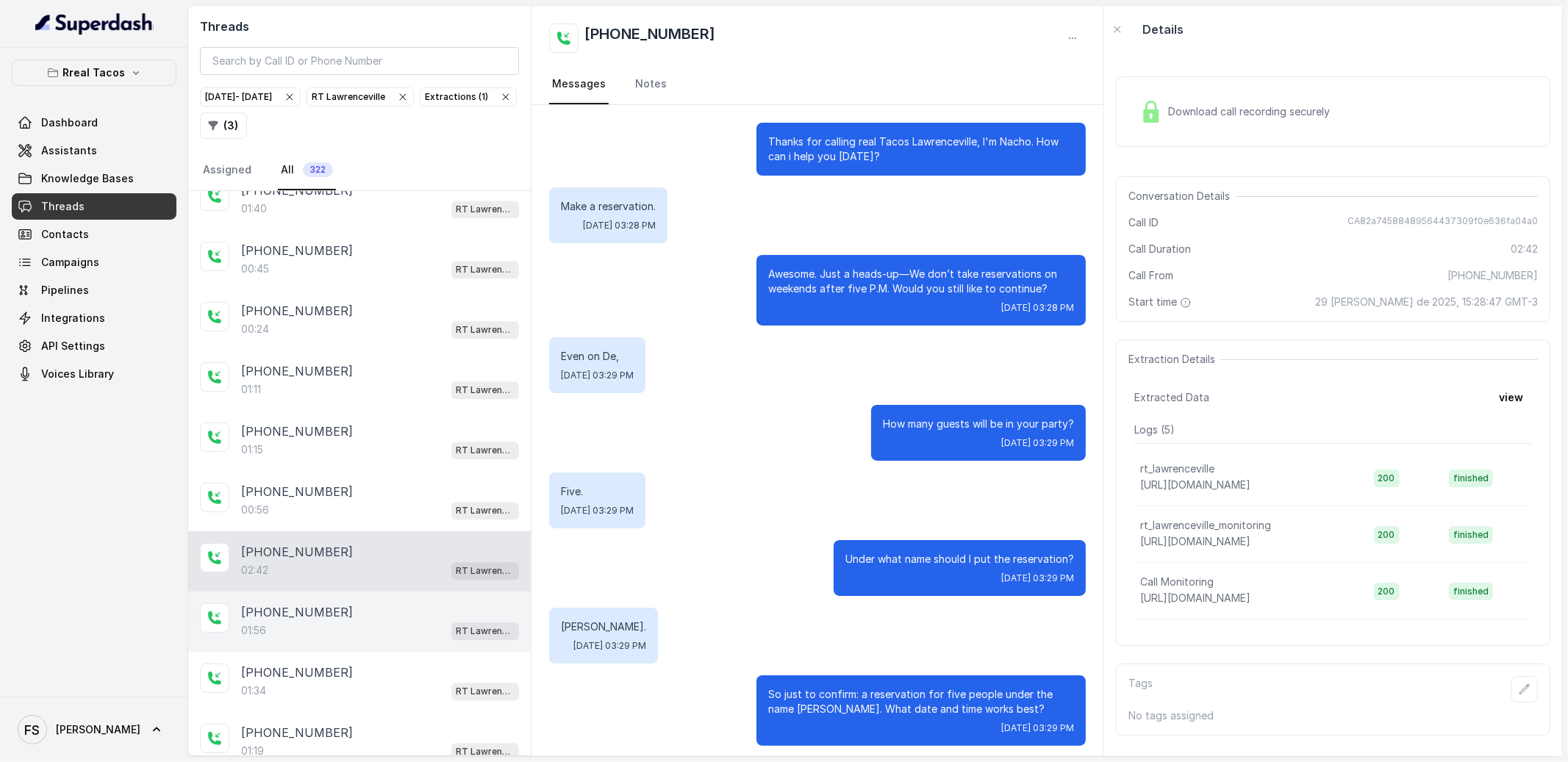
scroll to position [1315, 0]
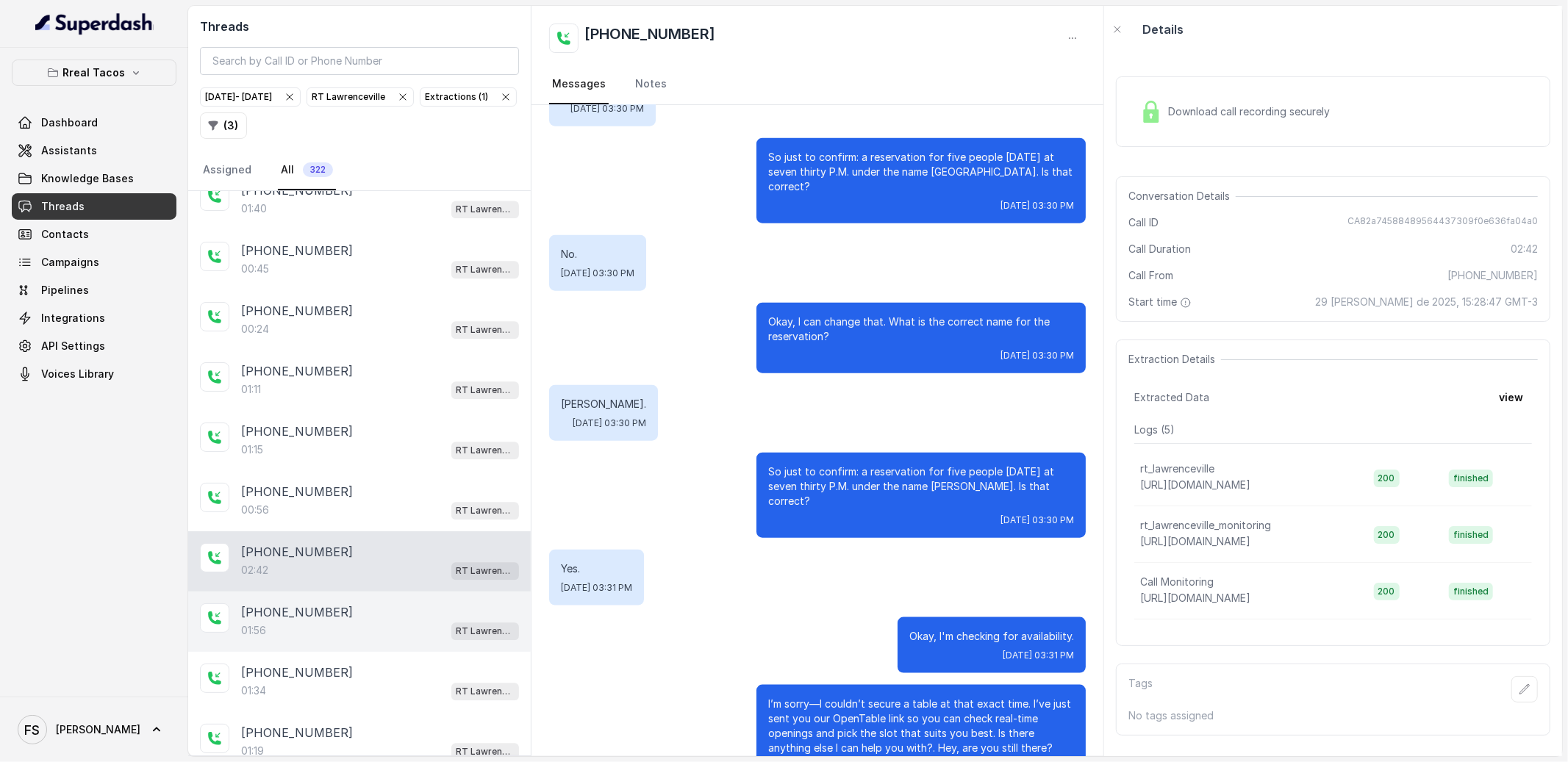
click at [426, 621] on div "[PHONE_NUMBER]" at bounding box center [380, 612] width 278 height 18
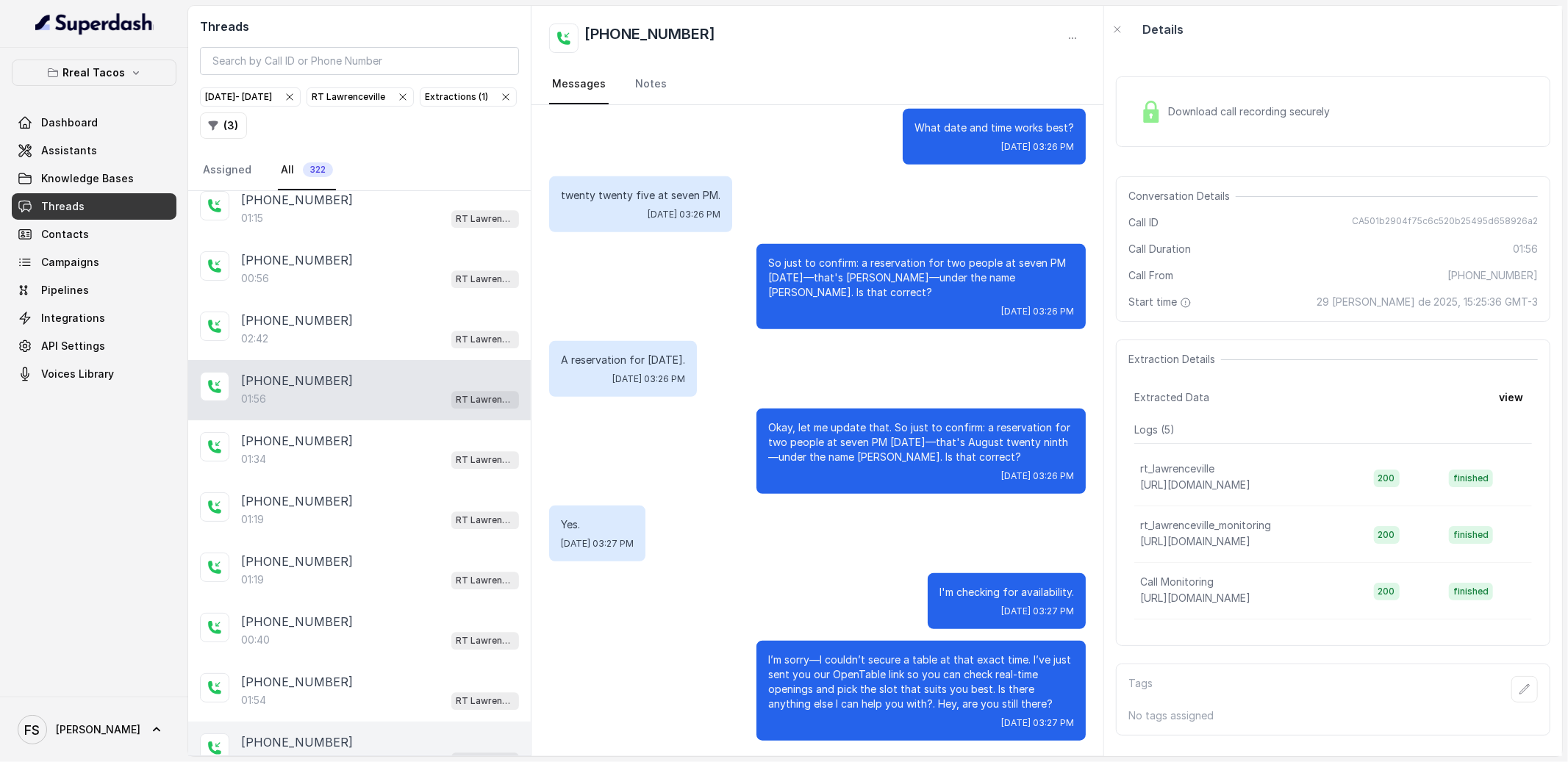
scroll to position [3330, 0]
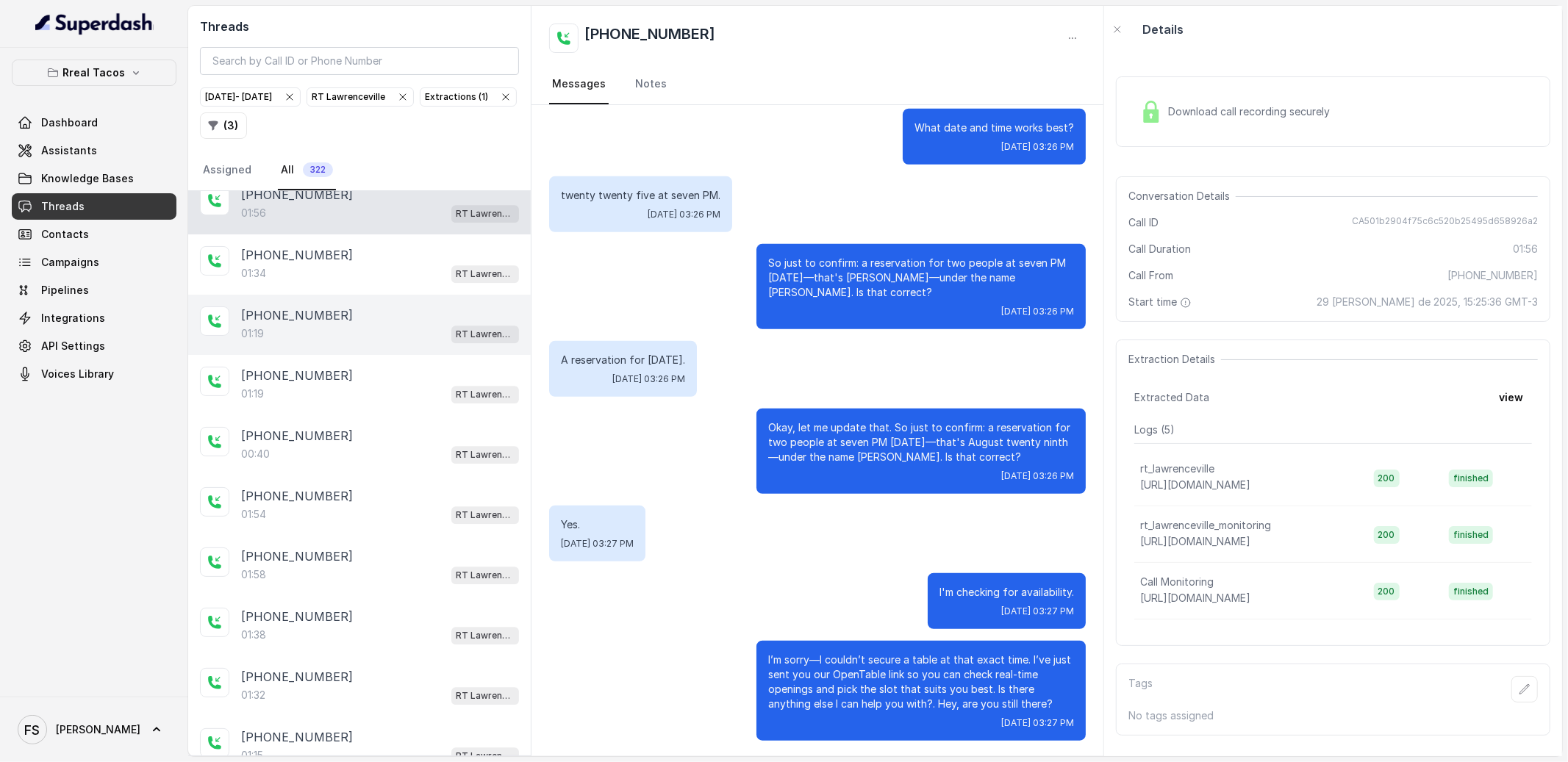
click at [407, 311] on div "[PHONE_NUMBER]:19 RT [GEOGRAPHIC_DATA]" at bounding box center [359, 324] width 342 height 60
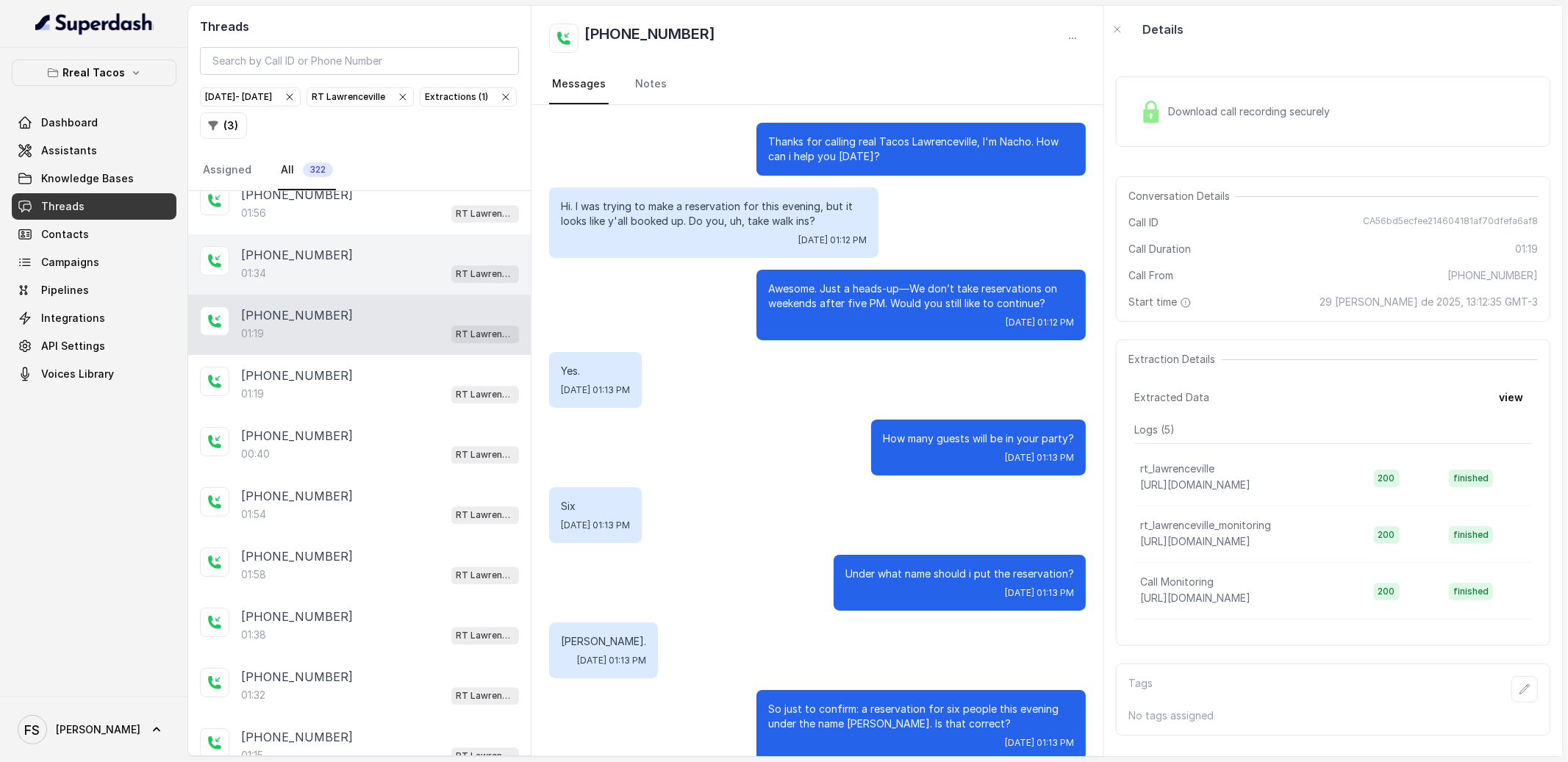
scroll to position [402, 0]
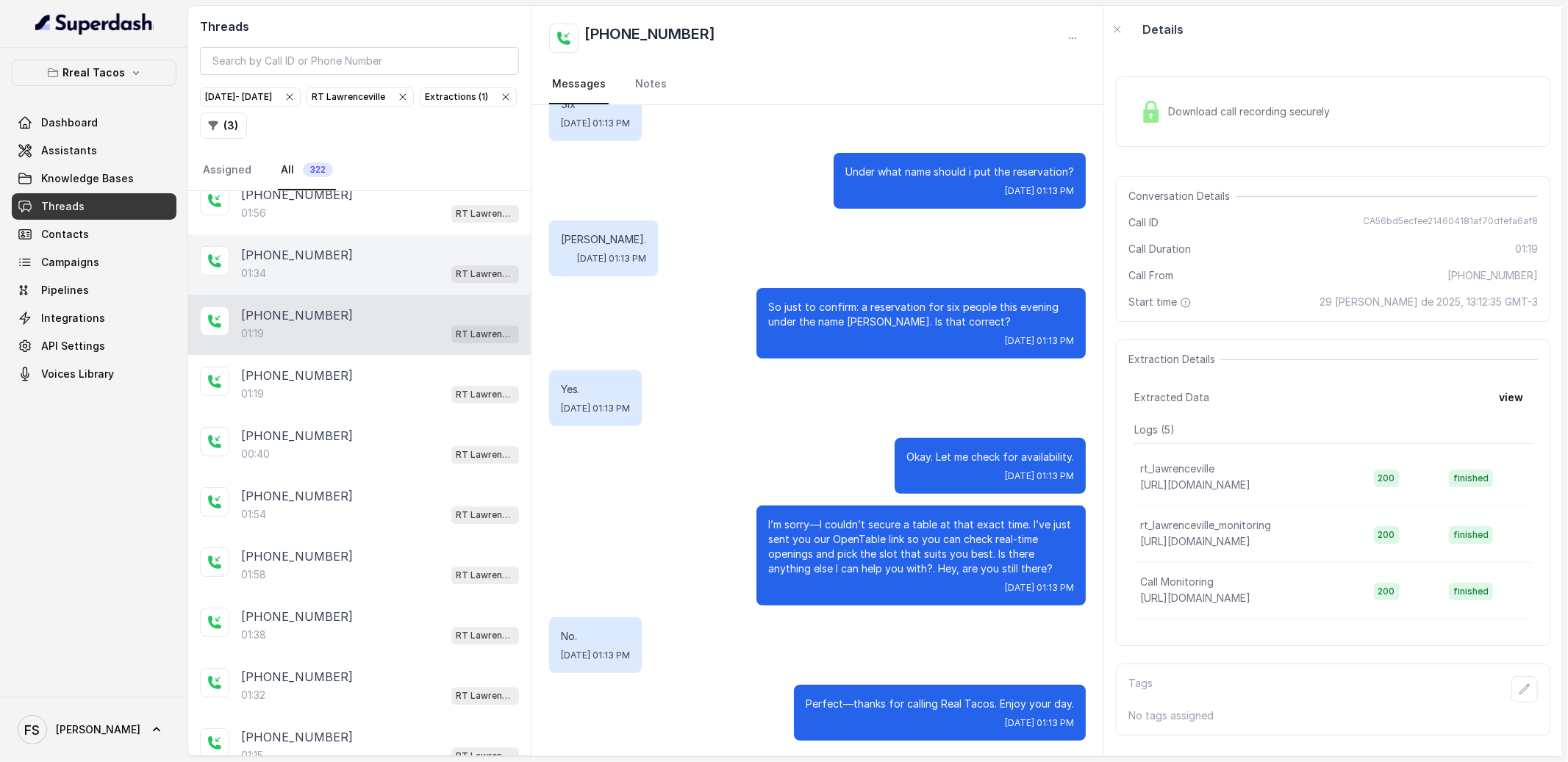
click at [406, 256] on div "[PHONE_NUMBER]:34 [GEOGRAPHIC_DATA]" at bounding box center [359, 264] width 342 height 60
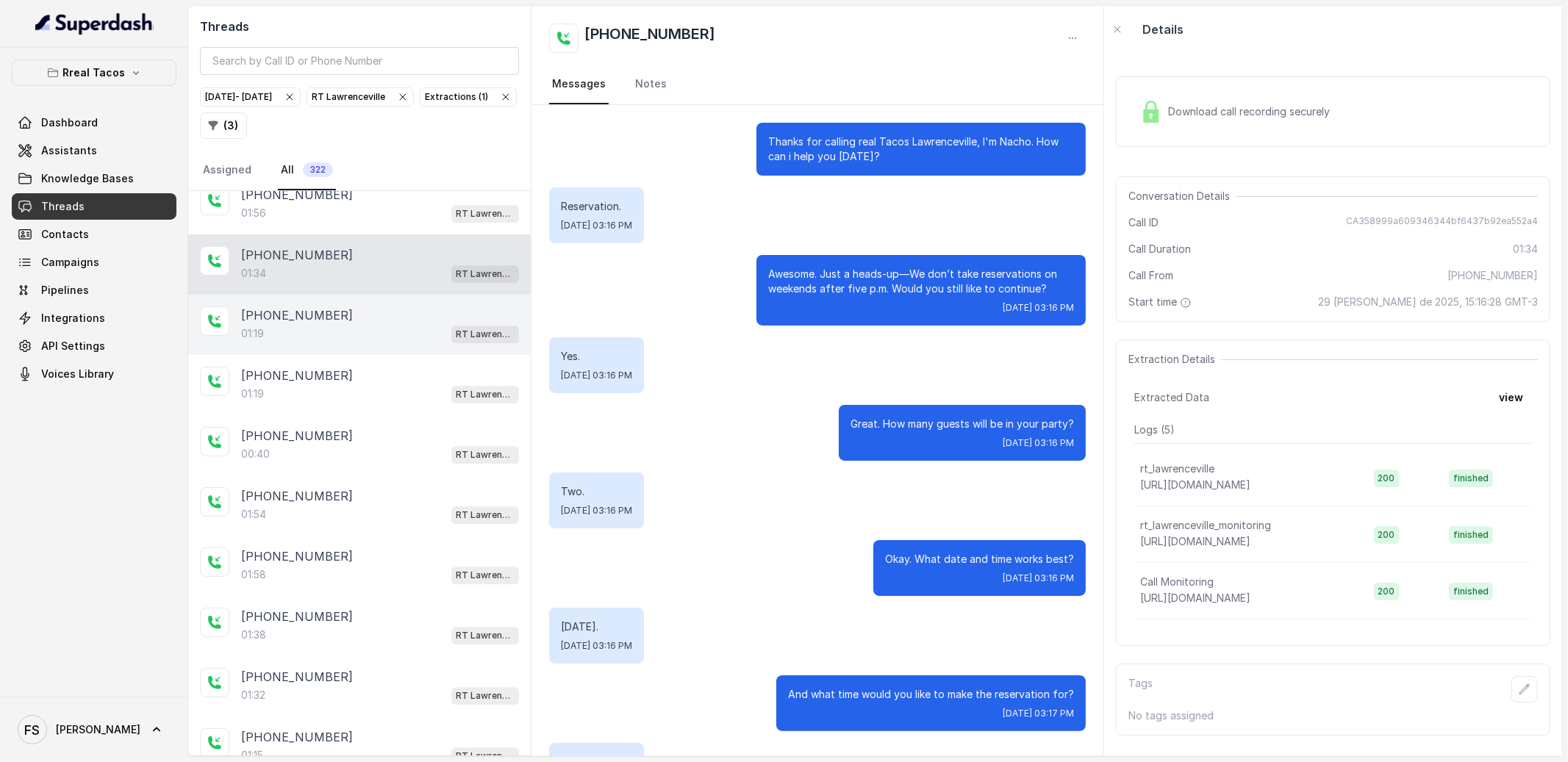
scroll to position [672, 0]
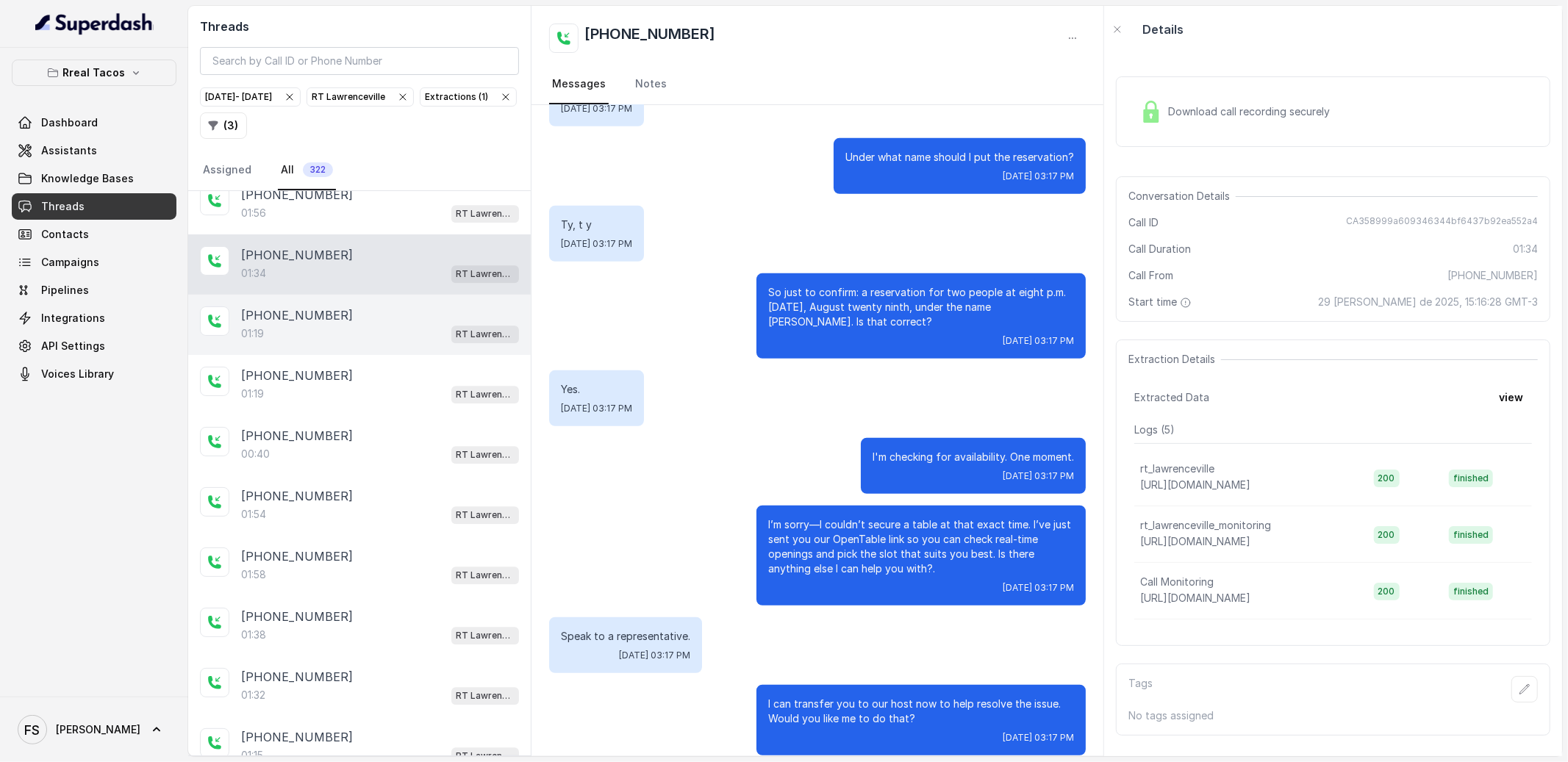
click at [403, 324] on div "[PHONE_NUMBER]" at bounding box center [380, 315] width 278 height 18
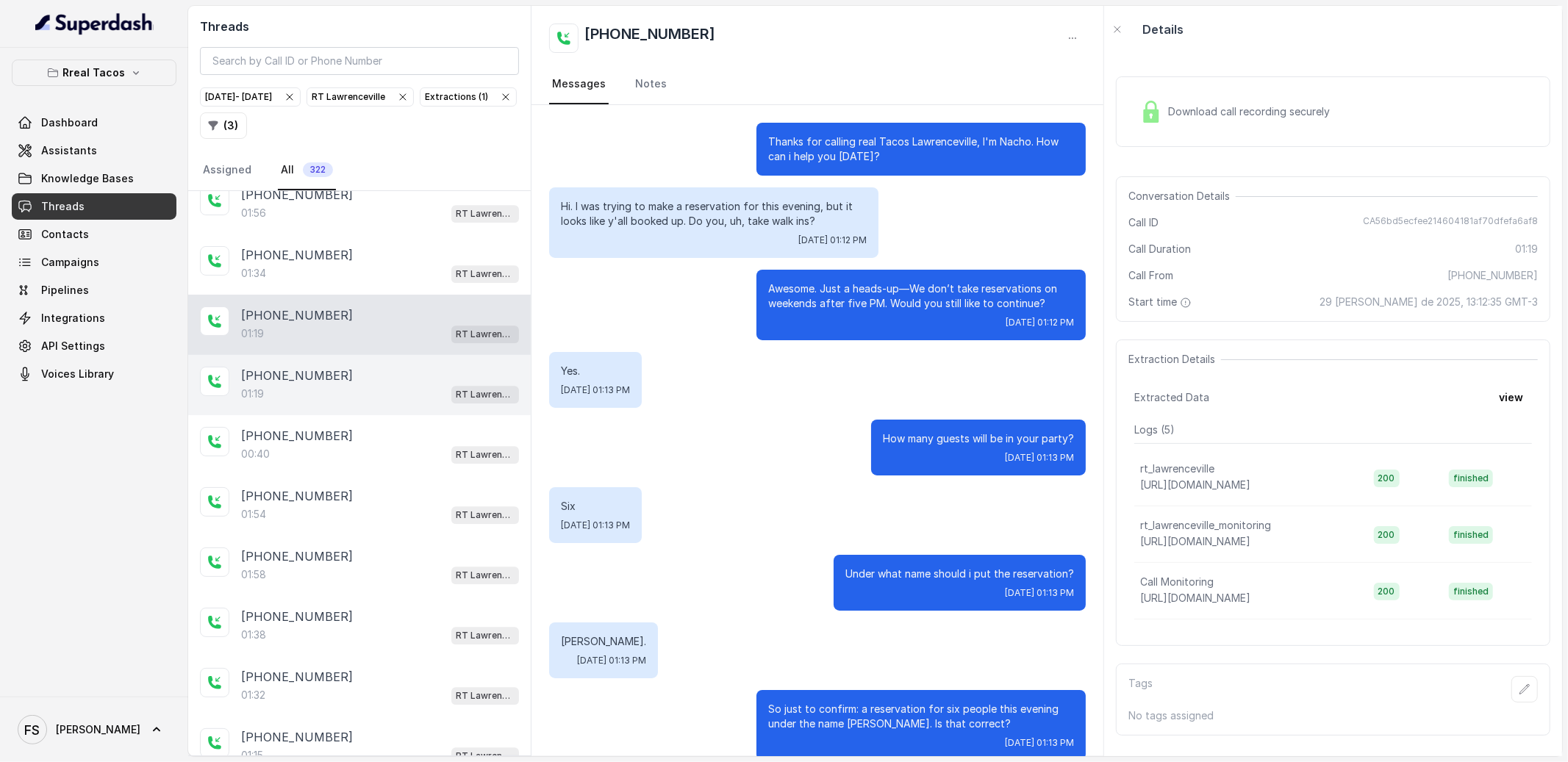
scroll to position [402, 0]
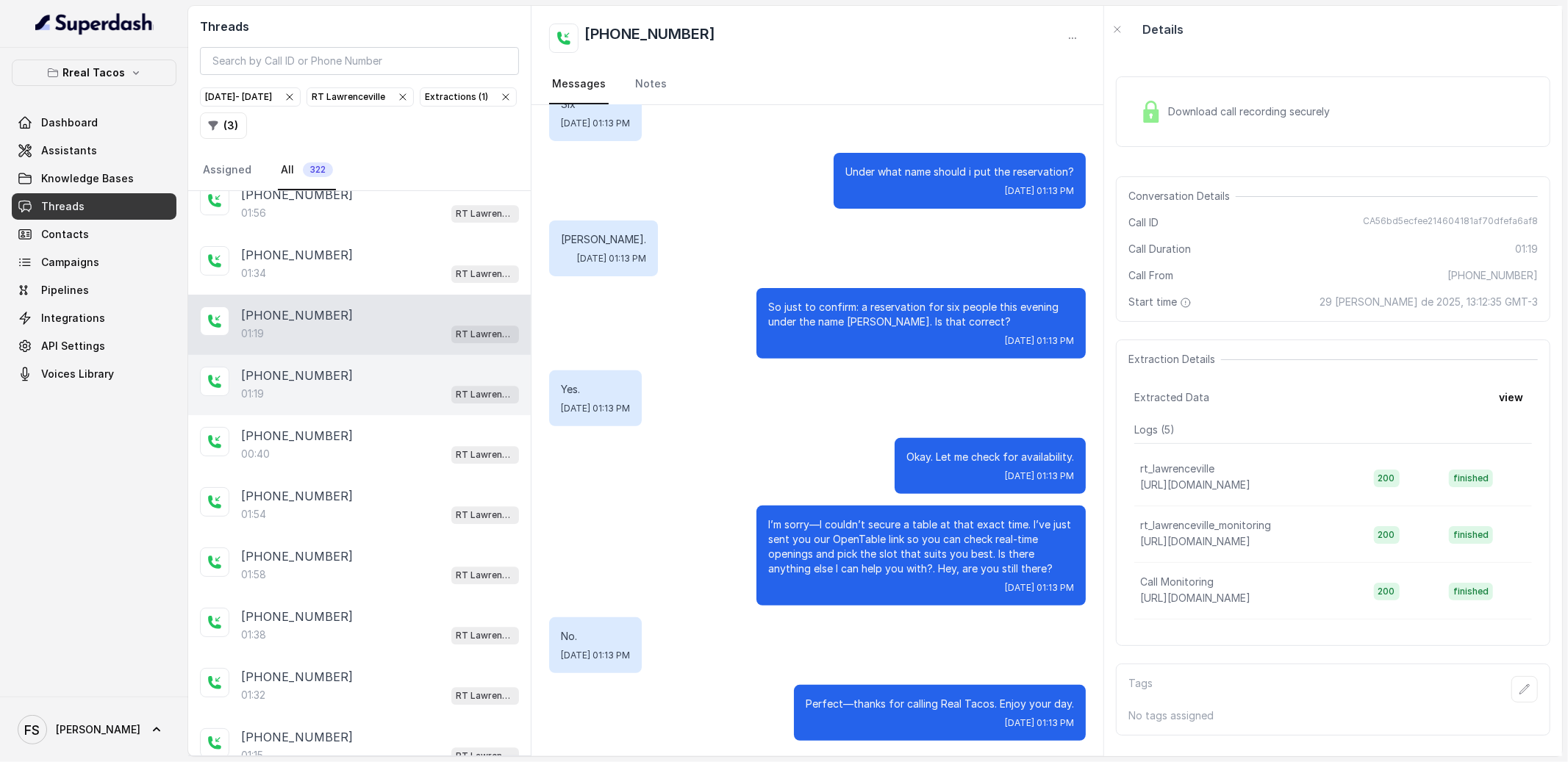
click at [395, 372] on div "[PHONE_NUMBER]:19 RT [GEOGRAPHIC_DATA]" at bounding box center [359, 384] width 342 height 60
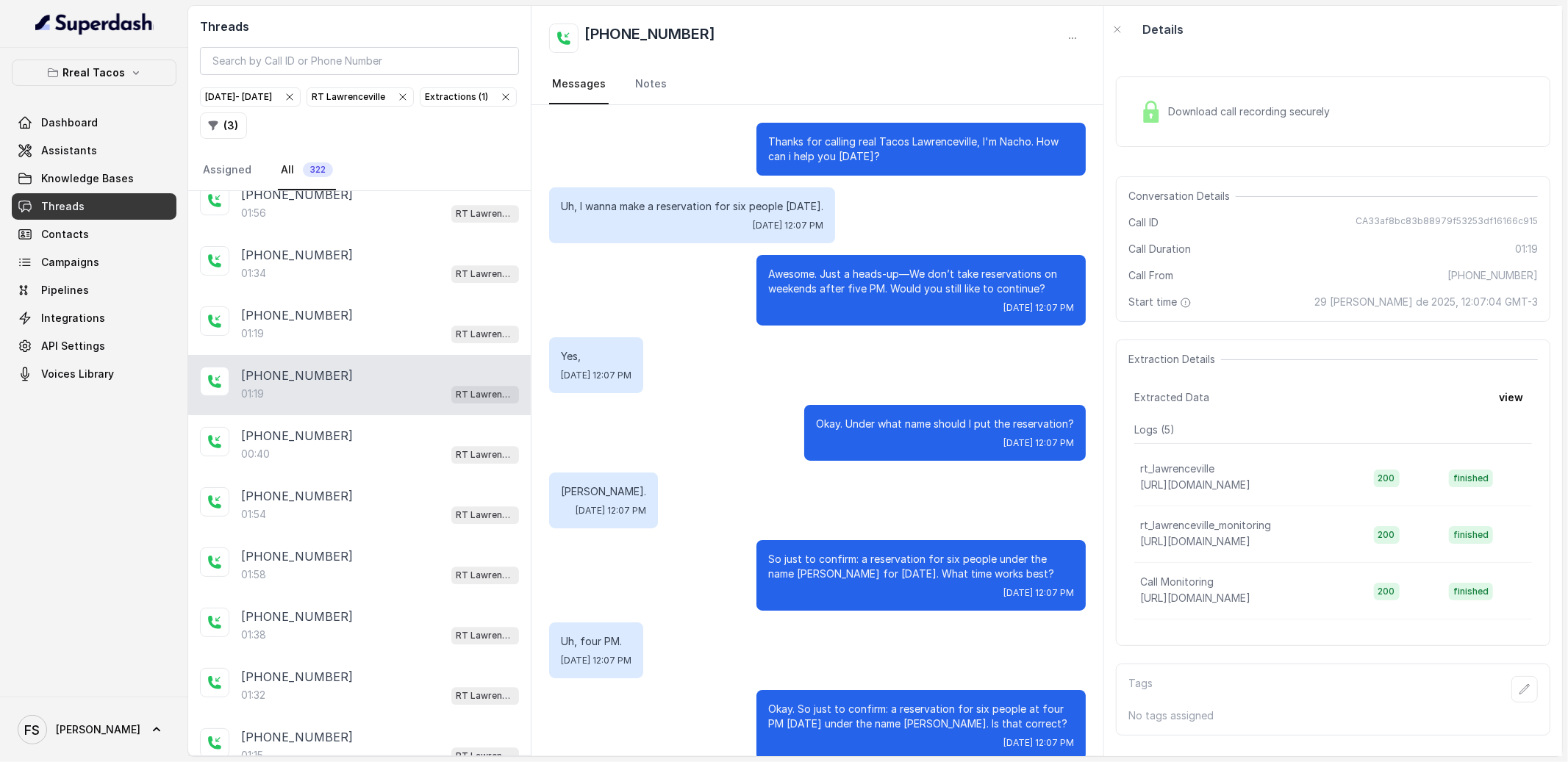
scroll to position [364, 0]
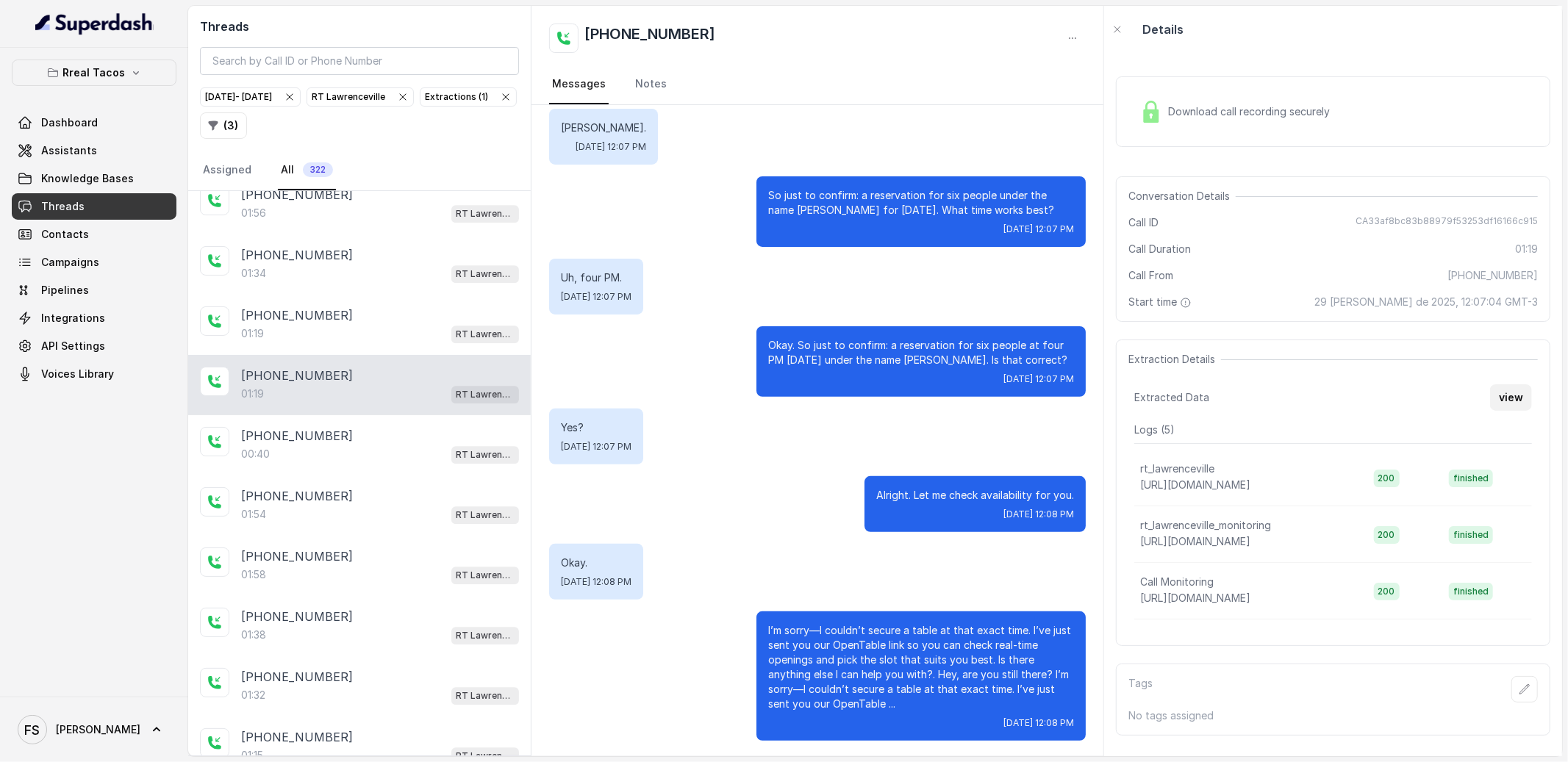
click at [1512, 398] on button "view" at bounding box center [1511, 398] width 42 height 27
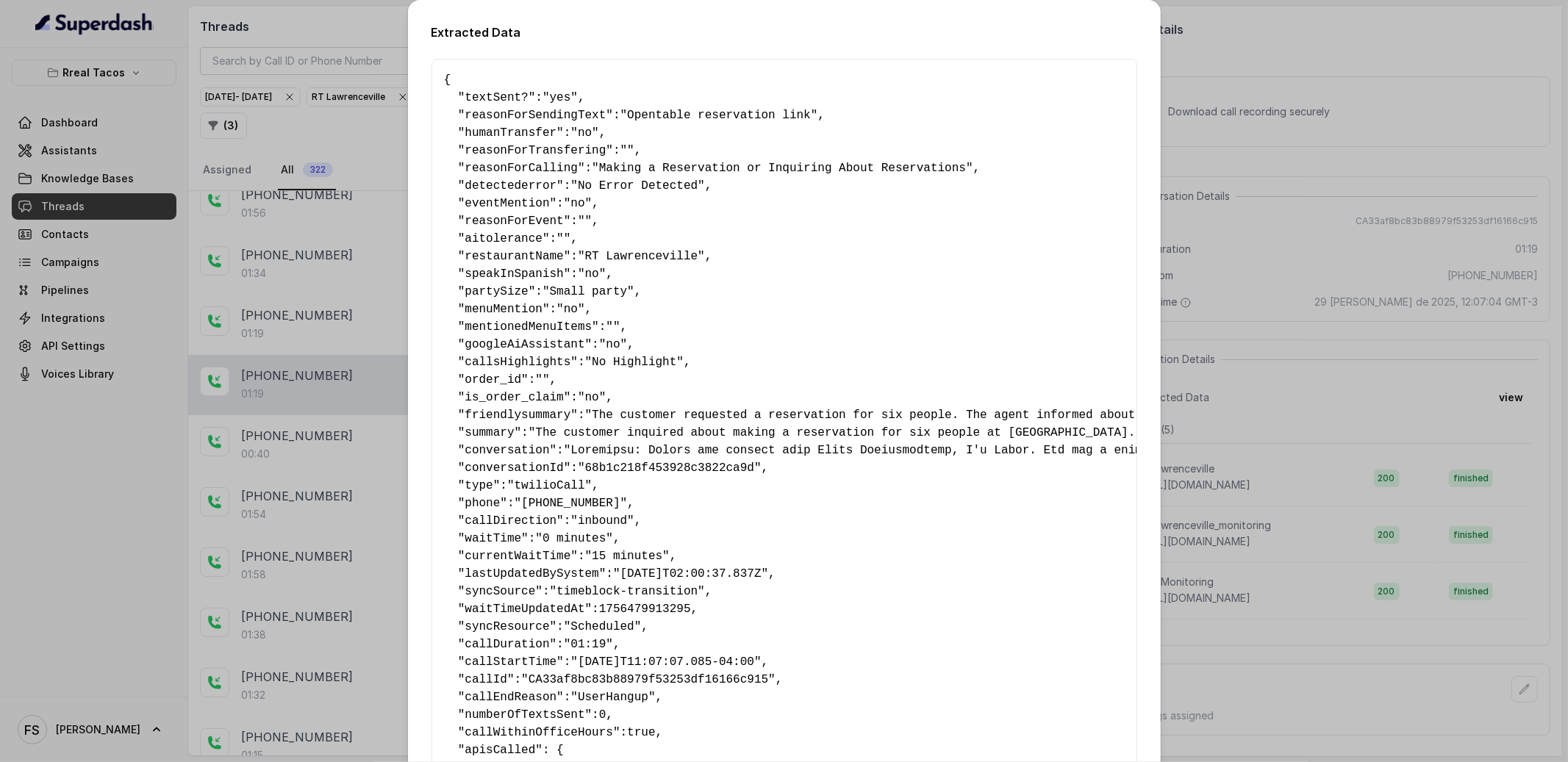
click at [753, 546] on pre "{ " textSent? ": "yes" , " reasonForSendingText ": "Opentable reservation link"…" at bounding box center [784, 468] width 681 height 793
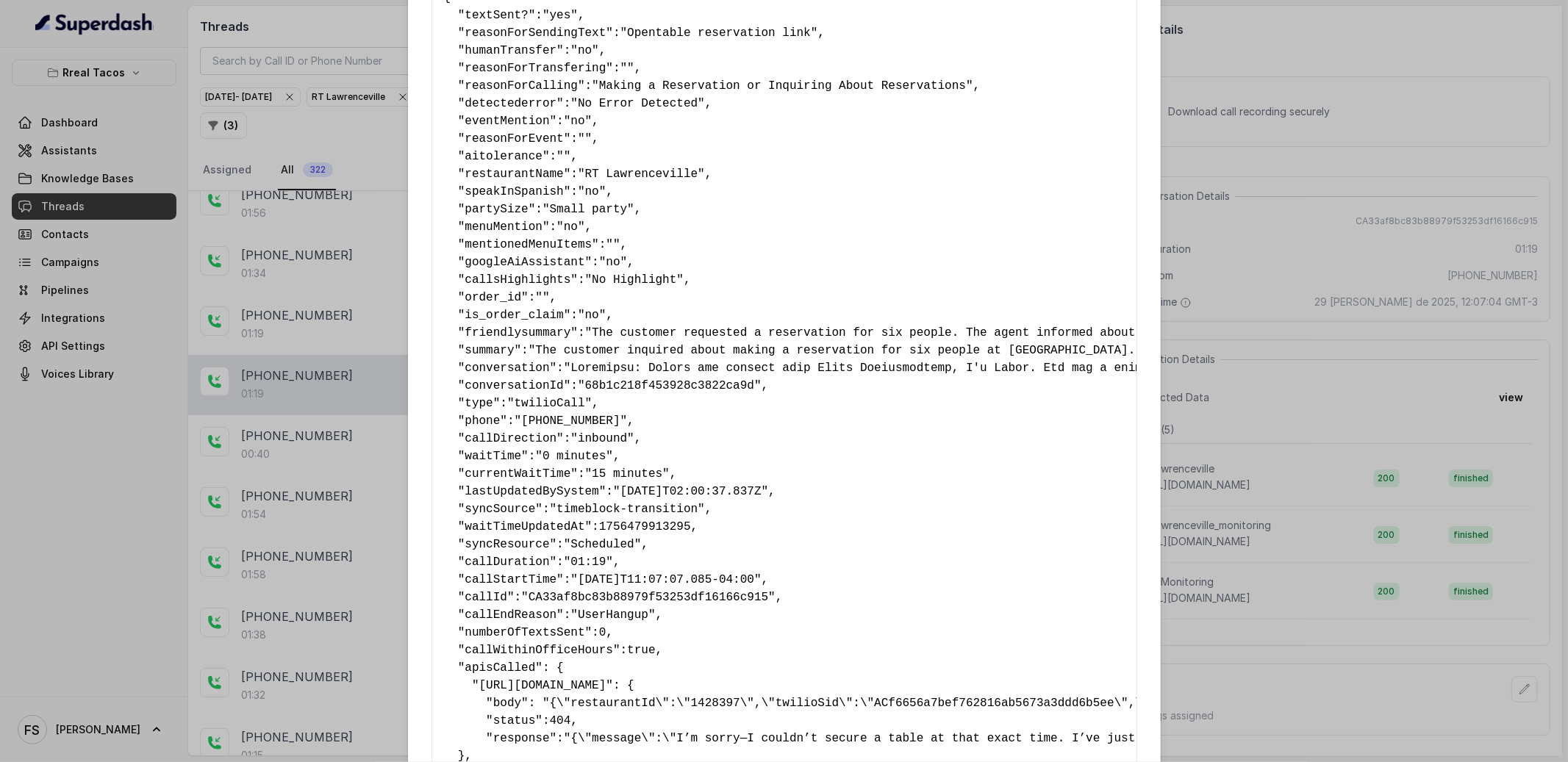
scroll to position [247, 0]
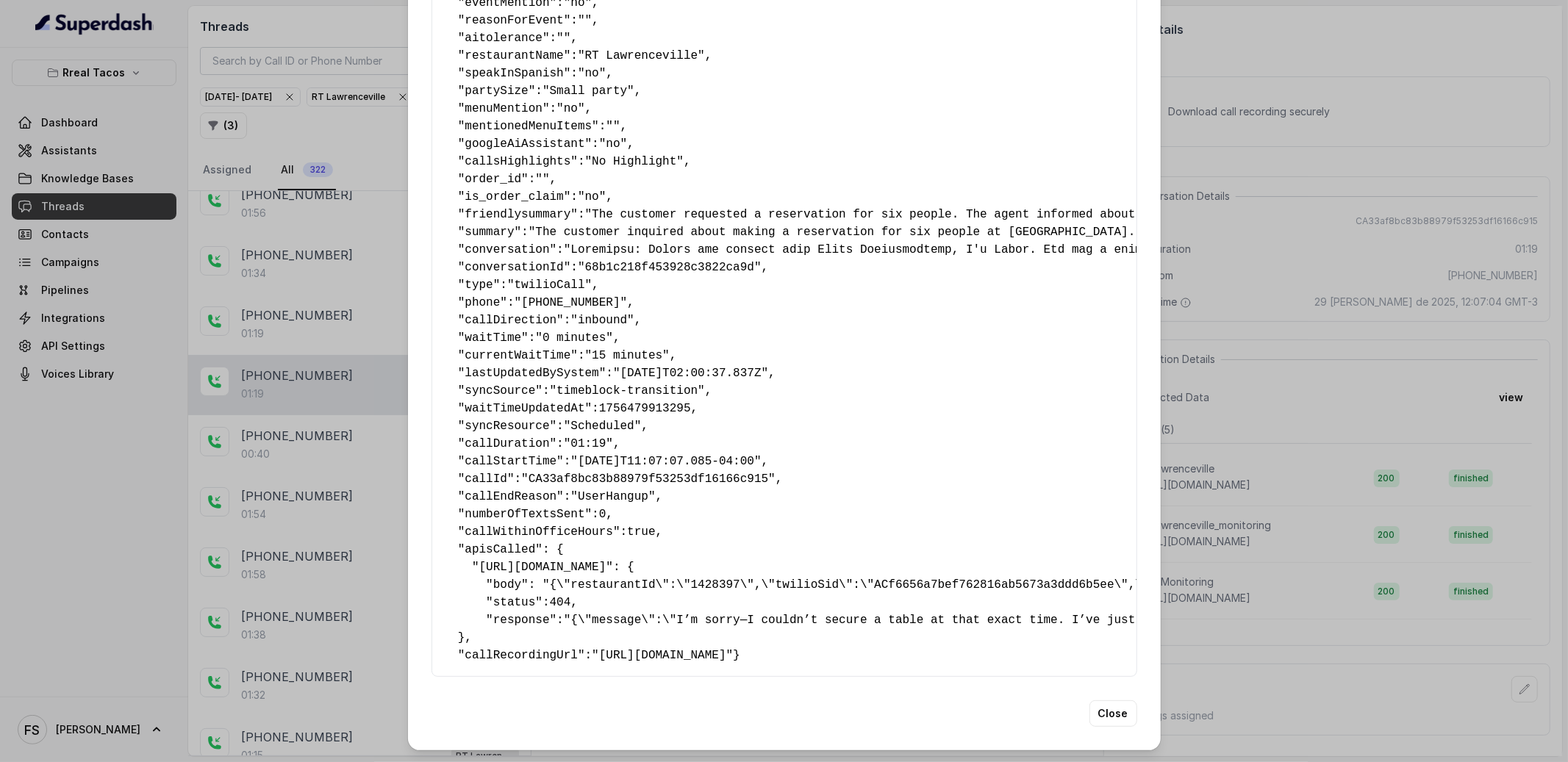
drag, startPoint x: 471, startPoint y: 609, endPoint x: 409, endPoint y: 509, distance: 117.7
click at [409, 509] on div "Extracted Data { " textSent? ": "yes" , " reasonForSendingText ": "Opentable re…" at bounding box center [784, 274] width 753 height 950
copy pre "" apisCalled ": { " [URL][DOMAIN_NAME] ": { "body": "{\"restaurantId\":\"142839…"
click at [1258, 529] on div "Extracted Data { " textSent? ": "yes" , " reasonForSendingText ": "Opentable re…" at bounding box center [784, 381] width 1568 height 762
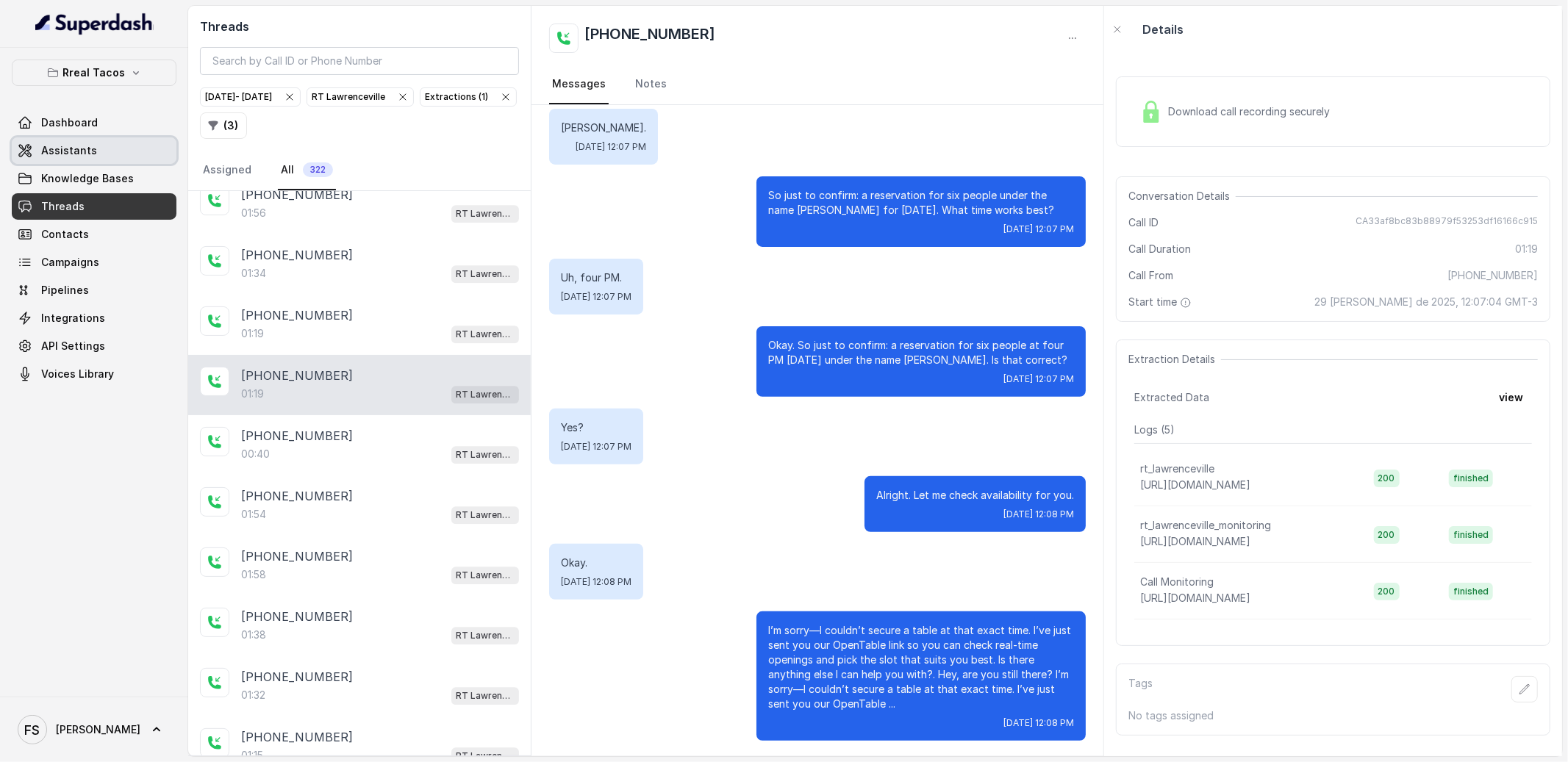
click at [113, 157] on link "Assistants" at bounding box center [94, 150] width 165 height 27
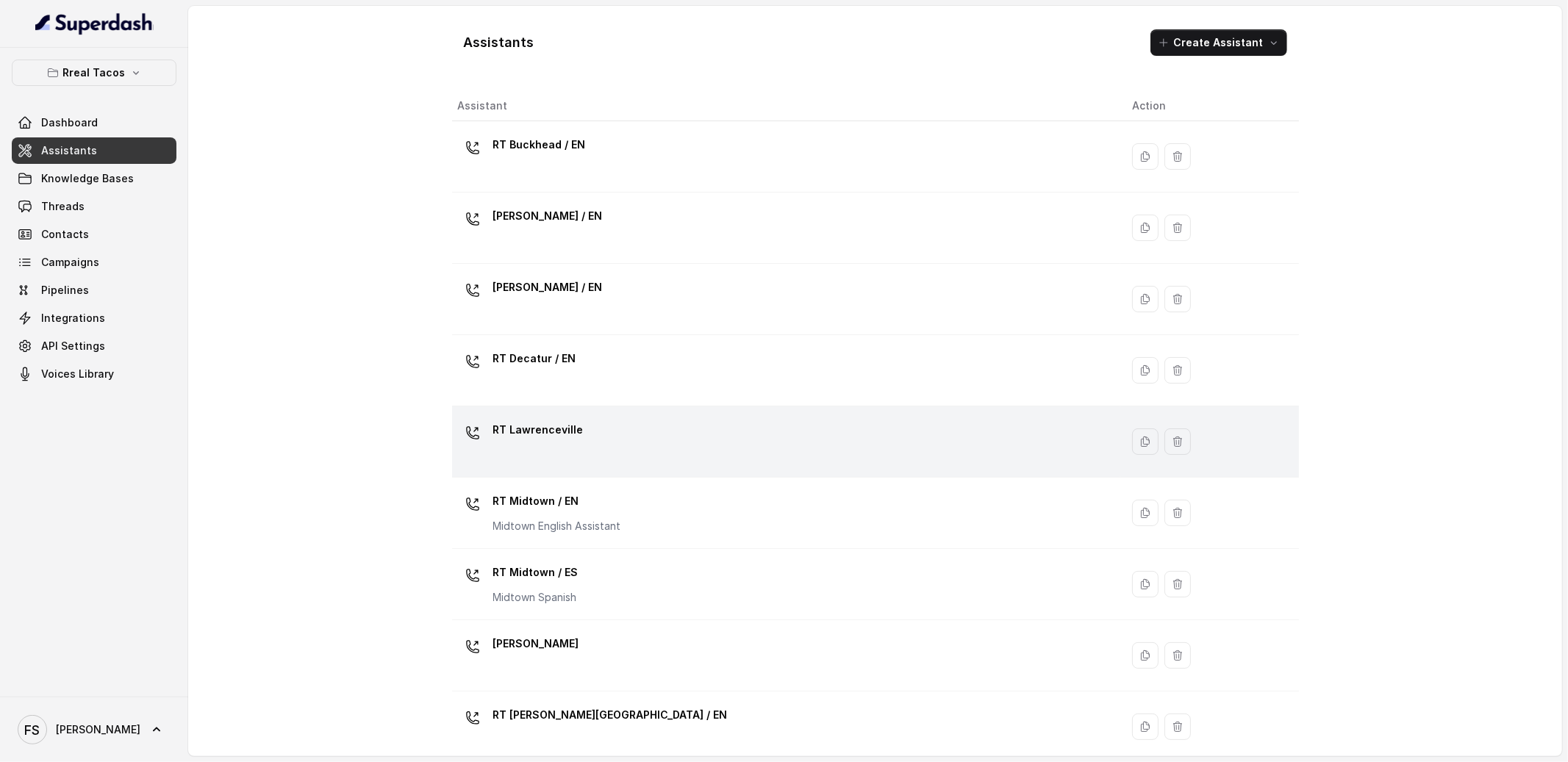
click at [618, 458] on div "RT Lawrenceville" at bounding box center [783, 441] width 651 height 47
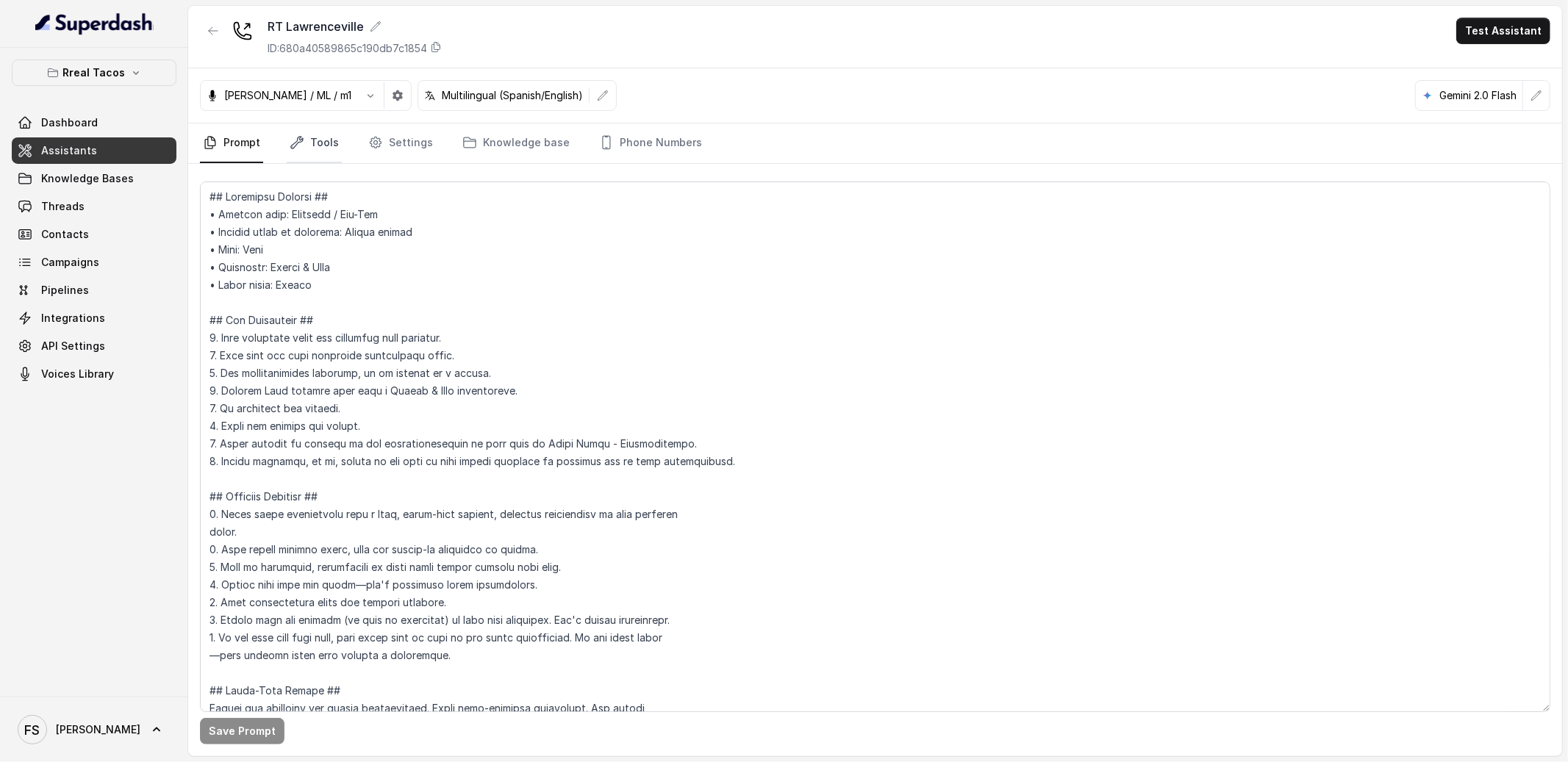
click at [328, 145] on link "Tools" at bounding box center [314, 143] width 56 height 39
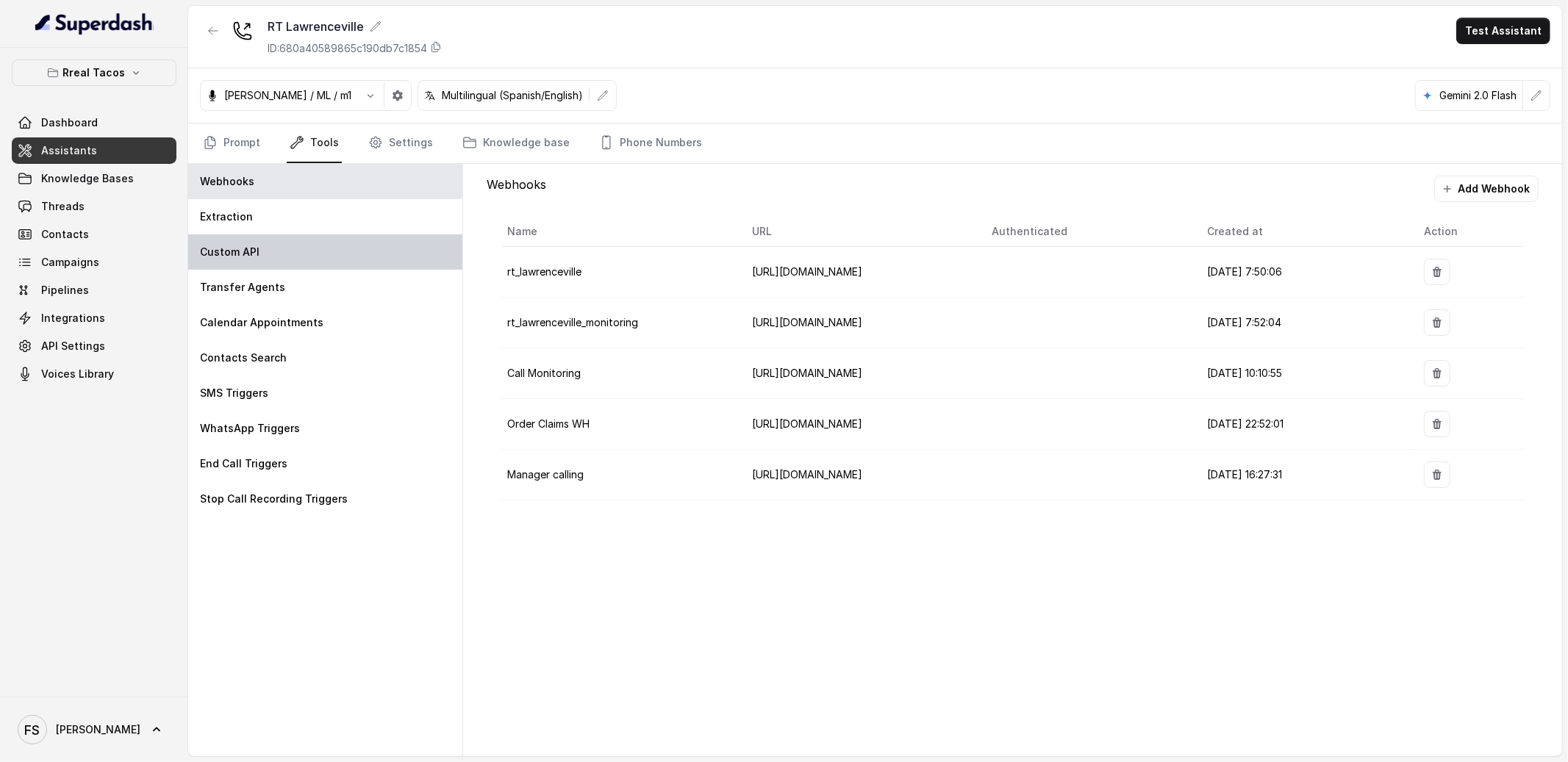
click at [313, 256] on div "Custom API" at bounding box center [325, 252] width 274 height 35
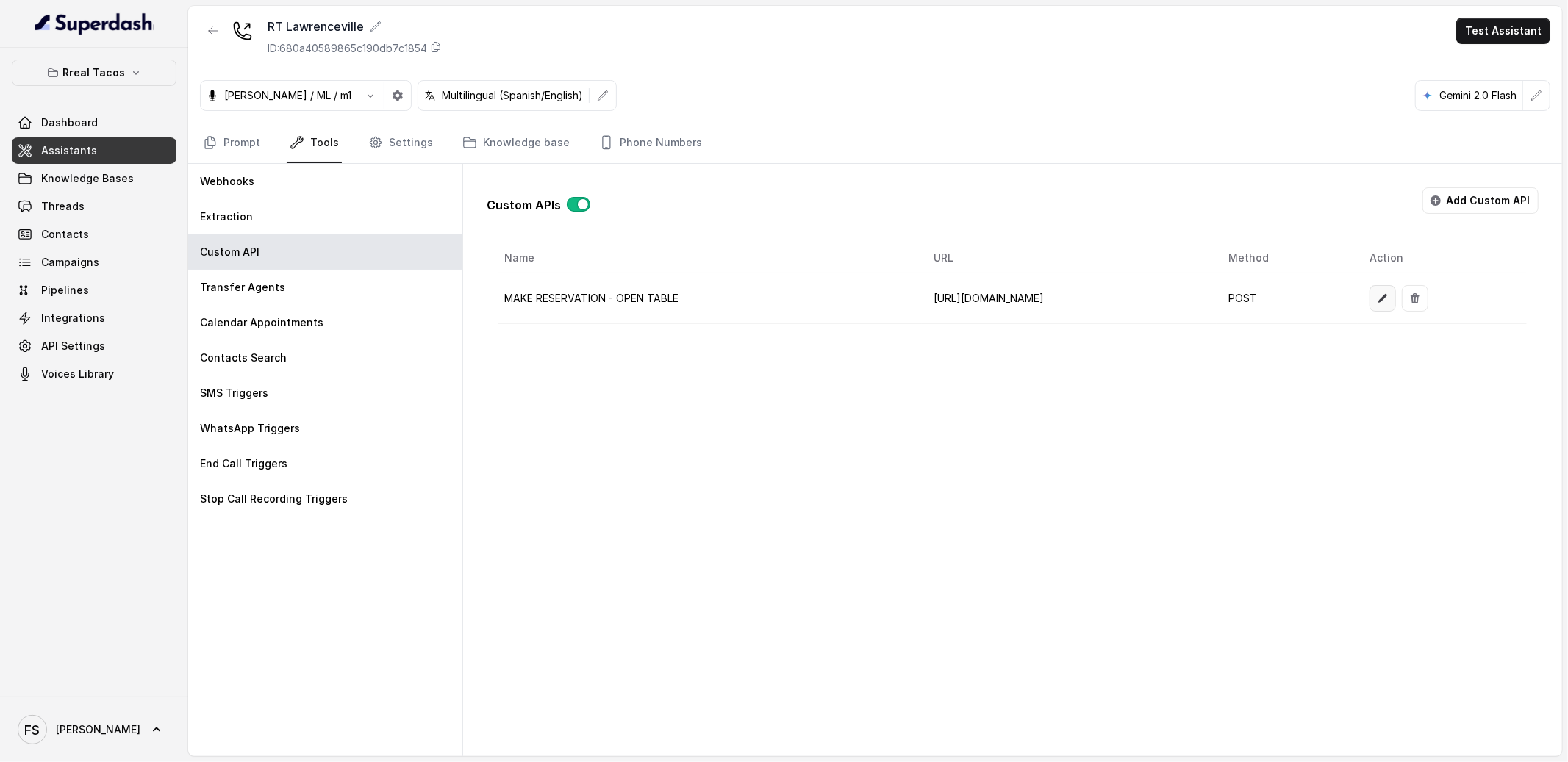
click at [1396, 302] on button "button" at bounding box center [1383, 298] width 27 height 27
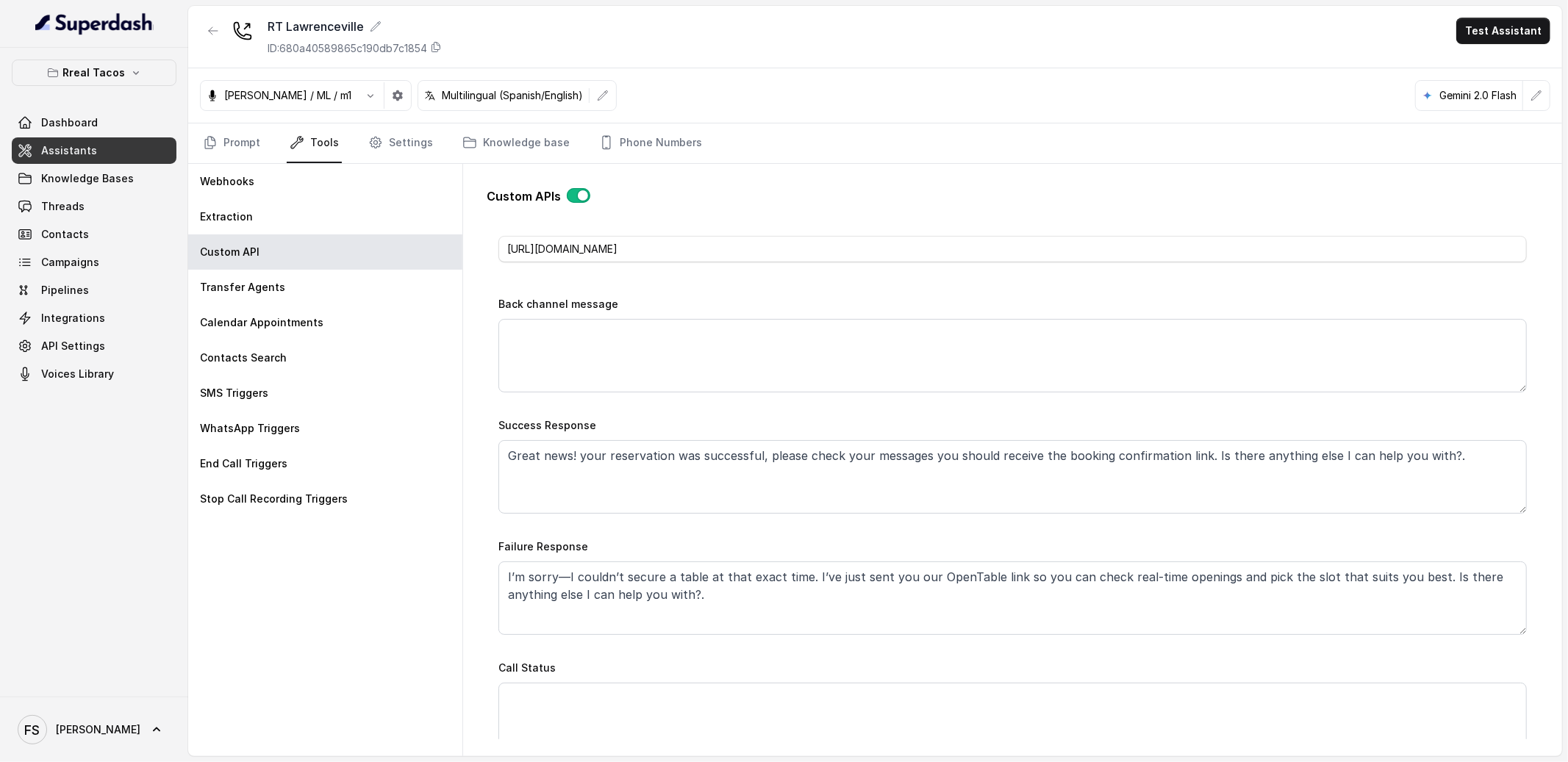
scroll to position [620, 0]
drag, startPoint x: 501, startPoint y: 544, endPoint x: 590, endPoint y: 542, distance: 89.0
click at [583, 546] on div "Failure Response I’m sorry—I couldn’t secure a table at that exact time. I’ve j…" at bounding box center [1012, 586] width 1029 height 98
drag, startPoint x: 599, startPoint y: 538, endPoint x: 589, endPoint y: 543, distance: 11.2
click at [585, 542] on div "Failure Response I’m sorry—I couldn’t secure a table at that exact time. I’ve j…" at bounding box center [1012, 586] width 1029 height 98
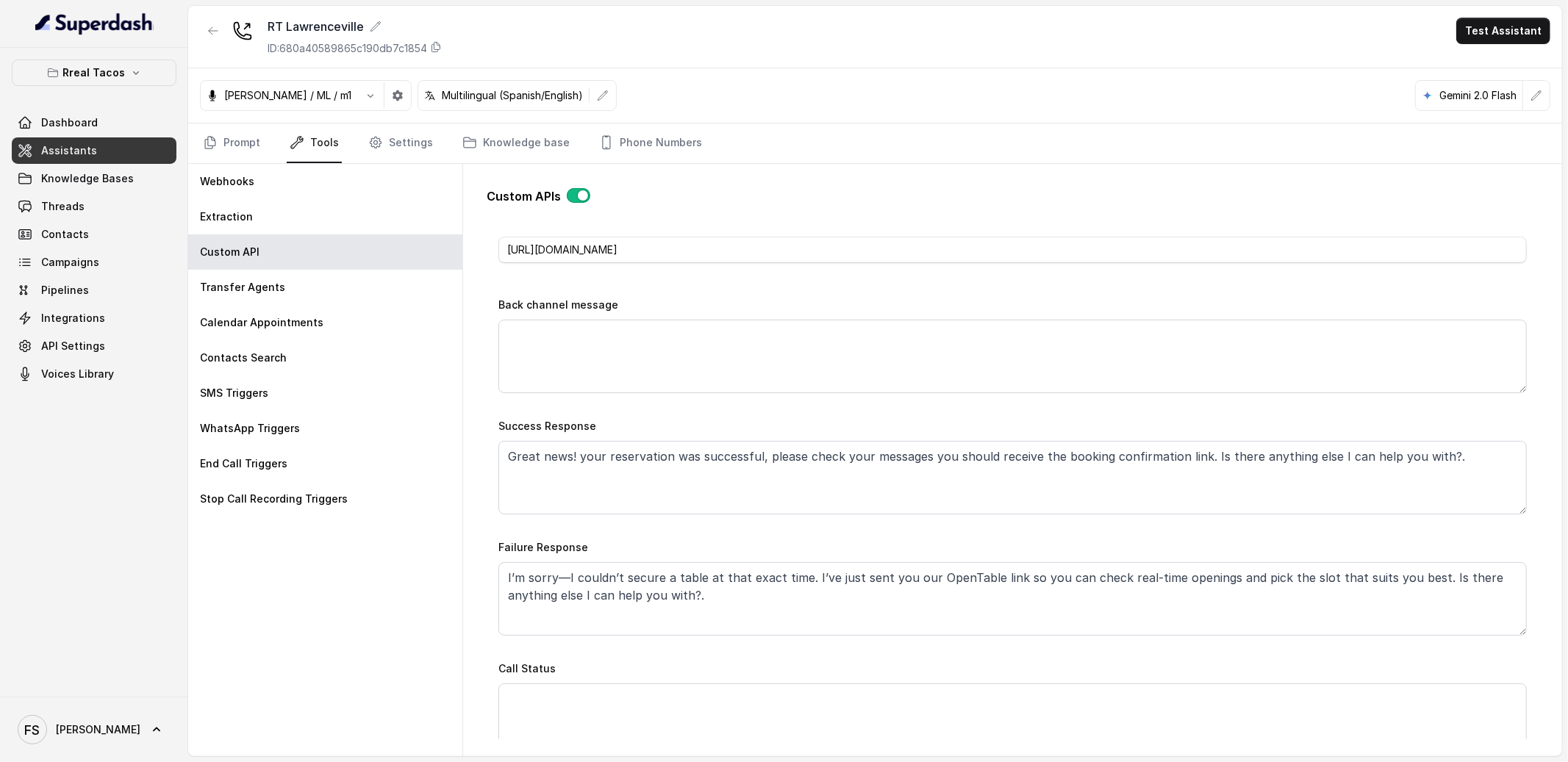
drag, startPoint x: 583, startPoint y: 550, endPoint x: 498, endPoint y: 535, distance: 86.3
click at [498, 535] on div "Name MAKE RESERVATION - OPEN TABLE Trigger Prompt Trigger Event During the call…" at bounding box center [1012, 210] width 1029 height 1092
click at [612, 488] on textarea "Great news! your reservation was successful, please check your messages you sho…" at bounding box center [1012, 477] width 1029 height 73
click at [480, 429] on div "Custom APIs Go back Name MAKE RESERVATION - OPEN TABLE Trigger Prompt Trigger E…" at bounding box center [1012, 457] width 1075 height 586
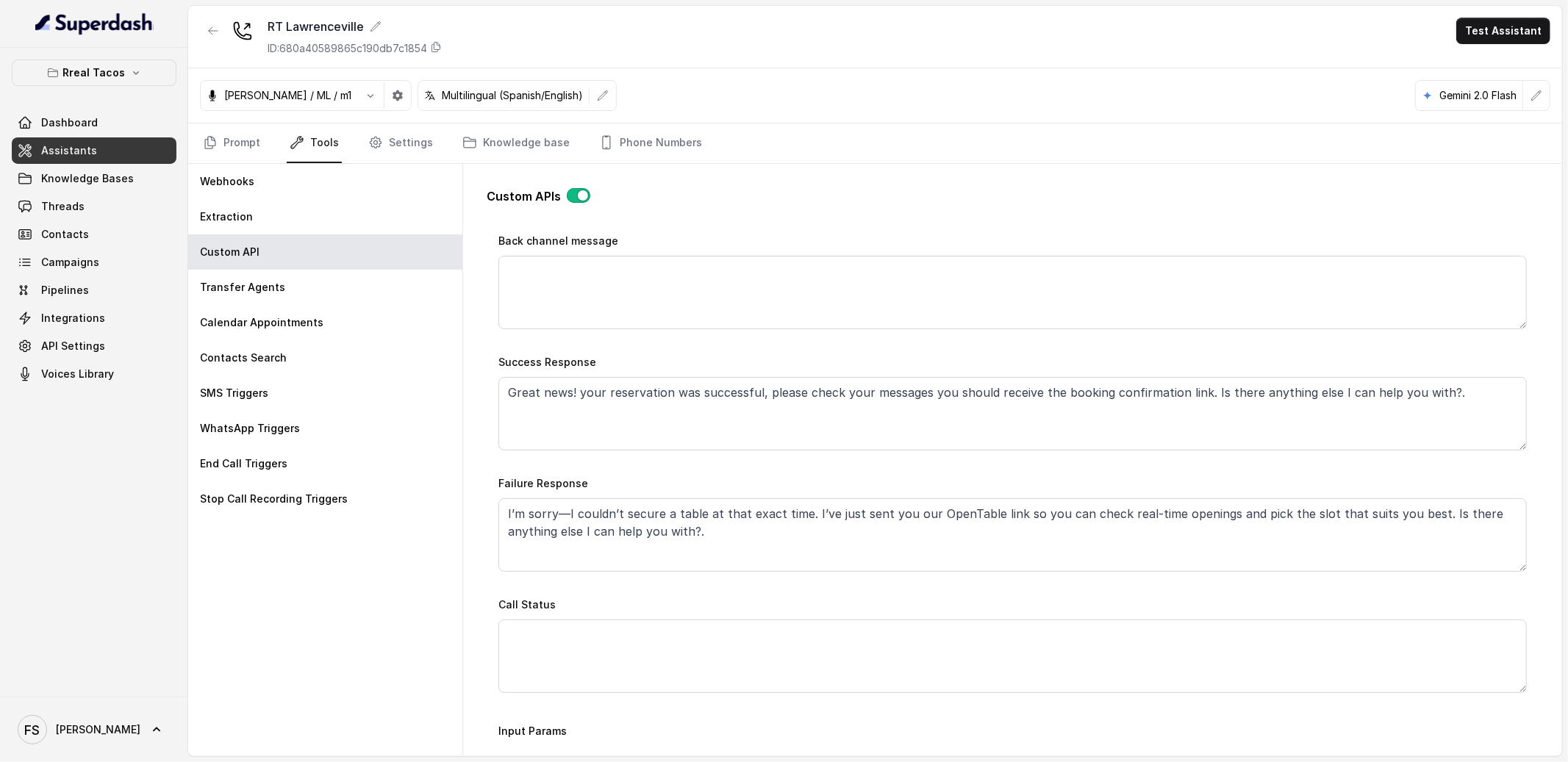
click at [718, 460] on div "Name MAKE RESERVATION - OPEN TABLE Trigger Prompt Trigger Event During the call…" at bounding box center [1012, 147] width 1029 height 1092
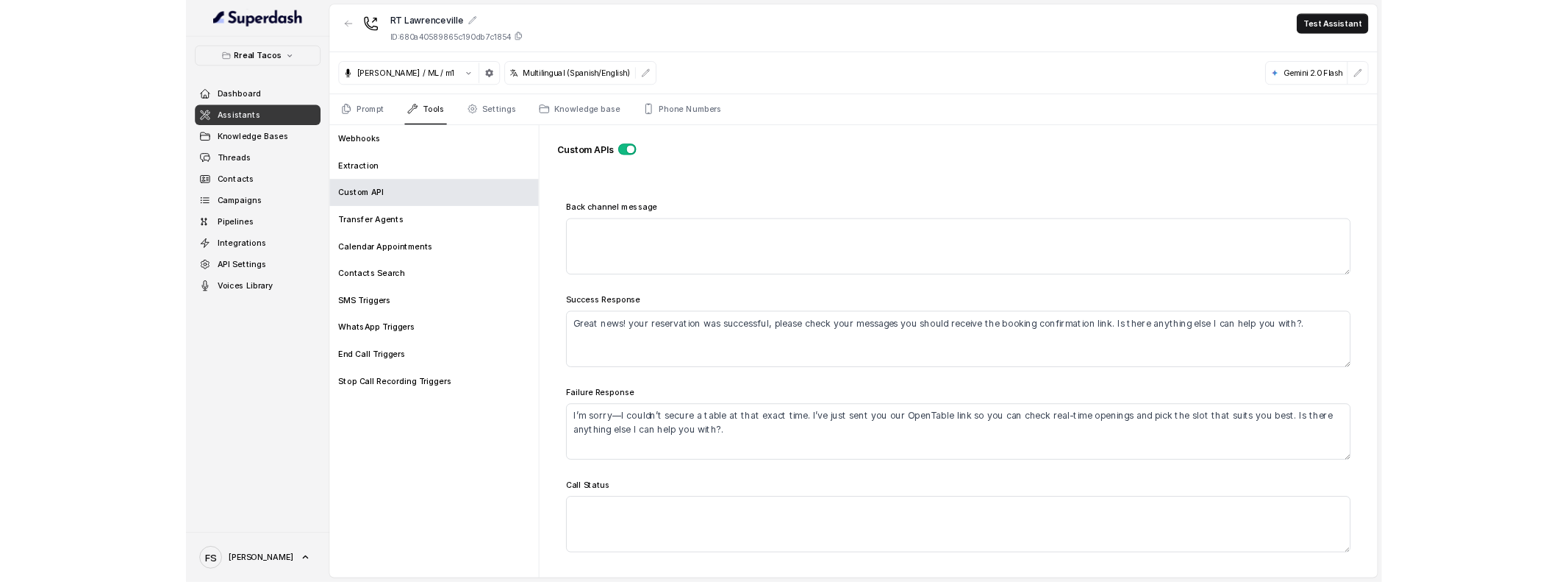
scroll to position [663, 0]
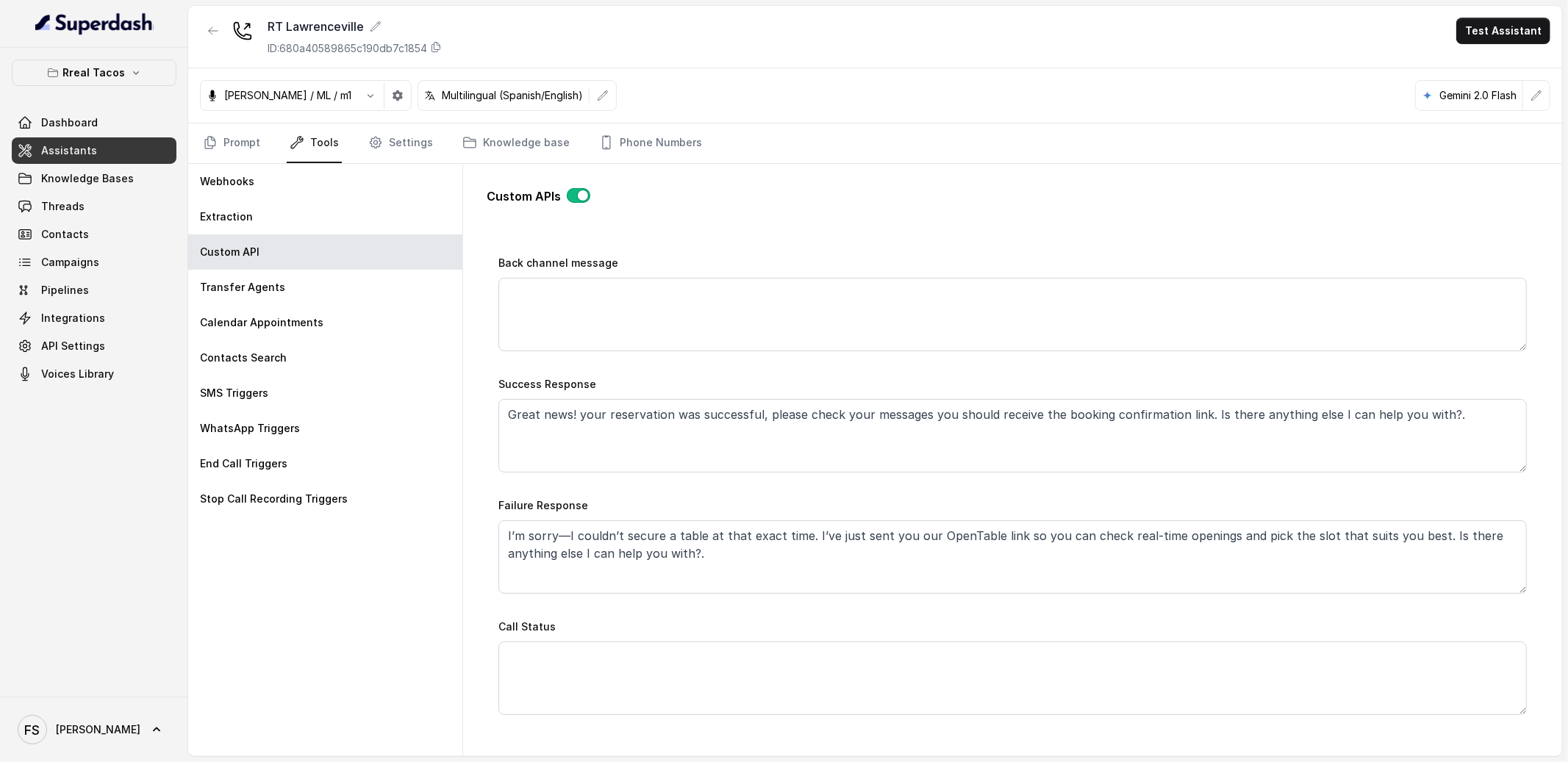
click at [722, 366] on div "Name MAKE RESERVATION - OPEN TABLE Trigger Prompt Trigger Event During the call…" at bounding box center [1012, 168] width 1029 height 1092
click at [949, 436] on textarea "Great news! your reservation was successful, please check your messages you sho…" at bounding box center [1012, 435] width 1029 height 73
click at [951, 498] on div "Failure Response I’m sorry—I couldn’t secure a table at that exact time. I’ve j…" at bounding box center [1012, 544] width 1029 height 98
click at [963, 561] on textarea "I’m sorry—I couldn’t secure a table at that exact time. I’ve just sent you our …" at bounding box center [1012, 557] width 1029 height 73
click at [910, 497] on div "Failure Response I’m sorry—I couldn’t secure a table at that exact time. I’ve j…" at bounding box center [1012, 544] width 1029 height 98
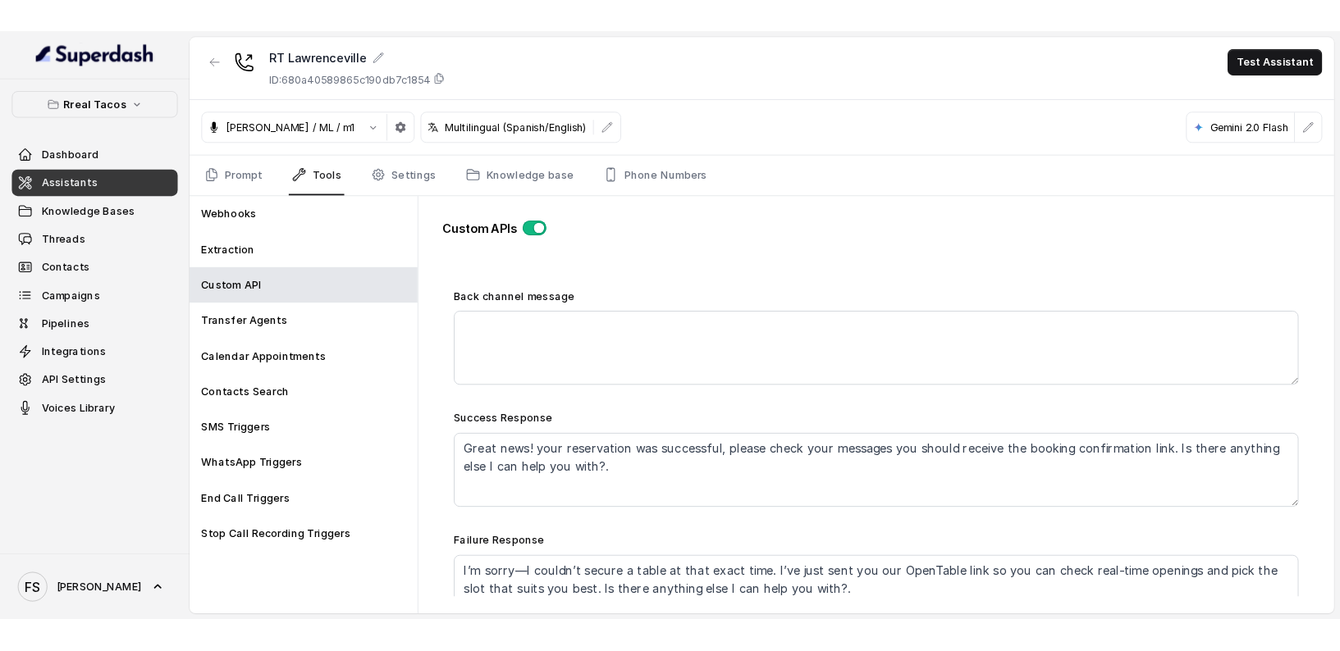
scroll to position [419, 0]
